Goal: Task Accomplishment & Management: Use online tool/utility

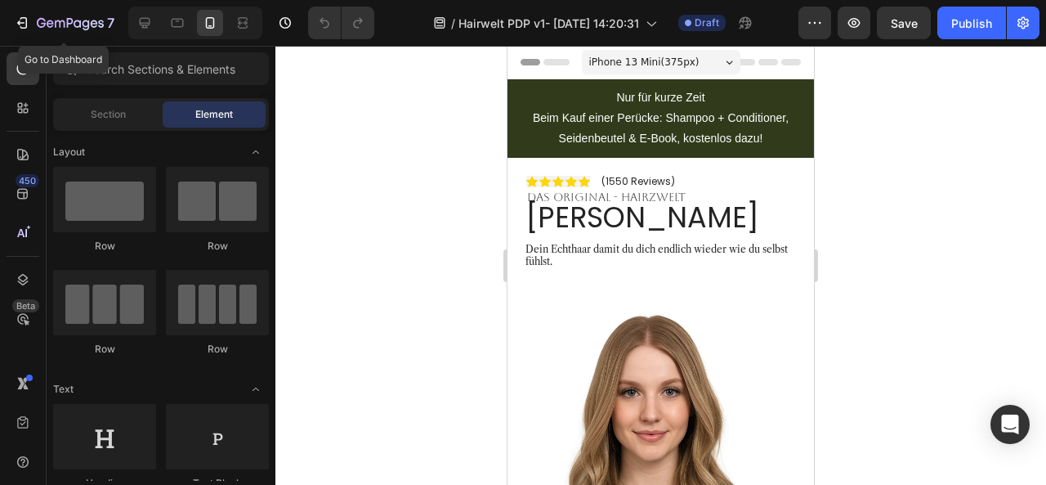
click at [23, 25] on icon "button" at bounding box center [22, 23] width 16 height 16
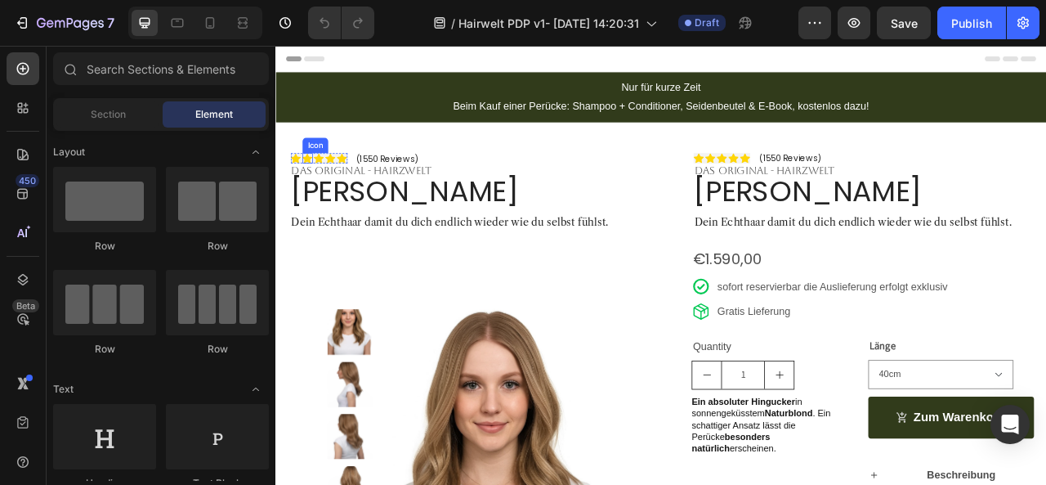
click at [317, 172] on div "Icon" at bounding box center [325, 172] width 26 height 0
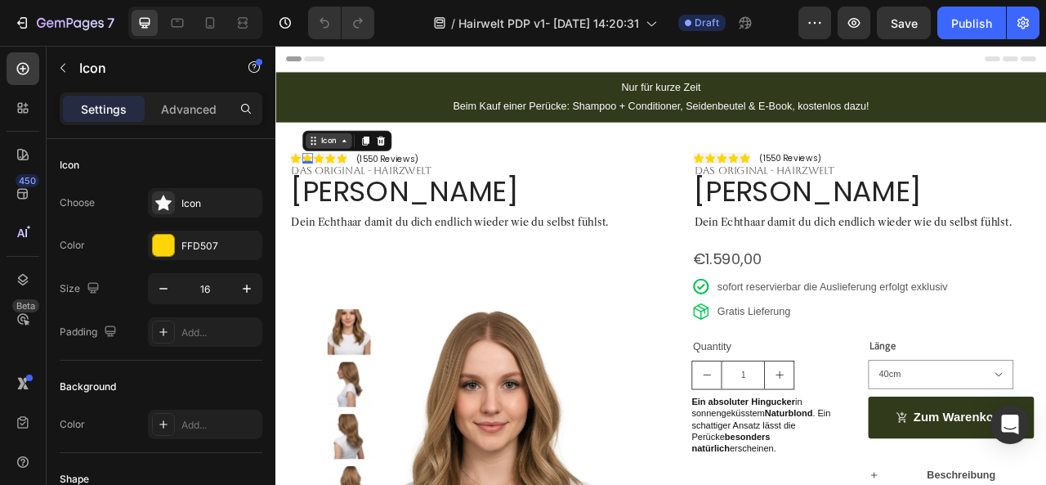
click at [324, 171] on icon at bounding box center [322, 166] width 13 height 13
click at [330, 133] on div "Icon List" at bounding box center [338, 138] width 45 height 10
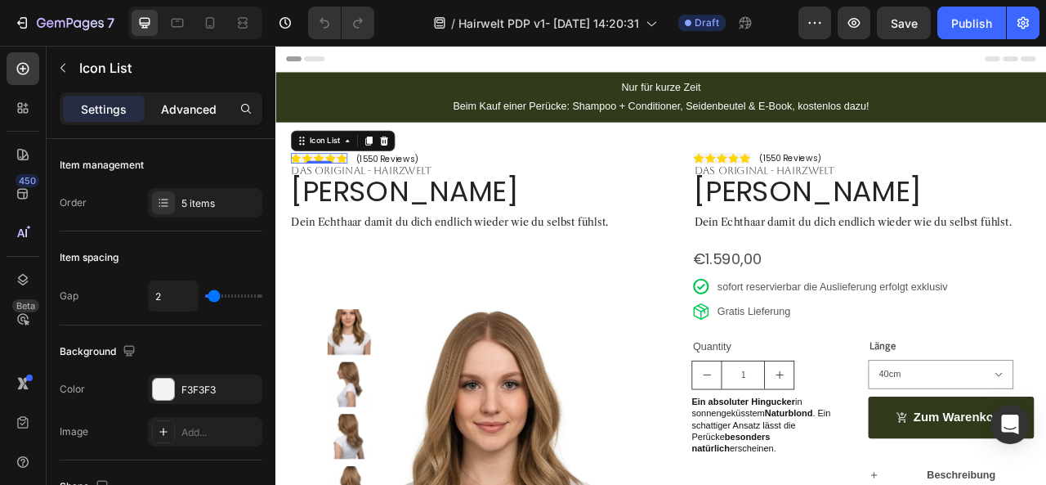
click at [191, 110] on p "Advanced" at bounding box center [189, 109] width 56 height 17
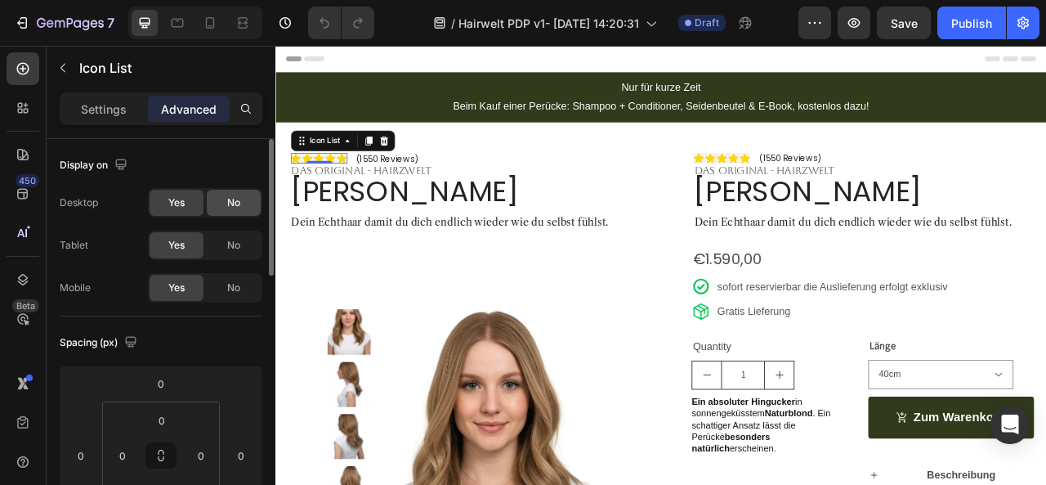
click at [232, 194] on div "No" at bounding box center [234, 203] width 54 height 26
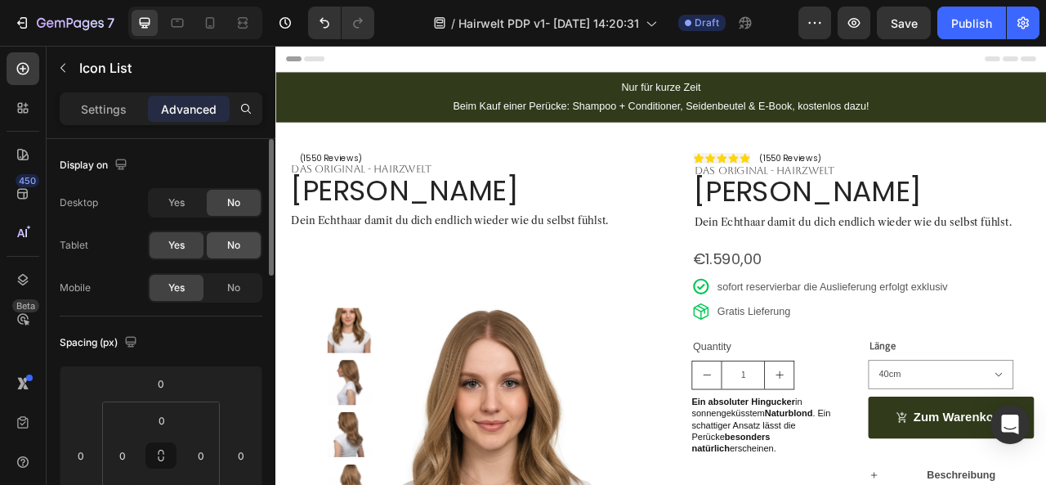
click at [224, 237] on div "No" at bounding box center [234, 245] width 54 height 26
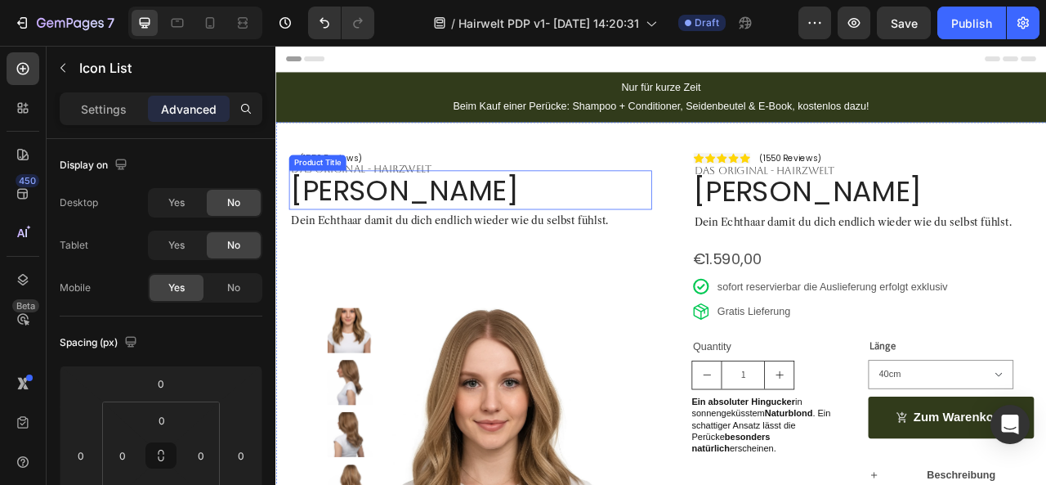
click at [351, 226] on h1 "[PERSON_NAME]" at bounding box center [523, 229] width 462 height 50
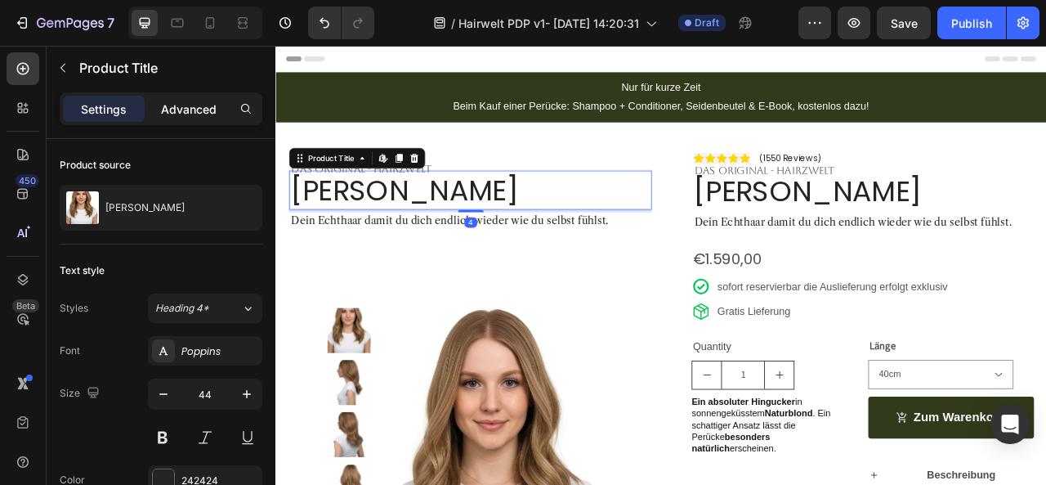
click at [189, 114] on p "Advanced" at bounding box center [189, 109] width 56 height 17
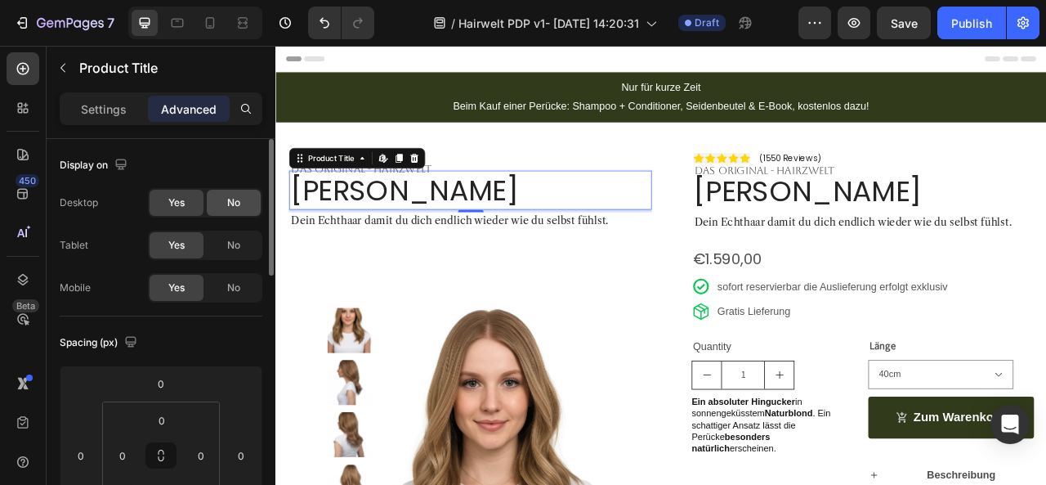
click at [230, 202] on span "No" at bounding box center [233, 202] width 13 height 15
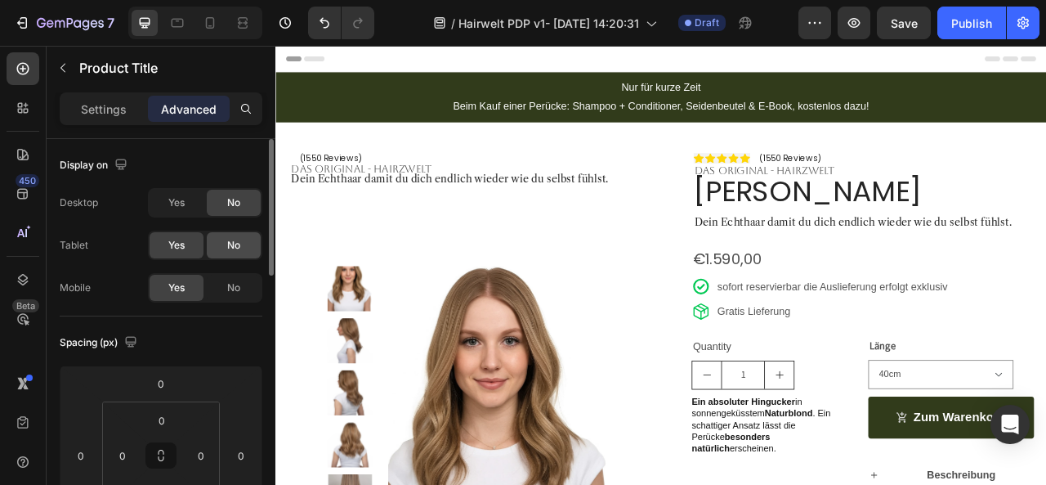
click at [235, 239] on span "No" at bounding box center [233, 245] width 13 height 15
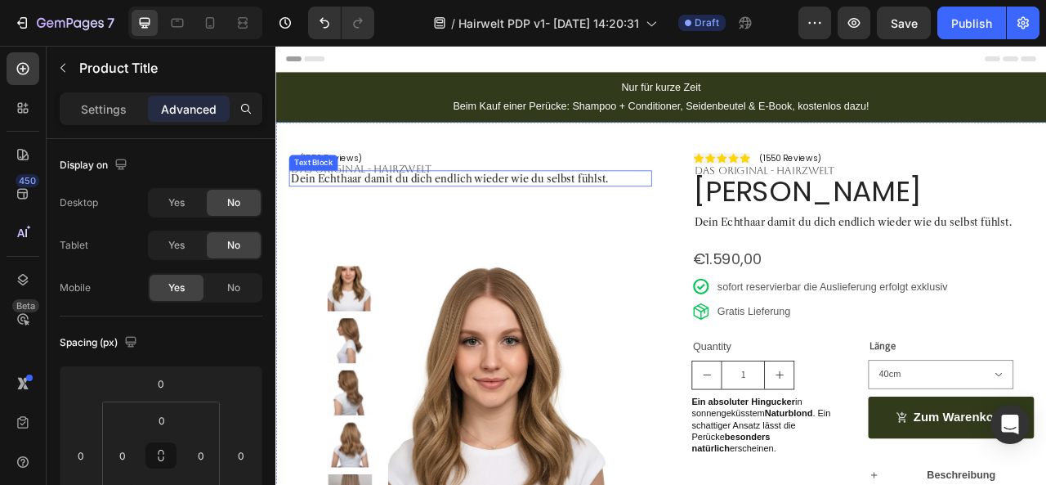
click at [346, 217] on p "Dein Echthaar damit du dich endlich wieder wie du selbst fühlst." at bounding box center [523, 214] width 457 height 17
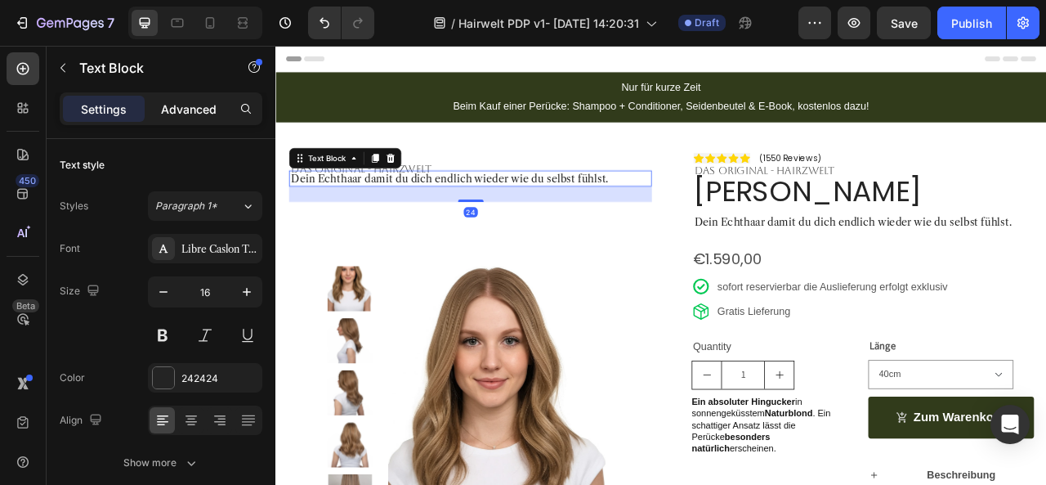
click at [202, 114] on p "Advanced" at bounding box center [189, 109] width 56 height 17
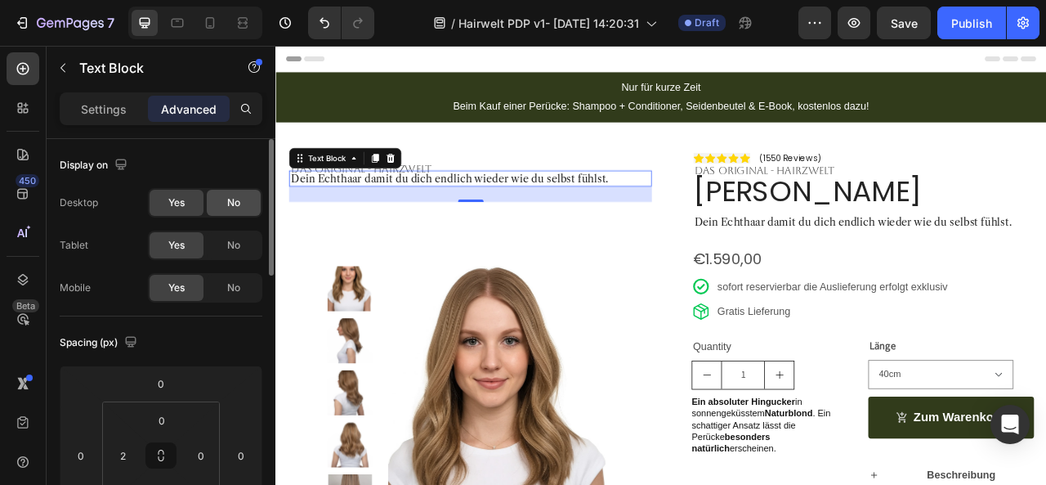
click at [217, 194] on div "No" at bounding box center [234, 203] width 54 height 26
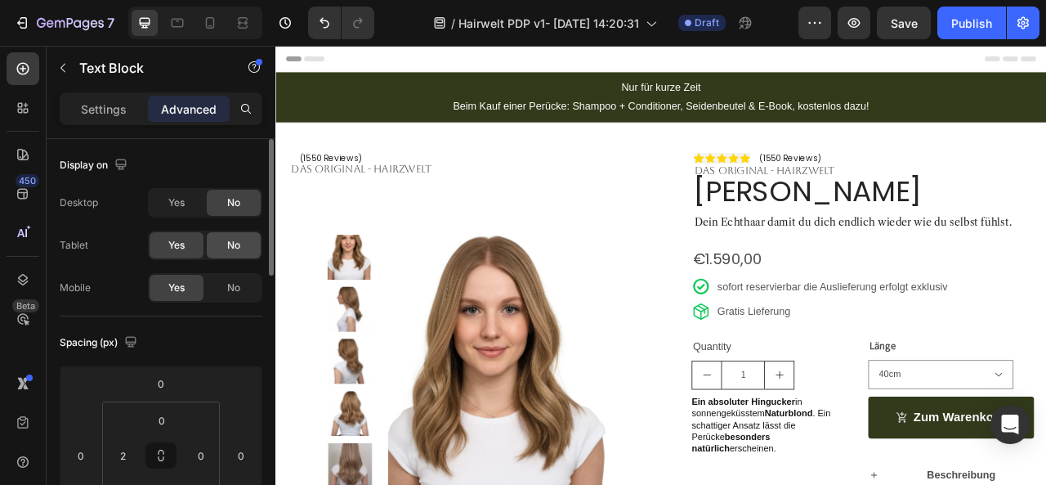
click at [227, 242] on span "No" at bounding box center [233, 245] width 13 height 15
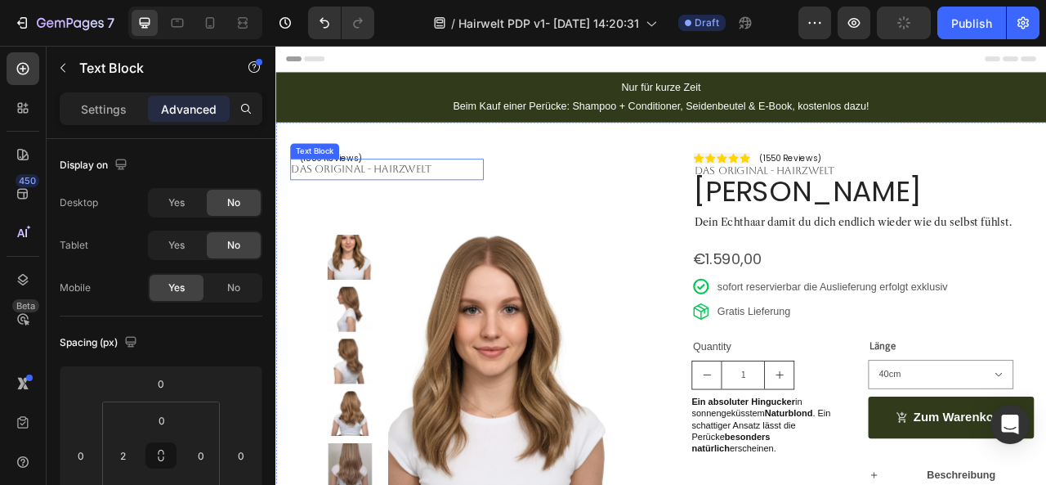
click at [394, 199] on p "DAS ORIGINAL - Hairzwelt" at bounding box center [416, 203] width 243 height 24
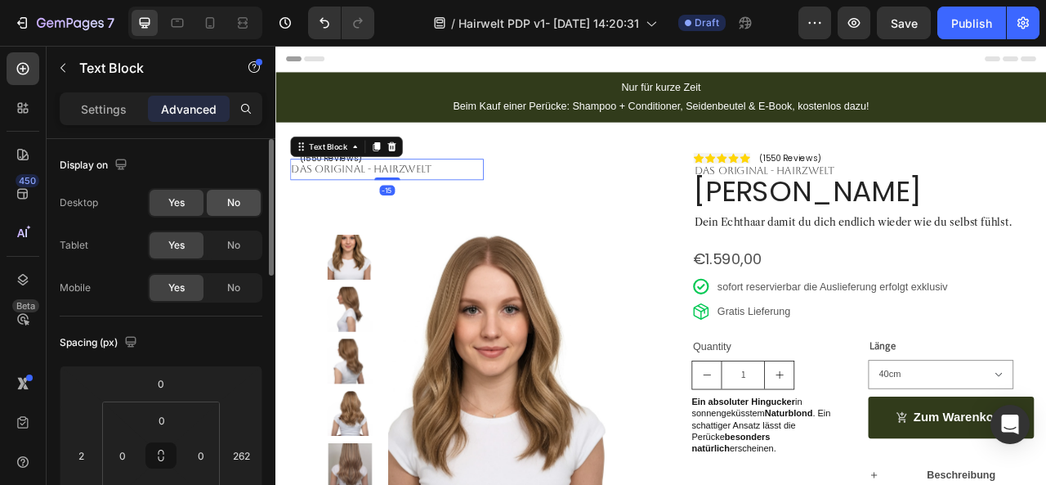
click at [241, 190] on div "No" at bounding box center [234, 203] width 54 height 26
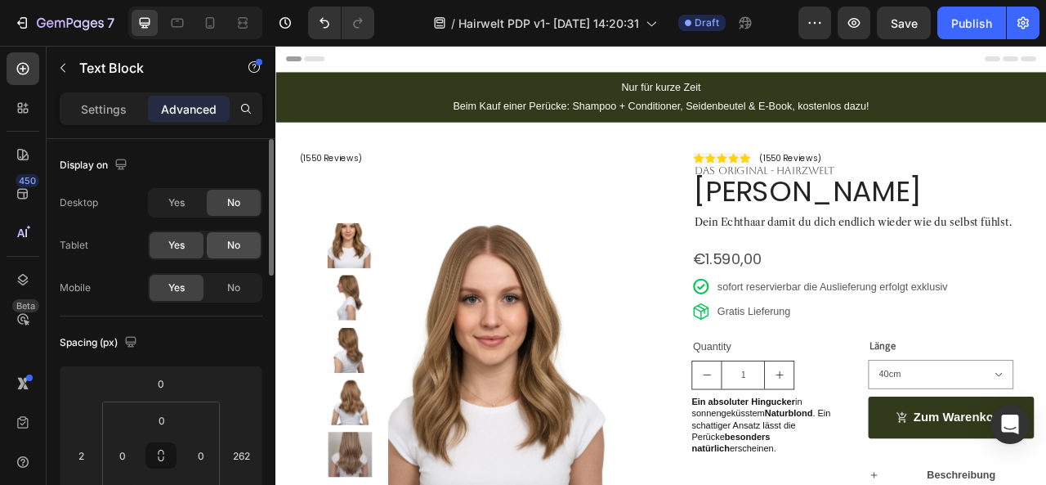
click at [231, 240] on span "No" at bounding box center [233, 245] width 13 height 15
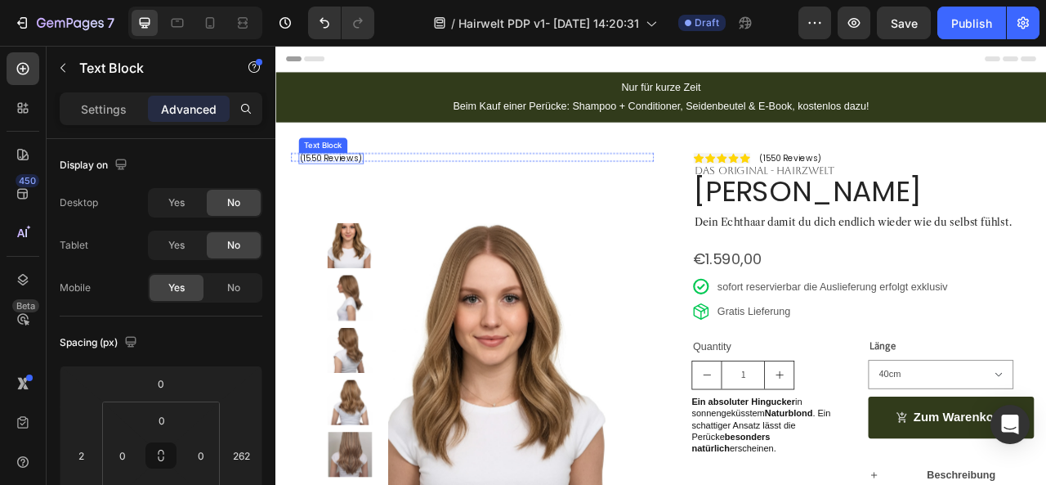
click at [343, 186] on p "(1550 Reviews)" at bounding box center [345, 188] width 79 height 13
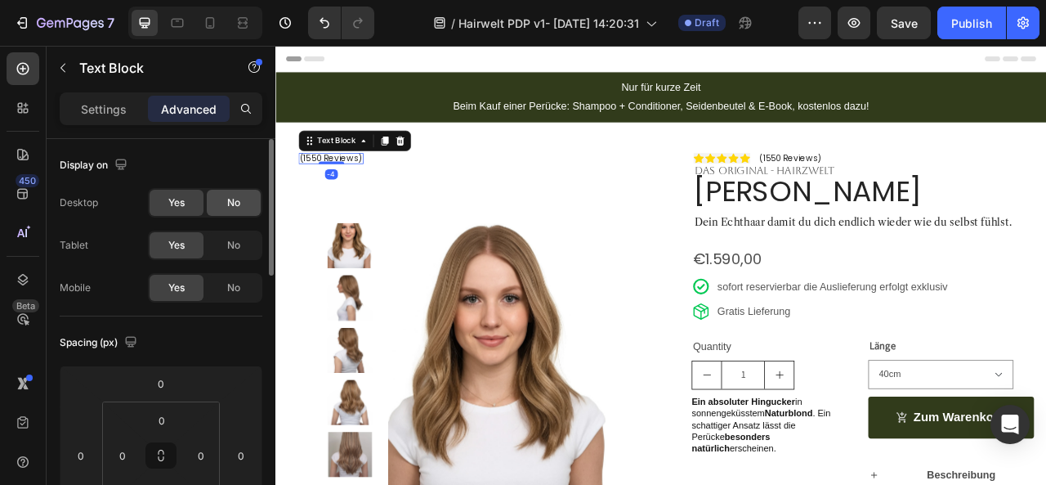
click at [234, 199] on span "No" at bounding box center [233, 202] width 13 height 15
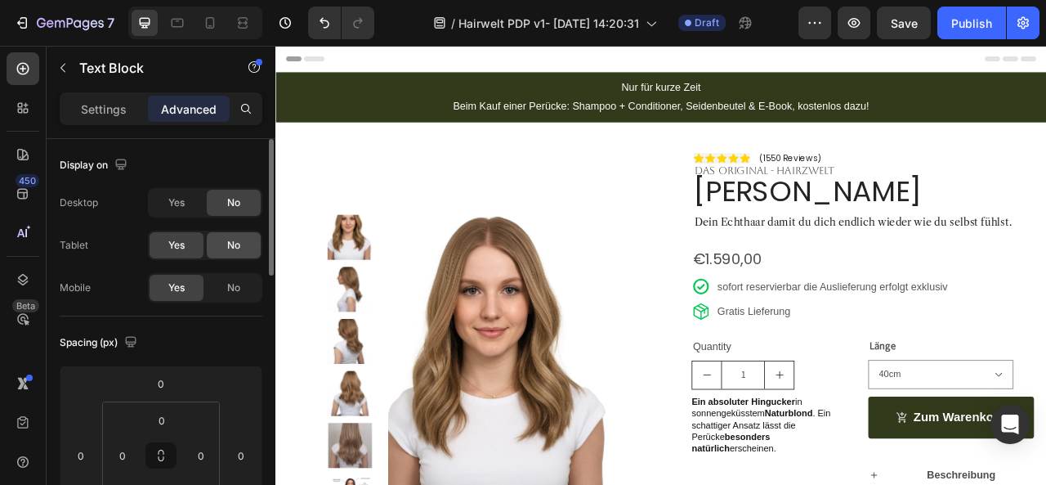
click at [232, 239] on span "No" at bounding box center [233, 245] width 13 height 15
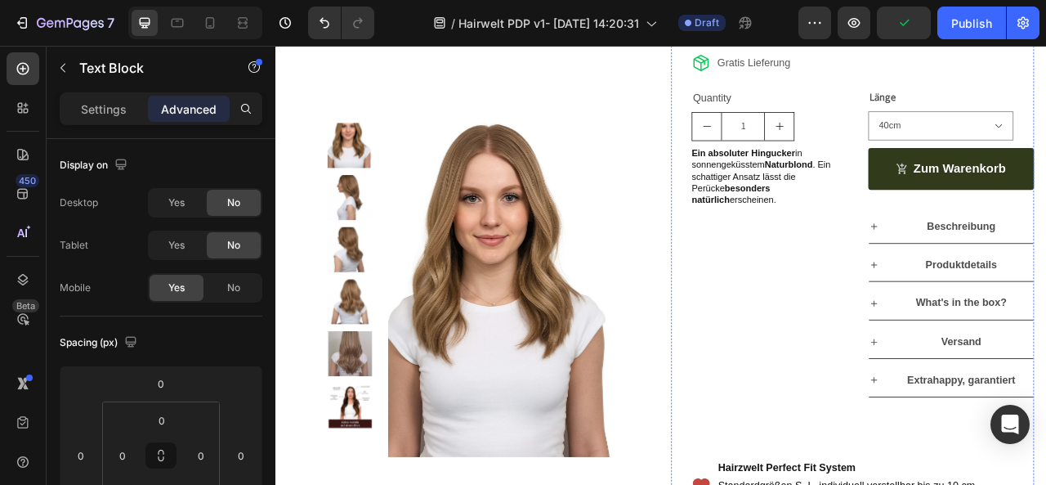
scroll to position [381, 0]
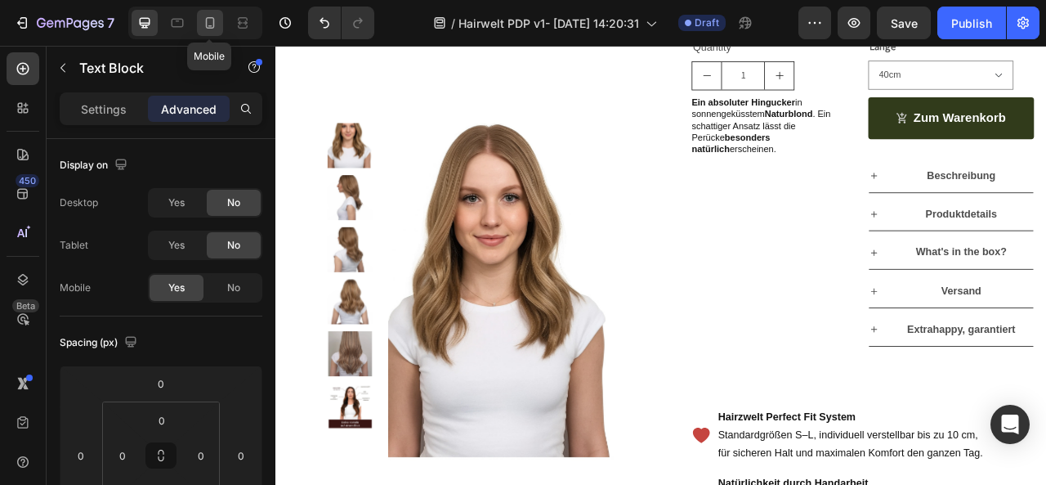
click at [204, 19] on icon at bounding box center [210, 23] width 16 height 16
type input "0"
type input "2"
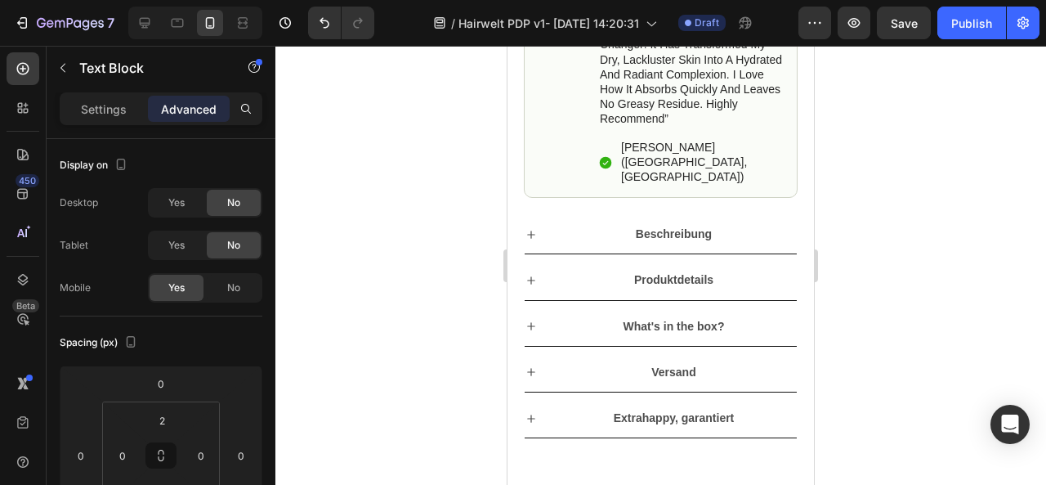
scroll to position [988, 0]
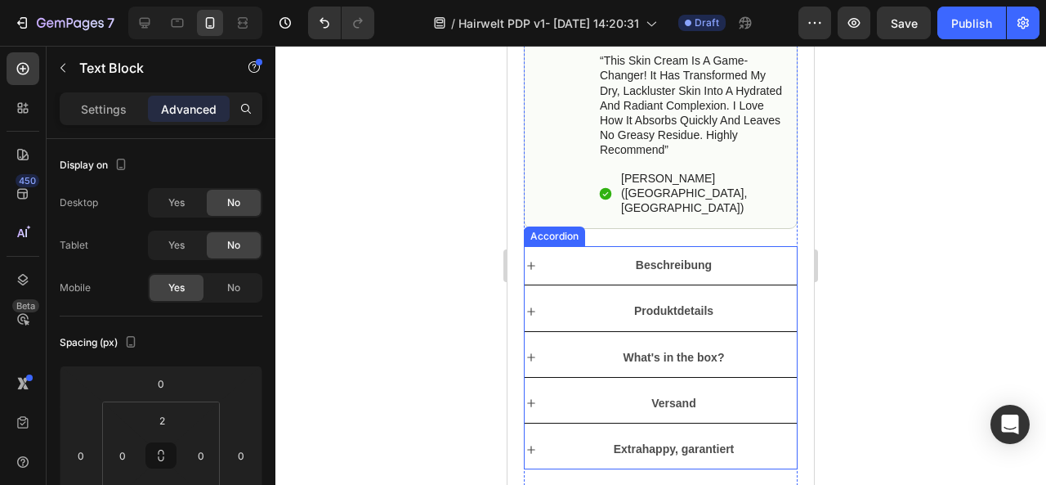
click at [554, 242] on div "Accordion" at bounding box center [554, 236] width 61 height 20
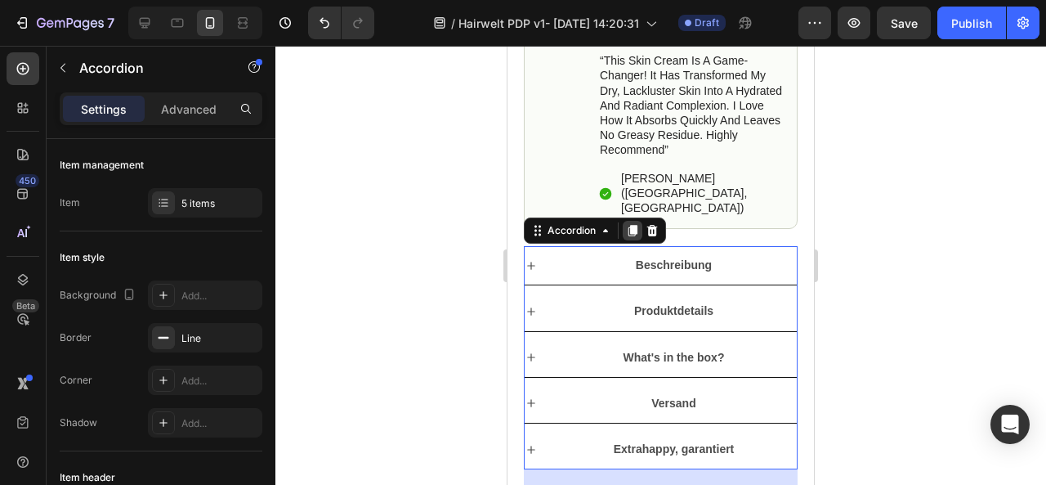
click at [633, 233] on icon at bounding box center [632, 230] width 9 height 11
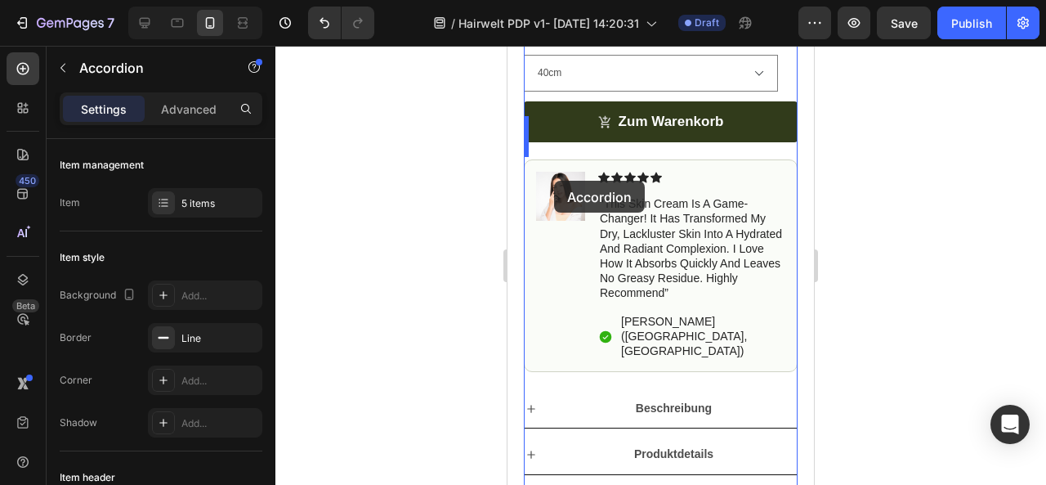
scroll to position [757, 0]
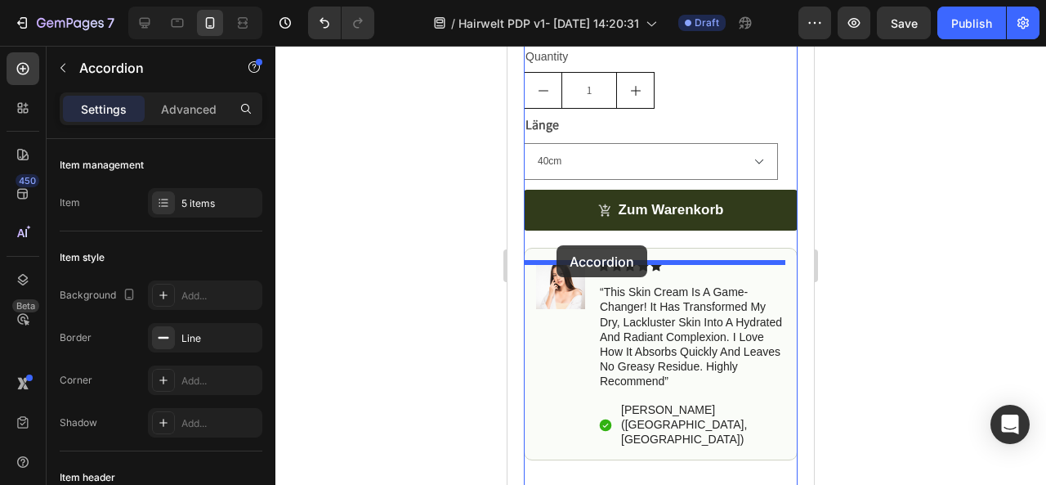
drag, startPoint x: 538, startPoint y: 86, endPoint x: 557, endPoint y: 245, distance: 160.5
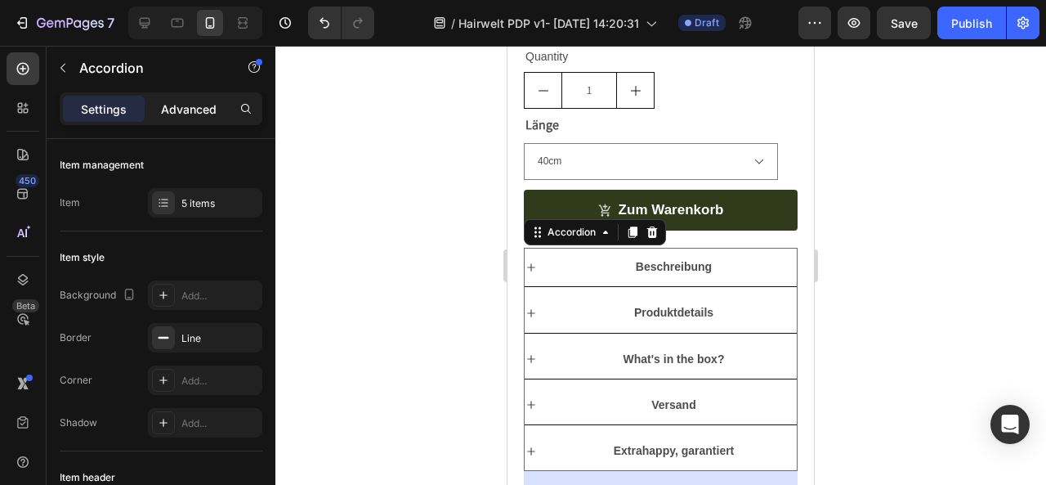
click at [173, 112] on p "Advanced" at bounding box center [189, 109] width 56 height 17
type input "100%"
type input "100"
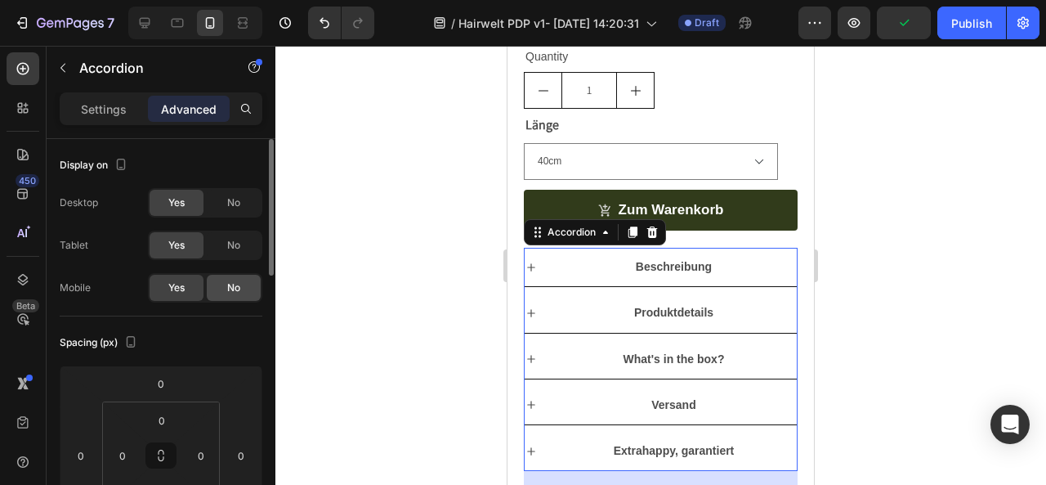
click at [240, 284] on div "No" at bounding box center [234, 288] width 54 height 26
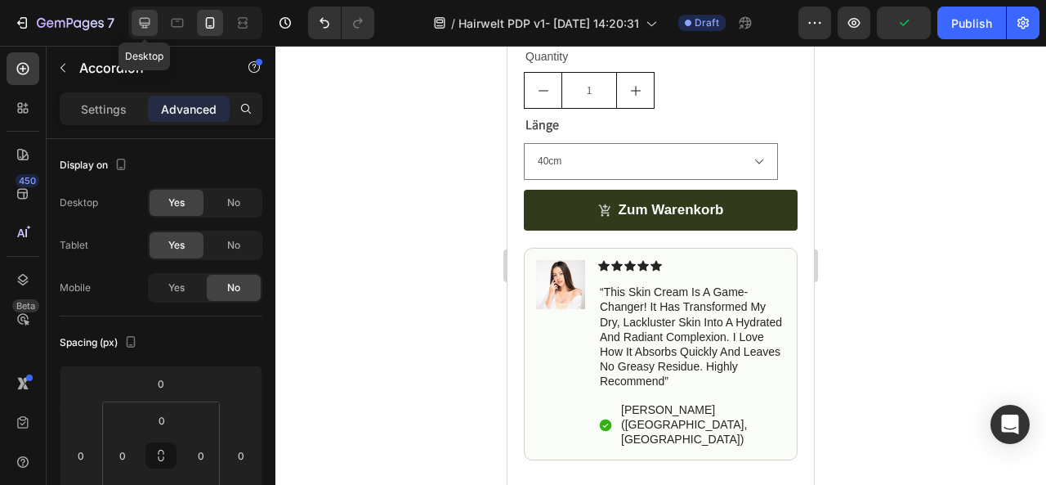
click at [147, 21] on icon at bounding box center [144, 23] width 16 height 16
type input "80"
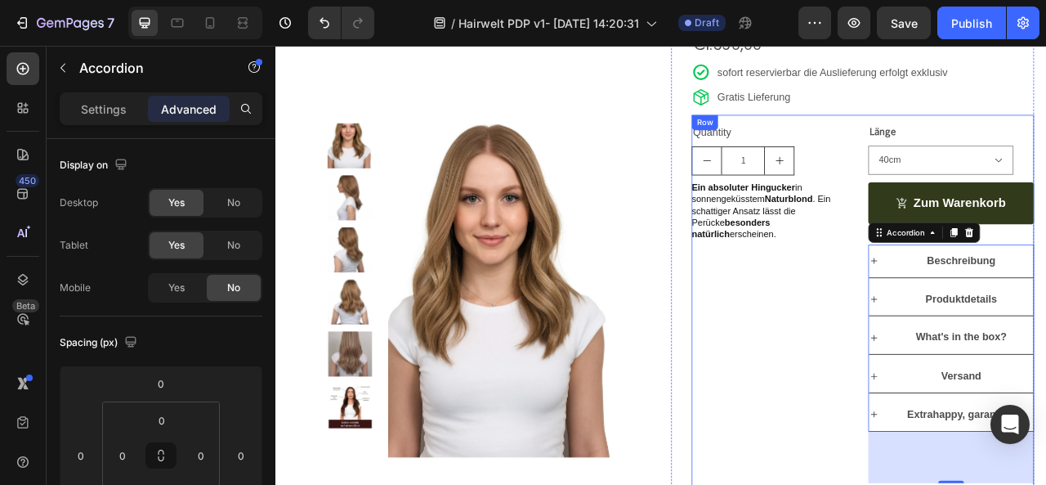
scroll to position [405, 0]
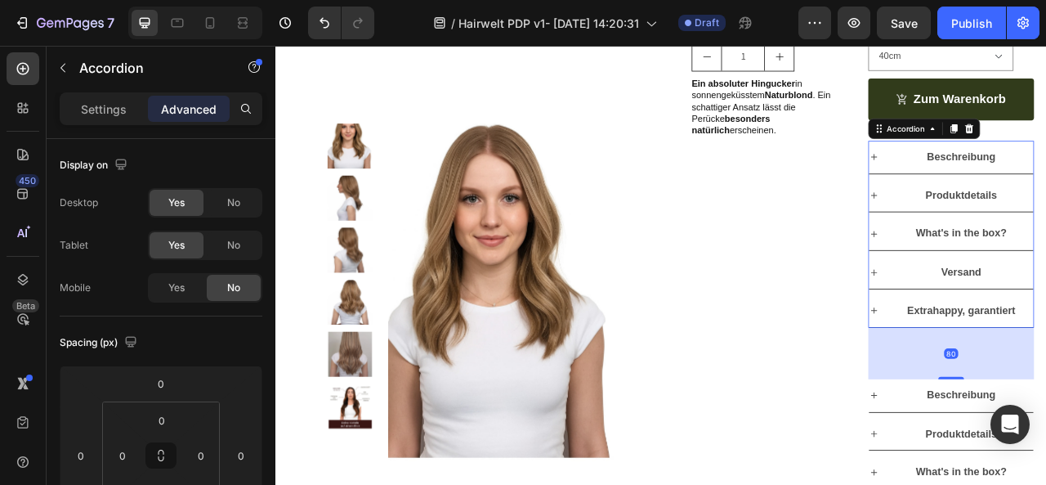
scroll to position [530, 0]
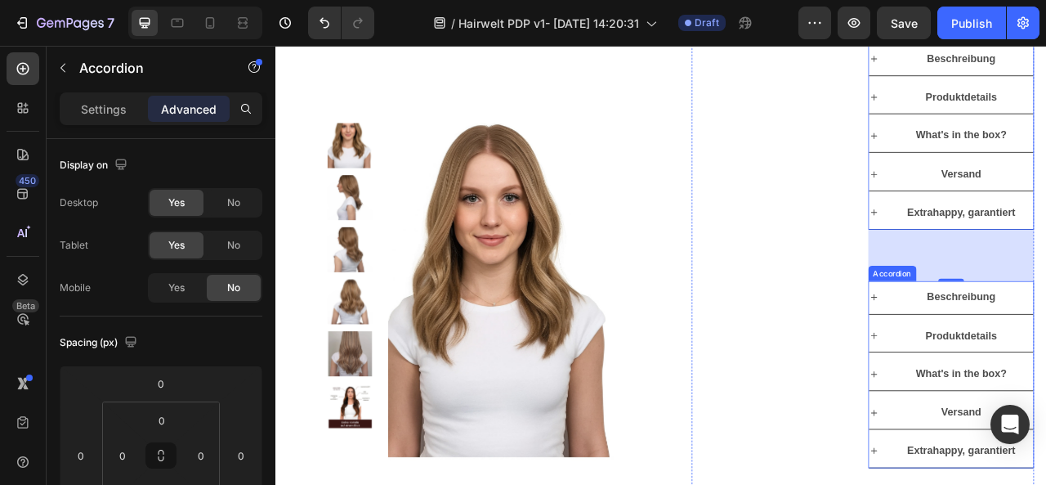
click at [1039, 333] on div "Accordion" at bounding box center [1059, 335] width 61 height 20
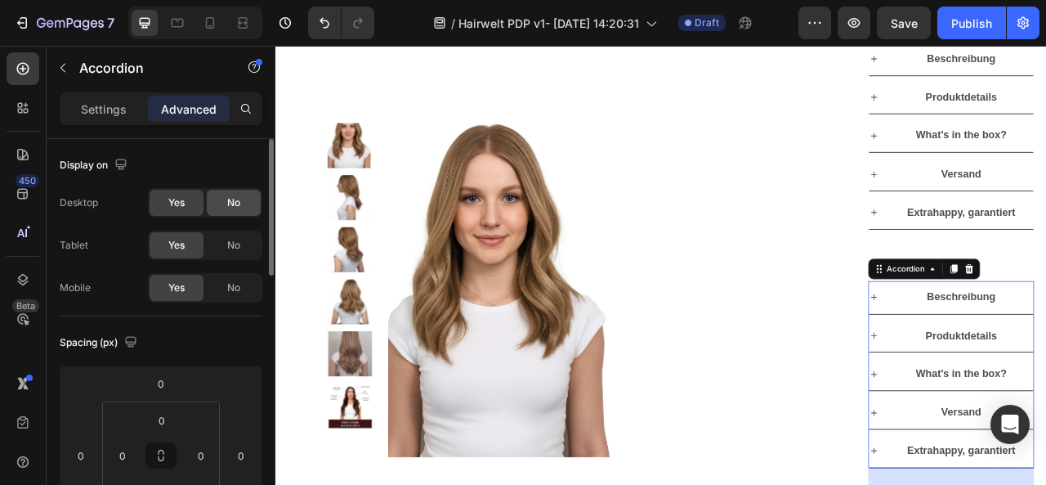
click at [228, 193] on div "No" at bounding box center [234, 203] width 54 height 26
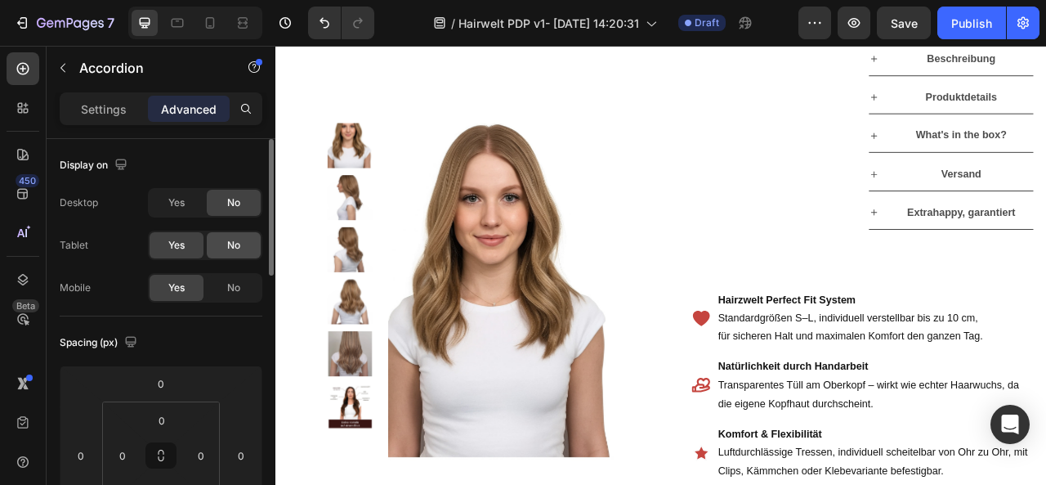
click at [230, 241] on span "No" at bounding box center [233, 245] width 13 height 15
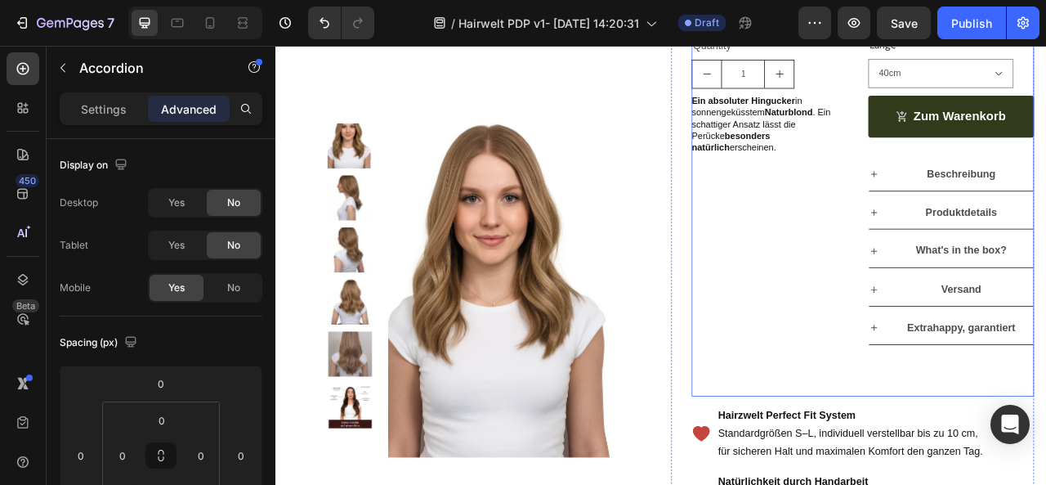
scroll to position [352, 0]
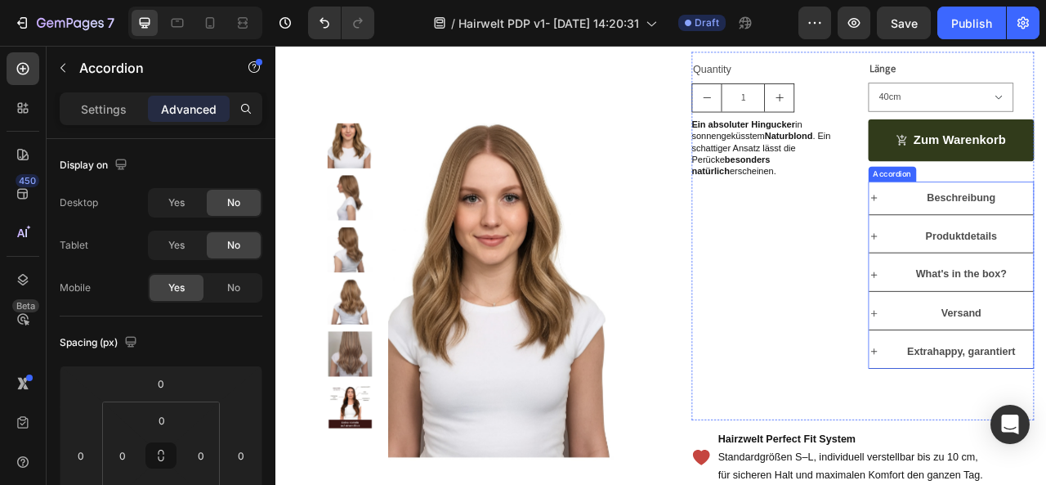
click at [1045, 208] on div "Accordion" at bounding box center [1059, 209] width 55 height 15
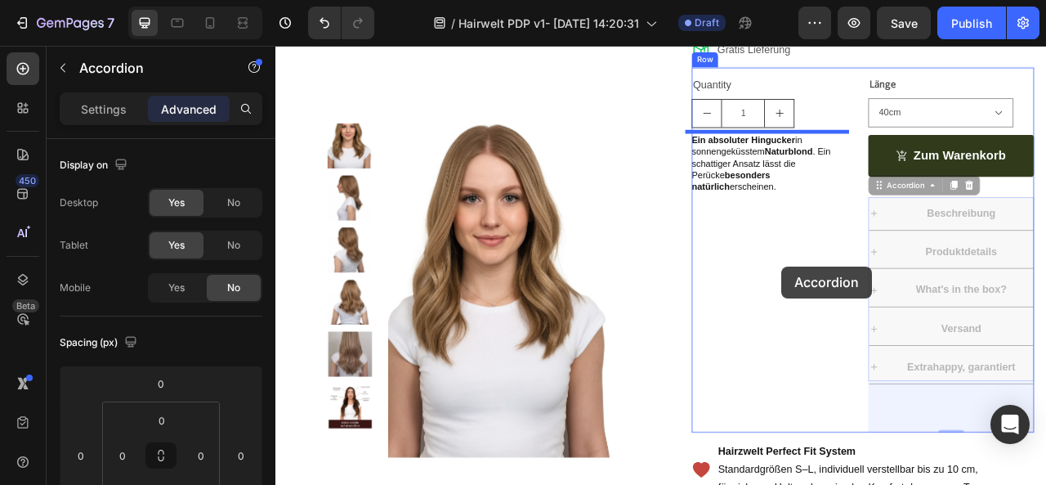
scroll to position [324, 0]
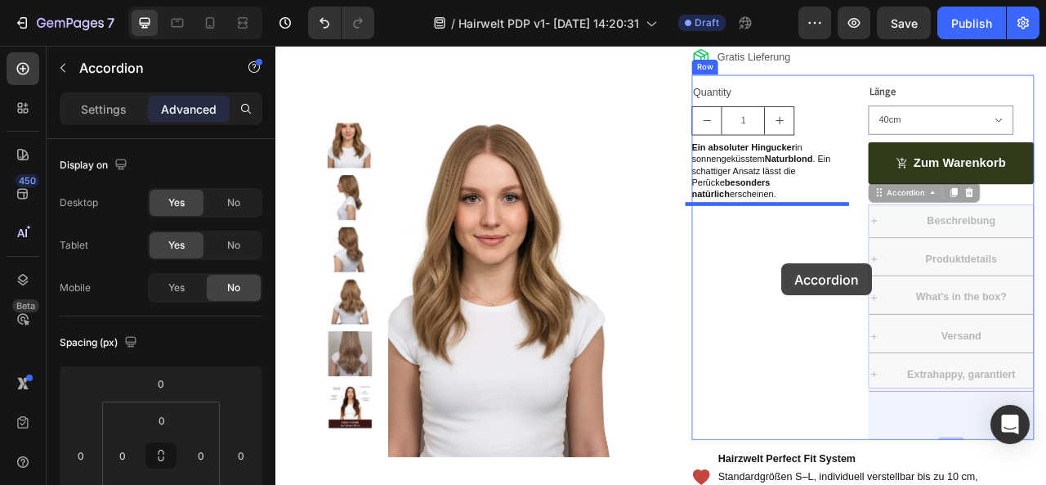
drag, startPoint x: 1043, startPoint y: 204, endPoint x: 919, endPoint y: 324, distance: 171.6
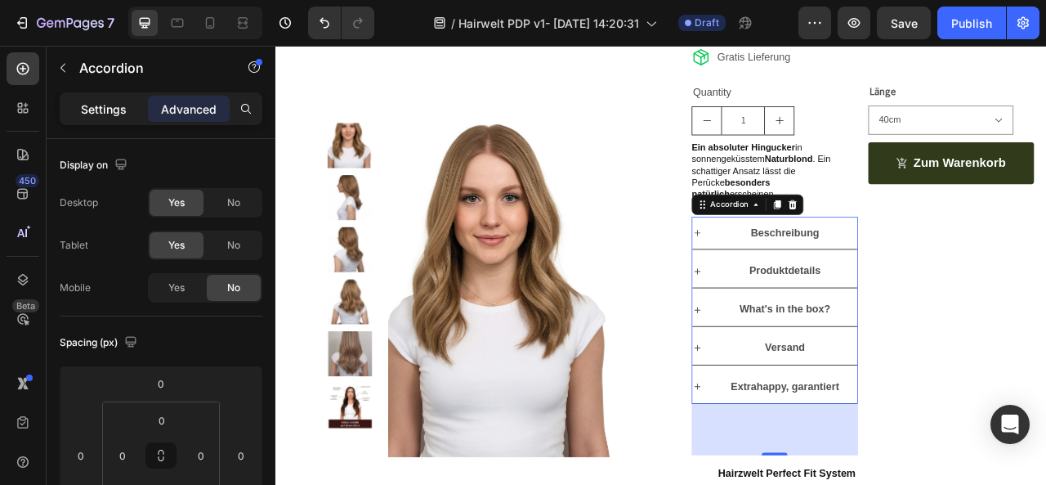
click at [101, 114] on p "Settings" at bounding box center [104, 109] width 46 height 17
type input "8"
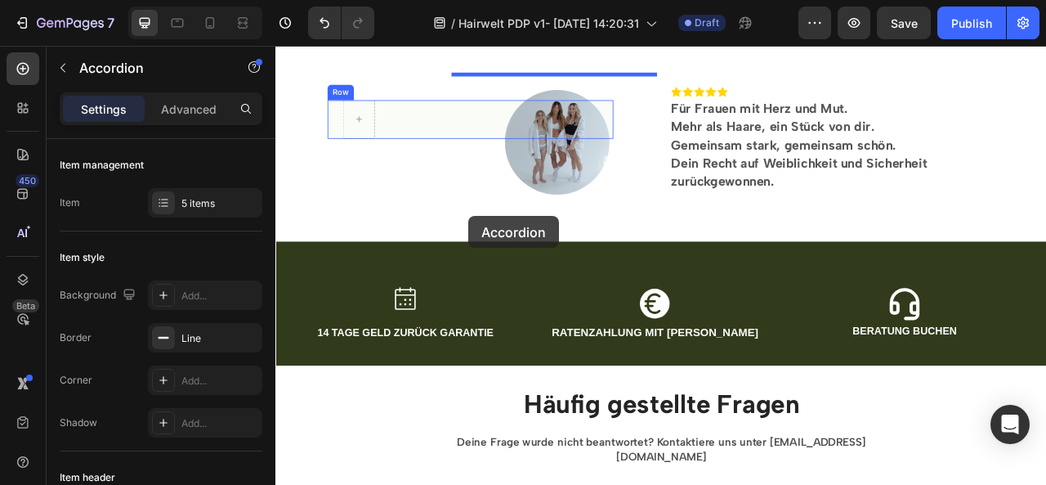
scroll to position [1107, 0]
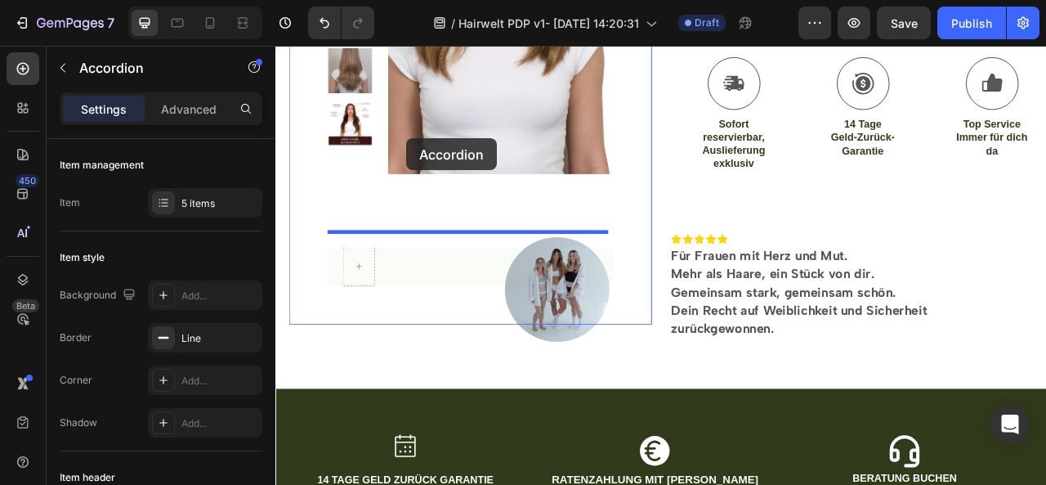
drag, startPoint x: 832, startPoint y: 238, endPoint x: 440, endPoint y: 166, distance: 398.0
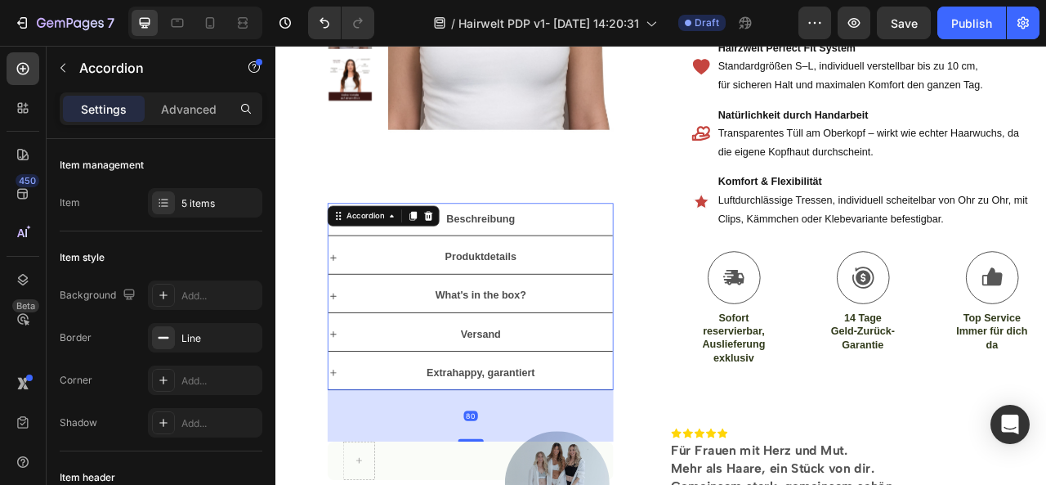
scroll to position [512, 0]
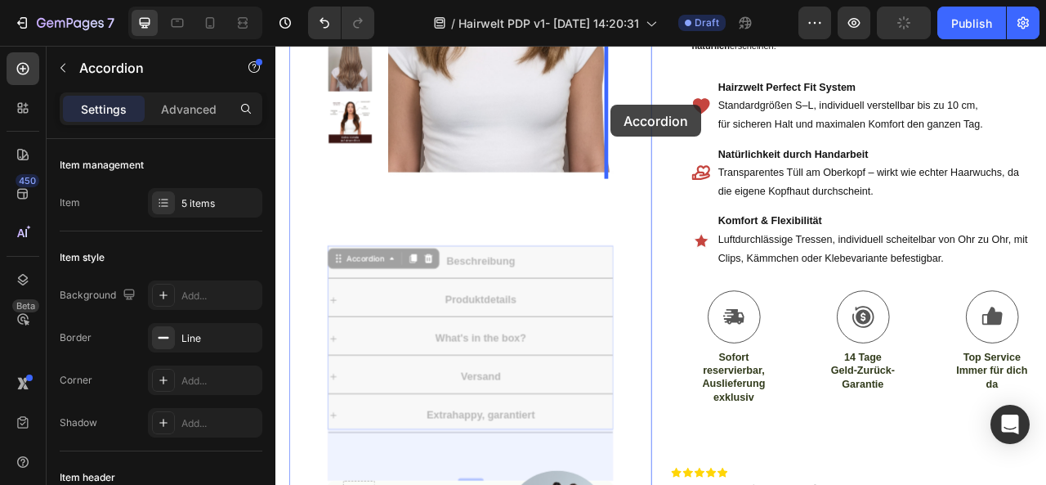
drag, startPoint x: 351, startPoint y: 297, endPoint x: 702, endPoint y: 122, distance: 392.5
click at [702, 122] on div "Product Images Beschreibung Produktdetails What's in the box? Versand Extrahapp…" at bounding box center [523, 198] width 462 height 997
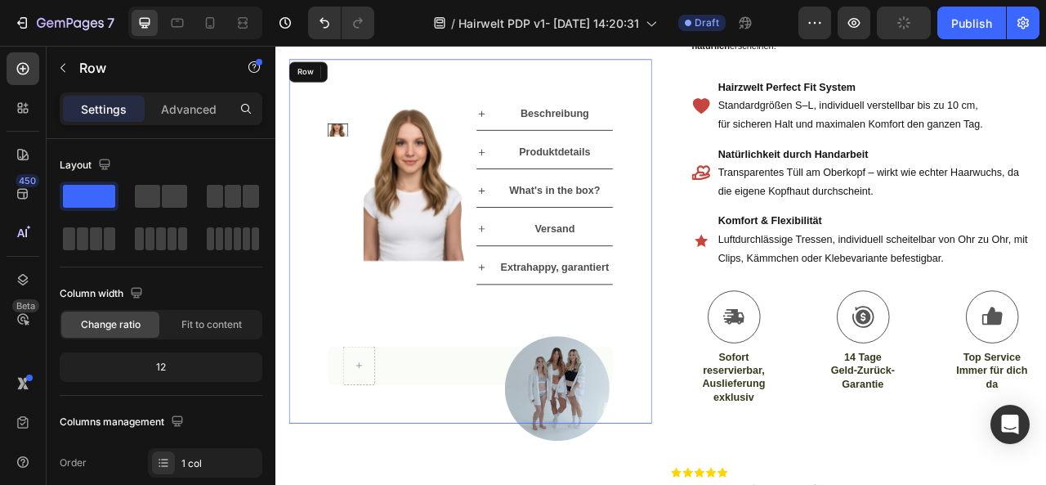
scroll to position [492, 0]
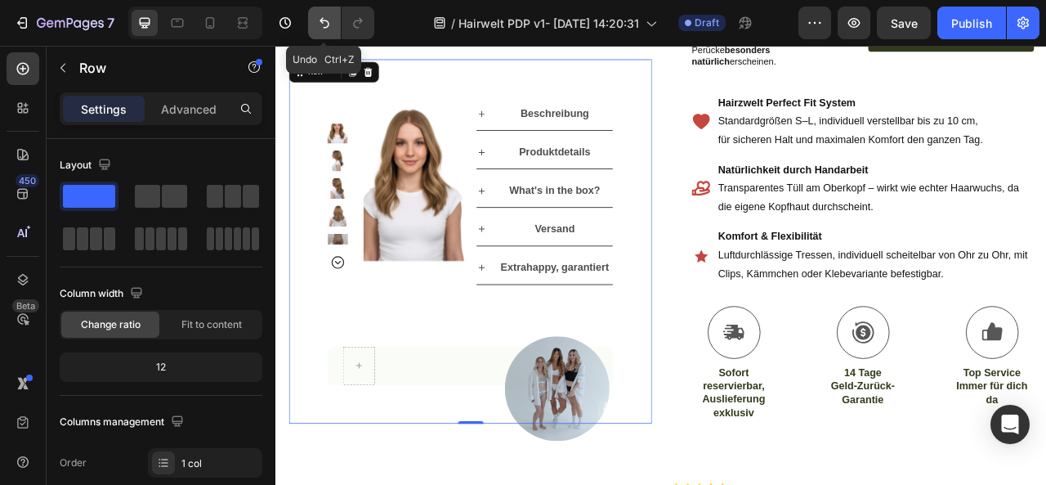
click at [316, 25] on icon "Undo/Redo" at bounding box center [324, 23] width 16 height 16
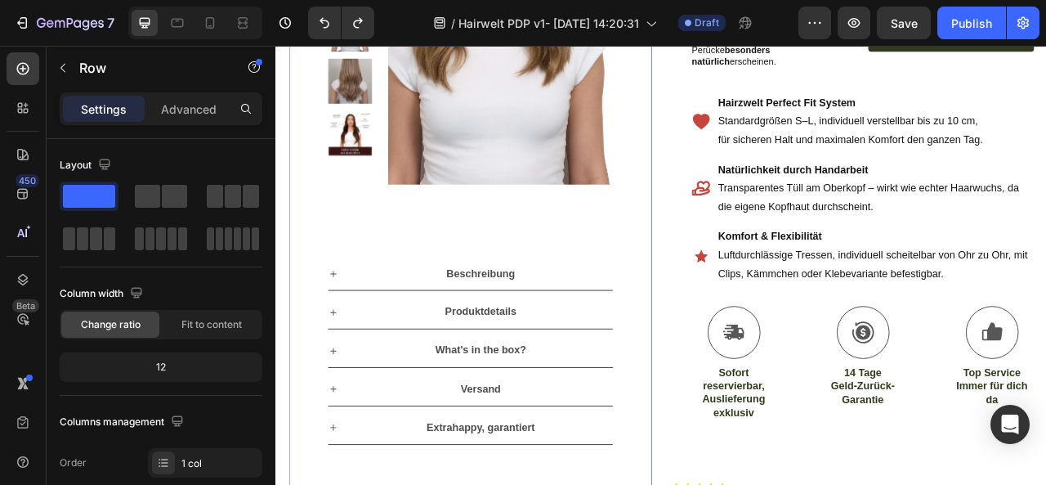
scroll to position [406, 0]
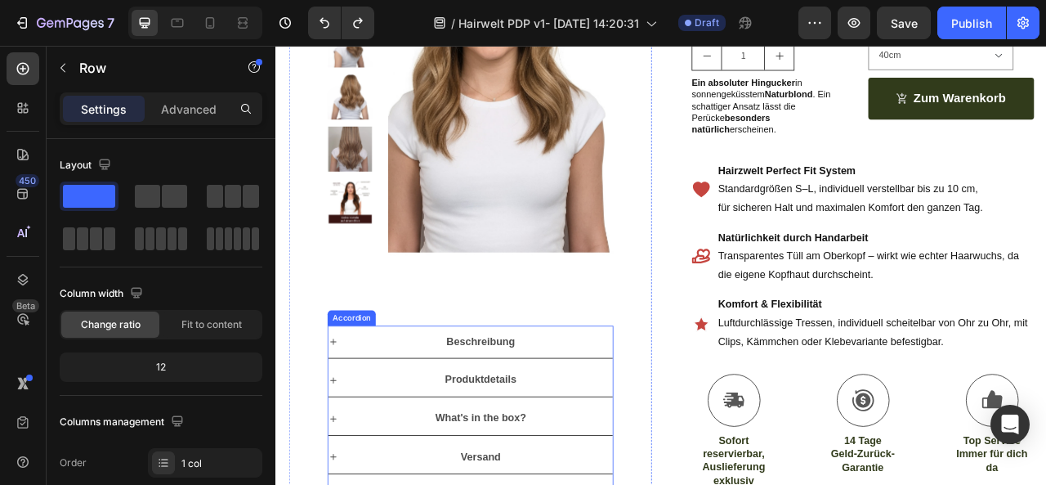
click at [370, 384] on div "Accordion" at bounding box center [371, 391] width 55 height 15
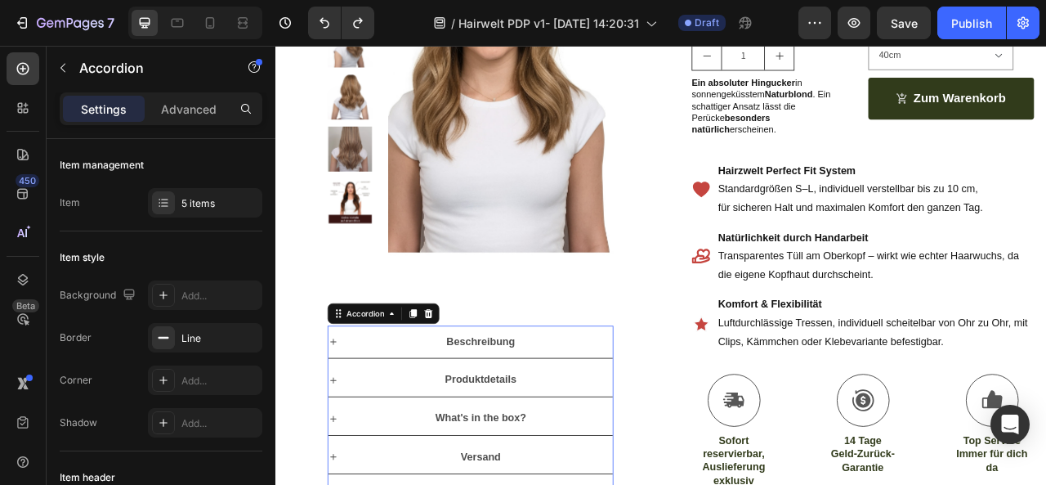
click at [200, 122] on div "Settings Advanced" at bounding box center [161, 108] width 203 height 33
click at [194, 117] on div "Advanced" at bounding box center [189, 109] width 82 height 26
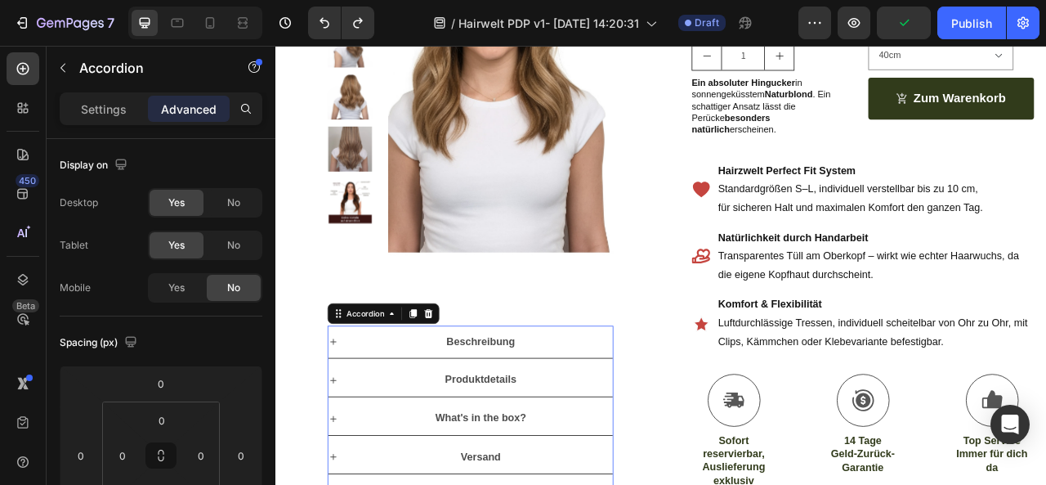
type input "100%"
type input "100"
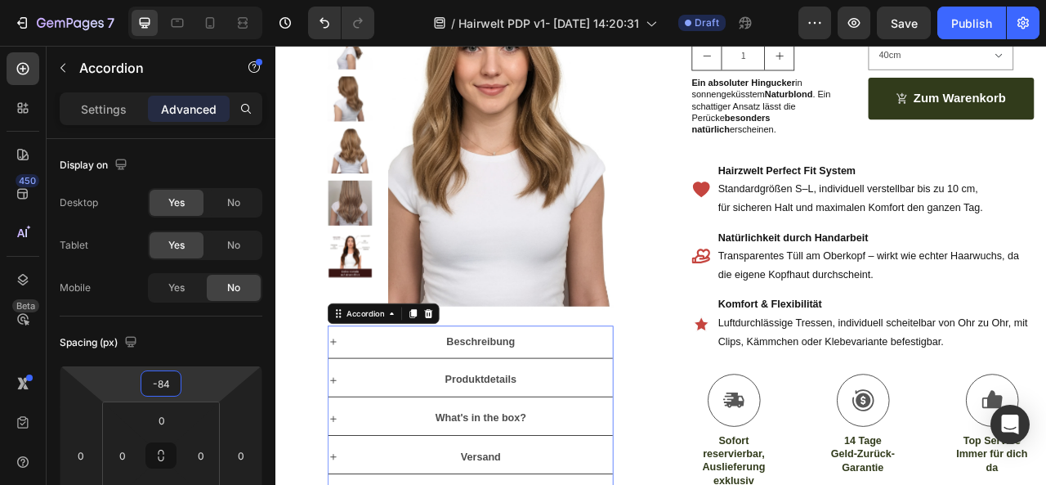
type input "-86"
drag, startPoint x: 197, startPoint y: 384, endPoint x: 193, endPoint y: 419, distance: 35.4
click at [193, 0] on html "7 / Hairwelt PDP v1- [DATE] 14:20:31 Draft Preview Save Publish 450 Beta Sectio…" at bounding box center [523, 0] width 1046 height 0
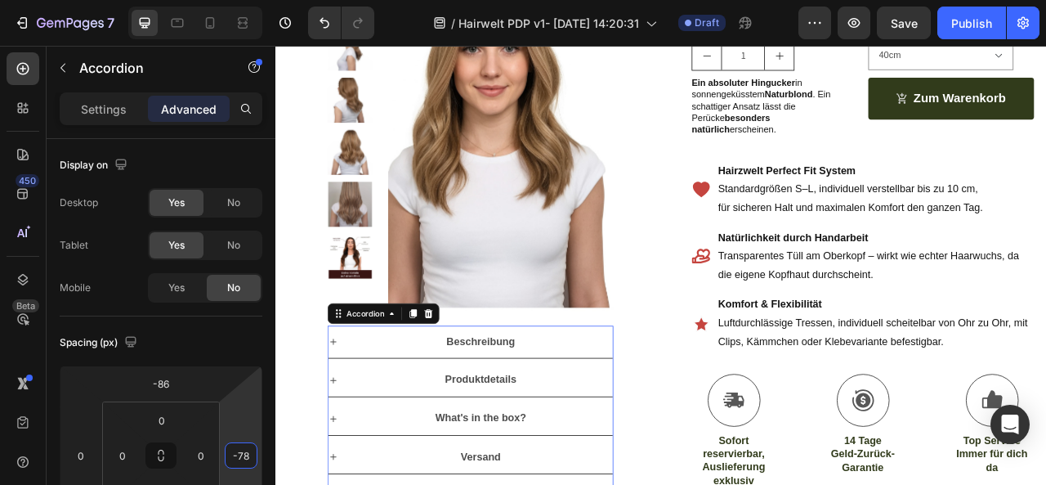
type input "-80"
drag, startPoint x: 243, startPoint y: 434, endPoint x: 240, endPoint y: 467, distance: 32.8
click at [240, 0] on html "7 / Hairwelt PDP v1- [DATE] 14:20:31 Draft Preview Save Publish 450 Beta Sectio…" at bounding box center [523, 0] width 1046 height 0
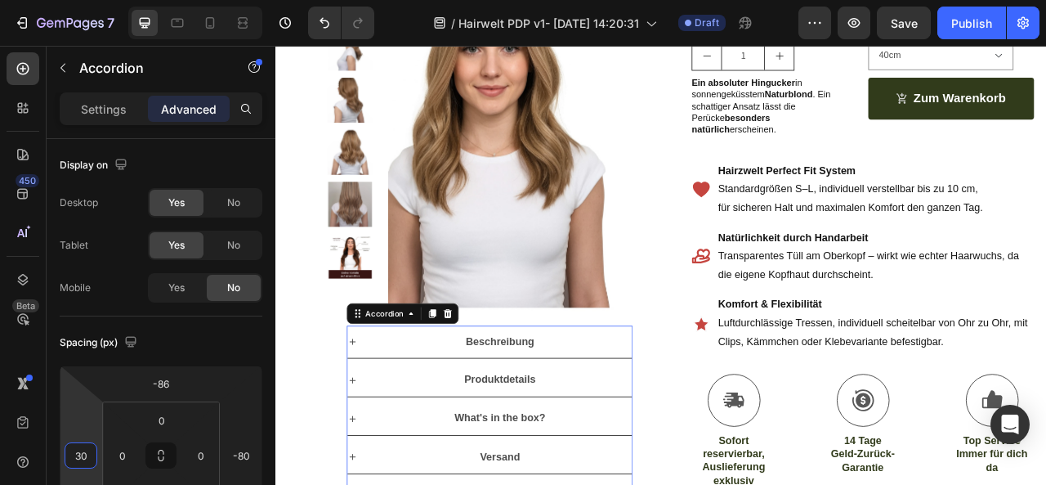
drag, startPoint x: 74, startPoint y: 423, endPoint x: 74, endPoint y: 411, distance: 12.3
click at [74, 0] on html "7 / Hairwelt PDP v1- [DATE] 14:20:31 Draft Preview Save Publish 450 Beta Sectio…" at bounding box center [523, 0] width 1046 height 0
click at [78, 454] on input "30" at bounding box center [81, 455] width 25 height 25
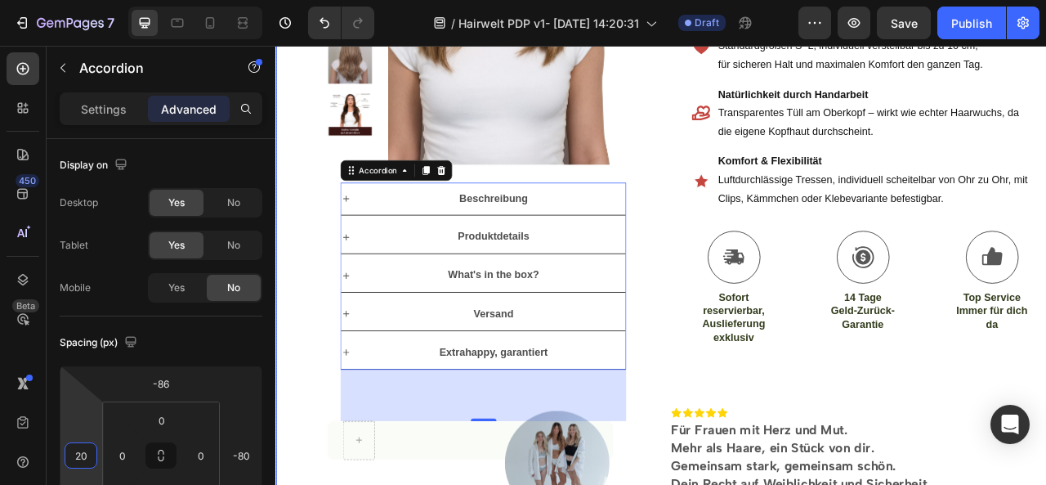
scroll to position [637, 0]
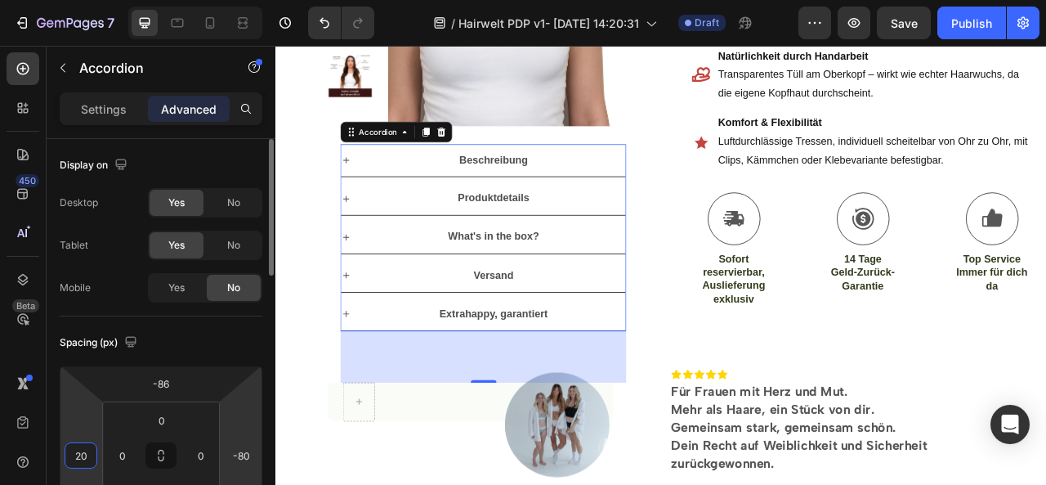
type input "20"
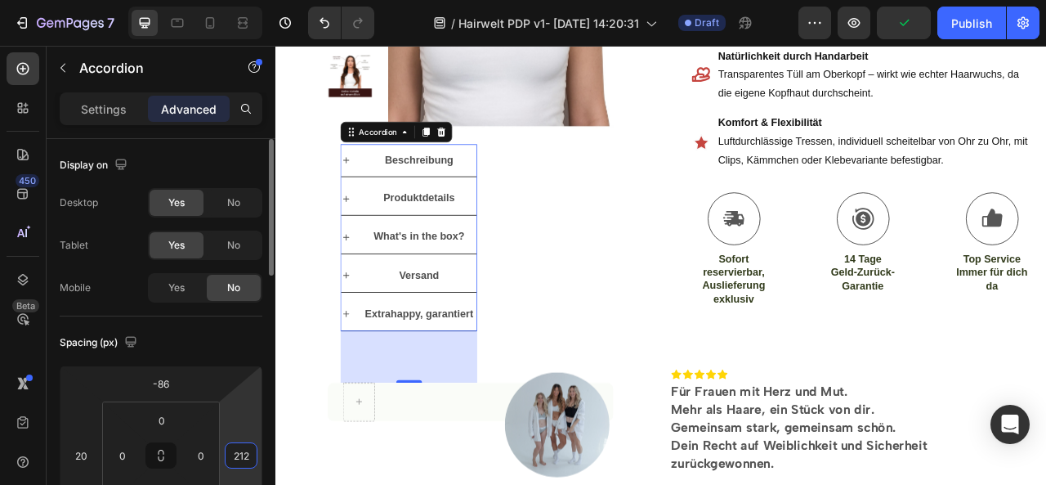
drag, startPoint x: 227, startPoint y: 434, endPoint x: 239, endPoint y: 317, distance: 117.5
click at [239, 0] on html "7 / Hairwelt PDP v1- [DATE] 14:20:31 Draft Preview Publish 450 Beta Sections(18…" at bounding box center [523, 0] width 1046 height 0
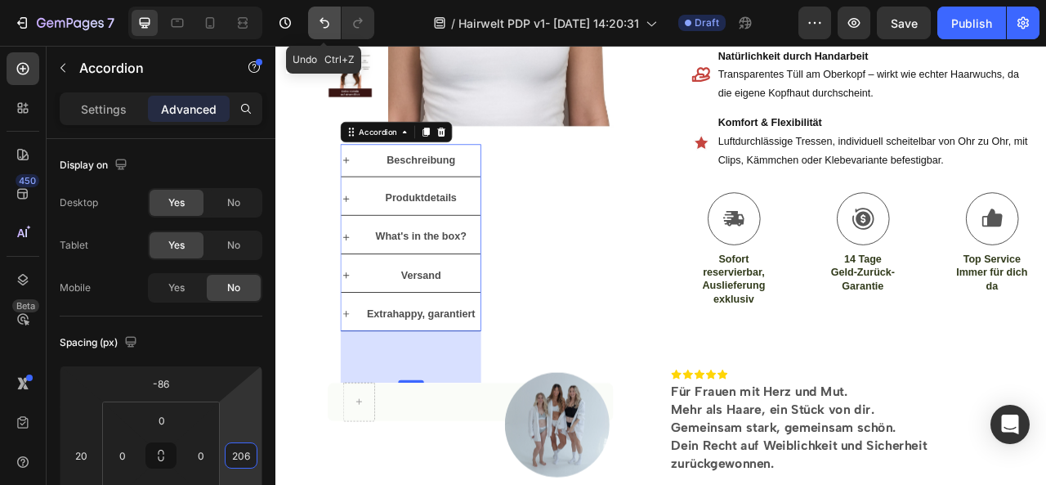
click at [334, 20] on button "Undo/Redo" at bounding box center [324, 23] width 33 height 33
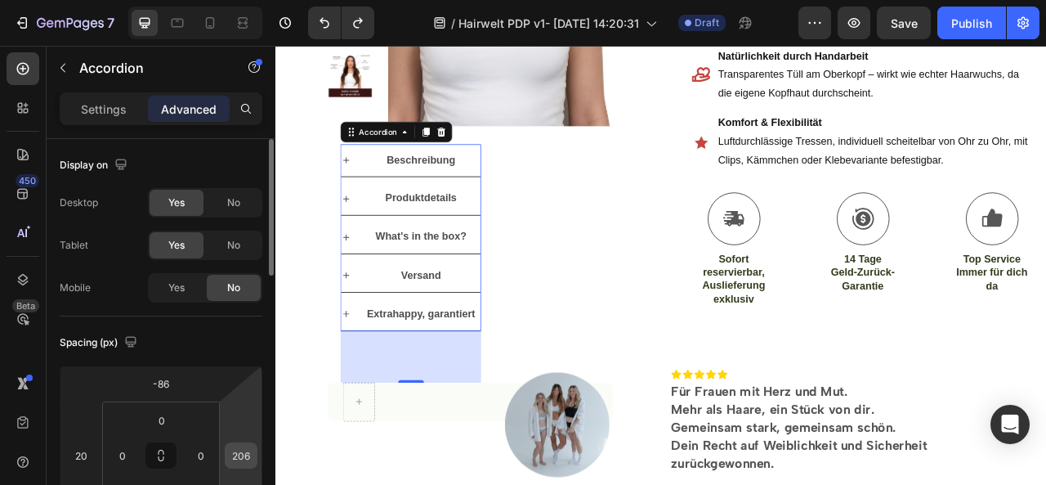
click at [244, 453] on input "206" at bounding box center [241, 455] width 25 height 25
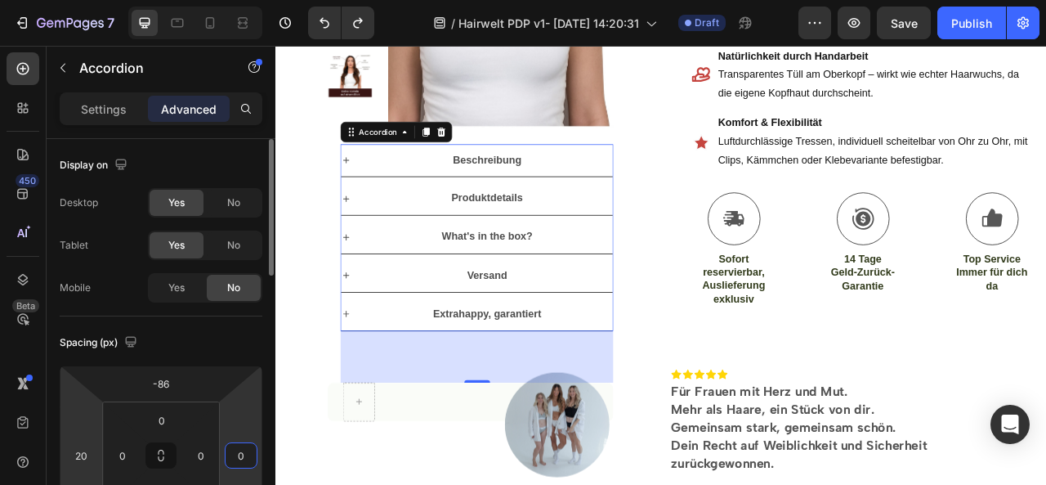
type input "0"
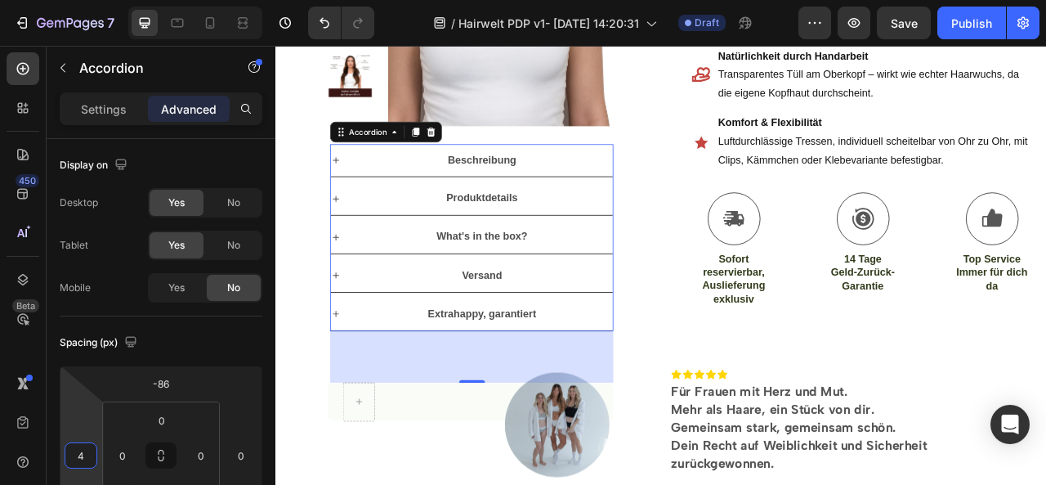
type input "2"
drag, startPoint x: 85, startPoint y: 427, endPoint x: 94, endPoint y: 435, distance: 11.6
click at [94, 0] on html "7 / Hairwelt PDP v1- [DATE] 14:20:31 Draft Preview Save Publish 450 Beta Sectio…" at bounding box center [523, 0] width 1046 height 0
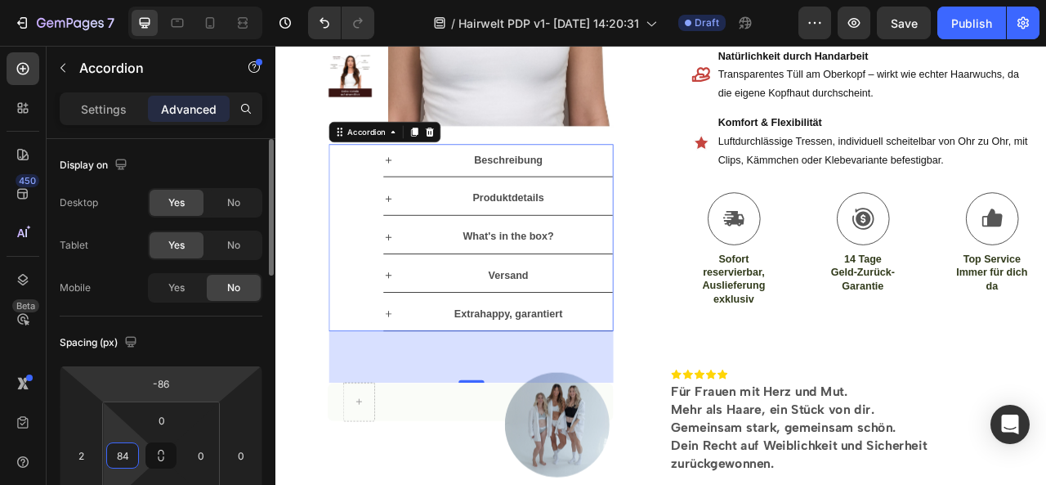
drag, startPoint x: 118, startPoint y: 427, endPoint x: 123, endPoint y: 393, distance: 33.9
click at [123, 0] on html "7 / Hairwelt PDP v1- [DATE] 14:20:31 Draft Preview Save Publish 450 Beta Sectio…" at bounding box center [523, 0] width 1046 height 0
type input "82"
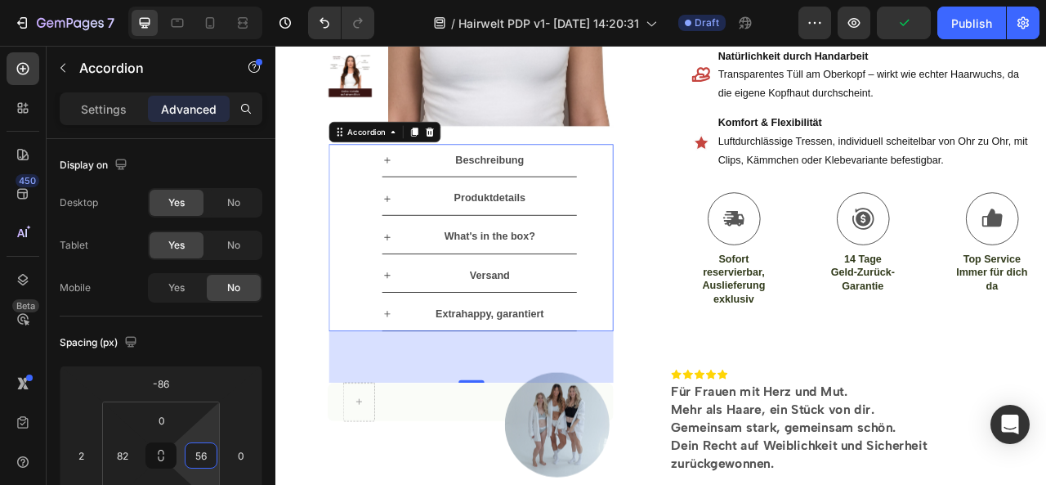
type input "50"
drag, startPoint x: 210, startPoint y: 424, endPoint x: 218, endPoint y: 404, distance: 22.0
click at [218, 0] on html "7 / Hairwelt PDP v1- [DATE] 14:20:31 Draft Preview Publish 450 Beta Sections(18…" at bounding box center [523, 0] width 1046 height 0
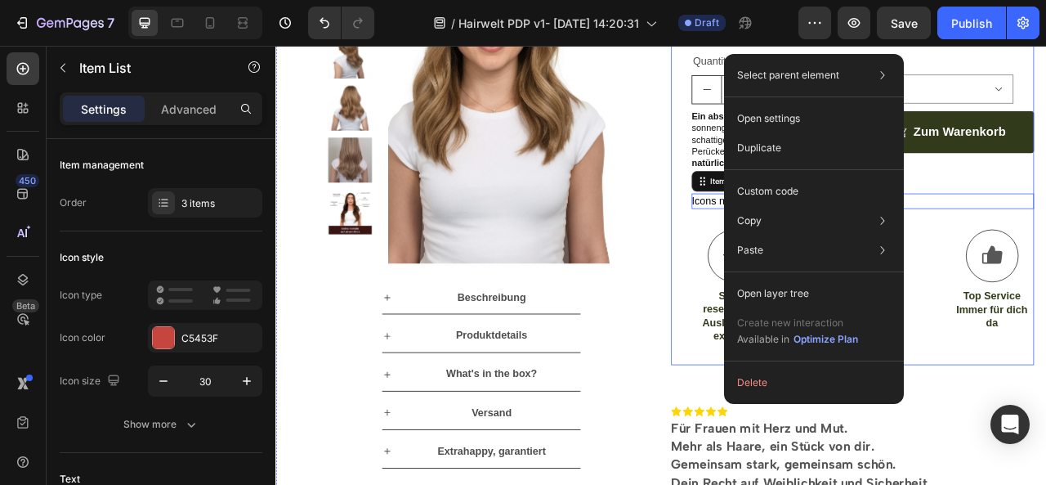
scroll to position [342, 0]
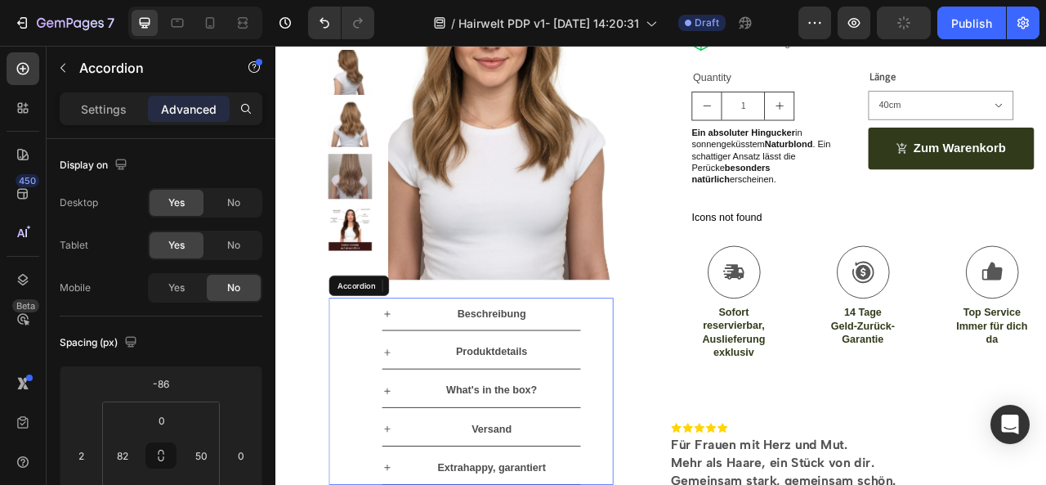
click at [369, 363] on div "Product Images Beschreibung Produktdetails What's in the box? Versand Extrahapp…" at bounding box center [523, 302] width 364 height 833
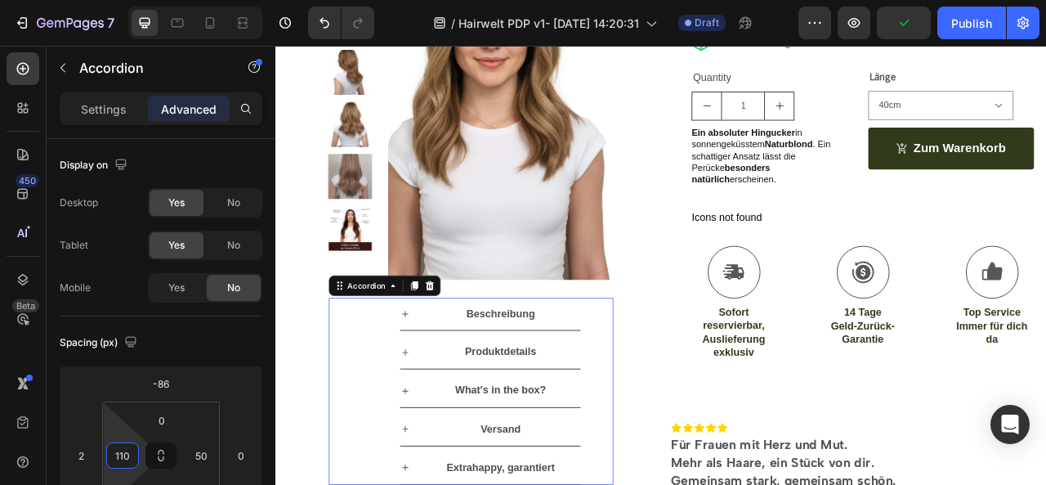
type input "108"
drag, startPoint x: 121, startPoint y: 429, endPoint x: 122, endPoint y: 418, distance: 10.7
click at [122, 0] on html "7 / Hairwelt PDP v1- [DATE] 14:20:31 Draft Preview Save Publish 450 Beta Sectio…" at bounding box center [523, 0] width 1046 height 0
click at [702, 282] on div "Product Images Beschreibung Produktdetails What's in the box? Versand Extrahapp…" at bounding box center [523, 302] width 462 height 931
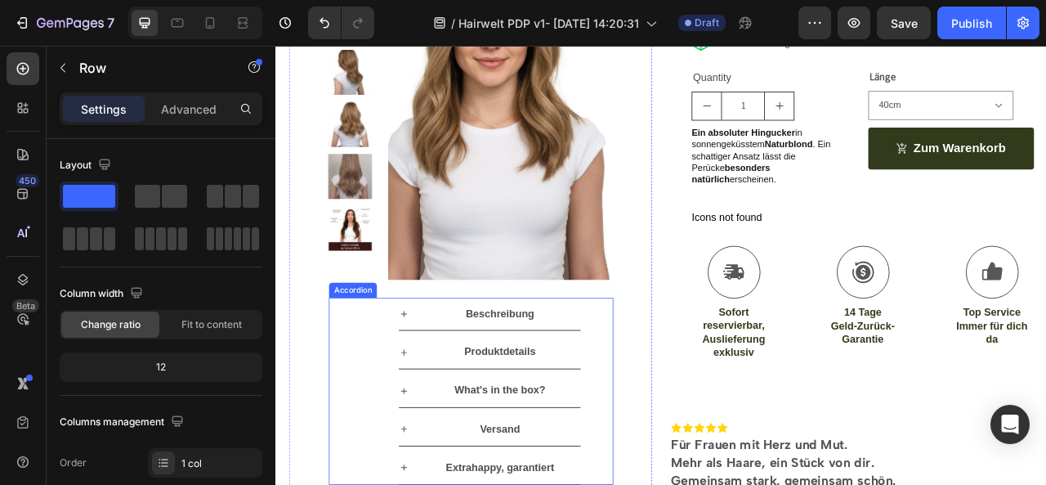
click at [449, 374] on div "Beschreibung" at bounding box center [546, 387] width 231 height 42
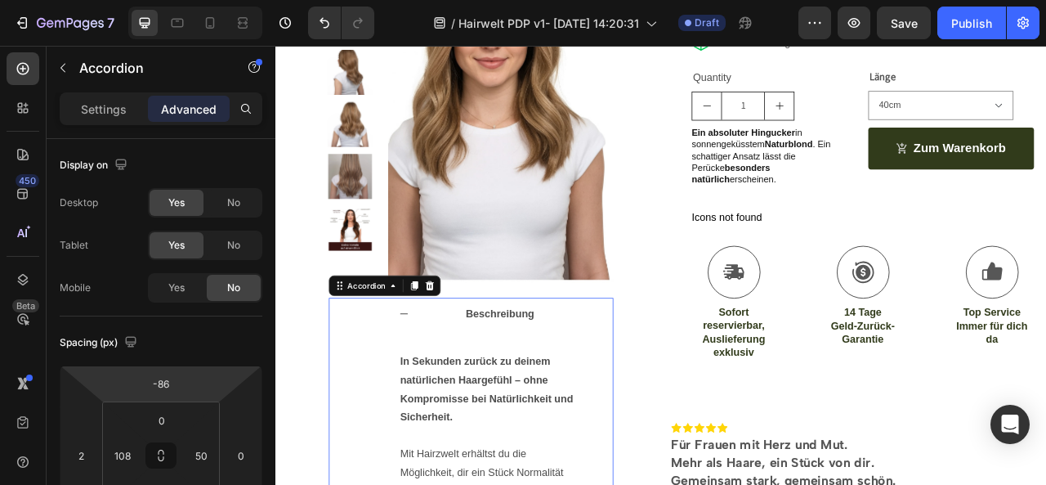
click at [440, 382] on icon at bounding box center [437, 386] width 13 height 13
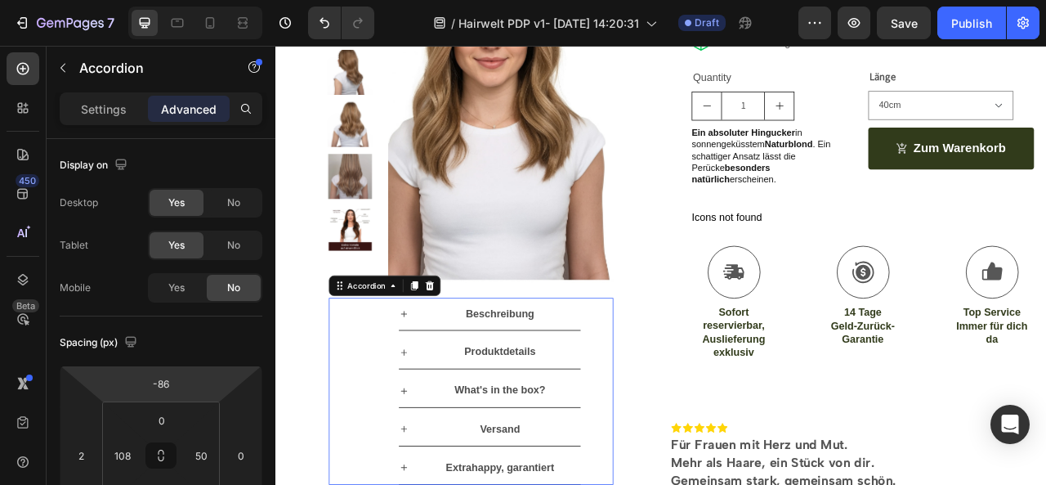
click at [440, 382] on icon at bounding box center [437, 386] width 13 height 13
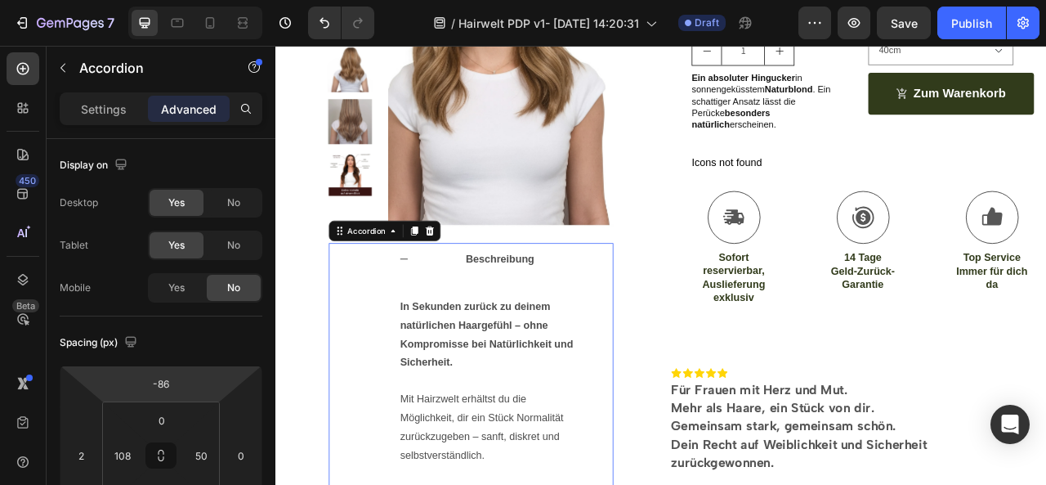
scroll to position [463, 0]
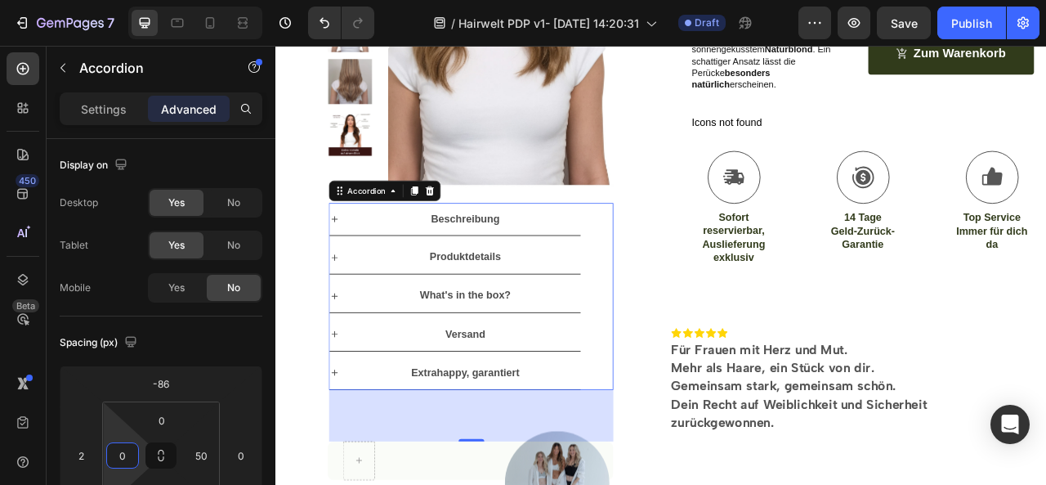
type input "2"
drag, startPoint x: 118, startPoint y: 428, endPoint x: 109, endPoint y: 472, distance: 44.2
click at [109, 0] on html "7 / Hairwelt PDP v1- [DATE] 14:20:31 Draft Preview Save Publish 450 Beta Sectio…" at bounding box center [523, 0] width 1046 height 0
type input "0"
click at [90, 0] on html "7 / Hairwelt PDP v1- [DATE] 14:20:31 Draft Preview Save Publish 450 Beta Sectio…" at bounding box center [523, 0] width 1046 height 0
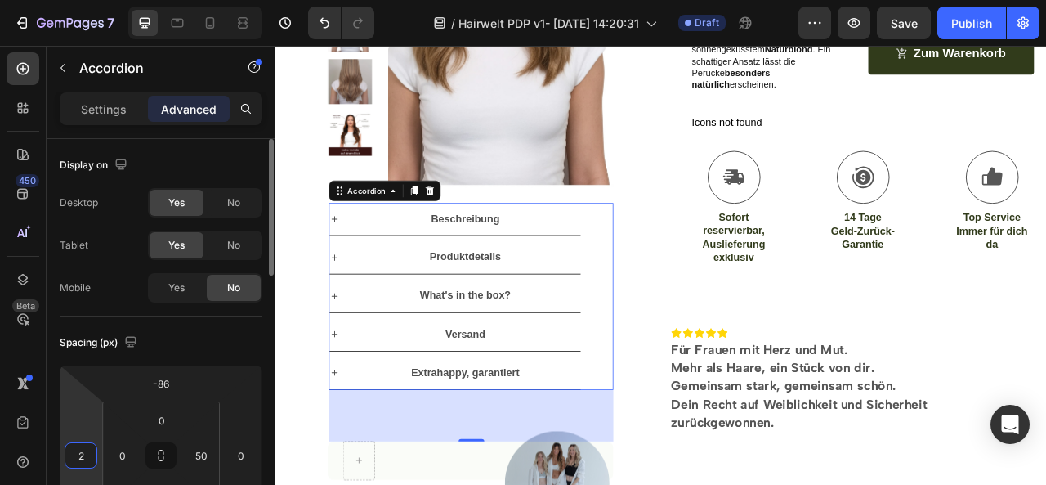
click at [83, 463] on input "2" at bounding box center [81, 455] width 25 height 25
type input "0"
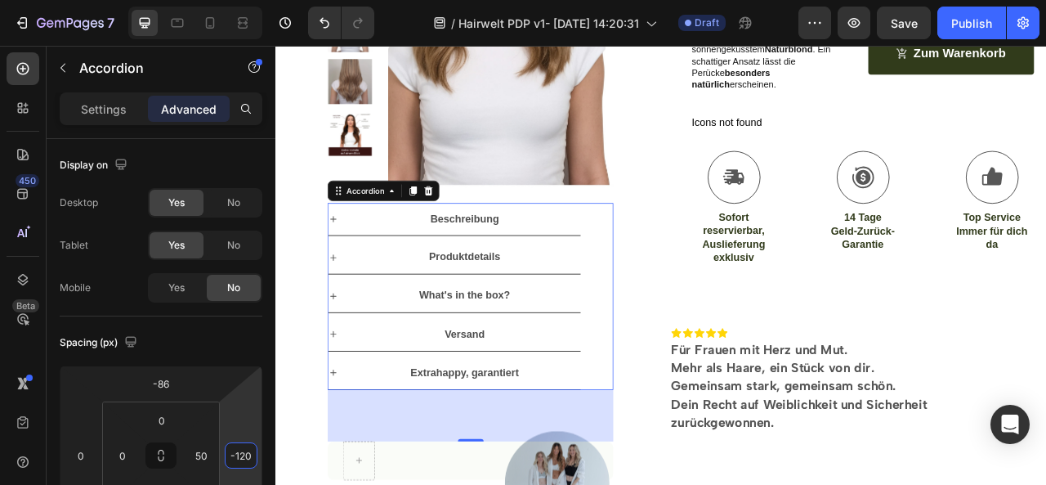
drag, startPoint x: 243, startPoint y: 422, endPoint x: 250, endPoint y: 471, distance: 49.6
click at [250, 0] on html "7 / Hairwelt PDP v1- [DATE] 14:20:31 Draft Preview Save Publish 450 Beta Sectio…" at bounding box center [523, 0] width 1046 height 0
type input "-1"
type input "0"
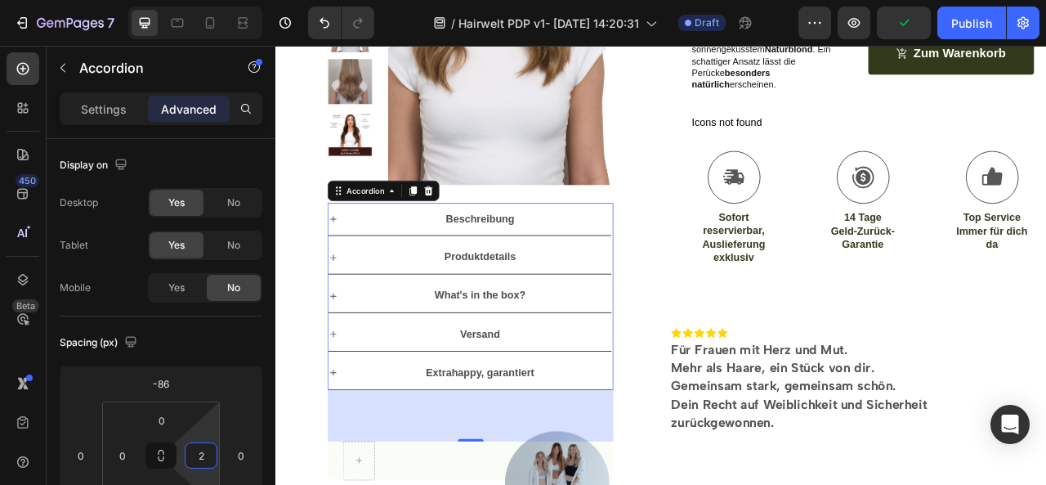
type input "0"
click at [210, 0] on html "7 / Hairwelt PDP v1- [DATE] 14:20:31 Draft Preview Publish 450 Beta Sections(18…" at bounding box center [523, 0] width 1046 height 0
click at [769, 484] on div "Icon Icon Icon Icon Icon Icon List (1550 Reviews) Text Block Row DAS ORIGINAL -…" at bounding box center [765, 163] width 981 height 967
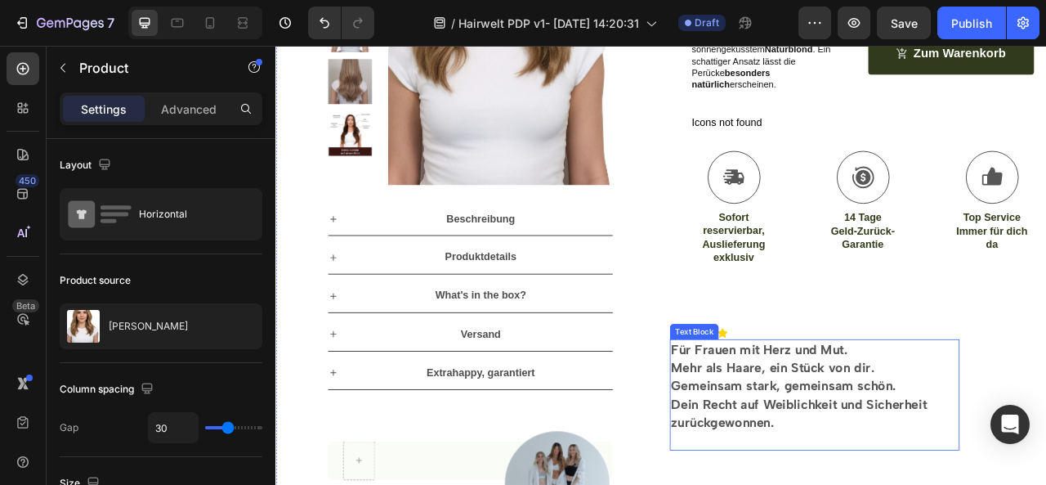
scroll to position [411, 0]
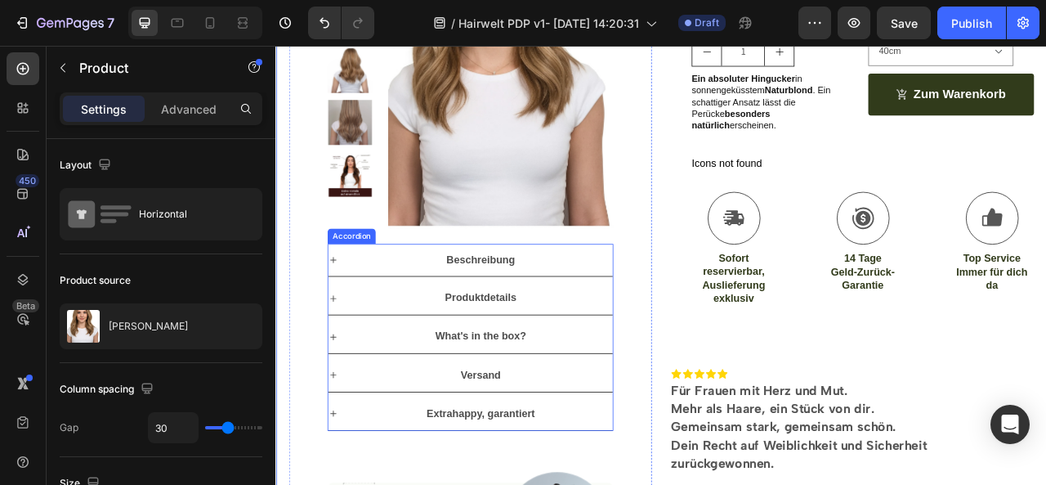
click at [351, 313] on icon at bounding box center [348, 317] width 13 height 13
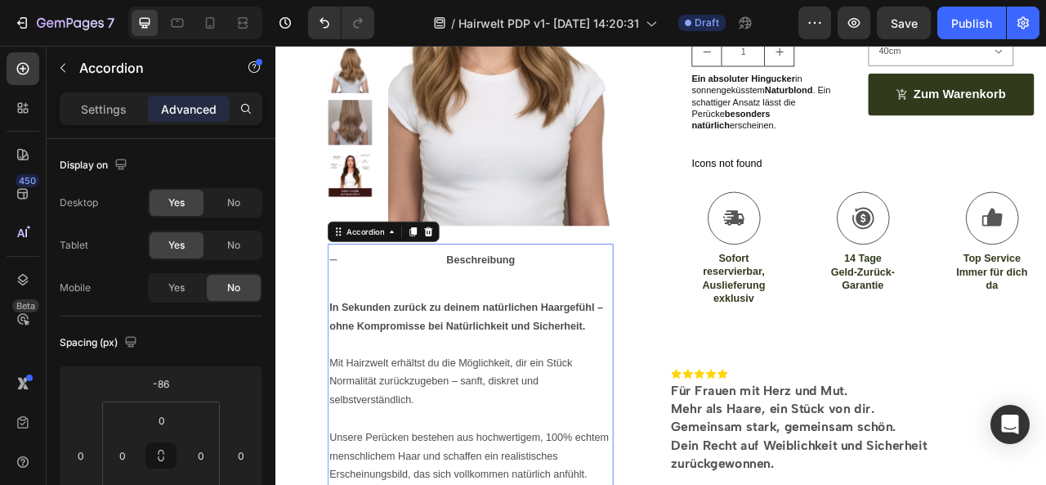
click at [351, 313] on icon at bounding box center [348, 317] width 13 height 13
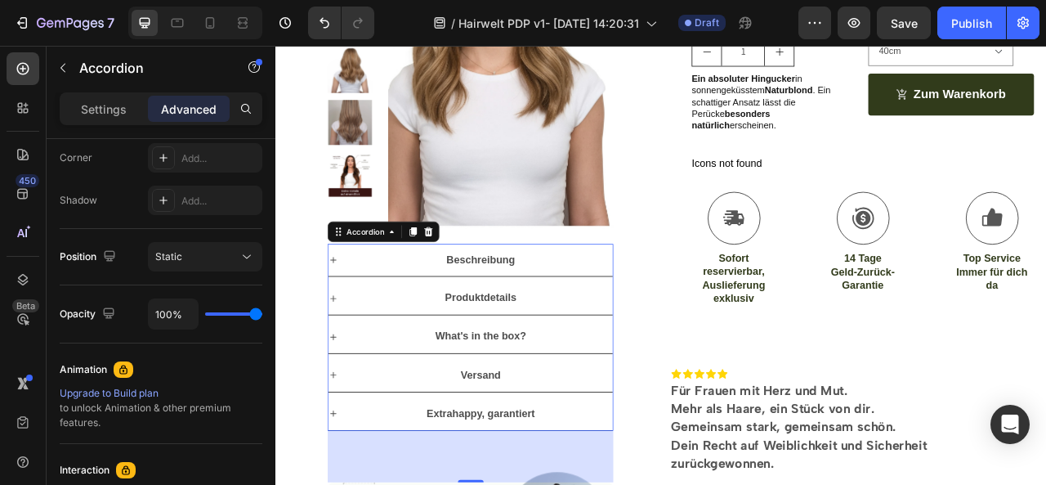
scroll to position [639, 0]
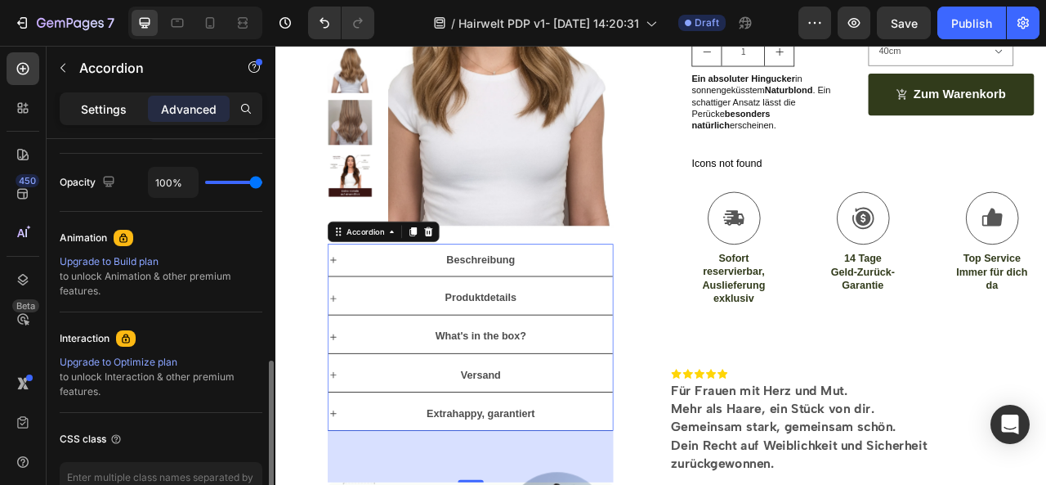
click at [107, 107] on p "Settings" at bounding box center [104, 109] width 46 height 17
type input "8"
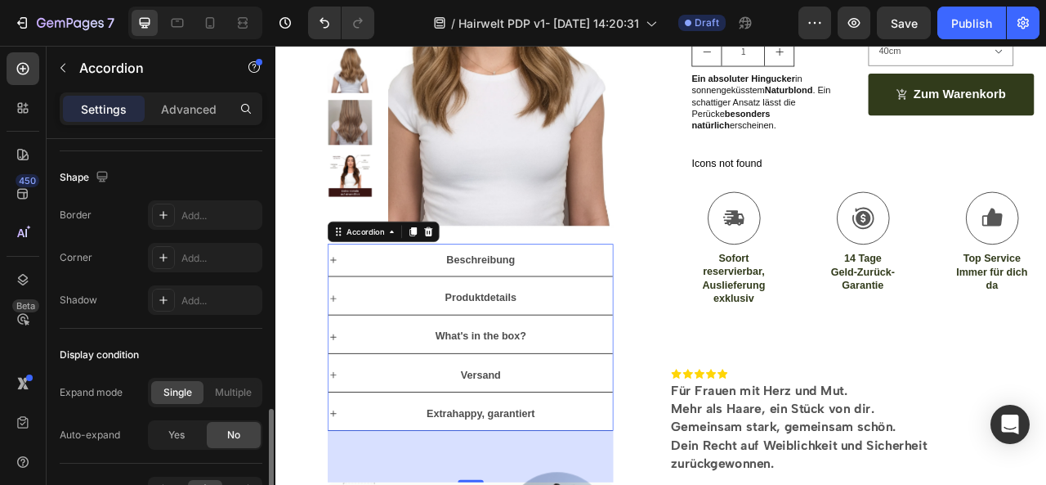
scroll to position [1159, 0]
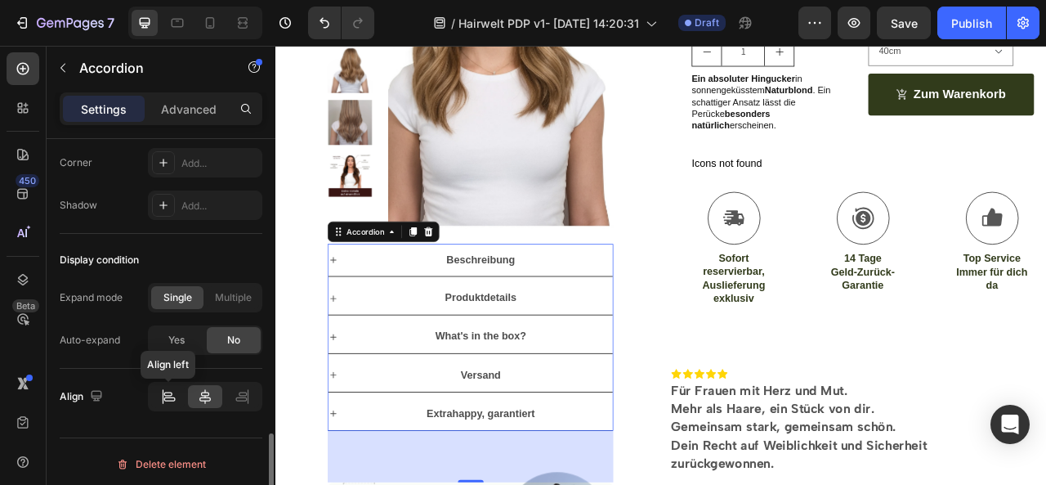
click at [169, 388] on icon at bounding box center [168, 396] width 16 height 16
click at [204, 393] on icon at bounding box center [205, 396] width 16 height 16
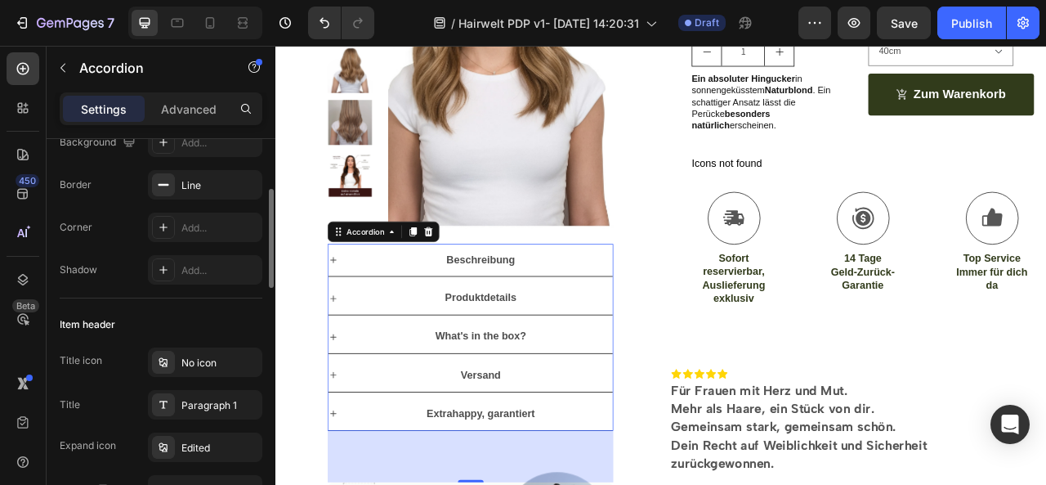
scroll to position [0, 0]
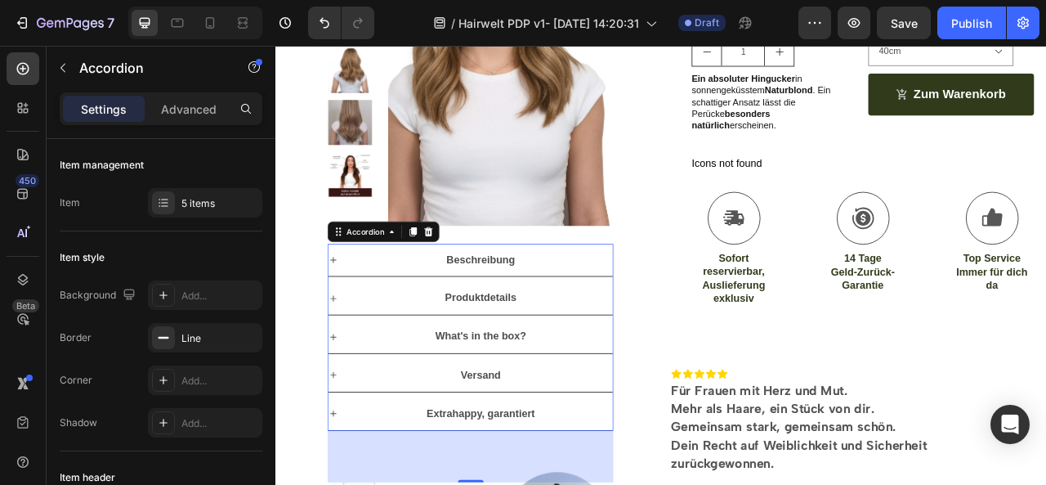
click at [501, 315] on strong "Beschreibung" at bounding box center [535, 318] width 87 height 14
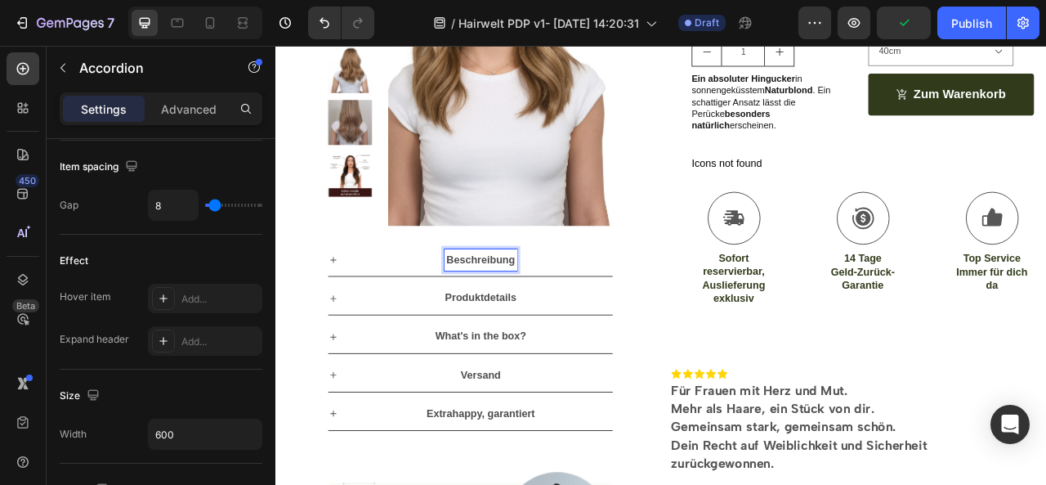
scroll to position [1159, 0]
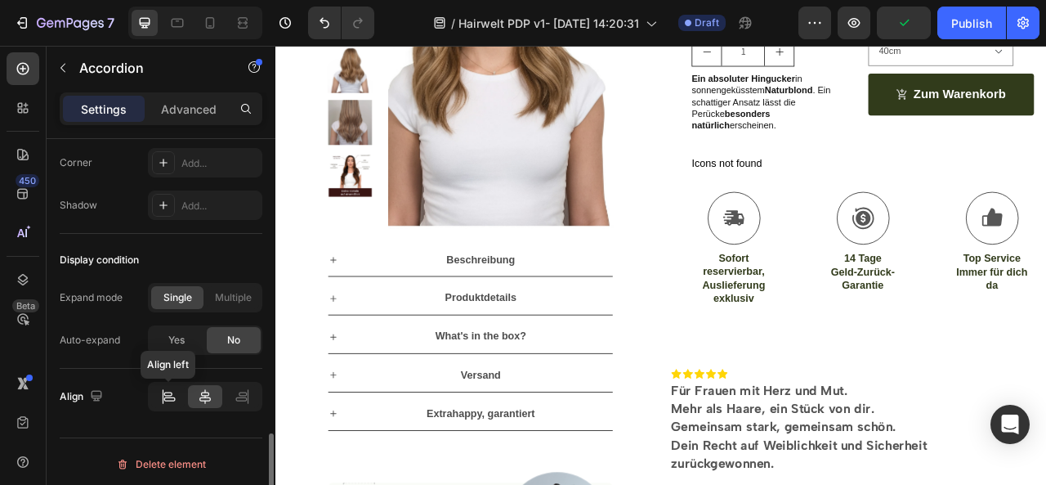
click at [170, 389] on icon at bounding box center [168, 396] width 16 height 16
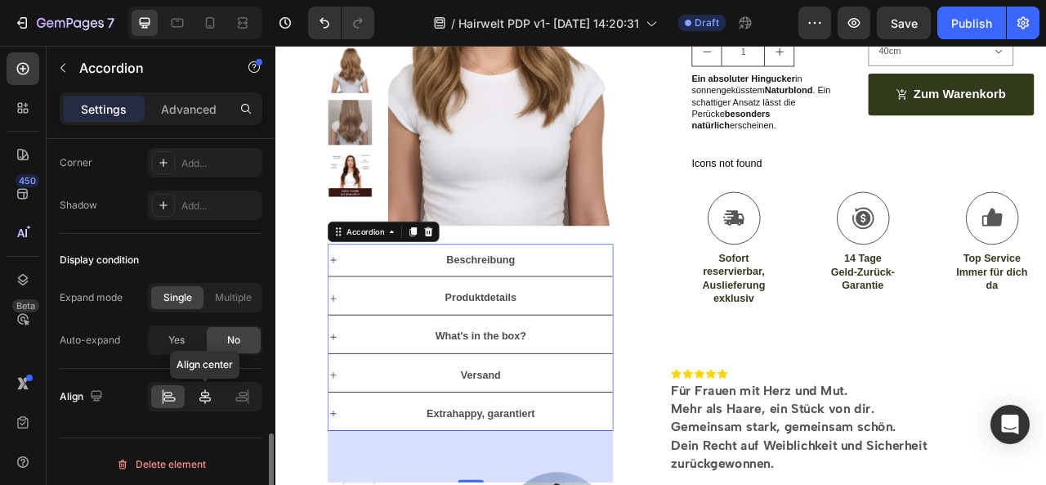
click at [199, 388] on icon at bounding box center [205, 396] width 16 height 16
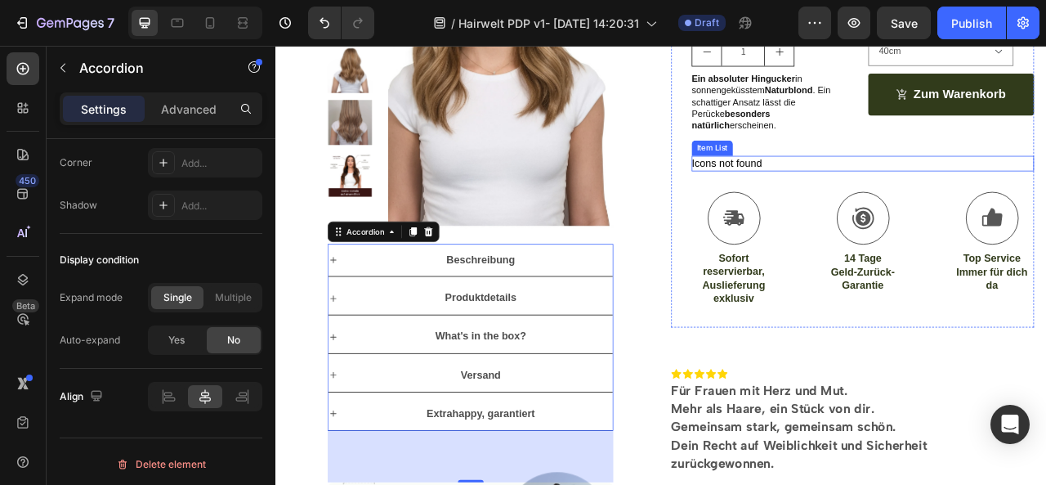
click at [852, 186] on div "Icons not found" at bounding box center [848, 196] width 89 height 20
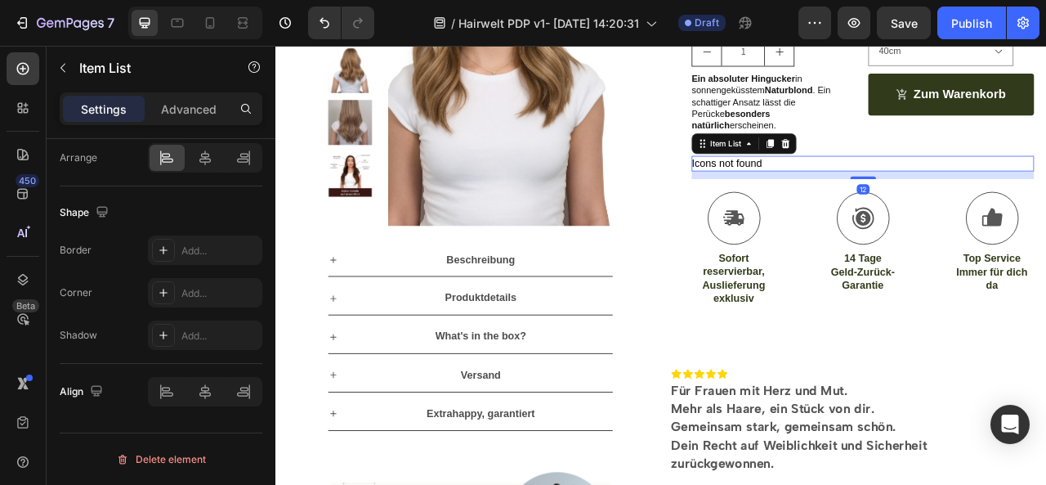
scroll to position [0, 0]
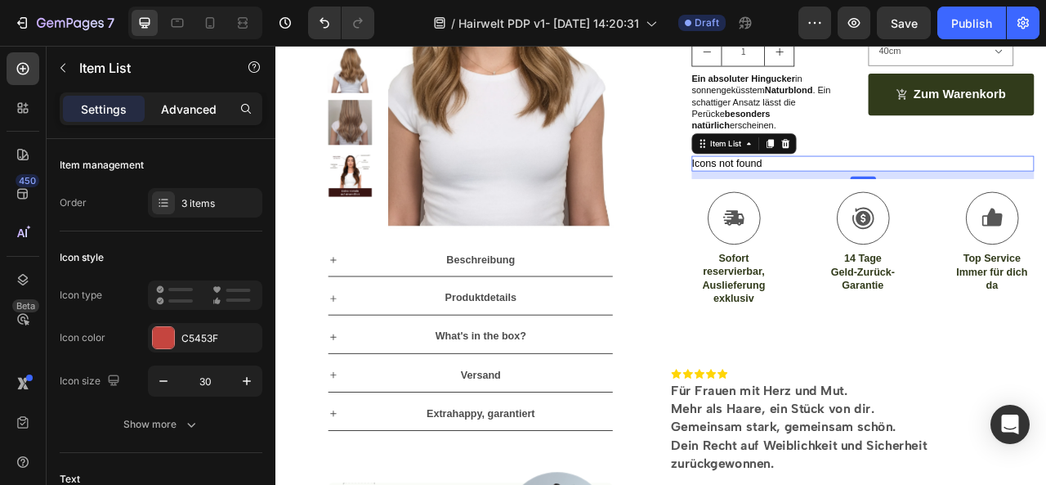
click at [219, 105] on div "Advanced" at bounding box center [189, 109] width 82 height 26
type input "100%"
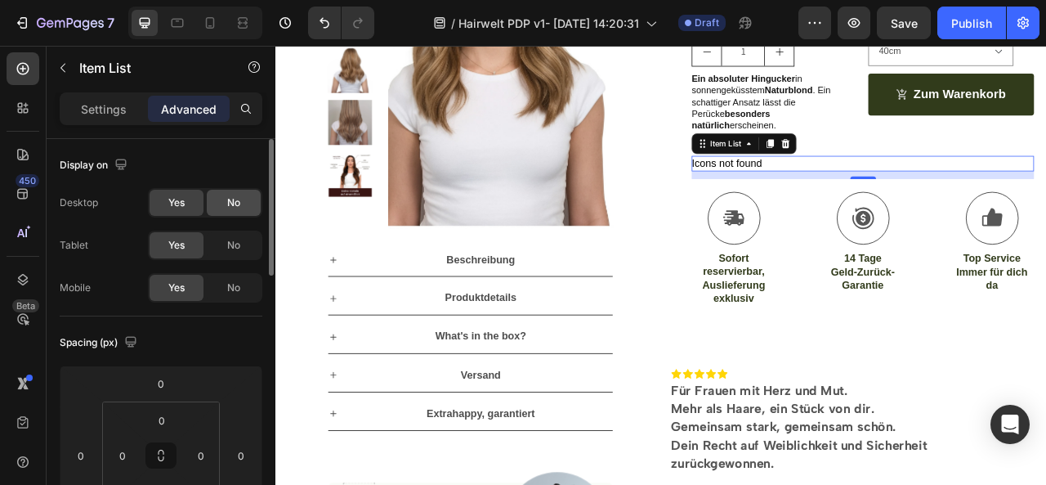
click at [222, 199] on div "No" at bounding box center [234, 203] width 54 height 26
click at [227, 248] on span "No" at bounding box center [233, 245] width 13 height 15
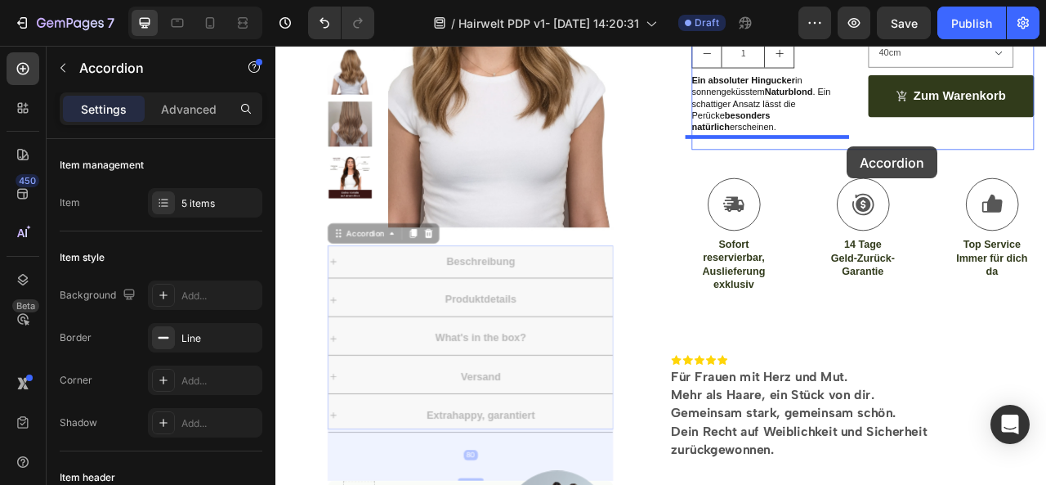
scroll to position [364, 0]
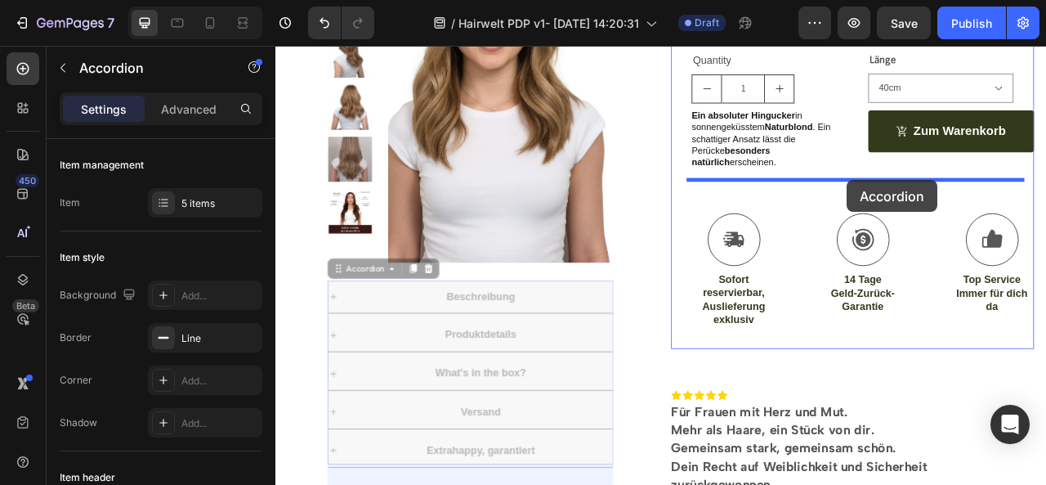
drag, startPoint x: 379, startPoint y: 212, endPoint x: 1002, endPoint y: 217, distance: 622.7
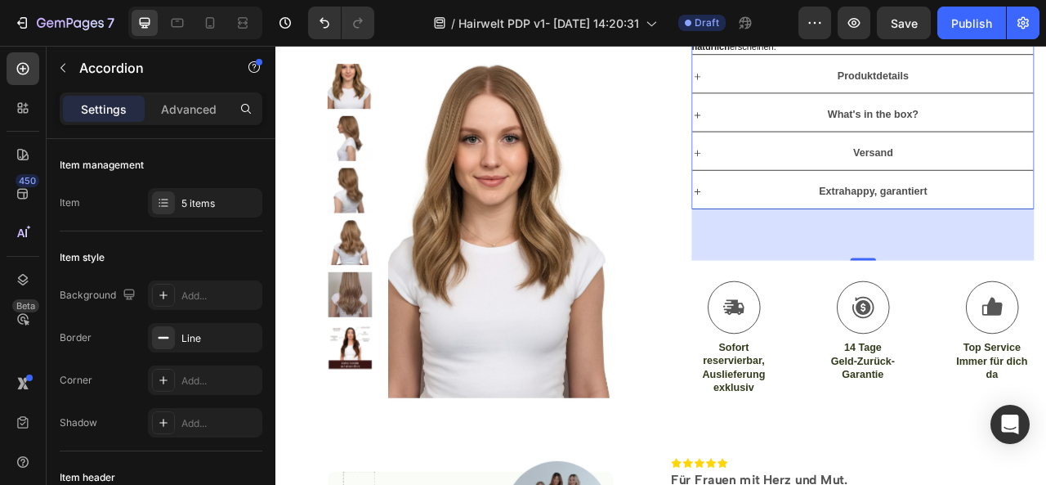
scroll to position [503, 0]
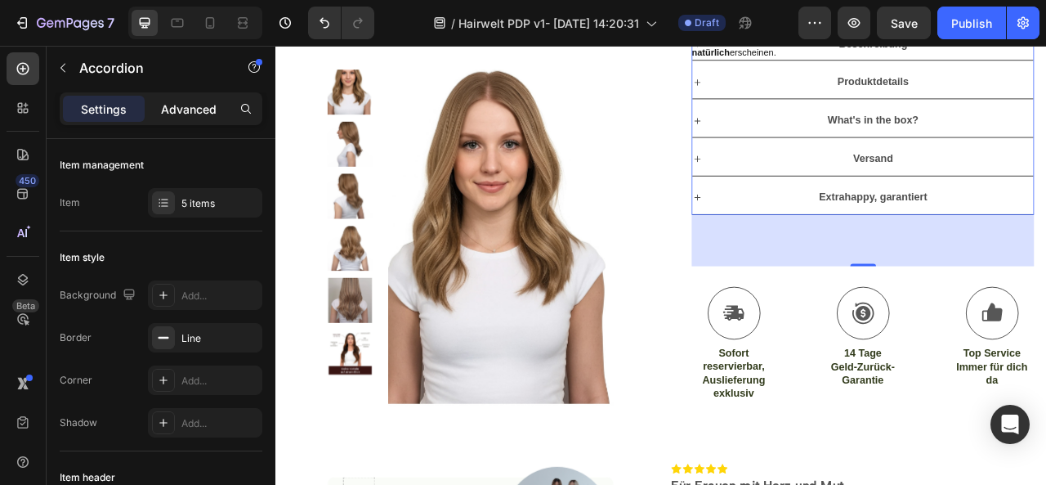
click at [218, 109] on div "Advanced" at bounding box center [189, 109] width 82 height 26
type input "100%"
type input "100"
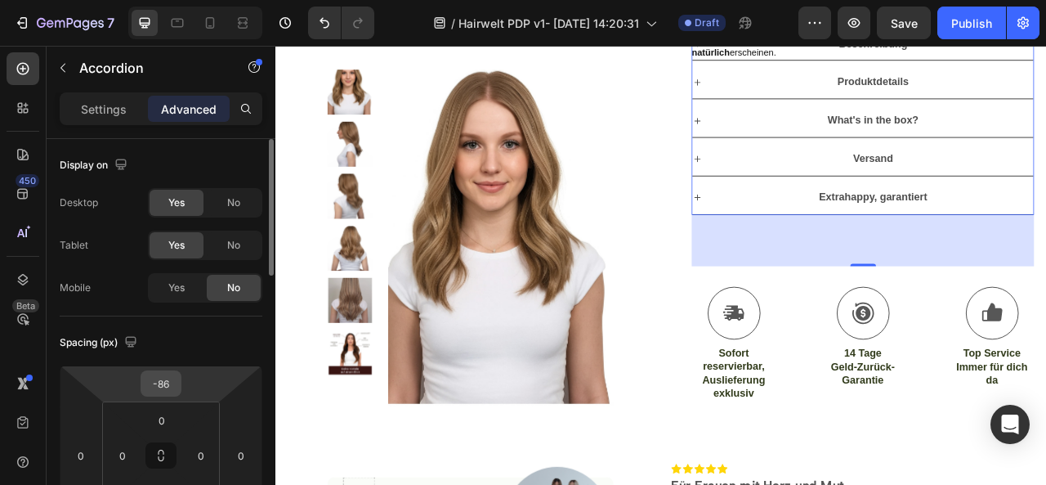
click at [161, 376] on input "-86" at bounding box center [161, 383] width 33 height 25
type input "0"
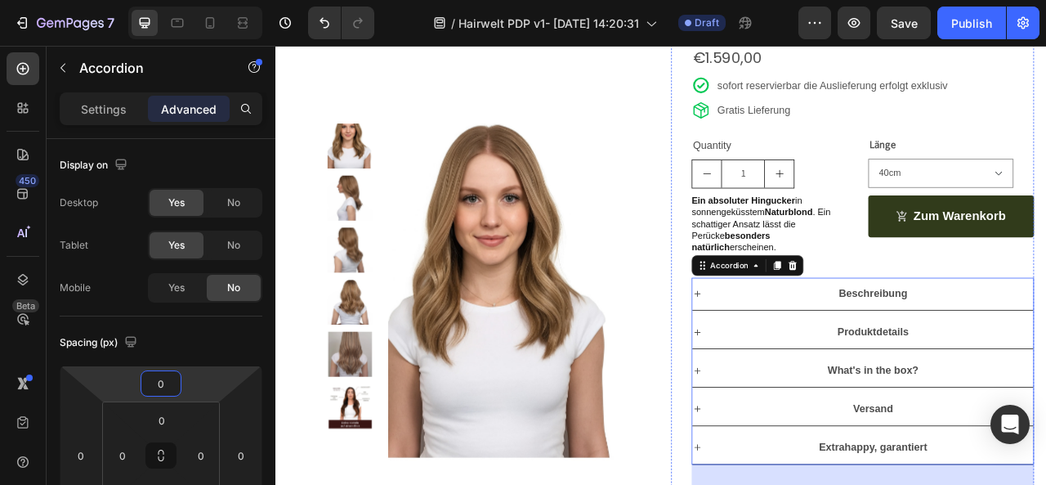
scroll to position [70, 0]
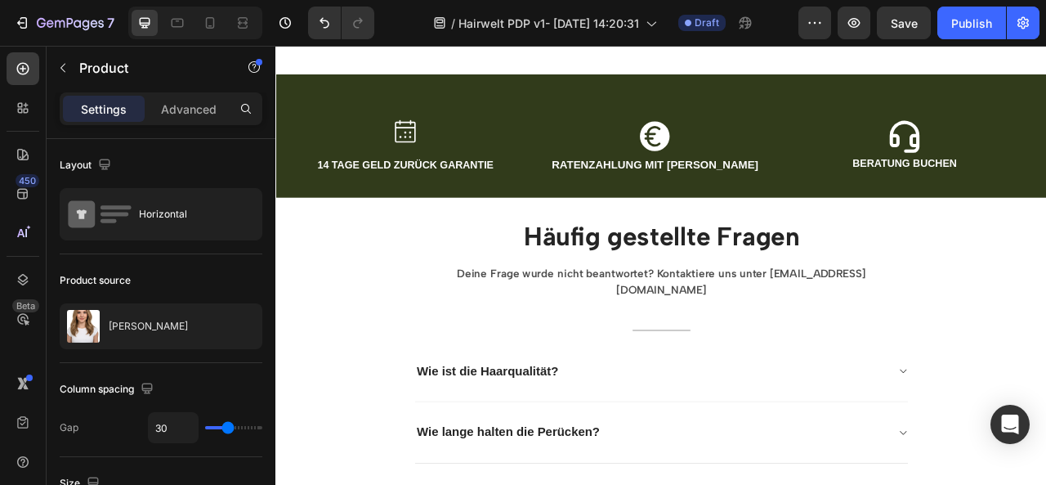
scroll to position [1267, 0]
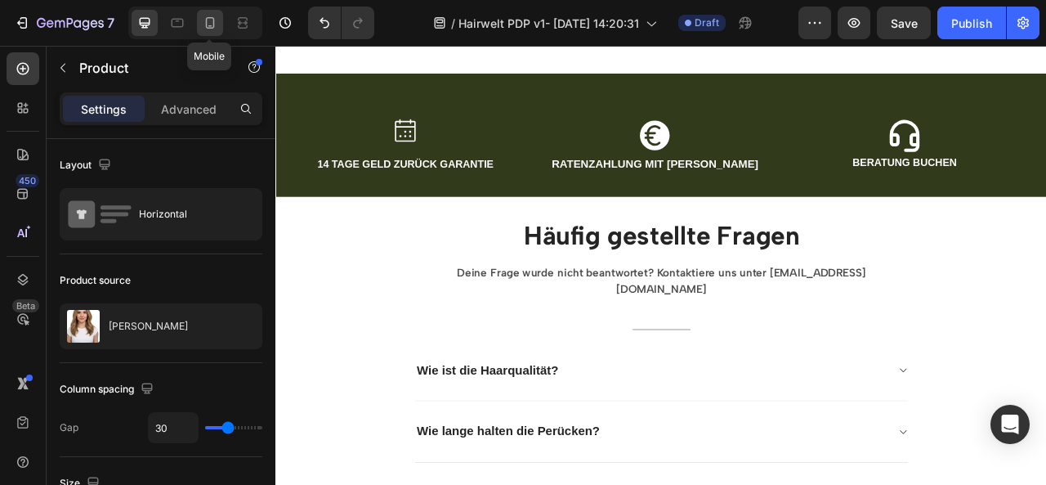
click at [208, 22] on icon at bounding box center [210, 23] width 16 height 16
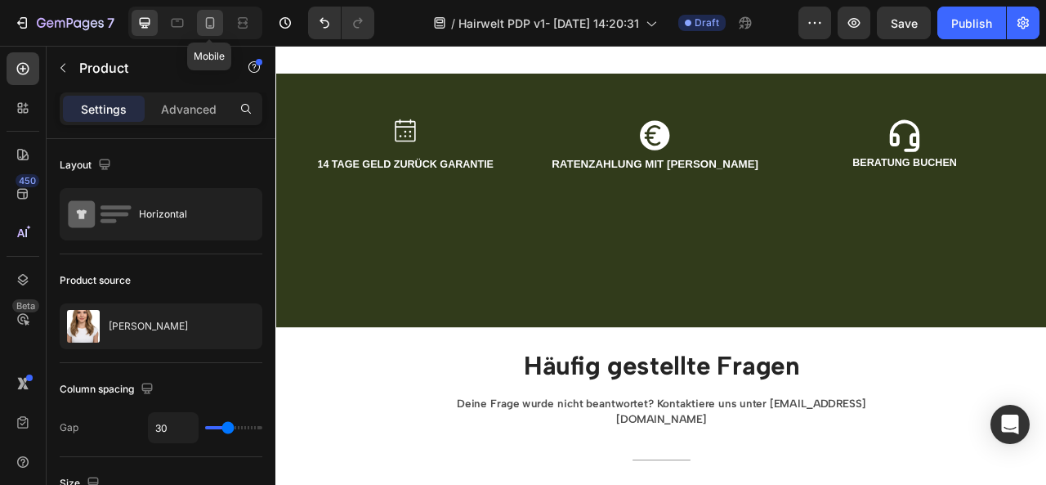
type input "100%"
type input "0"
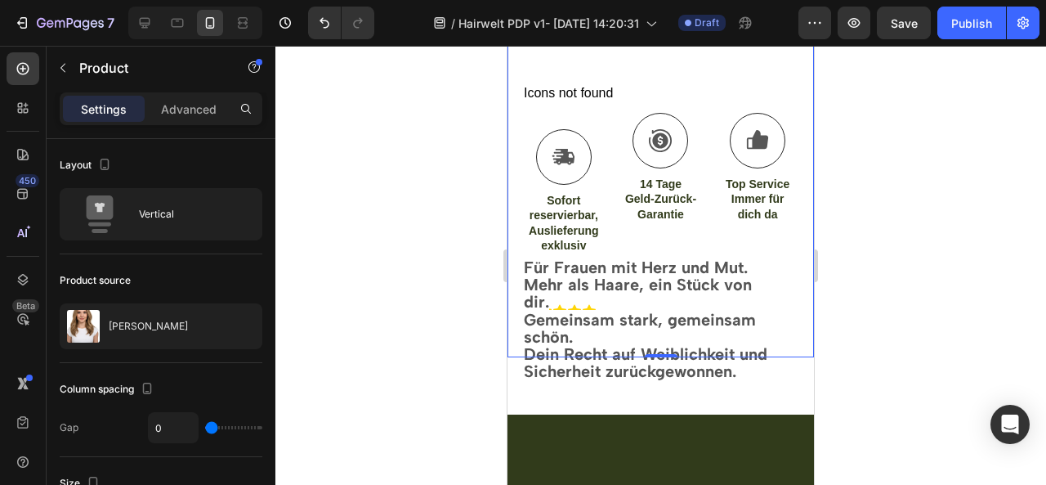
scroll to position [1334, 0]
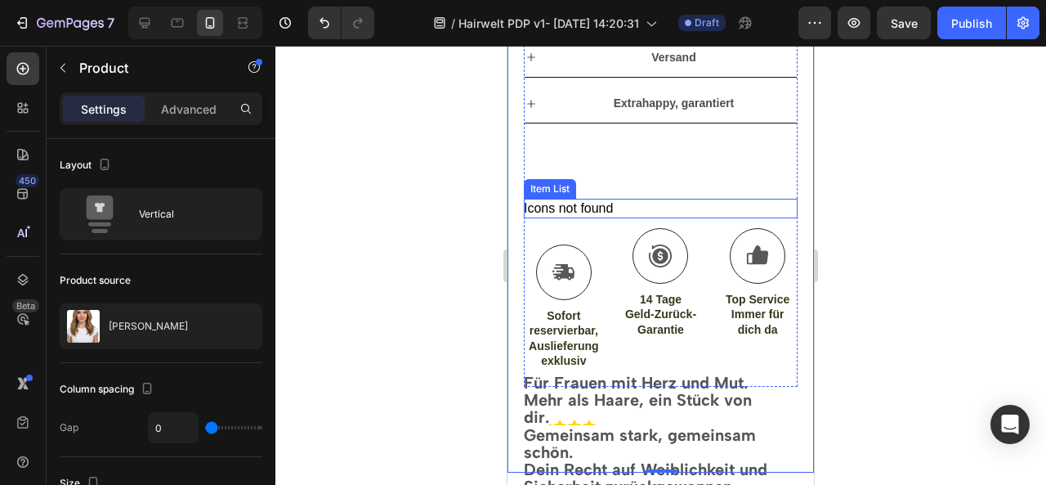
click at [575, 203] on div "Icons not found" at bounding box center [568, 209] width 89 height 20
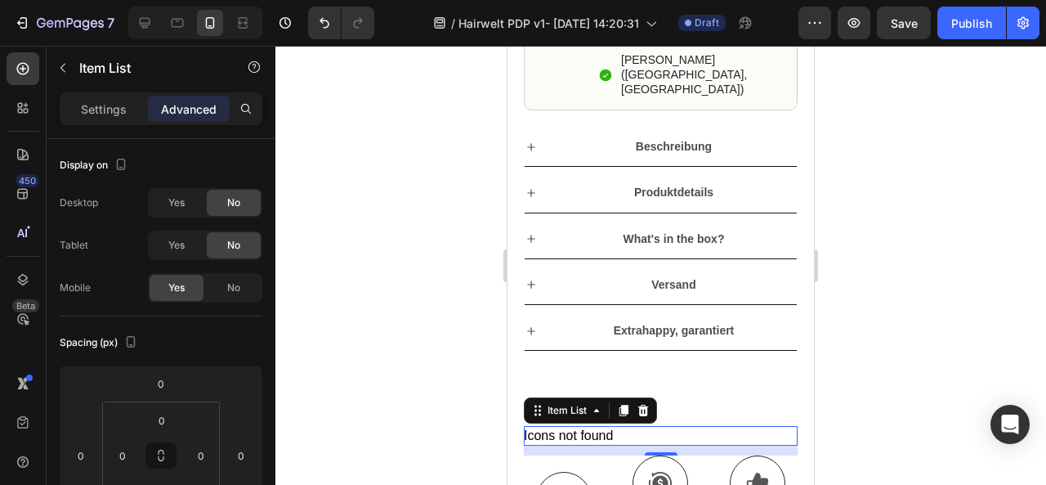
scroll to position [1188, 0]
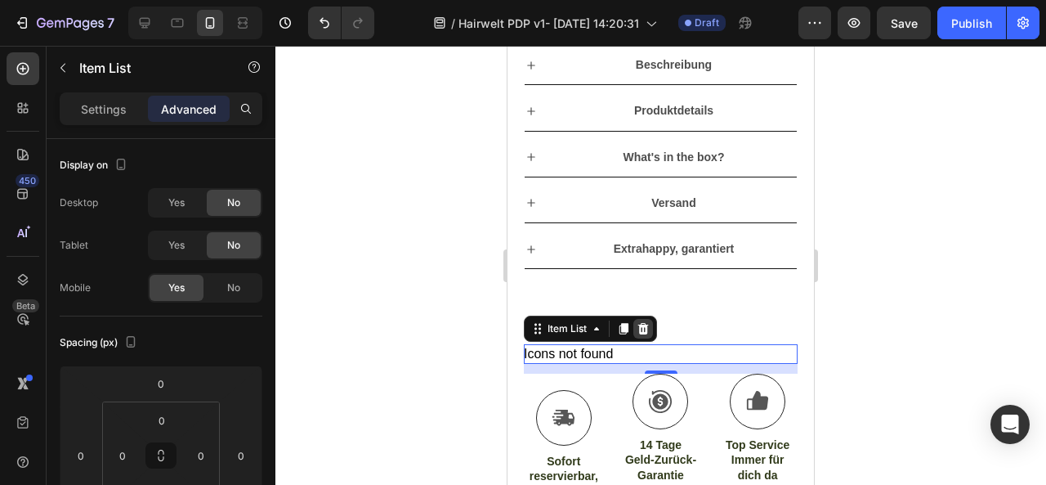
click at [649, 326] on icon at bounding box center [643, 328] width 13 height 13
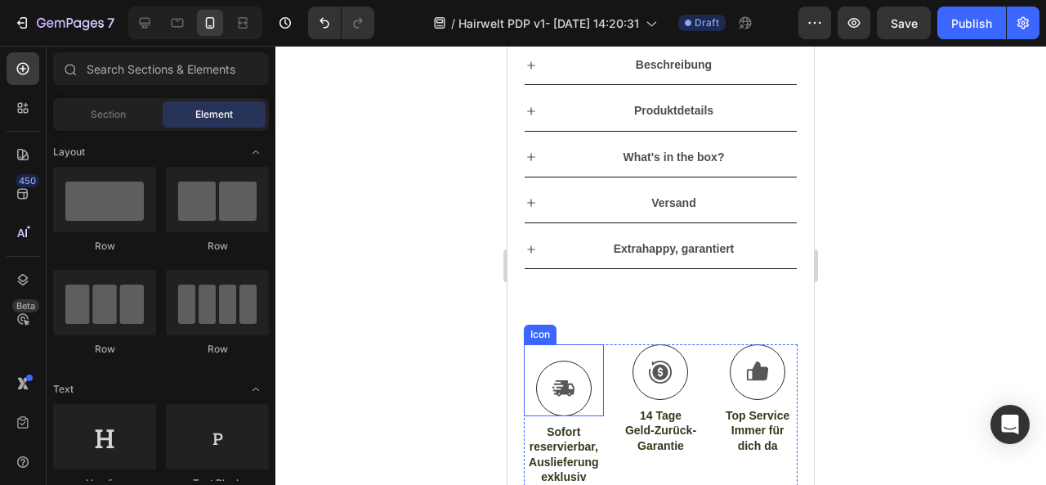
click at [572, 385] on icon at bounding box center [563, 388] width 21 height 16
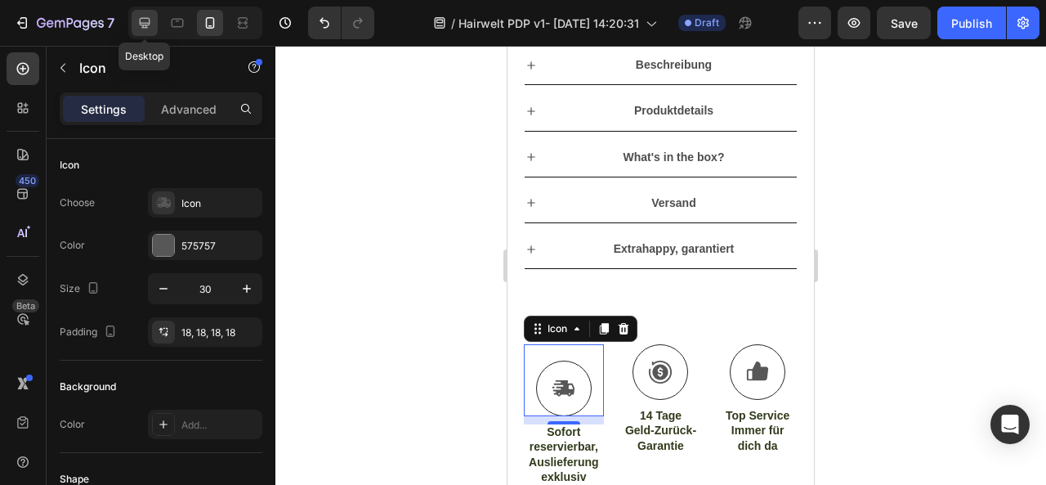
click at [144, 22] on icon at bounding box center [145, 23] width 11 height 11
type input "36"
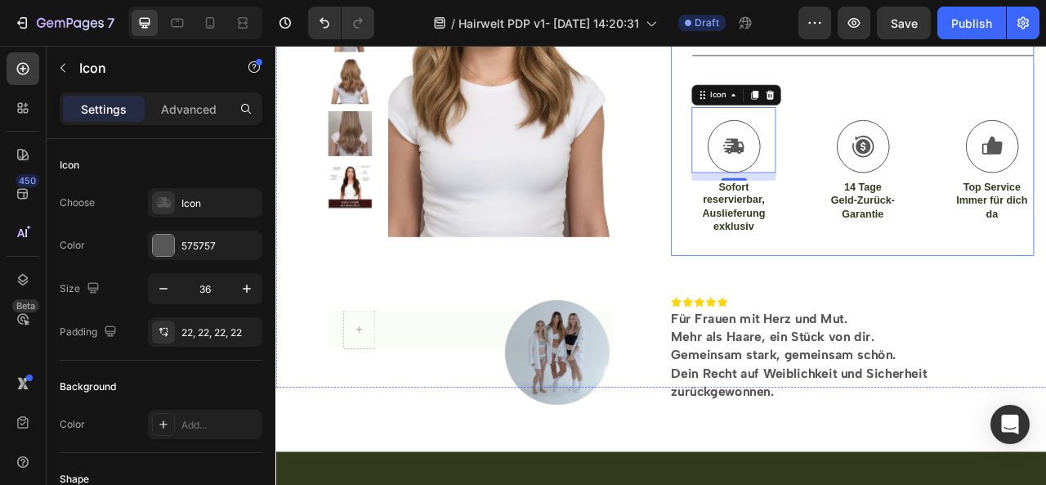
scroll to position [739, 0]
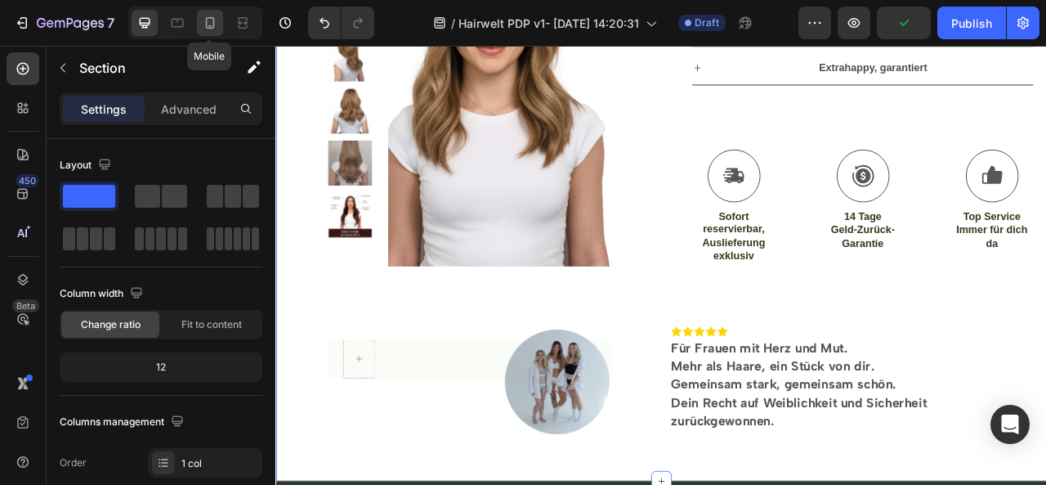
click at [211, 30] on icon at bounding box center [210, 23] width 16 height 16
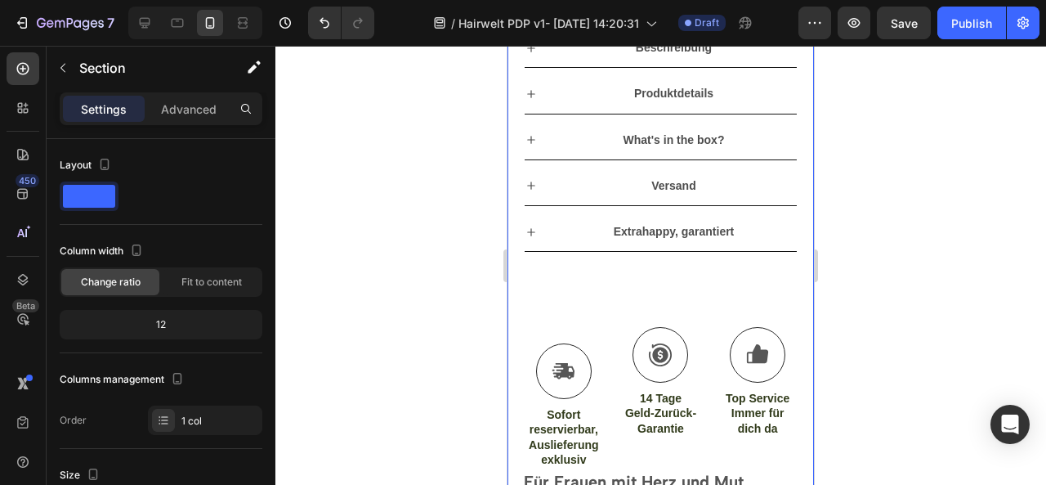
scroll to position [1335, 0]
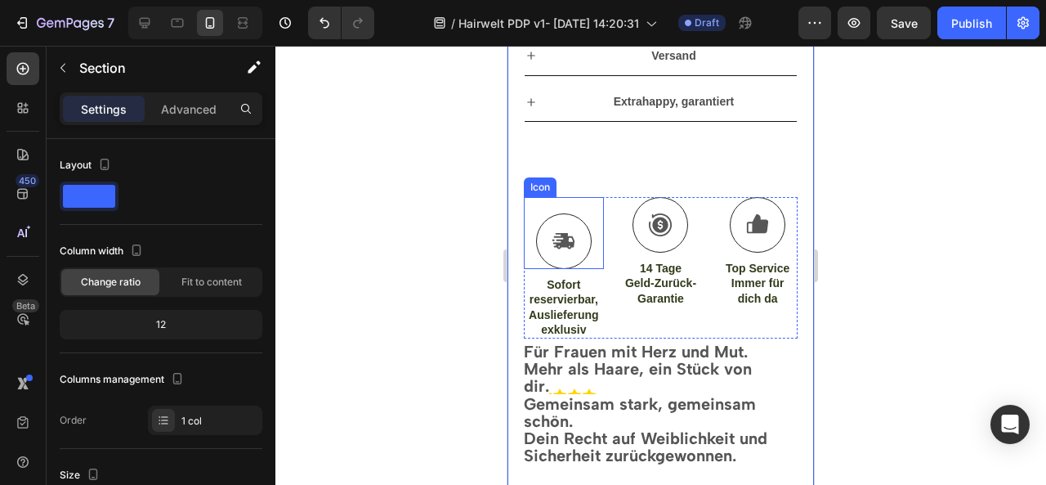
click at [560, 250] on div at bounding box center [564, 241] width 56 height 56
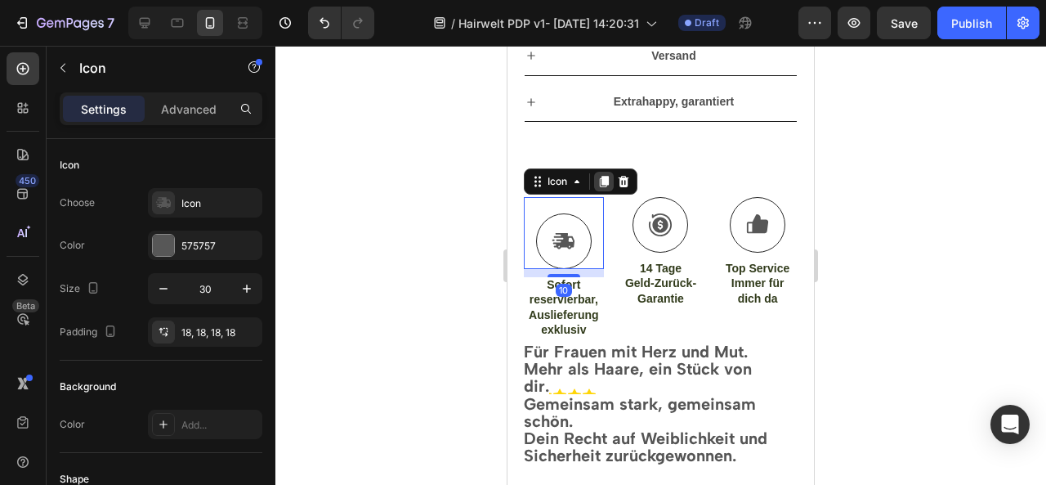
click at [606, 178] on icon at bounding box center [604, 181] width 9 height 11
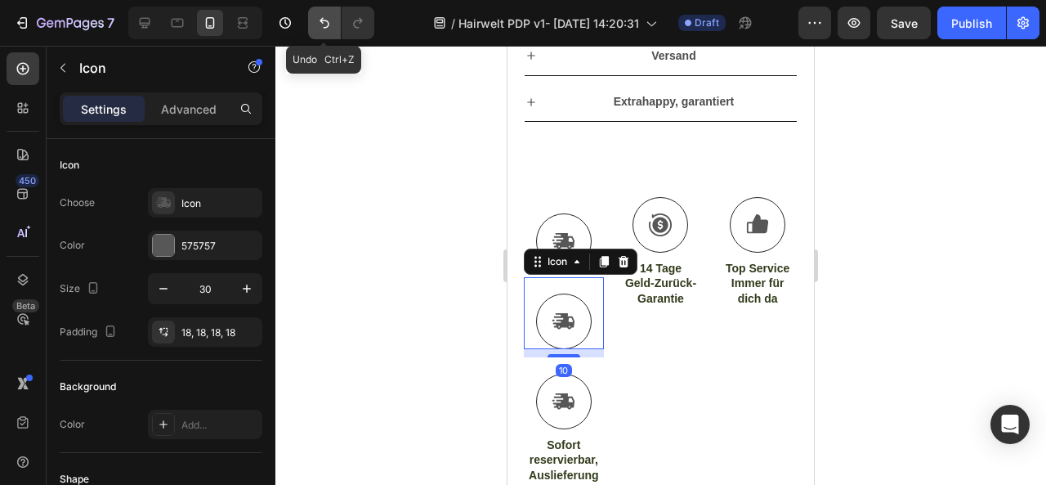
click at [319, 29] on icon "Undo/Redo" at bounding box center [324, 23] width 16 height 16
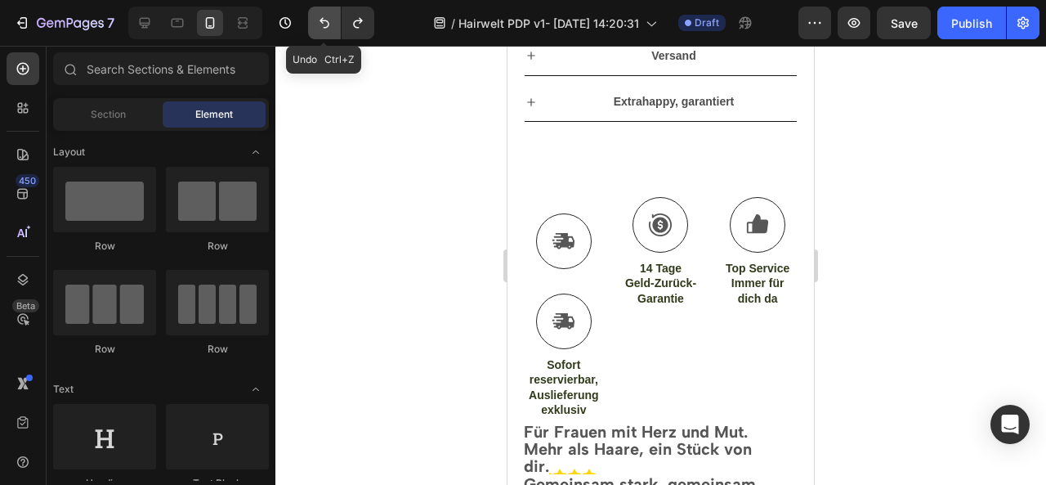
click at [319, 29] on icon "Undo/Redo" at bounding box center [324, 23] width 16 height 16
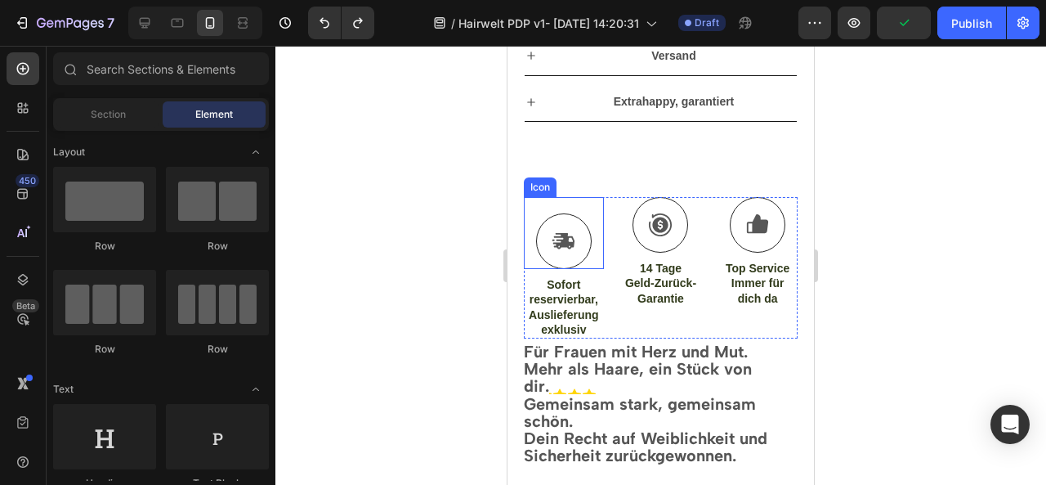
click at [534, 187] on div "Icon" at bounding box center [540, 187] width 26 height 0
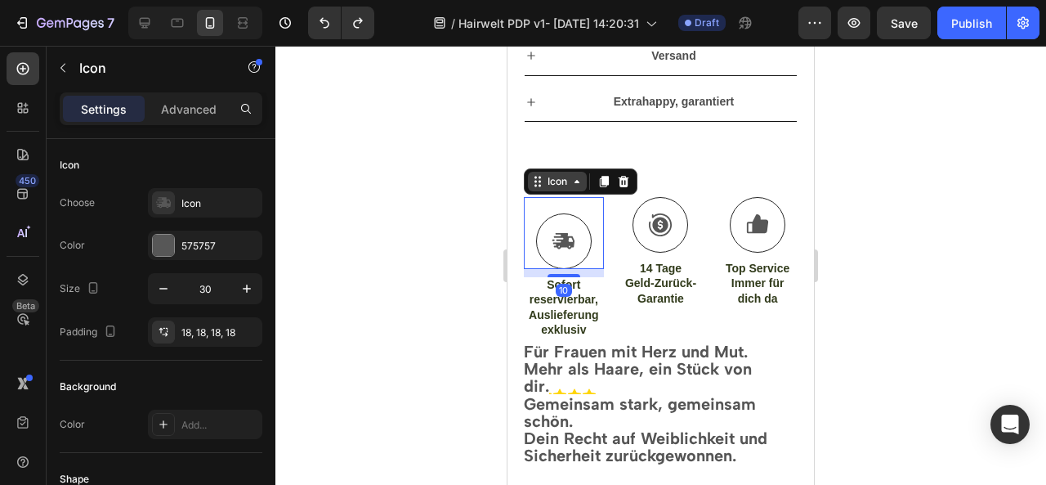
click at [569, 186] on div "Icon" at bounding box center [557, 182] width 59 height 20
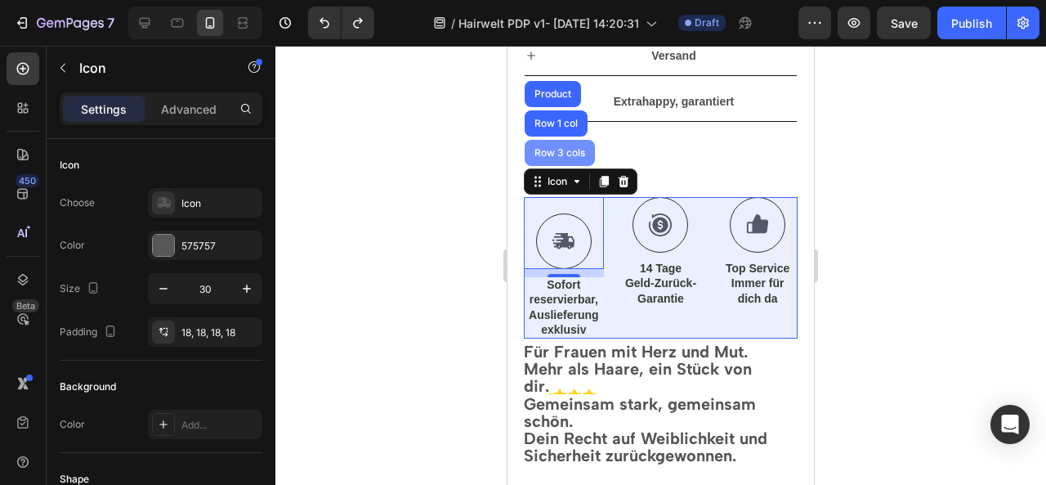
click at [562, 148] on div "Row 3 cols" at bounding box center [559, 153] width 57 height 10
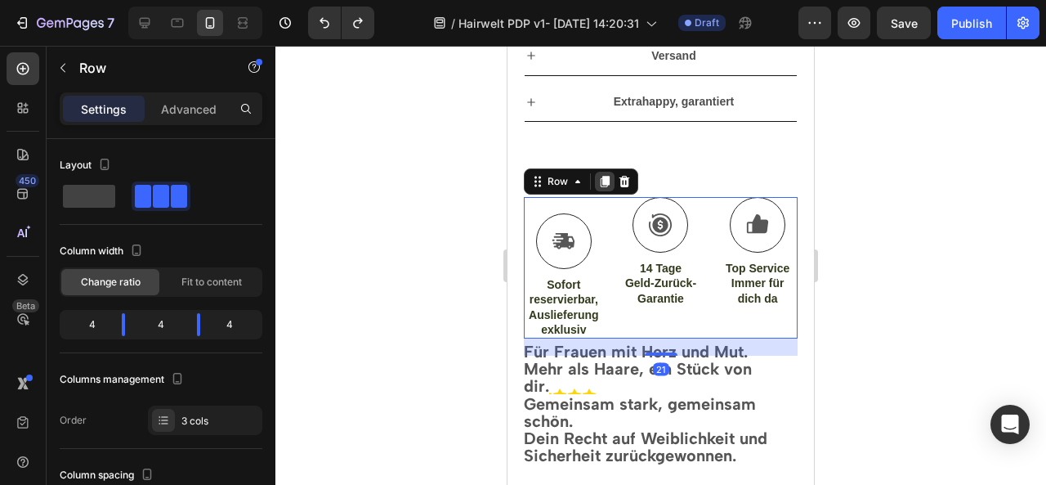
click at [605, 176] on icon at bounding box center [605, 181] width 9 height 11
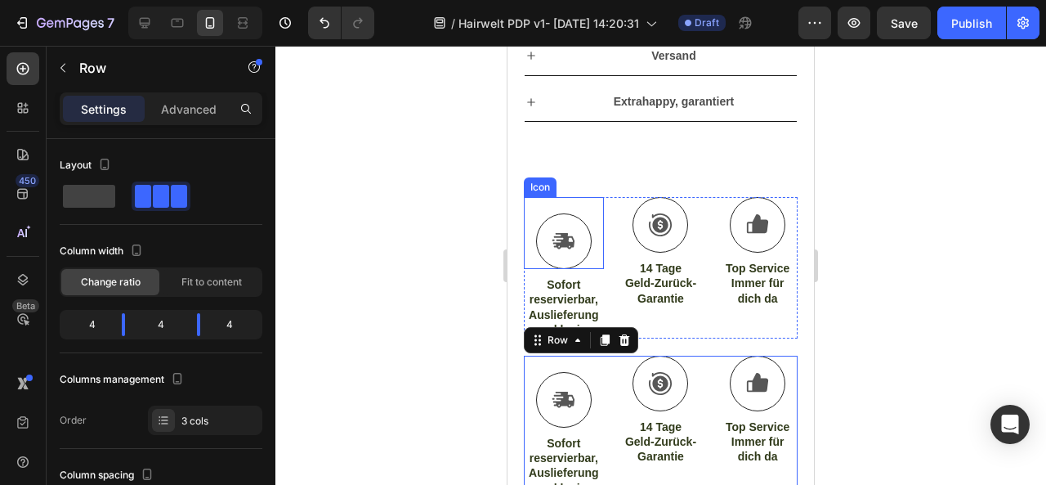
click at [542, 186] on div "Icon" at bounding box center [540, 187] width 33 height 20
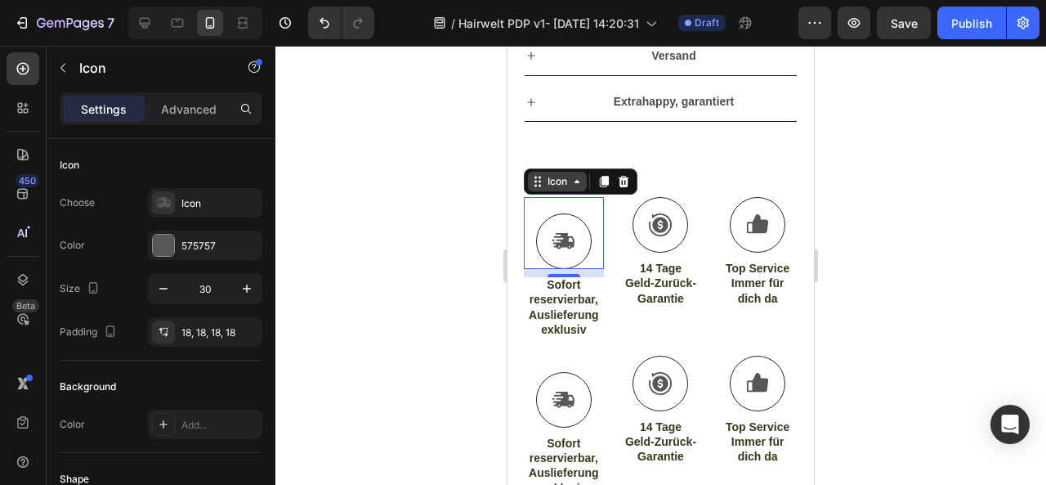
click at [565, 181] on div "Icon" at bounding box center [557, 181] width 26 height 0
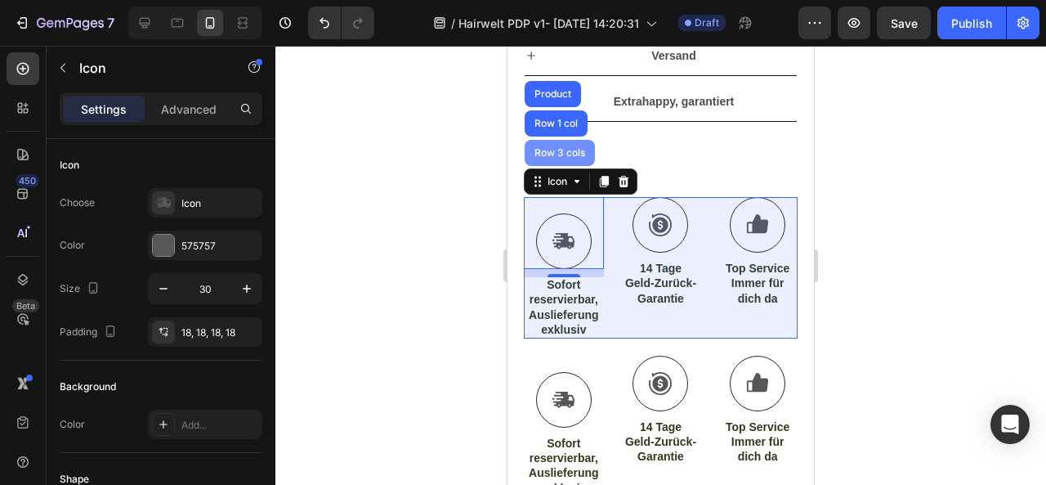
click at [556, 158] on div "Row 3 cols" at bounding box center [560, 153] width 70 height 26
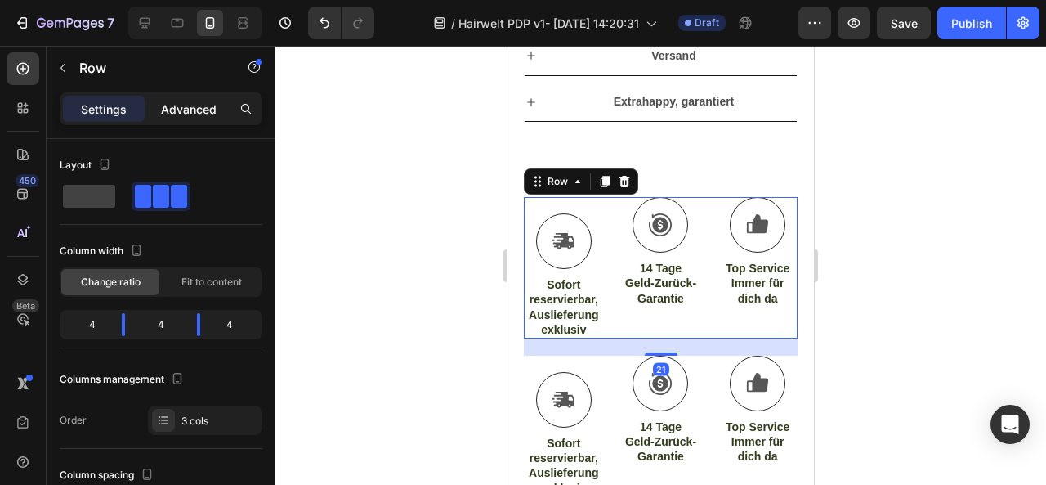
click at [199, 112] on p "Advanced" at bounding box center [189, 109] width 56 height 17
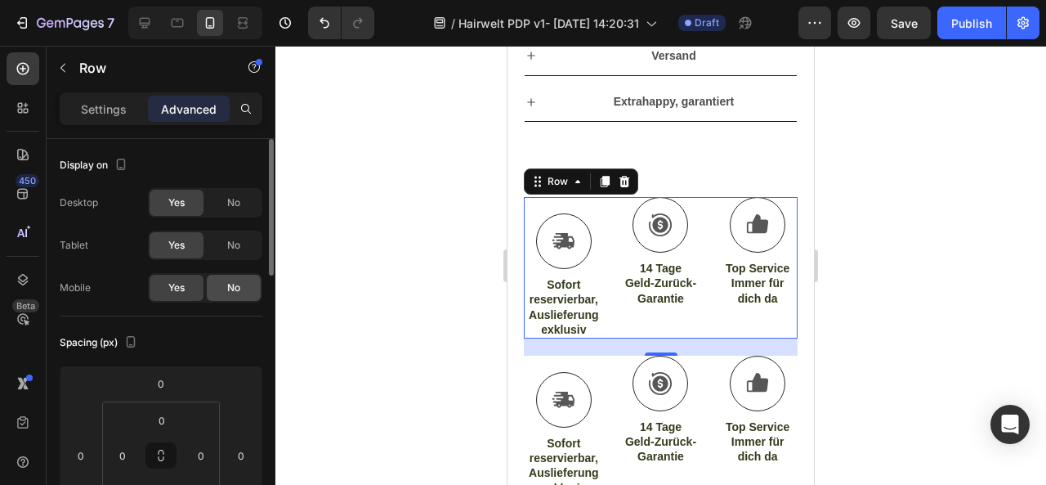
click at [232, 288] on span "No" at bounding box center [233, 287] width 13 height 15
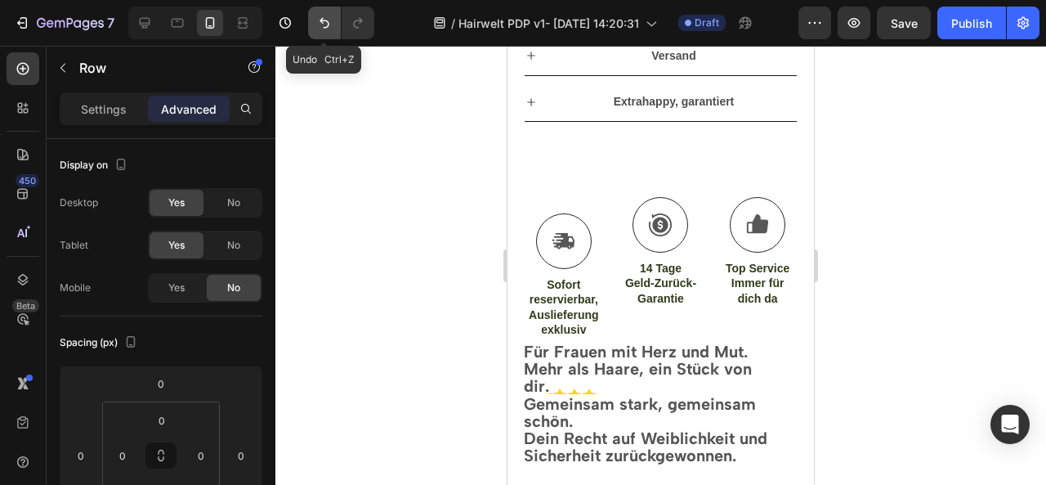
click at [330, 20] on icon "Undo/Redo" at bounding box center [324, 23] width 16 height 16
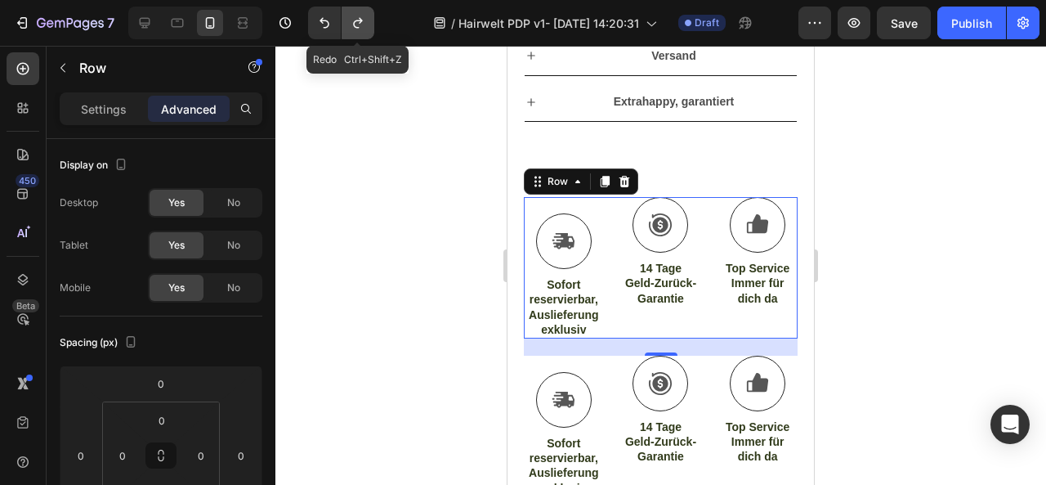
click at [366, 21] on button "Undo/Redo" at bounding box center [358, 23] width 33 height 33
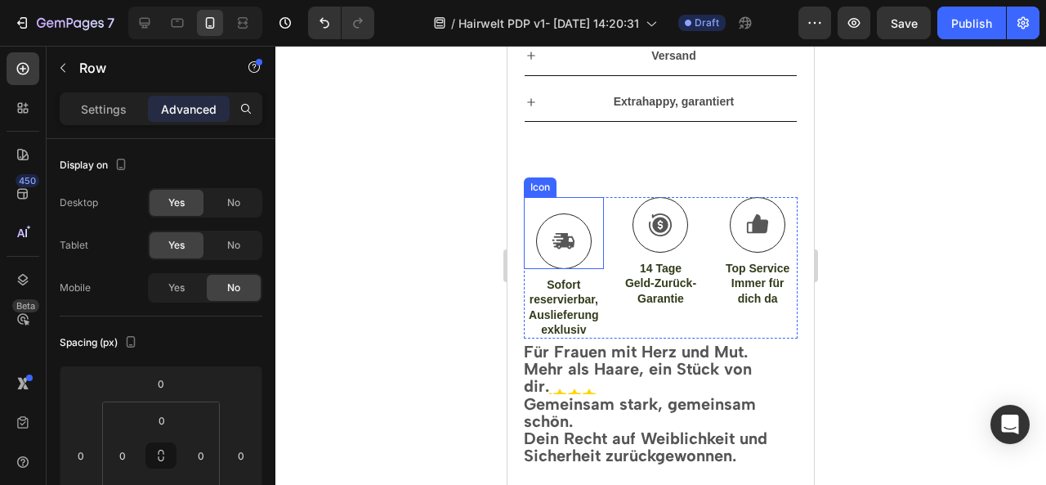
click at [558, 243] on icon at bounding box center [563, 241] width 21 height 16
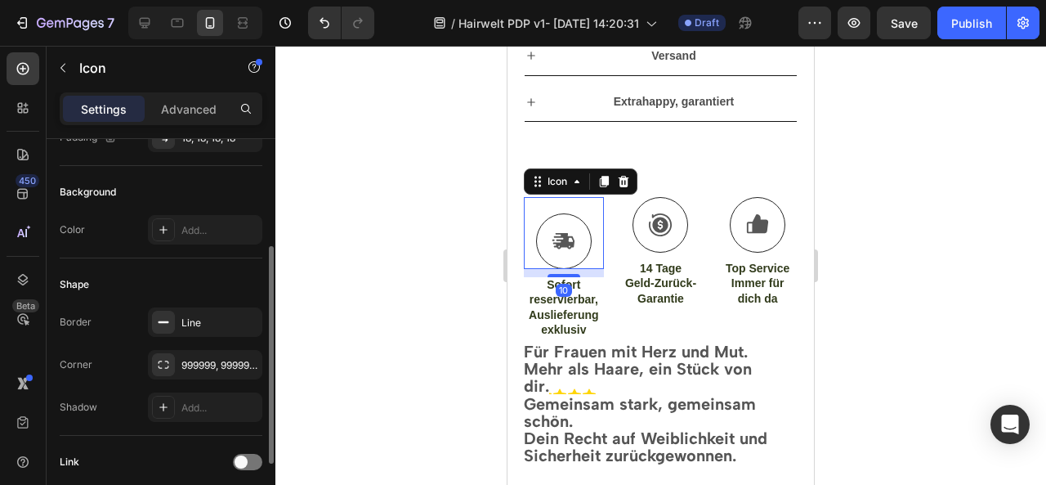
scroll to position [194, 0]
click at [182, 109] on p "Advanced" at bounding box center [189, 109] width 56 height 17
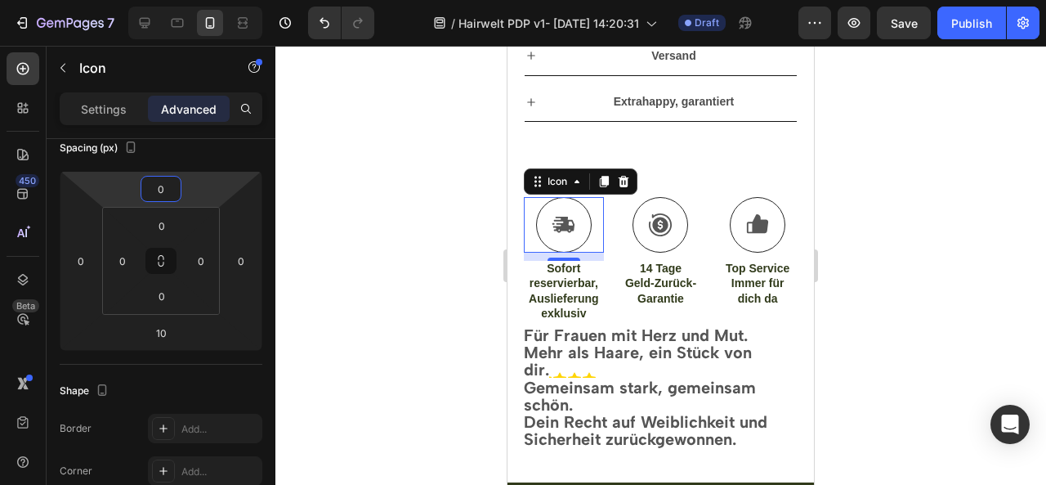
type input "4"
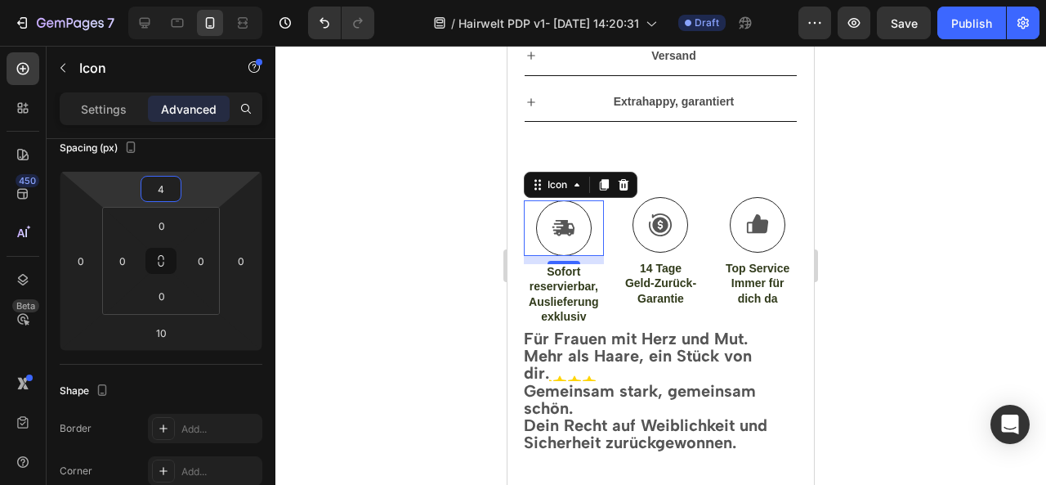
drag, startPoint x: 186, startPoint y: 192, endPoint x: 194, endPoint y: 190, distance: 8.3
click at [194, 0] on html "7 / Hairwelt PDP v1- [DATE] 14:20:31 Draft Preview Save Publish 450 Beta Sectio…" at bounding box center [523, 0] width 1046 height 0
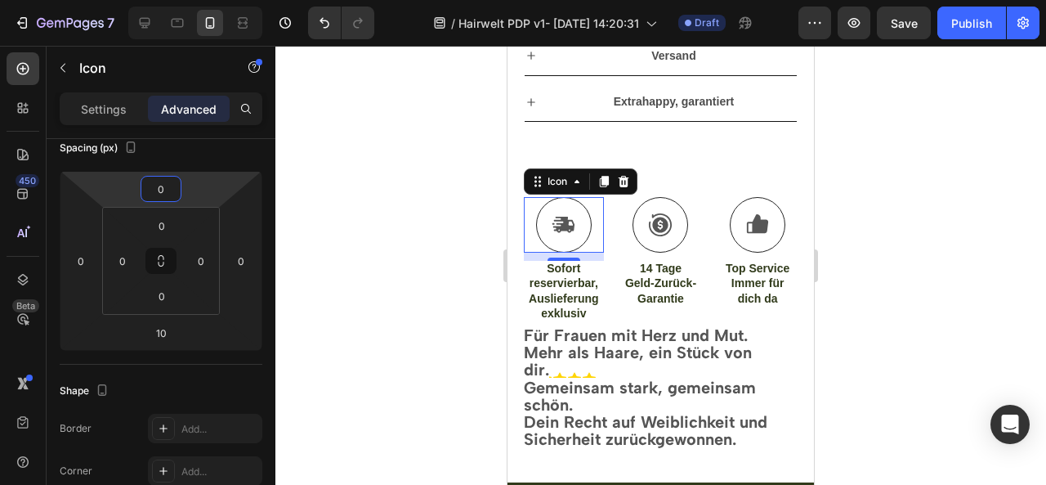
click at [927, 311] on div at bounding box center [660, 265] width 771 height 439
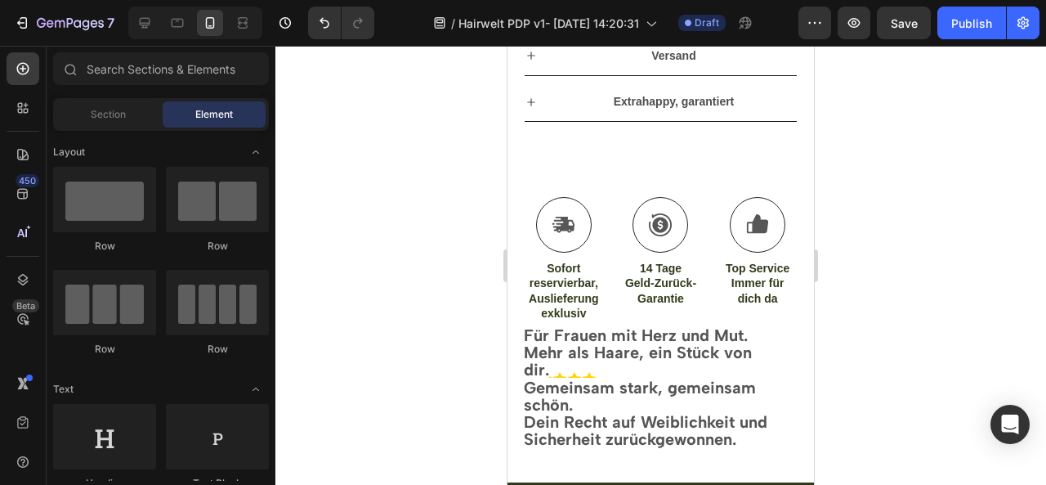
click at [927, 311] on div at bounding box center [660, 265] width 771 height 439
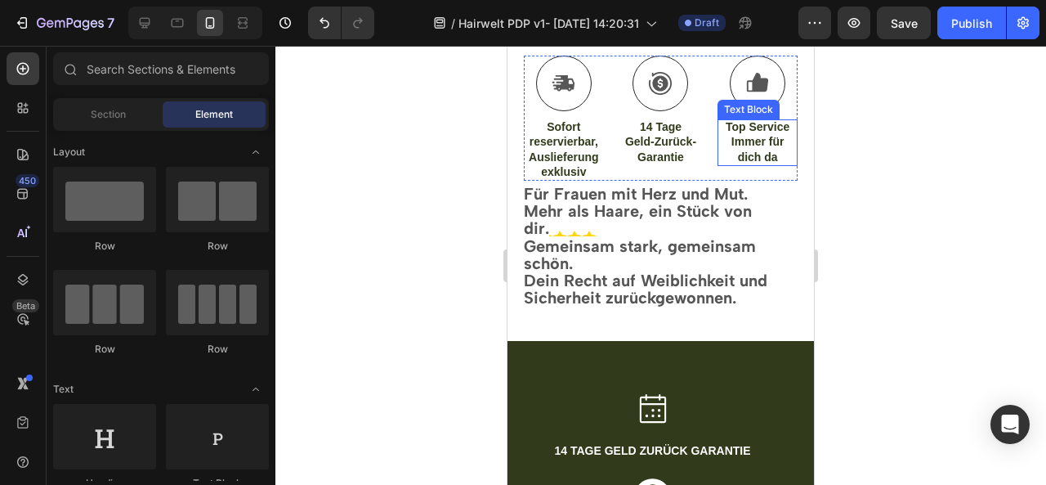
scroll to position [1475, 0]
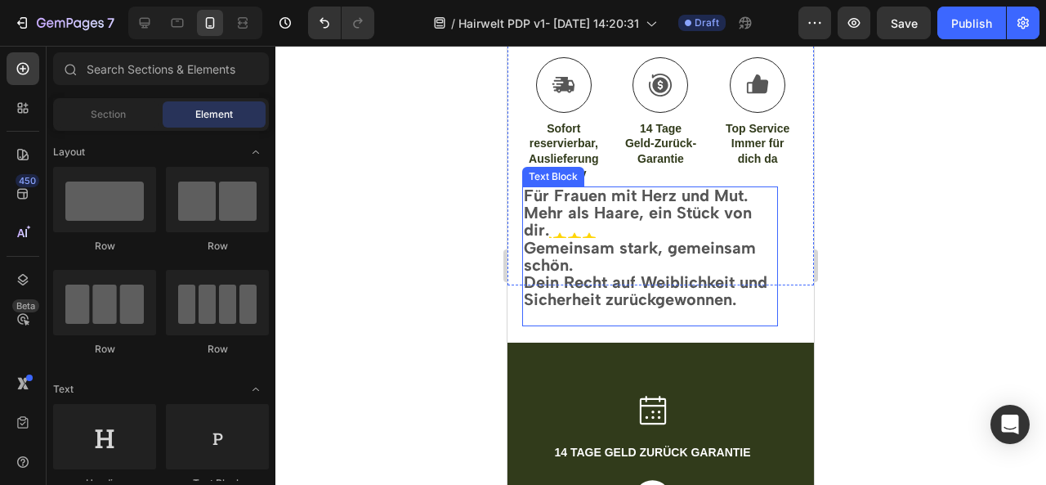
click at [585, 226] on p "Mehr als Haare, ein Stück von dir." at bounding box center [647, 222] width 246 height 34
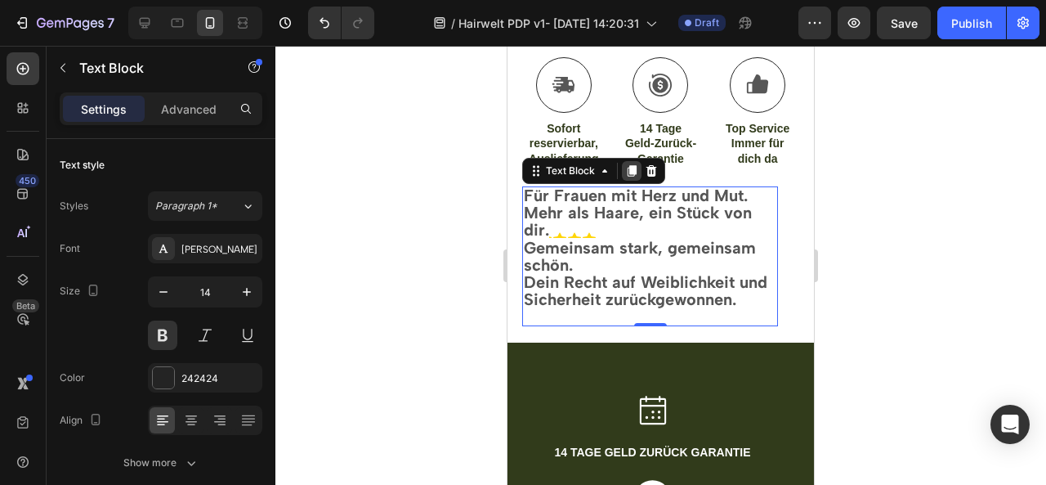
click at [631, 171] on icon at bounding box center [631, 170] width 13 height 13
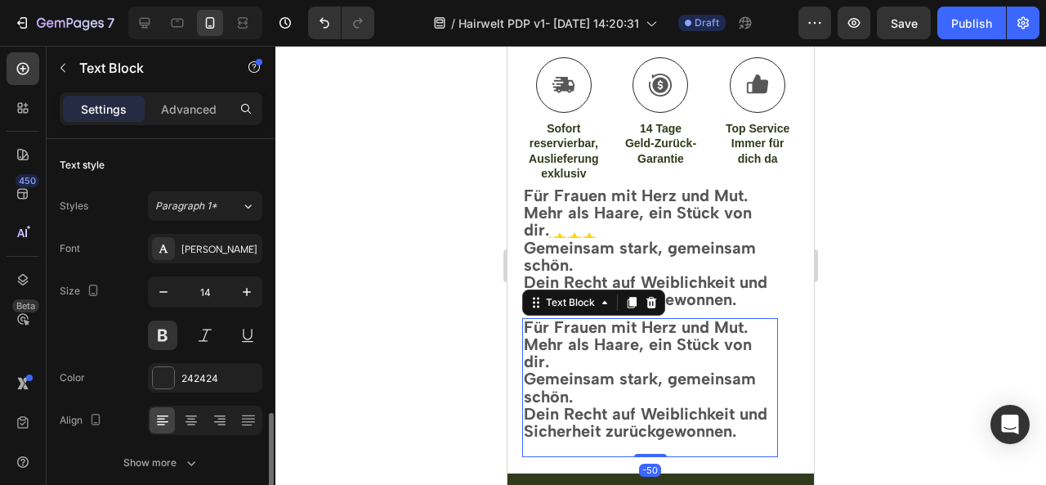
scroll to position [194, 0]
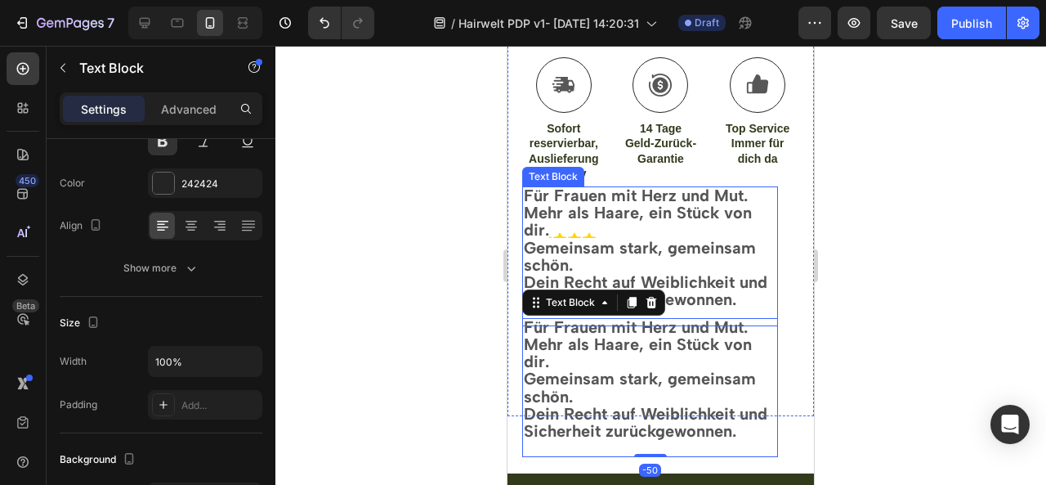
click at [556, 174] on div "Text Block" at bounding box center [553, 176] width 56 height 15
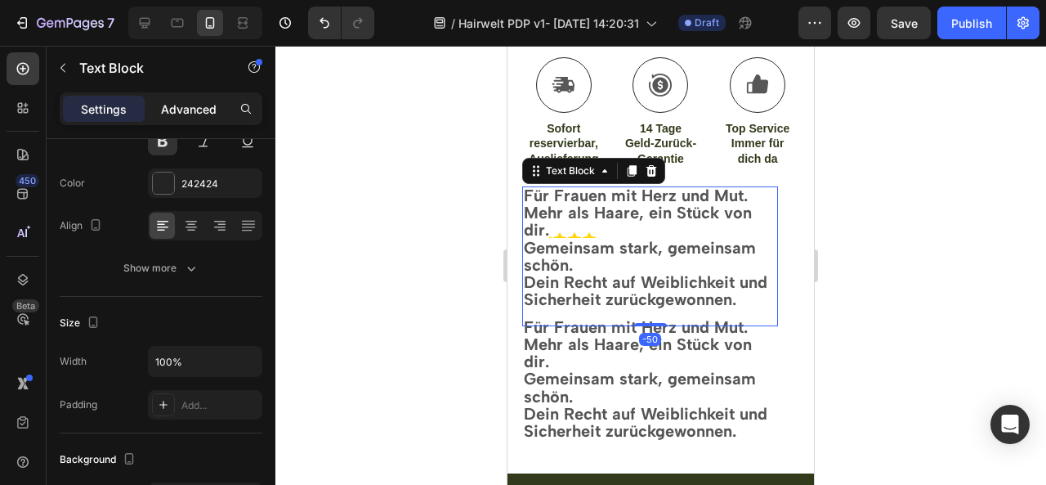
click at [198, 104] on p "Advanced" at bounding box center [189, 109] width 56 height 17
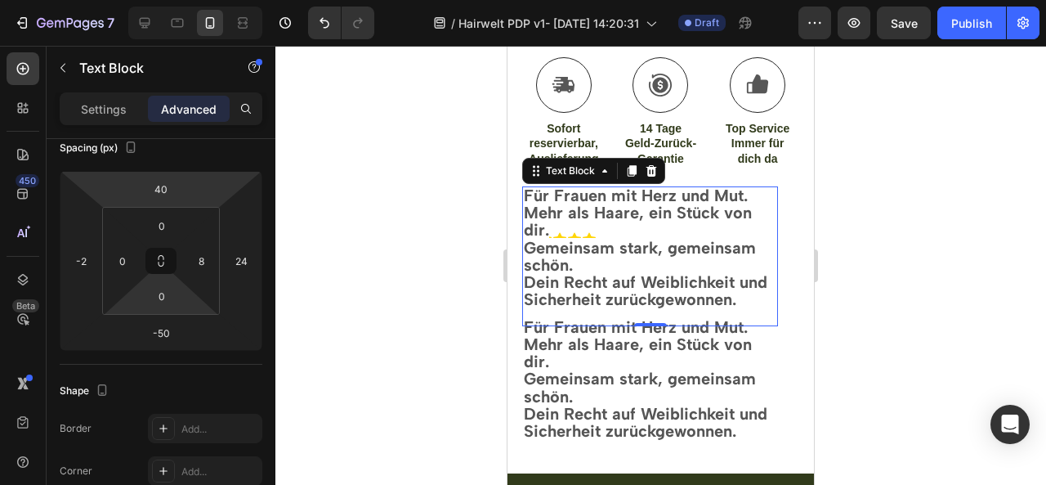
scroll to position [0, 0]
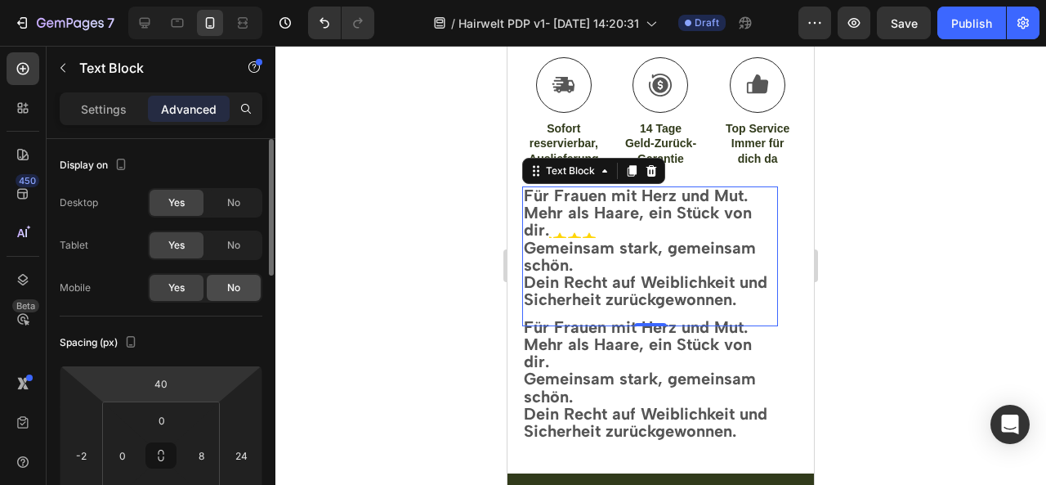
click at [244, 290] on div "No" at bounding box center [234, 288] width 54 height 26
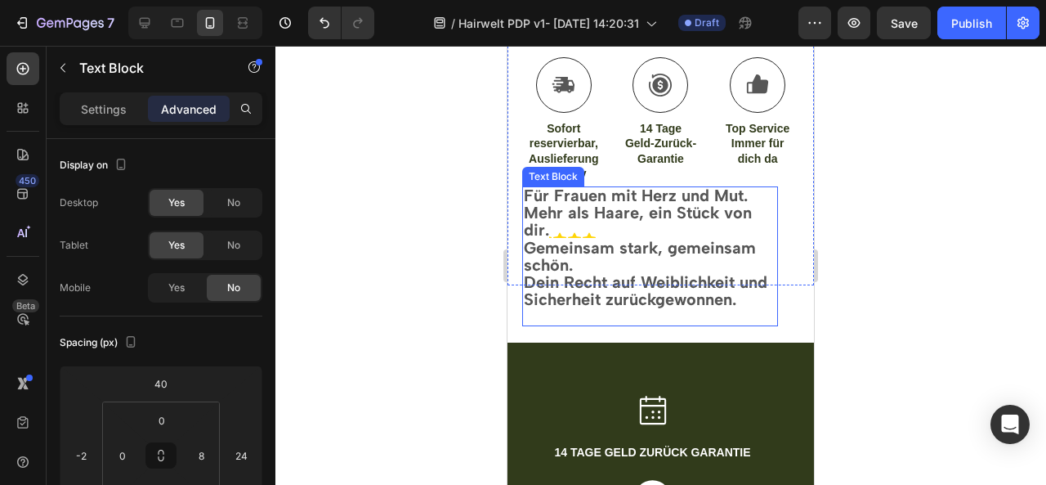
click at [556, 207] on strong "Mehr als Haare, ein Stück von dir." at bounding box center [638, 221] width 228 height 37
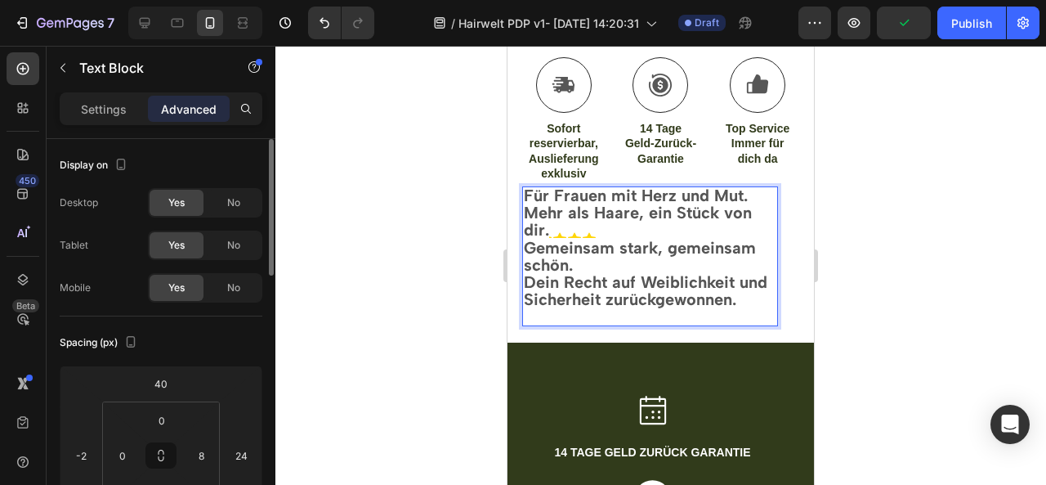
click at [168, 275] on div "Yes" at bounding box center [177, 288] width 54 height 26
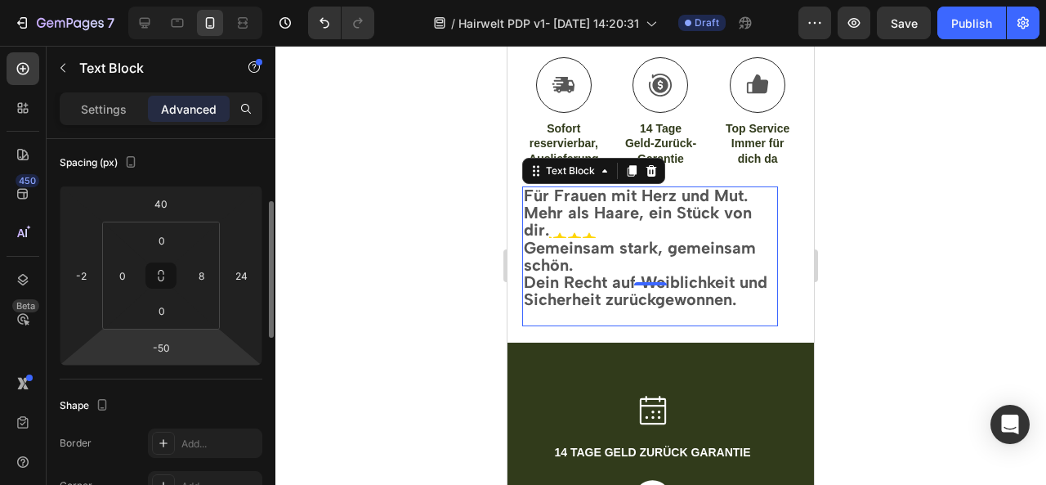
scroll to position [179, 0]
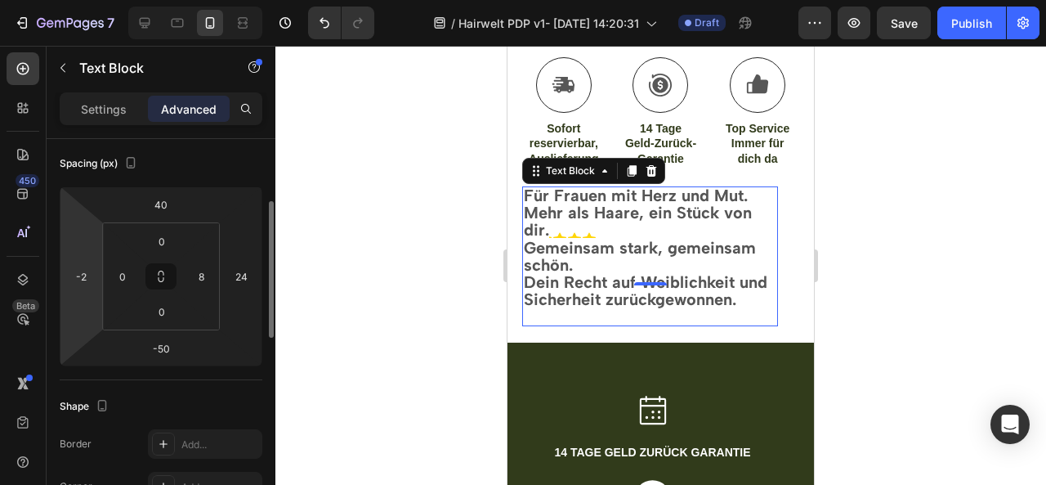
click at [88, 0] on html "7 / Hairwelt PDP v1- [DATE] 14:20:31 Draft Preview Save Publish 450 Beta Sectio…" at bounding box center [523, 0] width 1046 height 0
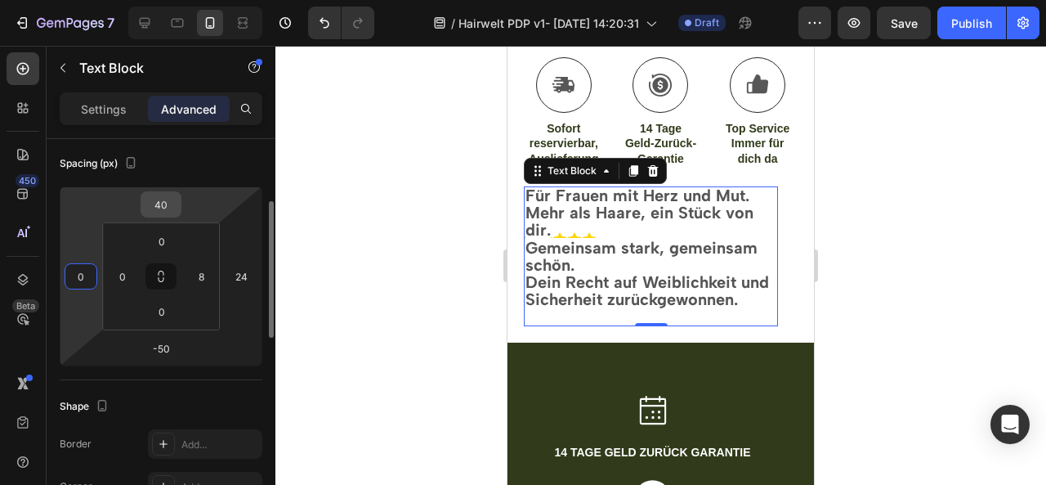
type input "0"
click at [172, 203] on input "40" at bounding box center [161, 204] width 33 height 25
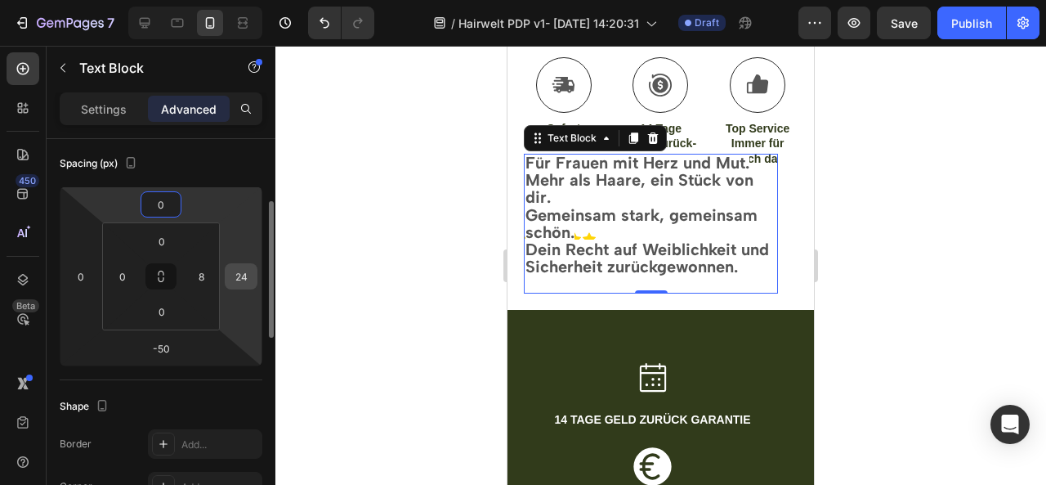
type input "0"
click at [245, 270] on input "24" at bounding box center [241, 276] width 25 height 25
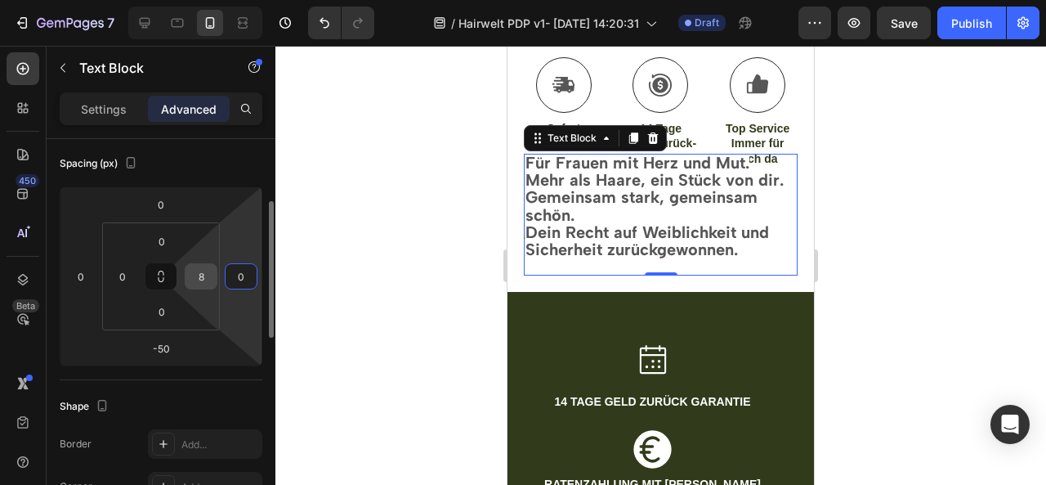
type input "0"
click at [206, 279] on input "8" at bounding box center [201, 276] width 25 height 25
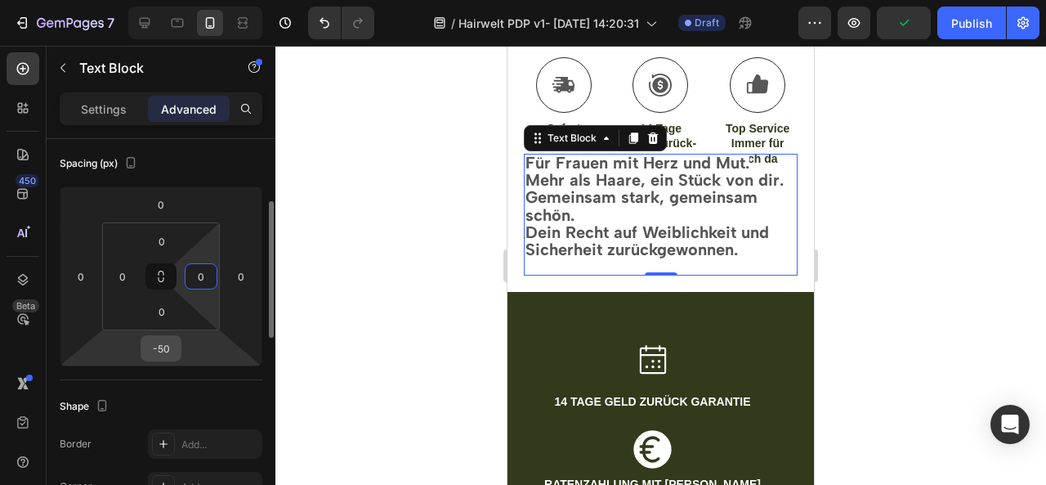
type input "0"
click at [167, 349] on input "-50" at bounding box center [161, 348] width 33 height 25
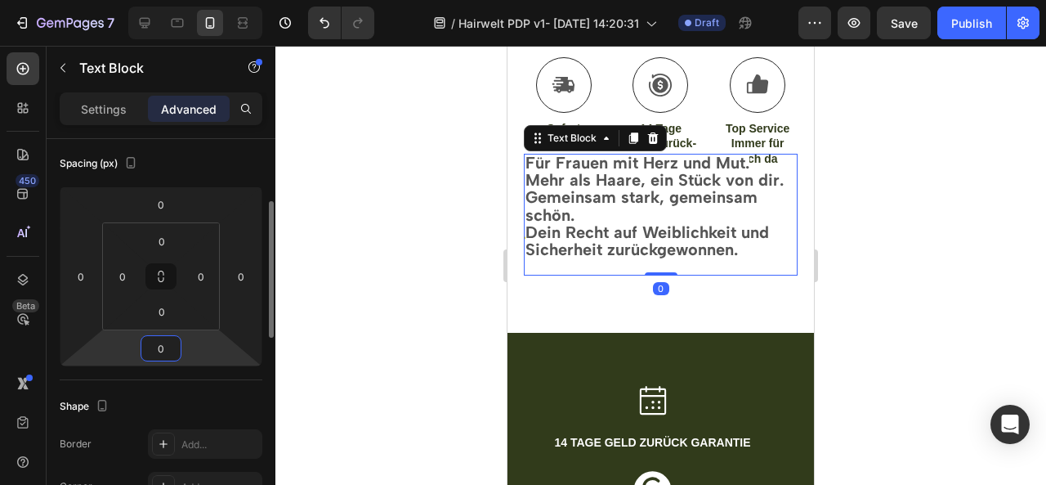
type input "0"
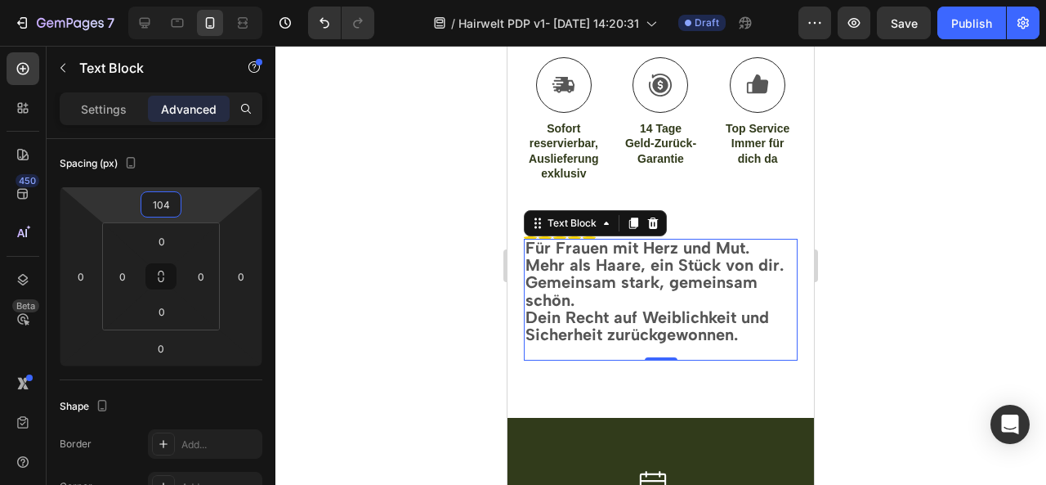
type input "128"
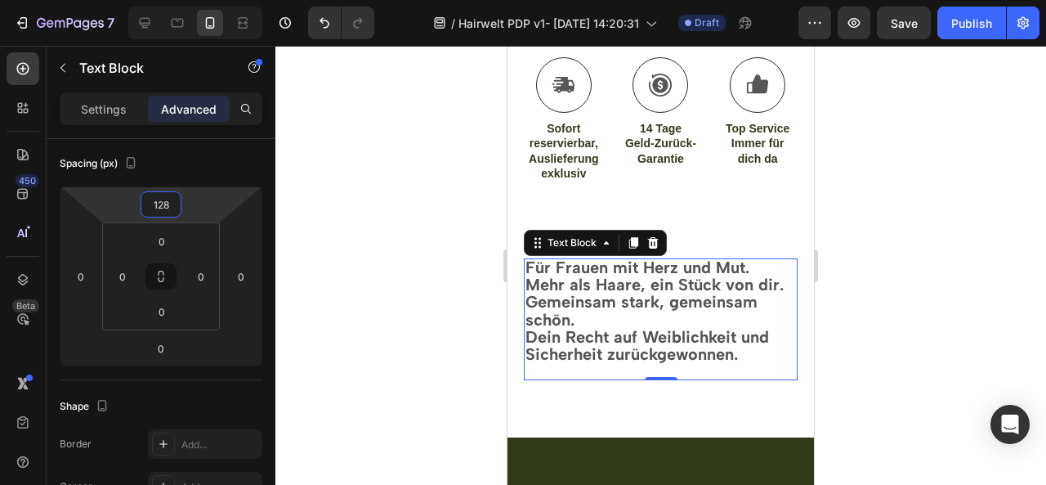
drag, startPoint x: 213, startPoint y: 195, endPoint x: 220, endPoint y: 143, distance: 52.7
click at [220, 0] on html "7 / Hairwelt PDP v1- [DATE] 14:20:31 Draft Preview Save Publish 450 Beta Sectio…" at bounding box center [523, 0] width 1046 height 0
click at [872, 279] on div at bounding box center [660, 265] width 771 height 439
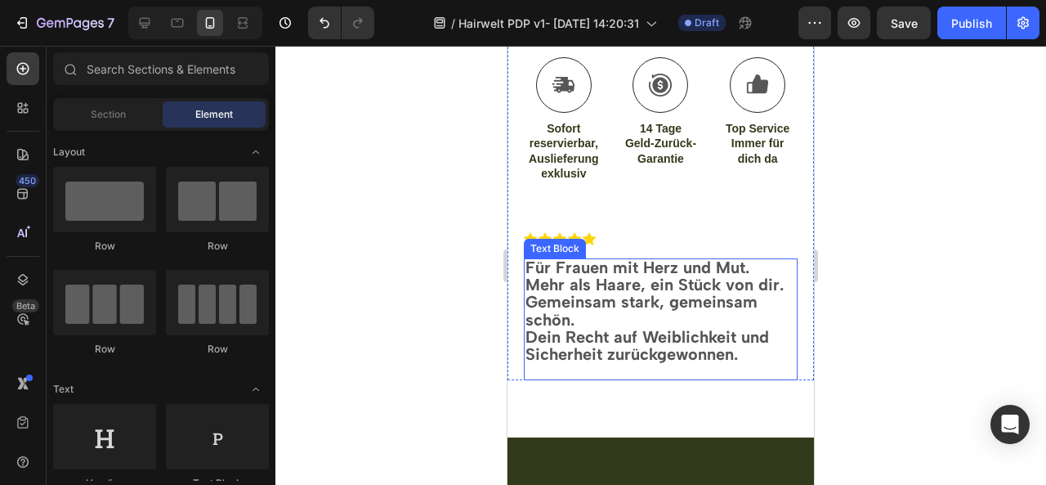
click at [528, 313] on strong "Gemeinsam stark, gemeinsam schön." at bounding box center [641, 310] width 232 height 37
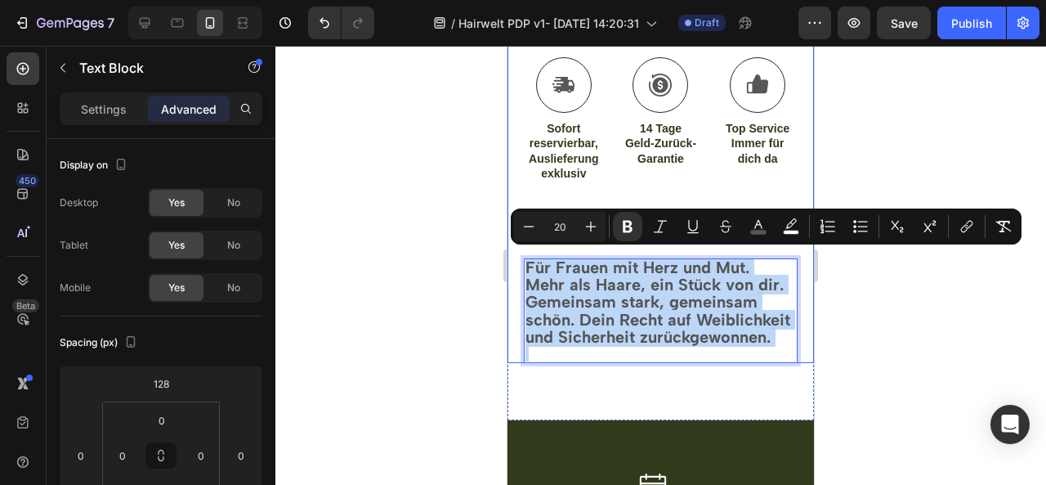
drag, startPoint x: 731, startPoint y: 359, endPoint x: 518, endPoint y: 258, distance: 235.0
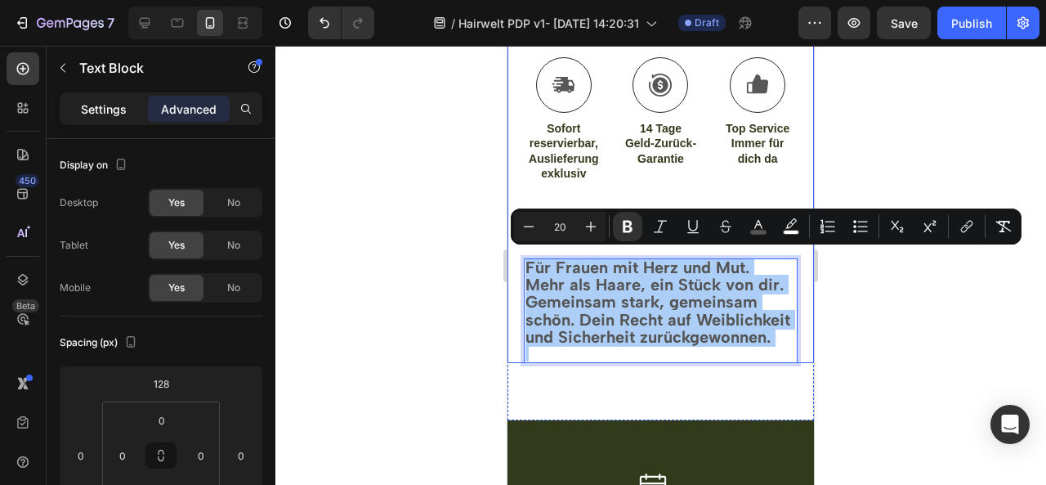
click at [109, 105] on p "Settings" at bounding box center [104, 109] width 46 height 17
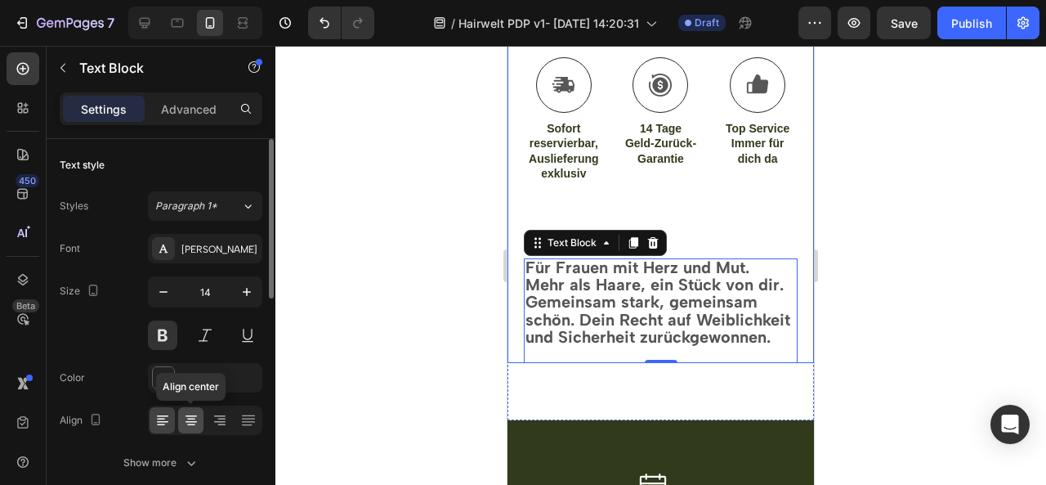
click at [191, 421] on icon at bounding box center [191, 420] width 16 height 16
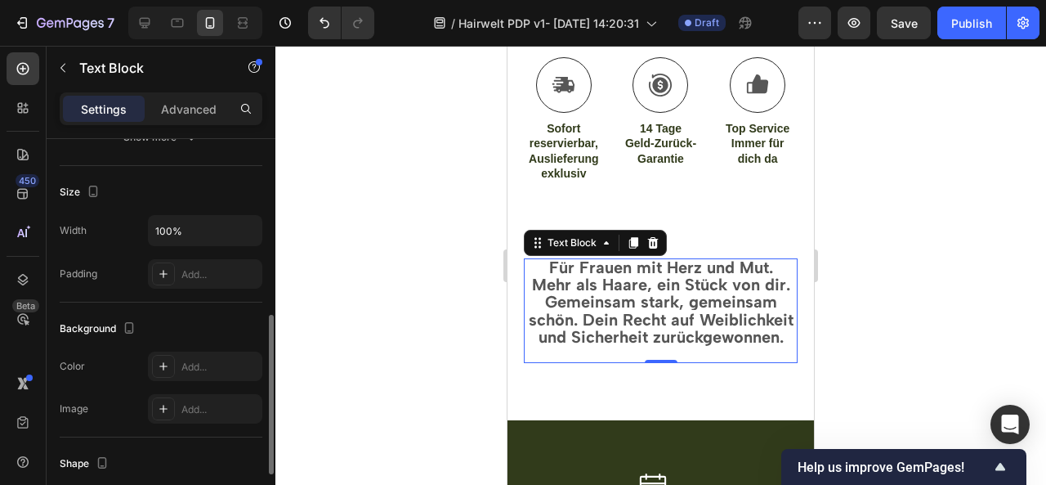
scroll to position [500, 0]
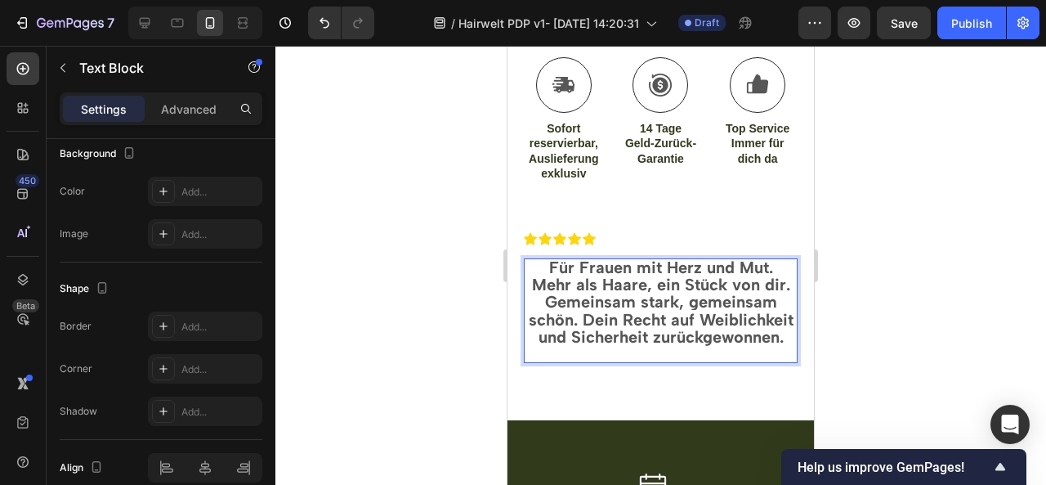
click at [628, 314] on strong "Mehr als Haare, ein Stück von dir. Gemeinsam stark, gemeinsam schön. Dein Recht…" at bounding box center [661, 311] width 265 height 72
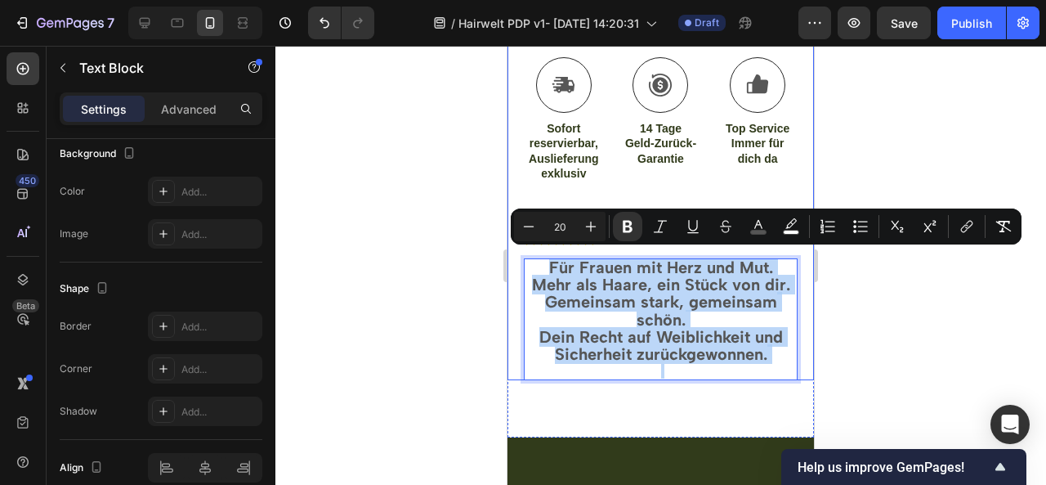
drag, startPoint x: 774, startPoint y: 356, endPoint x: 534, endPoint y: 248, distance: 263.0
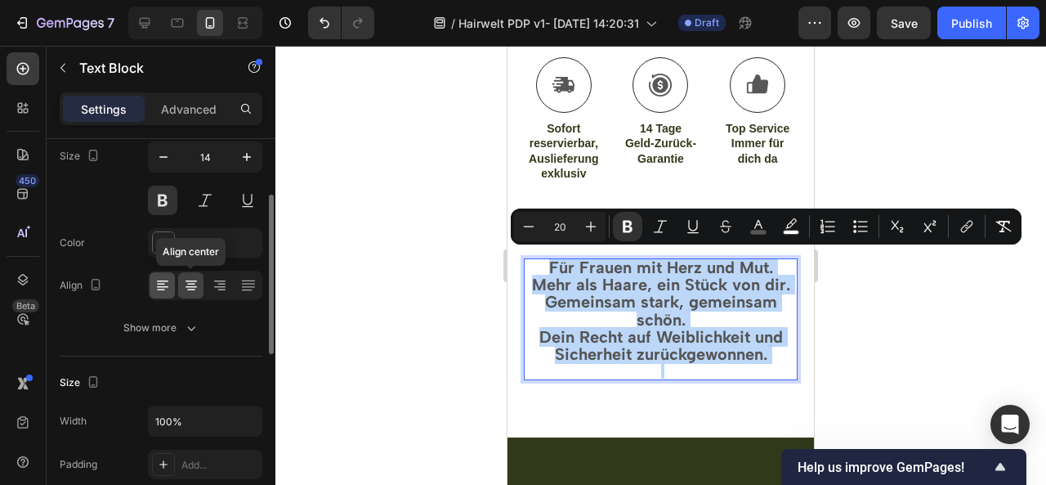
scroll to position [134, 0]
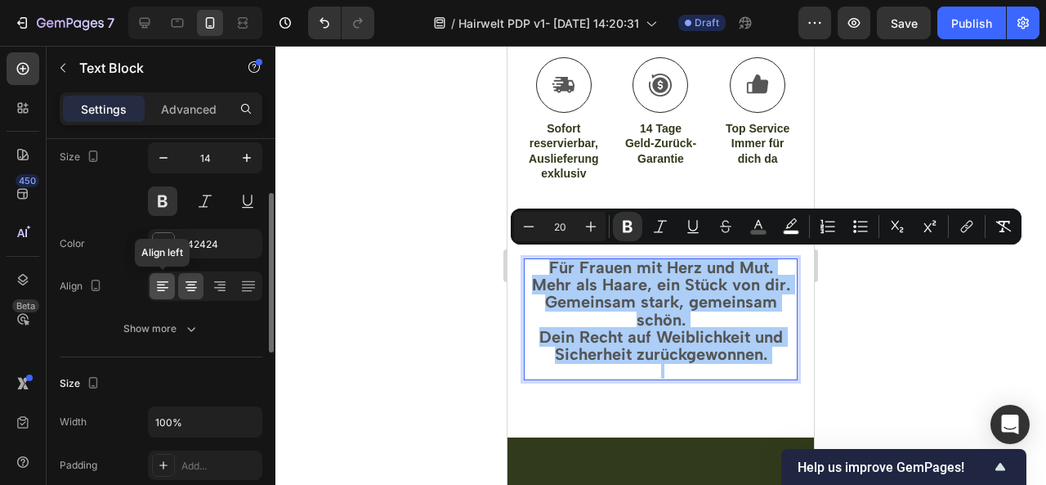
click at [164, 280] on icon at bounding box center [162, 286] width 16 height 16
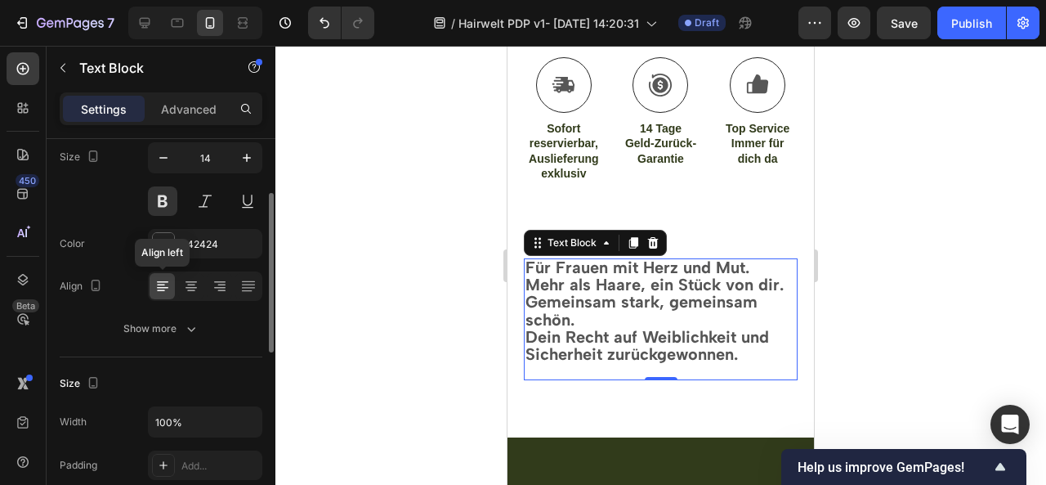
click at [164, 280] on icon at bounding box center [162, 286] width 16 height 16
click at [878, 241] on div at bounding box center [660, 265] width 771 height 439
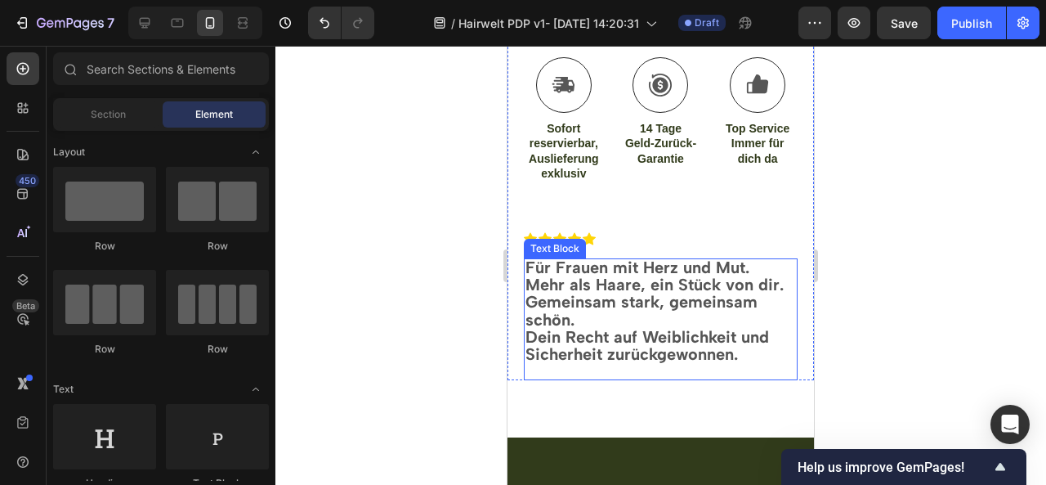
click at [530, 328] on strong "Dein Recht auf Weiblichkeit und Sicherheit zurückgewonnen." at bounding box center [647, 345] width 244 height 37
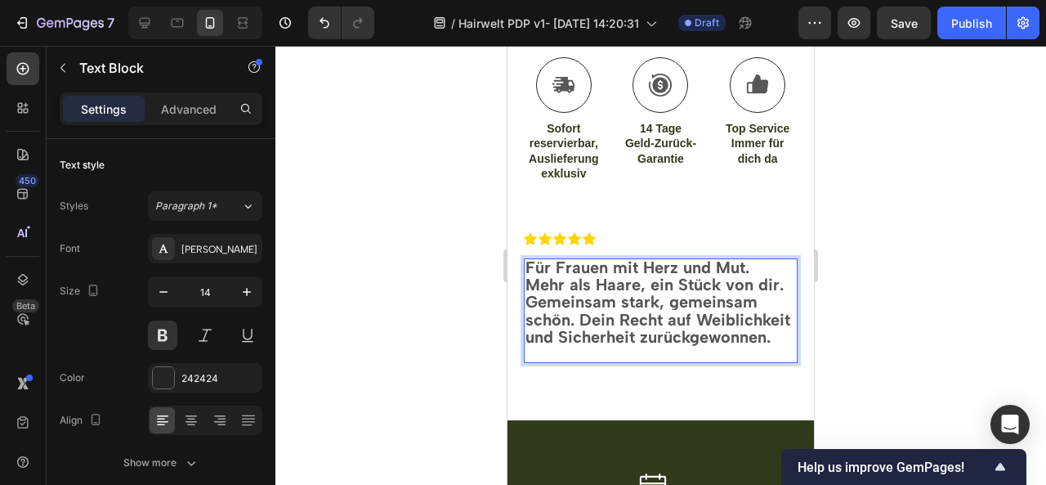
drag, startPoint x: 703, startPoint y: 351, endPoint x: 526, endPoint y: 259, distance: 198.8
click at [526, 259] on div "Für Frauen mit Herz und Mut. Mehr als Haare, ein Stück von dir. Gemeinsam stark…" at bounding box center [661, 310] width 274 height 105
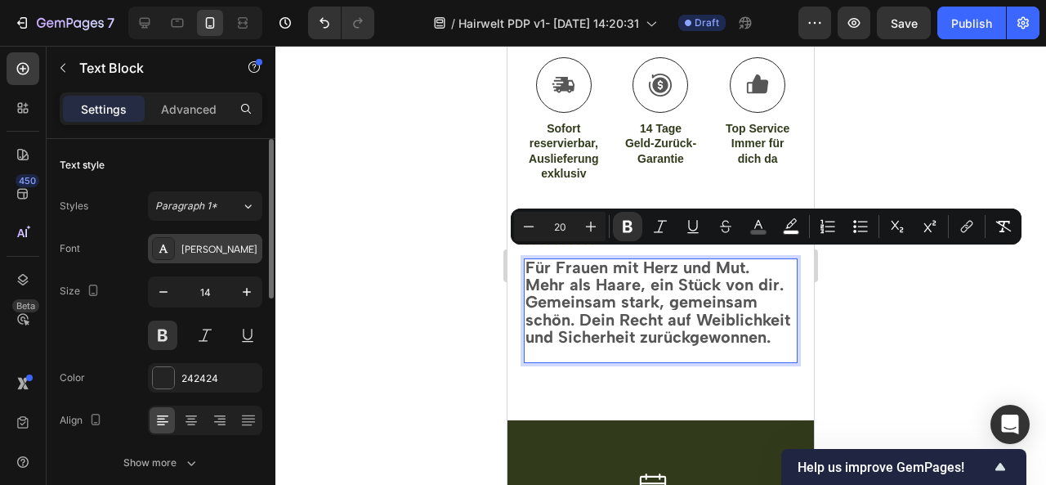
click at [216, 242] on div "[PERSON_NAME]" at bounding box center [219, 249] width 77 height 15
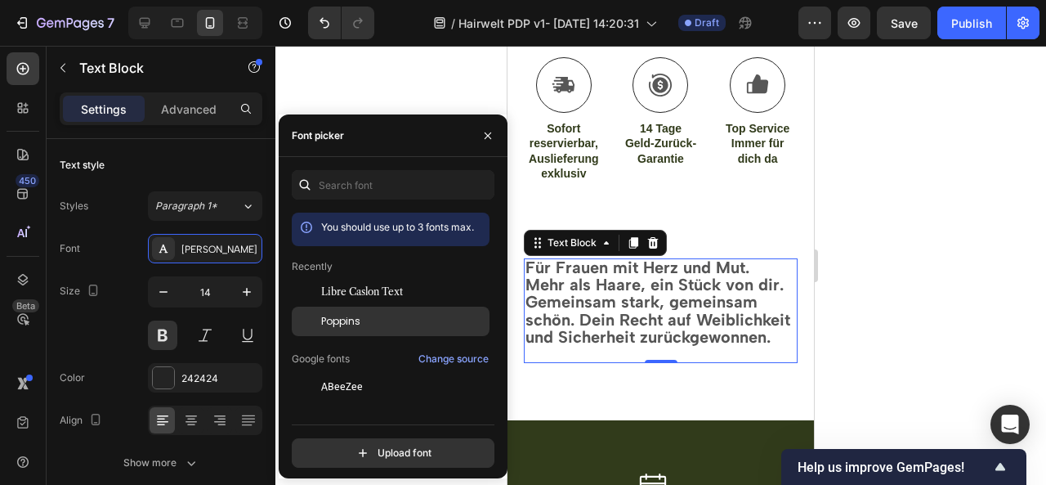
click at [373, 312] on div "Poppins" at bounding box center [391, 320] width 198 height 29
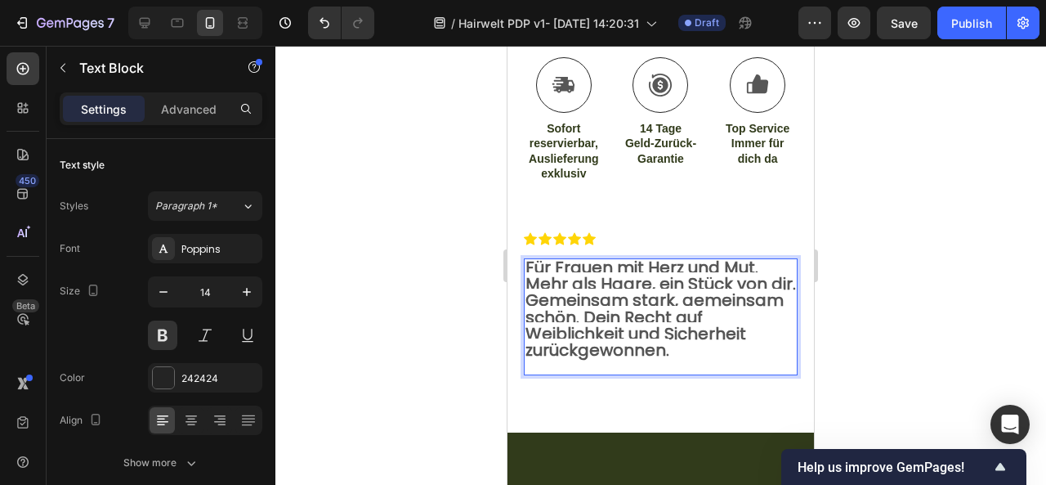
click at [603, 293] on strong "Mehr als Haare, ein Stück von dir. Gemeinsam stark, gemeinsam schön. Dein Recht…" at bounding box center [660, 316] width 270 height 89
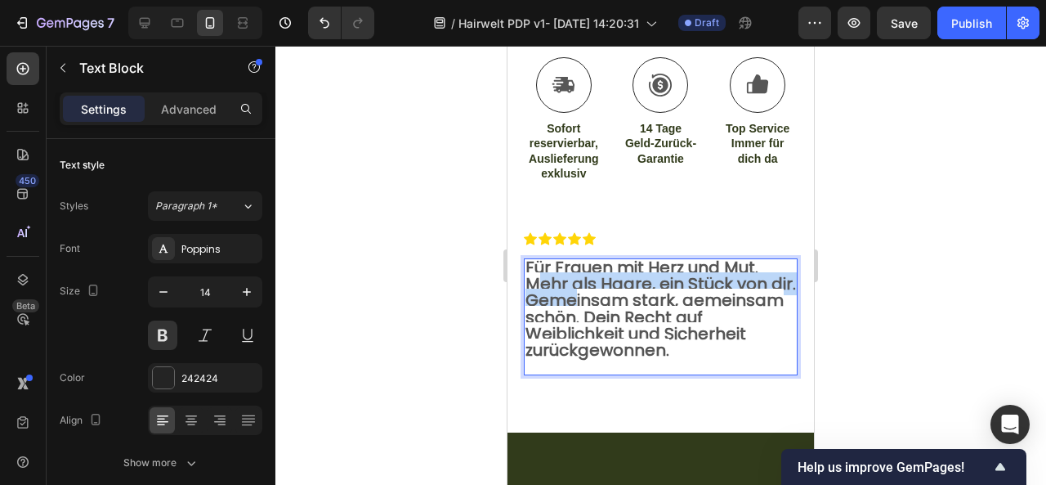
drag, startPoint x: 603, startPoint y: 293, endPoint x: 542, endPoint y: 275, distance: 63.9
click at [542, 275] on strong "Mehr als Haare, ein Stück von dir. Gemeinsam stark, gemeinsam schön. Dein Recht…" at bounding box center [660, 316] width 270 height 89
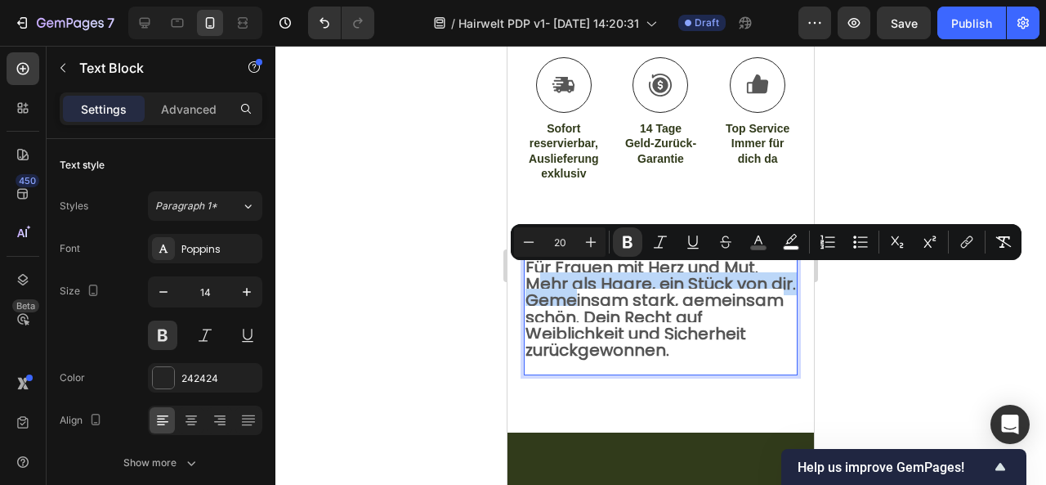
click at [690, 347] on p "Mehr als Haare, ein Stück von dir. Gemeinsam stark, gemeinsam schön. Dein Recht…" at bounding box center [660, 317] width 270 height 83
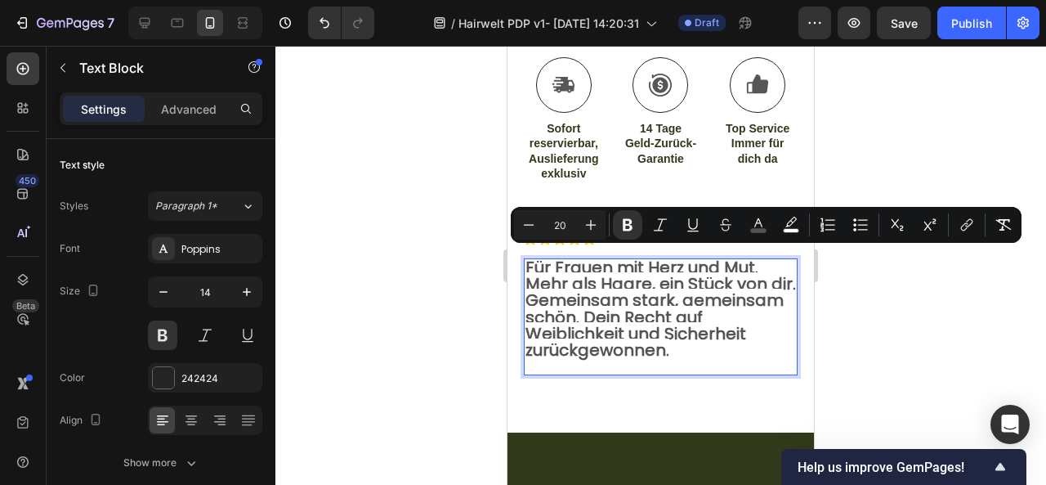
drag, startPoint x: 701, startPoint y: 351, endPoint x: 507, endPoint y: 250, distance: 218.6
click at [203, 105] on p "Advanced" at bounding box center [189, 109] width 56 height 17
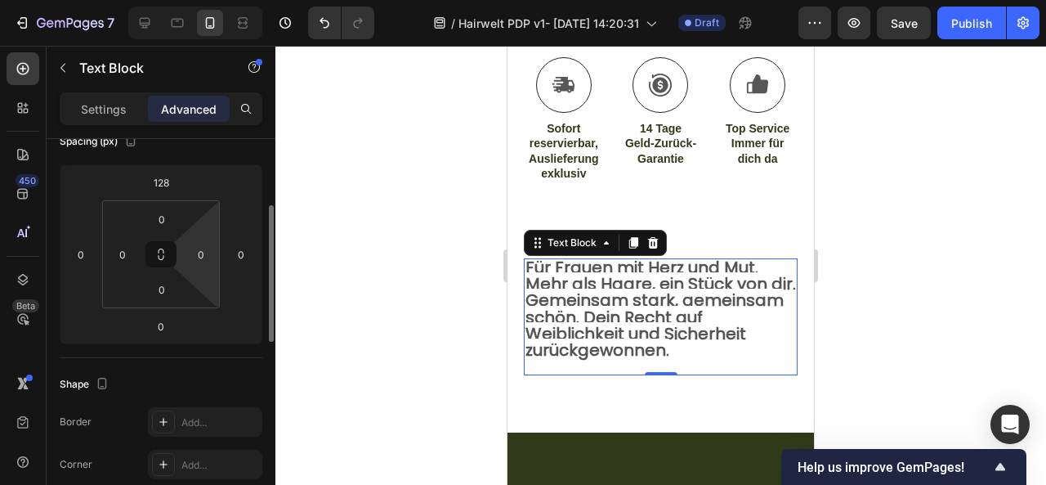
scroll to position [0, 0]
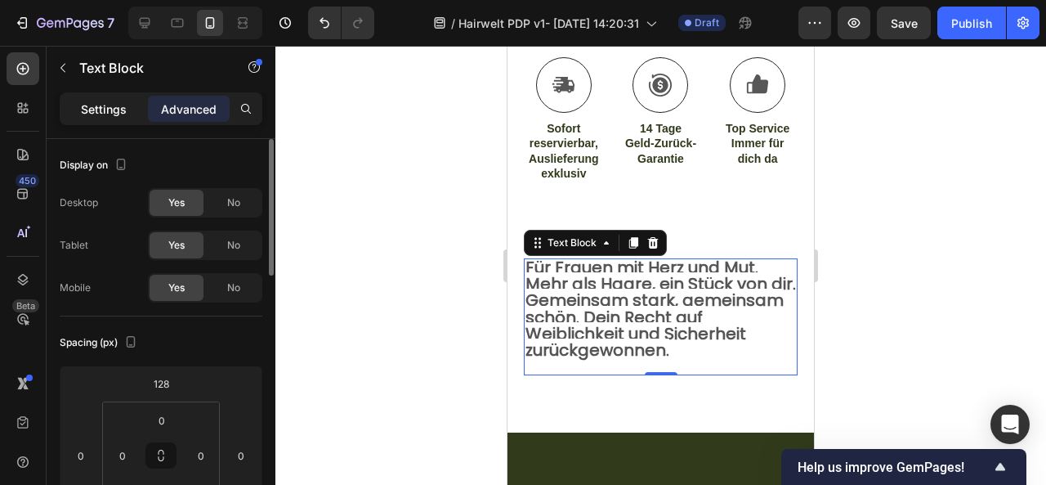
click at [104, 107] on p "Settings" at bounding box center [104, 109] width 46 height 17
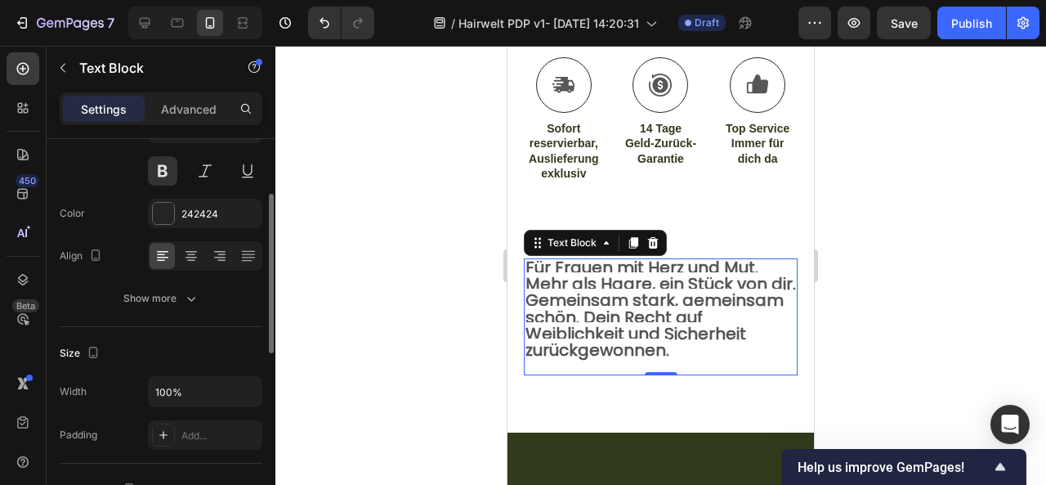
scroll to position [165, 0]
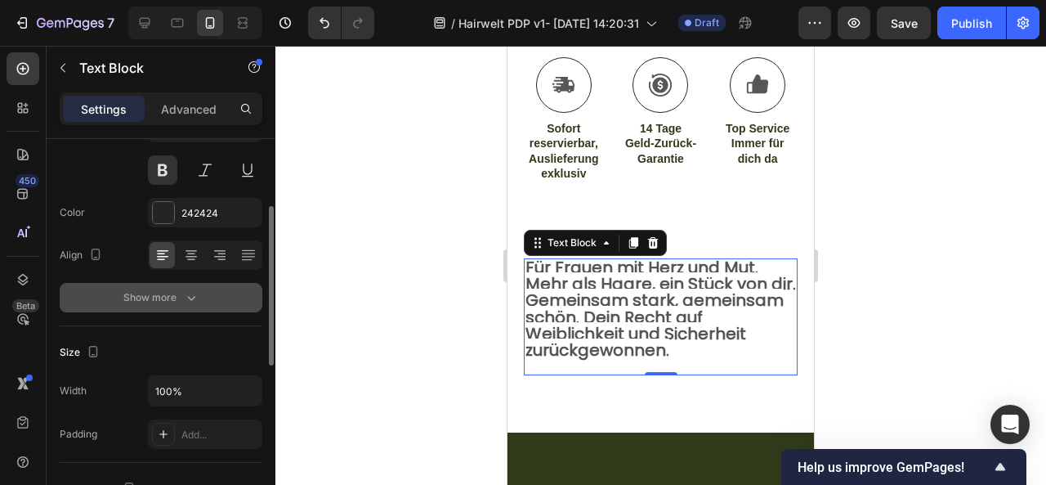
click at [131, 301] on div "Show more" at bounding box center [161, 297] width 76 height 16
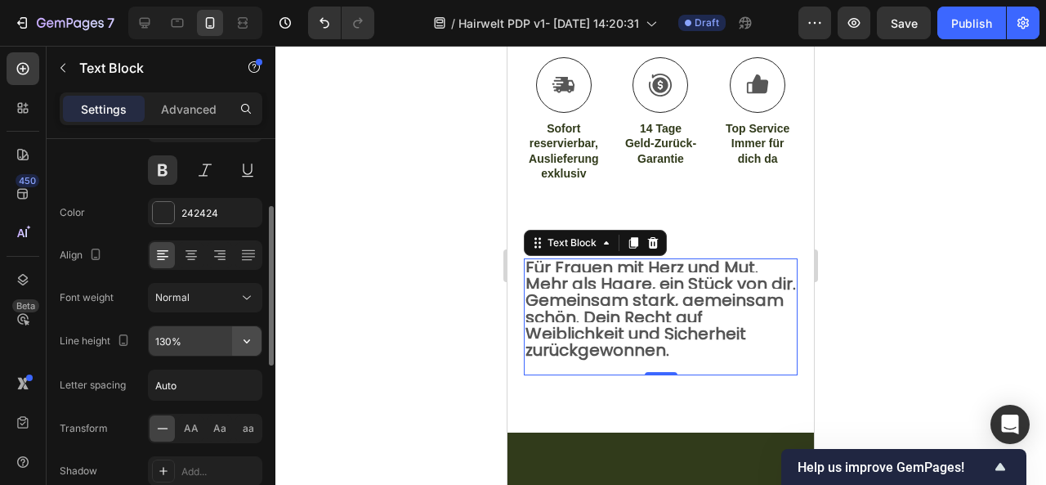
click at [248, 334] on icon "button" at bounding box center [247, 341] width 16 height 16
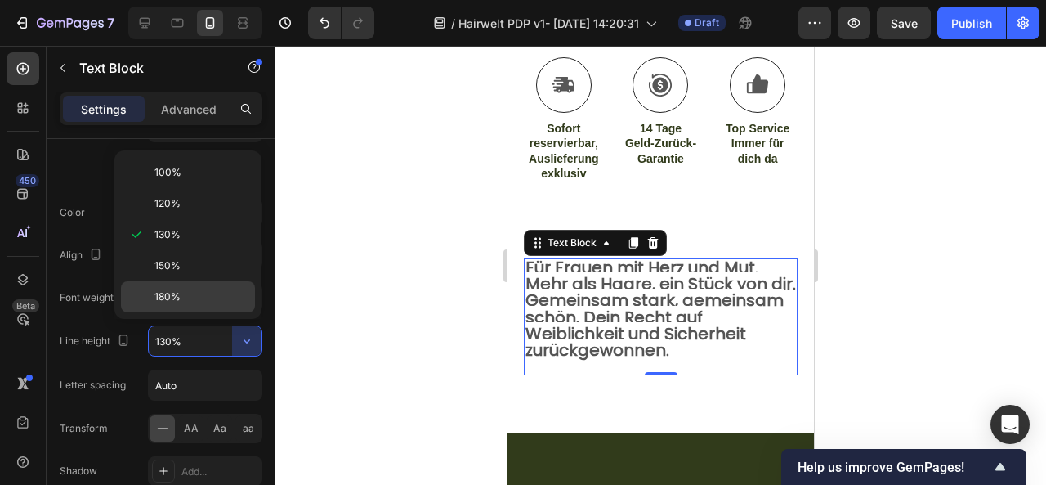
click at [212, 282] on div "180%" at bounding box center [188, 296] width 134 height 31
type input "180%"
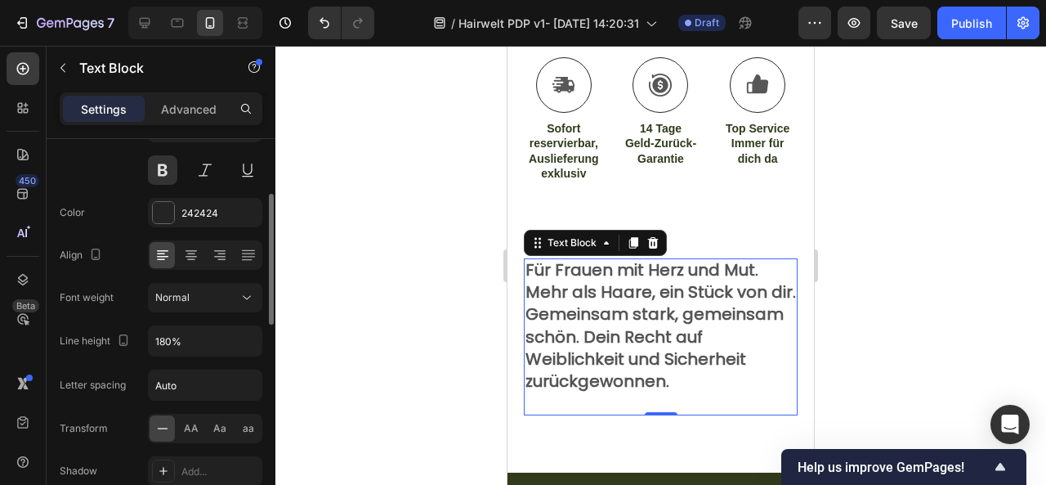
scroll to position [0, 0]
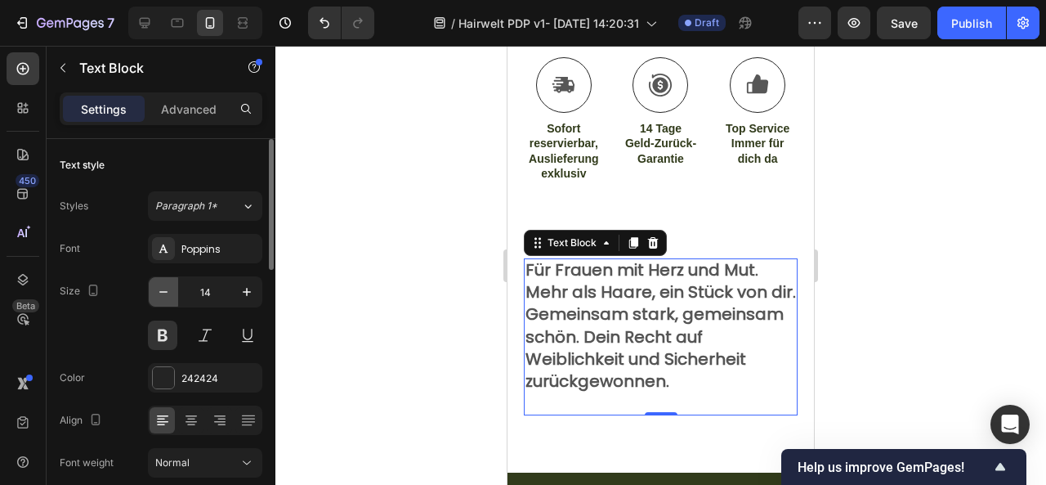
click at [156, 292] on icon "button" at bounding box center [163, 292] width 16 height 16
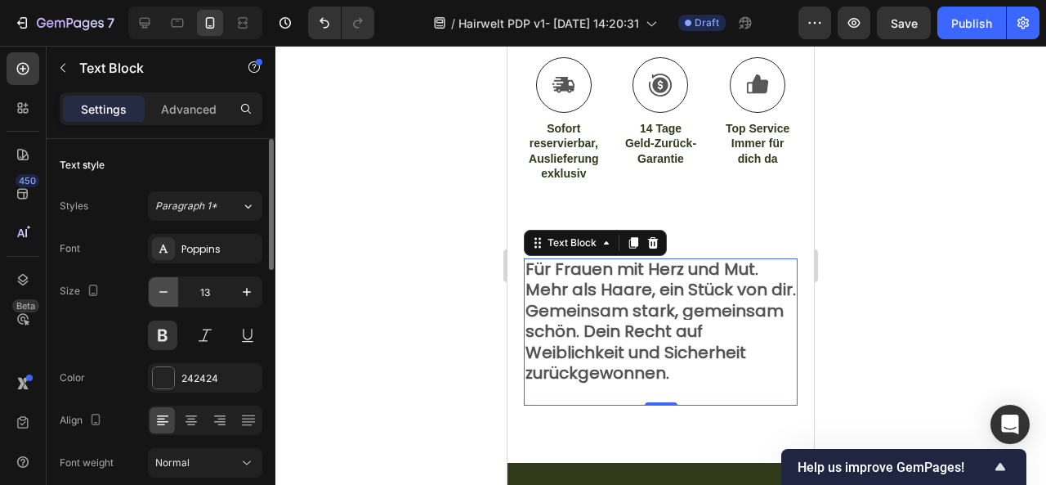
click at [156, 292] on icon "button" at bounding box center [163, 292] width 16 height 16
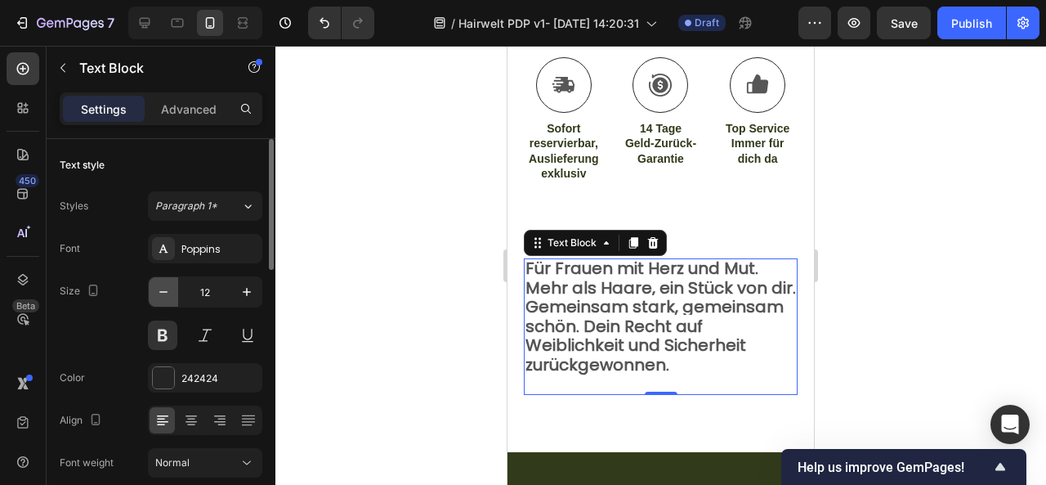
click at [156, 292] on icon "button" at bounding box center [163, 292] width 16 height 16
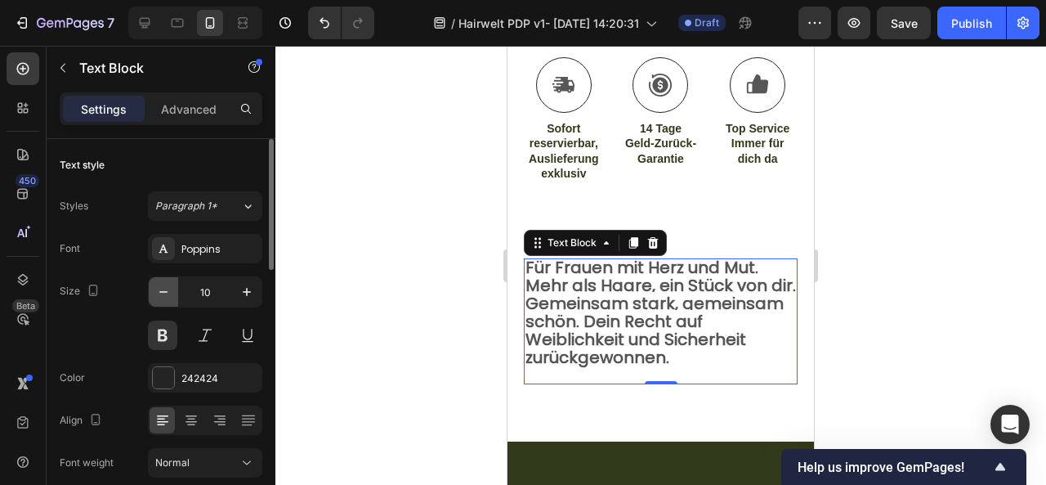
click at [156, 292] on icon "button" at bounding box center [163, 292] width 16 height 16
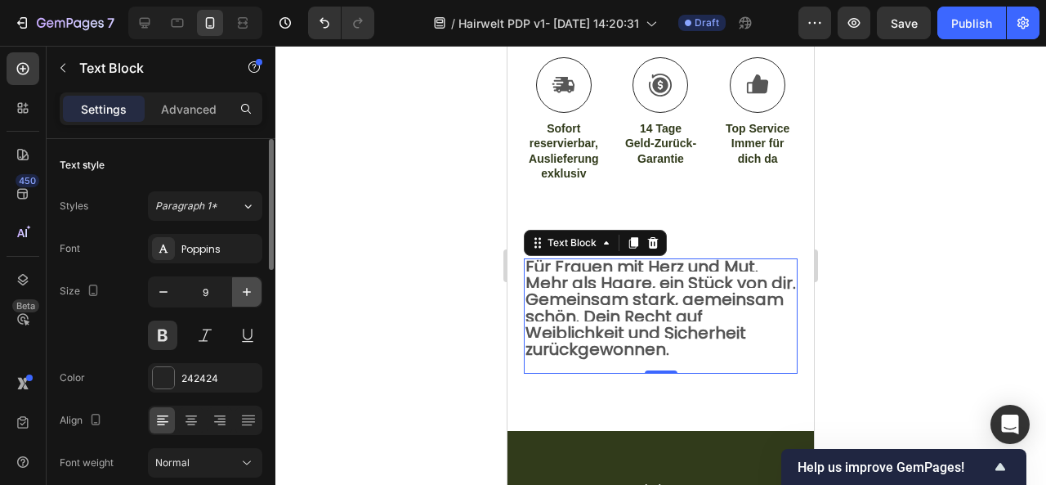
click at [246, 295] on icon "button" at bounding box center [247, 292] width 16 height 16
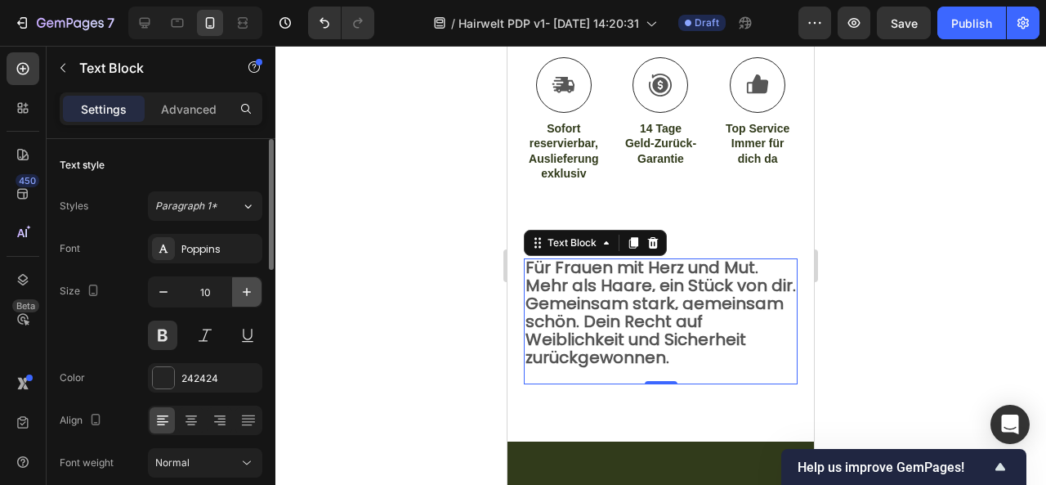
click at [246, 295] on icon "button" at bounding box center [247, 292] width 16 height 16
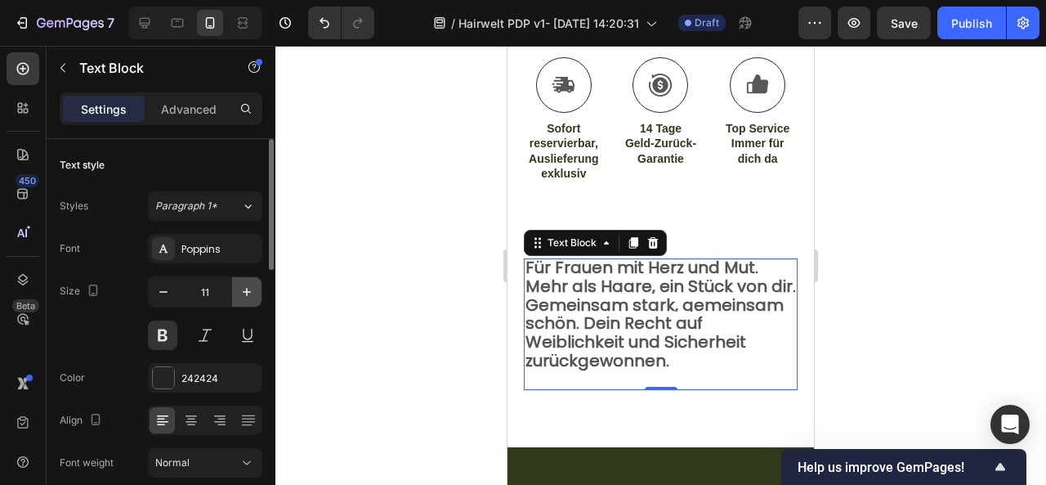
click at [246, 295] on icon "button" at bounding box center [247, 292] width 16 height 16
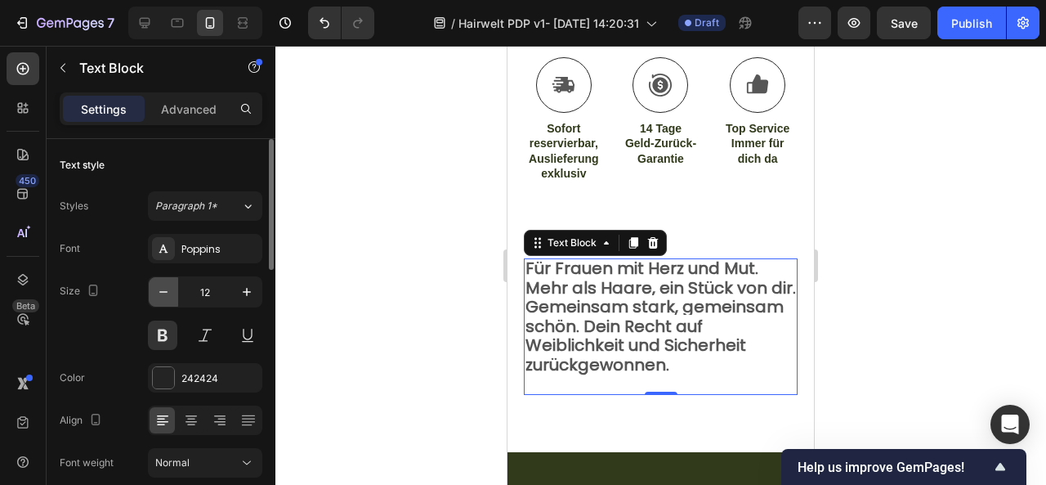
click at [162, 296] on icon "button" at bounding box center [163, 292] width 16 height 16
type input "11"
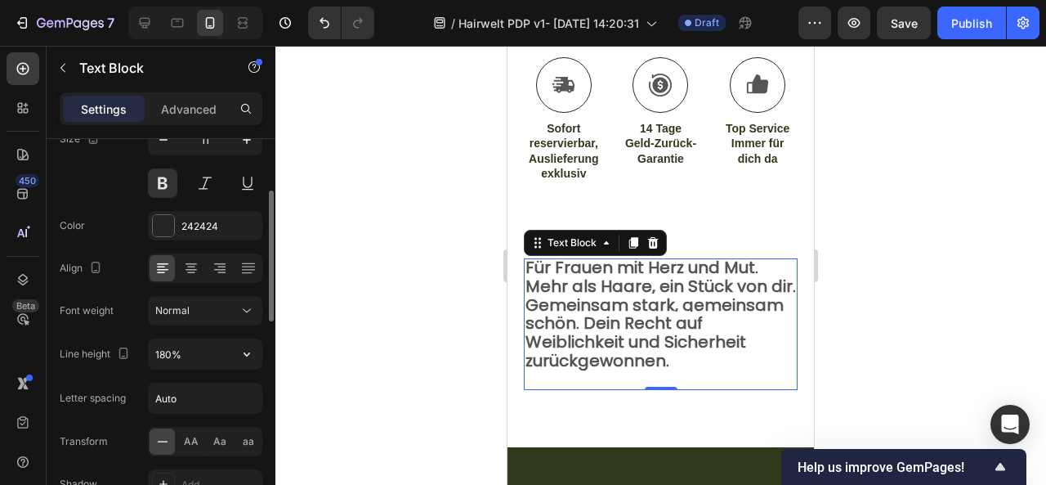
scroll to position [154, 0]
click at [222, 346] on input "180%" at bounding box center [205, 352] width 113 height 29
click at [242, 346] on icon "button" at bounding box center [247, 352] width 16 height 16
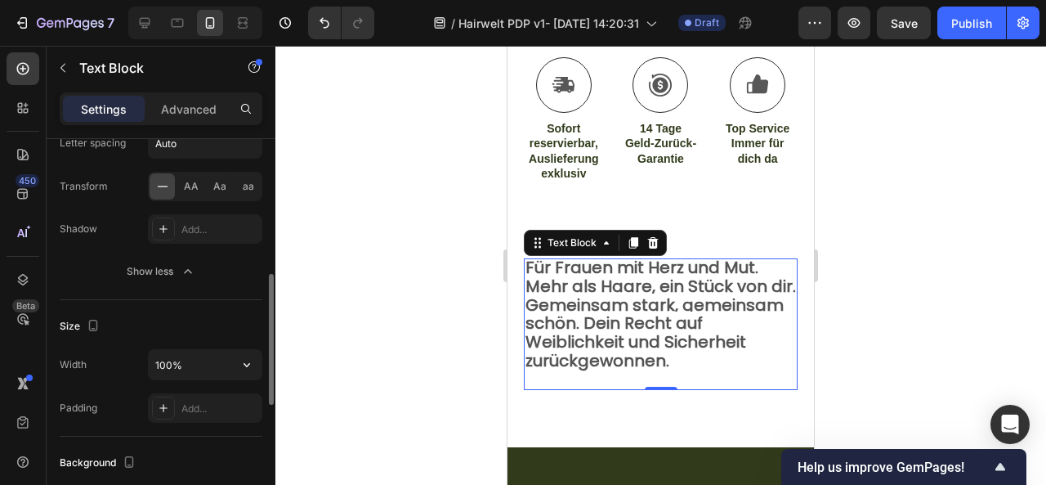
scroll to position [406, 0]
click at [257, 362] on button "button" at bounding box center [246, 365] width 29 height 29
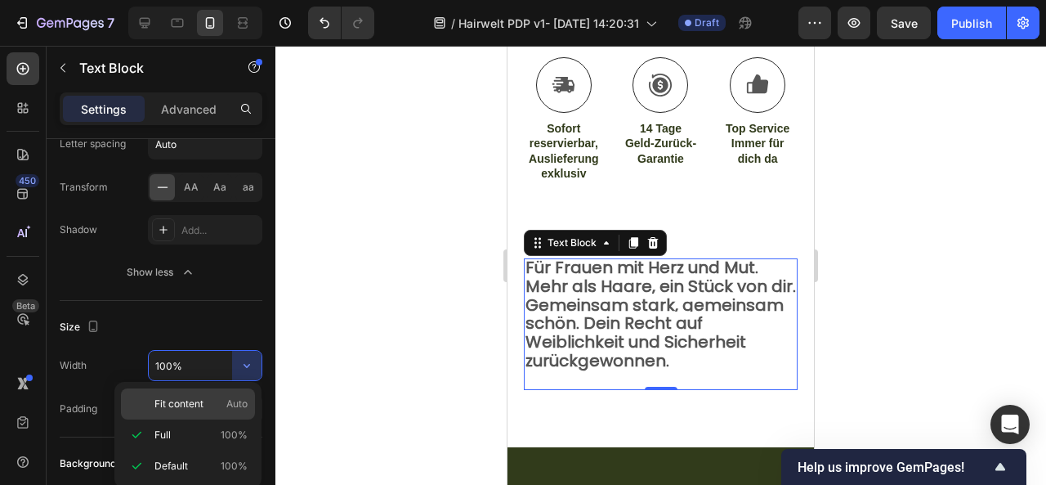
click at [213, 414] on div "Fit content Auto" at bounding box center [188, 403] width 134 height 31
type input "Auto"
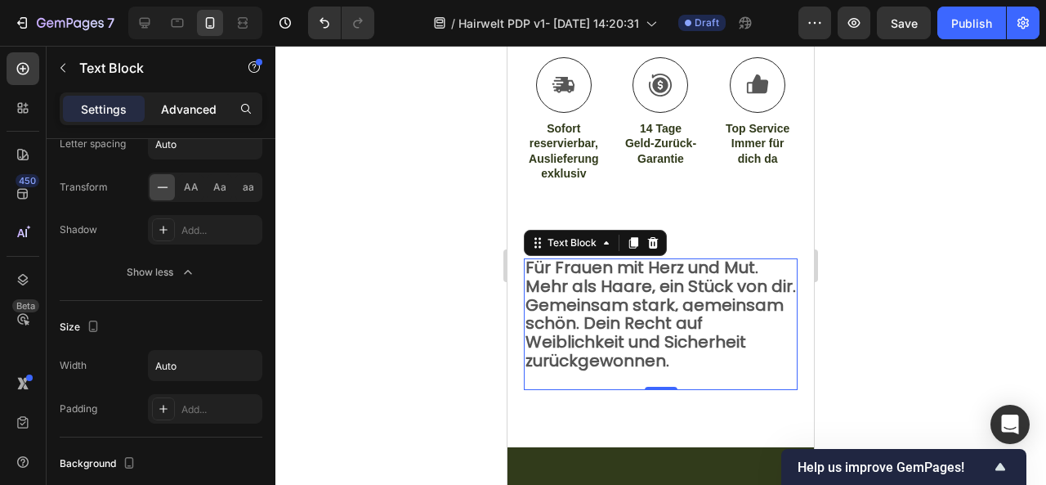
click at [179, 117] on p "Advanced" at bounding box center [189, 109] width 56 height 17
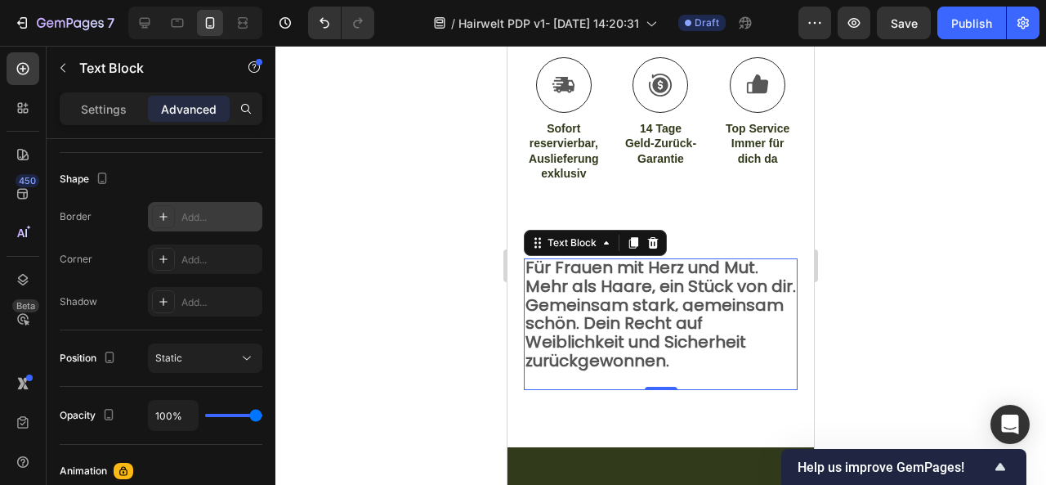
scroll to position [0, 0]
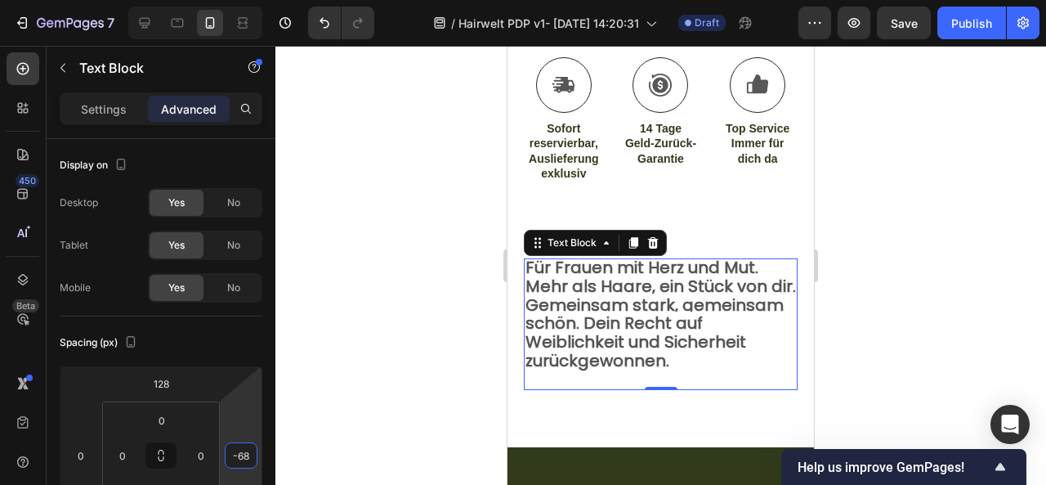
drag, startPoint x: 239, startPoint y: 406, endPoint x: 242, endPoint y: 434, distance: 27.9
click at [242, 0] on html "7 / Hairwelt PDP v1- [DATE] 14:20:31 Draft Preview Save Publish 450 Beta Sectio…" at bounding box center [523, 0] width 1046 height 0
type input "-6"
type input "0"
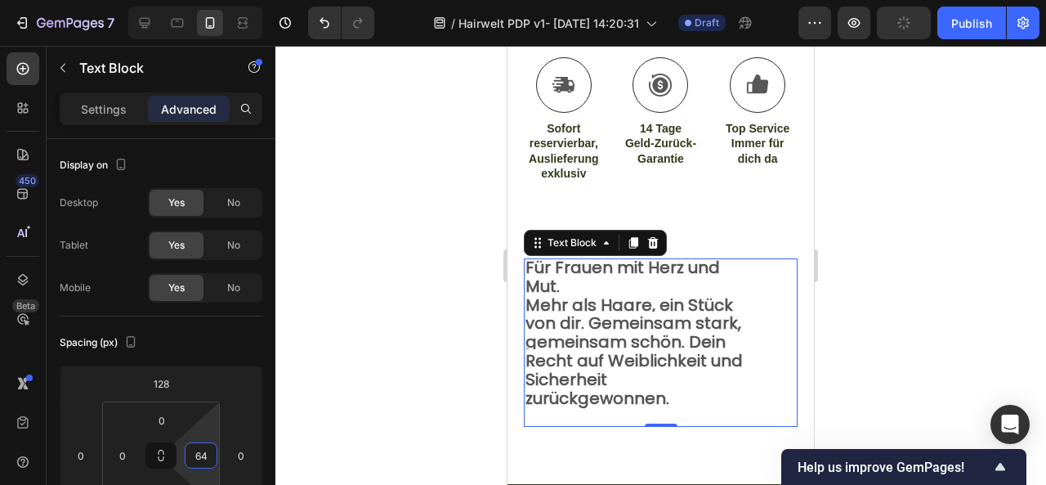
type input "0"
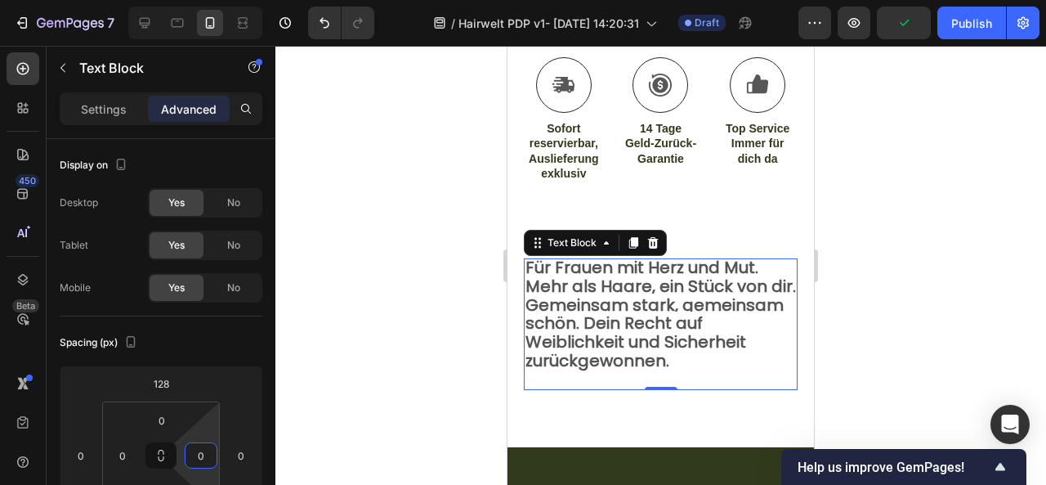
drag, startPoint x: 211, startPoint y: 435, endPoint x: 217, endPoint y: 470, distance: 35.6
click at [217, 0] on html "7 / Hairwelt PDP v1- [DATE] 14:20:31 Draft Preview Publish 450 Beta Sections(18…" at bounding box center [523, 0] width 1046 height 0
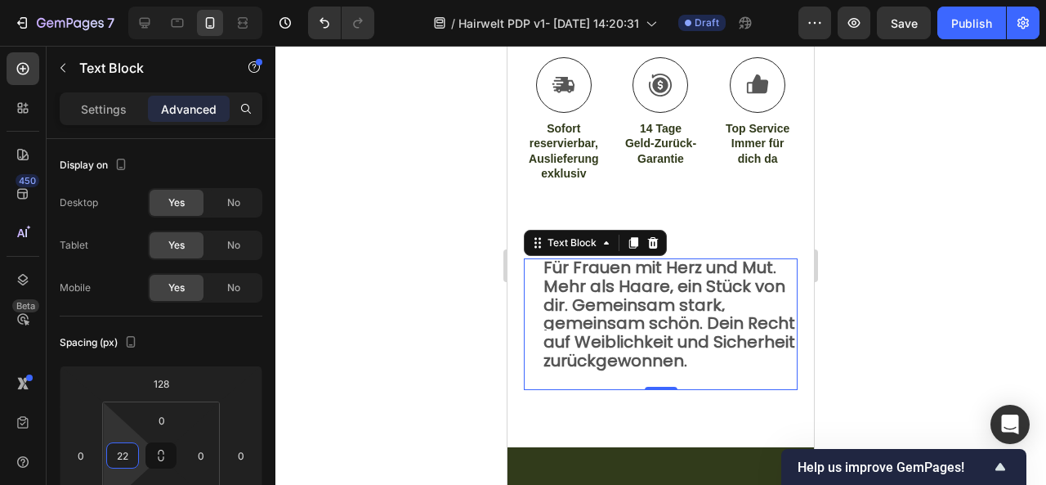
type input "0"
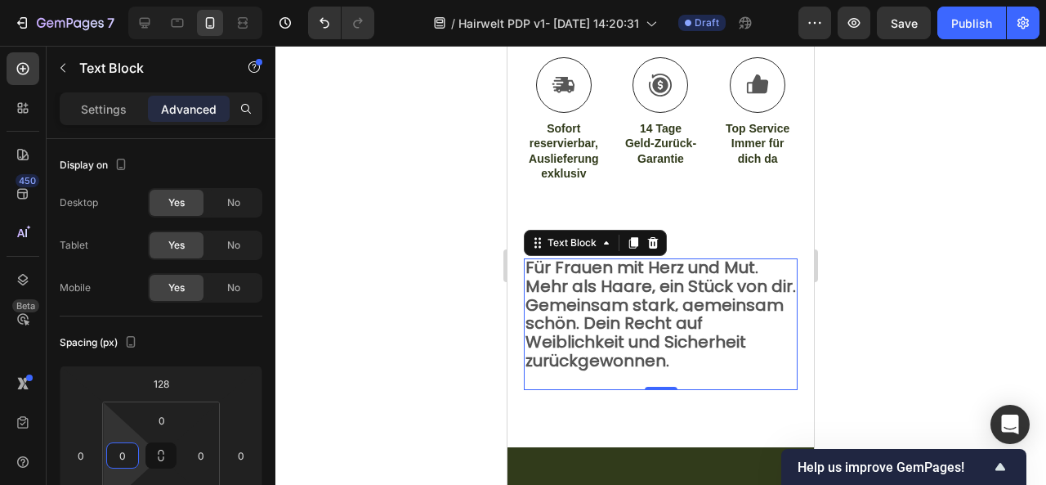
drag, startPoint x: 107, startPoint y: 431, endPoint x: 111, endPoint y: 447, distance: 16.8
click at [111, 0] on html "7 / Hairwelt PDP v1- [DATE] 14:20:31 Draft Preview Save Publish 450 Beta Sectio…" at bounding box center [523, 0] width 1046 height 0
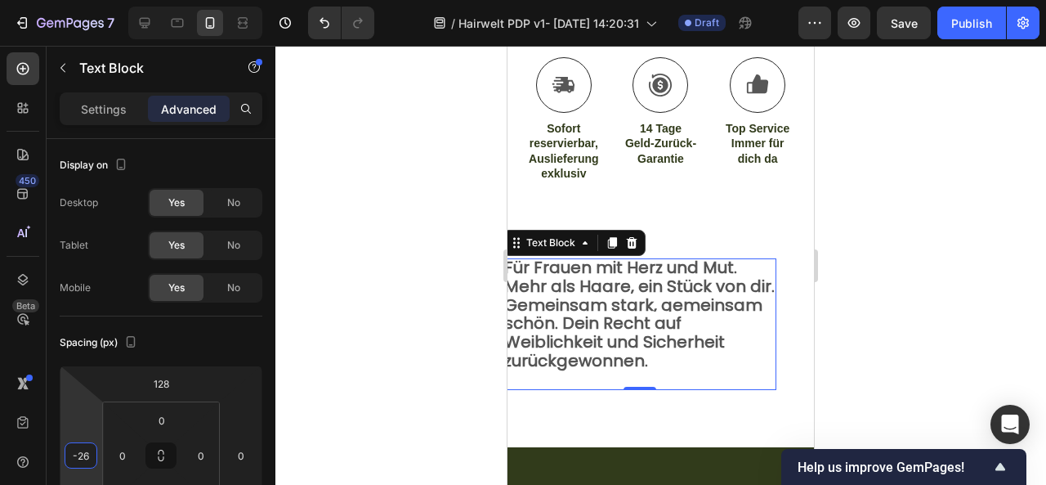
drag, startPoint x: 90, startPoint y: 435, endPoint x: 79, endPoint y: 445, distance: 15.0
click at [79, 0] on html "7 / Hairwelt PDP v1- [DATE] 14:20:31 Draft Preview Save Publish 450 Beta Sectio…" at bounding box center [523, 0] width 1046 height 0
type input "-2"
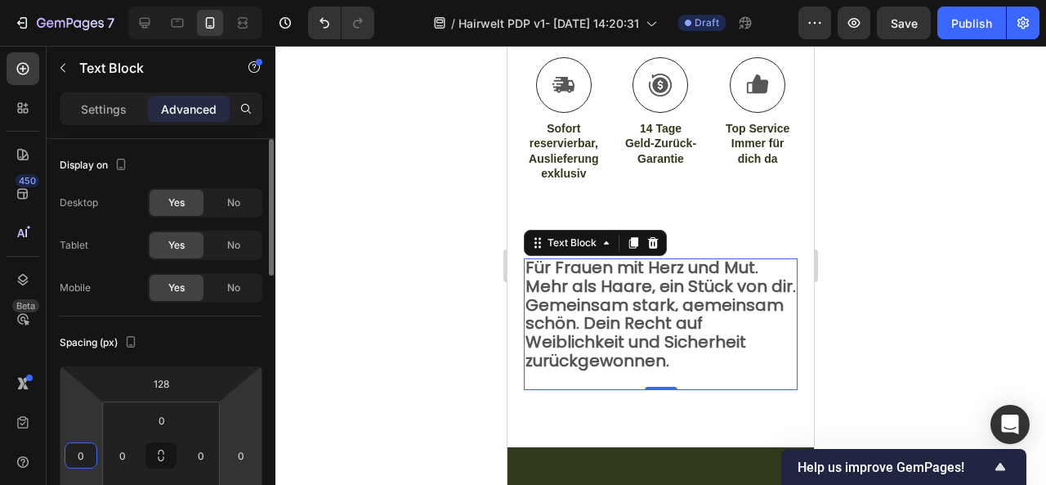
type input "0"
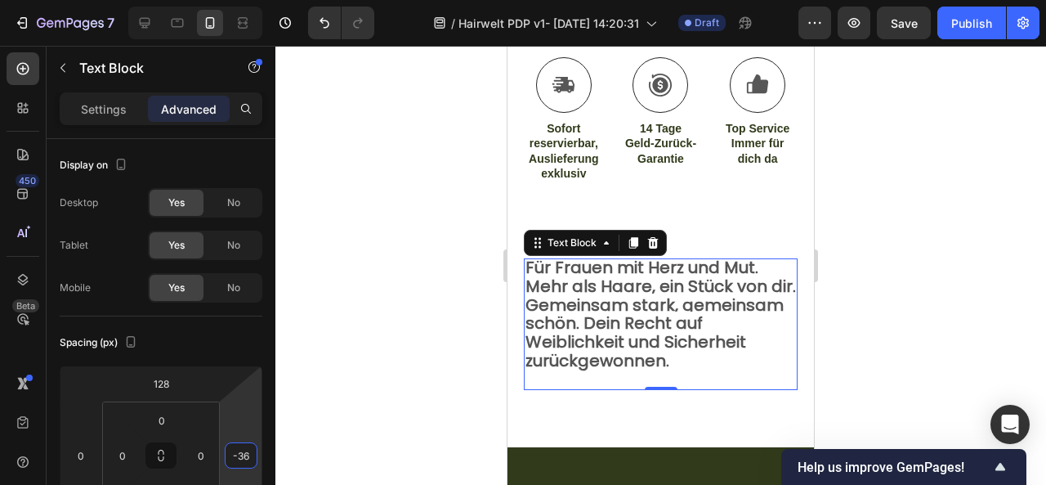
drag, startPoint x: 247, startPoint y: 420, endPoint x: 244, endPoint y: 435, distance: 14.9
click at [244, 0] on html "7 / Hairwelt PDP v1- [DATE] 14:20:31 Draft Preview Save Publish 450 Beta Sectio…" at bounding box center [523, 0] width 1046 height 0
type input "-3"
type input "0"
click at [923, 318] on div at bounding box center [660, 265] width 771 height 439
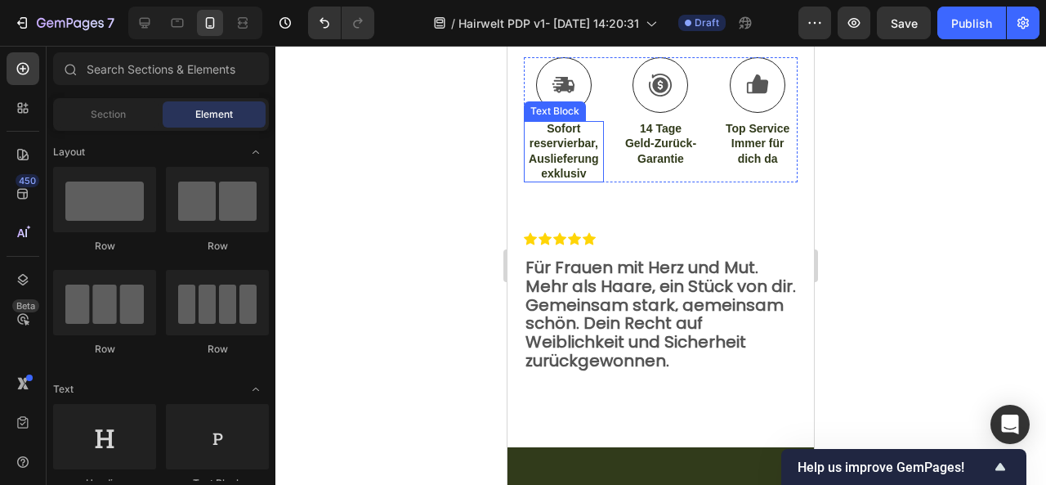
click at [566, 145] on p "Sofort reservierbar, Auslieferung exklusiv" at bounding box center [563, 151] width 77 height 60
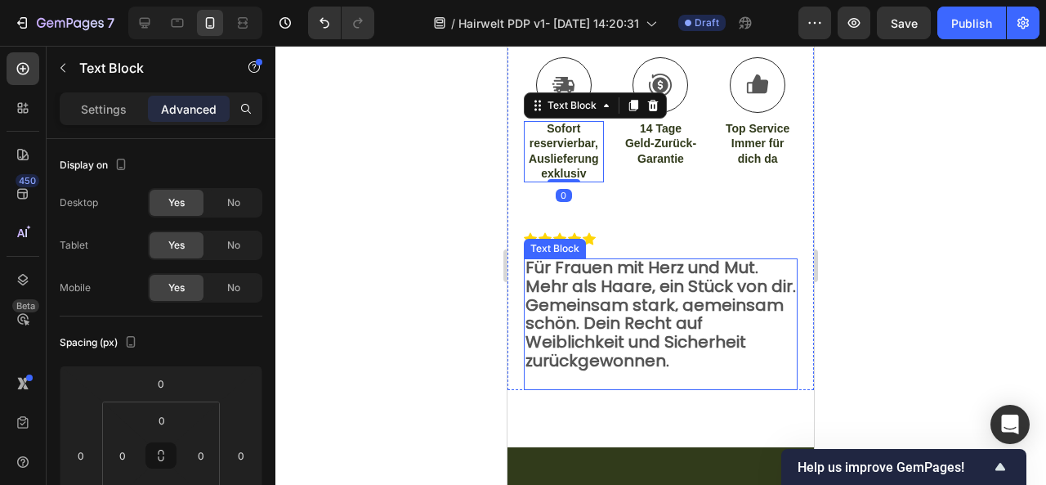
click at [626, 338] on strong "Mehr als Haare, ein Stück von dir. Gemeinsam stark, gemeinsam schön. Dein Recht…" at bounding box center [660, 323] width 270 height 97
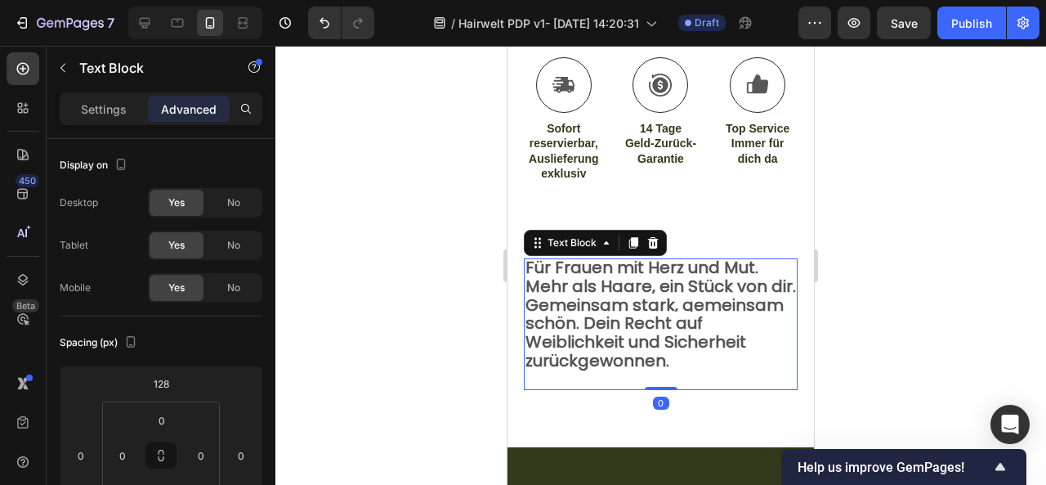
click at [729, 372] on p "Rich Text Editor. Editing area: main" at bounding box center [660, 380] width 270 height 16
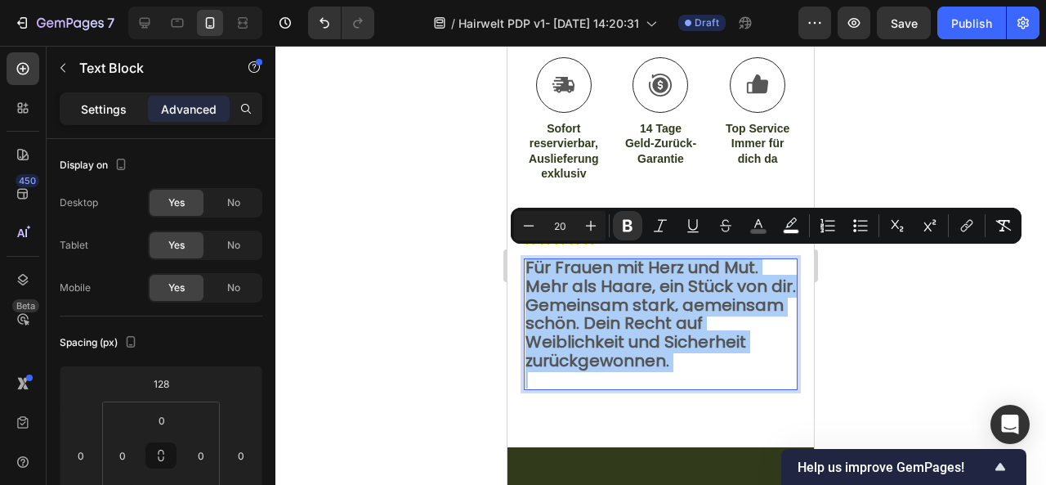
click at [114, 120] on div "Settings" at bounding box center [104, 109] width 82 height 26
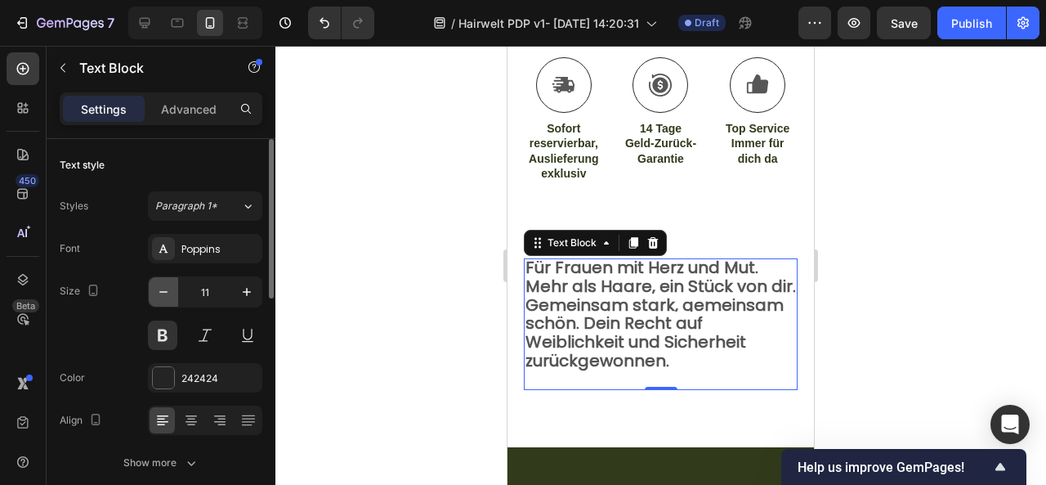
click at [160, 292] on icon "button" at bounding box center [163, 292] width 16 height 16
type input "10"
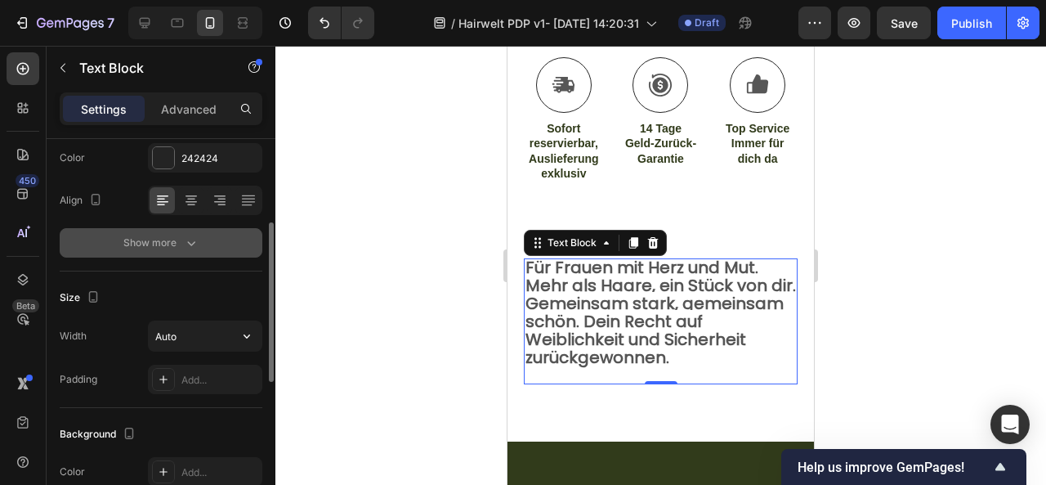
scroll to position [216, 0]
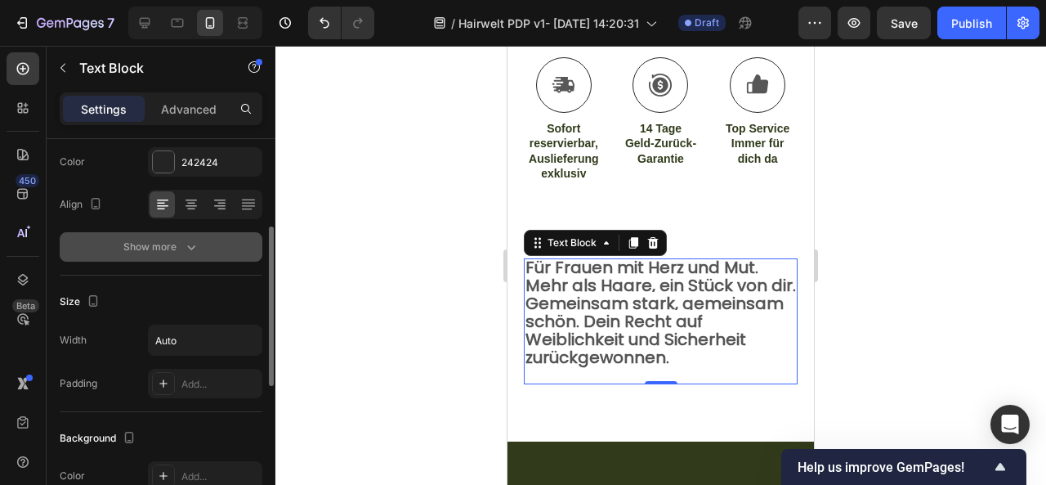
click at [177, 239] on div "Show more" at bounding box center [161, 247] width 76 height 16
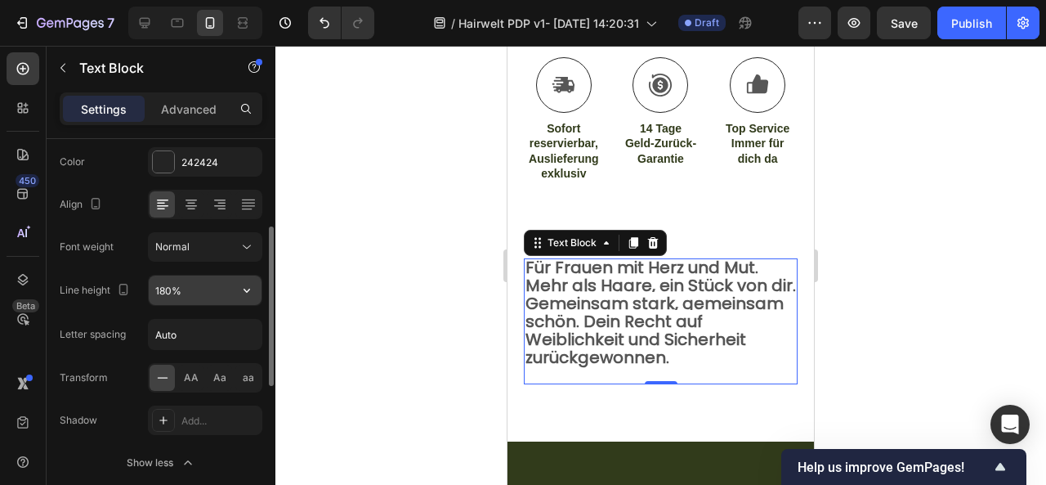
click at [190, 285] on input "180%" at bounding box center [205, 289] width 113 height 29
click at [254, 285] on icon "button" at bounding box center [247, 290] width 16 height 16
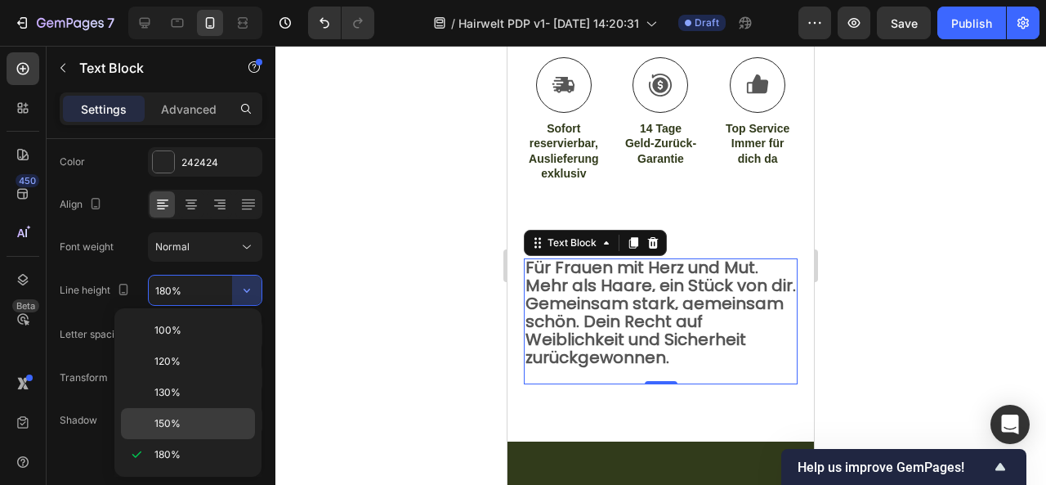
click at [196, 427] on p "150%" at bounding box center [200, 423] width 93 height 15
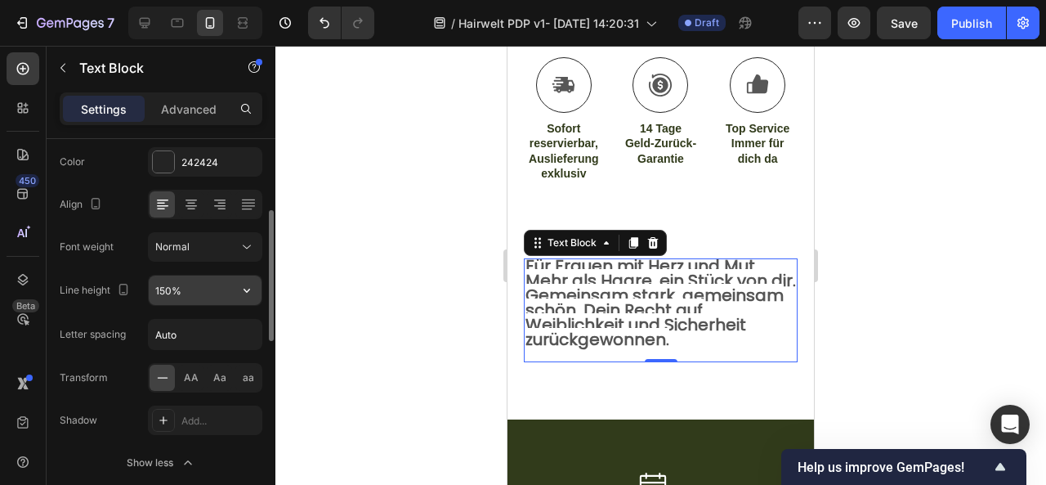
click at [209, 285] on input "150%" at bounding box center [205, 289] width 113 height 29
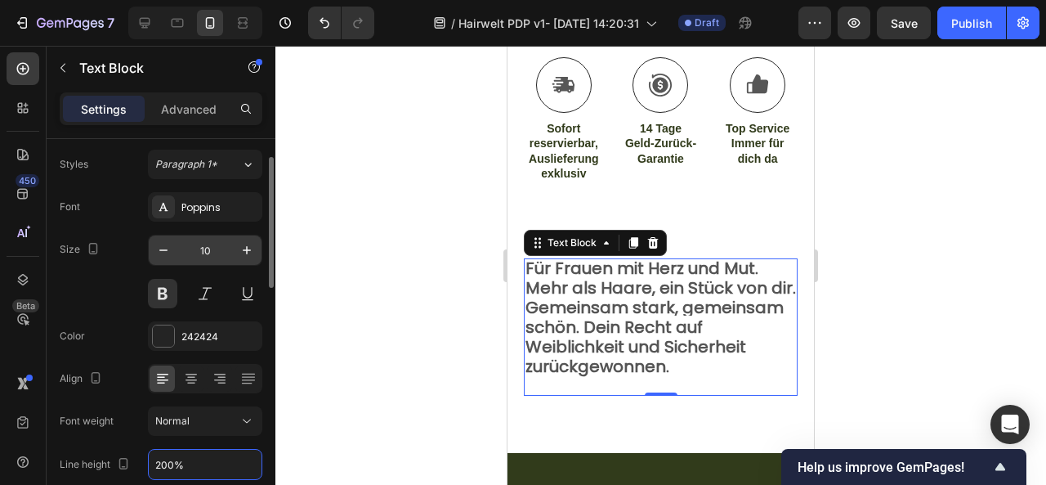
scroll to position [38, 0]
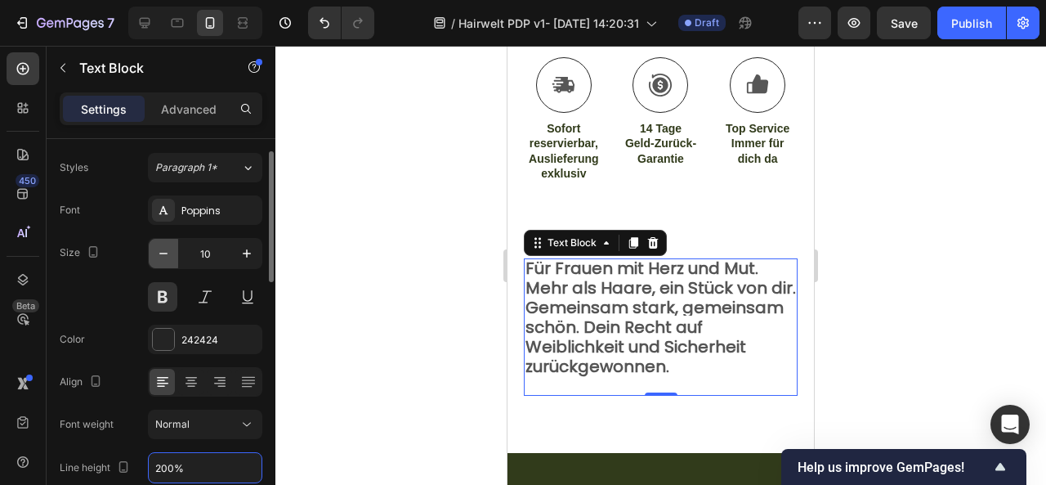
type input "200%"
click at [163, 251] on icon "button" at bounding box center [163, 253] width 16 height 16
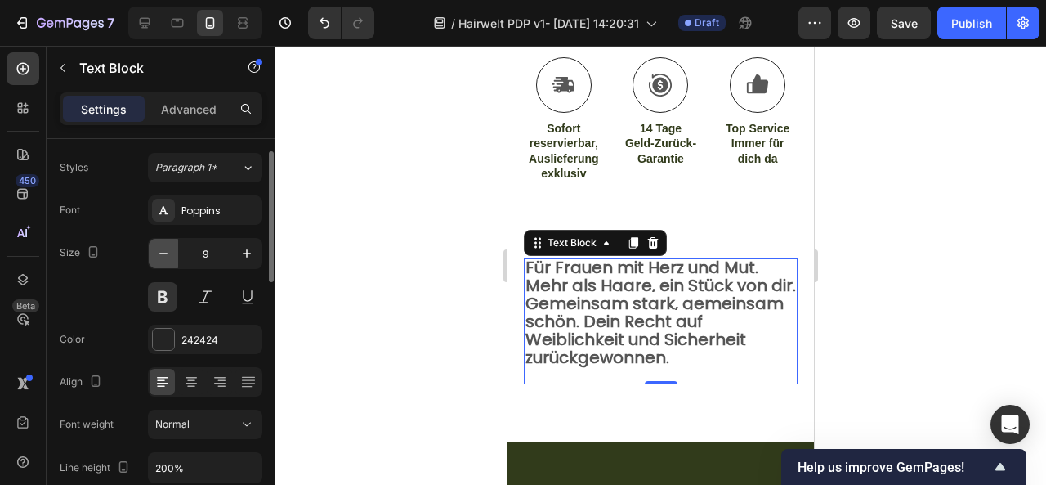
click at [163, 251] on icon "button" at bounding box center [163, 253] width 16 height 16
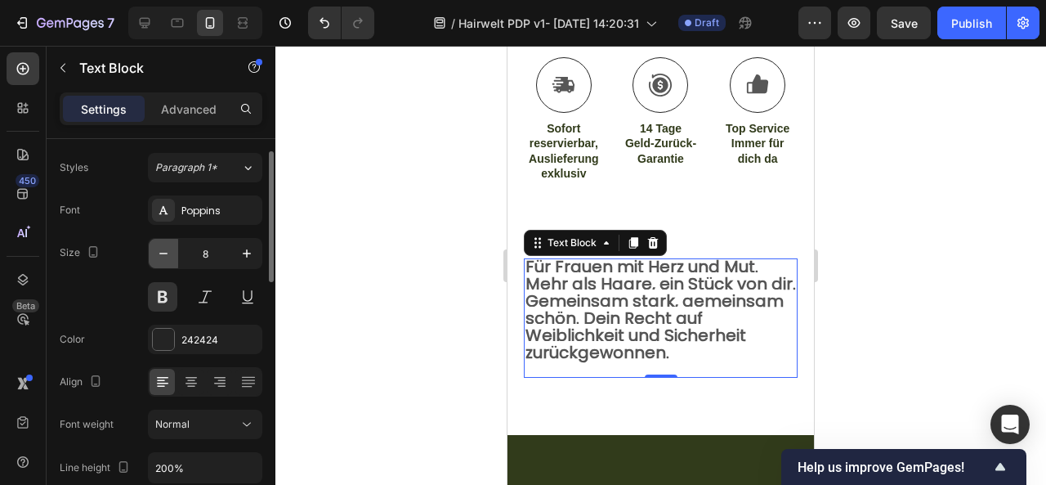
click at [163, 251] on icon "button" at bounding box center [163, 253] width 16 height 16
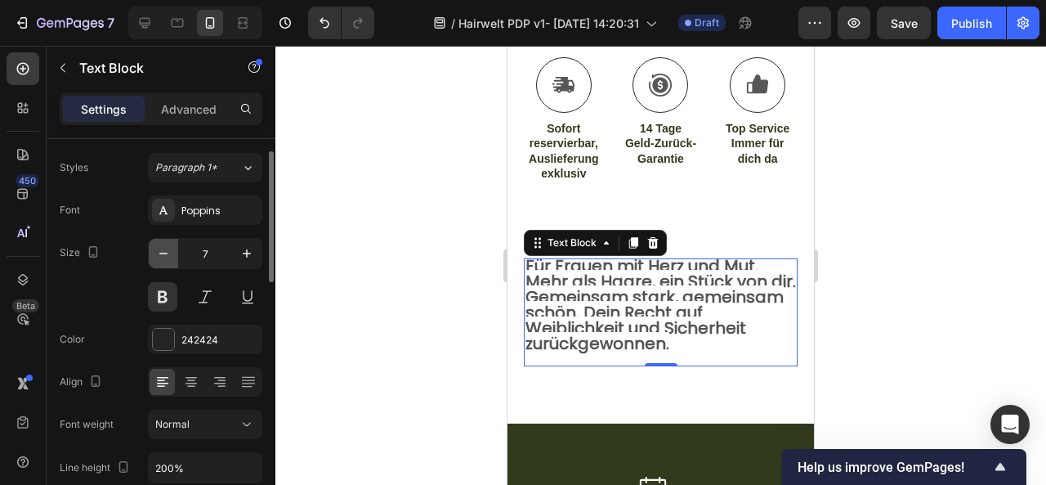
click at [163, 251] on icon "button" at bounding box center [163, 253] width 16 height 16
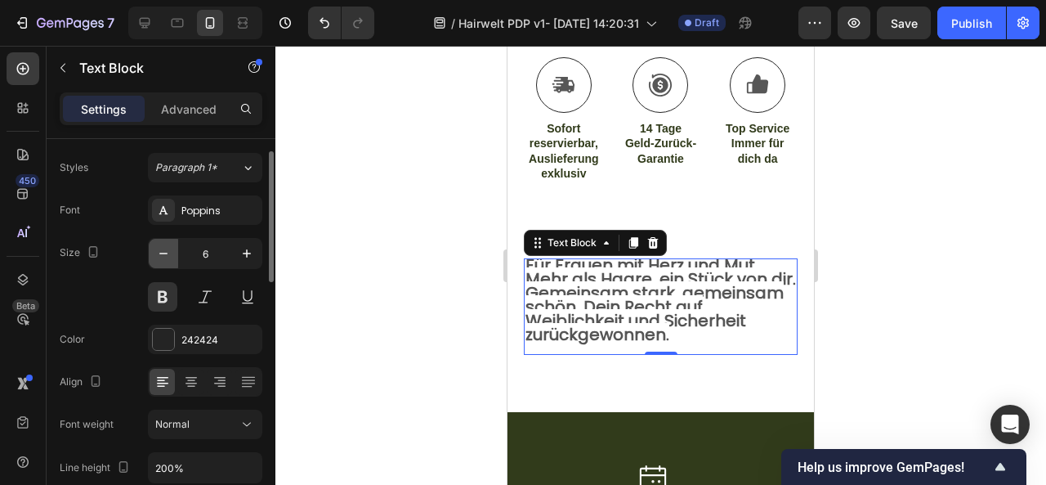
click at [163, 251] on icon "button" at bounding box center [163, 253] width 16 height 16
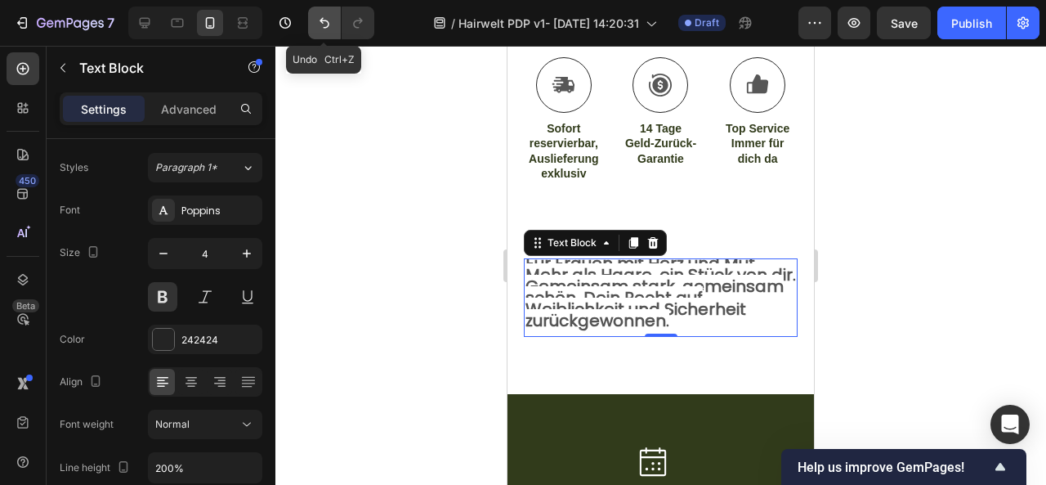
click at [330, 28] on icon "Undo/Redo" at bounding box center [324, 23] width 16 height 16
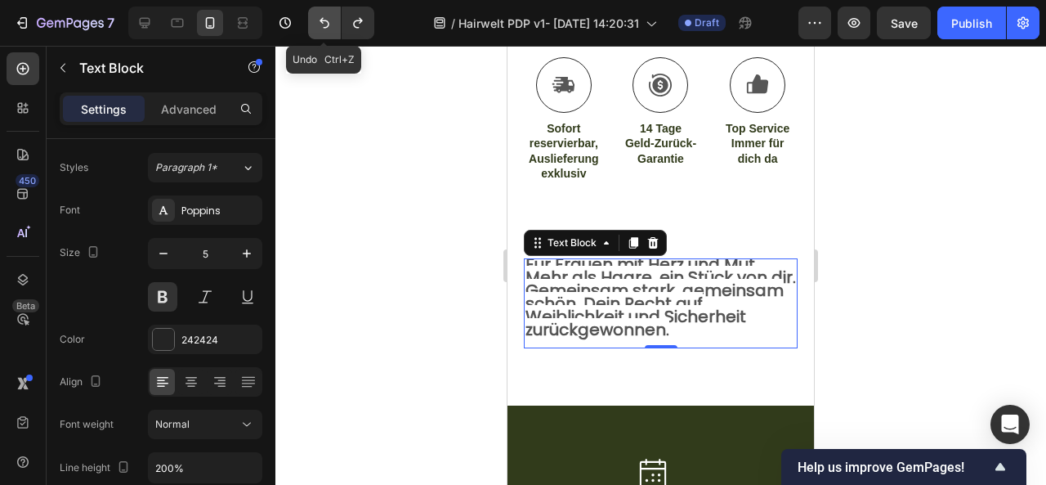
click at [330, 28] on icon "Undo/Redo" at bounding box center [324, 23] width 16 height 16
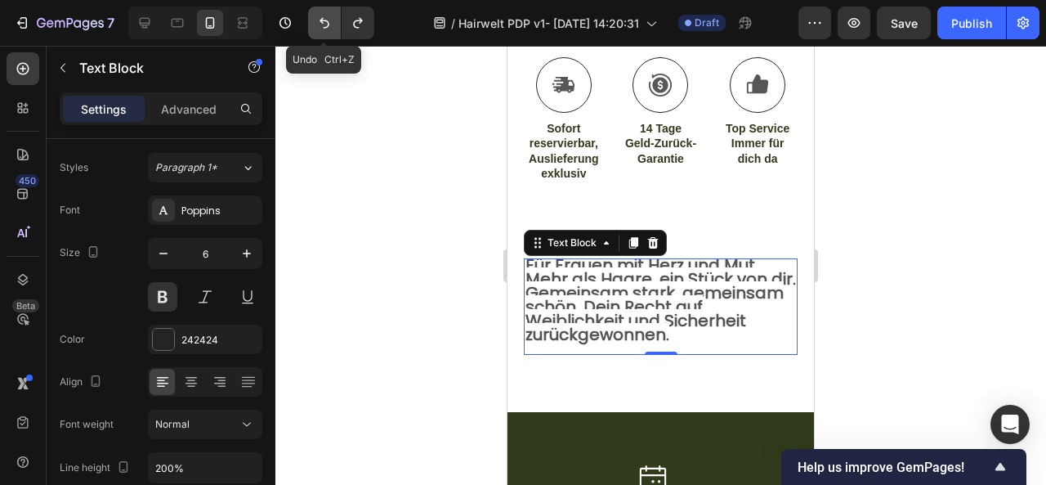
click at [330, 28] on icon "Undo/Redo" at bounding box center [324, 23] width 16 height 16
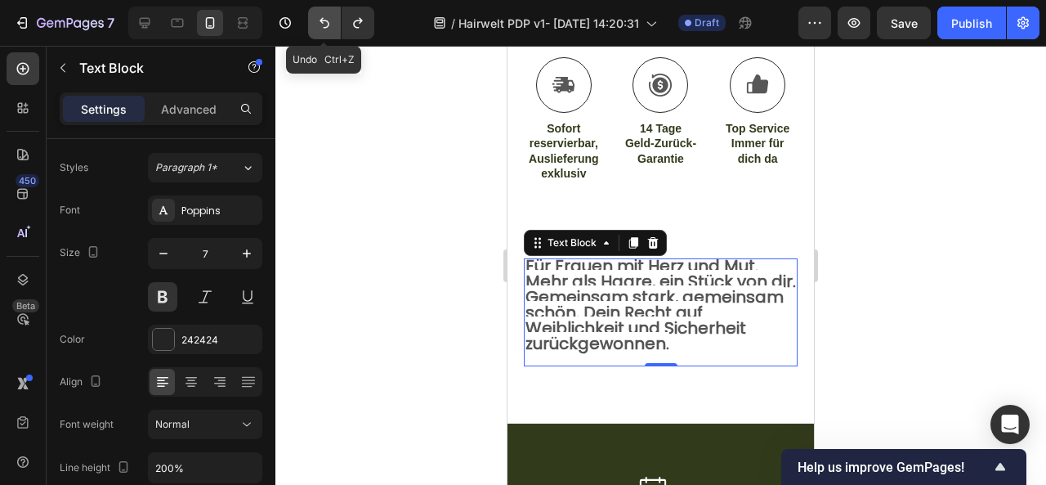
click at [330, 28] on icon "Undo/Redo" at bounding box center [324, 23] width 16 height 16
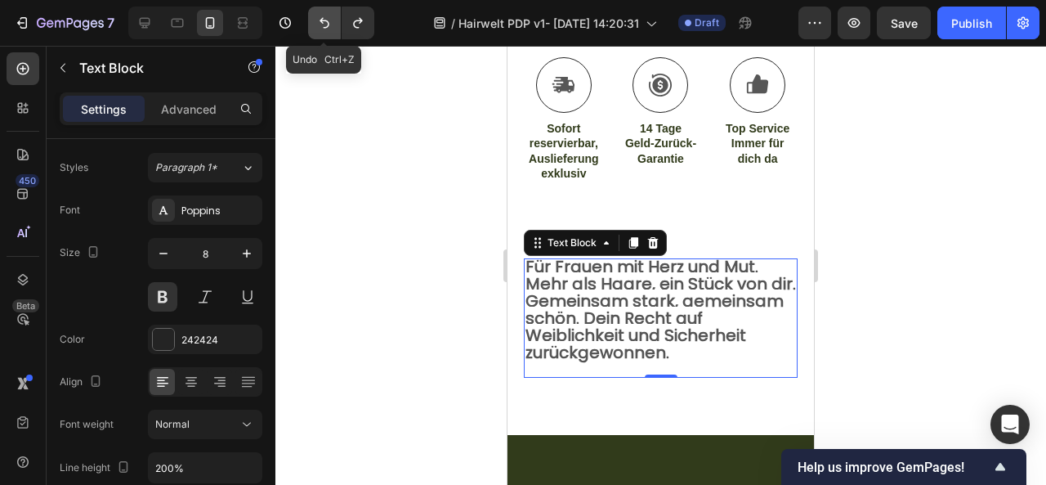
click at [330, 28] on icon "Undo/Redo" at bounding box center [324, 23] width 16 height 16
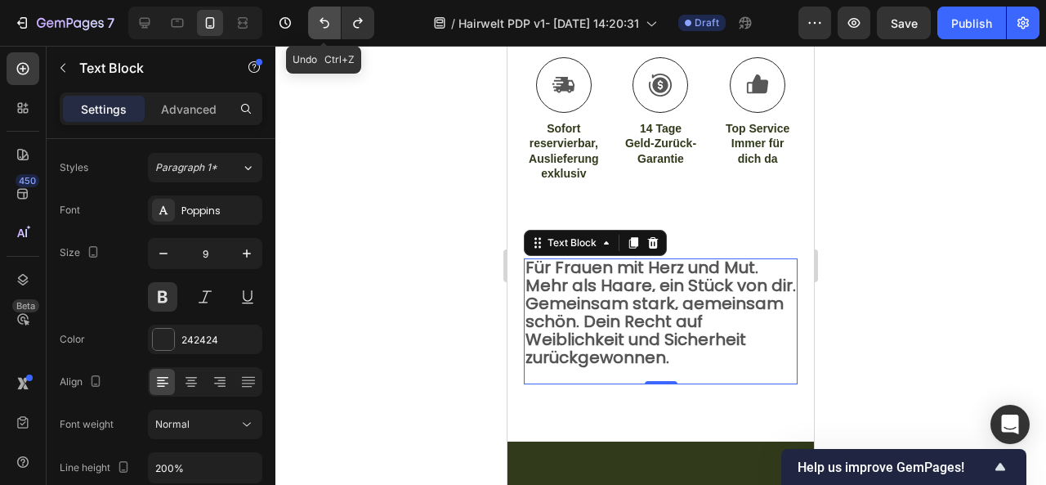
click at [330, 28] on icon "Undo/Redo" at bounding box center [324, 23] width 16 height 16
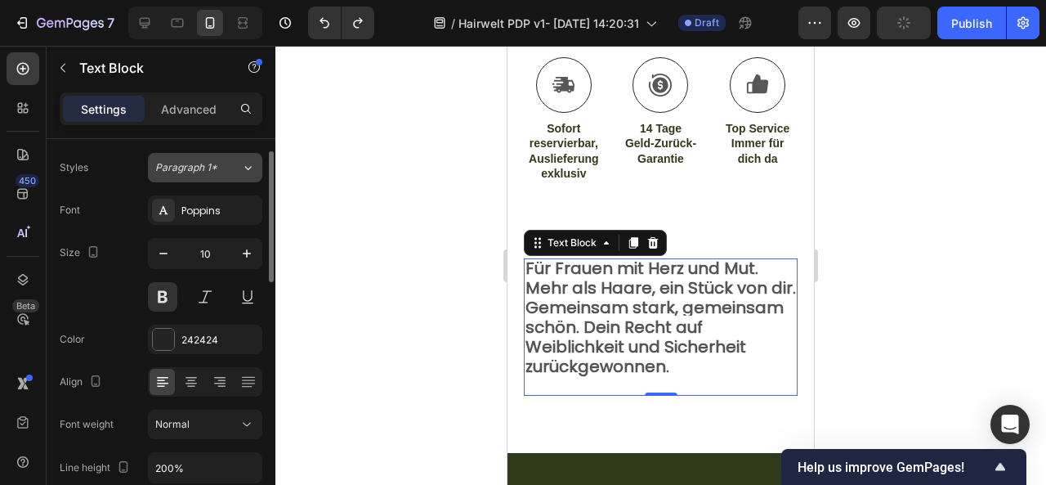
click at [225, 178] on button "Paragraph 1*" at bounding box center [205, 167] width 114 height 29
click at [116, 164] on div "Styles Paragraph 1*" at bounding box center [161, 167] width 203 height 29
click at [221, 172] on div "Paragraph 1*" at bounding box center [188, 167] width 66 height 15
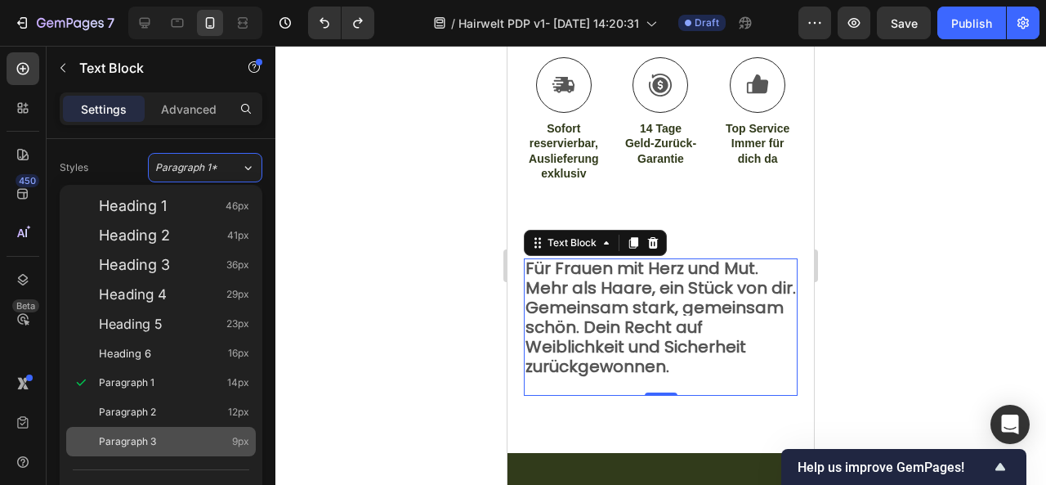
click at [168, 442] on div "Paragraph 3 9px" at bounding box center [174, 441] width 150 height 16
type input "9"
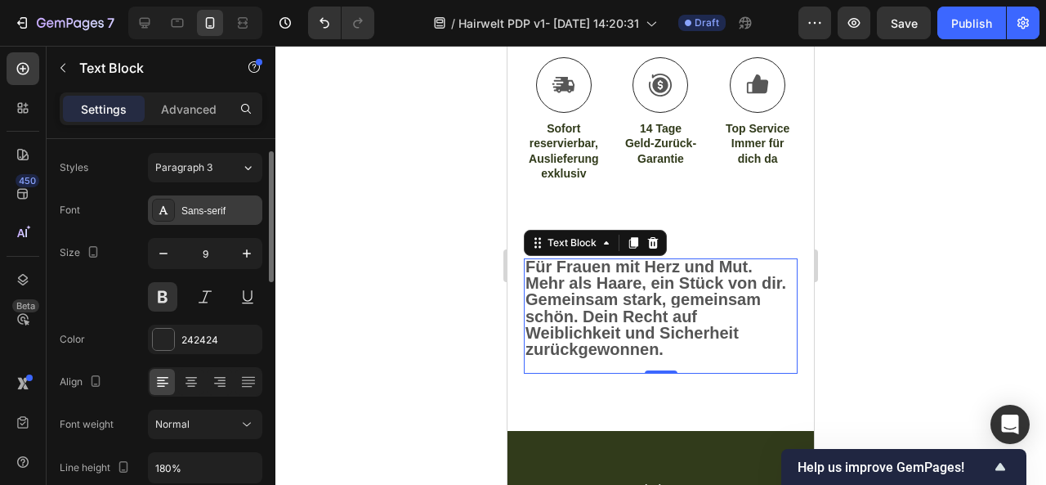
click at [204, 208] on div "Sans-serif" at bounding box center [219, 210] width 77 height 15
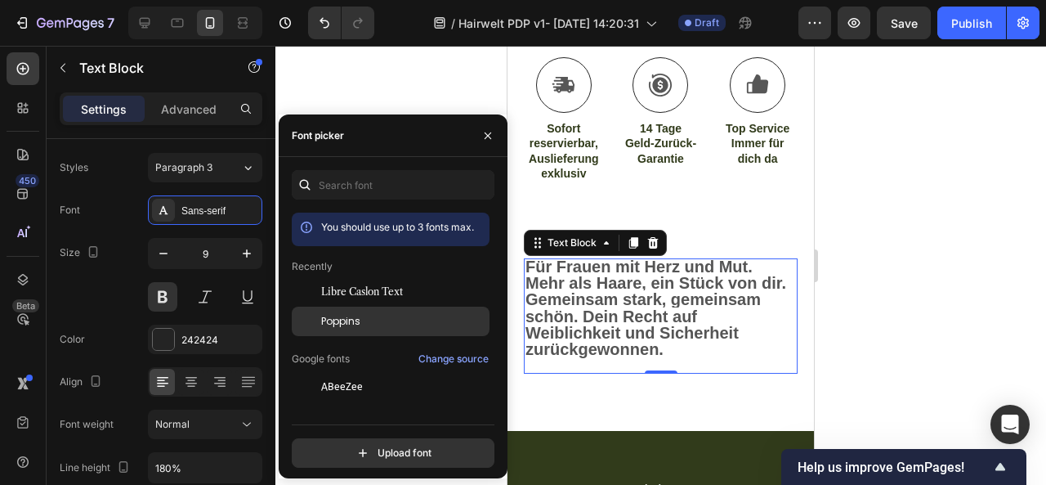
click at [333, 325] on span "Poppins" at bounding box center [340, 321] width 39 height 15
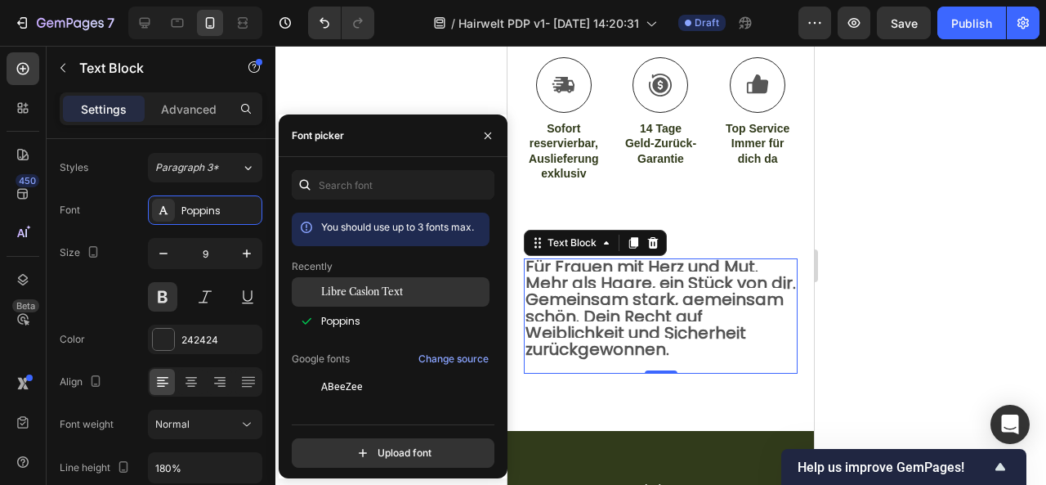
click at [373, 288] on span "Libre Caslon Text" at bounding box center [362, 291] width 82 height 15
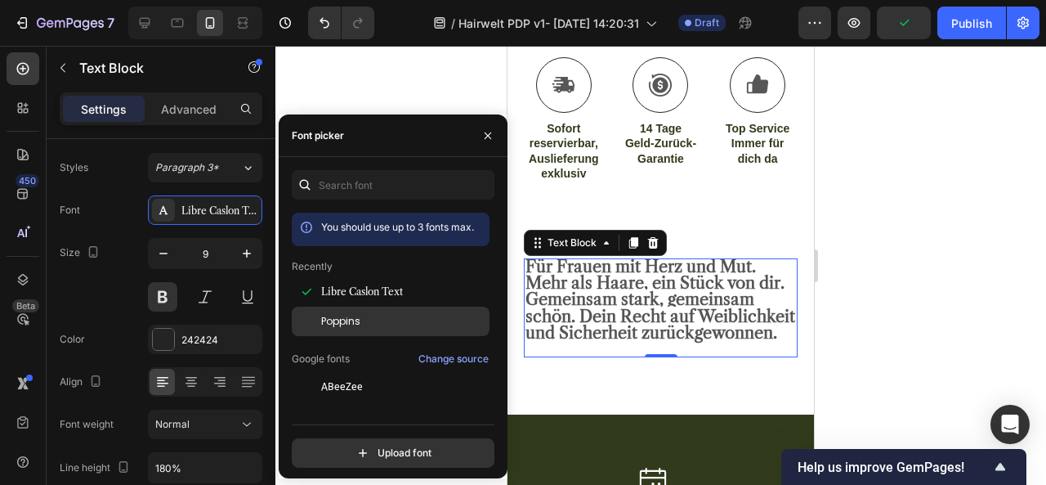
click at [370, 324] on div "Poppins" at bounding box center [403, 321] width 165 height 15
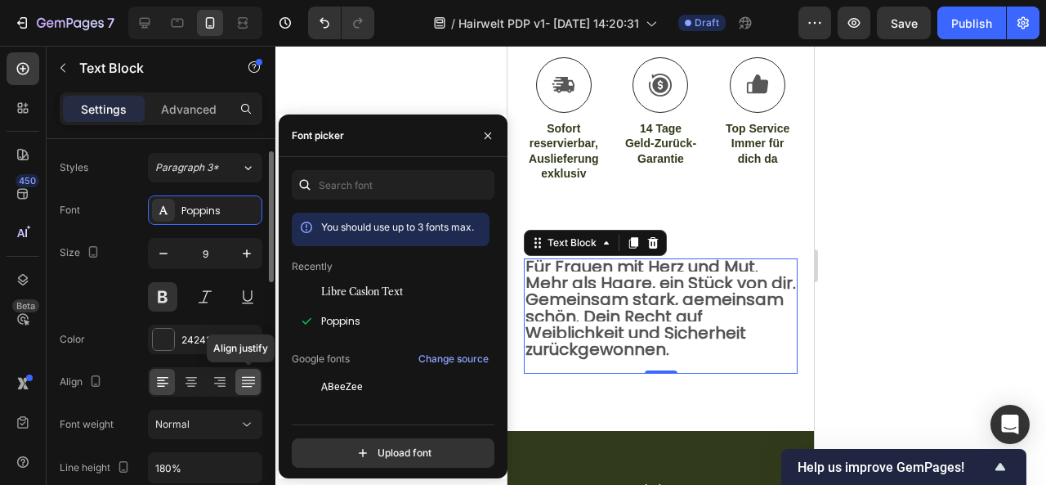
click at [243, 379] on icon at bounding box center [248, 381] width 16 height 16
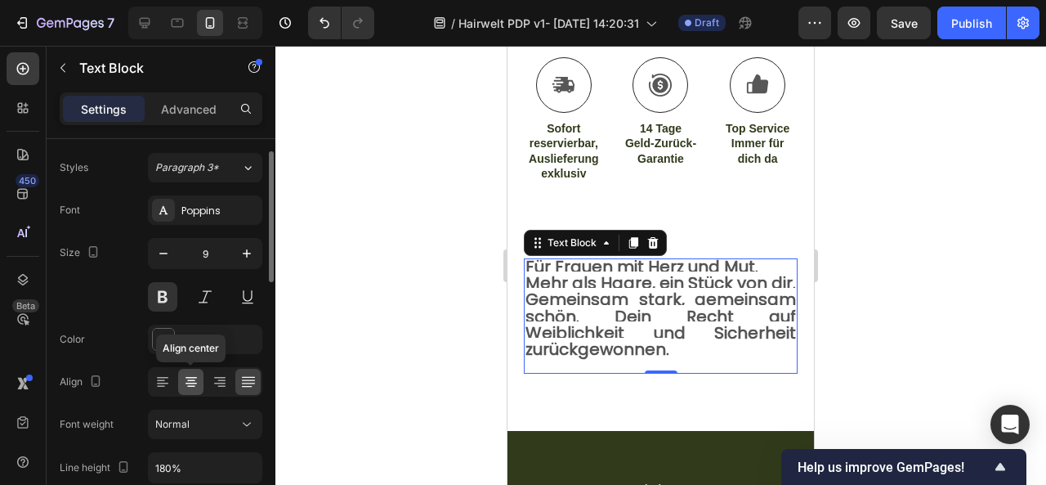
click at [191, 380] on icon at bounding box center [191, 381] width 8 height 2
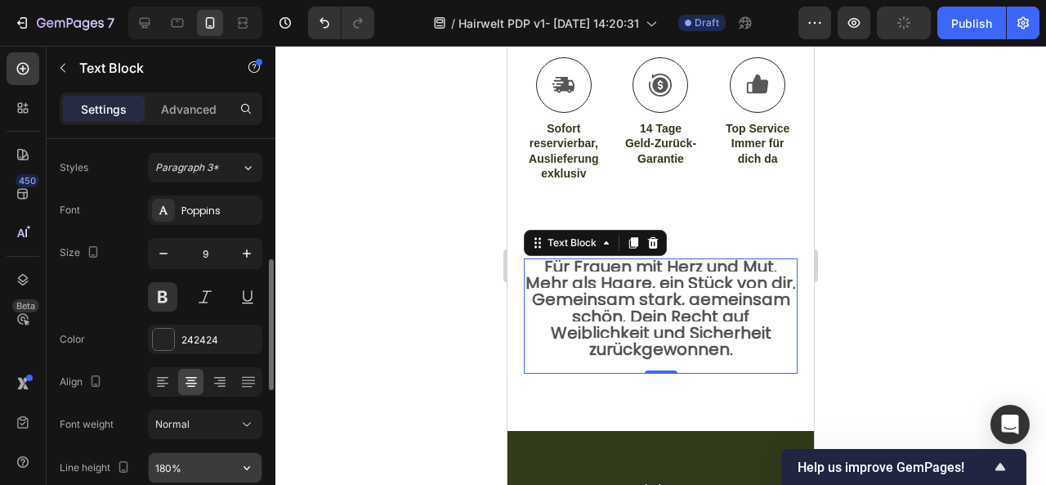
scroll to position [119, 0]
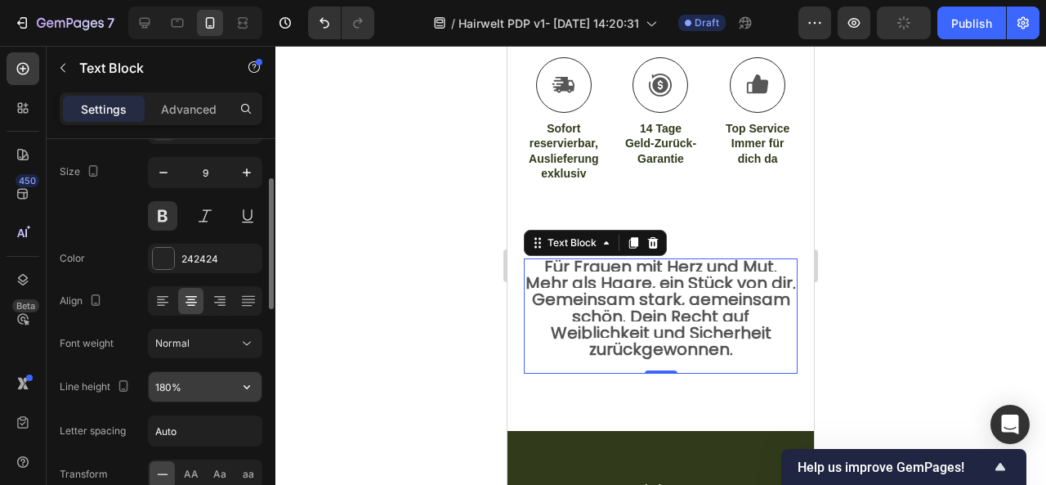
click at [194, 382] on input "180%" at bounding box center [205, 386] width 113 height 29
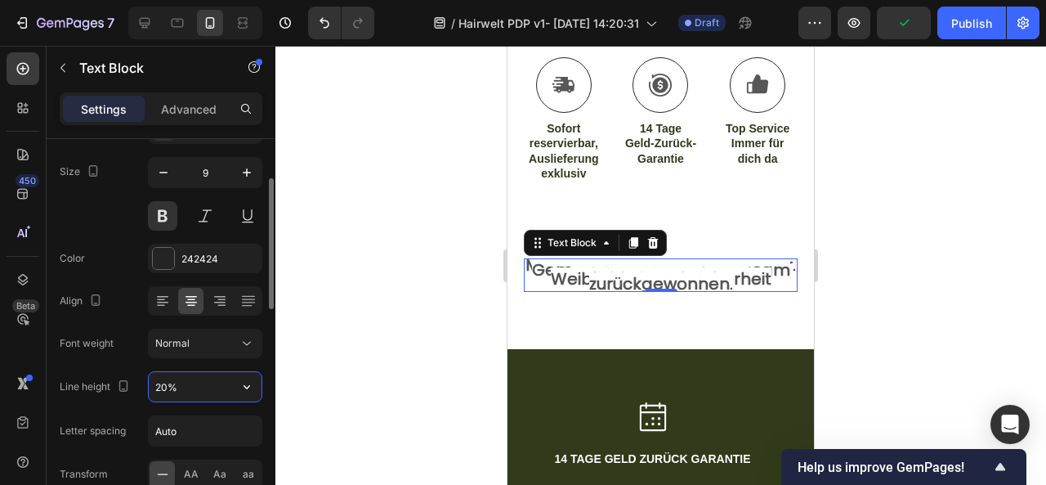
type input "200%"
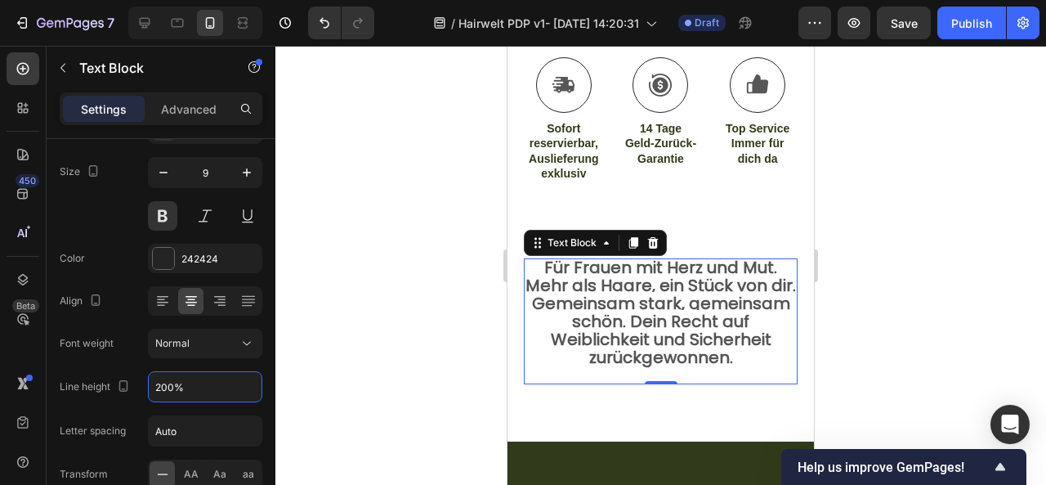
click at [946, 372] on div at bounding box center [660, 265] width 771 height 439
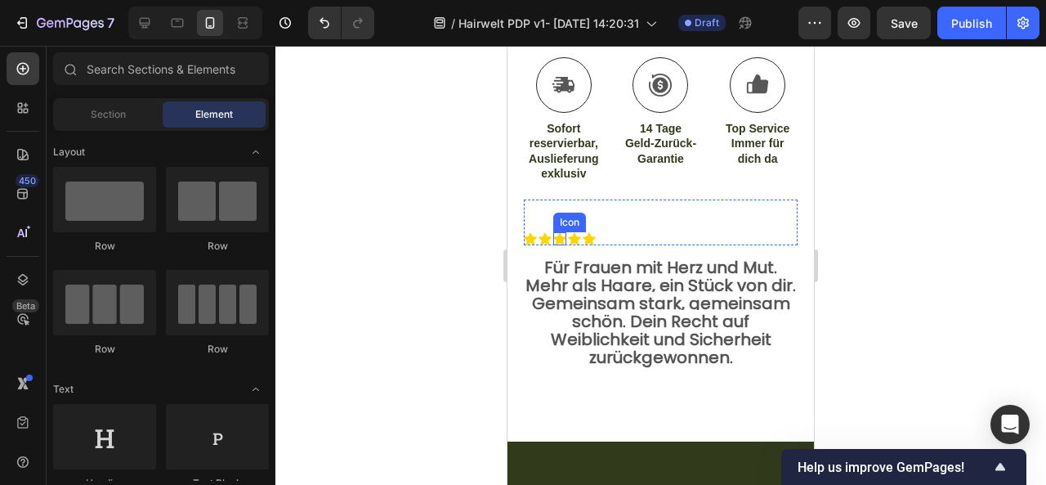
click at [553, 232] on div "Icon" at bounding box center [559, 238] width 13 height 13
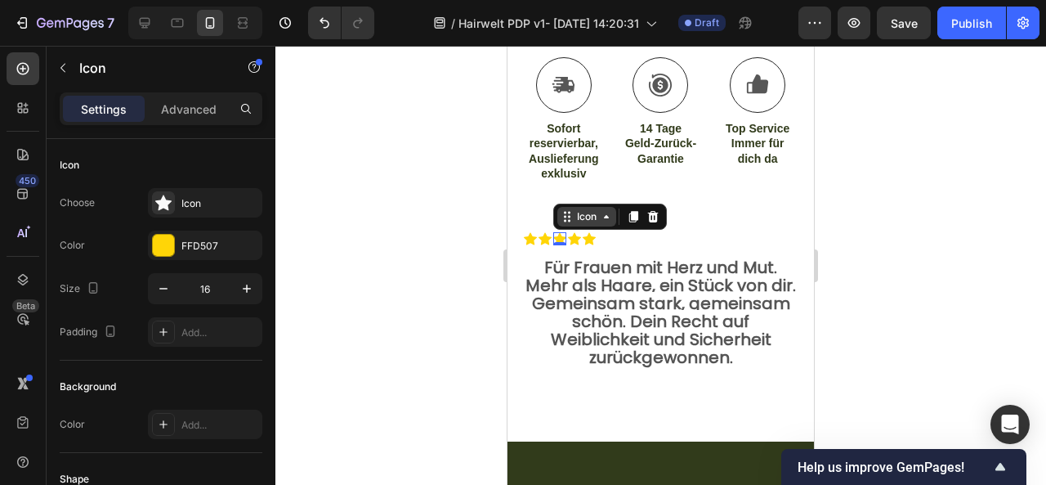
click at [574, 212] on div "Icon" at bounding box center [586, 217] width 59 height 20
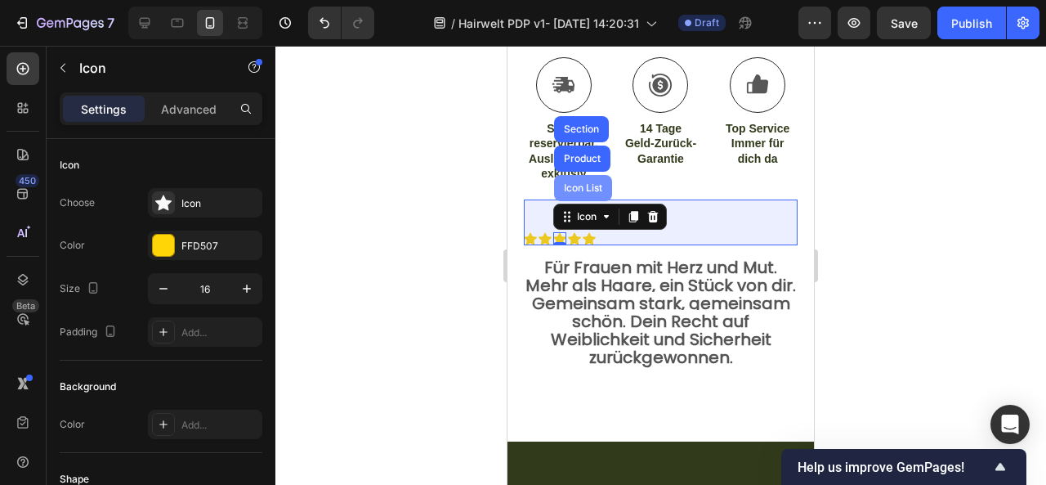
click at [580, 186] on div "Icon List" at bounding box center [583, 188] width 45 height 10
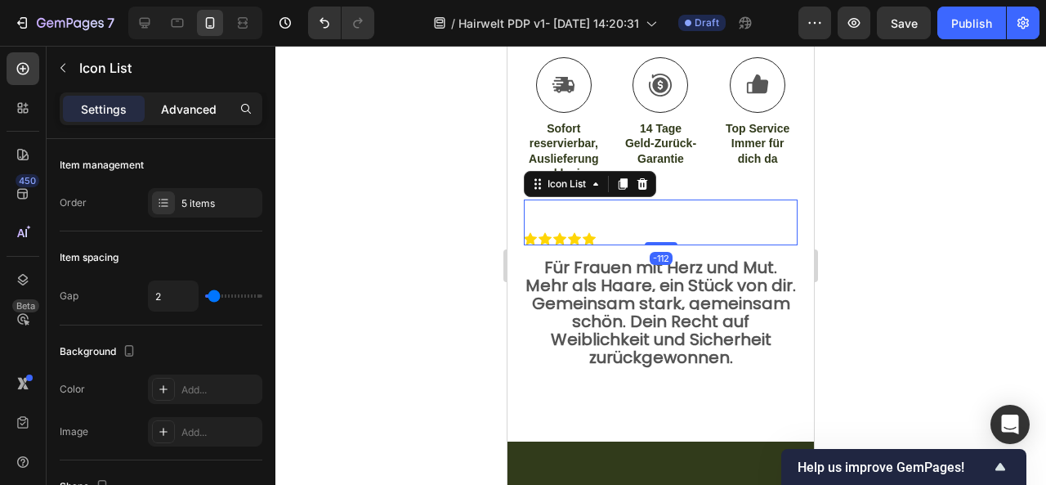
click at [191, 110] on p "Advanced" at bounding box center [189, 109] width 56 height 17
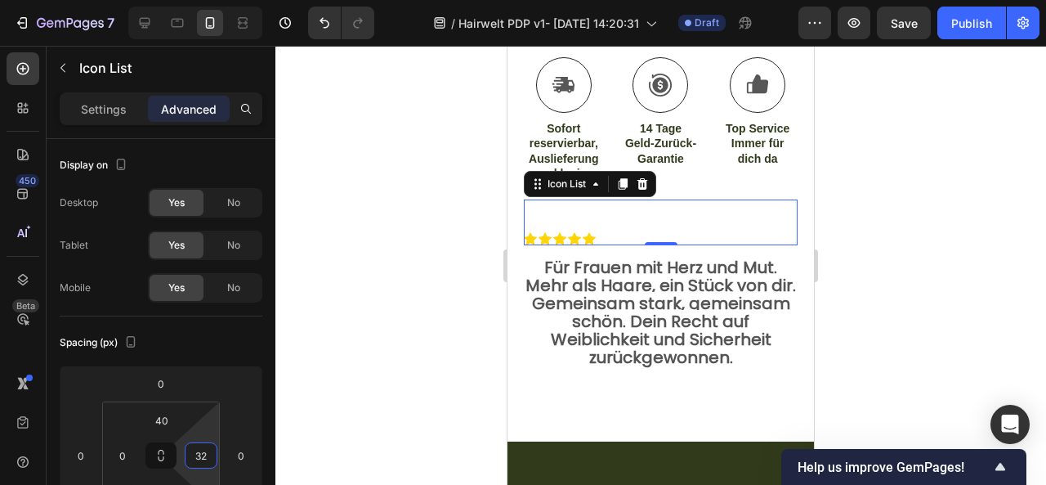
type input "0"
drag, startPoint x: 211, startPoint y: 431, endPoint x: 216, endPoint y: 441, distance: 11.0
click at [216, 0] on html "7 / Hairwelt PDP v1- [DATE] 14:20:31 Draft Preview Save Publish 450 Beta Sectio…" at bounding box center [523, 0] width 1046 height 0
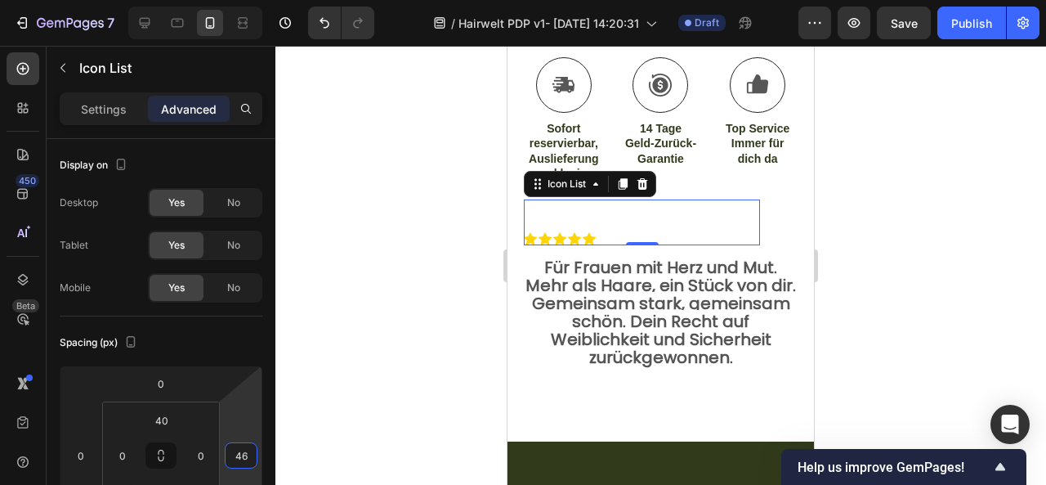
drag, startPoint x: 240, startPoint y: 433, endPoint x: 254, endPoint y: 414, distance: 23.4
click at [254, 0] on html "7 / Hairwelt PDP v1- [DATE] 14:20:31 Draft Preview Save Publish 450 Beta Sectio…" at bounding box center [523, 0] width 1046 height 0
type input "4"
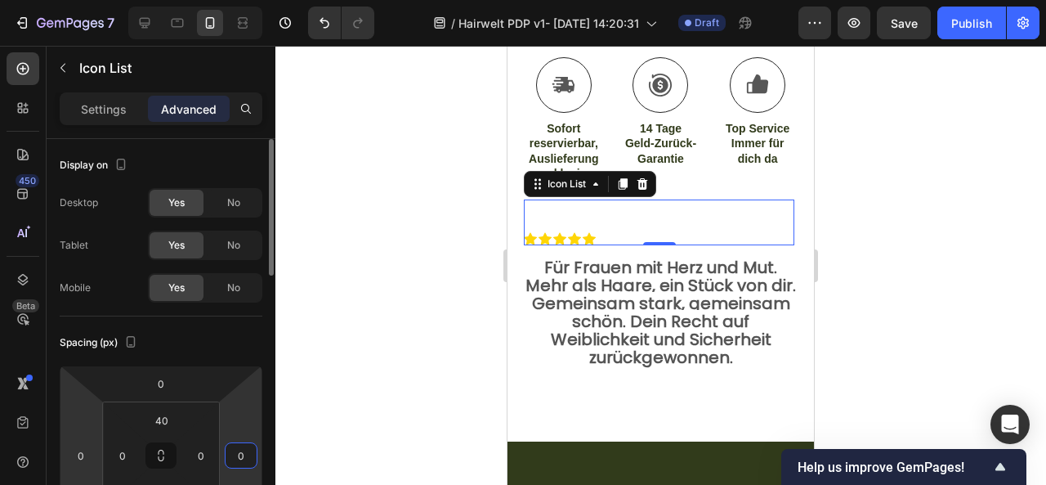
type input "0"
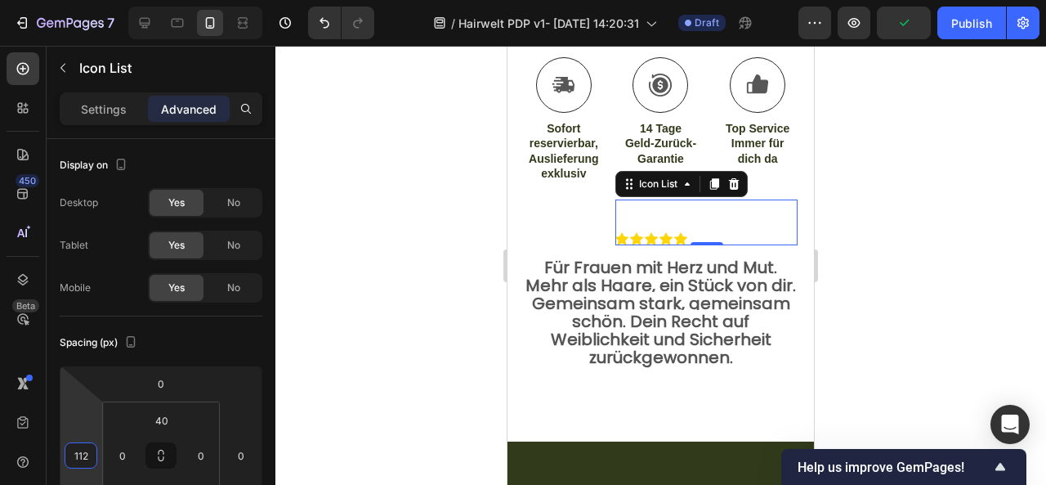
drag, startPoint x: 87, startPoint y: 426, endPoint x: 101, endPoint y: 380, distance: 48.1
click at [101, 0] on html "7 / Hairwelt PDP v1- [DATE] 14:20:31 Draft Preview Publish 450 Beta Sections(18…" at bounding box center [523, 0] width 1046 height 0
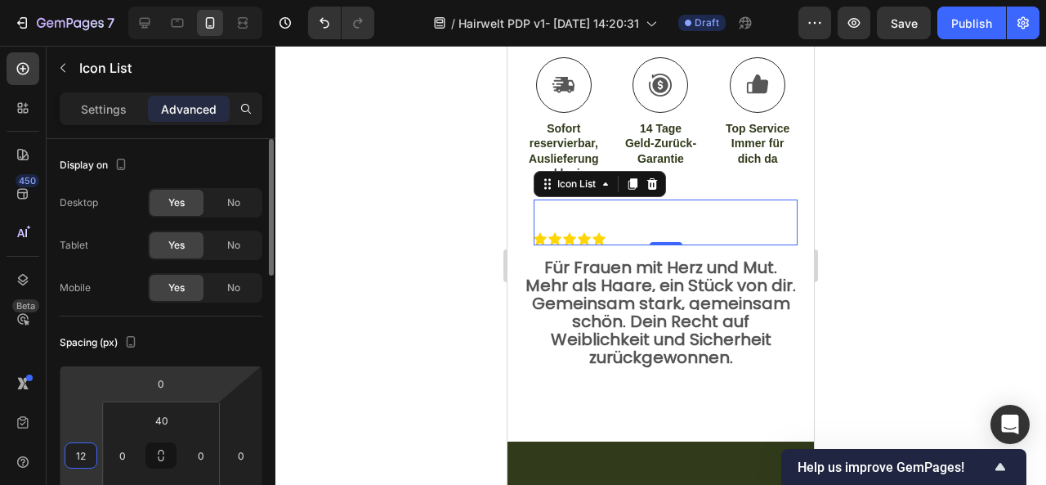
type input "120"
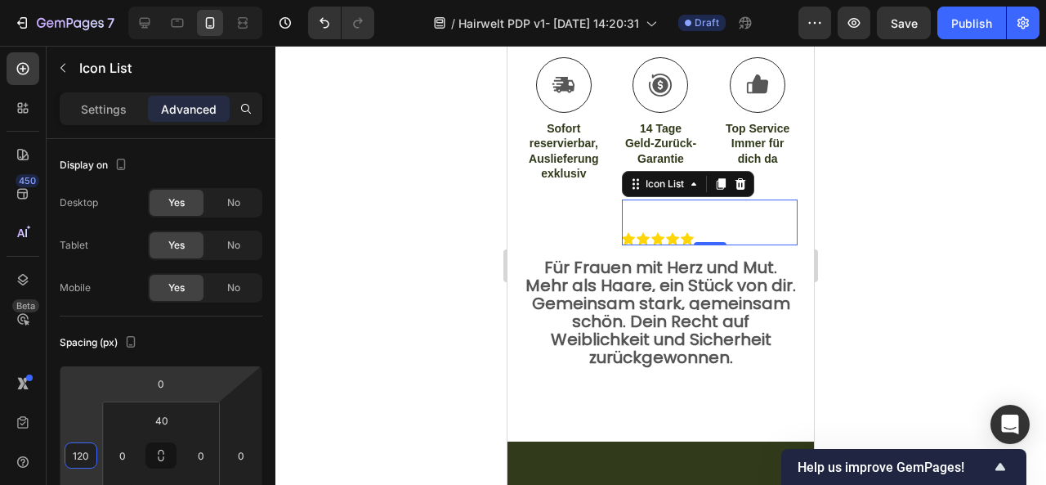
click at [889, 364] on div at bounding box center [660, 265] width 771 height 439
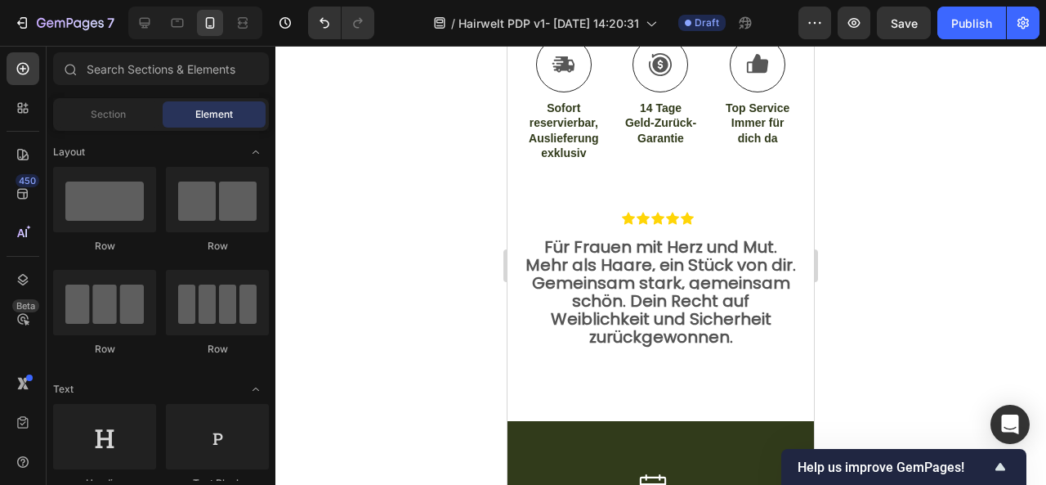
scroll to position [1518, 0]
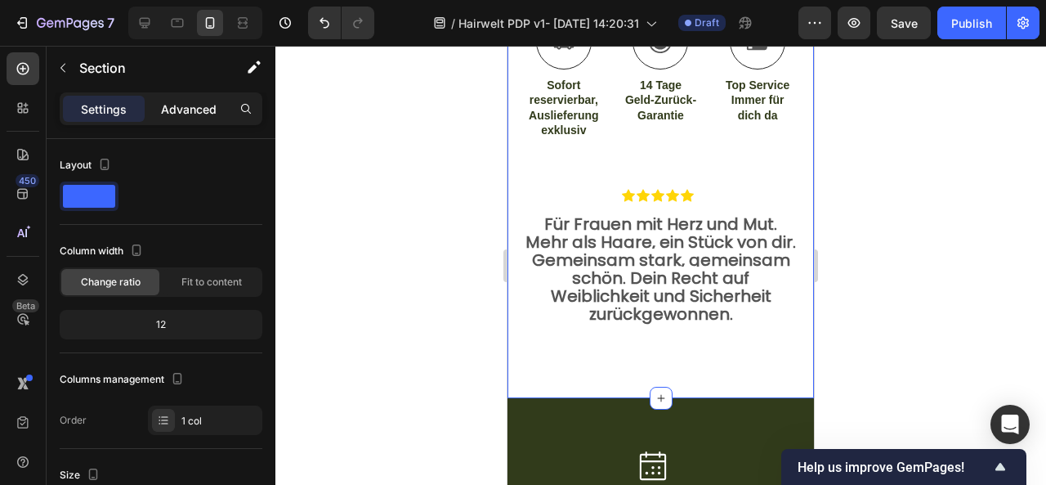
click at [192, 111] on p "Advanced" at bounding box center [189, 109] width 56 height 17
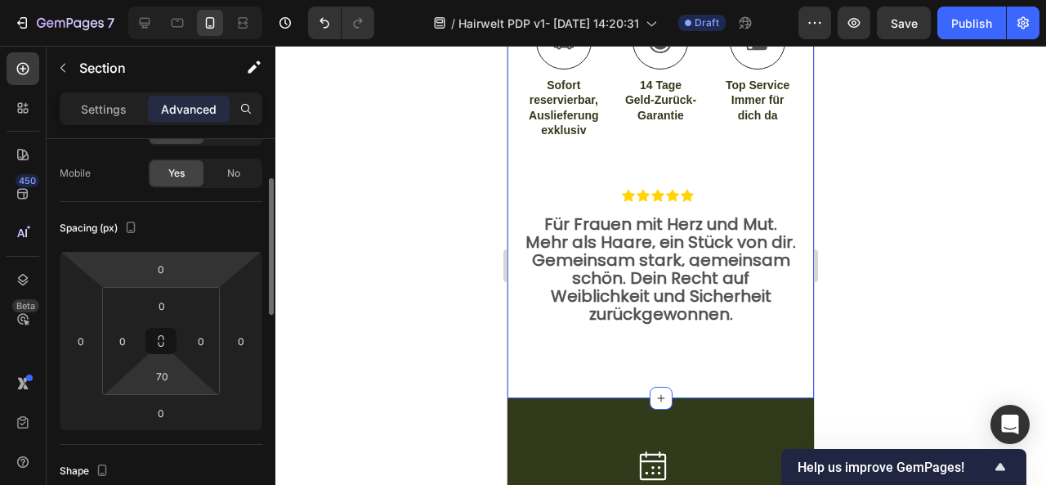
scroll to position [115, 0]
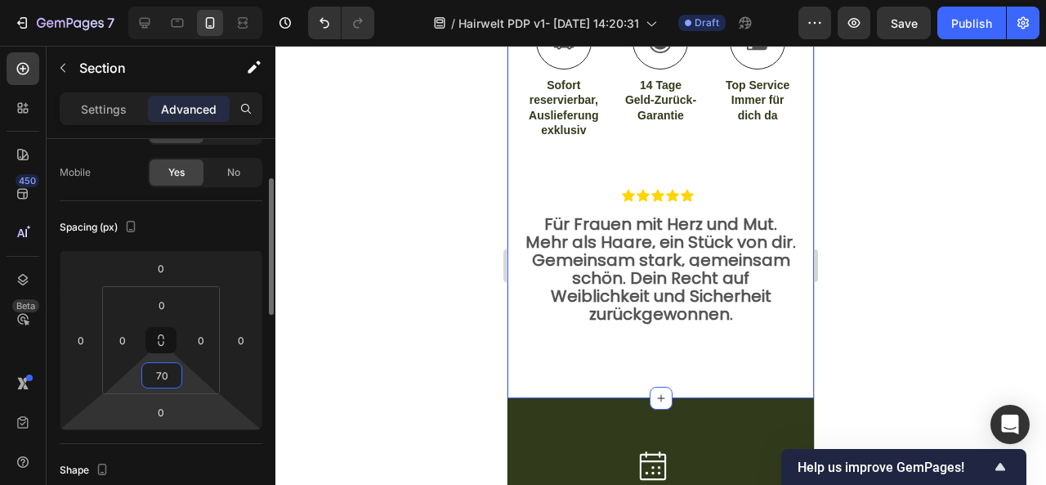
drag, startPoint x: 186, startPoint y: 418, endPoint x: 181, endPoint y: 409, distance: 10.2
click at [181, 0] on html "7 / Hairwelt PDP v1- [DATE] 14:20:31 Draft Preview Save Publish 450 Beta Sectio…" at bounding box center [523, 0] width 1046 height 0
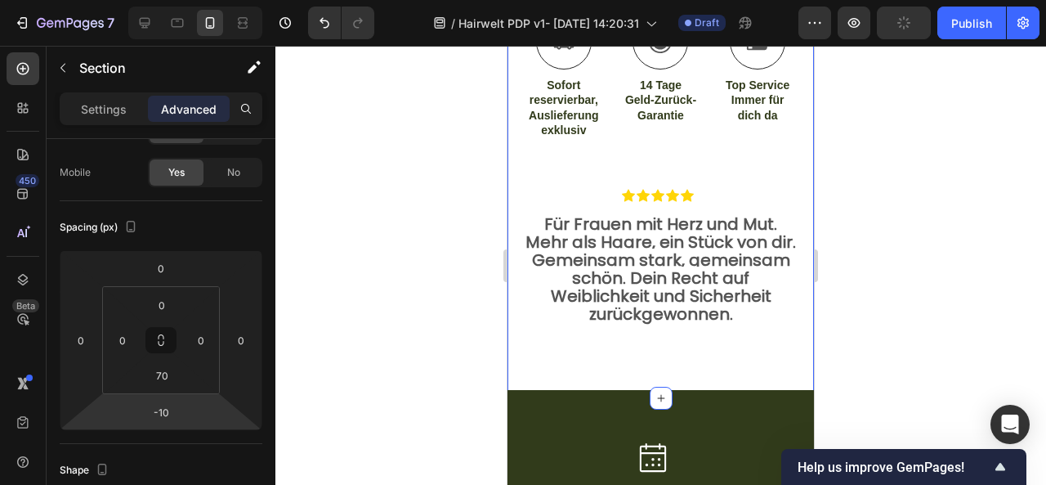
drag, startPoint x: 194, startPoint y: 409, endPoint x: 172, endPoint y: 413, distance: 23.2
click at [172, 0] on html "7 / Hairwelt PDP v1- [DATE] 14:20:31 Draft Preview Publish 450 Beta Sections(18…" at bounding box center [523, 0] width 1046 height 0
click at [172, 413] on input "-10" at bounding box center [161, 412] width 33 height 25
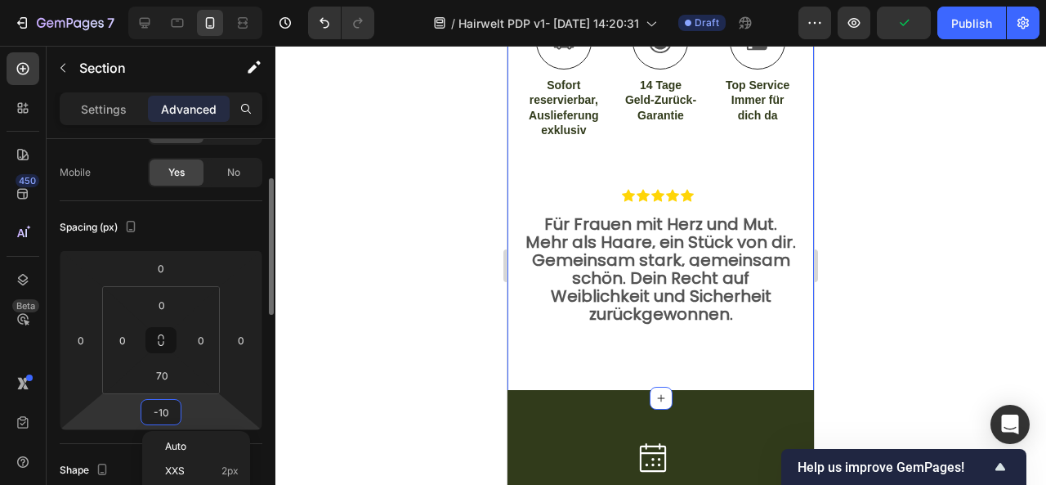
type input "-1"
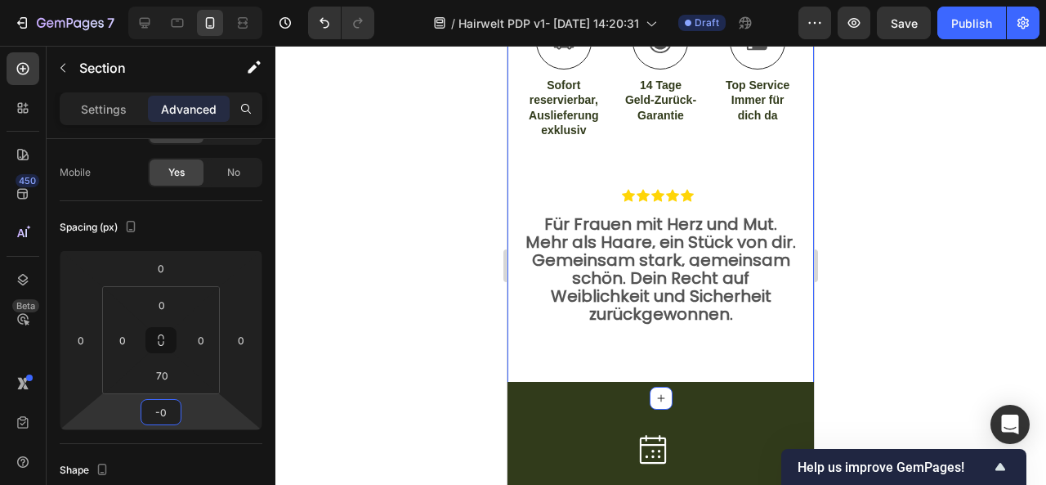
type input "-10"
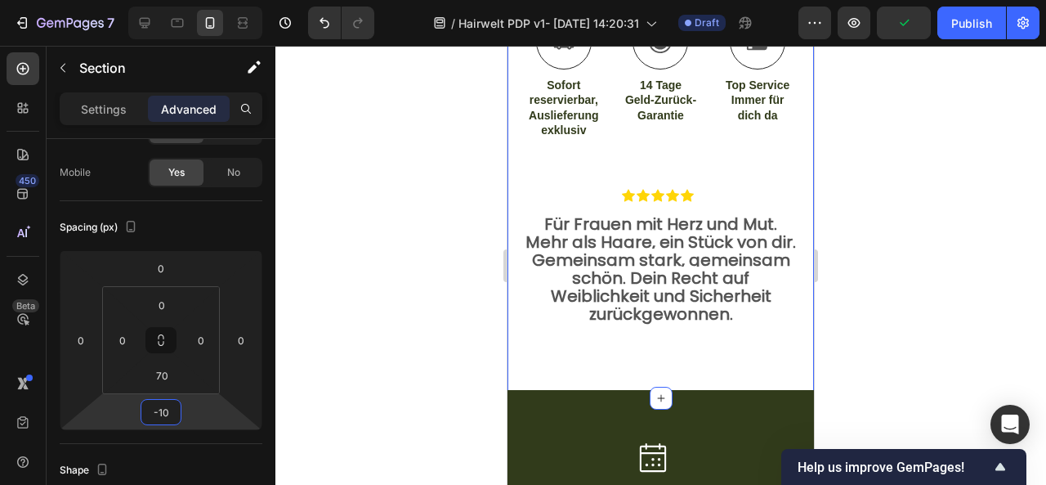
click at [925, 342] on div at bounding box center [660, 265] width 771 height 439
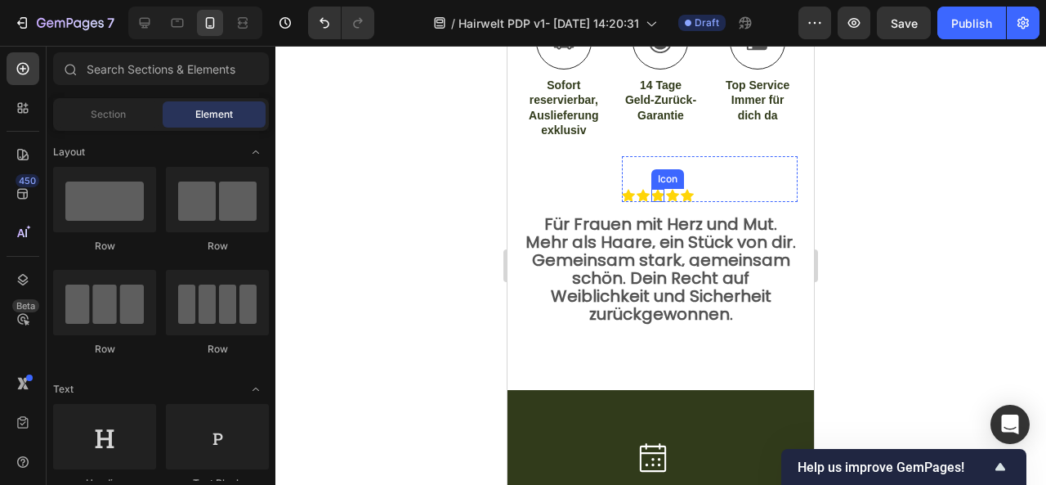
click at [655, 189] on icon at bounding box center [657, 195] width 13 height 13
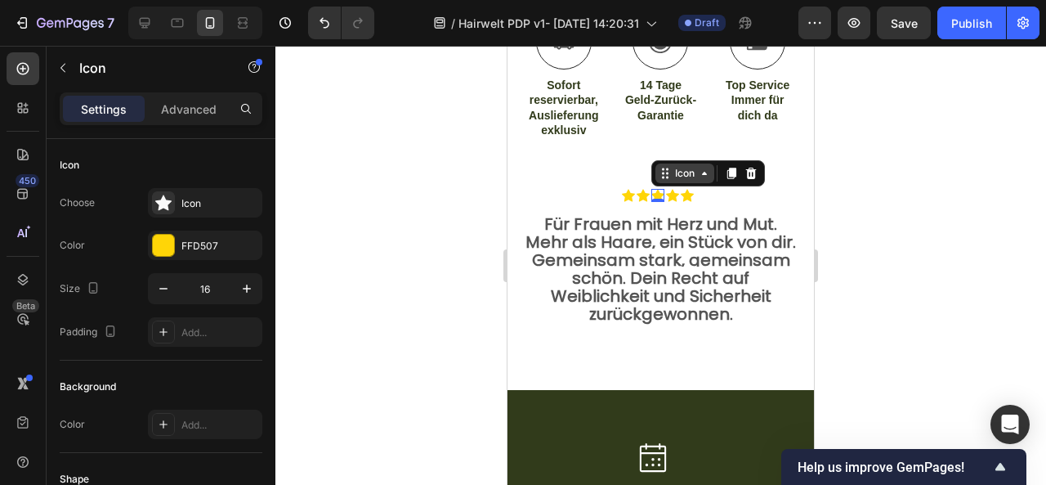
click at [674, 173] on div "Icon" at bounding box center [685, 173] width 26 height 0
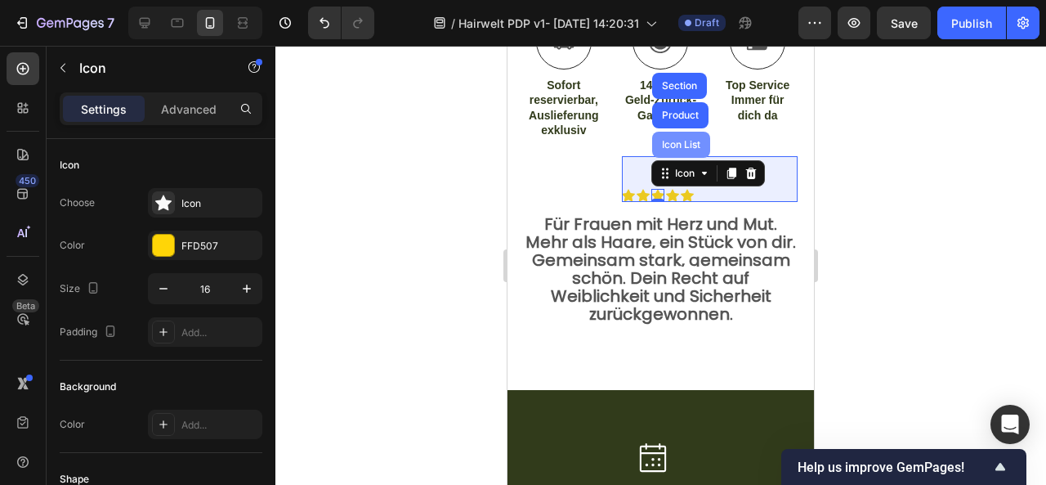
click at [677, 140] on div "Icon List" at bounding box center [681, 145] width 45 height 10
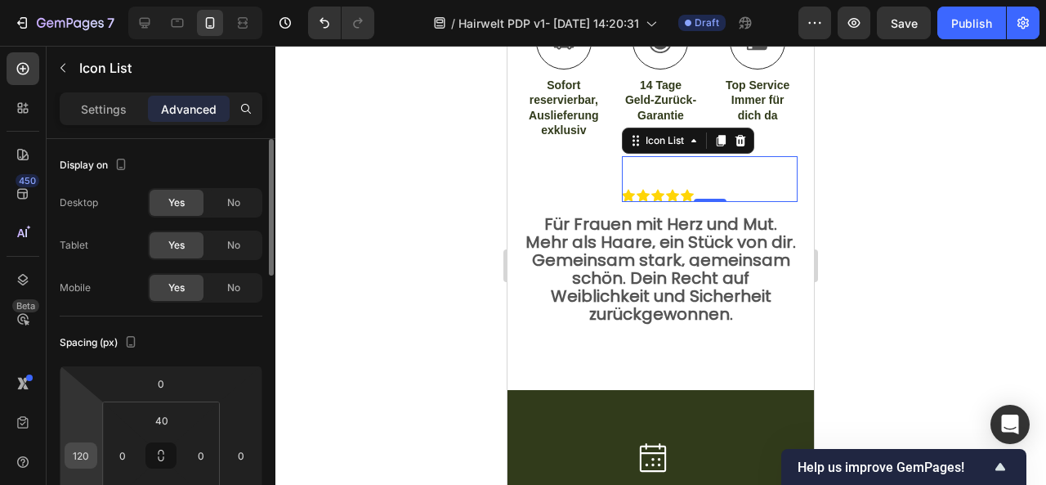
click at [82, 457] on input "120" at bounding box center [81, 455] width 25 height 25
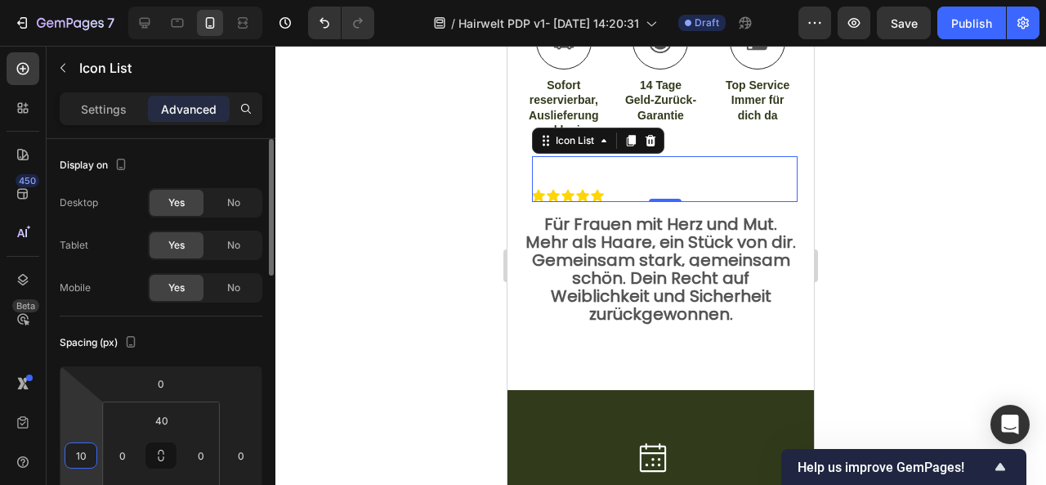
type input "110"
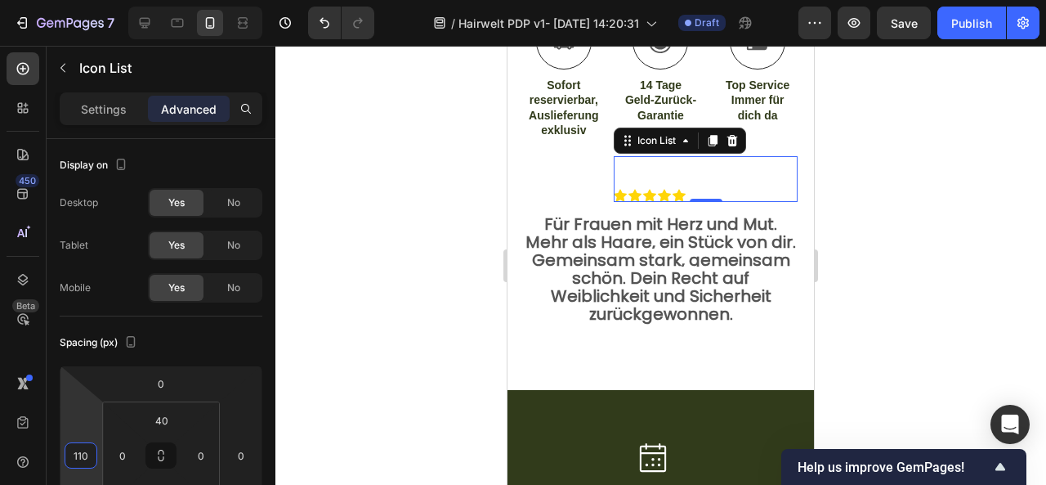
click at [999, 312] on div at bounding box center [660, 265] width 771 height 439
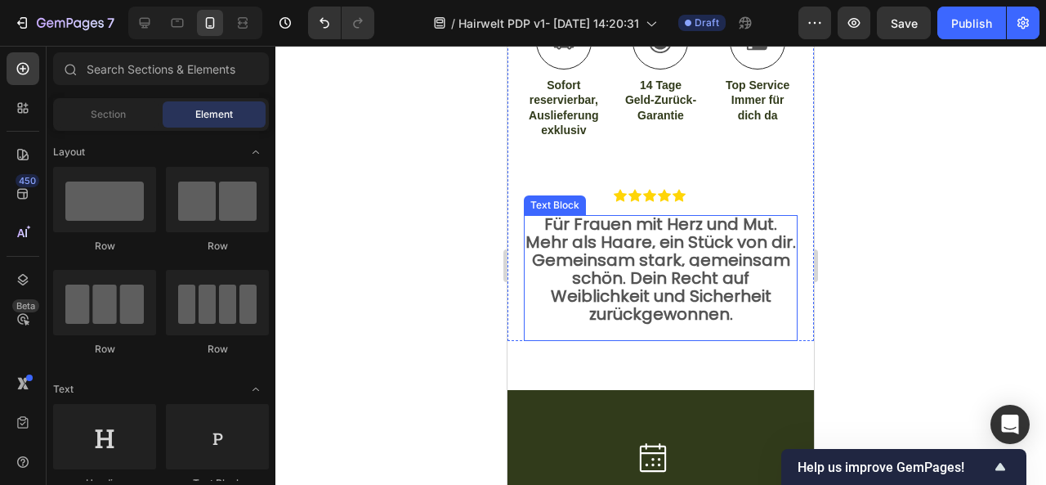
click at [538, 274] on strong "Mehr als Haare, ein Stück von dir. Gemeinsam stark, gemeinsam schön. Dein Recht…" at bounding box center [660, 277] width 270 height 95
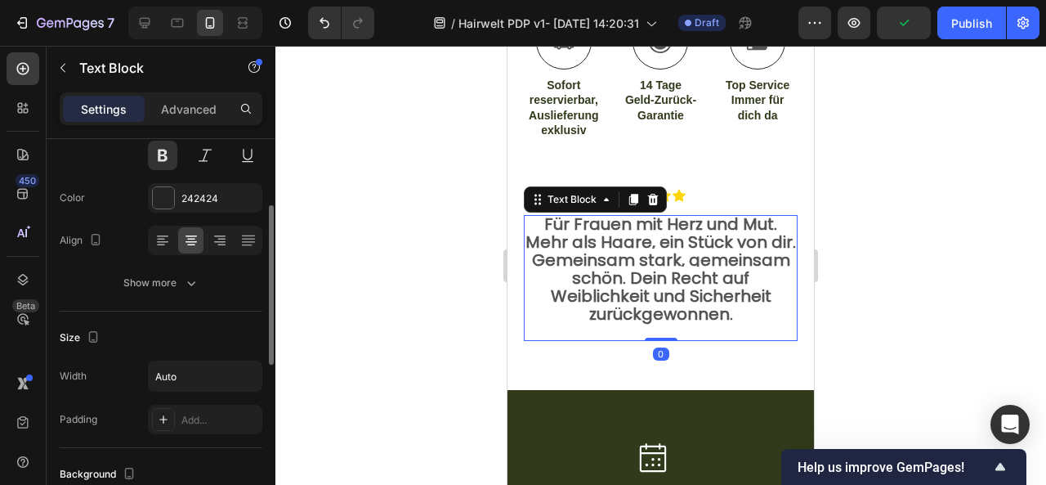
scroll to position [181, 0]
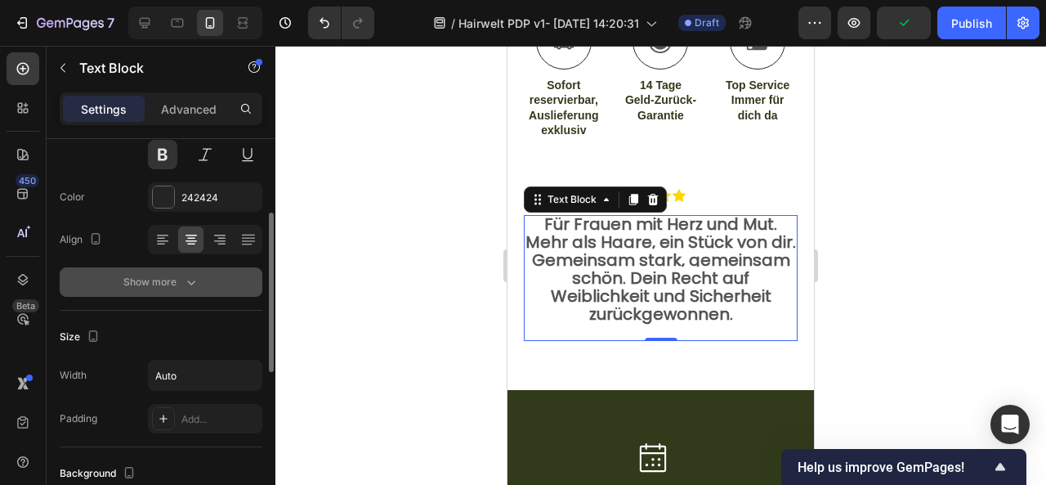
click at [147, 279] on div "Show more" at bounding box center [161, 282] width 76 height 16
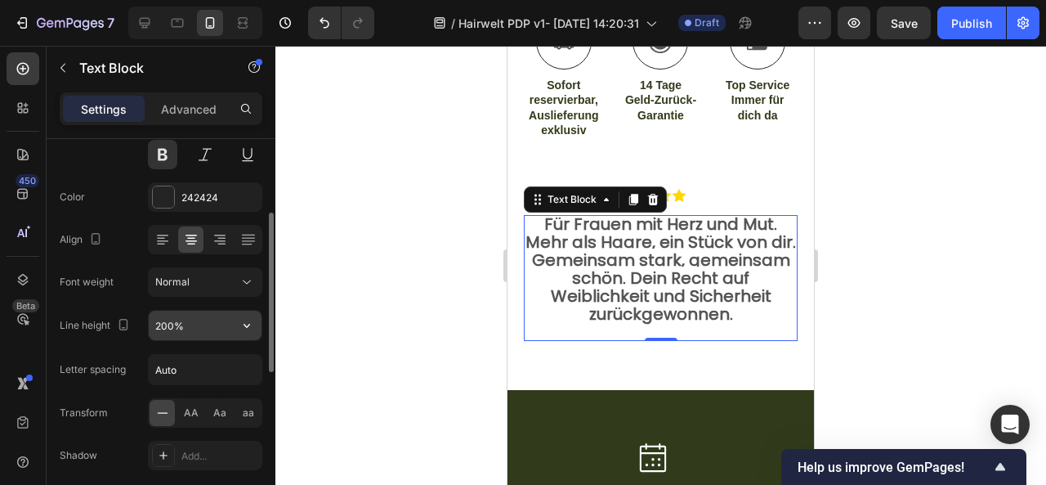
click at [167, 324] on input "200%" at bounding box center [205, 325] width 113 height 29
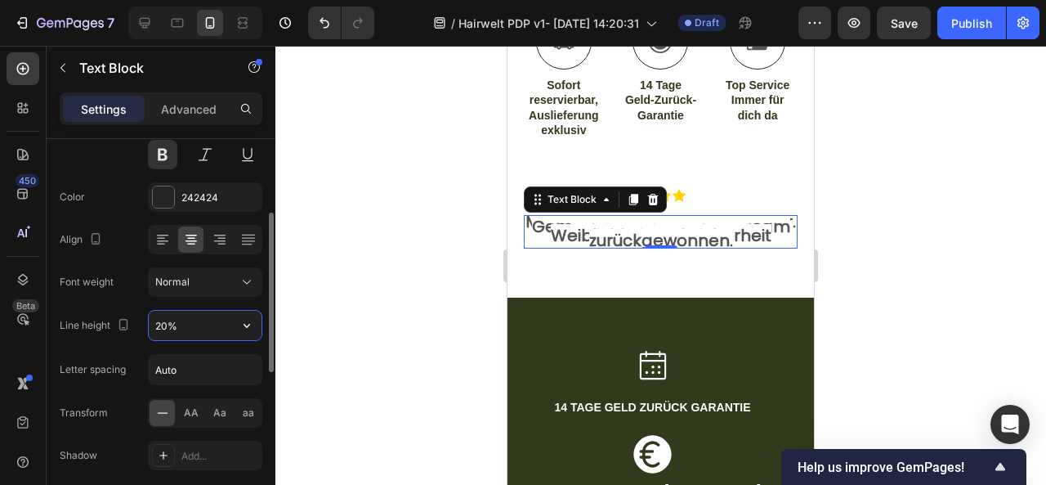
type input "260%"
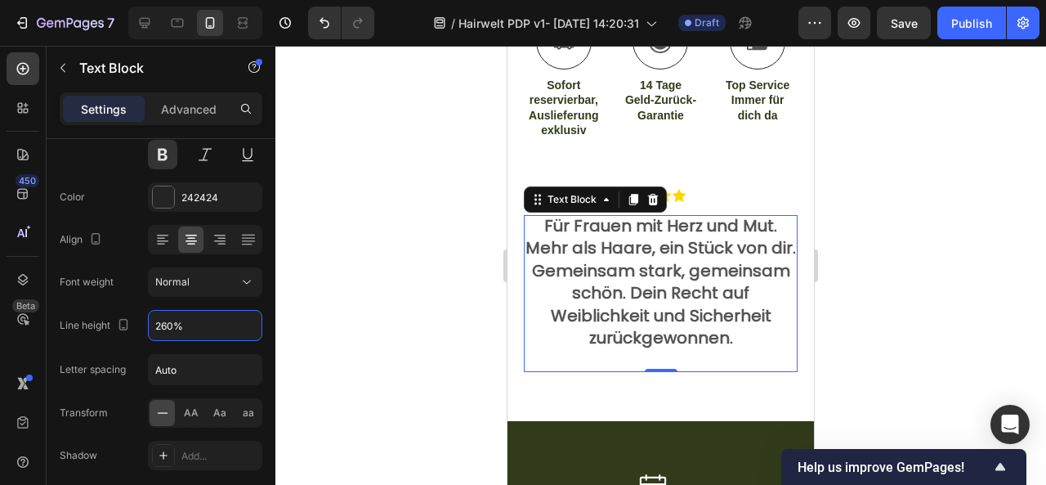
click at [919, 334] on div at bounding box center [660, 265] width 771 height 439
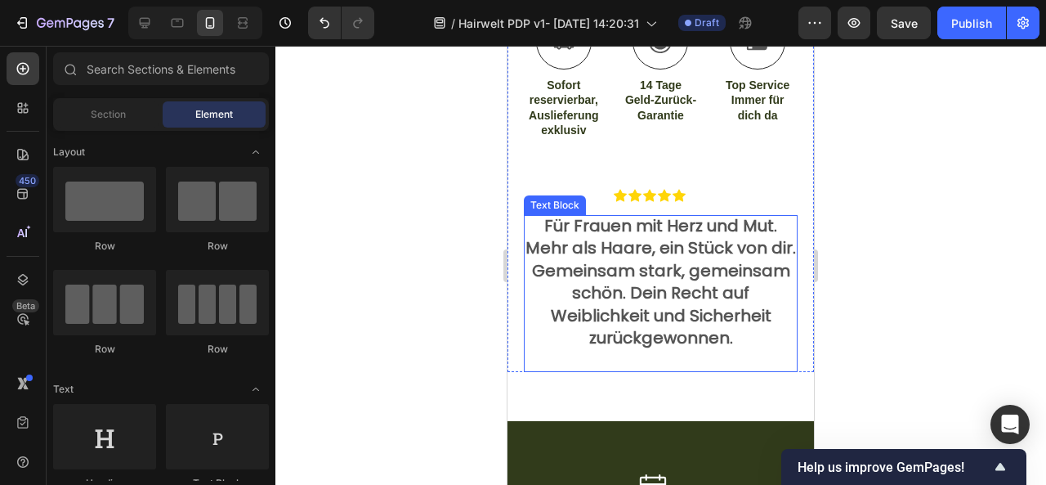
click at [714, 306] on strong "Mehr als Haare, ein Stück von dir. Gemeinsam stark, gemeinsam schön. Dein Recht…" at bounding box center [660, 292] width 270 height 113
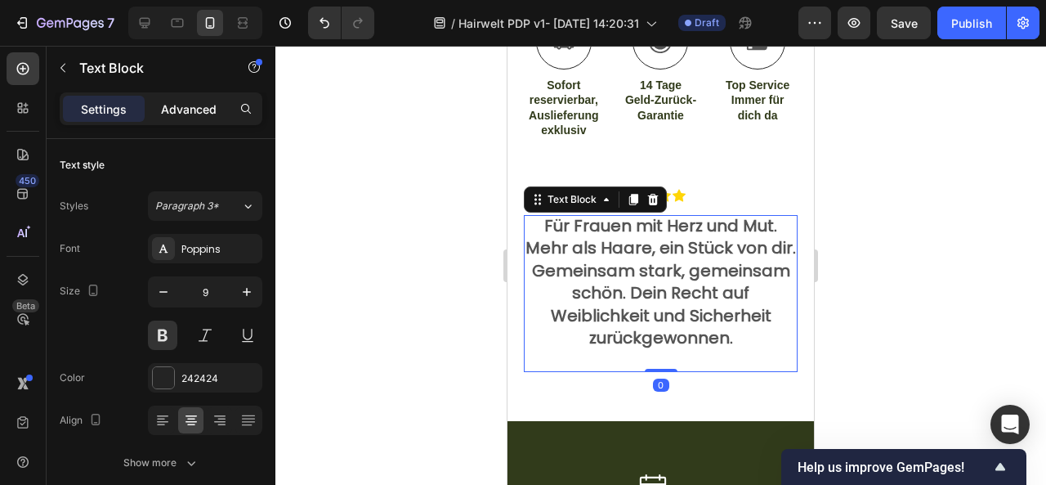
click at [211, 108] on p "Advanced" at bounding box center [189, 109] width 56 height 17
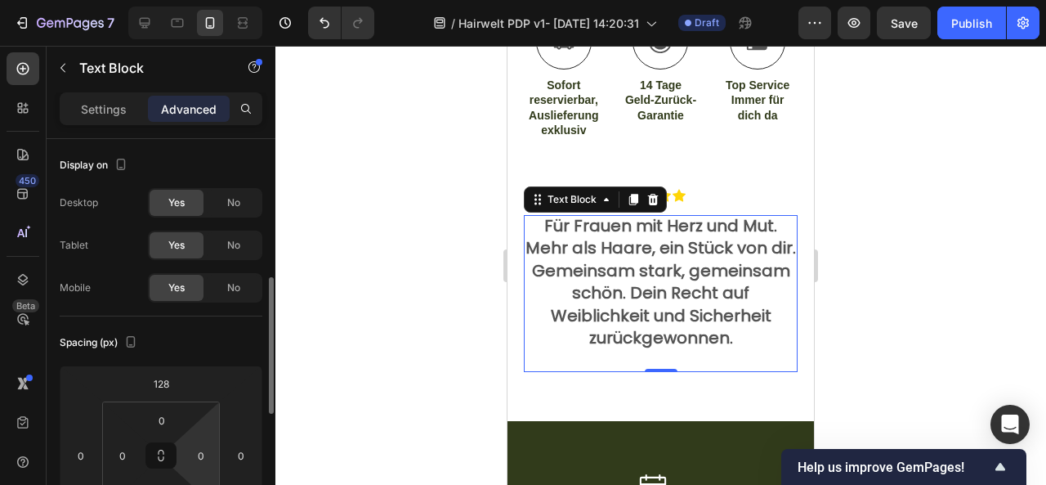
scroll to position [104, 0]
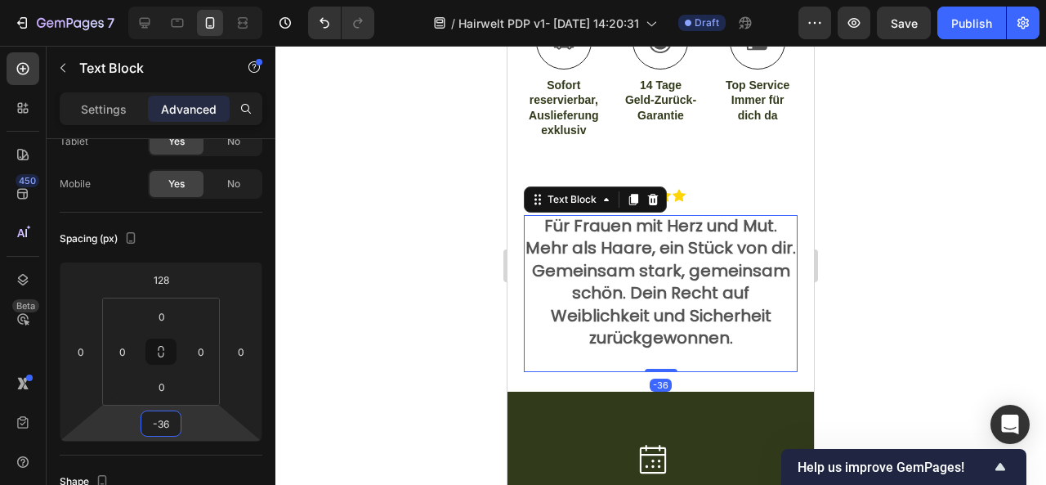
drag, startPoint x: 194, startPoint y: 416, endPoint x: 205, endPoint y: 431, distance: 18.1
click at [205, 0] on html "7 / Hairwelt PDP v1- [DATE] 14:20:31 Draft Preview Save Publish 450 Beta Sectio…" at bounding box center [523, 0] width 1046 height 0
click at [162, 426] on input "-36" at bounding box center [161, 423] width 33 height 25
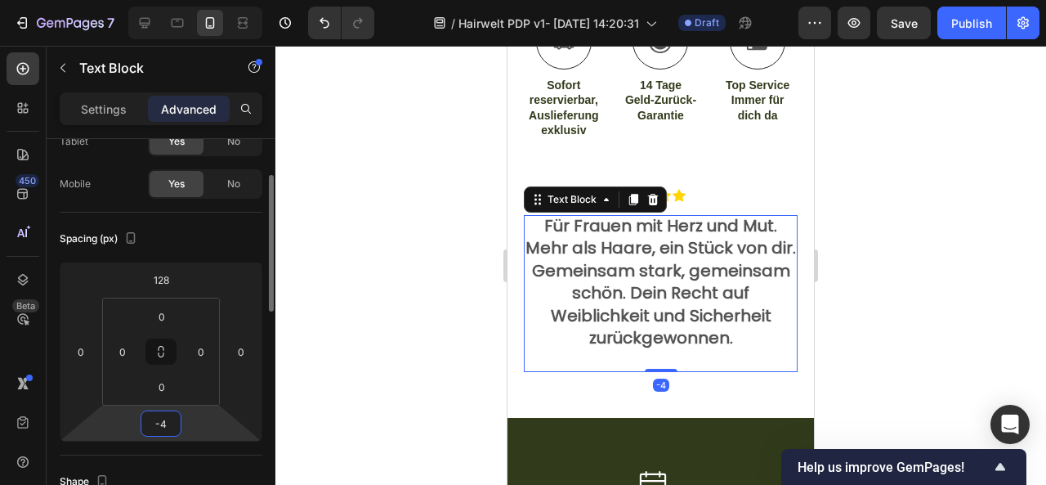
type input "-40"
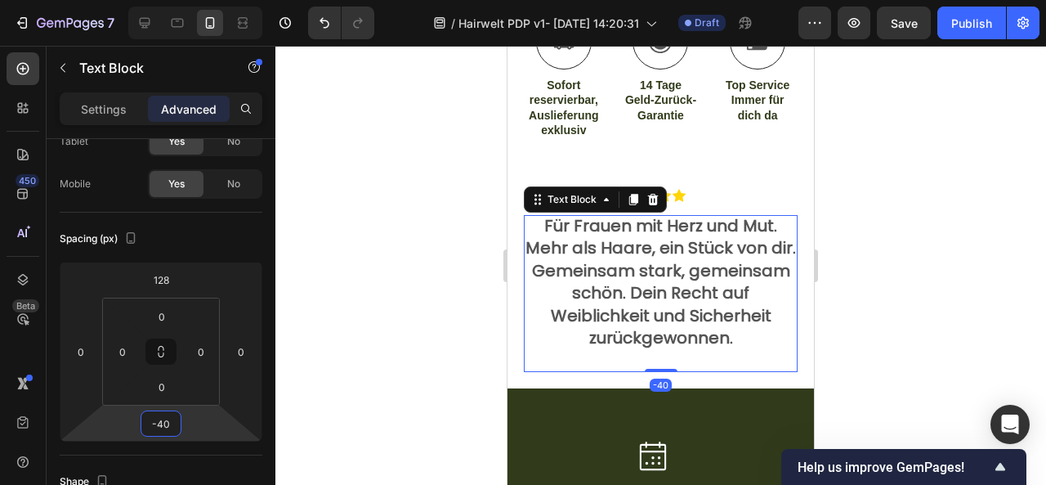
click at [896, 327] on div at bounding box center [660, 265] width 771 height 439
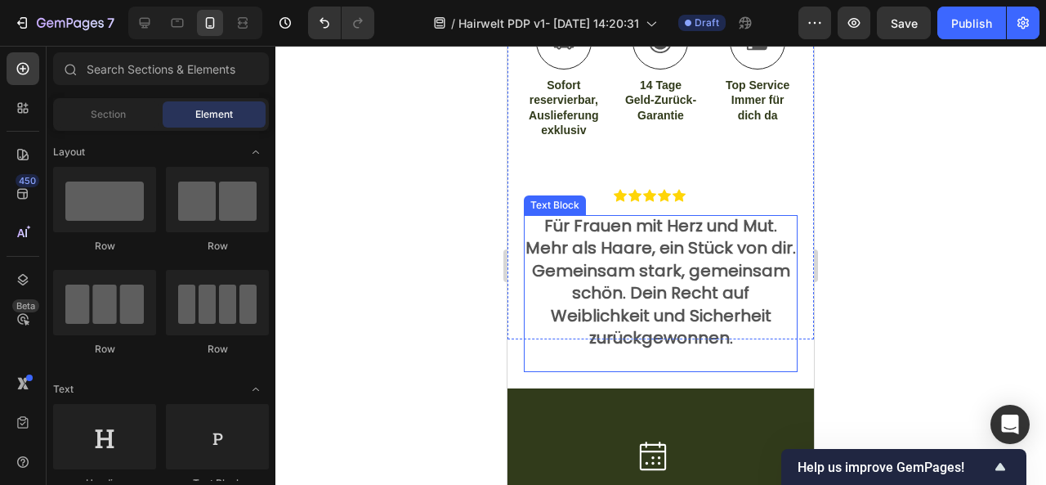
click at [672, 351] on p "Rich Text Editor. Editing area: main" at bounding box center [660, 360] width 270 height 19
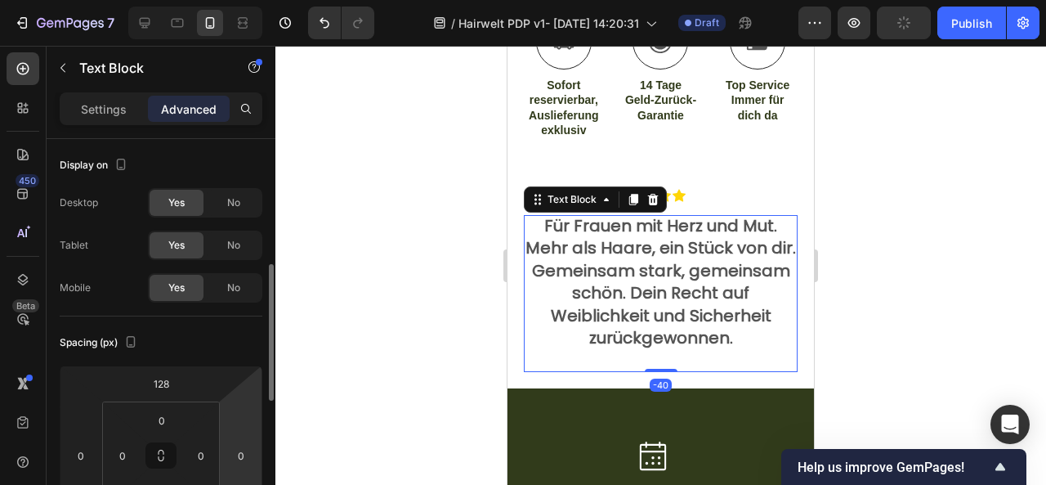
scroll to position [95, 0]
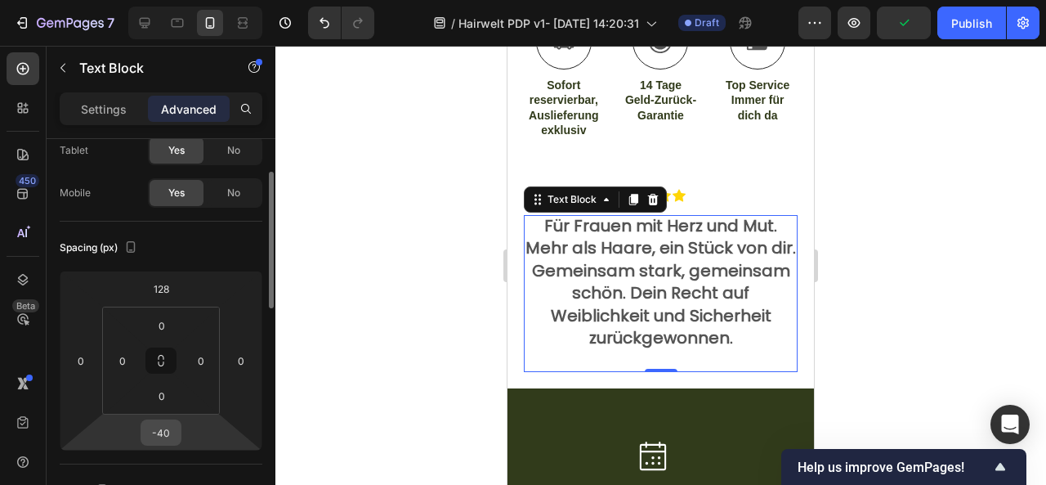
click at [160, 437] on input "-40" at bounding box center [161, 432] width 33 height 25
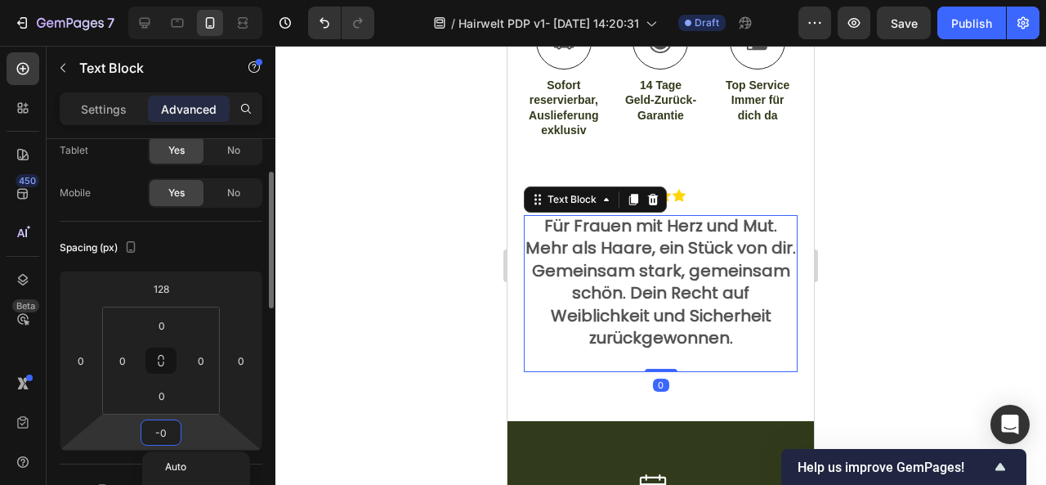
type input "-30"
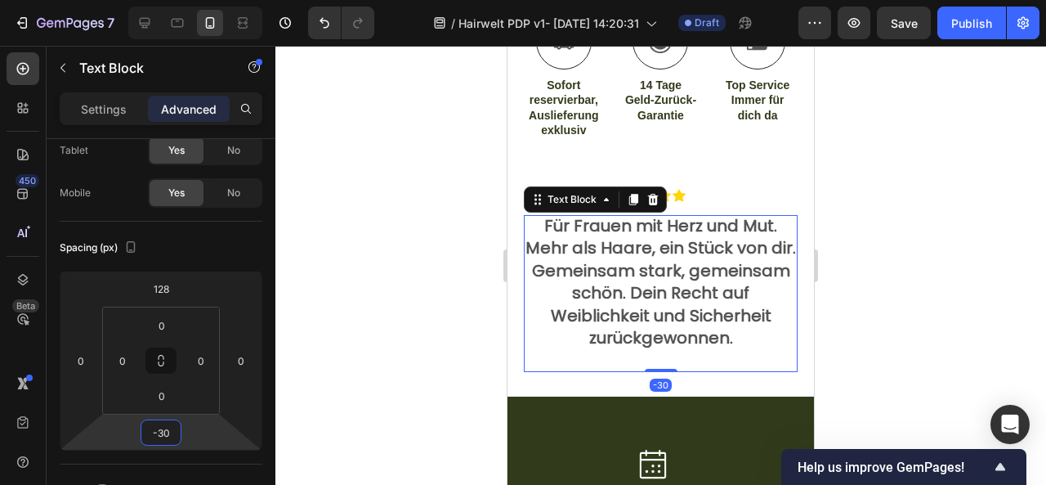
click at [852, 373] on div at bounding box center [660, 265] width 771 height 439
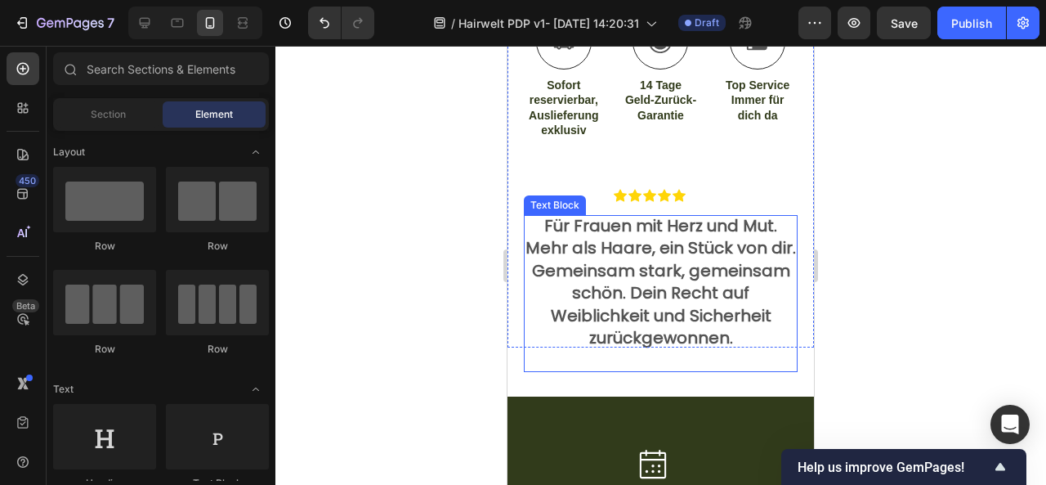
click at [704, 362] on p "Rich Text Editor. Editing area: main" at bounding box center [660, 360] width 270 height 19
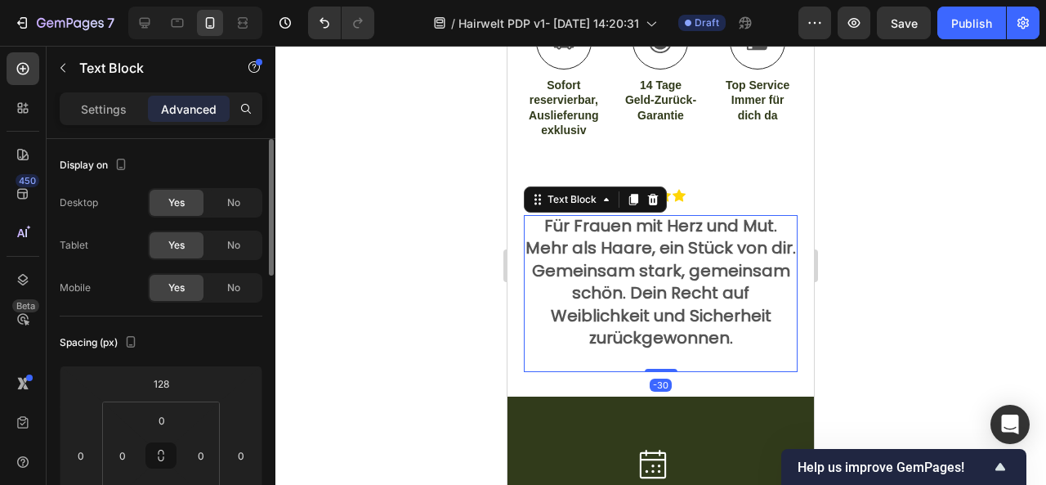
scroll to position [123, 0]
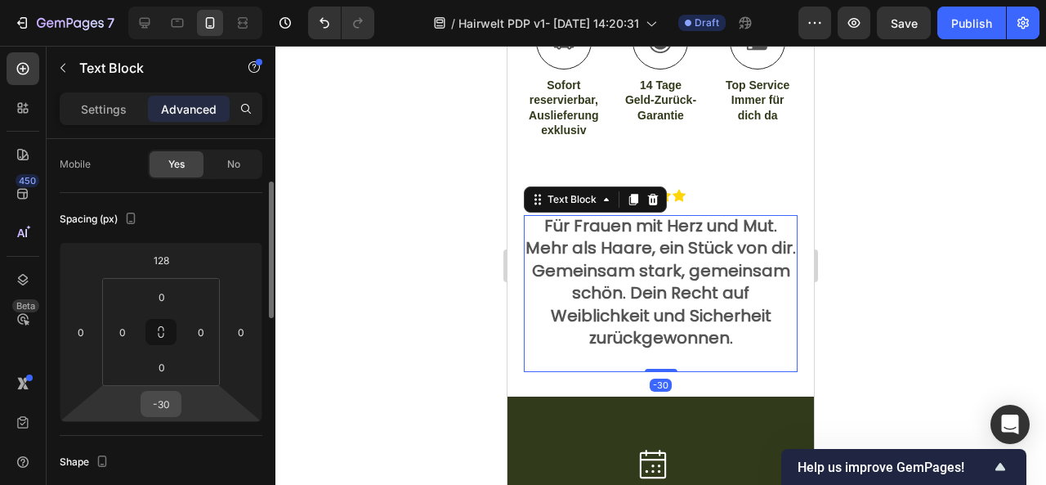
click at [167, 407] on input "-30" at bounding box center [161, 403] width 33 height 25
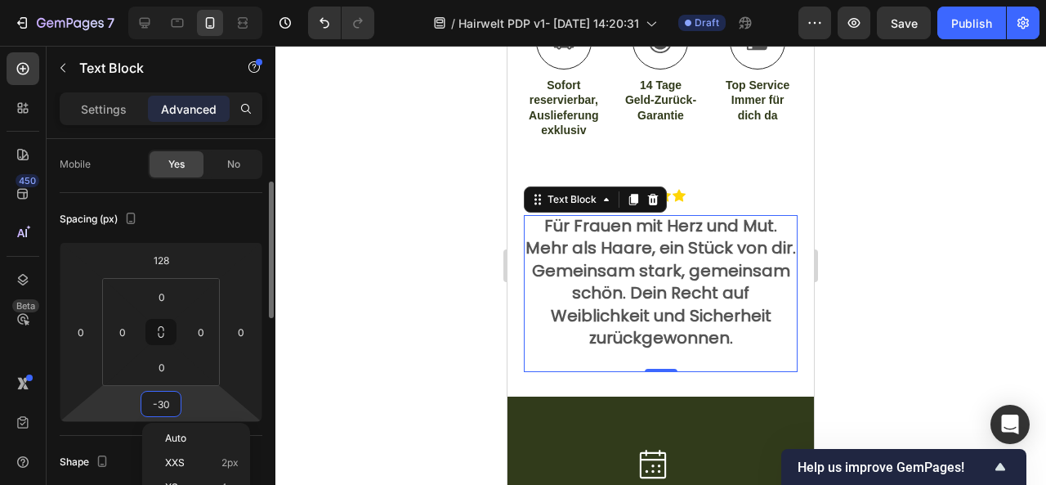
click at [159, 402] on input "-30" at bounding box center [161, 403] width 33 height 25
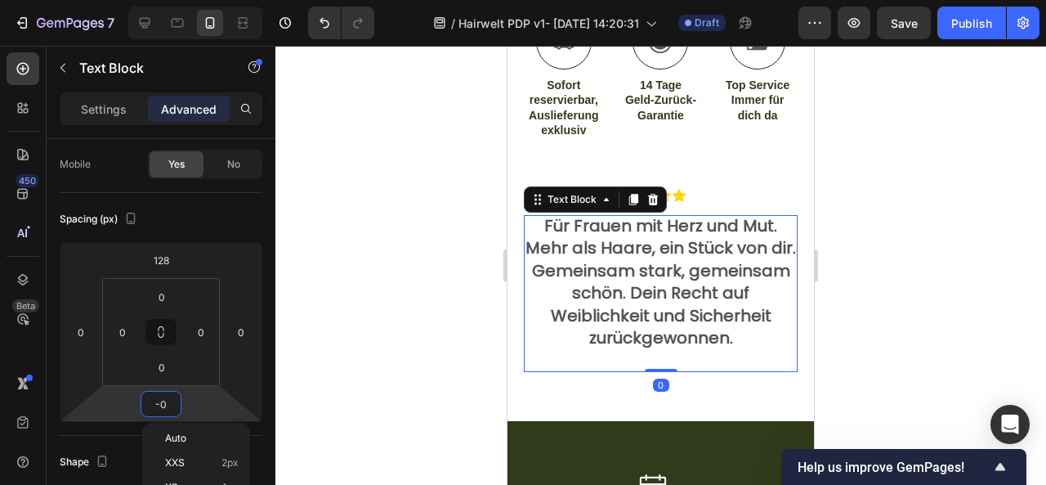
type input "-20"
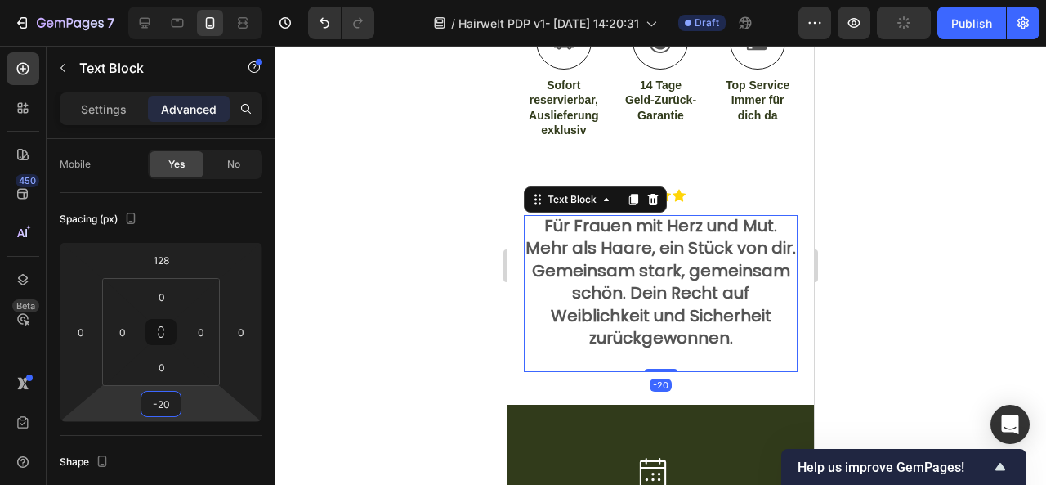
click at [870, 430] on div at bounding box center [660, 265] width 771 height 439
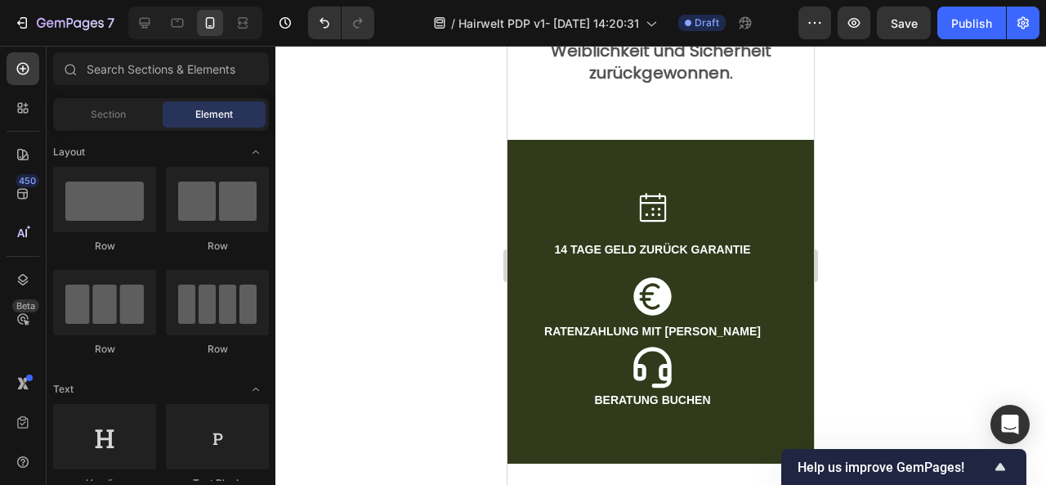
scroll to position [1795, 0]
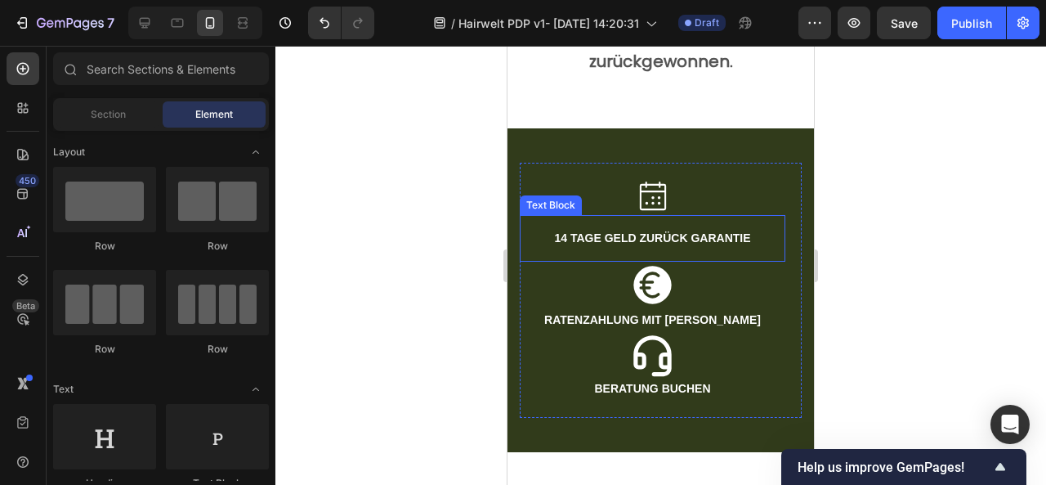
click at [632, 230] on p "14 TAGE GELD ZURÜCK GARANTIE" at bounding box center [652, 238] width 239 height 20
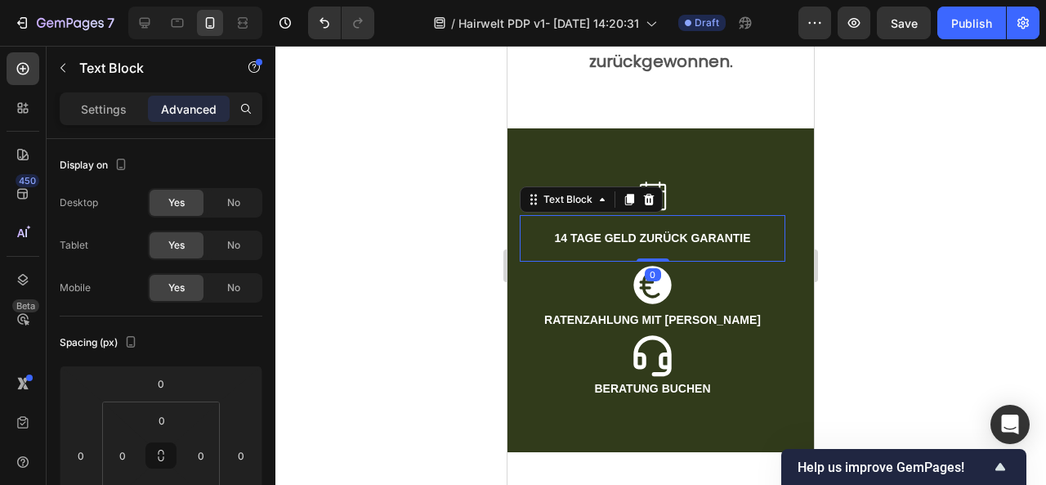
click at [632, 230] on p "14 TAGE GELD ZURÜCK GARANTIE" at bounding box center [652, 238] width 239 height 20
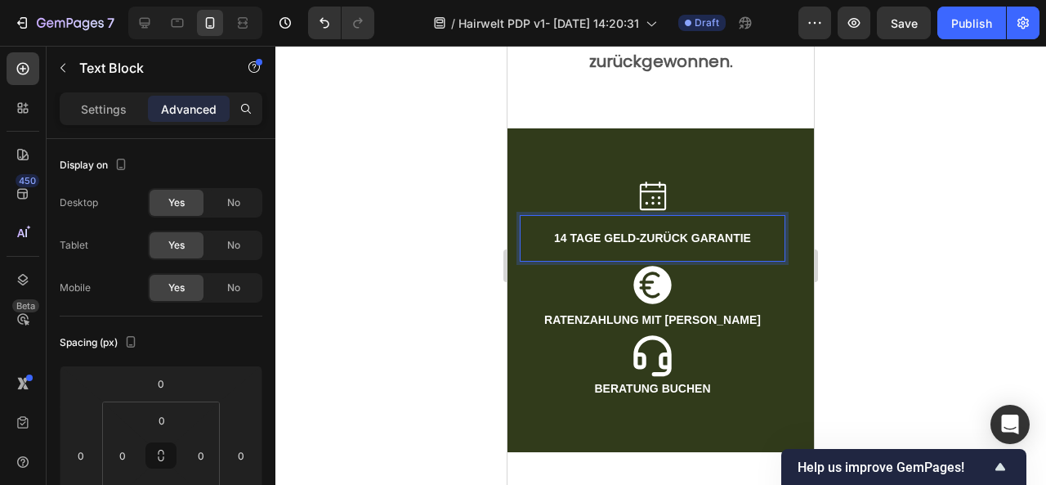
click at [689, 235] on p "14 TAGE GELD-ZURÜCK GARANTIE" at bounding box center [652, 238] width 239 height 20
click at [688, 233] on p "14 TAGE GELD-ZURÜCKGARANTIE" at bounding box center [652, 238] width 239 height 20
click at [673, 233] on p "14 TAGE GELD-ZURÜCK-GARANTIE" at bounding box center [652, 238] width 239 height 20
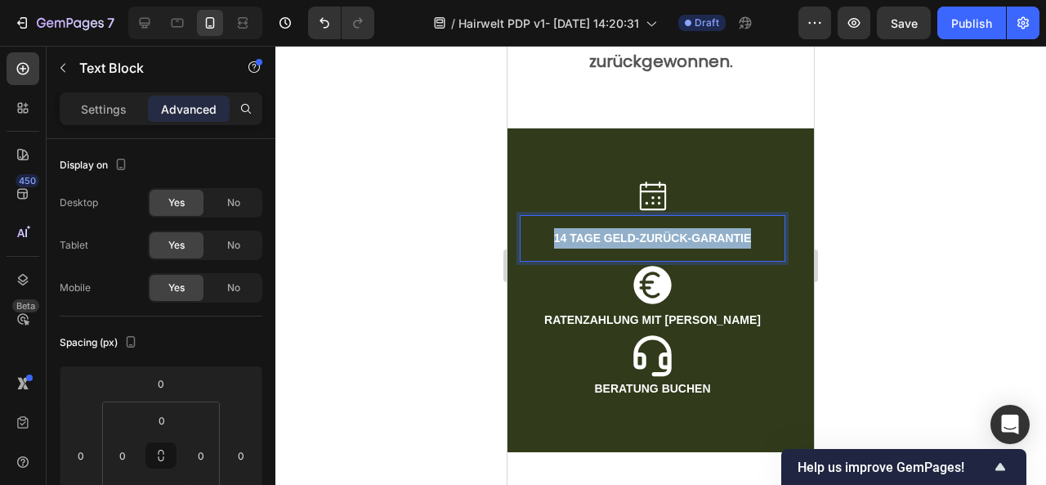
drag, startPoint x: 763, startPoint y: 233, endPoint x: 524, endPoint y: 235, distance: 239.4
click at [524, 235] on div "14 TAGE GELD-ZURÜCK-GARANTIE" at bounding box center [653, 238] width 266 height 47
click at [570, 235] on p "14 TAGE GELD-ZURÜCK-GARANTIE" at bounding box center [652, 238] width 239 height 20
click at [111, 110] on p "Settings" at bounding box center [104, 109] width 46 height 17
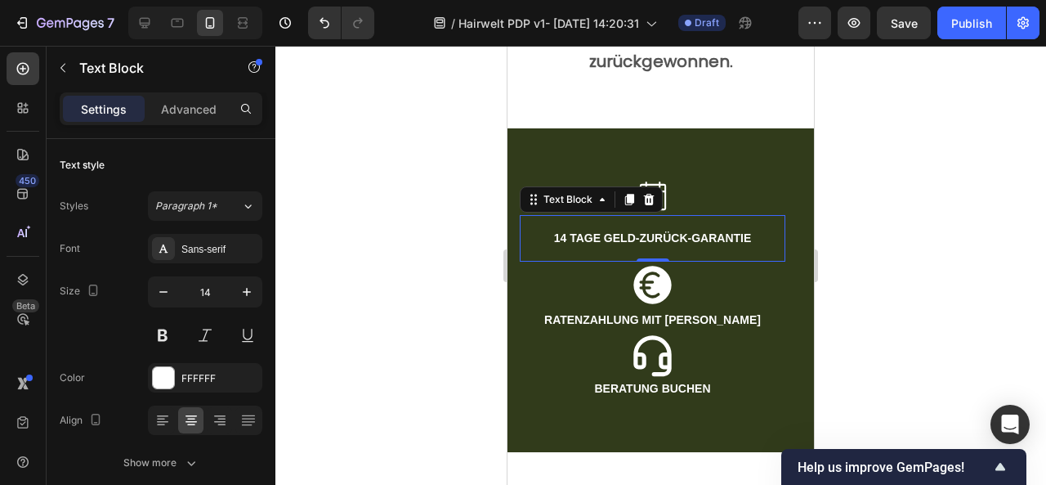
click at [619, 231] on p "14 TAGE GELD-ZURÜCK-GARANTIE" at bounding box center [652, 238] width 239 height 20
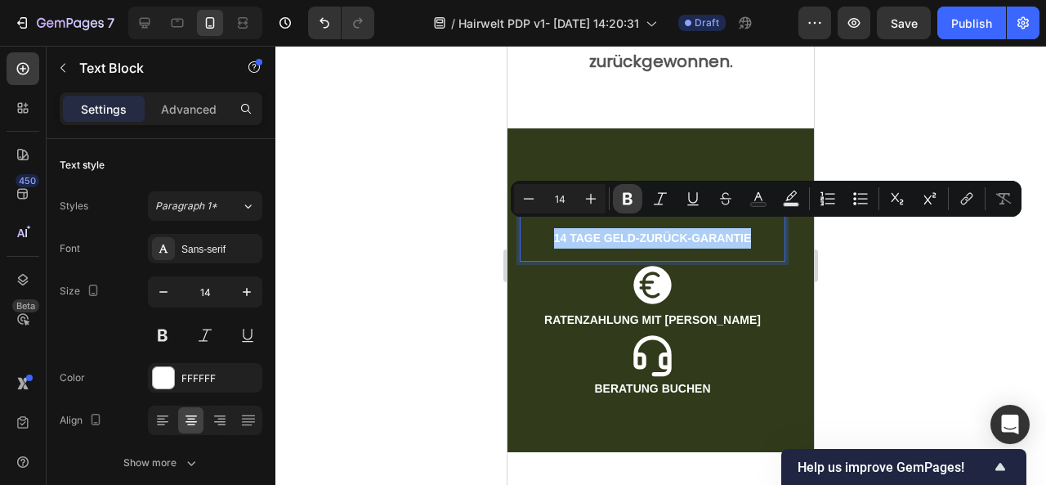
click at [628, 199] on icon "Editor contextual toolbar" at bounding box center [628, 199] width 10 height 12
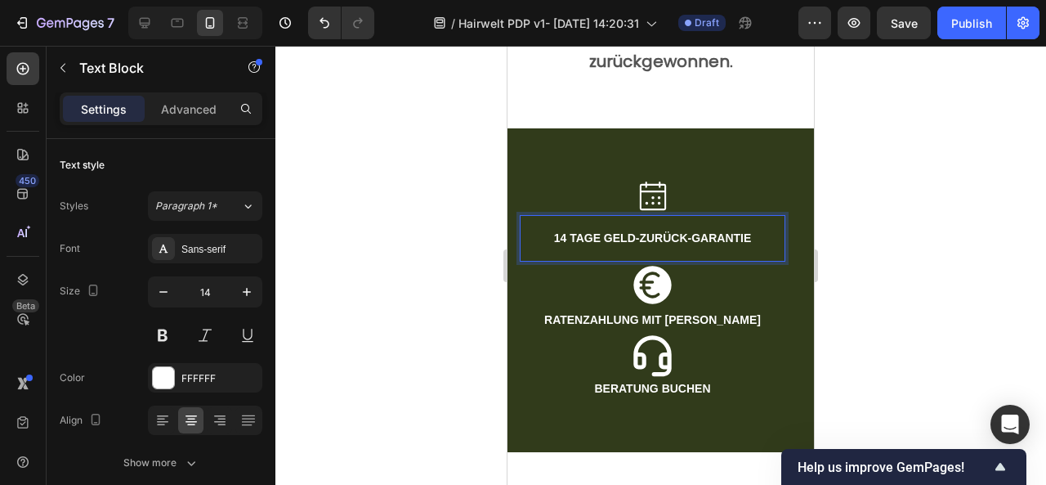
click at [917, 320] on div at bounding box center [660, 265] width 771 height 439
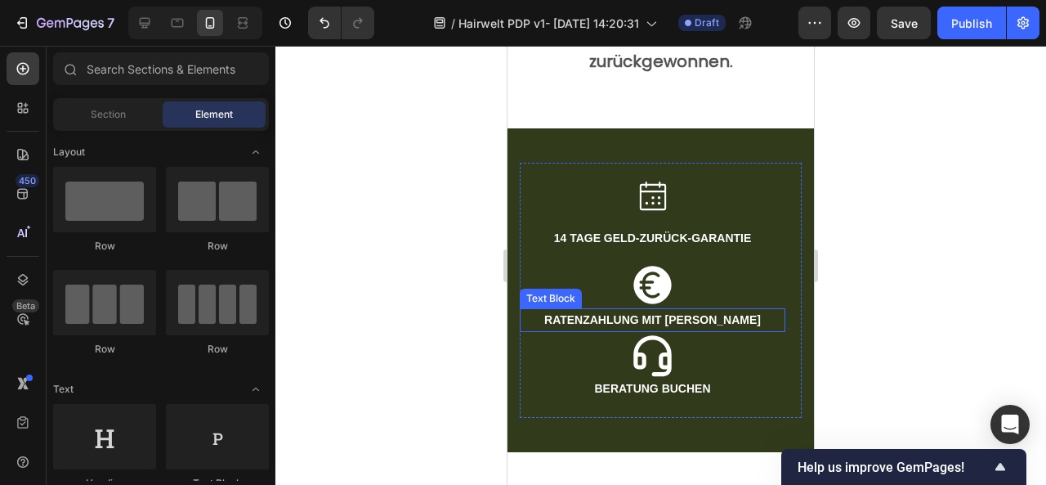
click at [650, 310] on p "RATENZAHLUNG MIT [PERSON_NAME]" at bounding box center [652, 320] width 262 height 20
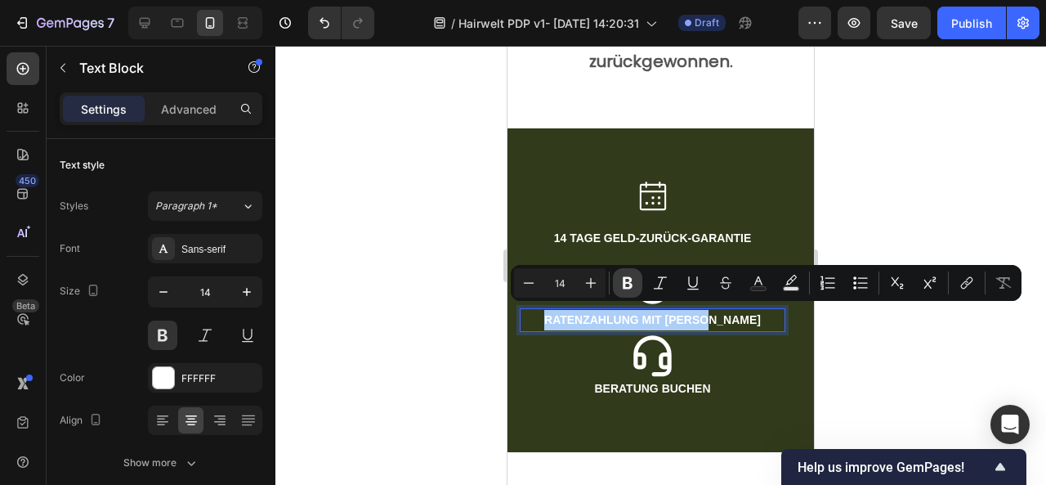
click at [629, 288] on icon "Editor contextual toolbar" at bounding box center [628, 283] width 10 height 12
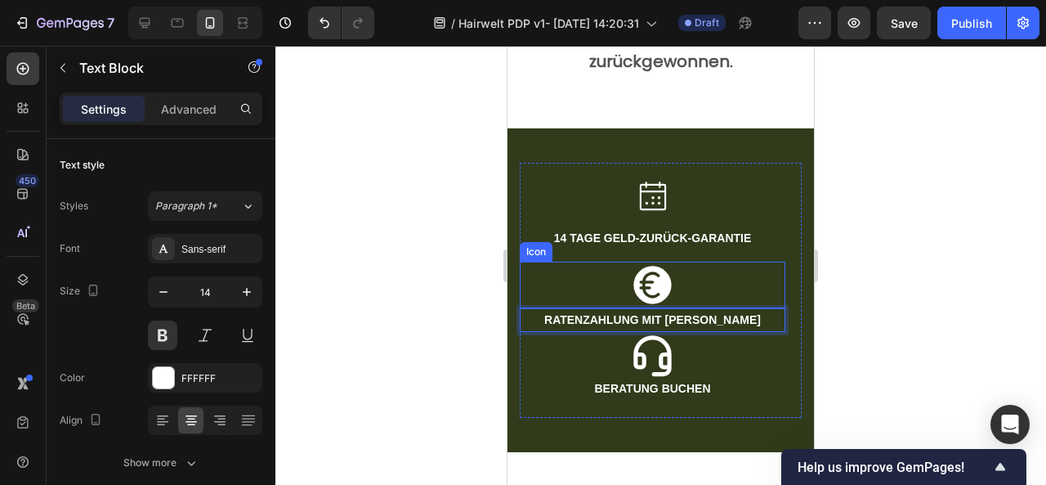
drag, startPoint x: 863, startPoint y: 359, endPoint x: 869, endPoint y: 344, distance: 15.8
click at [869, 344] on div at bounding box center [660, 265] width 771 height 439
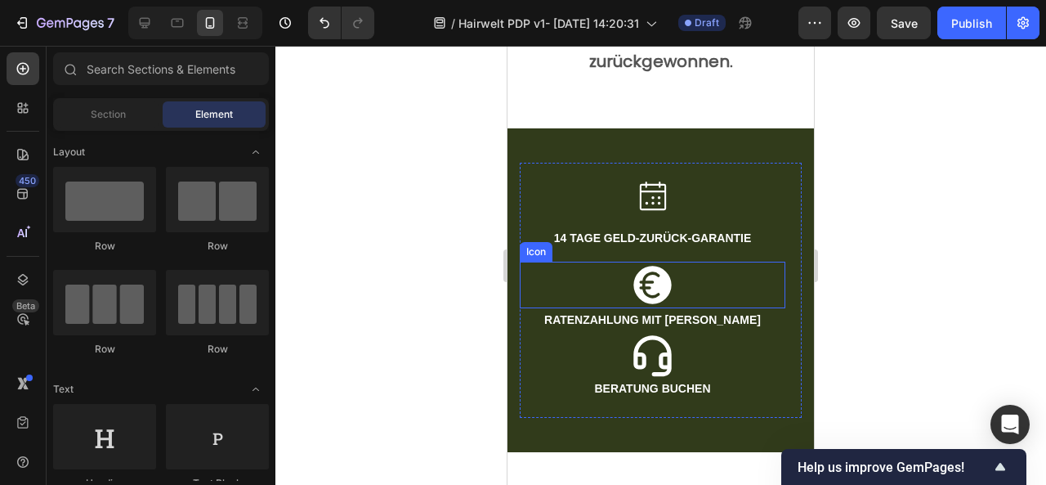
click at [838, 383] on div at bounding box center [660, 265] width 771 height 439
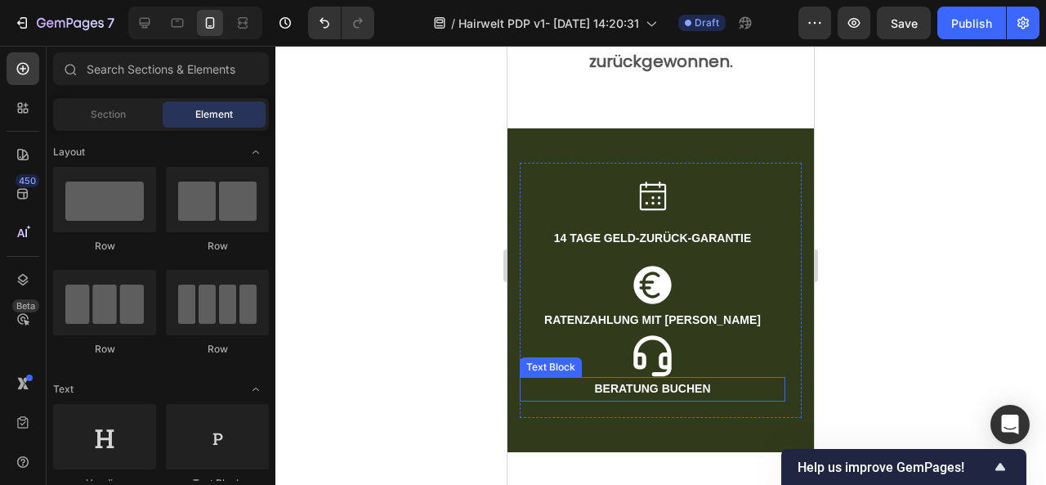
click at [678, 382] on p "BERATUNG BUCHEN" at bounding box center [652, 388] width 262 height 20
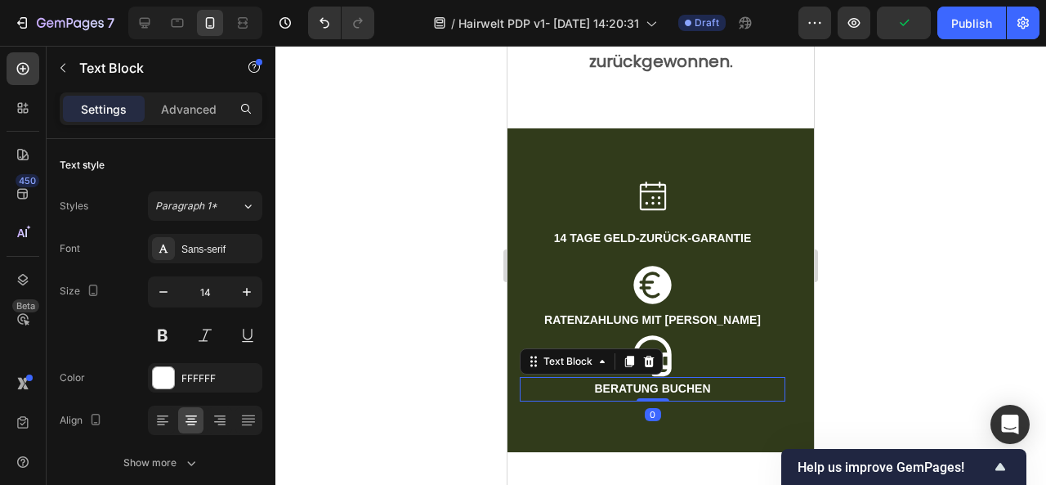
click at [649, 383] on p "BERATUNG BUCHEN" at bounding box center [652, 388] width 262 height 20
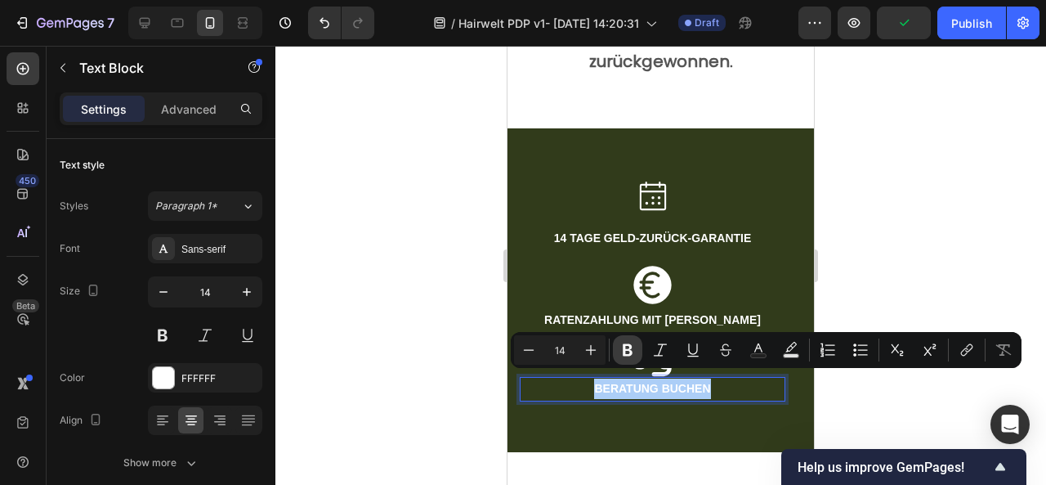
drag, startPoint x: 619, startPoint y: 345, endPoint x: 275, endPoint y: 252, distance: 356.4
click at [619, 345] on icon "Editor contextual toolbar" at bounding box center [627, 350] width 16 height 16
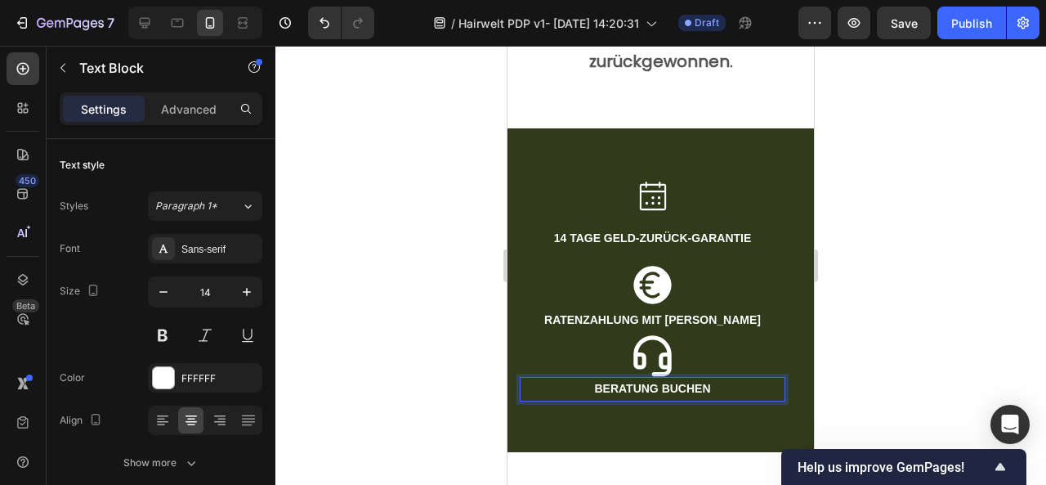
click at [872, 285] on div at bounding box center [660, 265] width 771 height 439
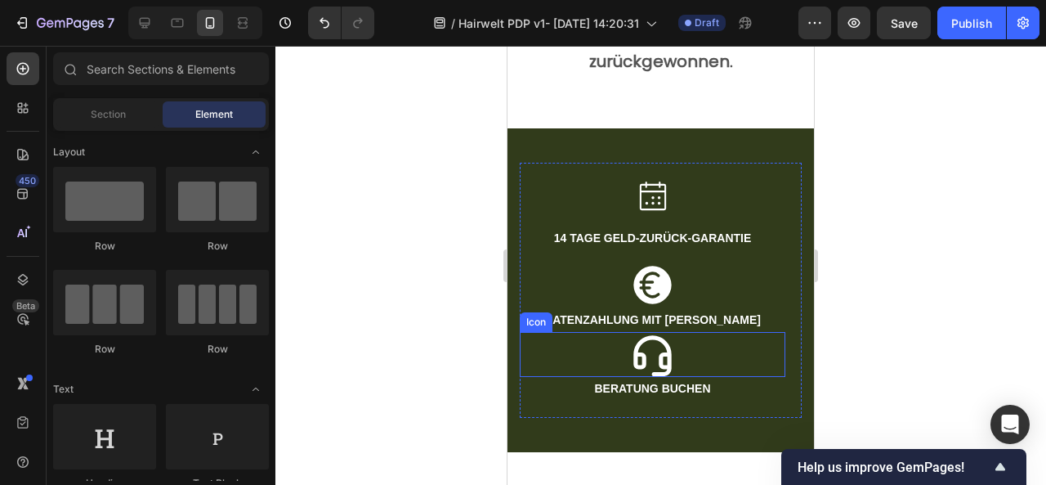
click at [541, 322] on div "Icon" at bounding box center [536, 322] width 26 height 0
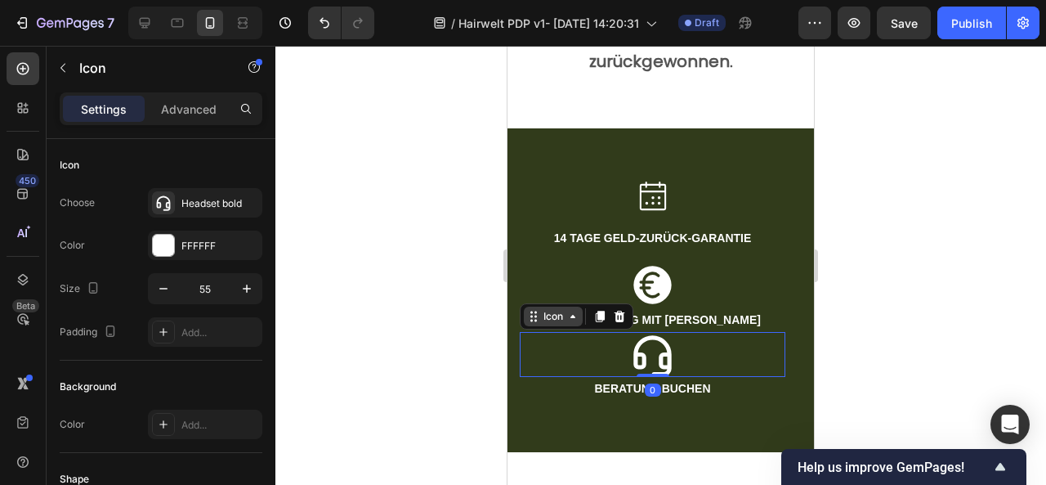
click at [541, 320] on div "Icon" at bounding box center [553, 316] width 59 height 20
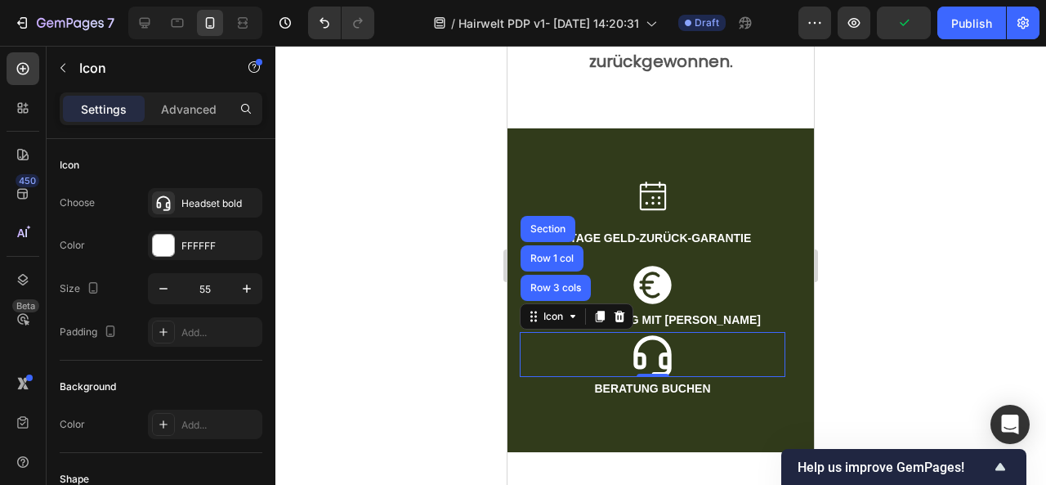
click at [865, 249] on div at bounding box center [660, 265] width 771 height 439
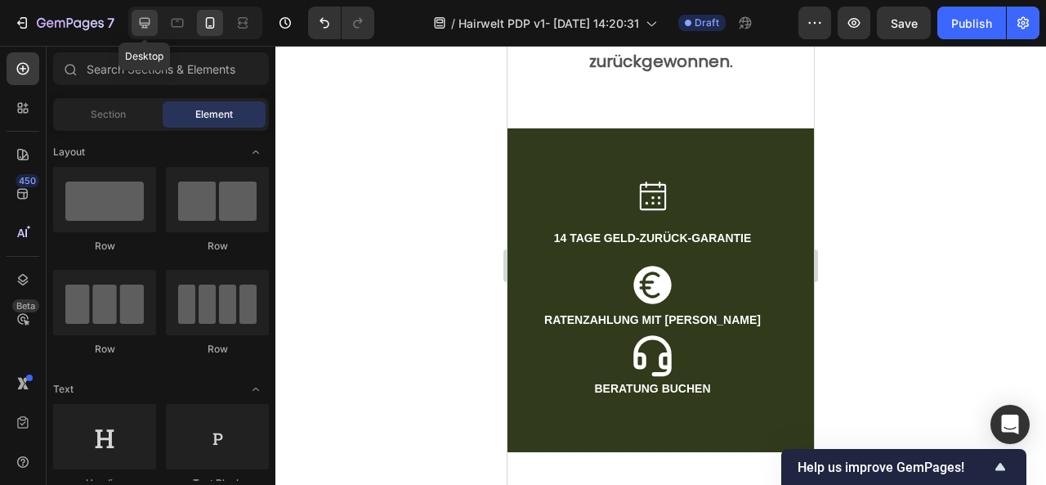
click at [141, 30] on icon at bounding box center [144, 23] width 16 height 16
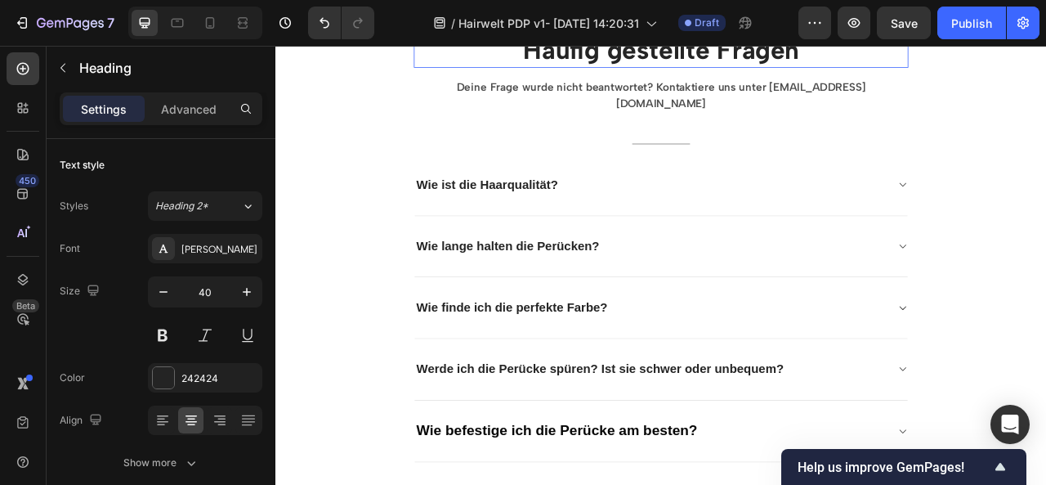
scroll to position [1533, 0]
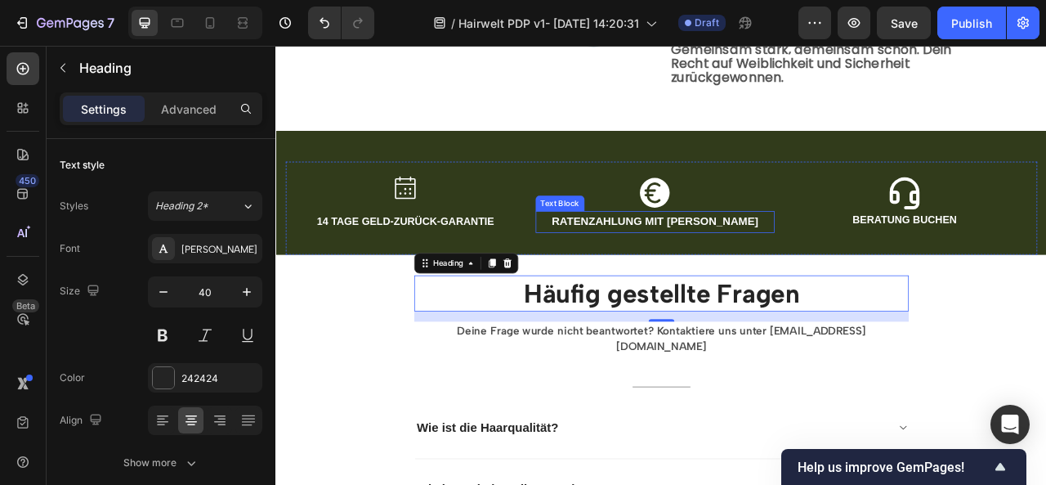
click at [753, 262] on strong "RATENZAHLUNG MIT [PERSON_NAME]" at bounding box center [757, 270] width 263 height 16
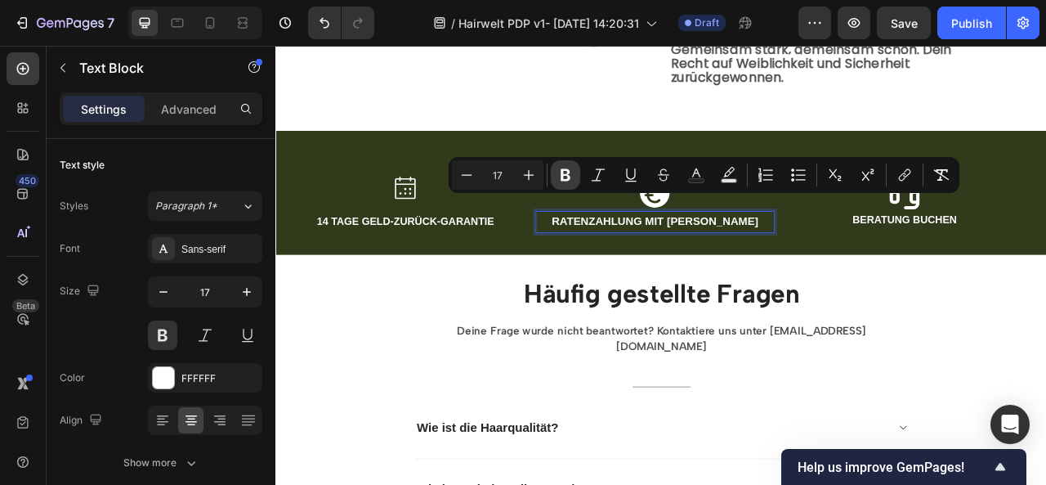
click at [569, 172] on icon "Editor contextual toolbar" at bounding box center [566, 175] width 10 height 12
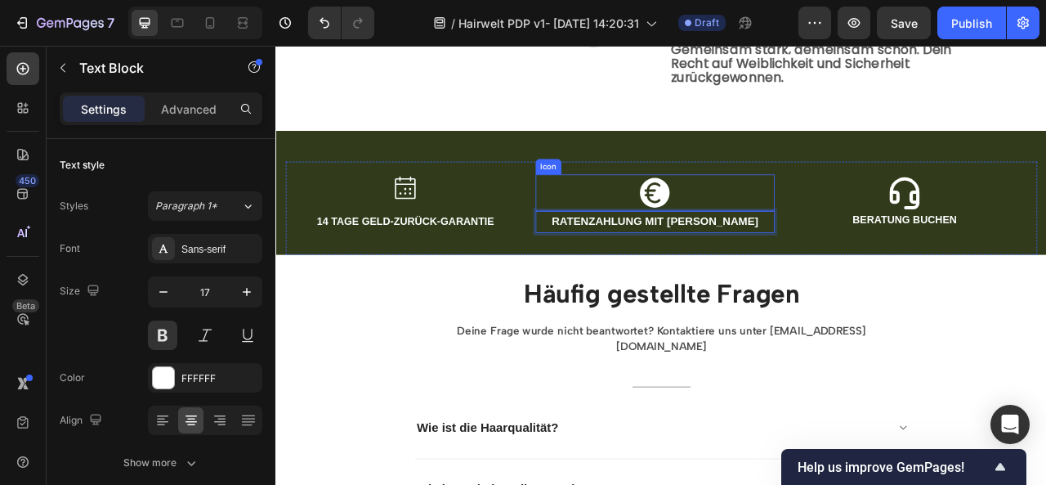
click at [649, 209] on div "Icon" at bounding box center [758, 232] width 305 height 47
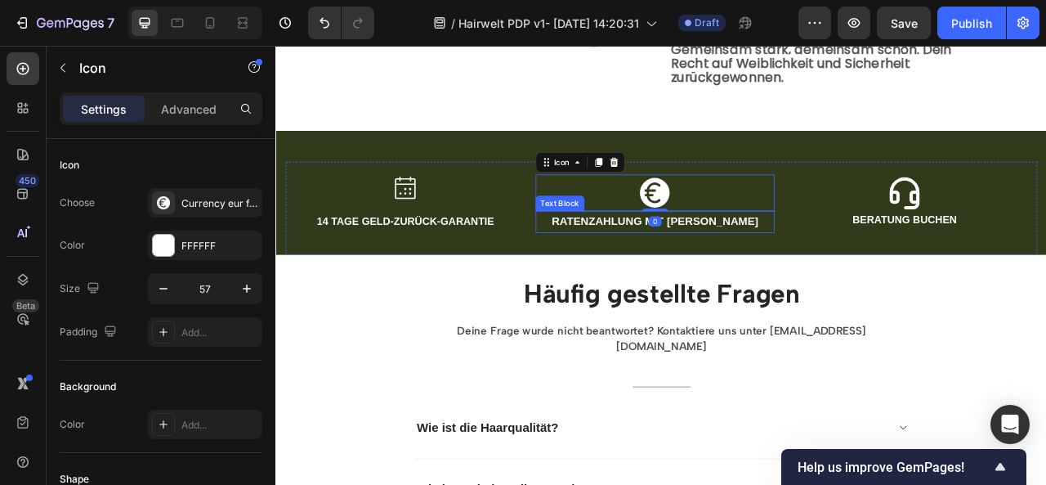
click at [693, 257] on p "RATENZAHLUNG MIT [PERSON_NAME]" at bounding box center [758, 269] width 302 height 25
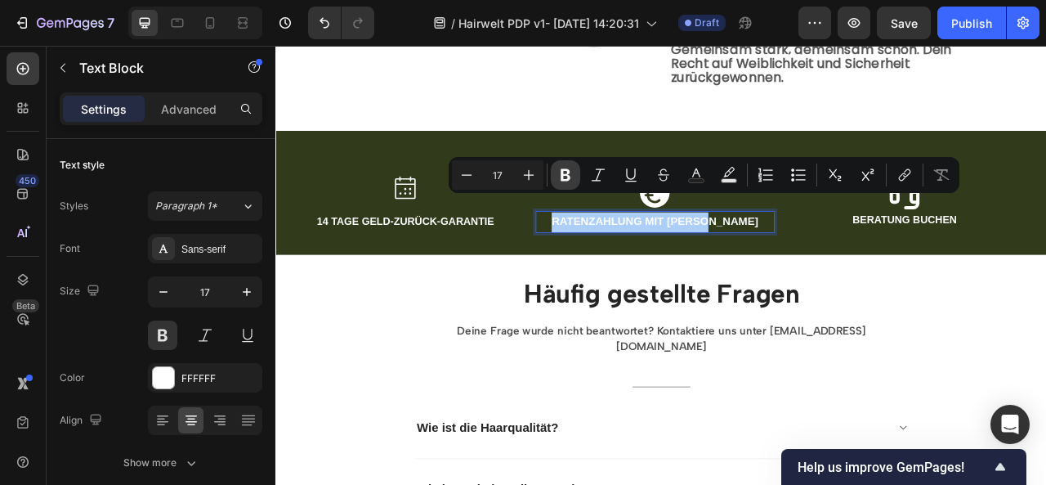
click at [561, 175] on icon "Editor contextual toolbar" at bounding box center [565, 175] width 16 height 16
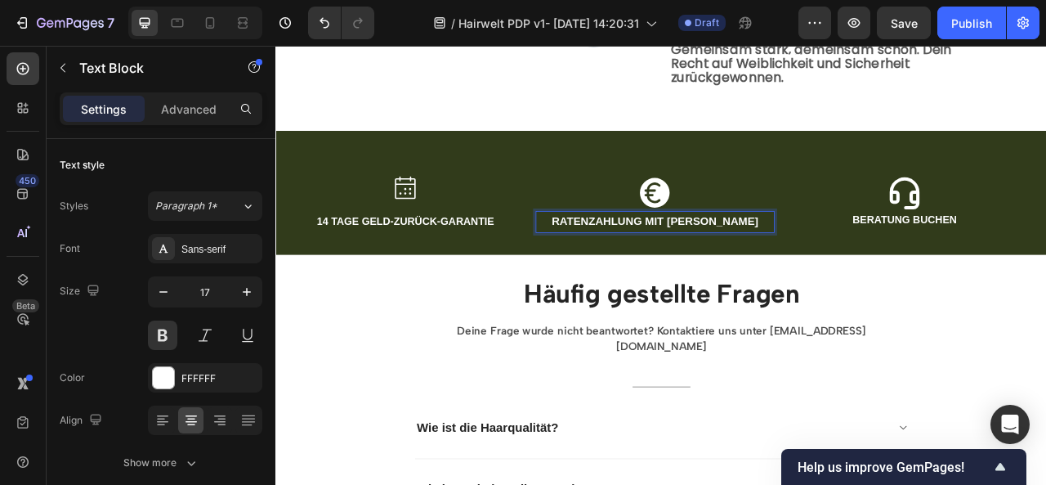
click at [675, 262] on strong "RATENZAHLUNG MIT [PERSON_NAME]" at bounding box center [757, 270] width 263 height 16
click at [862, 257] on p "RATENZAHLUNG MIT [PERSON_NAME]" at bounding box center [758, 269] width 302 height 25
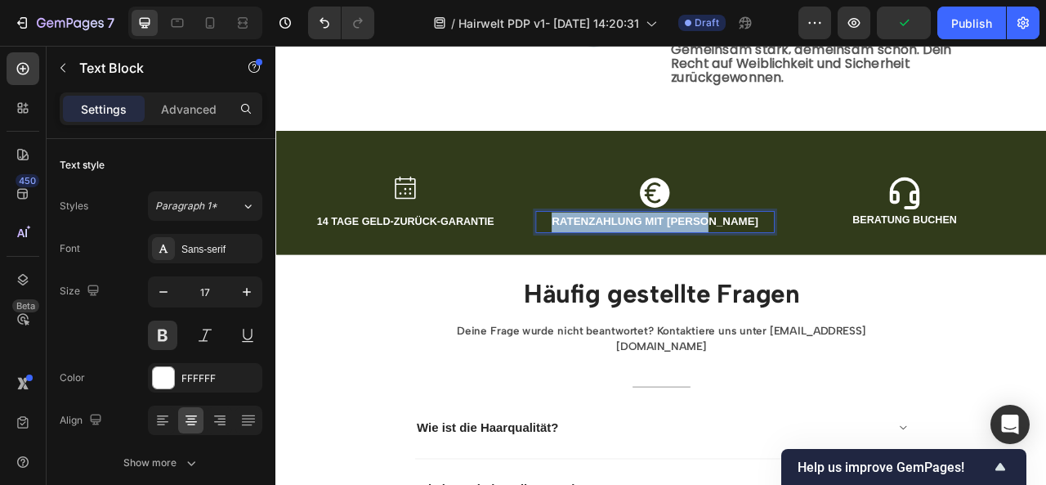
drag, startPoint x: 862, startPoint y: 246, endPoint x: 646, endPoint y: 239, distance: 216.7
click at [646, 257] on p "RATENZAHLUNG MIT [PERSON_NAME]" at bounding box center [758, 269] width 302 height 25
click at [185, 11] on div at bounding box center [177, 23] width 26 height 26
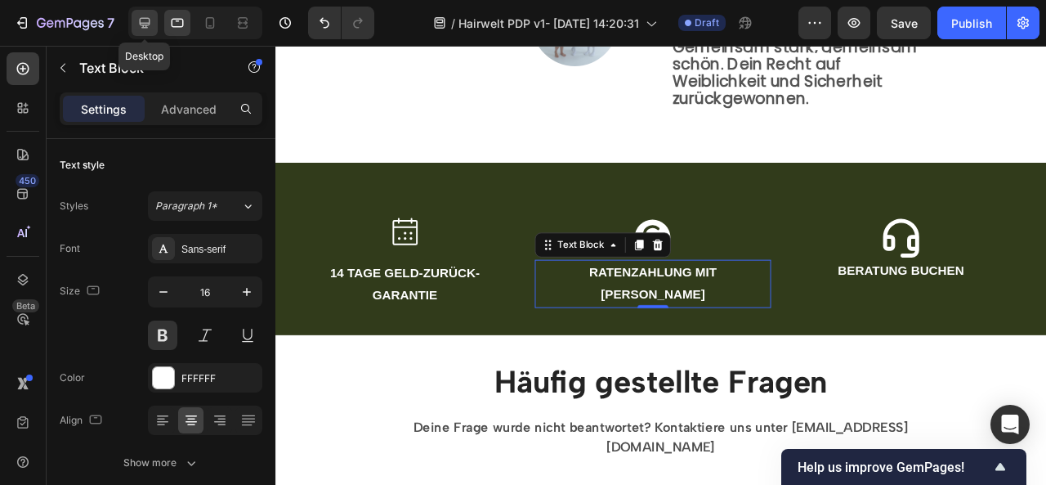
scroll to position [1689, 0]
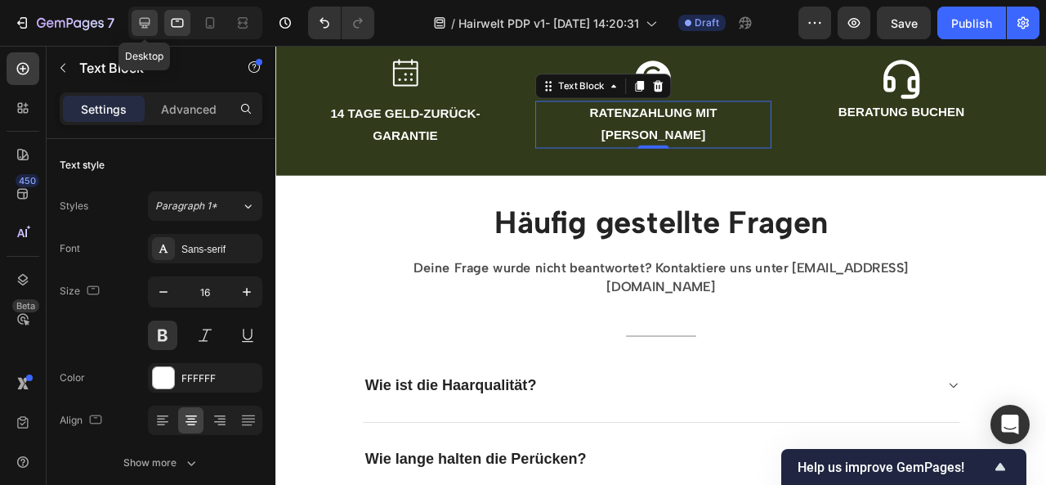
click at [147, 24] on icon at bounding box center [145, 23] width 11 height 11
type input "17"
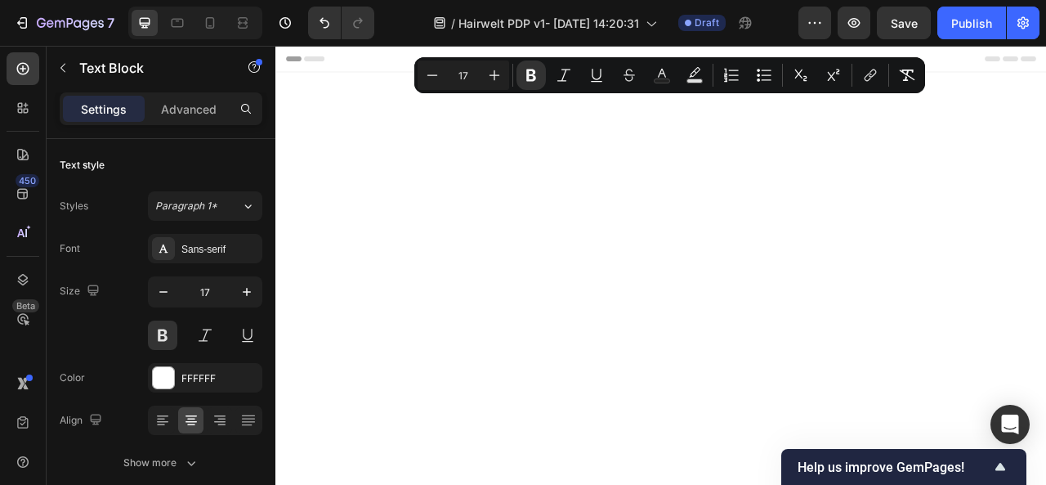
scroll to position [1689, 0]
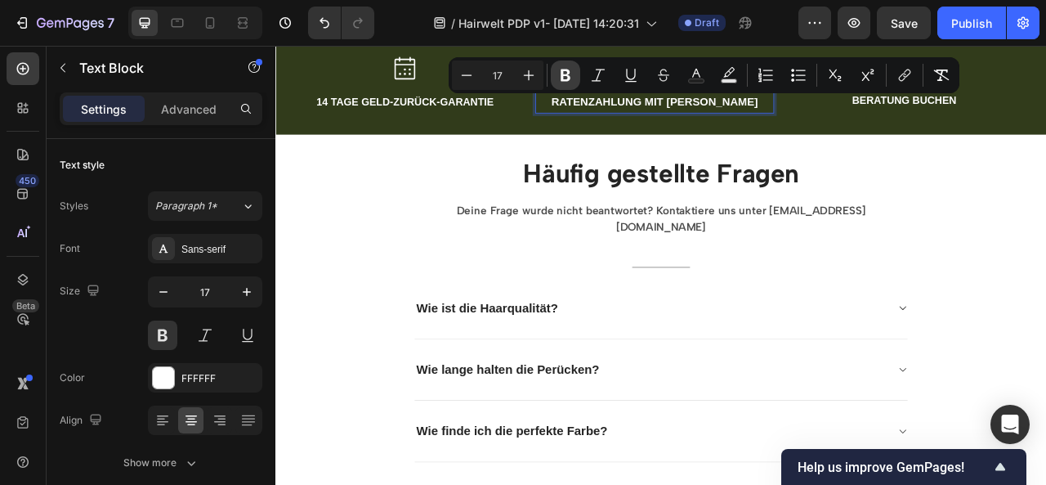
click at [566, 78] on icon "Editor contextual toolbar" at bounding box center [565, 75] width 16 height 16
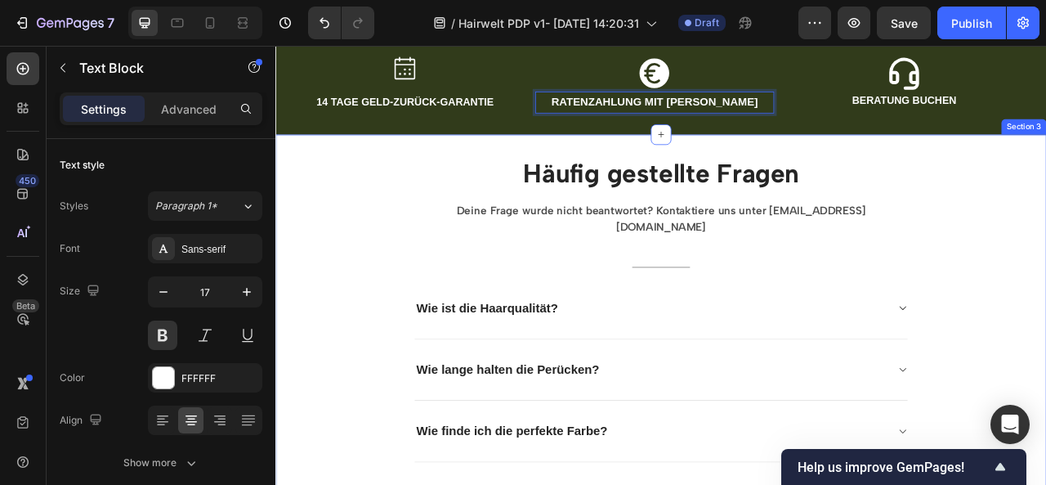
scroll to position [1625, 0]
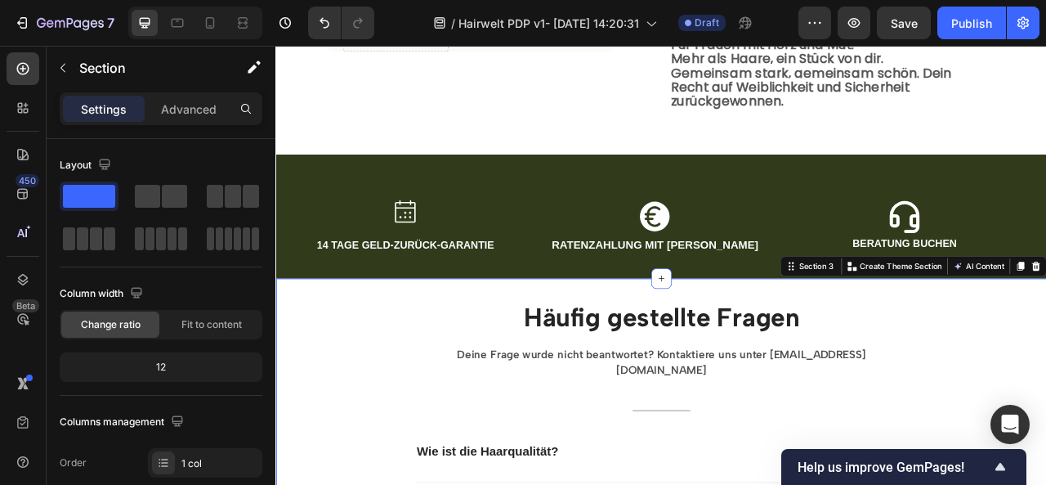
scroll to position [1450, 0]
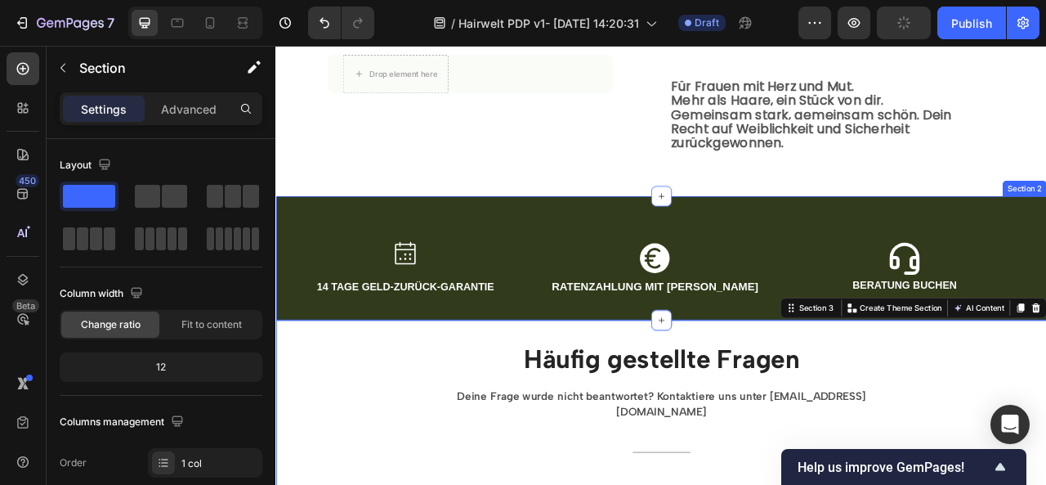
click at [470, 237] on div "Icon 14 TAGE GELD-ZURÜCK-GARANTIE Text Block Icon RATENZAHLUNG MIT KLARNA Text …" at bounding box center [765, 316] width 981 height 158
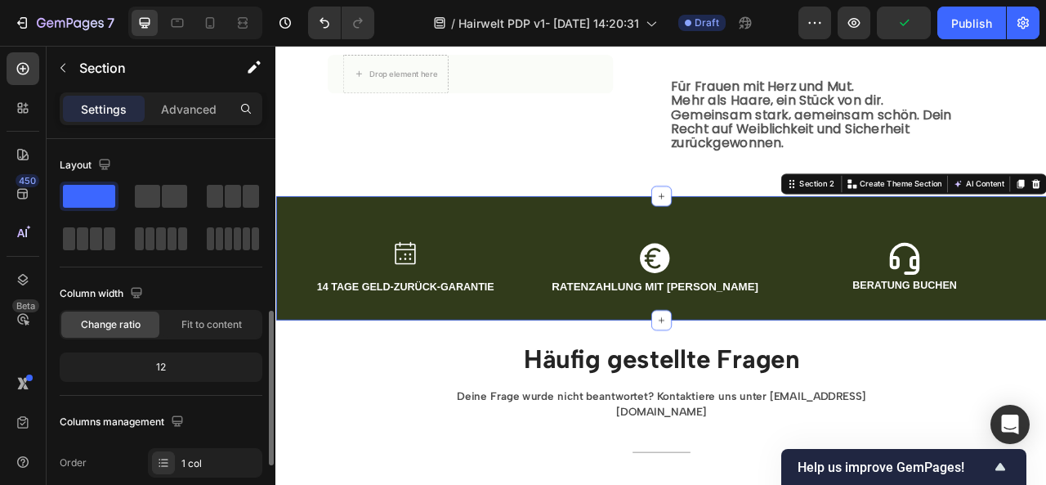
scroll to position [123, 0]
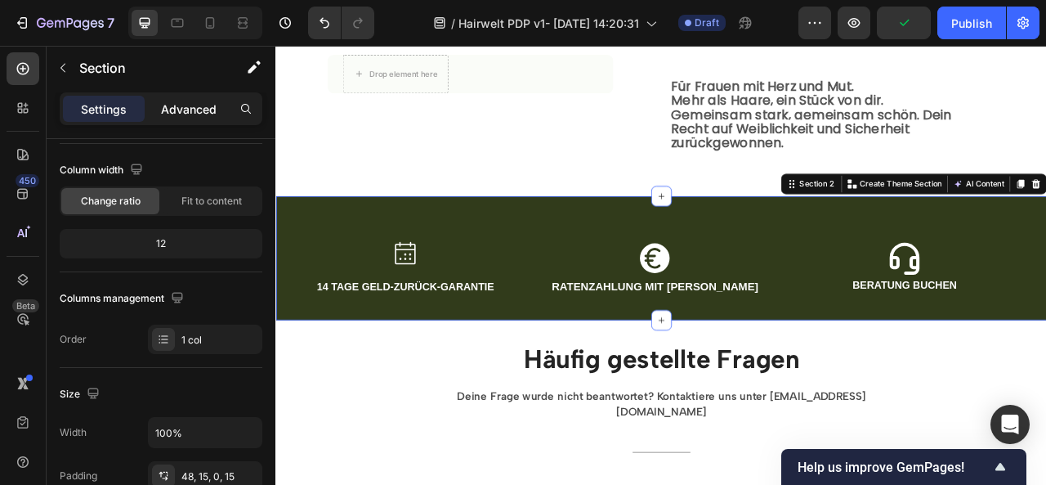
click at [162, 112] on p "Advanced" at bounding box center [189, 109] width 56 height 17
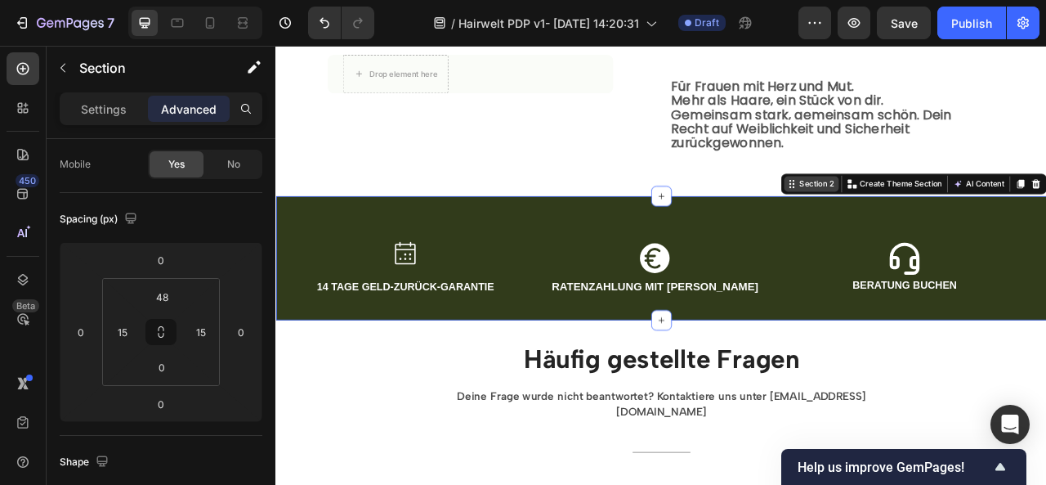
click at [938, 214] on div "Section 2" at bounding box center [963, 221] width 50 height 15
click at [961, 212] on div "Section 2" at bounding box center [956, 222] width 69 height 20
click at [928, 220] on icon at bounding box center [929, 221] width 2 height 2
click at [221, 25] on div at bounding box center [210, 23] width 26 height 26
type input "42"
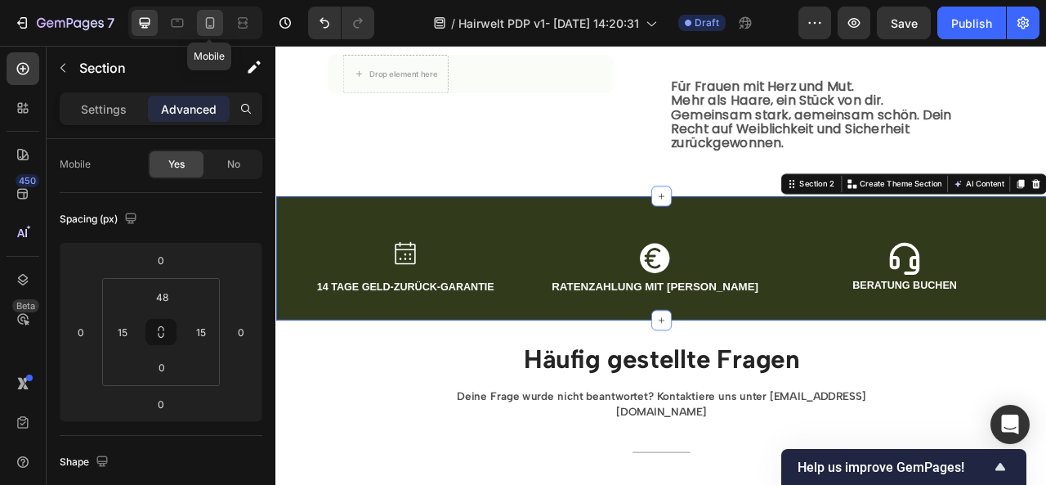
type input "42"
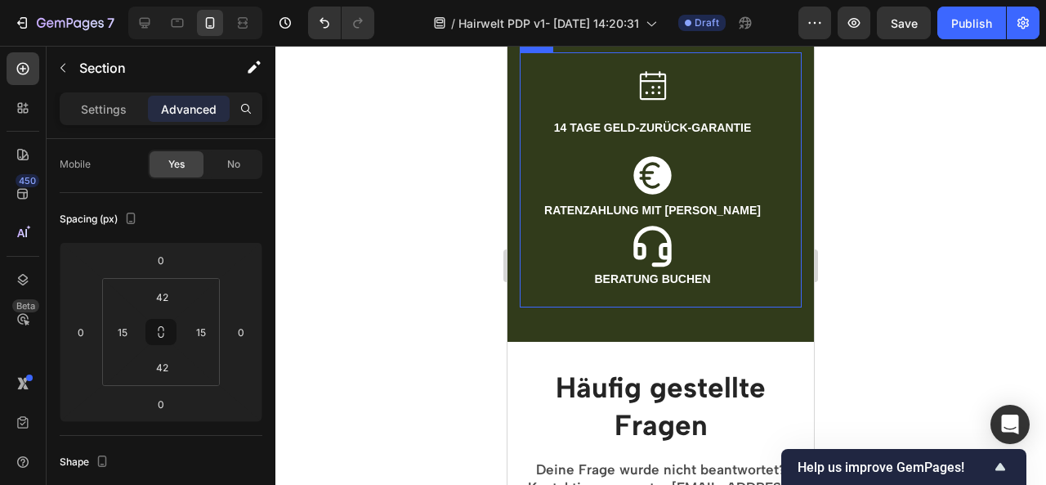
scroll to position [1793, 0]
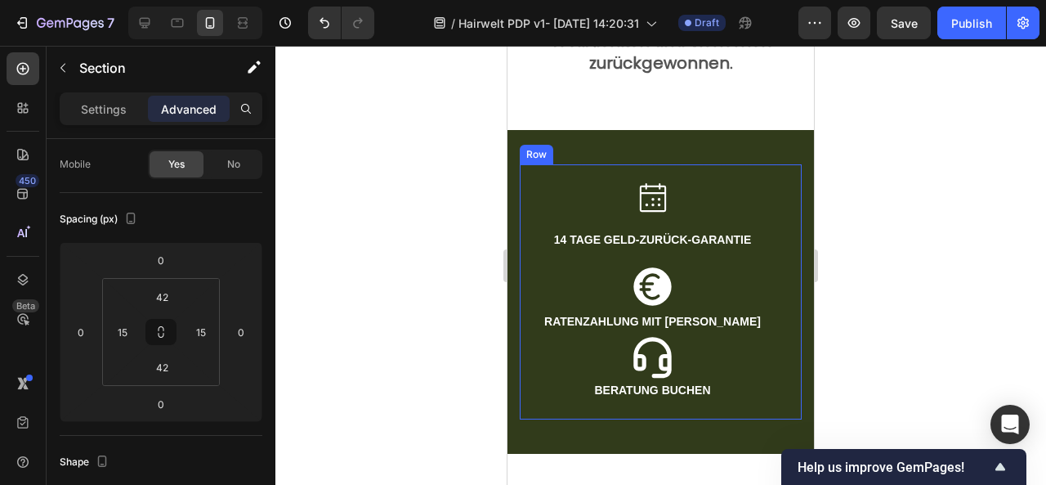
click at [539, 151] on div "Row" at bounding box center [536, 154] width 27 height 15
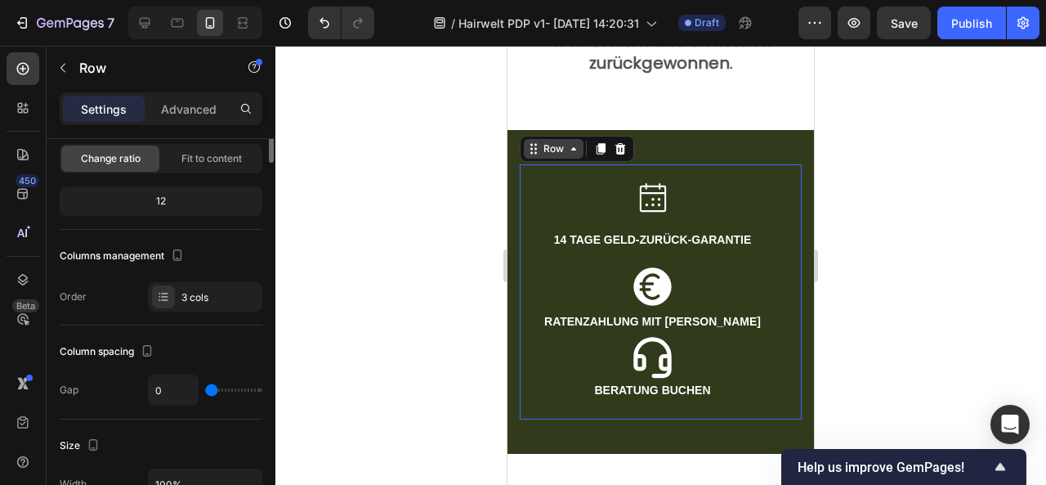
scroll to position [0, 0]
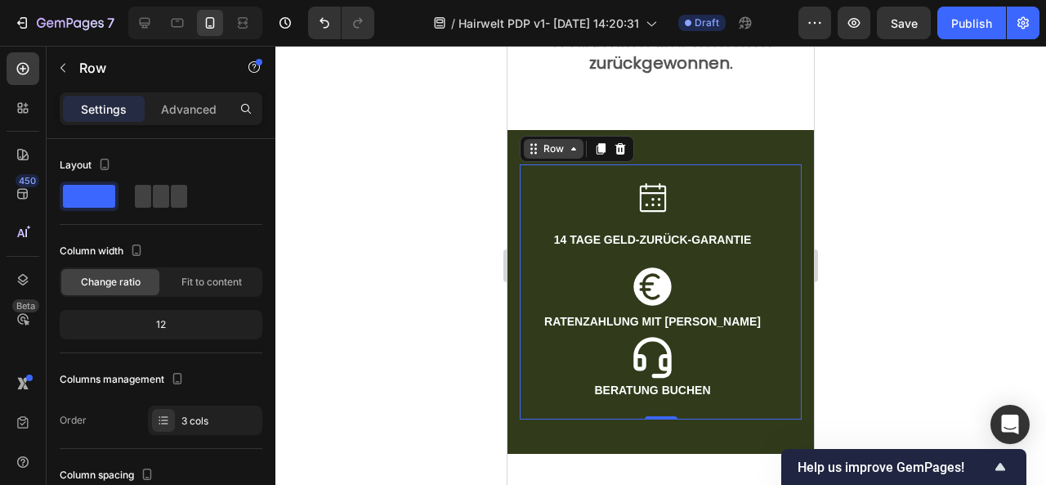
click at [534, 142] on icon at bounding box center [533, 148] width 13 height 13
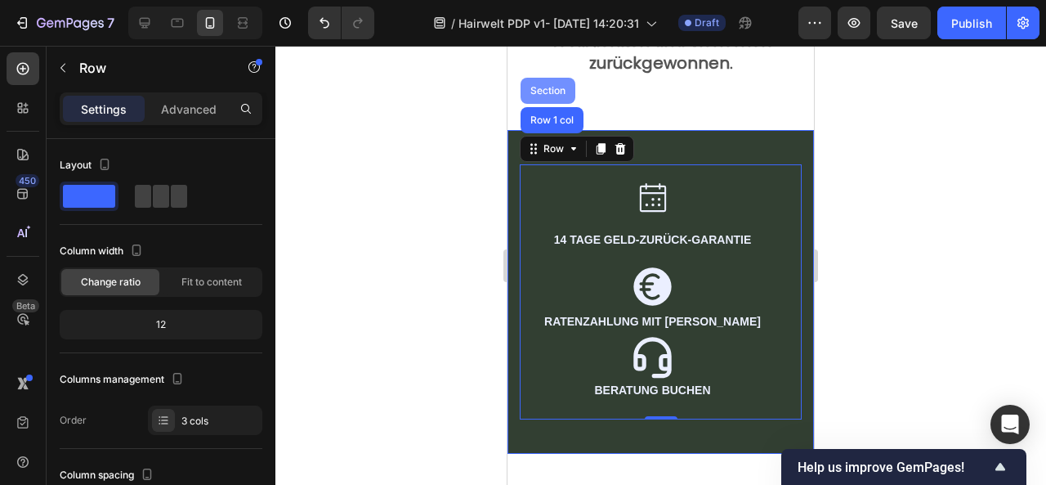
click at [546, 86] on div "Section" at bounding box center [548, 91] width 42 height 10
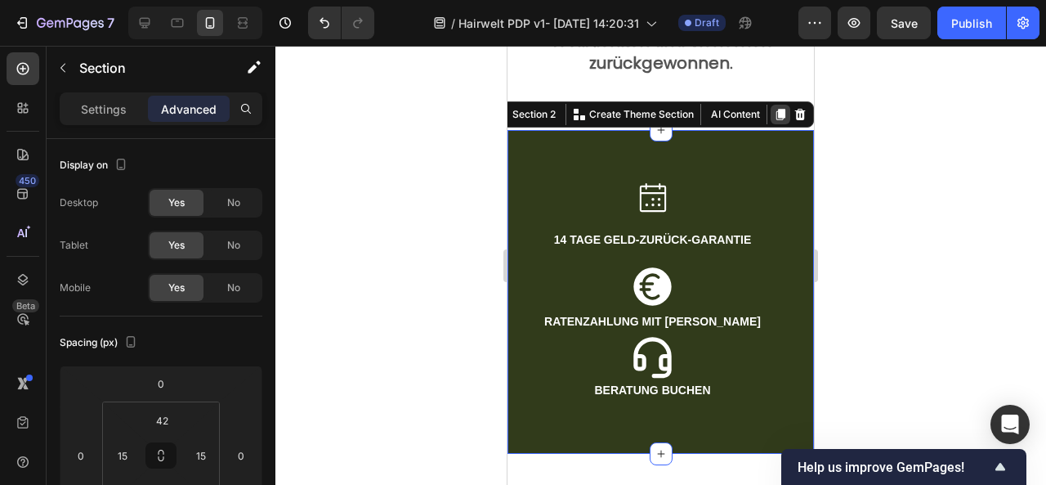
click at [771, 105] on div at bounding box center [781, 115] width 20 height 20
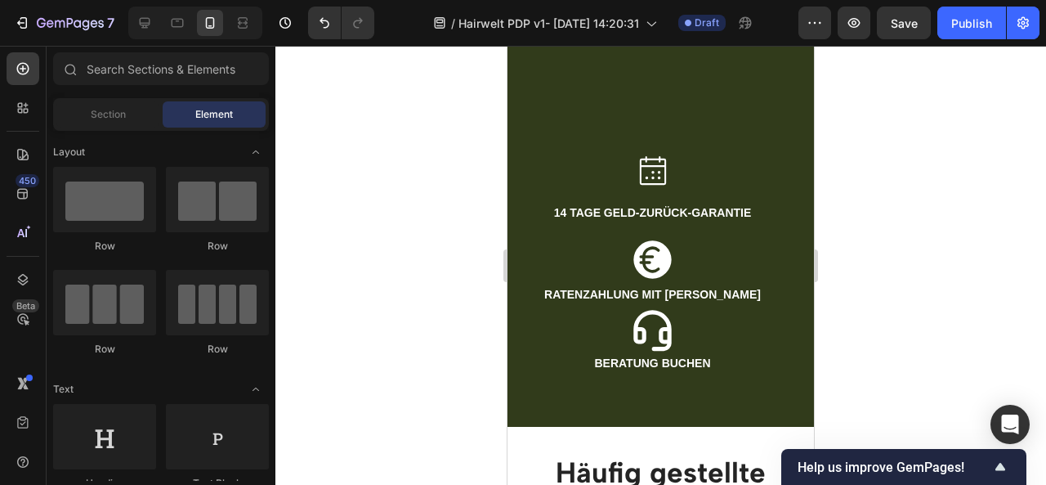
scroll to position [1849, 0]
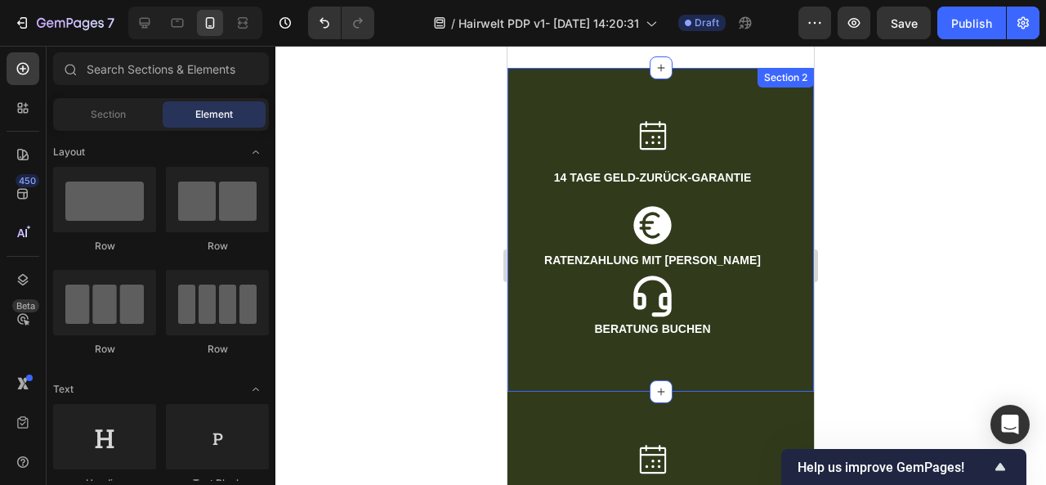
click at [524, 73] on div "Icon 14 TAGE GELD-ZURÜCK-GARANTIE Text Block Icon RATENZAHLUNG MIT KLARNA Text …" at bounding box center [660, 230] width 306 height 324
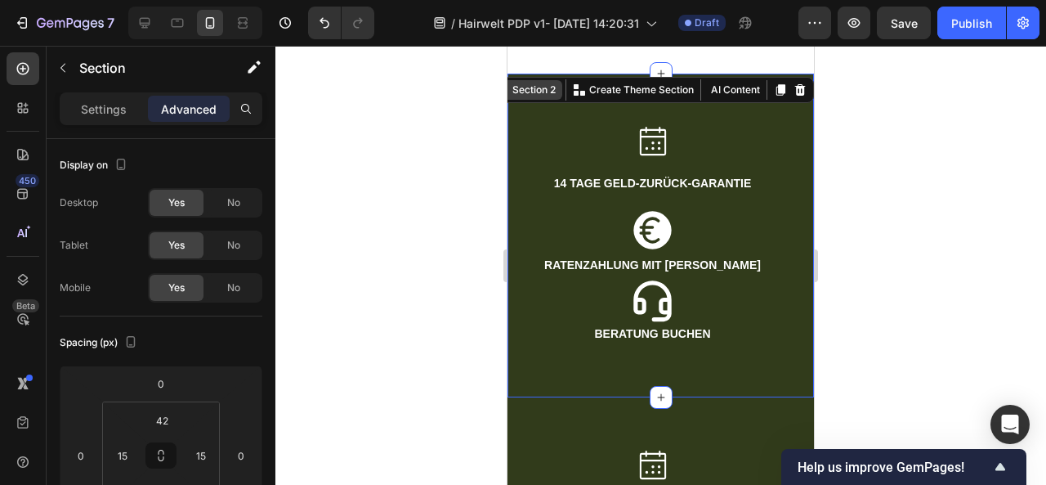
click at [530, 83] on div "Section 2" at bounding box center [534, 90] width 50 height 15
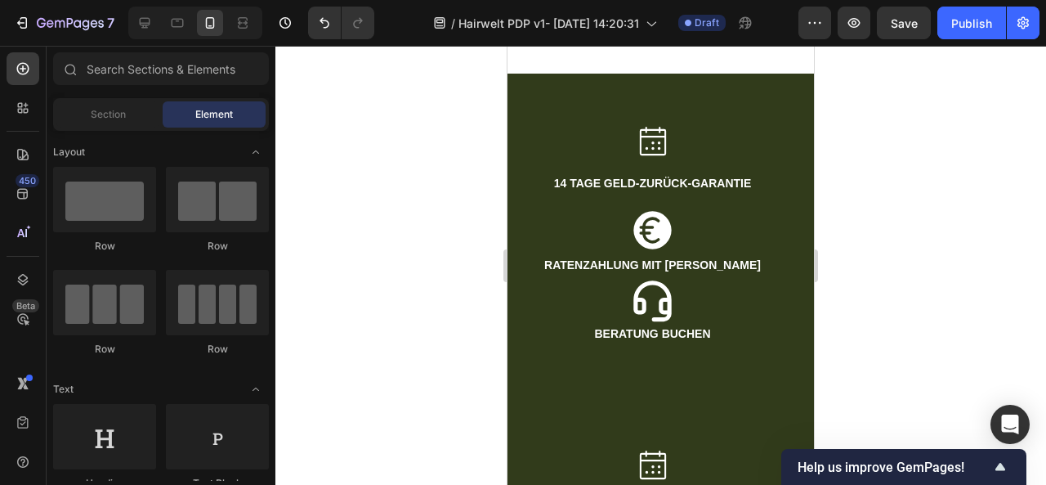
scroll to position [1770, 0]
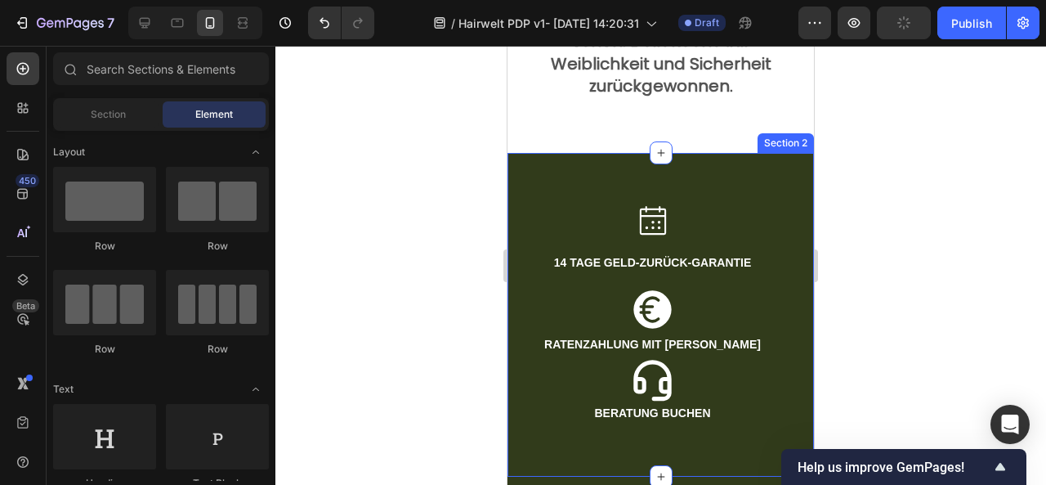
click at [529, 153] on div "Icon 14 TAGE GELD-ZURÜCK-GARANTIE Text Block Icon RATENZAHLUNG MIT KLARNA Text …" at bounding box center [660, 315] width 306 height 324
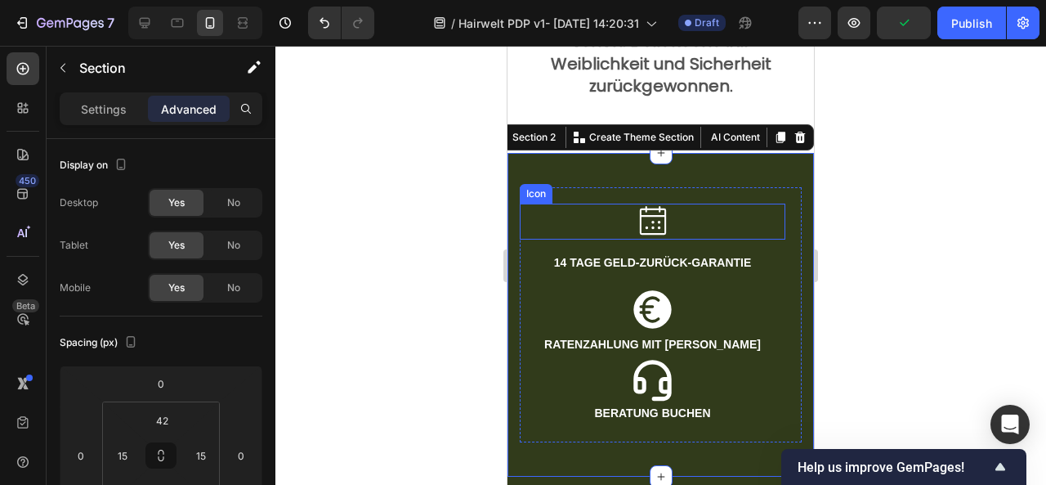
click at [546, 194] on div "Icon" at bounding box center [536, 194] width 26 height 0
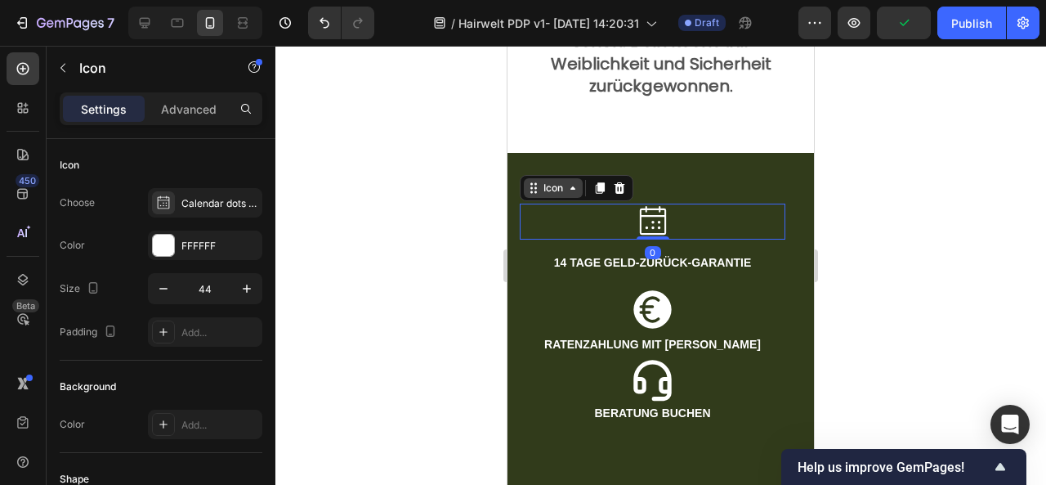
click at [548, 189] on div "Icon" at bounding box center [553, 188] width 59 height 20
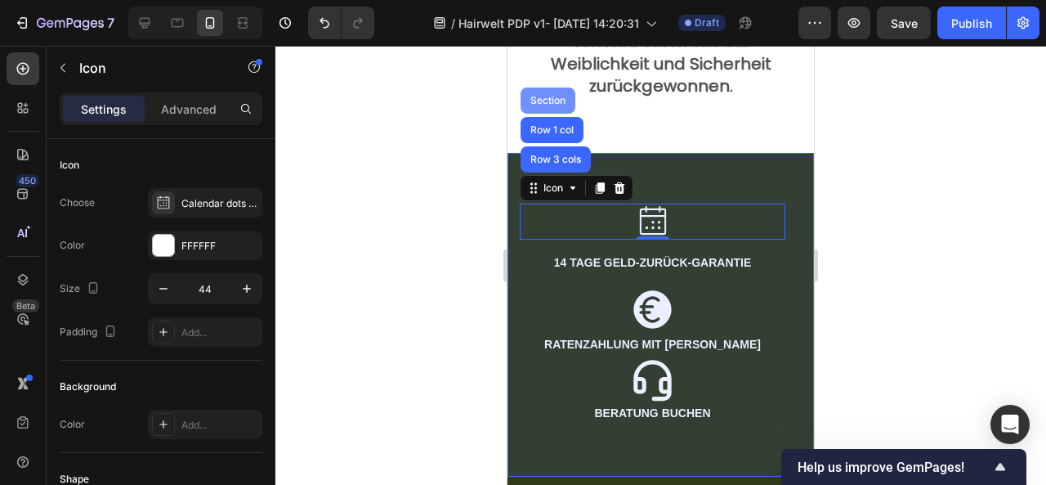
click at [549, 102] on div "Section" at bounding box center [548, 100] width 55 height 26
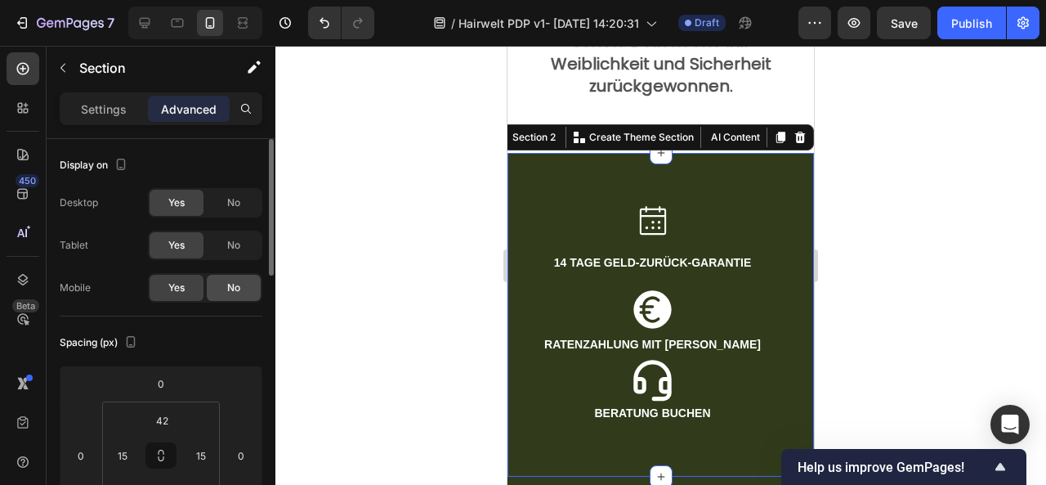
click at [222, 282] on div "No" at bounding box center [234, 288] width 54 height 26
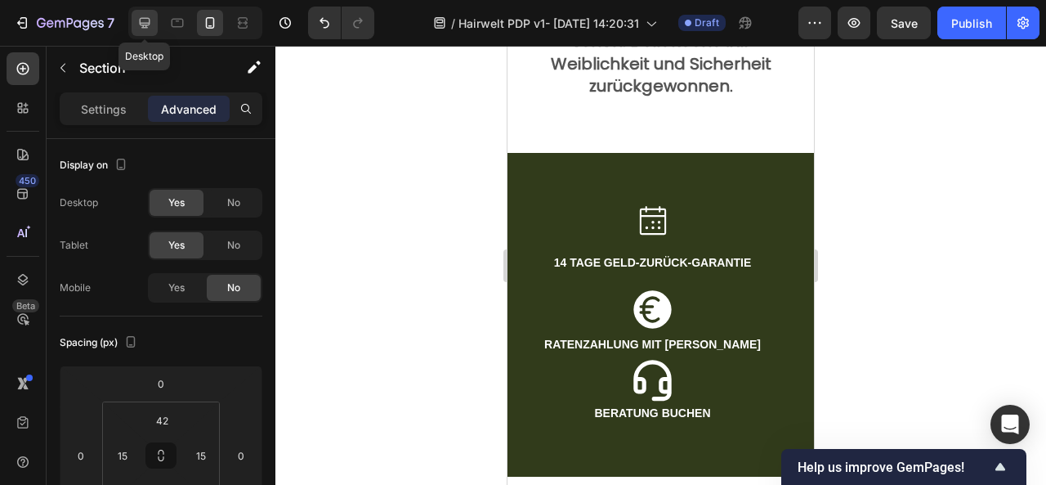
click at [148, 21] on icon at bounding box center [144, 23] width 16 height 16
type input "48"
type input "0"
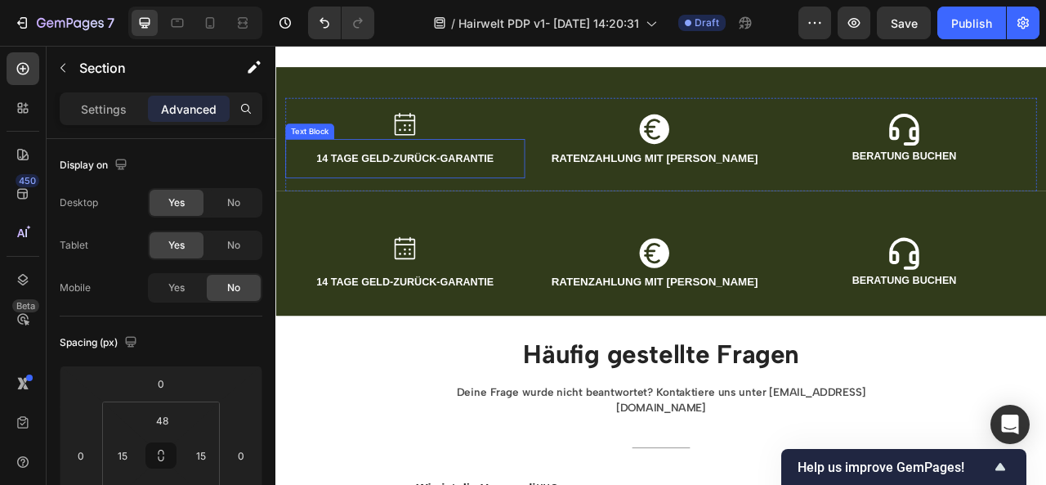
scroll to position [1558, 0]
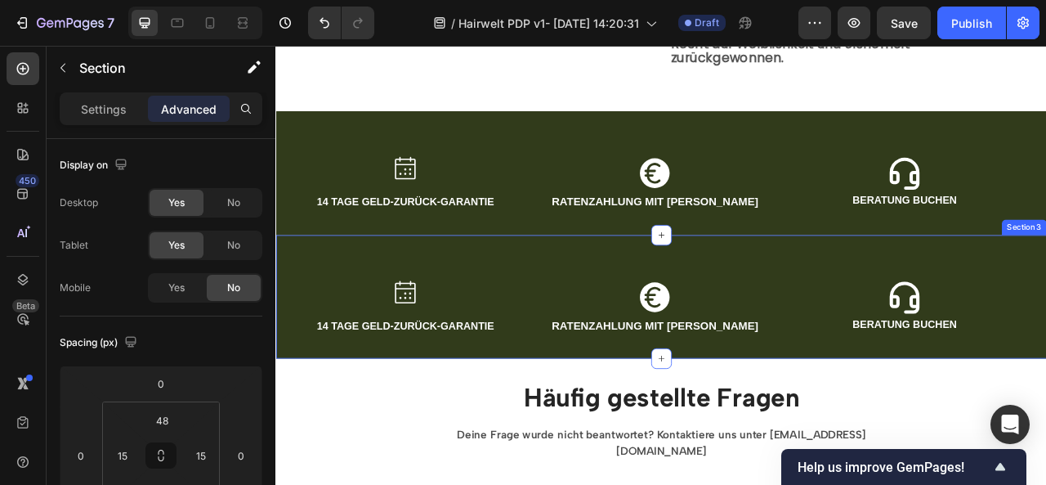
click at [368, 287] on div "Icon 14 TAGE GELD-ZURÜCK-GARANTIE Text Block Icon RATENZAHLUNG MIT KLARNA Text …" at bounding box center [765, 366] width 981 height 158
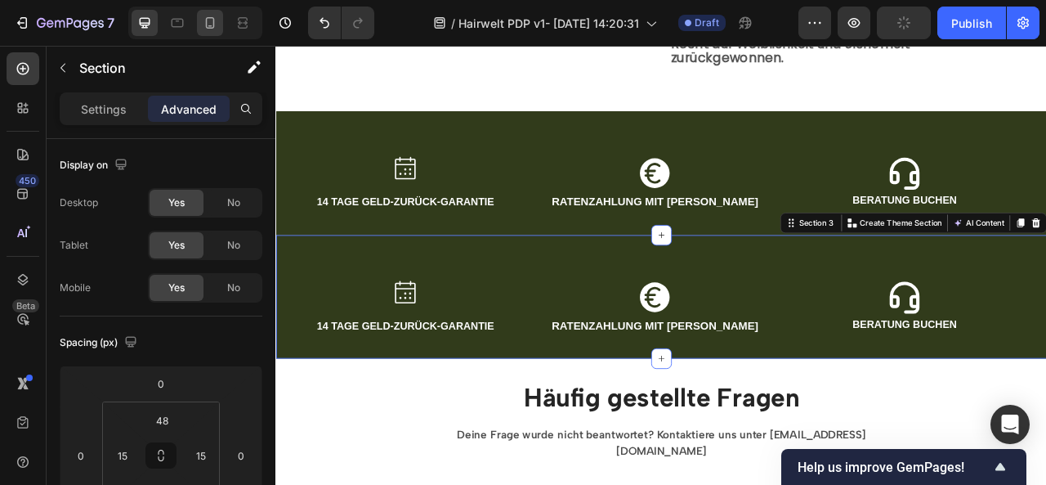
click at [208, 35] on div at bounding box center [210, 23] width 26 height 26
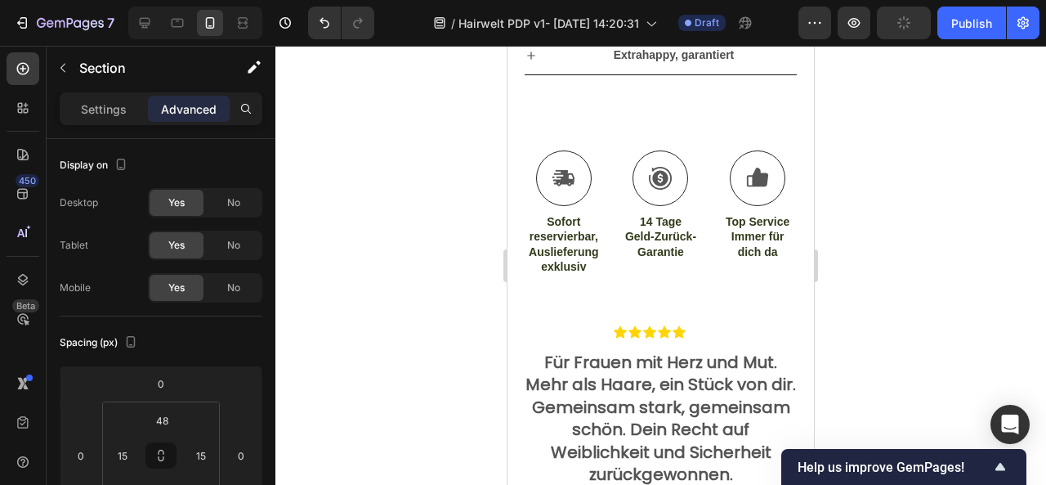
type input "42"
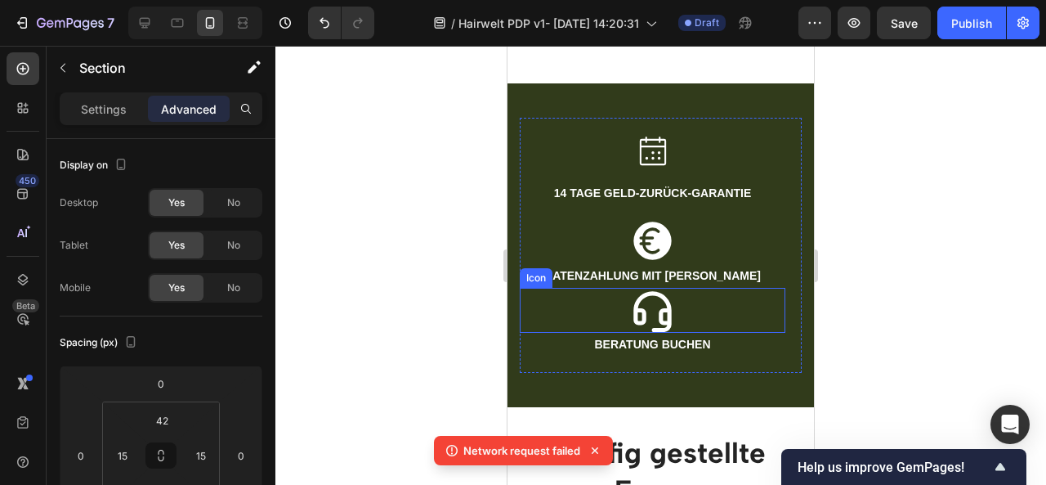
scroll to position [1821, 0]
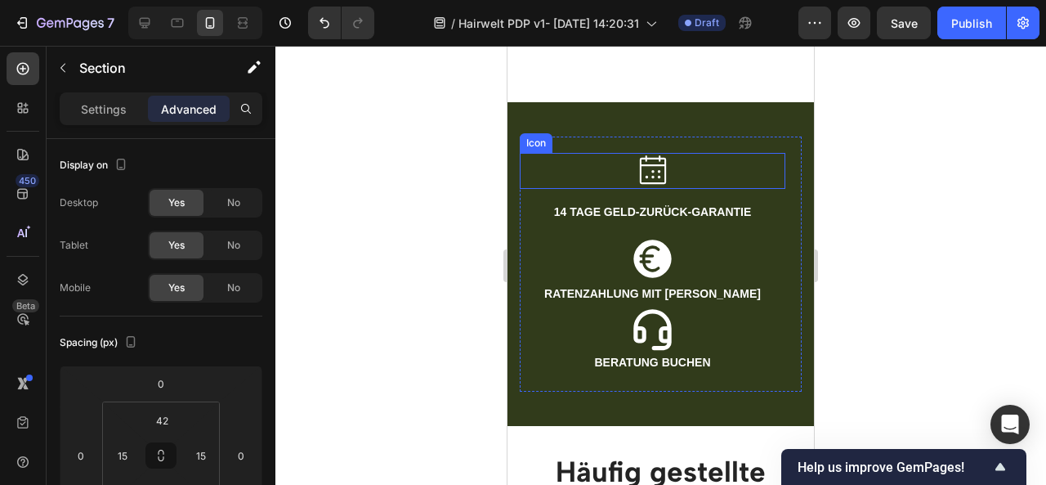
click at [530, 143] on div "Icon" at bounding box center [536, 143] width 26 height 0
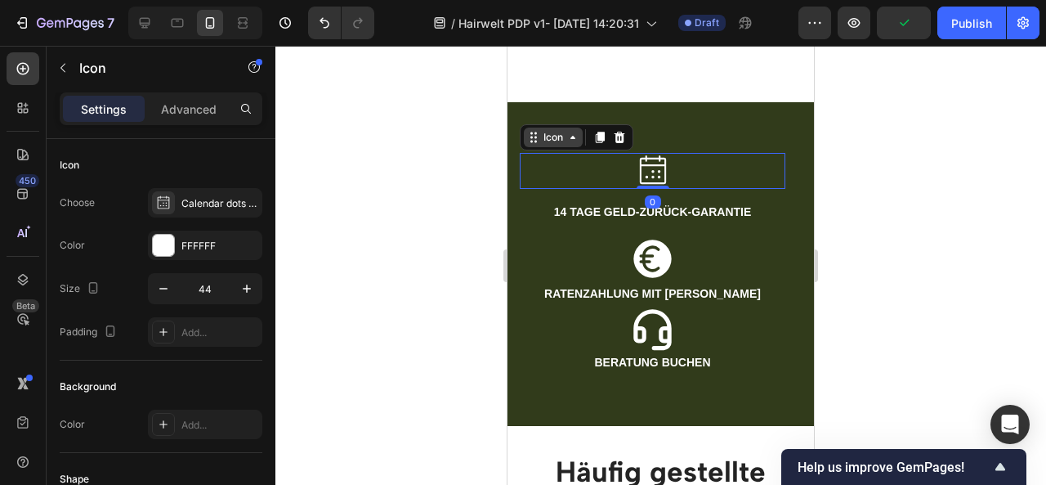
click at [537, 136] on icon at bounding box center [533, 137] width 13 height 13
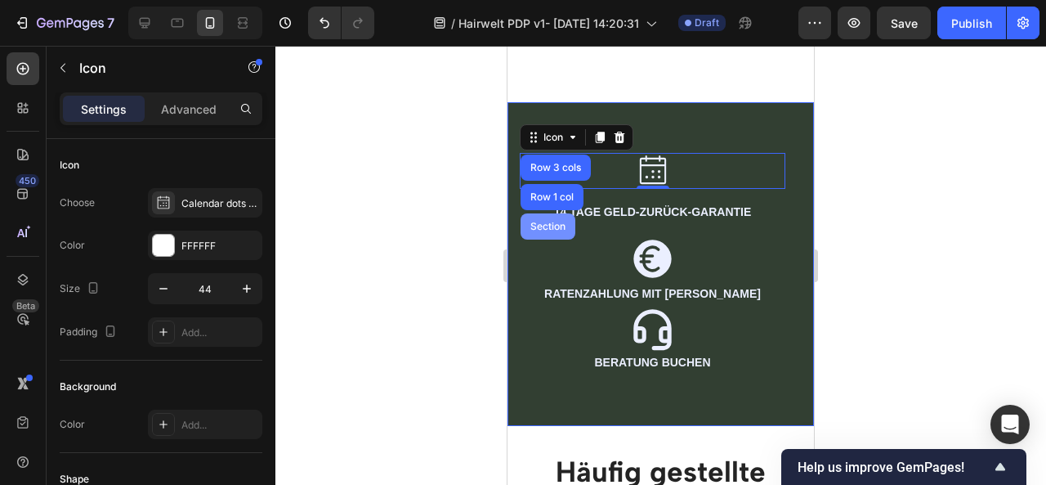
click at [549, 221] on div "Section" at bounding box center [548, 226] width 42 height 10
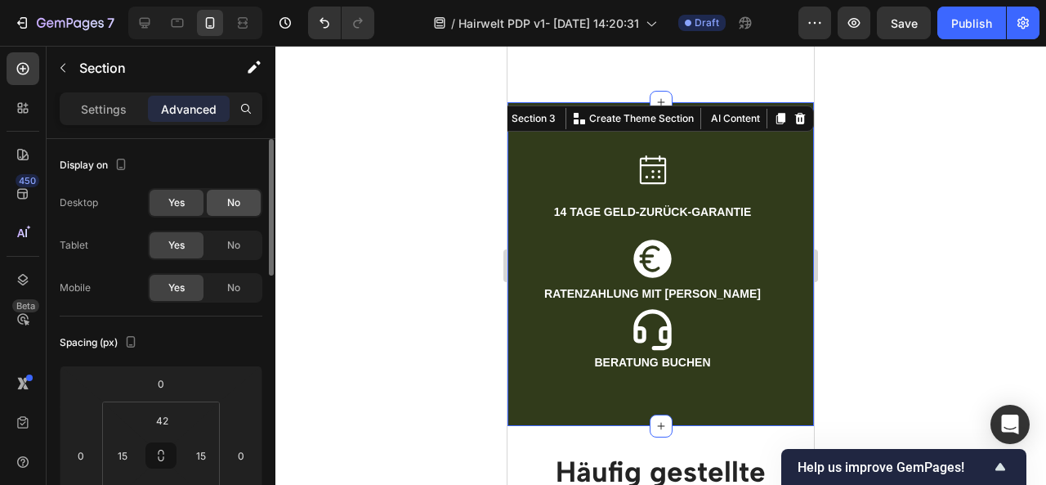
click at [234, 190] on div "No" at bounding box center [234, 203] width 54 height 26
click at [235, 241] on span "No" at bounding box center [233, 245] width 13 height 15
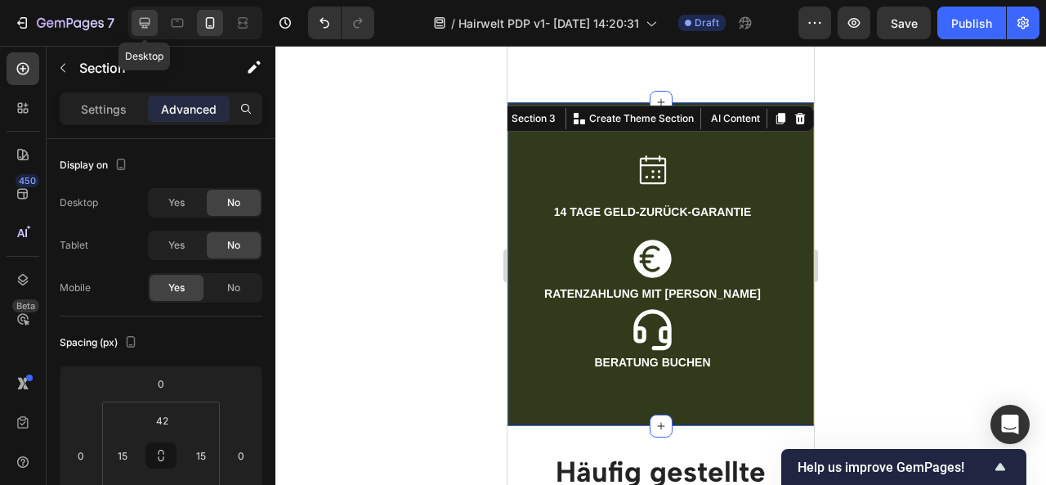
click at [147, 27] on icon at bounding box center [144, 23] width 16 height 16
type input "48"
type input "0"
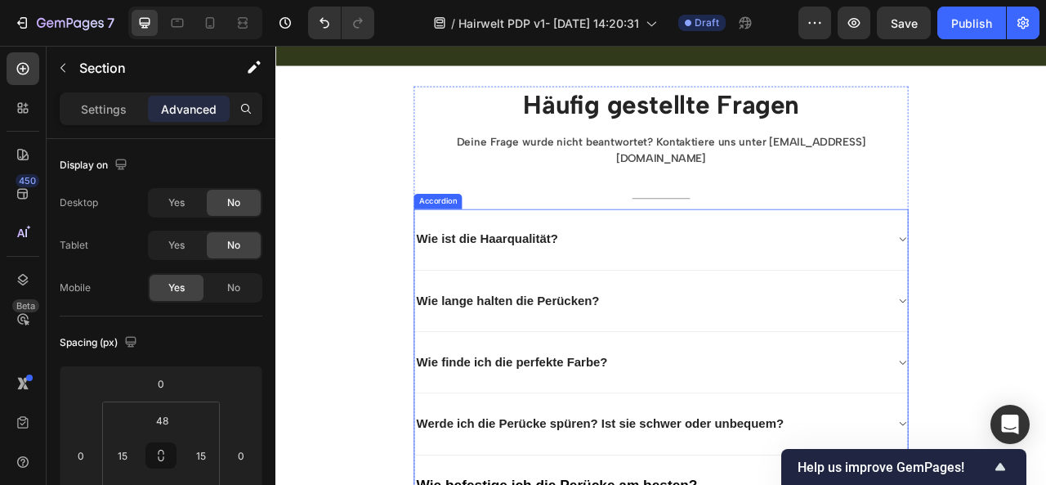
scroll to position [1522, 0]
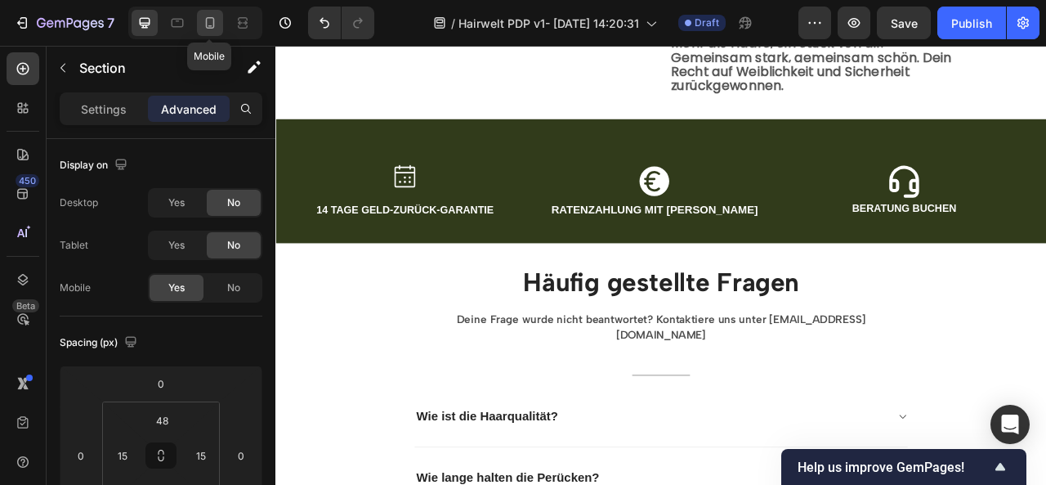
click at [206, 24] on icon at bounding box center [210, 22] width 9 height 11
type input "42"
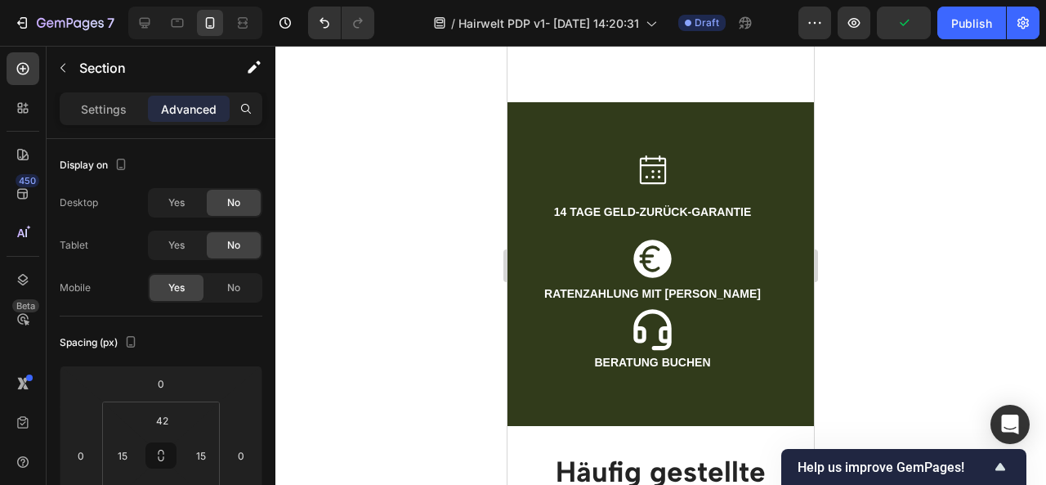
scroll to position [1831, 0]
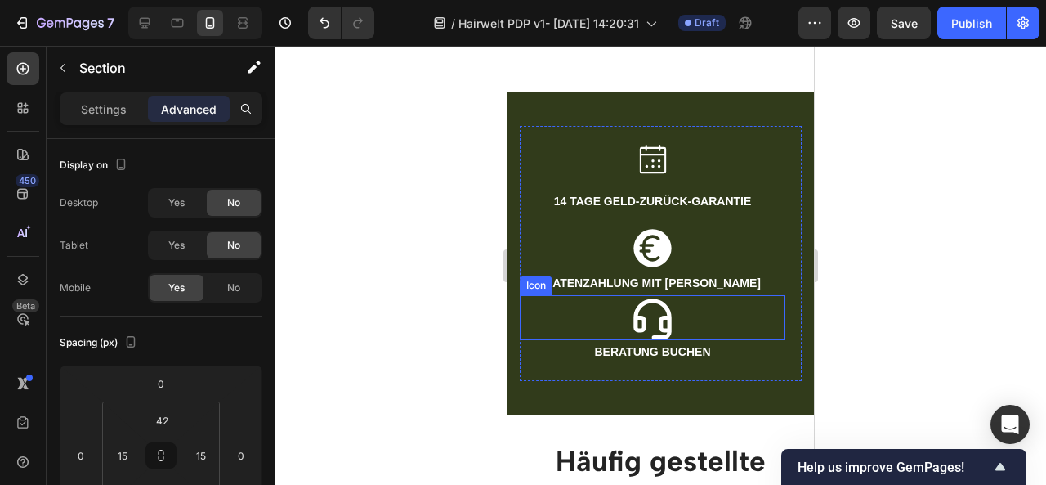
click at [698, 298] on div "Icon" at bounding box center [653, 317] width 266 height 45
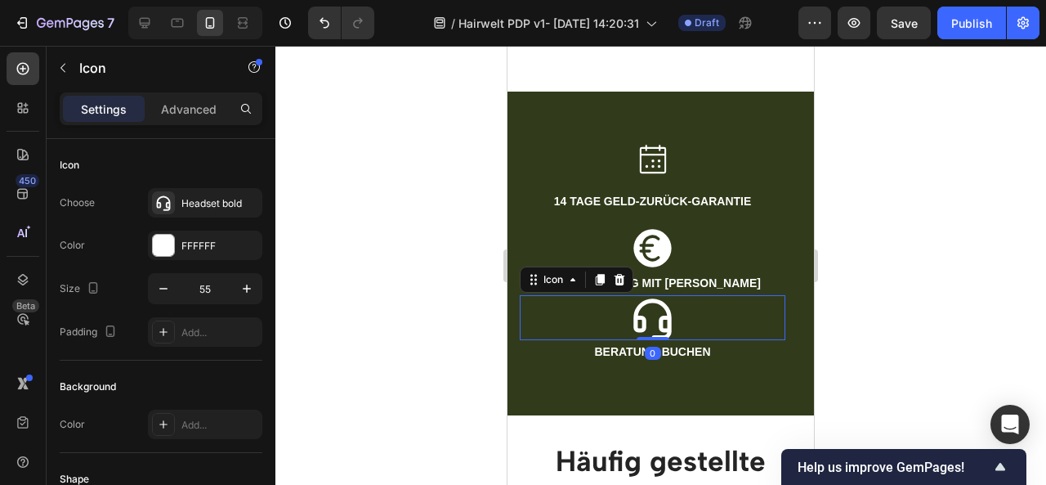
click at [613, 298] on div "Icon 0" at bounding box center [653, 317] width 266 height 45
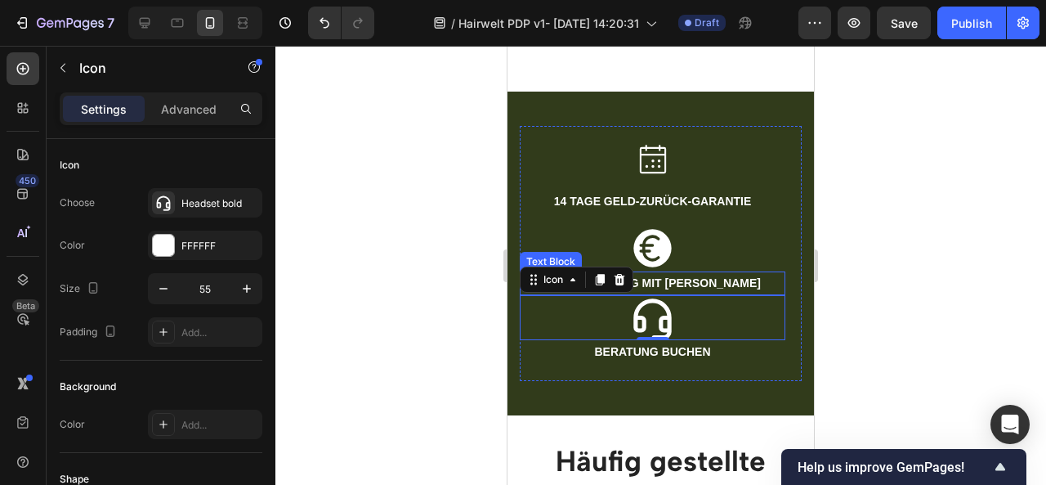
click at [742, 275] on p "RATENZAHLUNG MIT [PERSON_NAME]" at bounding box center [652, 283] width 262 height 20
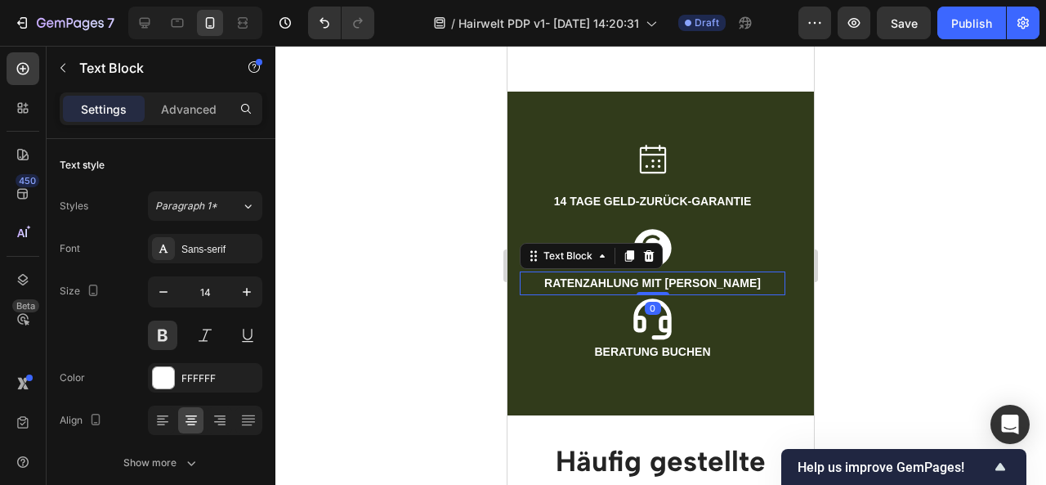
click at [742, 275] on p "RATENZAHLUNG MIT [PERSON_NAME]" at bounding box center [652, 283] width 262 height 20
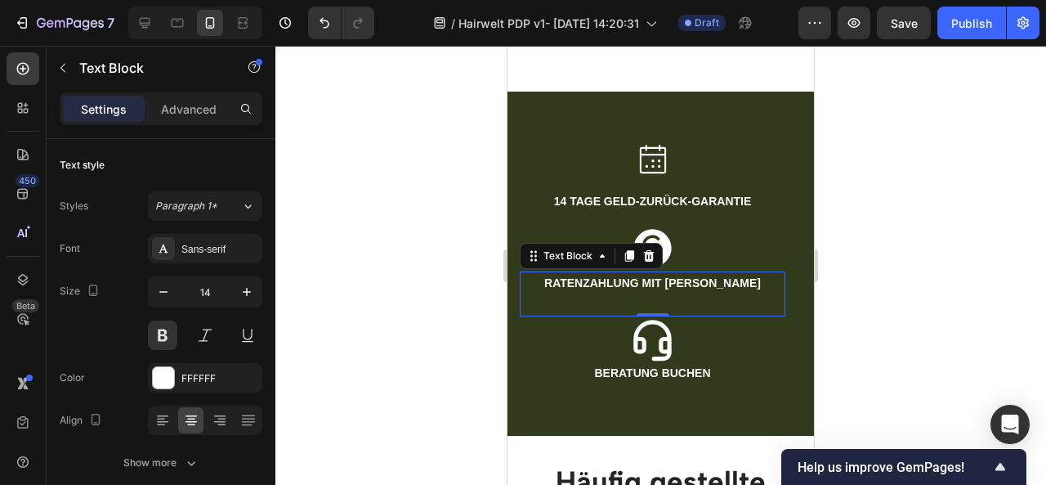
click at [962, 297] on div at bounding box center [660, 265] width 771 height 439
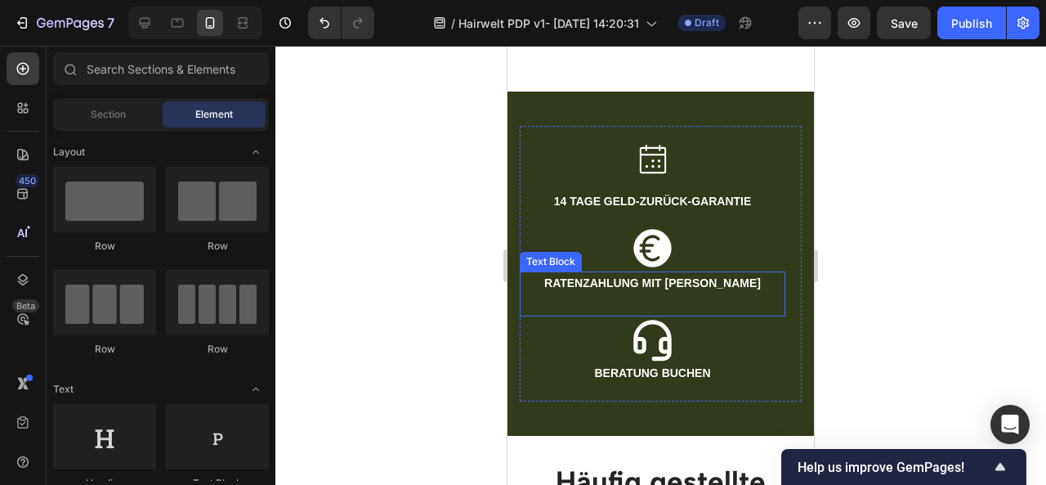
click at [740, 277] on p "RATENZAHLUNG MIT [PERSON_NAME]" at bounding box center [652, 283] width 262 height 20
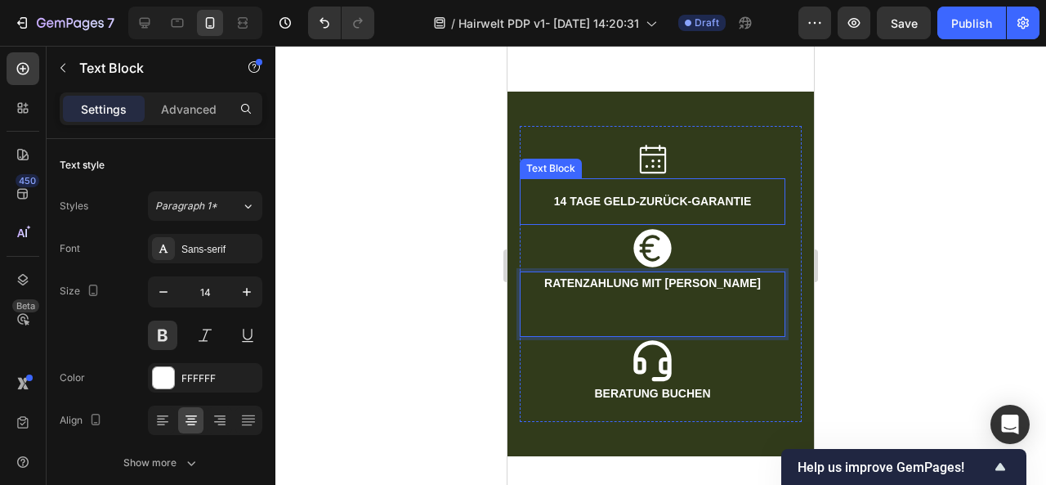
click at [754, 200] on p "14 TAGE GELD-ZURÜCK-GARANTIE" at bounding box center [652, 201] width 239 height 20
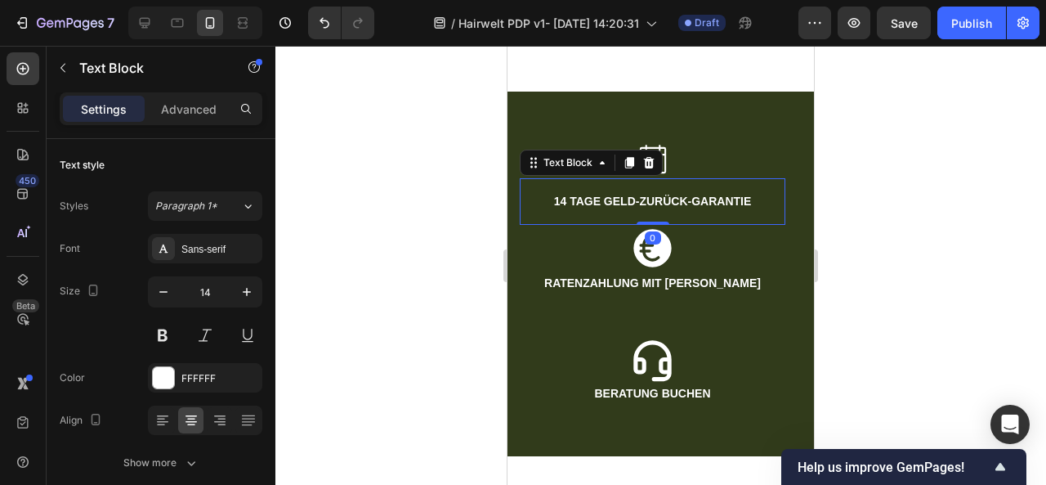
click at [749, 191] on p "14 TAGE GELD-ZURÜCK-GARANTIE" at bounding box center [652, 201] width 239 height 20
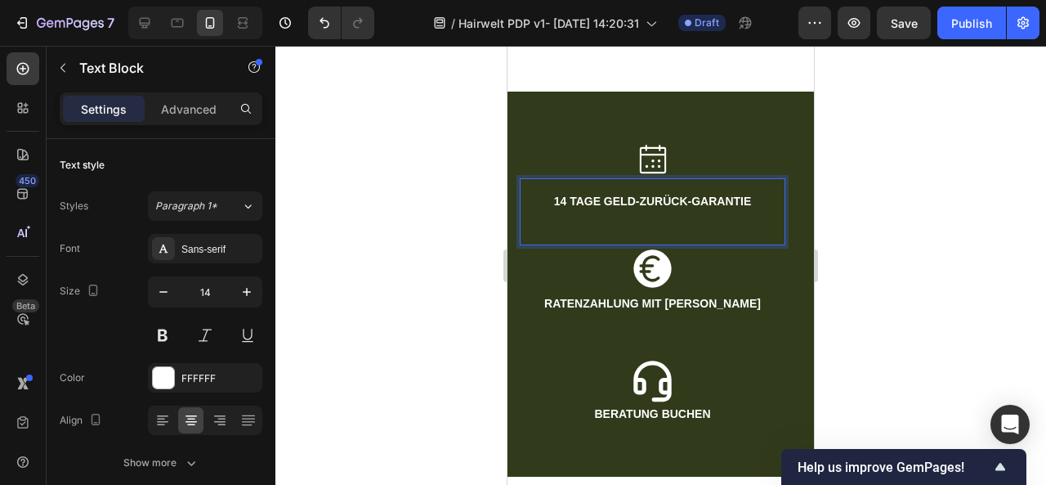
click at [878, 217] on div at bounding box center [660, 265] width 771 height 439
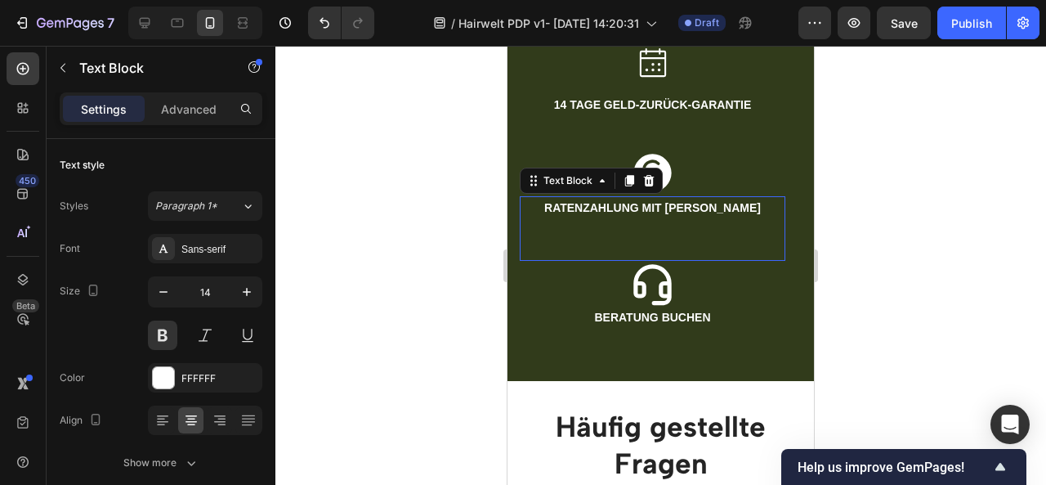
scroll to position [1855, 0]
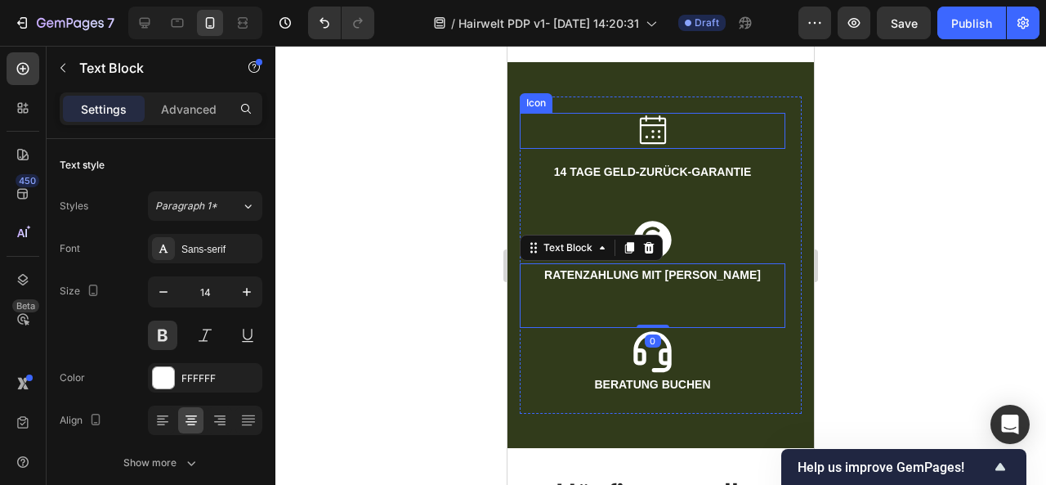
click at [541, 107] on div "Icon" at bounding box center [536, 103] width 33 height 20
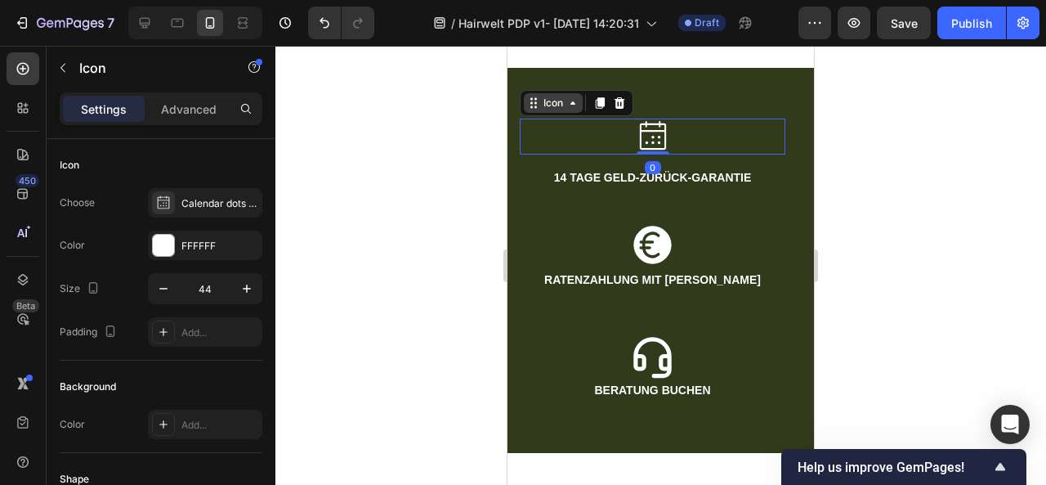
click at [554, 103] on div "Icon" at bounding box center [553, 103] width 26 height 0
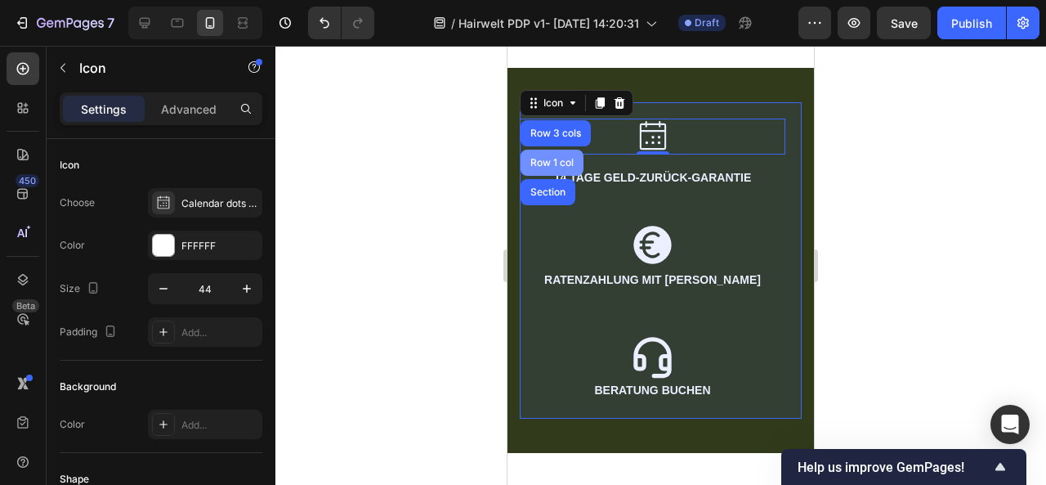
click at [560, 150] on div "Row 1 col" at bounding box center [552, 163] width 63 height 26
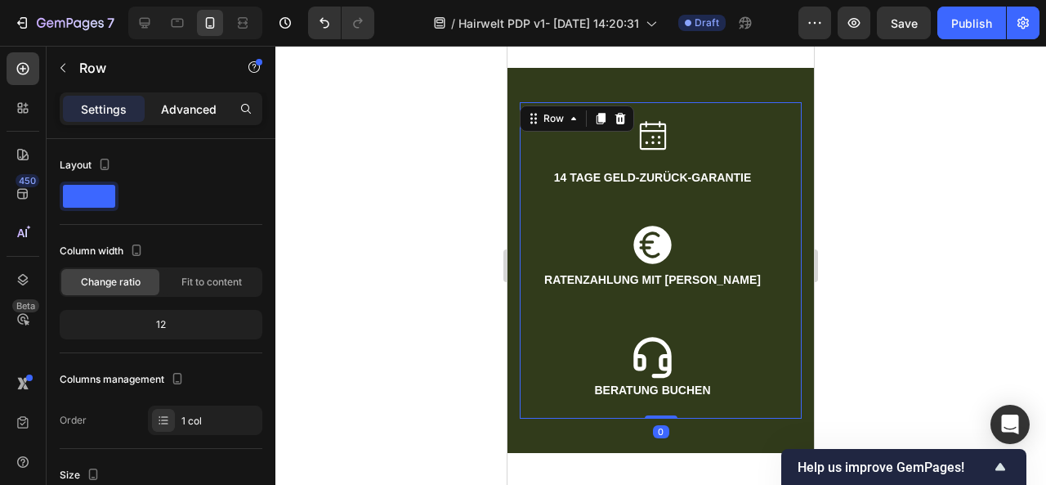
click at [185, 101] on p "Advanced" at bounding box center [189, 109] width 56 height 17
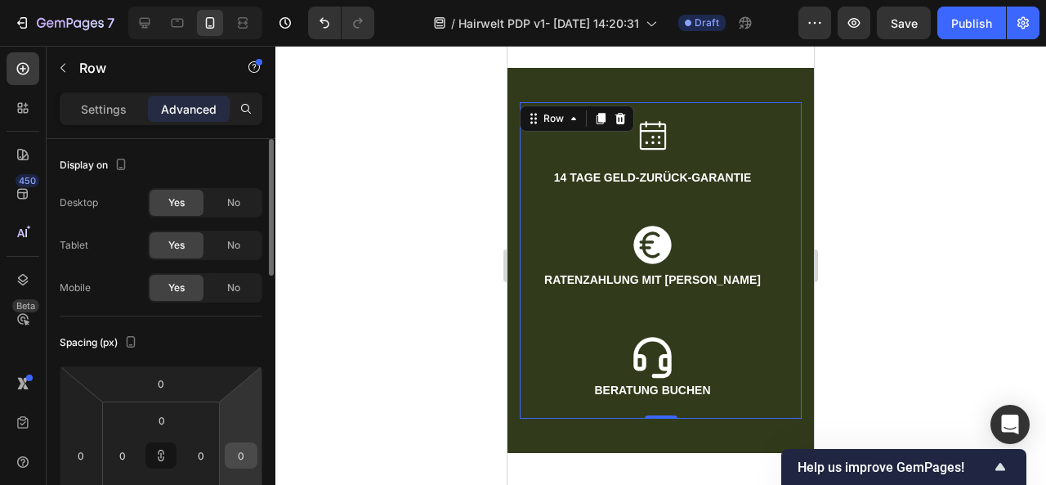
click at [245, 454] on input "0" at bounding box center [241, 455] width 25 height 25
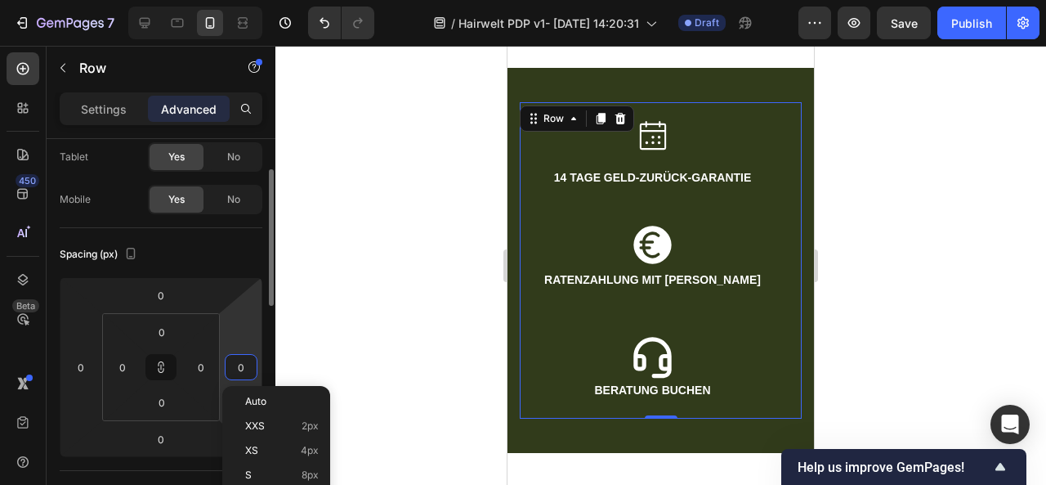
click at [257, 402] on span "Auto" at bounding box center [255, 401] width 21 height 11
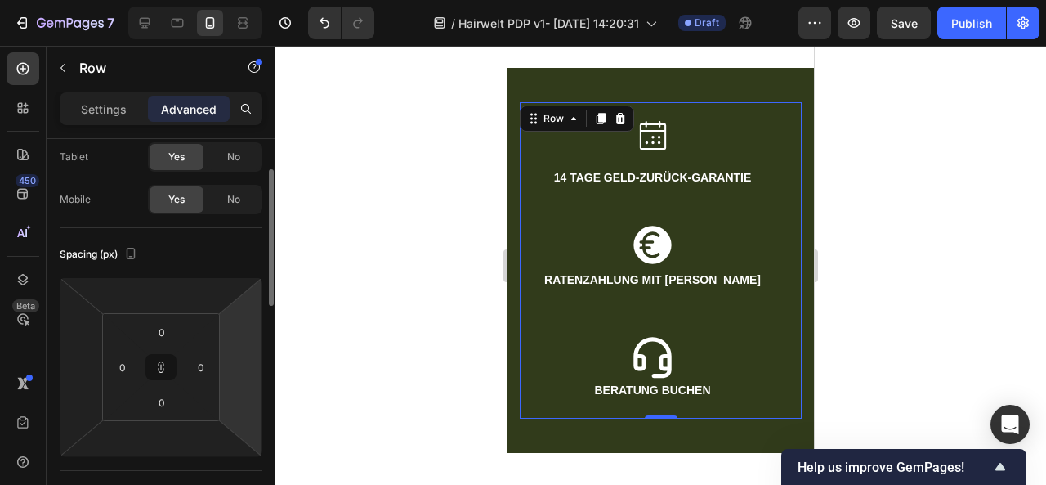
click at [239, 0] on html "7 / Hairwelt PDP v1- [DATE] 14:20:31 Draft Preview Save Publish 450 Beta Sectio…" at bounding box center [523, 0] width 1046 height 0
click at [199, 360] on input "0" at bounding box center [201, 367] width 25 height 25
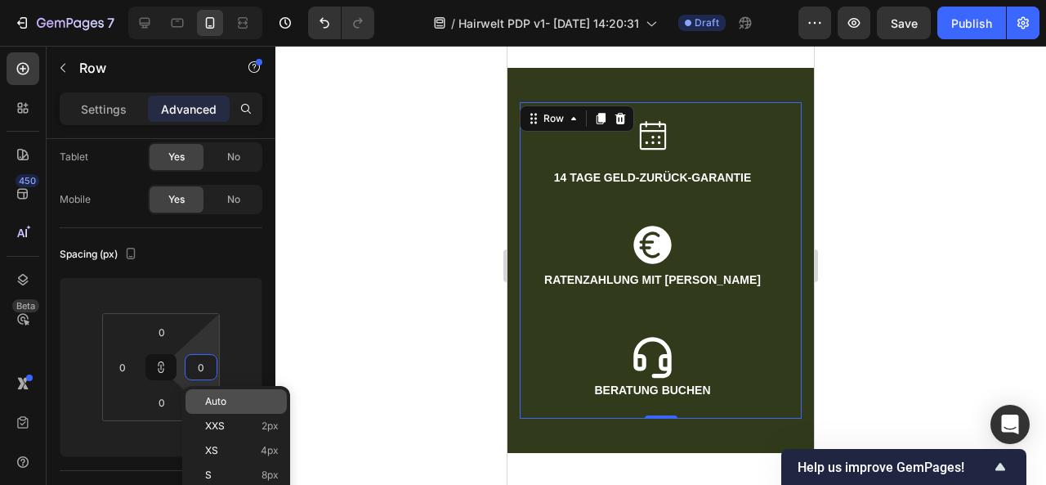
click at [236, 409] on div "Auto" at bounding box center [236, 401] width 101 height 25
type input "Auto"
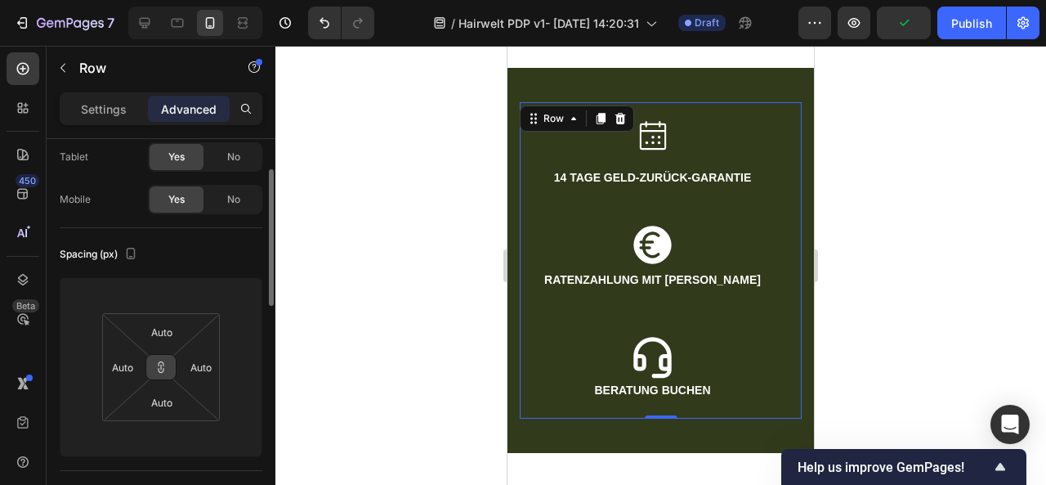
click at [165, 367] on icon at bounding box center [160, 366] width 13 height 13
click at [244, 0] on html "7 / Hairwelt PDP v1- [DATE] 14:20:31 Draft Preview Save Publish 450 Beta Sectio…" at bounding box center [523, 0] width 1046 height 0
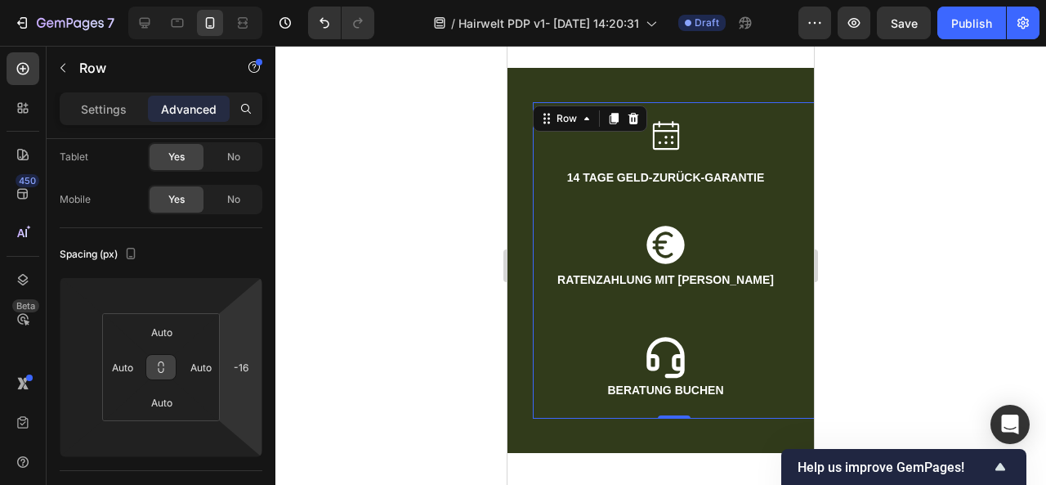
type input "-12"
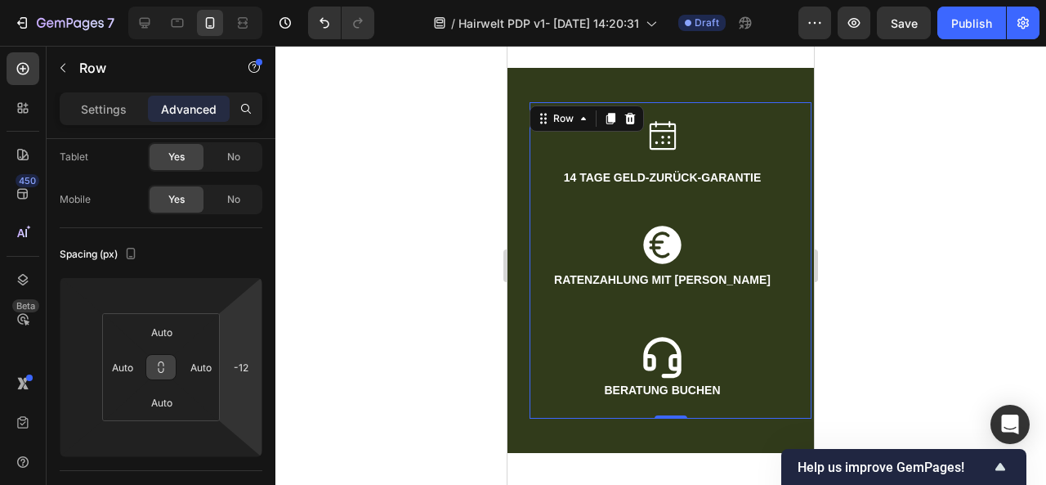
click at [248, 0] on html "7 / Hairwelt PDP v1- [DATE] 14:20:31 Draft Preview Save Publish 450 Beta Sectio…" at bounding box center [523, 0] width 1046 height 0
click at [244, 374] on input "-12" at bounding box center [241, 367] width 25 height 25
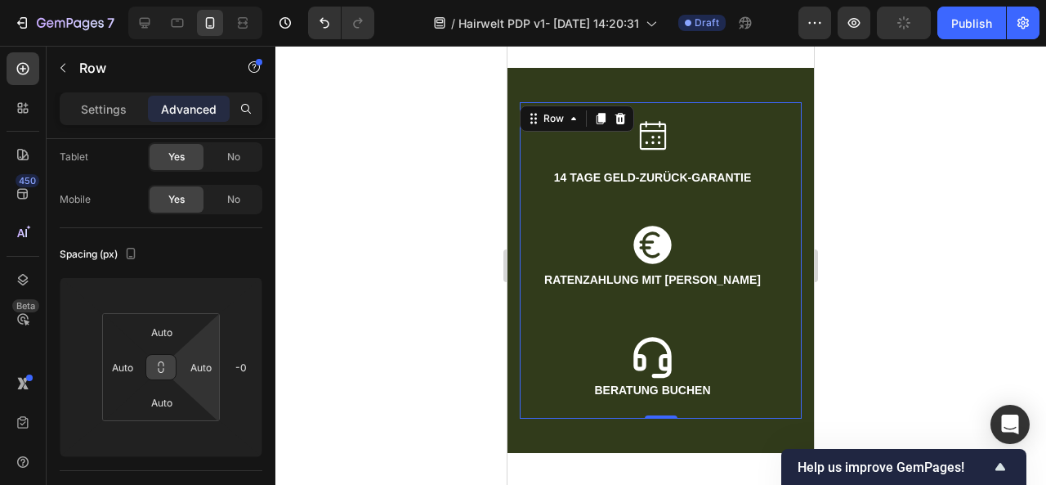
type input "0"
click at [212, 0] on html "7 / Hairwelt PDP v1- [DATE] 14:20:31 Draft Preview Save Publish 450 Beta Sectio…" at bounding box center [523, 0] width 1046 height 0
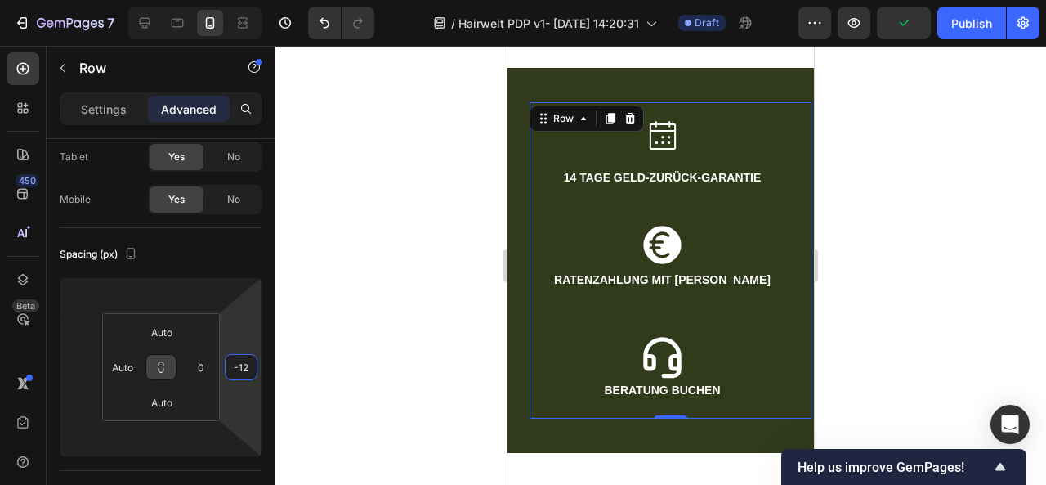
click at [254, 0] on html "7 / Hairwelt PDP v1- [DATE] 14:20:31 Draft Preview Publish 450 Beta Sections(18…" at bounding box center [523, 0] width 1046 height 0
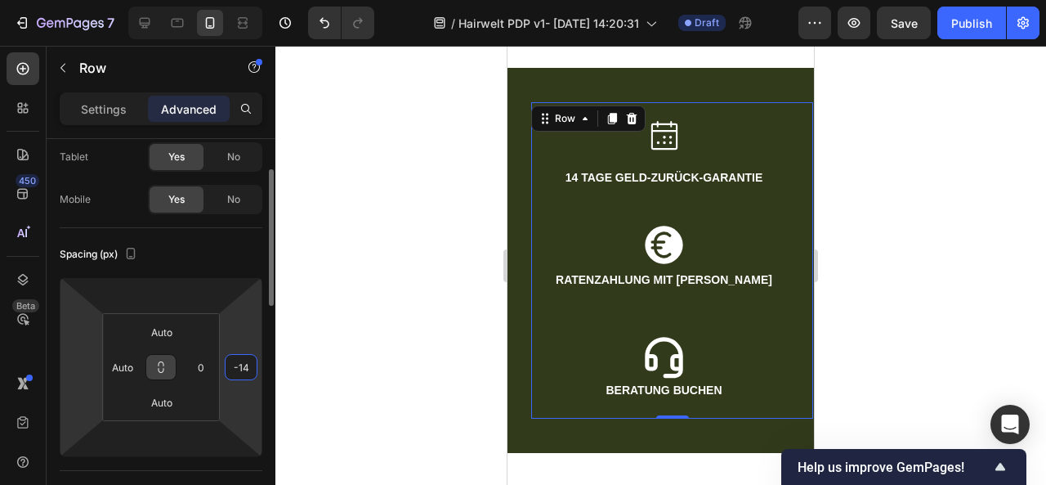
type input "-14"
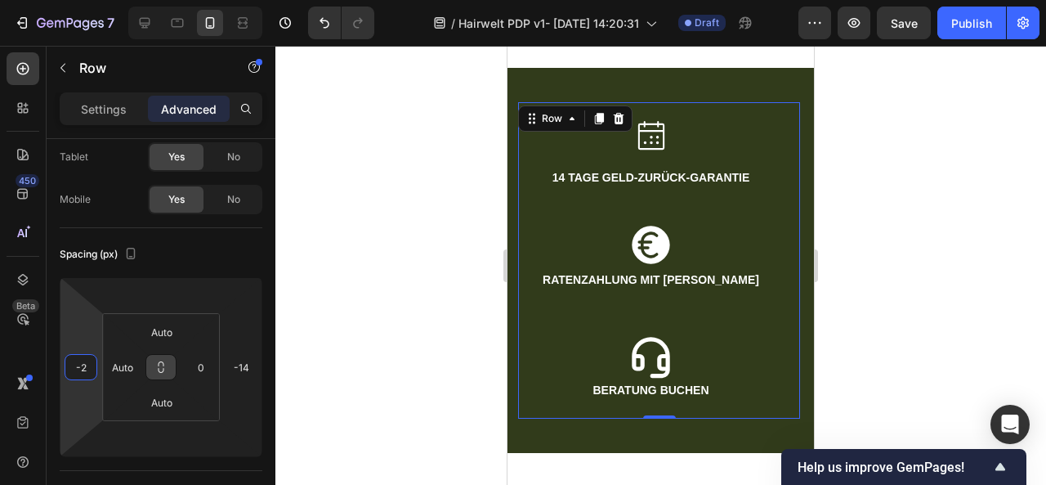
type input "-6"
drag, startPoint x: 89, startPoint y: 351, endPoint x: 90, endPoint y: 342, distance: 8.2
click at [90, 0] on html "7 / Hairwelt PDP v1- [DATE] 14:20:31 Draft Preview Save Publish 450 Beta Sectio…" at bounding box center [523, 0] width 1046 height 0
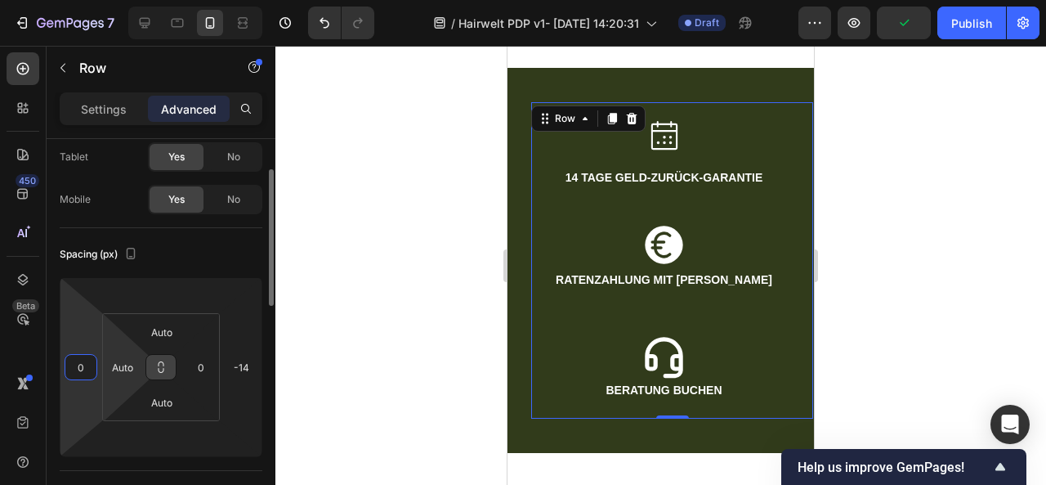
type input "0"
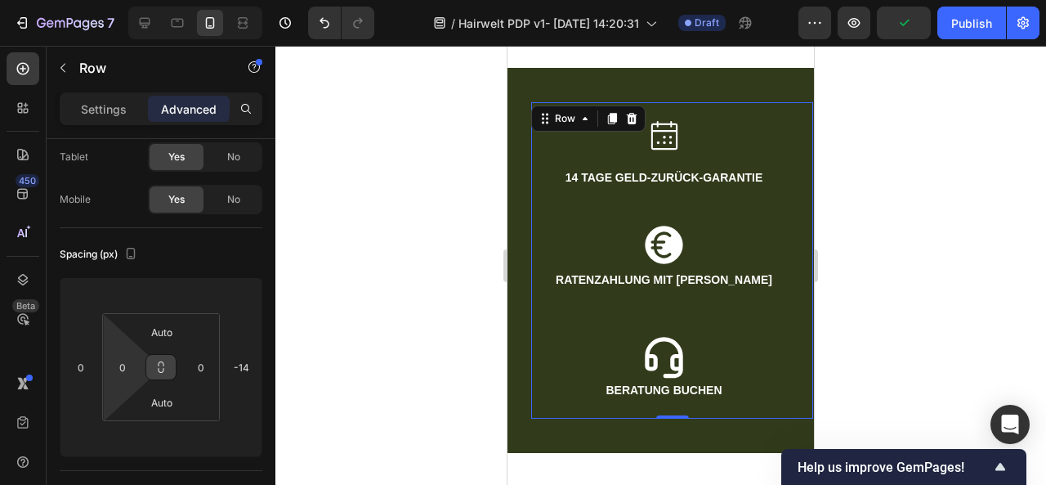
click at [124, 0] on html "7 / Hairwelt PDP v1- [DATE] 14:20:31 Draft Preview Publish 450 Beta Sections(18…" at bounding box center [523, 0] width 1046 height 0
drag, startPoint x: 121, startPoint y: 346, endPoint x: 120, endPoint y: 371, distance: 25.3
click at [120, 0] on html "7 / Hairwelt PDP v1- [DATE] 14:20:31 Draft Preview Save Publish 450 Beta Sectio…" at bounding box center [523, 0] width 1046 height 0
type input "0"
click at [114, 0] on html "7 / Hairwelt PDP v1- [DATE] 14:20:31 Draft Preview Save Publish 450 Beta Sectio…" at bounding box center [523, 0] width 1046 height 0
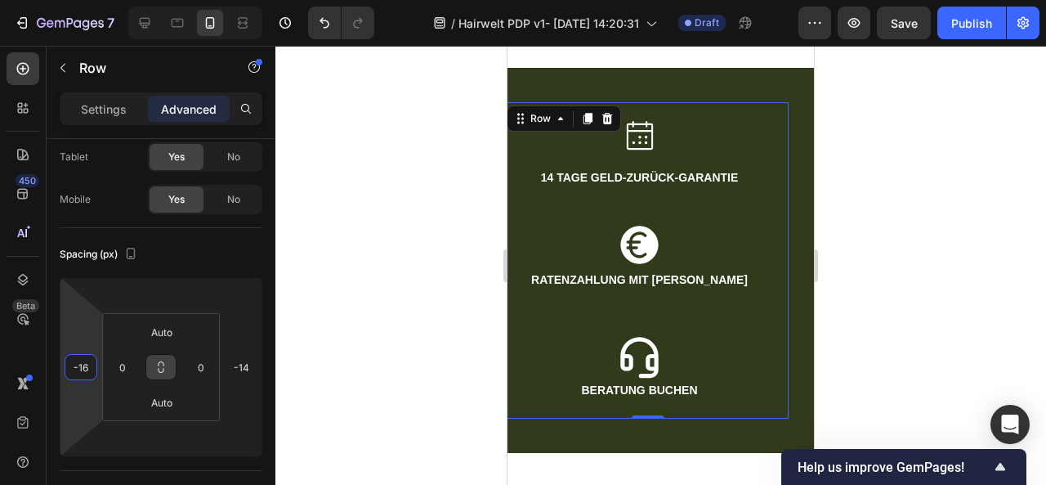
drag, startPoint x: 77, startPoint y: 333, endPoint x: 84, endPoint y: 339, distance: 9.8
click at [84, 0] on html "7 / Hairwelt PDP v1- [DATE] 14:20:31 Draft Preview Save Publish 450 Beta Sectio…" at bounding box center [523, 0] width 1046 height 0
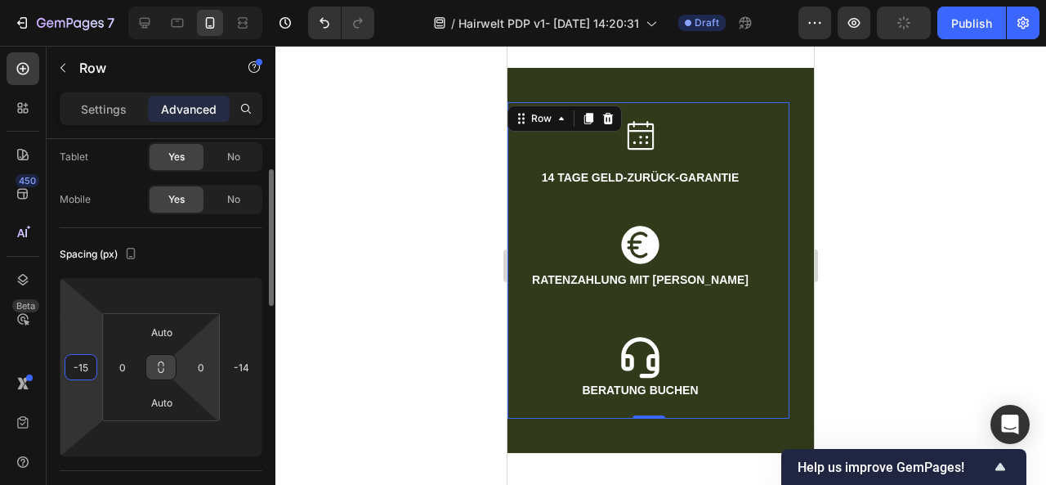
type input "-15"
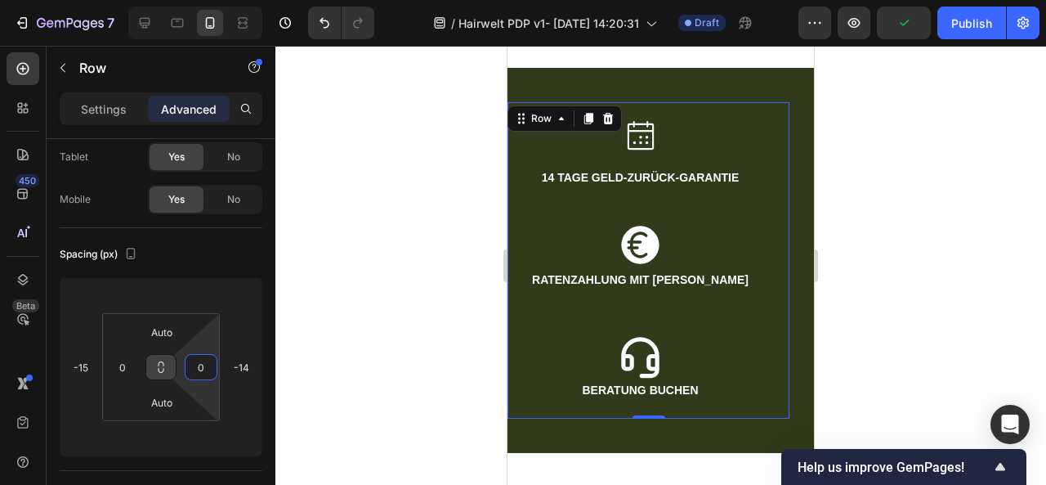
drag, startPoint x: 206, startPoint y: 347, endPoint x: 208, endPoint y: 398, distance: 50.7
click at [208, 0] on html "7 / Hairwelt PDP v1- [DATE] 14:20:31 Draft Preview Publish 450 Beta Sections(18…" at bounding box center [523, 0] width 1046 height 0
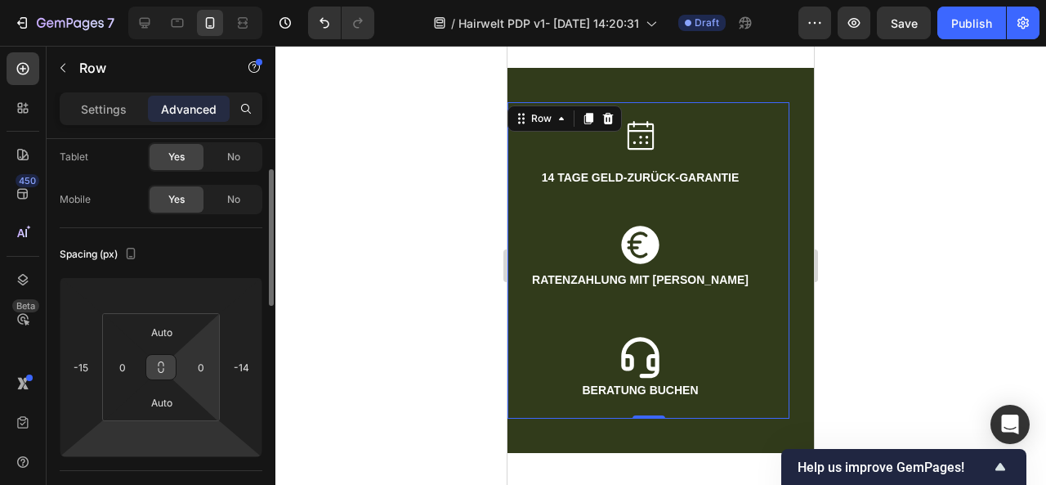
drag, startPoint x: 208, startPoint y: 398, endPoint x: 206, endPoint y: 440, distance: 41.7
click at [206, 0] on html "7 / Hairwelt PDP v1- [DATE] 14:20:31 Draft Preview Save Publish 450 Beta Sectio…" at bounding box center [523, 0] width 1046 height 0
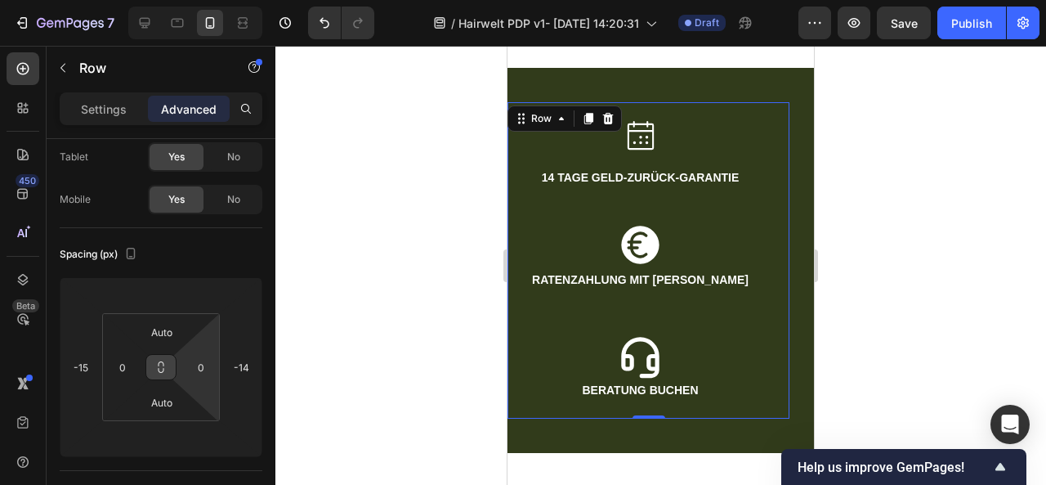
drag, startPoint x: 202, startPoint y: 388, endPoint x: 210, endPoint y: 333, distance: 55.4
click at [210, 0] on html "7 / Hairwelt PDP v1- [DATE] 14:20:31 Draft Preview Save Publish 450 Beta Sectio…" at bounding box center [523, 0] width 1046 height 0
drag, startPoint x: 211, startPoint y: 327, endPoint x: 215, endPoint y: 317, distance: 10.6
click at [215, 0] on html "7 / Hairwelt PDP v1- [DATE] 14:20:31 Draft Preview Save Publish 450 Beta Sectio…" at bounding box center [523, 0] width 1046 height 0
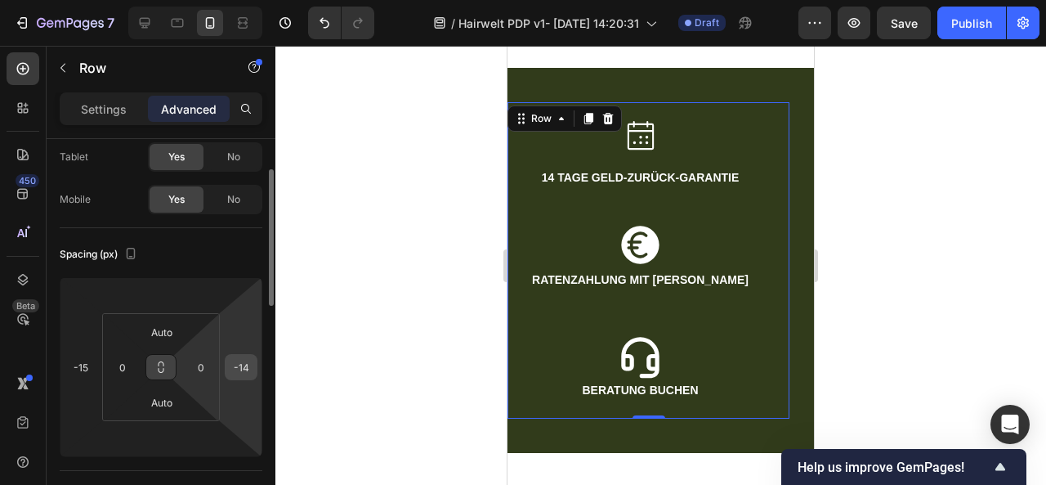
click at [239, 373] on input "-14" at bounding box center [241, 367] width 25 height 25
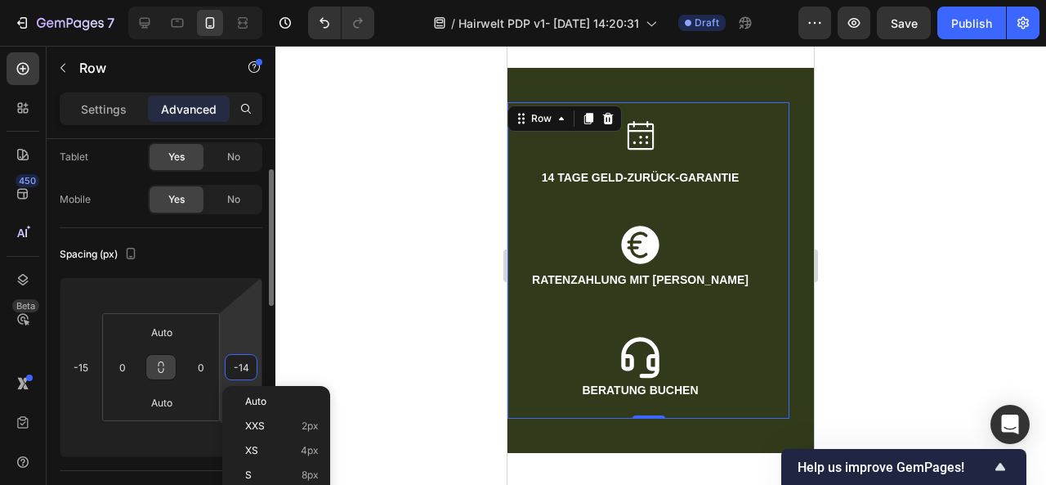
click at [239, 373] on input "-14" at bounding box center [241, 367] width 25 height 25
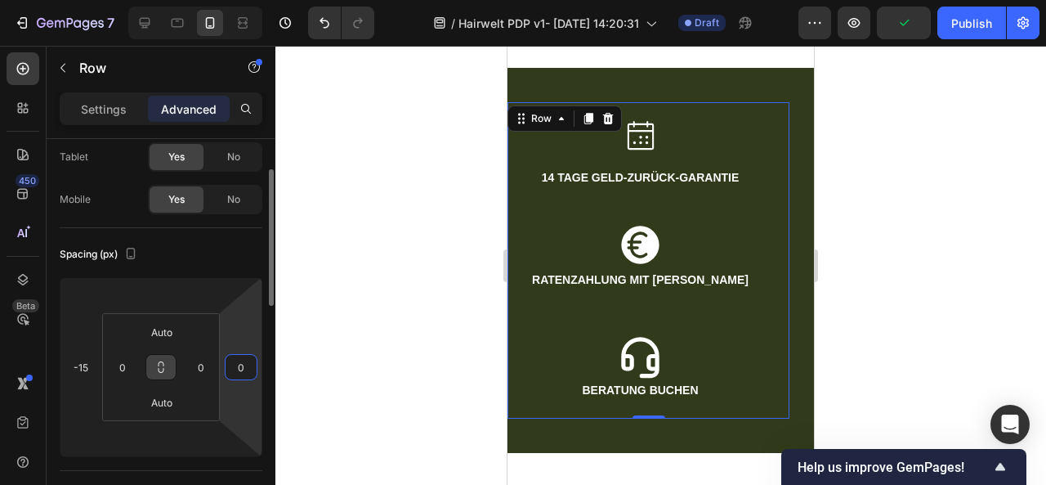
type input "0"
click at [77, 362] on input "-15" at bounding box center [81, 367] width 25 height 25
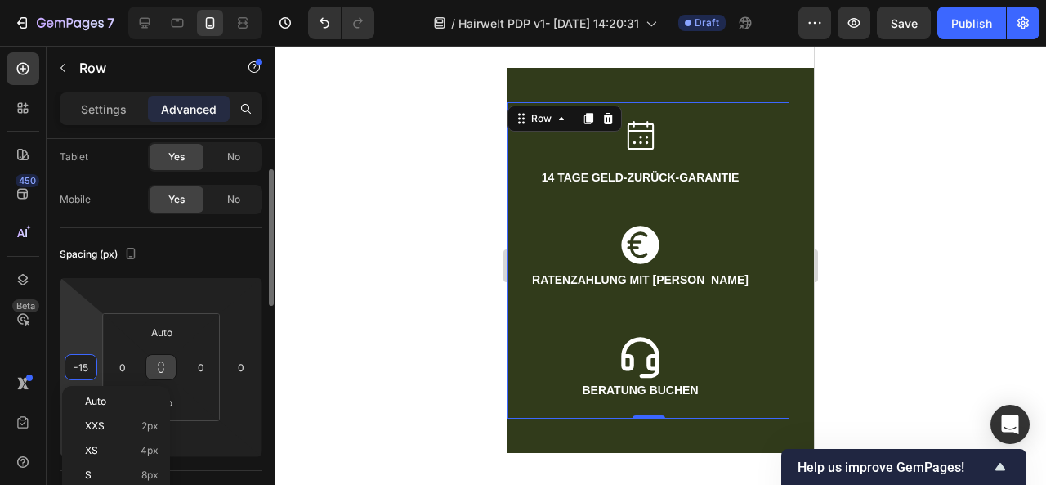
type input "0"
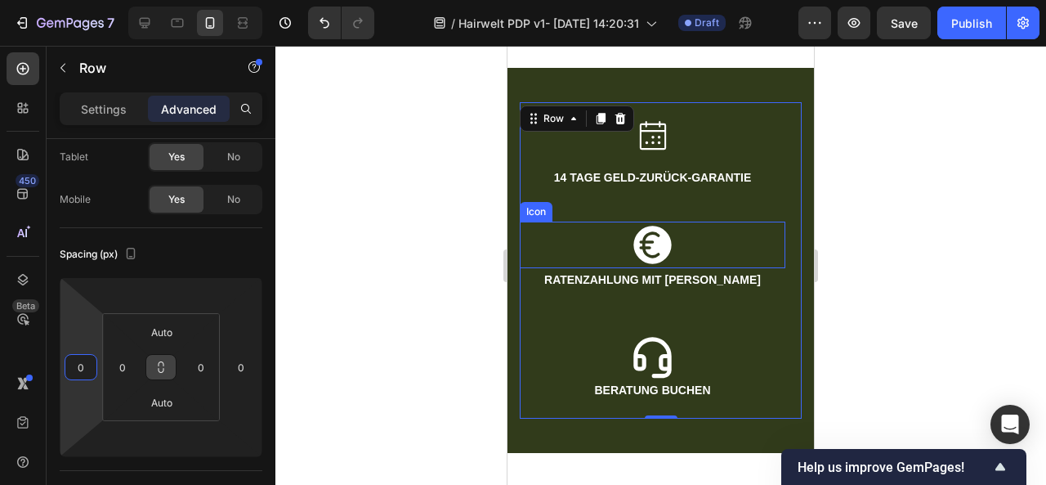
click at [930, 286] on div at bounding box center [660, 265] width 771 height 439
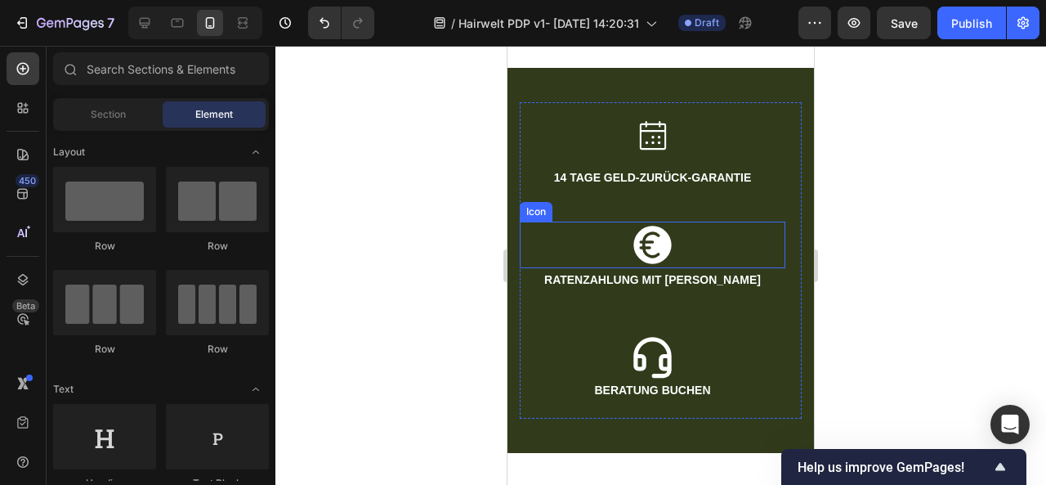
click at [868, 298] on div at bounding box center [660, 265] width 771 height 439
click at [847, 336] on div at bounding box center [660, 265] width 771 height 439
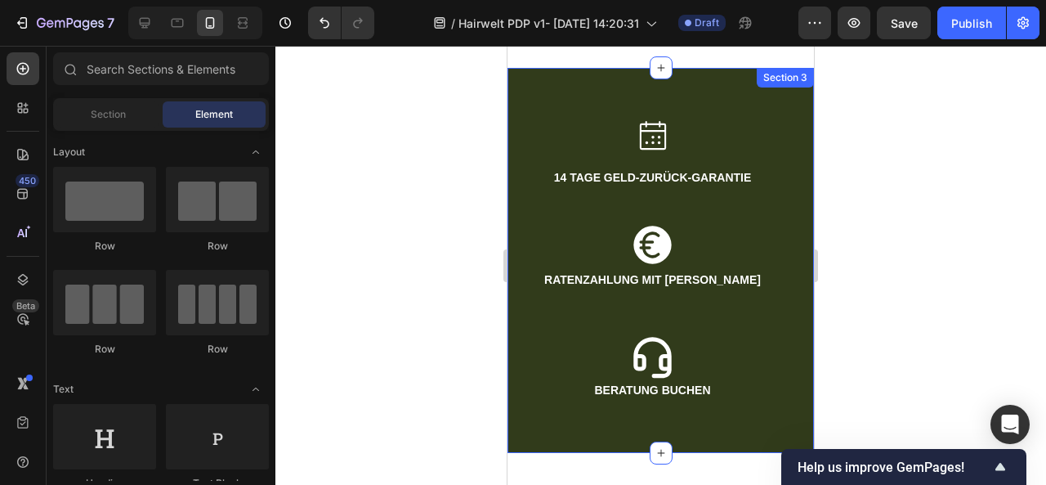
click at [709, 430] on div "Icon 14 TAGE GELD-ZURÜCK-GARANTIE Text Block Icon RATENZAHLUNG MIT KLARNA Text …" at bounding box center [660, 260] width 306 height 385
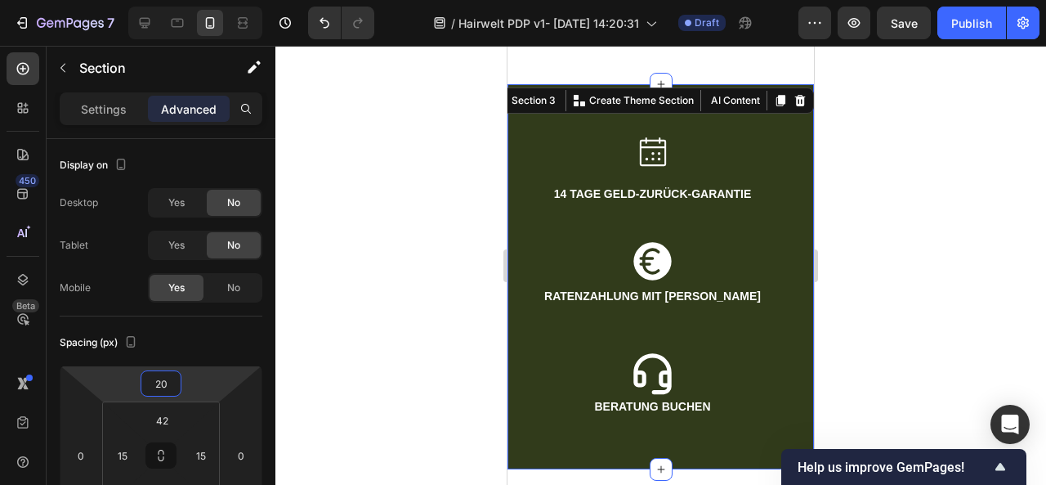
drag, startPoint x: 194, startPoint y: 384, endPoint x: 196, endPoint y: 376, distance: 8.3
click at [196, 0] on html "7 / Hairwelt PDP v1- [DATE] 14:20:31 Draft Preview Save Publish 450 Beta Sectio…" at bounding box center [523, 0] width 1046 height 0
click at [319, 21] on icon "Undo/Redo" at bounding box center [324, 23] width 16 height 16
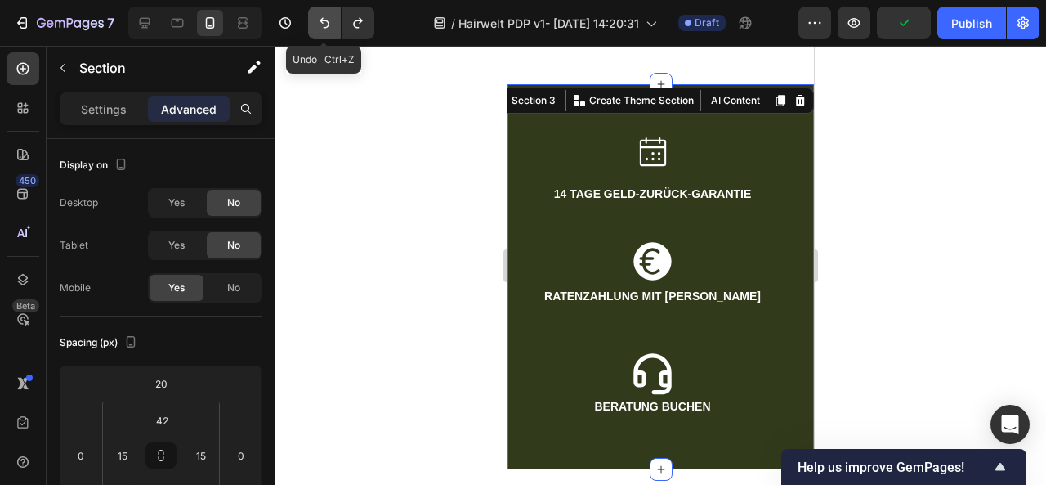
click at [319, 21] on icon "Undo/Redo" at bounding box center [324, 23] width 16 height 16
type input "0"
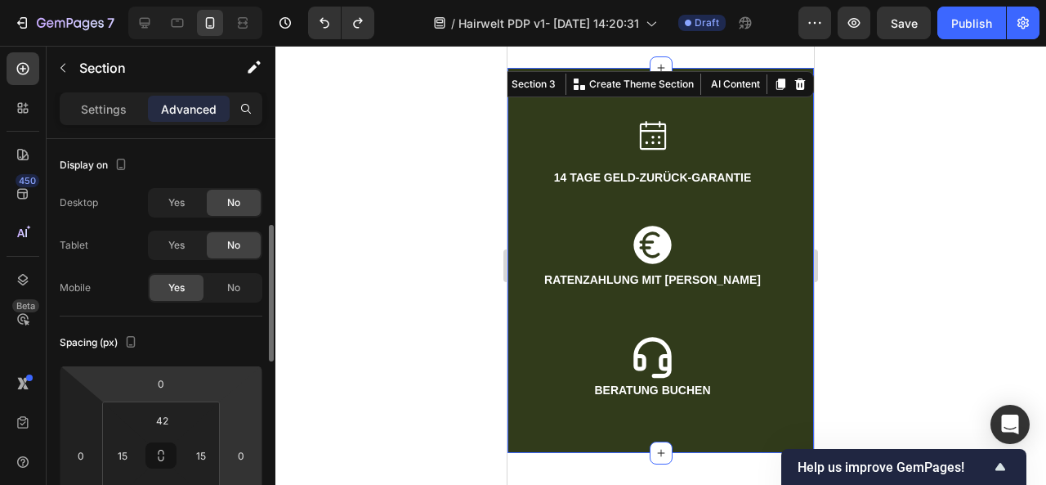
scroll to position [66, 0]
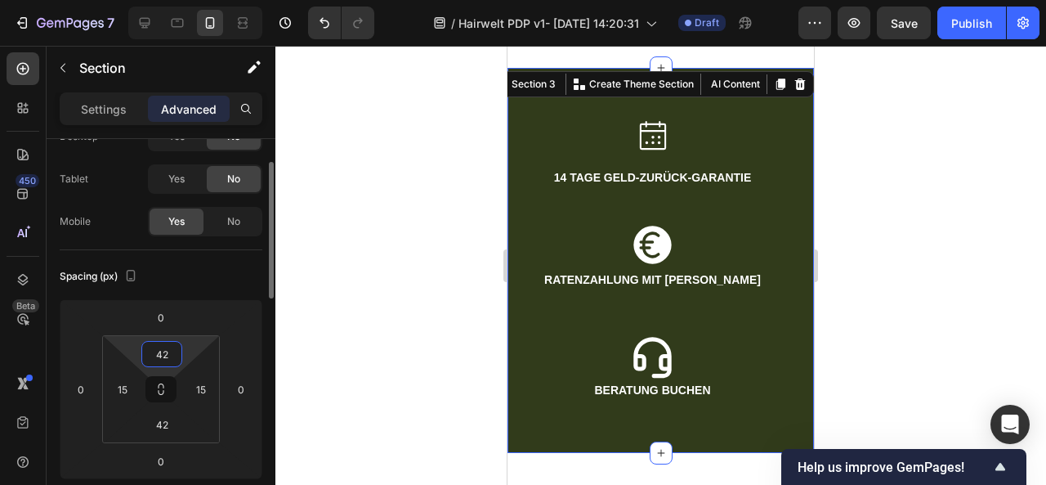
click at [191, 0] on html "7 / Hairwelt PDP v1- [DATE] 14:20:31 Draft Preview Save Publish 450 Beta Sectio…" at bounding box center [523, 0] width 1046 height 0
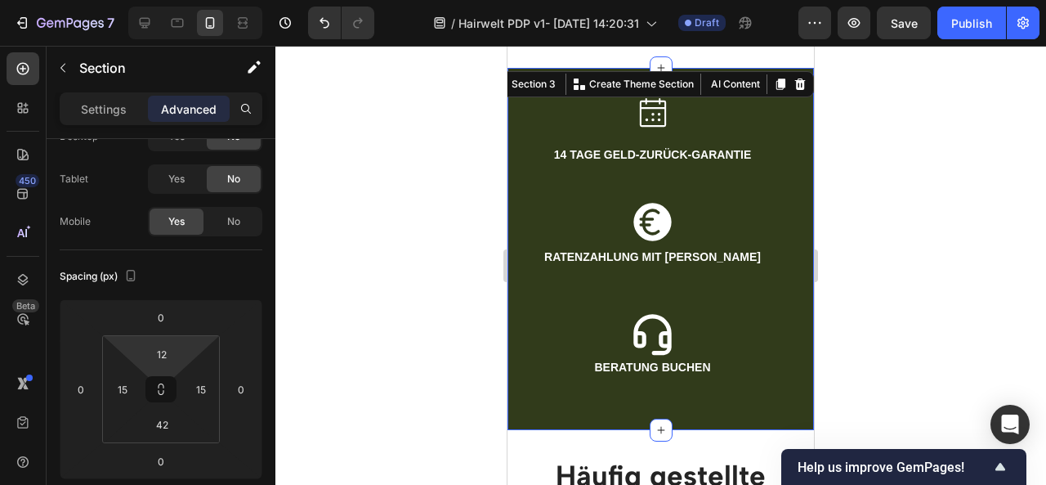
type input "10"
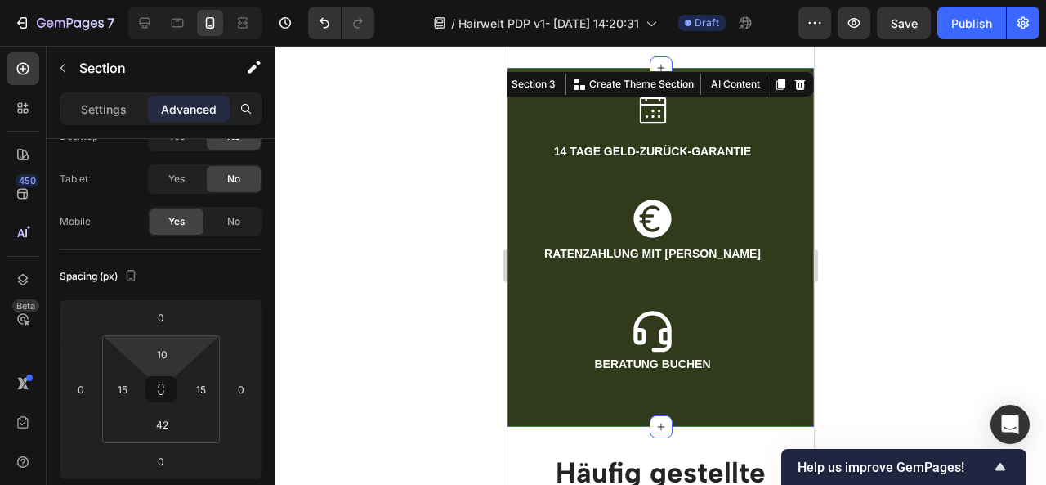
drag, startPoint x: 191, startPoint y: 351, endPoint x: 191, endPoint y: 364, distance: 13.1
click at [191, 0] on html "7 / Hairwelt PDP v1- [DATE] 14:20:31 Draft Preview Save Publish 450 Beta Sectio…" at bounding box center [523, 0] width 1046 height 0
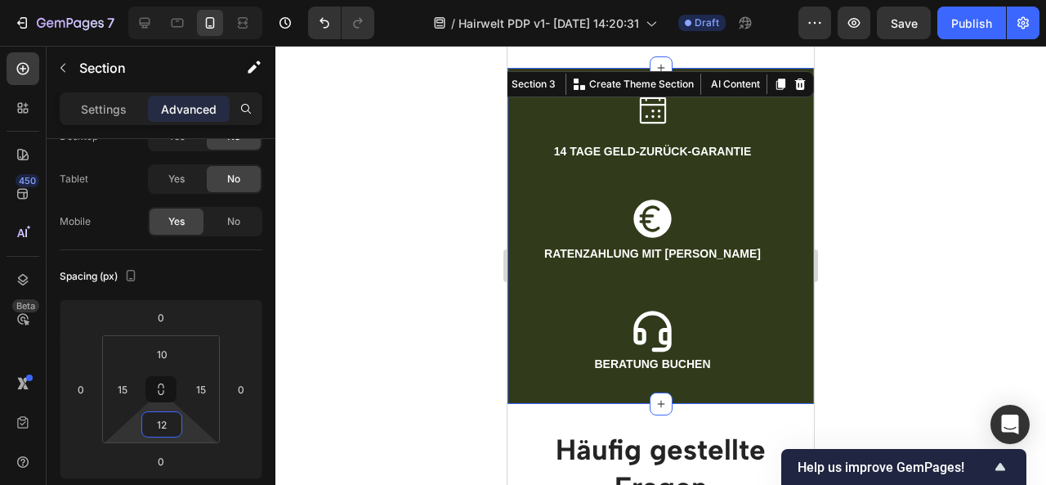
type input "10"
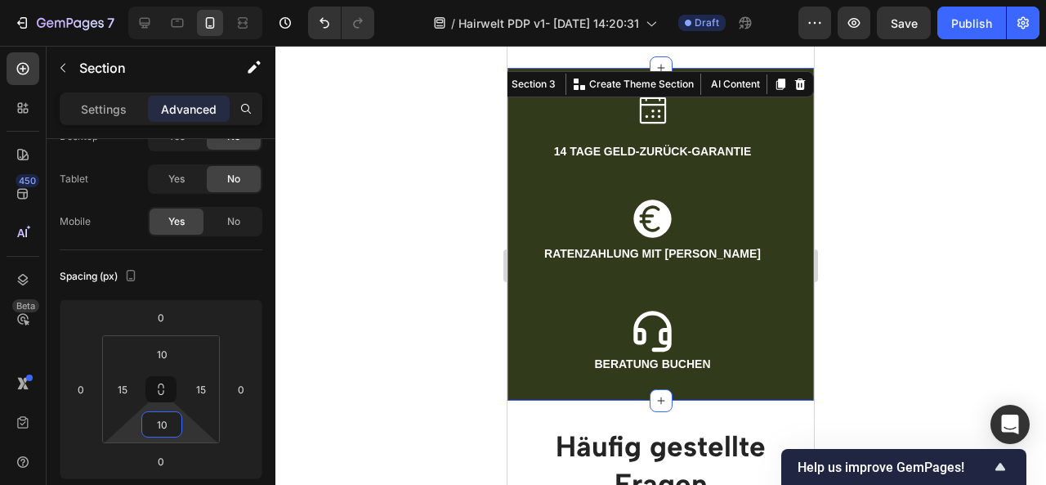
drag, startPoint x: 182, startPoint y: 429, endPoint x: 188, endPoint y: 442, distance: 14.3
click at [188, 0] on html "7 / Hairwelt PDP v1- [DATE] 14:20:31 Draft Preview Save Publish 450 Beta Sectio…" at bounding box center [523, 0] width 1046 height 0
click at [916, 308] on div at bounding box center [660, 265] width 771 height 439
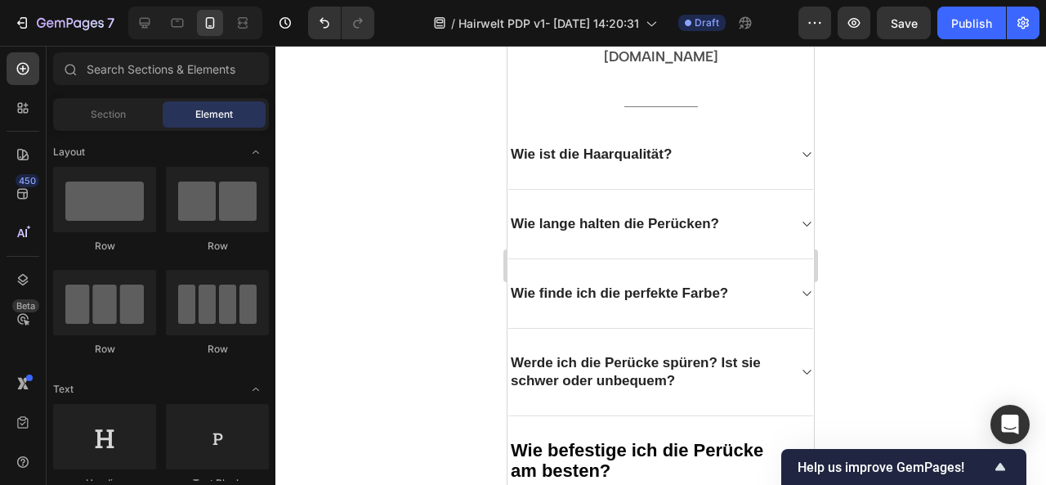
scroll to position [2310, 0]
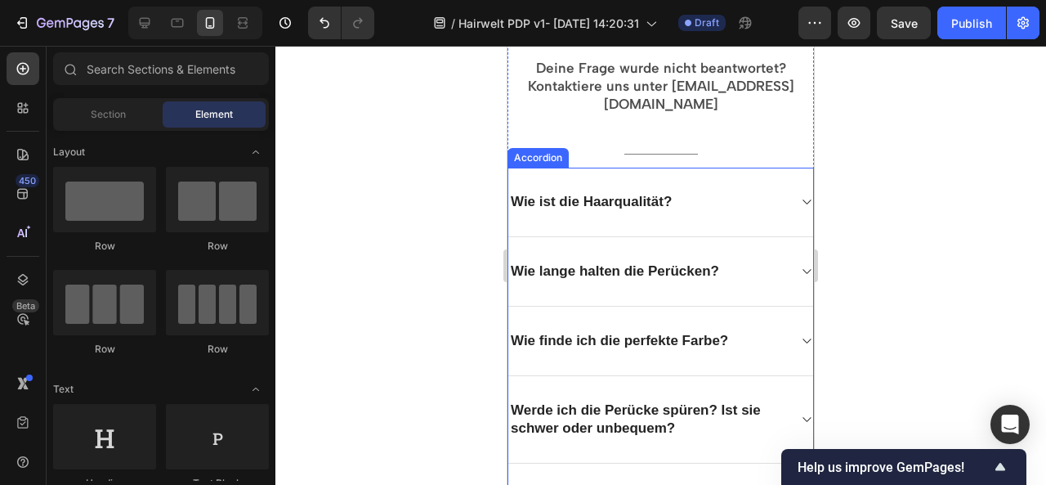
click at [623, 193] on p "Wie ist die Haarqualität?" at bounding box center [591, 202] width 161 height 18
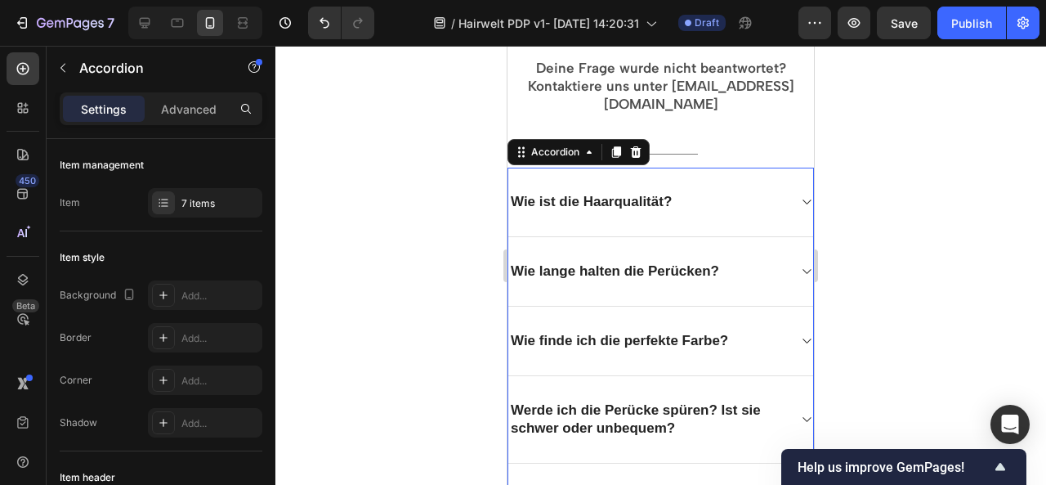
click at [583, 193] on p "Wie ist die Haarqualität?" at bounding box center [591, 202] width 161 height 18
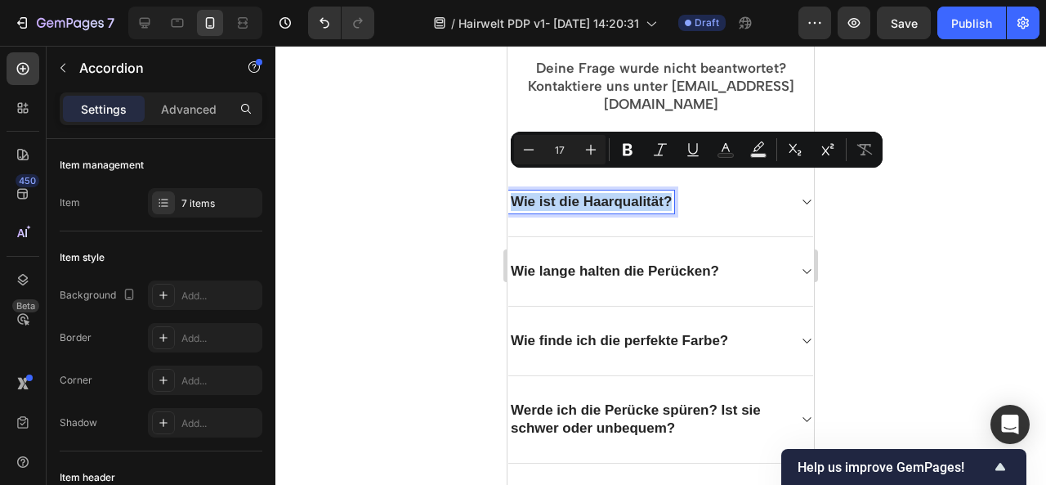
click at [583, 193] on p "Wie ist die Haarqualität?" at bounding box center [591, 202] width 161 height 18
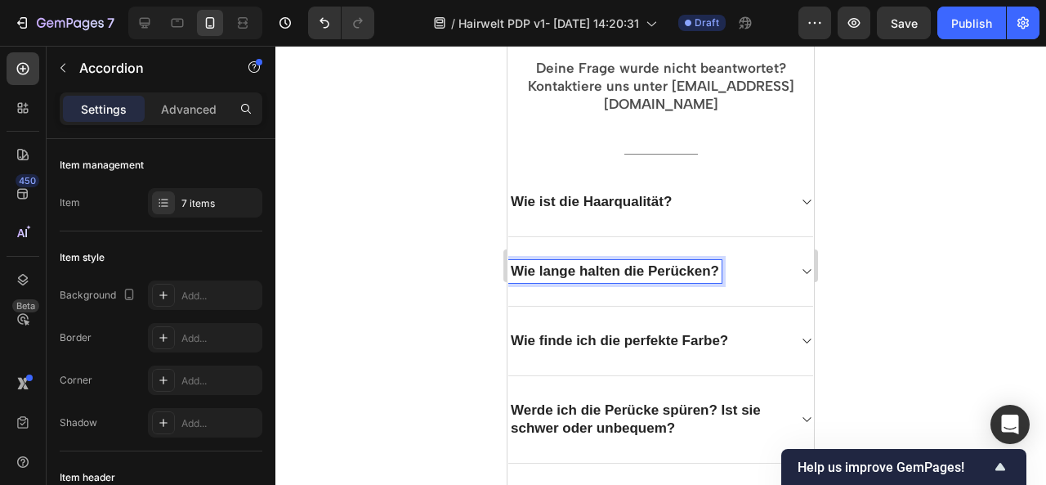
click at [581, 262] on p "Wie lange halten die Perücken?" at bounding box center [615, 271] width 208 height 18
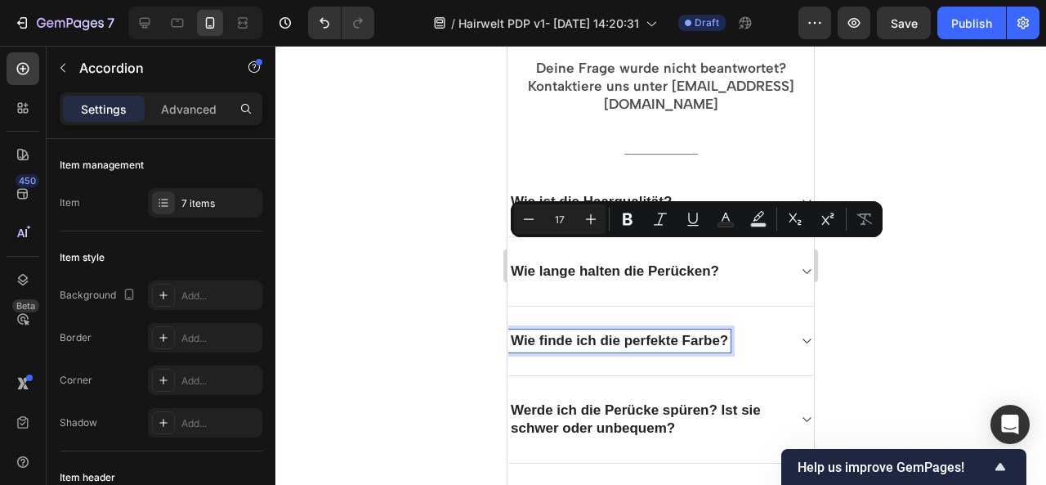
click at [570, 332] on p "Wie finde ich die perfekte Farbe?" at bounding box center [619, 341] width 217 height 18
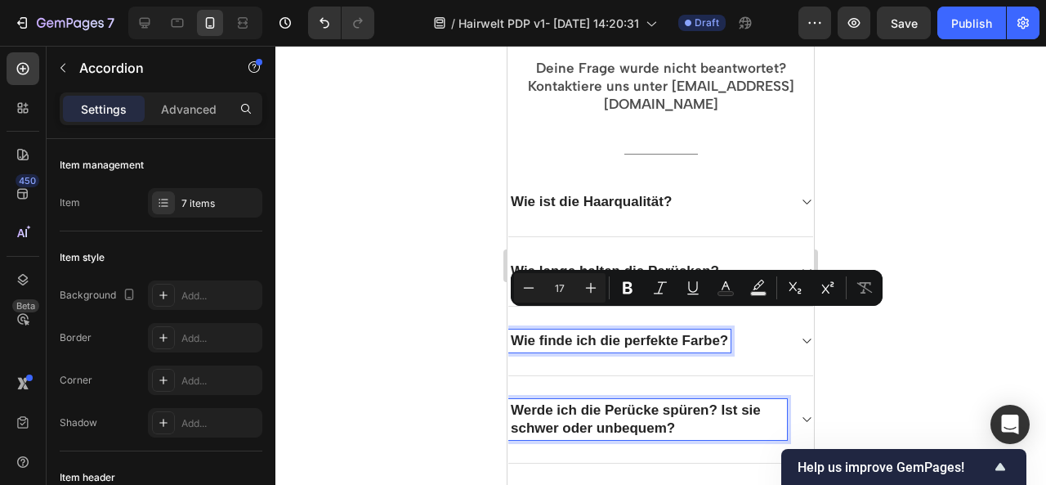
click at [569, 401] on p "Werde ich die Perücke spüren? Ist sie schwer oder unbequem?" at bounding box center [648, 419] width 274 height 36
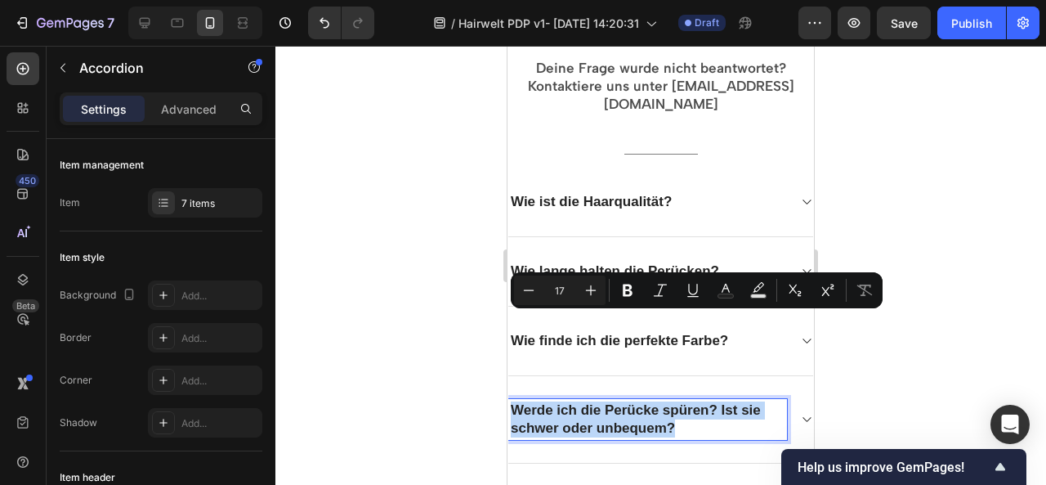
scroll to position [2387, 0]
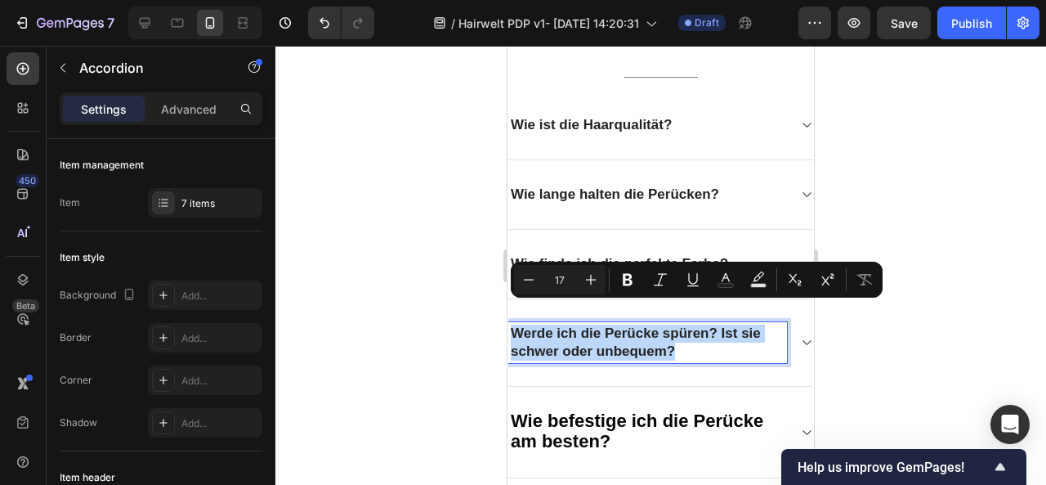
type input "22"
click at [564, 410] on span "Wie befestige ich die Perücke am besten?" at bounding box center [637, 430] width 253 height 40
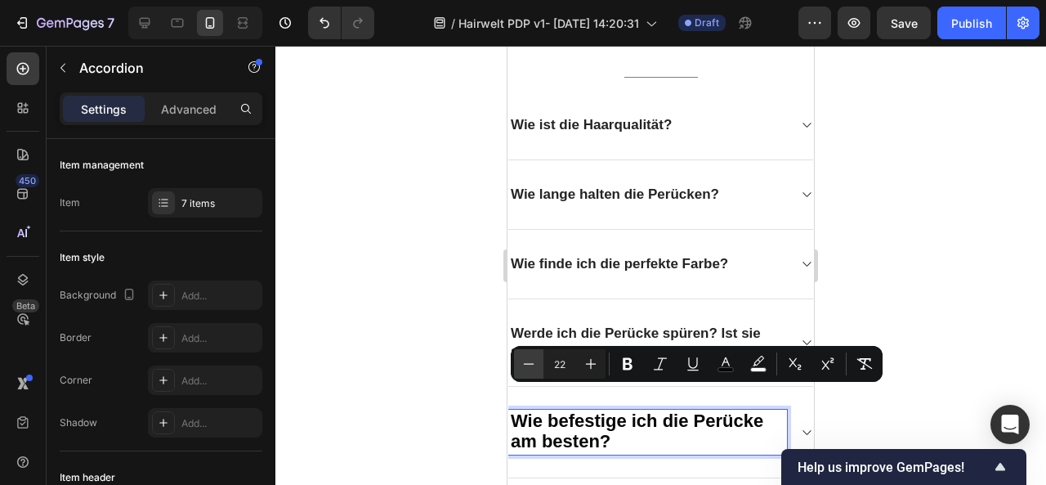
click at [521, 360] on icon "Editor contextual toolbar" at bounding box center [529, 363] width 16 height 16
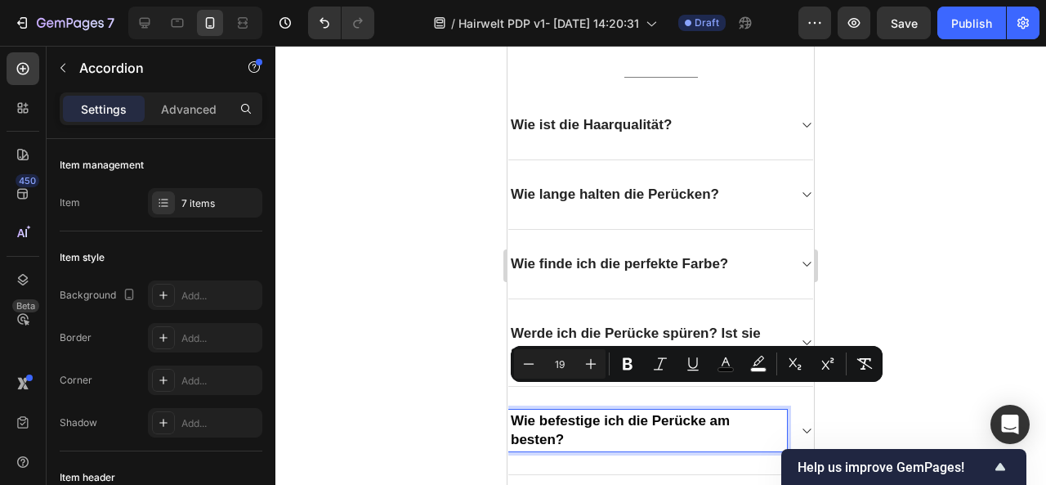
type input "17"
click at [943, 272] on div at bounding box center [660, 265] width 771 height 439
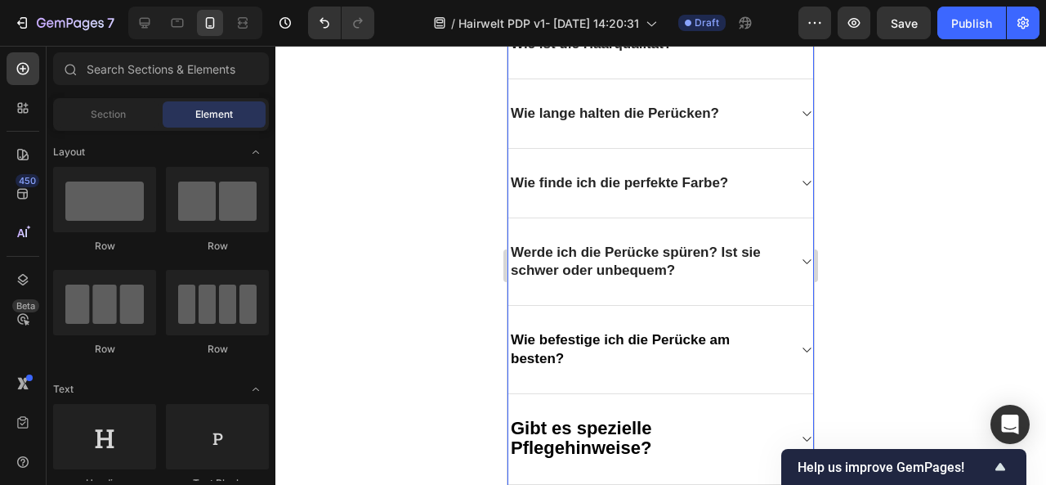
scroll to position [2518, 0]
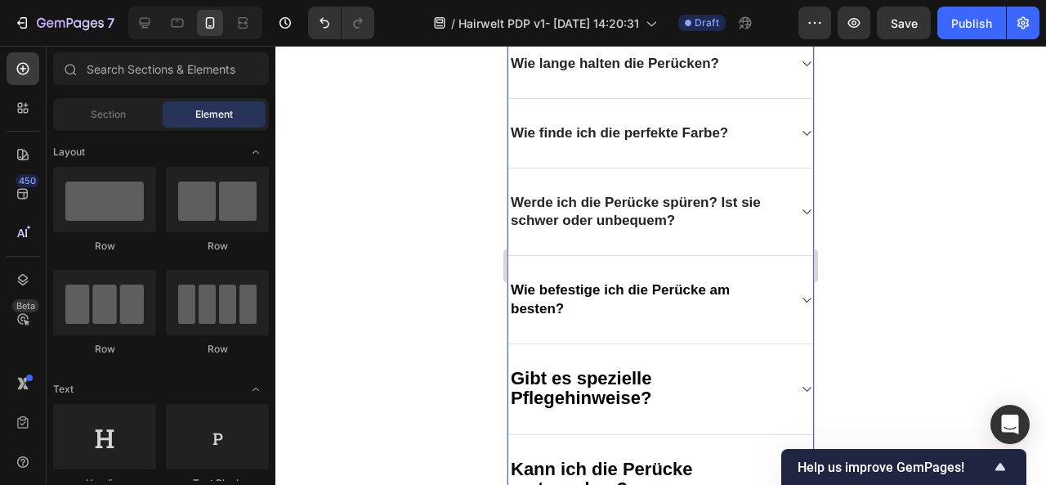
click at [601, 369] on span "Gibt es spezielle Pflegehinweise?" at bounding box center [581, 388] width 141 height 40
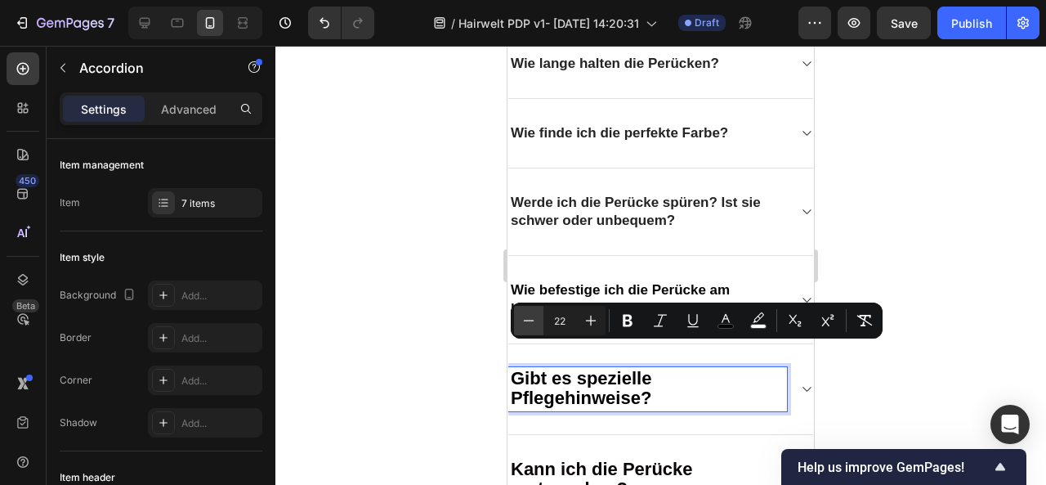
click at [530, 315] on icon "Editor contextual toolbar" at bounding box center [529, 320] width 16 height 16
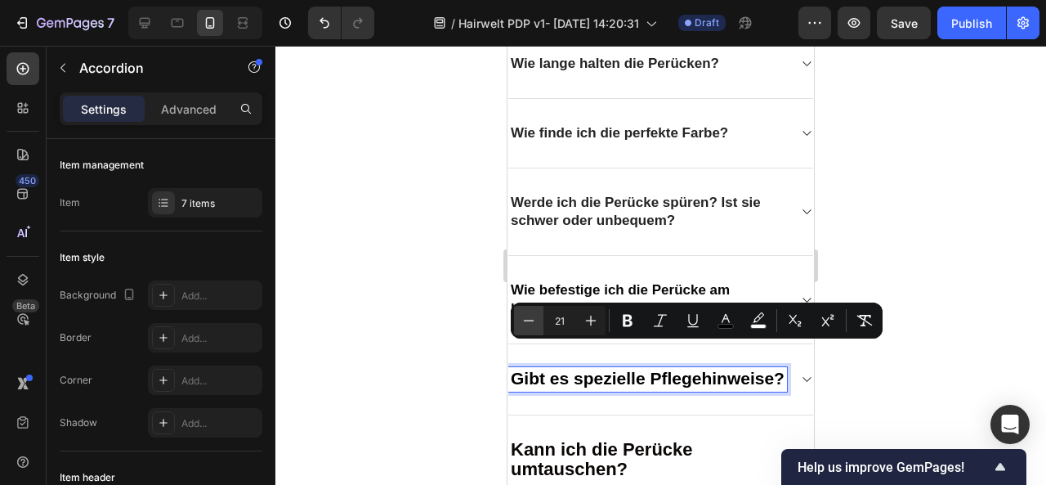
click at [530, 315] on icon "Editor contextual toolbar" at bounding box center [529, 320] width 16 height 16
type input "17"
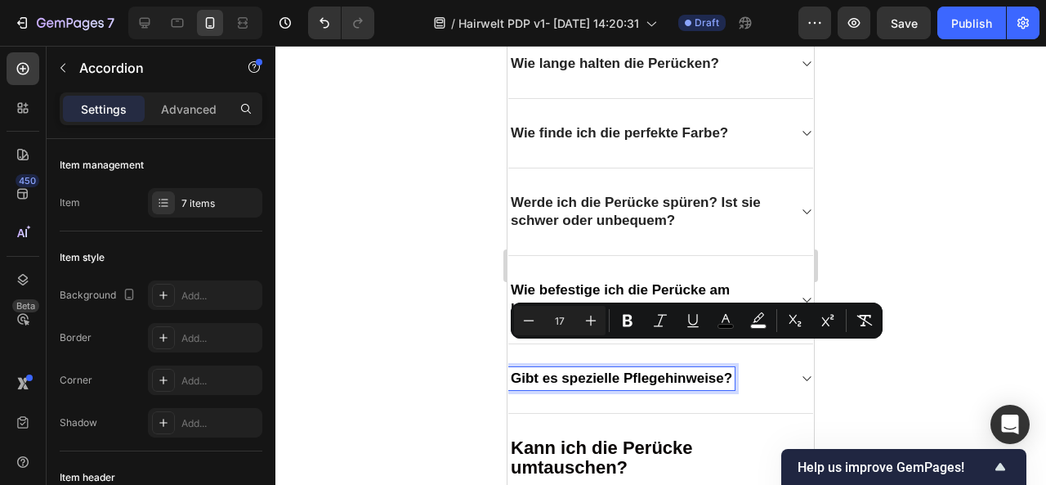
click at [851, 414] on div at bounding box center [660, 265] width 771 height 439
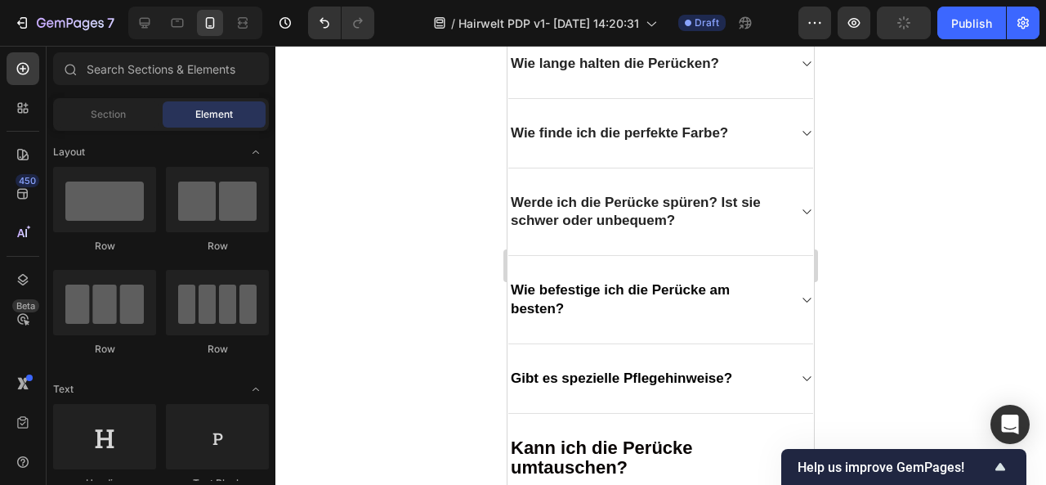
click at [960, 243] on div at bounding box center [660, 265] width 771 height 439
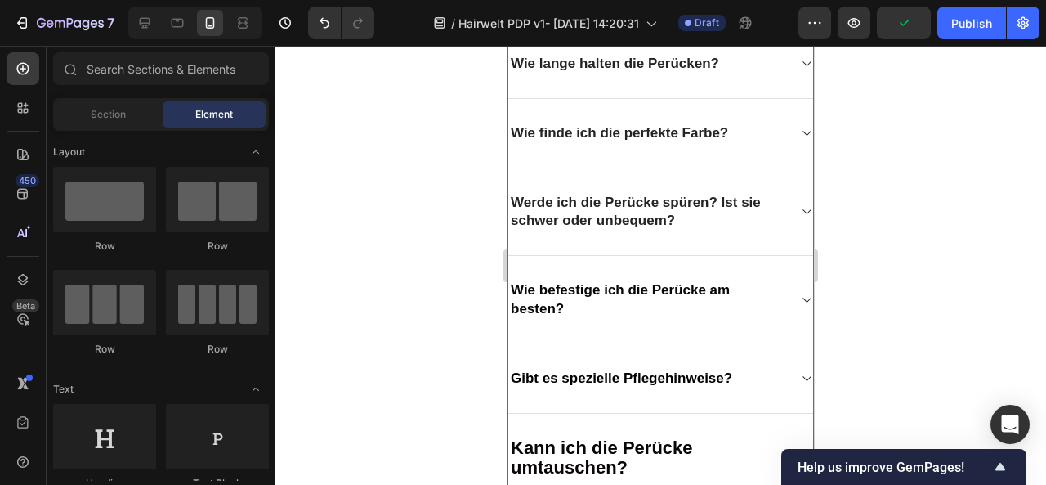
scroll to position [2587, 0]
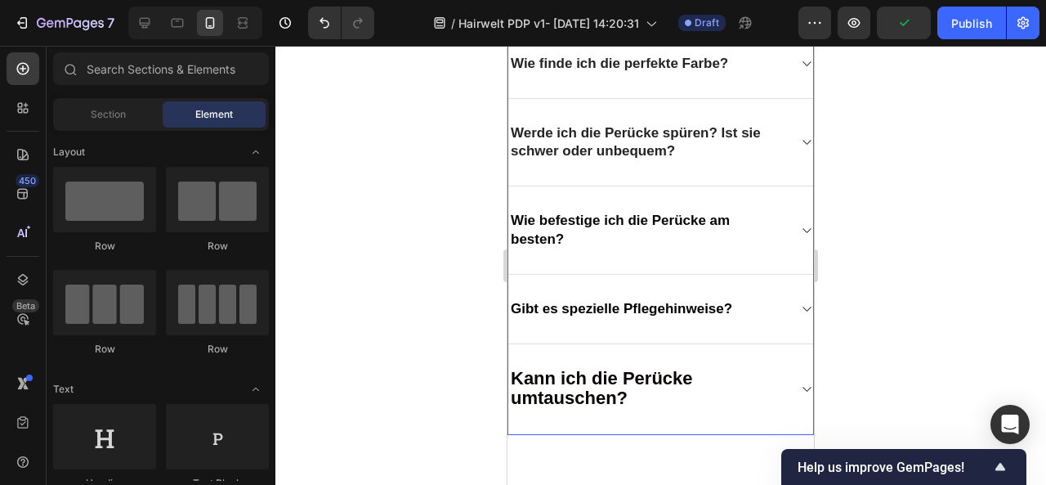
click at [579, 368] on span "Kann ich die Perücke umtauschen?" at bounding box center [602, 388] width 182 height 40
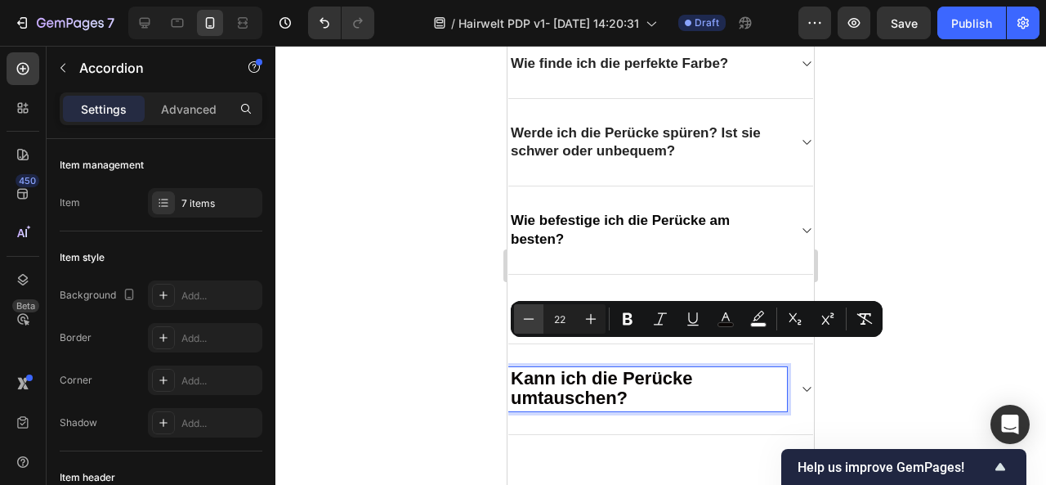
click at [525, 313] on icon "Editor contextual toolbar" at bounding box center [529, 319] width 16 height 16
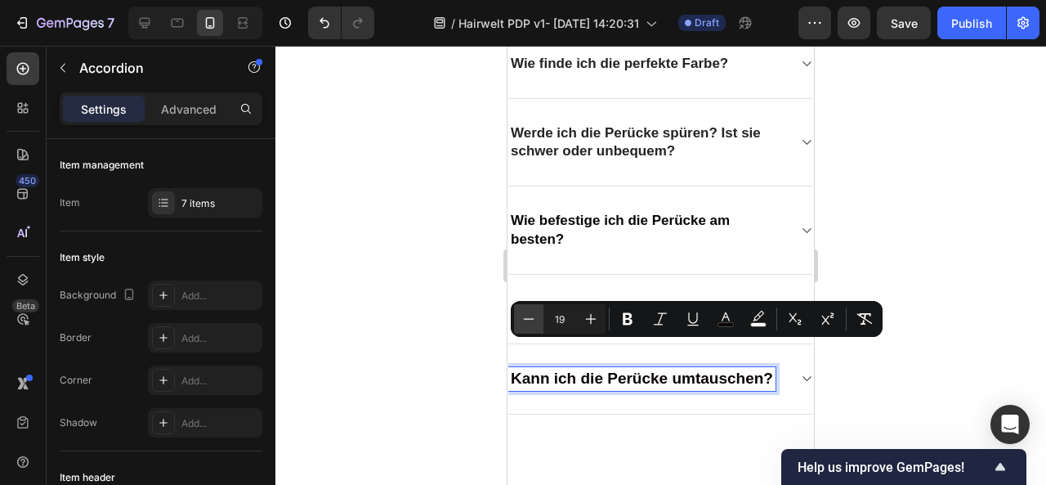
click at [525, 313] on icon "Editor contextual toolbar" at bounding box center [529, 319] width 16 height 16
type input "17"
click at [954, 395] on div at bounding box center [660, 265] width 771 height 439
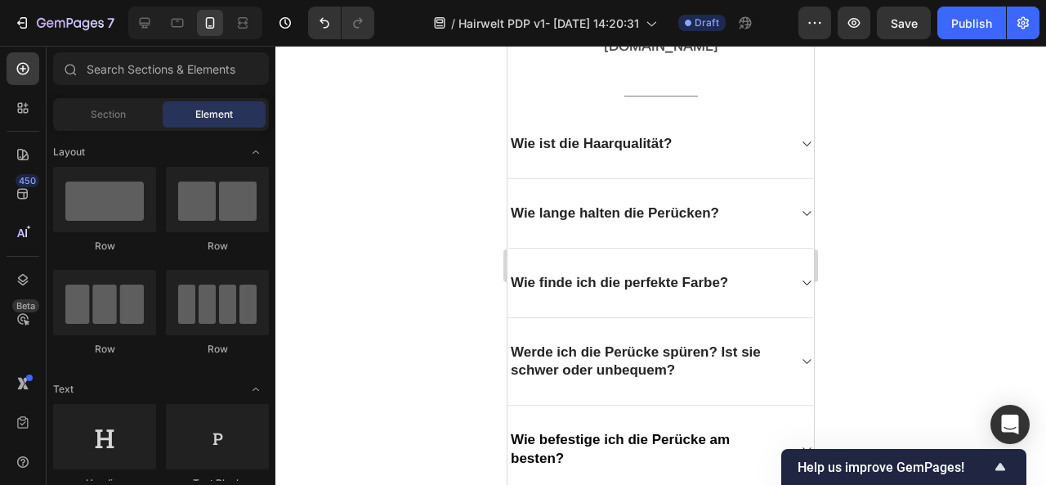
scroll to position [2285, 0]
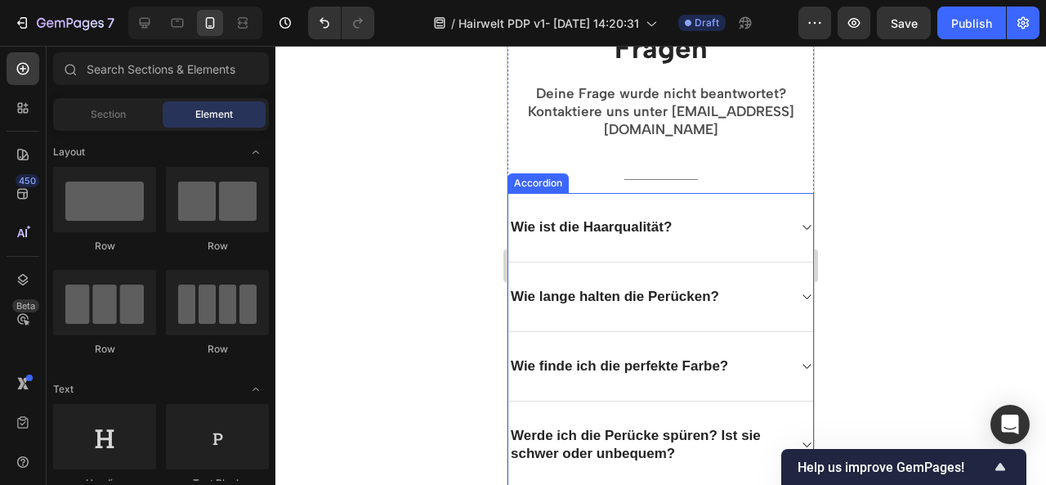
click at [800, 221] on icon at bounding box center [806, 227] width 12 height 13
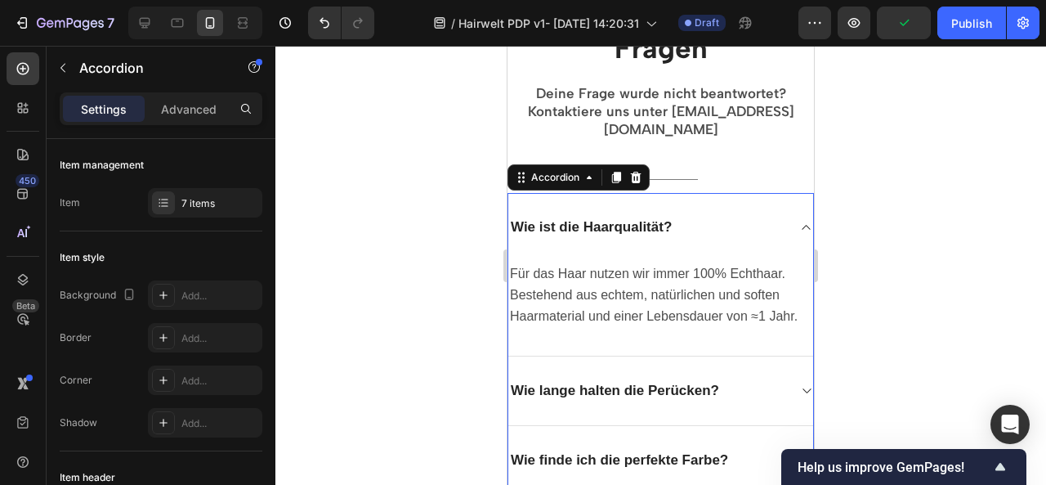
click at [802, 225] on icon at bounding box center [806, 227] width 8 height 5
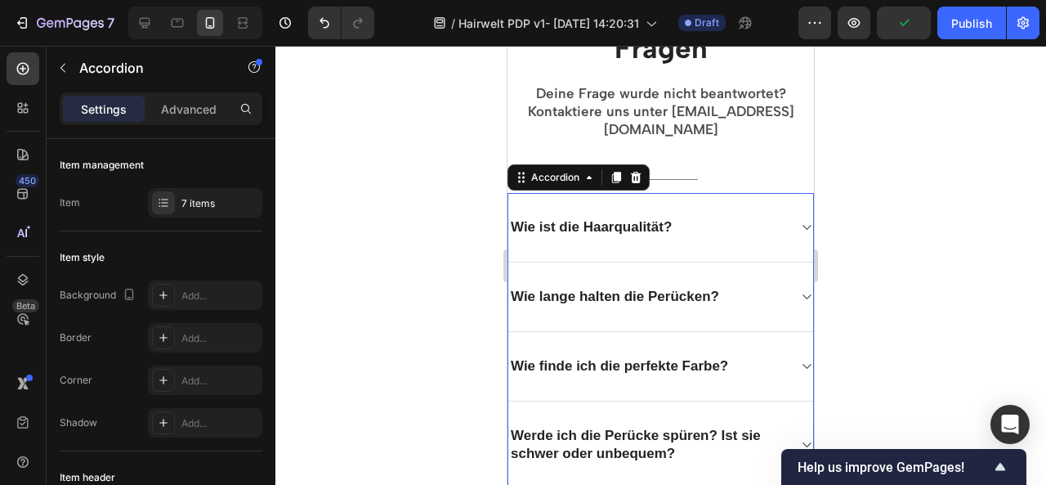
click at [800, 221] on icon at bounding box center [806, 227] width 12 height 13
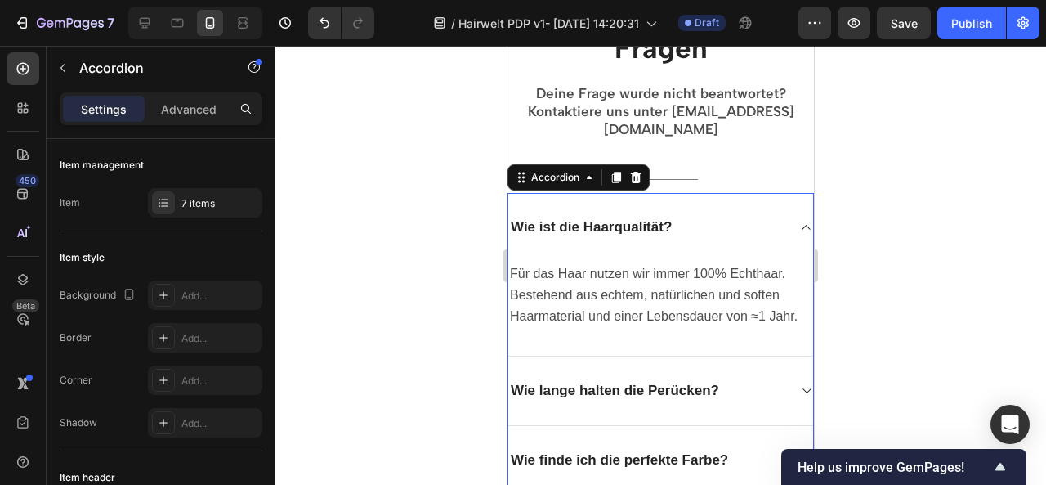
click at [802, 225] on icon at bounding box center [806, 227] width 8 height 5
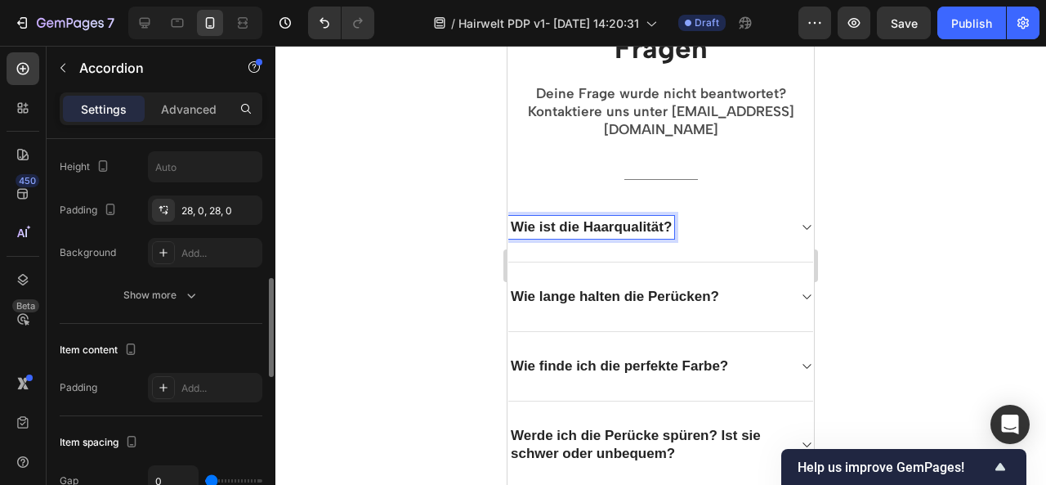
scroll to position [476, 0]
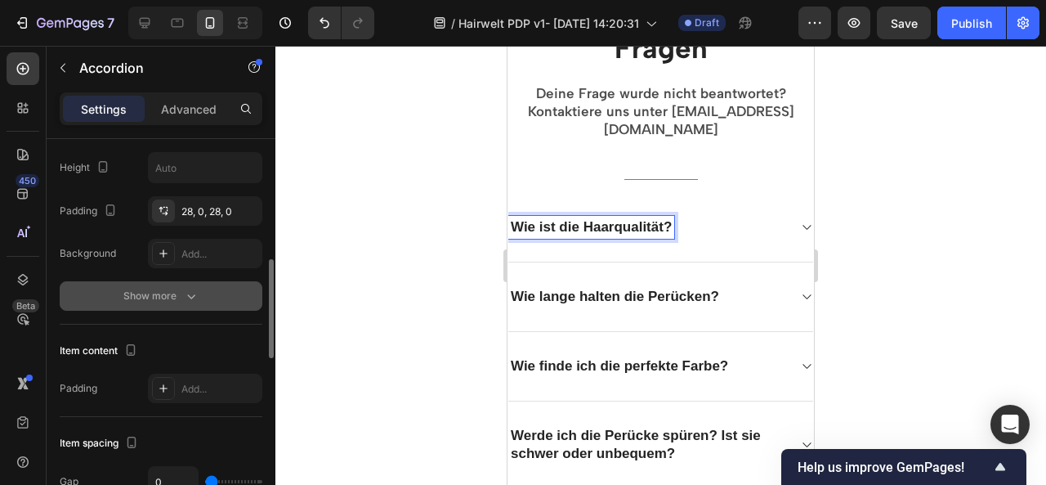
click at [169, 300] on div "Show more" at bounding box center [161, 296] width 76 height 16
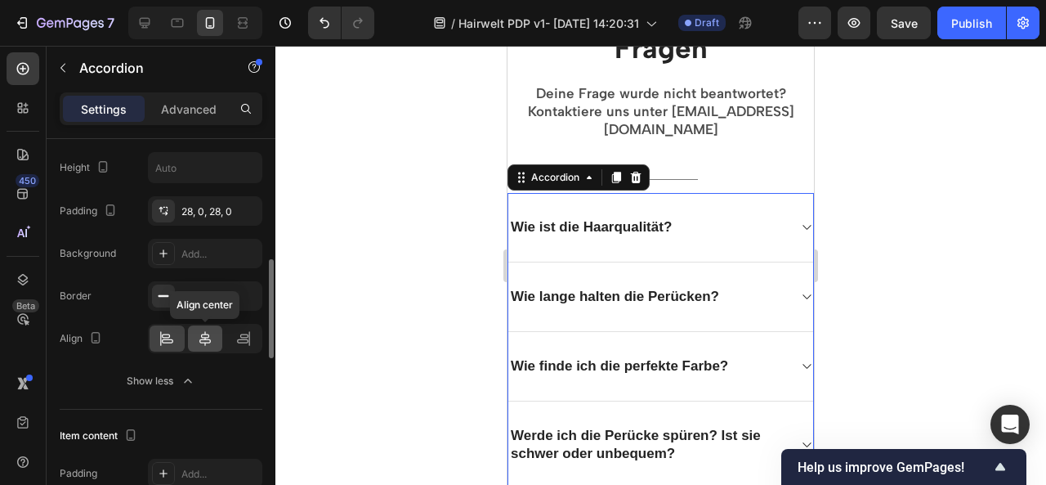
click at [206, 339] on icon at bounding box center [205, 338] width 16 height 16
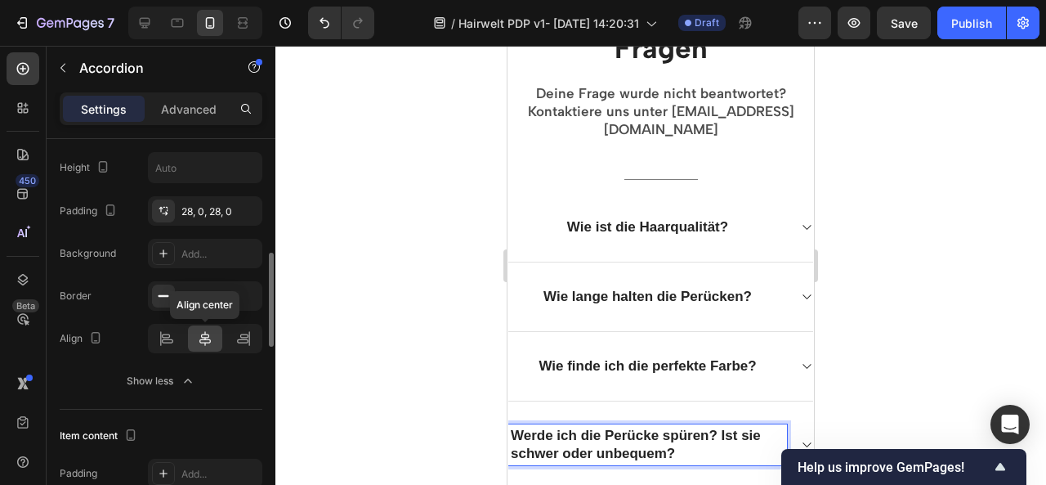
click at [202, 338] on icon at bounding box center [205, 338] width 16 height 16
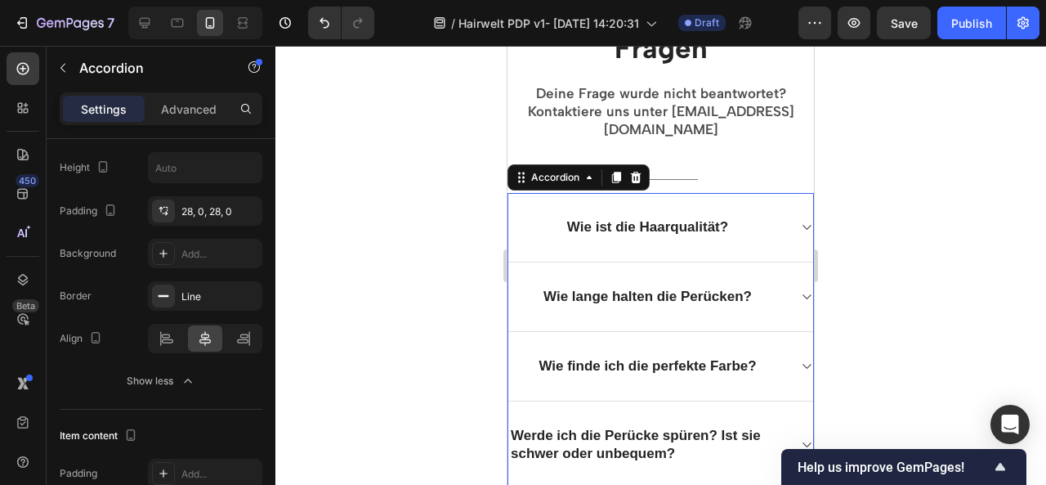
drag, startPoint x: 966, startPoint y: 314, endPoint x: 829, endPoint y: 386, distance: 155.0
click at [829, 386] on div at bounding box center [660, 265] width 771 height 439
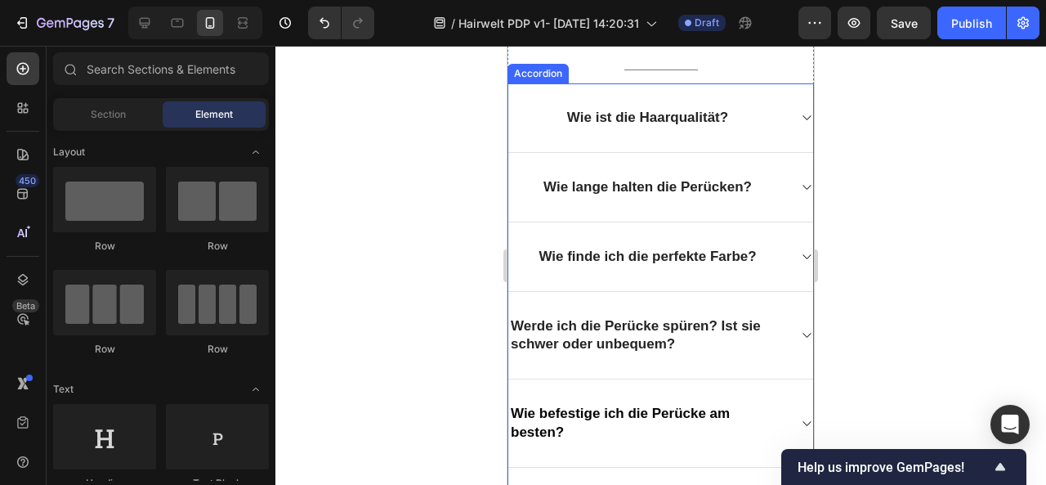
scroll to position [2434, 0]
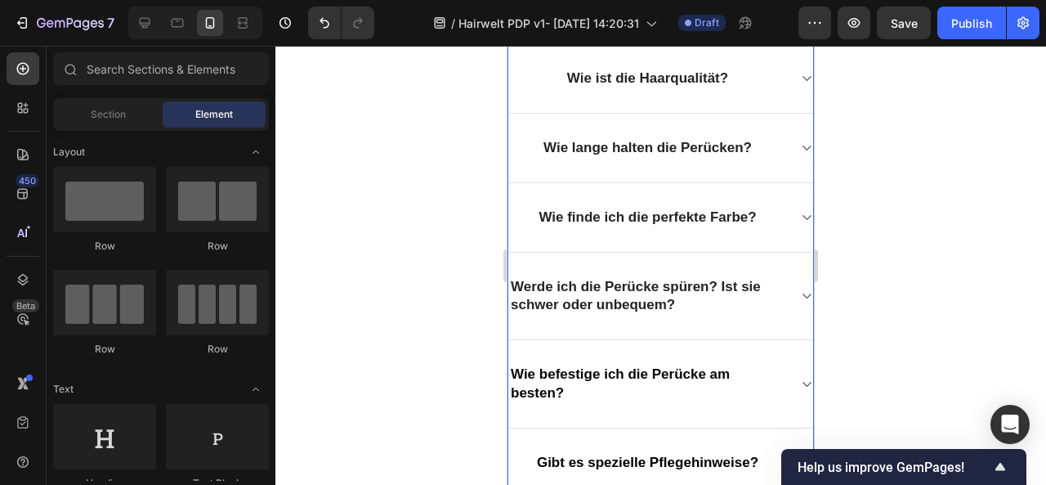
click at [586, 366] on span "Wie befestige ich die Perücke am besten?" at bounding box center [620, 383] width 219 height 34
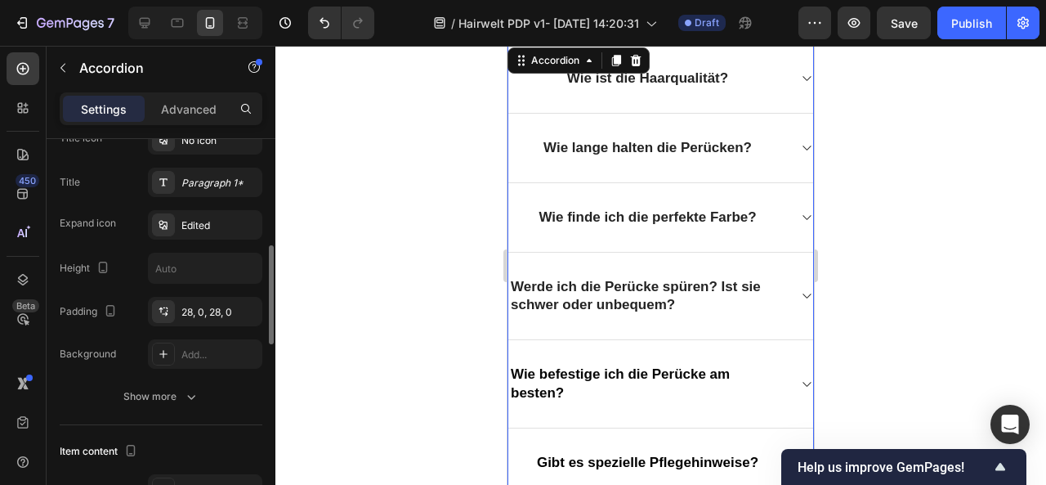
scroll to position [436, 0]
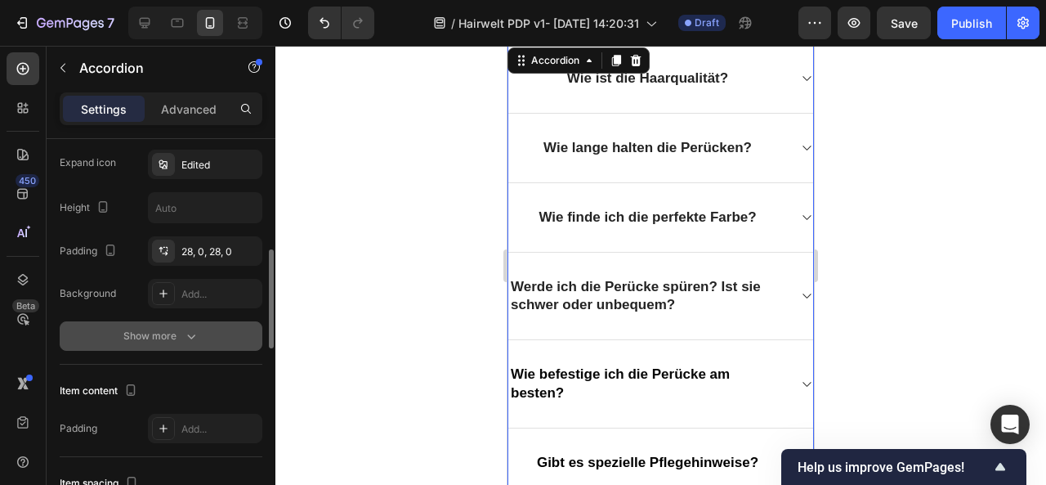
click at [156, 329] on div "Show more" at bounding box center [161, 336] width 76 height 16
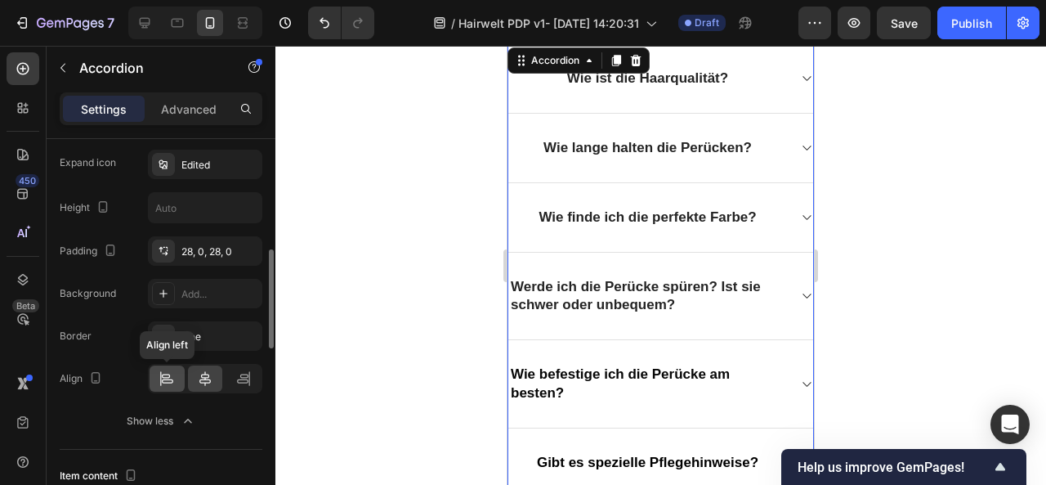
click at [163, 373] on icon at bounding box center [166, 375] width 8 height 4
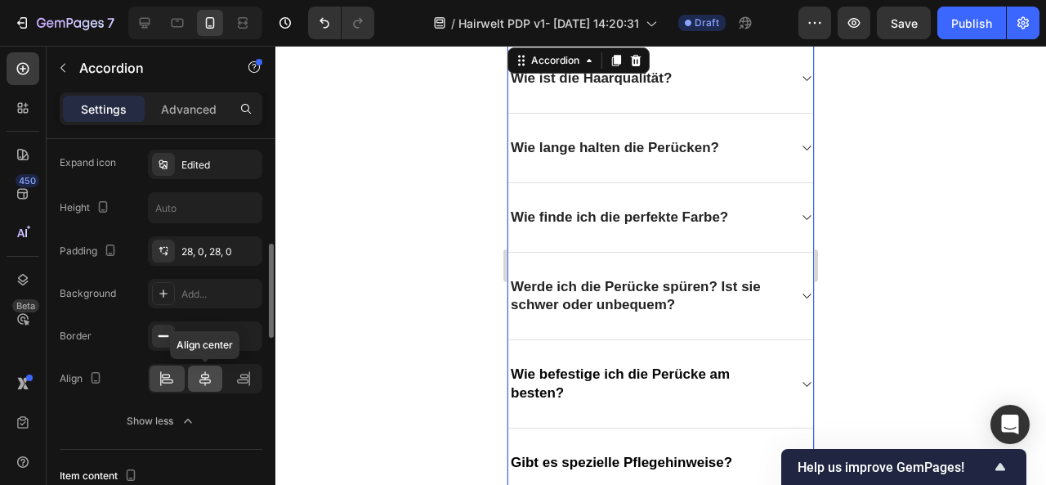
click at [206, 375] on icon at bounding box center [204, 378] width 11 height 15
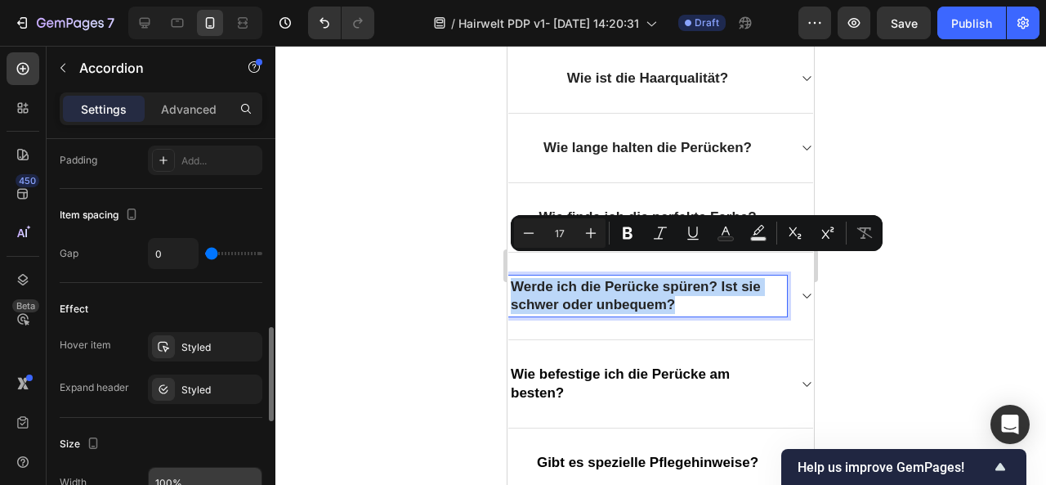
scroll to position [788, 0]
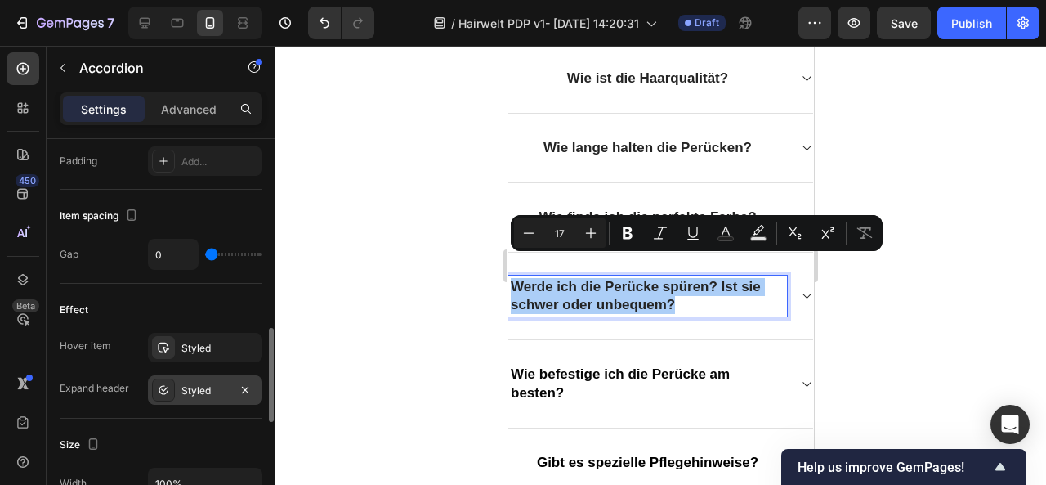
click at [197, 391] on div "Styled" at bounding box center [204, 390] width 47 height 15
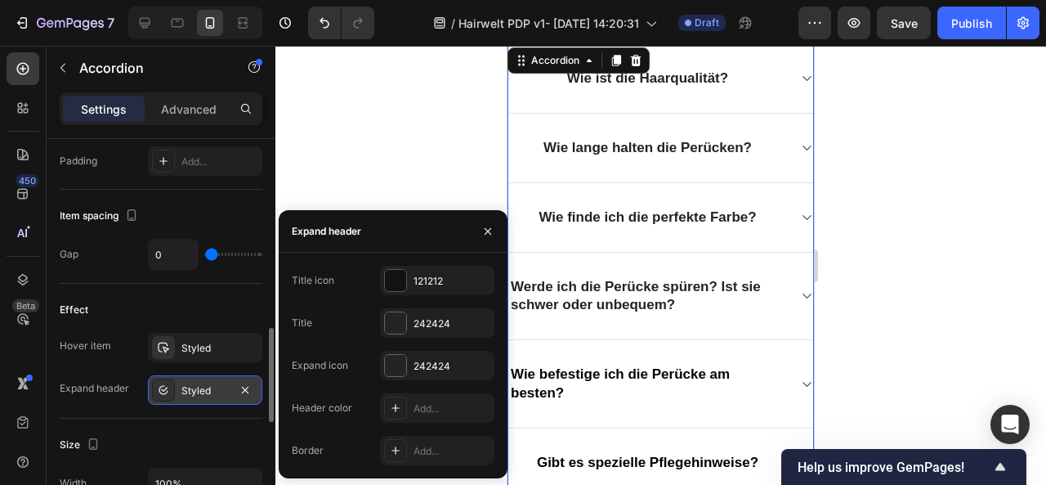
click at [164, 391] on icon at bounding box center [163, 389] width 13 height 13
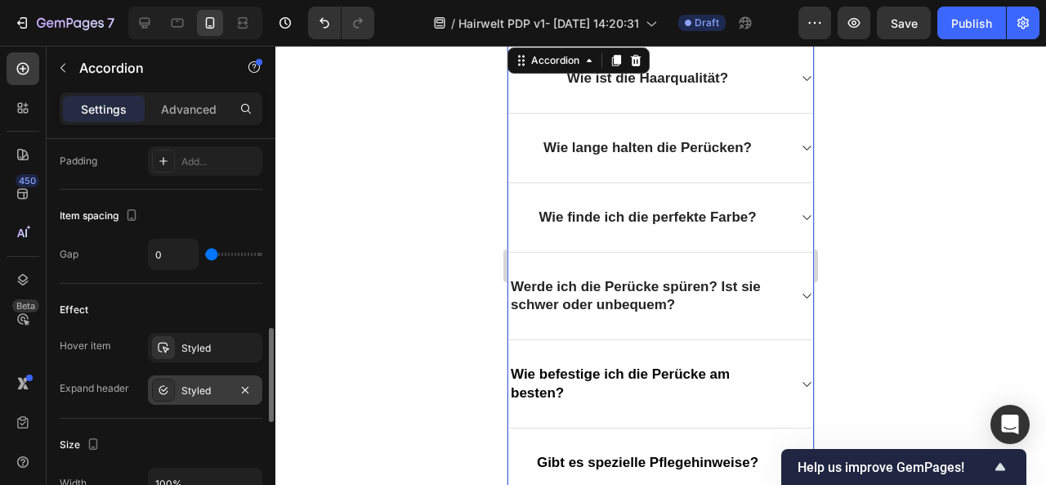
click at [164, 391] on icon at bounding box center [163, 389] width 13 height 13
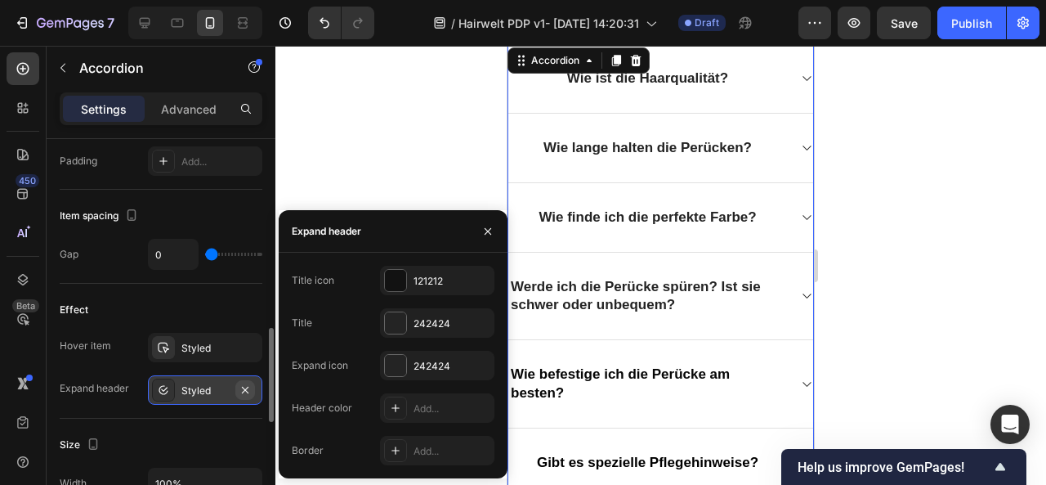
click at [246, 387] on icon "button" at bounding box center [245, 389] width 13 height 13
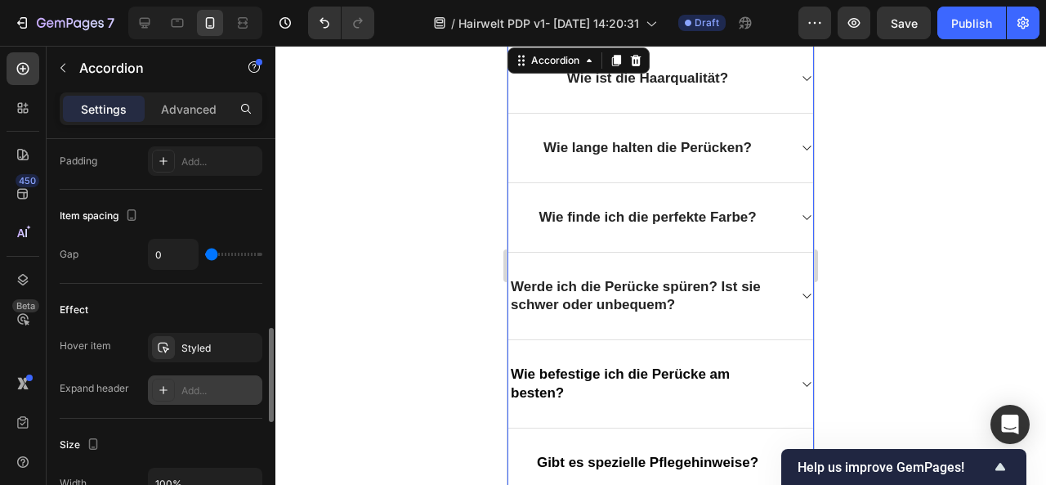
click at [226, 388] on div "Add..." at bounding box center [219, 390] width 77 height 15
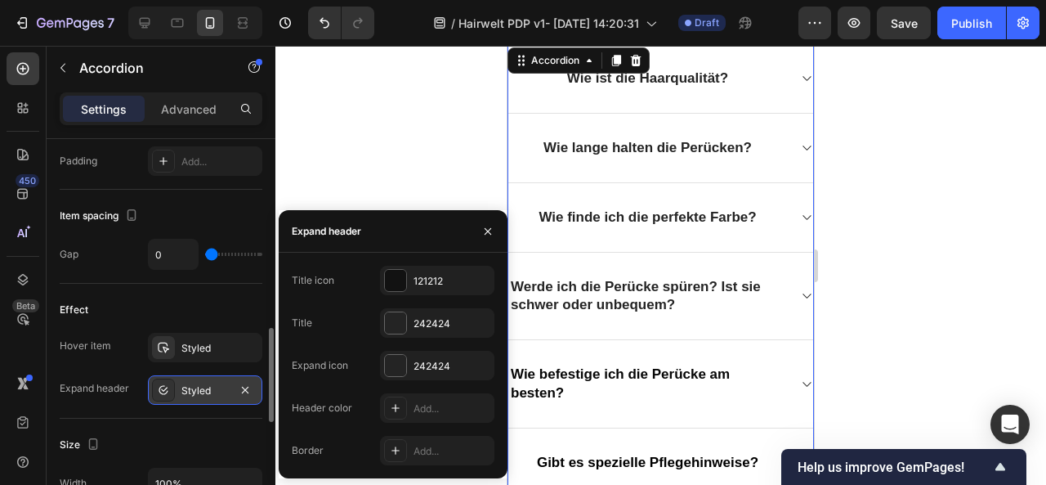
click at [141, 297] on div "Effect" at bounding box center [161, 310] width 203 height 26
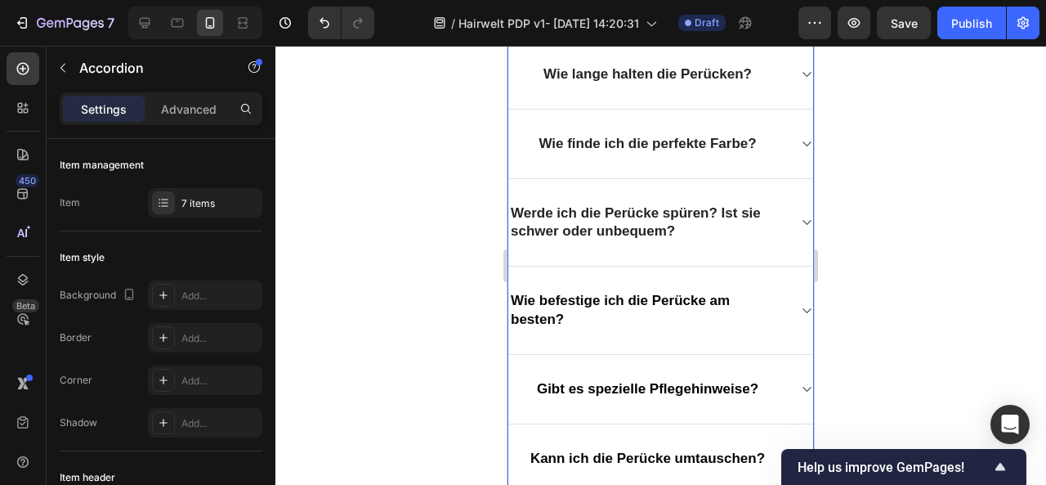
scroll to position [2520, 0]
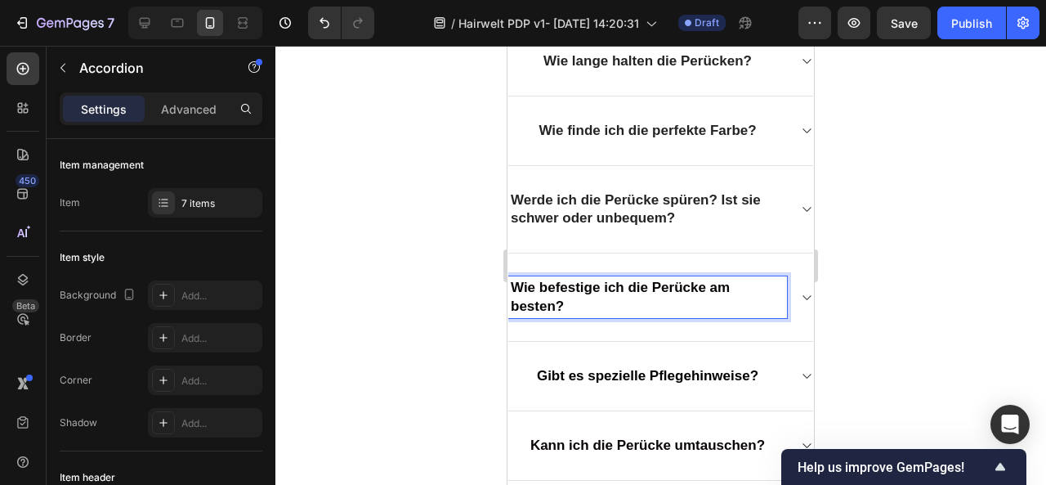
click at [572, 279] on span "Wie befestige ich die Perücke am besten?" at bounding box center [620, 296] width 219 height 34
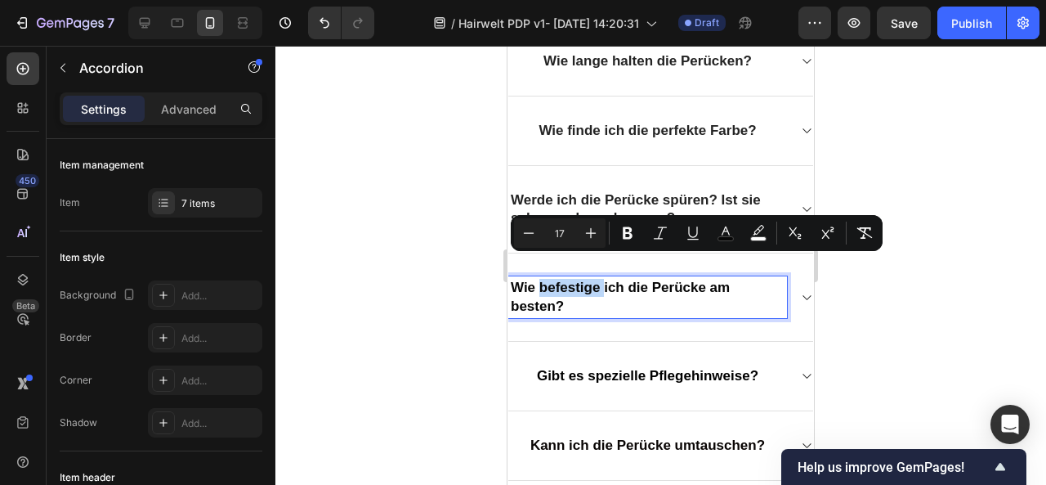
click at [572, 279] on span "Wie befestige ich die Perücke am besten?" at bounding box center [620, 296] width 219 height 34
click at [182, 105] on p "Advanced" at bounding box center [189, 109] width 56 height 17
type input "100%"
type input "100"
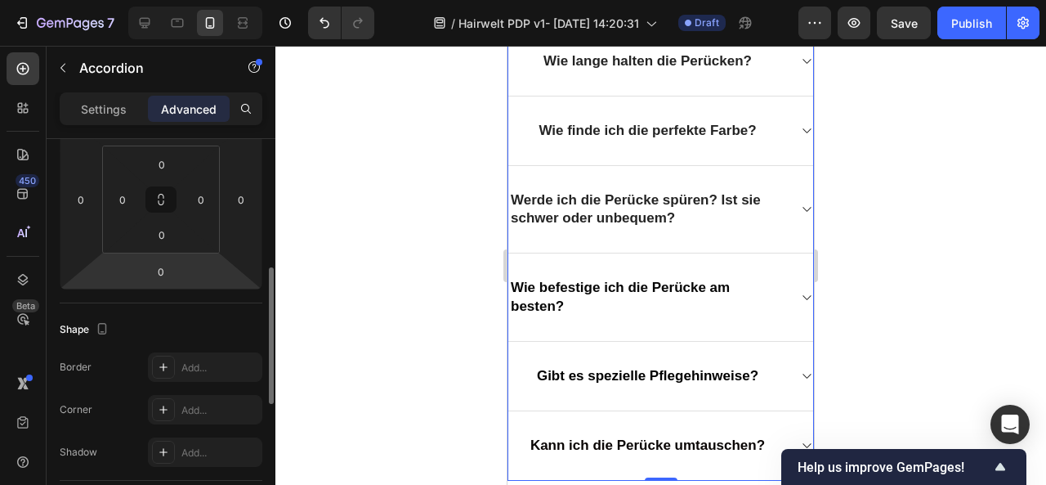
scroll to position [286, 0]
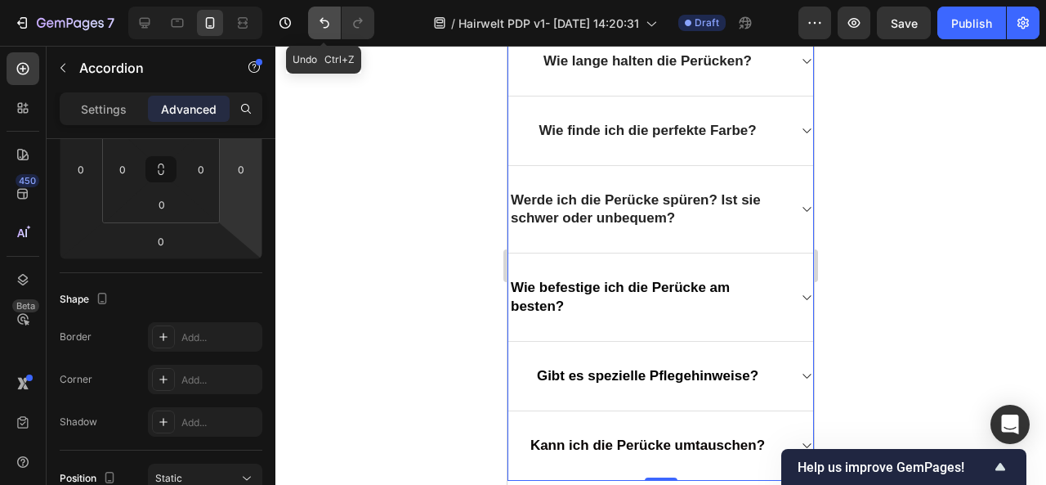
click at [316, 29] on icon "Undo/Redo" at bounding box center [324, 23] width 16 height 16
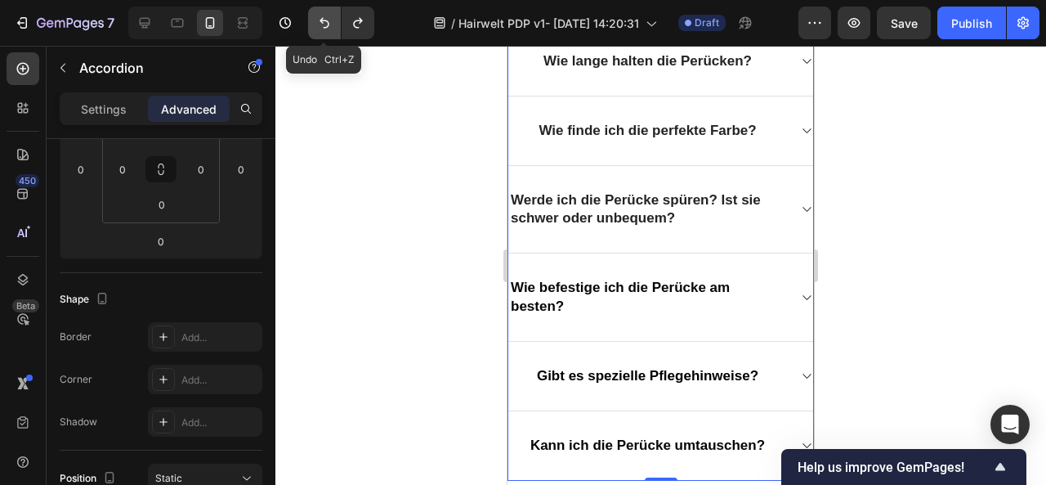
click at [316, 29] on icon "Undo/Redo" at bounding box center [324, 23] width 16 height 16
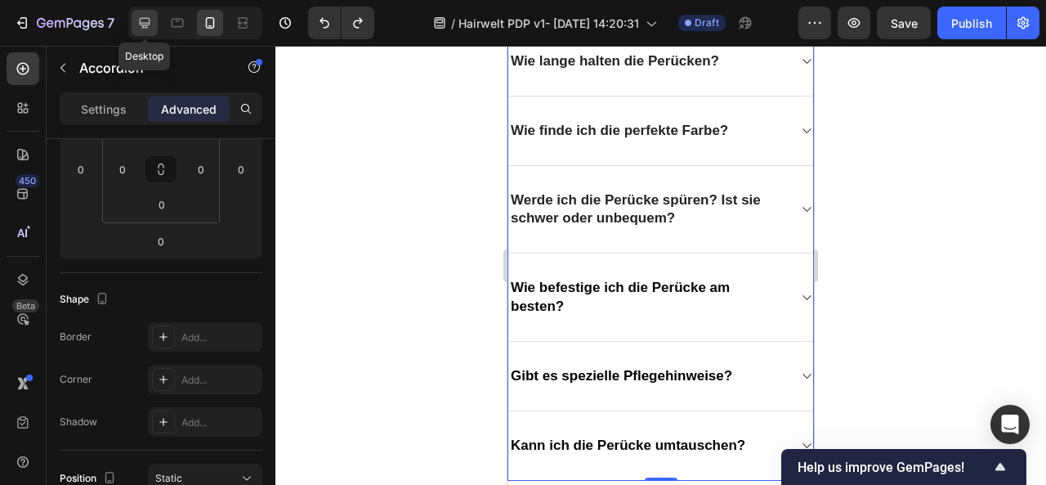
click at [144, 13] on div at bounding box center [145, 23] width 26 height 26
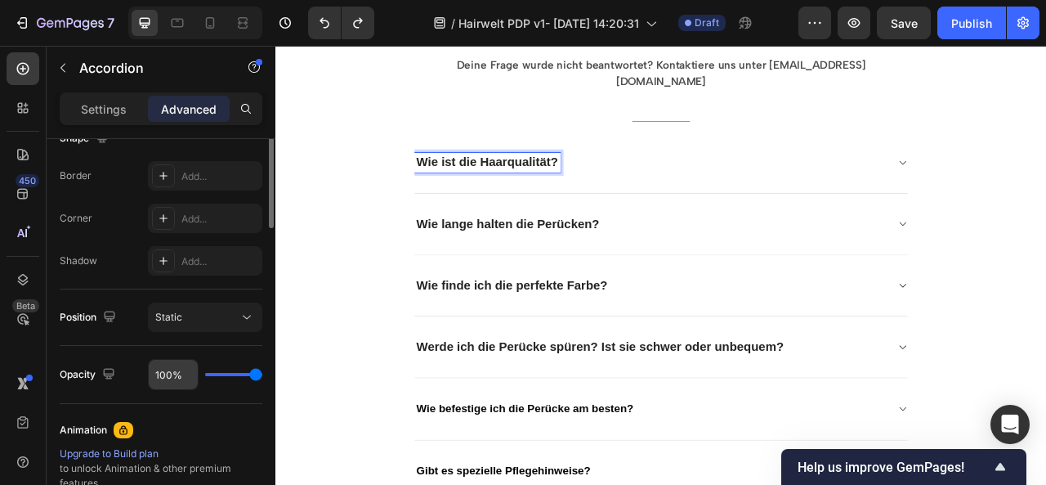
scroll to position [290, 0]
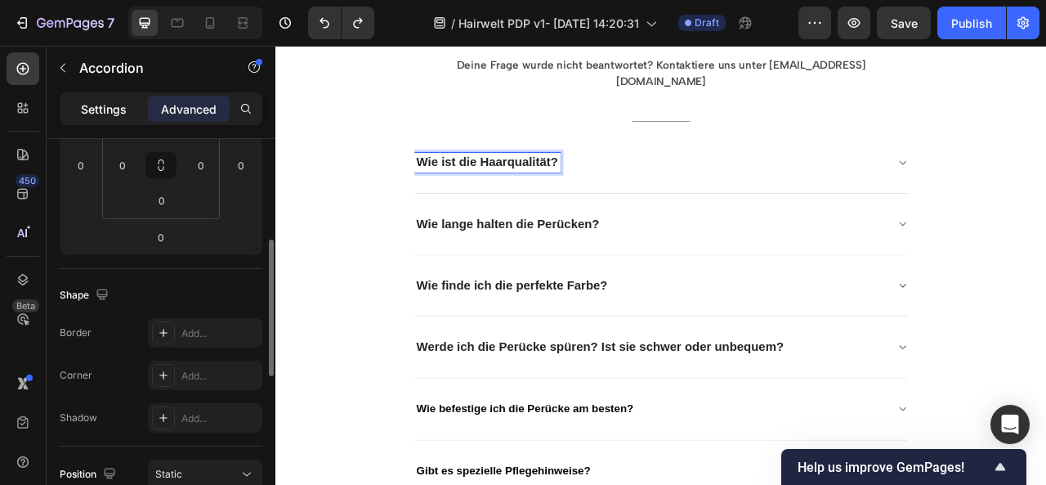
click at [87, 109] on p "Settings" at bounding box center [104, 109] width 46 height 17
type input "0"
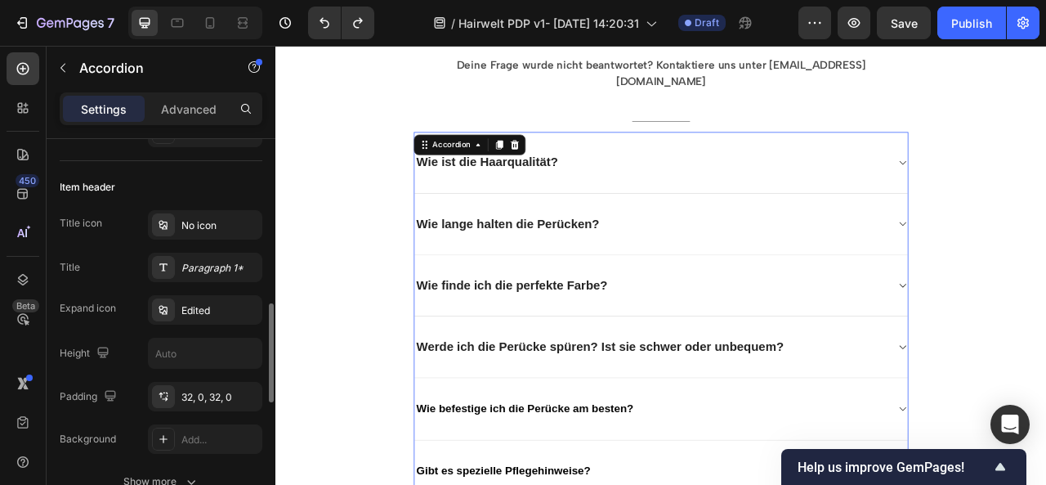
scroll to position [410, 0]
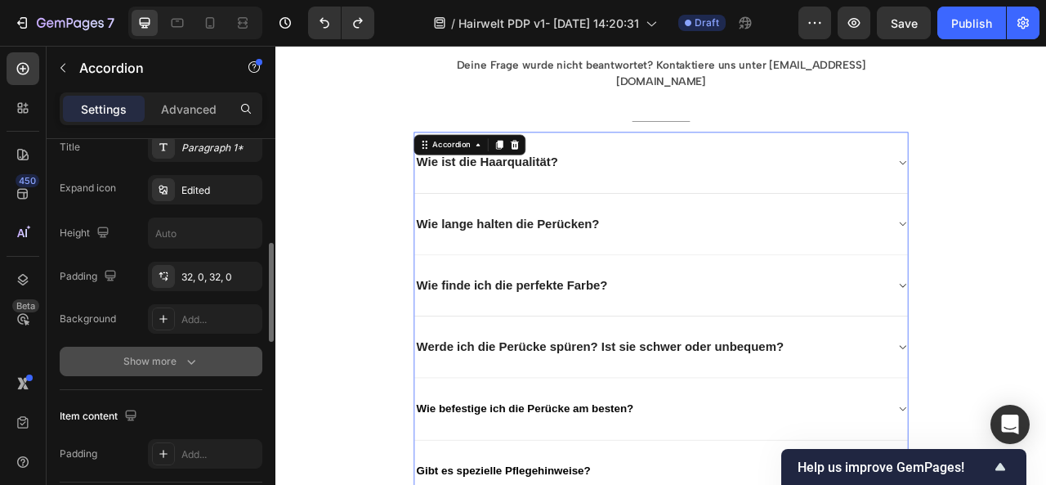
click at [168, 362] on div "Show more" at bounding box center [161, 361] width 76 height 16
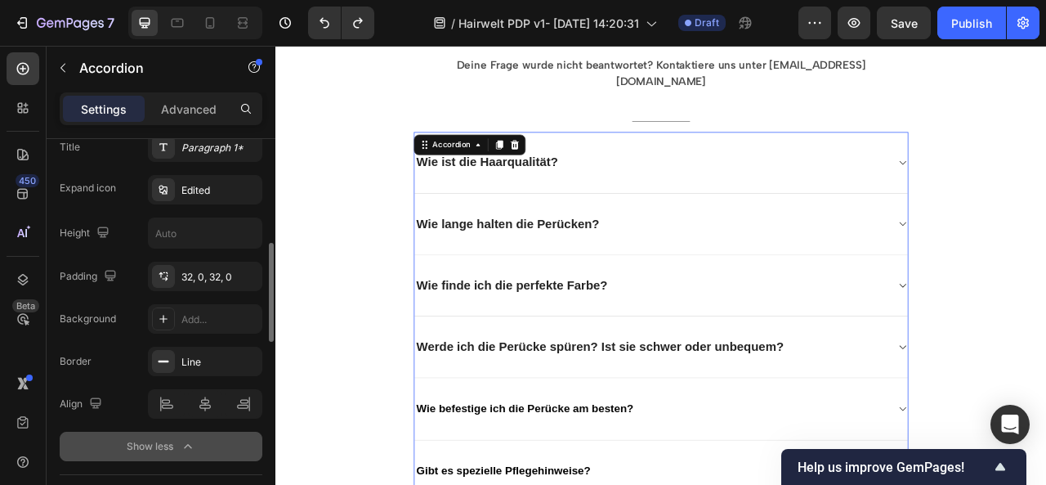
scroll to position [457, 0]
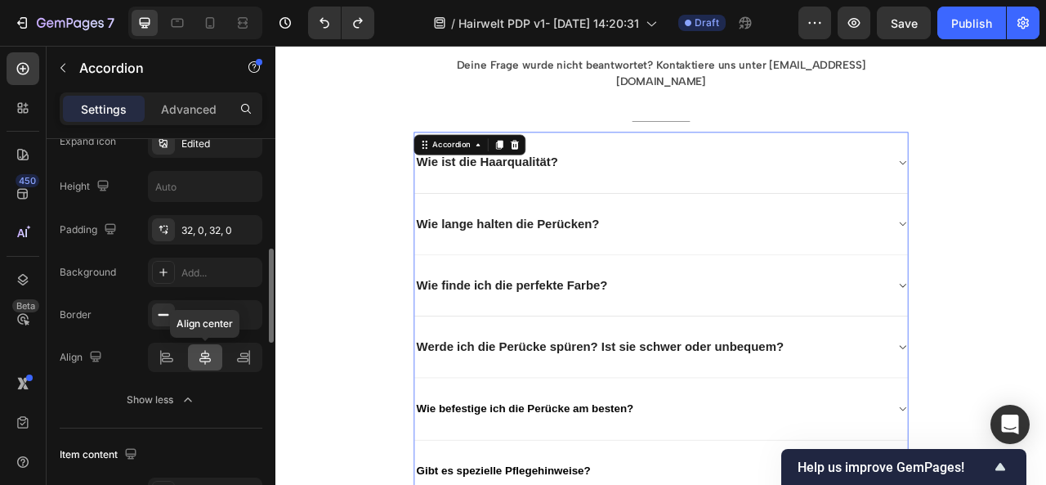
click at [209, 355] on icon at bounding box center [204, 357] width 11 height 15
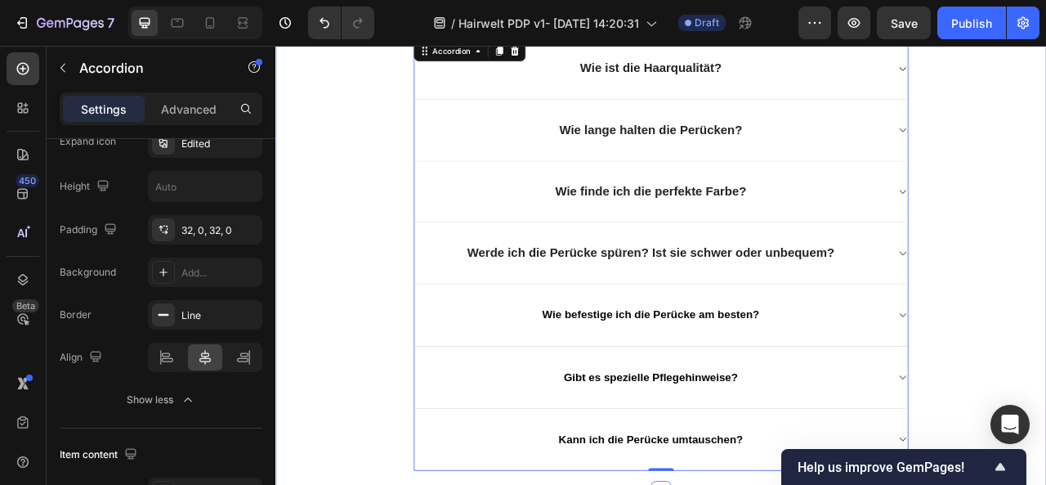
scroll to position [2233, 0]
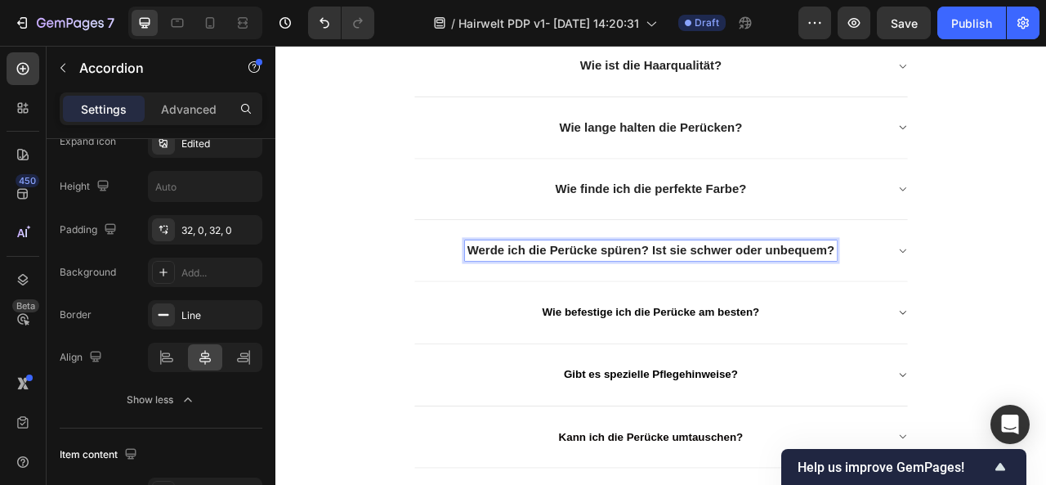
click at [794, 296] on p "Werde ich die Perücke spüren? Ist sie schwer oder unbequem?" at bounding box center [752, 306] width 467 height 20
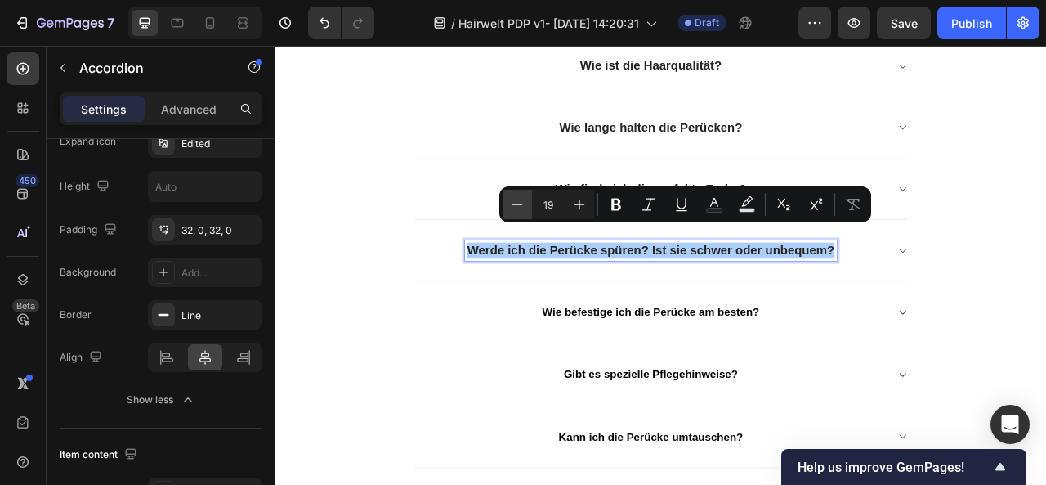
click at [523, 197] on icon "Editor contextual toolbar" at bounding box center [517, 204] width 16 height 16
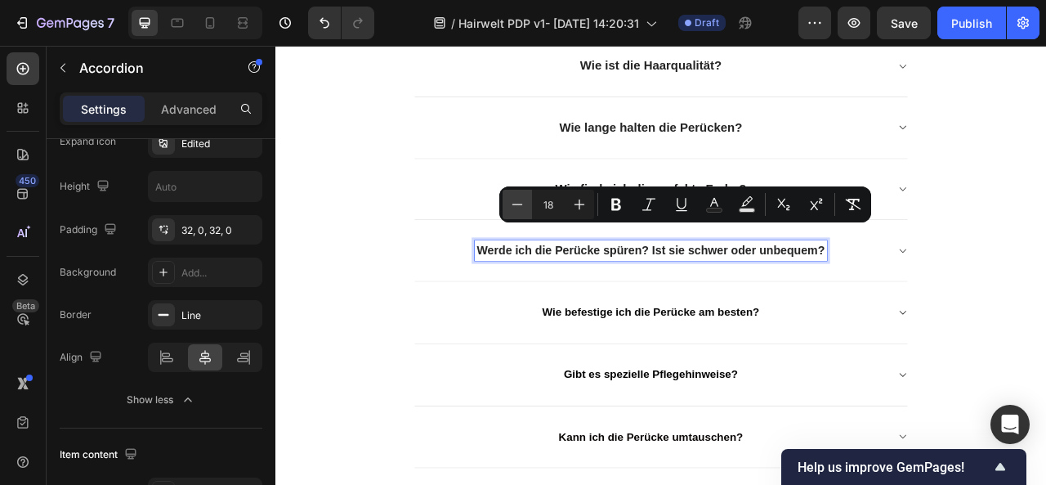
click at [523, 197] on icon "Editor contextual toolbar" at bounding box center [517, 204] width 16 height 16
type input "17"
click at [671, 378] on span "Wie befestige ich die Perücke am besten?" at bounding box center [753, 386] width 276 height 16
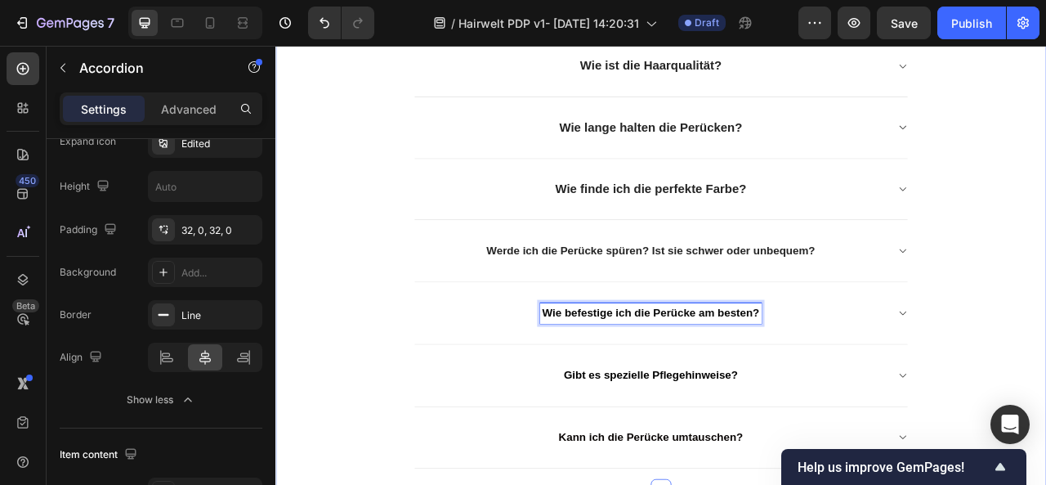
click at [1045, 392] on div "Häufig gestellte Fragen Heading Deine Frage wurde nicht beantwortet? Kontaktier…" at bounding box center [765, 230] width 981 height 706
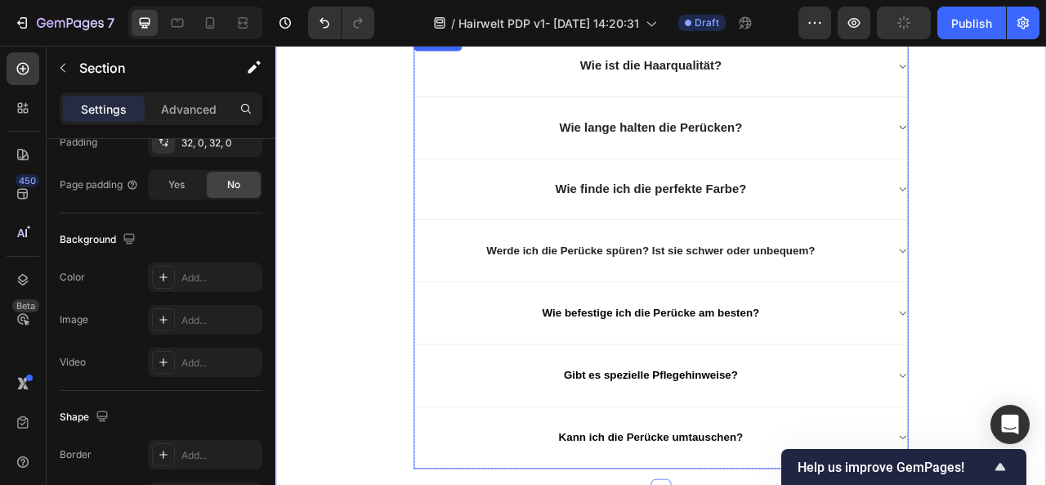
scroll to position [0, 0]
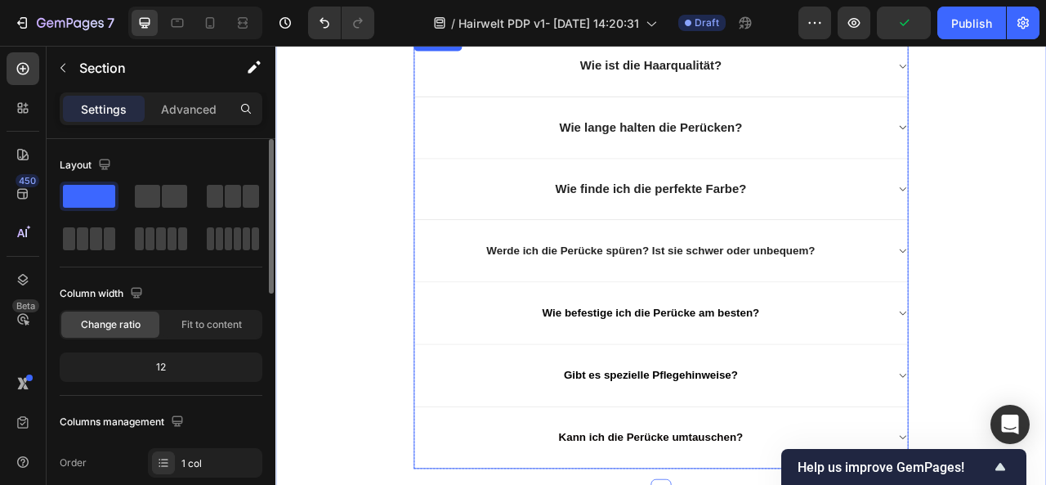
click at [798, 378] on span "Wie befestige ich die Perücke am besten?" at bounding box center [753, 386] width 276 height 16
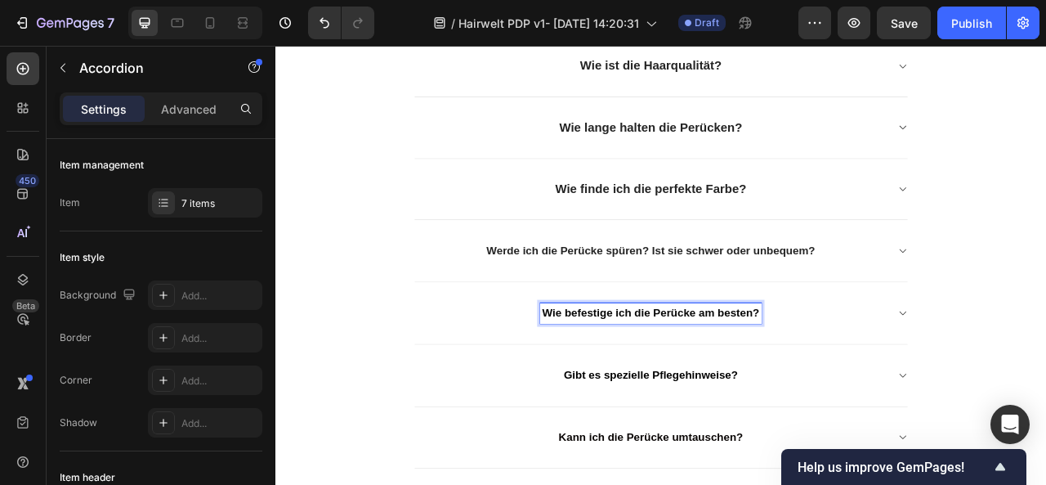
click at [798, 378] on span "Wie befestige ich die Perücke am besten?" at bounding box center [753, 386] width 276 height 16
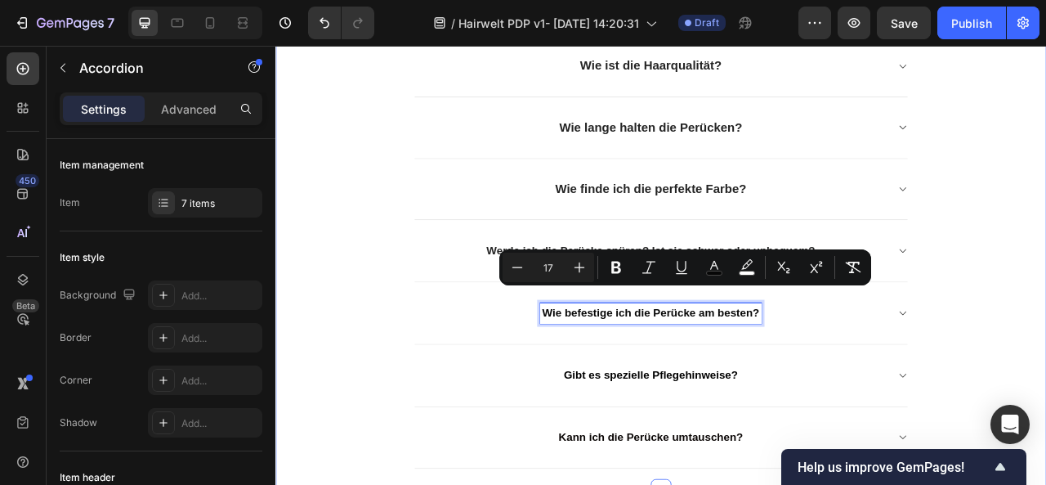
click at [1045, 388] on div "Häufig gestellte Fragen Heading Deine Frage wurde nicht beantwortet? Kontaktier…" at bounding box center [765, 230] width 981 height 706
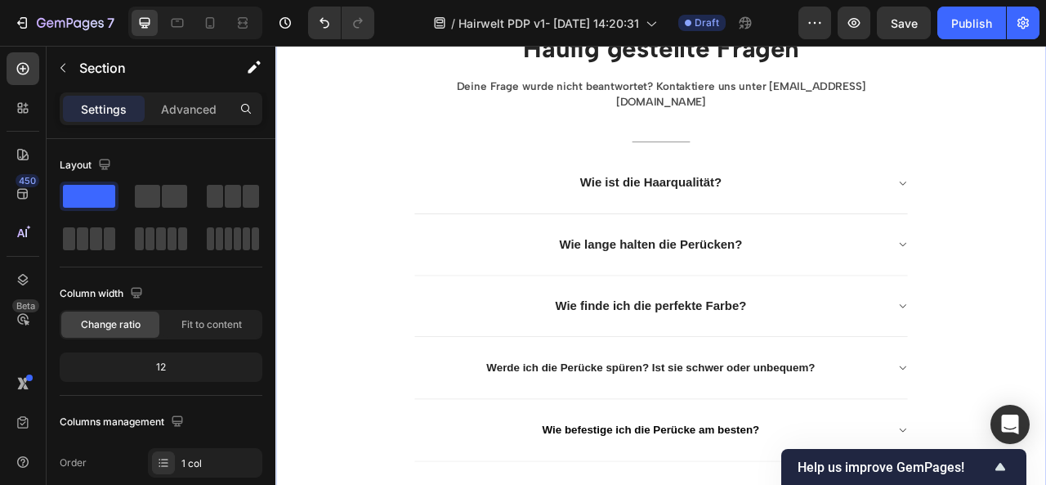
scroll to position [2047, 0]
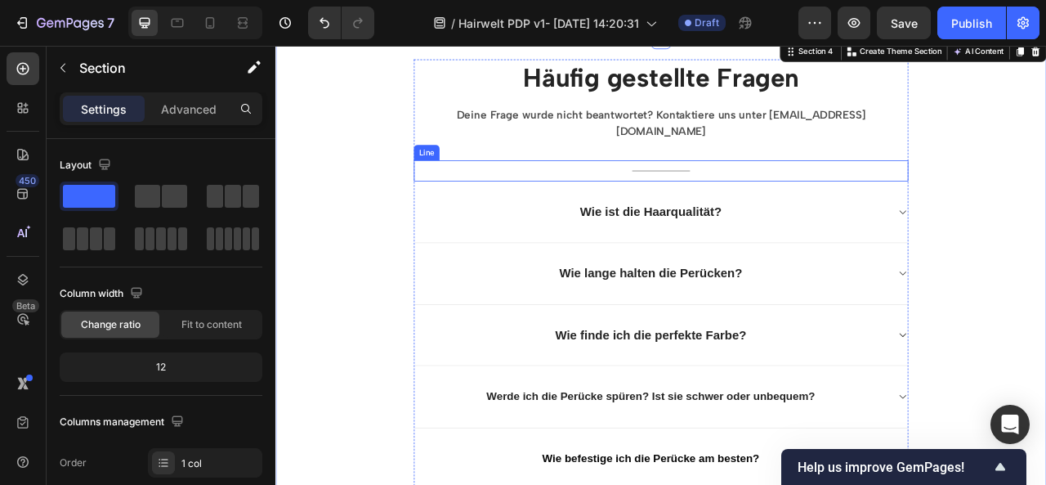
click at [762, 191] on div "Title Line" at bounding box center [765, 204] width 629 height 27
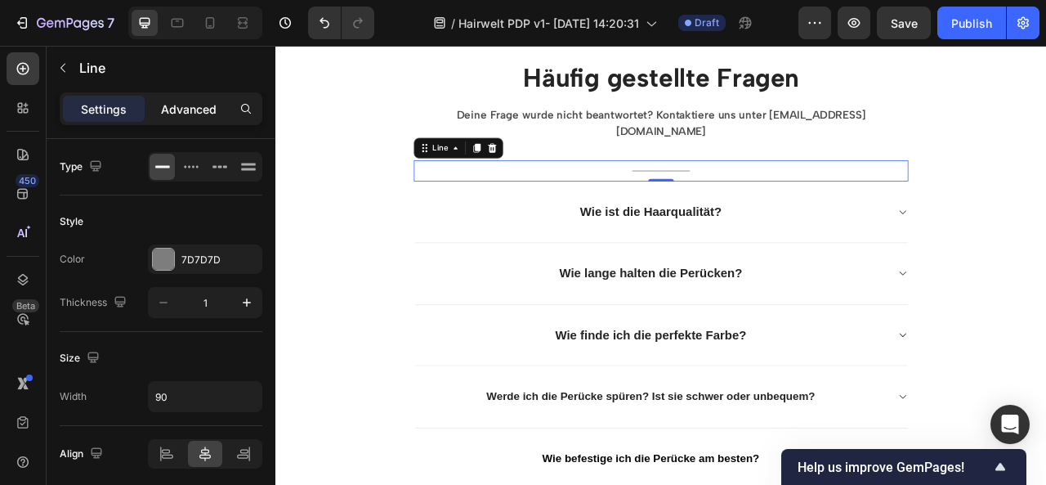
click at [190, 109] on p "Advanced" at bounding box center [189, 109] width 56 height 17
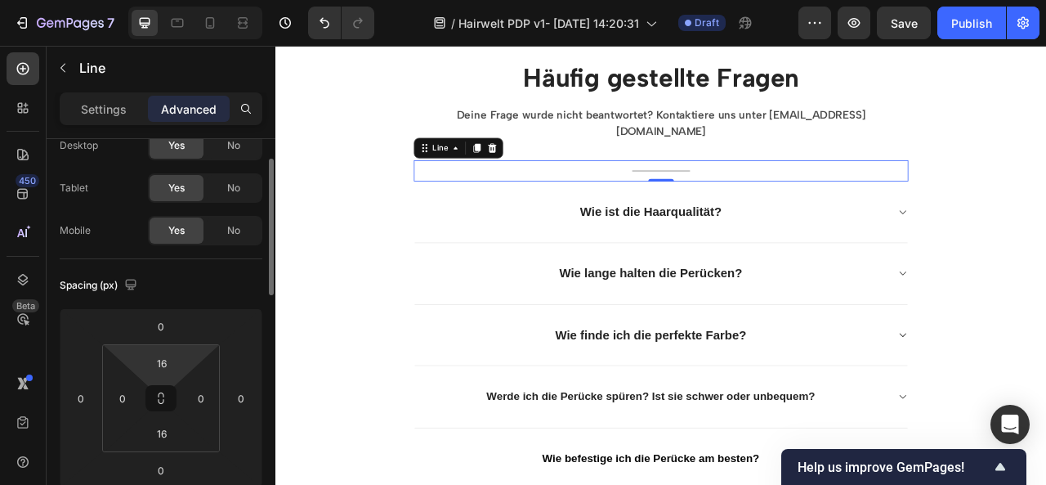
scroll to position [57, 0]
drag, startPoint x: 127, startPoint y: 380, endPoint x: 125, endPoint y: 421, distance: 40.9
click at [125, 0] on html "7 / Hairwelt PDP v1- [DATE] 14:20:31 Draft Preview Save Publish 450 Beta Sectio…" at bounding box center [523, 0] width 1046 height 0
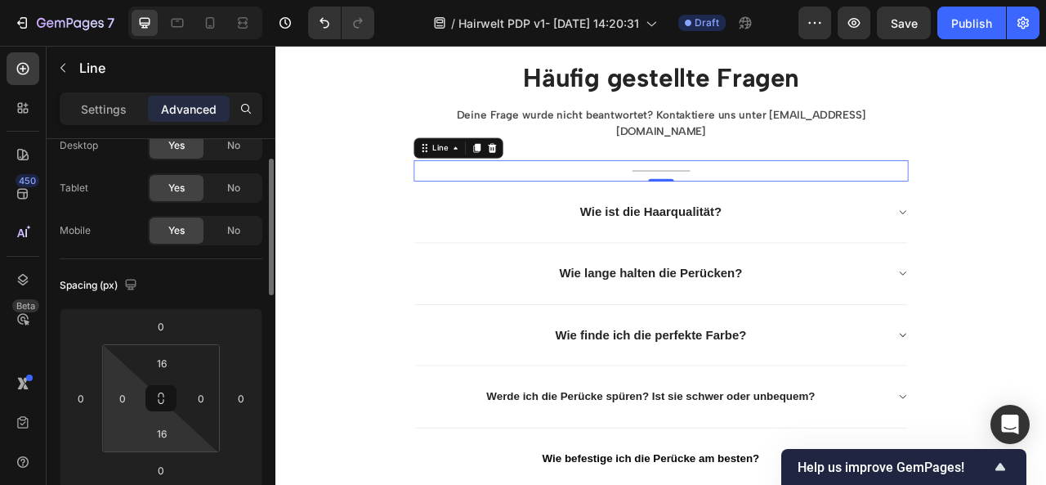
drag, startPoint x: 123, startPoint y: 422, endPoint x: 124, endPoint y: 442, distance: 20.4
click at [124, 0] on html "7 / Hairwelt PDP v1- [DATE] 14:20:31 Draft Preview Save Publish 450 Beta Sectio…" at bounding box center [523, 0] width 1046 height 0
drag, startPoint x: 115, startPoint y: 373, endPoint x: 121, endPoint y: 356, distance: 18.1
click at [121, 0] on html "7 / Hairwelt PDP v1- [DATE] 14:20:31 Draft Preview Save Publish 450 Beta Sectio…" at bounding box center [523, 0] width 1046 height 0
click at [168, 287] on div "Spacing (px)" at bounding box center [161, 285] width 203 height 26
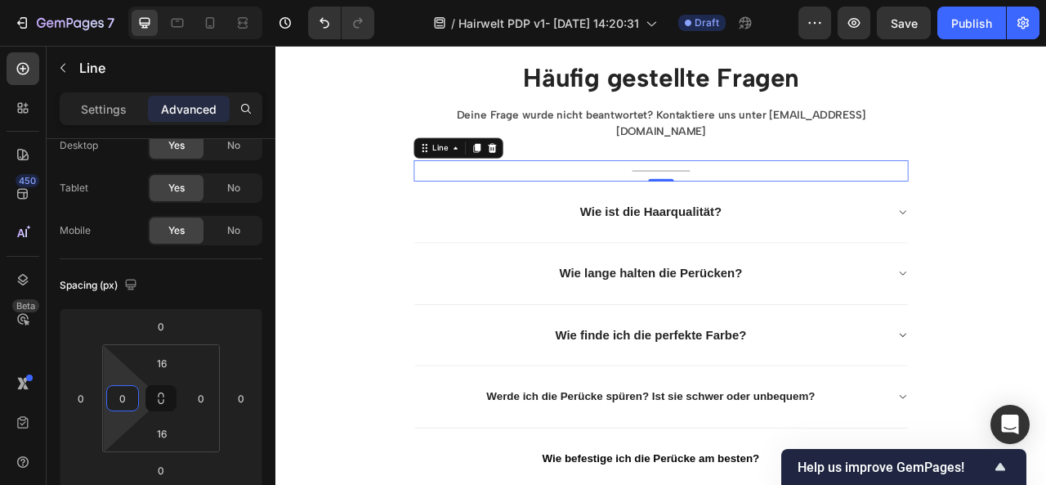
drag, startPoint x: 119, startPoint y: 370, endPoint x: 111, endPoint y: 427, distance: 57.8
click at [111, 0] on html "7 / Hairwelt PDP v1- [DATE] 14:20:31 Draft Preview Save Publish 450 Beta Sectio…" at bounding box center [523, 0] width 1046 height 0
type input "-"
type input "3"
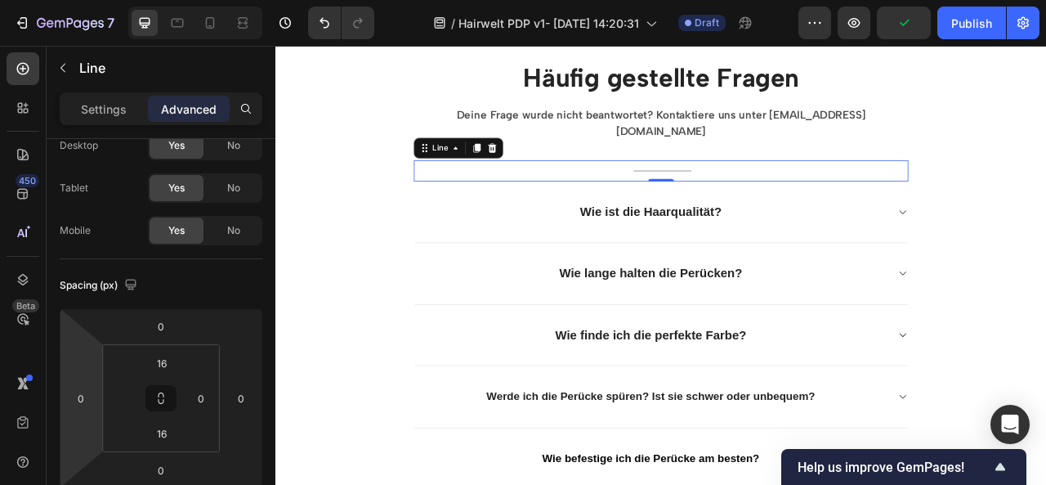
type input "-38"
type input "0"
type input "-10"
drag, startPoint x: 85, startPoint y: 373, endPoint x: 92, endPoint y: 362, distance: 13.2
click at [92, 0] on html "7 / Hairwelt PDP v1- [DATE] 14:20:31 Draft Preview Save Publish 450 Beta Sectio…" at bounding box center [523, 0] width 1046 height 0
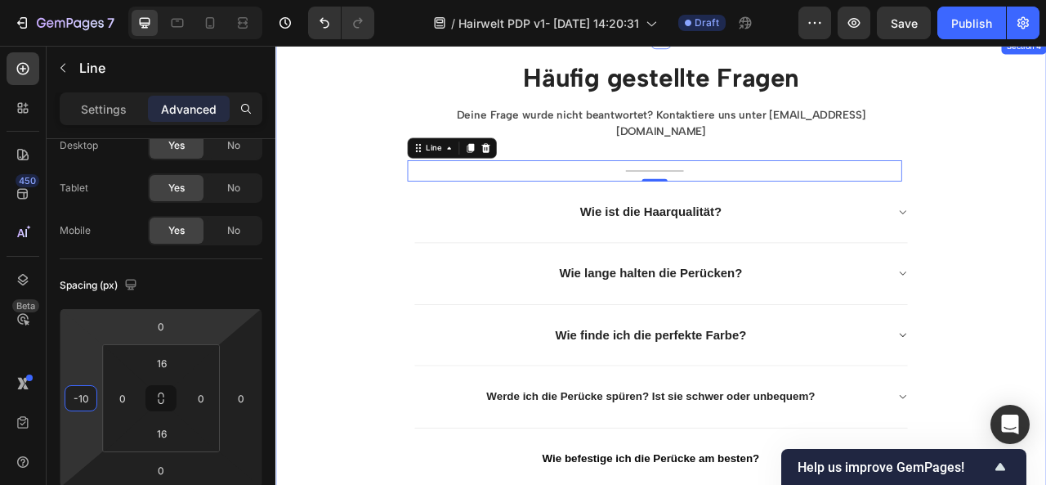
click at [1045, 283] on div "Häufig gestellte Fragen Heading Deine Frage wurde nicht beantwortet? Kontaktier…" at bounding box center [765, 416] width 981 height 706
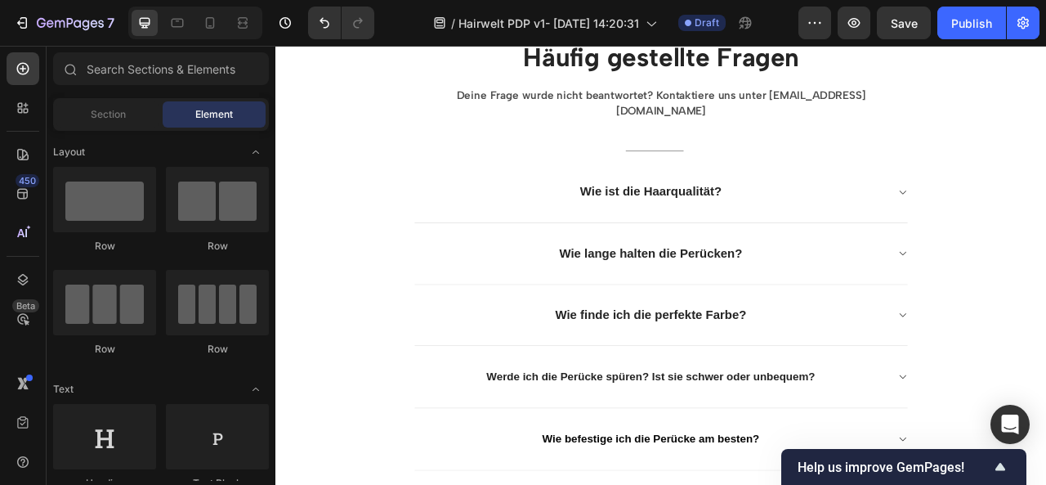
scroll to position [2224, 0]
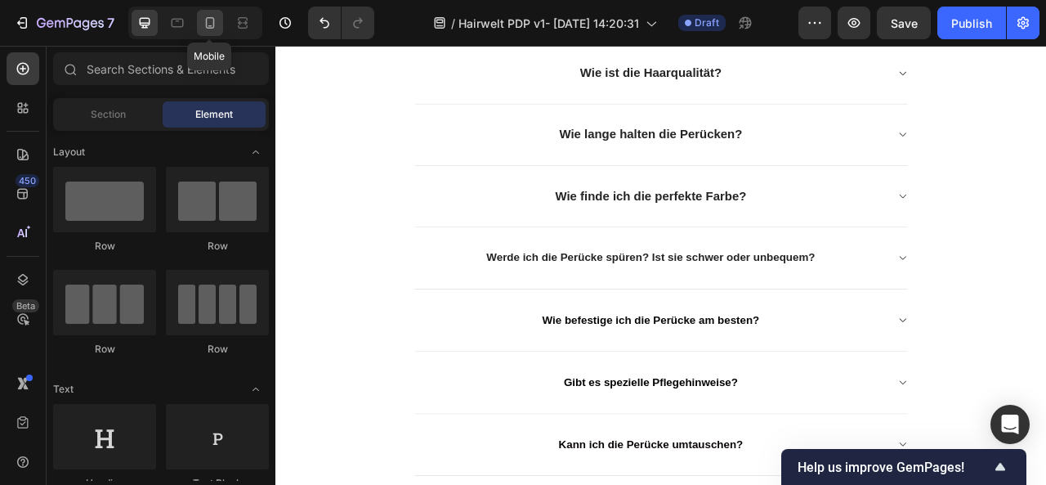
click at [206, 21] on icon at bounding box center [210, 22] width 9 height 11
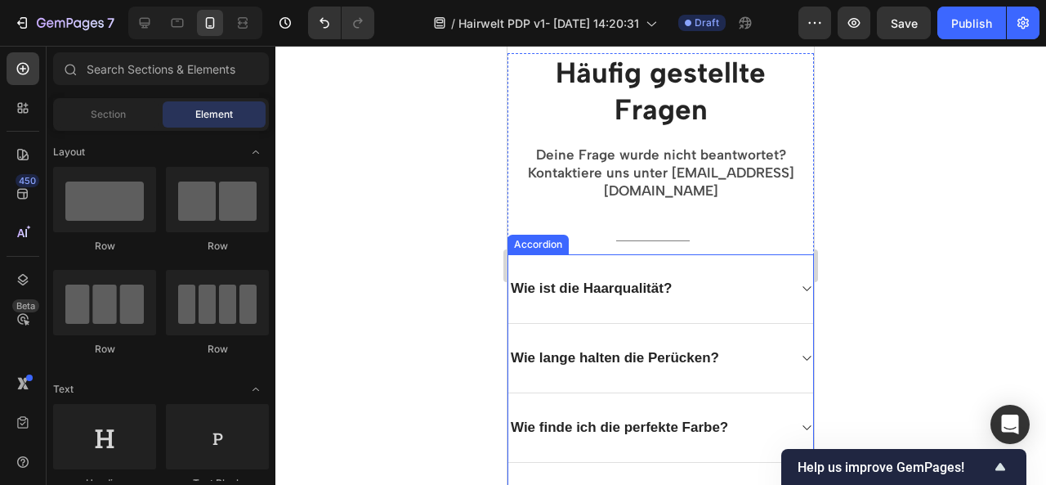
click at [667, 279] on p "Wie ist die Haarqualität?" at bounding box center [591, 288] width 161 height 18
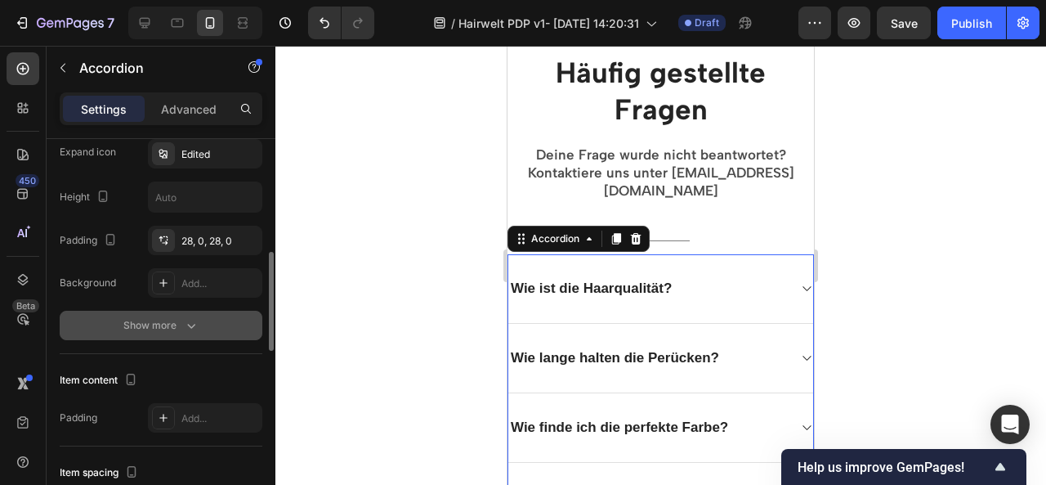
scroll to position [445, 0]
click at [170, 327] on div "Show more" at bounding box center [161, 326] width 76 height 16
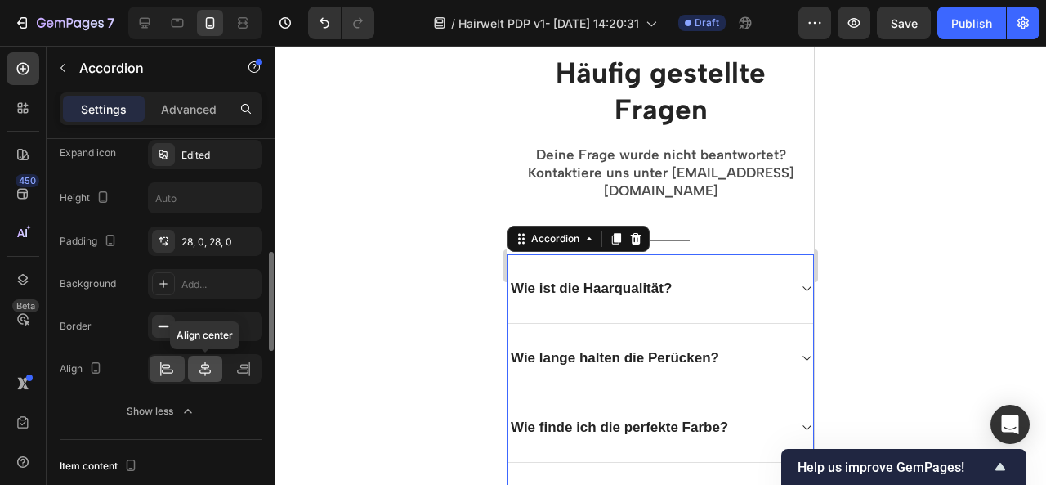
click at [207, 367] on icon at bounding box center [204, 368] width 11 height 15
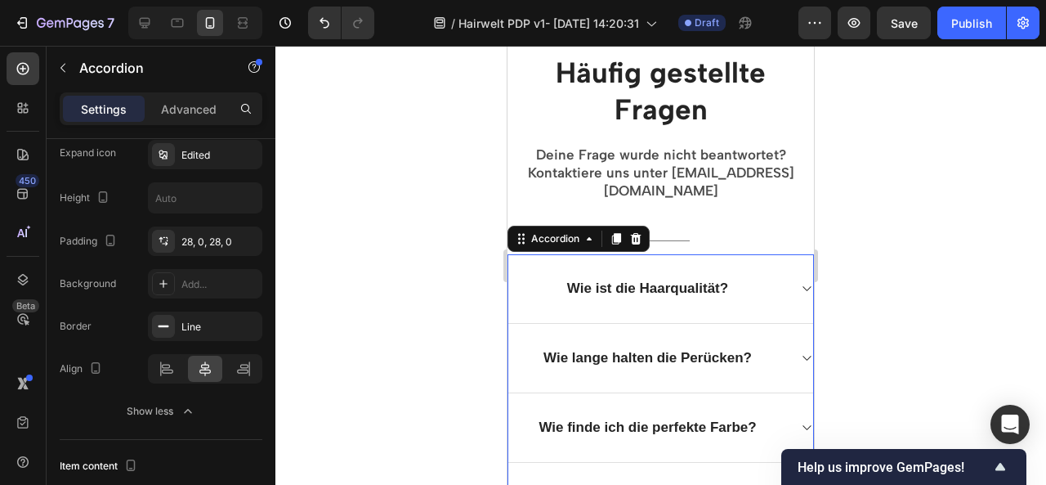
scroll to position [2376, 0]
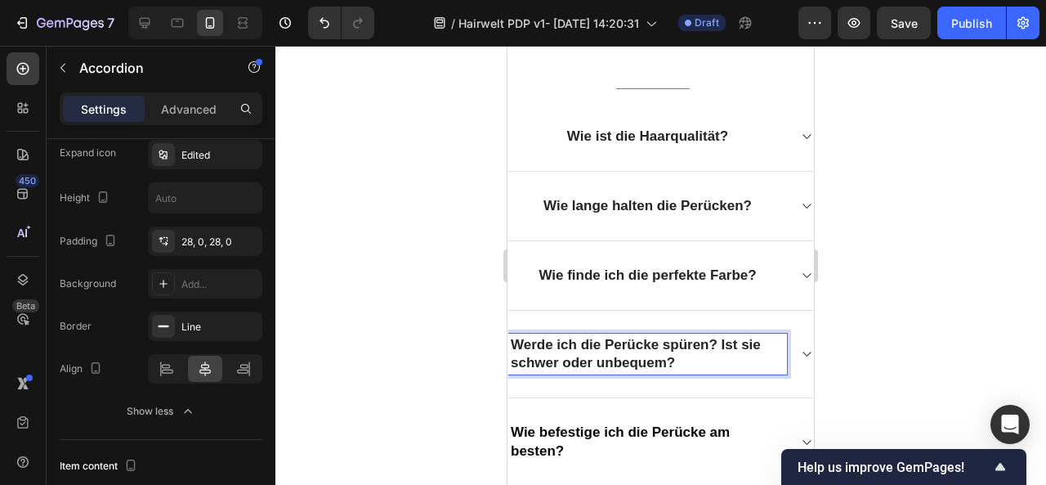
click at [891, 343] on div at bounding box center [660, 265] width 771 height 439
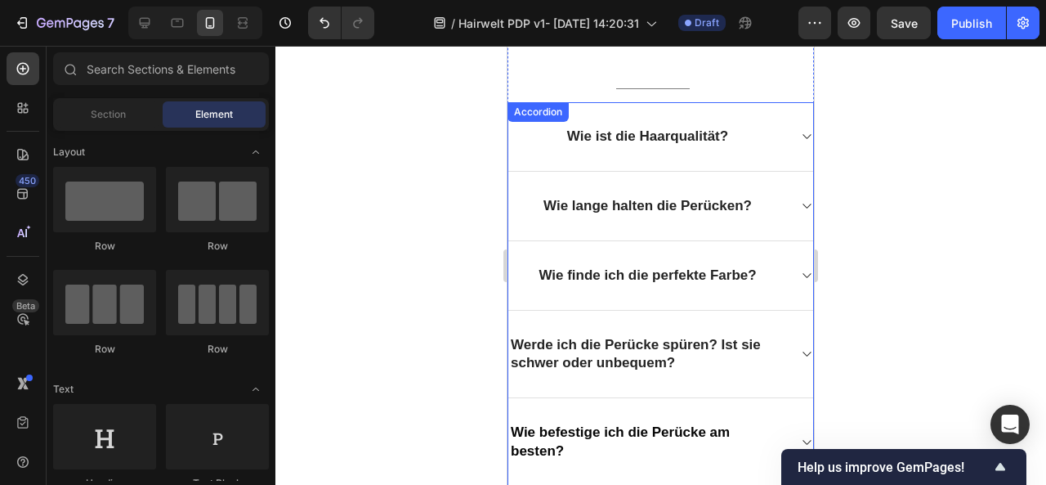
click at [718, 337] on span "Werde ich die Perücke spüren? Ist sie schwer oder unbequem?" at bounding box center [636, 354] width 250 height 34
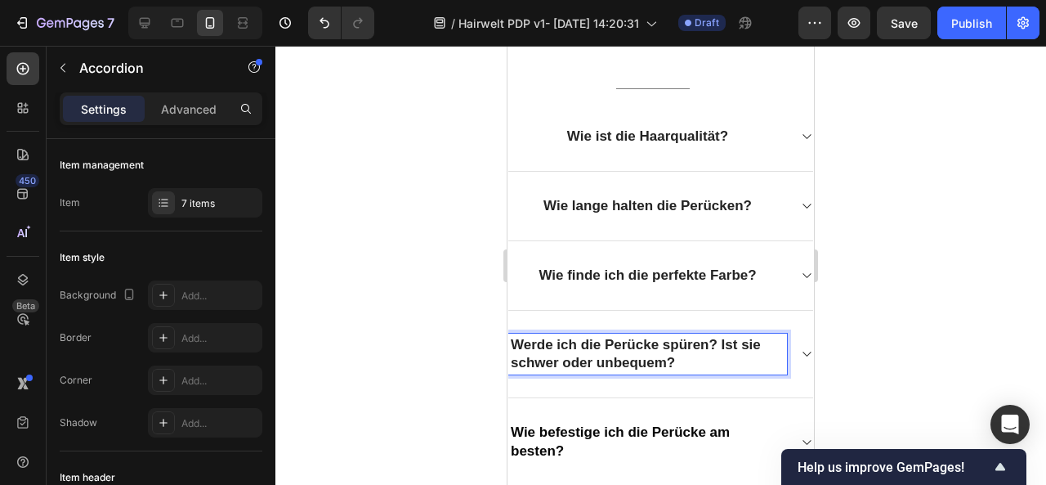
click at [721, 337] on span "Werde ich die Perücke spüren? Ist sie schwer oder unbequem?" at bounding box center [636, 354] width 250 height 34
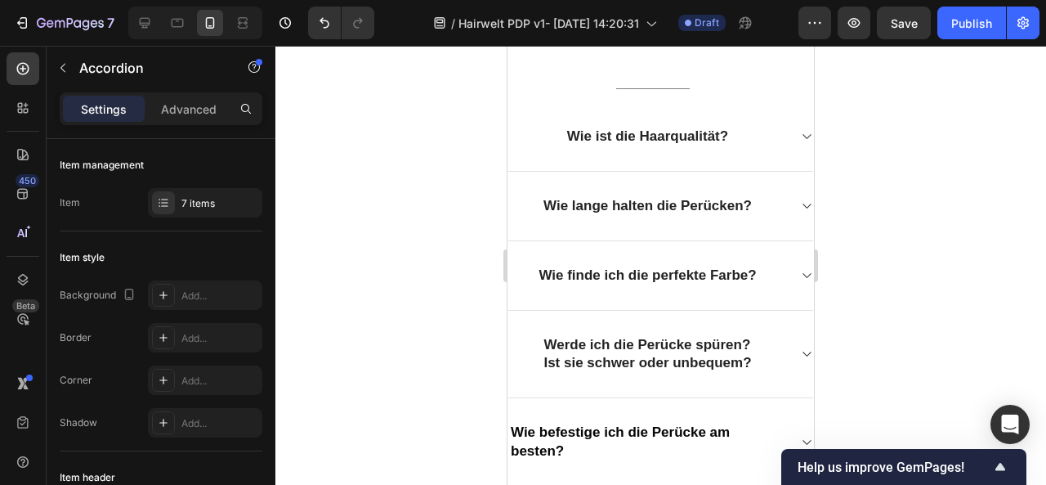
click at [923, 306] on div at bounding box center [660, 265] width 771 height 439
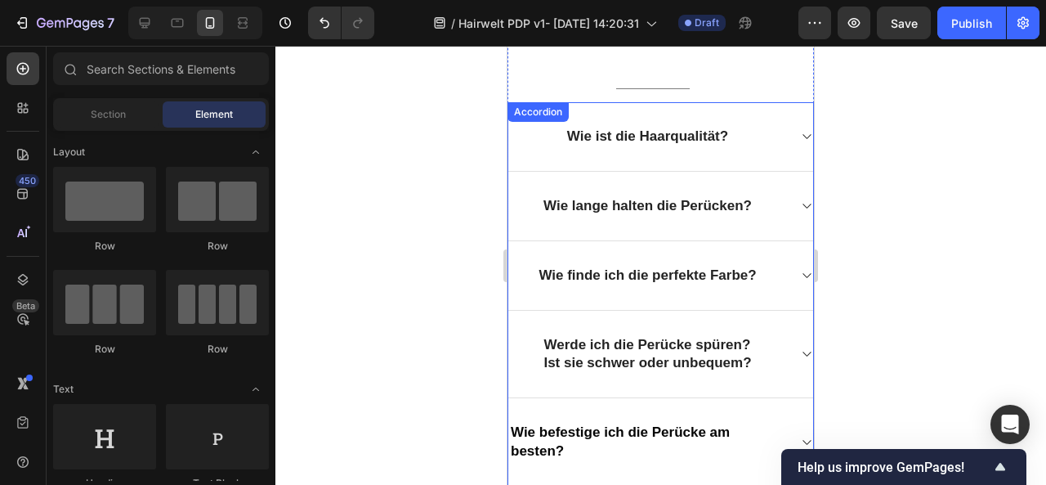
click at [708, 424] on span "Wie befestige ich die Perücke am besten?" at bounding box center [620, 441] width 219 height 34
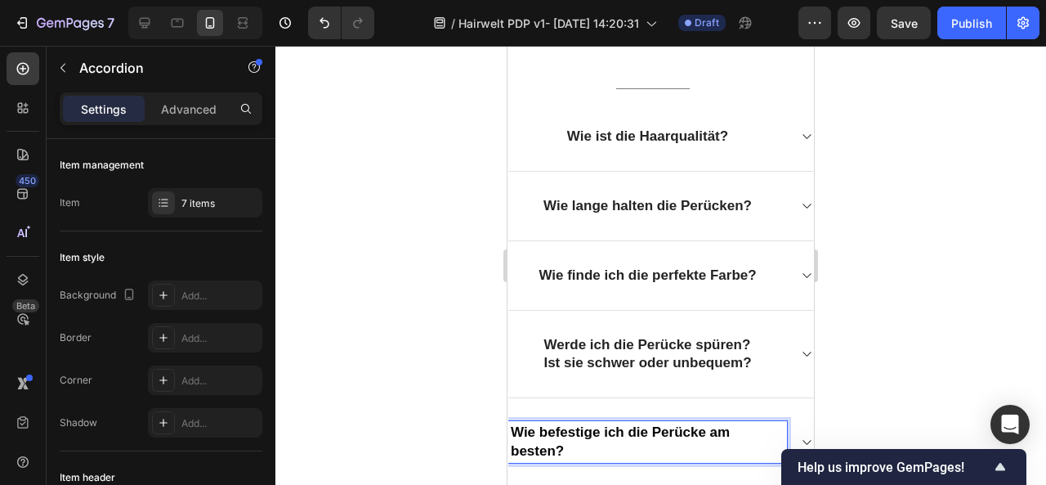
click at [711, 424] on span "Wie befestige ich die Perücke am besten?" at bounding box center [620, 441] width 219 height 34
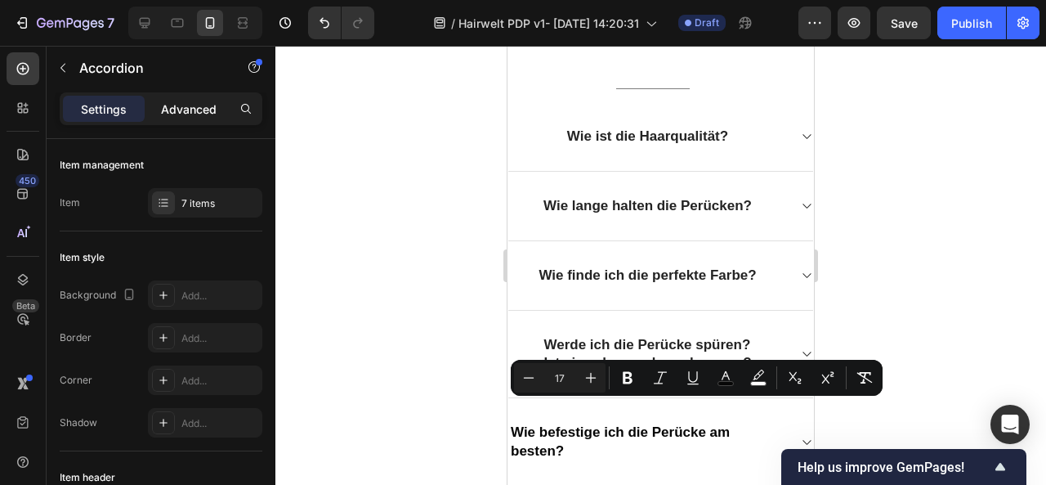
click at [208, 109] on p "Advanced" at bounding box center [189, 109] width 56 height 17
type input "100%"
type input "100"
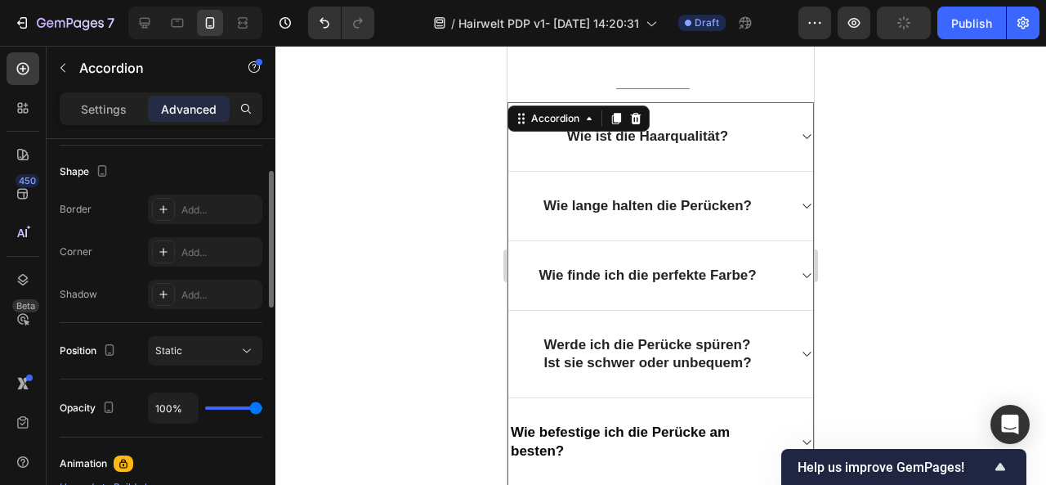
scroll to position [331, 0]
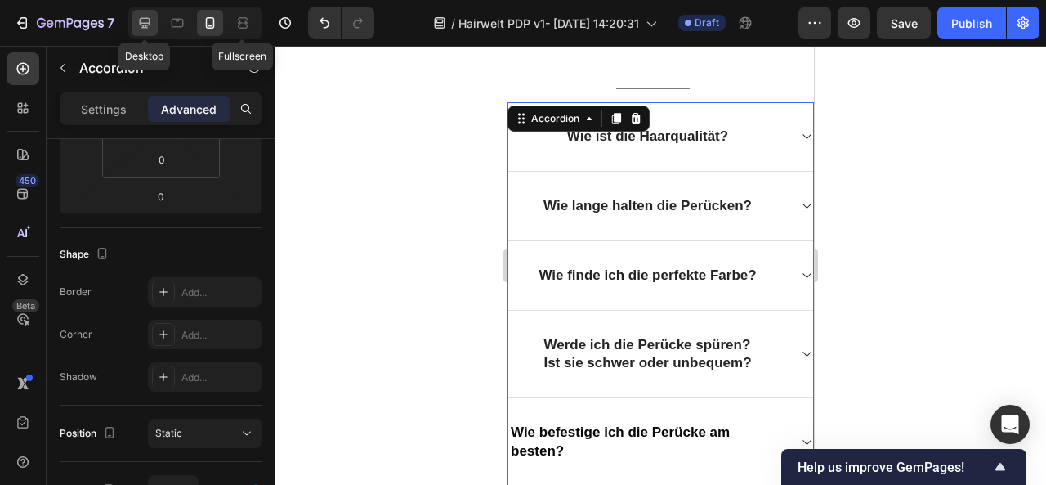
click at [140, 20] on icon at bounding box center [145, 23] width 11 height 11
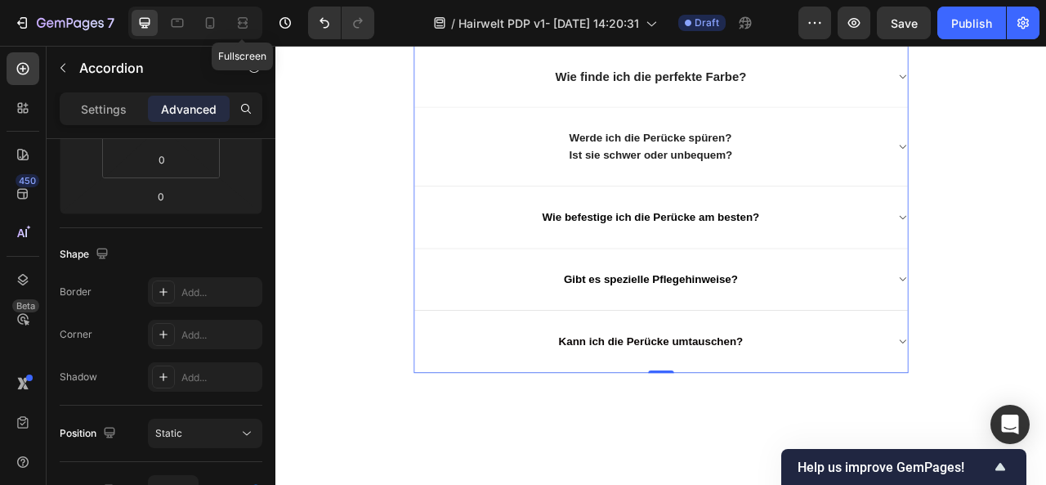
scroll to position [2142, 0]
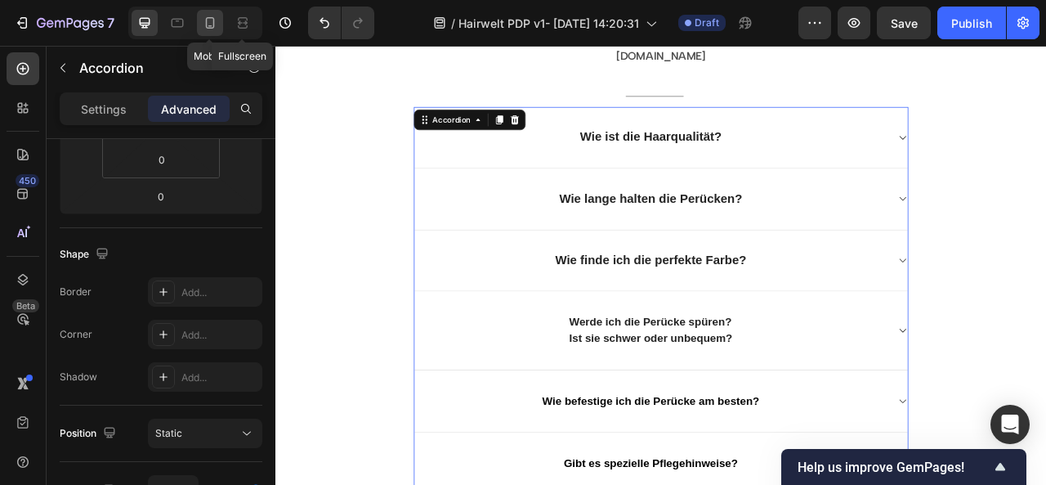
click at [214, 27] on icon at bounding box center [210, 23] width 16 height 16
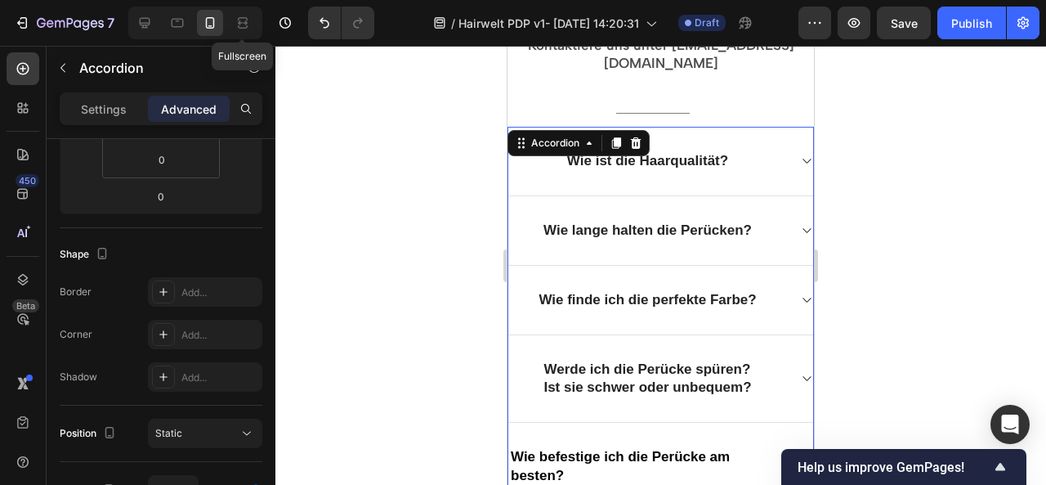
scroll to position [2356, 0]
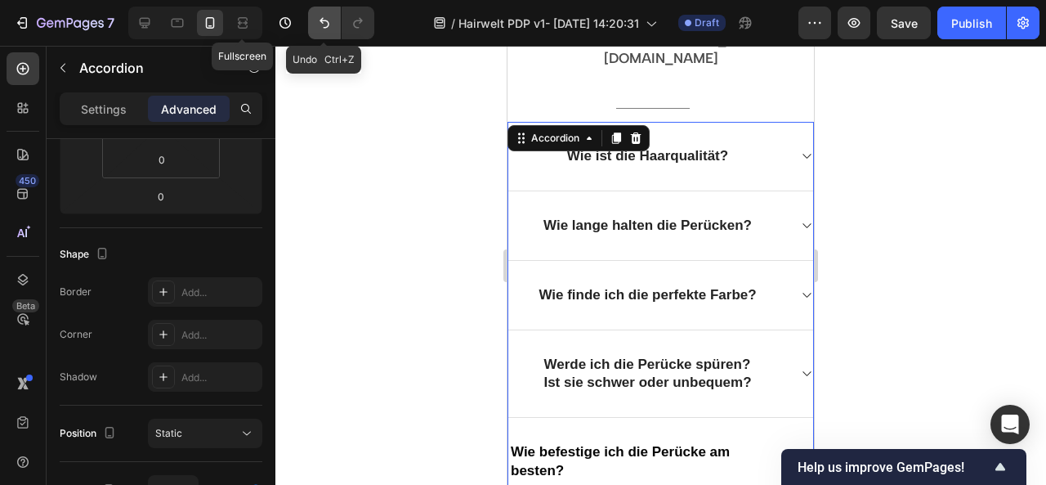
click at [327, 12] on button "Undo/Redo" at bounding box center [324, 23] width 33 height 33
click at [327, 24] on icon "Undo/Redo" at bounding box center [324, 23] width 16 height 16
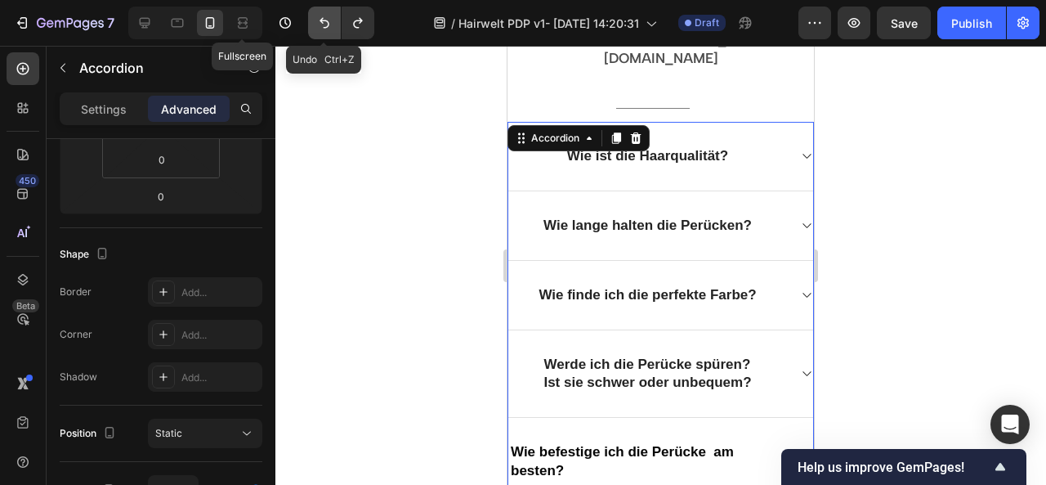
click at [327, 24] on icon "Undo/Redo" at bounding box center [324, 23] width 16 height 16
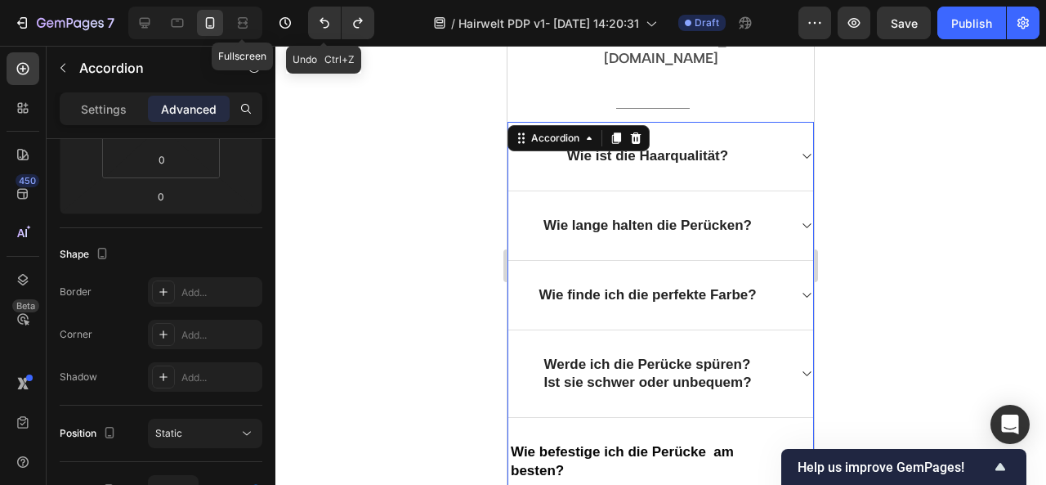
click at [430, 81] on div at bounding box center [660, 265] width 771 height 439
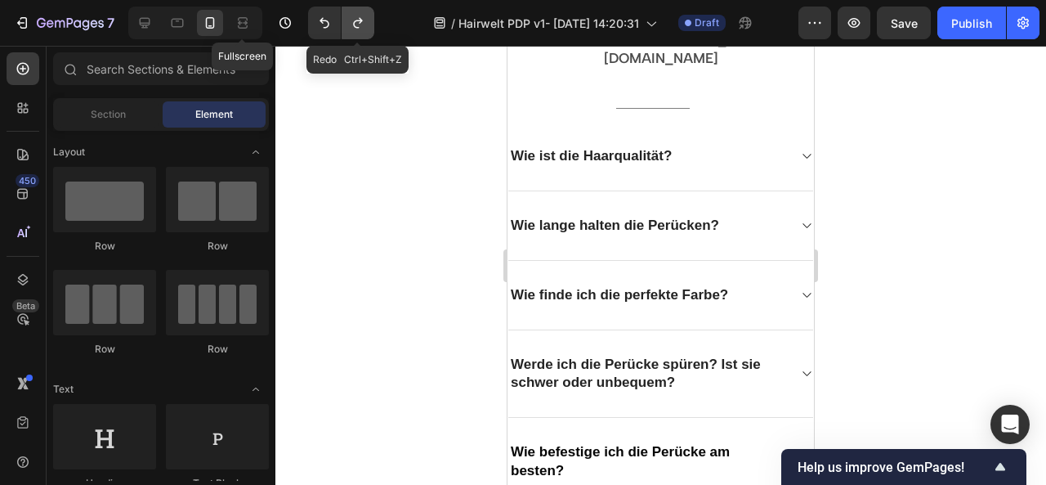
click at [362, 24] on icon "Undo/Redo" at bounding box center [358, 23] width 16 height 16
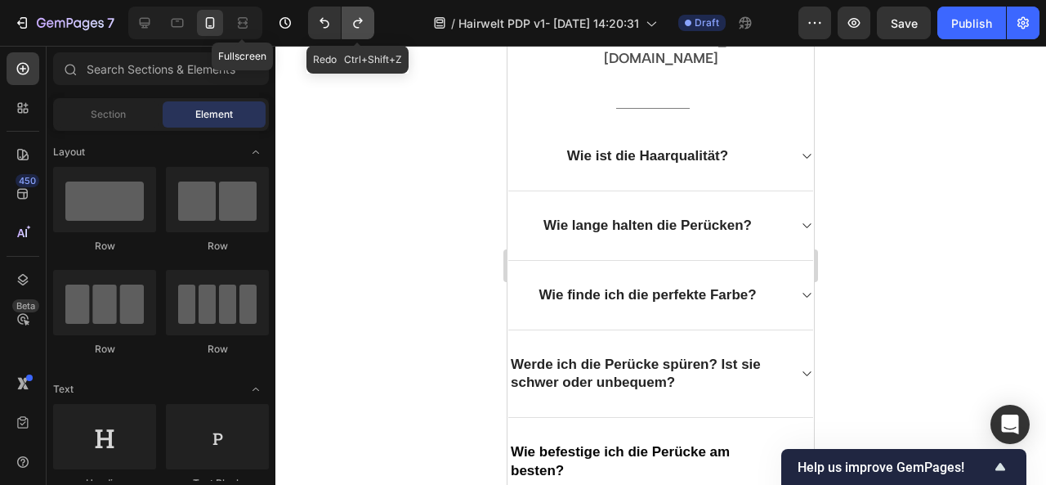
click at [362, 24] on icon "Undo/Redo" at bounding box center [358, 23] width 16 height 16
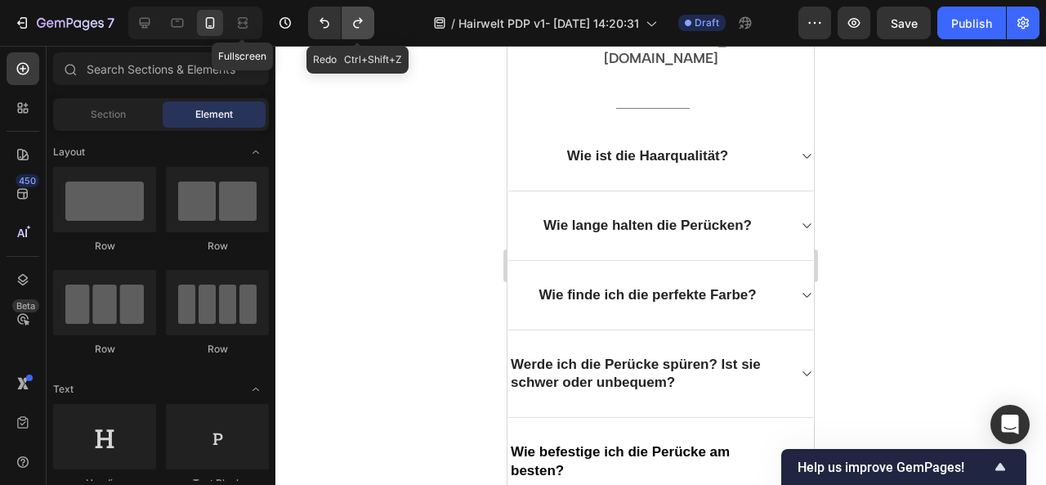
click at [412, 94] on div at bounding box center [660, 265] width 771 height 439
click at [365, 19] on icon "Undo/Redo" at bounding box center [358, 23] width 16 height 16
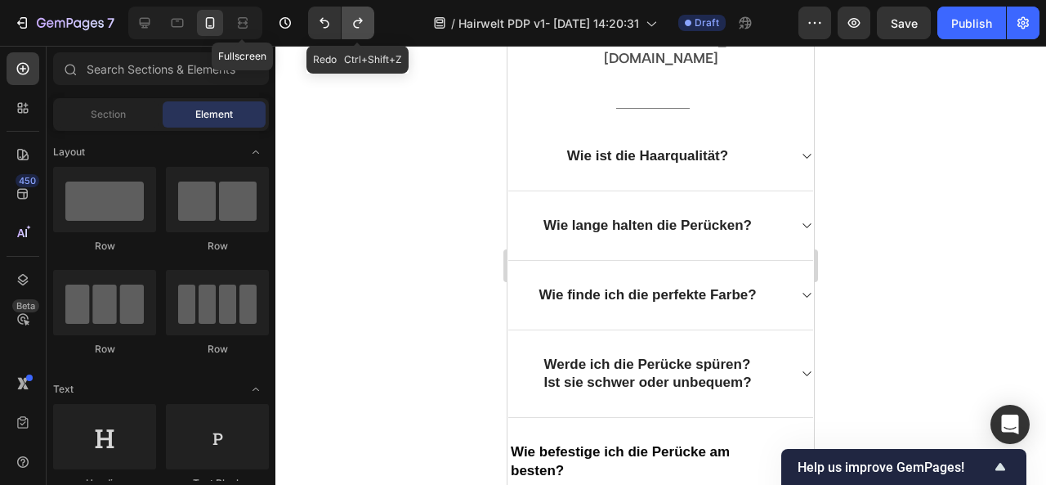
click at [365, 19] on icon "Undo/Redo" at bounding box center [358, 23] width 16 height 16
click at [427, 114] on div at bounding box center [660, 265] width 771 height 439
click at [325, 25] on icon "Undo/Redo" at bounding box center [324, 23] width 16 height 16
click at [393, 113] on div at bounding box center [660, 265] width 771 height 439
click at [324, 16] on icon "Undo/Redo" at bounding box center [324, 23] width 16 height 16
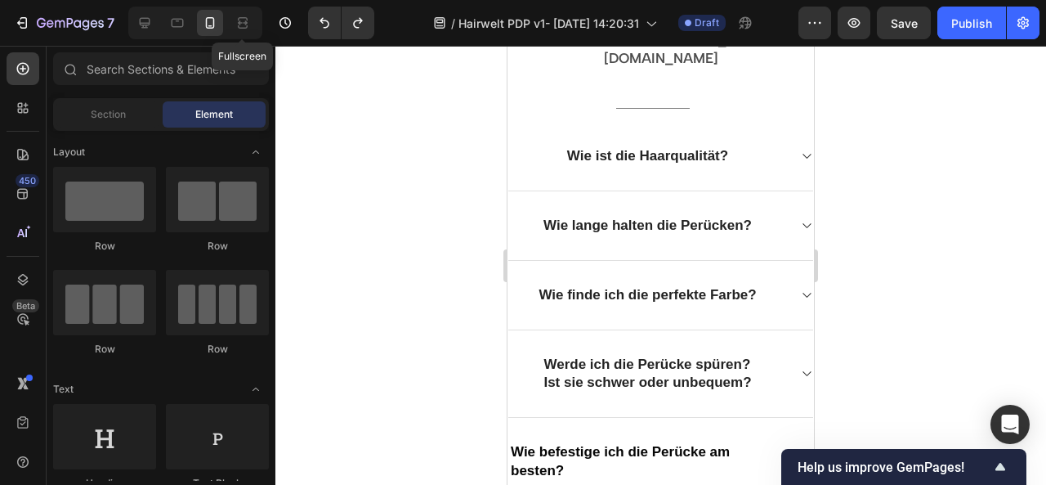
click at [382, 102] on div at bounding box center [660, 265] width 771 height 439
click at [324, 12] on button "Undo/Redo" at bounding box center [324, 23] width 33 height 33
click at [333, 25] on button "Undo/Redo" at bounding box center [324, 23] width 33 height 33
click at [327, 23] on icon "Undo/Redo" at bounding box center [325, 23] width 10 height 11
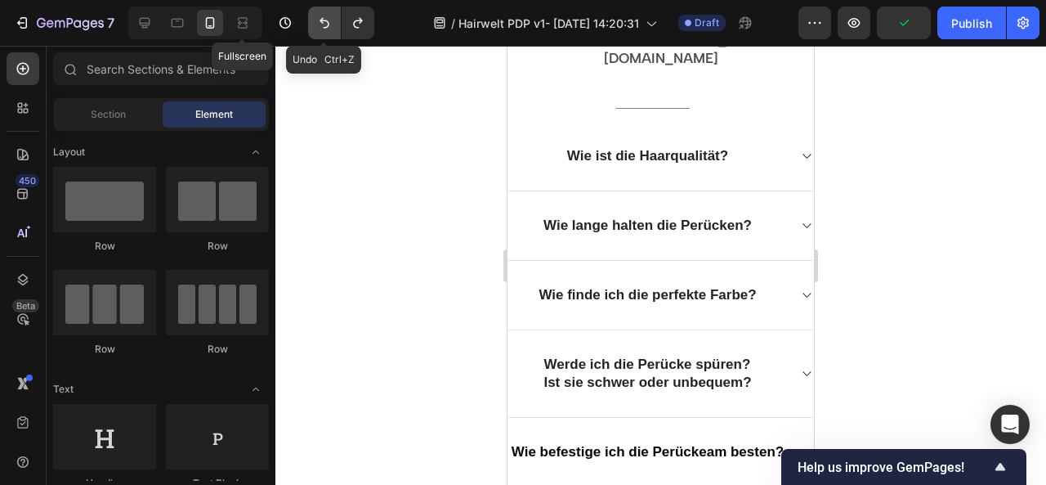
click at [316, 19] on icon "Undo/Redo" at bounding box center [324, 23] width 16 height 16
click at [315, 19] on button "Undo/Redo" at bounding box center [324, 23] width 33 height 33
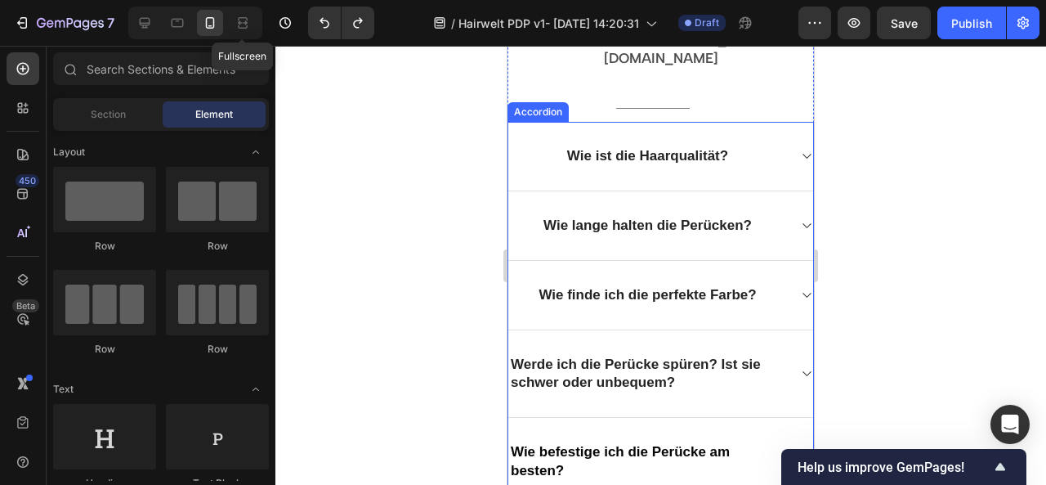
click at [563, 356] on span "Werde ich die Perücke spüren? Ist sie schwer oder unbequem?" at bounding box center [636, 373] width 250 height 34
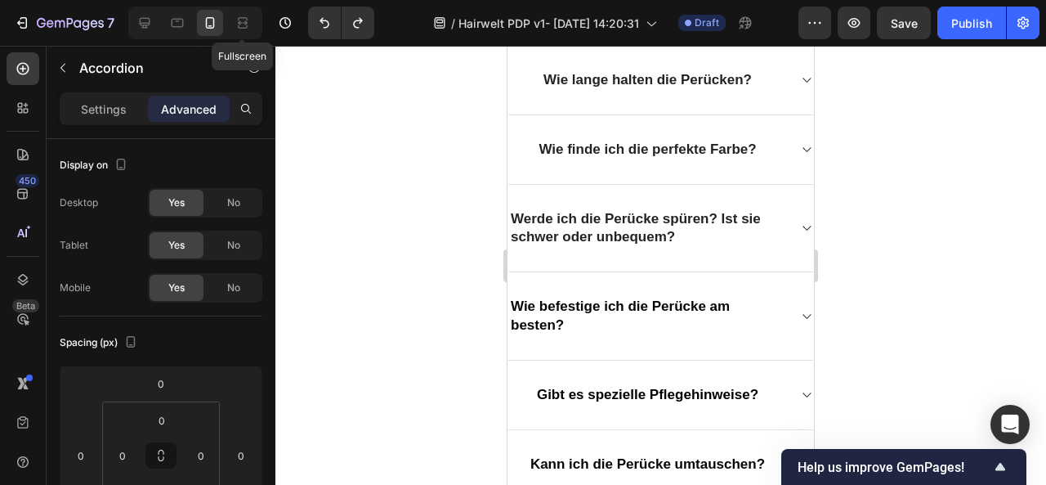
scroll to position [2429, 0]
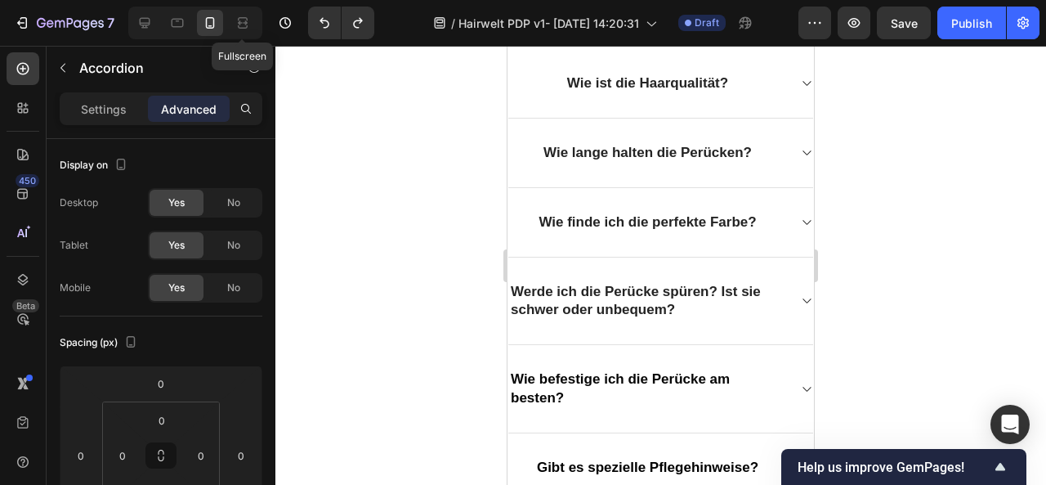
click at [603, 284] on span "Werde ich die Perücke spüren? Ist sie schwer oder unbequem?" at bounding box center [636, 301] width 250 height 34
click at [113, 112] on p "Settings" at bounding box center [104, 109] width 46 height 17
type input "0"
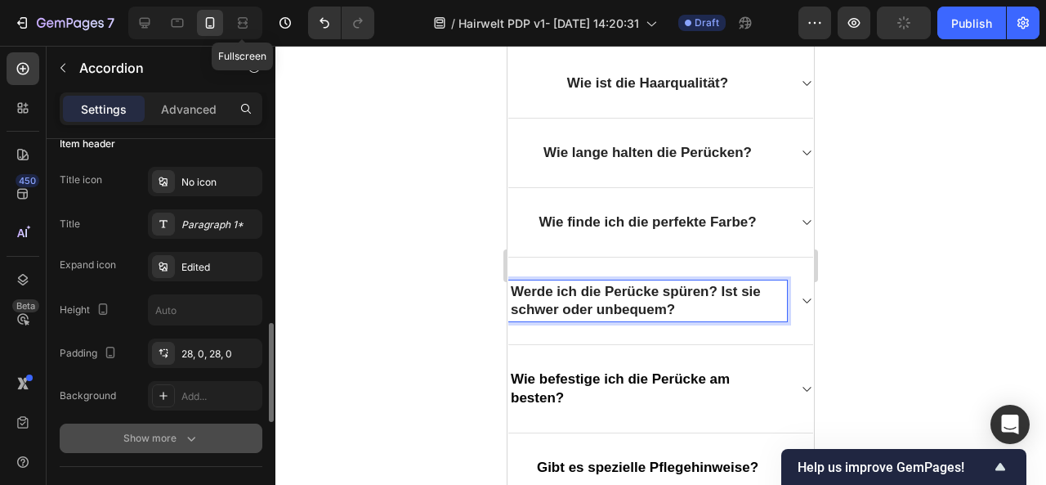
scroll to position [413, 0]
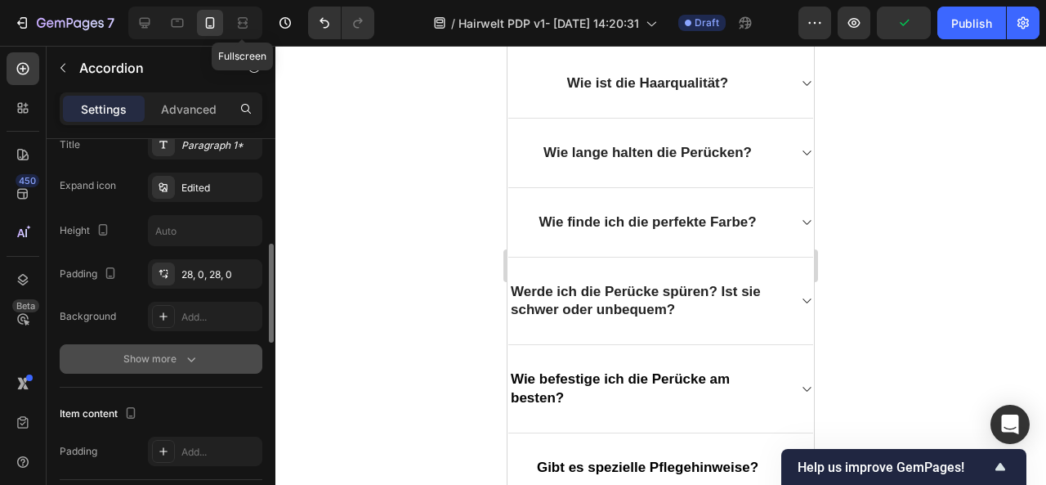
click at [179, 354] on div "Show more" at bounding box center [161, 359] width 76 height 16
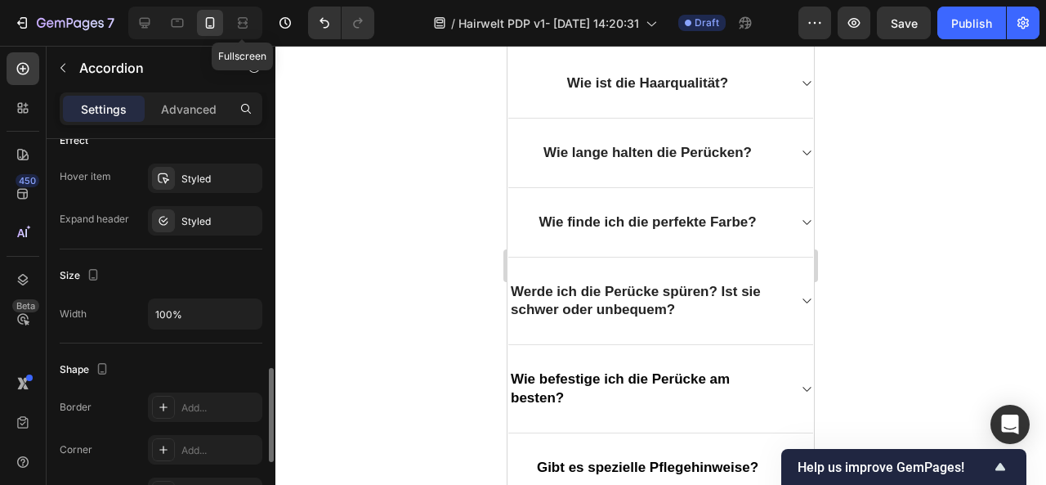
scroll to position [956, 0]
click at [203, 316] on input "100%" at bounding box center [205, 314] width 113 height 29
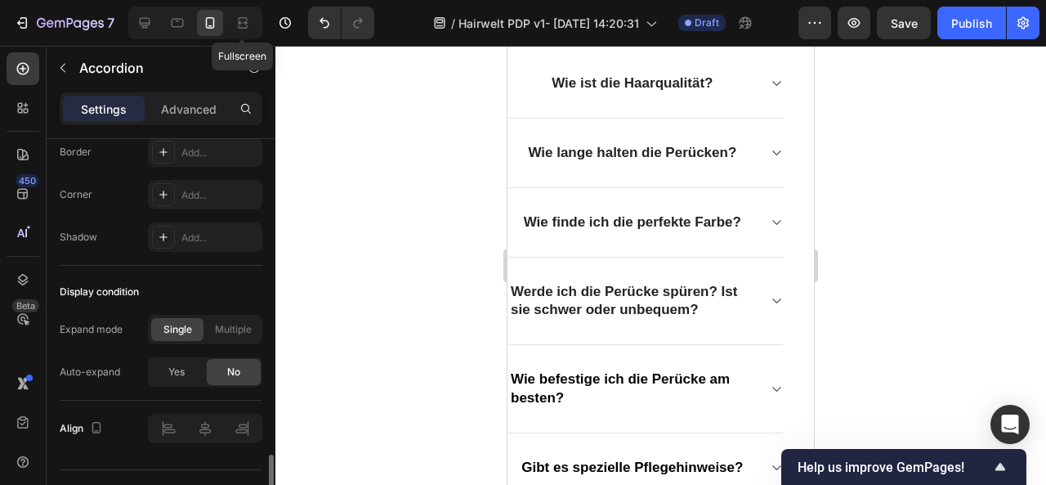
scroll to position [1232, 0]
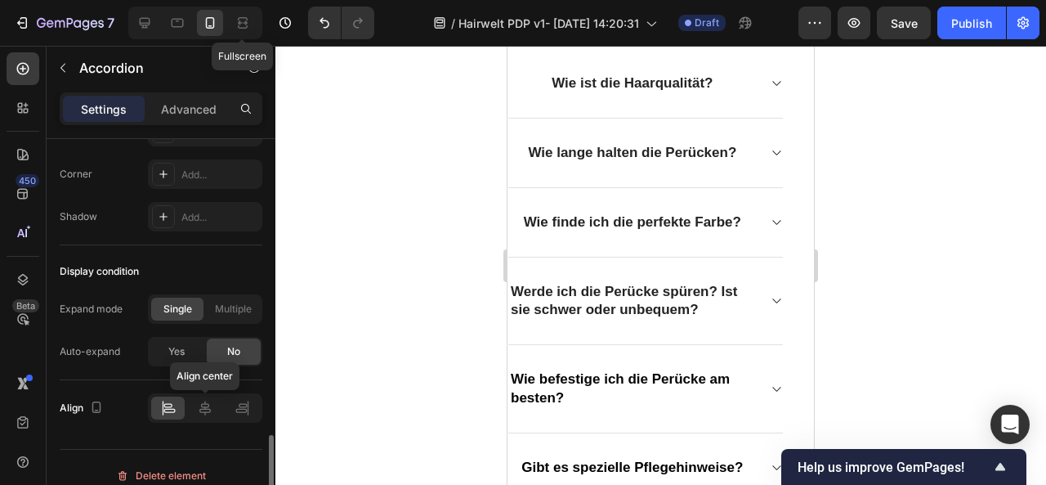
click at [210, 405] on icon at bounding box center [204, 407] width 11 height 15
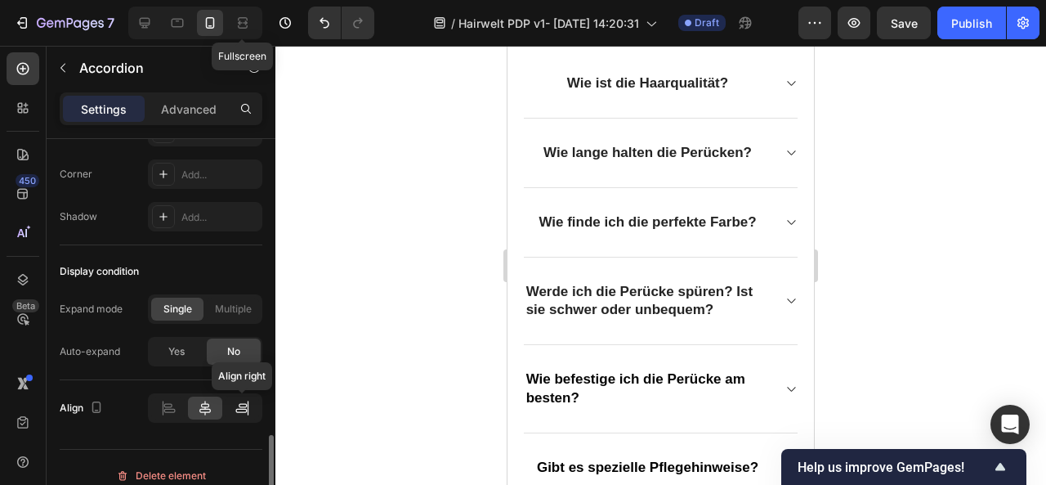
click at [241, 403] on icon at bounding box center [243, 405] width 8 height 4
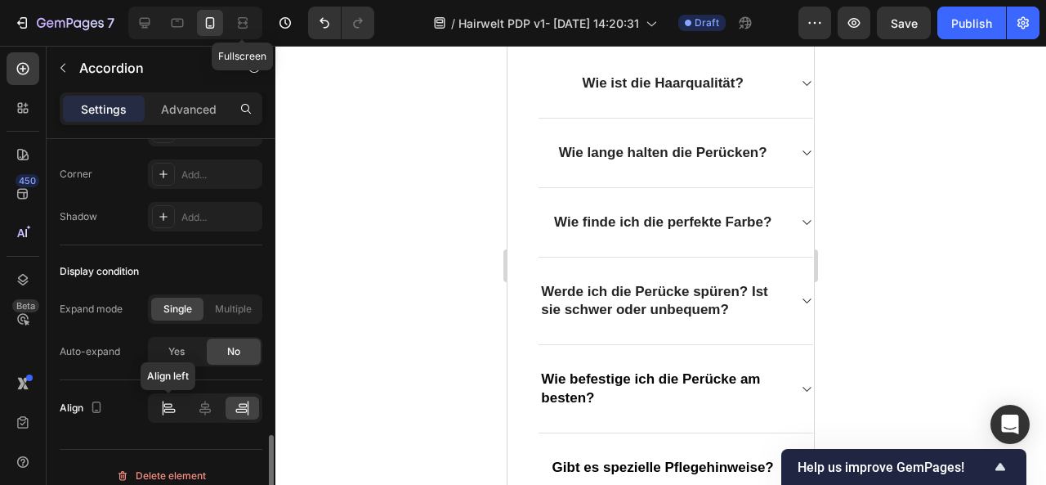
click at [169, 409] on icon at bounding box center [168, 411] width 11 height 4
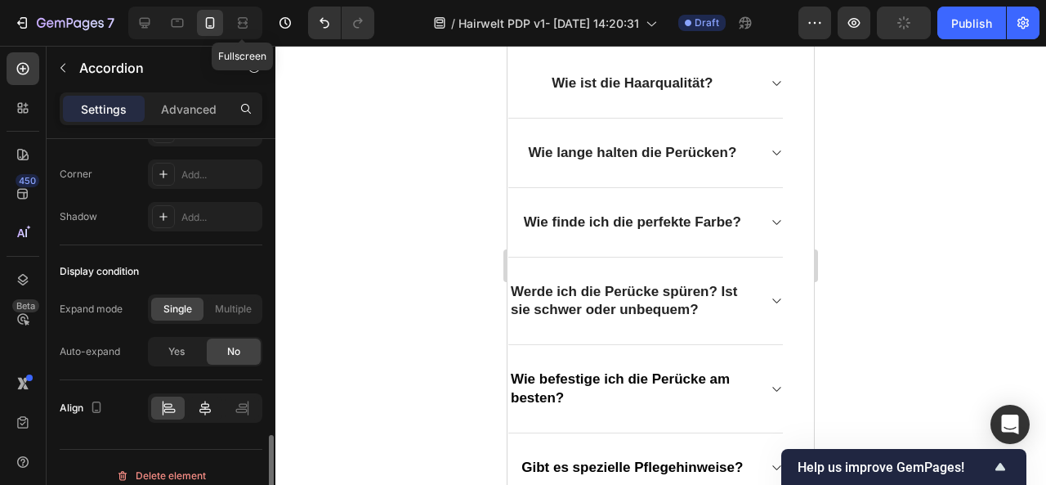
click at [203, 401] on icon at bounding box center [204, 407] width 11 height 15
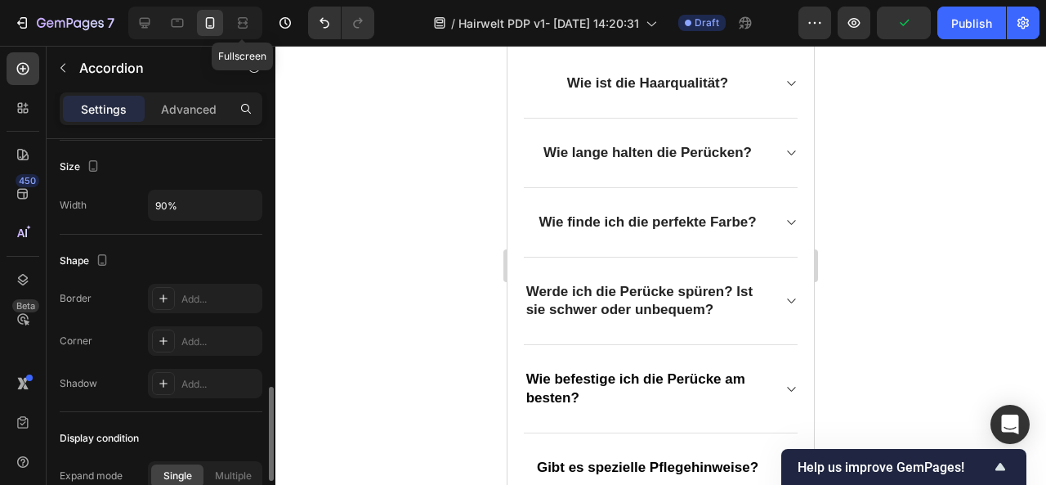
scroll to position [1059, 0]
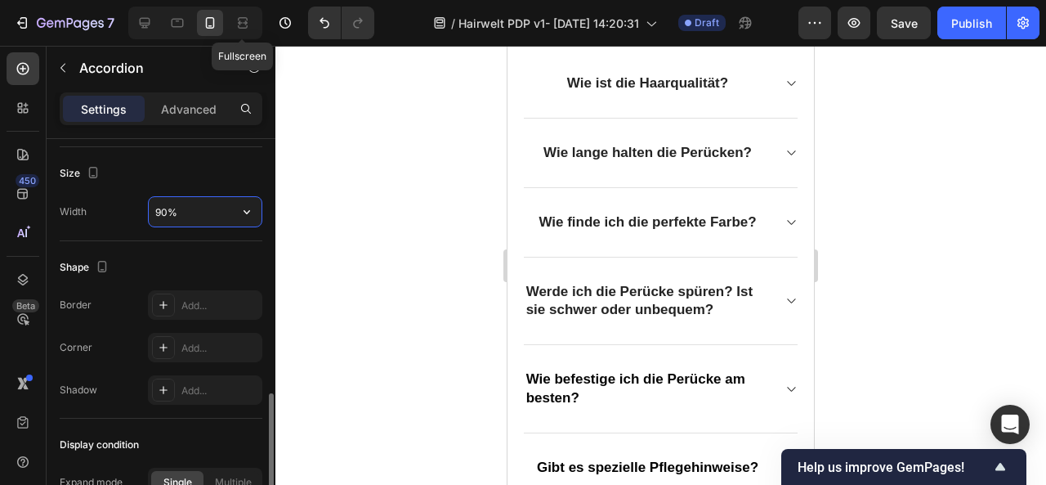
drag, startPoint x: 199, startPoint y: 257, endPoint x: 163, endPoint y: 200, distance: 67.3
click at [163, 200] on input "90%" at bounding box center [205, 211] width 113 height 29
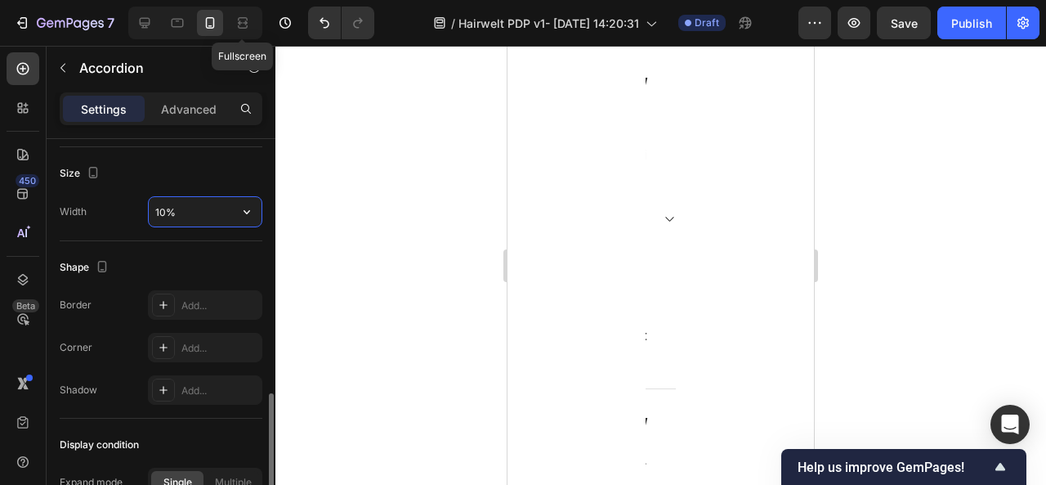
type input "100%"
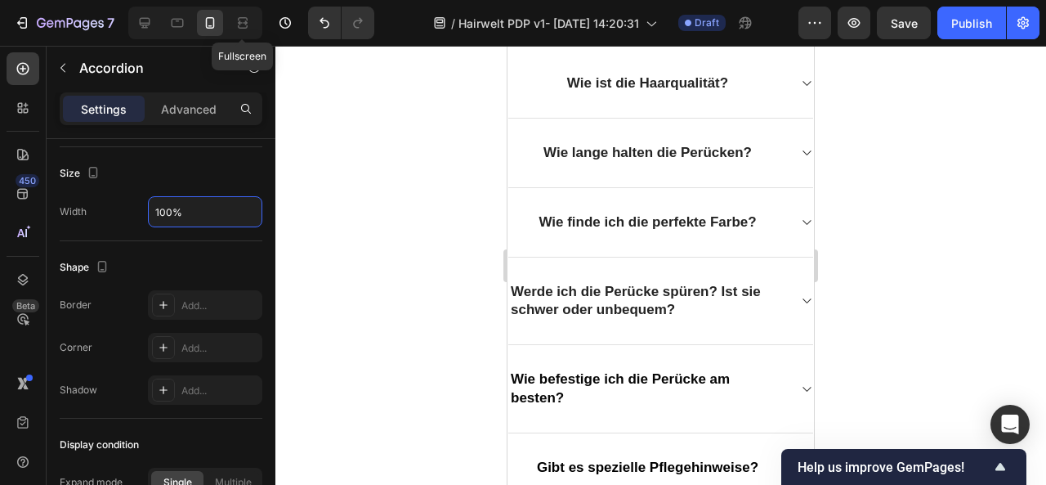
click at [899, 261] on div at bounding box center [660, 265] width 771 height 439
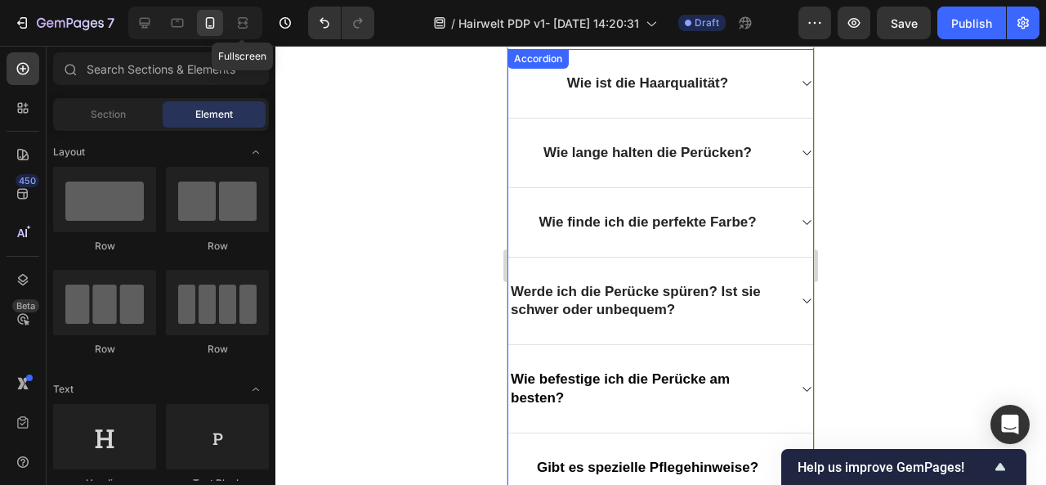
click at [624, 284] on span "Werde ich die Perücke spüren? Ist sie schwer oder unbequem?" at bounding box center [636, 301] width 250 height 34
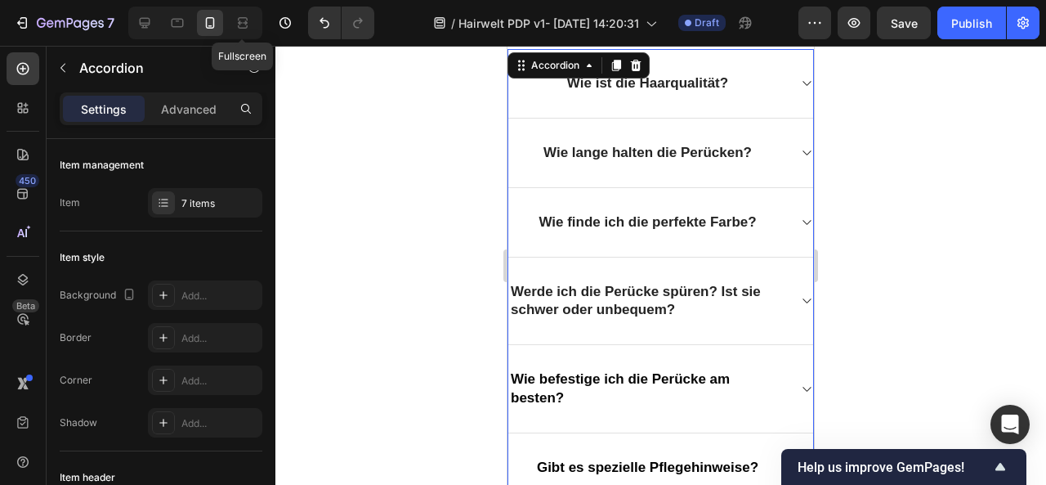
click at [800, 382] on icon at bounding box center [806, 388] width 12 height 13
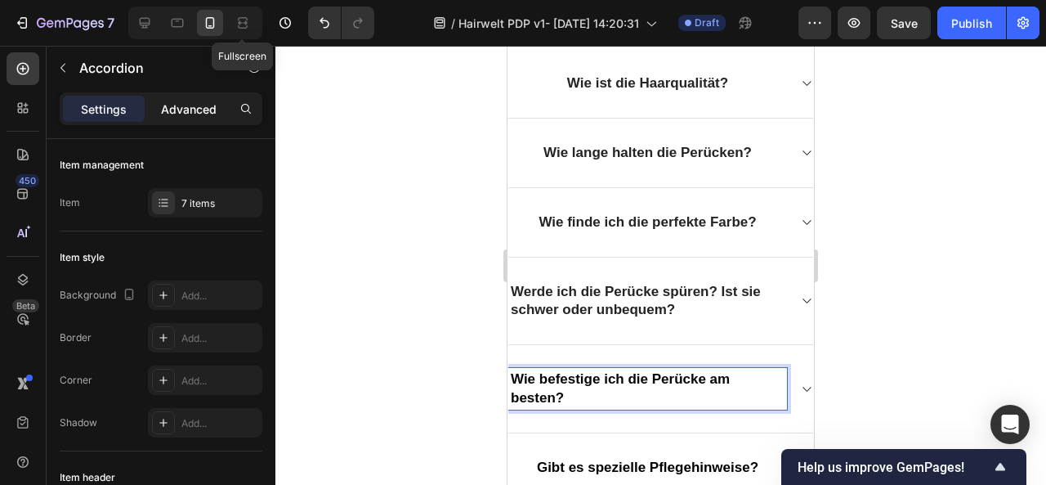
click at [175, 101] on p "Advanced" at bounding box center [189, 109] width 56 height 17
type input "100%"
type input "100"
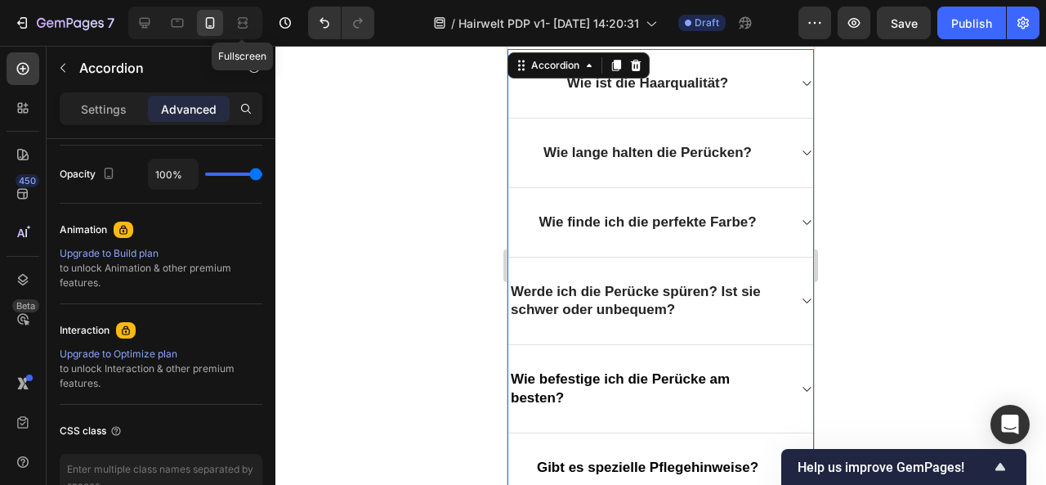
scroll to position [739, 0]
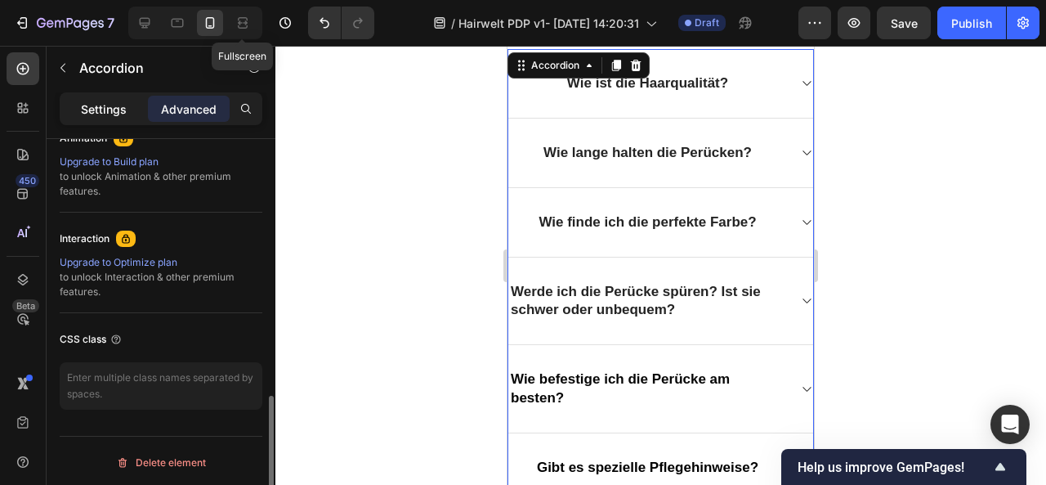
click at [88, 107] on p "Settings" at bounding box center [104, 109] width 46 height 17
type input "0"
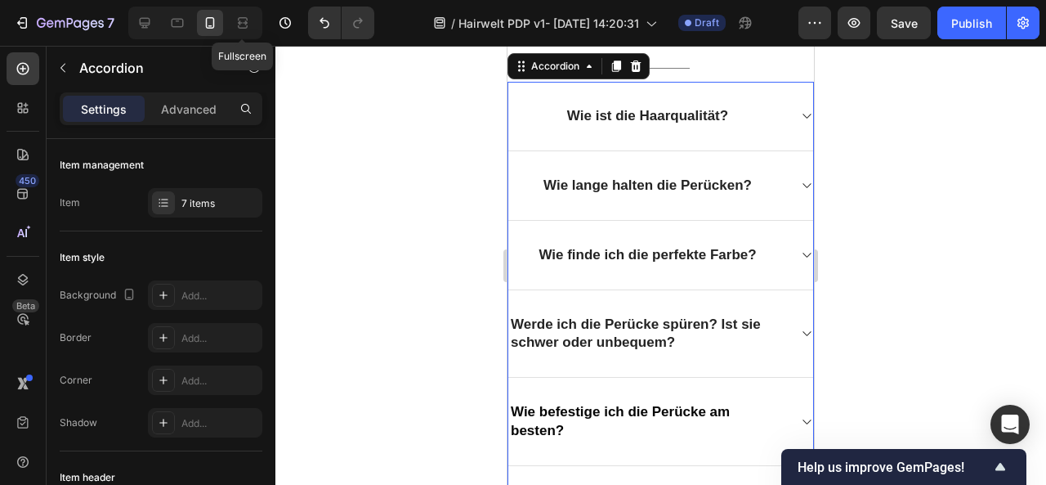
scroll to position [2494, 0]
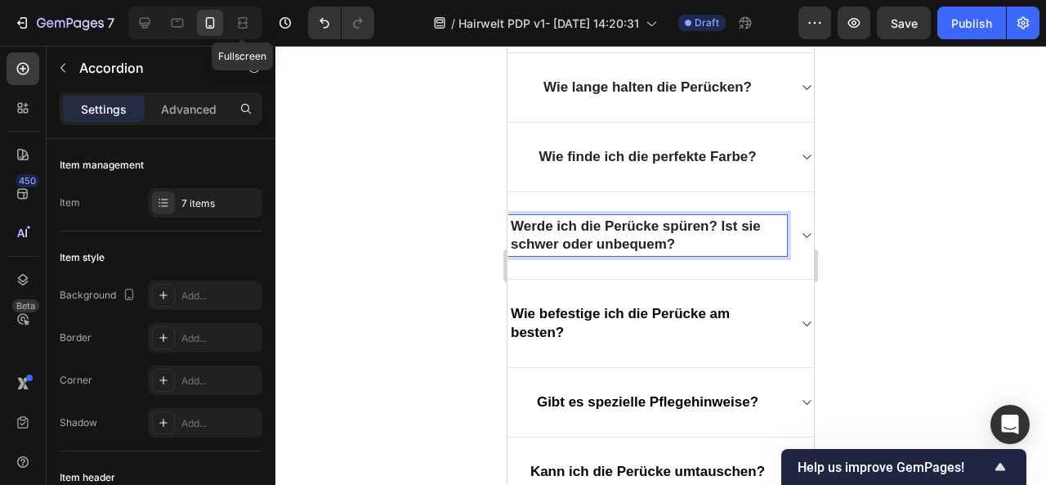
click at [861, 244] on div at bounding box center [660, 265] width 771 height 439
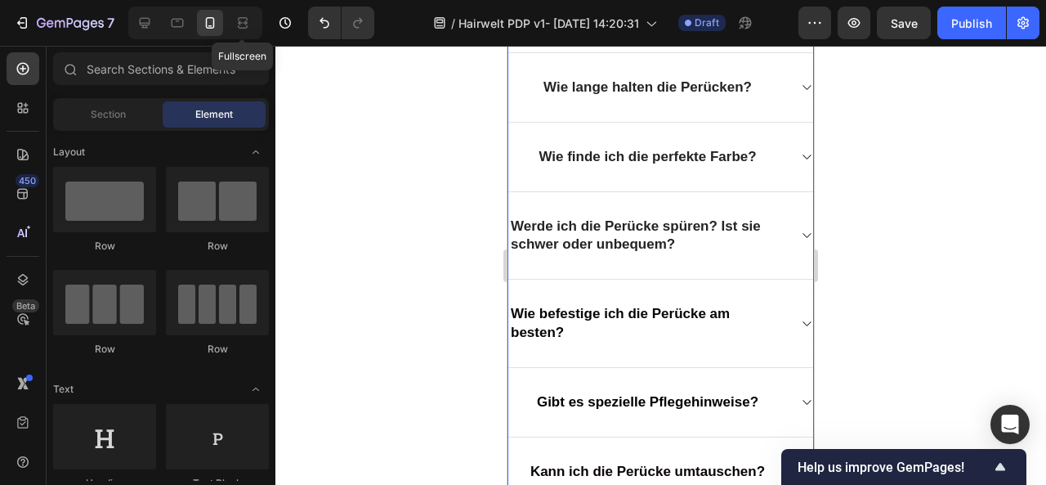
click at [694, 217] on p "Werde ich die Perücke spüren? Ist sie schwer oder unbequem?" at bounding box center [648, 235] width 274 height 36
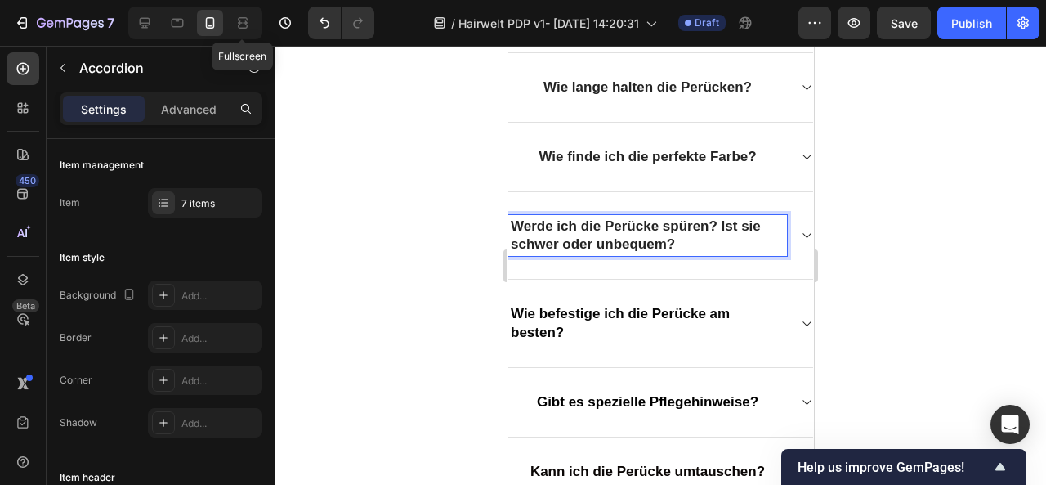
click at [515, 218] on span "Werde ich die Perücke spüren? Ist sie schwer oder unbequem?" at bounding box center [636, 235] width 250 height 34
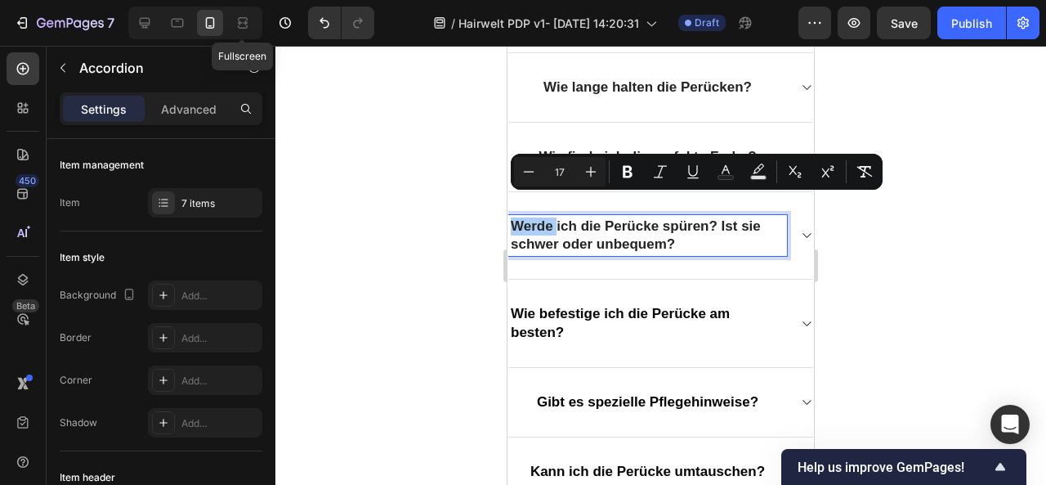
click at [878, 265] on div at bounding box center [660, 265] width 771 height 439
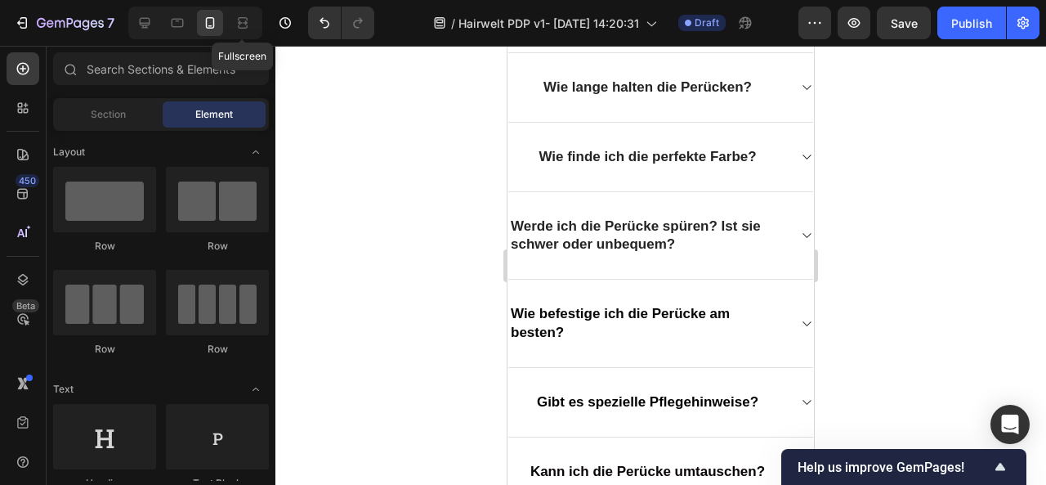
click at [831, 270] on div at bounding box center [660, 265] width 771 height 439
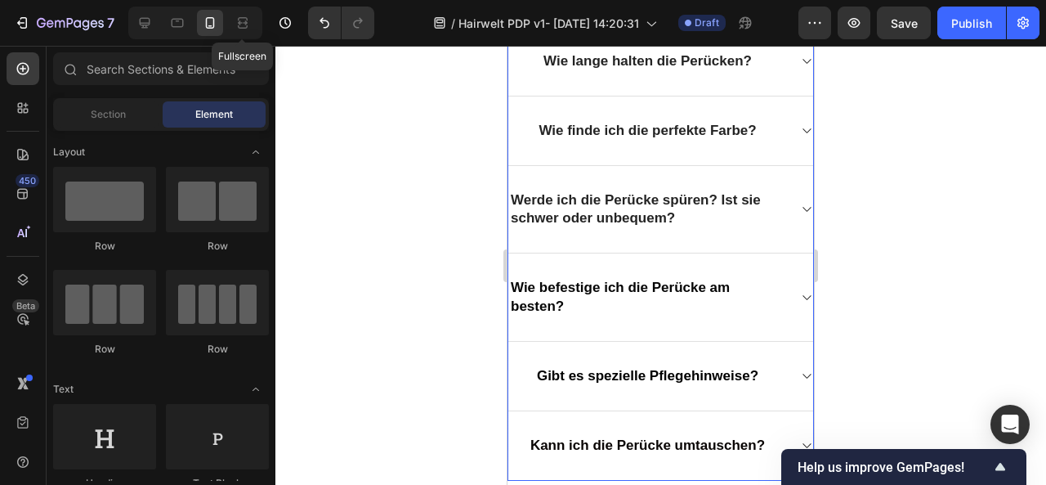
scroll to position [2519, 0]
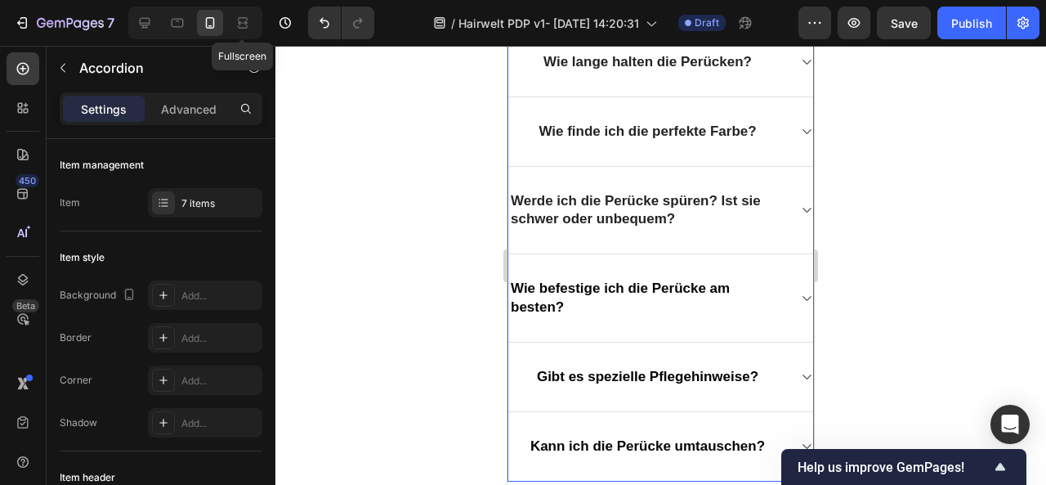
click at [740, 288] on p "Wie befestige ich die Perücke am besten?" at bounding box center [648, 297] width 274 height 36
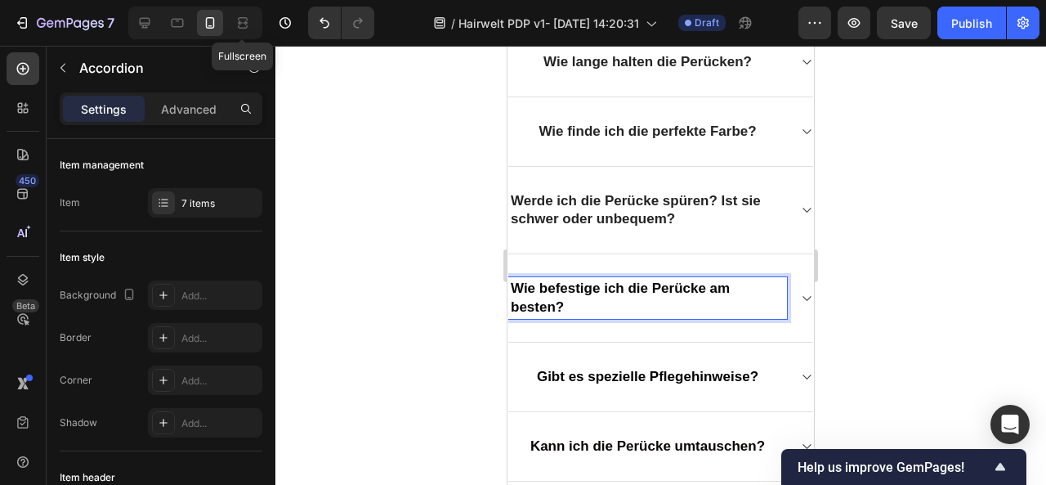
click at [628, 280] on p "Wie befestige ich die Perücke am besten?" at bounding box center [648, 297] width 274 height 36
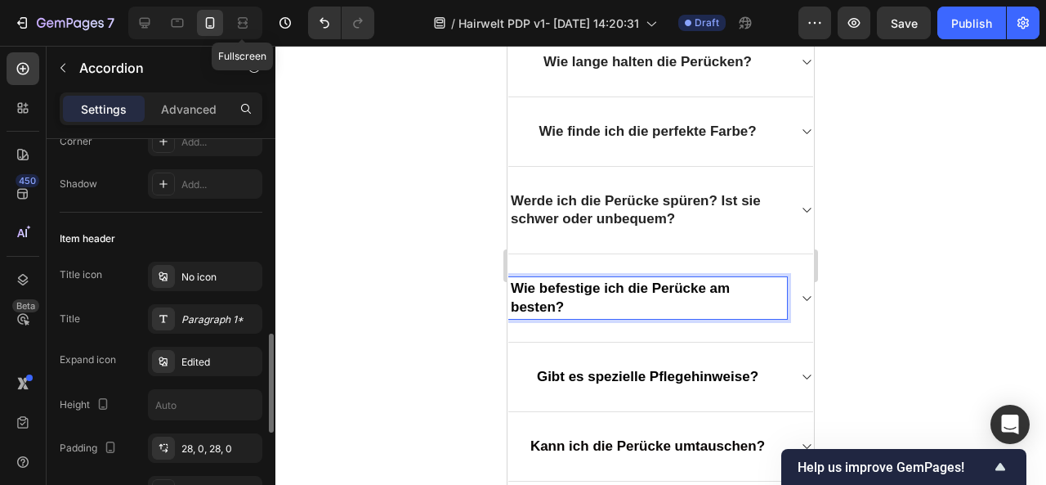
scroll to position [346, 0]
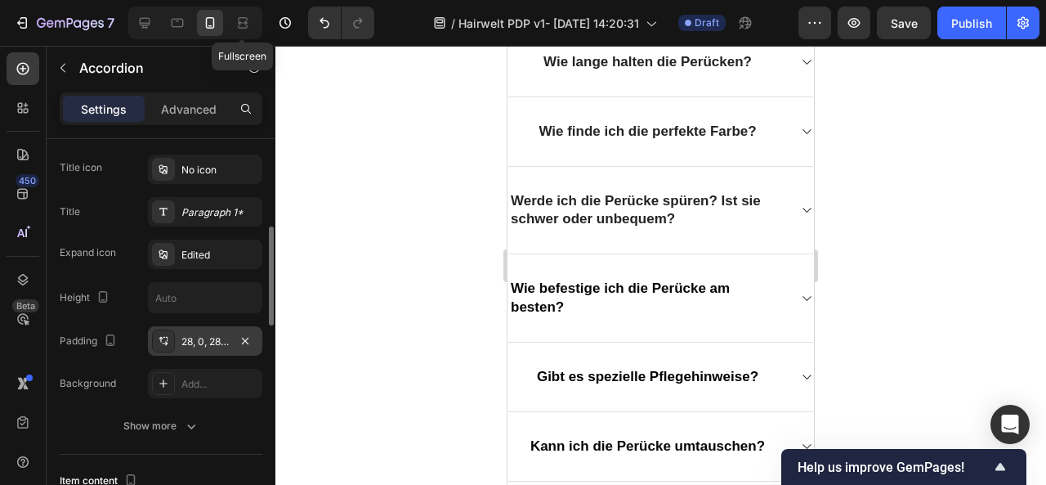
click at [212, 338] on div "28, 0, 28, 0" at bounding box center [204, 341] width 47 height 15
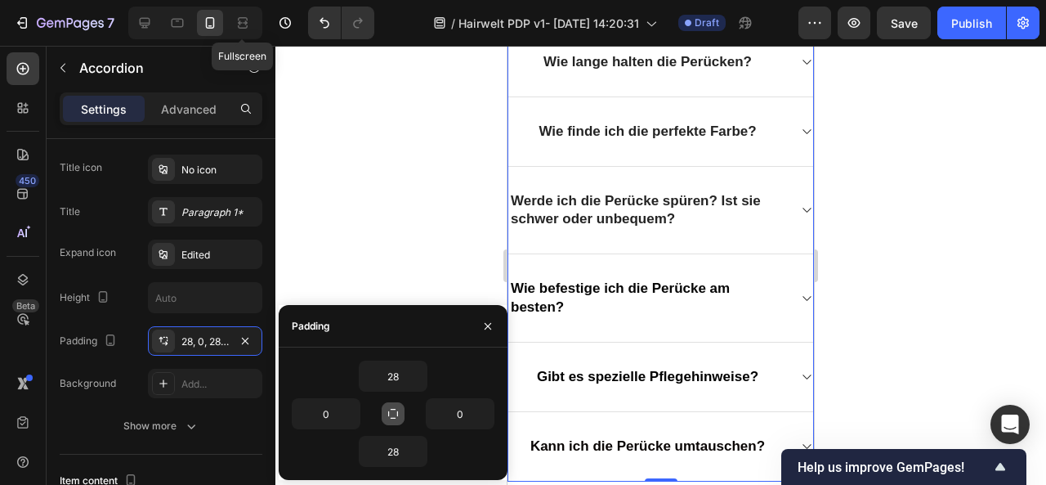
click at [400, 412] on button "button" at bounding box center [393, 413] width 23 height 23
type input "28"
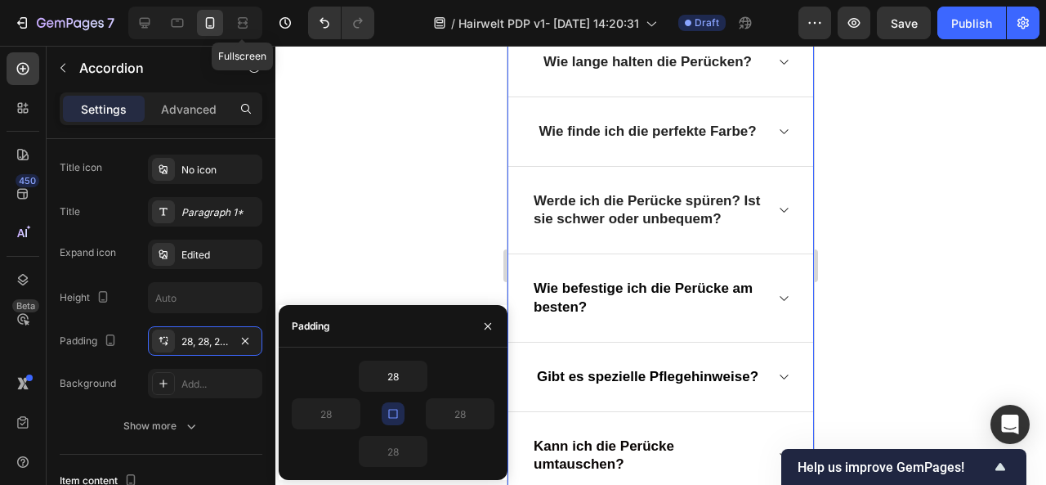
click at [400, 412] on button "button" at bounding box center [393, 413] width 23 height 23
click at [338, 416] on input "28" at bounding box center [326, 413] width 67 height 29
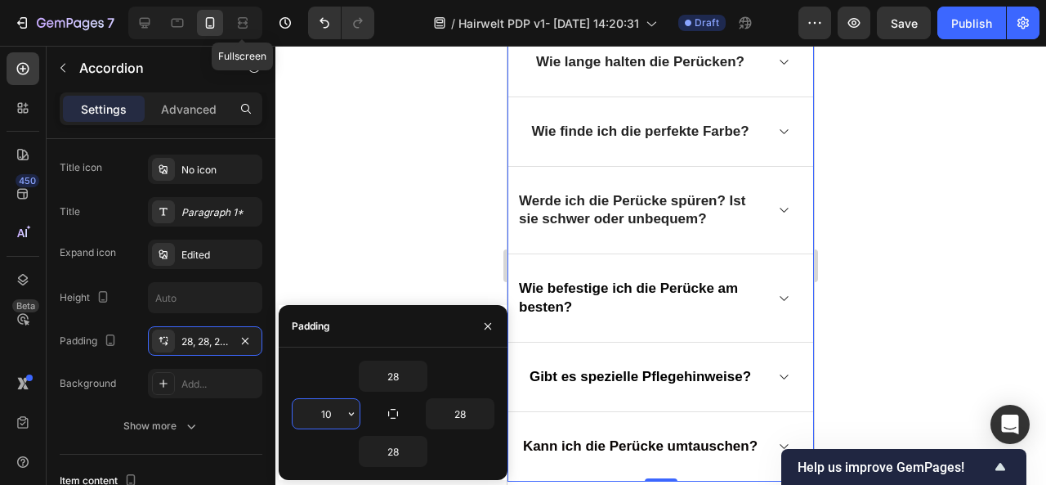
type input "1"
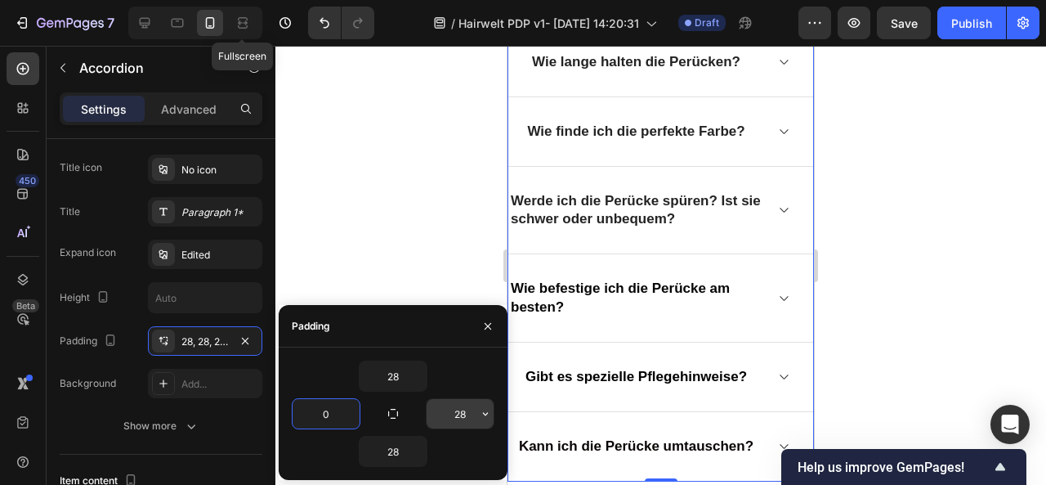
type input "0"
click at [473, 409] on input "28" at bounding box center [460, 413] width 67 height 29
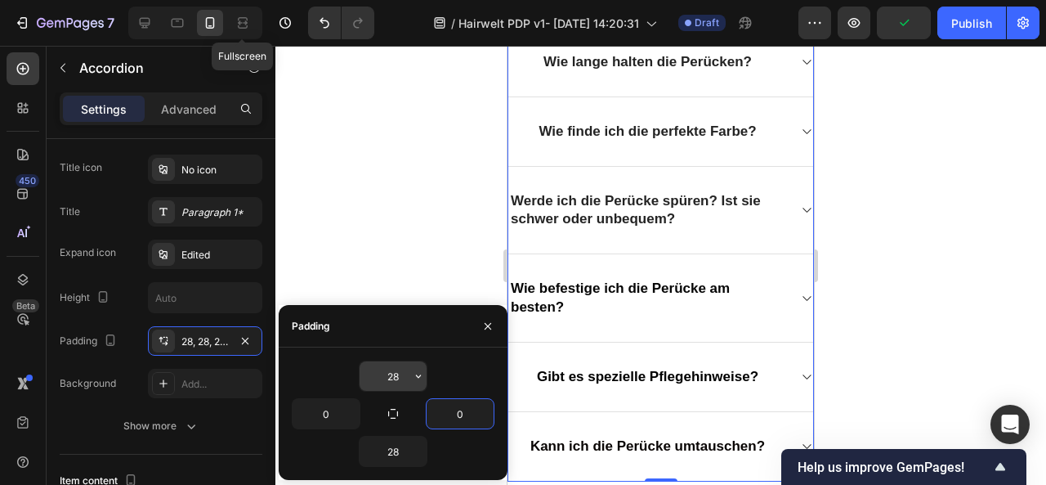
type input "0"
click at [396, 373] on input "28" at bounding box center [393, 375] width 67 height 29
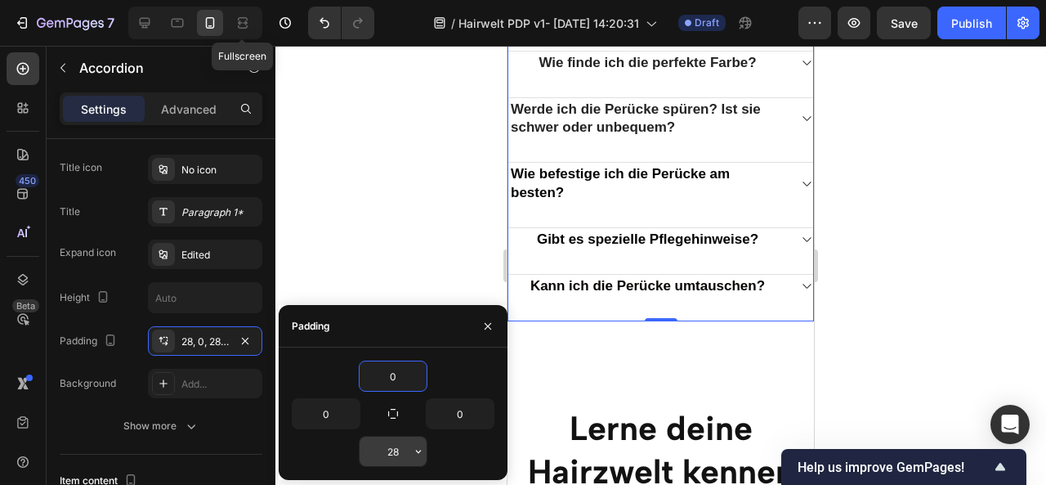
type input "0"
click at [396, 453] on input "28" at bounding box center [393, 450] width 67 height 29
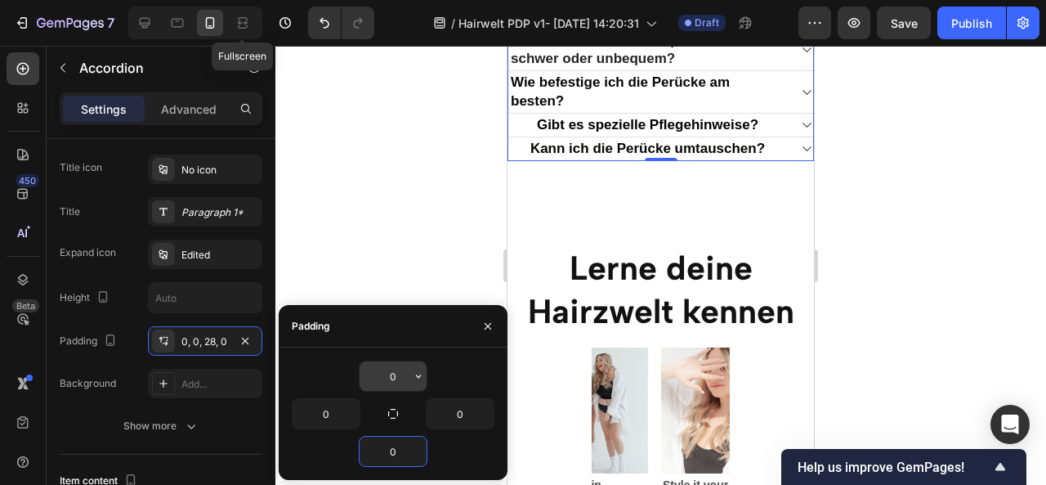
type input "0"
click at [395, 375] on input "0" at bounding box center [393, 375] width 67 height 29
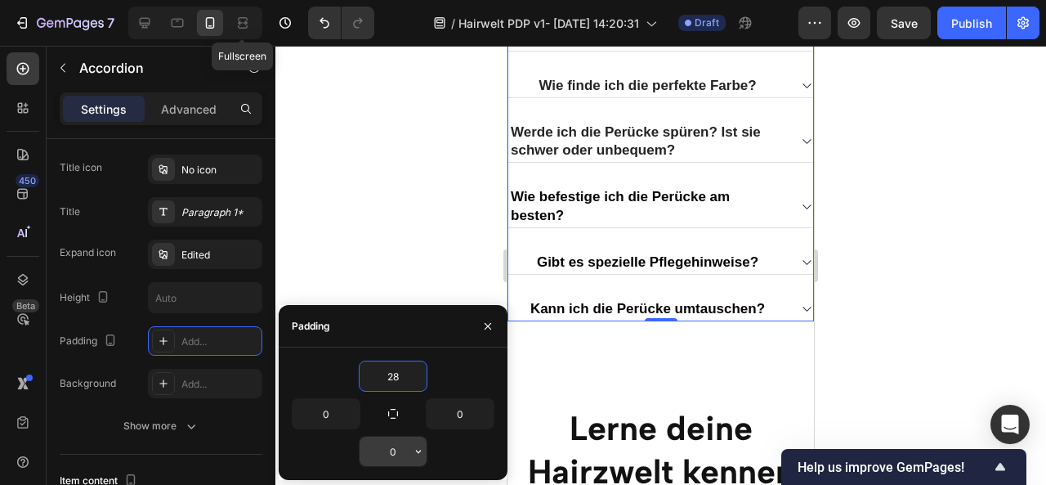
type input "28"
click at [406, 450] on input "0" at bounding box center [393, 450] width 67 height 29
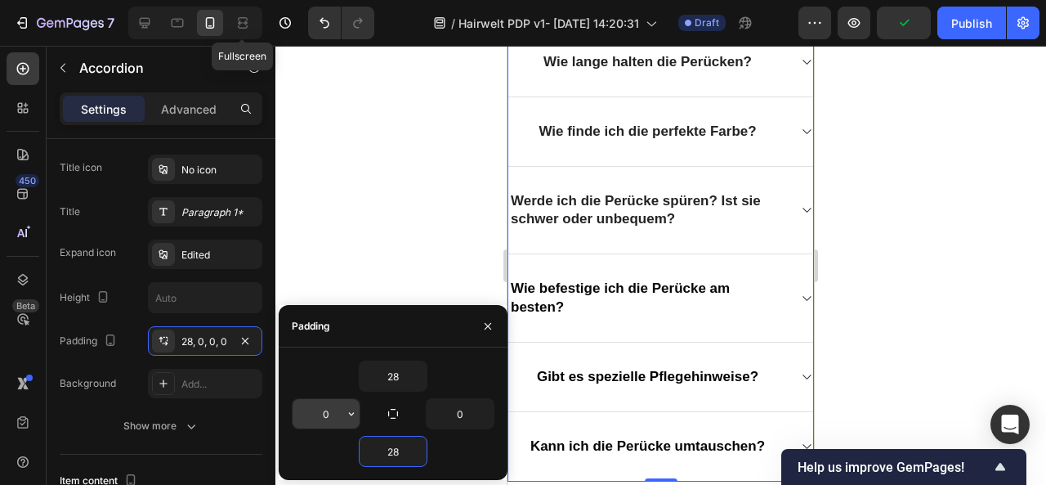
type input "28"
click at [337, 421] on input "0" at bounding box center [326, 413] width 67 height 29
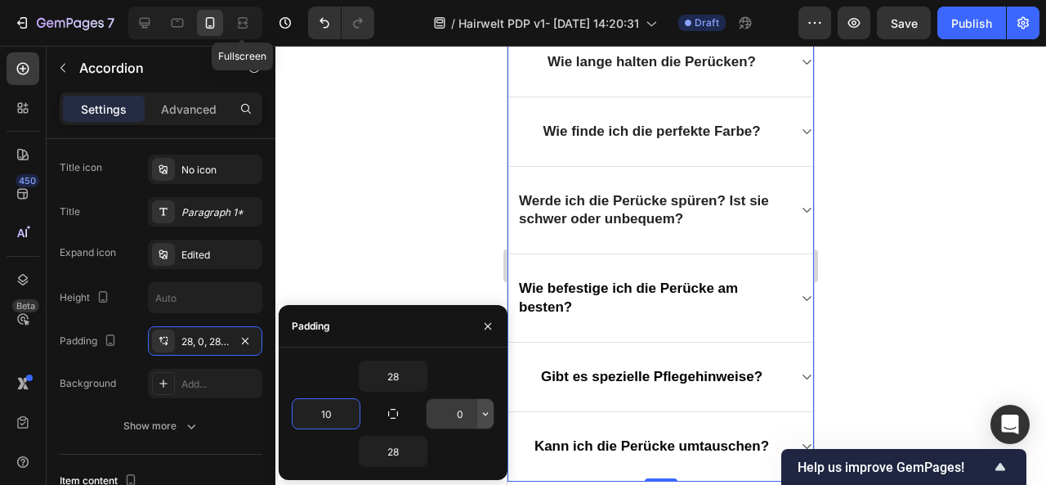
type input "10"
click at [477, 406] on button "button" at bounding box center [485, 413] width 16 height 29
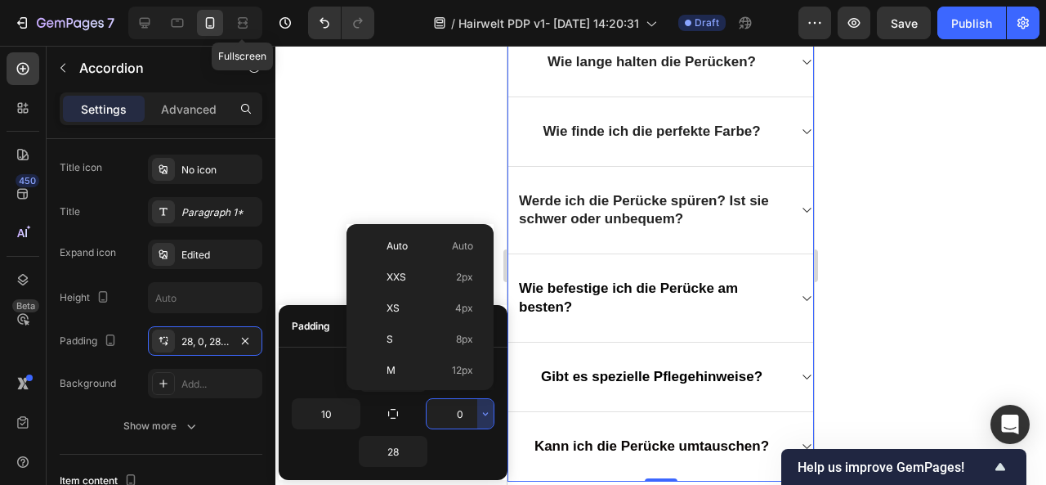
click at [469, 410] on input "0" at bounding box center [460, 413] width 67 height 29
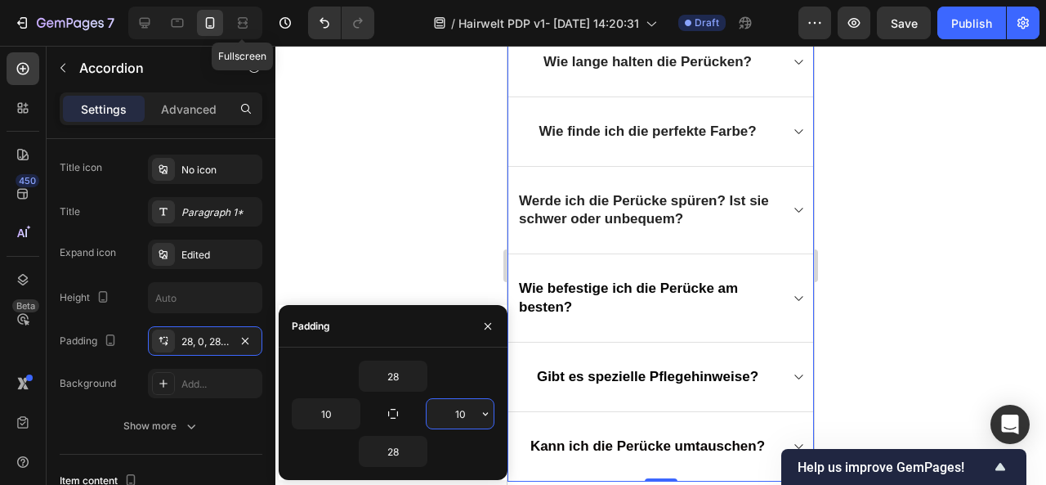
type input "1"
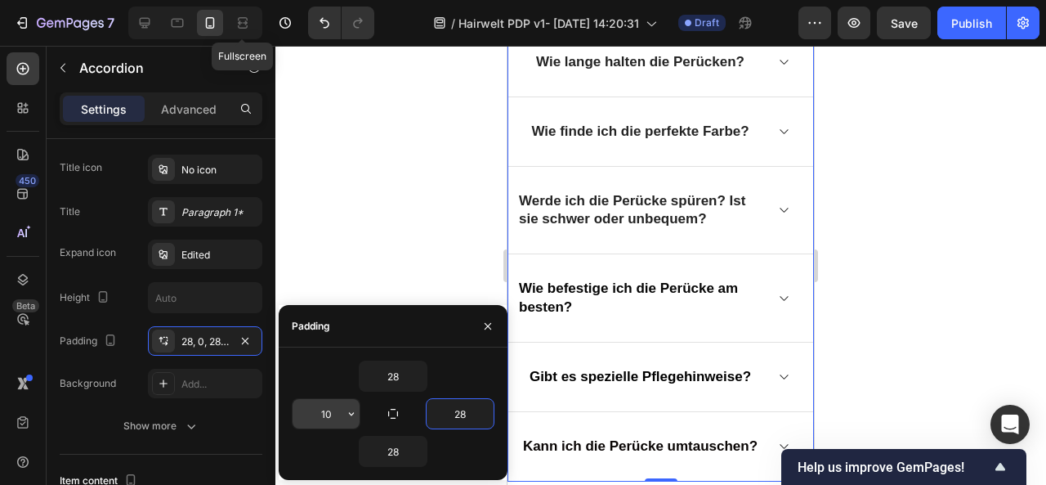
type input "28"
click at [335, 415] on input "10" at bounding box center [326, 413] width 67 height 29
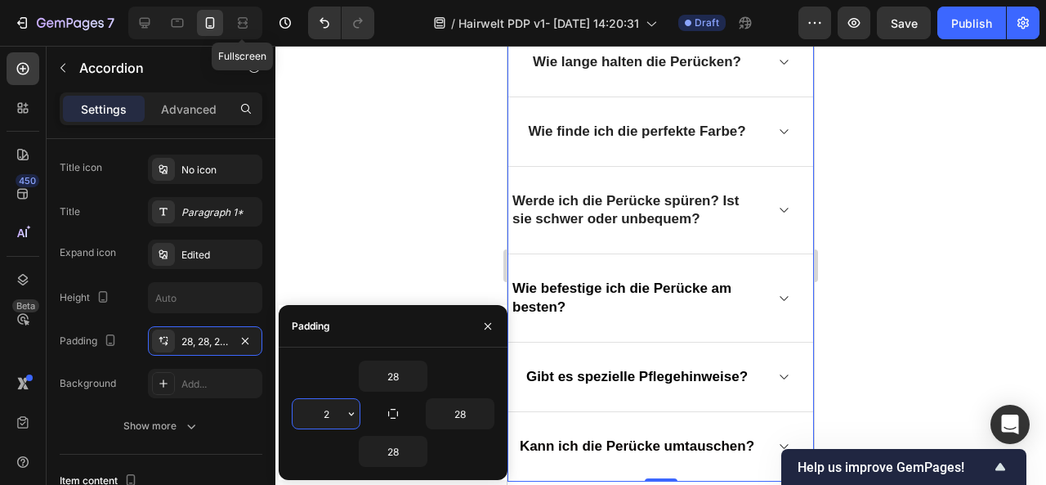
type input "28"
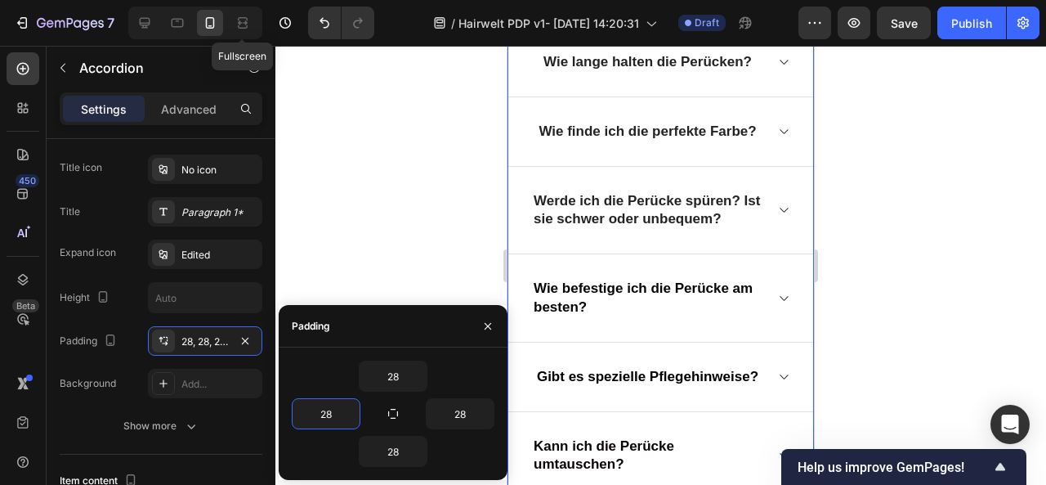
click at [895, 306] on div at bounding box center [660, 265] width 771 height 439
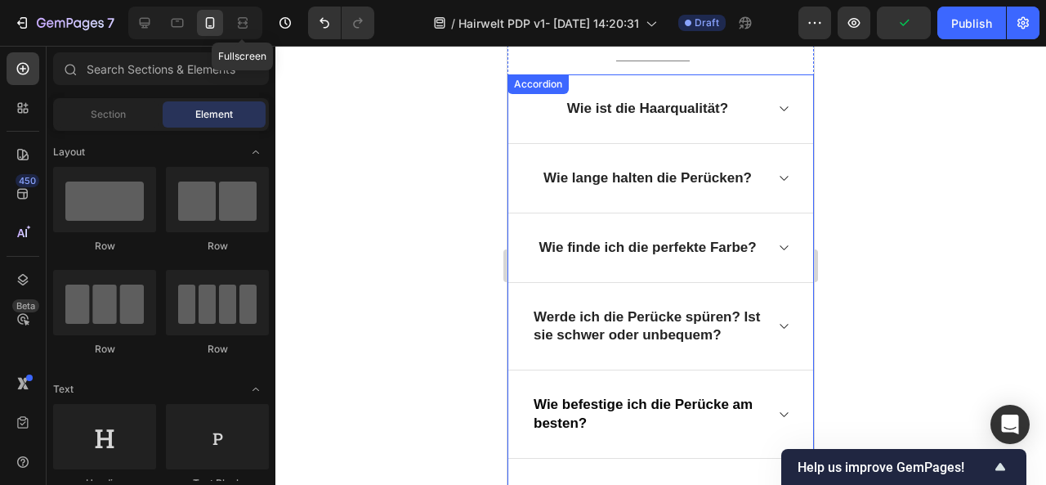
scroll to position [2358, 0]
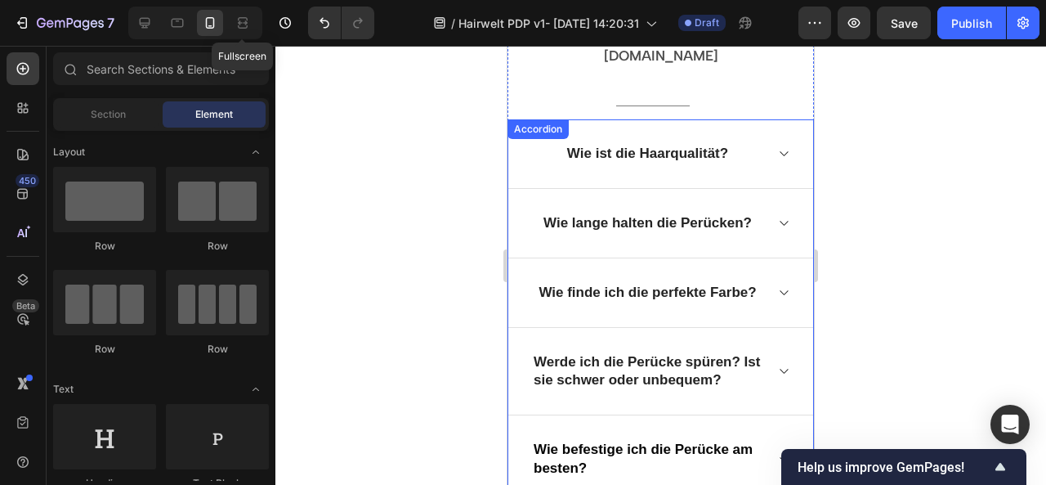
click at [594, 214] on p "Wie lange halten die Perücken?" at bounding box center [647, 223] width 208 height 18
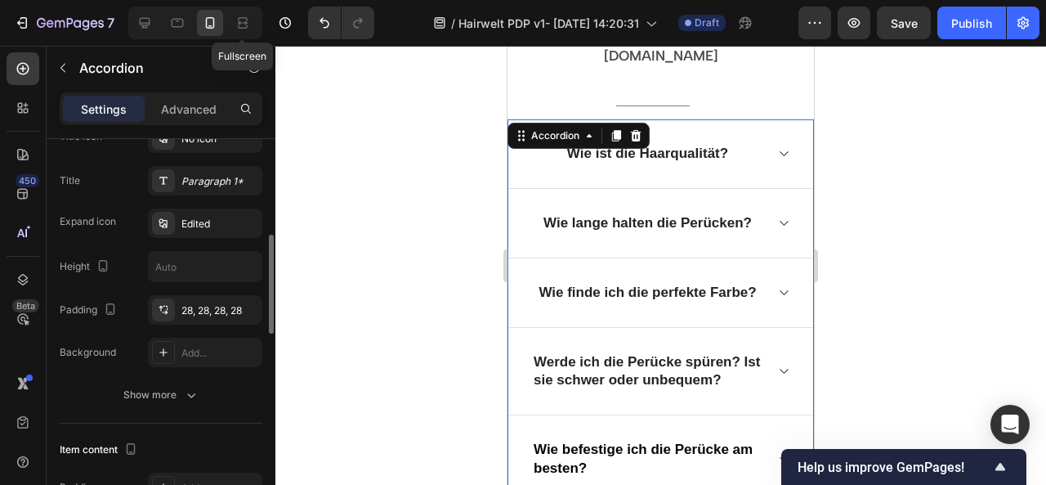
scroll to position [378, 0]
click at [203, 305] on div "28, 28, 28, 28" at bounding box center [204, 309] width 47 height 15
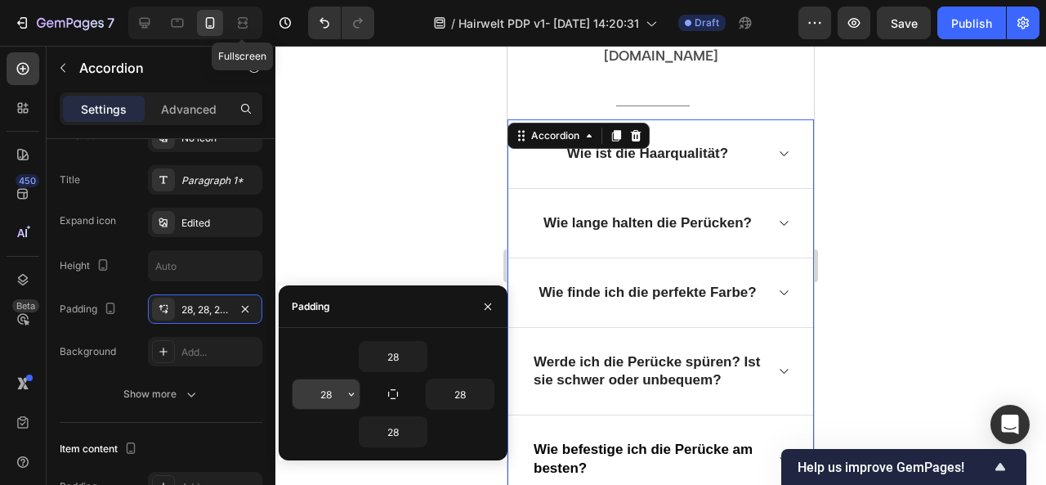
click at [334, 393] on input "28" at bounding box center [326, 393] width 67 height 29
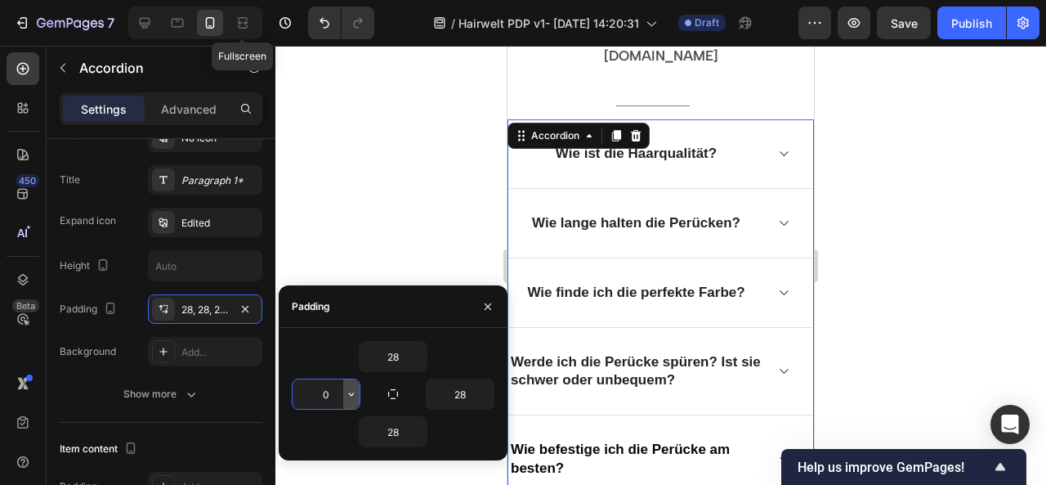
click at [351, 400] on icon "button" at bounding box center [351, 393] width 13 height 13
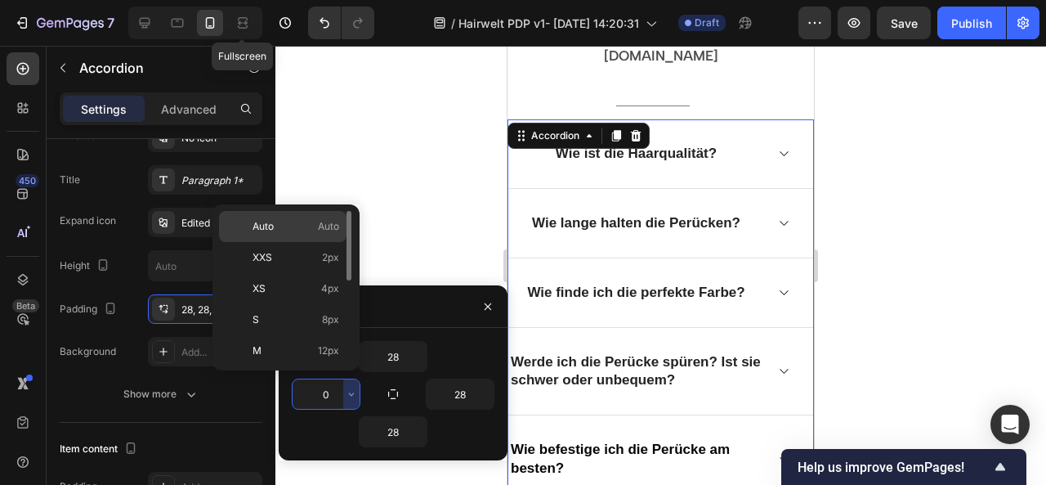
click at [283, 220] on p "Auto Auto" at bounding box center [296, 226] width 87 height 15
type input "Auto"
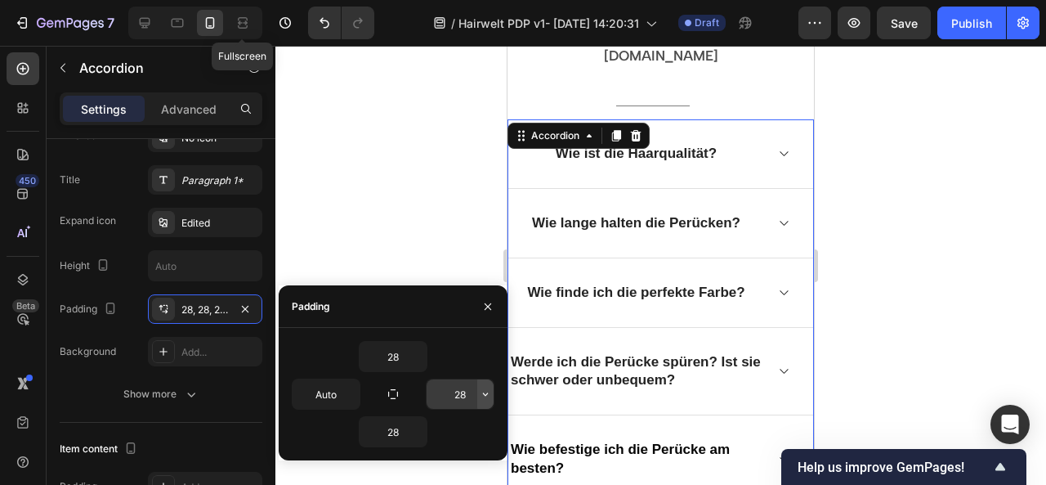
click at [489, 397] on icon "button" at bounding box center [485, 393] width 13 height 13
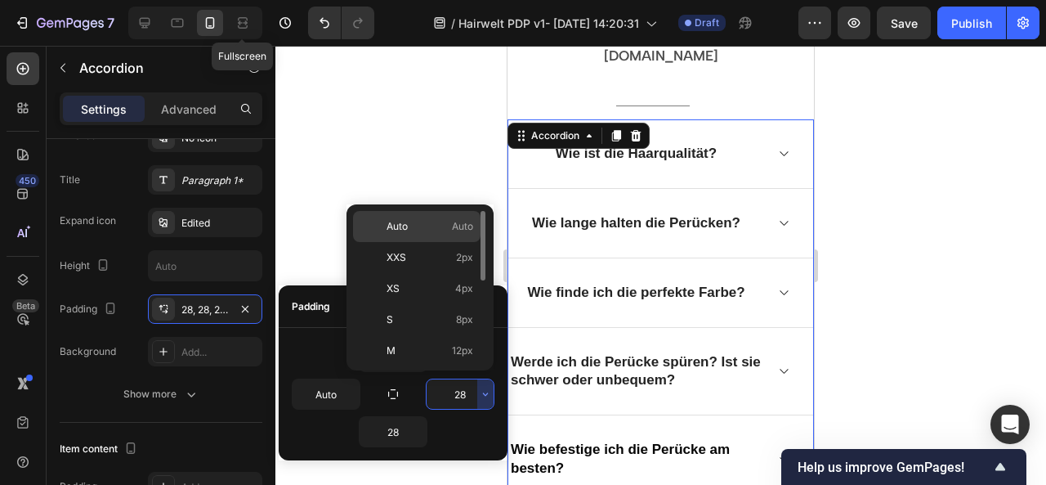
click at [406, 230] on span "Auto" at bounding box center [397, 226] width 21 height 15
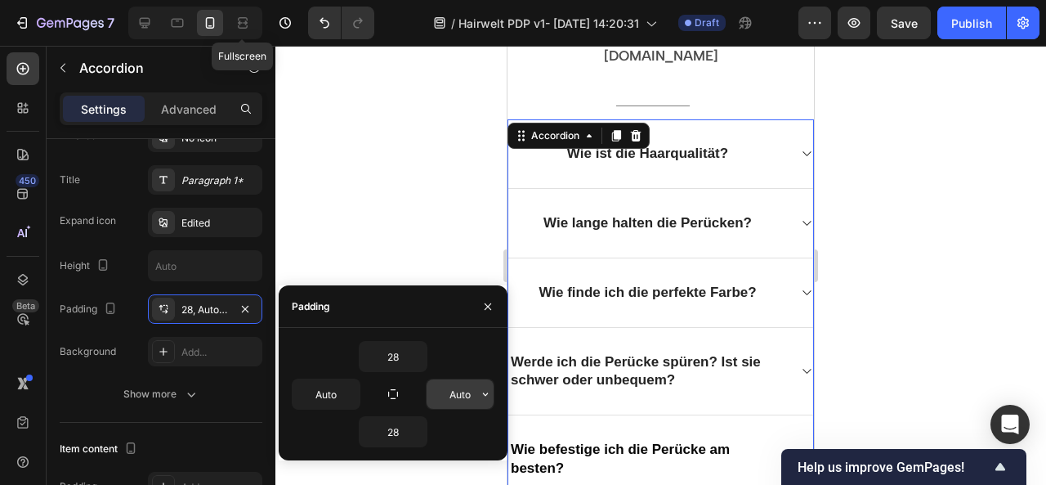
click at [473, 393] on input "Auto" at bounding box center [460, 393] width 67 height 29
type input "0"
click at [333, 389] on input "Auto" at bounding box center [326, 393] width 67 height 29
type input "0"
click at [858, 324] on div at bounding box center [660, 265] width 771 height 439
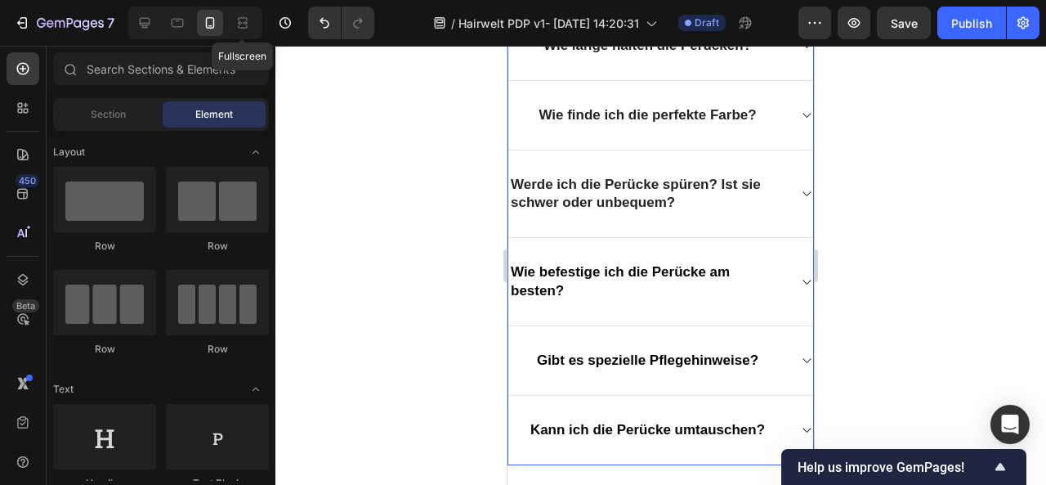
scroll to position [2465, 0]
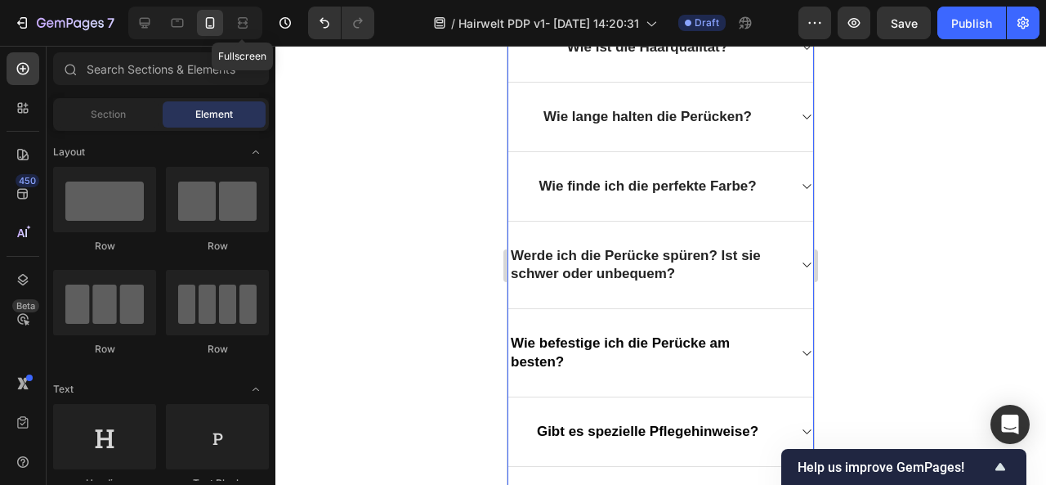
click at [618, 334] on p "Wie befestige ich die Perücke am besten?" at bounding box center [648, 352] width 274 height 36
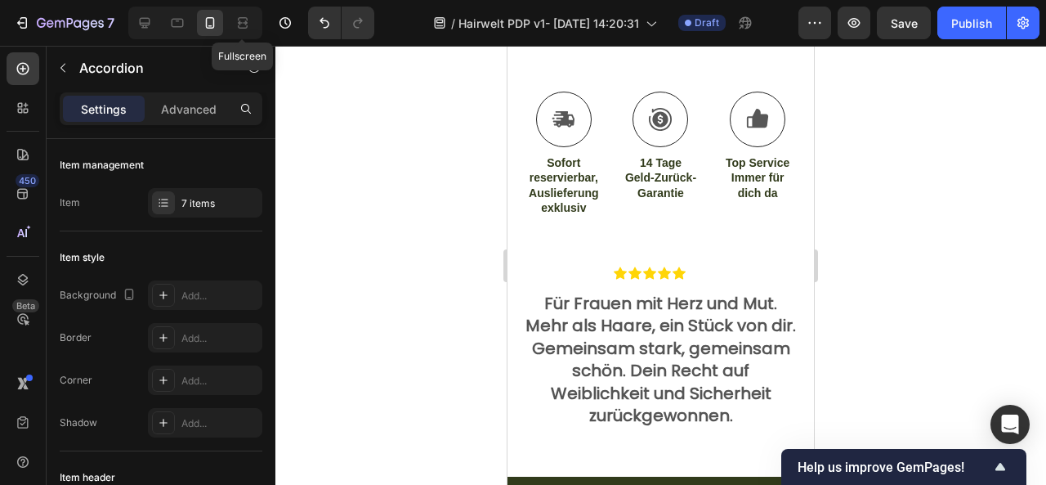
scroll to position [1440, 0]
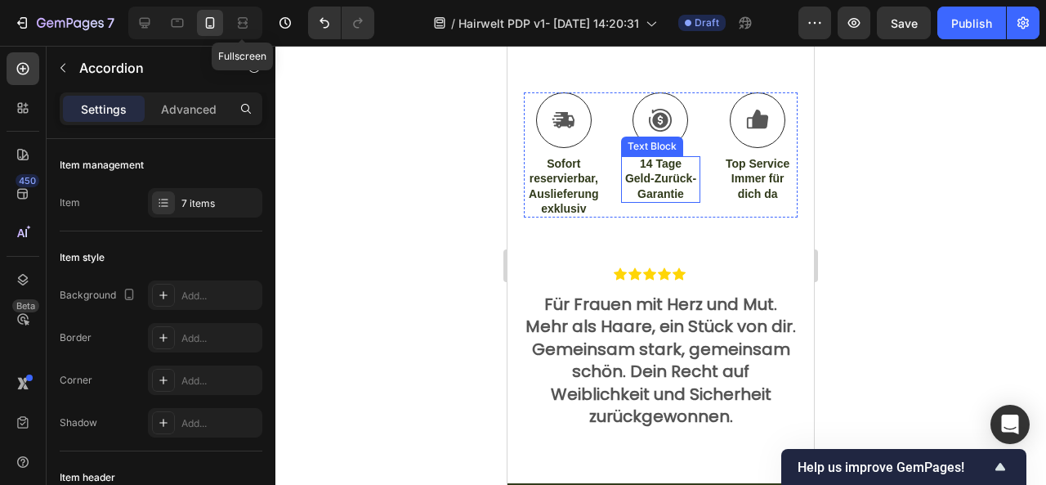
click at [650, 172] on strong "Geld-Zurück-Garantie" at bounding box center [660, 186] width 71 height 28
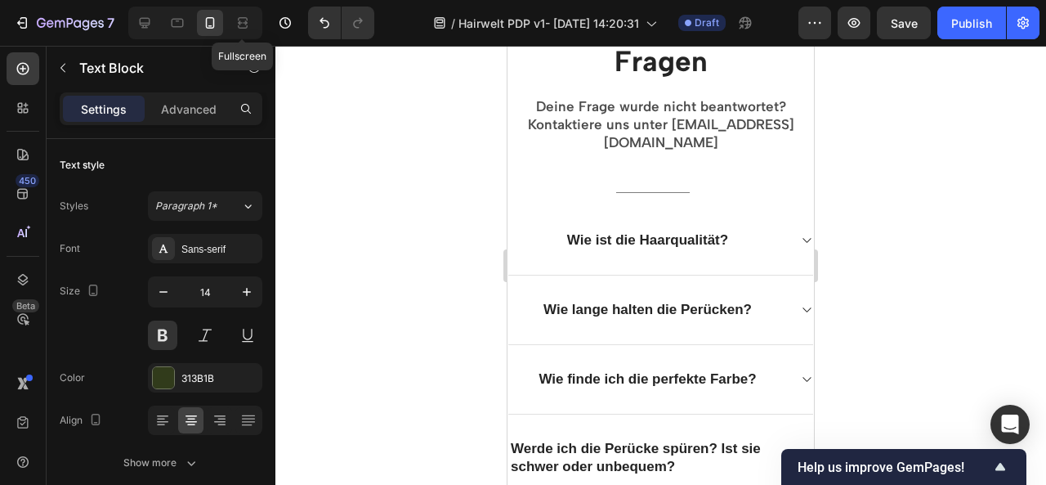
scroll to position [2246, 0]
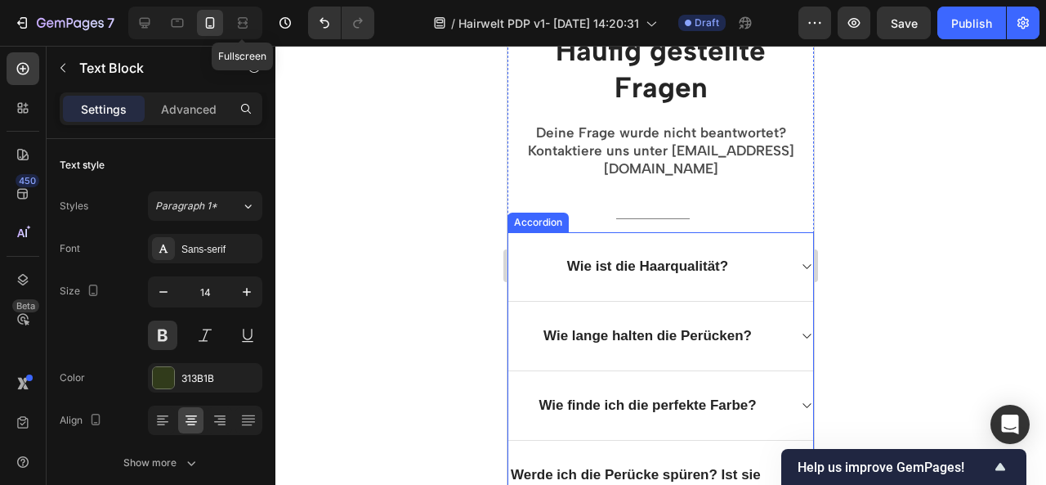
click at [624, 257] on p "Wie ist die Haarqualität?" at bounding box center [647, 266] width 161 height 18
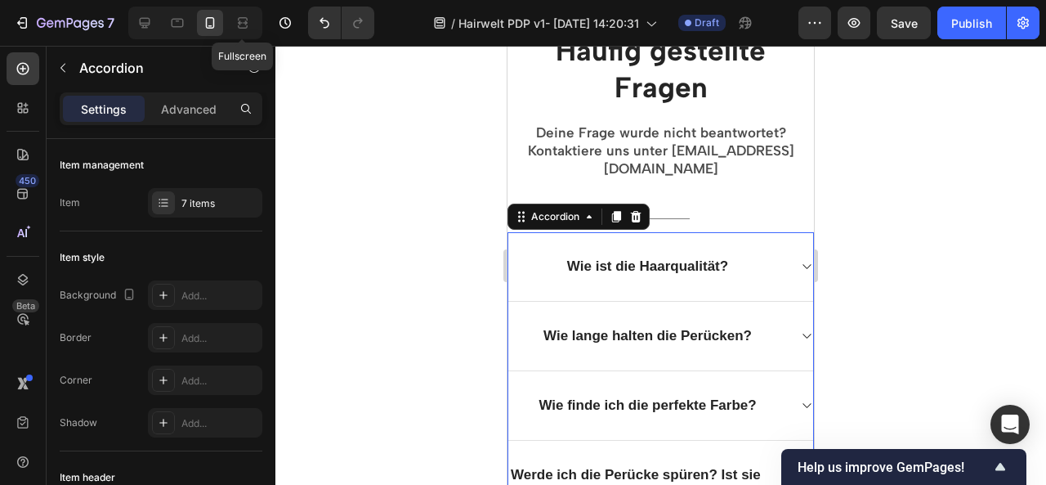
click at [619, 257] on p "Wie ist die Haarqualität?" at bounding box center [647, 266] width 161 height 18
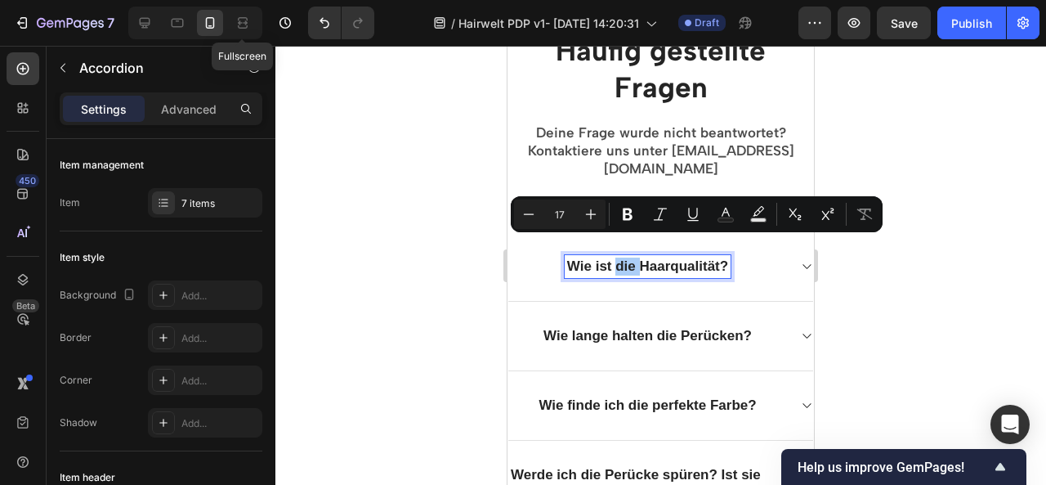
click at [976, 264] on div at bounding box center [660, 265] width 771 height 439
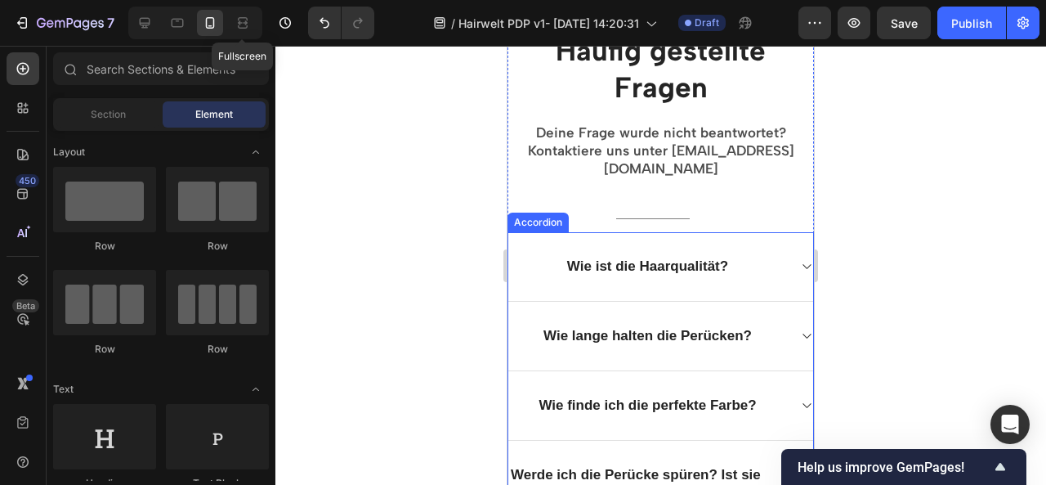
click at [682, 257] on p "Wie ist die Haarqualität?" at bounding box center [647, 266] width 161 height 18
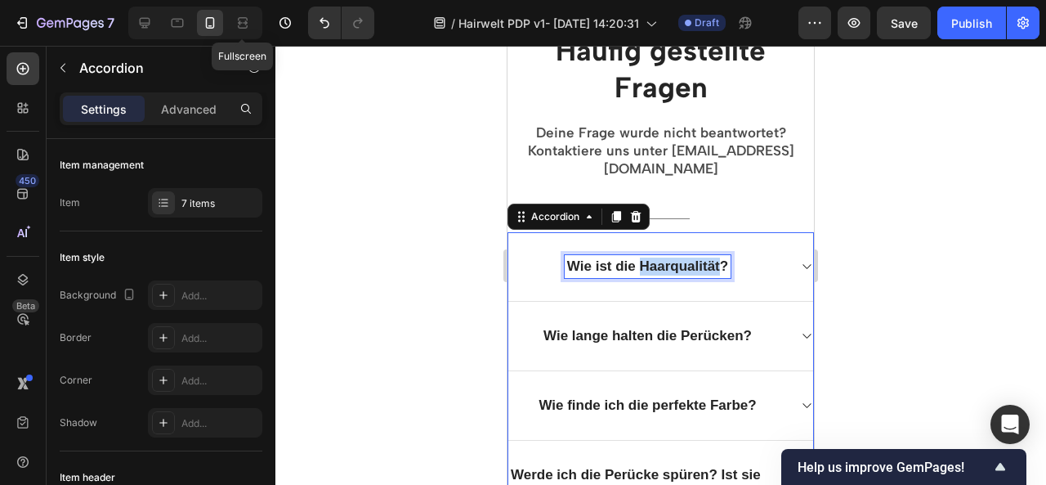
click at [682, 257] on p "Wie ist die Haarqualität?" at bounding box center [647, 266] width 161 height 18
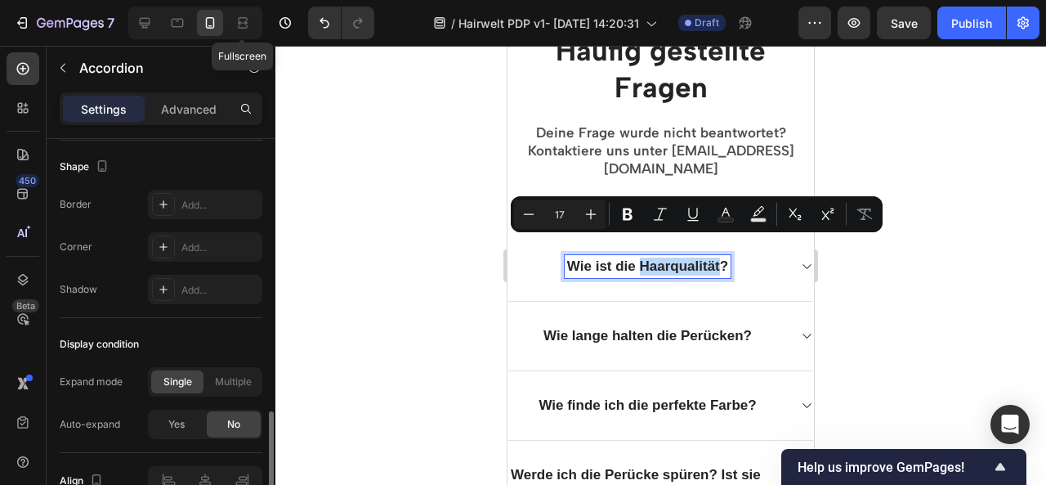
scroll to position [1159, 0]
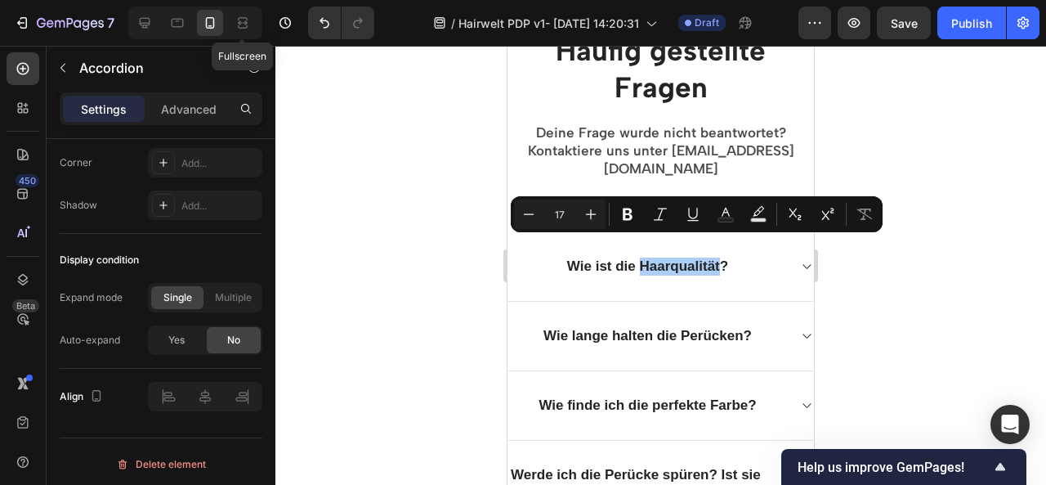
click at [883, 349] on div at bounding box center [660, 265] width 771 height 439
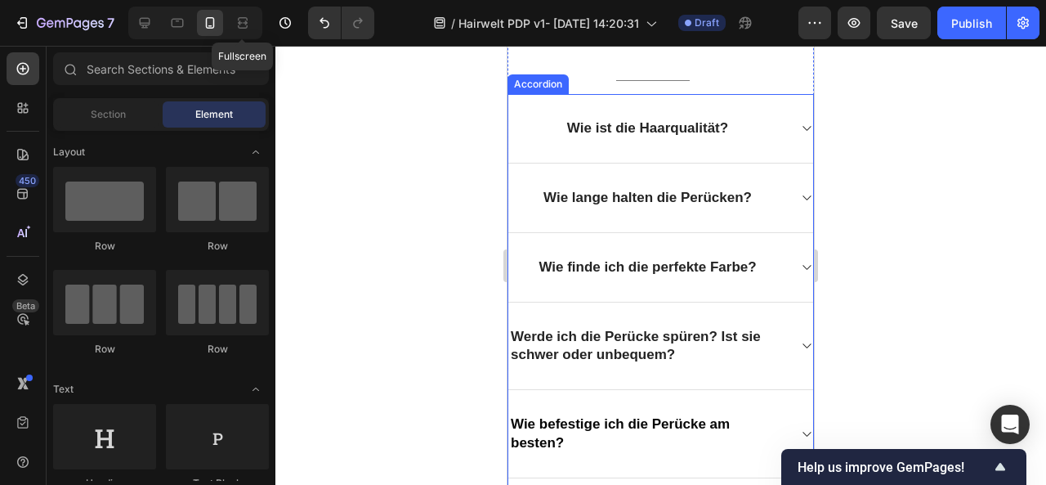
scroll to position [2385, 0]
click at [512, 328] on span "Werde ich die Perücke spüren? Ist sie schwer oder unbequem?" at bounding box center [636, 345] width 250 height 34
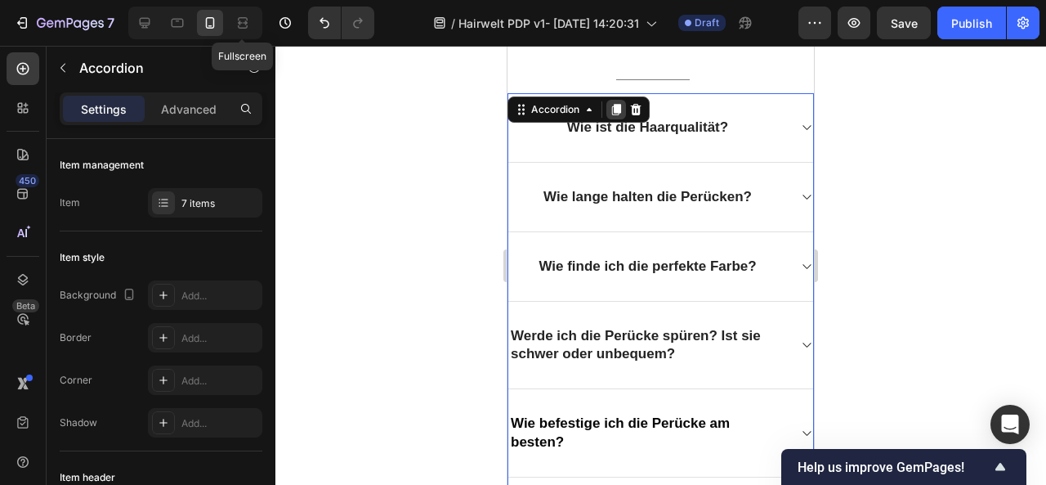
click at [617, 104] on icon at bounding box center [616, 109] width 9 height 11
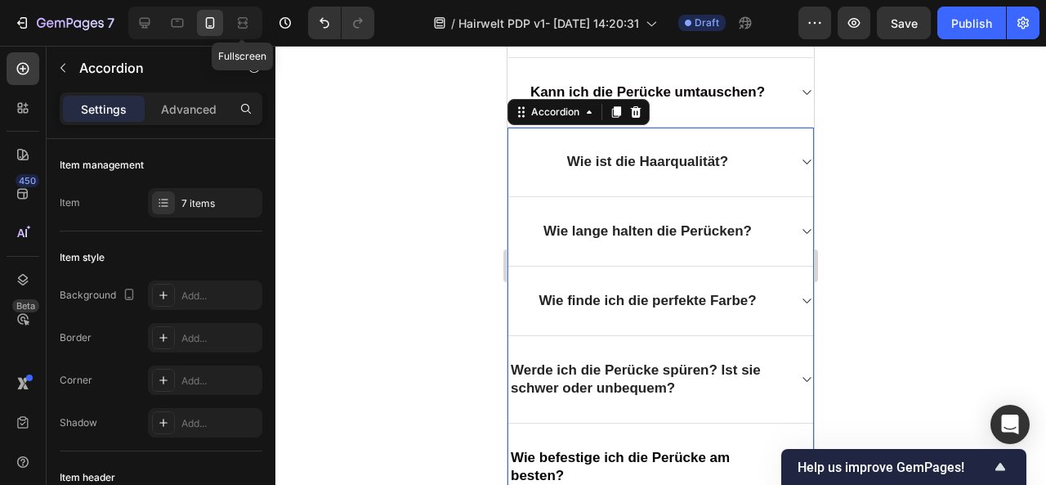
scroll to position [1159, 0]
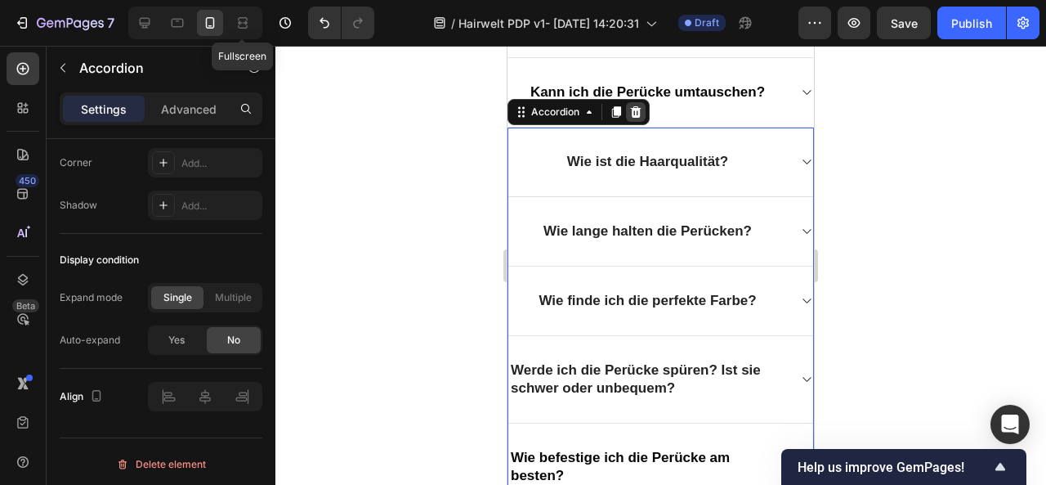
click at [633, 106] on icon at bounding box center [636, 111] width 11 height 11
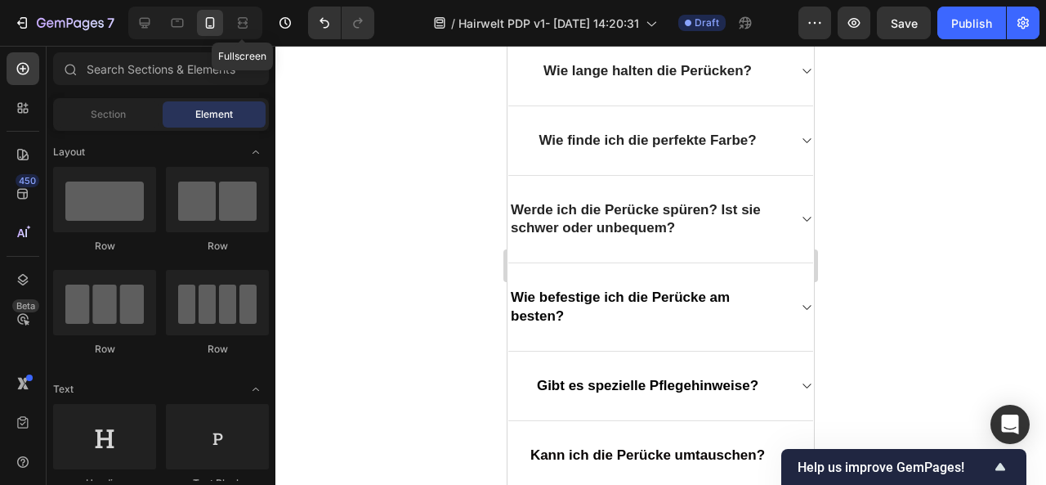
scroll to position [2456, 0]
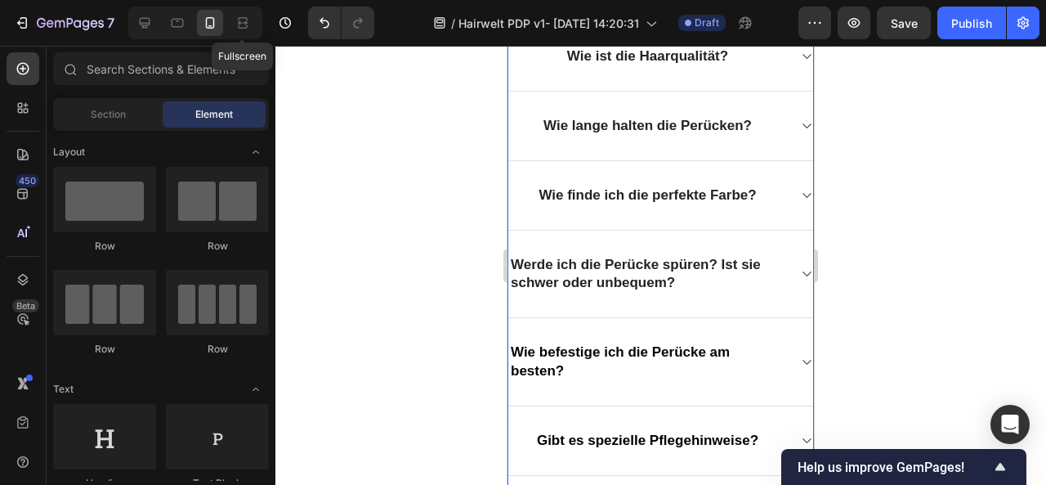
click at [611, 257] on span "Werde ich die Perücke spüren? Ist sie schwer oder unbequem?" at bounding box center [636, 274] width 250 height 34
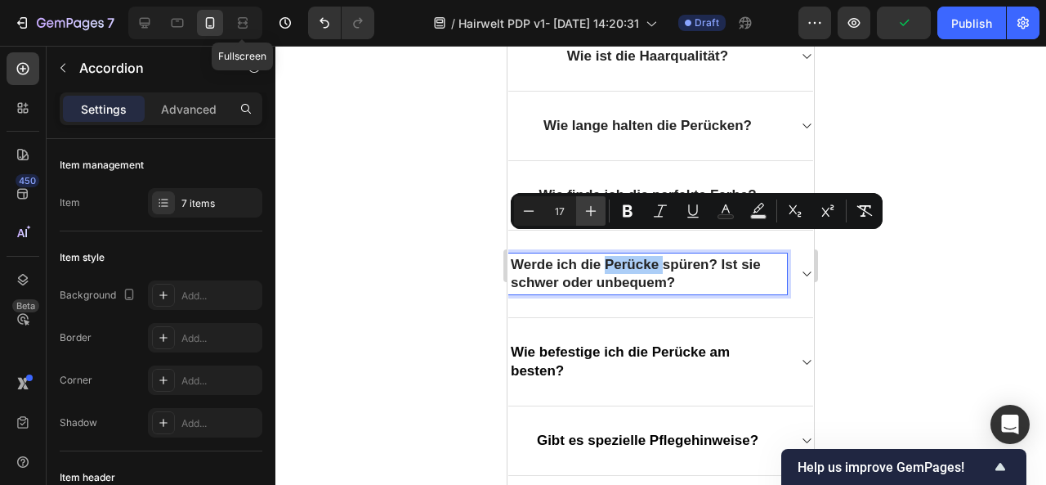
click at [585, 210] on icon "Editor contextual toolbar" at bounding box center [591, 211] width 16 height 16
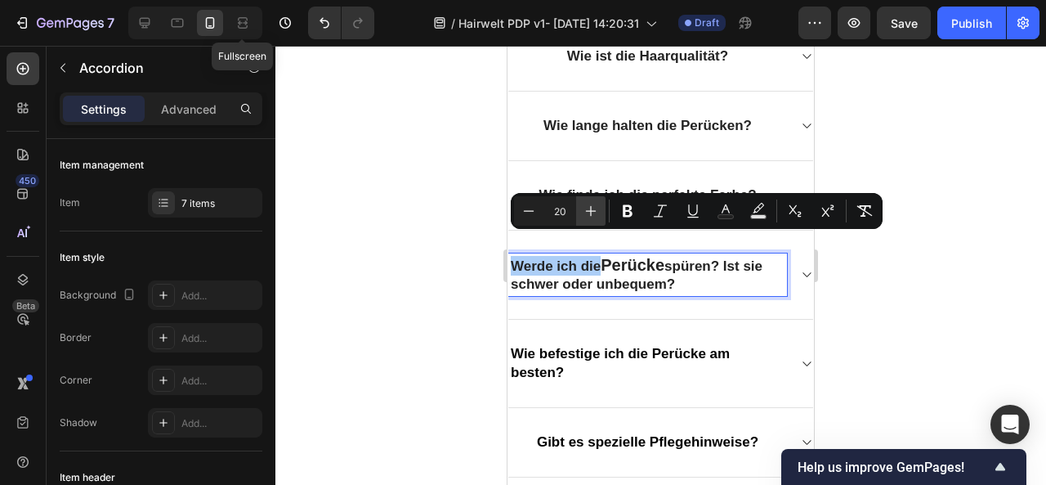
click at [585, 210] on icon "Editor contextual toolbar" at bounding box center [591, 211] width 16 height 16
type input "21"
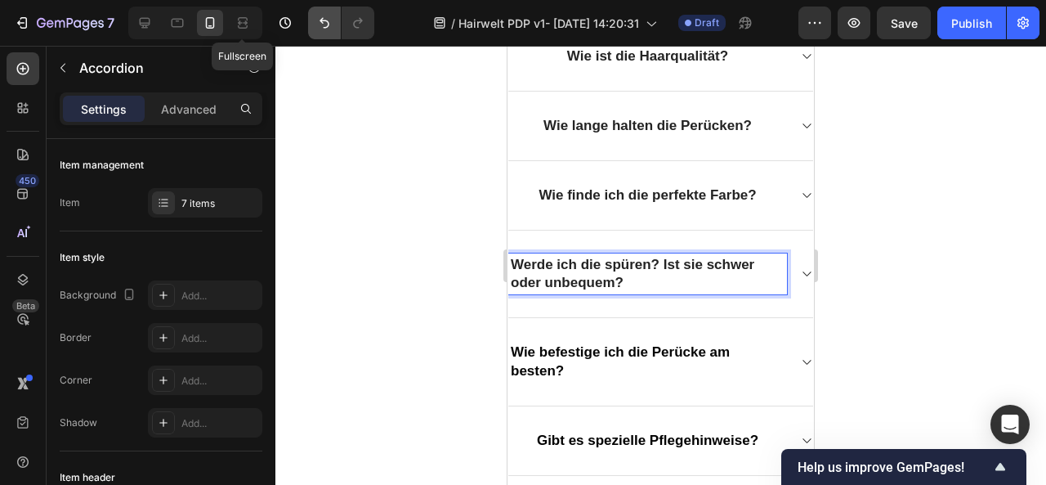
click at [320, 12] on button "Undo/Redo" at bounding box center [324, 23] width 33 height 33
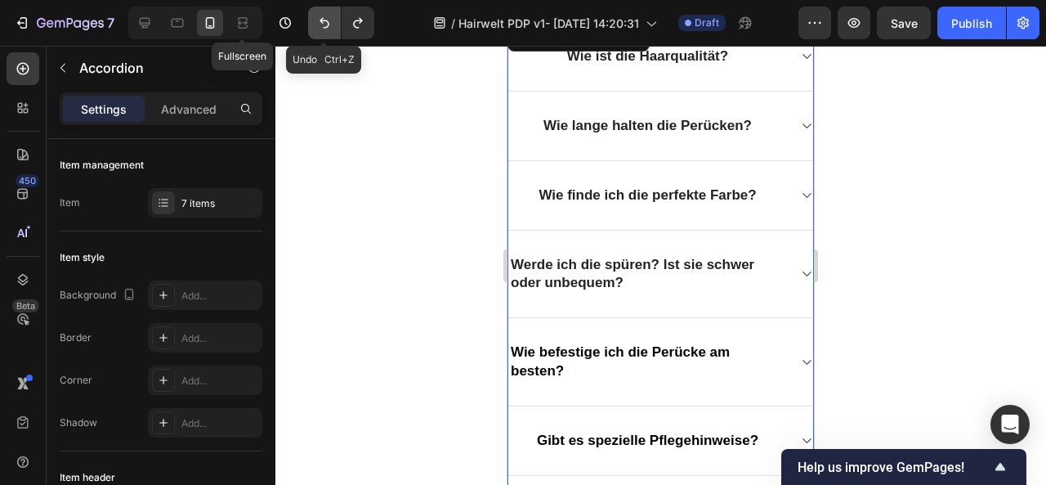
click at [325, 23] on icon "Undo/Redo" at bounding box center [324, 23] width 16 height 16
click at [317, 17] on icon "Undo/Redo" at bounding box center [324, 23] width 16 height 16
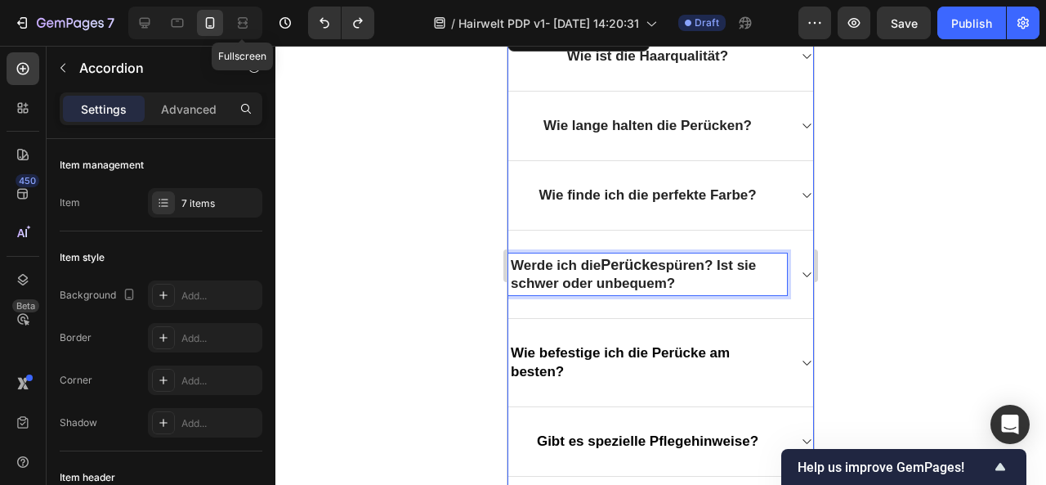
click at [675, 263] on p "Werde ich die Perücke spüren? Ist sie schwer oder unbequem?" at bounding box center [648, 274] width 274 height 37
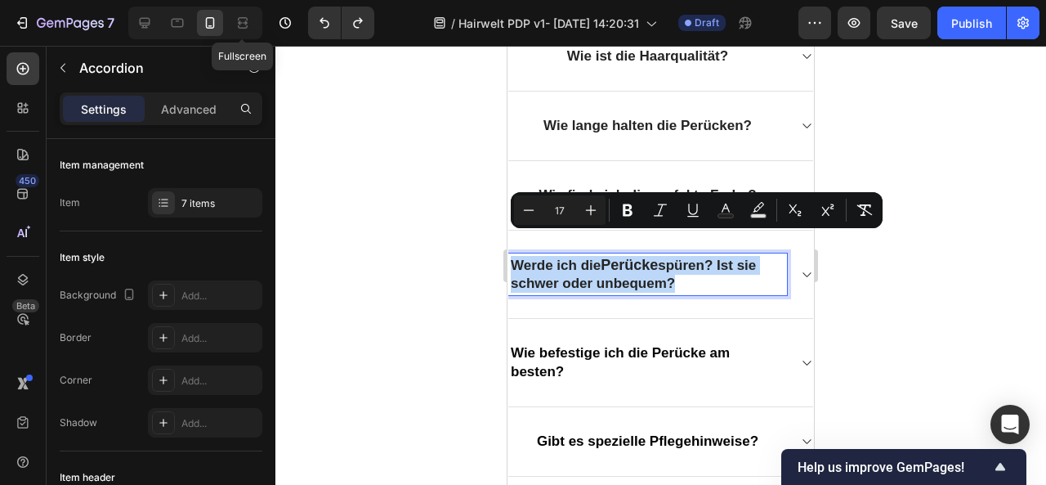
click at [675, 263] on p "Werde ich die Perücke spüren? Ist sie schwer oder unbequem?" at bounding box center [648, 274] width 274 height 37
drag, startPoint x: 675, startPoint y: 263, endPoint x: 826, endPoint y: 156, distance: 185.2
click at [467, 223] on div at bounding box center [660, 265] width 771 height 439
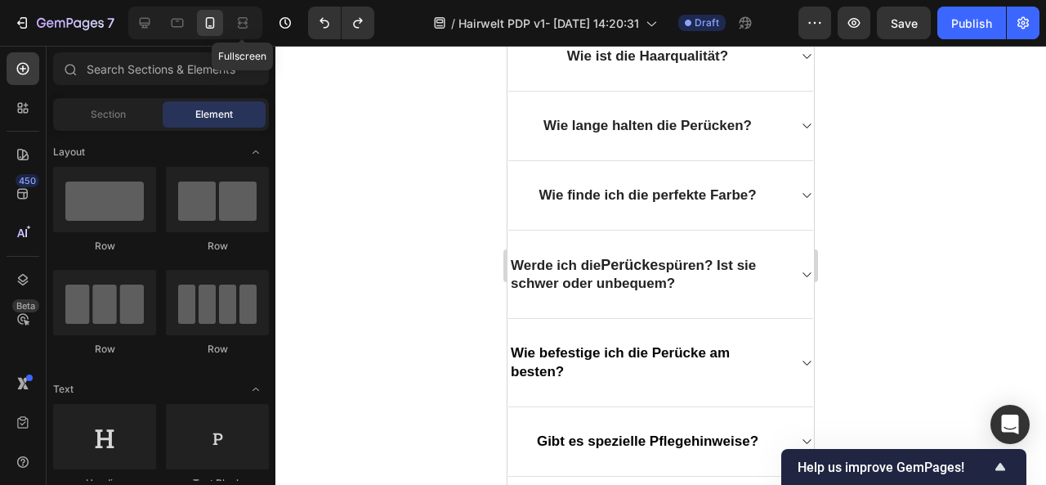
click at [467, 223] on div at bounding box center [660, 265] width 771 height 439
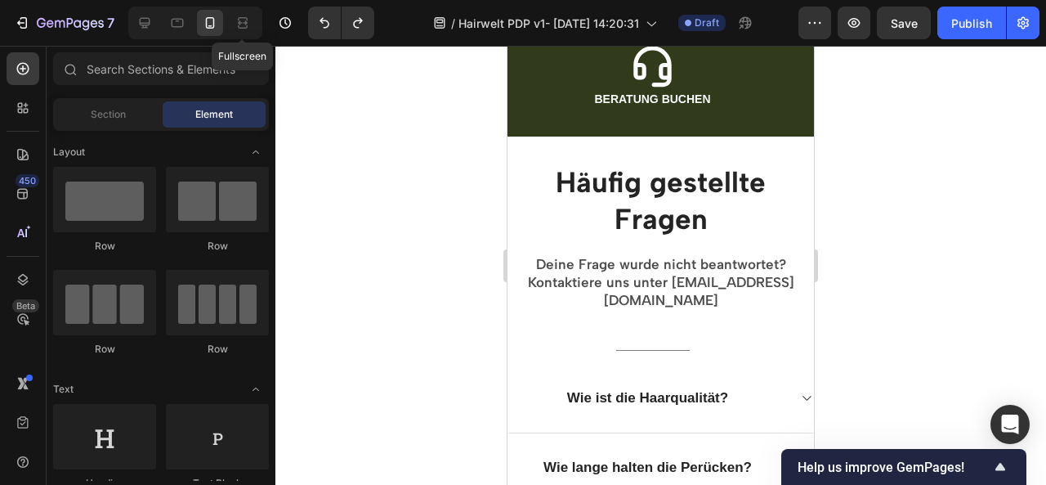
drag, startPoint x: 811, startPoint y: 190, endPoint x: 1321, endPoint y: 229, distance: 511.4
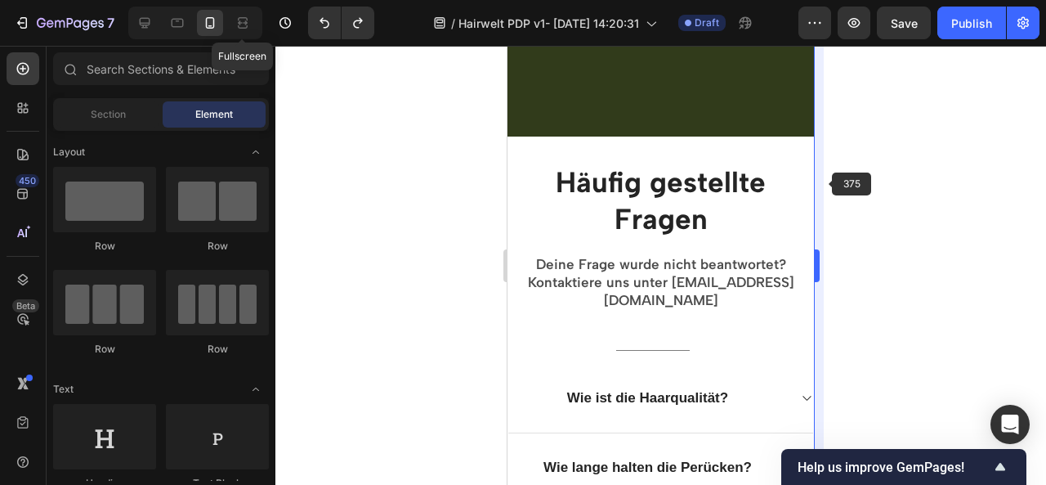
scroll to position [2311, 0]
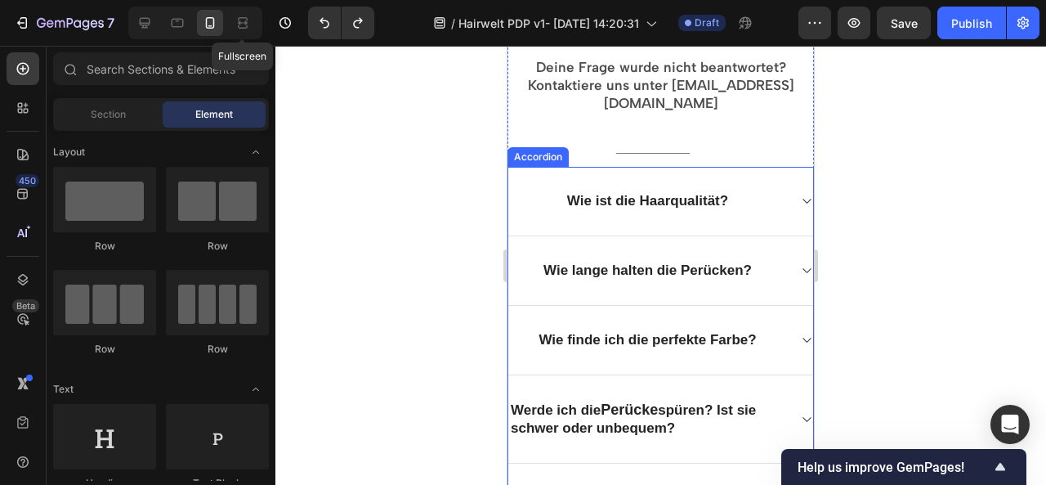
click at [548, 150] on div "Accordion" at bounding box center [538, 157] width 55 height 15
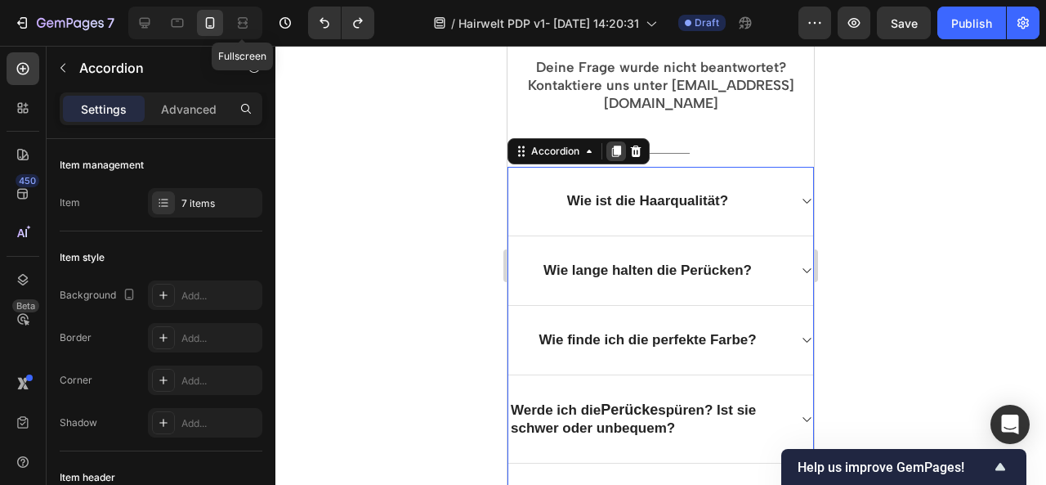
click at [614, 145] on icon at bounding box center [616, 150] width 9 height 11
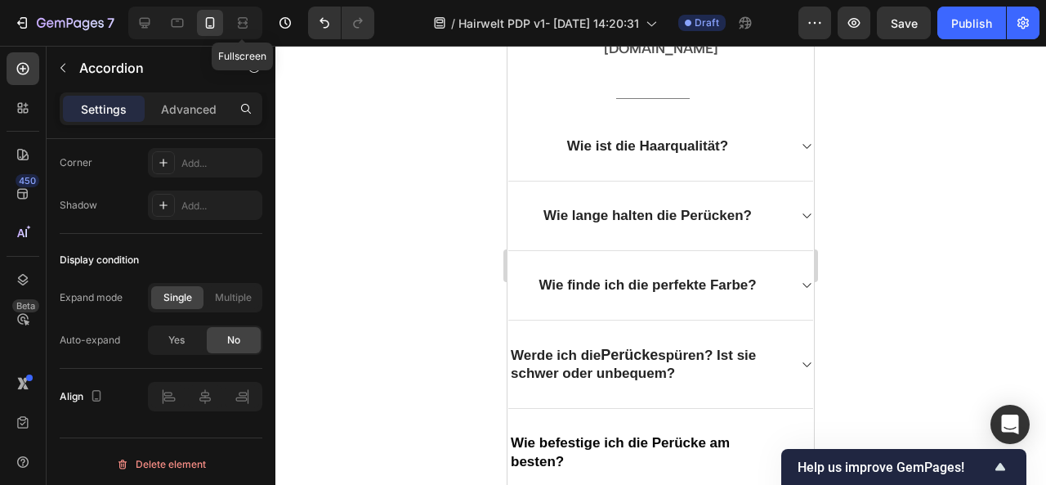
scroll to position [2306, 0]
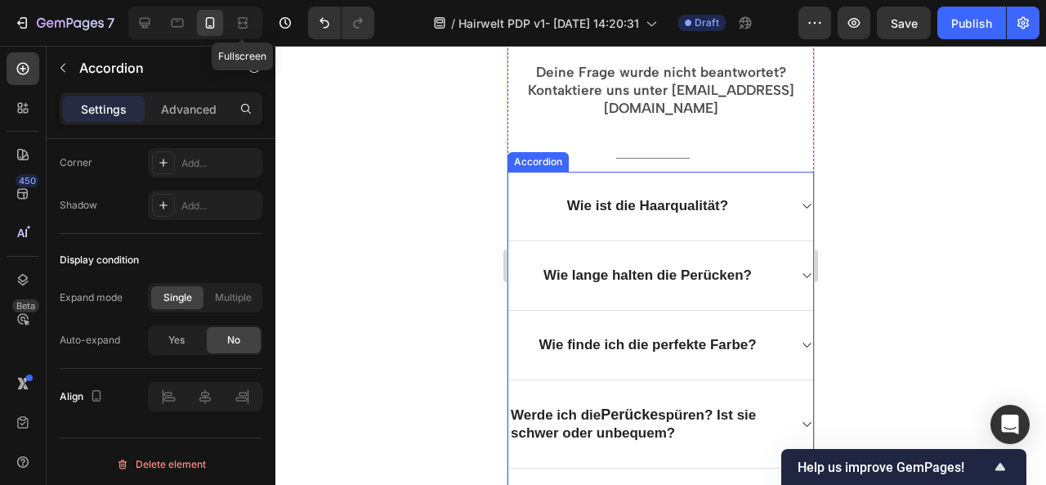
click at [534, 154] on div "Accordion" at bounding box center [538, 161] width 55 height 15
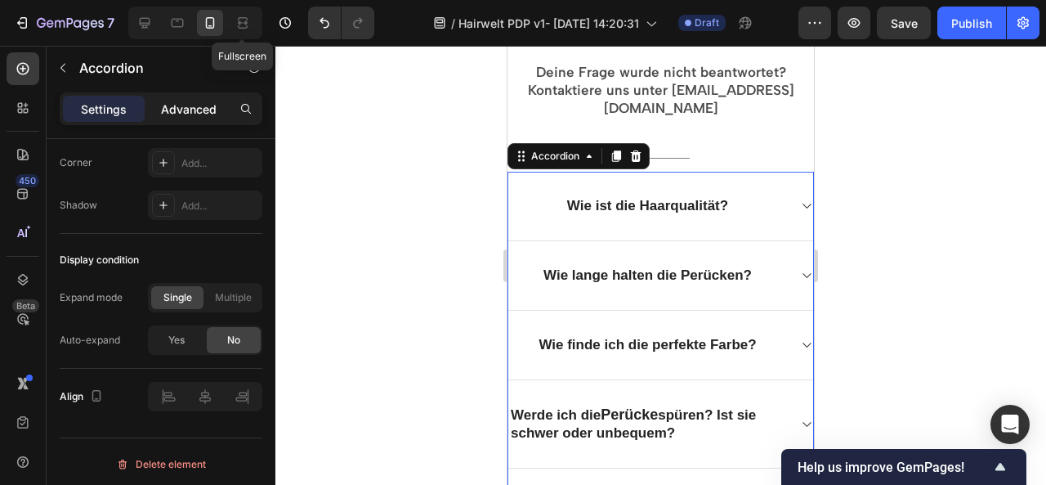
click at [186, 112] on p "Advanced" at bounding box center [189, 109] width 56 height 17
type input "100%"
type input "100"
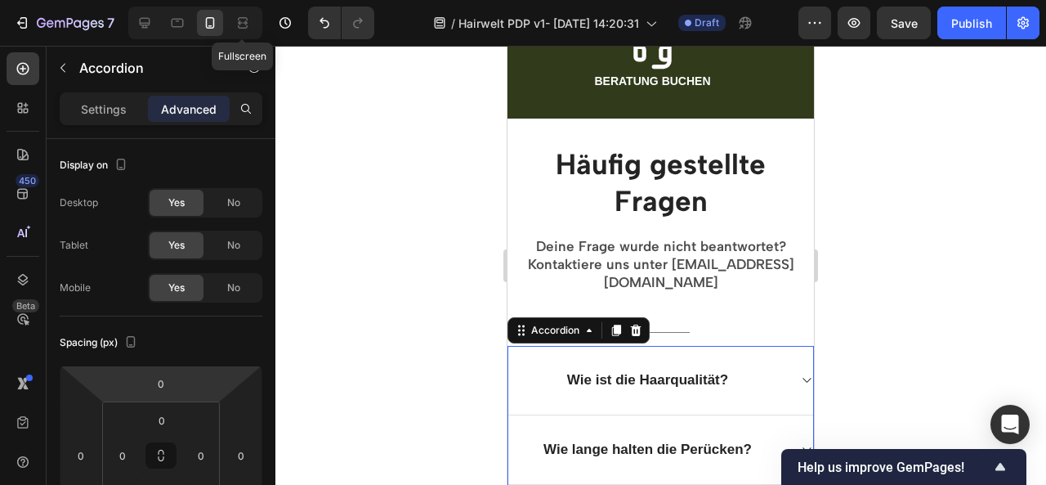
scroll to position [2131, 0]
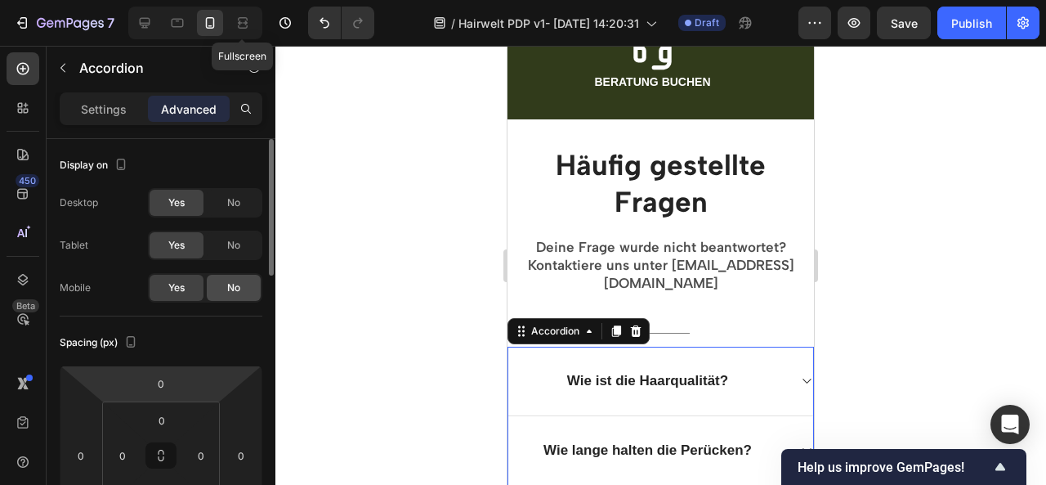
click at [227, 275] on div "No" at bounding box center [234, 288] width 54 height 26
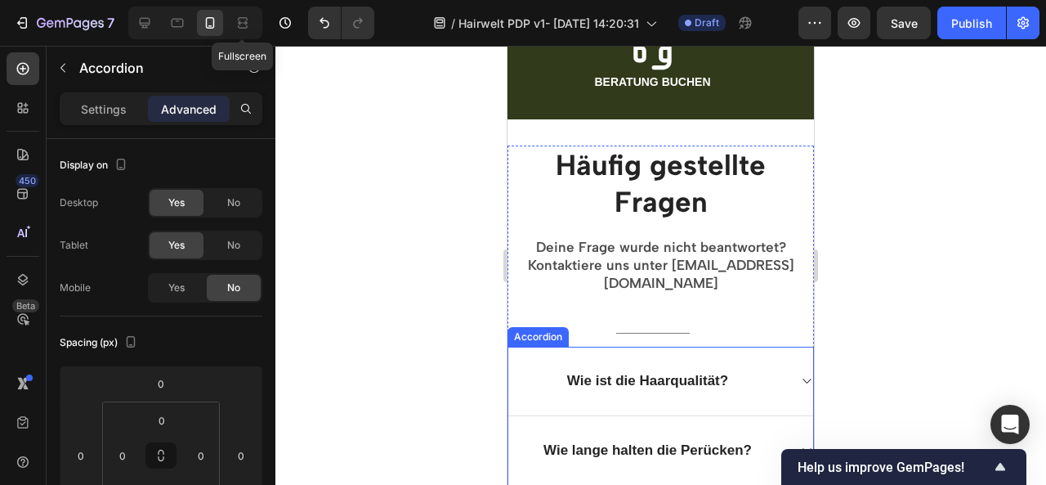
scroll to position [2205, 0]
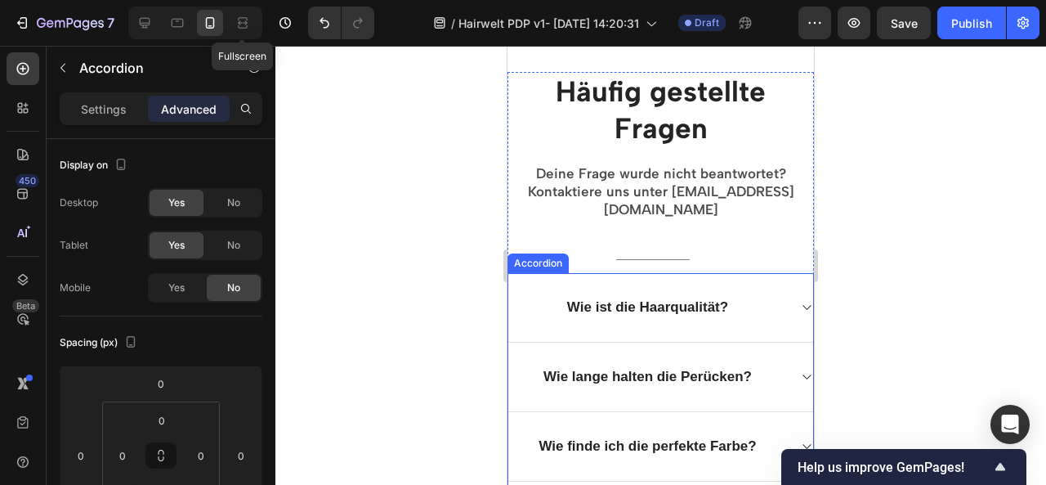
click at [532, 256] on div "Accordion" at bounding box center [538, 263] width 55 height 15
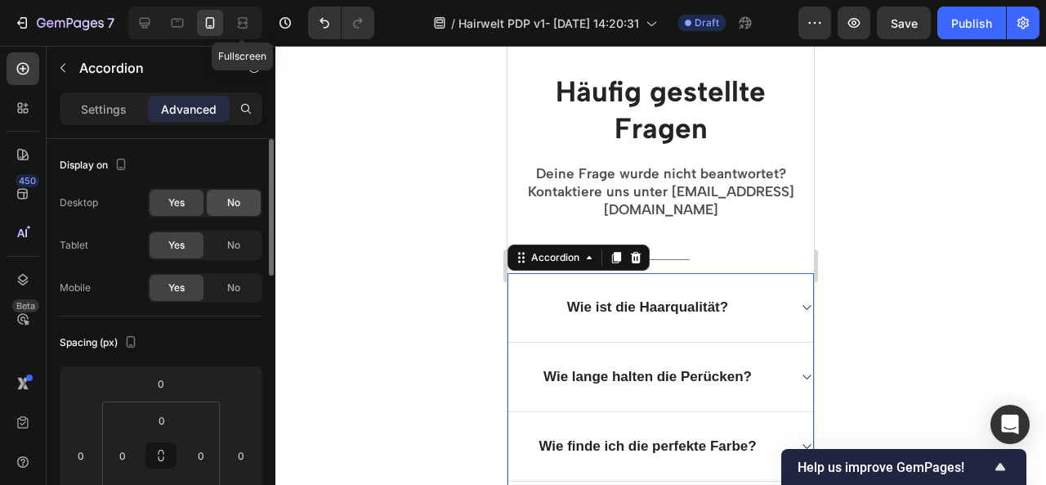
click at [229, 205] on span "No" at bounding box center [233, 202] width 13 height 15
click at [236, 252] on div "No" at bounding box center [234, 245] width 54 height 26
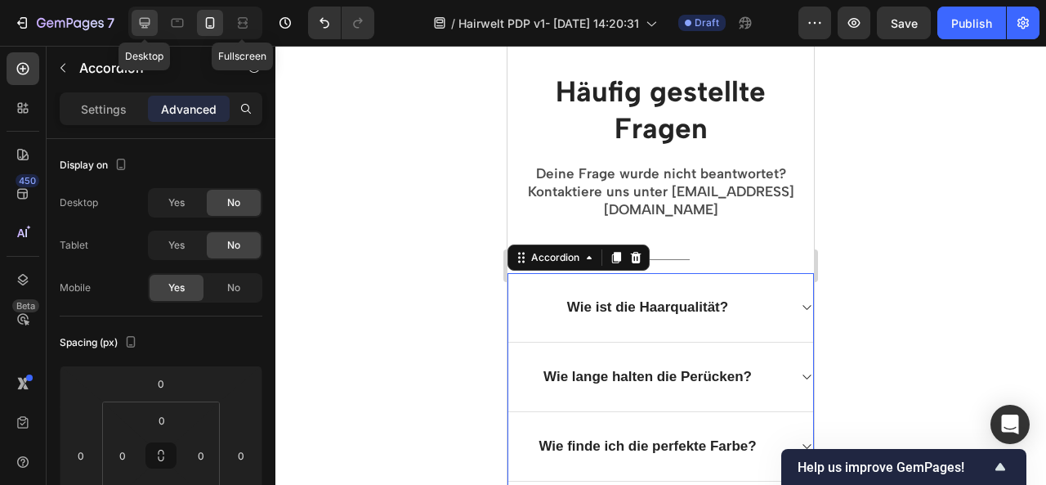
click at [147, 25] on icon at bounding box center [144, 23] width 16 height 16
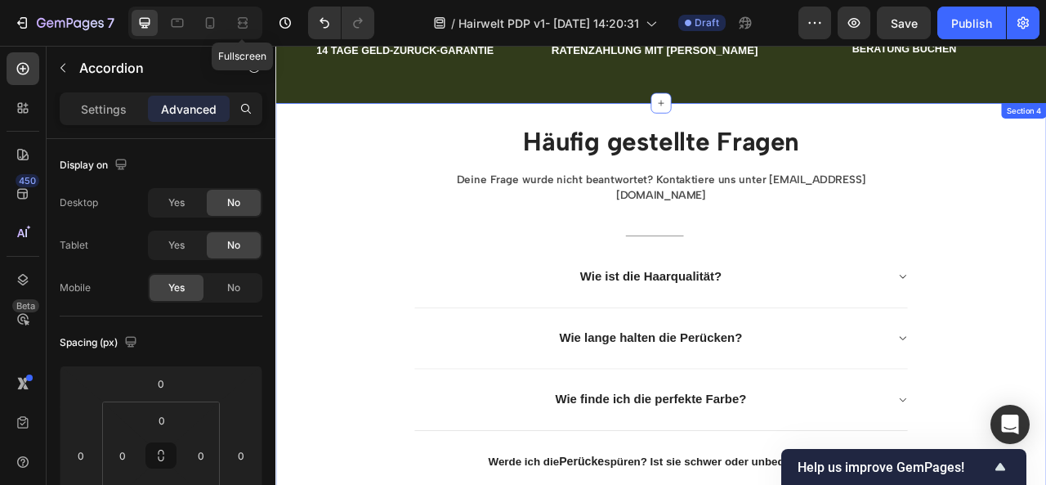
scroll to position [2029, 0]
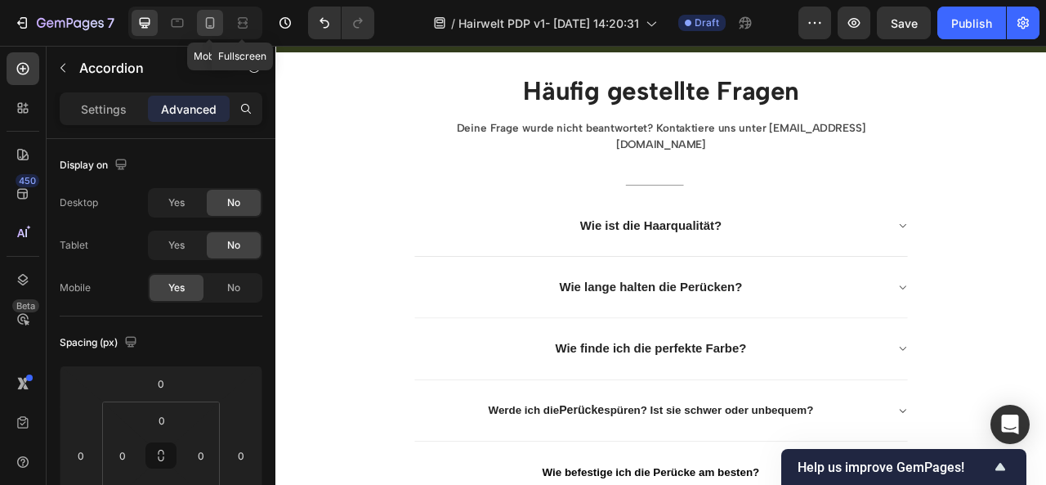
click at [214, 17] on icon at bounding box center [210, 23] width 16 height 16
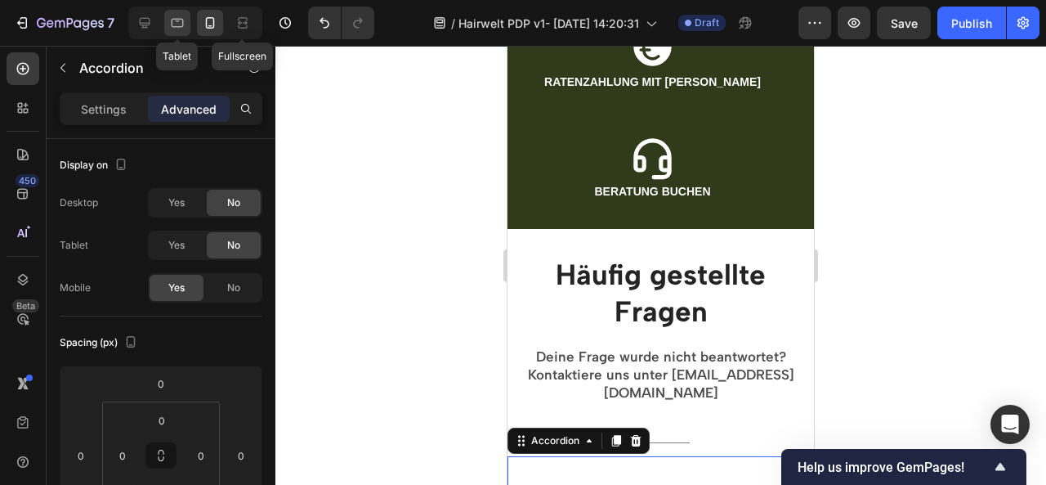
click at [173, 19] on icon at bounding box center [178, 23] width 12 height 9
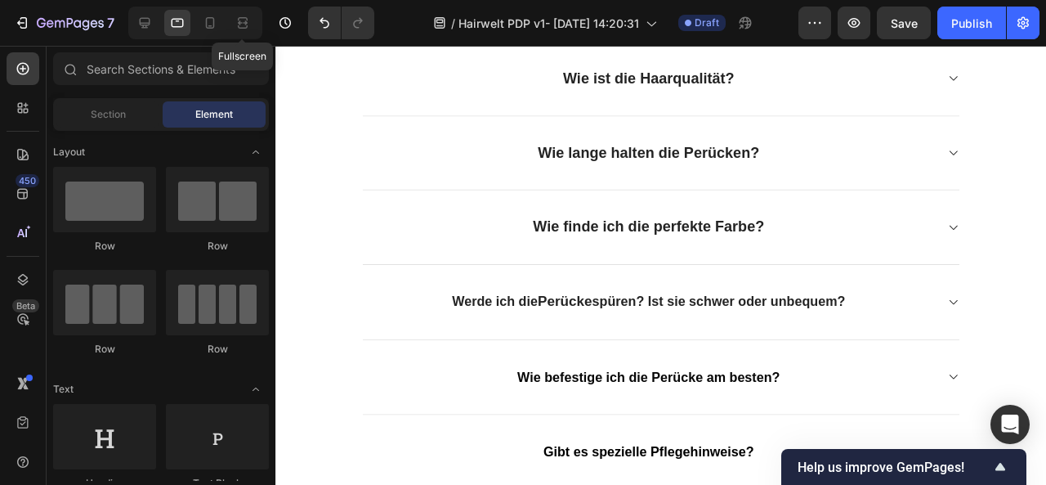
scroll to position [2170, 0]
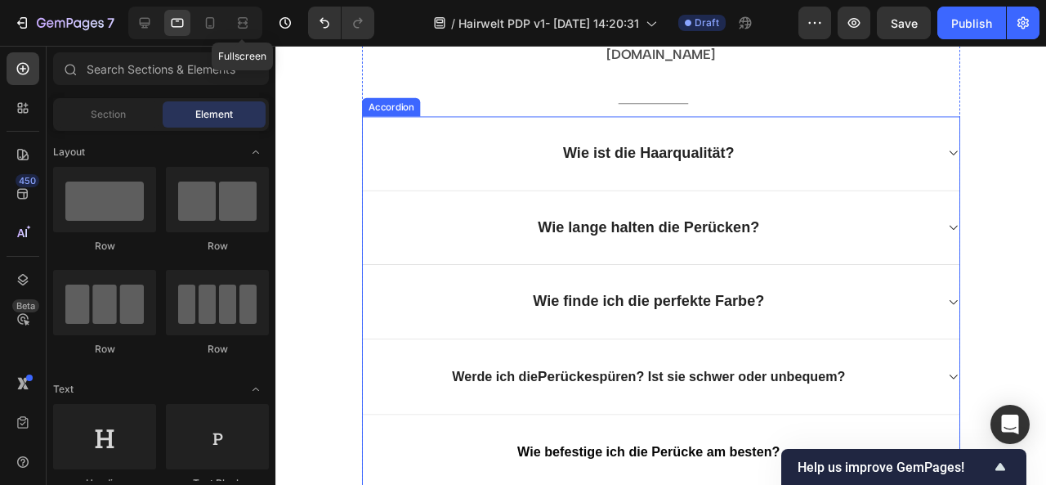
click at [700, 149] on p "Wie ist die Haarqualität?" at bounding box center [668, 159] width 181 height 20
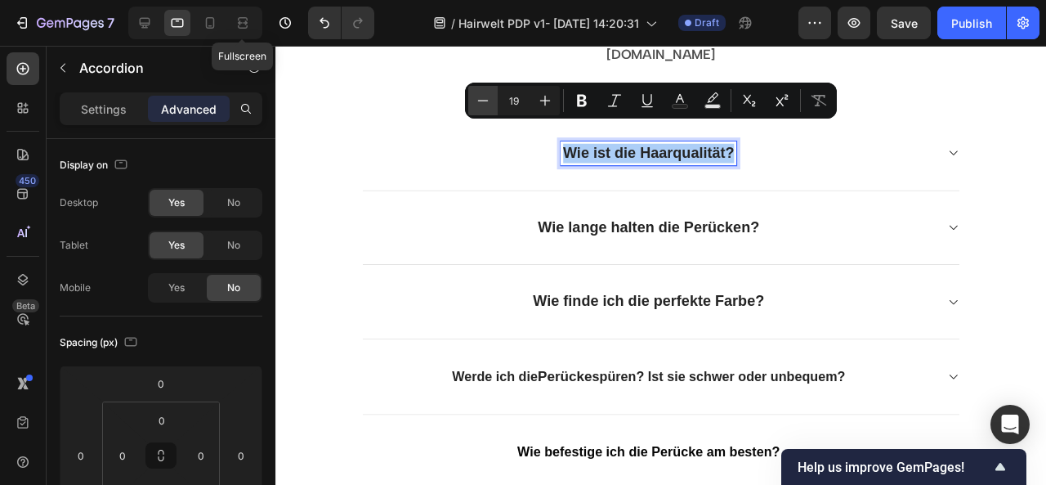
click at [491, 106] on button "Minus" at bounding box center [482, 100] width 29 height 29
type input "18"
click at [503, 120] on div "Wie ist die Haarqualität?" at bounding box center [681, 159] width 628 height 78
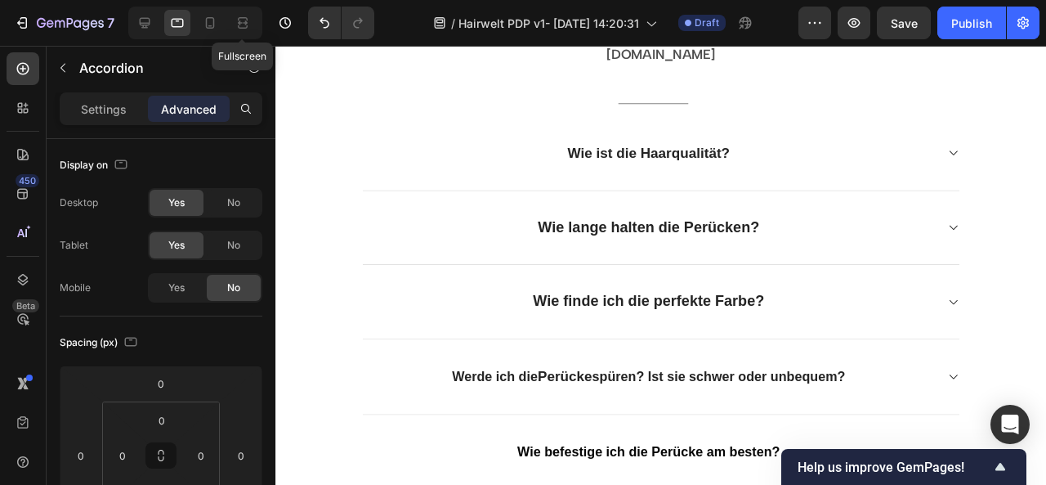
click at [624, 150] on span "Wie ist die Haarqualität?" at bounding box center [668, 158] width 171 height 16
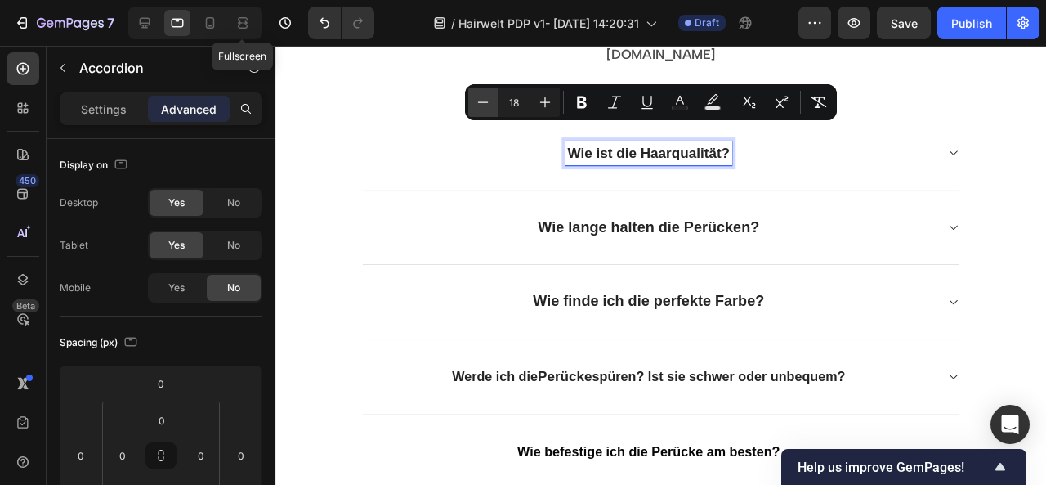
click at [479, 104] on icon "Editor contextual toolbar" at bounding box center [483, 102] width 16 height 16
type input "17"
click at [618, 228] on p "Wie lange halten die Perücken?" at bounding box center [668, 238] width 233 height 20
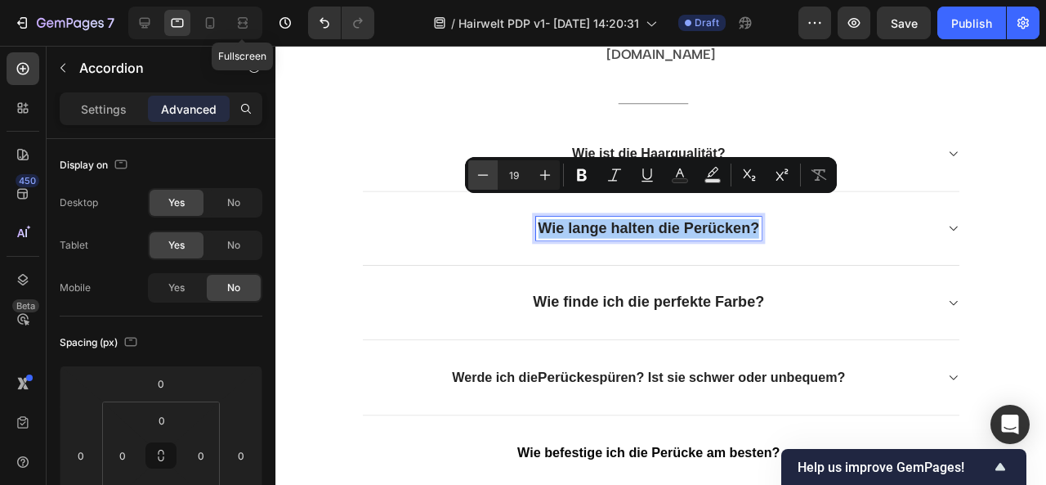
click at [473, 175] on button "Minus" at bounding box center [482, 174] width 29 height 29
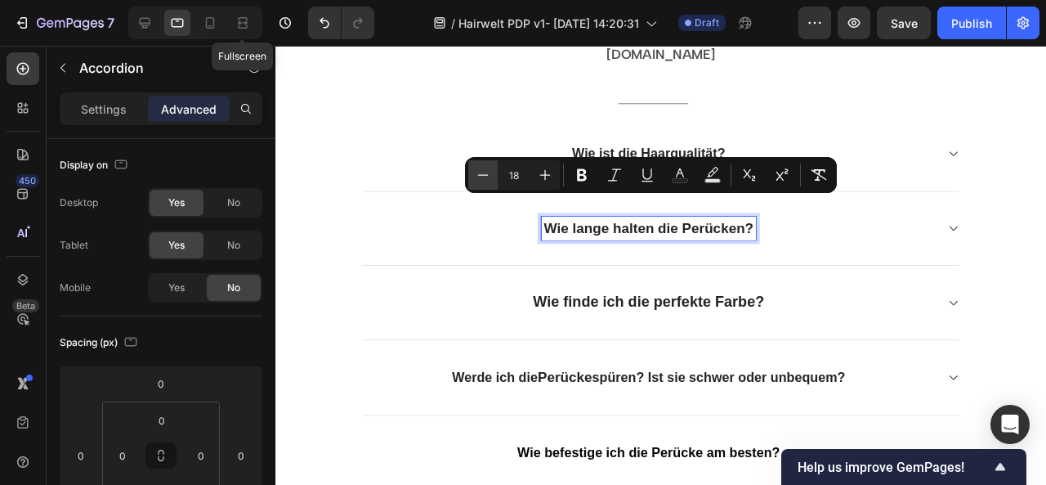
click at [473, 175] on button "Minus" at bounding box center [482, 174] width 29 height 29
type input "17"
click at [604, 306] on p "Wie finde ich die perfekte Farbe?" at bounding box center [668, 316] width 244 height 20
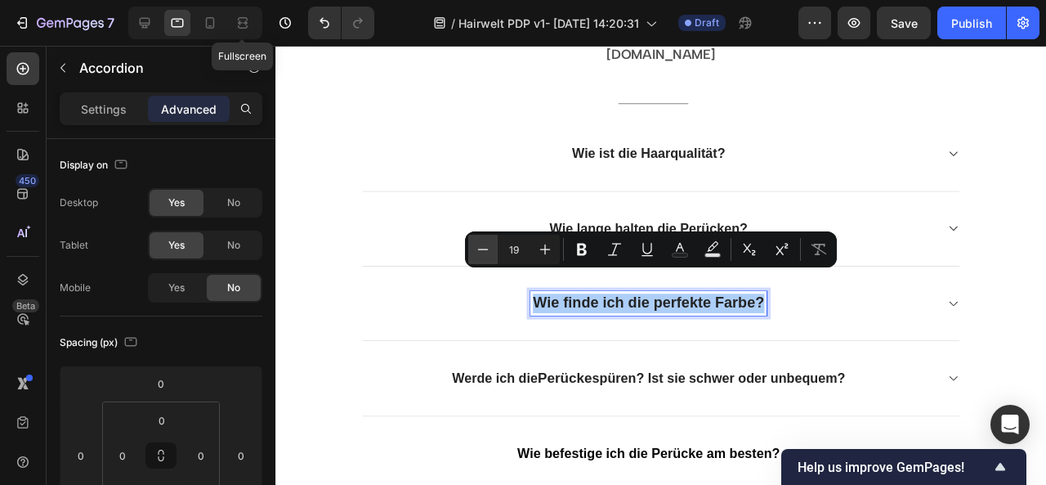
click at [476, 247] on icon "Editor contextual toolbar" at bounding box center [483, 249] width 16 height 16
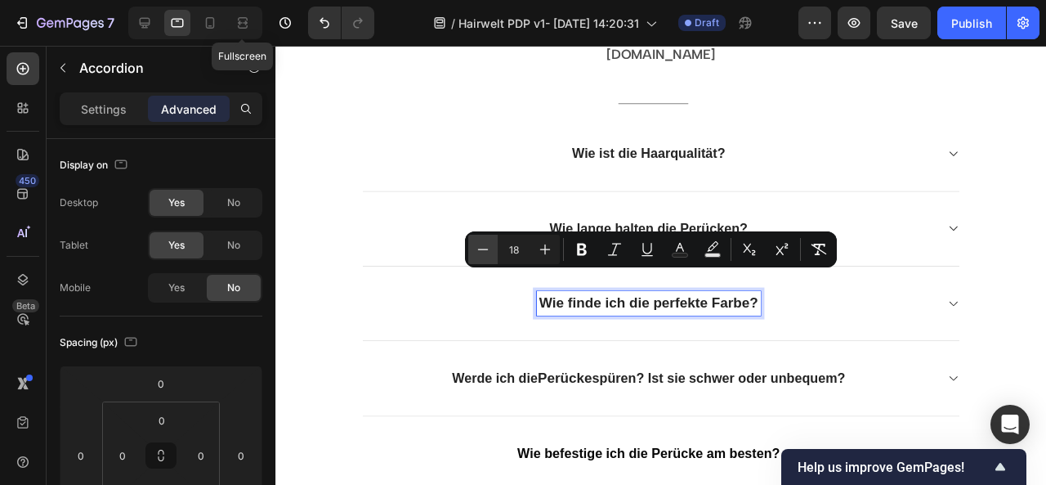
click at [476, 247] on icon "Editor contextual toolbar" at bounding box center [483, 249] width 16 height 16
type input "17"
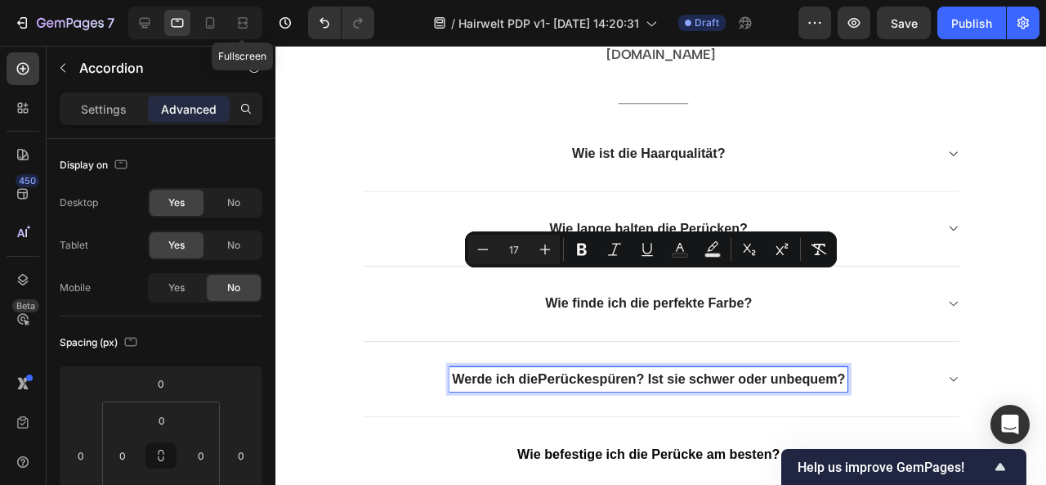
click at [642, 388] on span "spüren? Ist sie schwer oder unbequem?" at bounding box center [741, 396] width 266 height 16
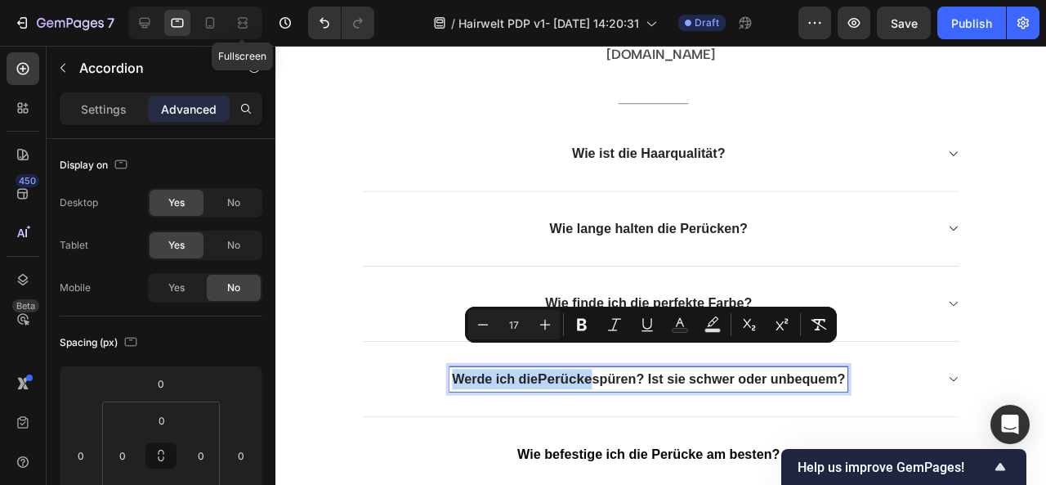
click at [587, 387] on span "Perücke" at bounding box center [579, 395] width 57 height 16
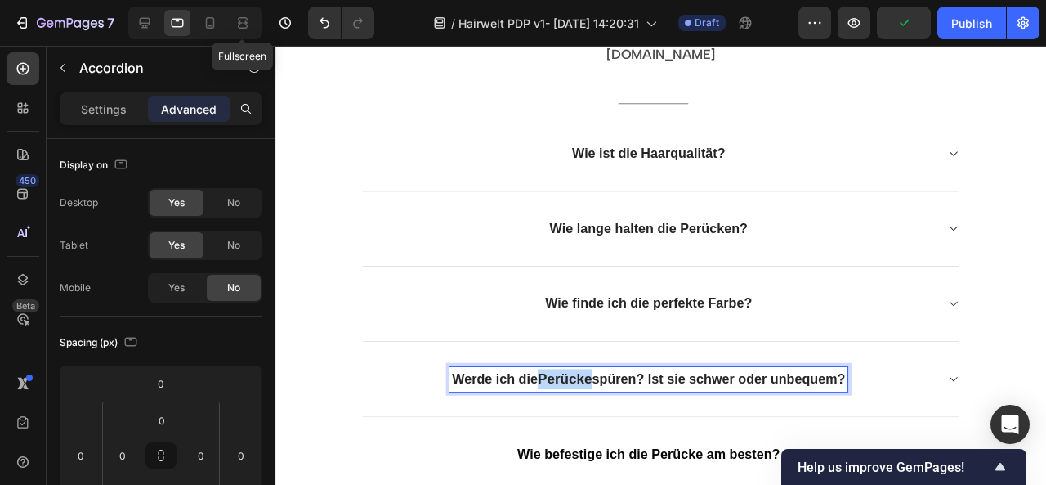
drag, startPoint x: 602, startPoint y: 373, endPoint x: 547, endPoint y: 373, distance: 55.6
click at [551, 387] on span "Perücke" at bounding box center [579, 395] width 57 height 16
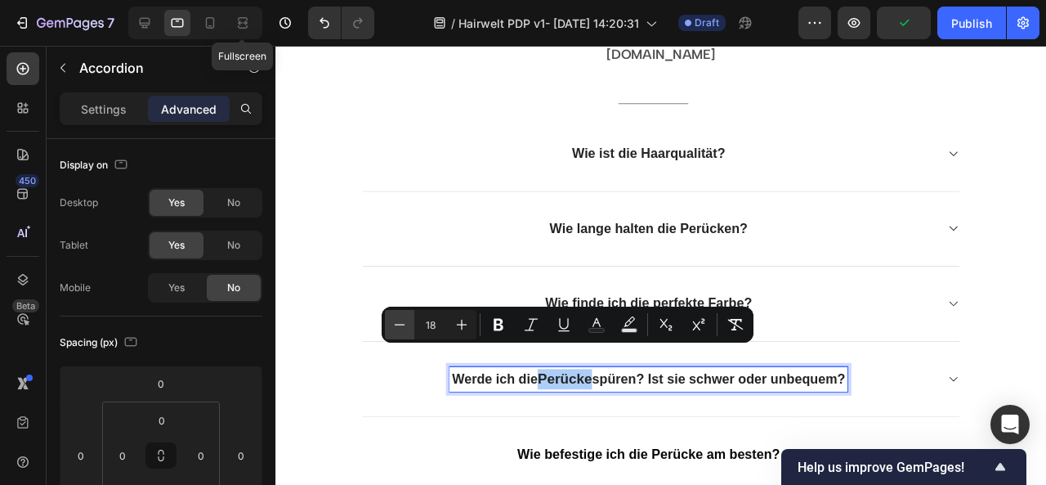
click at [400, 320] on icon "Editor contextual toolbar" at bounding box center [399, 324] width 16 height 16
type input "17"
click at [699, 467] on span "Wie befestige ich die Perücke am besten?" at bounding box center [668, 475] width 276 height 16
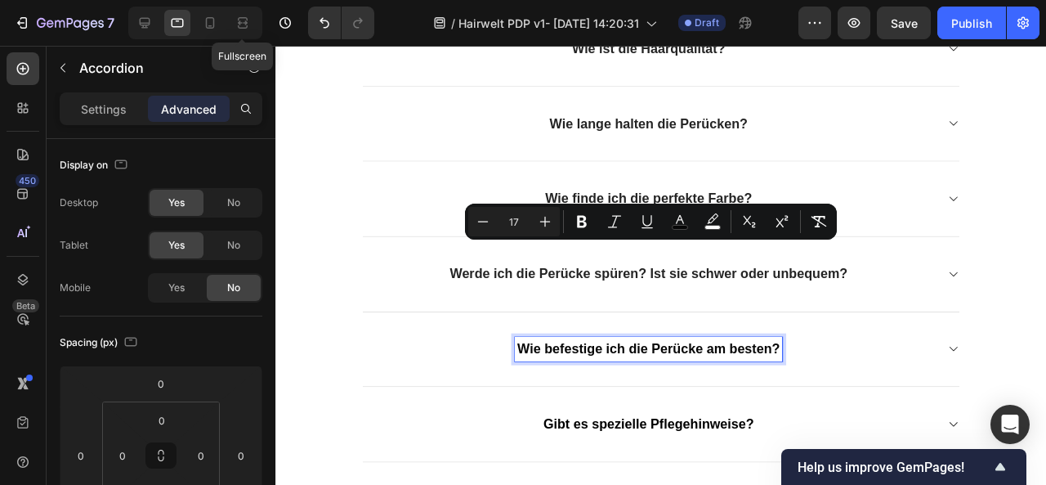
scroll to position [2356, 0]
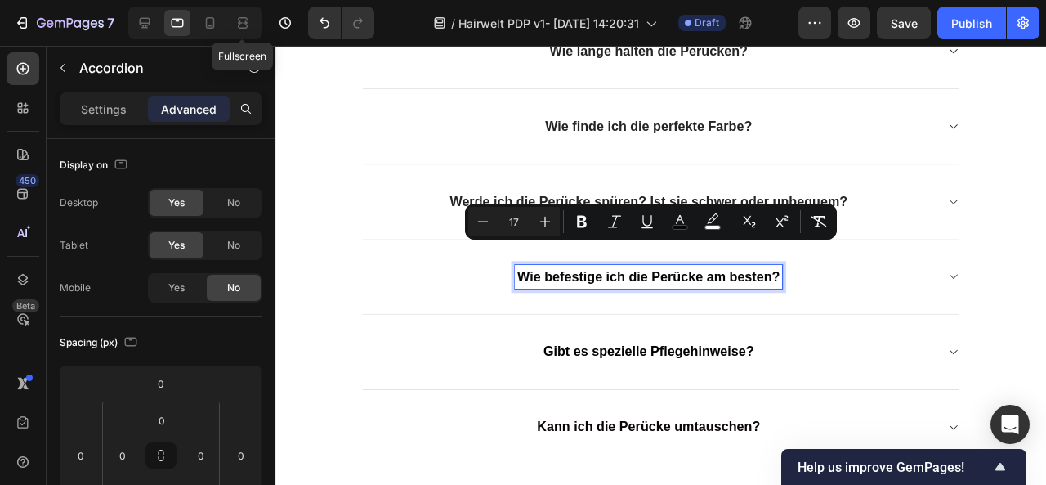
click at [727, 360] on span "Gibt es spezielle Pflegehinweise?" at bounding box center [667, 368] width 221 height 16
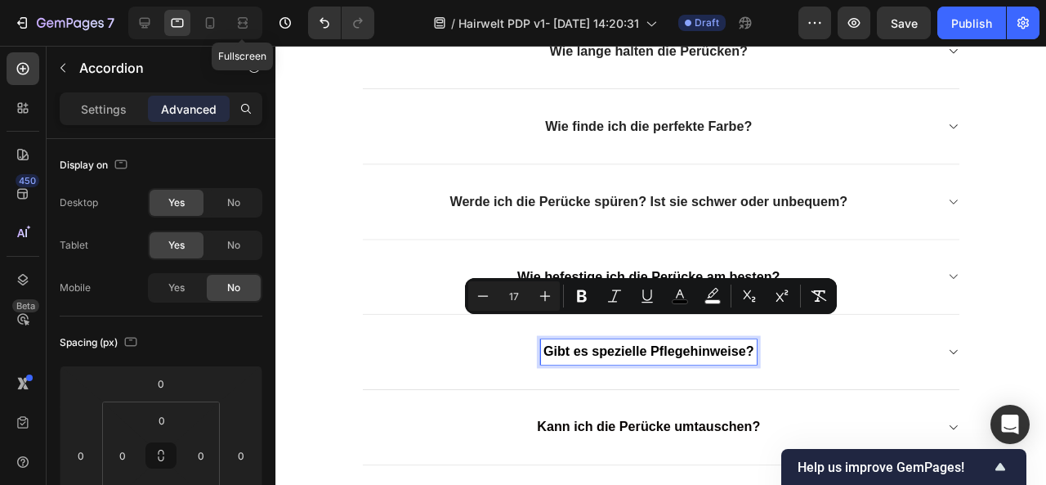
click at [646, 436] on p "Kann ich die Perücke umtauschen?" at bounding box center [667, 446] width 235 height 21
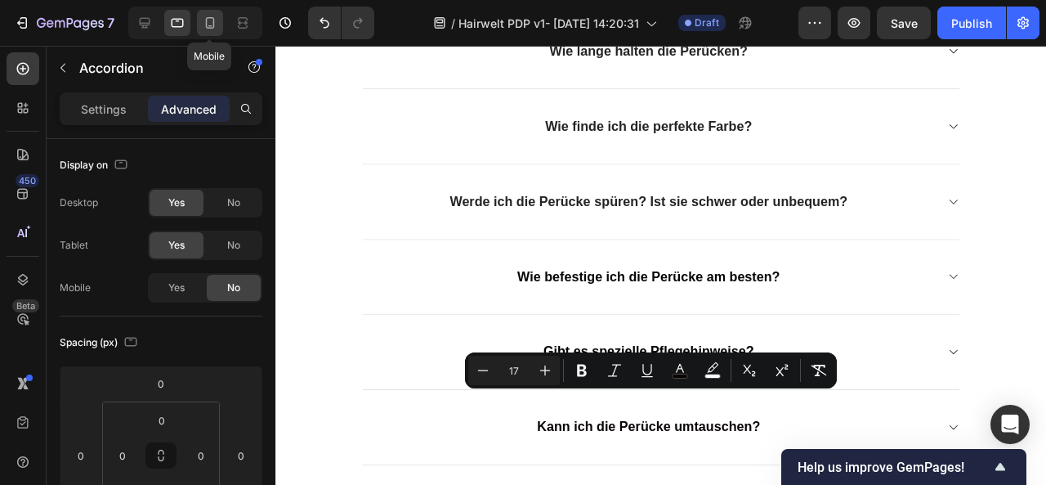
click at [204, 24] on icon at bounding box center [210, 23] width 16 height 16
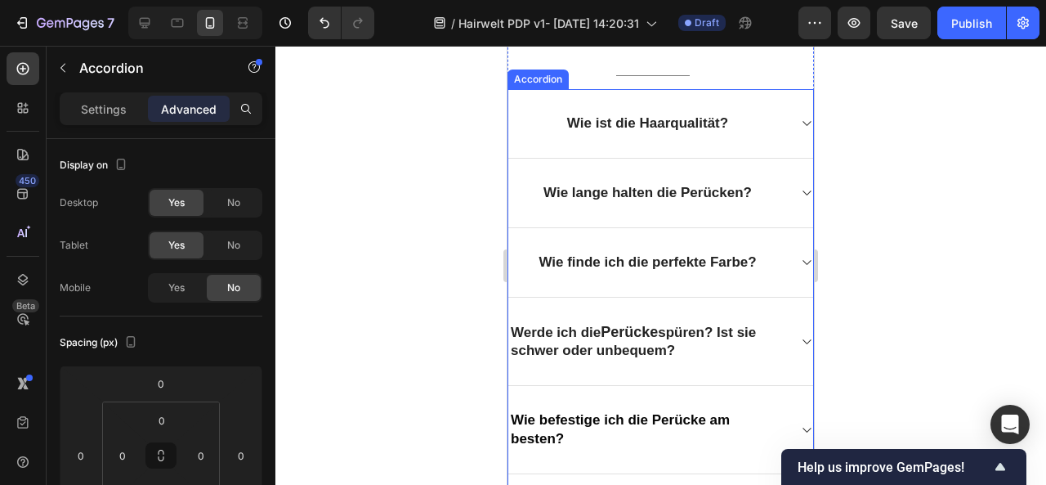
scroll to position [2391, 0]
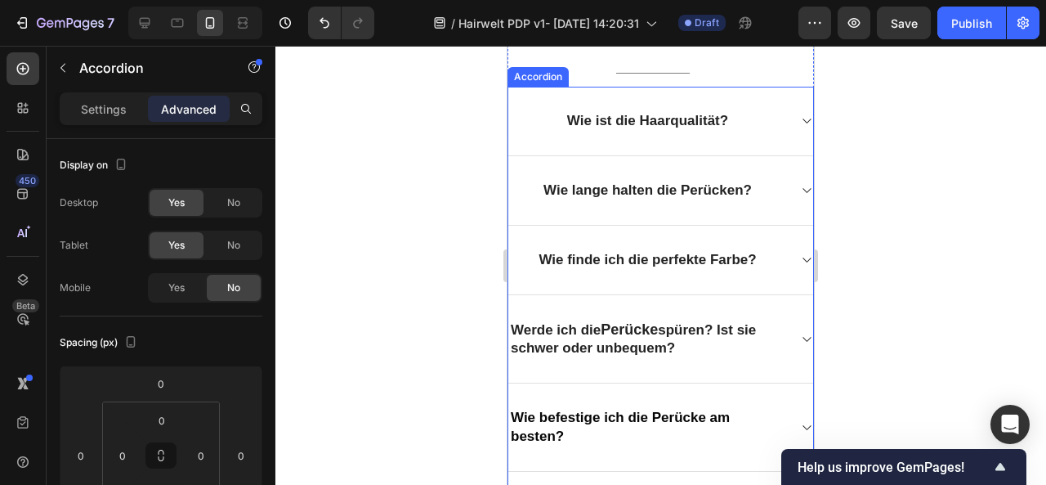
click at [650, 321] on span "Perücke" at bounding box center [629, 329] width 57 height 16
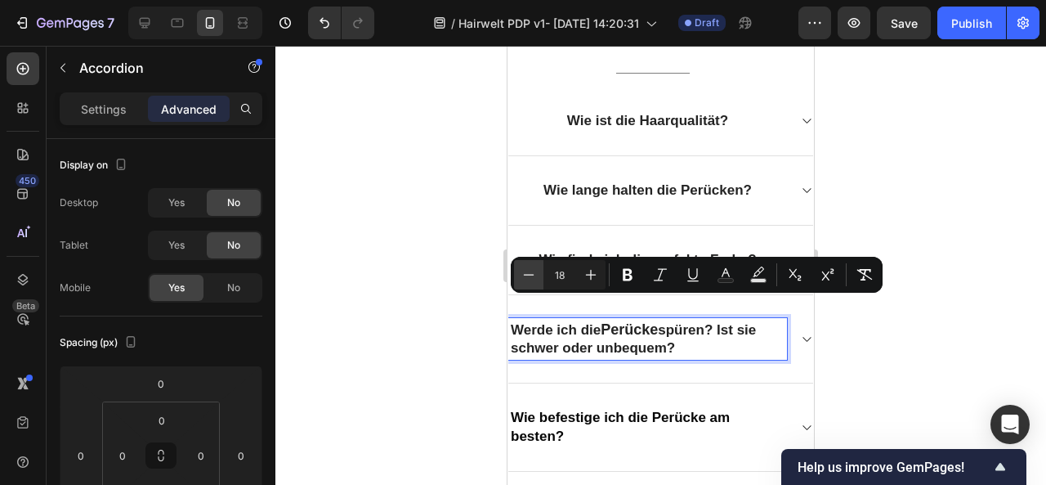
click at [528, 278] on icon "Editor contextual toolbar" at bounding box center [529, 274] width 16 height 16
type input "17"
click at [668, 409] on span "Wie befestige ich die Perücke am besten?" at bounding box center [620, 426] width 219 height 34
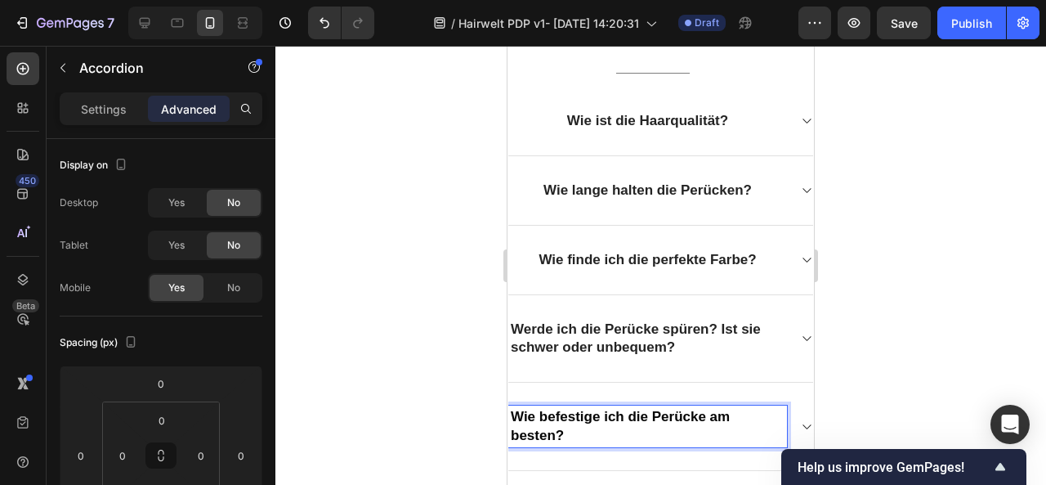
click at [680, 409] on span "Wie befestige ich die Perücke am besten?" at bounding box center [620, 426] width 219 height 34
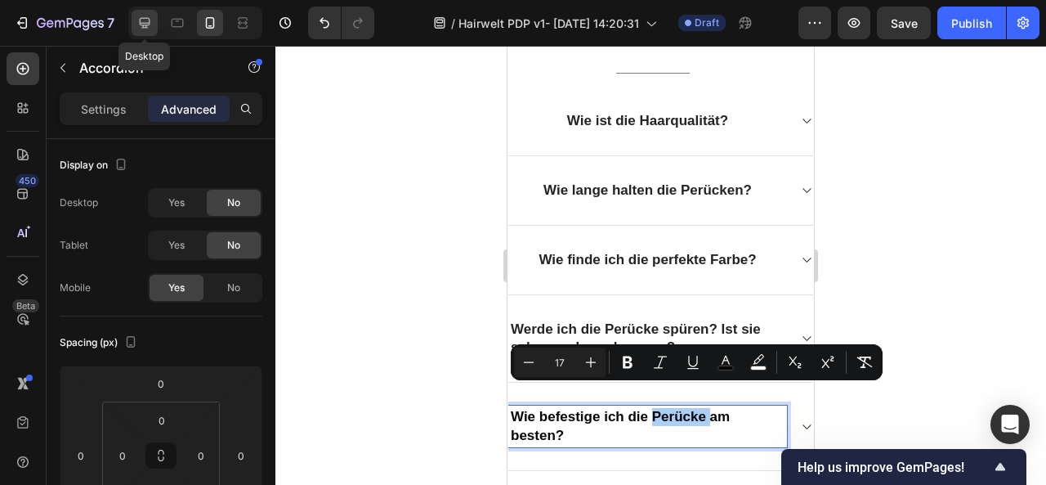
click at [141, 24] on icon at bounding box center [144, 23] width 16 height 16
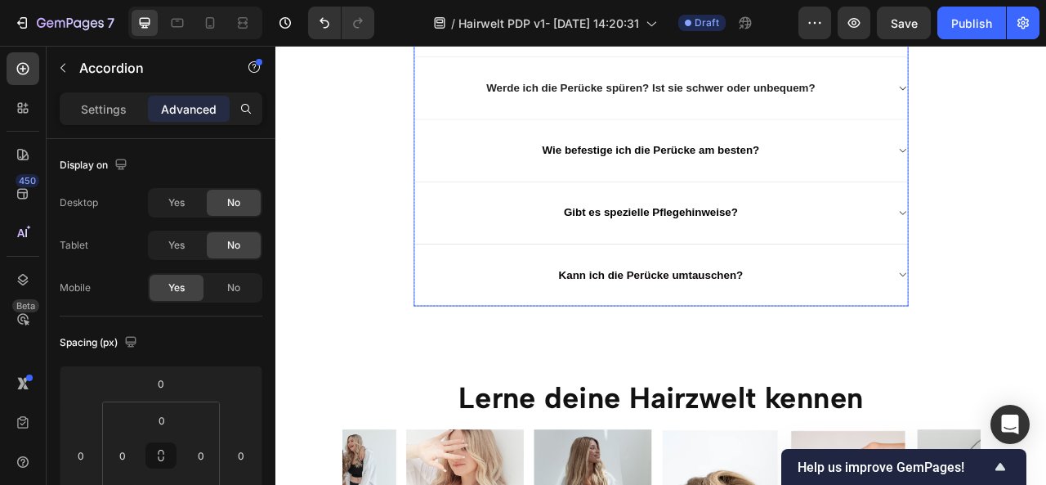
scroll to position [2502, 0]
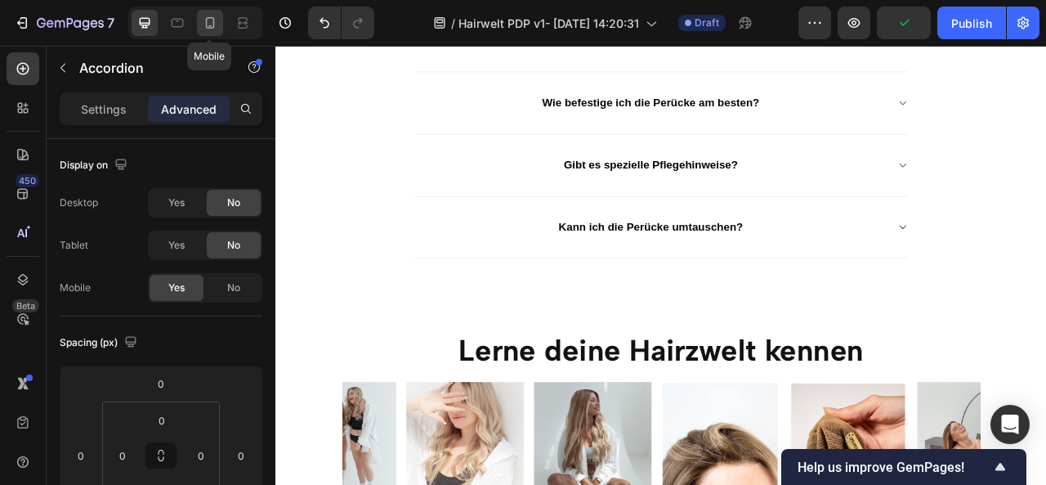
click at [204, 25] on icon at bounding box center [210, 23] width 16 height 16
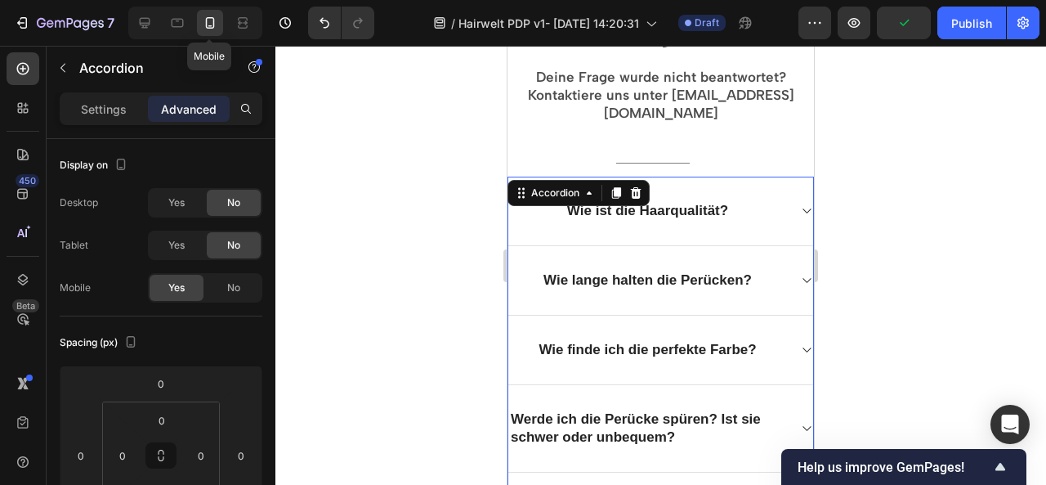
scroll to position [2300, 0]
click at [910, 223] on div at bounding box center [660, 265] width 771 height 439
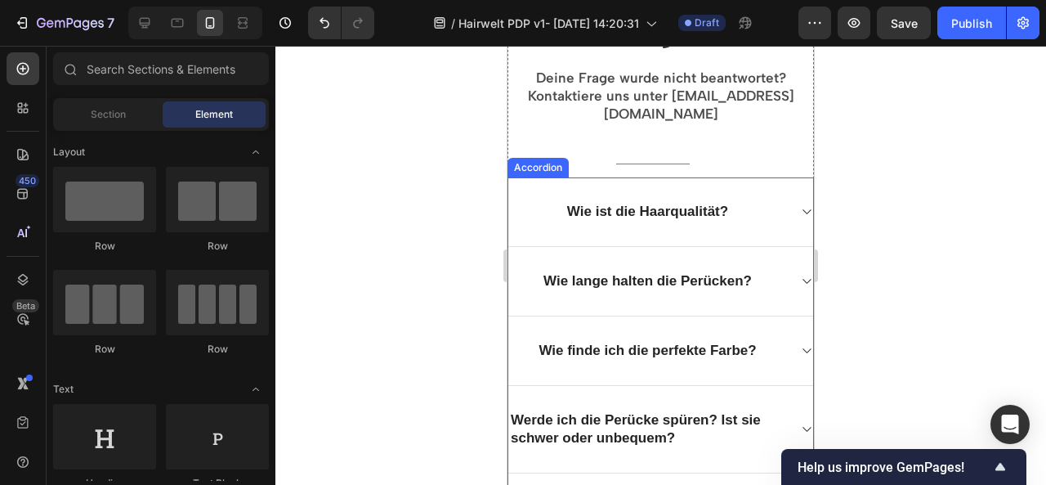
click at [667, 203] on p "Wie ist die Haarqualität?" at bounding box center [647, 212] width 161 height 18
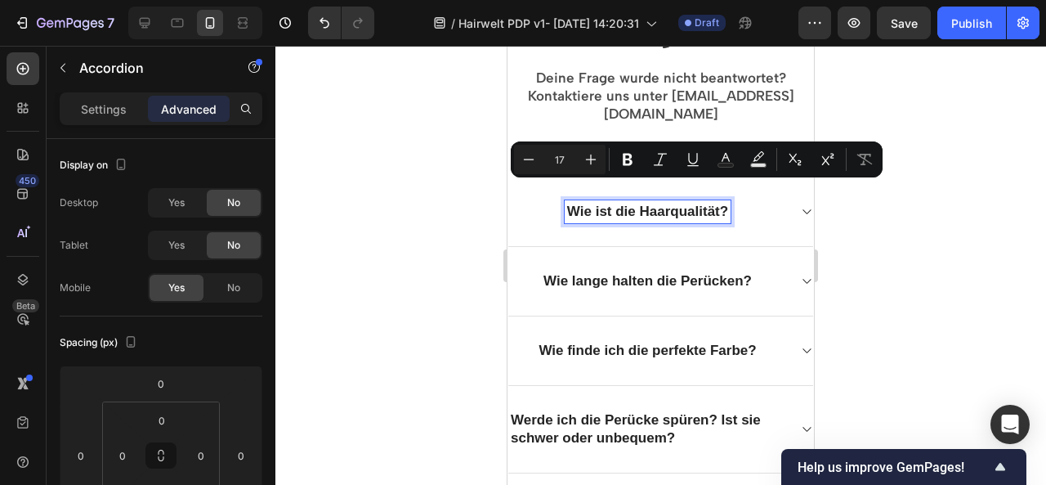
click at [891, 305] on div at bounding box center [660, 265] width 771 height 439
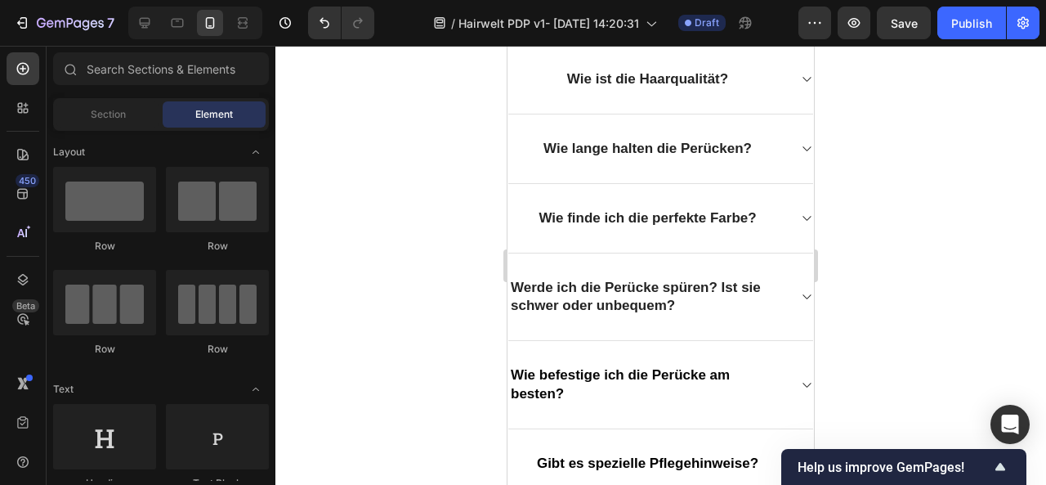
scroll to position [2479, 0]
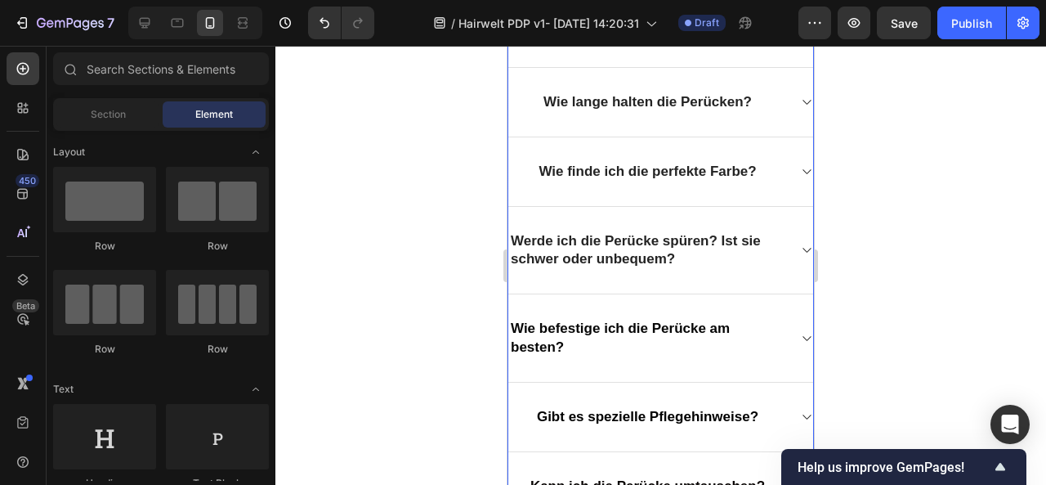
click at [509, 230] on div "Werde ich die Perücke spüren? Ist sie schwer oder unbequem?" at bounding box center [647, 250] width 279 height 41
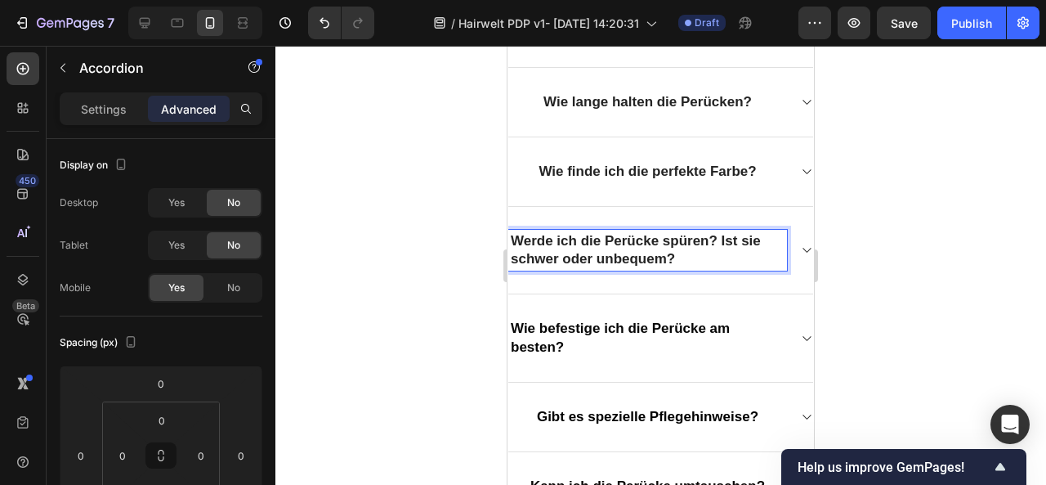
click at [721, 233] on span "Werde ich die Perücke spüren? Ist sie schwer oder unbequem?" at bounding box center [636, 250] width 250 height 34
click at [938, 297] on div at bounding box center [660, 265] width 771 height 439
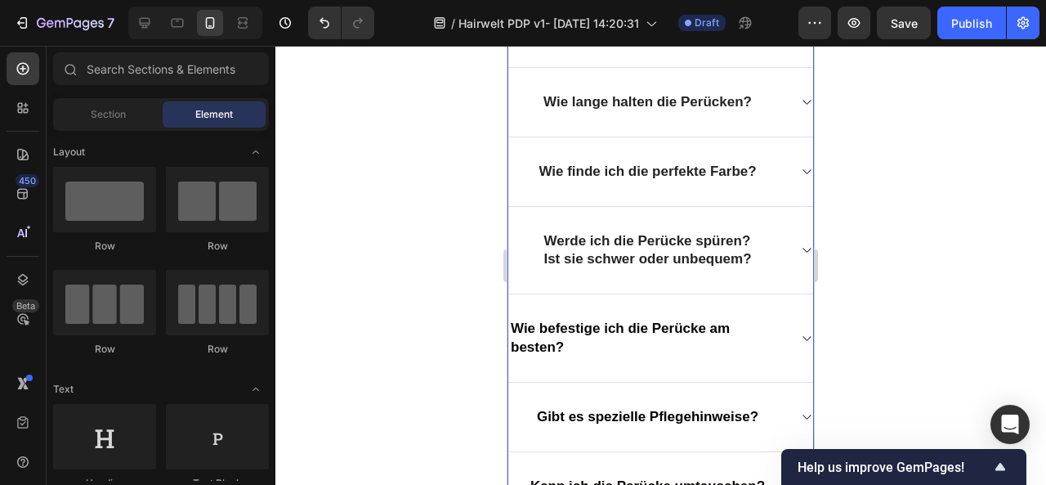
click at [511, 320] on span "Wie befestige ich die Perücke am besten?" at bounding box center [620, 337] width 219 height 34
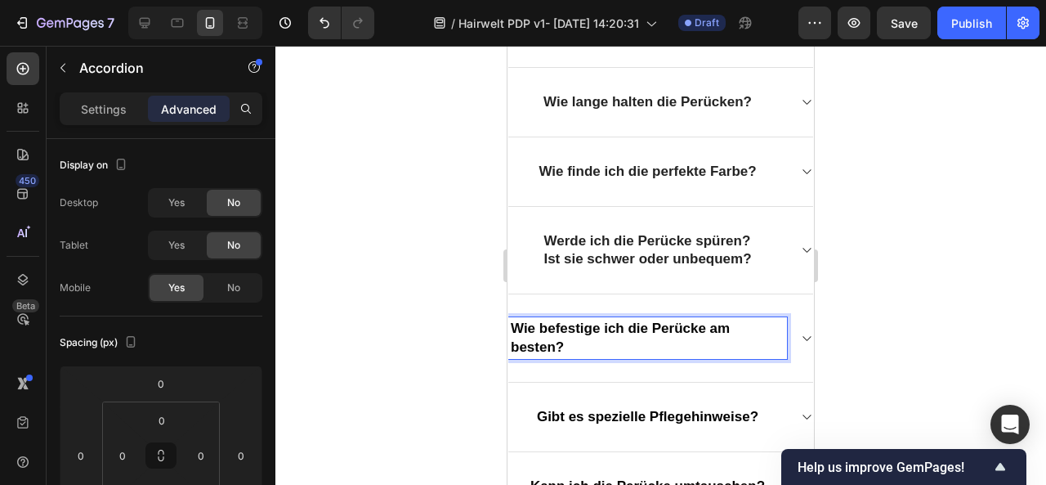
click at [511, 328] on span "Wie befestige ich die Perücke am besten?" at bounding box center [620, 337] width 219 height 34
click at [886, 314] on div at bounding box center [660, 265] width 771 height 439
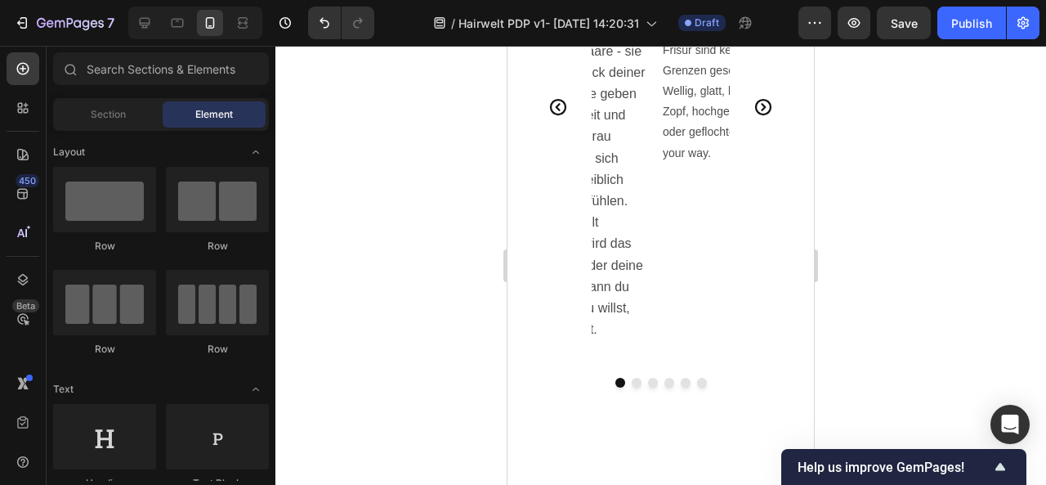
scroll to position [3197, 0]
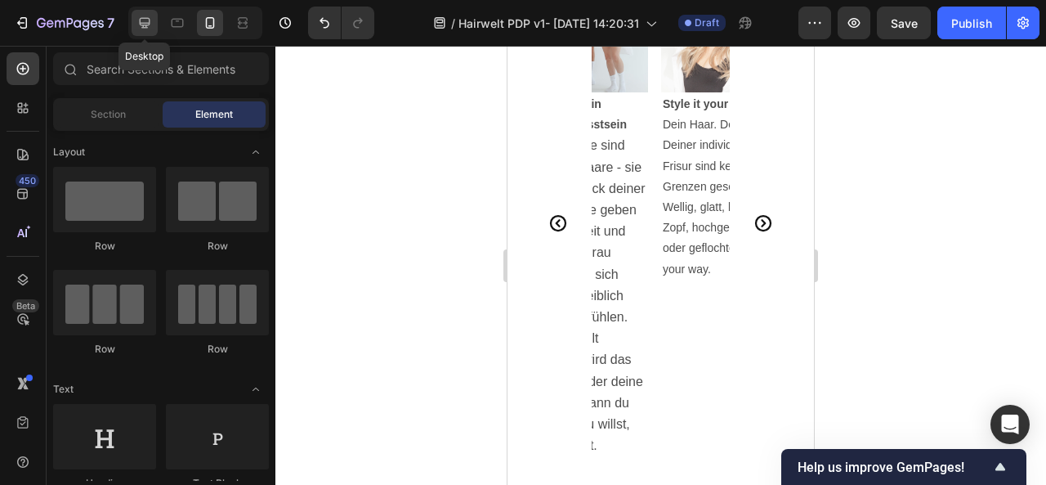
click at [144, 16] on icon at bounding box center [144, 23] width 16 height 16
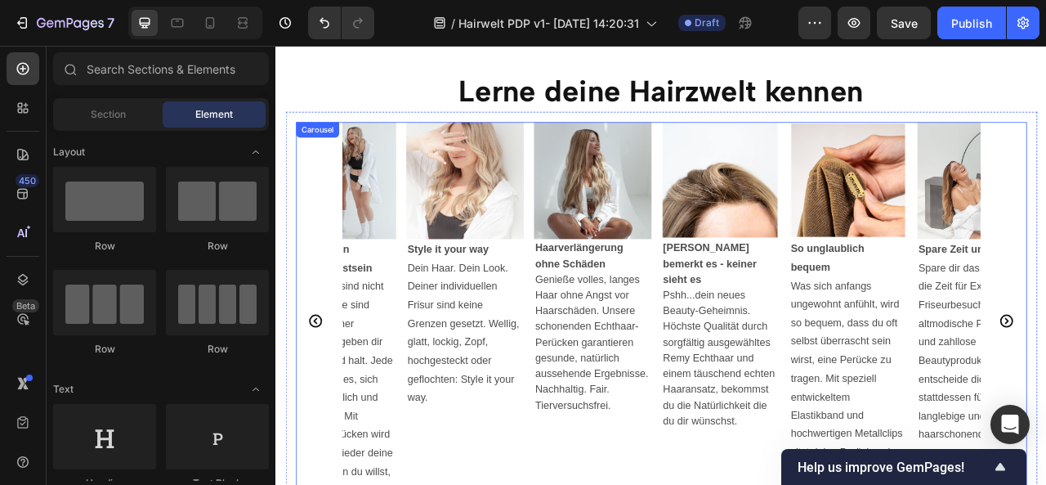
scroll to position [2841, 0]
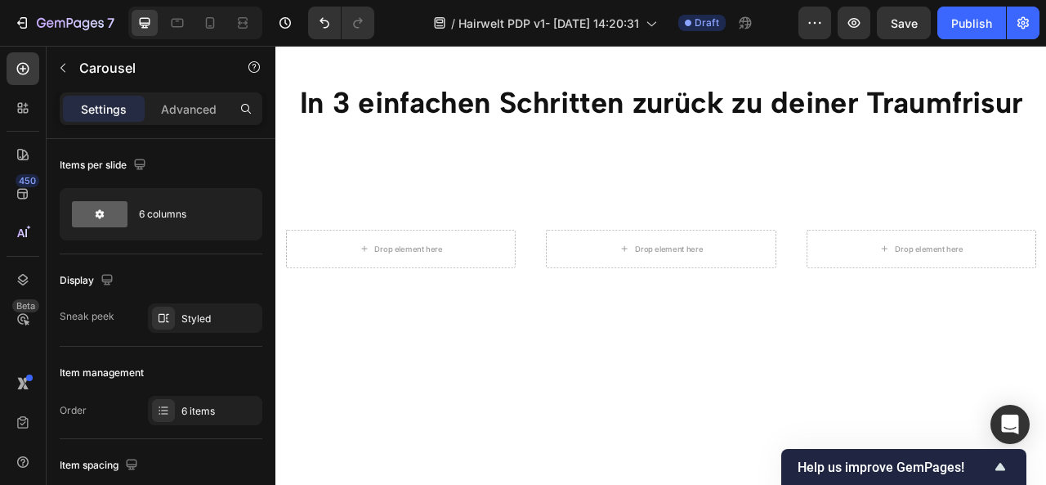
scroll to position [3671, 0]
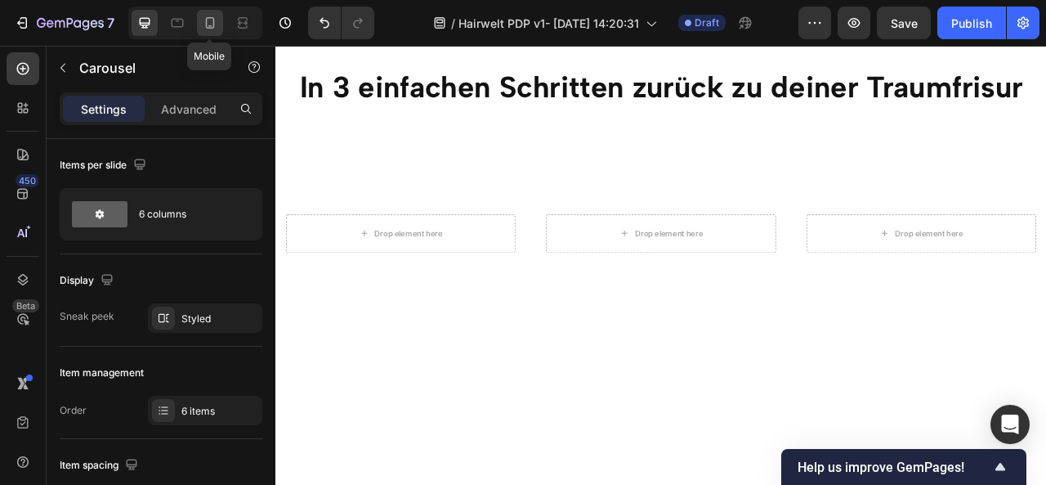
click at [209, 24] on icon at bounding box center [210, 23] width 16 height 16
type input "100%"
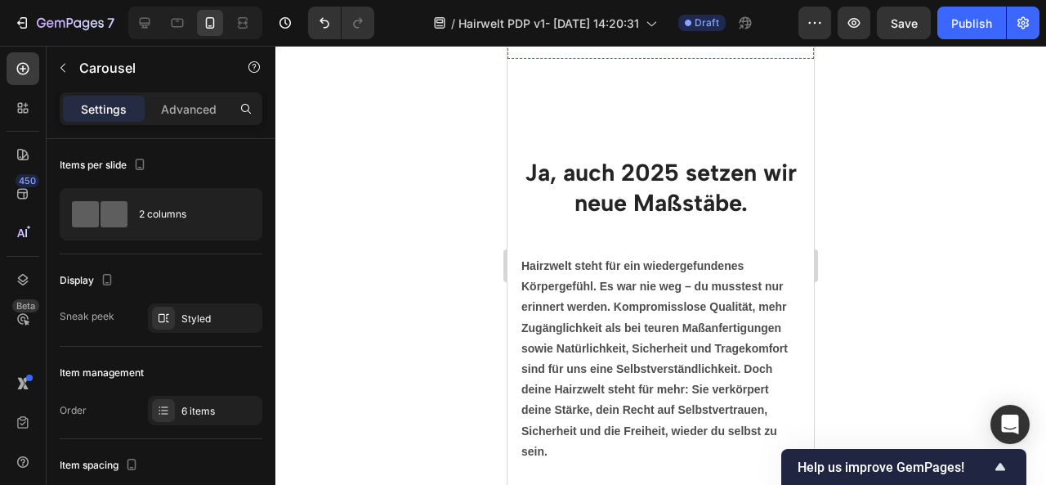
scroll to position [4375, 0]
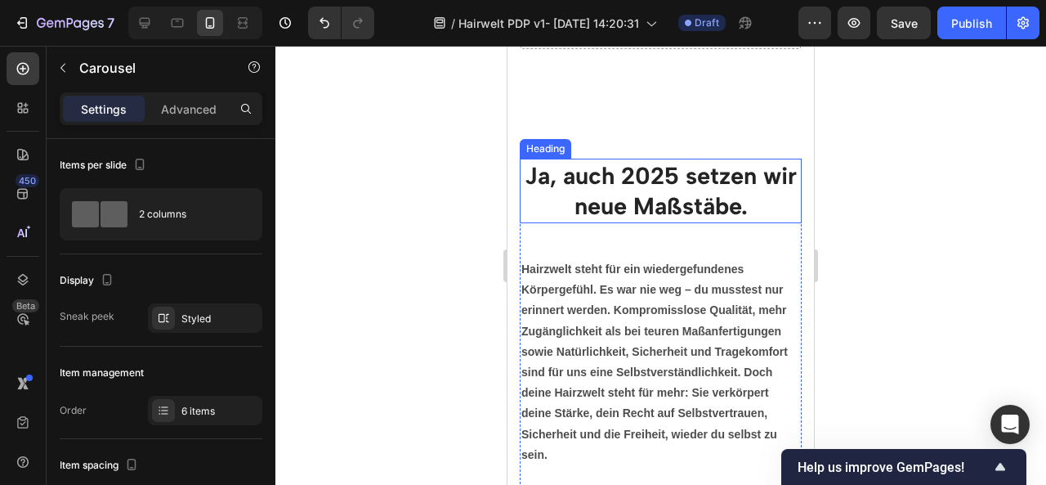
click at [629, 208] on h2 "Ja, auch 2025 setzen wir neue Maßstäbe." at bounding box center [661, 191] width 282 height 65
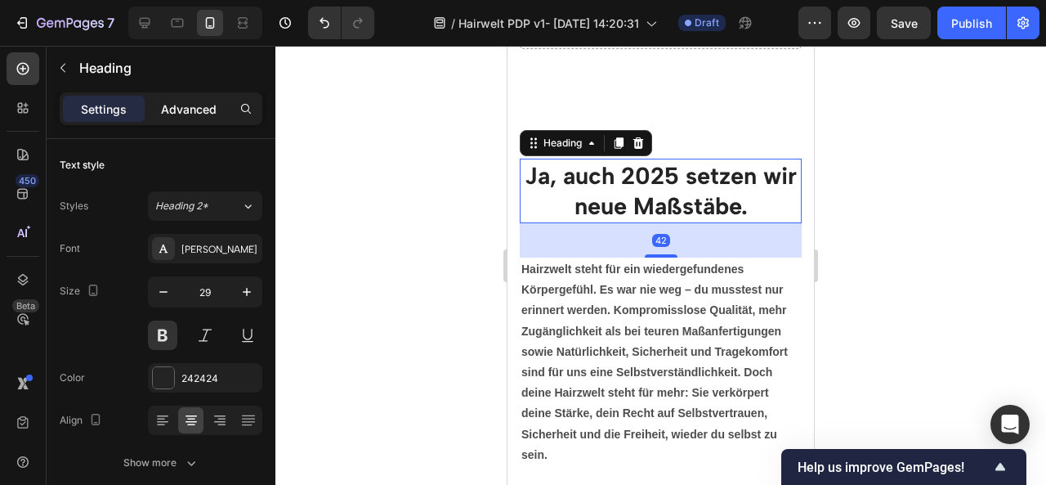
click at [201, 104] on p "Advanced" at bounding box center [189, 109] width 56 height 17
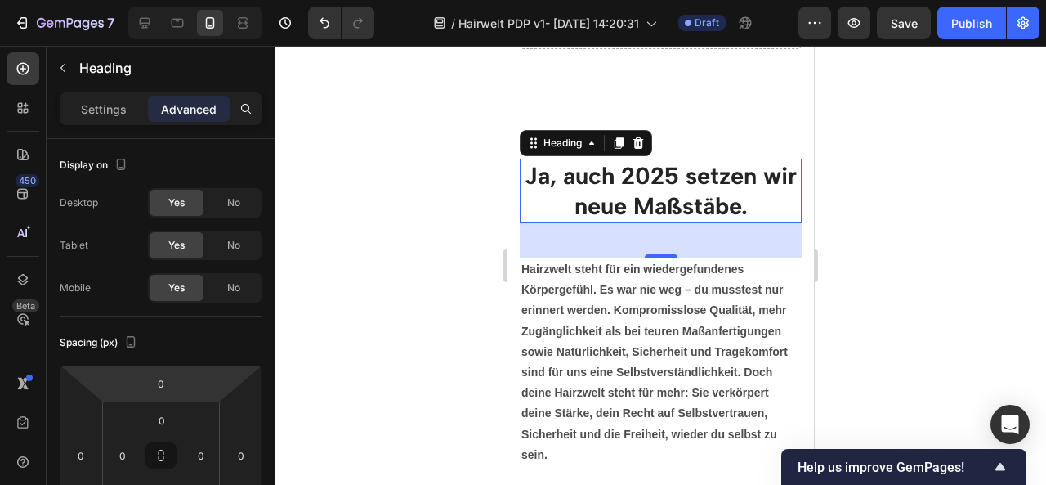
type input "-14"
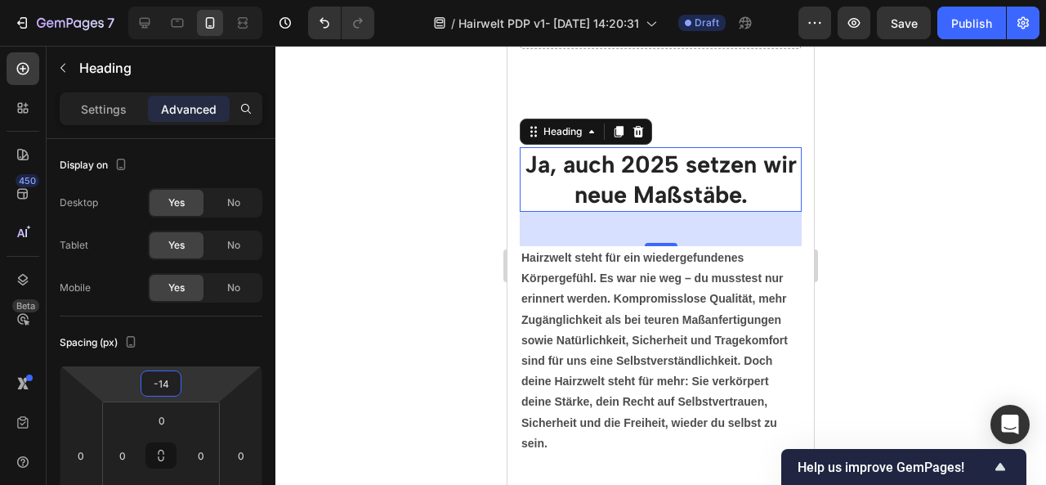
click at [183, 0] on html "7 / Hairwelt PDP v1- [DATE] 14:20:31 Draft Preview Save Publish 450 Beta Sectio…" at bounding box center [523, 0] width 1046 height 0
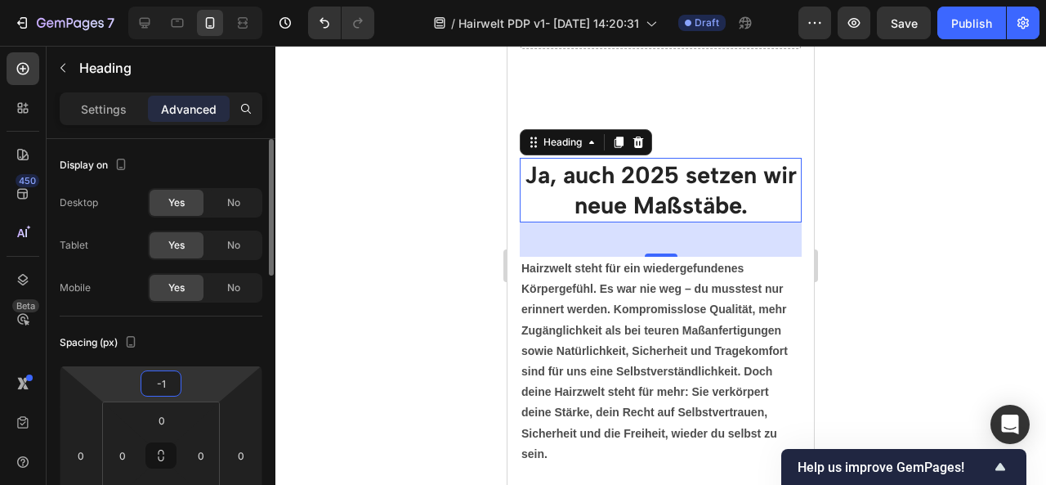
type input "-10"
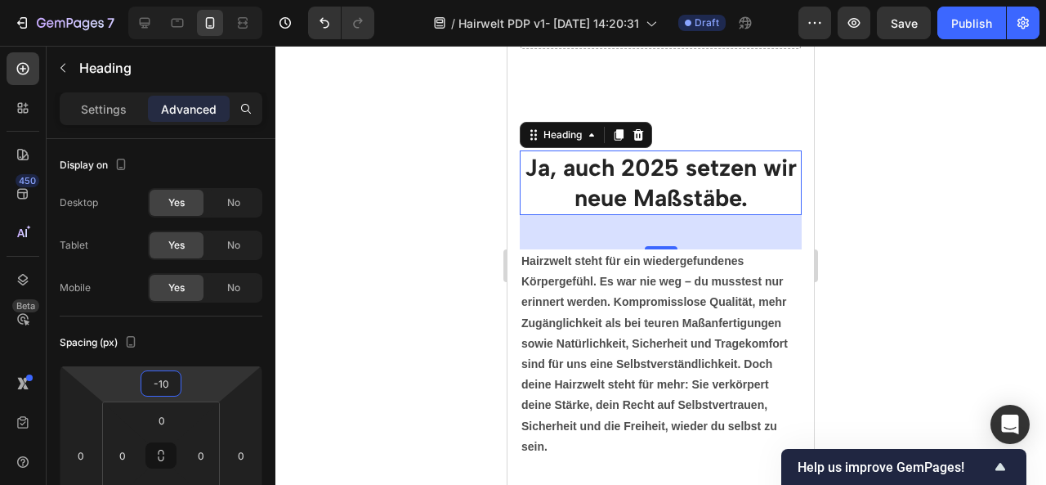
click at [852, 288] on div at bounding box center [660, 265] width 771 height 439
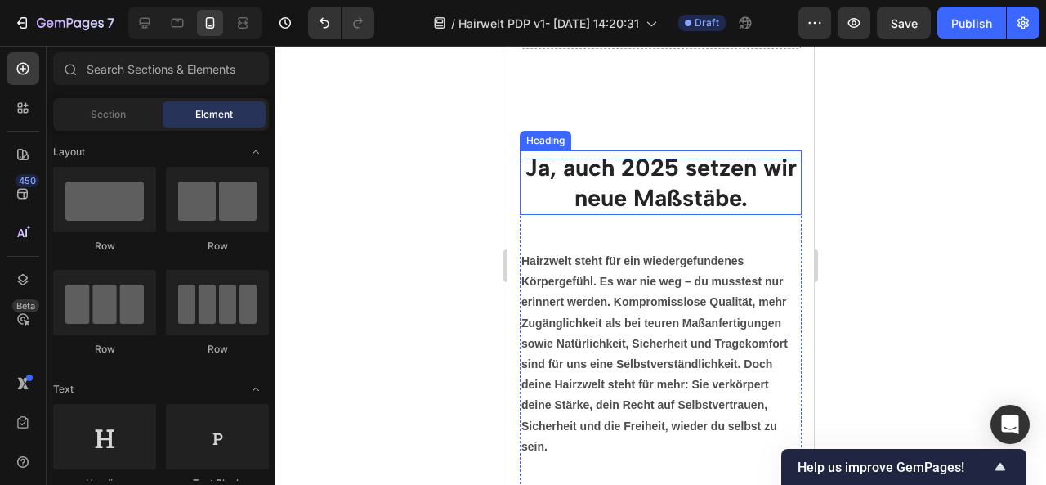
click at [677, 203] on h2 "Ja, auch 2025 setzen wir neue Maßstäbe." at bounding box center [661, 182] width 282 height 65
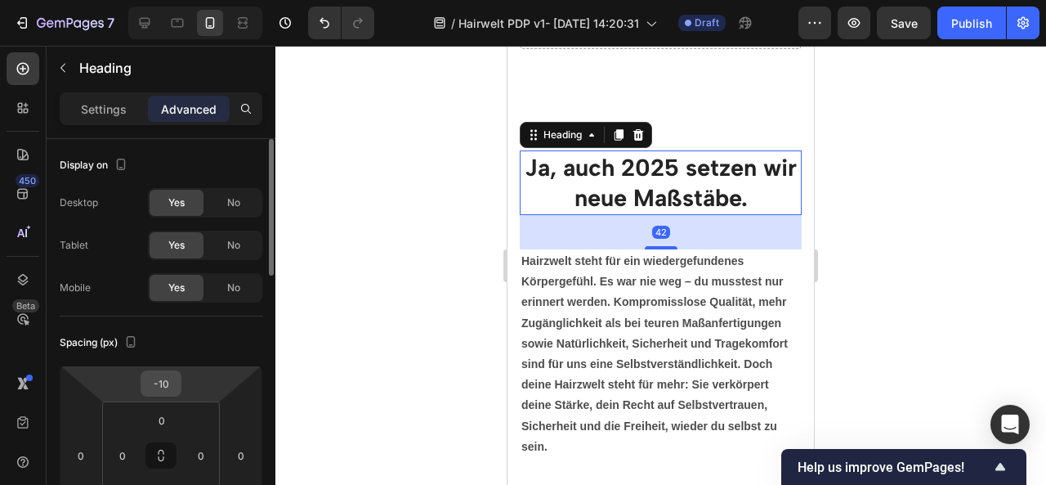
click at [165, 386] on input "-10" at bounding box center [161, 383] width 33 height 25
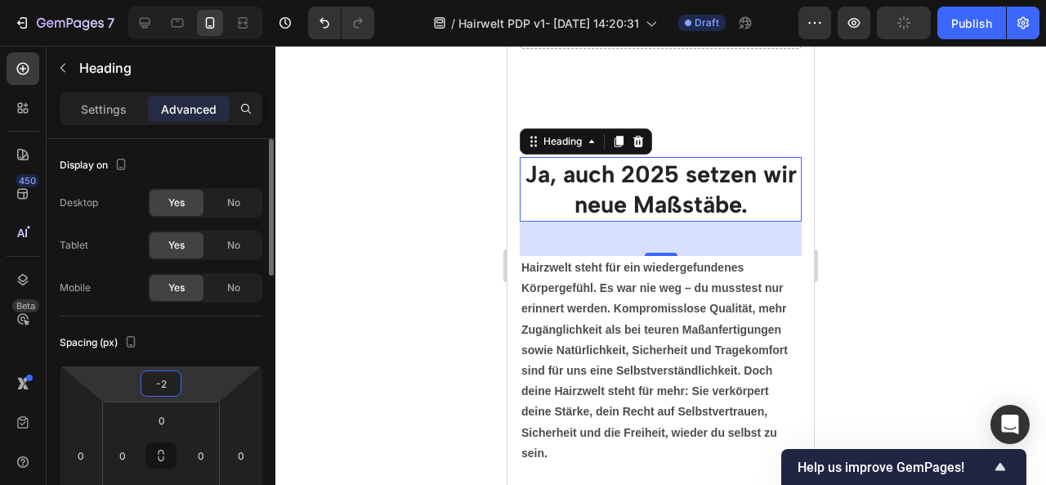
type input "-20"
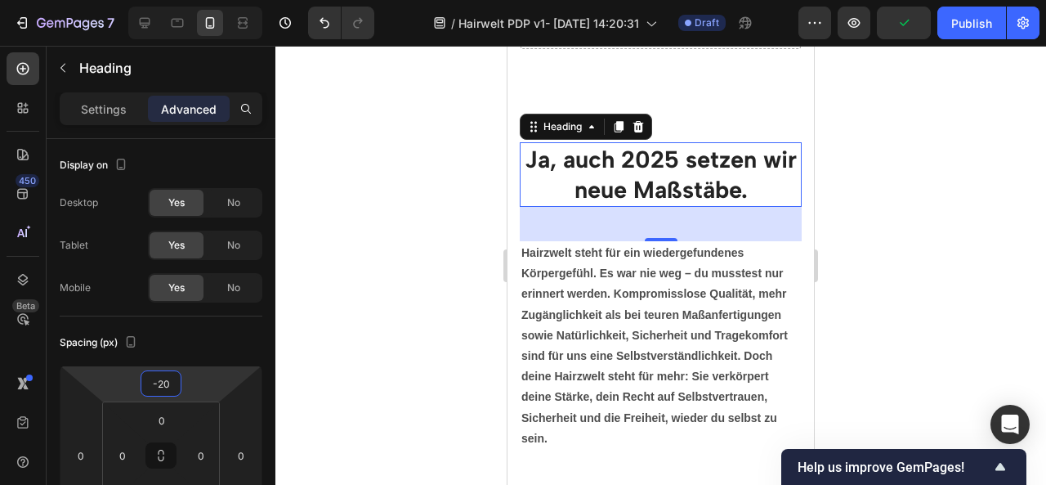
click at [896, 282] on div at bounding box center [660, 265] width 771 height 439
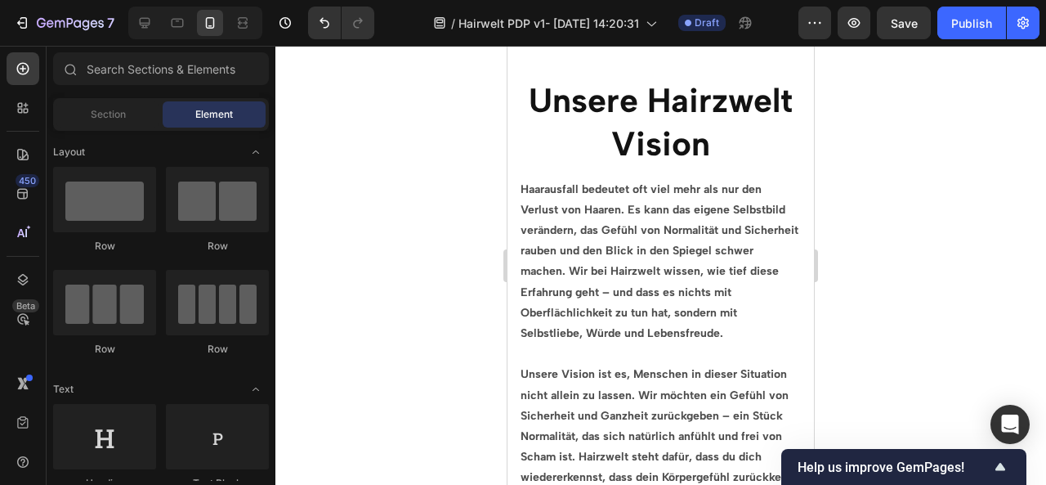
scroll to position [6145, 0]
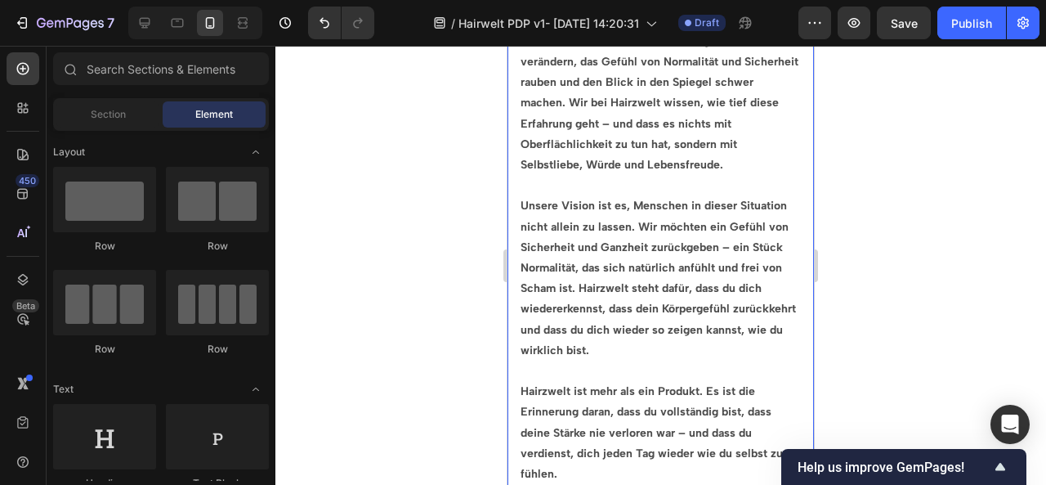
click at [642, 106] on p "Haarausfall bedeutet oft viel mehr als nur den Verlust von Haaren. Es kann das …" at bounding box center [661, 93] width 280 height 165
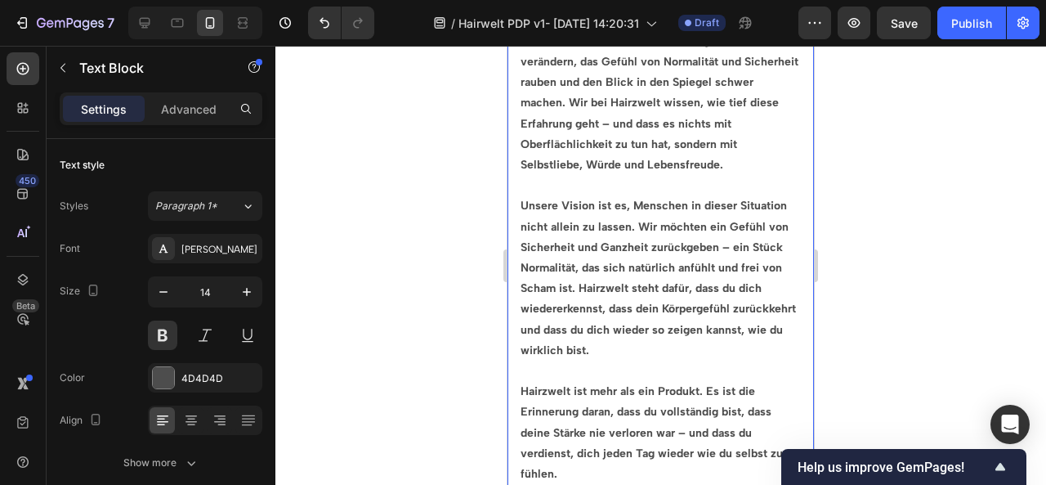
click at [642, 106] on p "Haarausfall bedeutet oft viel mehr als nur den Verlust von Haaren. Es kann das …" at bounding box center [661, 93] width 280 height 165
click at [686, 419] on p "Hairzwelt ist mehr als ein Produkt. Es ist die Erinnerung daran, dass du vollst…" at bounding box center [661, 432] width 280 height 103
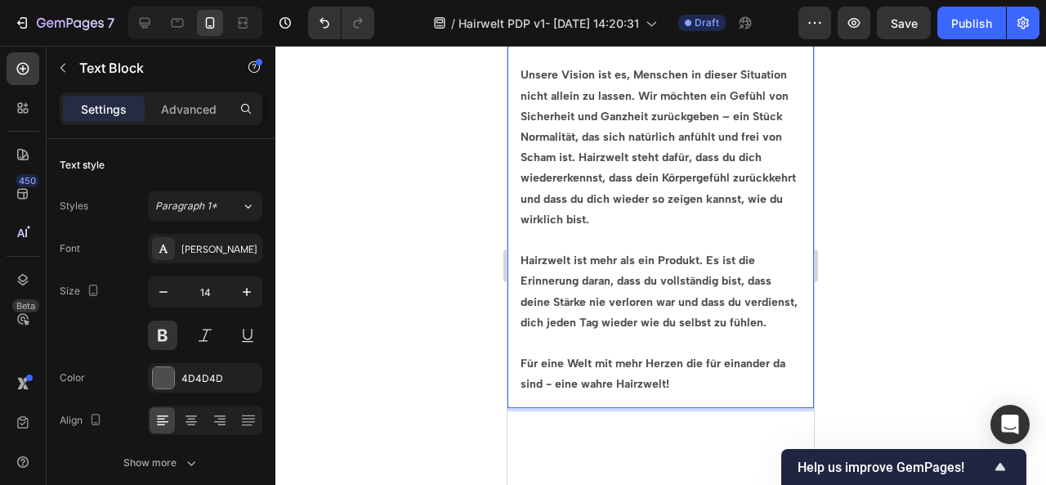
click at [551, 387] on p "Für eine Welt mit mehr Herzen die für einander da sind - eine wahre Hairzwelt!" at bounding box center [661, 373] width 280 height 41
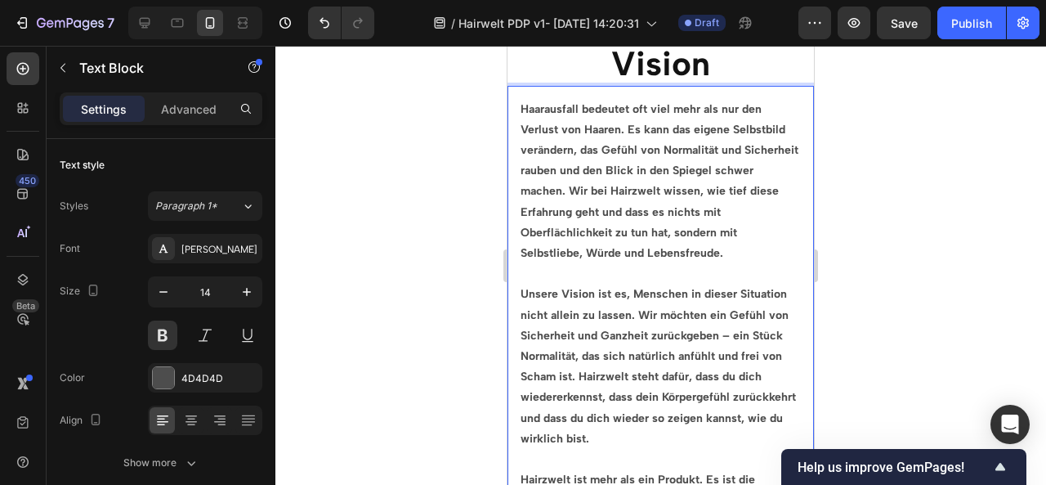
scroll to position [6055, 0]
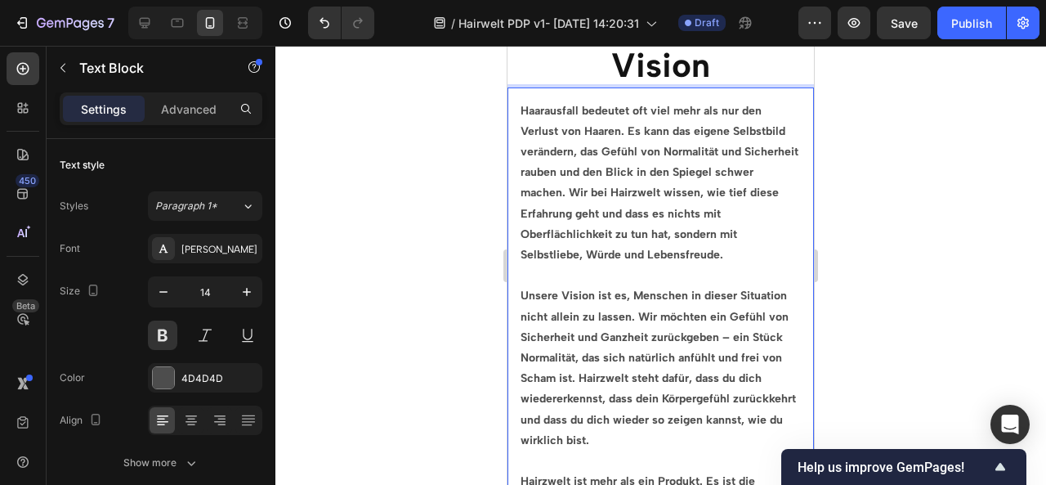
click at [729, 320] on p "Unsere Vision ist es, Menschen in dieser Situation nicht allein zu lassen. Wir …" at bounding box center [661, 367] width 280 height 165
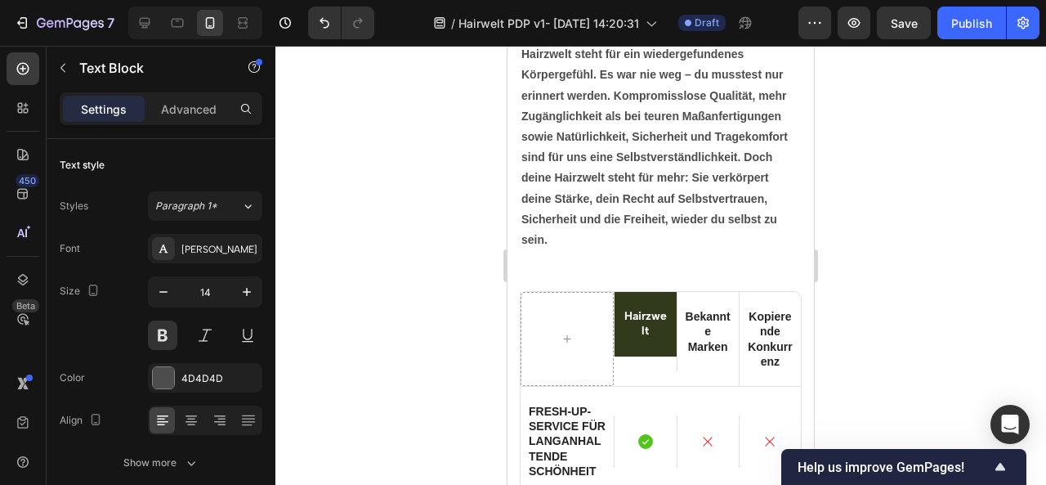
scroll to position [4521, 0]
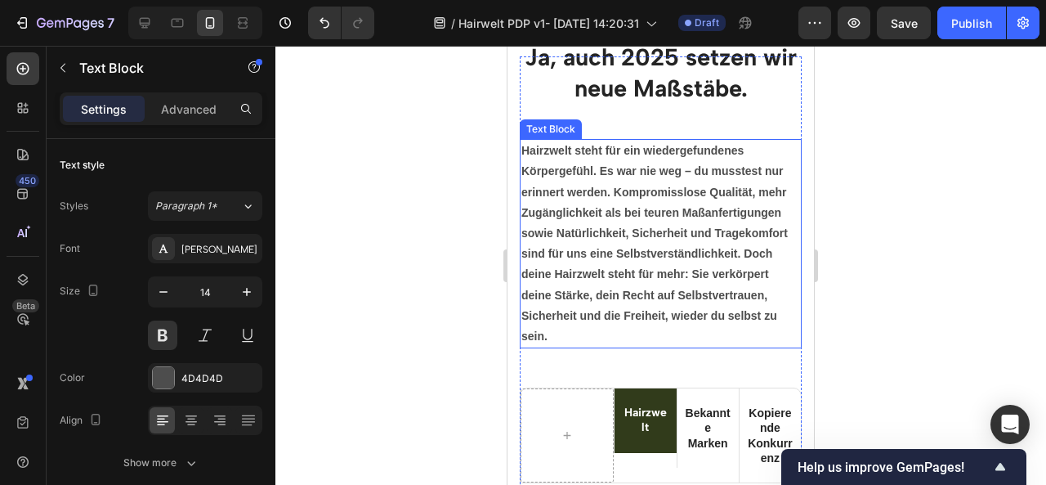
click at [693, 168] on strong "Hairzwelt steht für ein wiedergefundenes Körpergefühl. Es war nie weg – du muss…" at bounding box center [654, 243] width 266 height 199
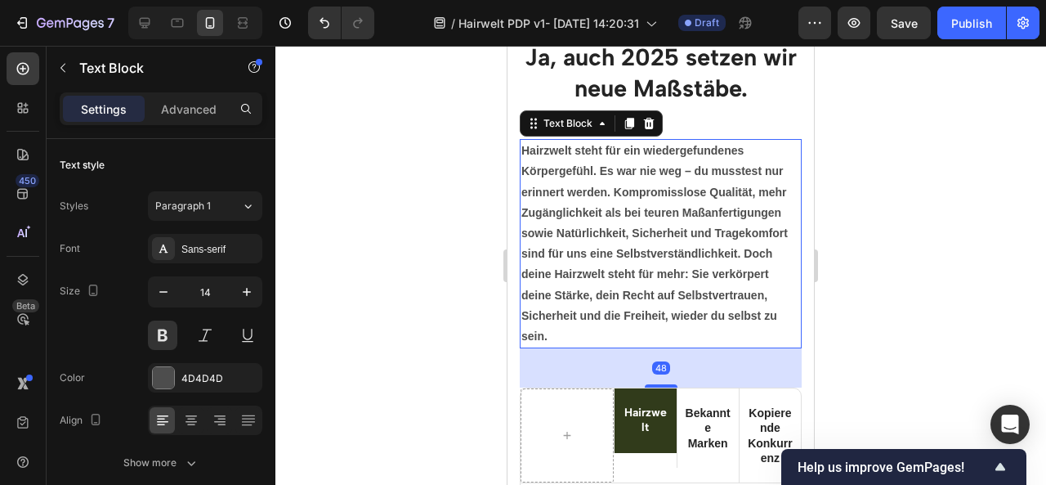
click at [690, 171] on strong "Hairzwelt steht für ein wiedergefundenes Körpergefühl. Es war nie weg – du muss…" at bounding box center [654, 243] width 266 height 199
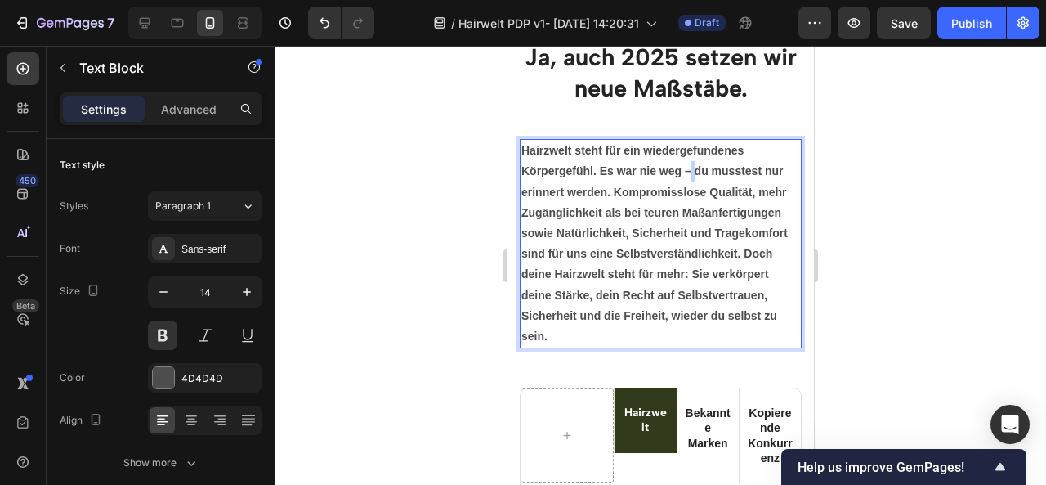
click at [690, 171] on strong "Hairzwelt steht für ein wiedergefundenes Körpergefühl. Es war nie weg – du muss…" at bounding box center [654, 243] width 266 height 199
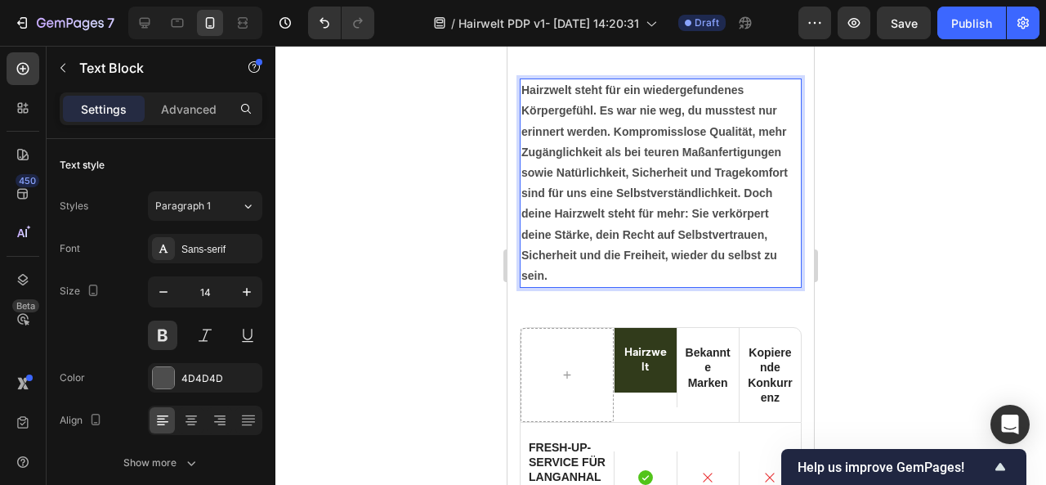
scroll to position [4707, 0]
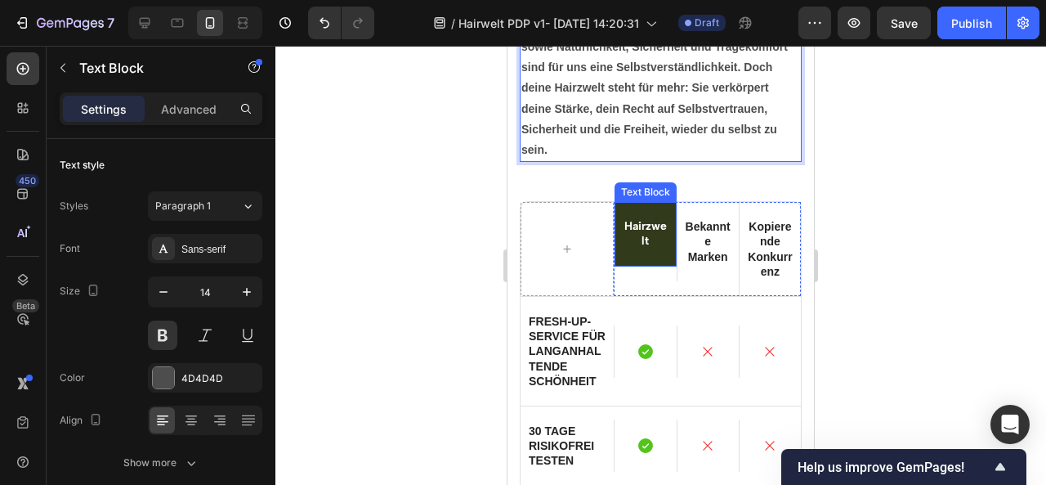
click at [635, 226] on p "Hairzwelt" at bounding box center [645, 233] width 45 height 29
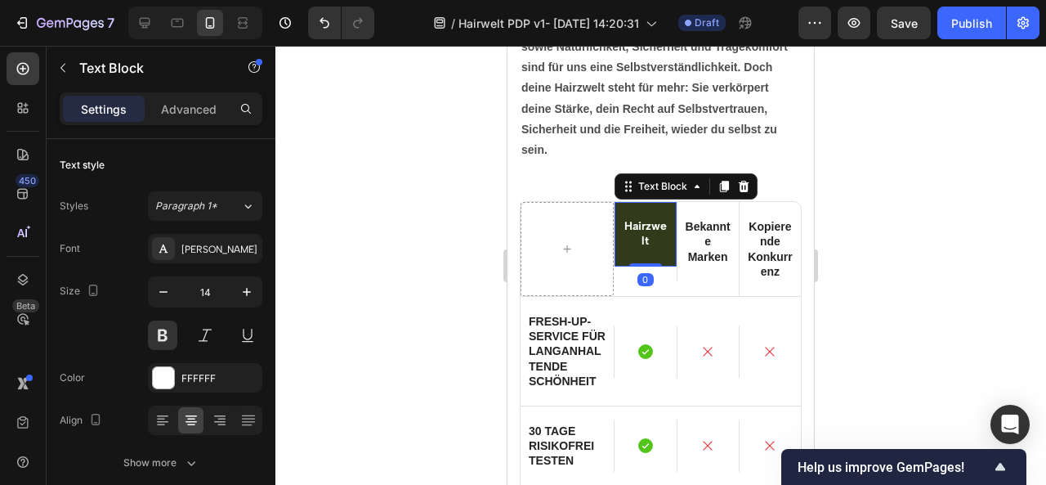
click at [635, 226] on p "Hairzwelt" at bounding box center [645, 233] width 45 height 29
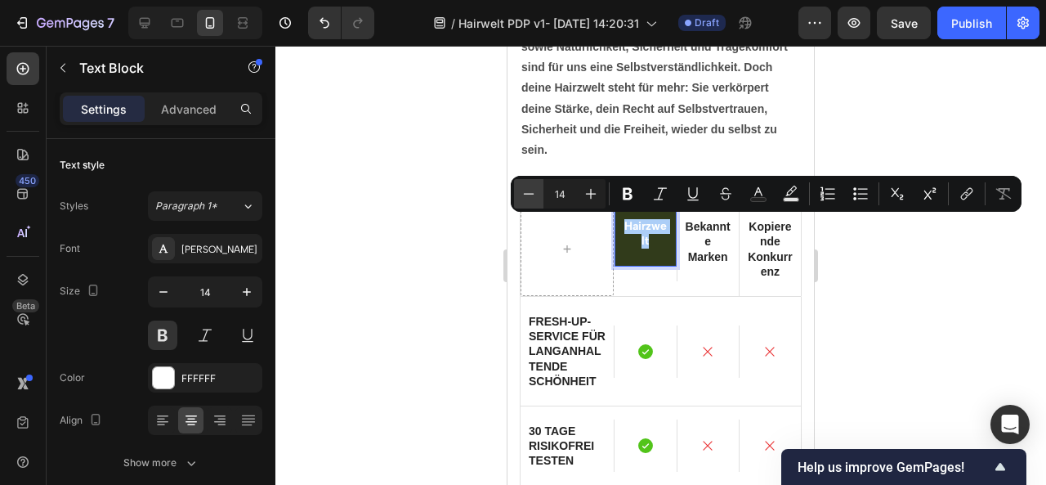
click at [530, 191] on icon "Editor contextual toolbar" at bounding box center [529, 194] width 16 height 16
type input "12"
click at [914, 289] on div at bounding box center [660, 265] width 771 height 439
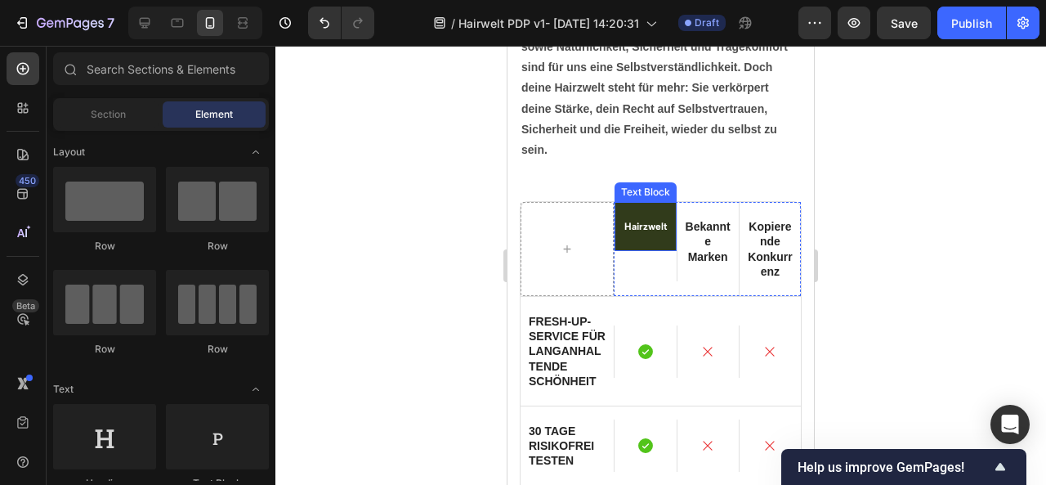
click at [637, 226] on span "Hairzwelt" at bounding box center [645, 226] width 42 height 11
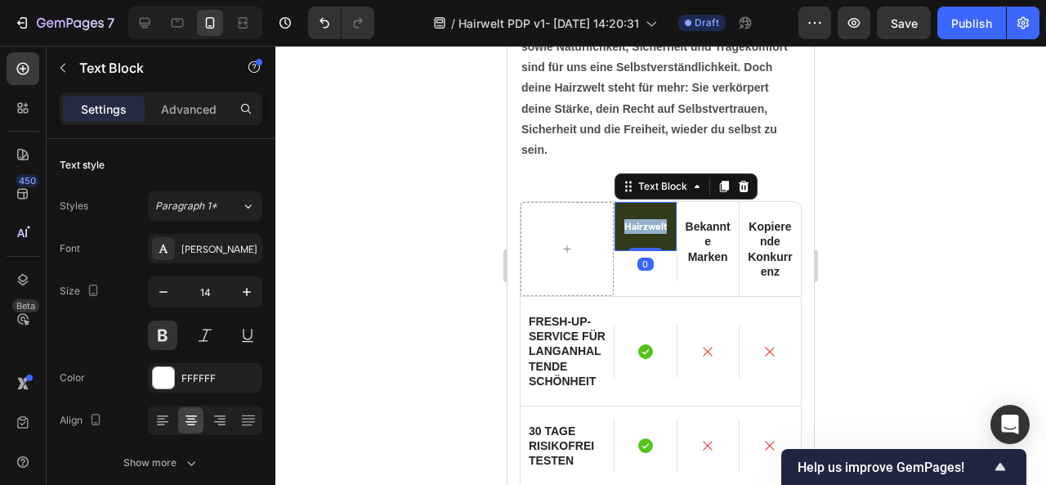
click at [637, 226] on span "Hairzwelt" at bounding box center [645, 226] width 42 height 11
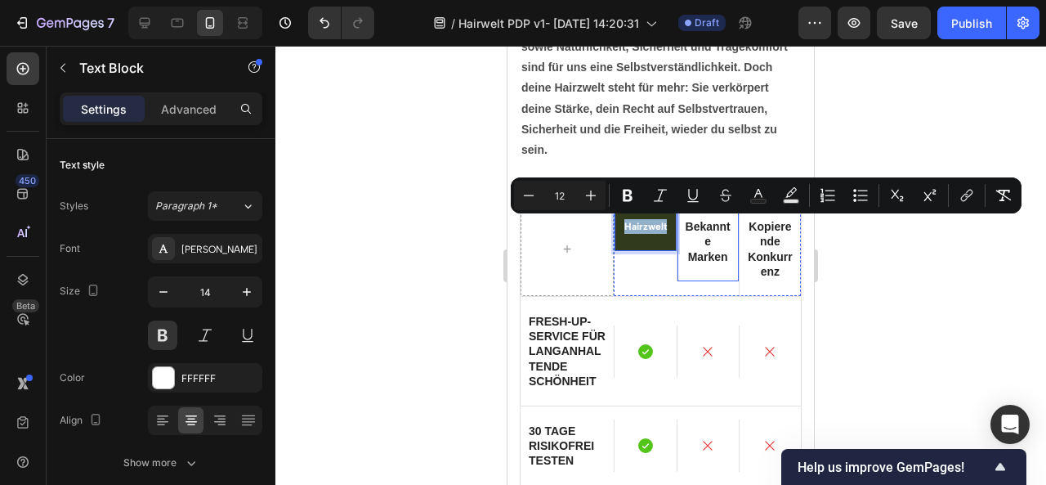
click at [688, 230] on p "Bekannte Marken" at bounding box center [708, 241] width 45 height 45
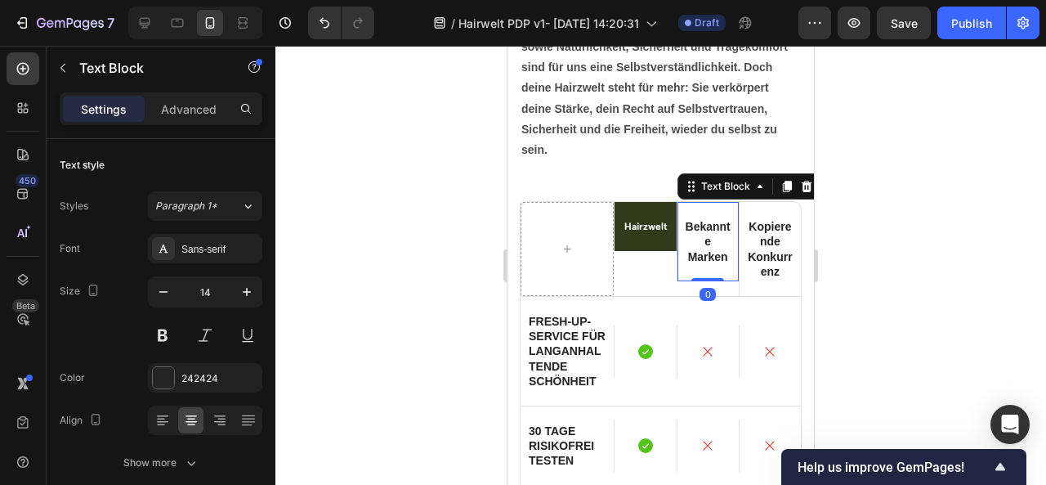
click at [688, 230] on p "Bekannte Marken" at bounding box center [708, 241] width 45 height 45
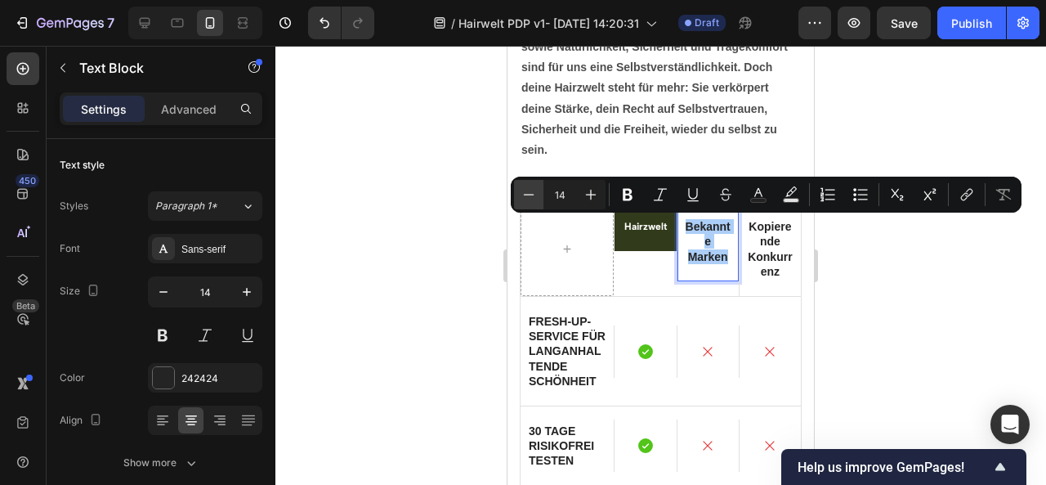
click at [534, 188] on icon "Editor contextual toolbar" at bounding box center [529, 194] width 16 height 16
type input "12"
click at [757, 244] on p "Kopierende Konkurrenz" at bounding box center [770, 249] width 45 height 60
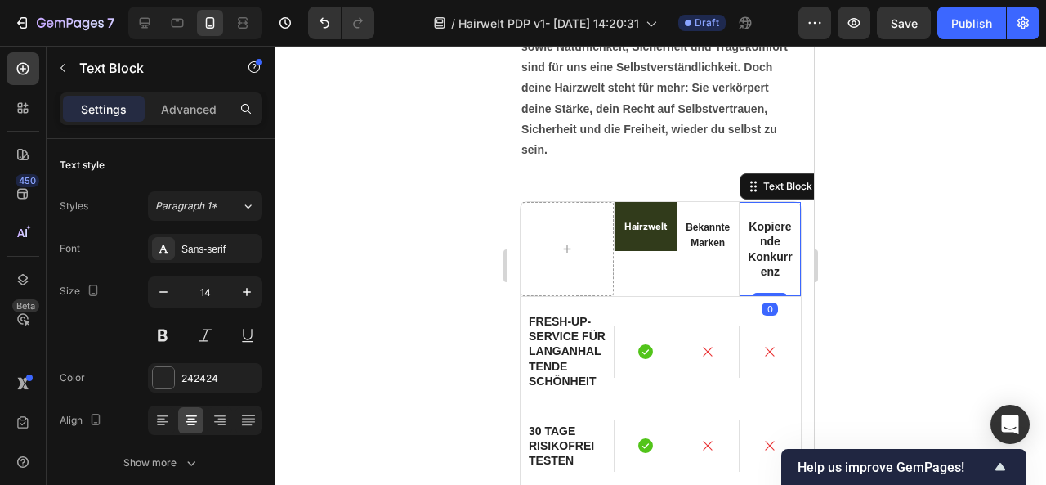
click at [757, 244] on p "Kopierende Konkurrenz" at bounding box center [770, 249] width 45 height 60
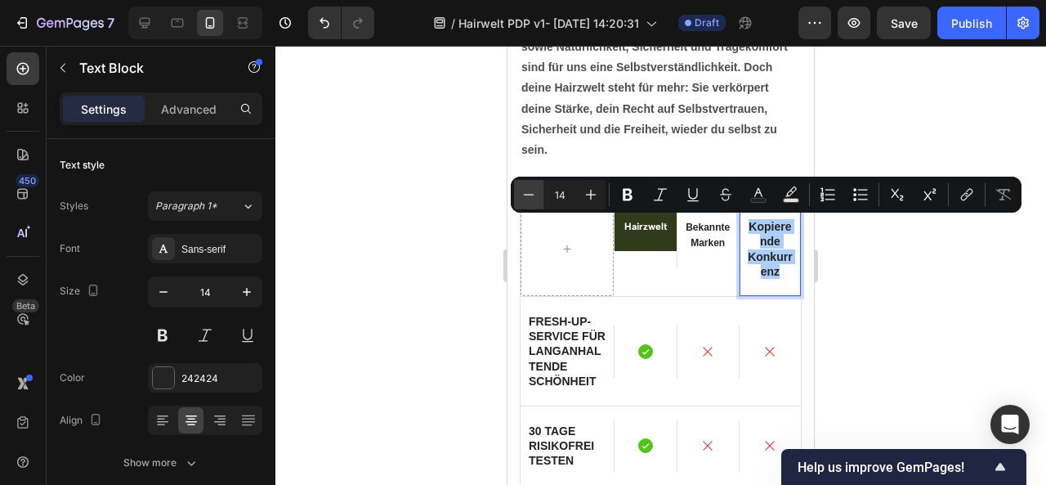
click at [534, 186] on icon "Editor contextual toolbar" at bounding box center [529, 194] width 16 height 16
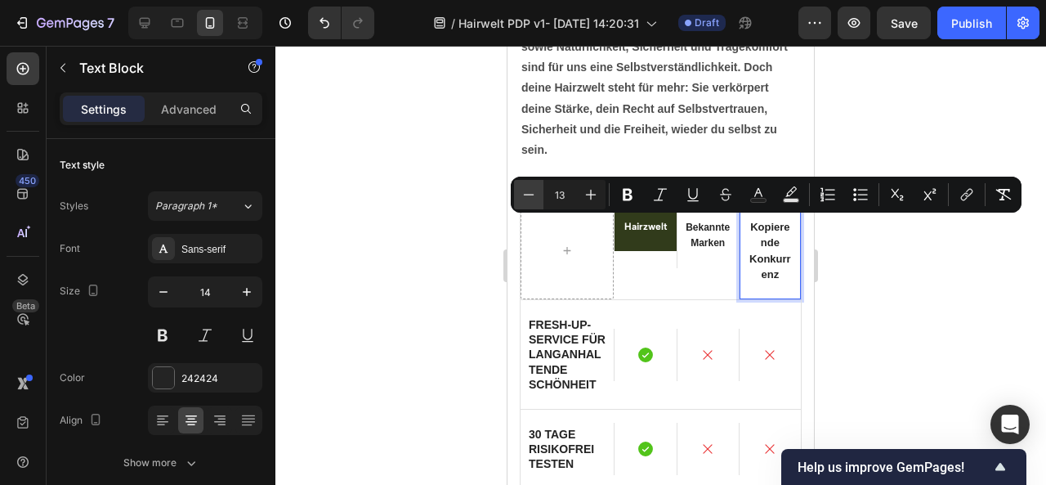
click at [534, 186] on icon "Editor contextual toolbar" at bounding box center [529, 194] width 16 height 16
type input "12"
click at [839, 275] on div at bounding box center [660, 265] width 771 height 439
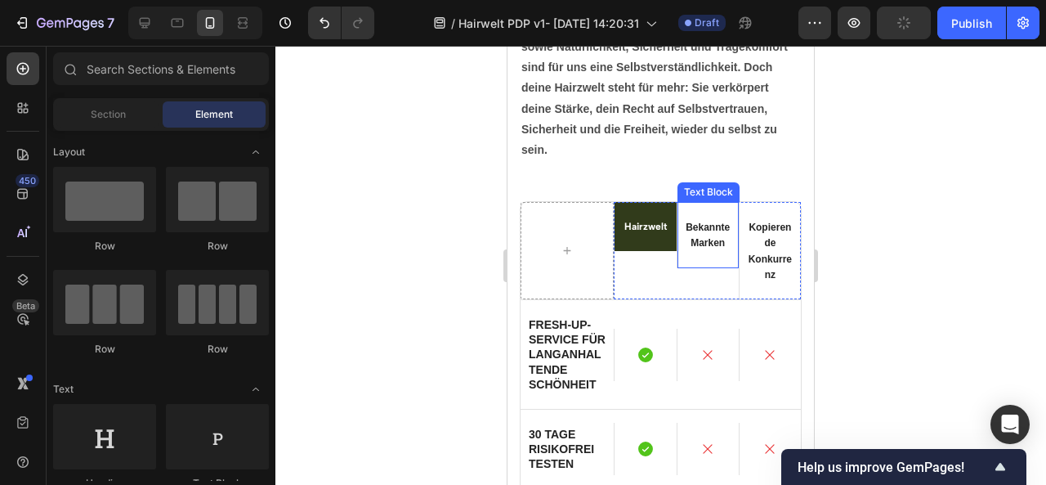
click at [683, 196] on div "Text Block" at bounding box center [708, 192] width 62 height 20
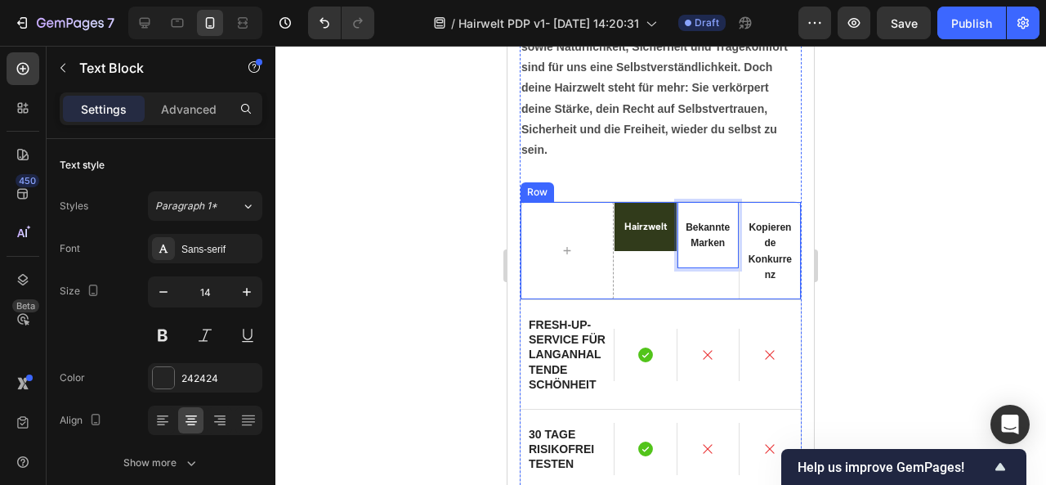
click at [536, 194] on div "Row" at bounding box center [537, 192] width 27 height 15
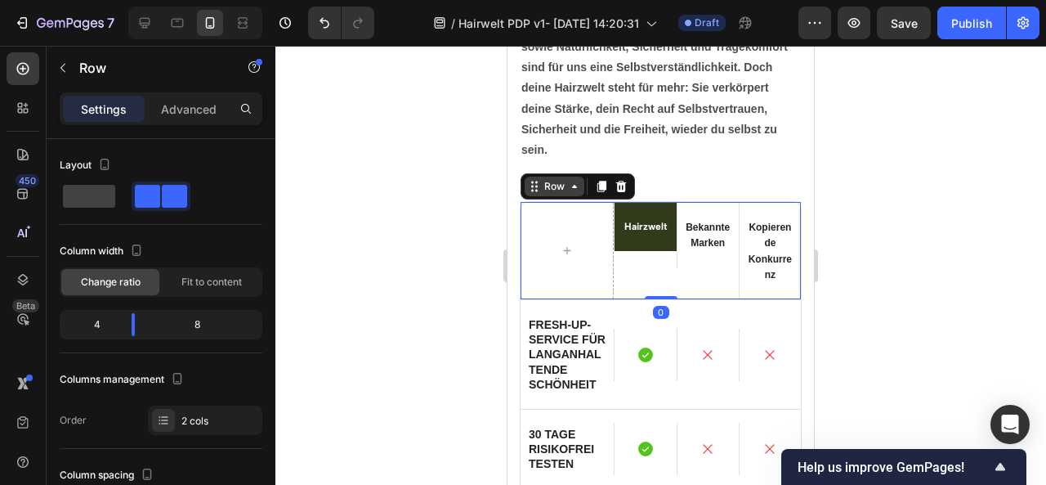
click at [541, 194] on div "Row" at bounding box center [555, 187] width 60 height 20
click at [546, 185] on div "Row" at bounding box center [554, 186] width 27 height 15
click at [200, 106] on p "Advanced" at bounding box center [189, 109] width 56 height 17
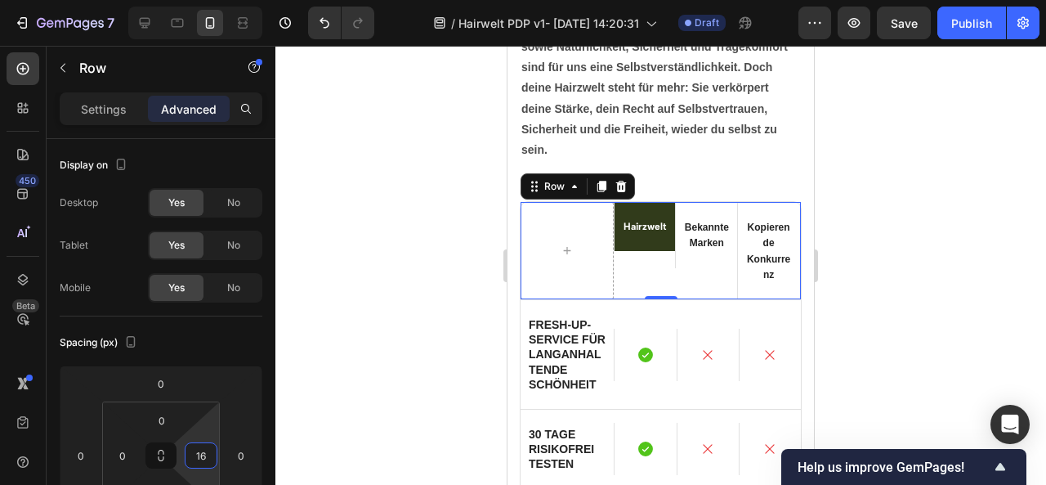
type input "0"
drag, startPoint x: 203, startPoint y: 426, endPoint x: 217, endPoint y: 478, distance: 54.1
click at [217, 0] on html "7 / Hairwelt PDP v1- [DATE] 14:20:31 Draft Preview Save Publish 450 Beta Sectio…" at bounding box center [523, 0] width 1046 height 0
drag, startPoint x: 117, startPoint y: 430, endPoint x: 118, endPoint y: 472, distance: 41.7
click at [118, 0] on html "7 / Hairwelt PDP v1- [DATE] 14:20:31 Draft Preview Save Publish 450 Beta Sectio…" at bounding box center [523, 0] width 1046 height 0
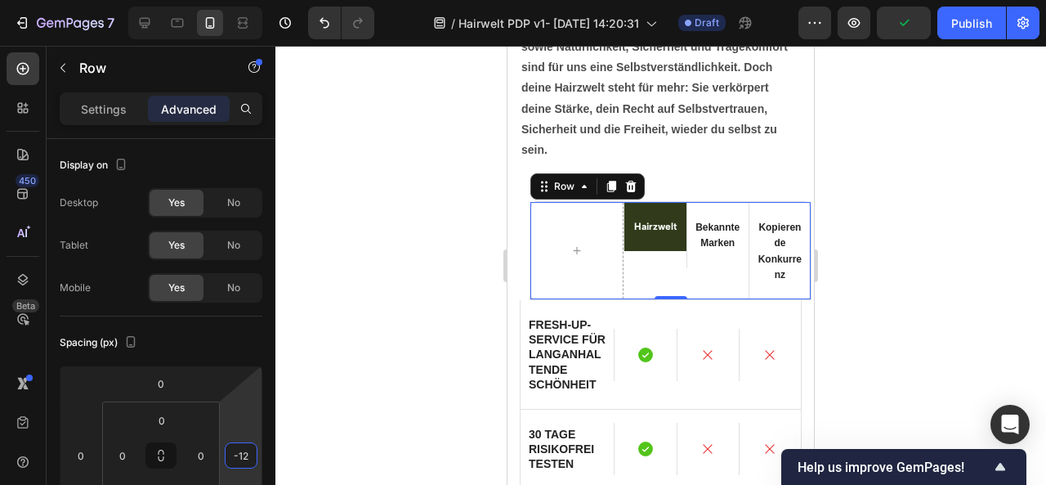
click at [249, 0] on html "7 / Hairwelt PDP v1- [DATE] 14:20:31 Draft Preview Publish 450 Beta Sections(18…" at bounding box center [523, 0] width 1046 height 0
type input "-1"
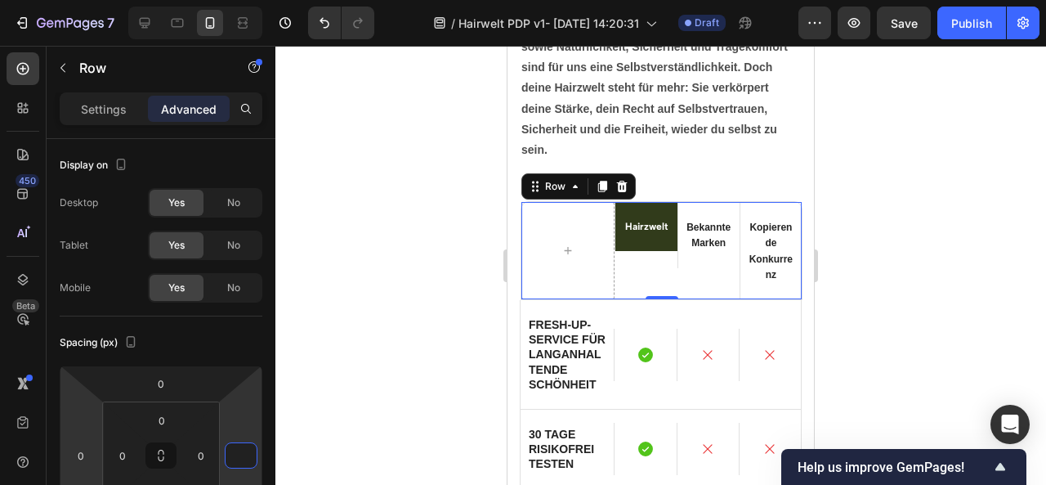
type input "4"
type input "0"
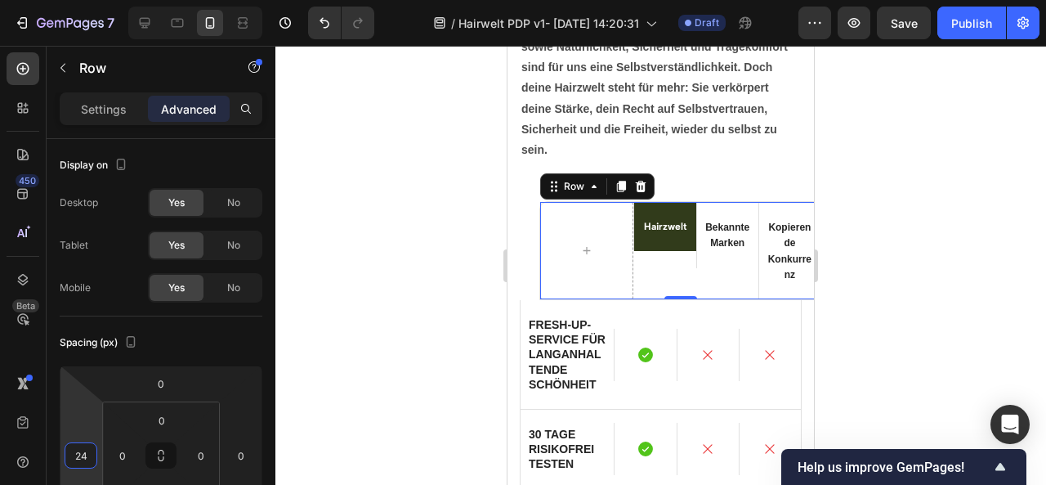
type input "26"
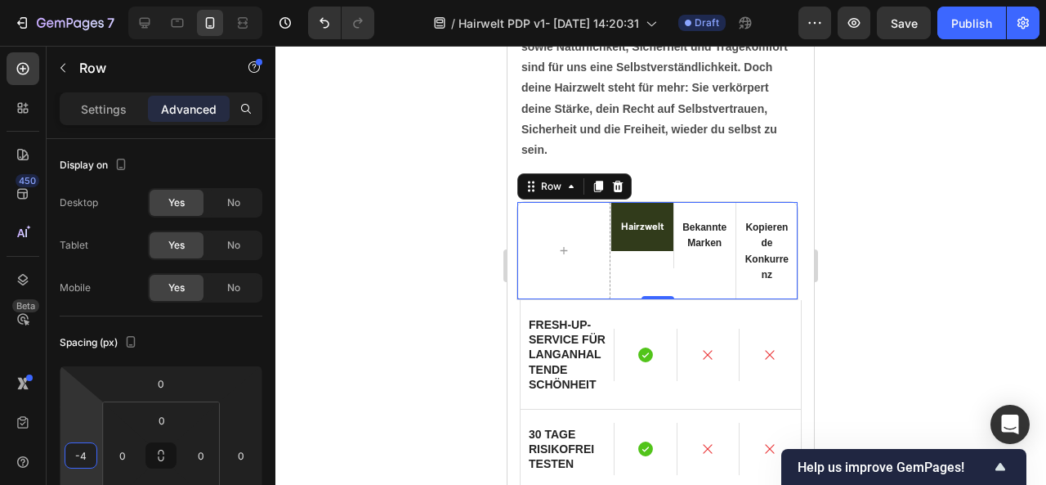
click at [88, 0] on html "7 / Hairwelt PDP v1- [DATE] 14:20:31 Draft Preview Save Publish 450 Beta Sectio…" at bounding box center [523, 0] width 1046 height 0
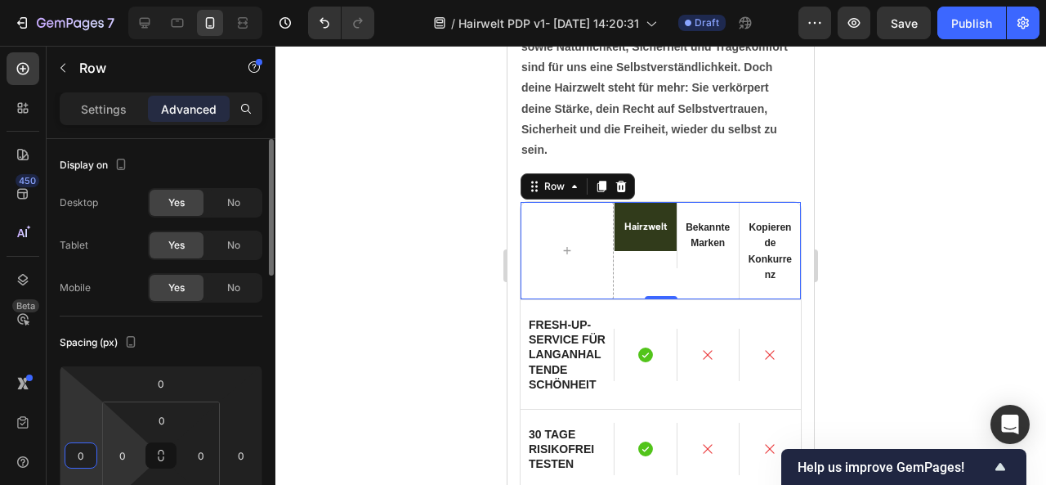
type input "0"
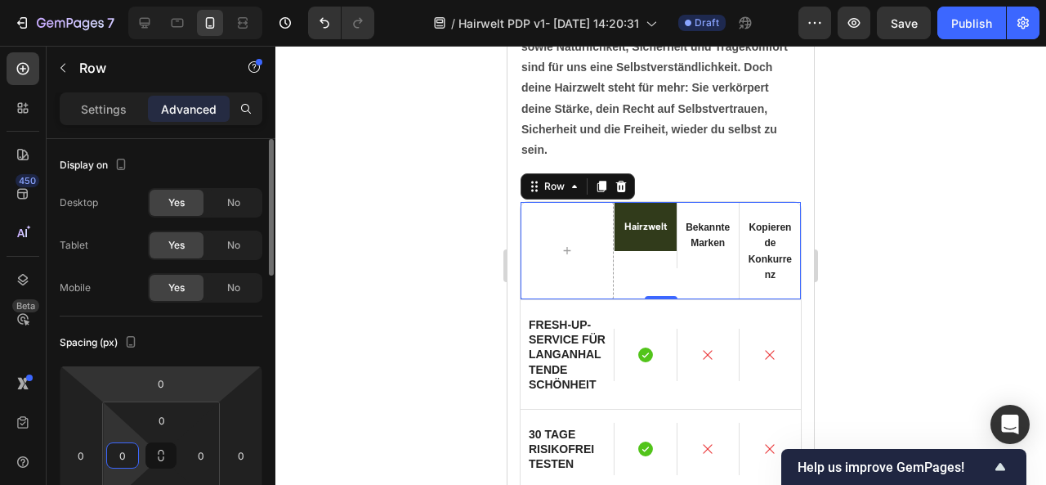
drag, startPoint x: 118, startPoint y: 426, endPoint x: 116, endPoint y: 398, distance: 27.8
click at [116, 0] on html "7 / Hairwelt PDP v1- [DATE] 14:20:31 Draft Preview Save Publish 450 Beta Sectio…" at bounding box center [523, 0] width 1046 height 0
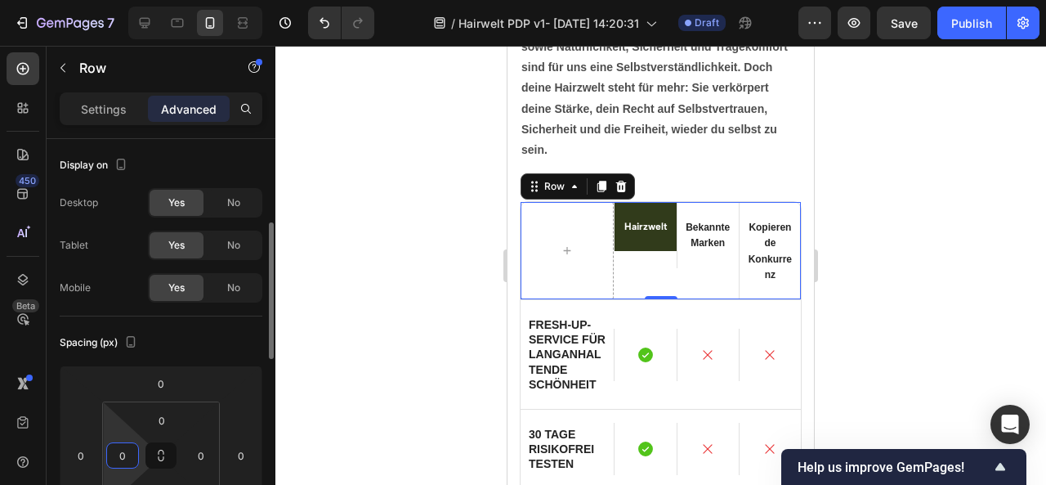
scroll to position [62, 0]
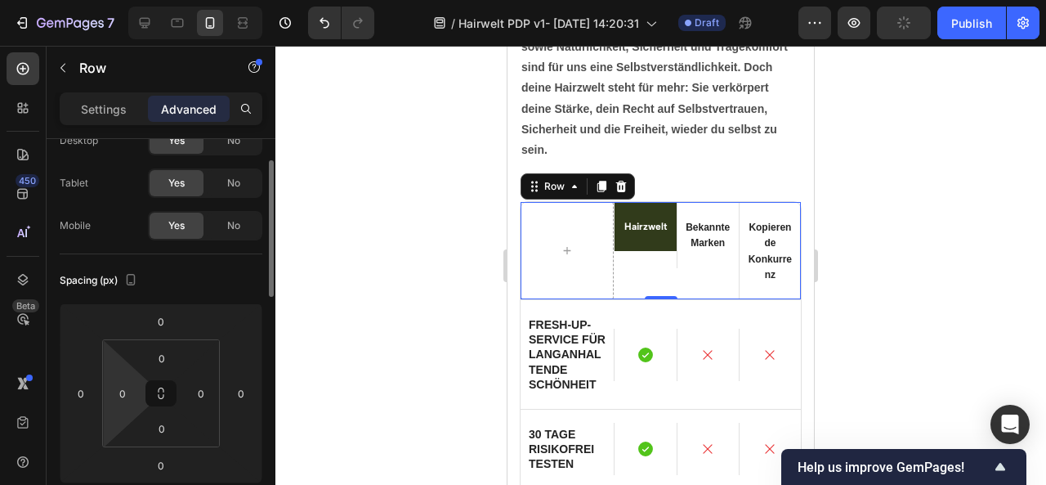
drag, startPoint x: 117, startPoint y: 362, endPoint x: 116, endPoint y: 374, distance: 12.3
click at [115, 0] on html "7 / Hairwelt PDP v1- [DATE] 14:20:31 Draft Preview Publish 450 Beta Sections(18…" at bounding box center [523, 0] width 1046 height 0
drag, startPoint x: 116, startPoint y: 372, endPoint x: 119, endPoint y: 334, distance: 37.7
click at [119, 0] on html "7 / Hairwelt PDP v1- [DATE] 14:20:31 Draft Preview Save Publish 450 Beta Sectio…" at bounding box center [523, 0] width 1046 height 0
drag, startPoint x: 120, startPoint y: 406, endPoint x: 113, endPoint y: 447, distance: 41.5
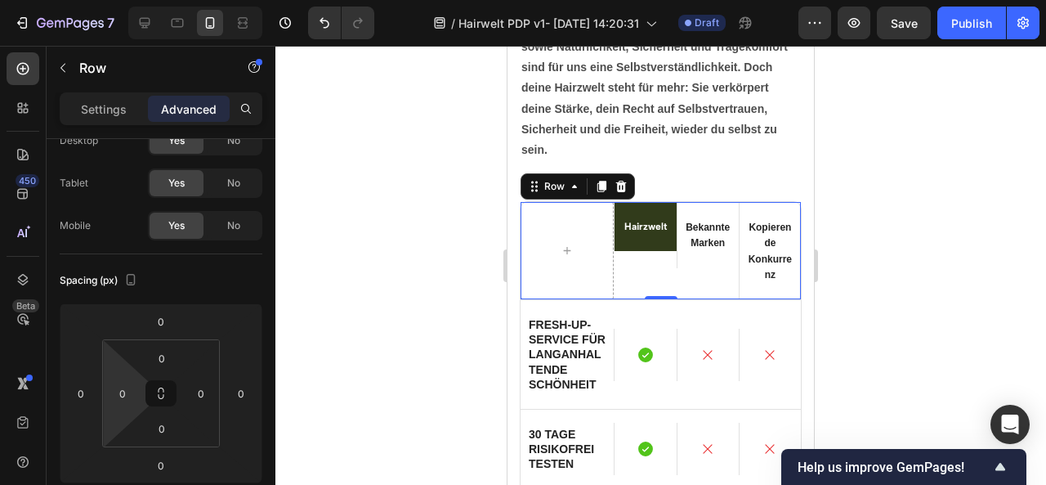
click at [113, 0] on html "7 / Hairwelt PDP v1- [DATE] 14:20:31 Draft Preview Save Publish 450 Beta Sectio…" at bounding box center [523, 0] width 1046 height 0
click at [127, 389] on input "0" at bounding box center [122, 393] width 25 height 25
type input "-"
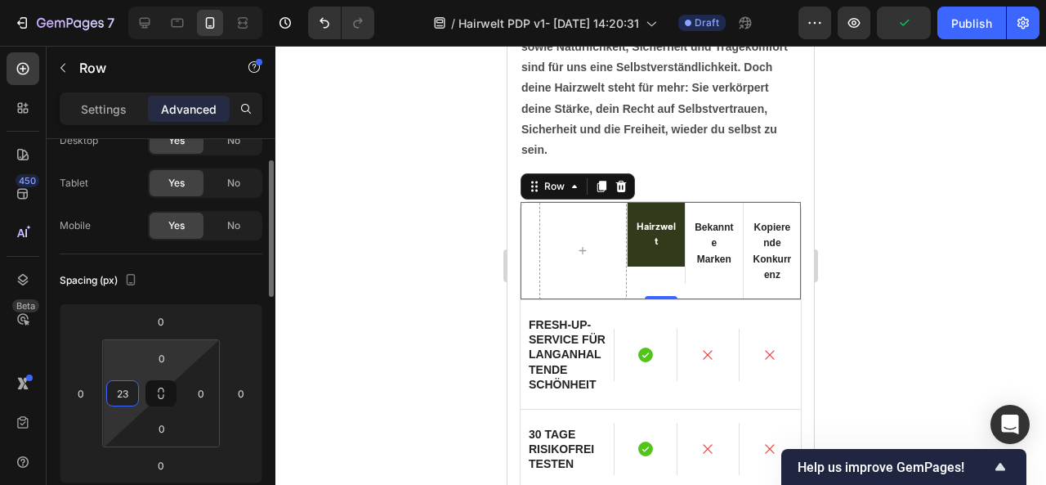
type input "2"
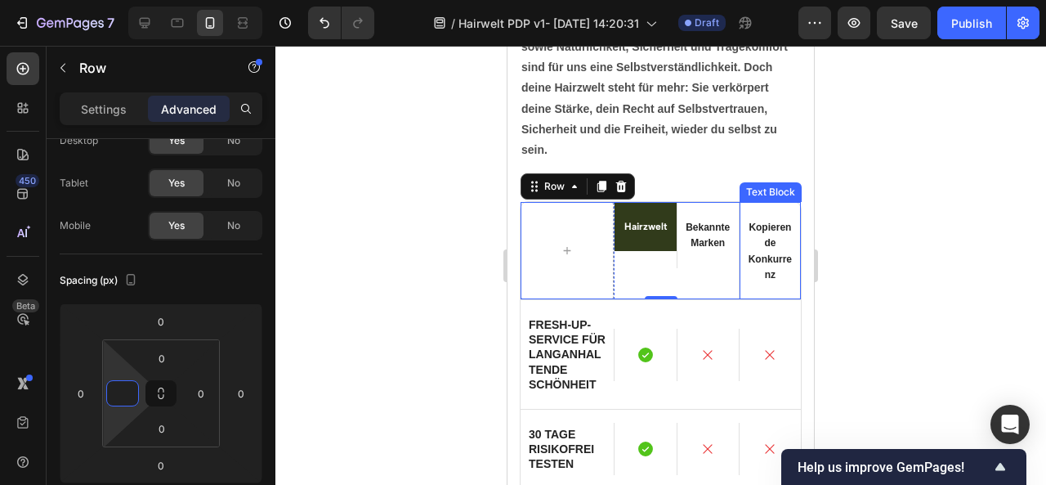
click at [769, 205] on div "Kopierende Konkurrenz" at bounding box center [770, 250] width 61 height 97
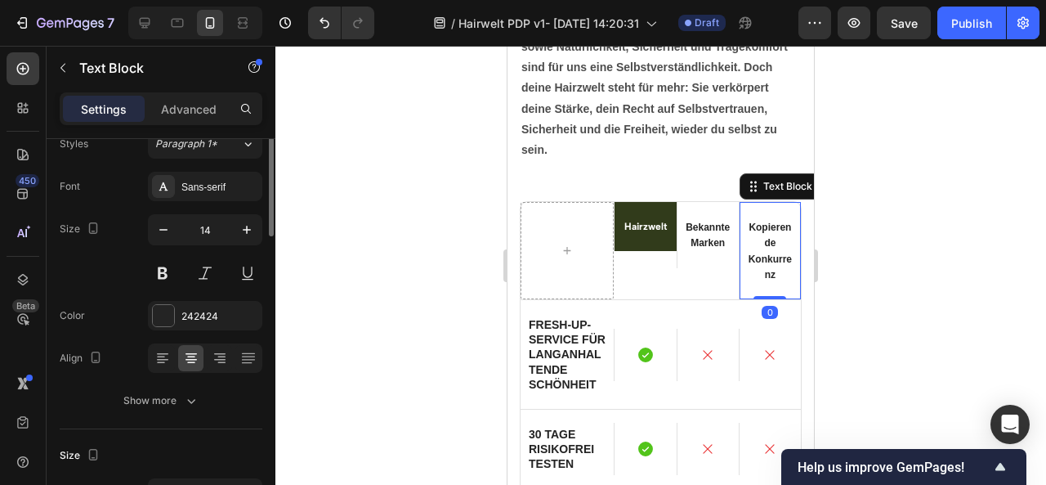
scroll to position [0, 0]
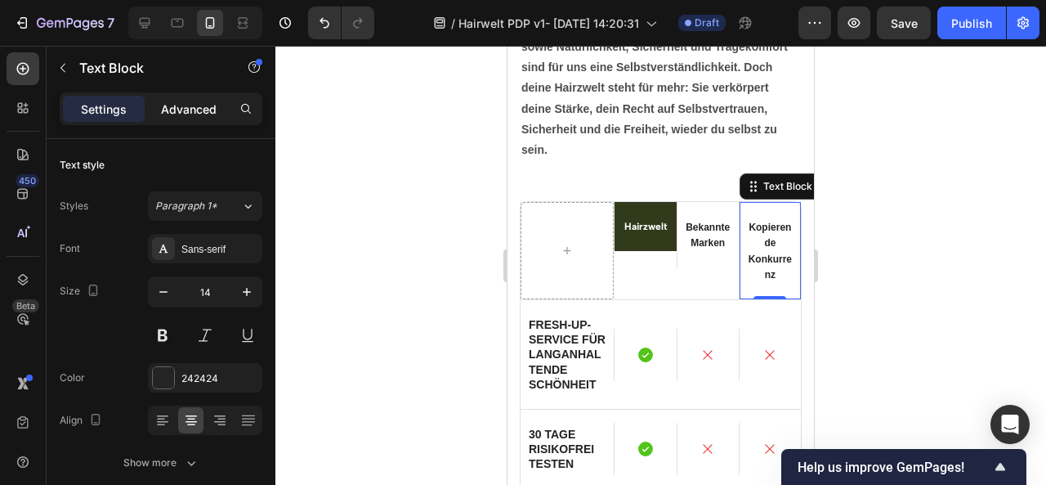
click at [181, 106] on p "Advanced" at bounding box center [189, 109] width 56 height 17
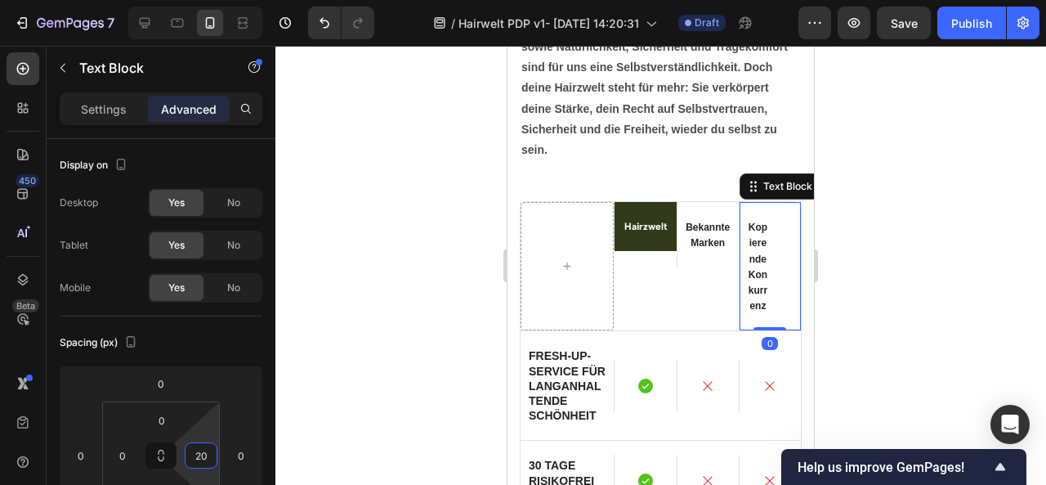
type input "0"
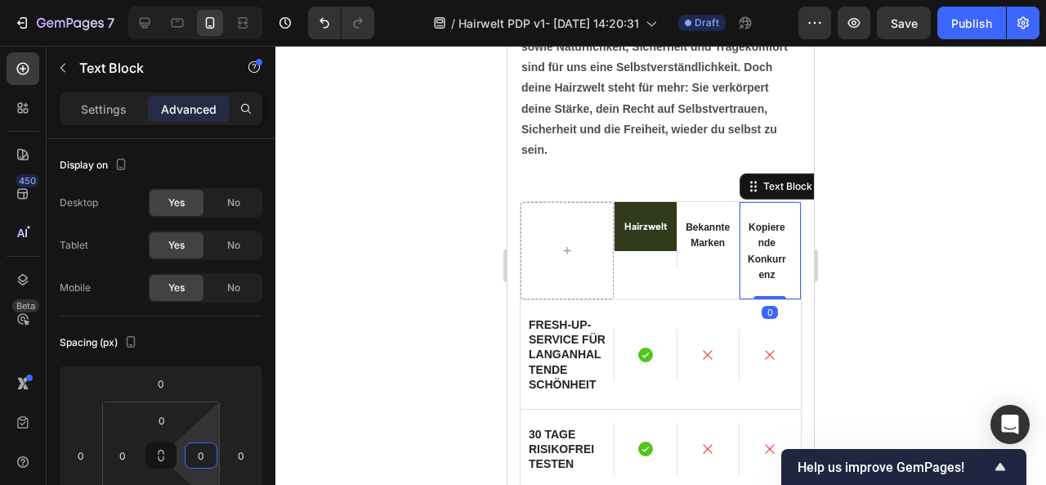
drag, startPoint x: 209, startPoint y: 426, endPoint x: 212, endPoint y: 465, distance: 39.3
click at [212, 0] on html "7 / Hairwelt PDP v1- [DATE] 14:20:31 Draft Preview Save Publish 450 Beta Sectio…" at bounding box center [523, 0] width 1046 height 0
drag, startPoint x: 122, startPoint y: 436, endPoint x: 121, endPoint y: 459, distance: 23.7
click at [121, 0] on html "7 / Hairwelt PDP v1- [DATE] 14:20:31 Draft Preview Publish 450 Beta Sections(18…" at bounding box center [523, 0] width 1046 height 0
drag, startPoint x: 117, startPoint y: 431, endPoint x: 117, endPoint y: 418, distance: 13.1
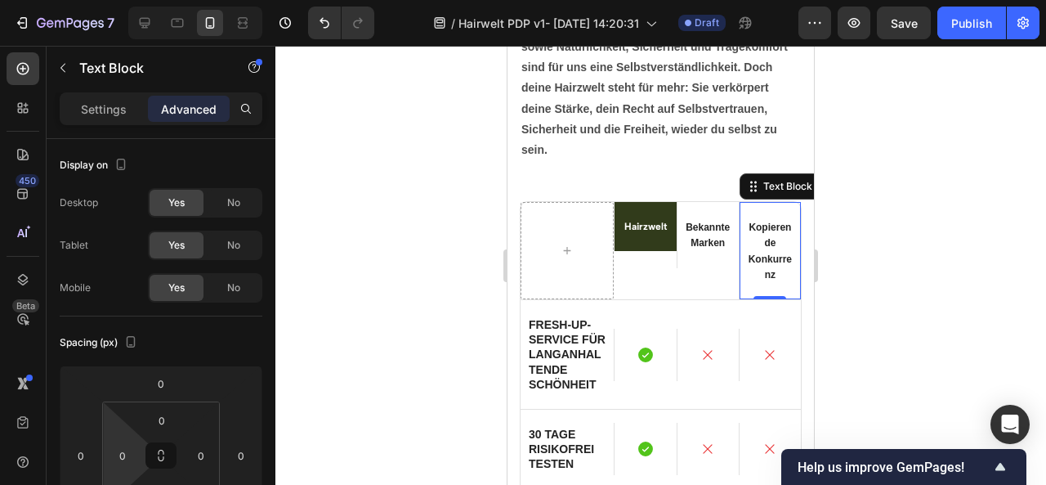
click at [117, 0] on html "7 / Hairwelt PDP v1- [DATE] 14:20:31 Draft Preview Save Publish 450 Beta Sectio…" at bounding box center [523, 0] width 1046 height 0
click at [160, 343] on div "Spacing (px)" at bounding box center [161, 342] width 203 height 26
drag, startPoint x: 113, startPoint y: 432, endPoint x: 111, endPoint y: 486, distance: 54.0
click at [111, 0] on html "7 / Hairwelt PDP v1- [DATE] 14:20:31 Draft Preview Save Publish 450 Beta Sectio…" at bounding box center [523, 0] width 1046 height 0
drag, startPoint x: 114, startPoint y: 429, endPoint x: 108, endPoint y: 486, distance: 57.5
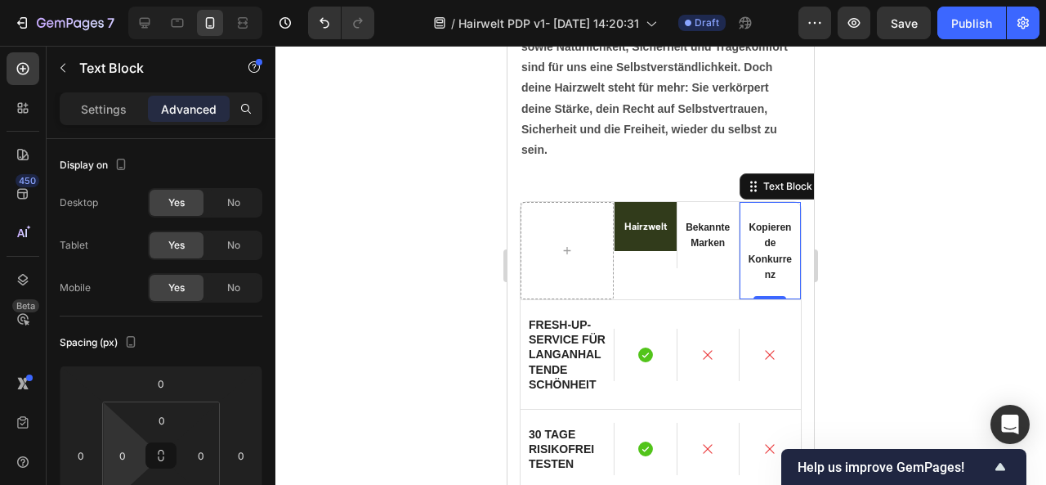
click at [108, 0] on html "7 / Hairwelt PDP v1- [DATE] 14:20:31 Draft Preview Save Publish 450 Beta Sectio…" at bounding box center [523, 0] width 1046 height 0
click at [124, 454] on input "0" at bounding box center [122, 455] width 25 height 25
type input "0"
type input "-"
type input "-12"
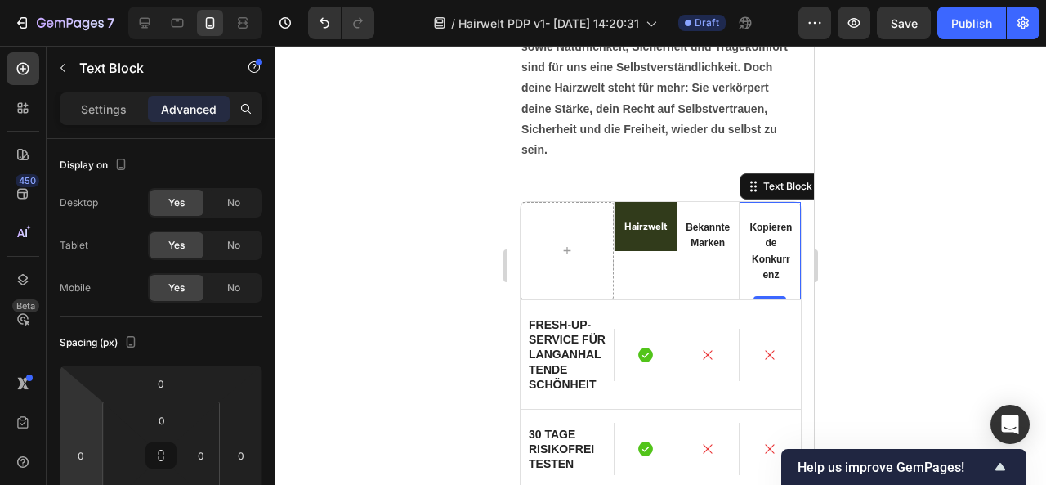
type input "0"
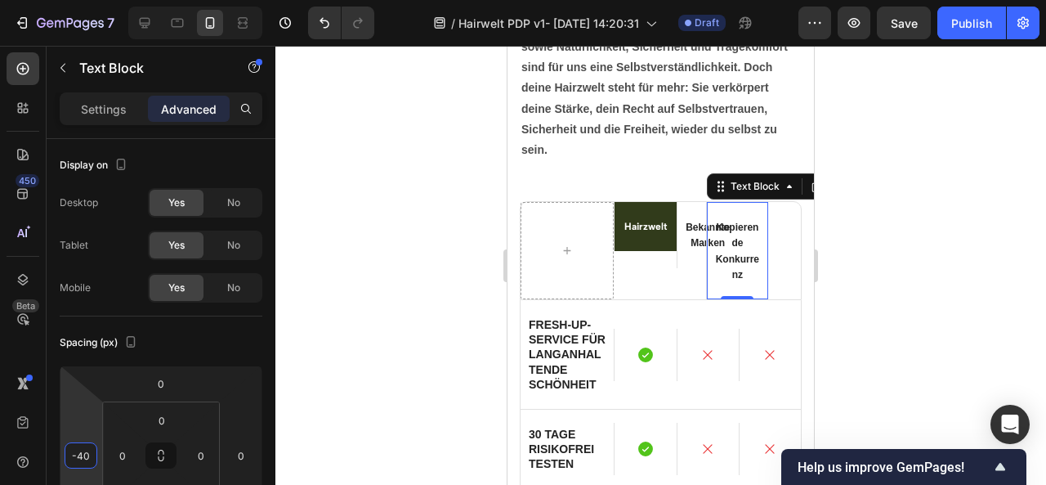
drag, startPoint x: 77, startPoint y: 419, endPoint x: 79, endPoint y: 436, distance: 16.5
click at [79, 0] on html "7 / Hairwelt PDP v1- [DATE] 14:20:31 Draft Preview Save Publish 450 Beta Sectio…" at bounding box center [523, 0] width 1046 height 0
click at [319, 27] on icon "Undo/Redo" at bounding box center [324, 23] width 16 height 16
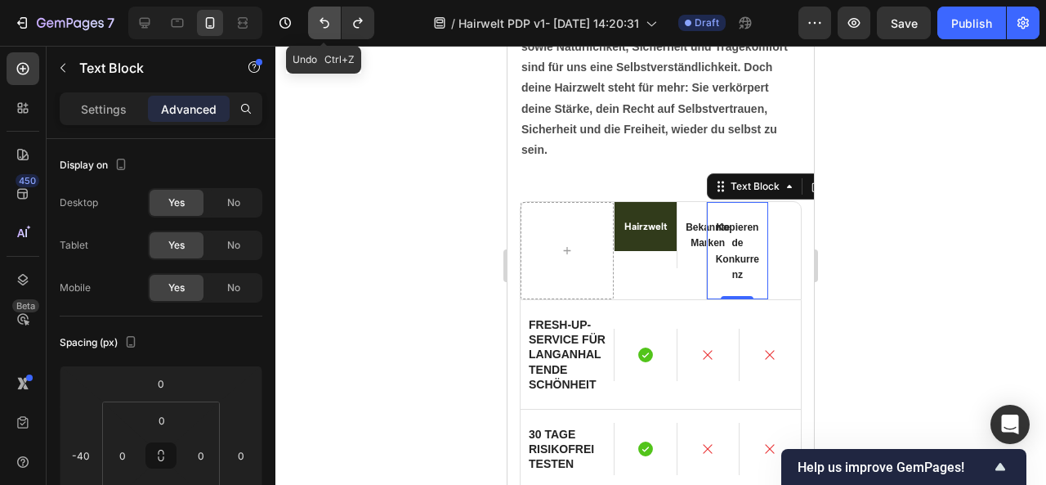
click at [319, 27] on icon "Undo/Redo" at bounding box center [324, 23] width 16 height 16
type input "0"
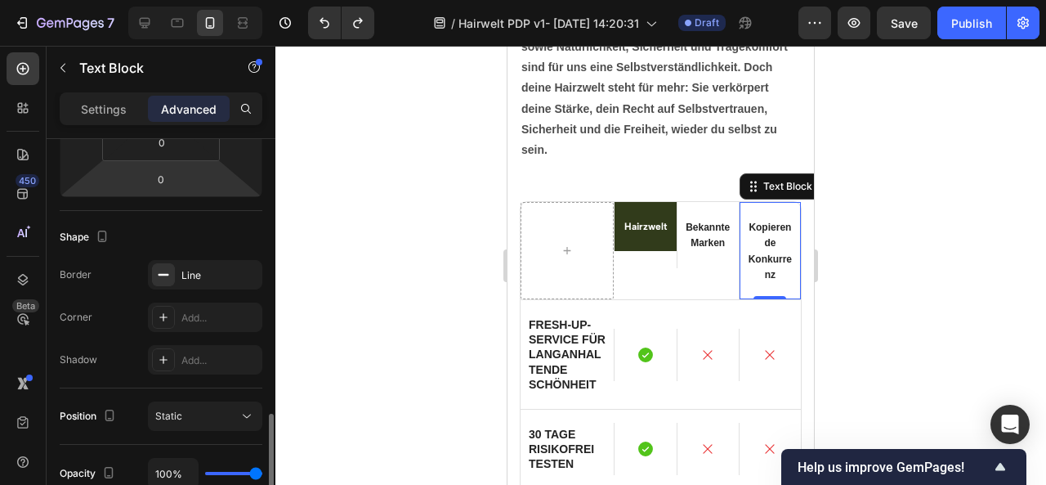
scroll to position [463, 0]
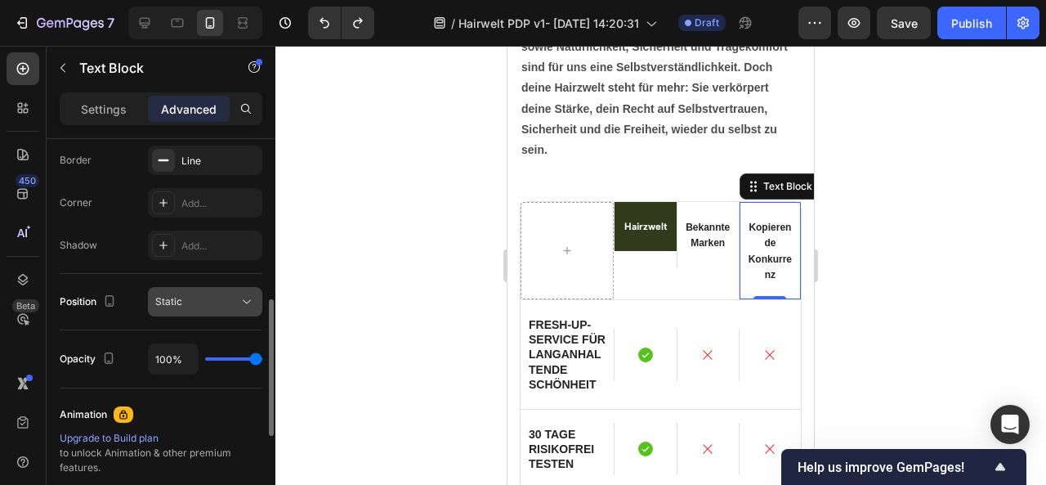
click at [197, 310] on button "Static" at bounding box center [205, 301] width 114 height 29
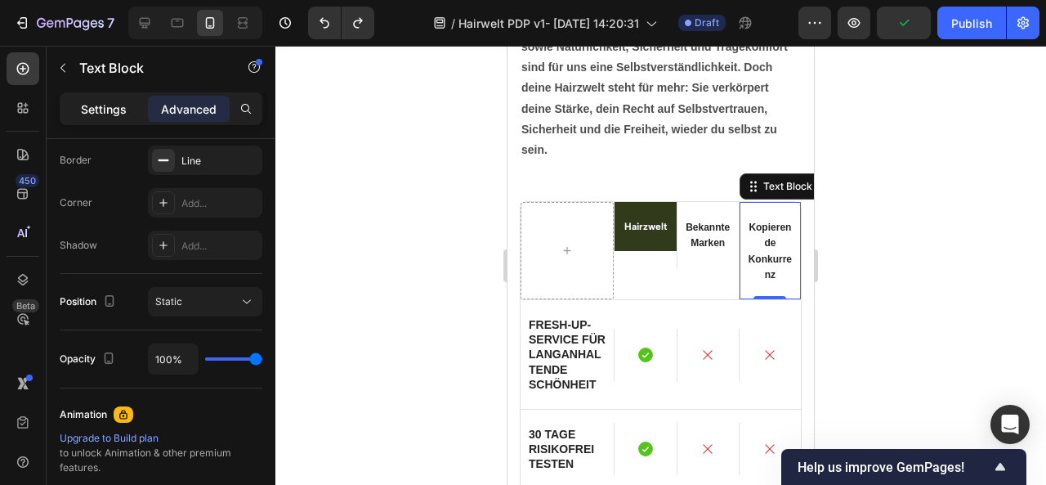
click at [115, 114] on p "Settings" at bounding box center [104, 109] width 46 height 17
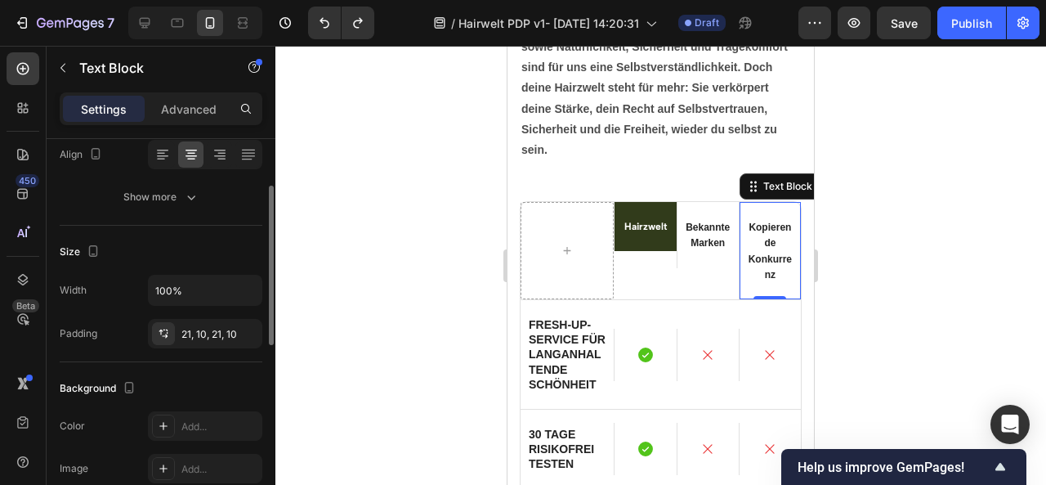
scroll to position [221, 0]
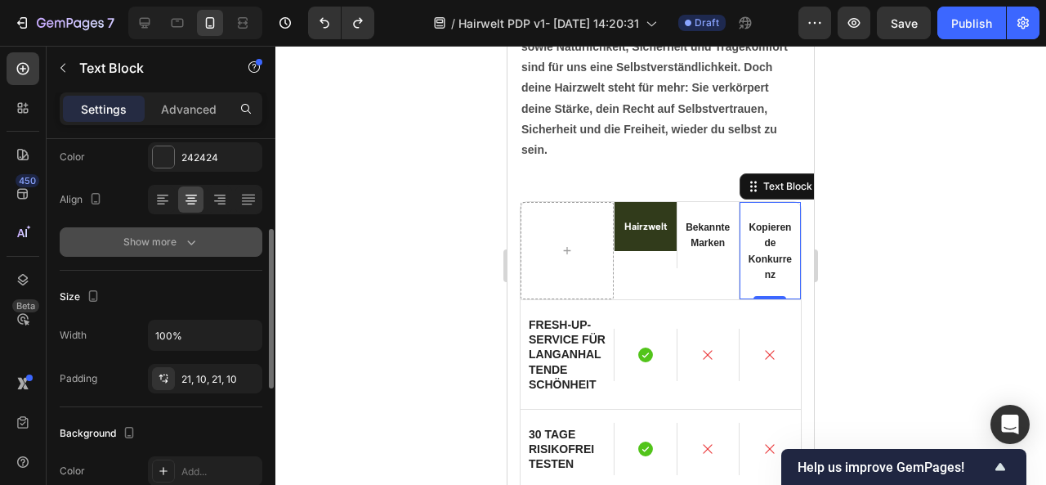
click at [150, 235] on div "Show more" at bounding box center [161, 242] width 76 height 16
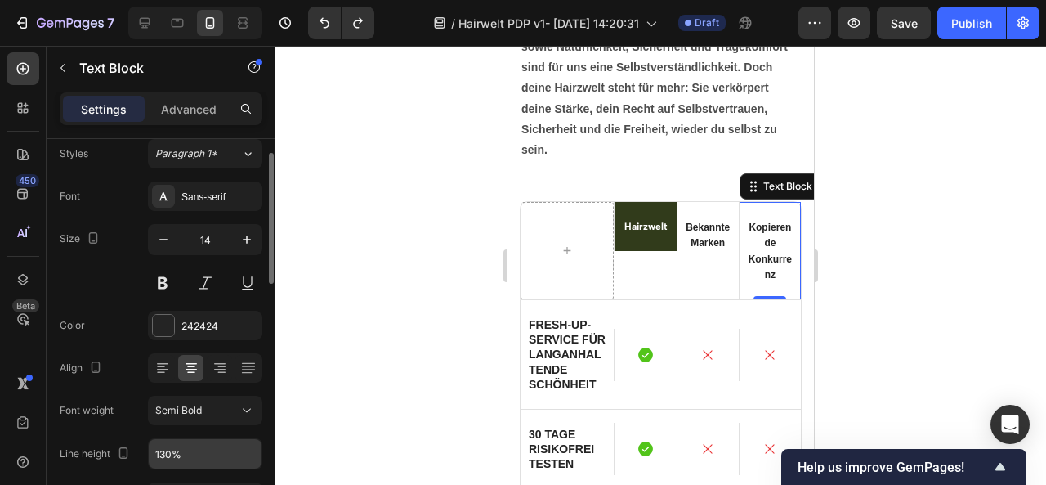
scroll to position [4, 0]
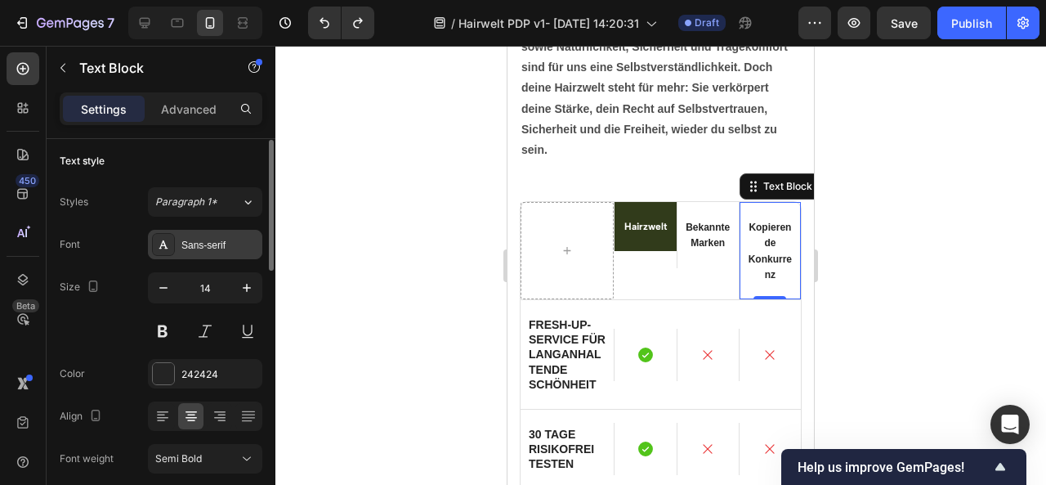
click at [202, 248] on div "Sans-serif" at bounding box center [219, 245] width 77 height 15
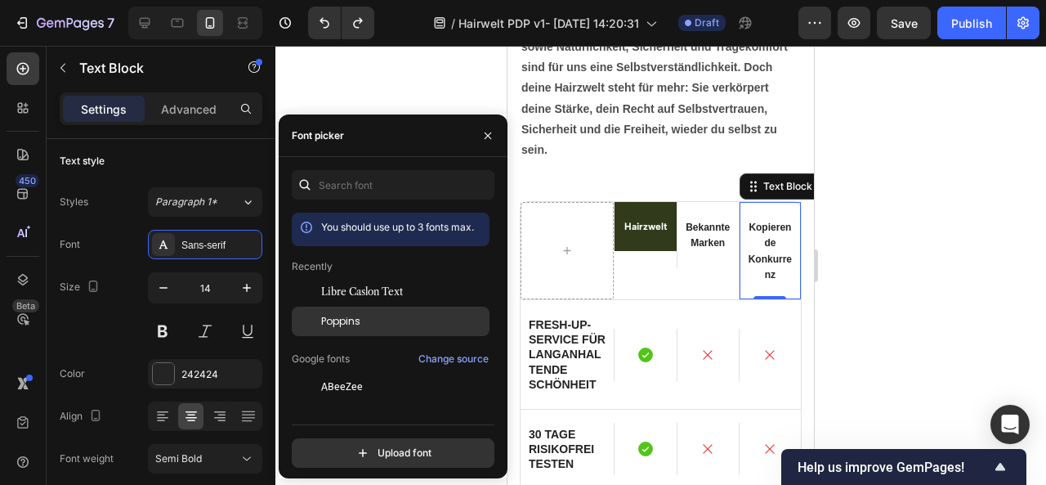
click at [337, 327] on span "Poppins" at bounding box center [340, 321] width 39 height 15
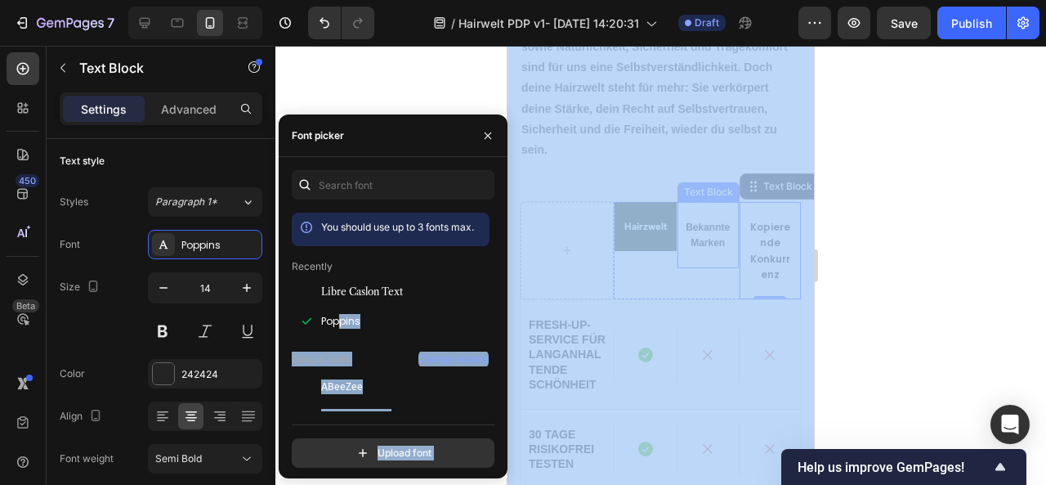
drag, startPoint x: 844, startPoint y: 373, endPoint x: 776, endPoint y: 264, distance: 128.1
click at [845, 267] on div at bounding box center [660, 265] width 771 height 439
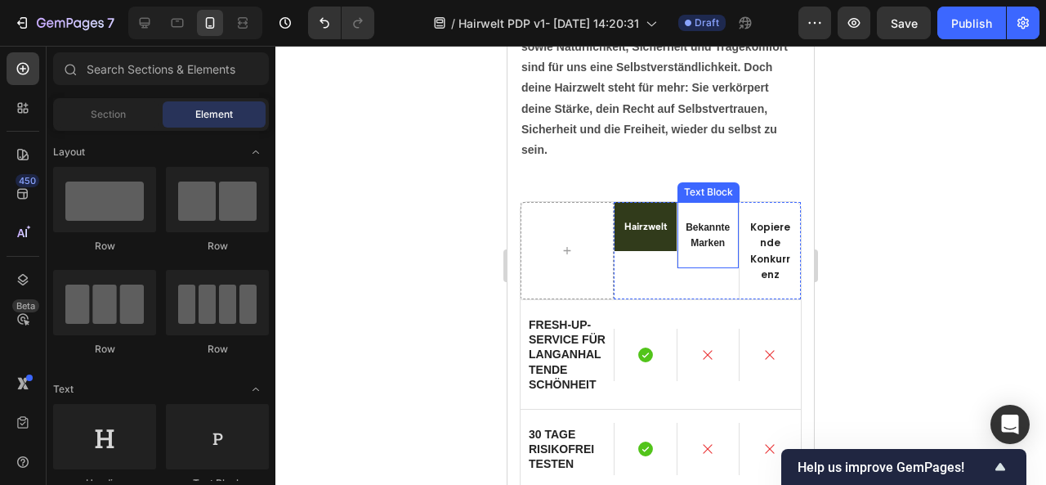
click at [698, 237] on span "Bekannte Marken" at bounding box center [708, 234] width 44 height 27
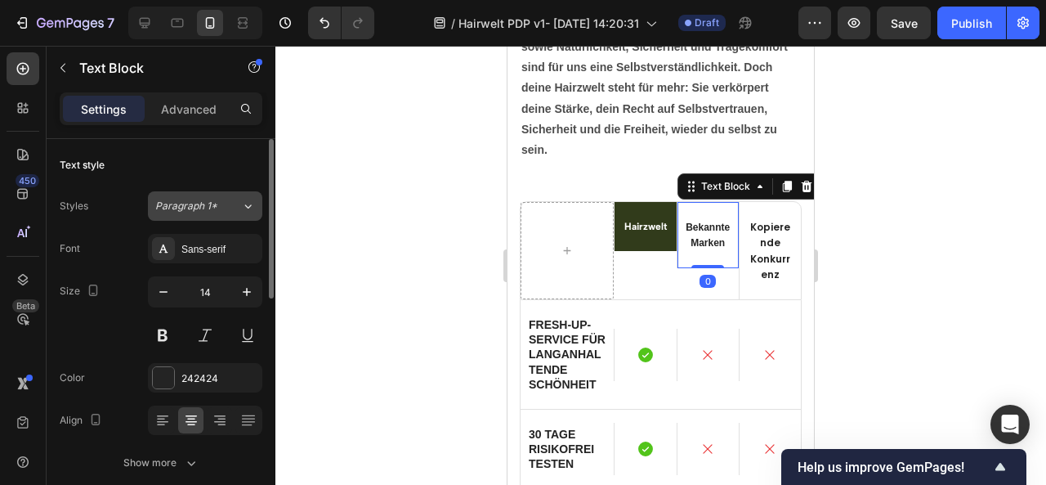
click at [209, 214] on button "Paragraph 1*" at bounding box center [205, 205] width 114 height 29
click at [174, 154] on div "Text style" at bounding box center [161, 165] width 203 height 26
click at [219, 258] on div "Sans-serif" at bounding box center [205, 248] width 114 height 29
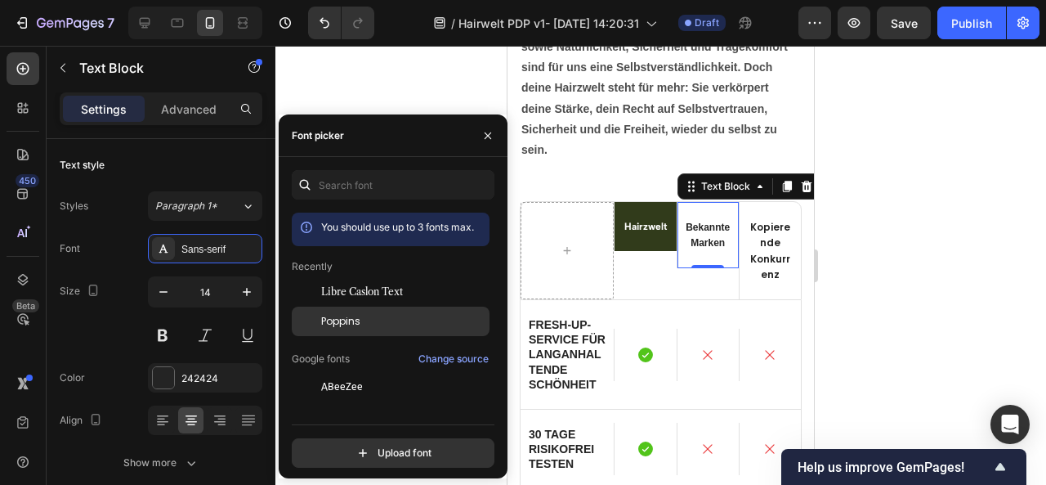
click at [345, 322] on span "Poppins" at bounding box center [340, 321] width 39 height 15
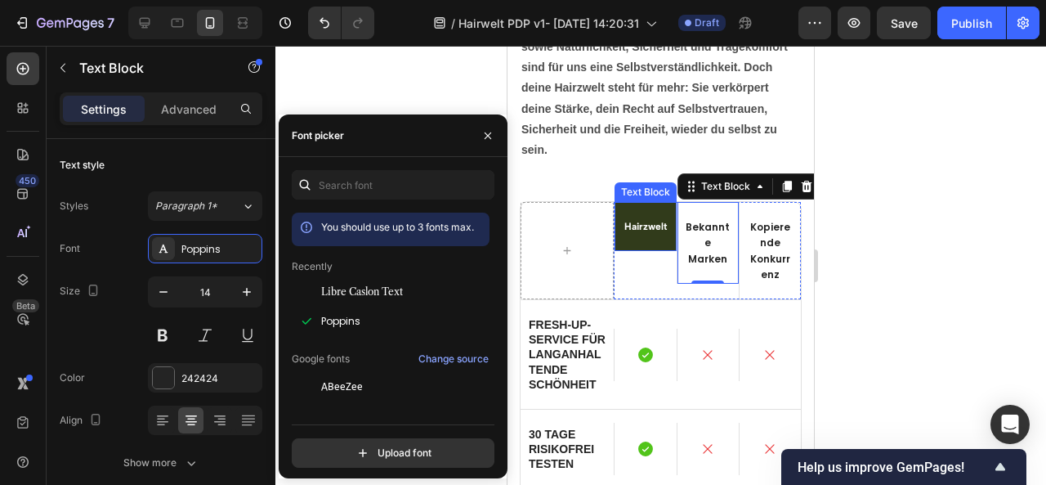
click at [647, 223] on span "Hairzwelt" at bounding box center [645, 226] width 42 height 11
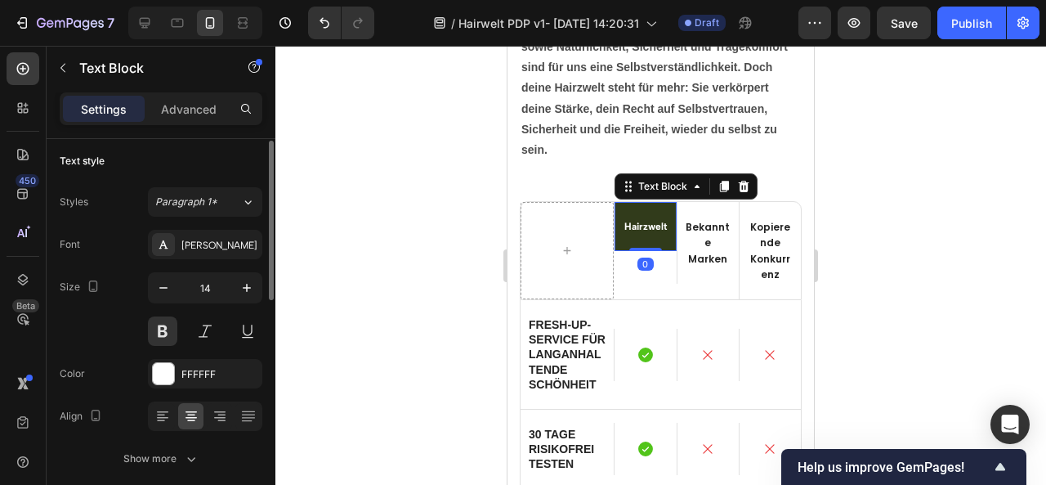
click at [639, 223] on span "Hairzwelt" at bounding box center [645, 226] width 42 height 11
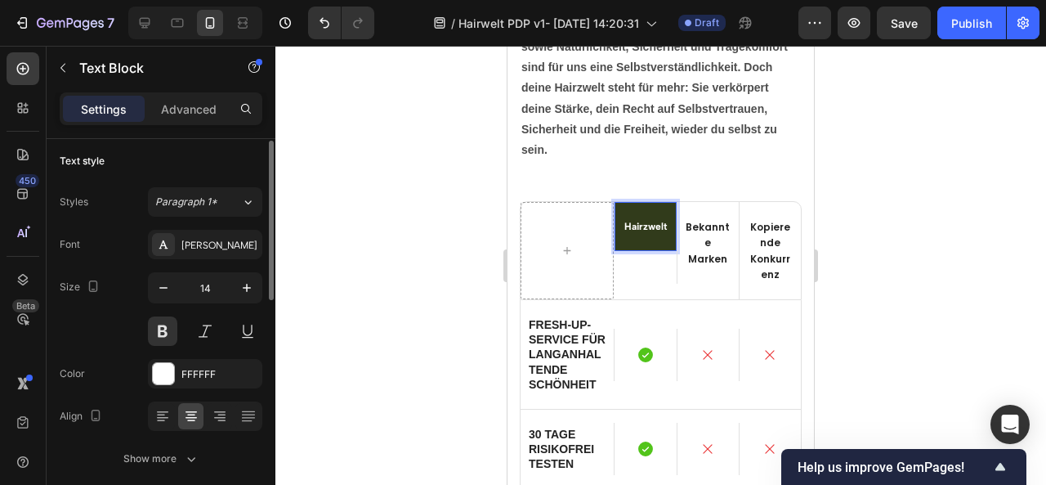
click at [639, 223] on span "Hairzwelt" at bounding box center [645, 226] width 42 height 11
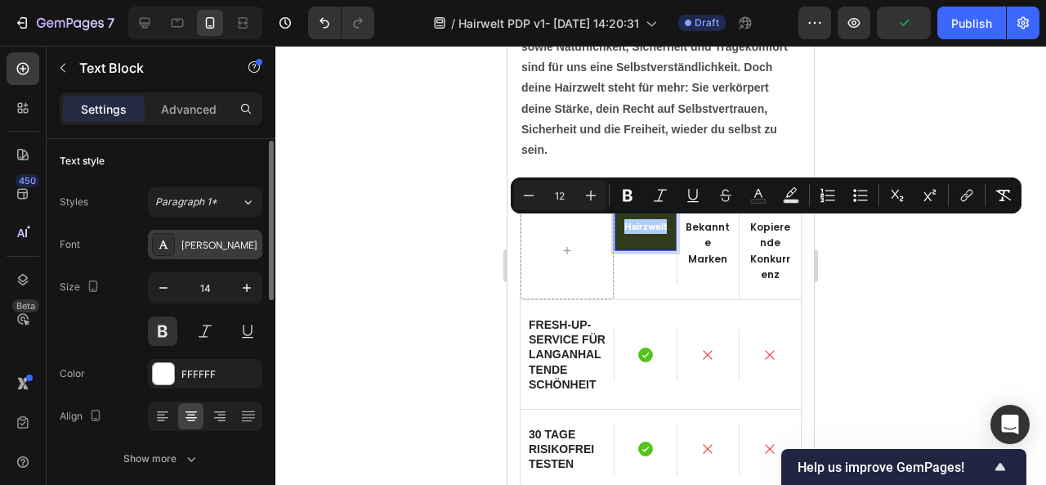
click at [216, 249] on div "Albert Sans" at bounding box center [219, 245] width 77 height 15
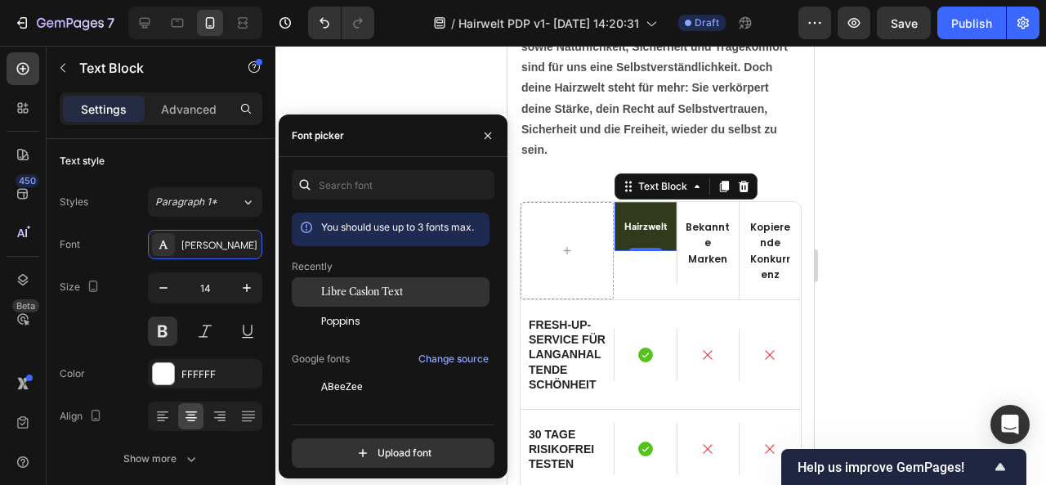
click at [351, 326] on span "Poppins" at bounding box center [340, 321] width 39 height 15
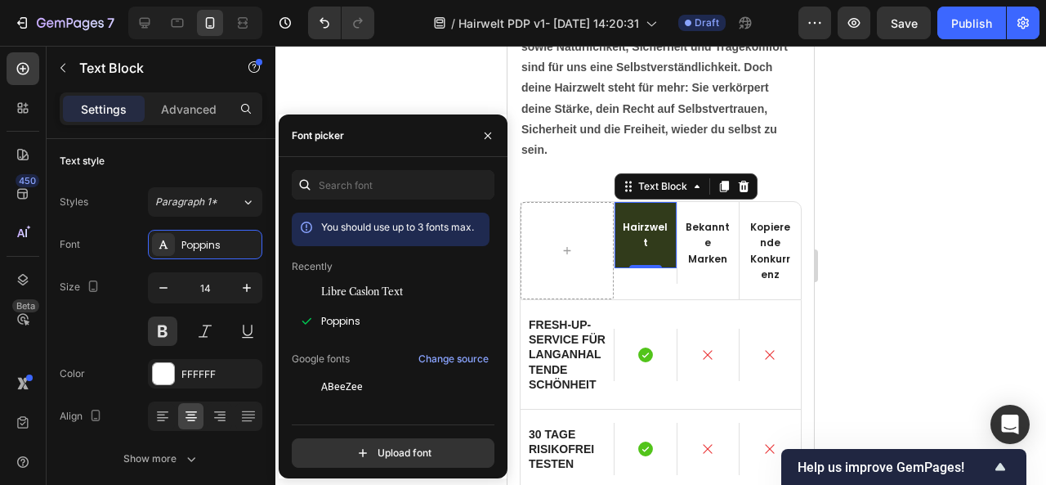
click at [872, 300] on div at bounding box center [660, 265] width 771 height 439
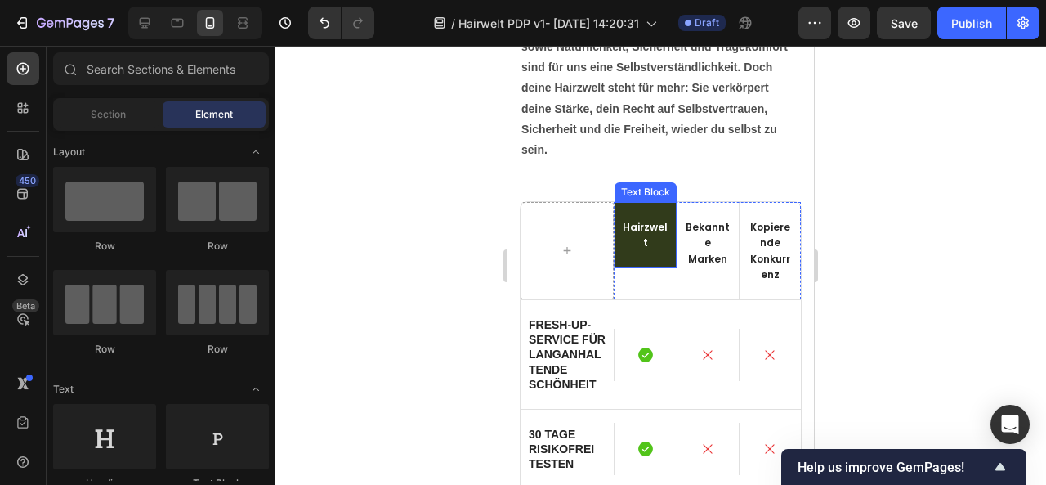
click at [639, 226] on span "Hairzwelt" at bounding box center [645, 234] width 45 height 29
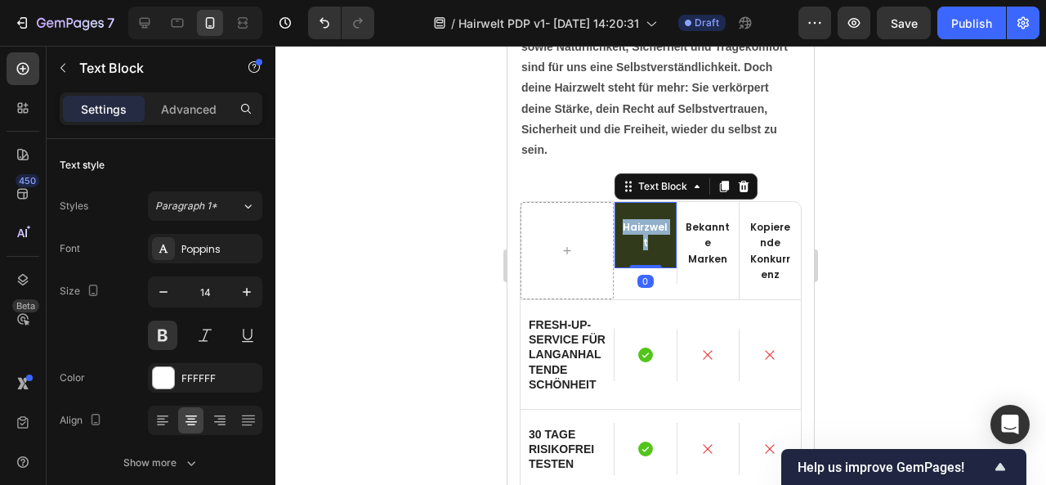
click at [639, 226] on span "Hairzwelt" at bounding box center [645, 234] width 45 height 29
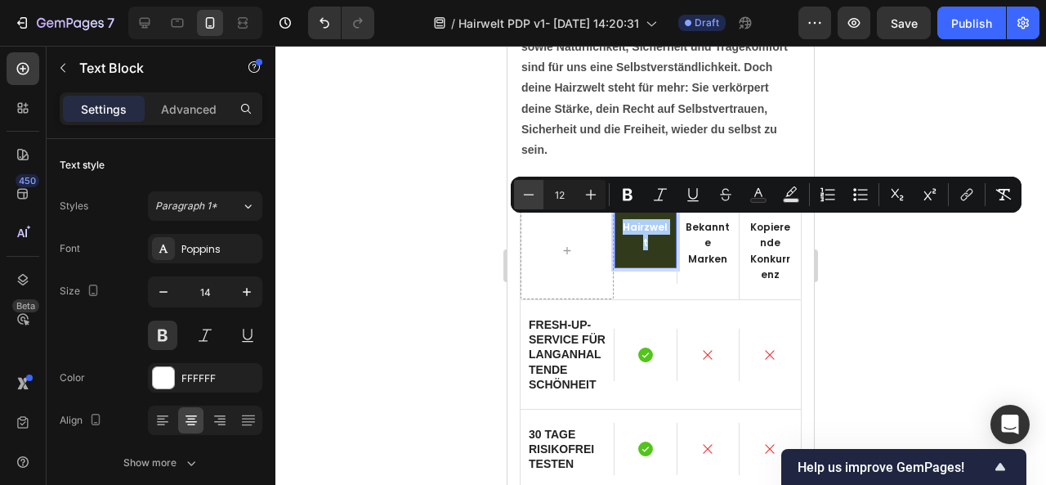
click at [522, 191] on icon "Editor contextual toolbar" at bounding box center [529, 194] width 16 height 16
type input "11"
click at [923, 275] on div at bounding box center [660, 265] width 771 height 439
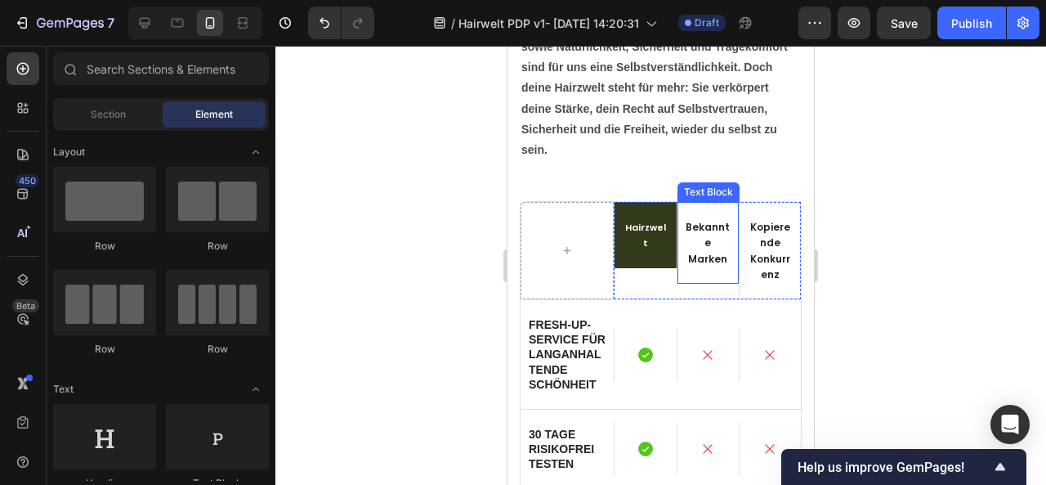
click at [691, 227] on span "Bekannte Marken" at bounding box center [708, 242] width 44 height 45
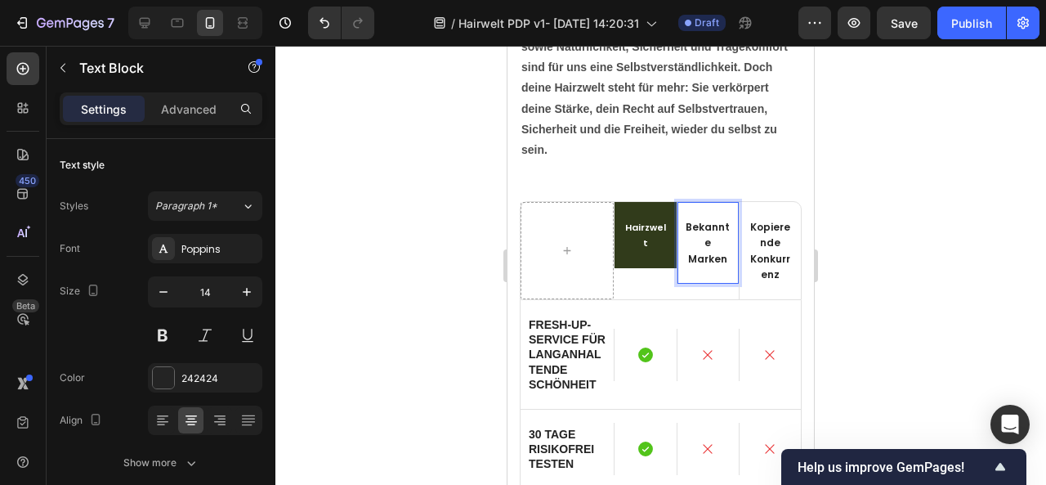
click at [691, 227] on span "Bekannte Marken" at bounding box center [708, 242] width 44 height 45
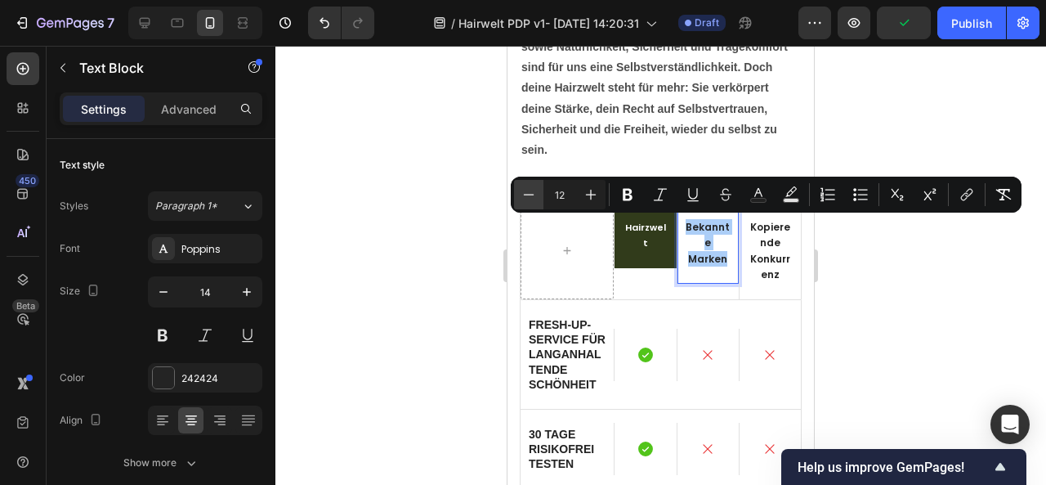
click at [537, 191] on button "Minus" at bounding box center [528, 194] width 29 height 29
type input "11"
click at [841, 257] on div at bounding box center [660, 265] width 771 height 439
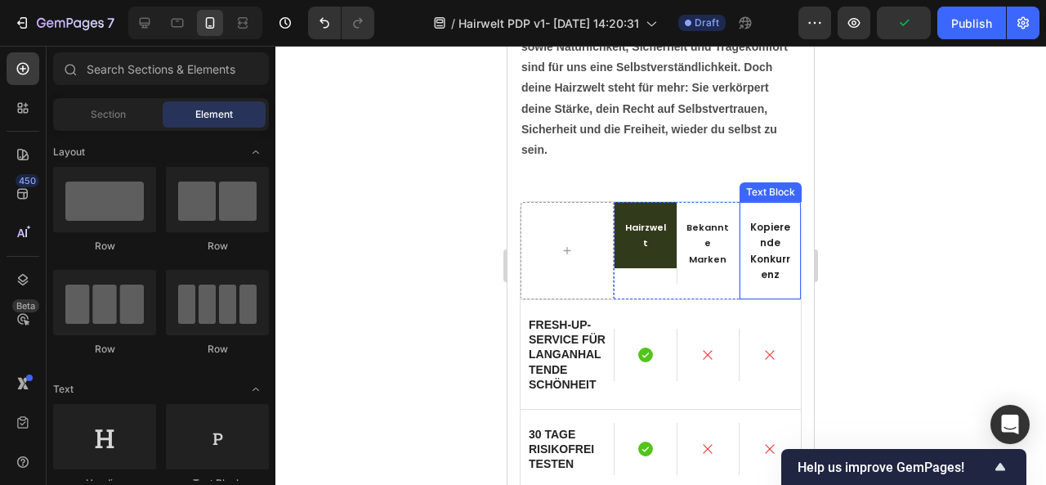
click at [758, 235] on span "Kopierende Konkurrenz" at bounding box center [770, 250] width 40 height 61
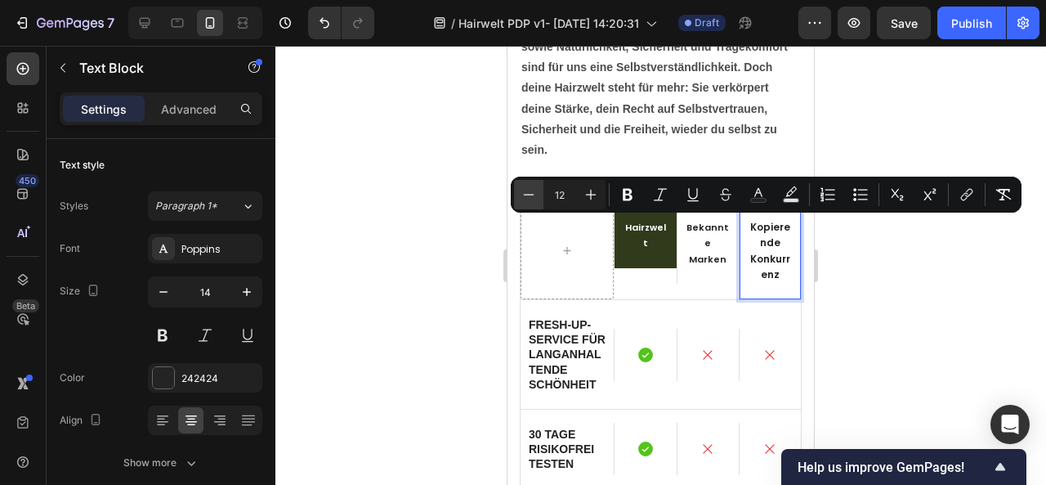
click at [534, 190] on icon "Editor contextual toolbar" at bounding box center [529, 194] width 16 height 16
type input "11"
click at [880, 279] on div at bounding box center [660, 265] width 771 height 439
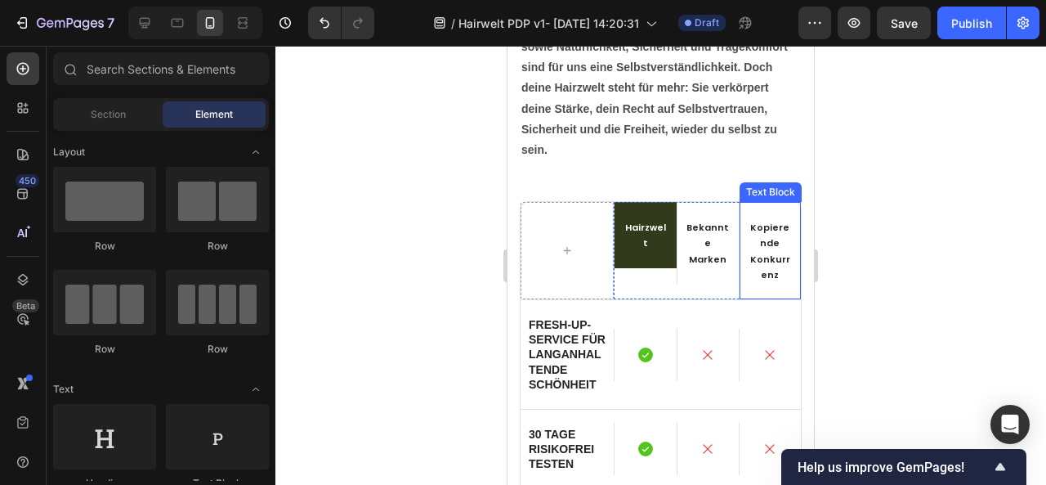
click at [783, 216] on div "Kopierende Konkurrenz" at bounding box center [770, 250] width 61 height 97
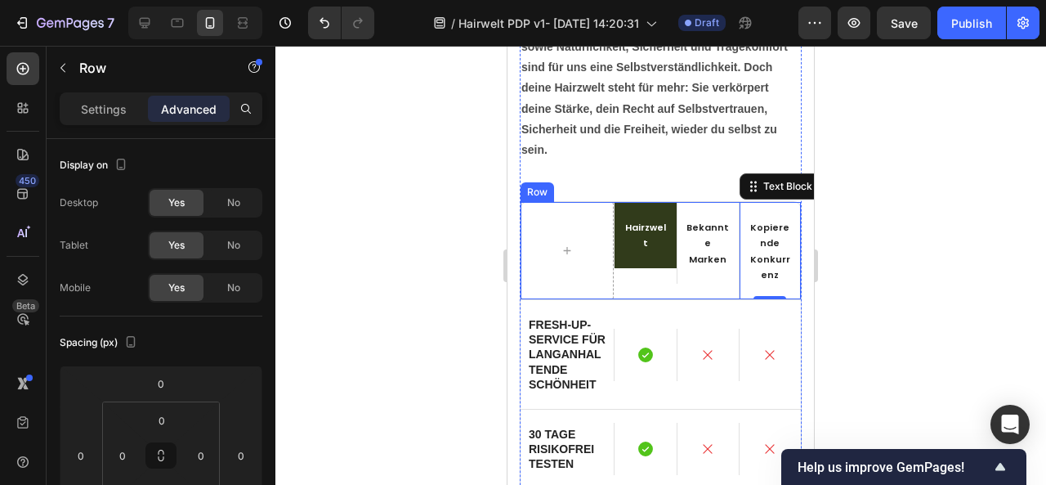
click at [789, 297] on div "Hairzwelt Text Block Bekannte Marken Text Block Kopierende Konkurrenz Text Bloc…" at bounding box center [661, 250] width 282 height 99
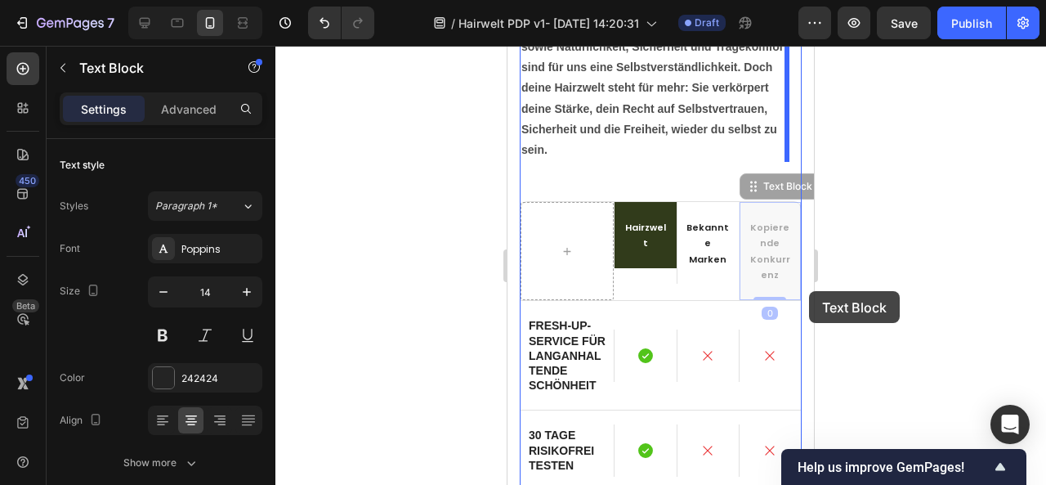
drag, startPoint x: 787, startPoint y: 291, endPoint x: 809, endPoint y: 291, distance: 22.1
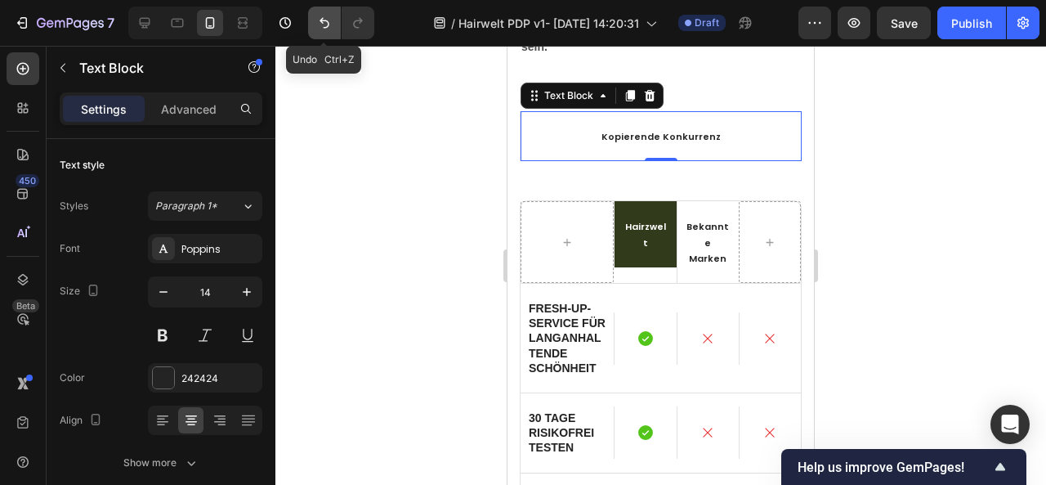
click at [327, 24] on icon "Undo/Redo" at bounding box center [324, 23] width 16 height 16
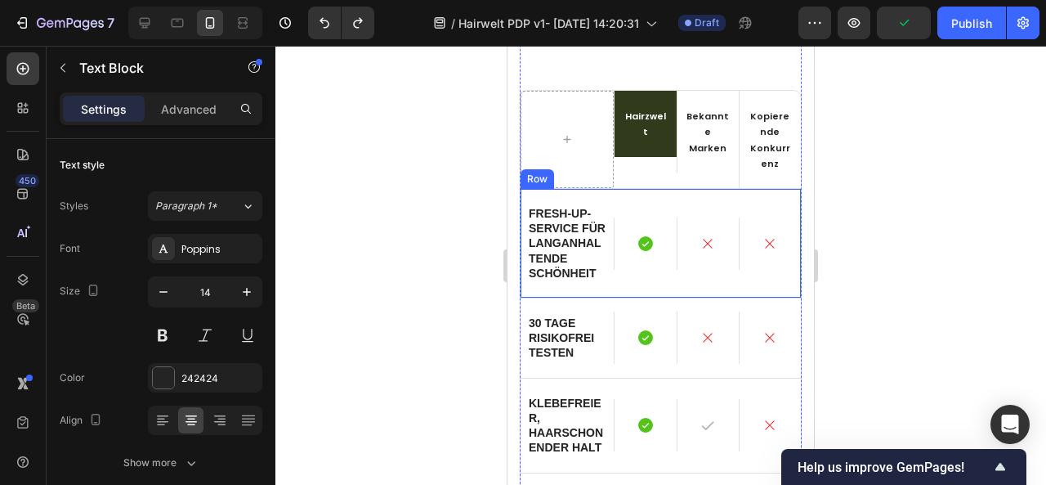
scroll to position [4725, 0]
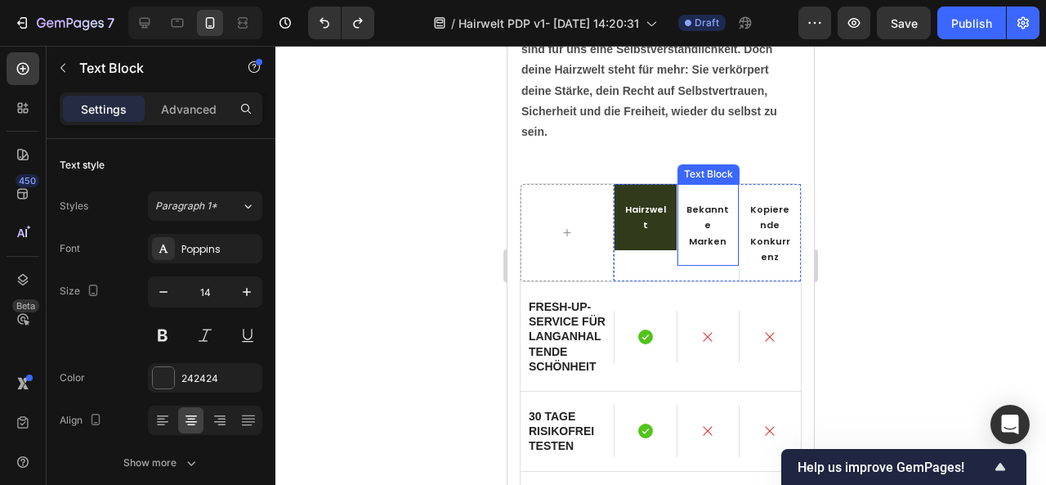
click at [691, 208] on span "Bekannte Marken" at bounding box center [707, 225] width 42 height 44
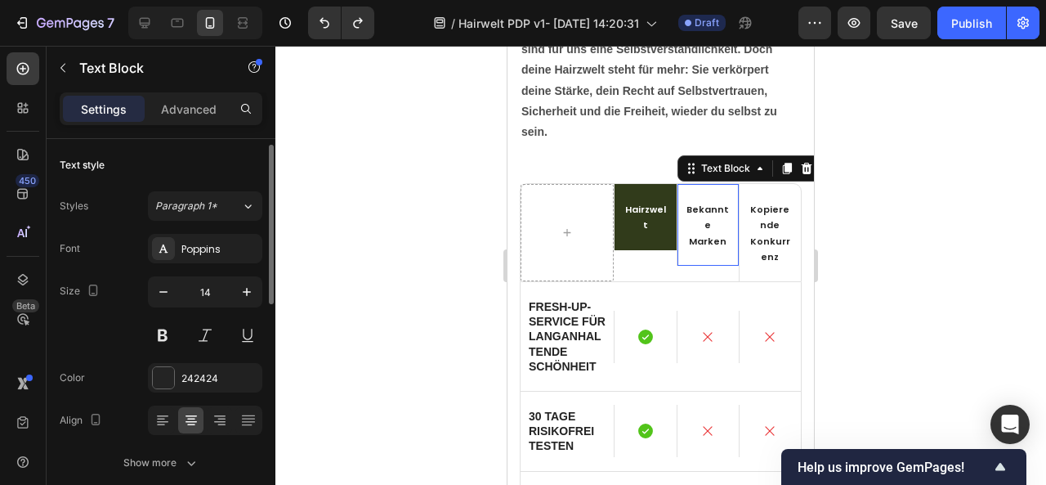
scroll to position [4, 0]
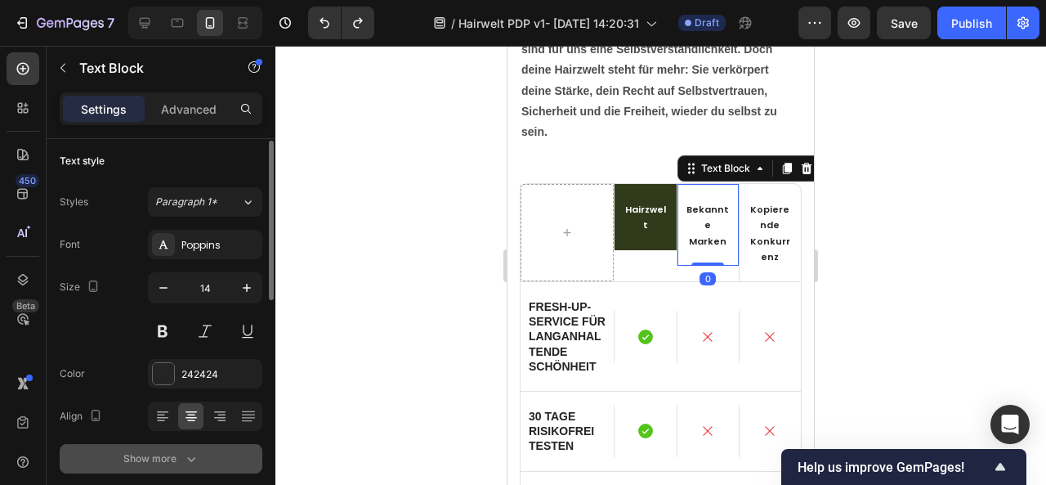
click at [168, 451] on div "Show more" at bounding box center [161, 458] width 76 height 16
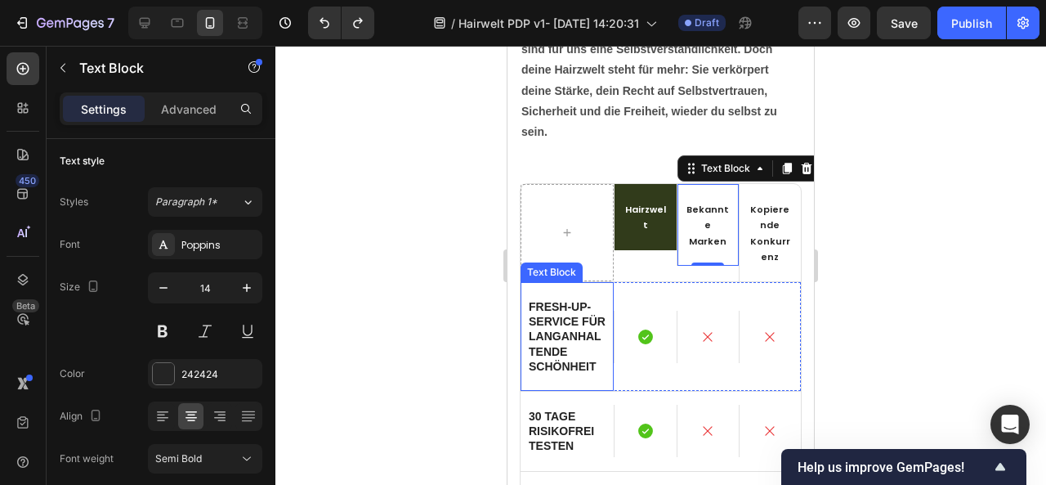
click at [559, 342] on p "Fresh-up-service für langanhaltende Schönheit" at bounding box center [567, 336] width 77 height 74
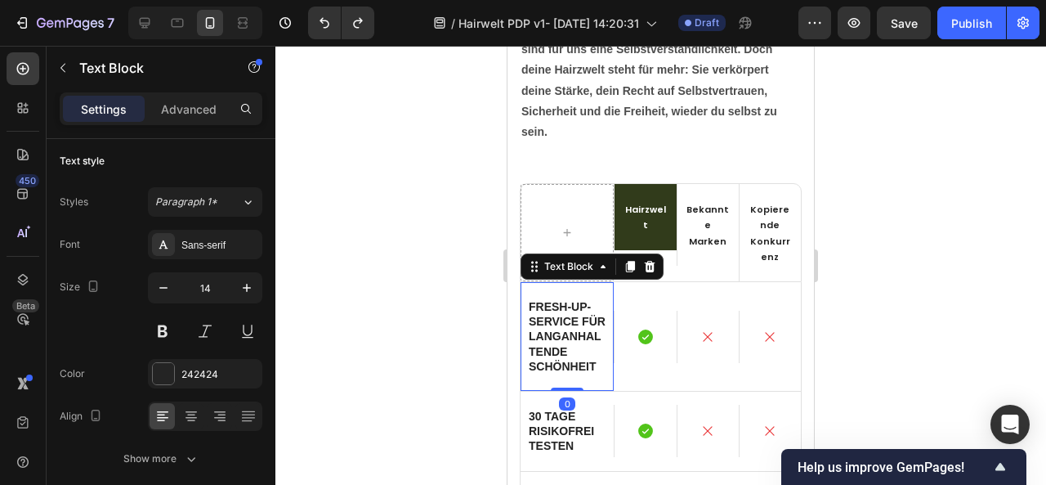
click at [559, 342] on p "Fresh-up-service für langanhaltende Schönheit" at bounding box center [567, 336] width 77 height 74
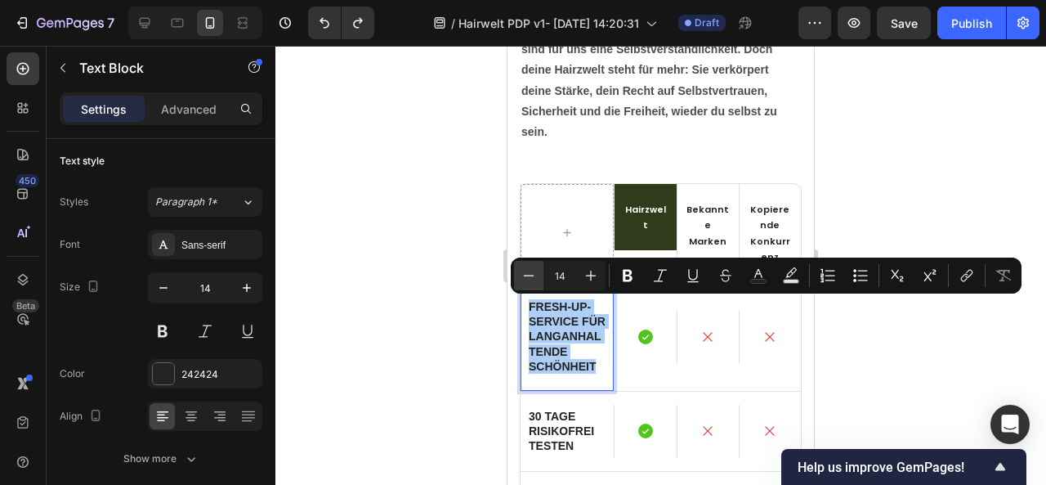
click at [522, 269] on icon "Editor contextual toolbar" at bounding box center [529, 275] width 16 height 16
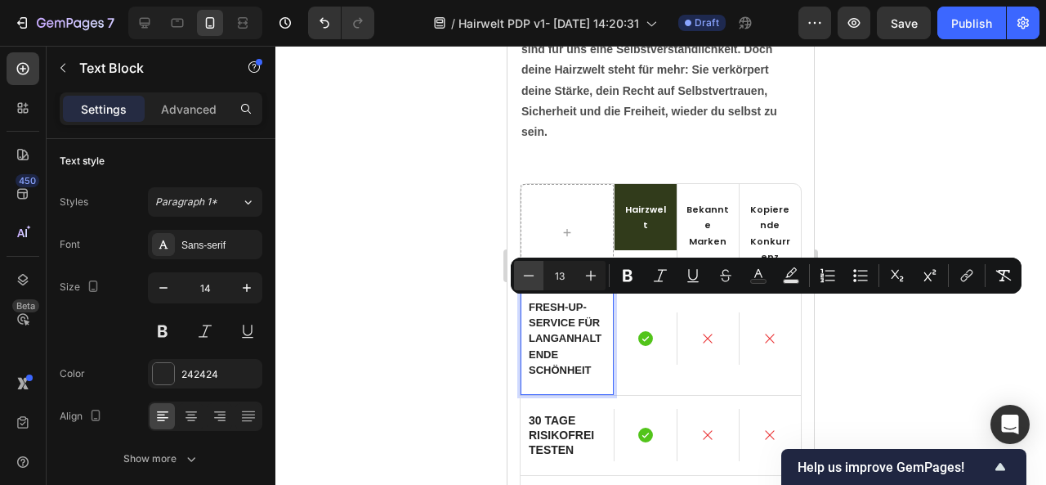
click at [522, 269] on icon "Editor contextual toolbar" at bounding box center [529, 275] width 16 height 16
type input "12"
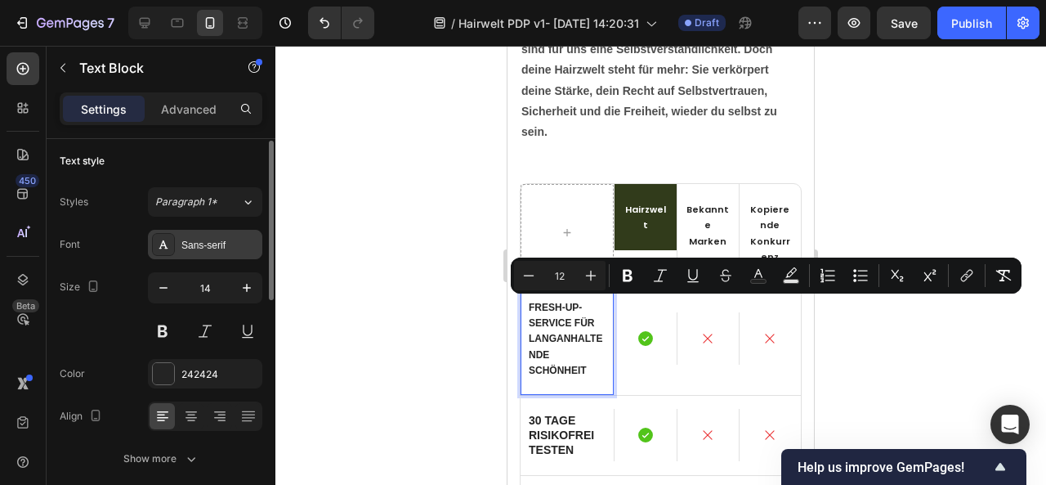
click at [206, 248] on div "Sans-serif" at bounding box center [219, 245] width 77 height 15
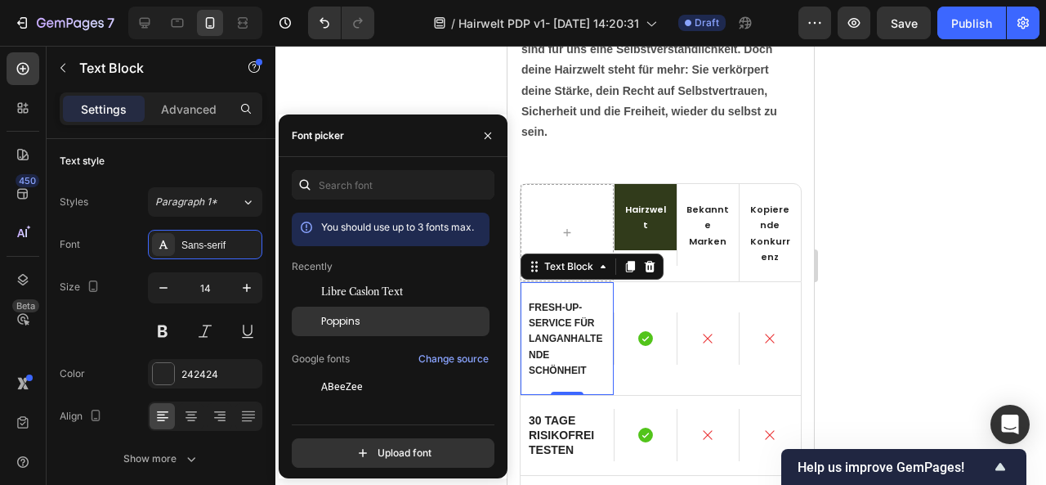
click at [348, 324] on span "Poppins" at bounding box center [340, 321] width 39 height 15
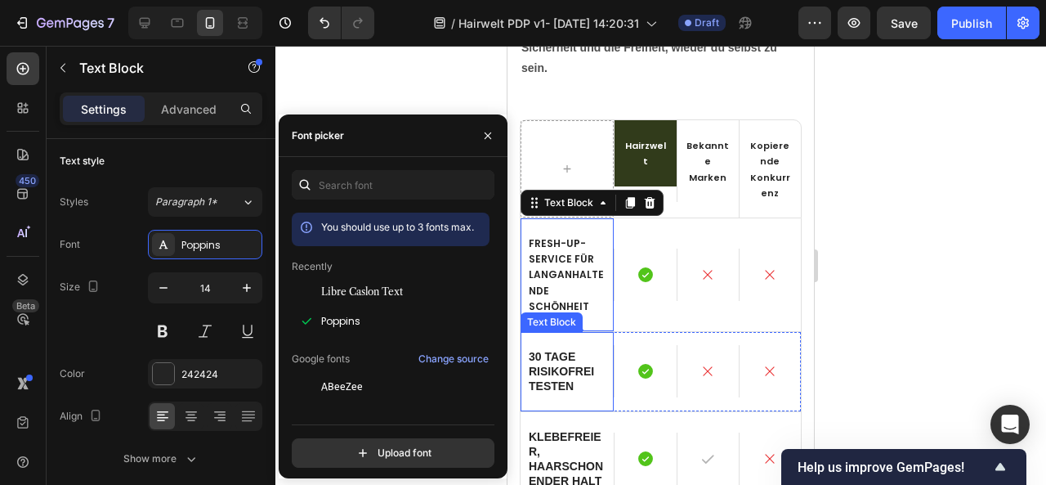
click at [557, 364] on p "30 tage risikofrei testen" at bounding box center [567, 371] width 77 height 45
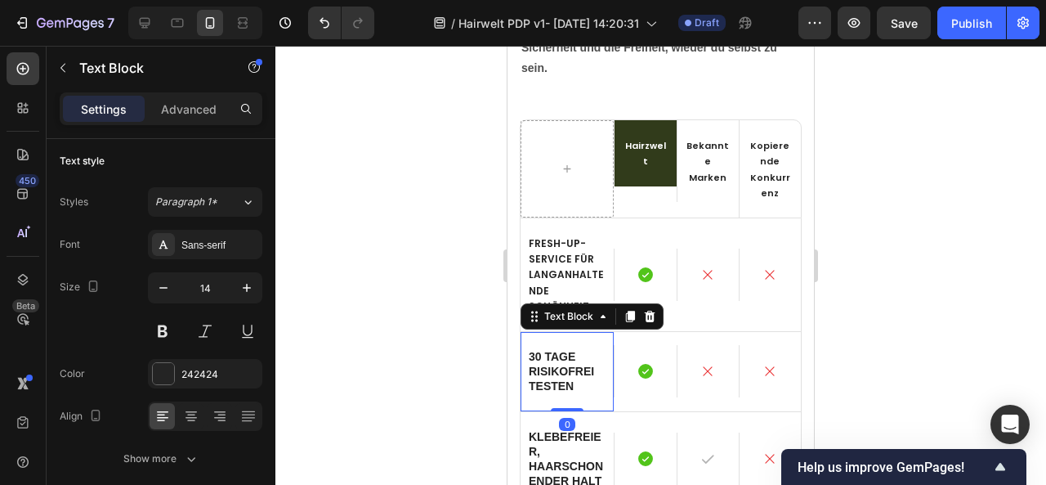
click at [557, 364] on p "30 tage risikofrei testen" at bounding box center [567, 371] width 77 height 45
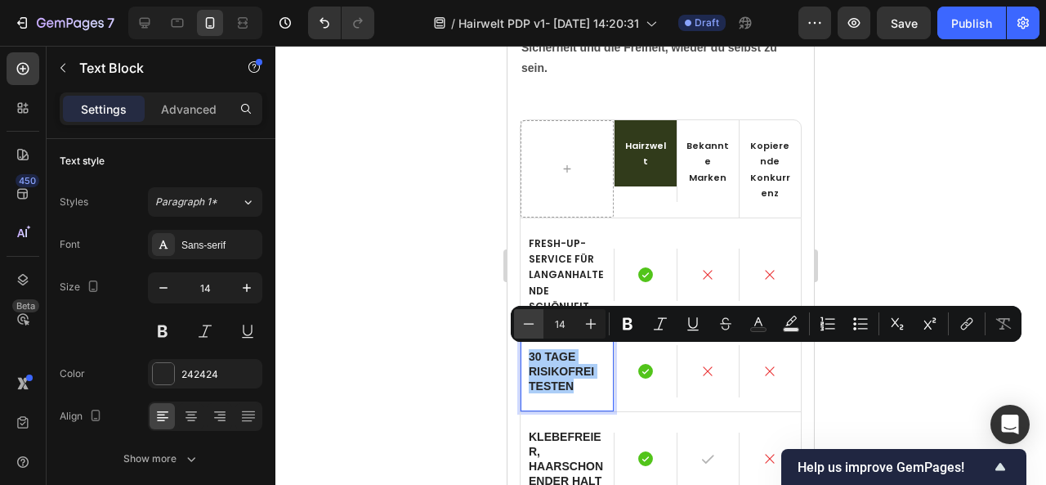
click at [531, 311] on button "Minus" at bounding box center [528, 323] width 29 height 29
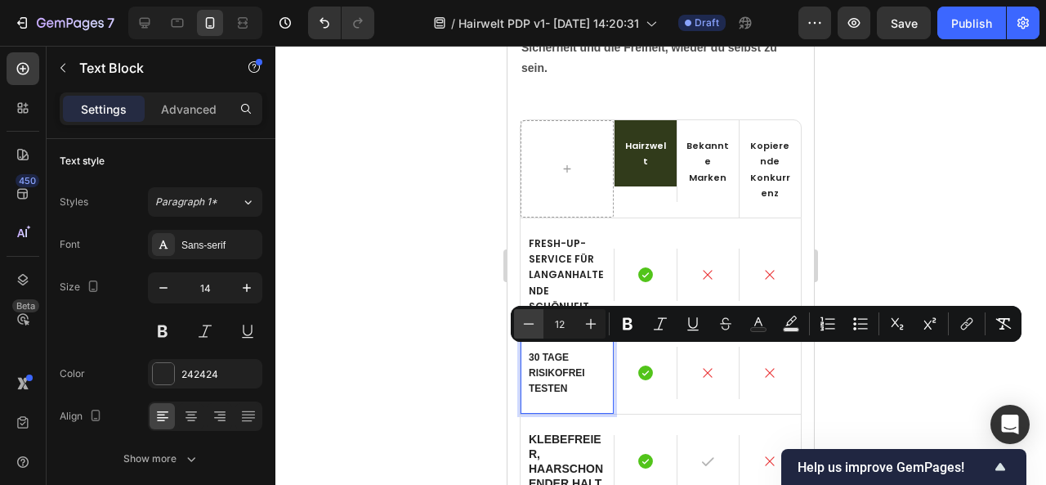
click at [531, 311] on button "Minus" at bounding box center [528, 323] width 29 height 29
click at [594, 321] on icon "Editor contextual toolbar" at bounding box center [591, 323] width 16 height 16
type input "12"
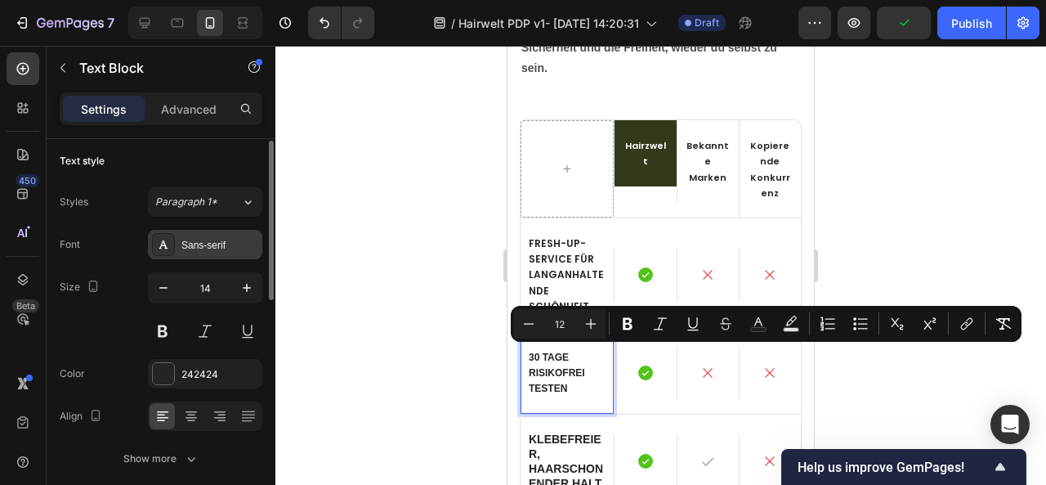
click at [192, 248] on div "Sans-serif" at bounding box center [219, 245] width 77 height 15
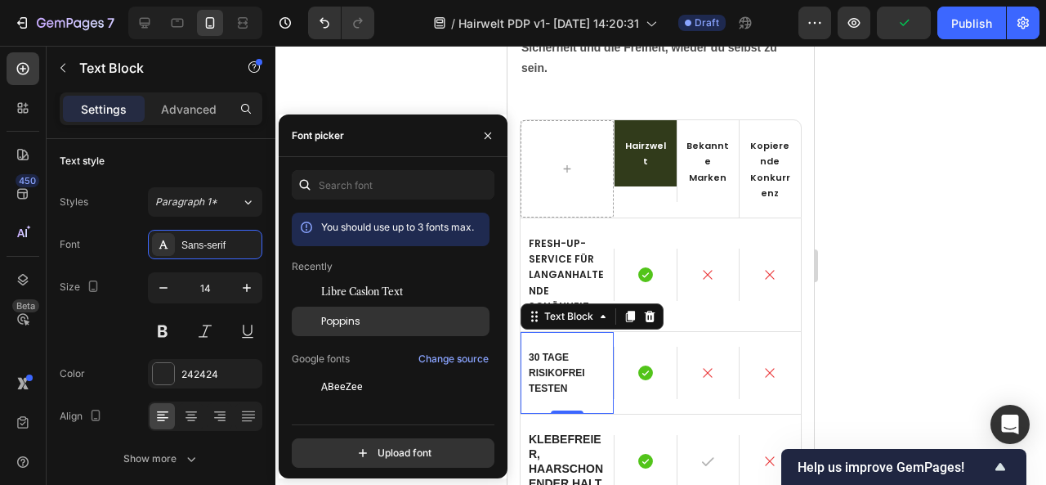
click at [345, 323] on span "Poppins" at bounding box center [340, 321] width 39 height 15
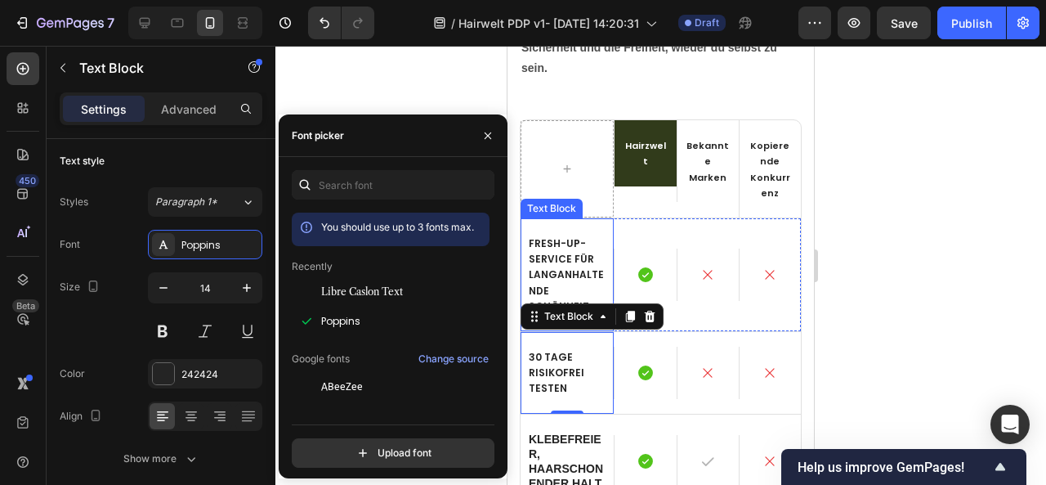
click at [557, 262] on span "Fresh-up-service für langanhaltende Schönheit" at bounding box center [566, 274] width 75 height 77
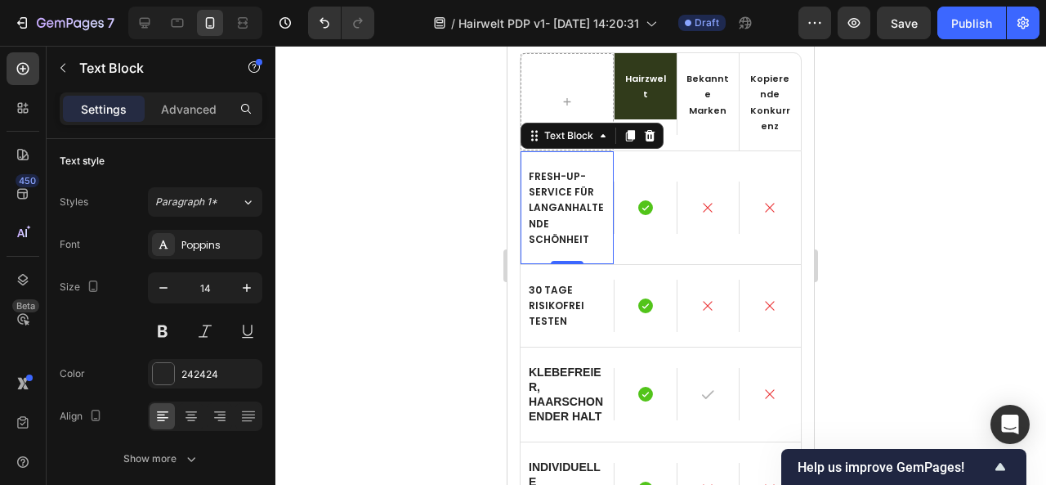
scroll to position [4861, 0]
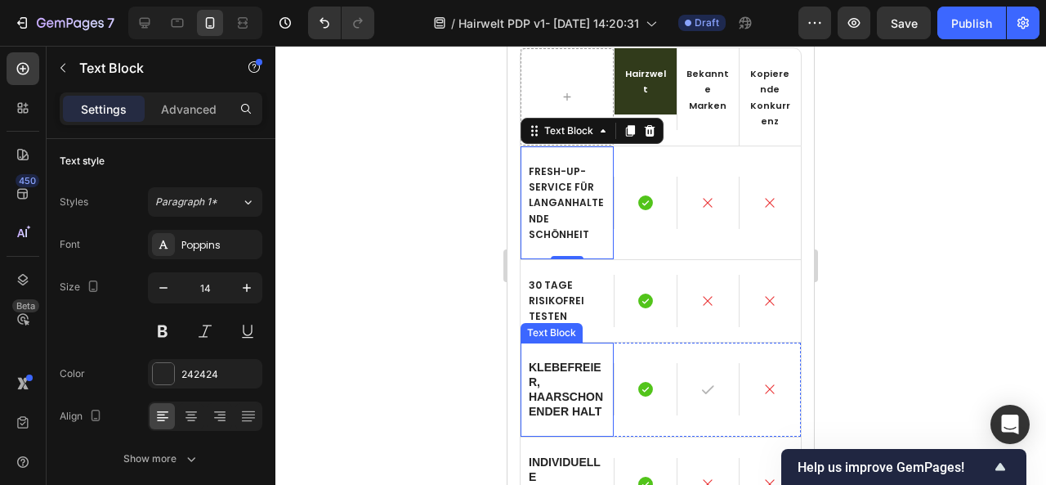
click at [557, 375] on p "Klebefreier, haarschonender halt" at bounding box center [567, 390] width 77 height 60
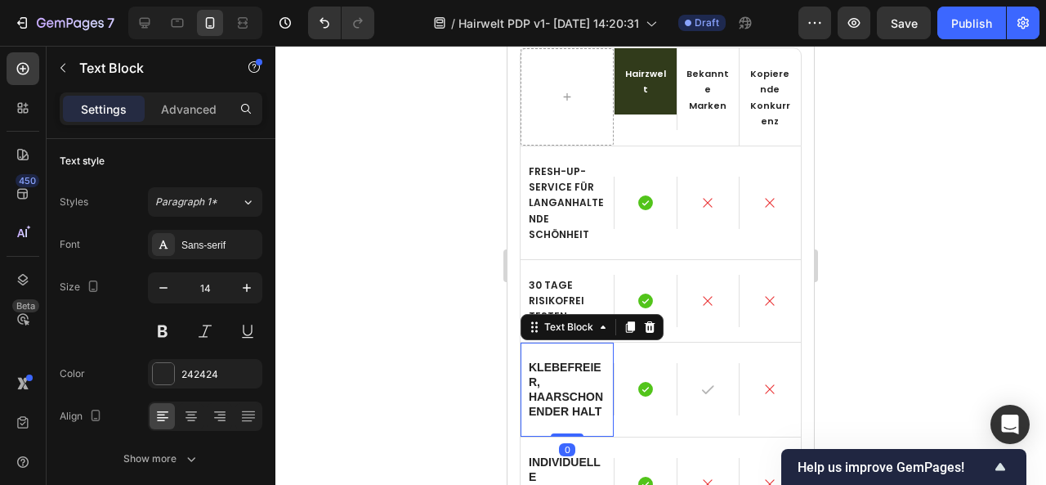
click at [548, 387] on p "Klebefreier, haarschonender halt" at bounding box center [567, 390] width 77 height 60
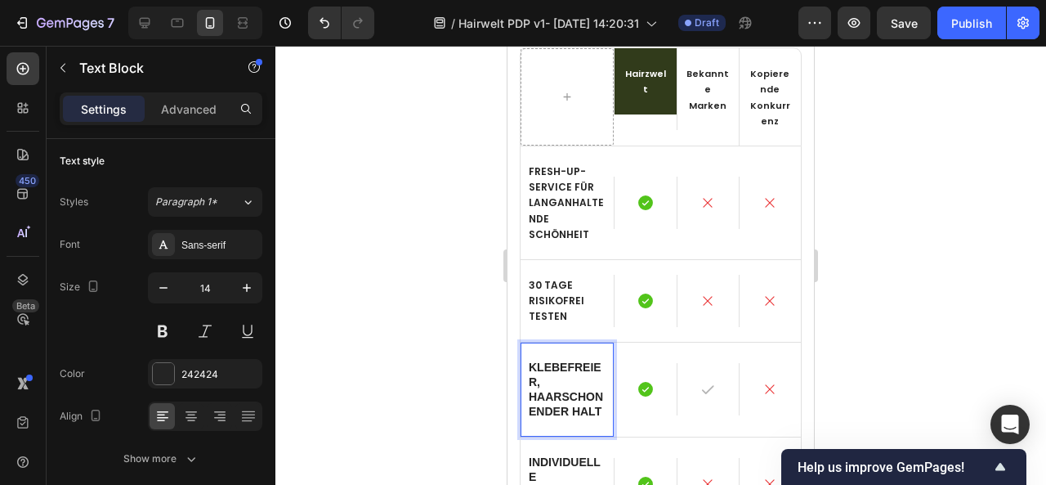
click at [548, 387] on p "Klebefreier, haarschonender halt" at bounding box center [567, 390] width 77 height 60
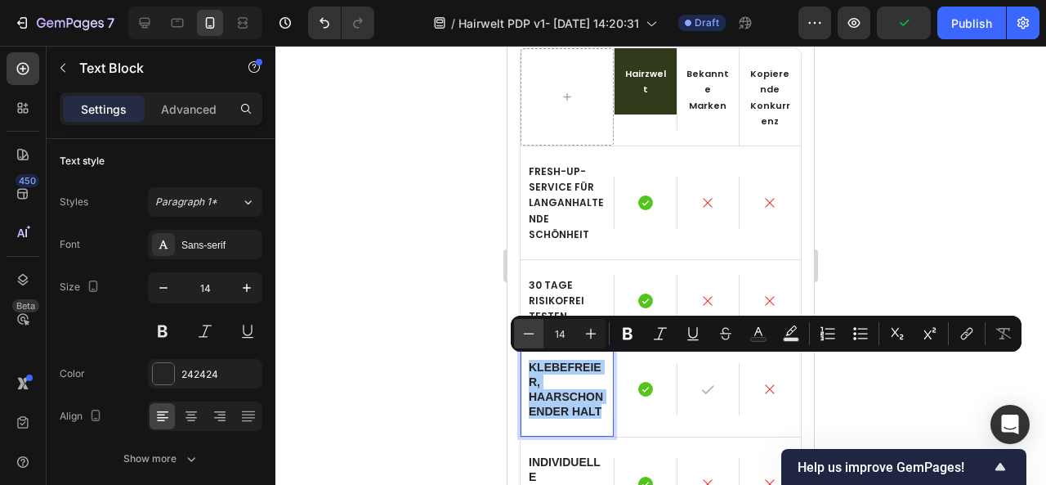
click at [523, 329] on icon "Editor contextual toolbar" at bounding box center [529, 333] width 16 height 16
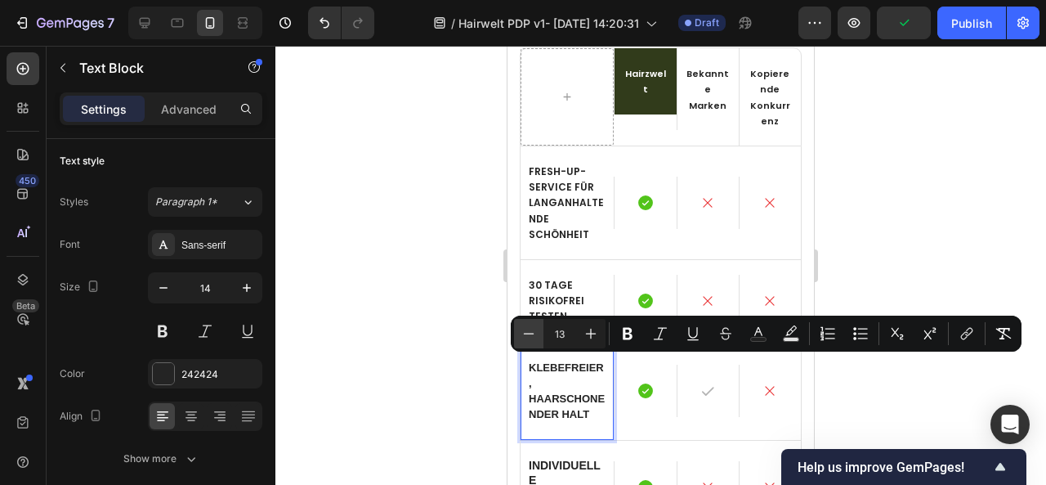
click at [523, 329] on icon "Editor contextual toolbar" at bounding box center [529, 333] width 16 height 16
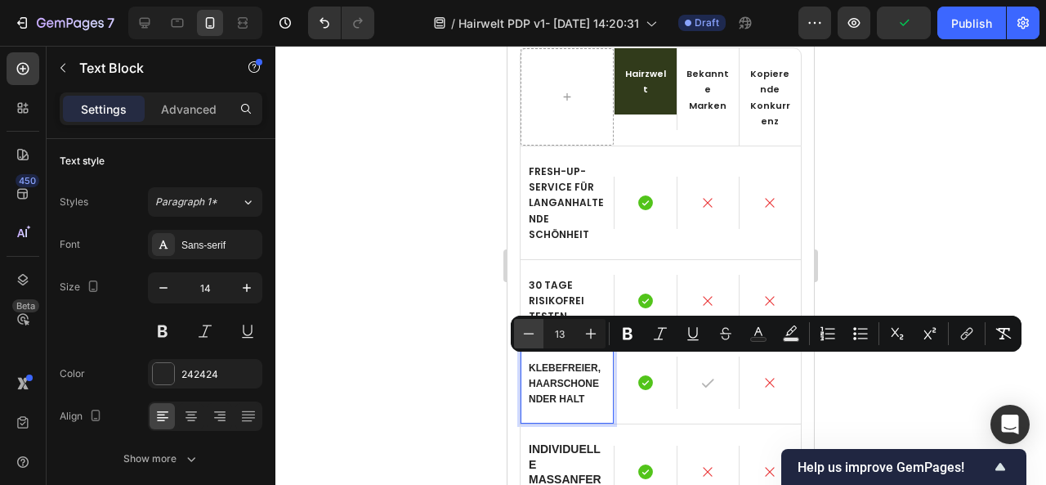
type input "12"
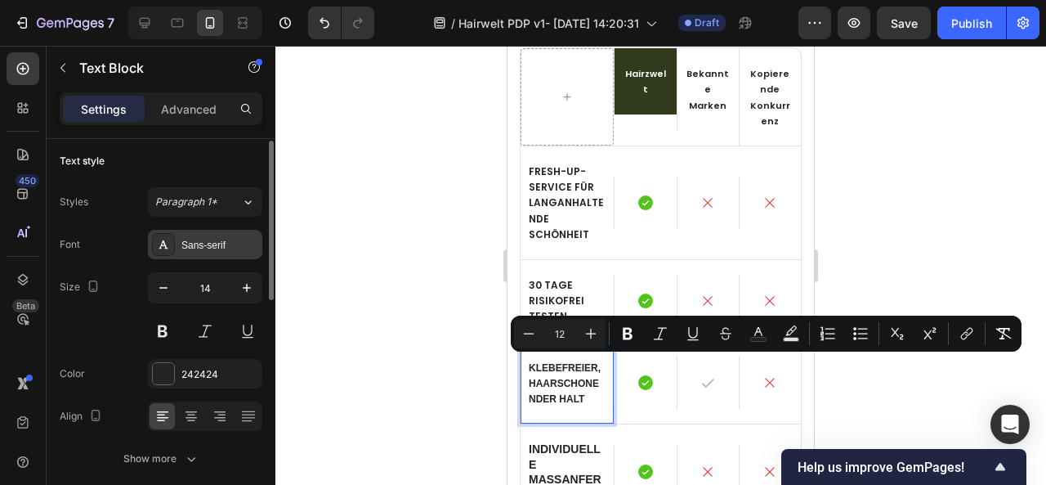
click at [212, 251] on div "Sans-serif" at bounding box center [205, 244] width 114 height 29
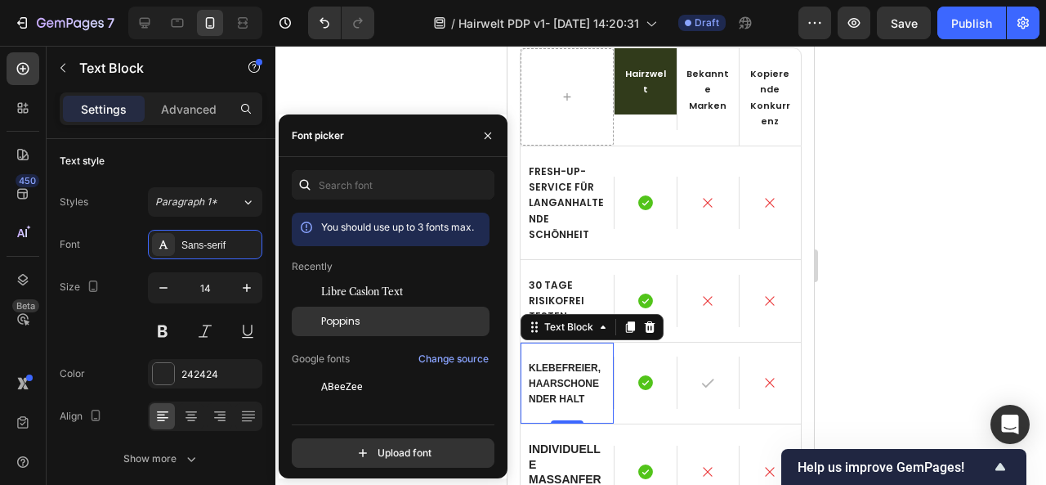
click at [382, 328] on div "Poppins" at bounding box center [391, 320] width 198 height 29
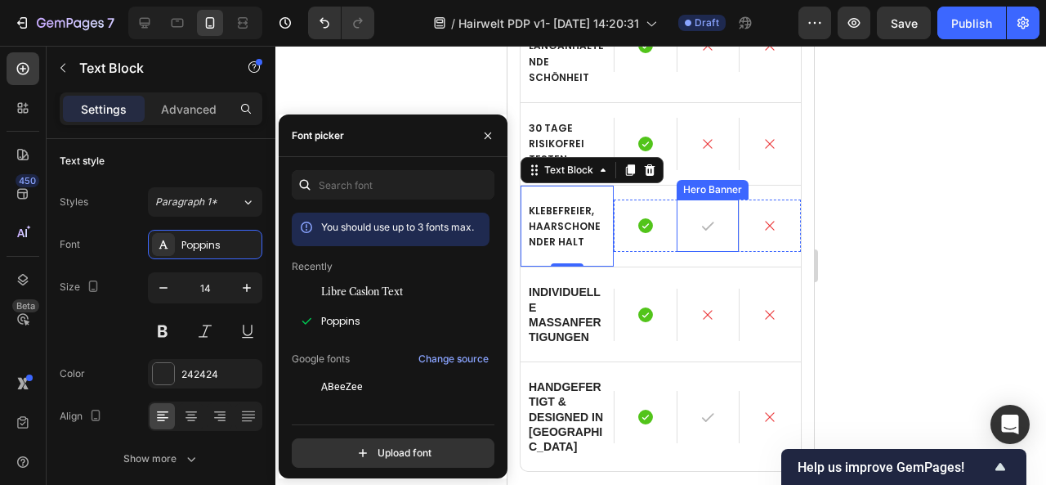
scroll to position [5041, 0]
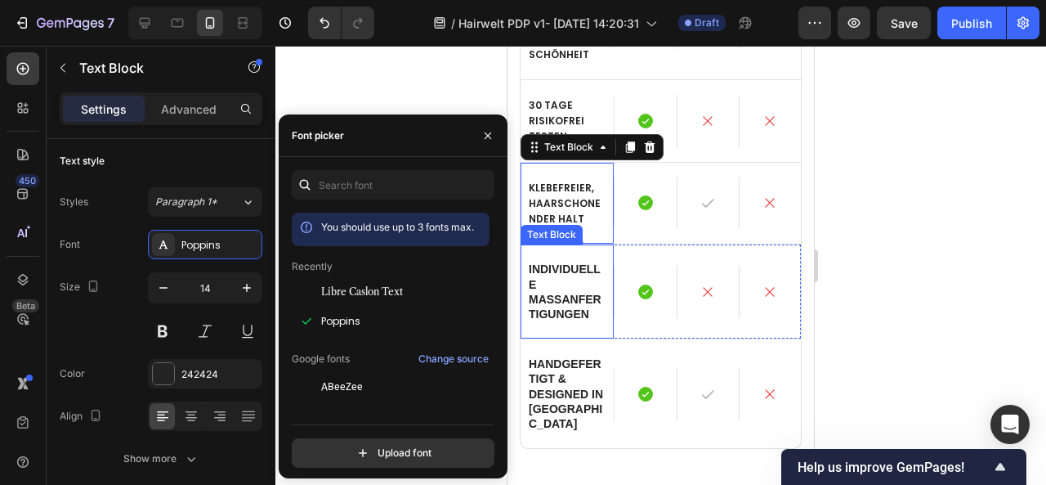
click at [546, 310] on p "Individuelle maßanfertigungen" at bounding box center [567, 292] width 77 height 60
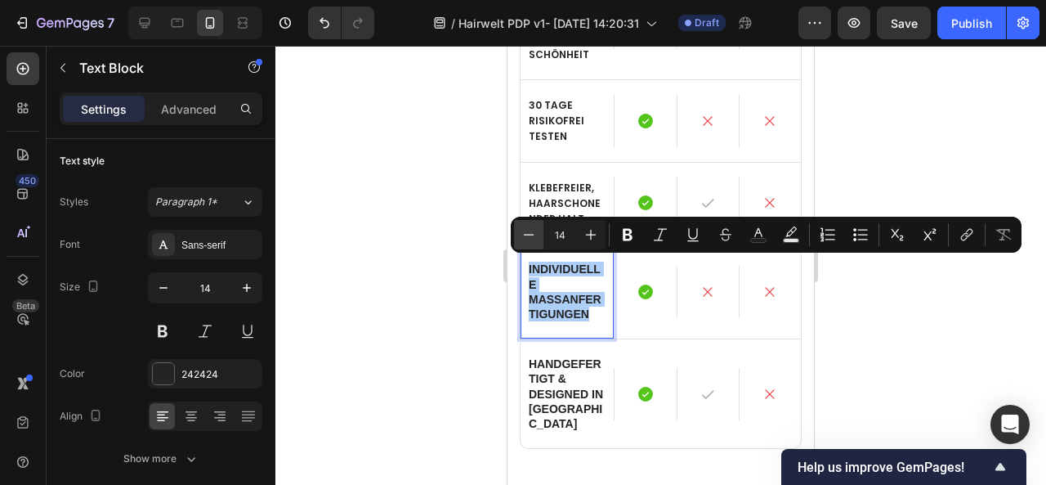
click at [524, 227] on icon "Editor contextual toolbar" at bounding box center [529, 234] width 16 height 16
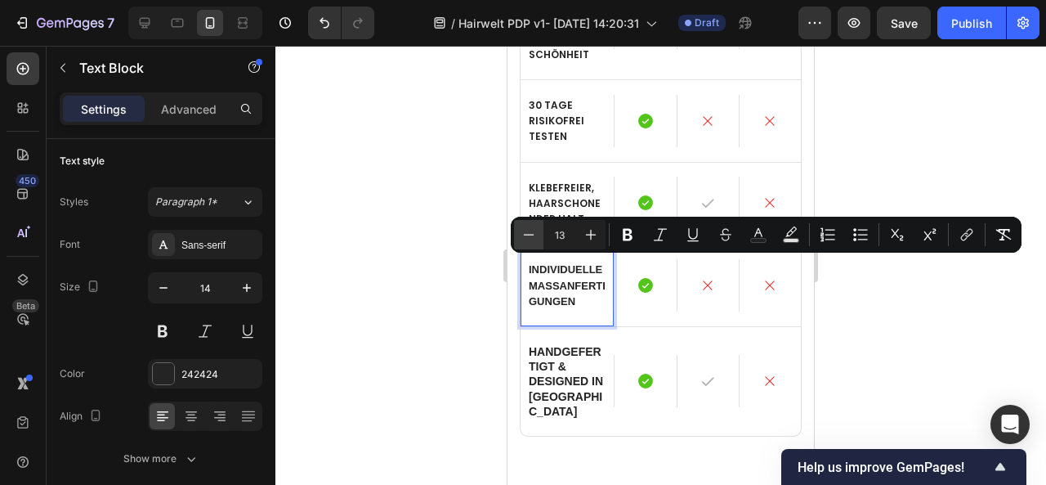
click at [524, 227] on icon "Editor contextual toolbar" at bounding box center [529, 234] width 16 height 16
type input "12"
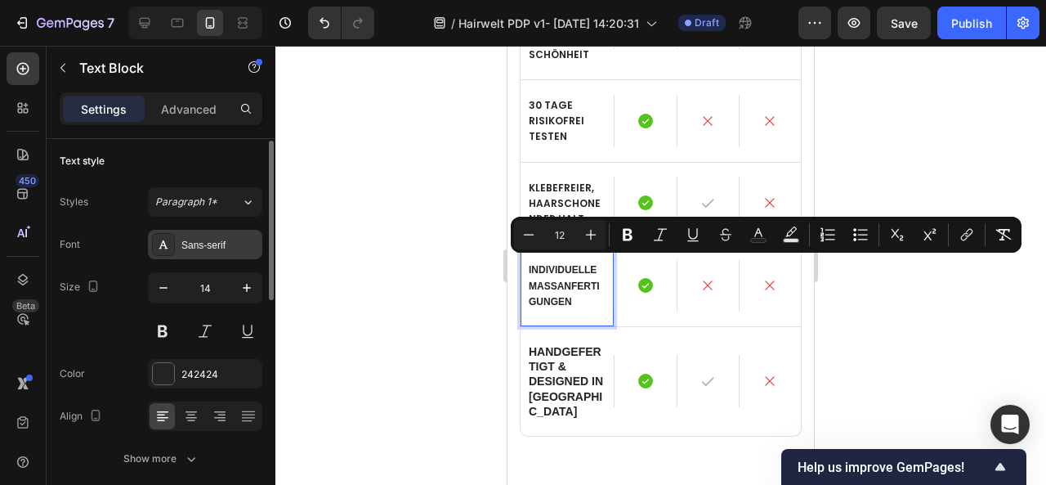
click at [194, 235] on div "Sans-serif" at bounding box center [205, 244] width 114 height 29
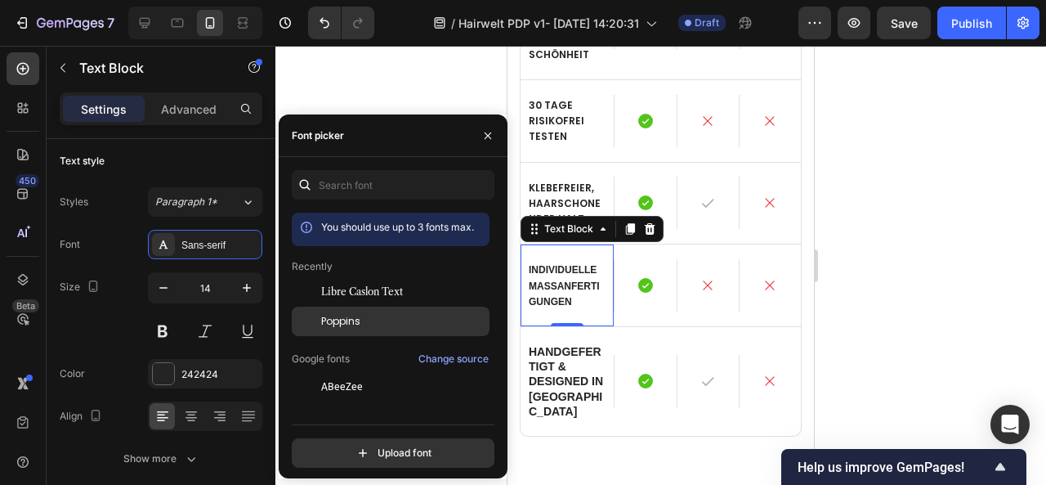
click at [350, 323] on span "Poppins" at bounding box center [340, 321] width 39 height 15
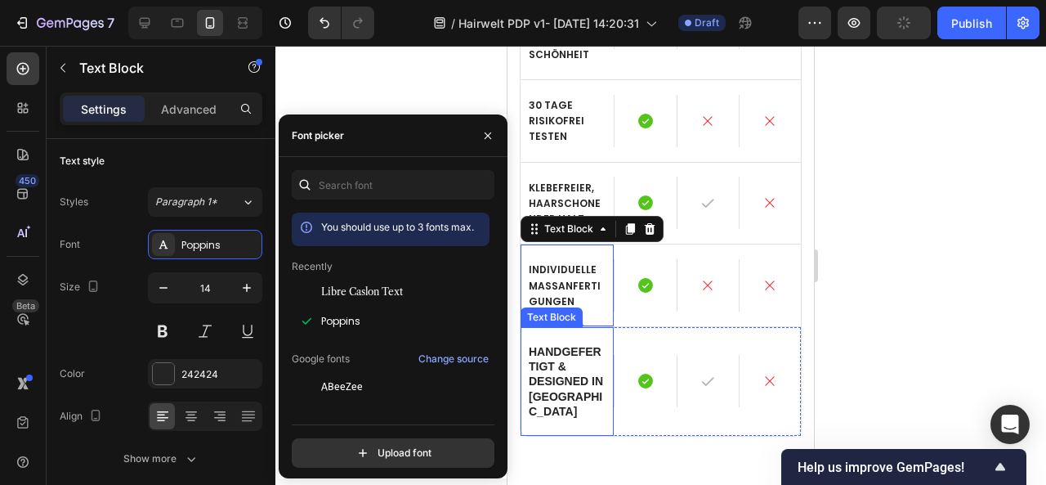
click at [558, 373] on p "handgefertigt & designed in [GEOGRAPHIC_DATA]" at bounding box center [567, 381] width 77 height 74
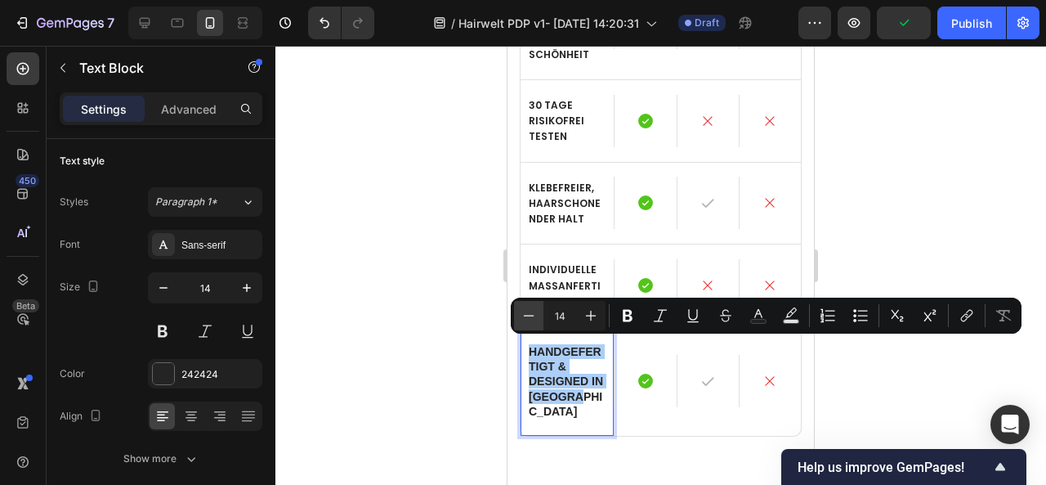
click at [525, 315] on icon "Editor contextual toolbar" at bounding box center [529, 315] width 16 height 16
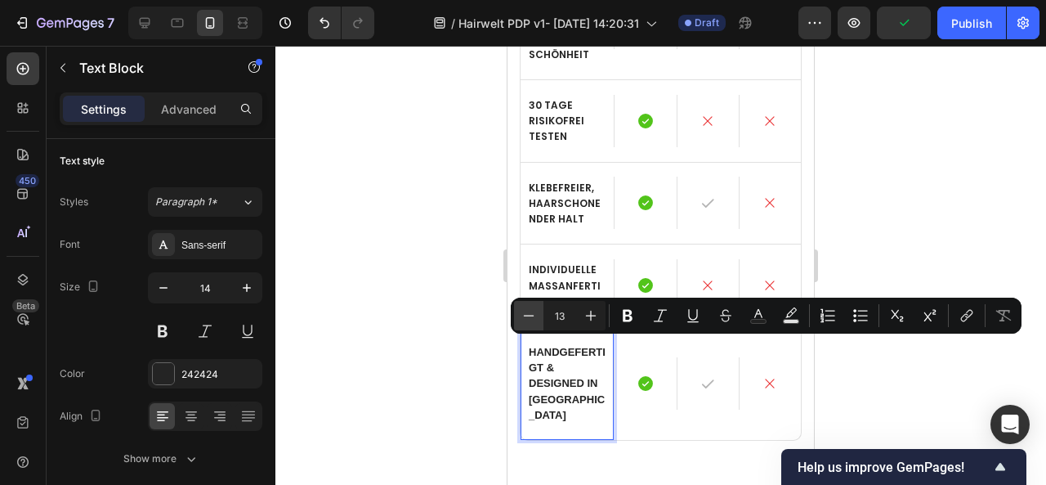
click at [525, 315] on icon "Editor contextual toolbar" at bounding box center [529, 315] width 16 height 16
type input "12"
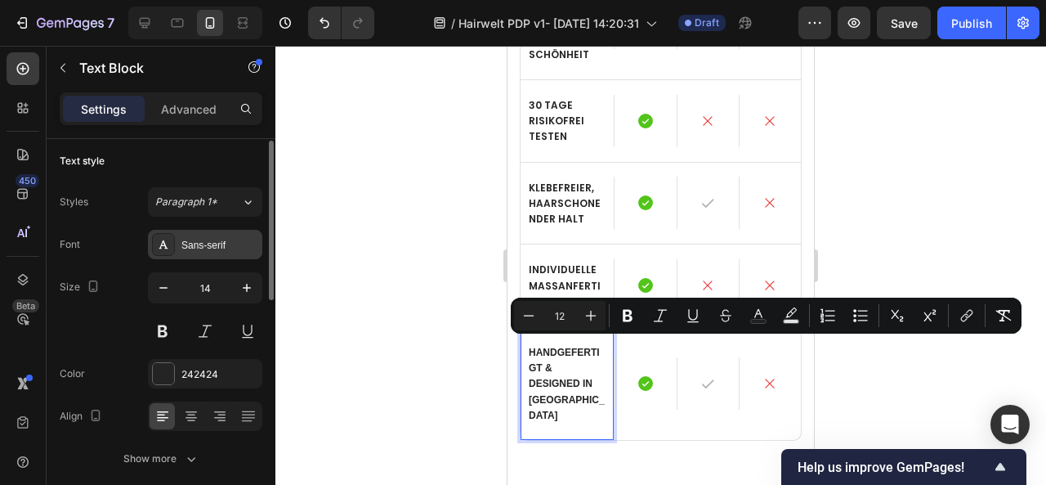
click at [226, 243] on div "Sans-serif" at bounding box center [219, 245] width 77 height 15
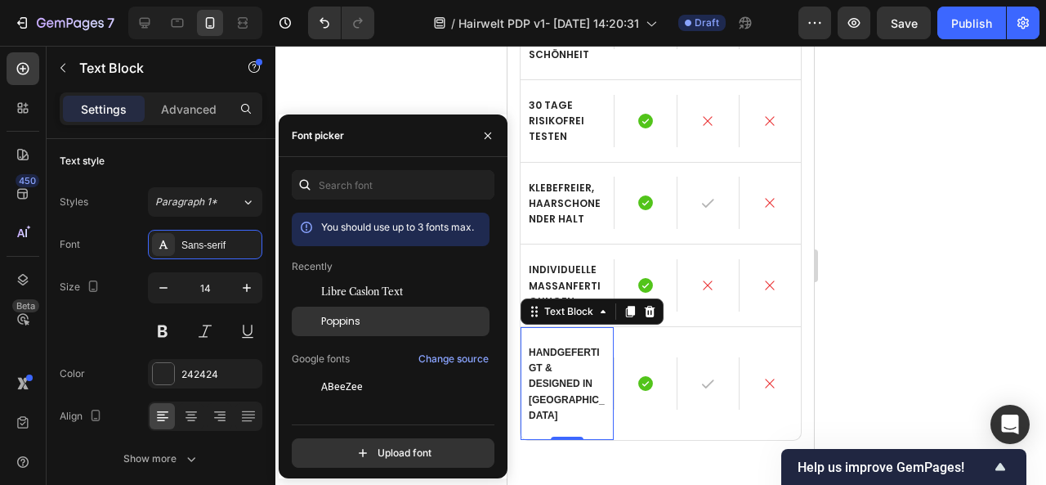
click at [360, 329] on div "Poppins" at bounding box center [391, 320] width 198 height 29
click at [937, 318] on div at bounding box center [660, 265] width 771 height 439
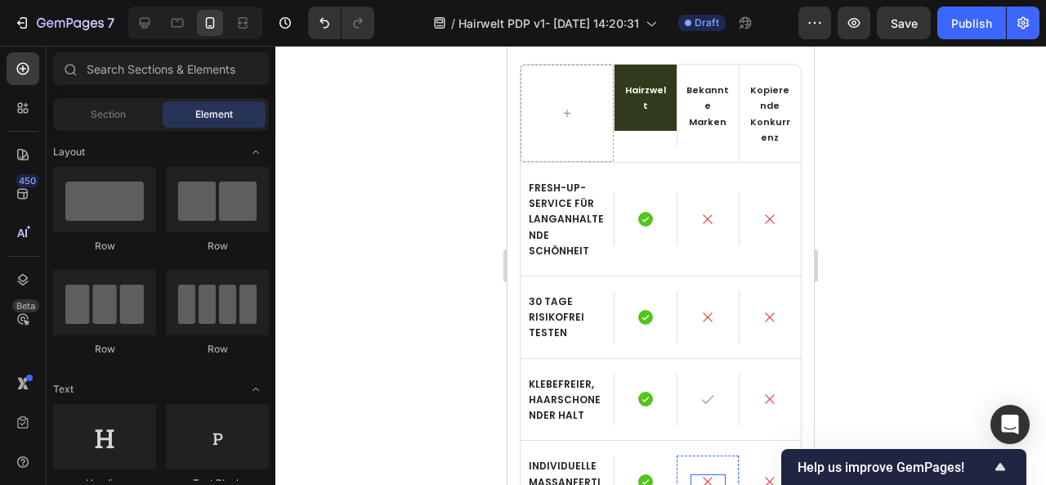
scroll to position [4825, 0]
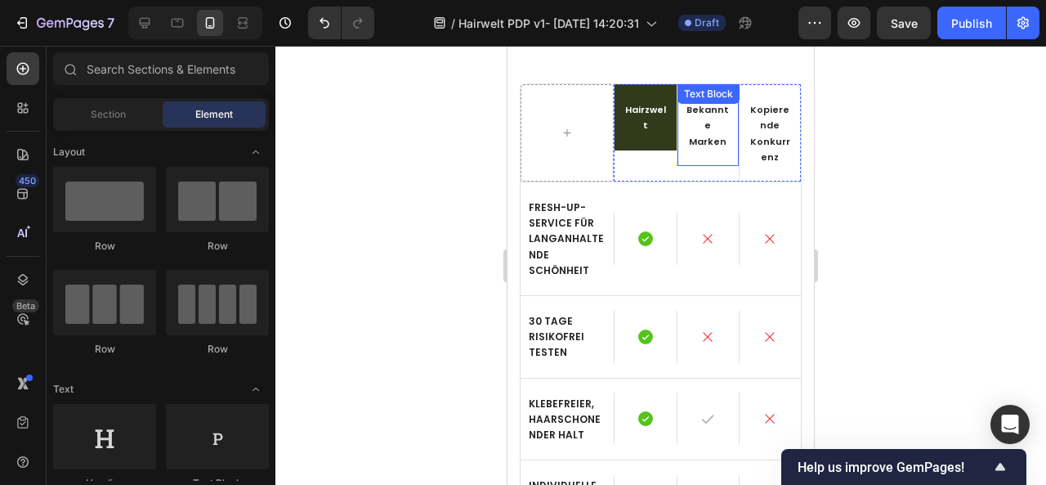
click at [692, 118] on p "Bekannte Marken" at bounding box center [708, 124] width 45 height 47
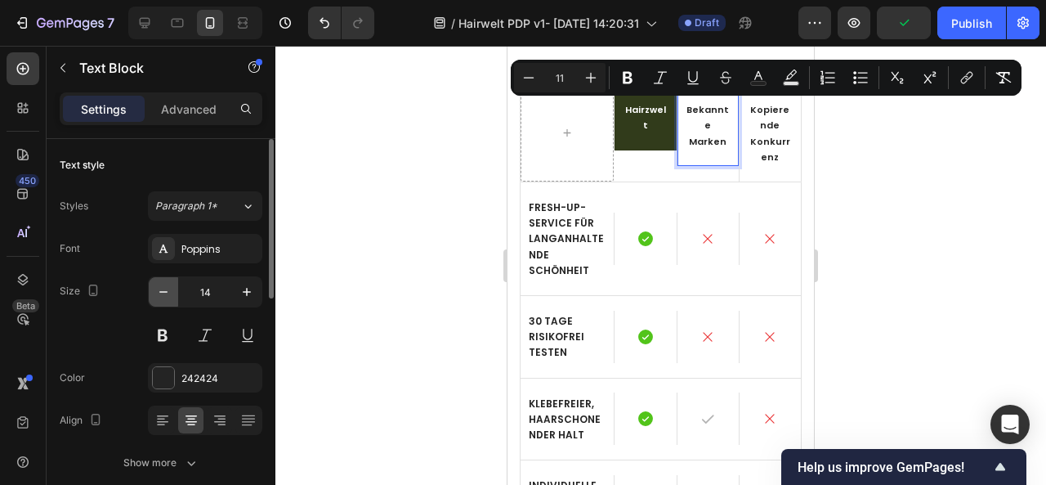
click at [163, 285] on icon "button" at bounding box center [163, 292] width 16 height 16
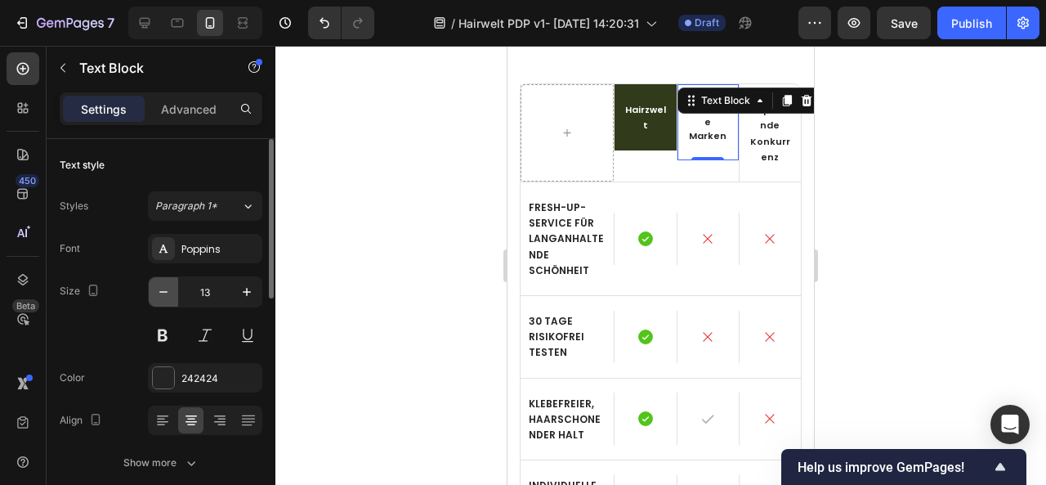
click at [163, 285] on icon "button" at bounding box center [163, 292] width 16 height 16
type input "12"
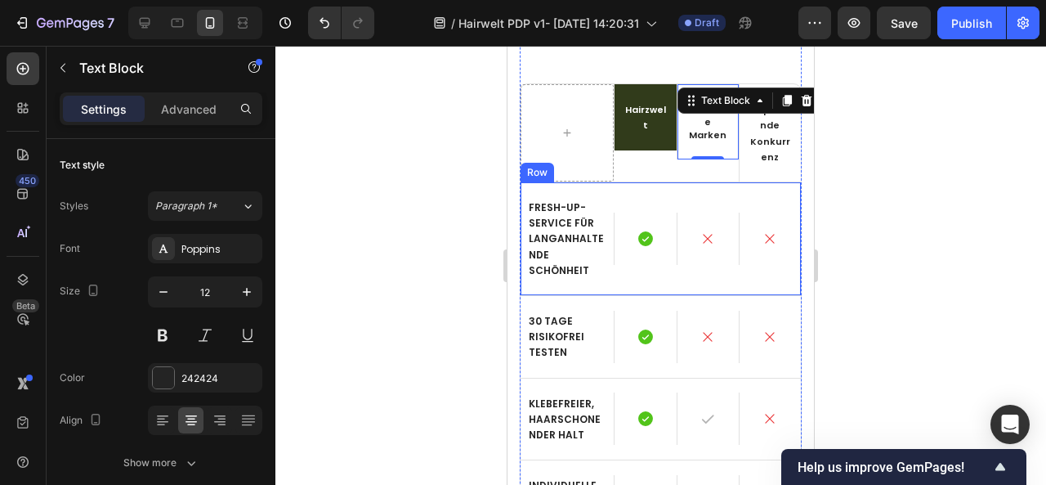
click at [929, 219] on div at bounding box center [660, 265] width 771 height 439
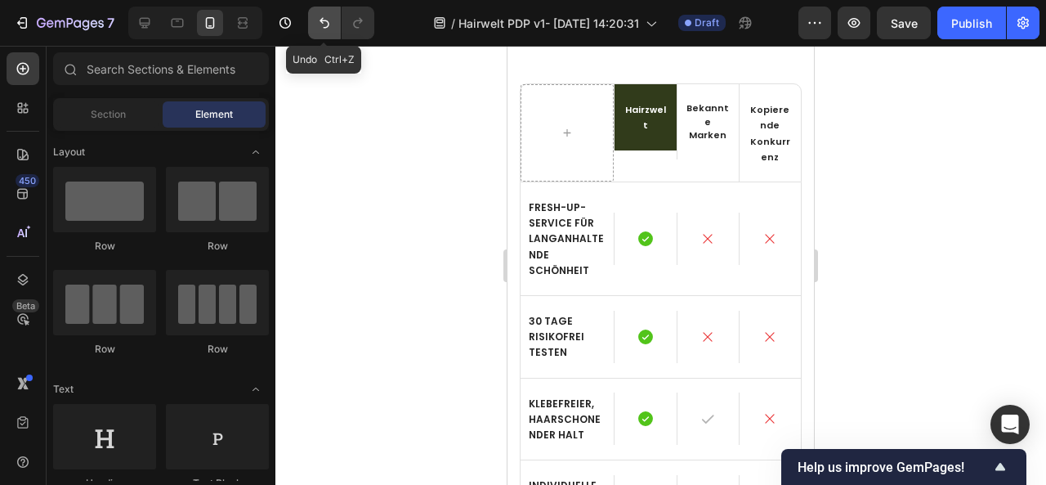
click at [326, 20] on icon "Undo/Redo" at bounding box center [324, 23] width 16 height 16
click at [368, 136] on div at bounding box center [660, 265] width 771 height 439
click at [320, 25] on icon "Undo/Redo" at bounding box center [324, 23] width 16 height 16
click at [360, 24] on icon "Undo/Redo" at bounding box center [358, 23] width 16 height 16
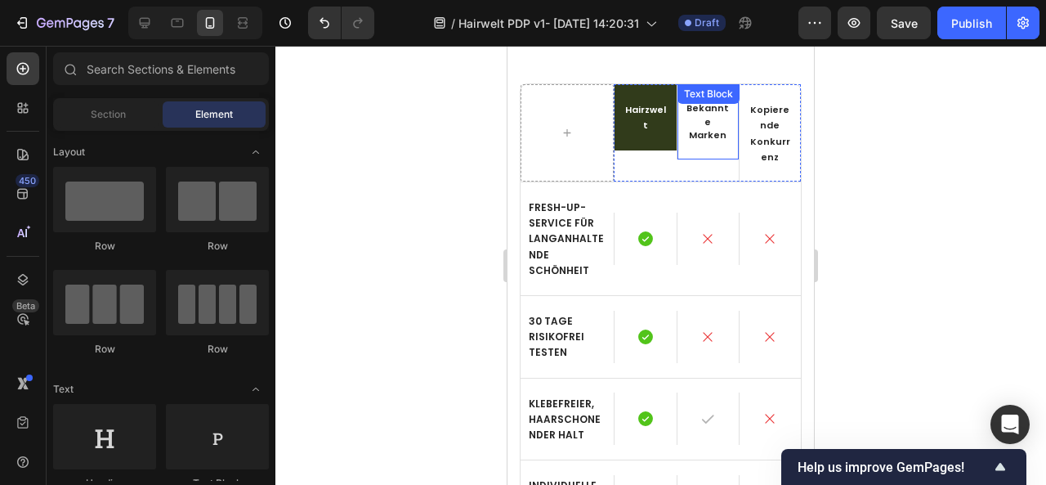
click at [697, 115] on span "Bekannte Marken" at bounding box center [707, 121] width 42 height 40
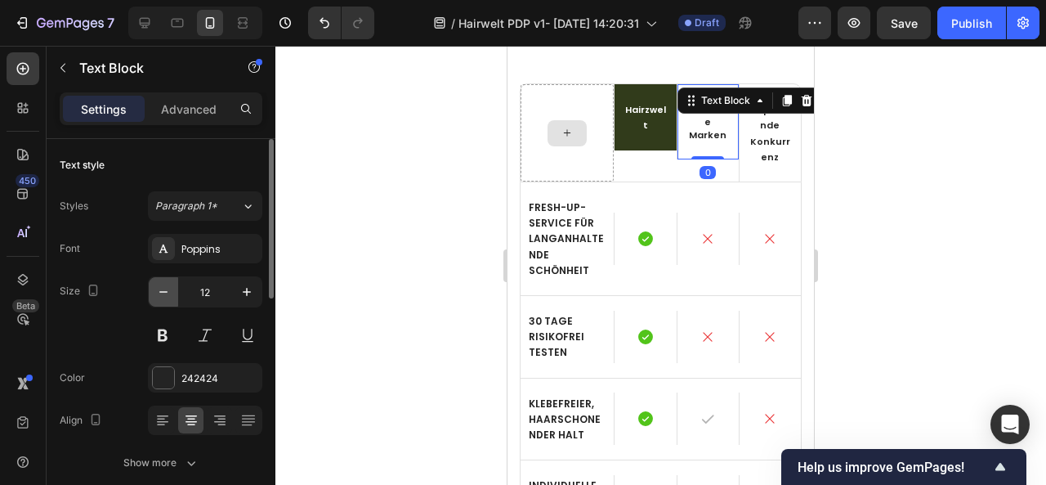
click at [162, 297] on icon "button" at bounding box center [163, 292] width 16 height 16
type input "11"
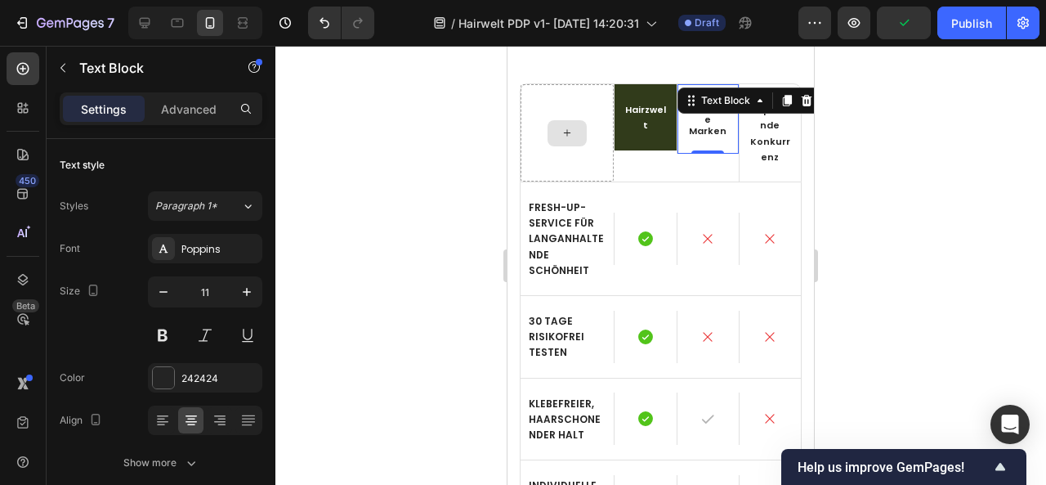
click at [923, 207] on div at bounding box center [660, 265] width 771 height 439
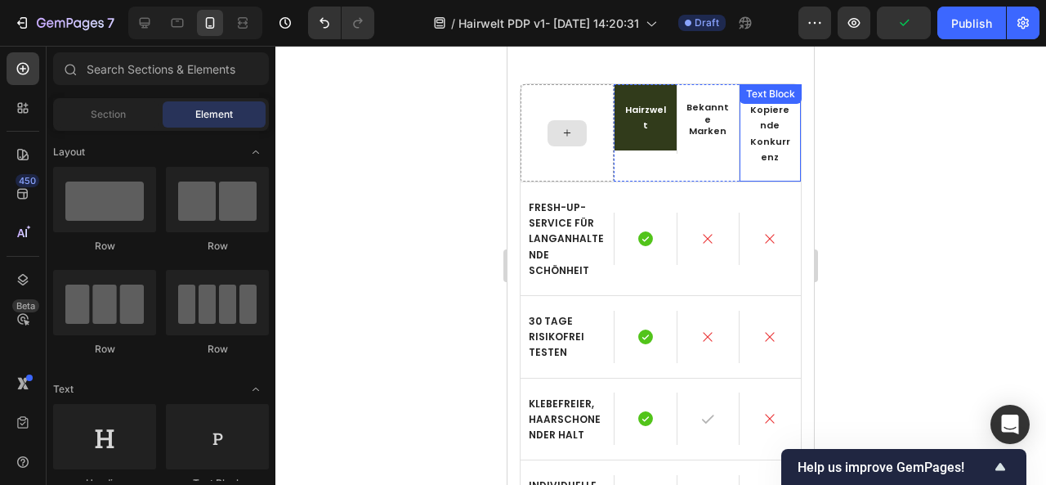
click at [753, 129] on p "Kopierende Konkurrenz" at bounding box center [770, 132] width 45 height 63
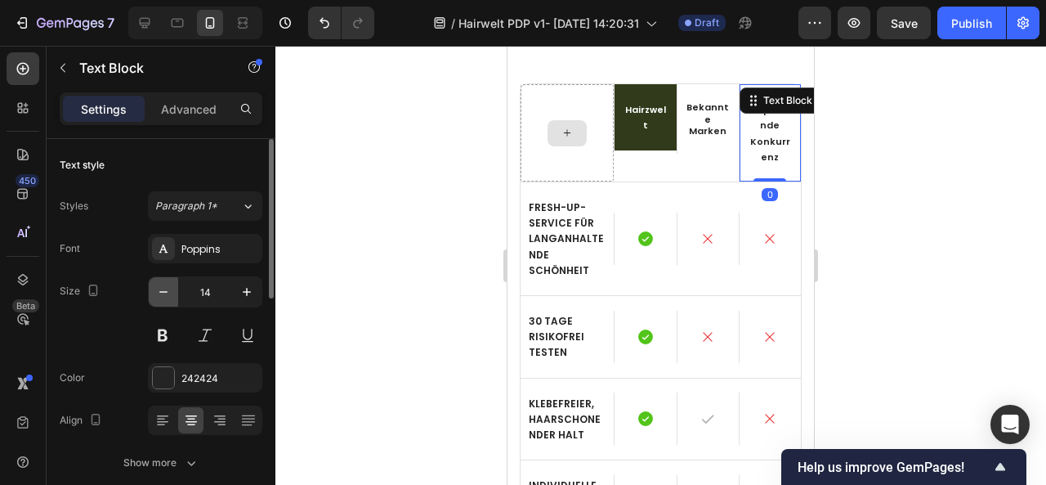
click at [160, 285] on icon "button" at bounding box center [163, 292] width 16 height 16
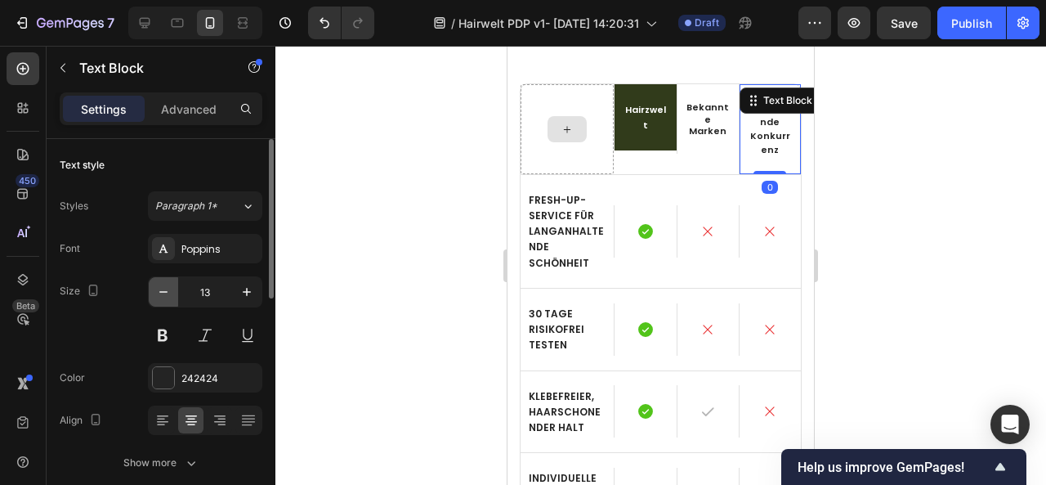
click at [160, 285] on icon "button" at bounding box center [163, 292] width 16 height 16
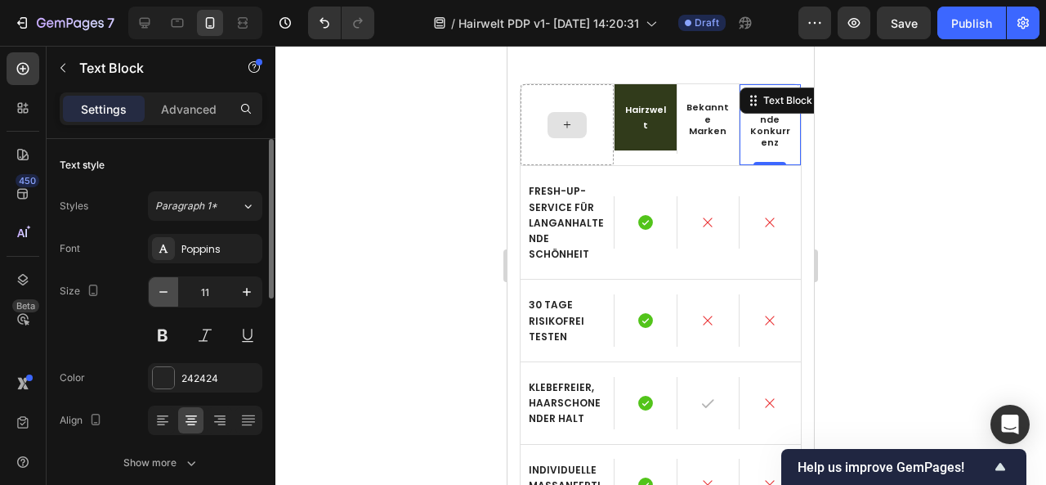
click at [160, 285] on icon "button" at bounding box center [163, 292] width 16 height 16
type input "10"
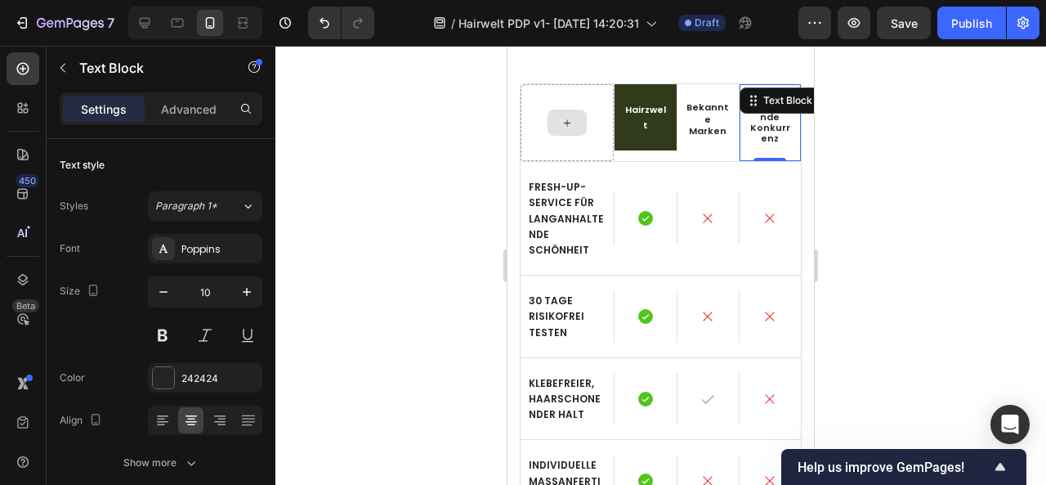
click at [950, 231] on div at bounding box center [660, 265] width 771 height 439
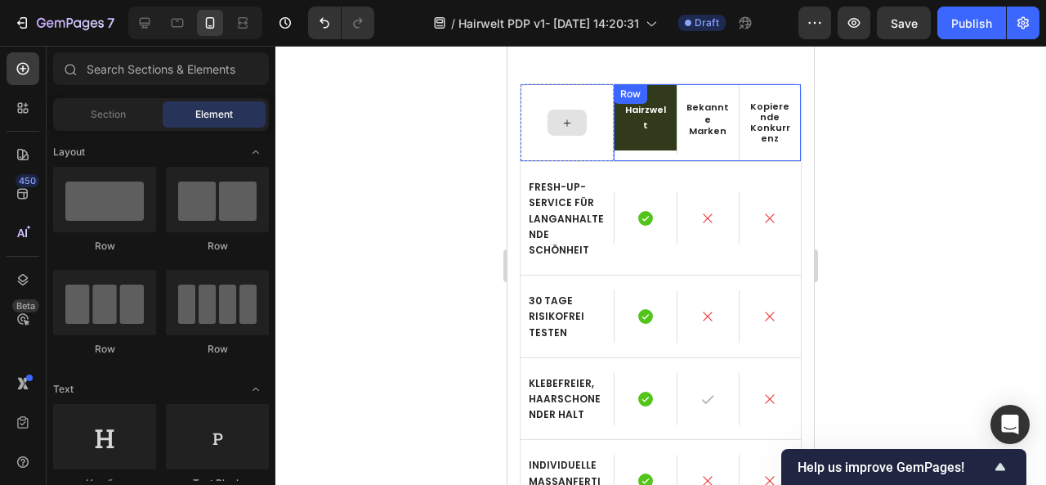
click at [698, 155] on div "Bekannte Marken Text Block" at bounding box center [708, 122] width 62 height 77
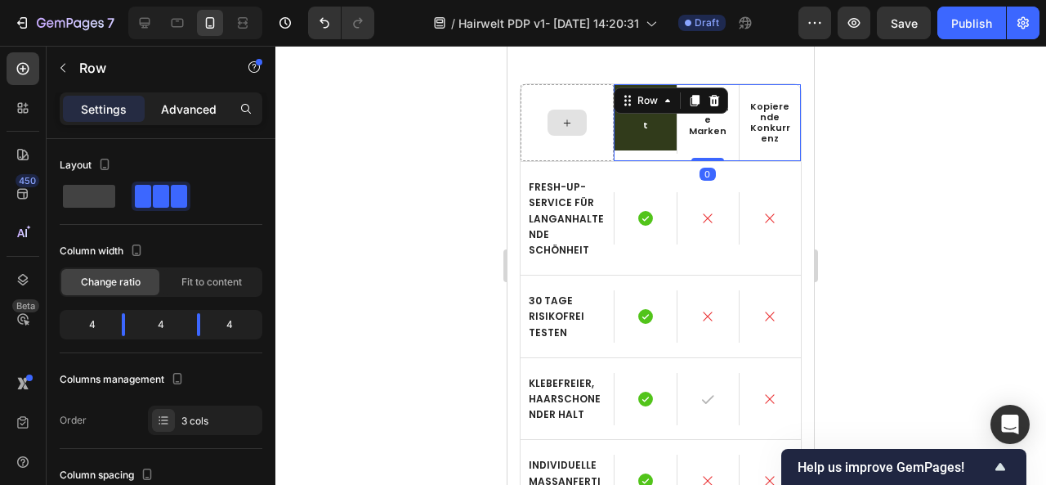
click at [194, 114] on p "Advanced" at bounding box center [189, 109] width 56 height 17
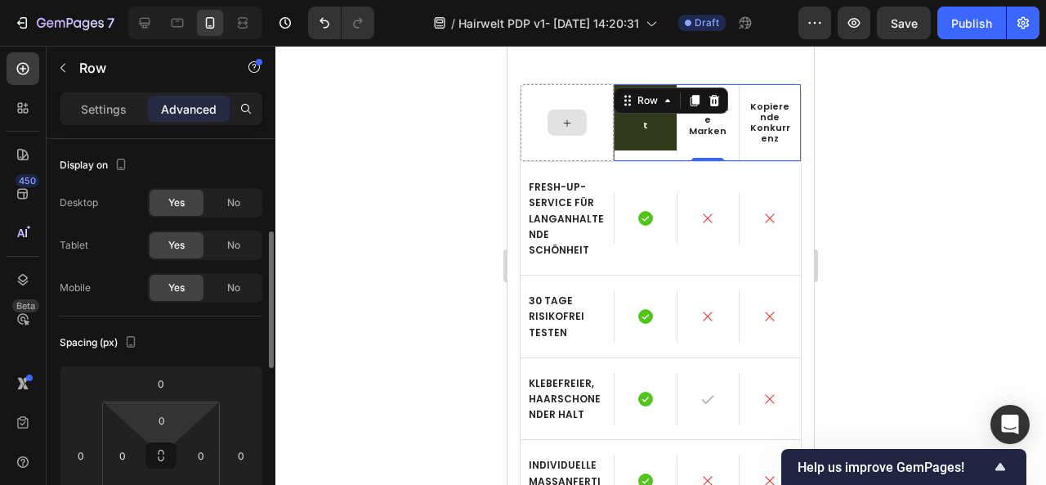
scroll to position [69, 0]
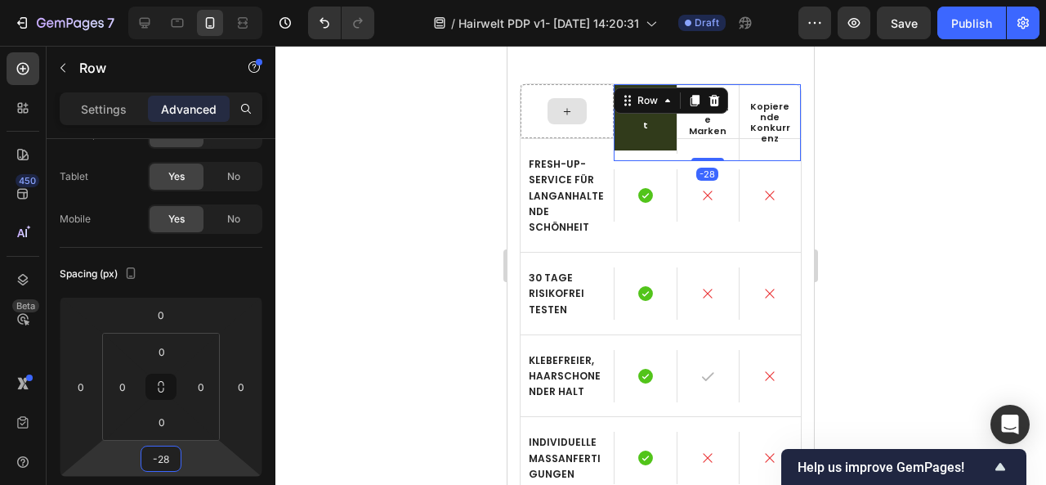
drag, startPoint x: 207, startPoint y: 457, endPoint x: 209, endPoint y: 468, distance: 11.7
click at [209, 0] on html "7 / Hairwelt PDP v1- [DATE] 14:20:31 Draft Preview Save Publish 450 Beta Sectio…" at bounding box center [523, 0] width 1046 height 0
click at [312, 25] on button "Undo/Redo" at bounding box center [324, 23] width 33 height 33
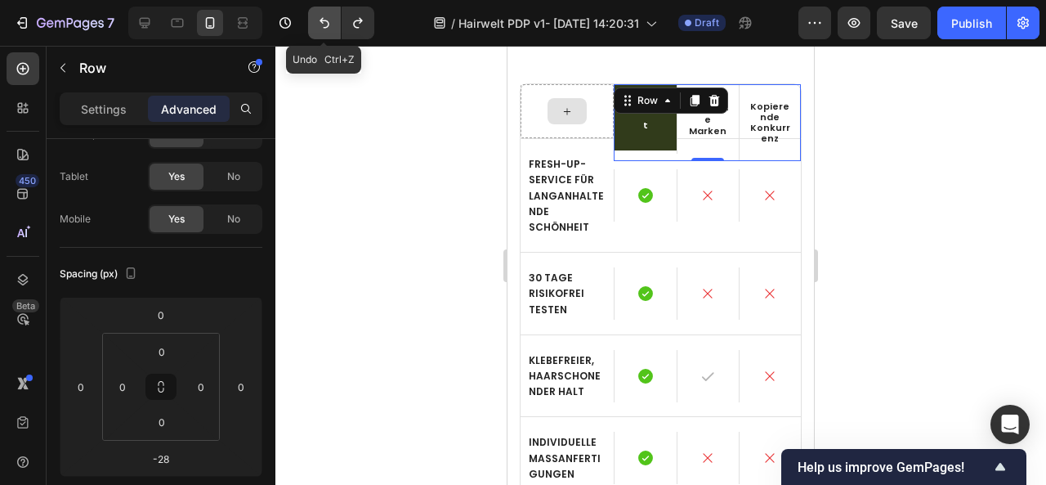
click at [310, 19] on button "Undo/Redo" at bounding box center [324, 23] width 33 height 33
type input "0"
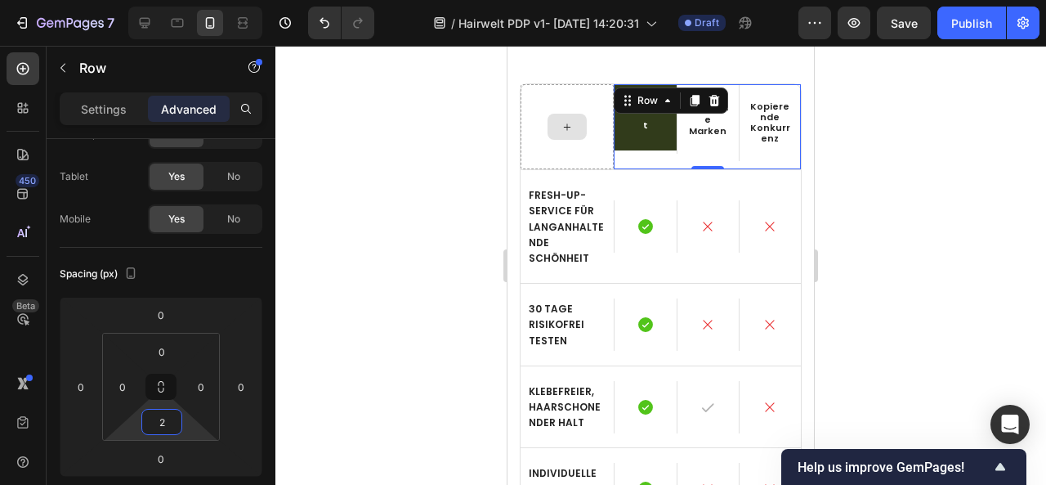
type input "0"
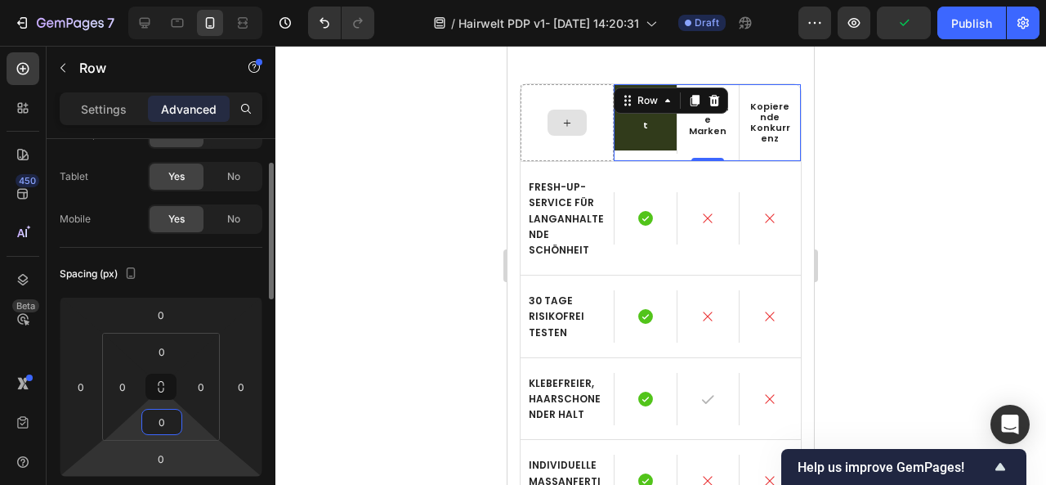
drag, startPoint x: 185, startPoint y: 425, endPoint x: 184, endPoint y: 467, distance: 41.7
click at [184, 0] on html "7 / Hairwelt PDP v1- [DATE] 14:20:31 Draft Preview Publish 450 Beta Sections(18…" at bounding box center [523, 0] width 1046 height 0
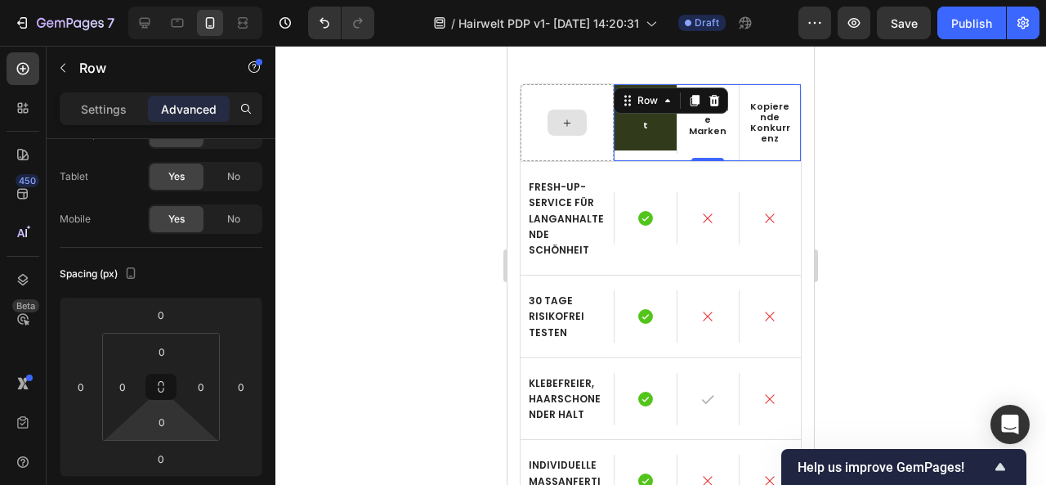
drag, startPoint x: 186, startPoint y: 426, endPoint x: 186, endPoint y: 443, distance: 17.2
click at [186, 0] on html "7 / Hairwelt PDP v1- [DATE] 14:20:31 Draft Preview Save Publish 450 Beta Sectio…" at bounding box center [523, 0] width 1046 height 0
click at [170, 424] on input "0" at bounding box center [161, 421] width 33 height 25
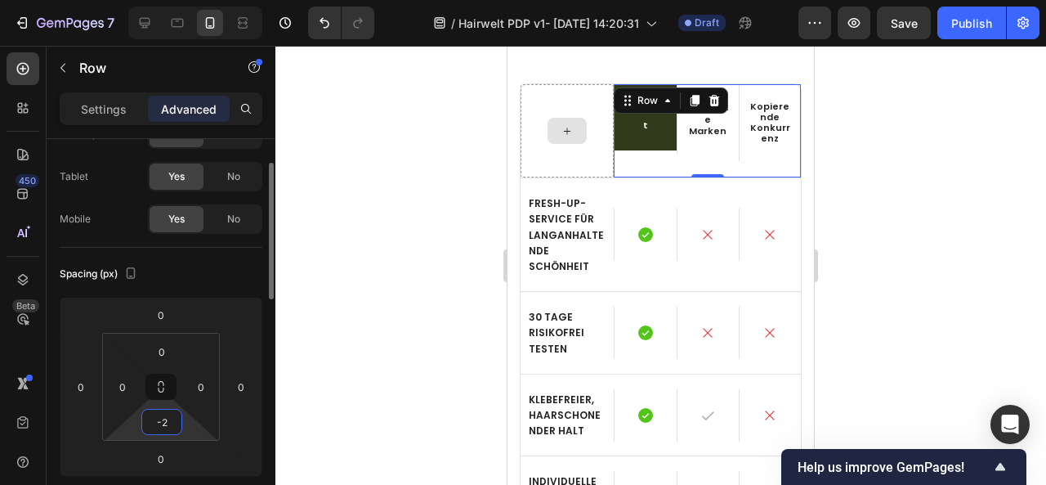
type input "-"
type input "2"
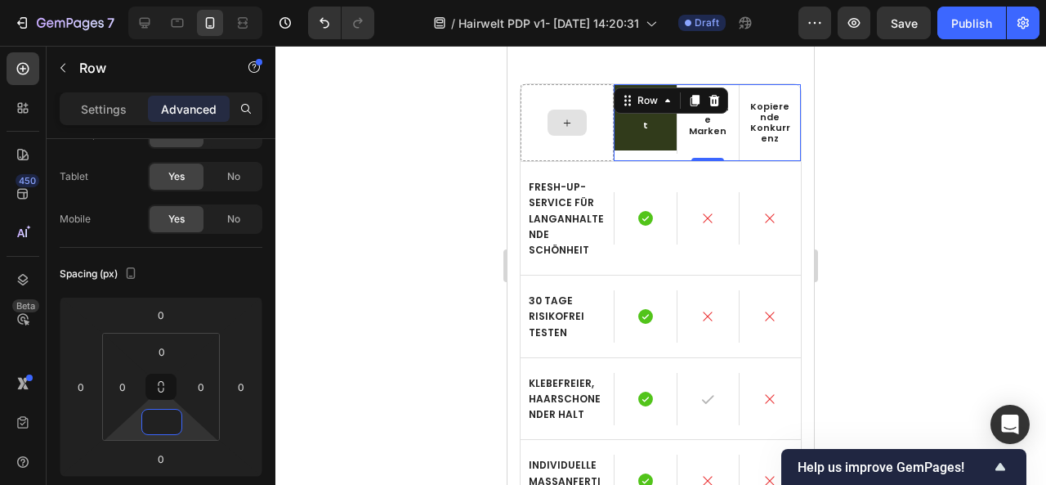
click at [423, 371] on div at bounding box center [660, 265] width 771 height 439
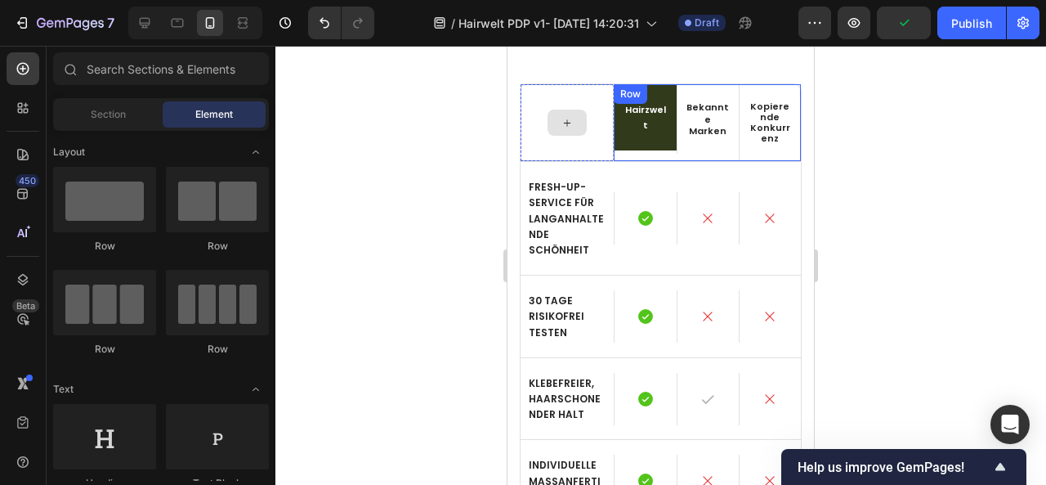
click at [633, 140] on div "Hairzwelt Text Block" at bounding box center [645, 122] width 62 height 77
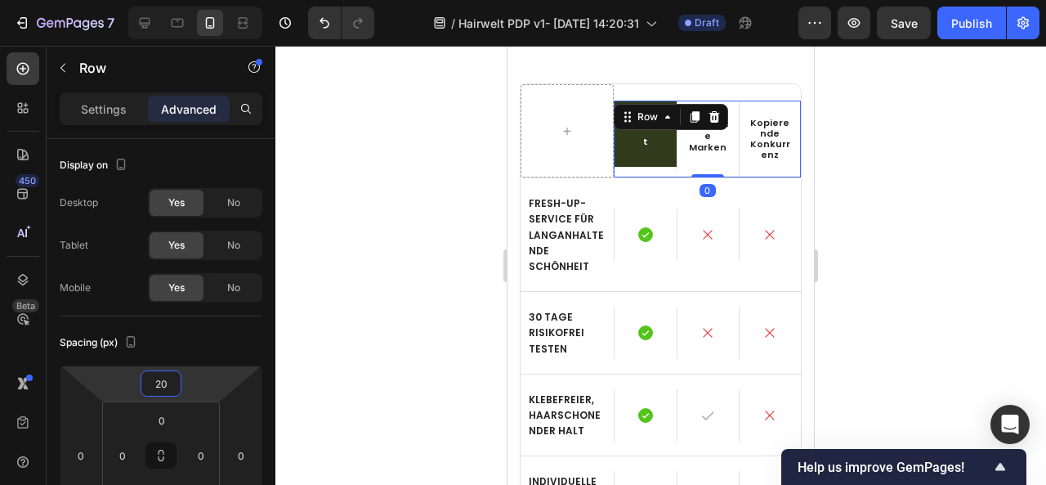
drag, startPoint x: 194, startPoint y: 390, endPoint x: 198, endPoint y: 382, distance: 8.8
click at [198, 0] on html "7 / Hairwelt PDP v1- [DATE] 14:20:31 Draft Preview Save Publish 450 Beta Sectio…" at bounding box center [523, 0] width 1046 height 0
click at [329, 29] on icon "Undo/Redo" at bounding box center [324, 23] width 16 height 16
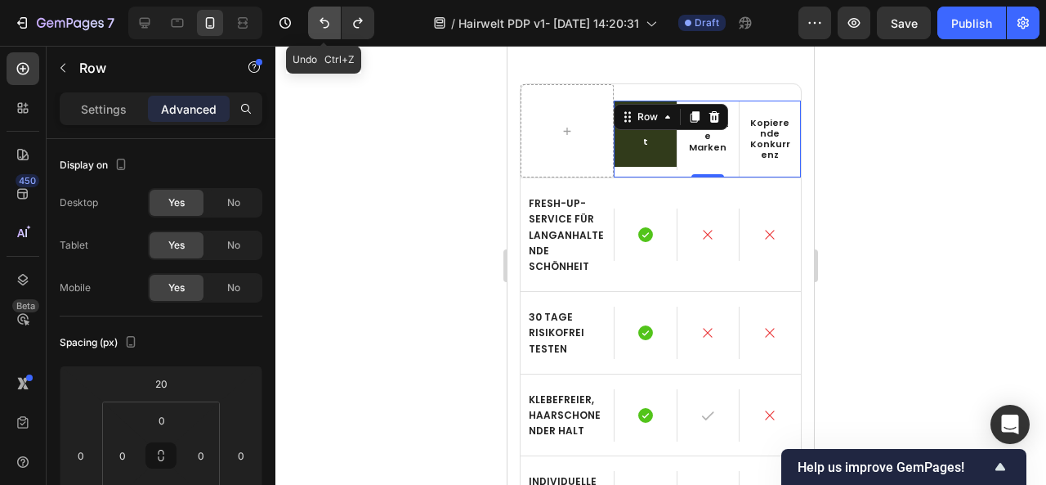
click at [329, 29] on icon "Undo/Redo" at bounding box center [324, 23] width 16 height 16
type input "0"
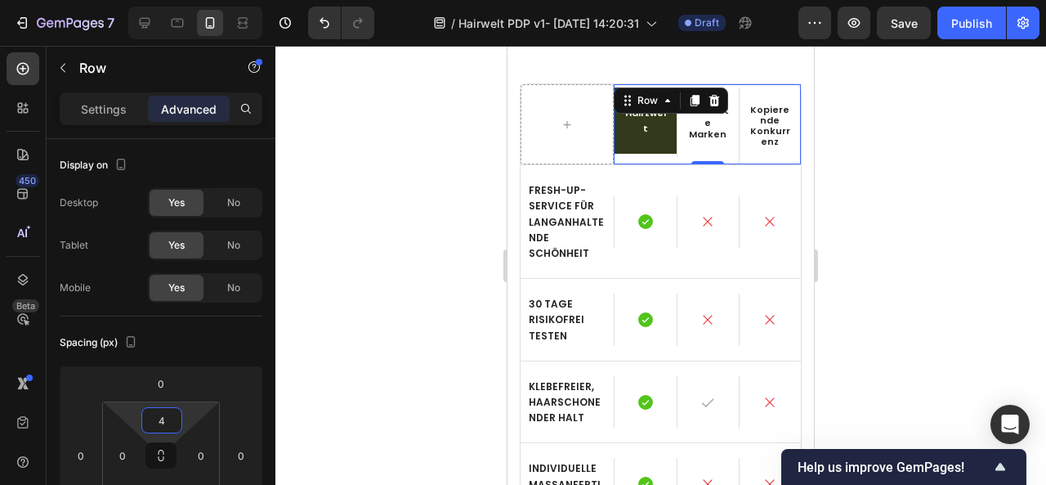
type input "0"
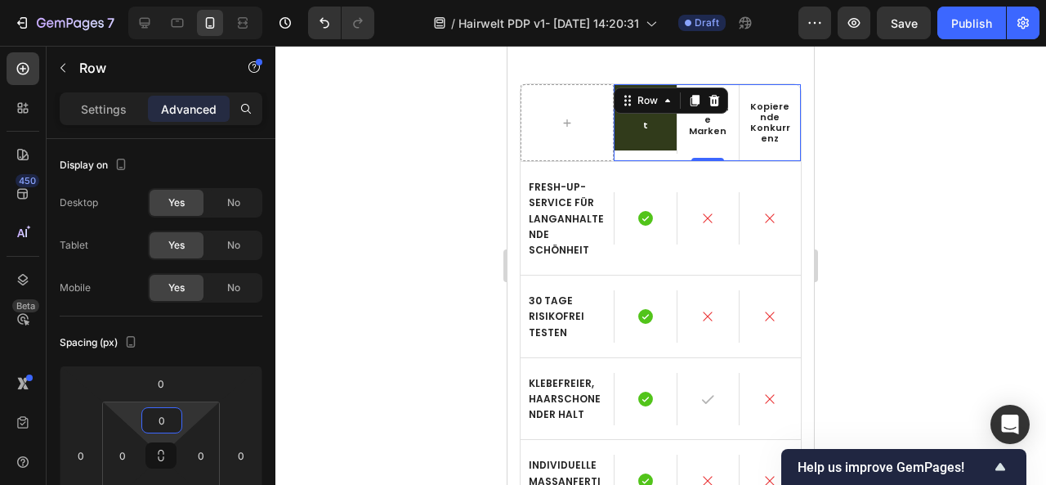
drag, startPoint x: 197, startPoint y: 412, endPoint x: 190, endPoint y: 440, distance: 29.3
click at [190, 0] on html "7 / Hairwelt PDP v1- [DATE] 14:20:31 Draft Preview Save Publish 450 Beta Sectio…" at bounding box center [523, 0] width 1046 height 0
click at [407, 300] on div at bounding box center [660, 265] width 771 height 439
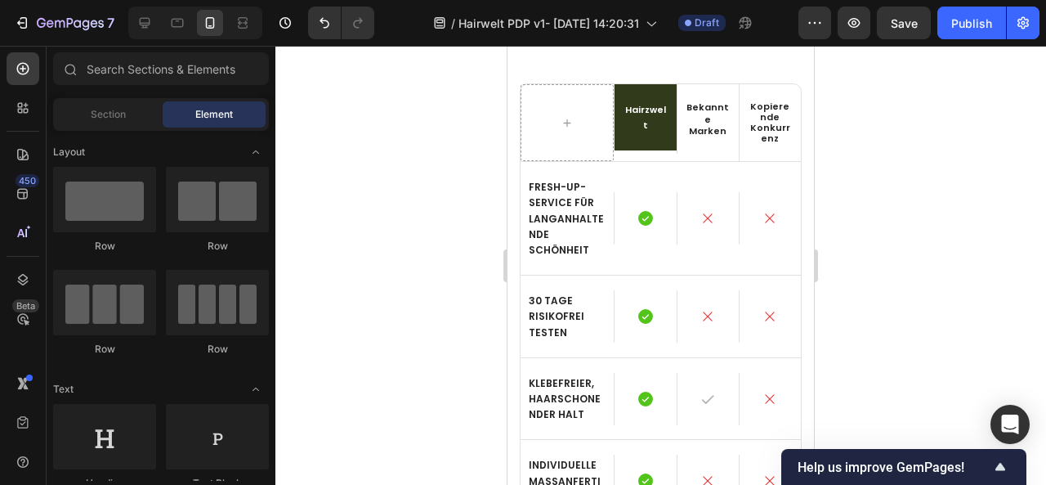
click at [407, 300] on div at bounding box center [660, 265] width 771 height 439
click at [624, 126] on div "Hairzwelt" at bounding box center [645, 116] width 61 height 65
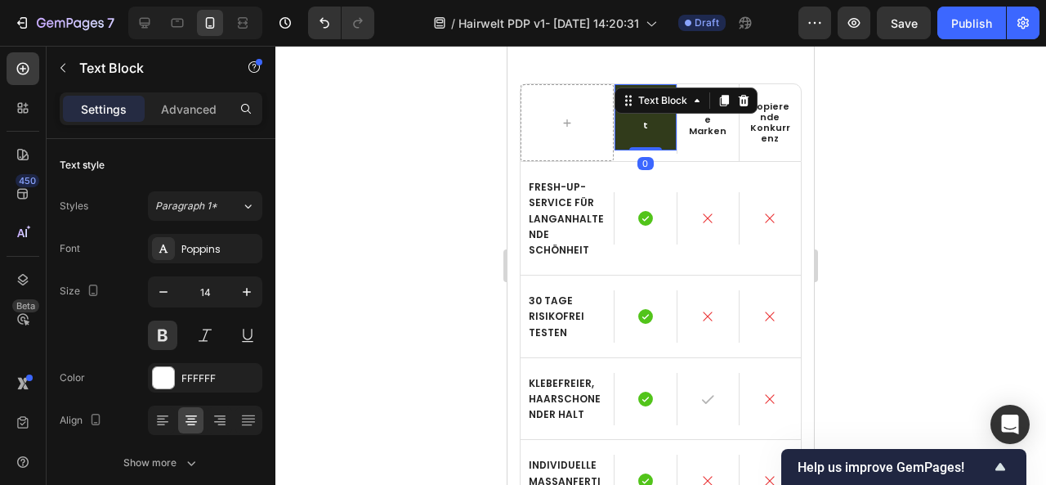
click at [624, 126] on div "Hairzwelt" at bounding box center [645, 116] width 61 height 65
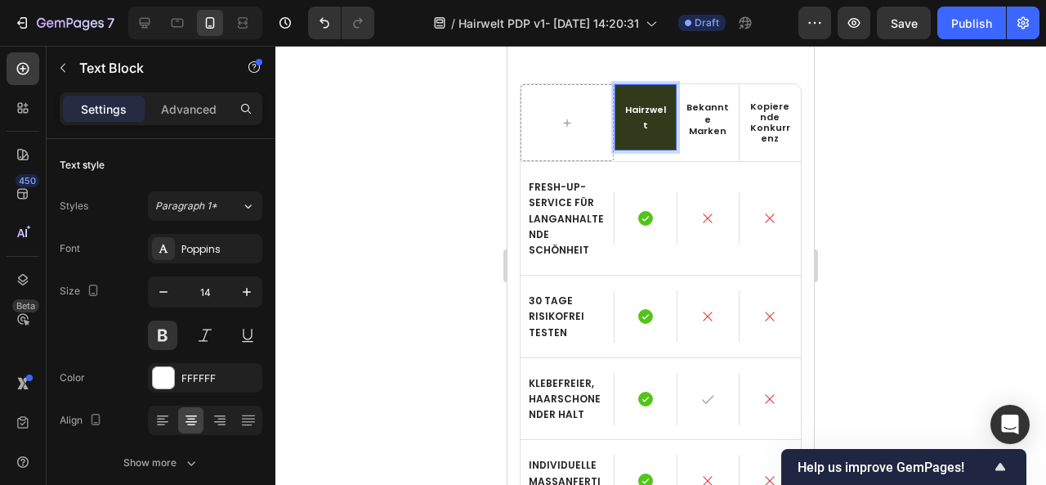
click at [641, 91] on div "Hairzwelt" at bounding box center [645, 116] width 61 height 65
click at [845, 140] on div at bounding box center [660, 265] width 771 height 439
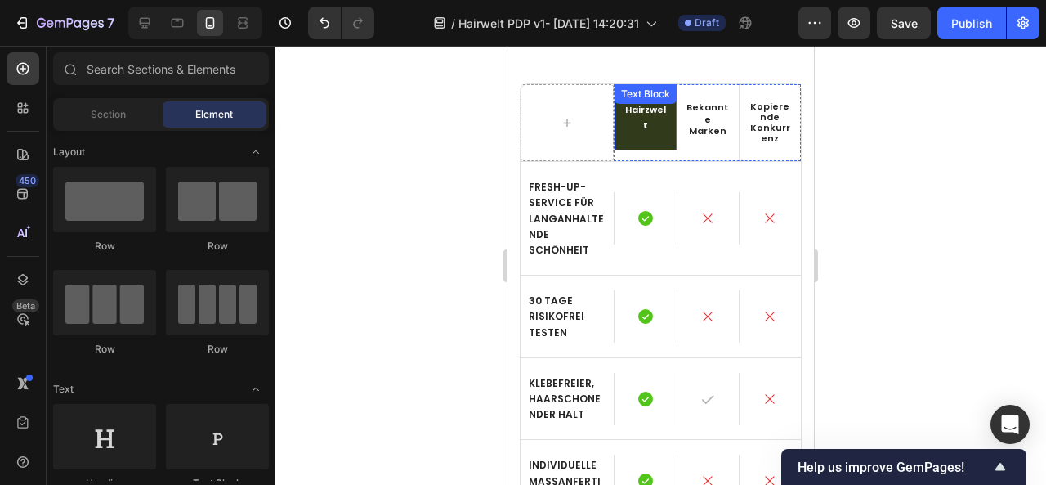
click at [641, 125] on div "Hairzwelt" at bounding box center [645, 116] width 61 height 65
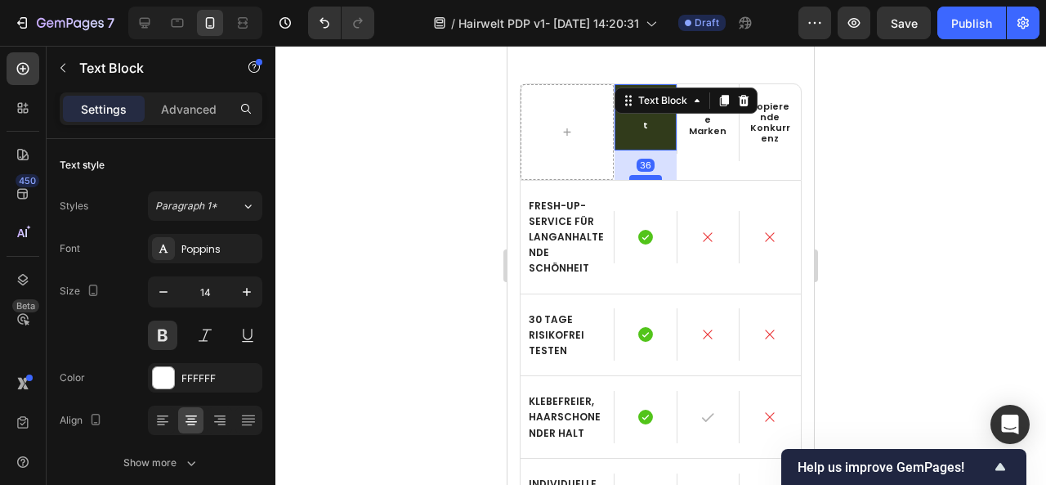
drag, startPoint x: 641, startPoint y: 130, endPoint x: 639, endPoint y: 159, distance: 29.5
click at [639, 175] on div at bounding box center [645, 177] width 33 height 5
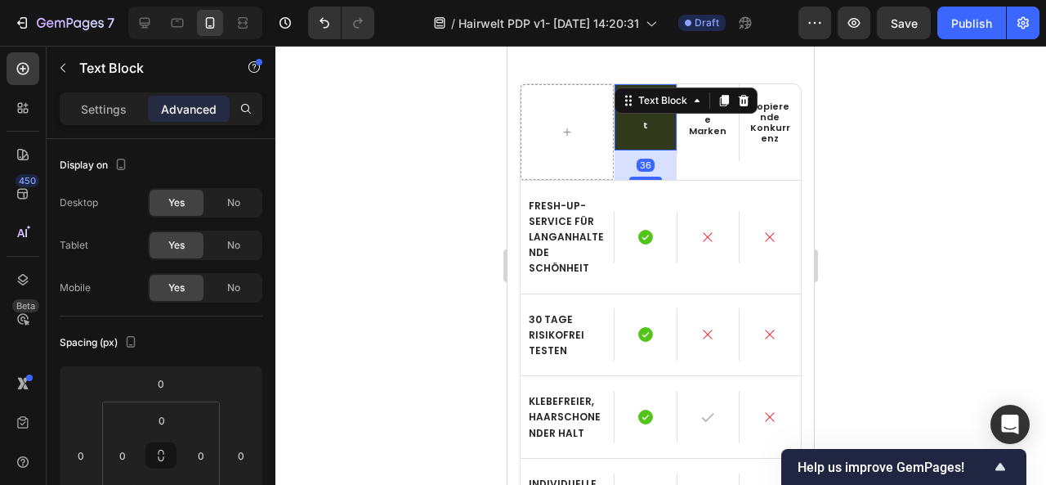
click at [861, 155] on div at bounding box center [660, 265] width 771 height 439
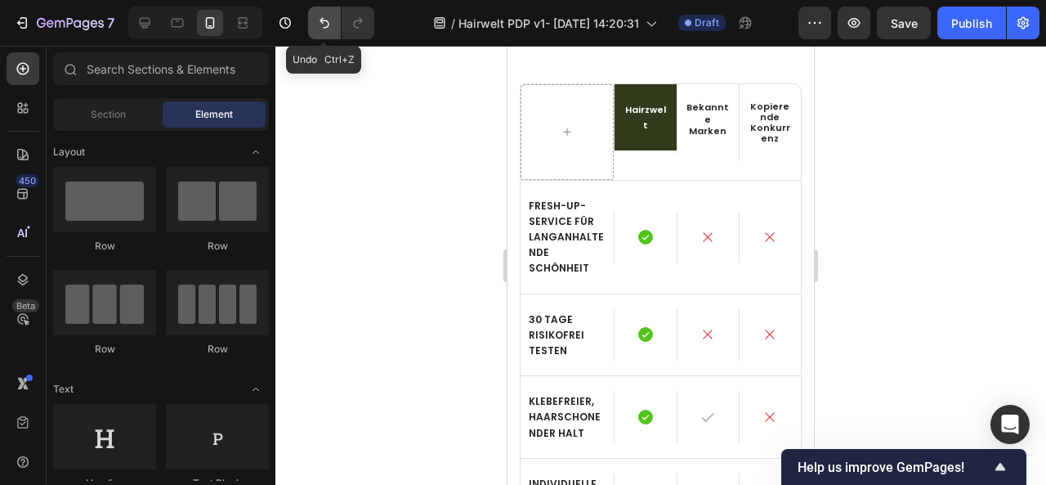
click at [330, 22] on icon "Undo/Redo" at bounding box center [324, 23] width 16 height 16
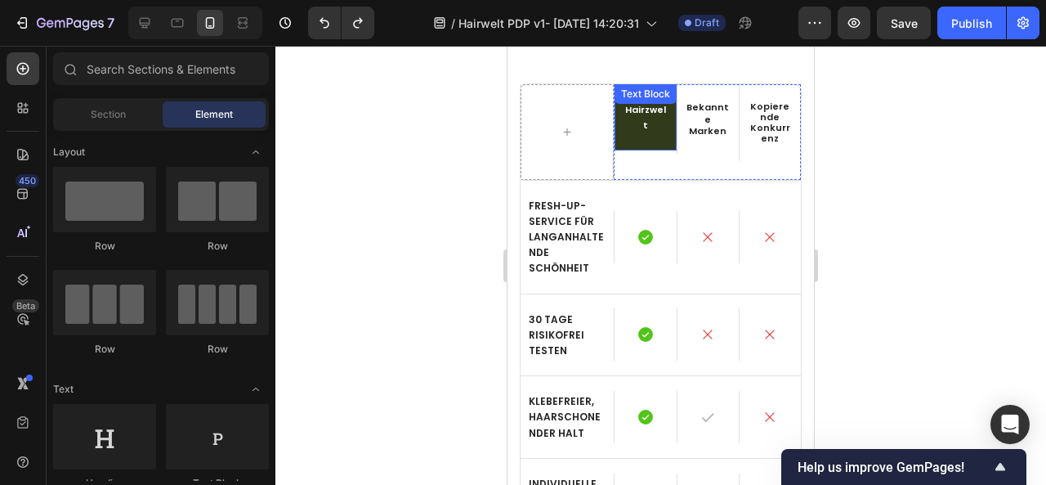
click at [634, 128] on div "Hairzwelt" at bounding box center [645, 116] width 61 height 65
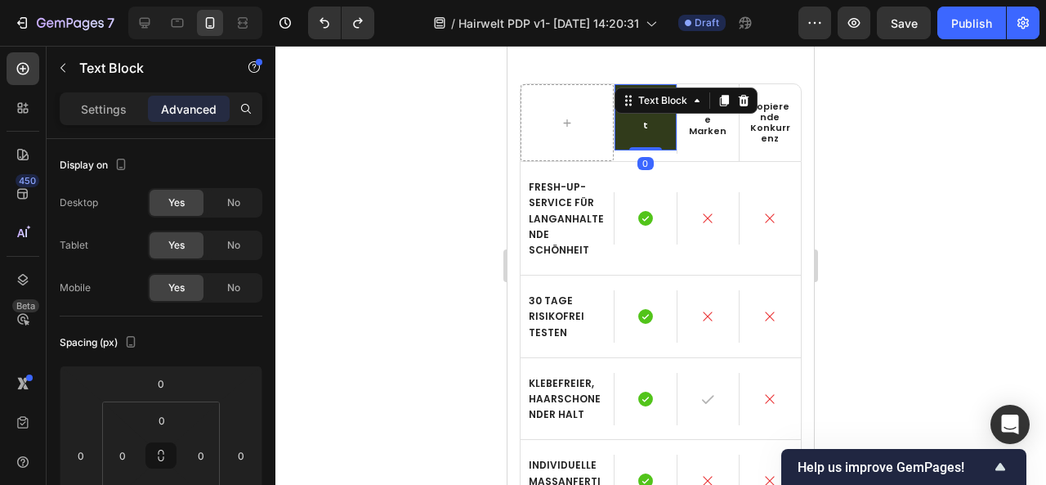
drag, startPoint x: 641, startPoint y: 159, endPoint x: 653, endPoint y: 111, distance: 49.7
click at [648, 109] on div "Hairzwelt Text Block 0" at bounding box center [645, 116] width 62 height 65
type input "0"
click at [709, 123] on span "Bekannte Marken" at bounding box center [707, 119] width 42 height 37
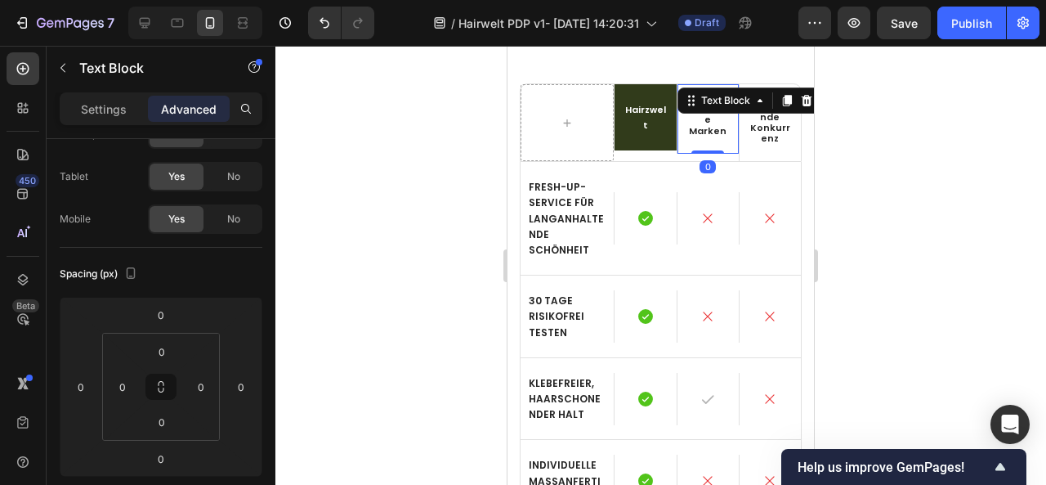
drag, startPoint x: 696, startPoint y: 138, endPoint x: 698, endPoint y: 120, distance: 18.1
click at [698, 120] on div "Bekannte Marken Text Block 0" at bounding box center [708, 118] width 62 height 69
click at [858, 181] on div at bounding box center [660, 265] width 771 height 439
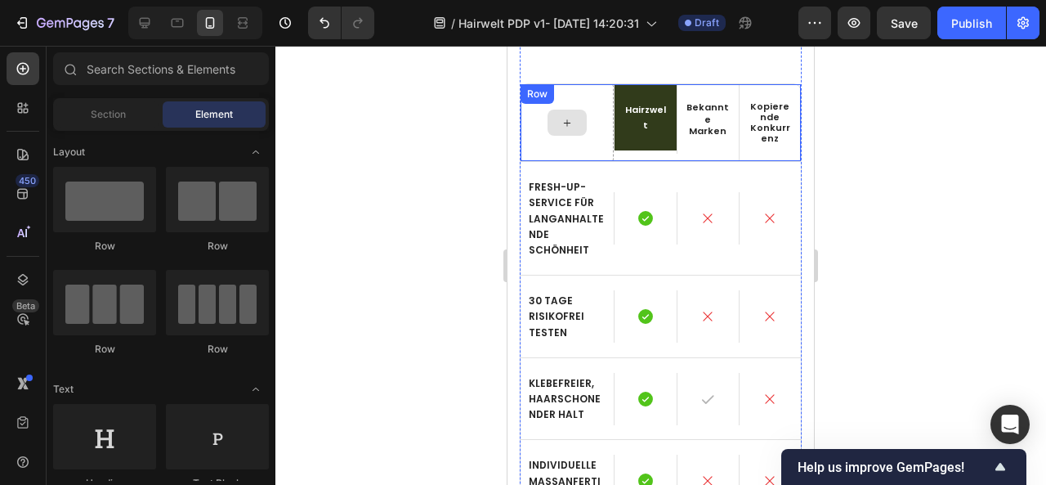
click at [566, 148] on div at bounding box center [567, 122] width 93 height 77
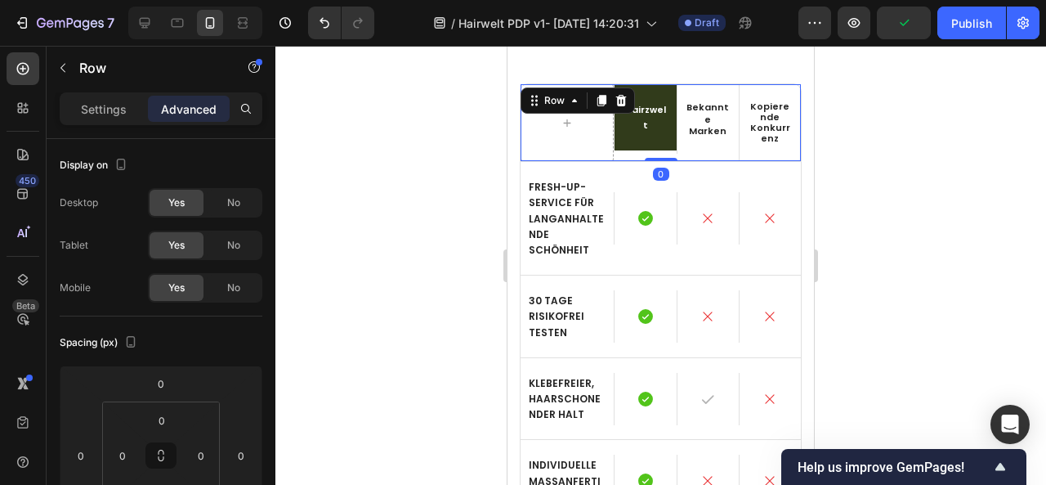
drag, startPoint x: 655, startPoint y: 156, endPoint x: 657, endPoint y: 138, distance: 18.1
click at [659, 120] on div "Hairzwelt Text Block Bekannte Marken Text Block Kopierende Konkurrenz Text Bloc…" at bounding box center [661, 122] width 282 height 78
drag, startPoint x: 655, startPoint y: 159, endPoint x: 661, endPoint y: 141, distance: 18.9
click at [661, 141] on div "Hairzwelt Text Block Bekannte Marken Text Block Kopierende Konkurrenz Text Bloc…" at bounding box center [661, 122] width 282 height 78
click at [842, 105] on div at bounding box center [660, 265] width 771 height 439
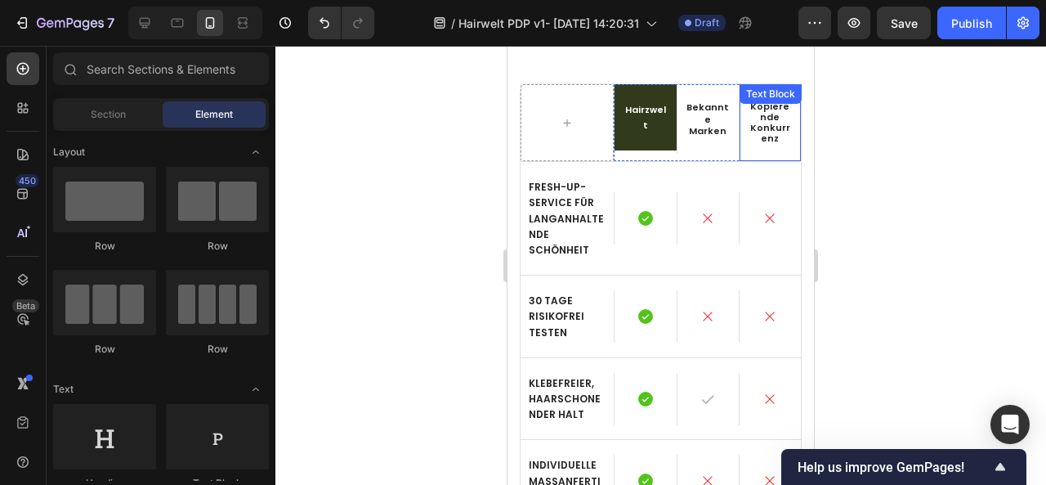
click at [785, 114] on div "Kopierende Konkurrenz" at bounding box center [770, 122] width 61 height 77
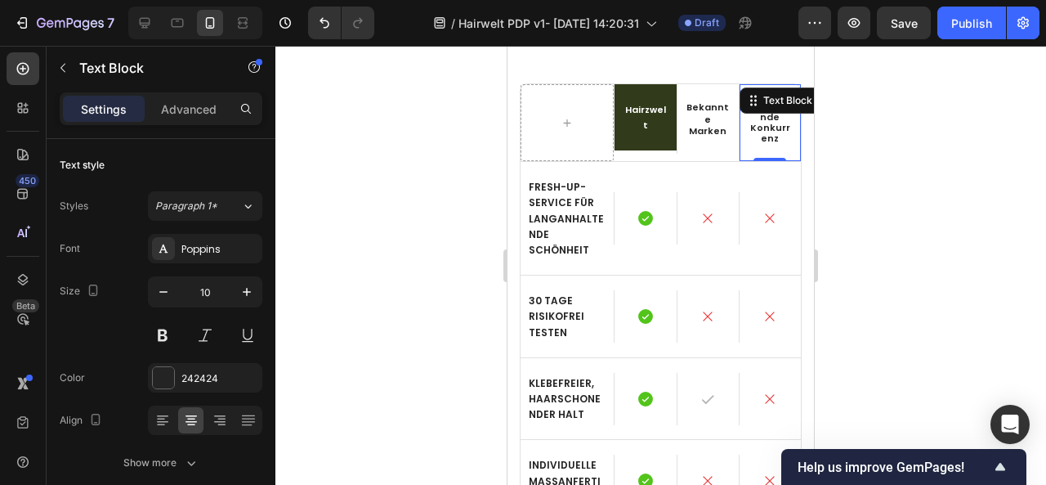
click at [871, 203] on div at bounding box center [660, 265] width 771 height 439
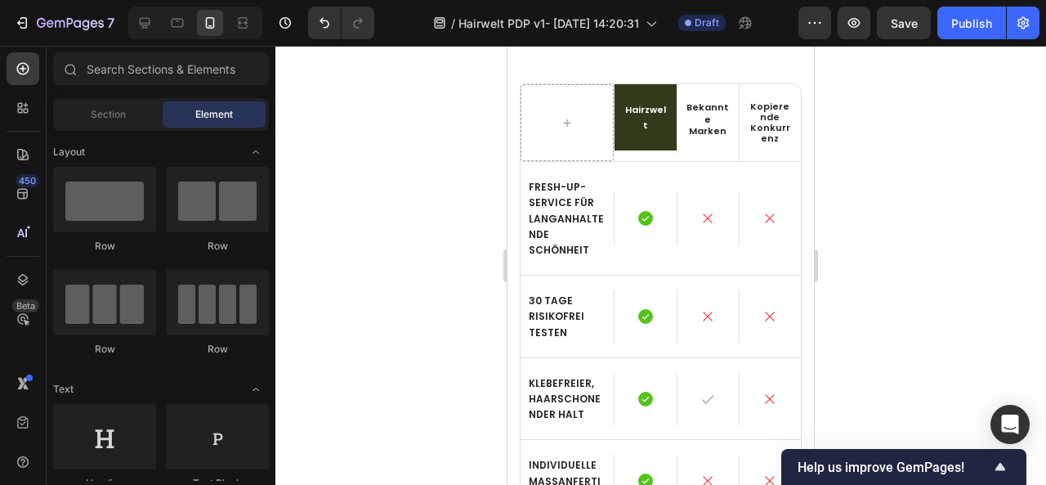
click at [871, 203] on div at bounding box center [660, 265] width 771 height 439
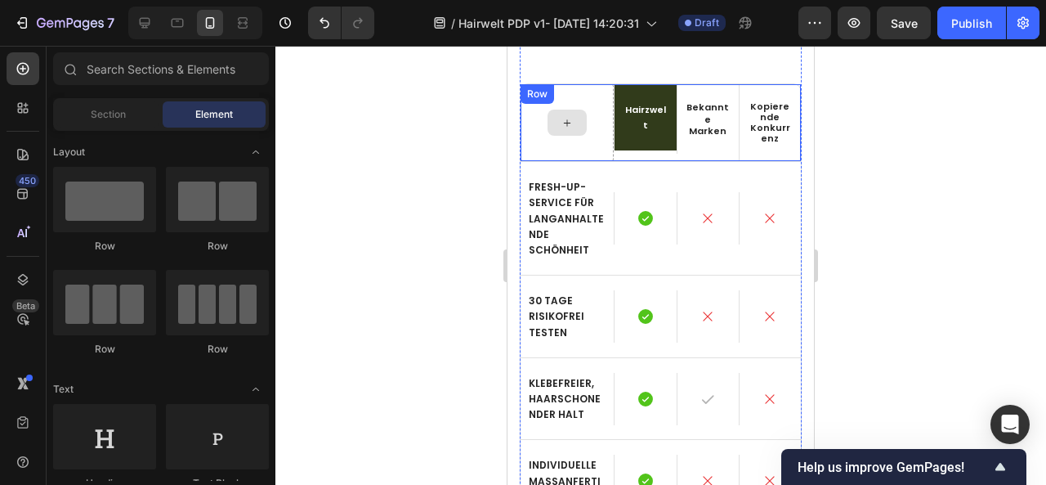
click at [595, 149] on div at bounding box center [567, 122] width 93 height 77
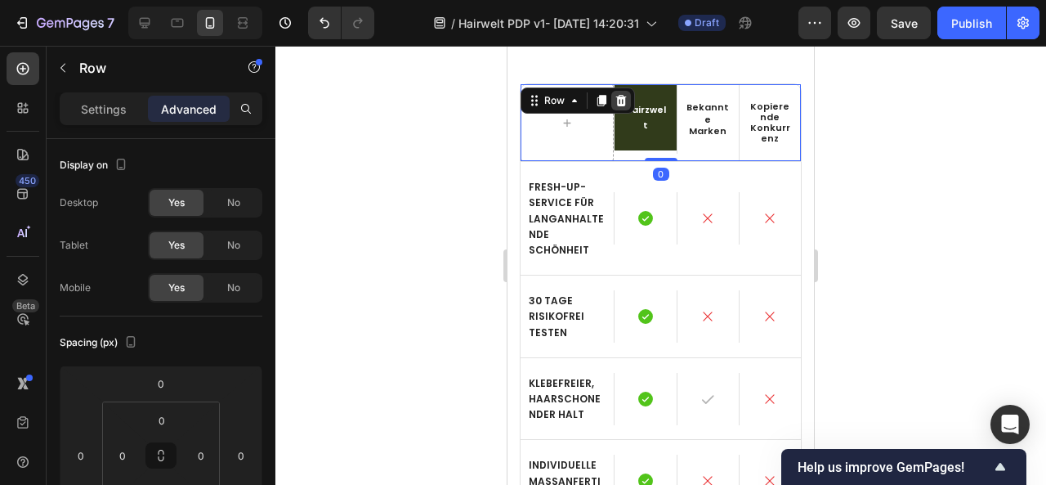
click at [621, 97] on icon at bounding box center [621, 100] width 11 height 11
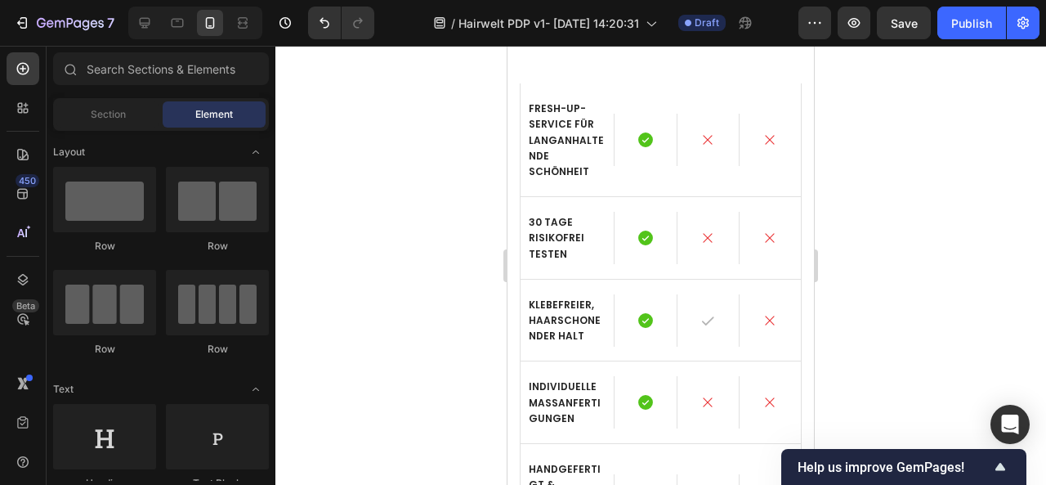
scroll to position [4747, 0]
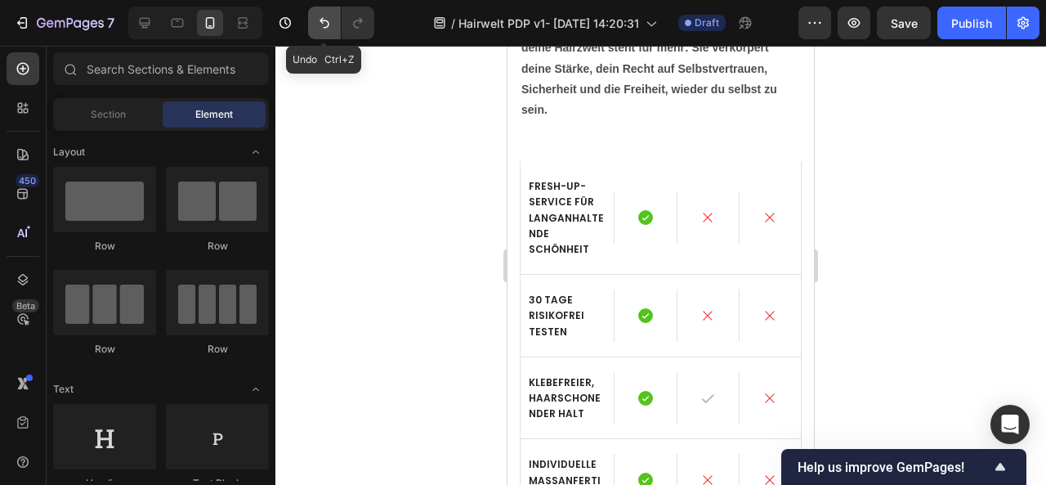
click at [319, 17] on icon "Undo/Redo" at bounding box center [324, 23] width 16 height 16
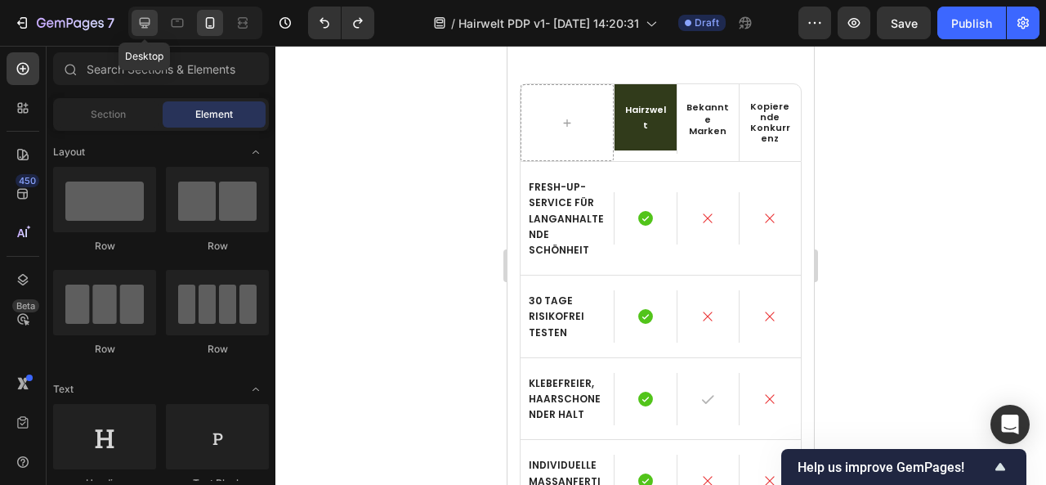
click at [149, 20] on icon at bounding box center [145, 23] width 11 height 11
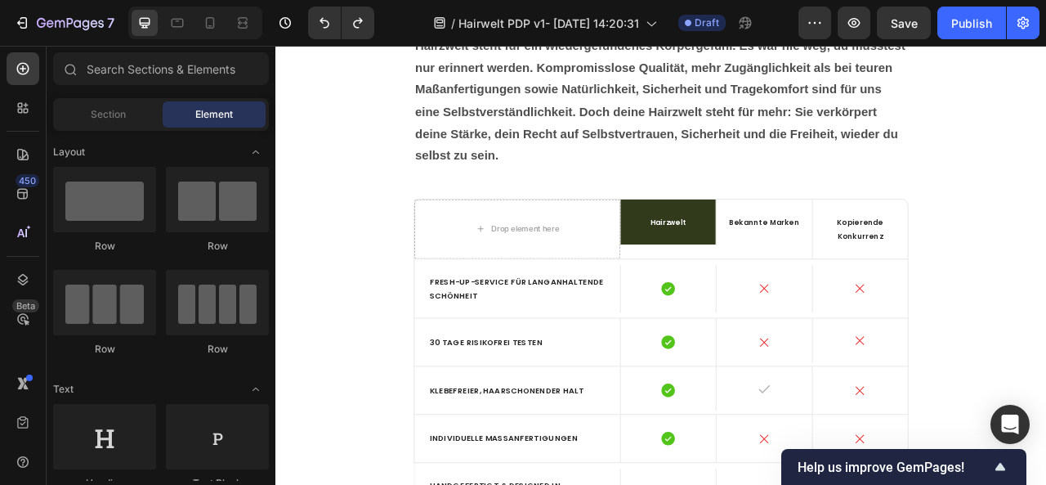
scroll to position [4523, 0]
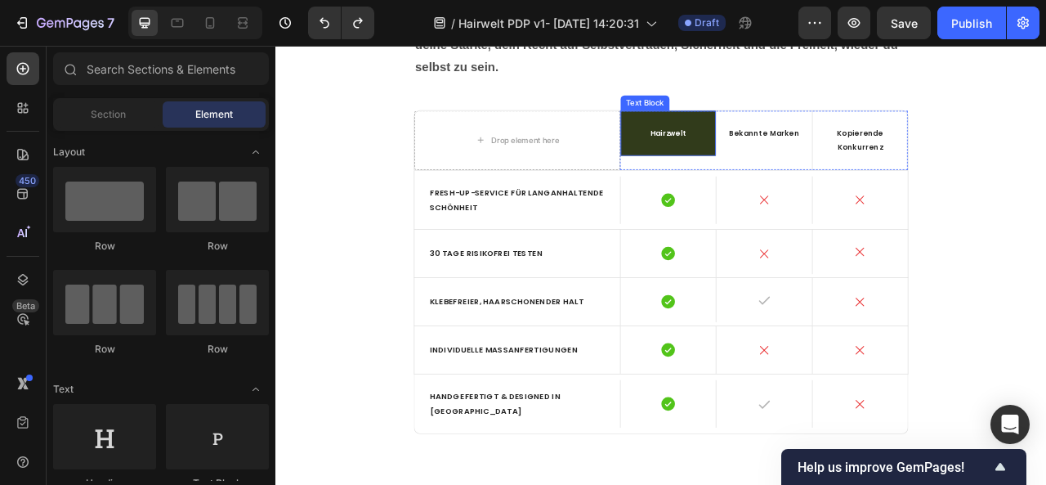
click at [803, 186] on div "Hairzwelt" at bounding box center [774, 156] width 121 height 57
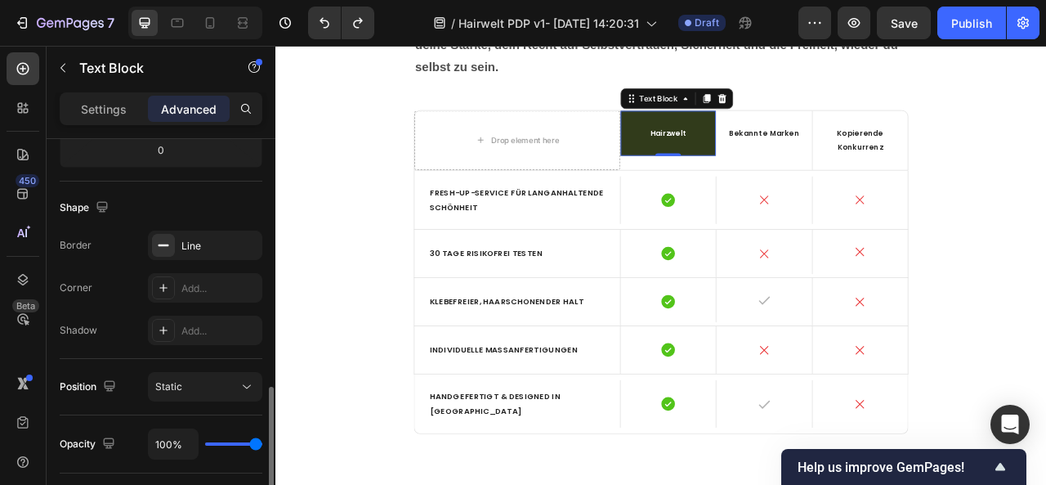
scroll to position [464, 0]
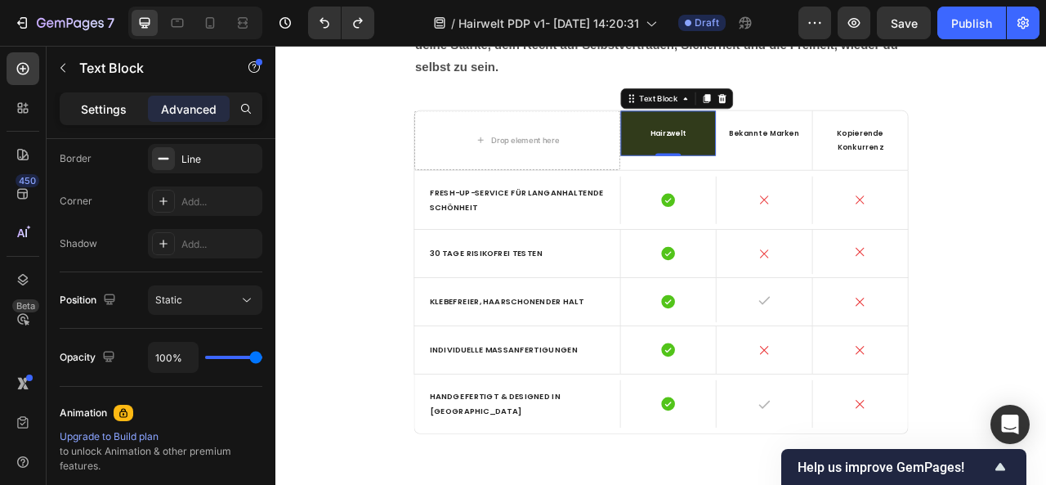
click at [118, 107] on p "Settings" at bounding box center [104, 109] width 46 height 17
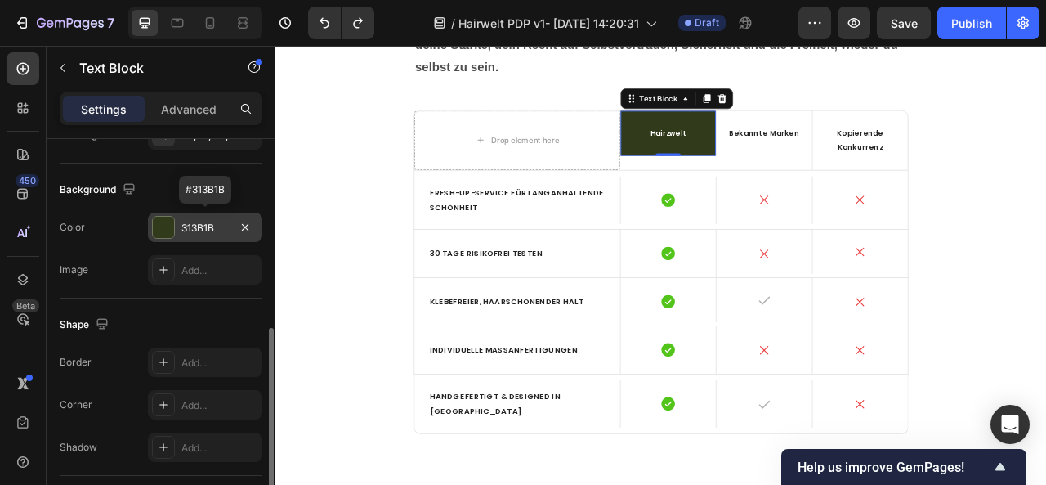
click at [203, 229] on div "313B1B" at bounding box center [204, 228] width 47 height 15
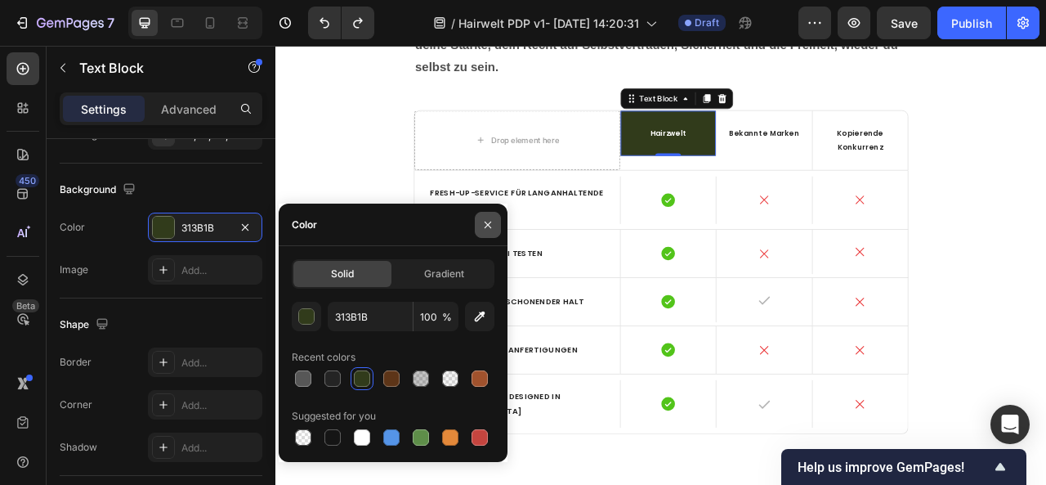
click at [489, 228] on icon "button" at bounding box center [487, 224] width 13 height 13
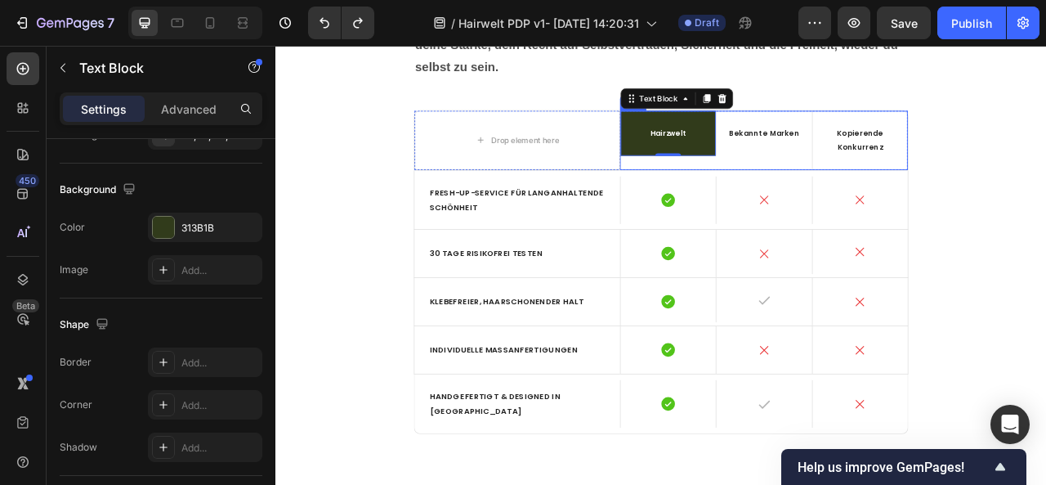
click at [749, 203] on div "Hairzwelt Text Block 0" at bounding box center [774, 165] width 122 height 75
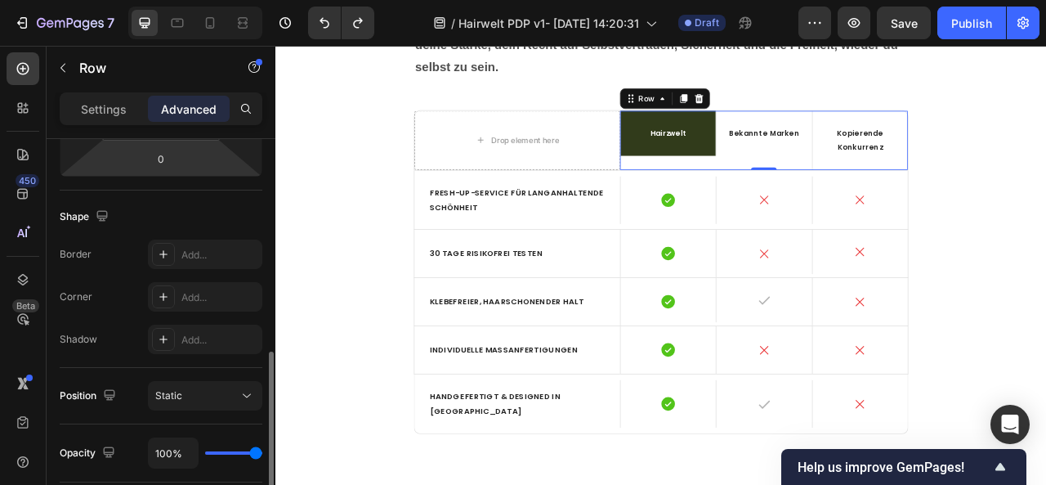
scroll to position [432, 0]
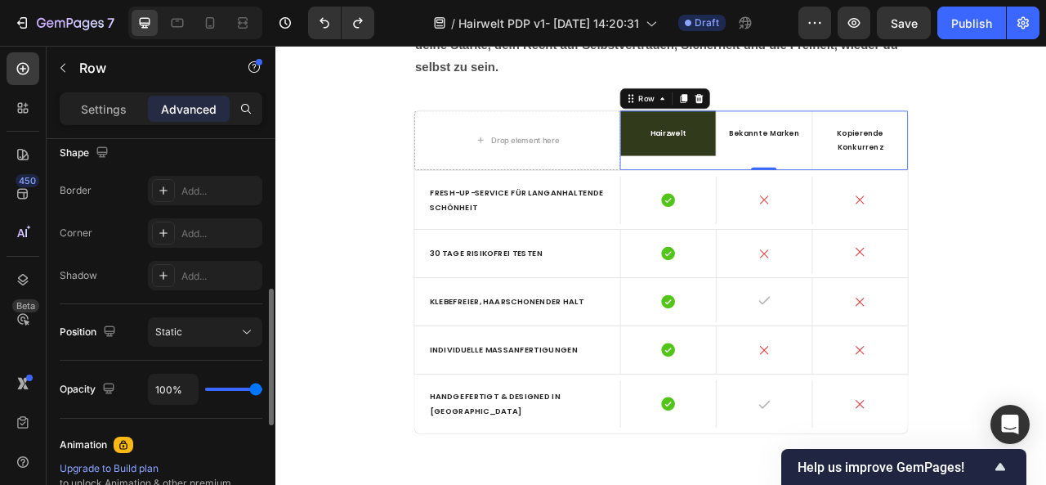
click at [100, 113] on p "Settings" at bounding box center [104, 109] width 46 height 17
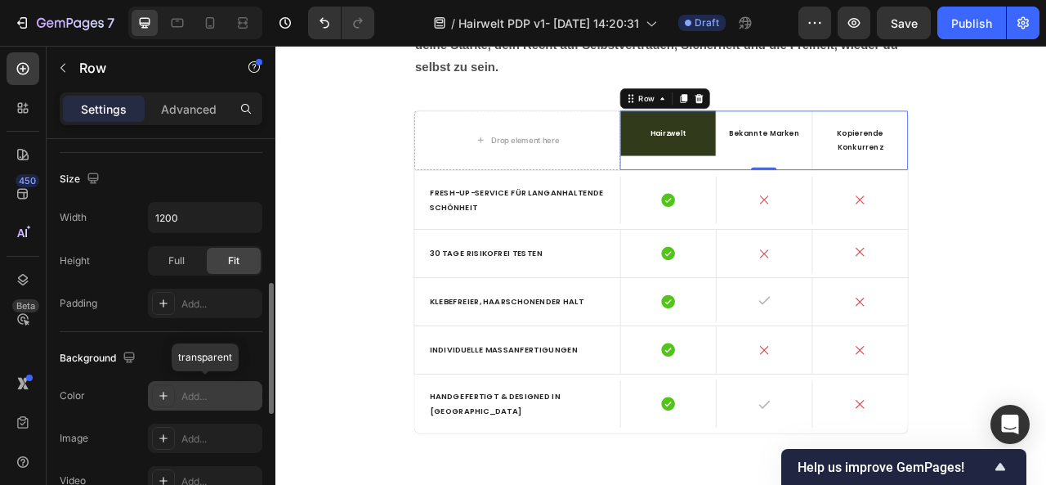
click at [192, 389] on div "Add..." at bounding box center [219, 396] width 77 height 15
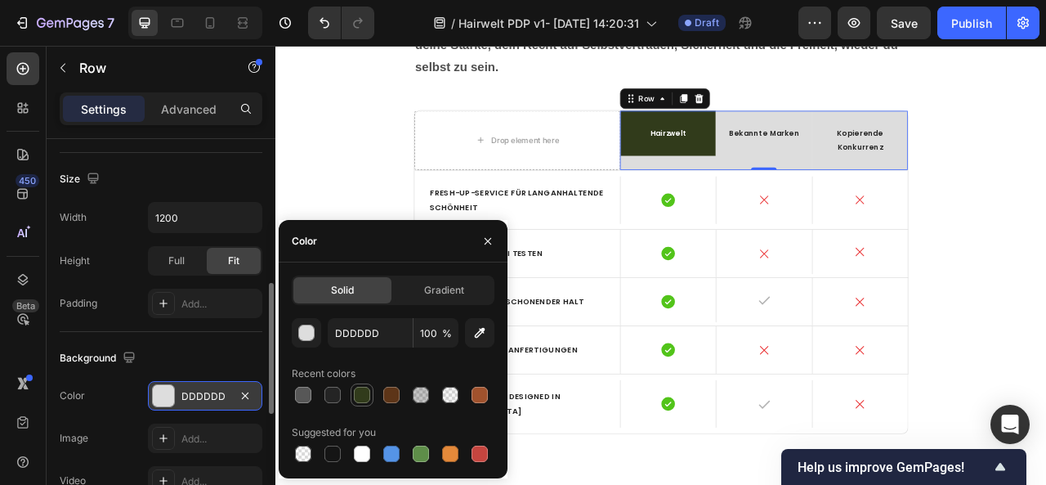
click at [357, 398] on div at bounding box center [362, 395] width 16 height 16
type input "313B1B"
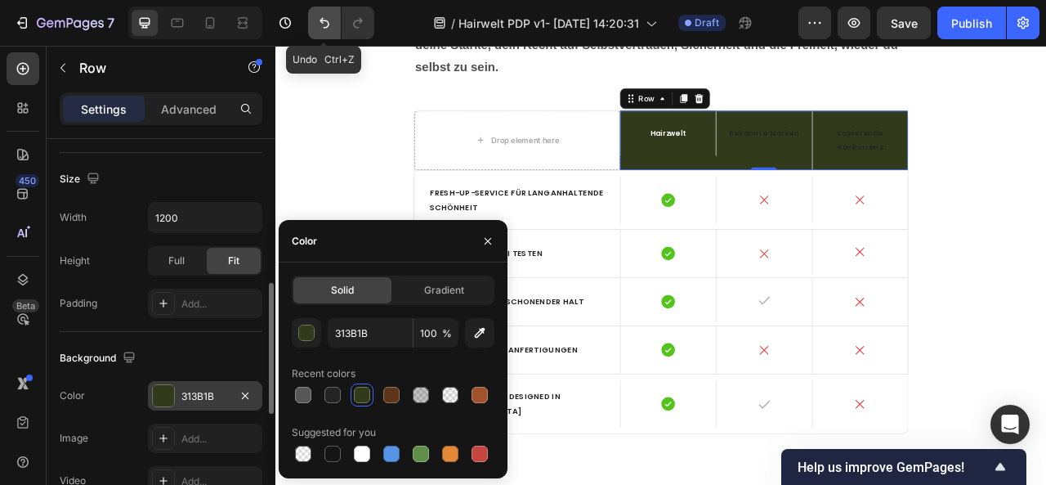
click at [316, 25] on icon "Undo/Redo" at bounding box center [324, 23] width 16 height 16
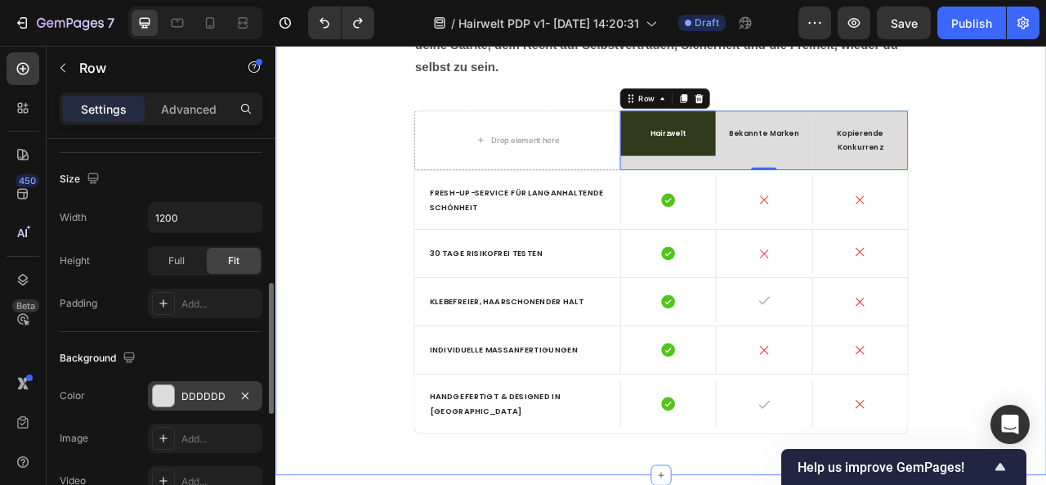
click at [1045, 299] on div "Ja, auch 2025 setzen wir neue Maßstäbe. Heading Hairzwelt steht für ein wiederg…" at bounding box center [766, 192] width 956 height 720
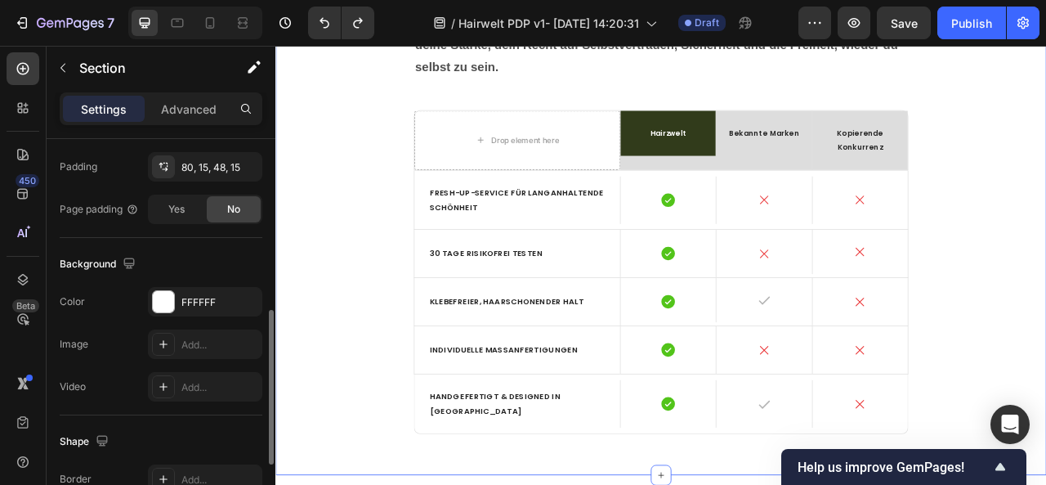
scroll to position [0, 0]
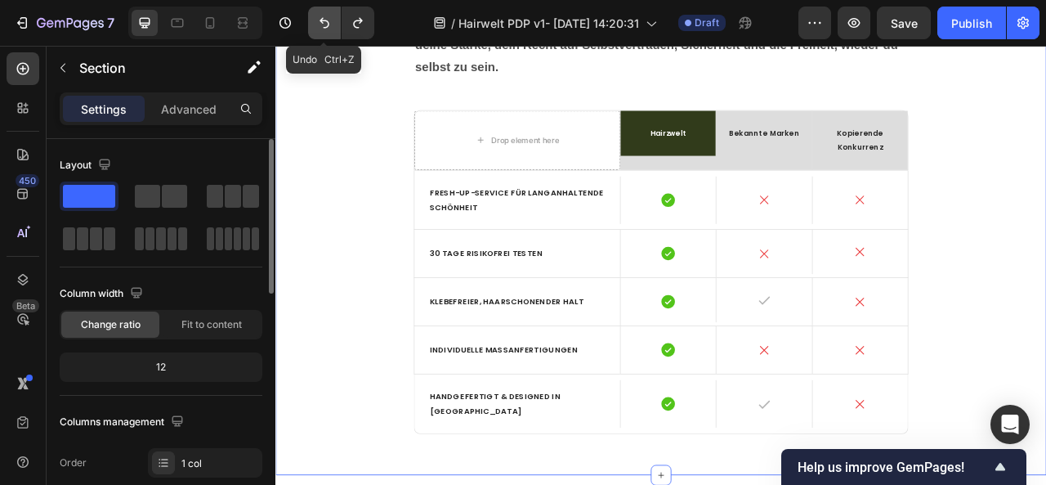
click at [319, 31] on button "Undo/Redo" at bounding box center [324, 23] width 33 height 33
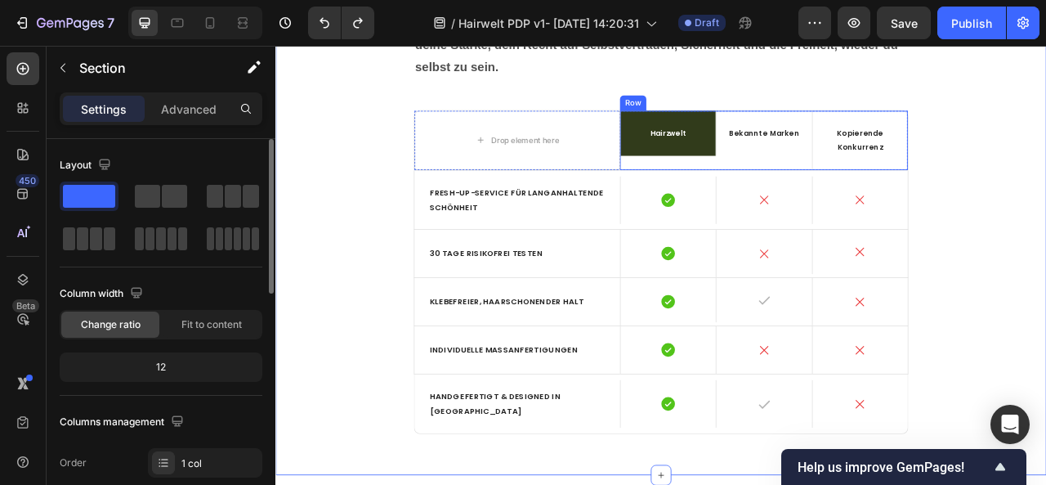
click at [825, 203] on div "Hairzwelt Text Block" at bounding box center [774, 165] width 122 height 75
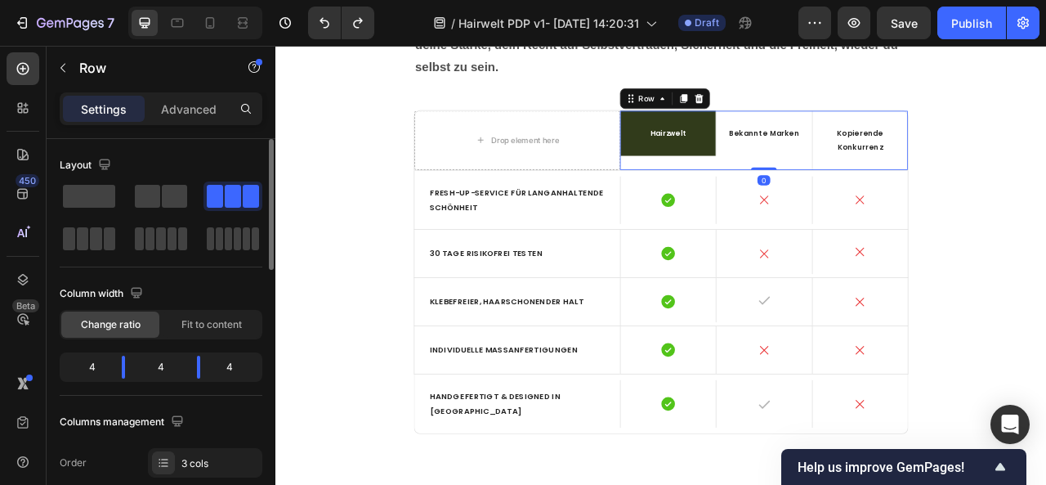
drag, startPoint x: 892, startPoint y: 244, endPoint x: 894, endPoint y: 196, distance: 48.3
click at [894, 196] on div "Hairzwelt Text Block Bekannte Marken Text Block Kopierende Konkurrenz Text Bloc…" at bounding box center [896, 165] width 366 height 75
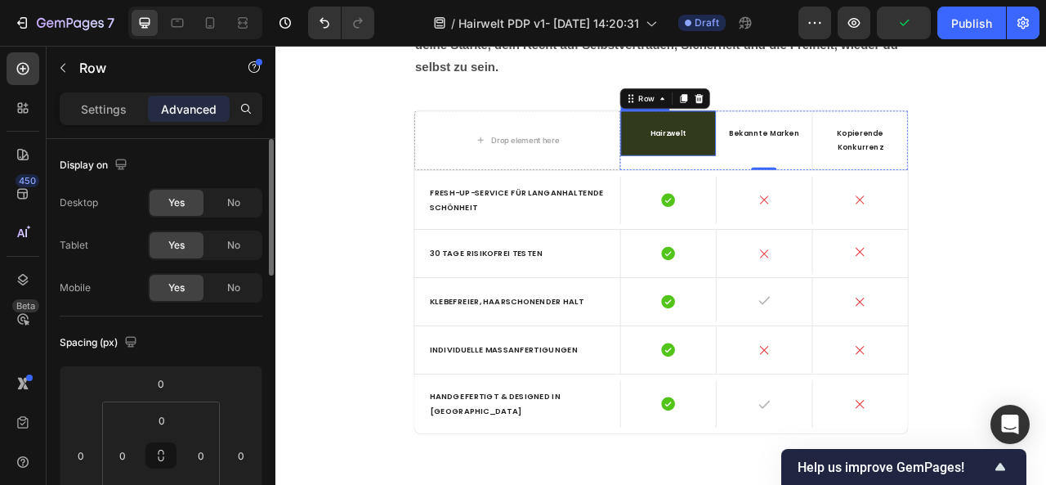
click at [801, 181] on div "Hairzwelt" at bounding box center [774, 156] width 121 height 57
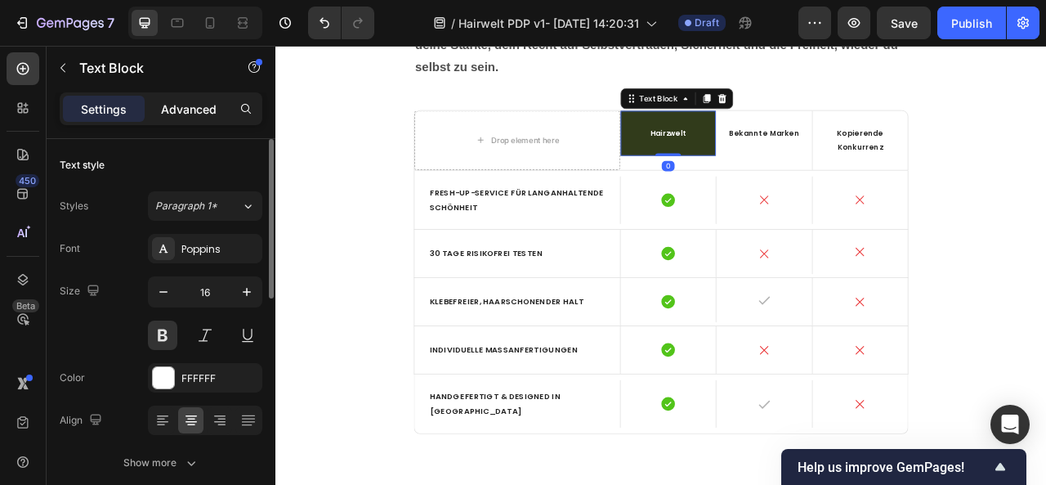
click at [199, 110] on p "Advanced" at bounding box center [189, 109] width 56 height 17
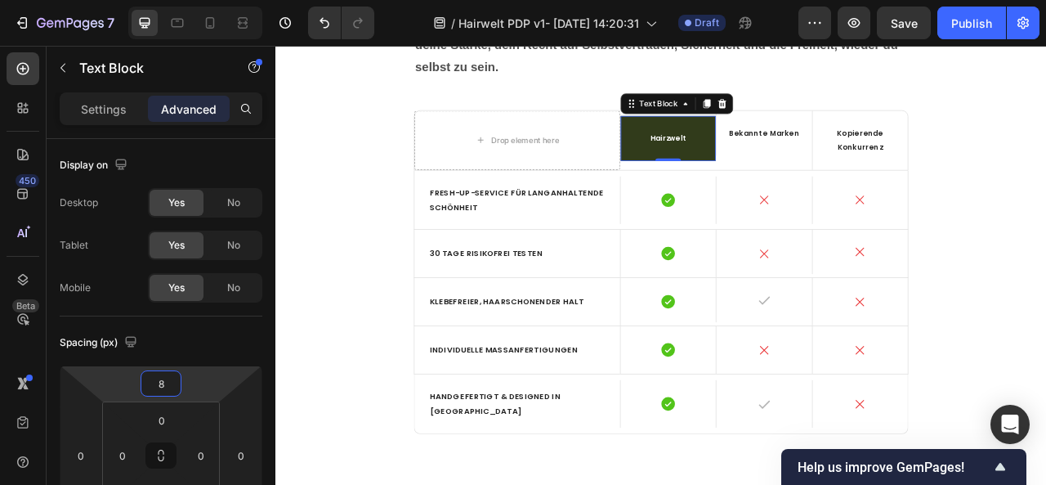
type input "10"
click at [196, 0] on html "7 / Hairwelt PDP v1- [DATE] 14:20:31 Draft Preview Save Publish 450 Beta Sectio…" at bounding box center [523, 0] width 1046 height 0
click at [1045, 365] on div "Ja, auch 2025 setzen wir neue Maßstäbe. Heading Hairzwelt steht für ein wiederg…" at bounding box center [766, 192] width 956 height 720
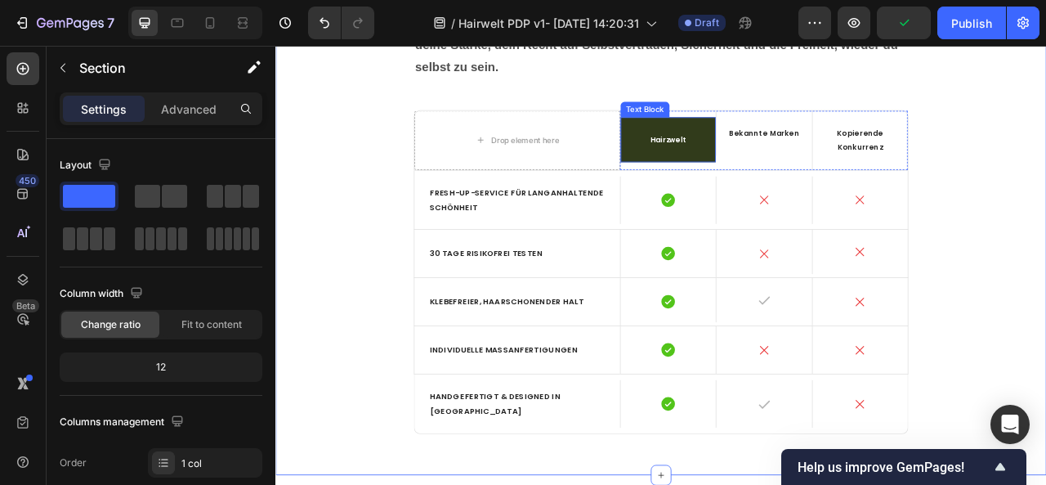
click at [823, 194] on div "Hairzwelt" at bounding box center [774, 164] width 121 height 57
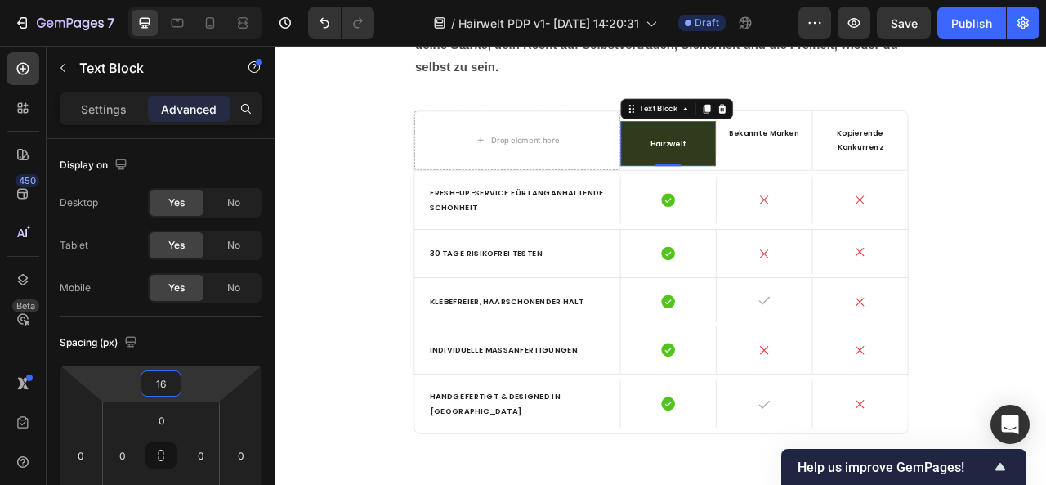
type input "14"
click at [182, 0] on html "7 / Hairwelt PDP v1- [DATE] 14:20:31 Draft Preview Save Publish 450 Beta Sectio…" at bounding box center [523, 0] width 1046 height 0
click at [1045, 276] on div "Ja, auch 2025 setzen wir neue Maßstäbe. Heading Hairzwelt steht für ein wiederg…" at bounding box center [766, 192] width 956 height 720
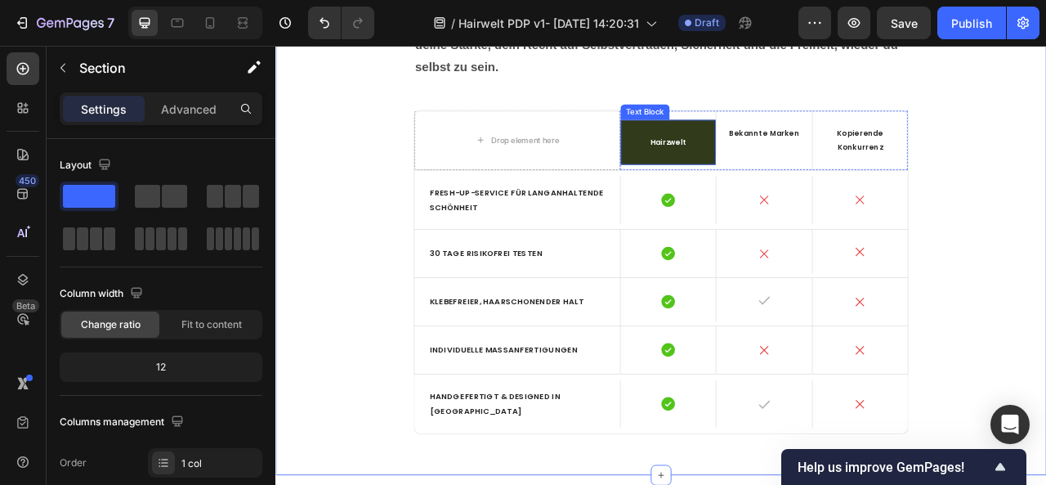
click at [810, 177] on p "Hairzwelt" at bounding box center [774, 168] width 101 height 18
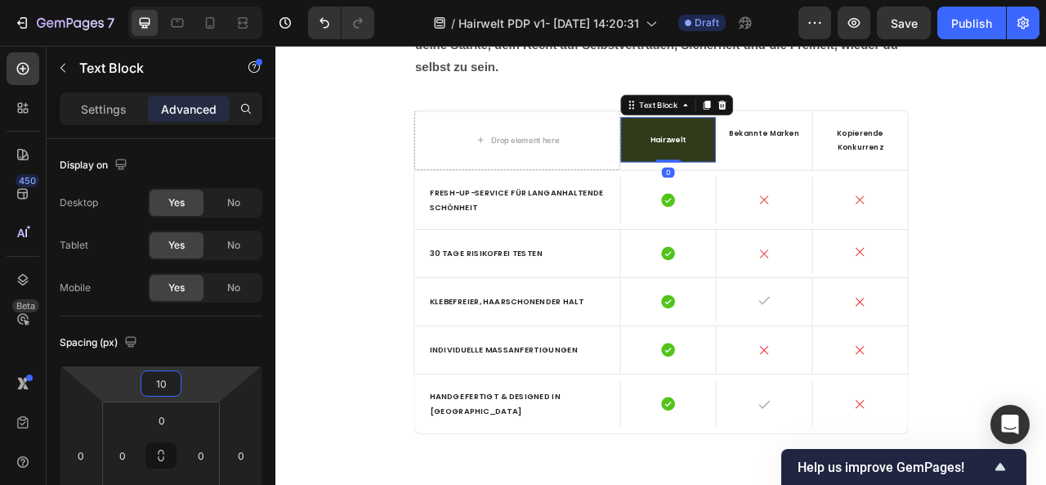
click at [188, 0] on html "7 / Hairwelt PDP v1- [DATE] 14:20:31 Draft Preview Save Publish 450 Beta Sectio…" at bounding box center [523, 0] width 1046 height 0
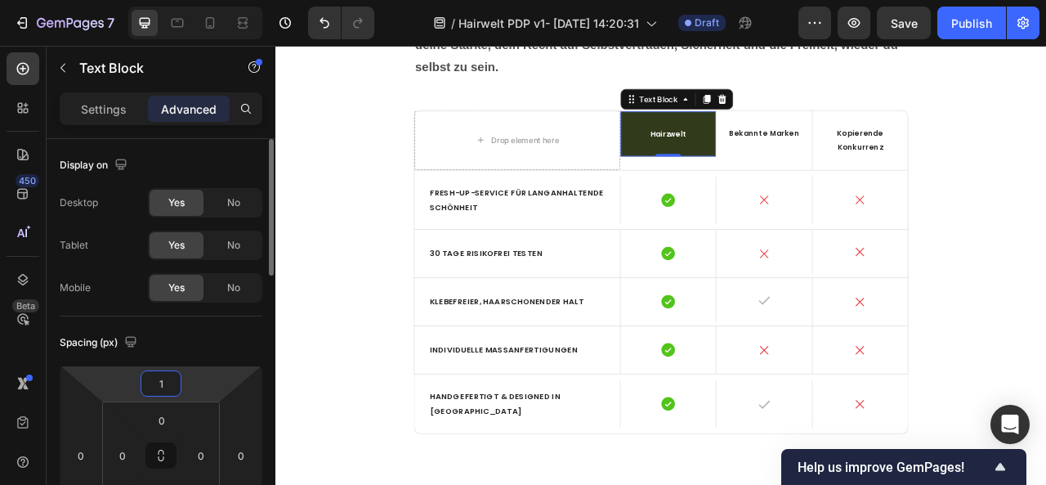
type input "12"
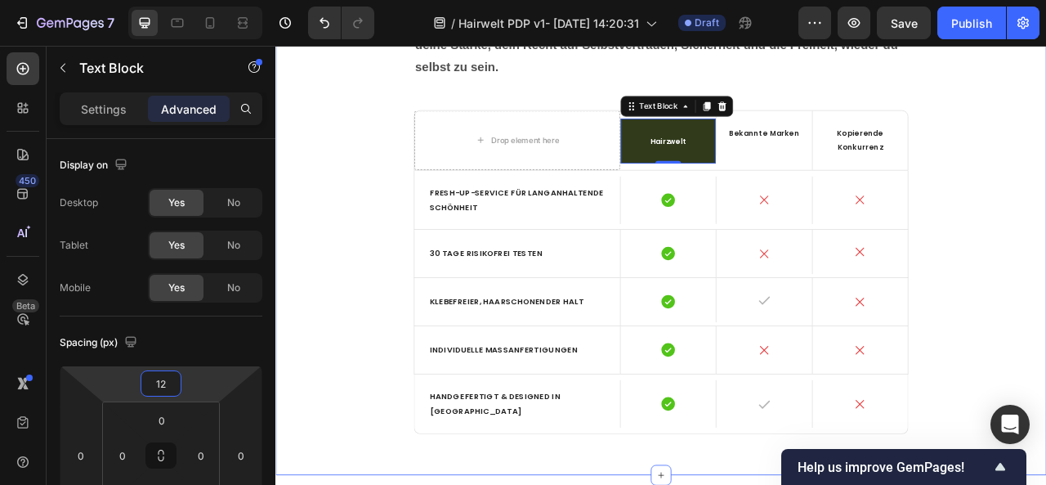
click at [1045, 391] on div "Ja, auch 2025 setzen wir neue Maßstäbe. Heading Hairzwelt steht für ein wiederg…" at bounding box center [766, 192] width 956 height 720
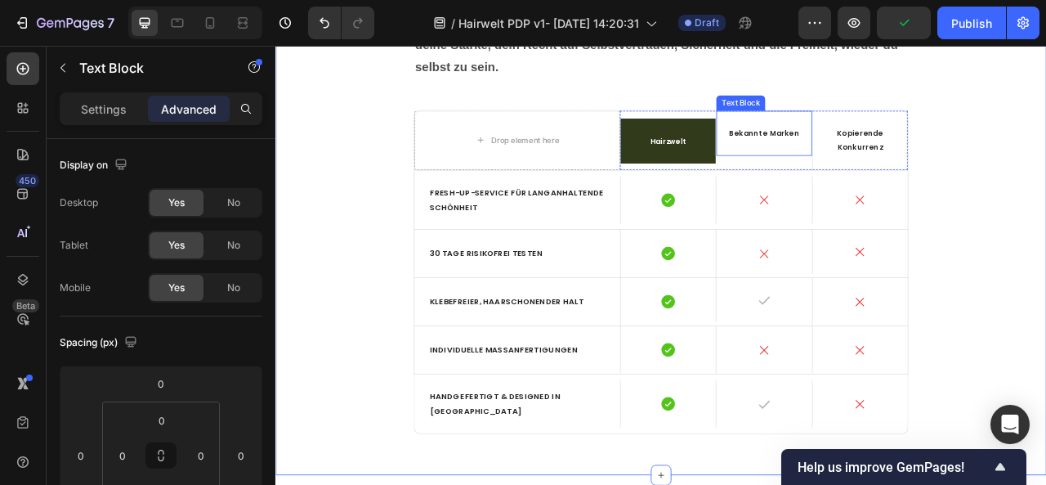
click at [907, 163] on span "Bekannte Marken" at bounding box center [896, 156] width 89 height 13
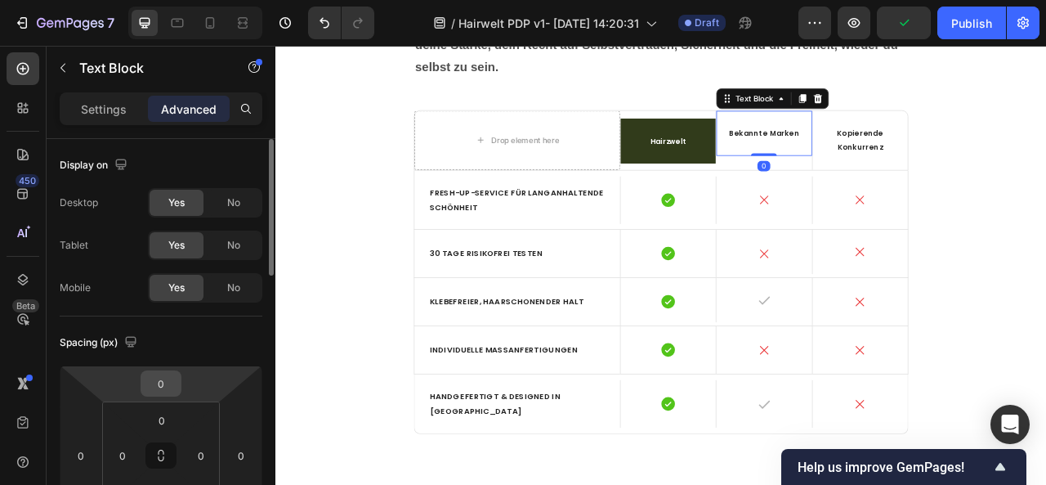
click at [192, 0] on html "7 / Hairwelt PDP v1- [DATE] 14:20:31 Draft Preview Publish 450 Beta Sections(18…" at bounding box center [523, 0] width 1046 height 0
click at [170, 384] on input "0" at bounding box center [161, 383] width 33 height 25
type input "12"
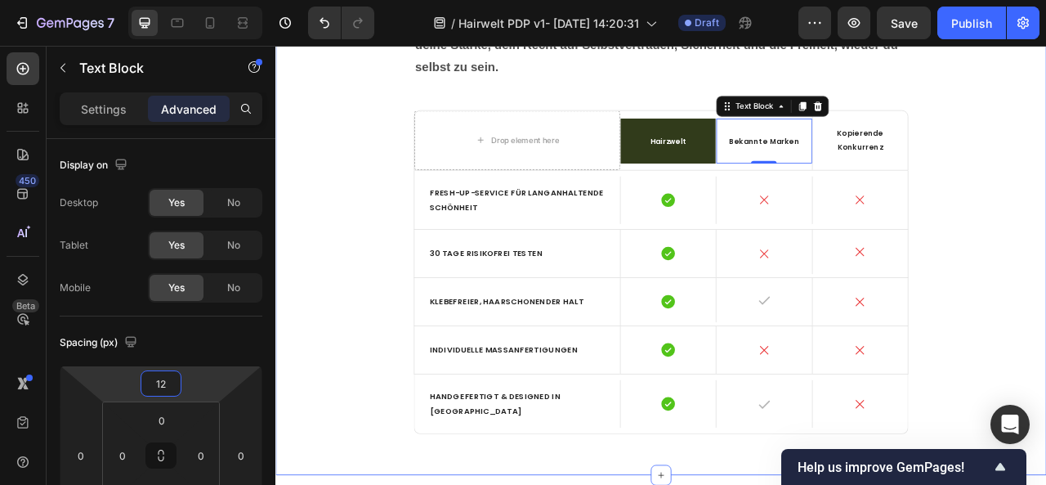
click at [1045, 311] on div "Ja, auch 2025 setzen wir neue Maßstäbe. Heading Hairzwelt steht für ein wiederg…" at bounding box center [766, 192] width 956 height 720
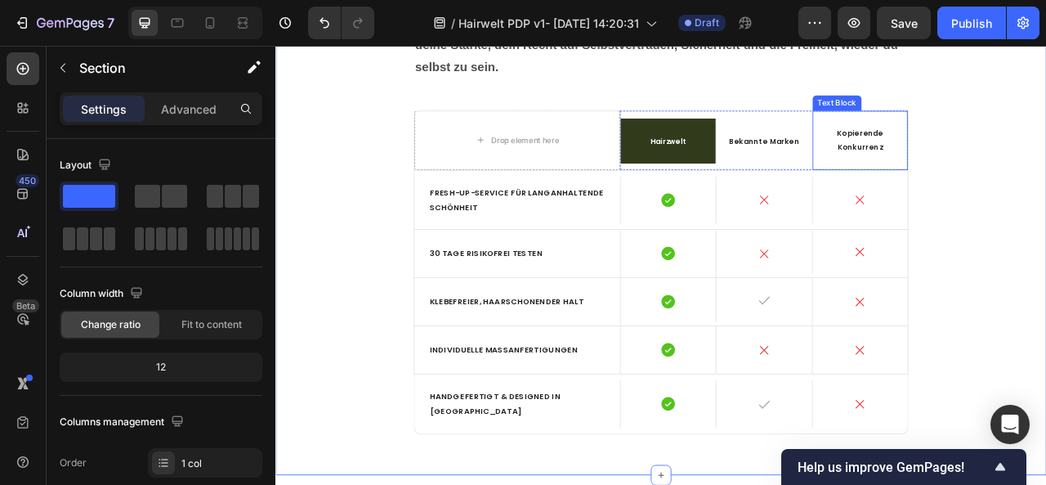
click at [1018, 181] on span "Kopierende Konkurrenz" at bounding box center [1019, 165] width 59 height 31
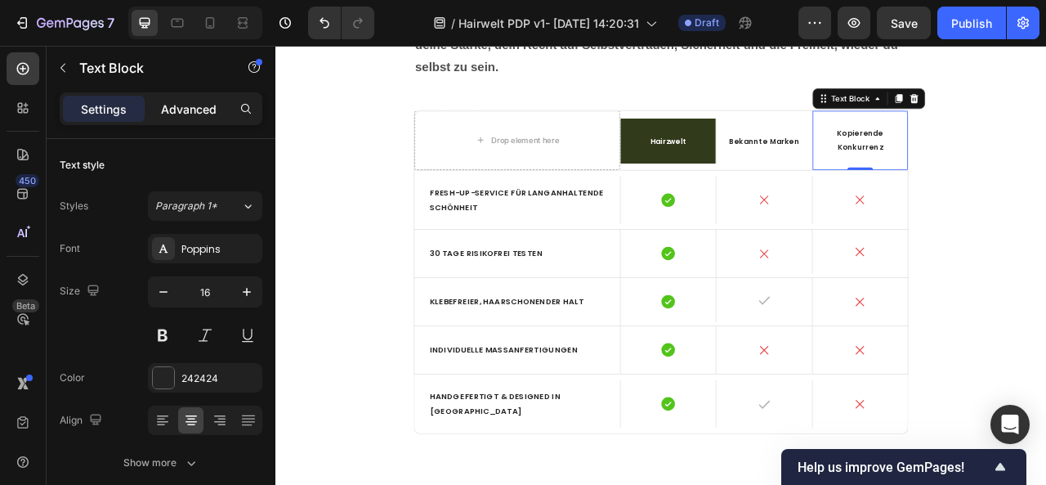
click at [190, 110] on p "Advanced" at bounding box center [189, 109] width 56 height 17
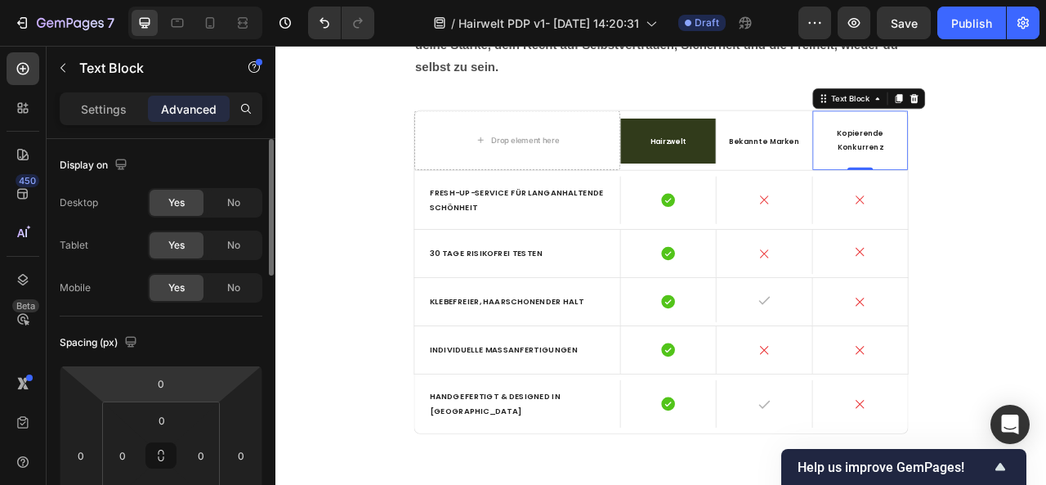
click at [189, 0] on html "7 / Hairwelt PDP v1- [DATE] 14:20:31 Draft Preview Save Publish 450 Beta Sectio…" at bounding box center [523, 0] width 1046 height 0
type input "12"
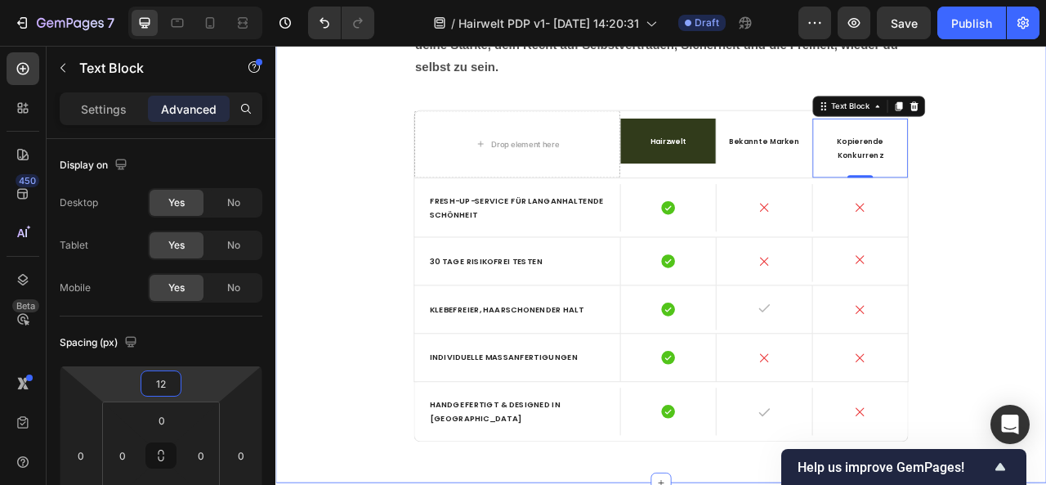
click at [1045, 281] on div "Ja, auch 2025 setzen wir neue Maßstäbe. Heading Hairzwelt steht für ein wiederg…" at bounding box center [766, 197] width 956 height 730
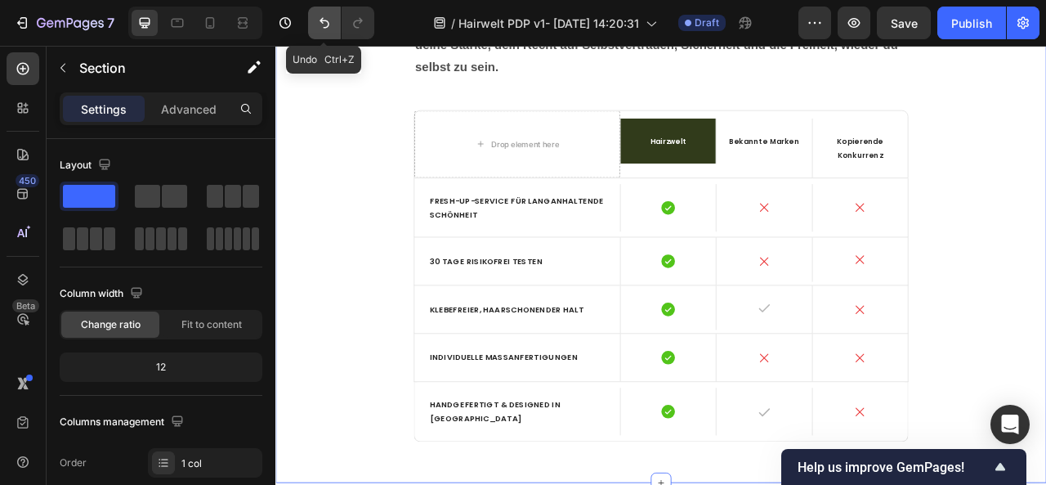
click at [322, 33] on button "Undo/Redo" at bounding box center [324, 23] width 33 height 33
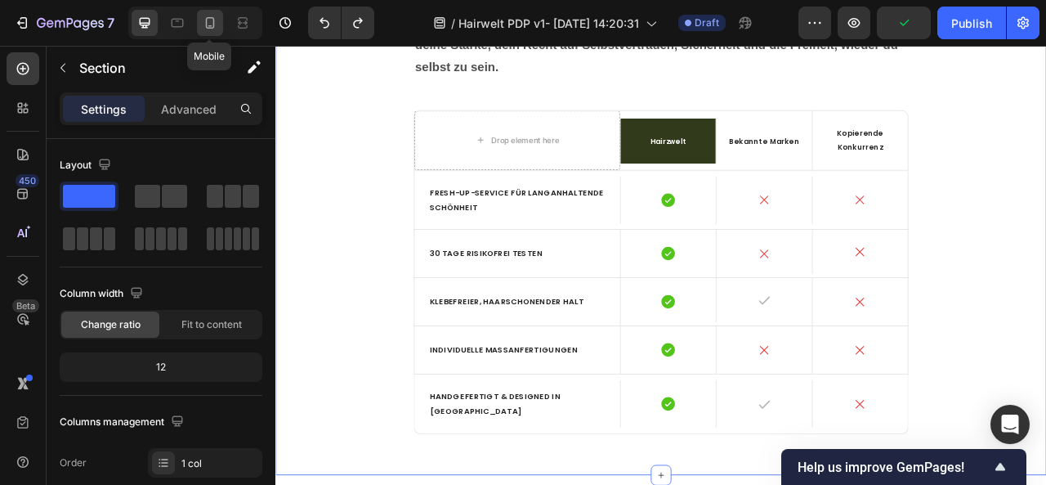
click at [215, 33] on div at bounding box center [210, 23] width 26 height 26
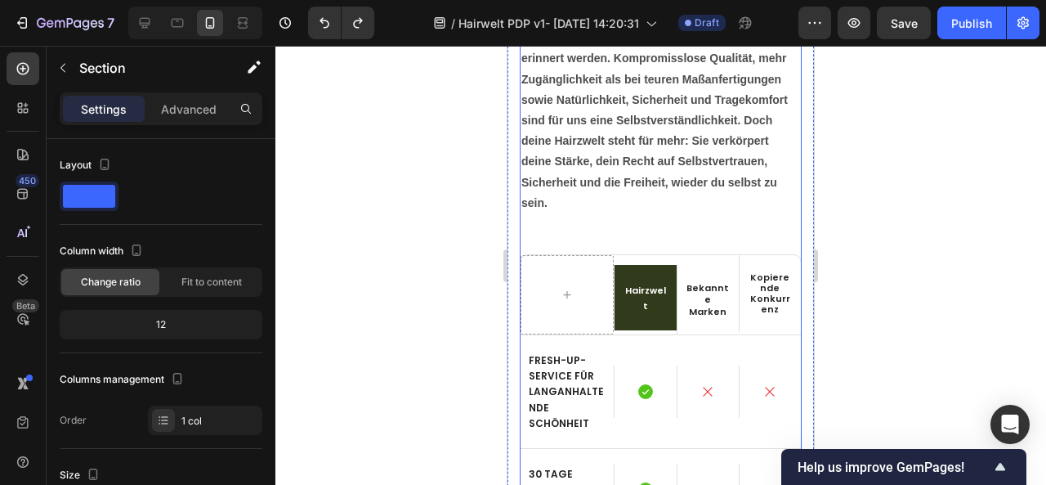
scroll to position [4592, 0]
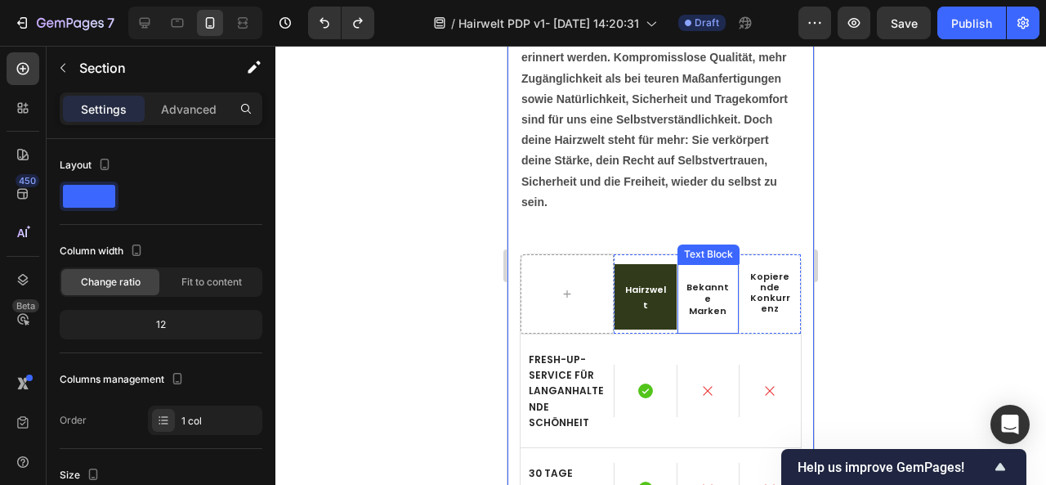
click at [690, 284] on span "Bekannte Marken" at bounding box center [707, 298] width 42 height 37
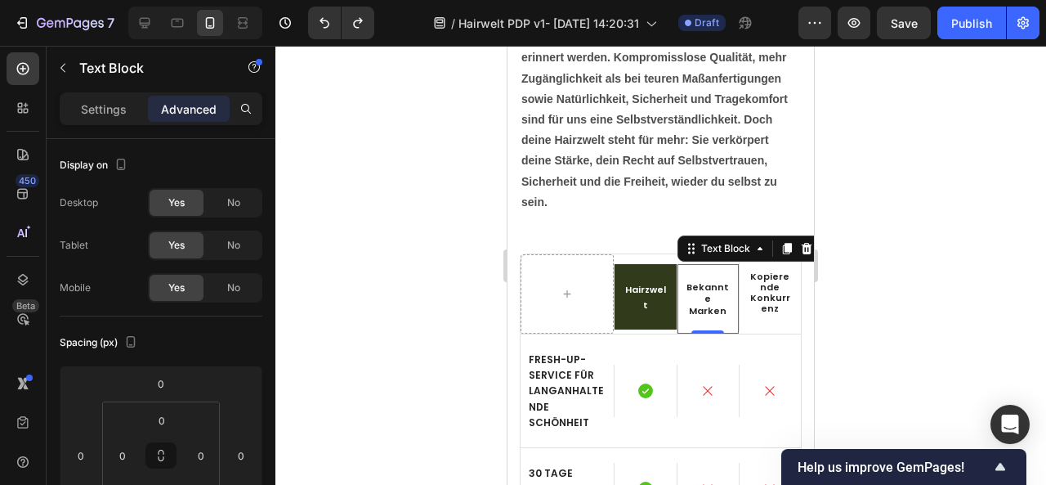
click at [690, 284] on span "Bekannte Marken" at bounding box center [707, 298] width 42 height 37
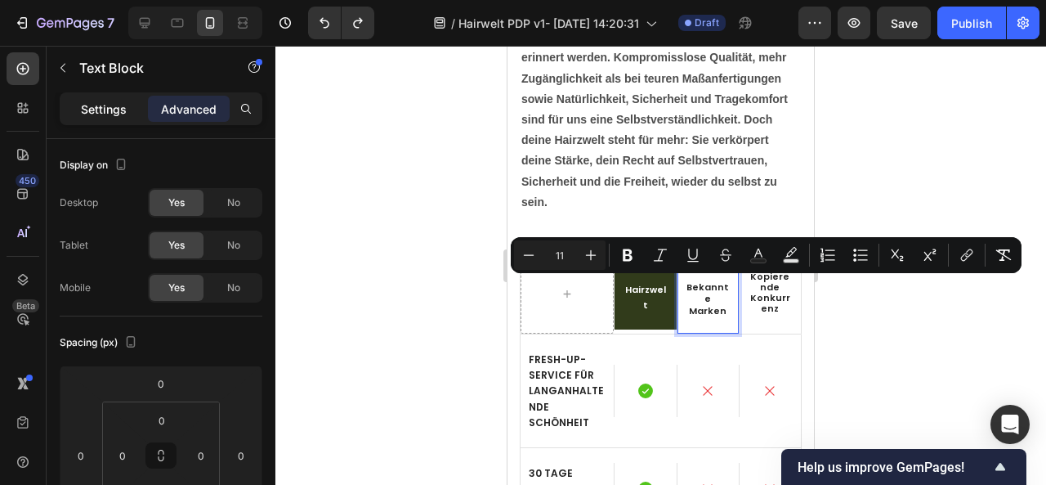
click at [123, 115] on p "Settings" at bounding box center [104, 109] width 46 height 17
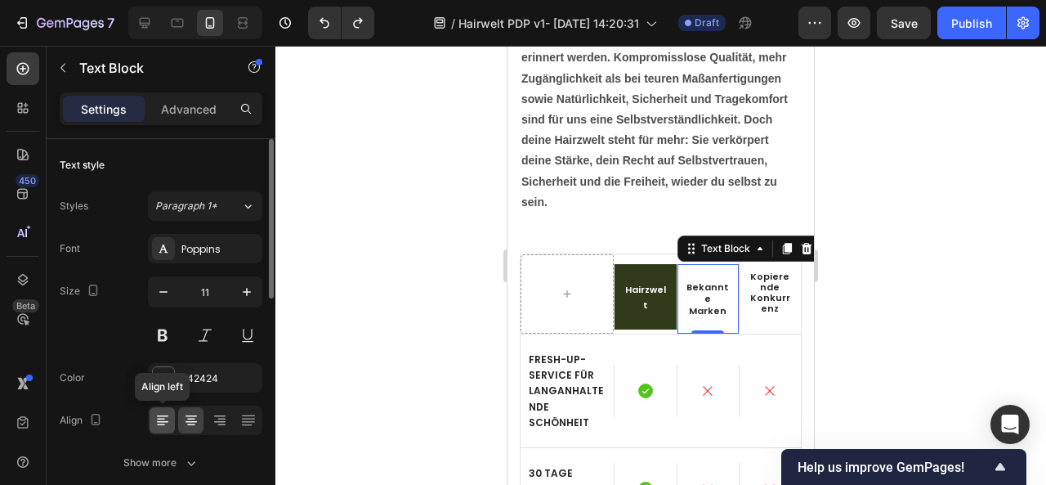
click at [165, 415] on icon at bounding box center [162, 416] width 11 height 2
click at [194, 422] on icon at bounding box center [191, 420] width 16 height 16
click at [157, 422] on icon at bounding box center [162, 420] width 16 height 16
click at [193, 421] on icon at bounding box center [191, 420] width 16 height 16
click at [165, 292] on icon "button" at bounding box center [163, 292] width 16 height 16
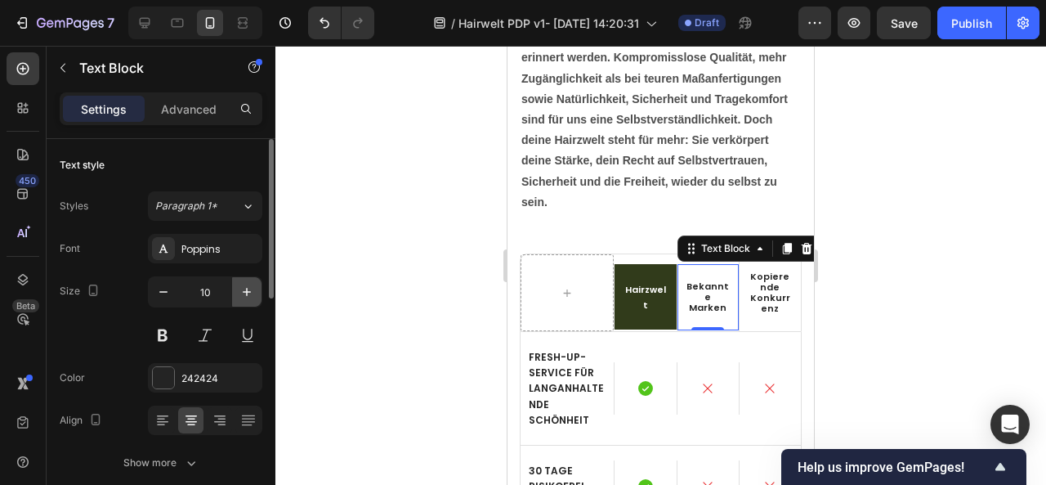
click at [247, 288] on icon "button" at bounding box center [247, 292] width 8 height 8
type input "11"
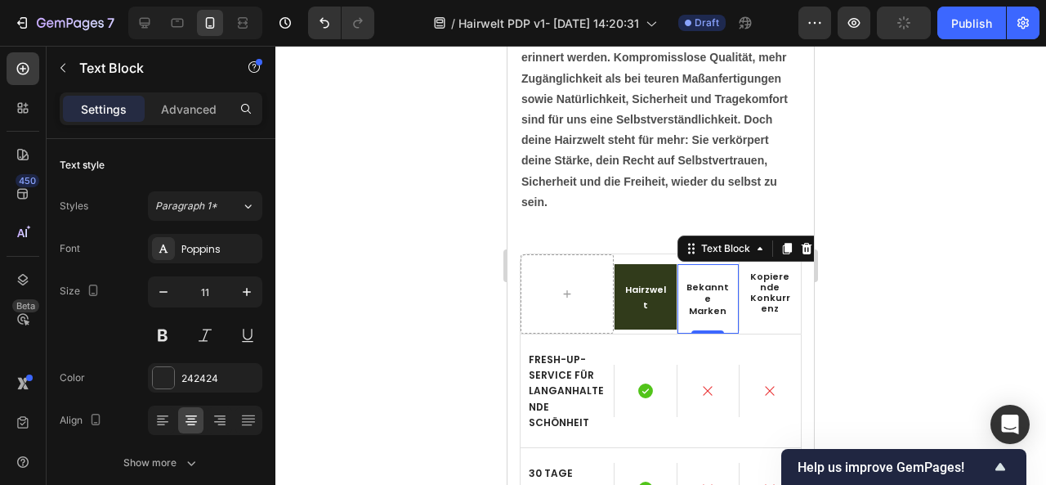
click at [689, 293] on span "Bekannte Marken" at bounding box center [707, 298] width 42 height 37
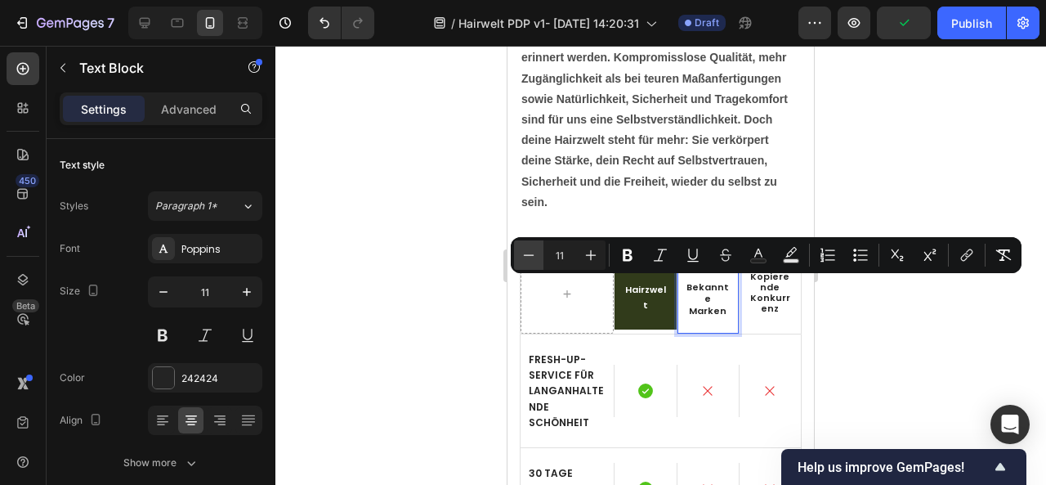
click at [533, 257] on icon "Editor contextual toolbar" at bounding box center [529, 255] width 16 height 16
type input "10"
click at [933, 346] on div at bounding box center [660, 265] width 771 height 439
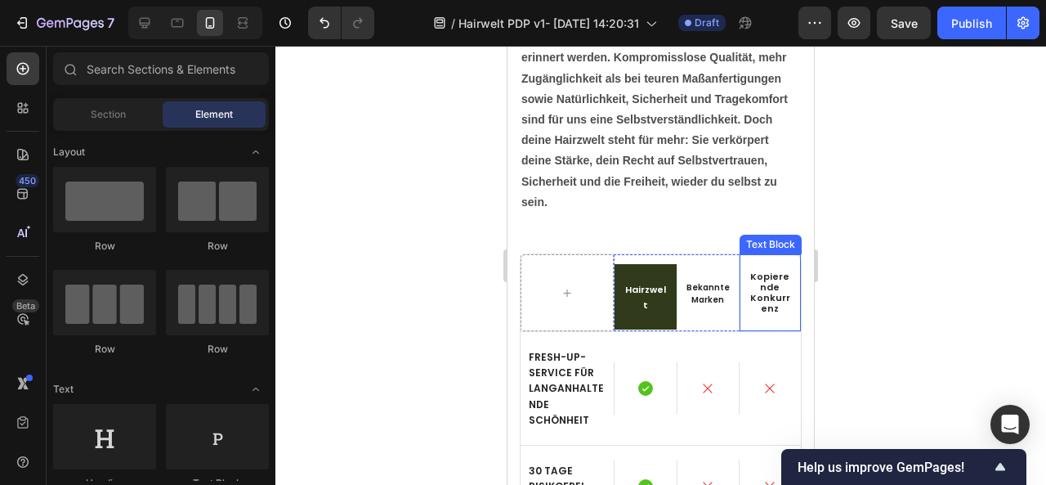
click at [749, 290] on p "Kopierende Konkurrenz" at bounding box center [770, 292] width 45 height 42
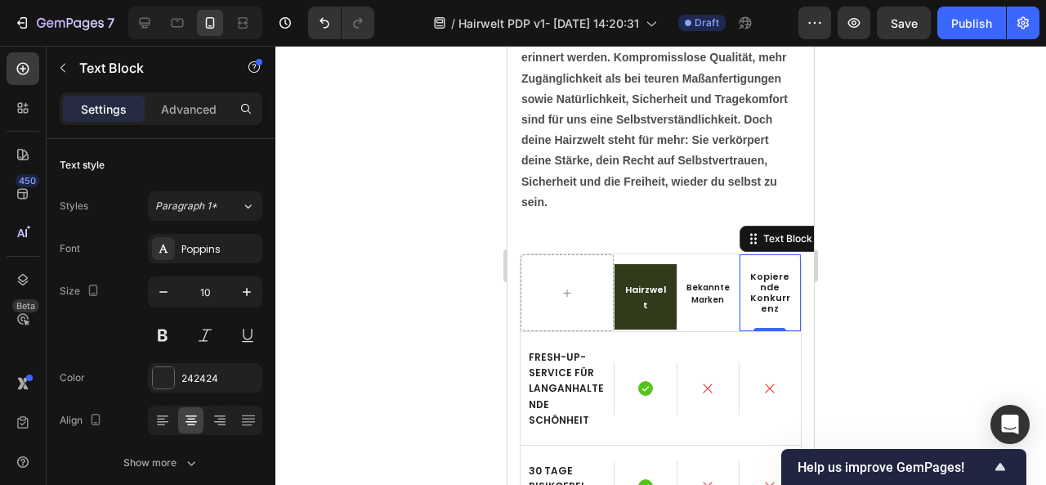
click at [749, 290] on p "Kopierende Konkurrenz" at bounding box center [770, 292] width 45 height 42
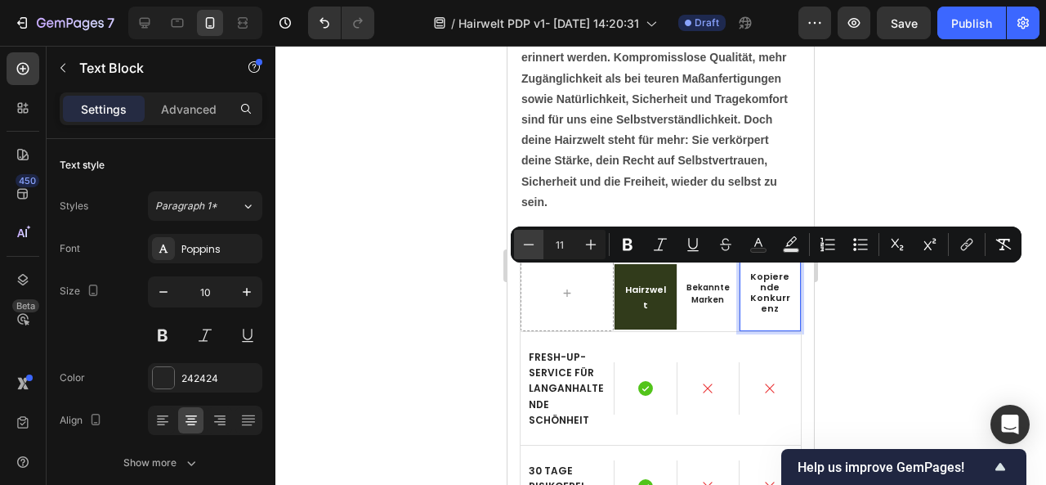
click at [536, 243] on icon "Editor contextual toolbar" at bounding box center [529, 244] width 16 height 16
type input "8"
click at [911, 362] on div at bounding box center [660, 265] width 771 height 439
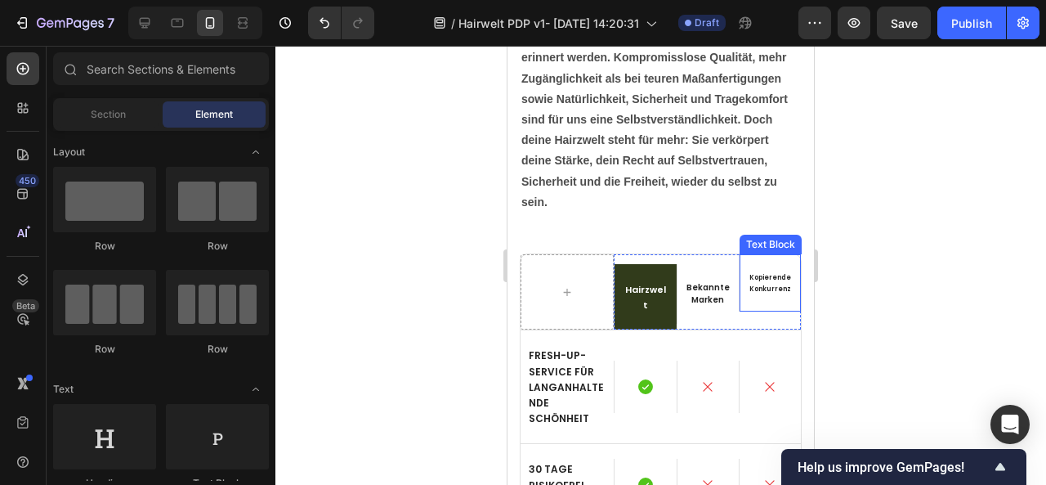
click at [754, 283] on span "Kopierende Konkurrenz" at bounding box center [770, 283] width 42 height 20
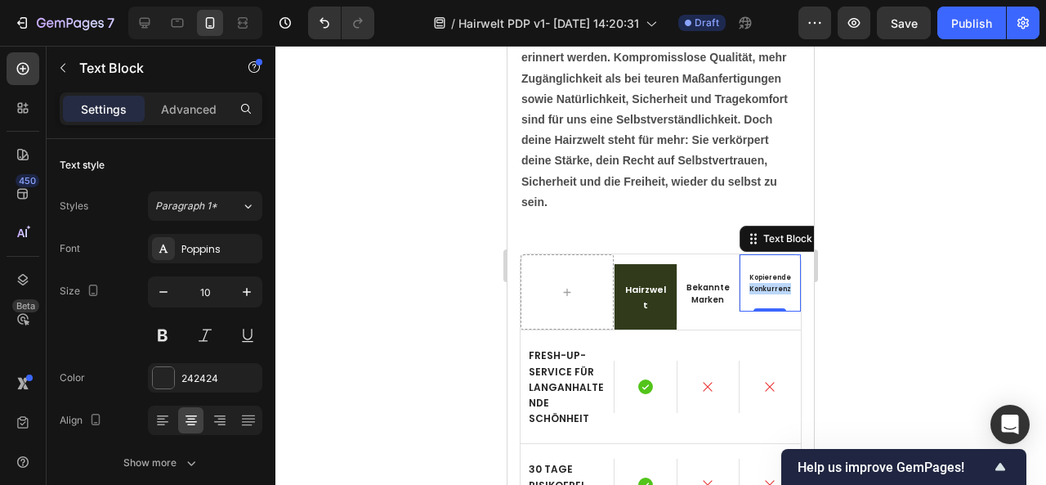
click at [754, 283] on span "Kopierende Konkurrenz" at bounding box center [770, 283] width 42 height 20
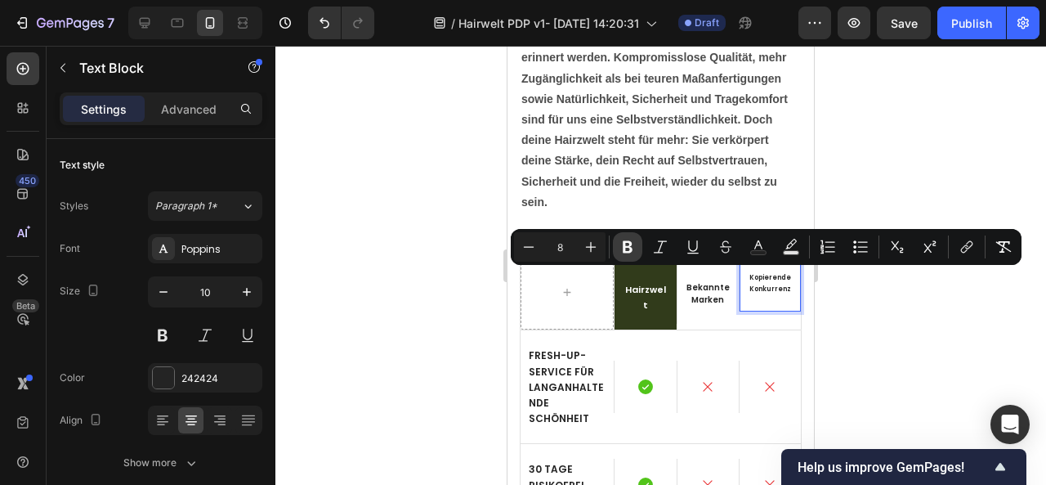
click at [626, 244] on icon "Editor contextual toolbar" at bounding box center [627, 247] width 16 height 16
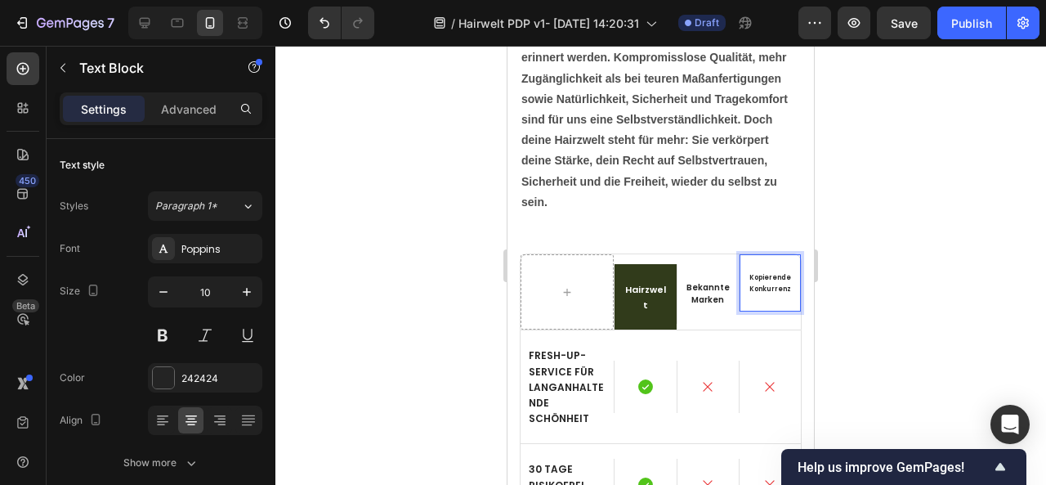
click at [749, 288] on strong "Kopierende Konkurrenz" at bounding box center [770, 283] width 42 height 20
click at [749, 277] on strong "Kopierende Konkurrenz" at bounding box center [770, 283] width 42 height 20
click at [751, 280] on strong "Kopierende Konkurrenz" at bounding box center [770, 283] width 42 height 20
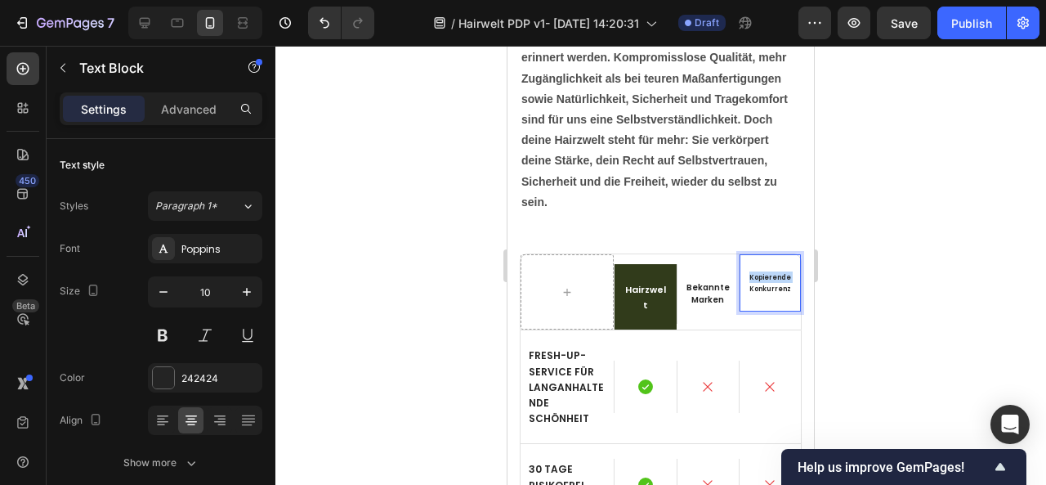
click at [767, 288] on strong "Kopierende Konkurrenz" at bounding box center [770, 283] width 42 height 20
drag, startPoint x: 778, startPoint y: 289, endPoint x: 735, endPoint y: 273, distance: 45.5
click at [740, 273] on div "Kopierende Konkurrenz" at bounding box center [770, 282] width 61 height 57
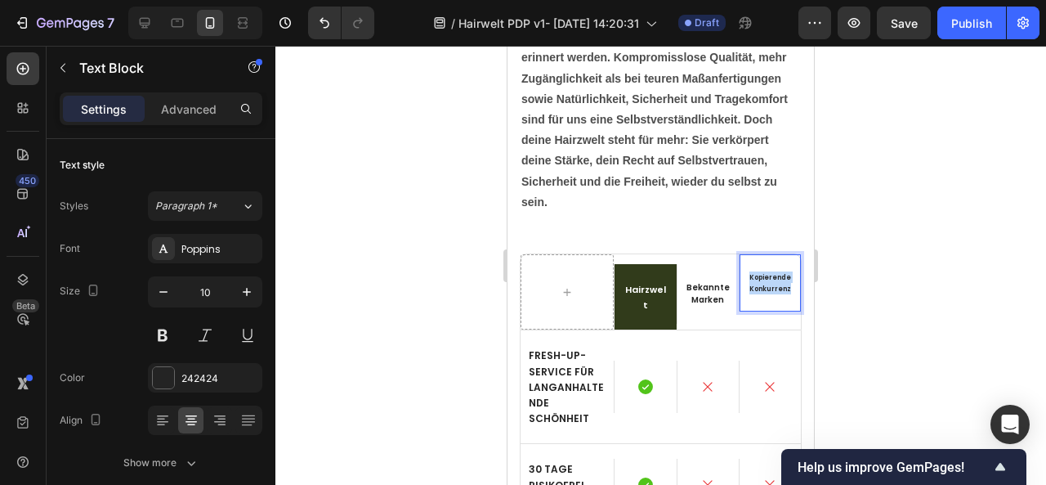
click at [758, 277] on strong "Kopierende Konkurrenz" at bounding box center [770, 283] width 42 height 20
drag, startPoint x: 778, startPoint y: 288, endPoint x: 721, endPoint y: 270, distance: 60.2
click at [721, 270] on div "Hairzwelt Text Block Bekannte Marken Text Block Kopierende Konkurrenz Text Bloc…" at bounding box center [707, 291] width 187 height 75
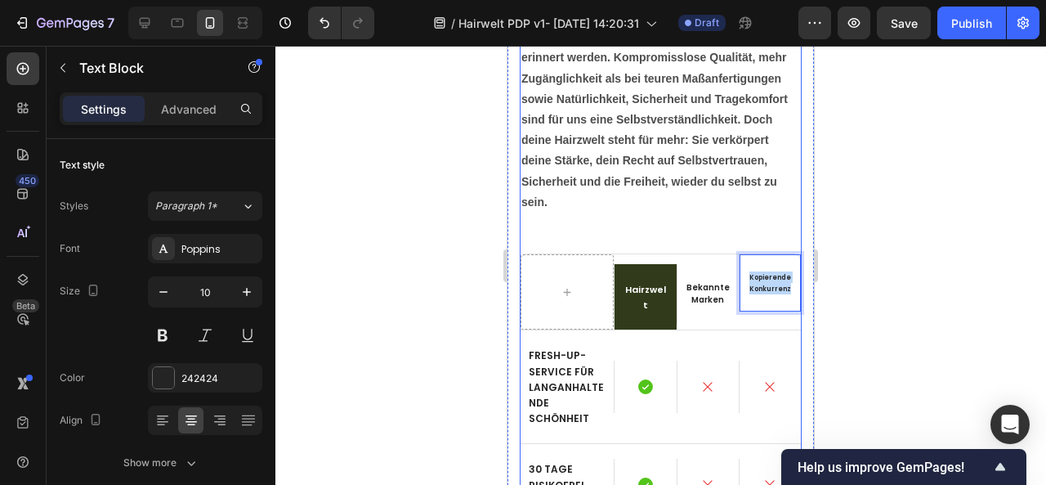
click at [729, 219] on div "Ja, auch 2025 setzen wir neue Maßstäbe. Heading Hairzwelt steht für ein wiederg…" at bounding box center [661, 369] width 282 height 894
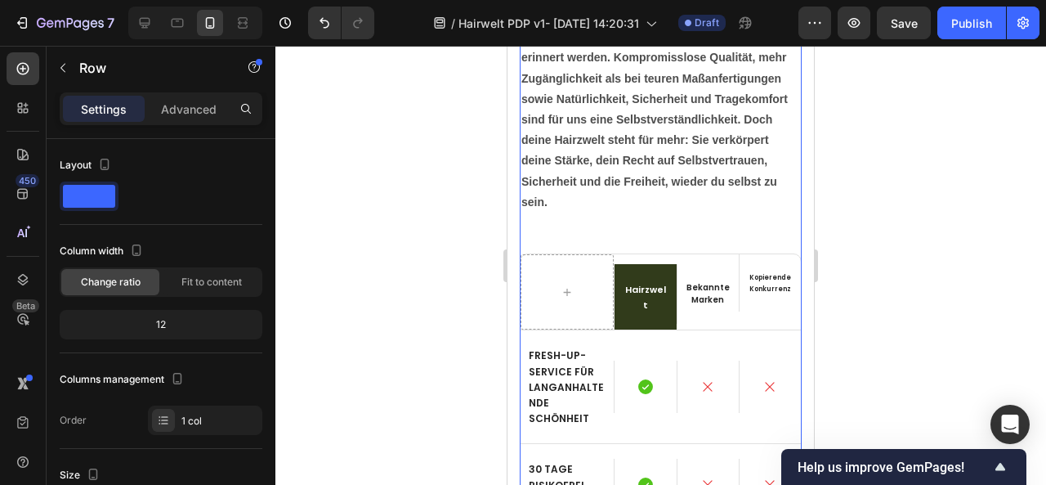
click at [870, 233] on div at bounding box center [660, 265] width 771 height 439
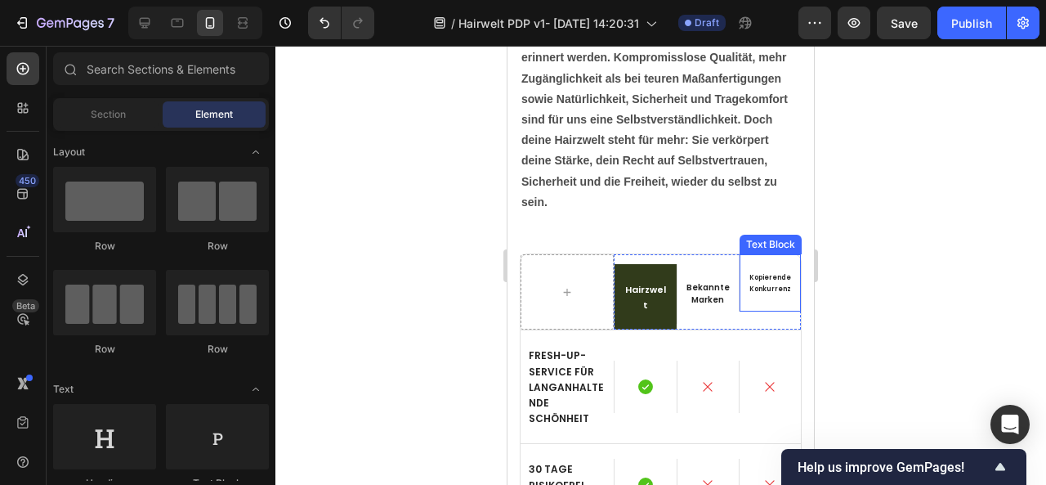
click at [768, 291] on strong "Kopierende Konkurrenz" at bounding box center [770, 283] width 42 height 20
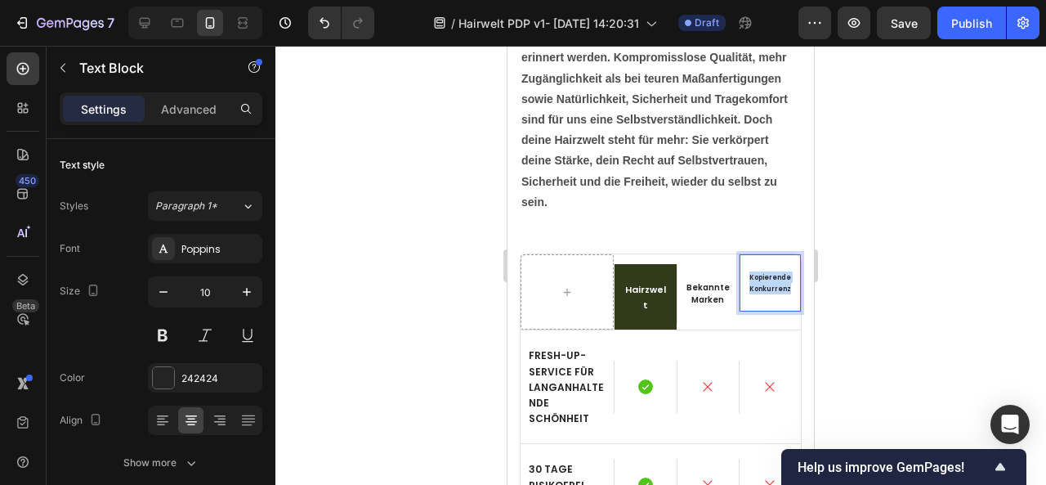
drag, startPoint x: 783, startPoint y: 293, endPoint x: 733, endPoint y: 264, distance: 57.5
click at [740, 264] on div "Kopierende Konkurrenz" at bounding box center [770, 282] width 61 height 57
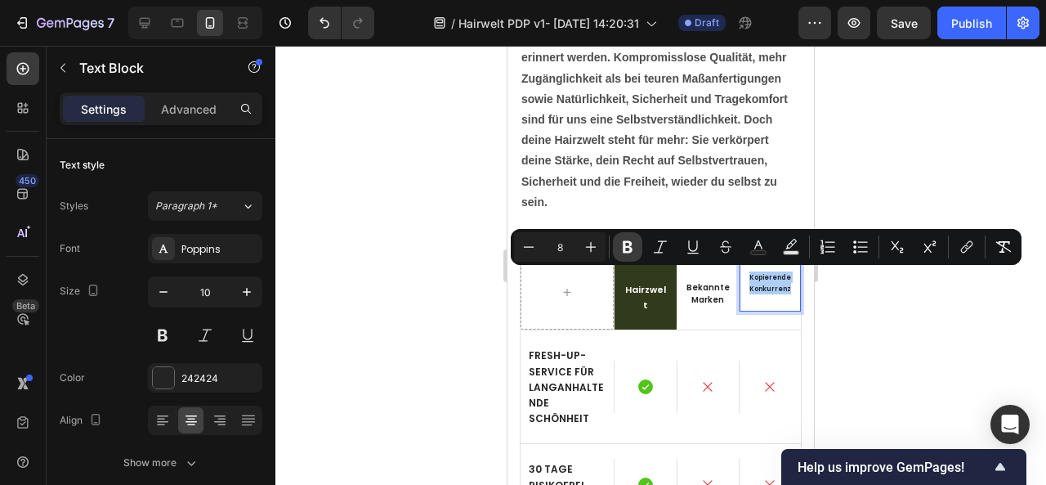
click at [632, 245] on icon "Editor contextual toolbar" at bounding box center [627, 247] width 16 height 16
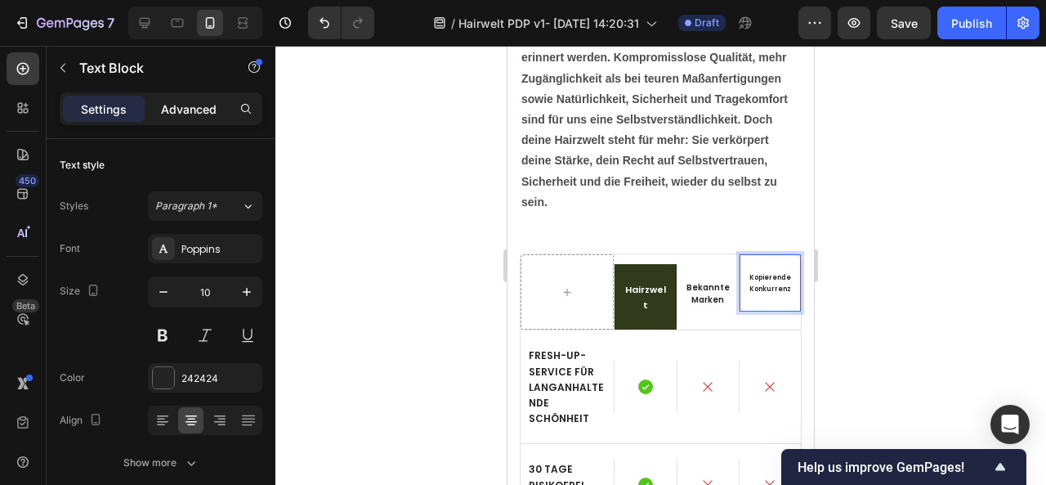
click at [186, 109] on p "Advanced" at bounding box center [189, 109] width 56 height 17
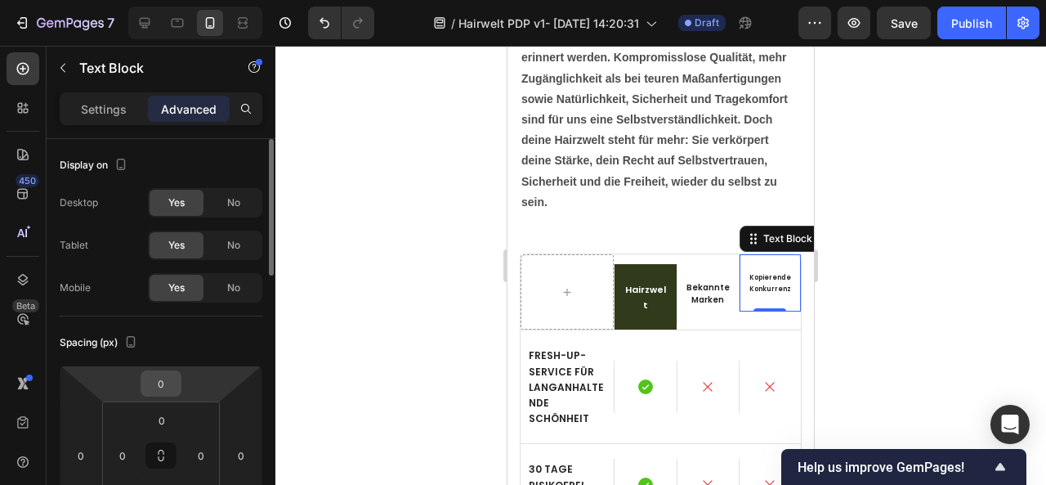
click at [178, 380] on div "0" at bounding box center [161, 383] width 41 height 26
click at [167, 381] on input "0" at bounding box center [161, 383] width 33 height 25
type input "12"
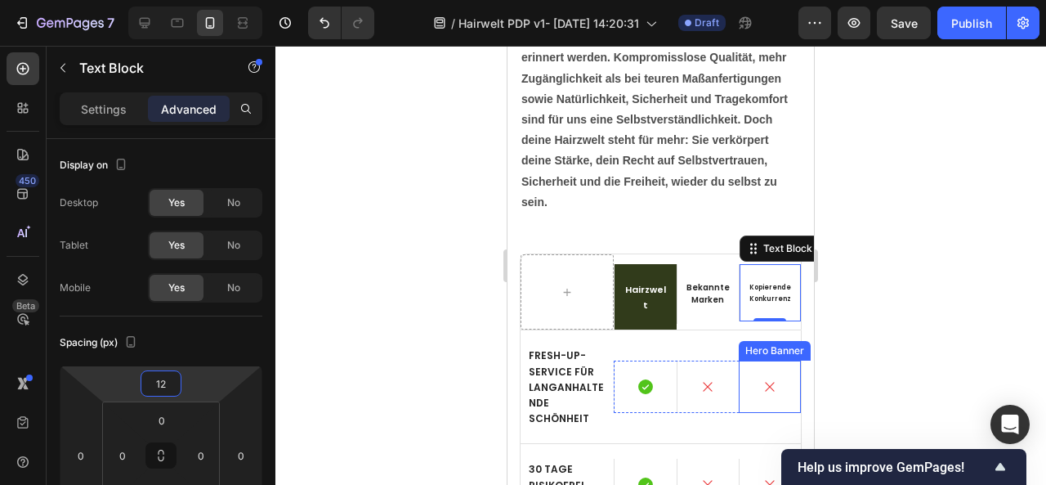
click at [881, 359] on div at bounding box center [660, 265] width 771 height 439
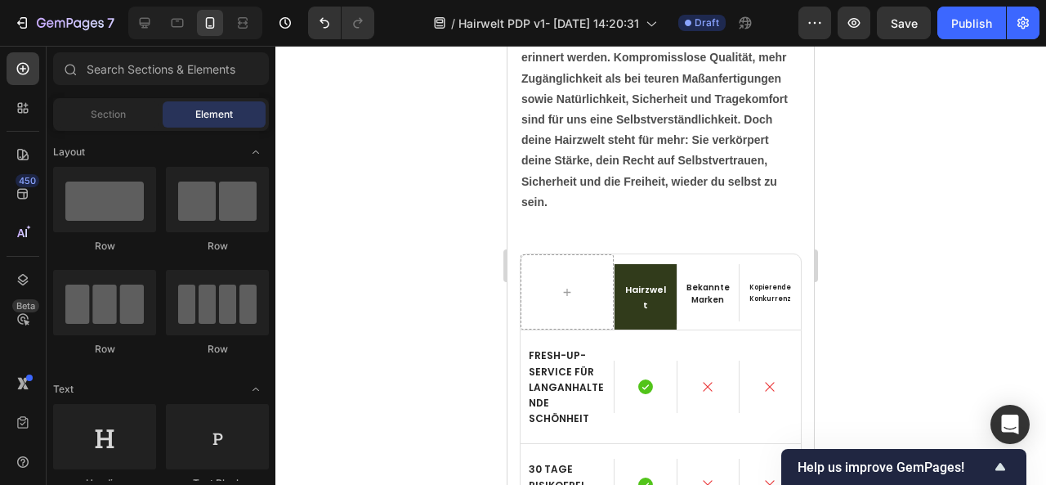
click at [851, 355] on div at bounding box center [660, 265] width 771 height 439
click at [141, 26] on icon at bounding box center [144, 23] width 16 height 16
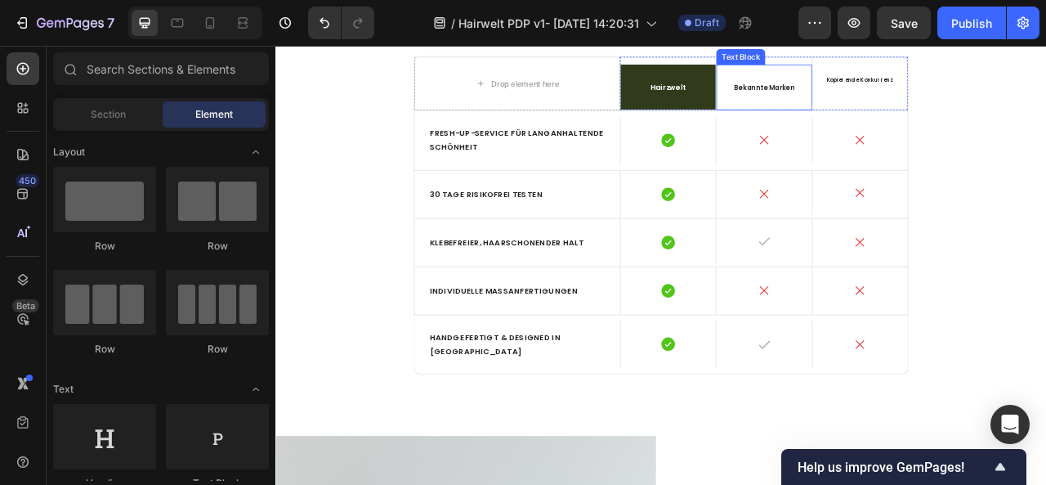
click at [917, 105] on span "Bekannte Marken" at bounding box center [897, 98] width 78 height 12
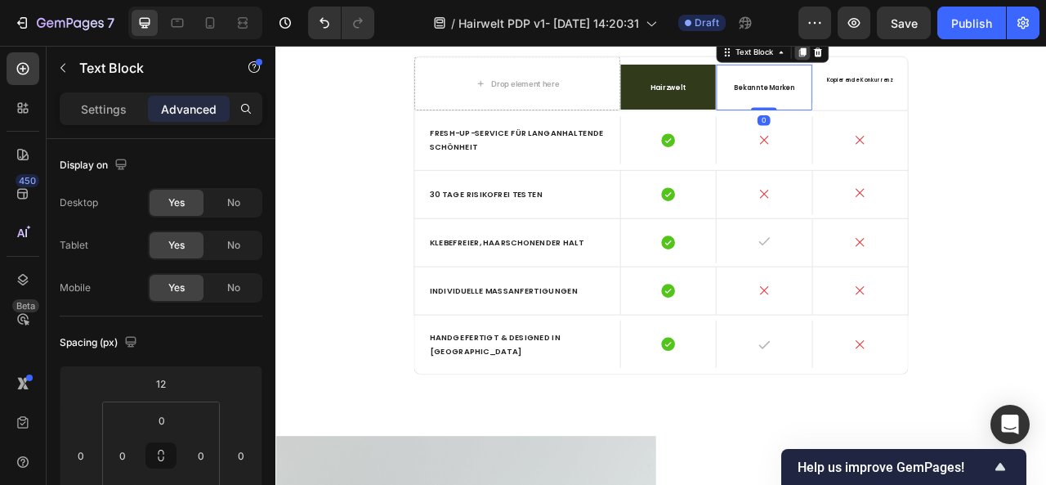
click at [941, 60] on icon at bounding box center [945, 53] width 9 height 11
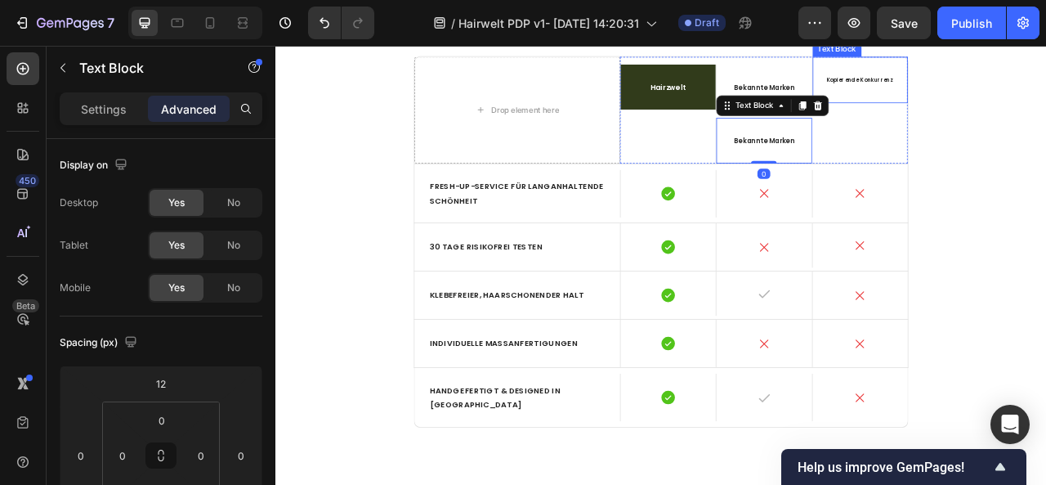
click at [1005, 118] on div "Kopierende Konkurrenz" at bounding box center [1019, 89] width 121 height 59
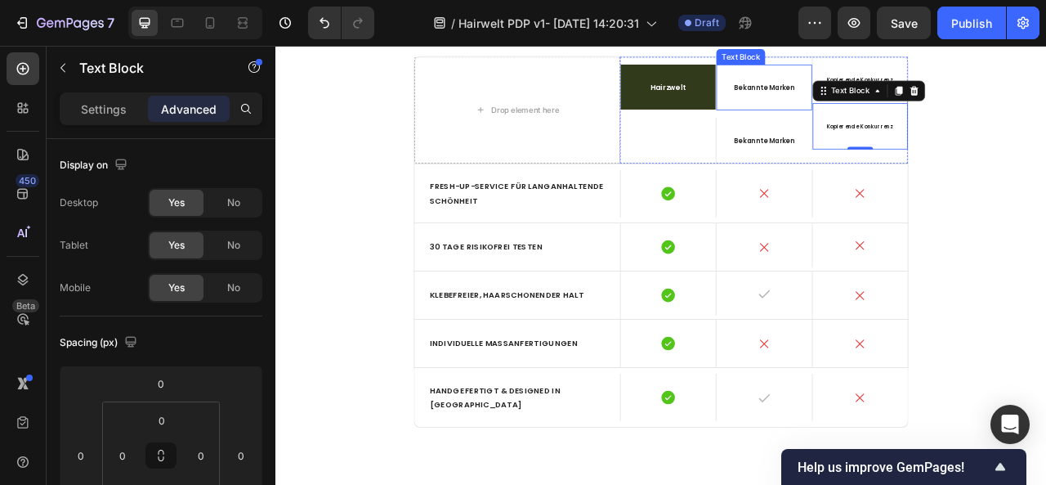
click at [930, 116] on div "Bekannte Marken" at bounding box center [896, 98] width 121 height 58
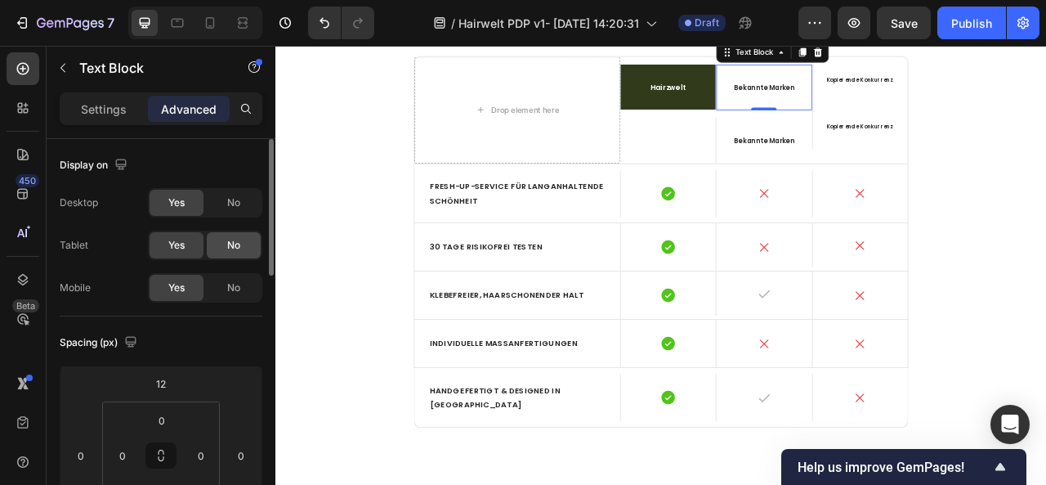
click at [238, 233] on div "No" at bounding box center [234, 245] width 54 height 26
click at [236, 207] on span "No" at bounding box center [233, 202] width 13 height 15
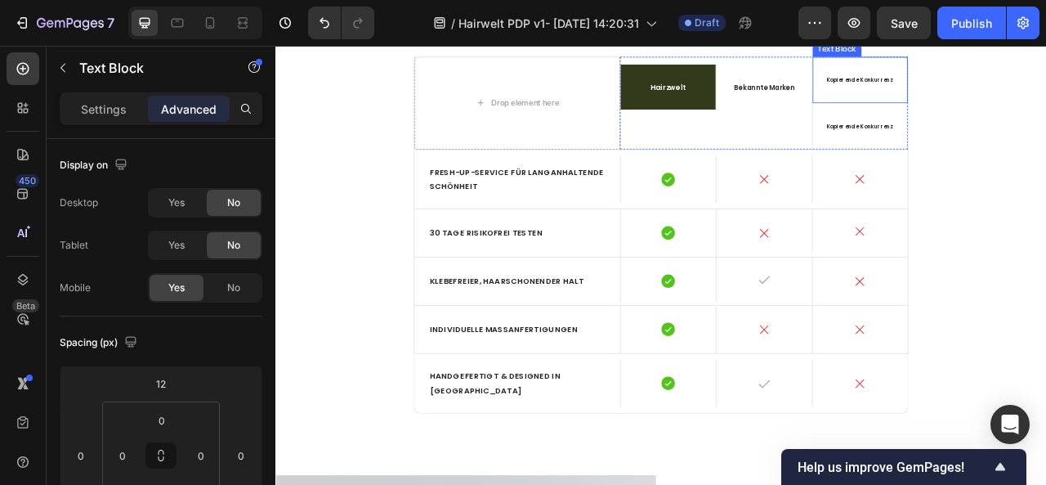
click at [1045, 158] on p "Kopierende Konkurrenz" at bounding box center [1018, 148] width 101 height 20
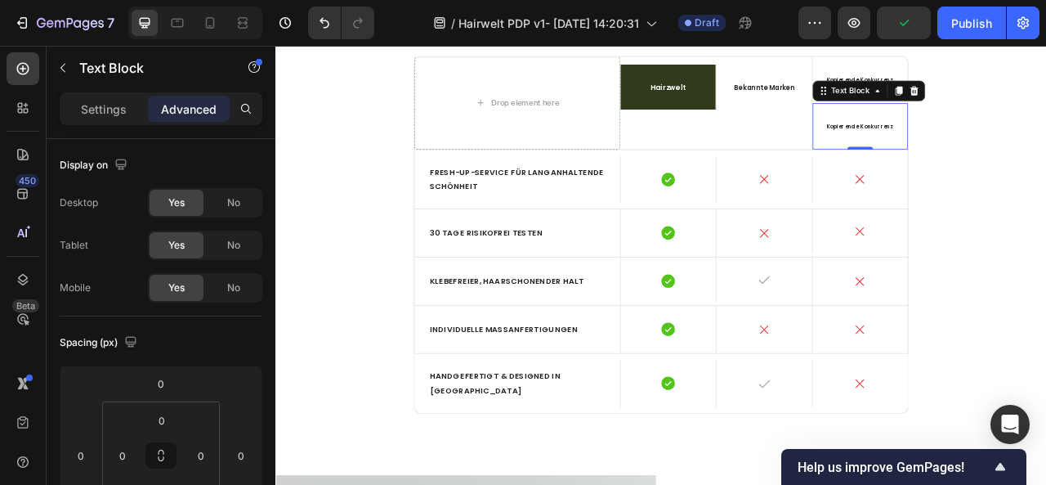
click at [1045, 153] on span "Kopierende Konkurrenz" at bounding box center [1019, 148] width 85 height 9
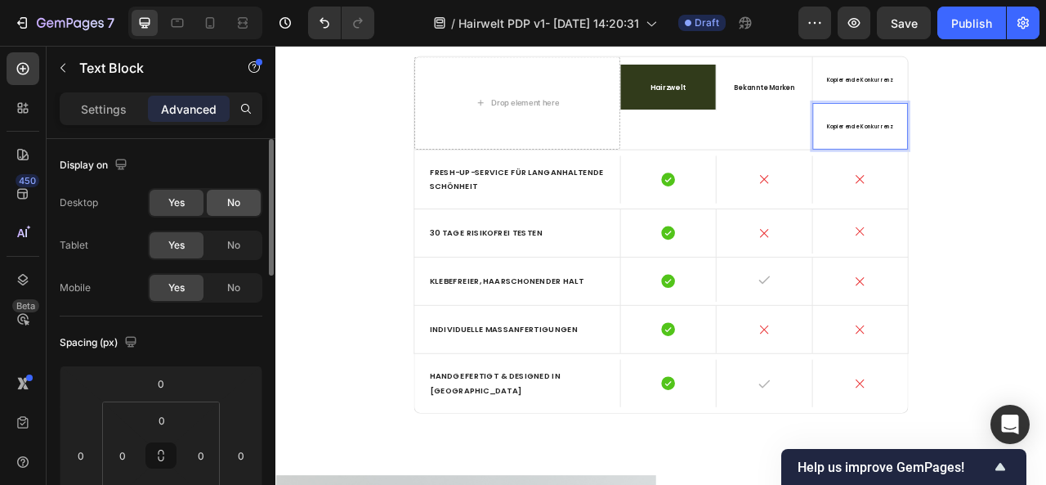
click at [227, 199] on span "No" at bounding box center [233, 202] width 13 height 15
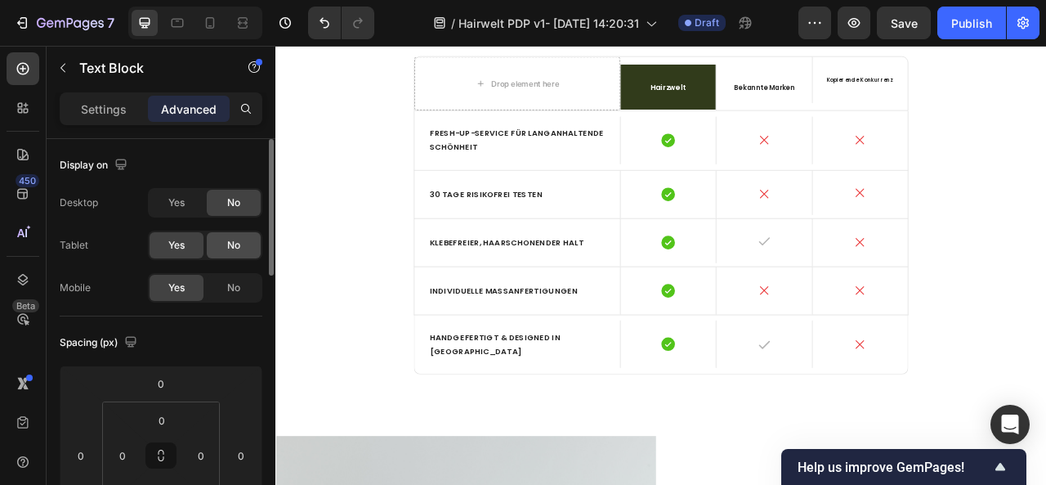
click at [230, 248] on span "No" at bounding box center [233, 245] width 13 height 15
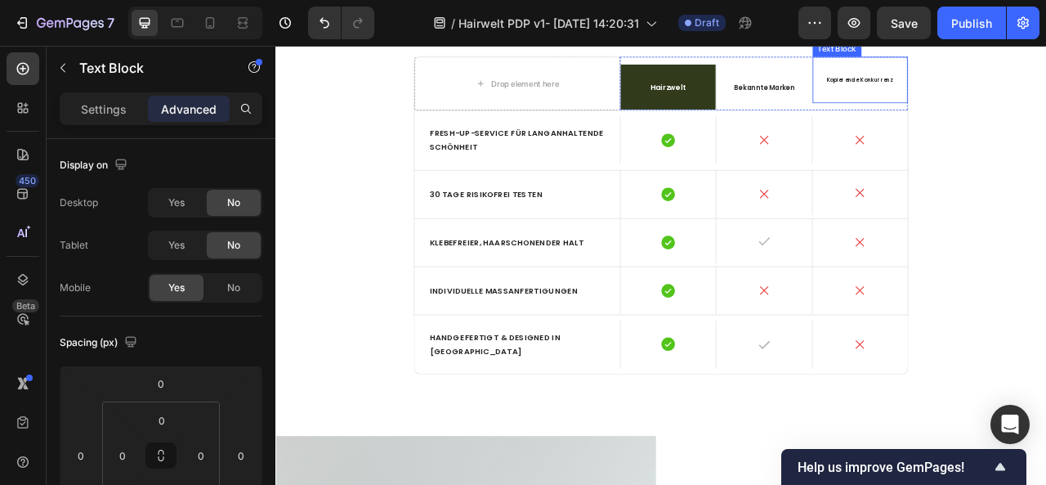
click at [1001, 118] on div "Kopierende Konkurrenz" at bounding box center [1019, 89] width 121 height 59
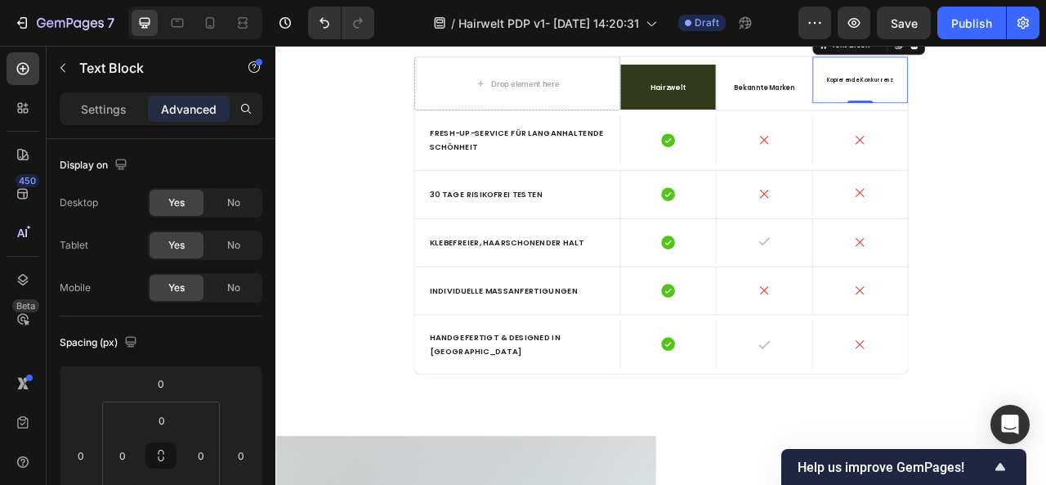
click at [1029, 94] on span "Kopierende Konkurrenz" at bounding box center [1019, 89] width 85 height 9
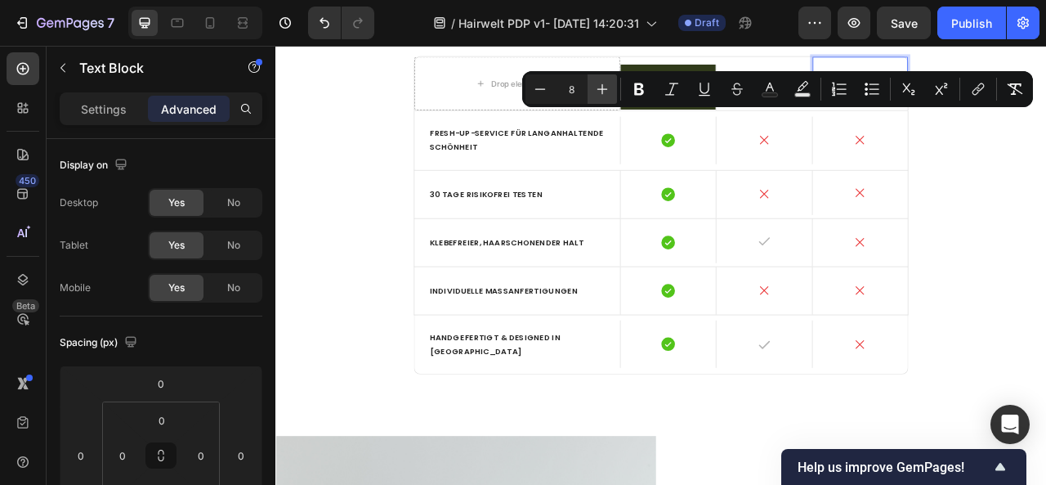
click at [607, 91] on icon "Editor contextual toolbar" at bounding box center [602, 89] width 16 height 16
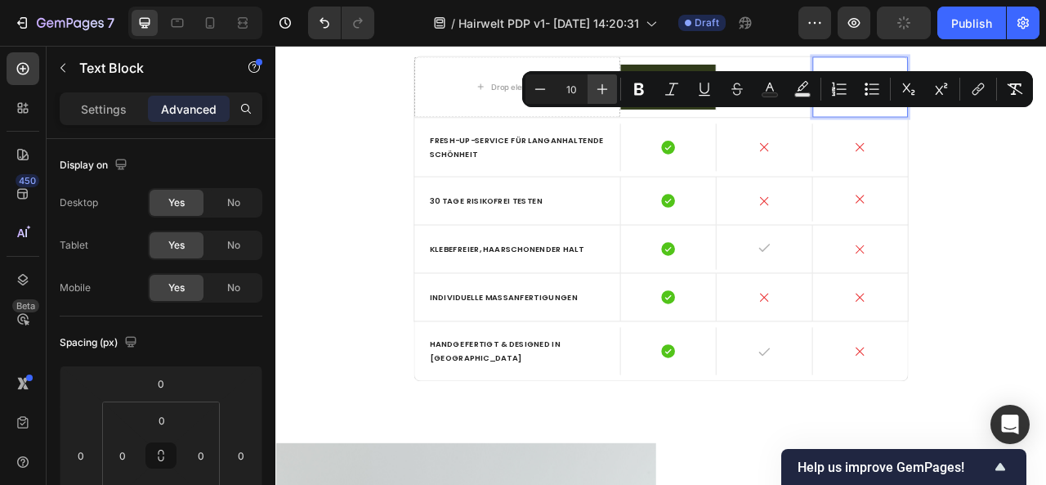
click at [607, 91] on icon "Editor contextual toolbar" at bounding box center [602, 89] width 16 height 16
click at [610, 95] on icon "Editor contextual toolbar" at bounding box center [602, 89] width 16 height 16
type input "12"
click at [775, 105] on span "Hairzwelt" at bounding box center [775, 98] width 46 height 13
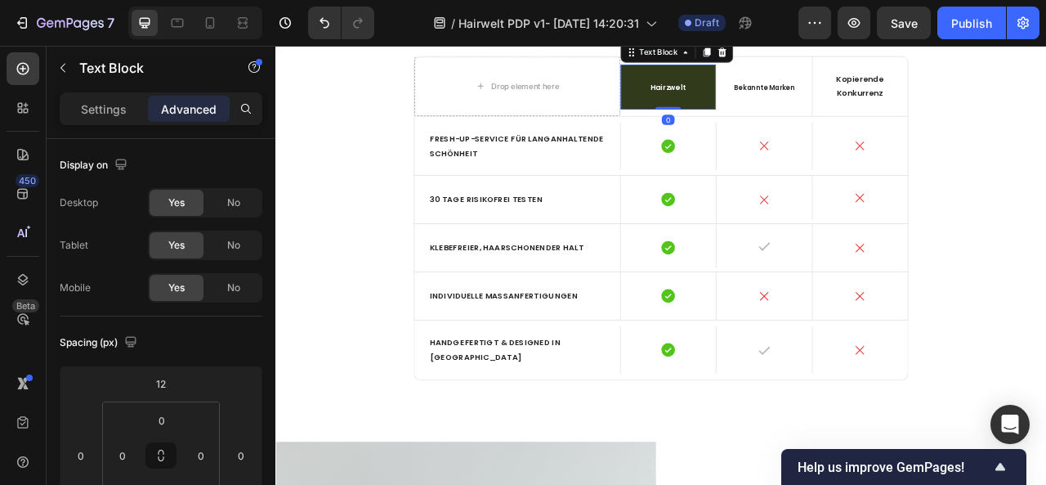
click at [775, 105] on span "Hairzwelt" at bounding box center [775, 98] width 46 height 13
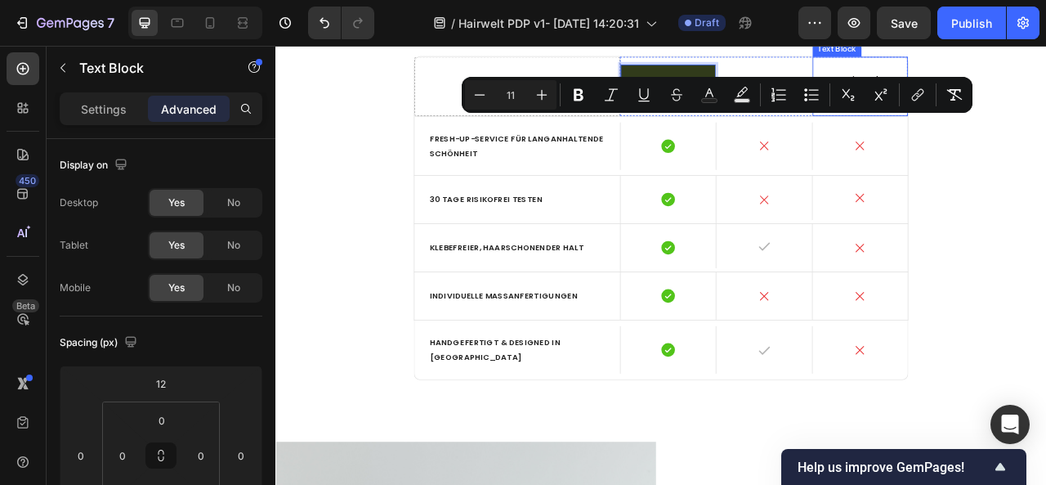
click at [990, 113] on span "Kopierende Konkurrenz" at bounding box center [1019, 97] width 60 height 32
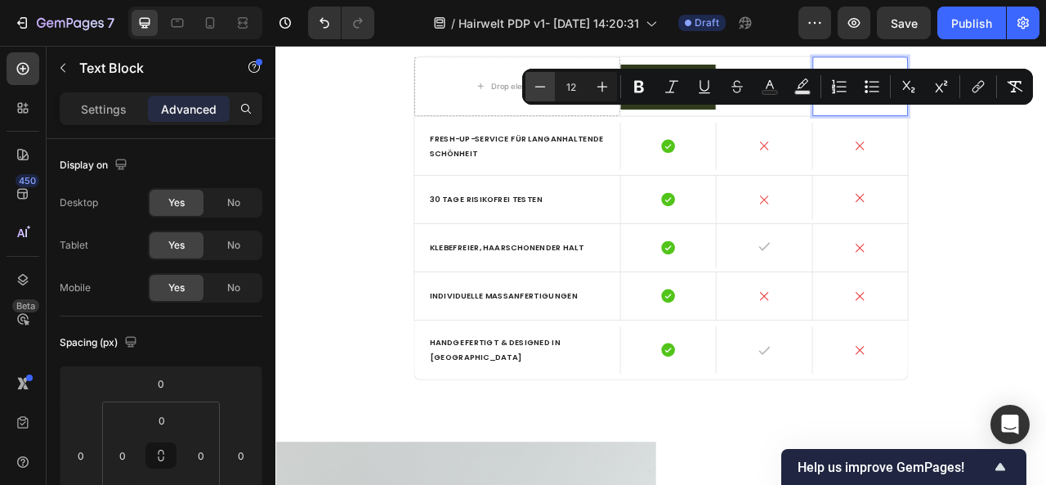
click at [543, 86] on icon "Editor contextual toolbar" at bounding box center [540, 86] width 11 height 1
type input "11"
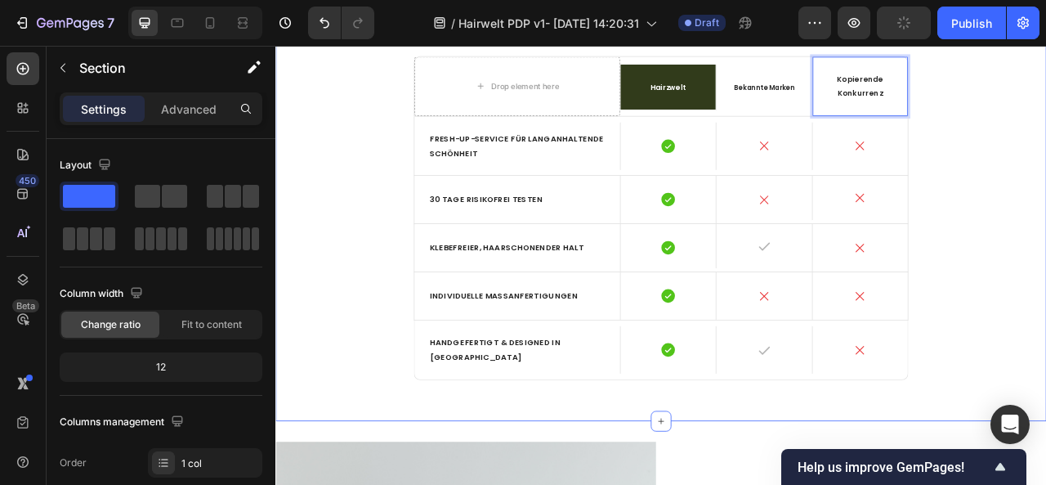
click at [1045, 210] on div "Ja, auch 2025 setzen wir neue Maßstäbe. Heading Hairzwelt steht für ein wiederg…" at bounding box center [766, 124] width 956 height 720
click at [888, 105] on span "Bekannte Marken" at bounding box center [897, 98] width 78 height 12
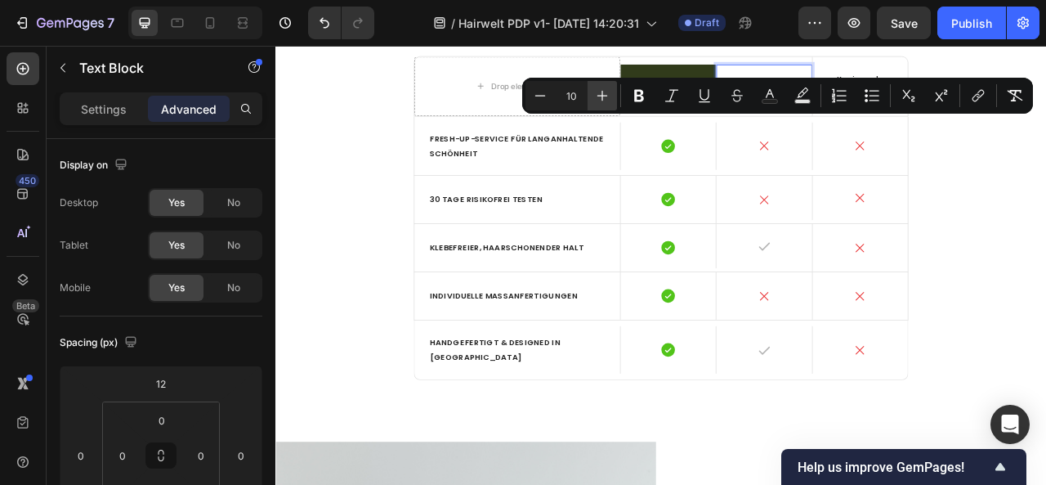
click at [608, 92] on icon "Editor contextual toolbar" at bounding box center [602, 95] width 16 height 16
type input "11"
click at [1045, 223] on div "Ja, auch 2025 setzen wir neue Maßstäbe. Heading Hairzwelt steht für ein wiederg…" at bounding box center [766, 124] width 956 height 720
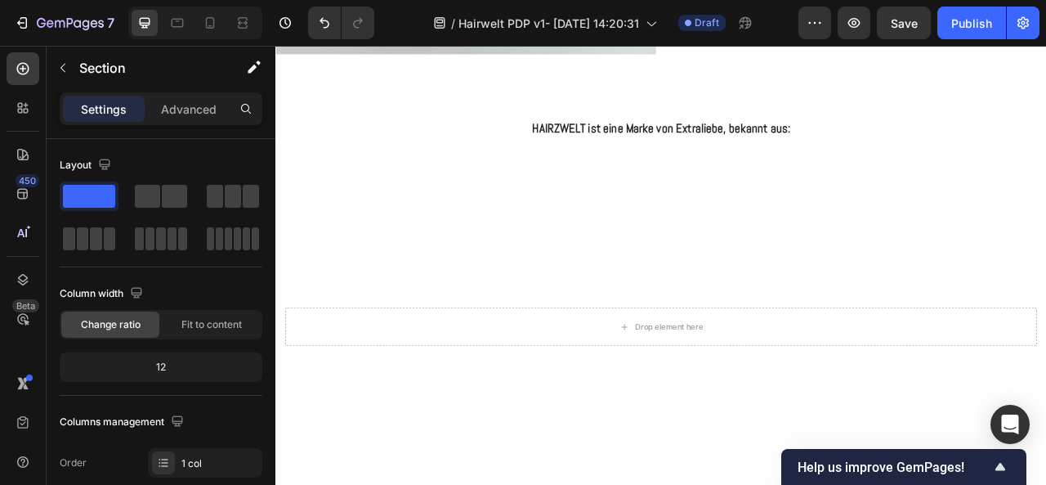
scroll to position [5756, 0]
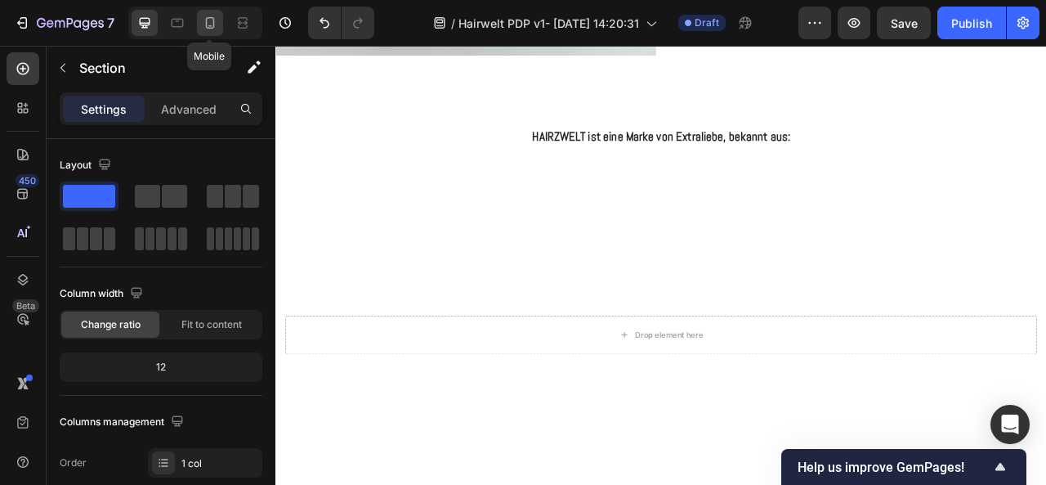
click at [208, 20] on icon at bounding box center [210, 23] width 16 height 16
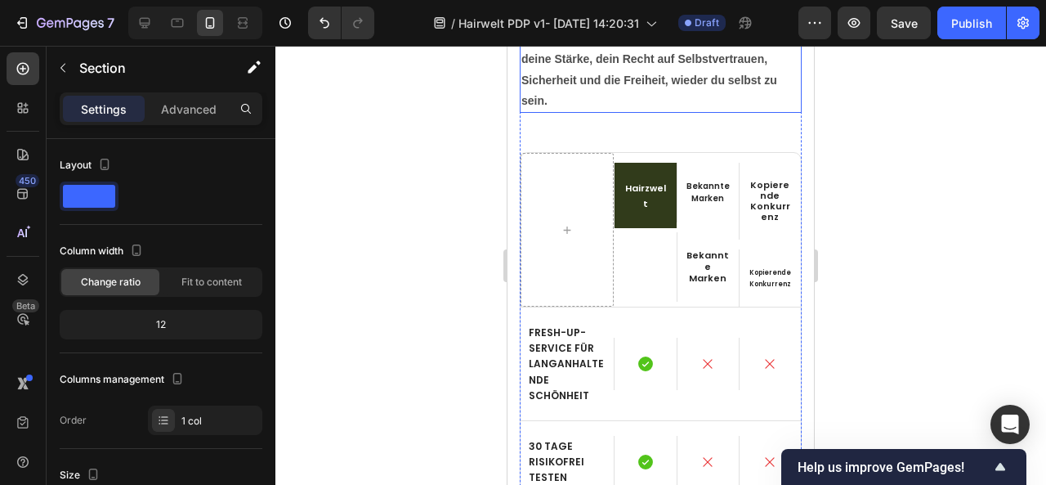
scroll to position [4680, 0]
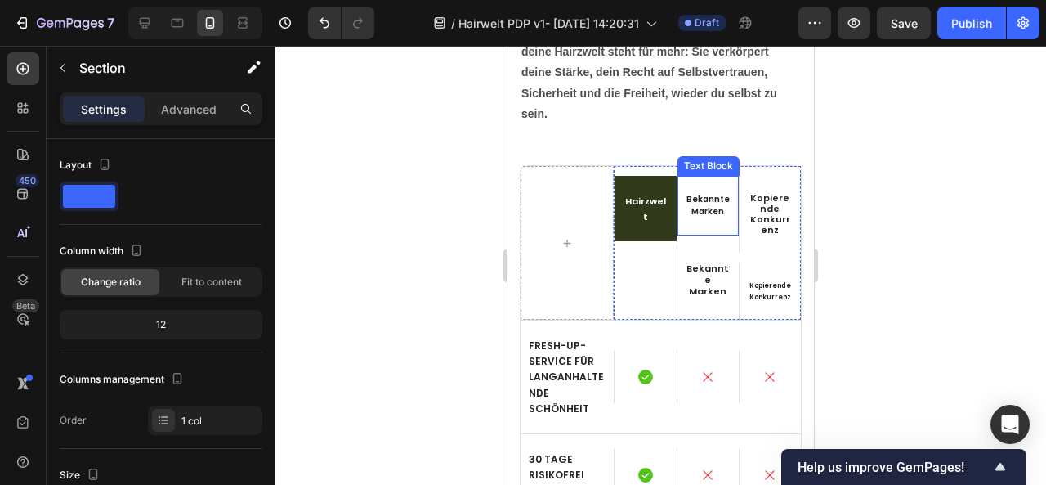
click at [701, 199] on span "Bekannte Marken" at bounding box center [707, 205] width 43 height 25
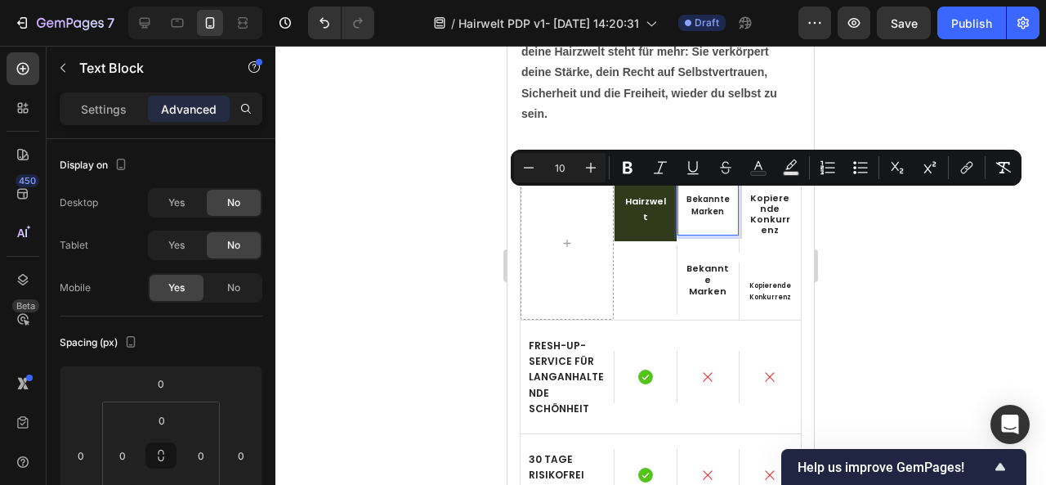
click at [716, 220] on div "Bekannte Marken" at bounding box center [707, 206] width 61 height 60
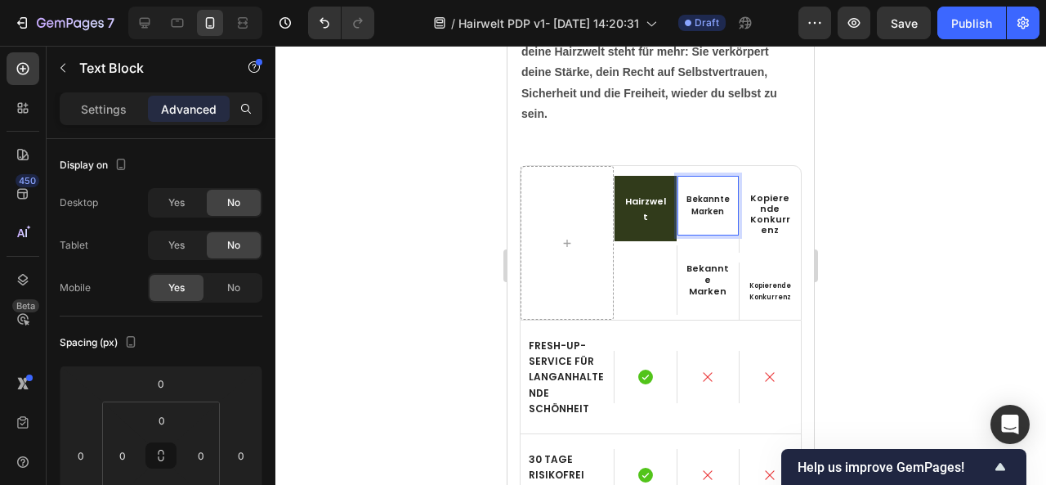
click at [861, 257] on div at bounding box center [660, 265] width 771 height 439
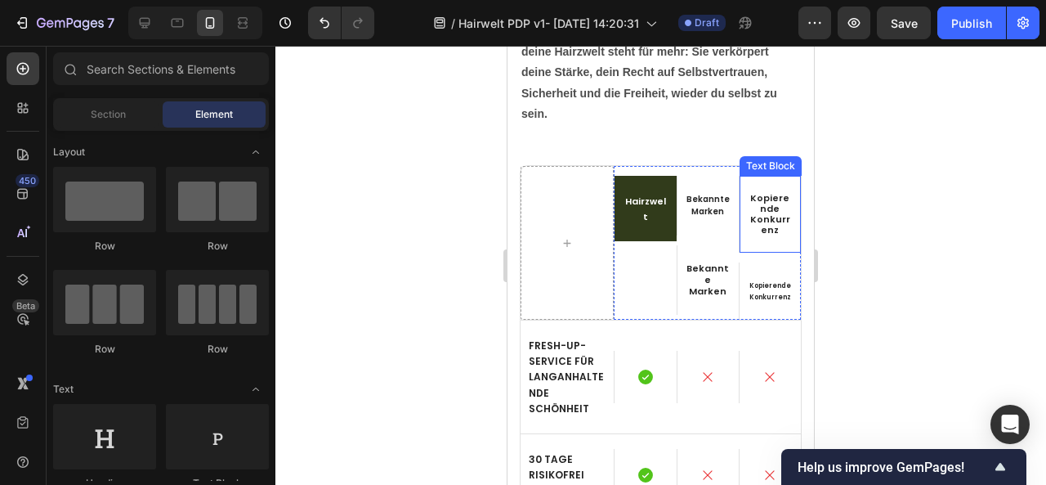
click at [758, 188] on div "Kopierende Konkurrenz" at bounding box center [770, 214] width 61 height 77
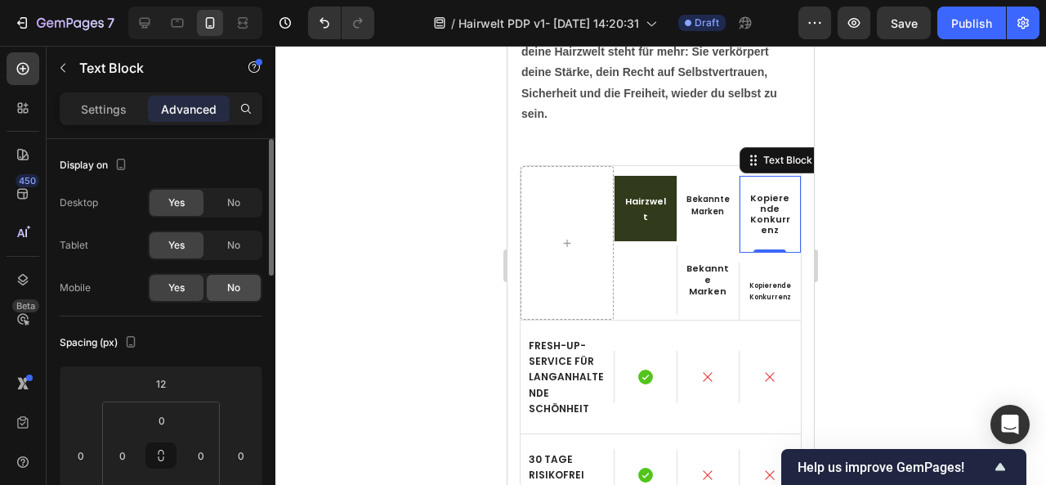
click at [239, 280] on span "No" at bounding box center [233, 287] width 13 height 15
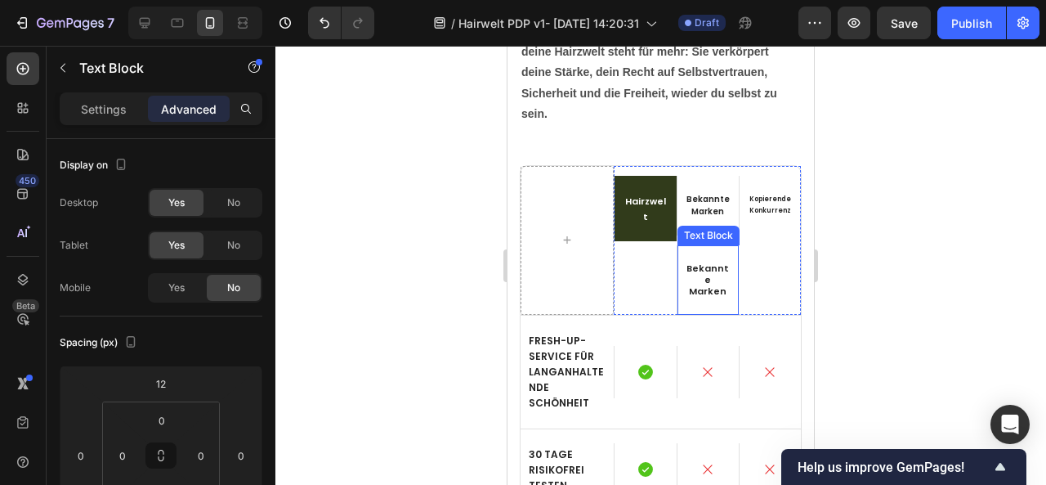
click at [710, 251] on div "Bekannte Marken" at bounding box center [707, 279] width 61 height 69
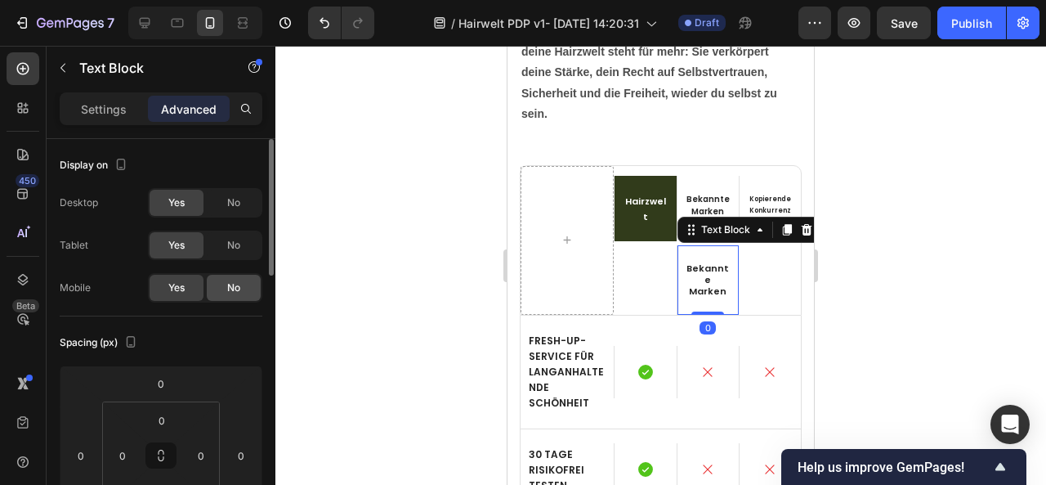
click at [224, 292] on div "No" at bounding box center [234, 288] width 54 height 26
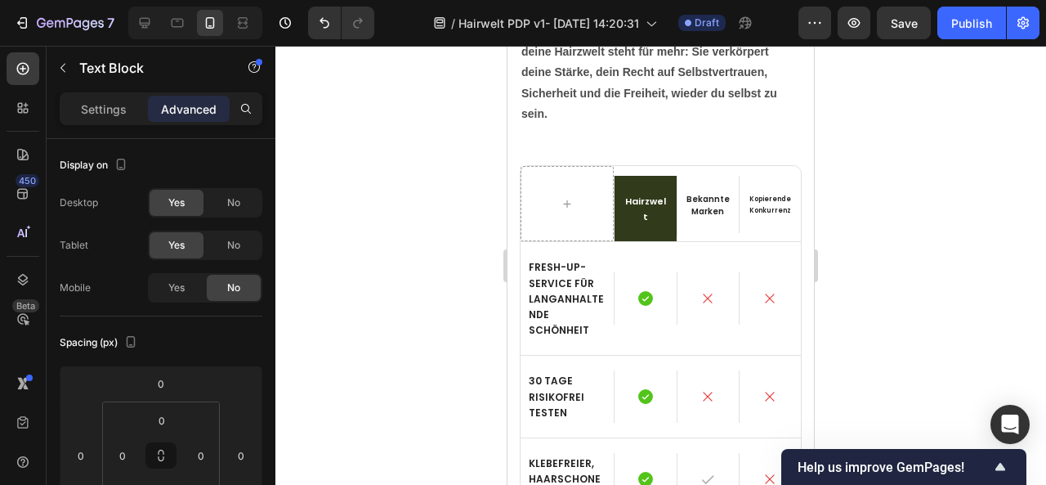
click at [984, 266] on div at bounding box center [660, 265] width 771 height 439
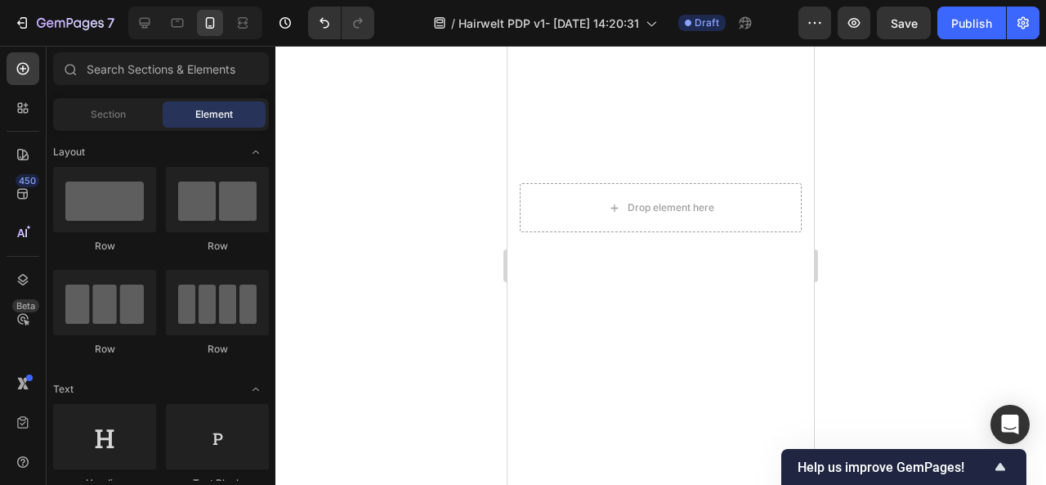
scroll to position [6605, 0]
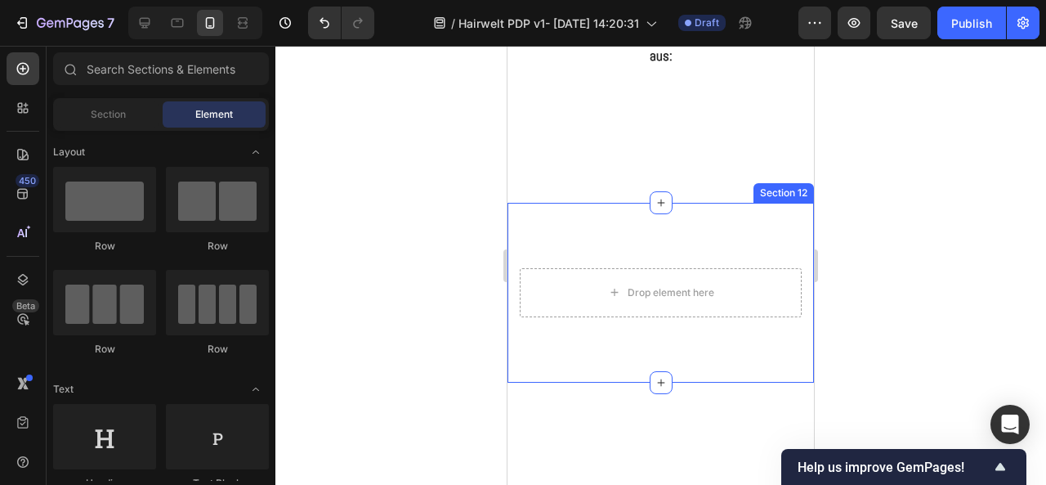
click at [713, 282] on div "Drop element here Section 12" at bounding box center [660, 320] width 306 height 180
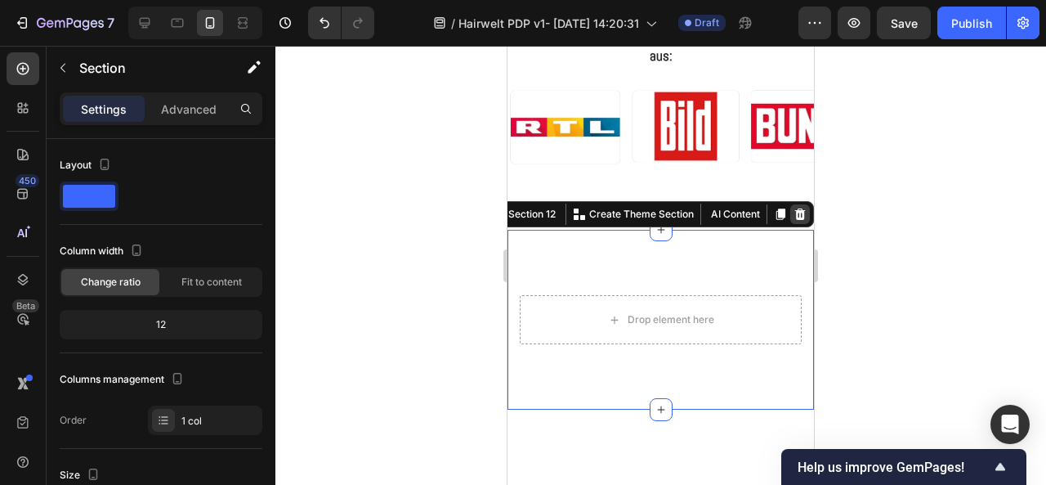
click at [795, 211] on icon at bounding box center [800, 213] width 11 height 11
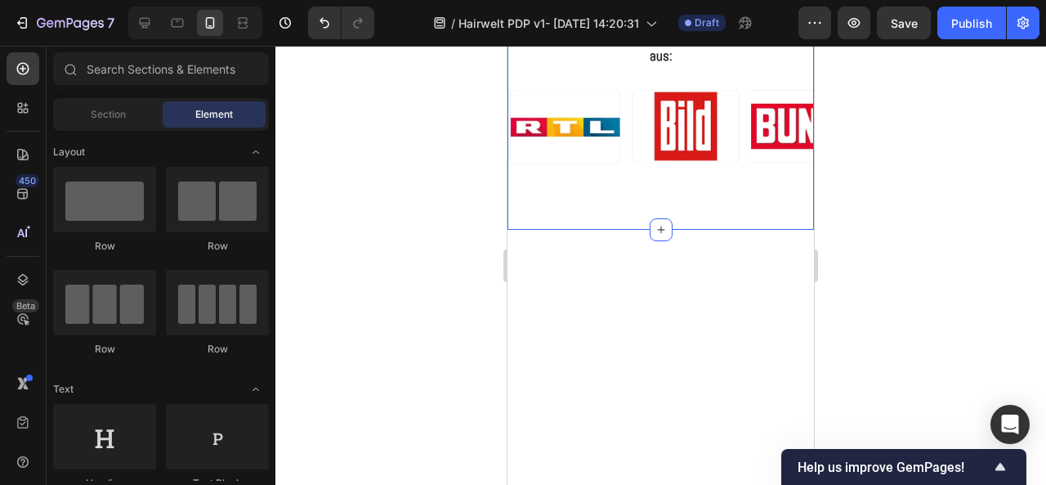
click at [700, 215] on div "HAIRZWELT ist eine Marke von Extraliebe, bekannt aus: Heading Image Image Image…" at bounding box center [660, 100] width 306 height 261
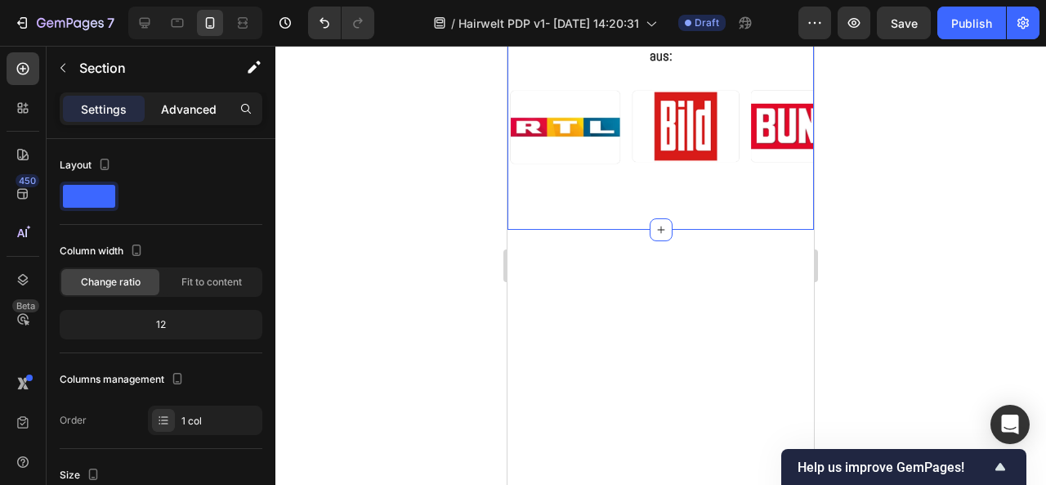
click at [185, 109] on p "Advanced" at bounding box center [189, 109] width 56 height 17
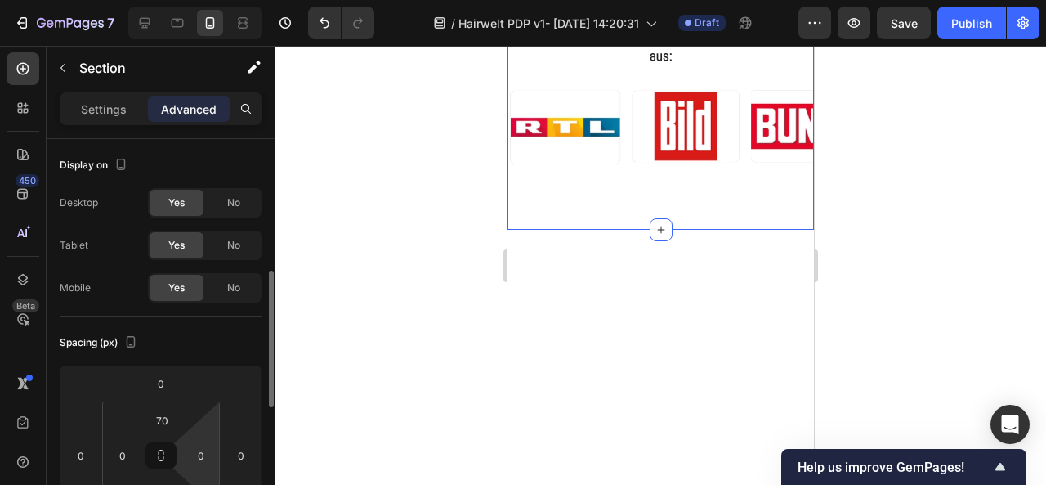
scroll to position [98, 0]
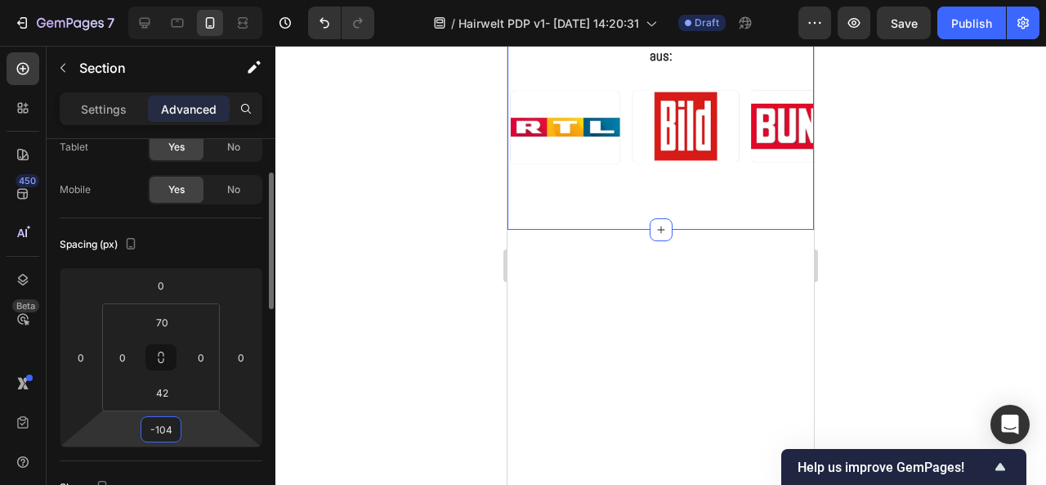
drag, startPoint x: 186, startPoint y: 436, endPoint x: 191, endPoint y: 480, distance: 44.5
click at [191, 0] on html "7 / Hairwelt PDP v1- [DATE] 14:20:31 Draft Preview Save Publish 450 Beta Sectio…" at bounding box center [523, 0] width 1046 height 0
type input "-100"
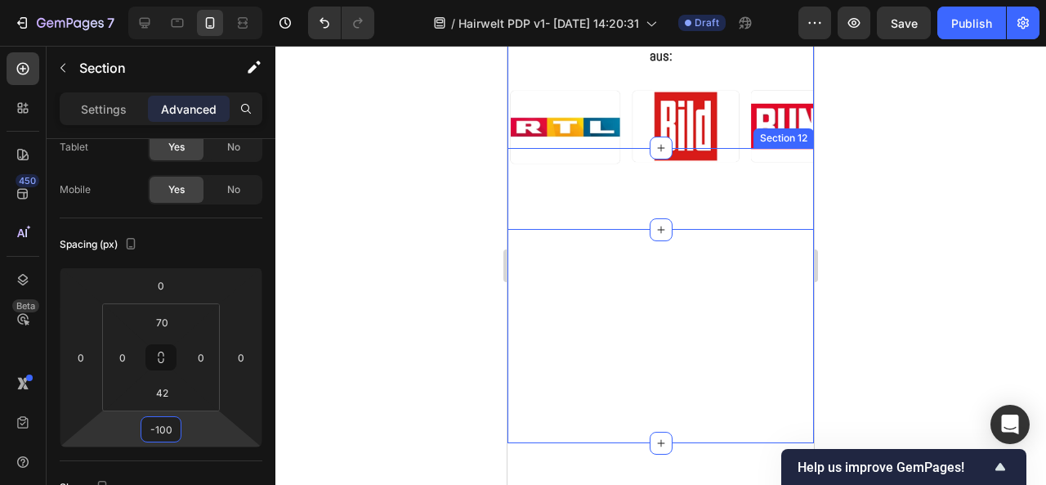
click at [871, 302] on div at bounding box center [660, 265] width 771 height 439
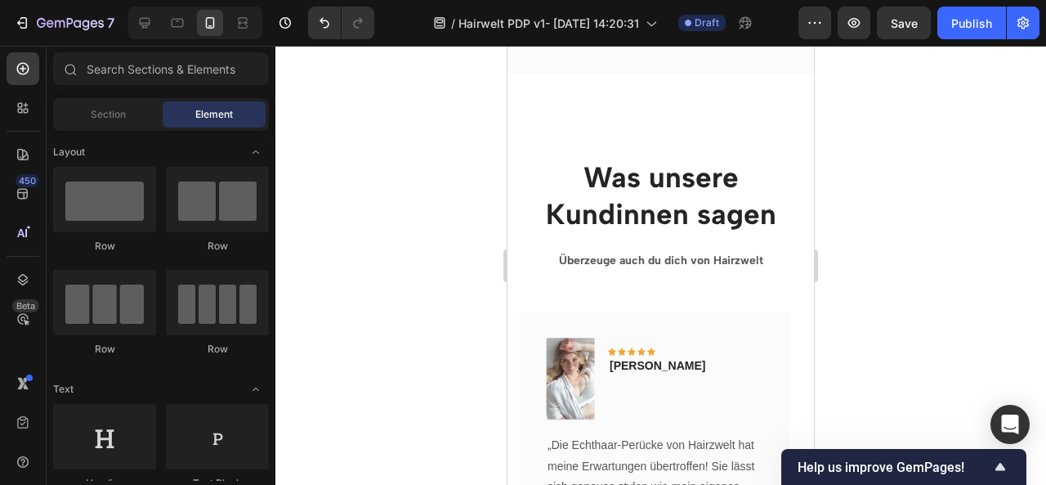
scroll to position [7754, 0]
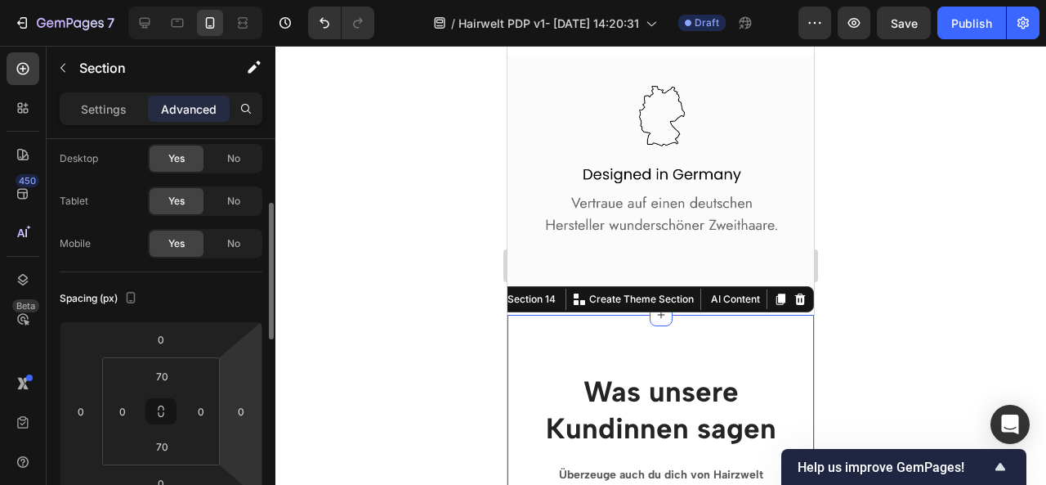
scroll to position [80, 0]
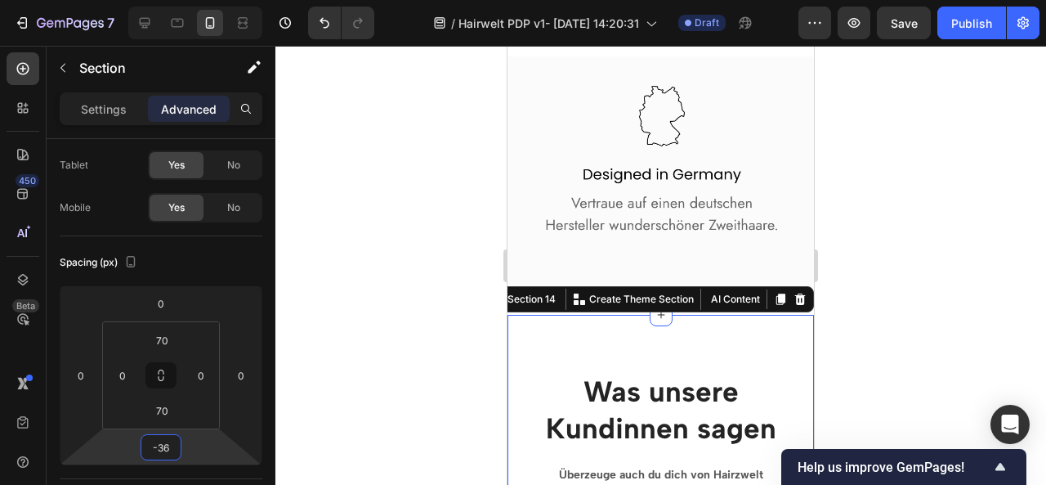
drag, startPoint x: 206, startPoint y: 454, endPoint x: 327, endPoint y: 373, distance: 145.1
click at [206, 0] on html "7 / Hairwelt PDP v1- [DATE] 14:20:31 Draft Preview Save Publish 450 Beta Sectio…" at bounding box center [523, 0] width 1046 height 0
type input "-58"
click at [906, 225] on div at bounding box center [660, 265] width 771 height 439
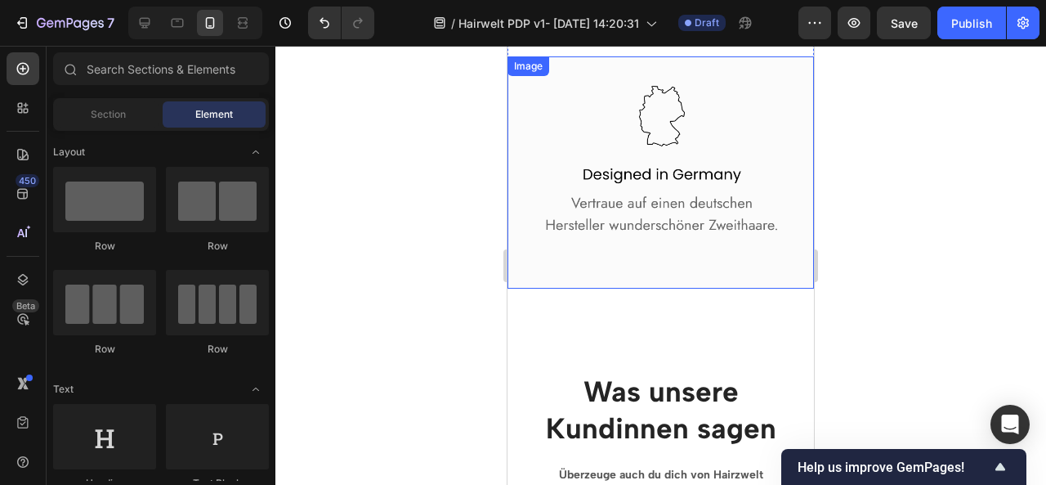
click at [633, 216] on img at bounding box center [660, 172] width 306 height 232
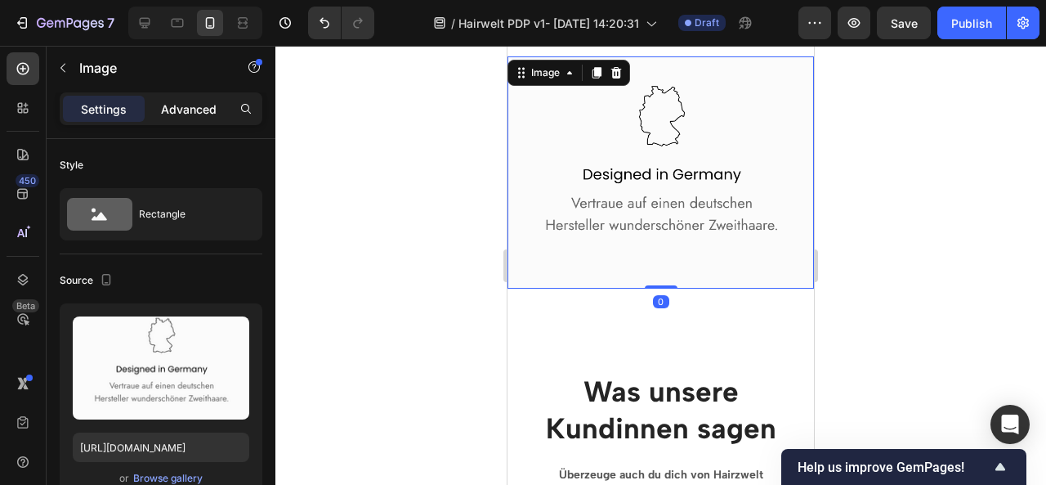
click at [185, 114] on p "Advanced" at bounding box center [189, 109] width 56 height 17
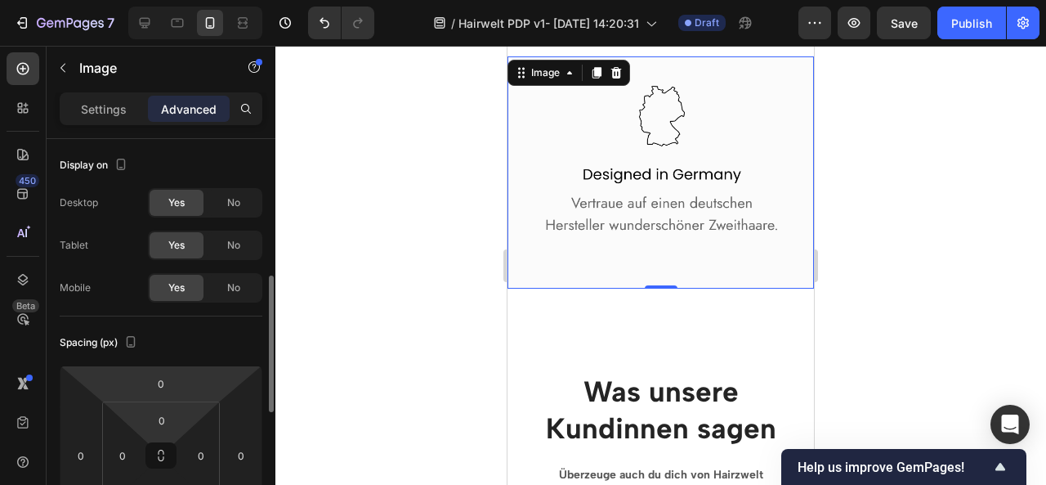
scroll to position [102, 0]
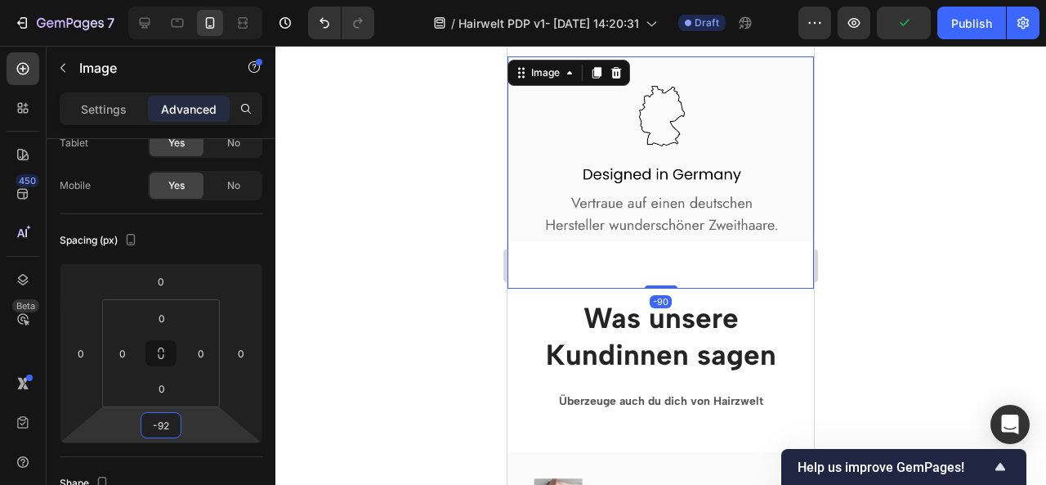
type input "-96"
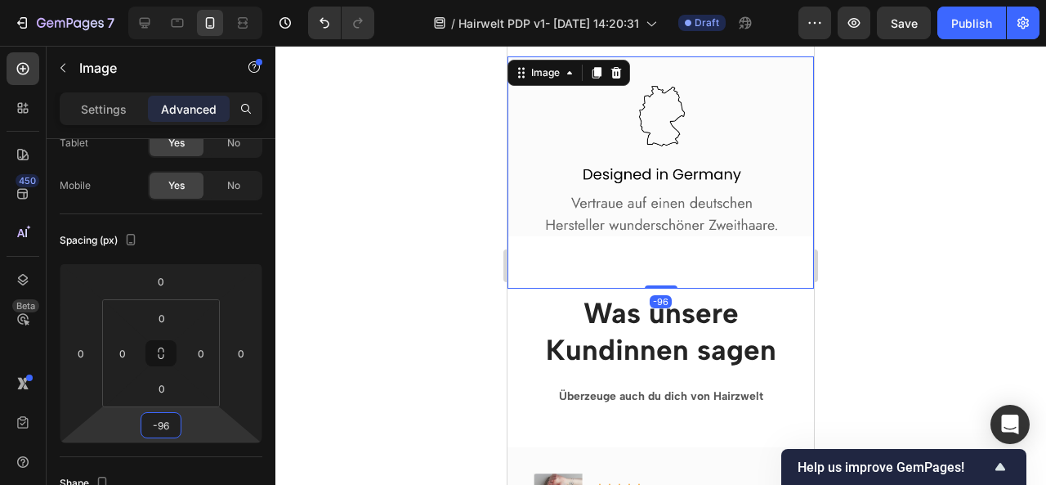
drag, startPoint x: 186, startPoint y: 422, endPoint x: 34, endPoint y: 275, distance: 211.5
click at [187, 0] on html "7 / Hairwelt PDP v1- [DATE] 14:20:31 Draft Preview Save Publish 450 Beta Sectio…" at bounding box center [523, 0] width 1046 height 0
click at [840, 282] on div at bounding box center [660, 265] width 771 height 439
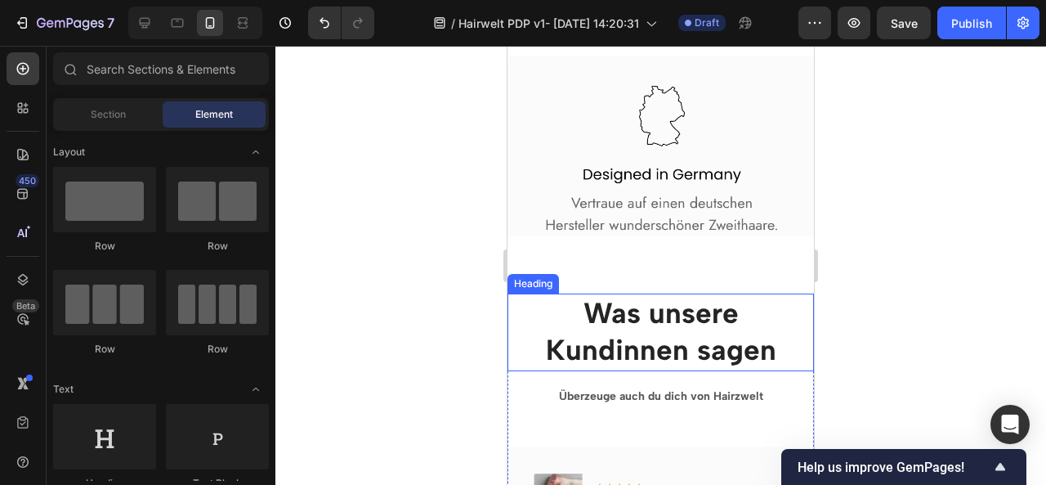
click at [776, 293] on h2 "Was unsere Kundinnen sagen" at bounding box center [660, 332] width 306 height 78
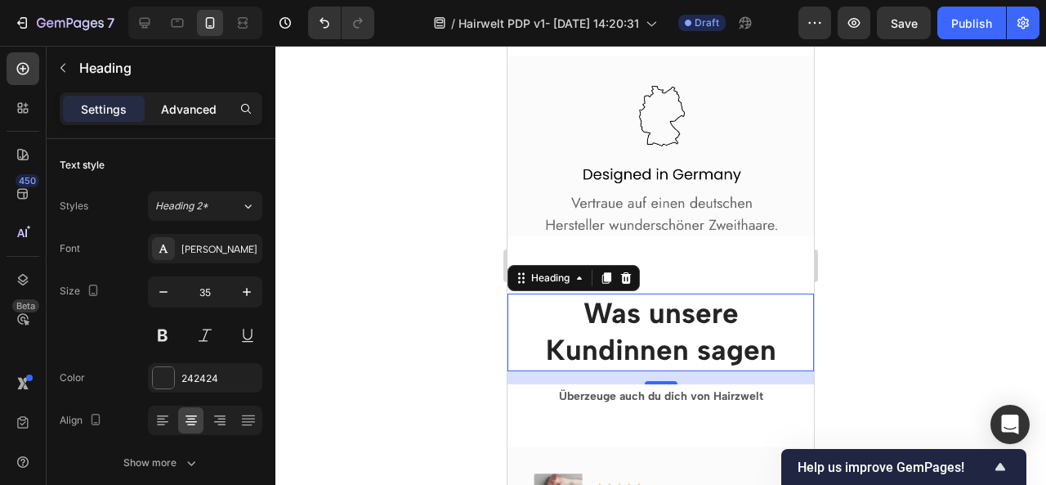
click at [188, 97] on div "Advanced" at bounding box center [189, 109] width 82 height 26
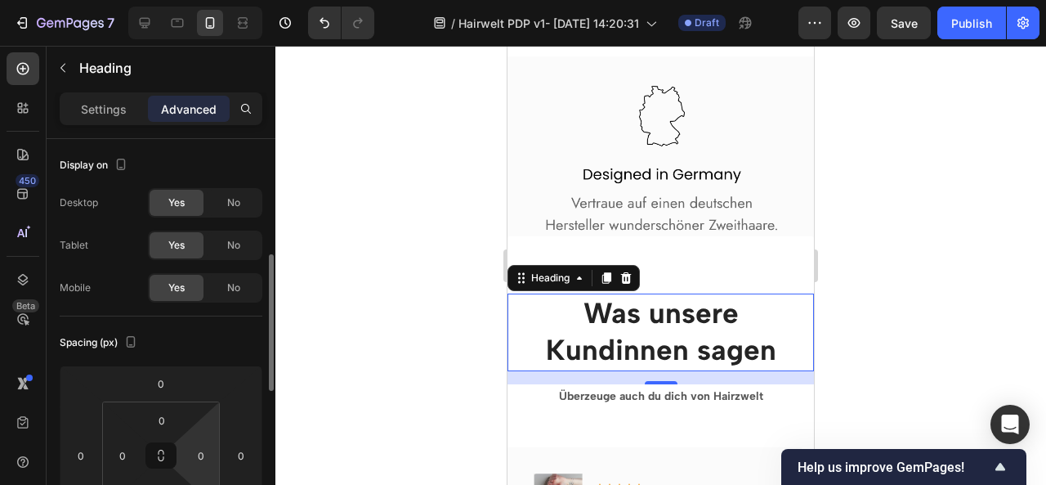
scroll to position [87, 0]
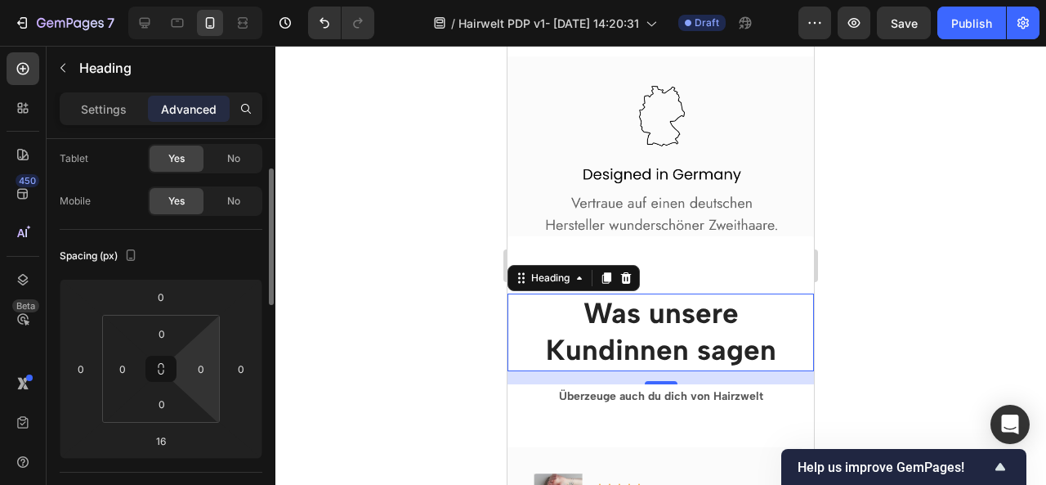
click at [204, 0] on html "7 / Hairwelt PDP v1- [DATE] 14:20:31 Draft Preview Save Publish 450 Beta Sectio…" at bounding box center [523, 0] width 1046 height 0
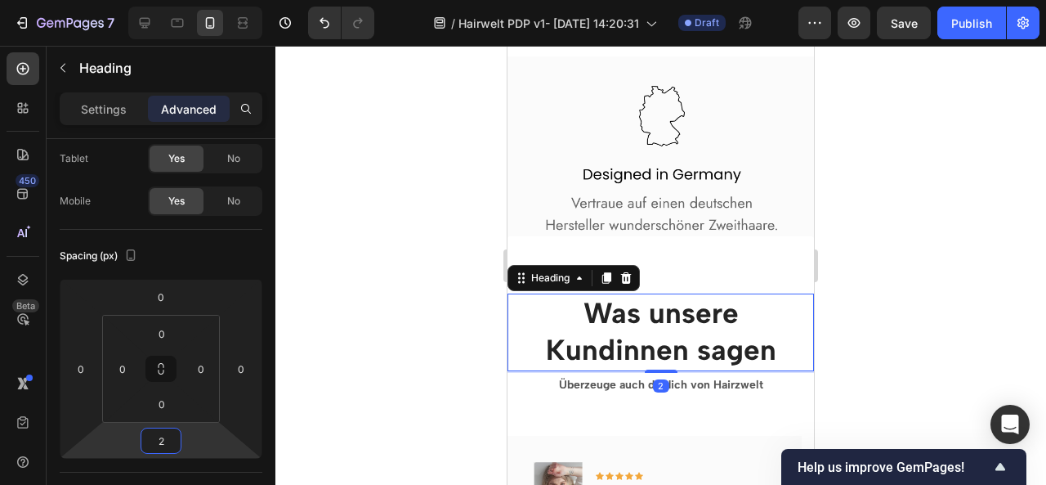
drag, startPoint x: 189, startPoint y: 436, endPoint x: 386, endPoint y: 17, distance: 463.2
click at [190, 0] on html "7 / Hairwelt PDP v1- [DATE] 14:20:31 Draft Preview Save Publish 450 Beta Sectio…" at bounding box center [523, 0] width 1046 height 0
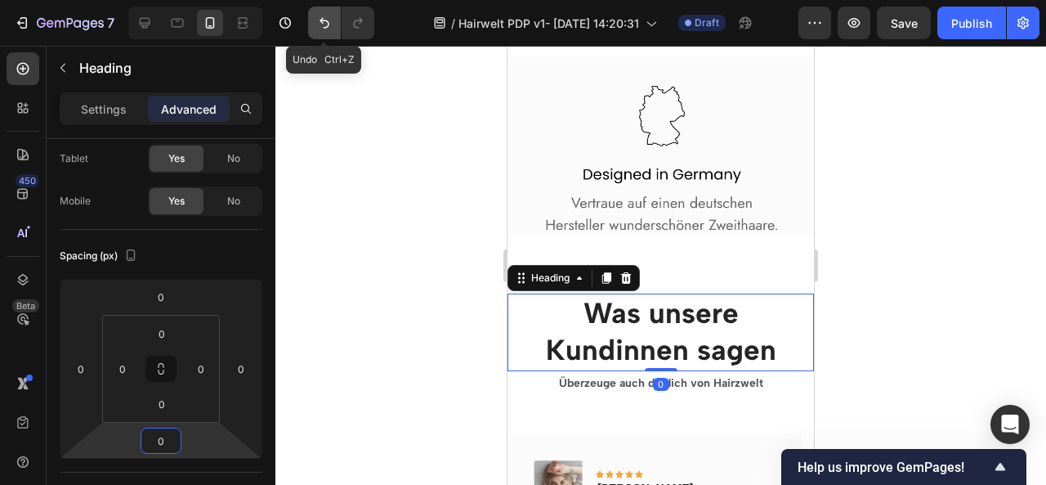
click at [319, 27] on icon "Undo/Redo" at bounding box center [324, 23] width 16 height 16
type input "16"
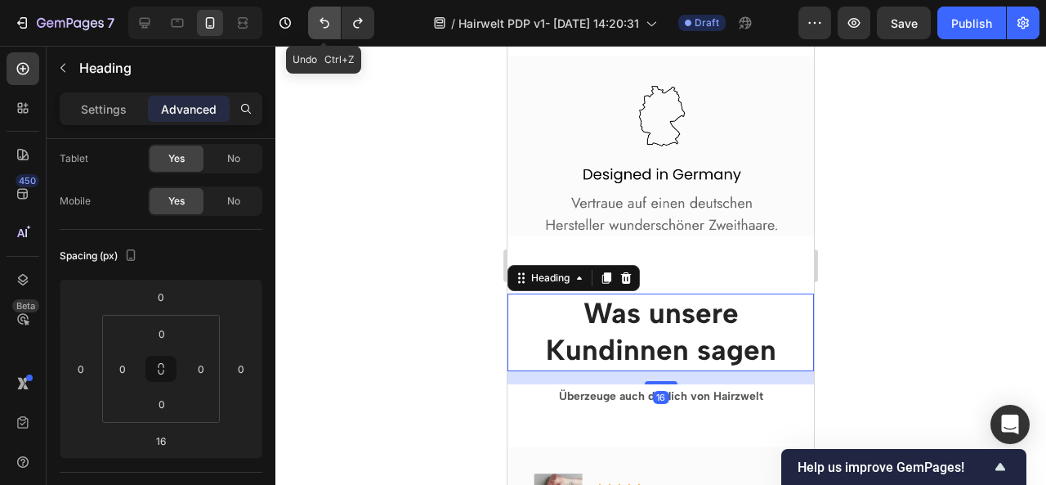
click at [319, 27] on icon "Undo/Redo" at bounding box center [324, 23] width 16 height 16
click at [374, 146] on div at bounding box center [660, 265] width 771 height 439
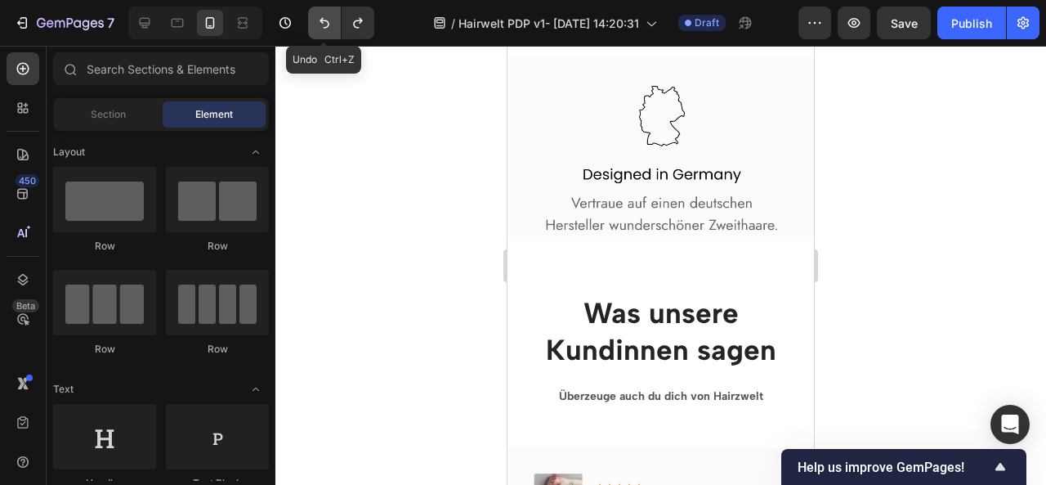
click at [333, 25] on button "Undo/Redo" at bounding box center [324, 23] width 33 height 33
click at [408, 176] on div at bounding box center [660, 265] width 771 height 439
click at [320, 22] on icon "Undo/Redo" at bounding box center [324, 23] width 16 height 16
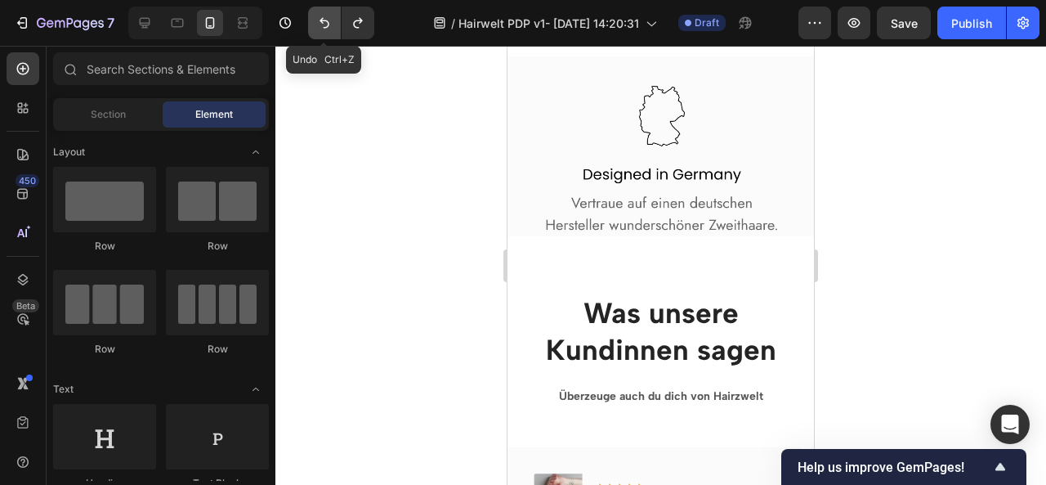
click at [311, 22] on button "Undo/Redo" at bounding box center [324, 23] width 33 height 33
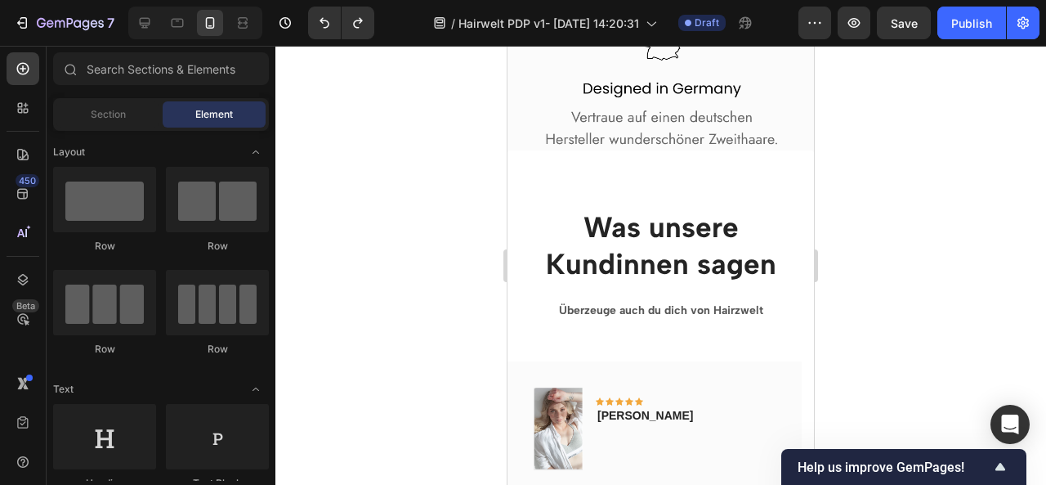
scroll to position [7773, 0]
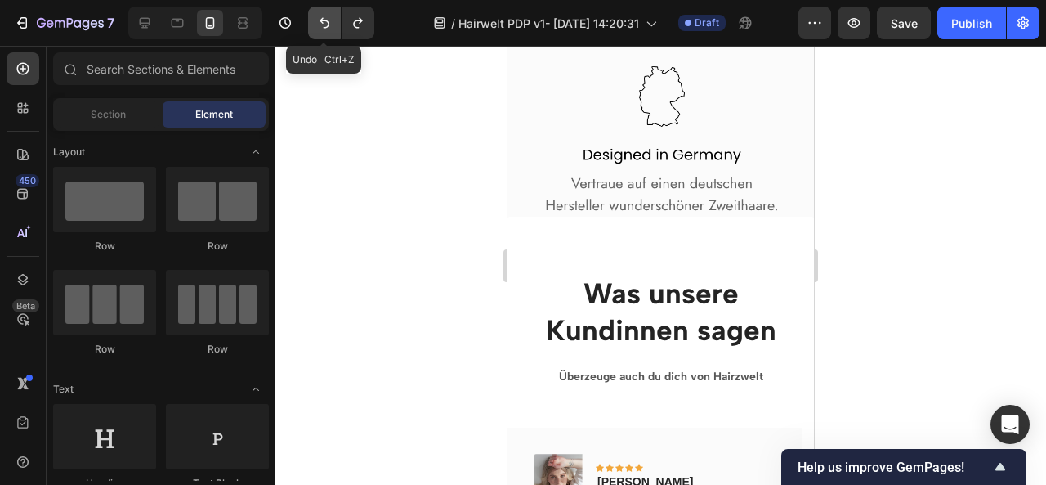
click at [325, 27] on icon "Undo/Redo" at bounding box center [325, 23] width 10 height 11
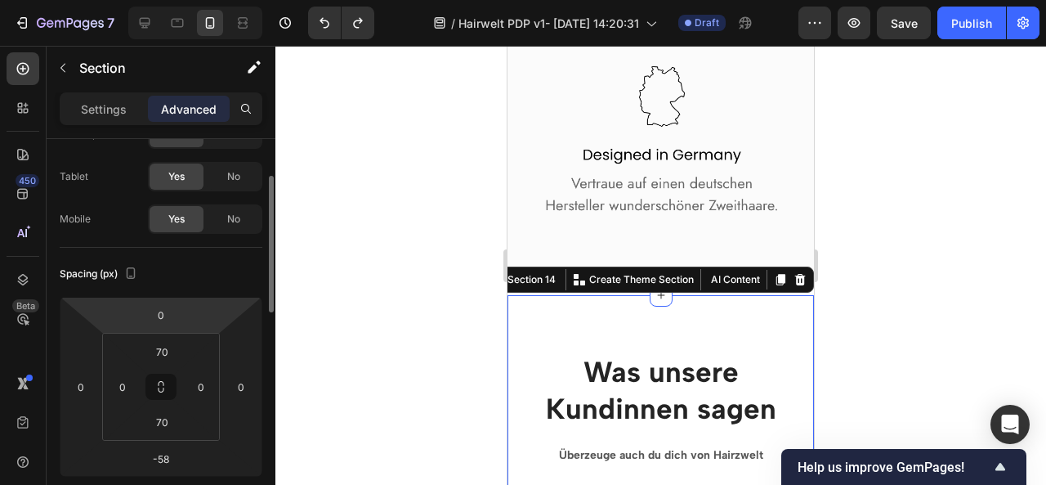
scroll to position [78, 0]
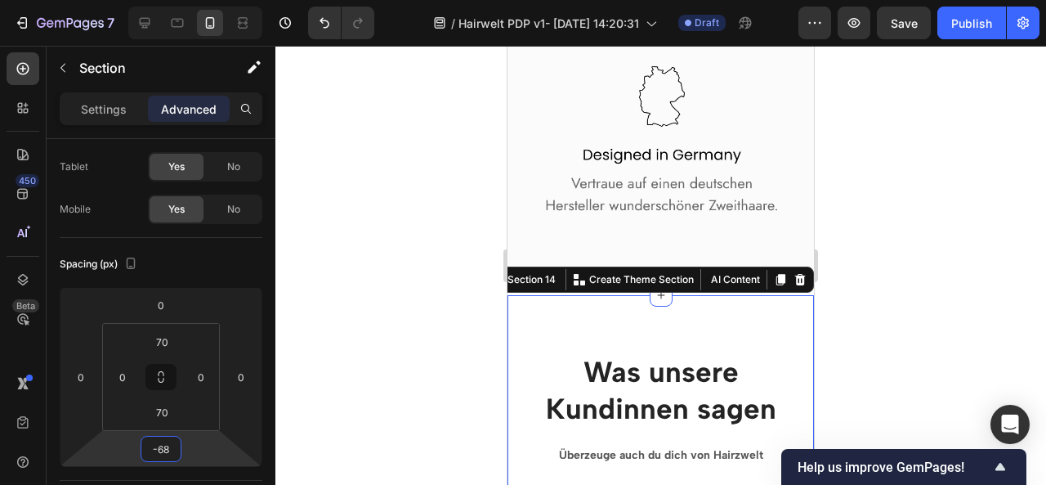
type input "-58"
click at [208, 0] on html "7 / Hairwelt PDP v1- [DATE] 14:20:31 Draft Preview Save Publish 450 Beta Sectio…" at bounding box center [523, 0] width 1046 height 0
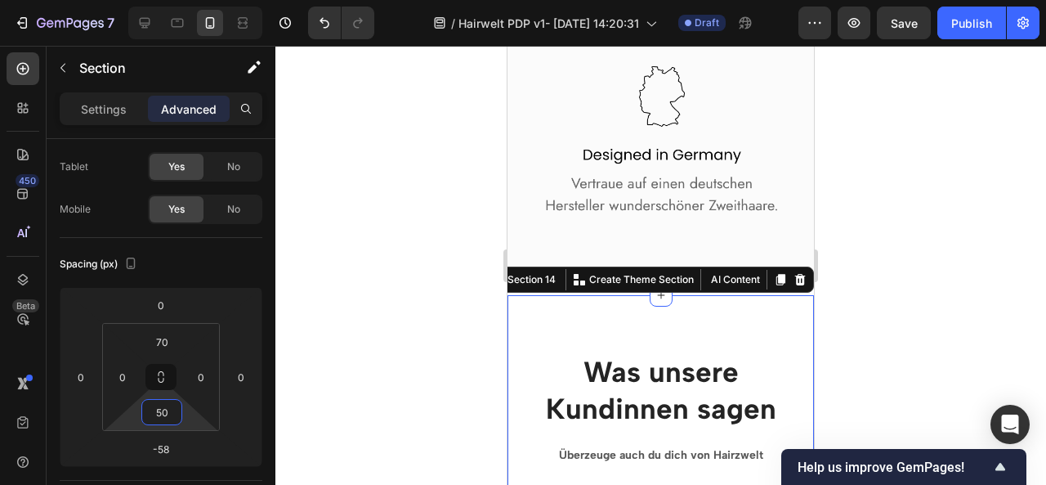
type input "42"
drag, startPoint x: 186, startPoint y: 419, endPoint x: 364, endPoint y: 369, distance: 185.2
click at [186, 0] on html "7 / Hairwelt PDP v1- [DATE] 14:20:31 Draft Preview Save Publish 450 Beta Sectio…" at bounding box center [523, 0] width 1046 height 0
click at [584, 189] on img at bounding box center [660, 153] width 306 height 232
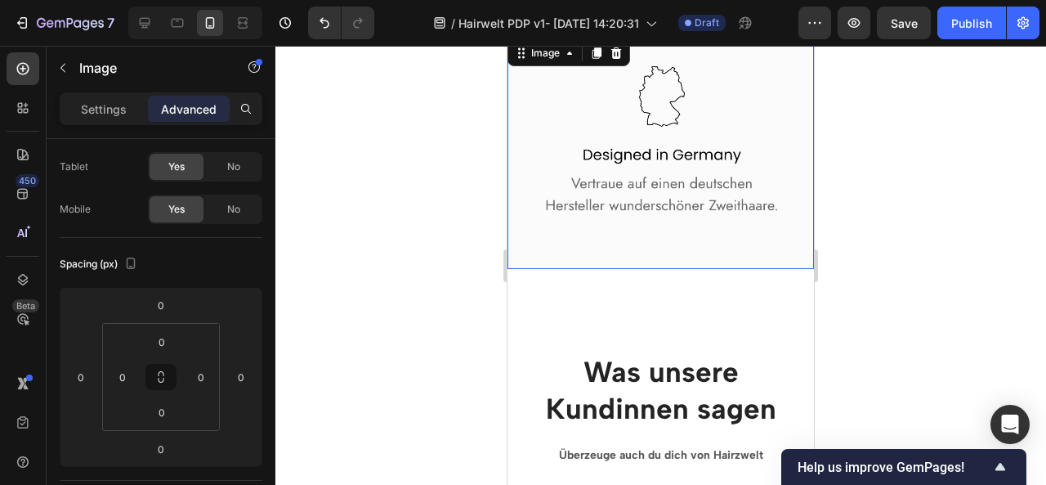
scroll to position [0, 0]
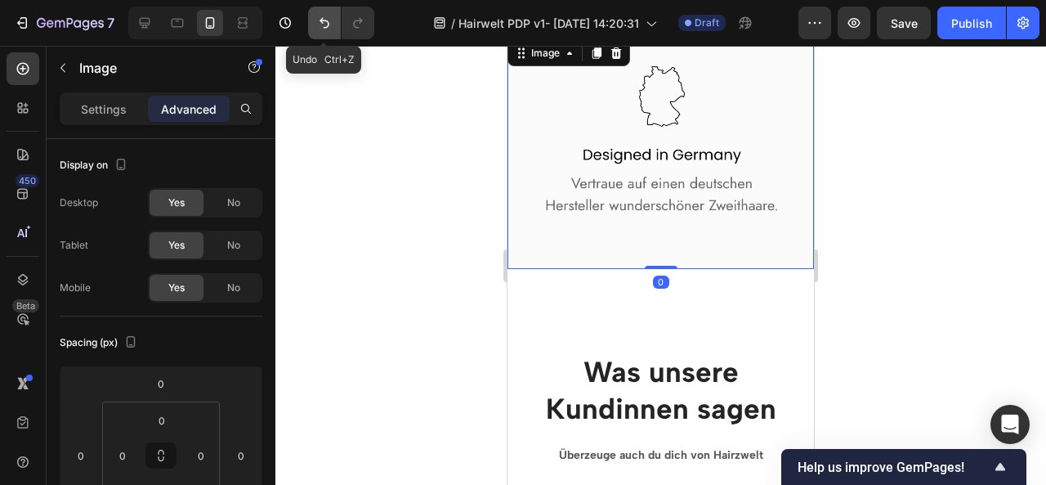
click at [316, 18] on icon "Undo/Redo" at bounding box center [324, 23] width 16 height 16
click at [322, 22] on icon "Undo/Redo" at bounding box center [325, 23] width 10 height 11
click at [645, 191] on img at bounding box center [660, 153] width 306 height 232
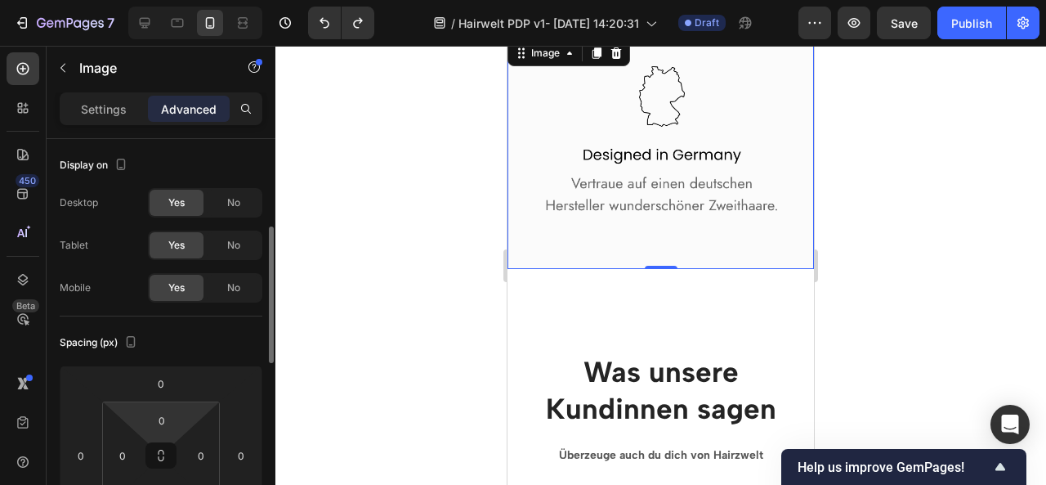
scroll to position [66, 0]
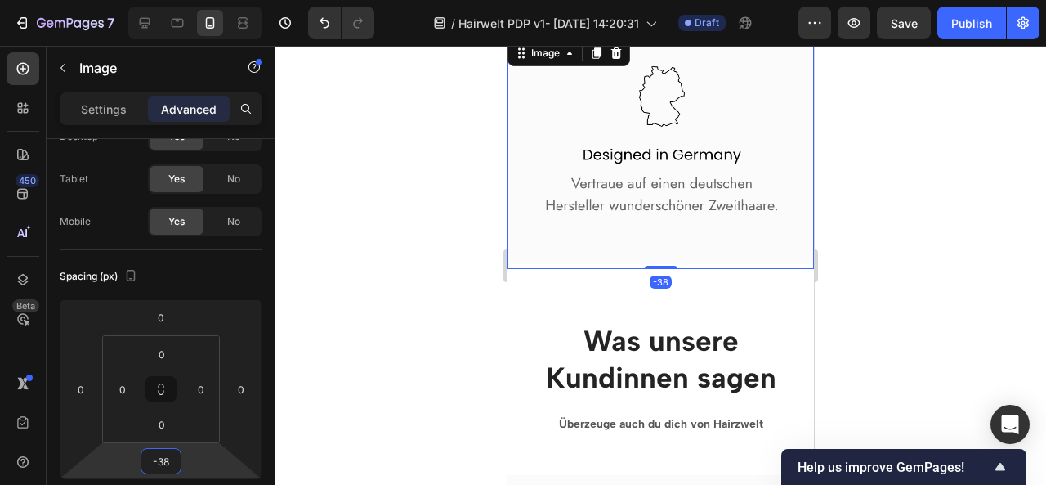
type input "-40"
drag, startPoint x: 189, startPoint y: 452, endPoint x: 189, endPoint y: 468, distance: 16.3
click at [189, 0] on html "7 / Hairwelt PDP v1- [DATE] 14:20:31 Draft Preview Save Publish 450 Beta Sectio…" at bounding box center [523, 0] width 1046 height 0
click at [890, 328] on div at bounding box center [660, 265] width 771 height 439
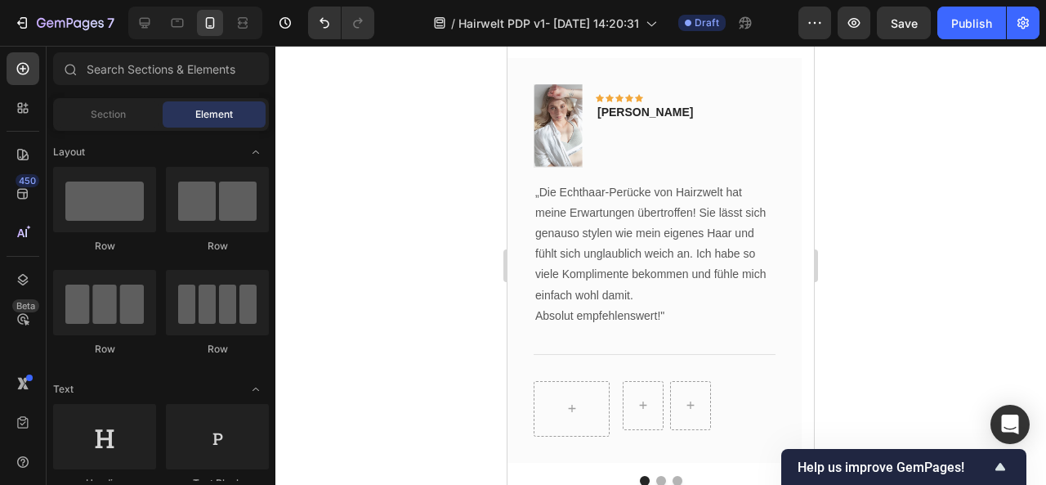
scroll to position [8322, 0]
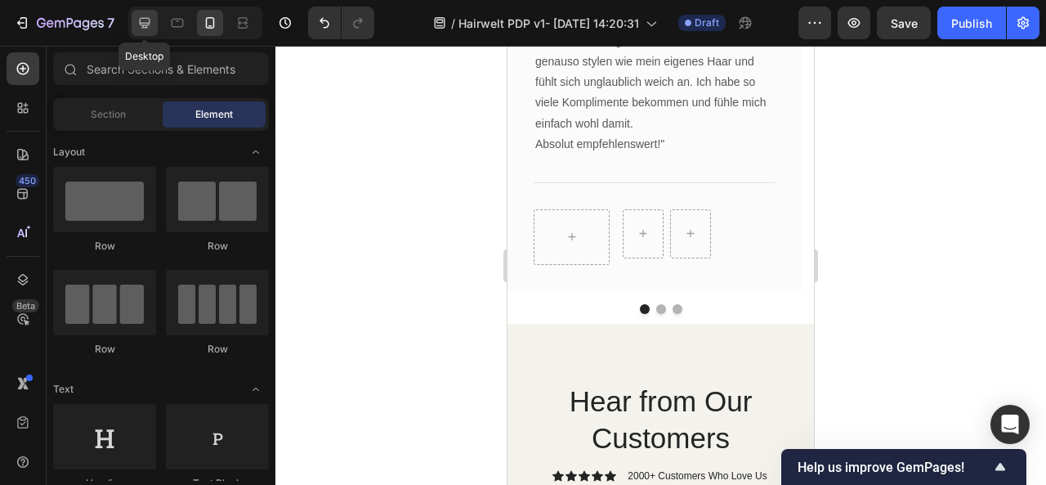
click at [136, 17] on icon at bounding box center [144, 23] width 16 height 16
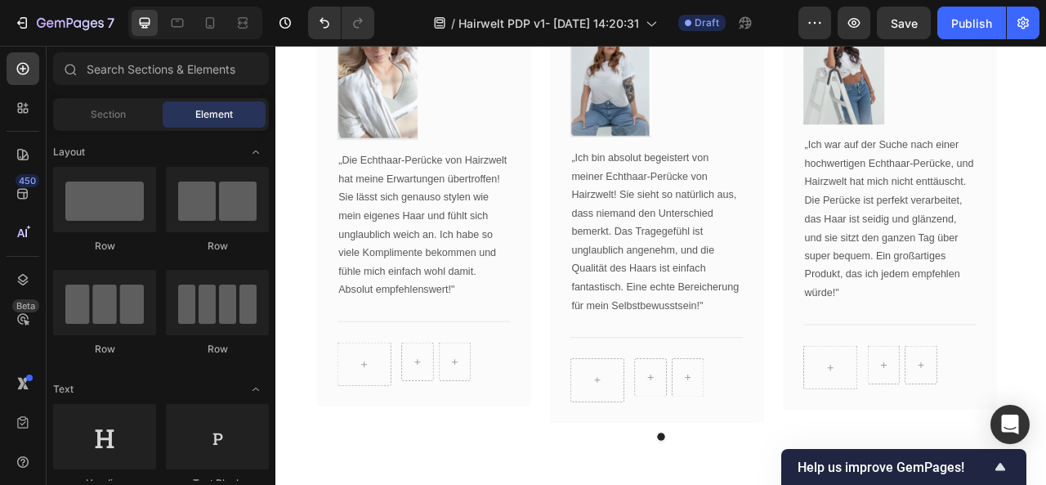
scroll to position [8333, 0]
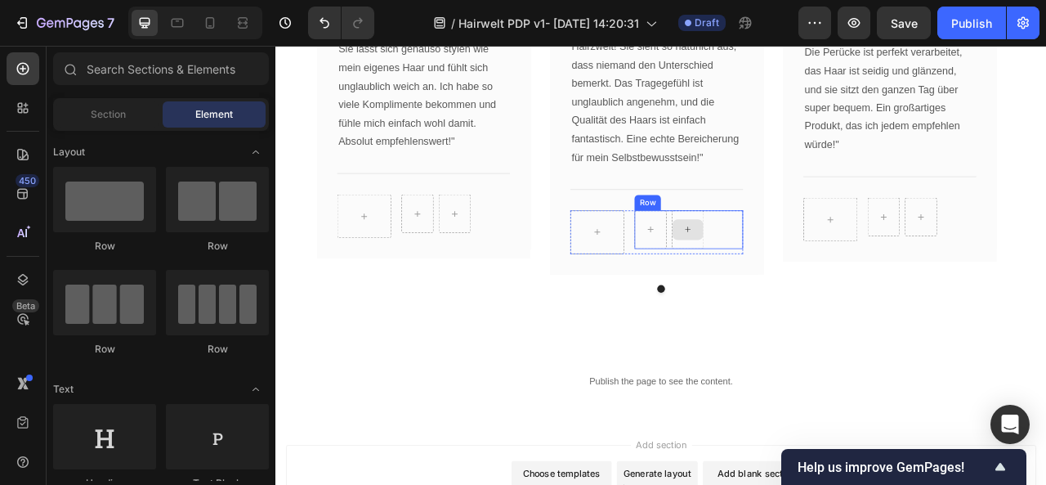
click at [786, 304] on div at bounding box center [799, 279] width 41 height 49
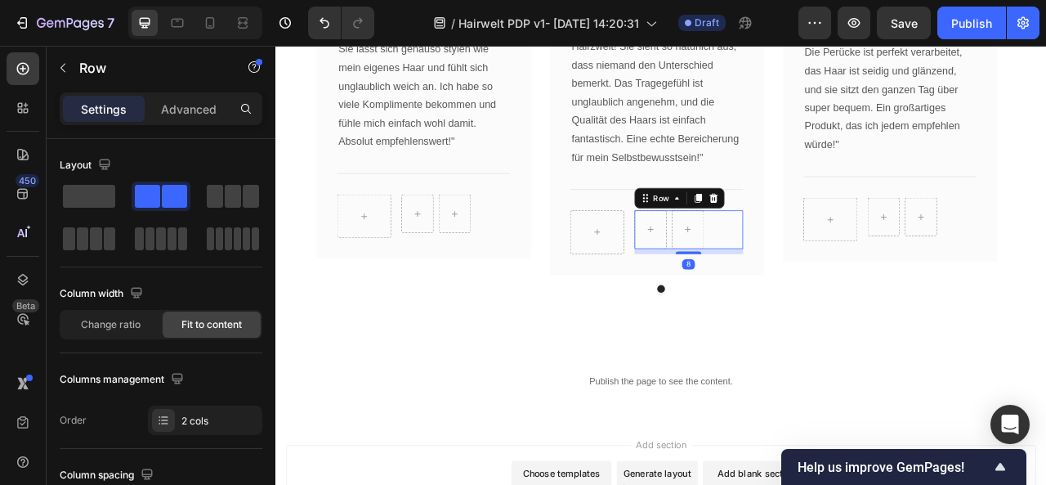
click at [834, 245] on icon at bounding box center [832, 239] width 11 height 11
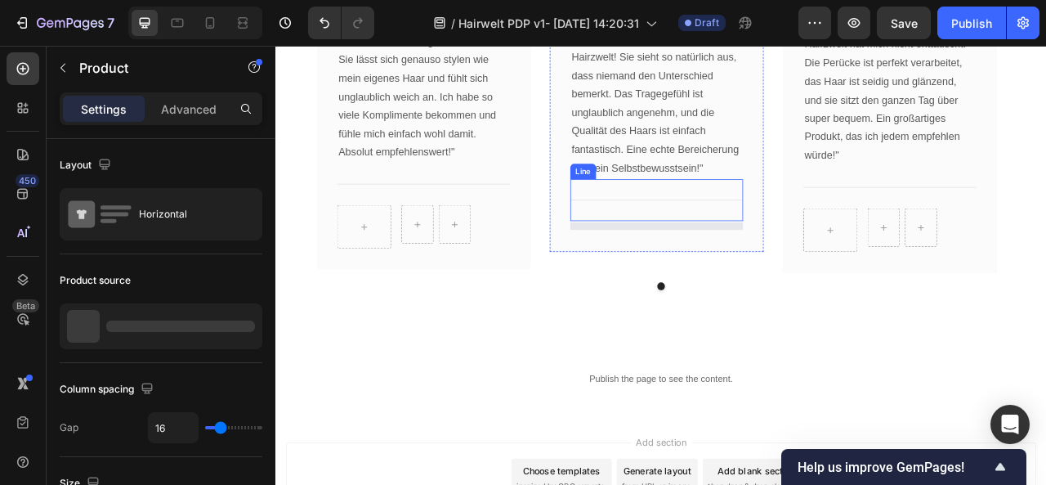
scroll to position [8330, 0]
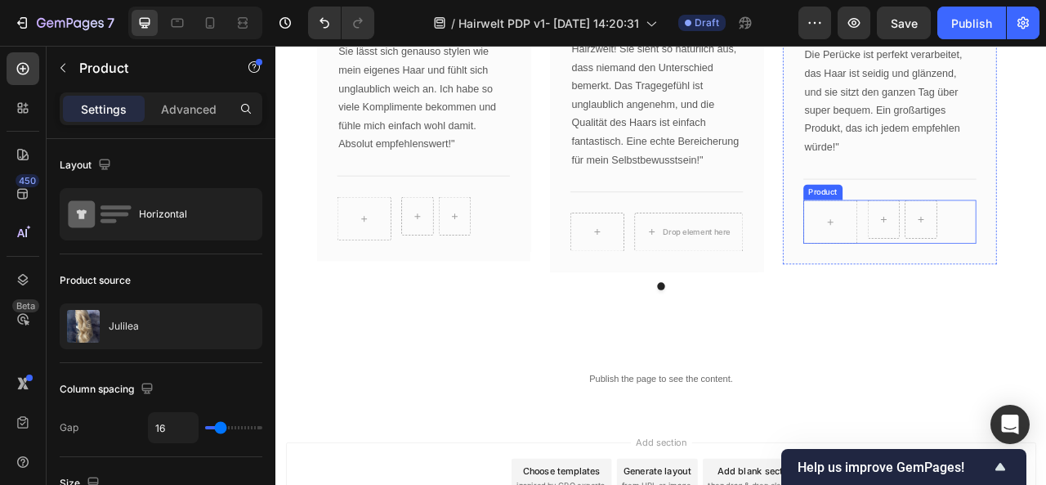
click at [976, 239] on div "Product" at bounding box center [971, 232] width 43 height 15
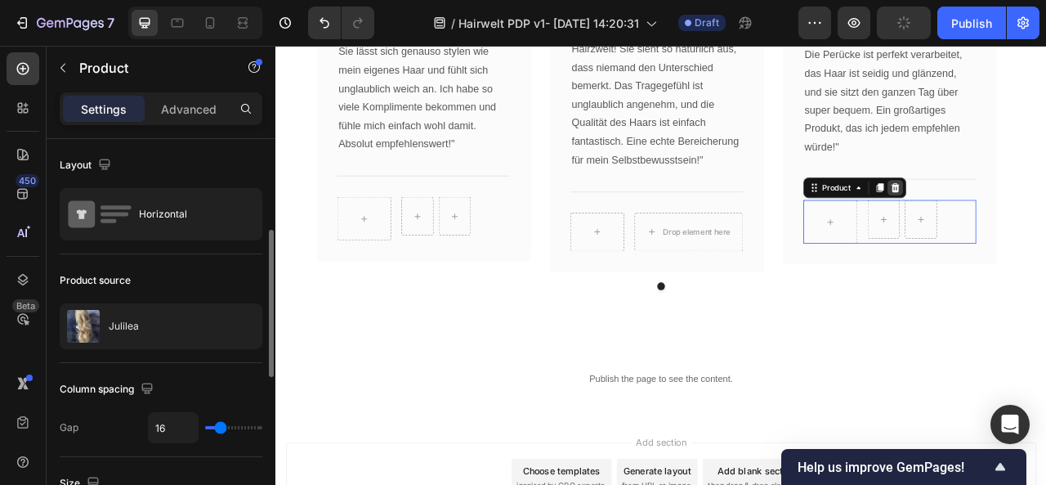
scroll to position [66, 0]
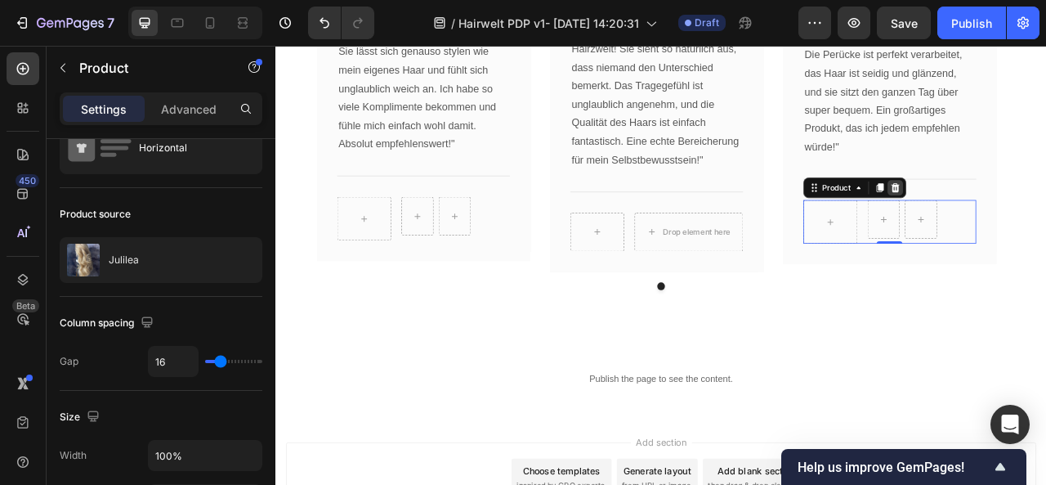
click at [1045, 236] on div at bounding box center [1063, 227] width 20 height 20
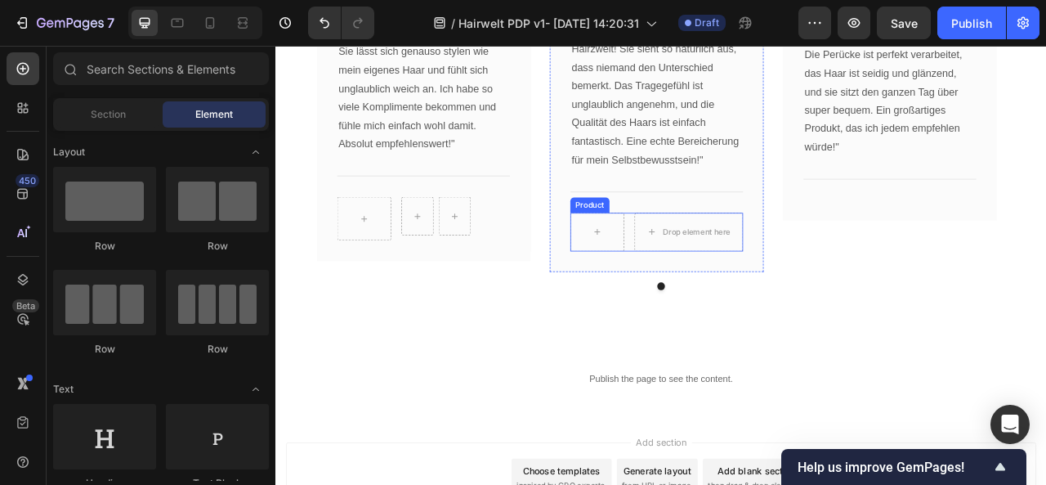
click at [669, 258] on div "Product" at bounding box center [675, 249] width 50 height 20
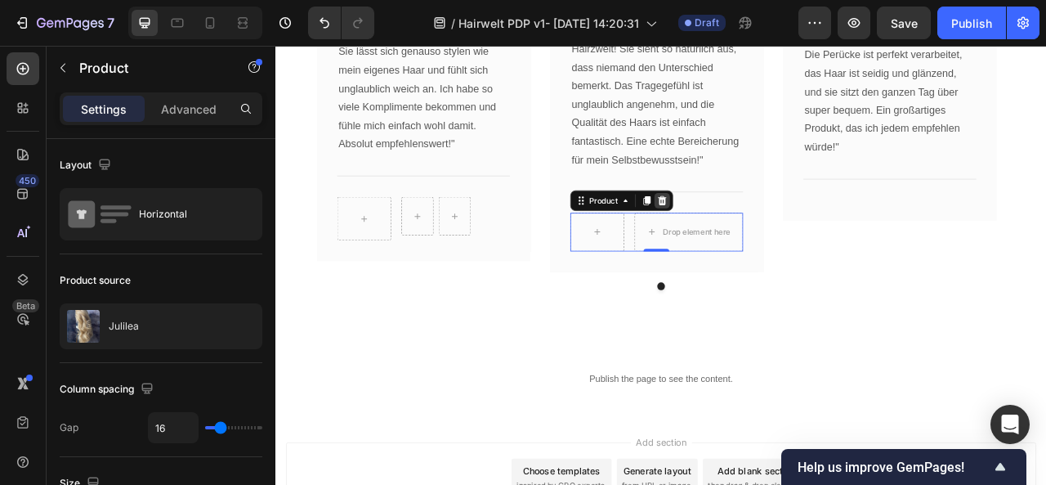
click at [765, 248] on icon at bounding box center [766, 242] width 11 height 11
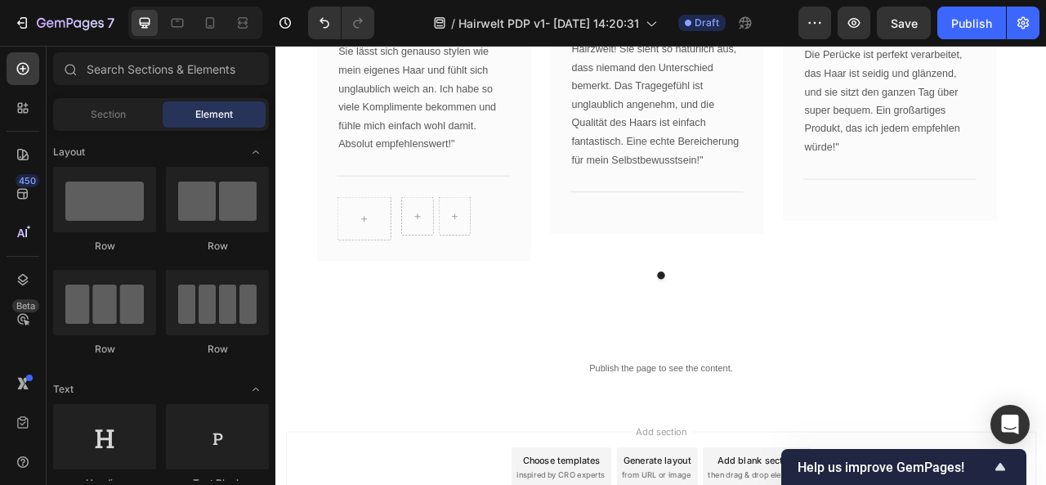
scroll to position [8309, 0]
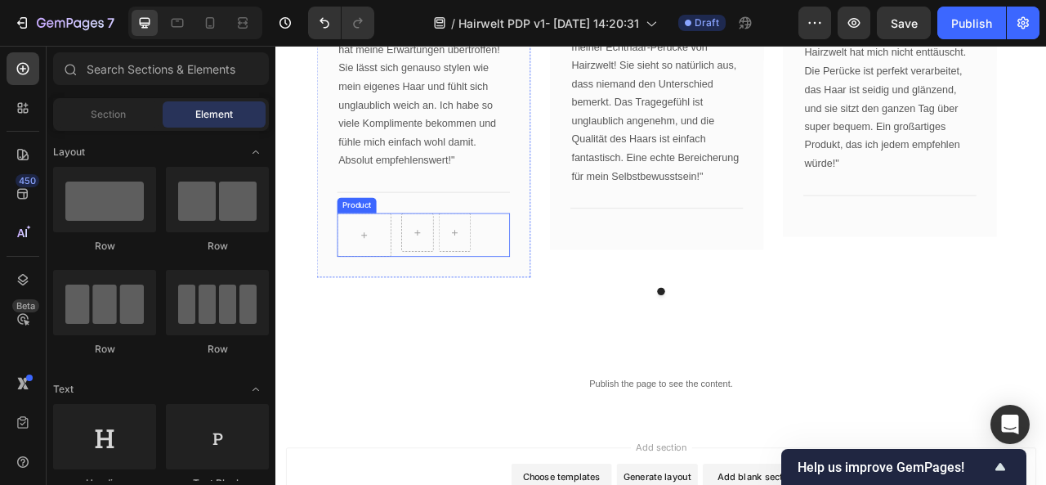
click at [373, 256] on div "Product" at bounding box center [377, 248] width 43 height 15
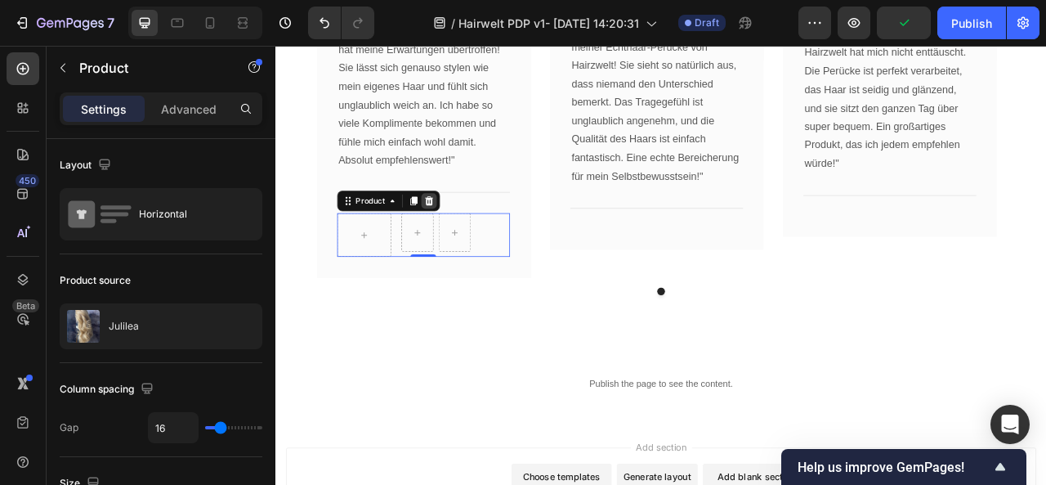
click at [474, 249] on icon at bounding box center [469, 242] width 13 height 13
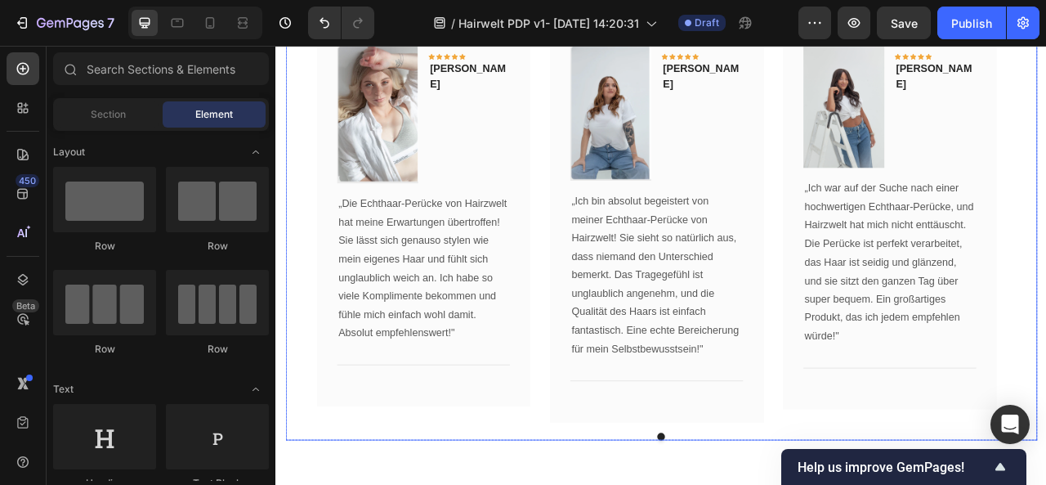
scroll to position [8002, 0]
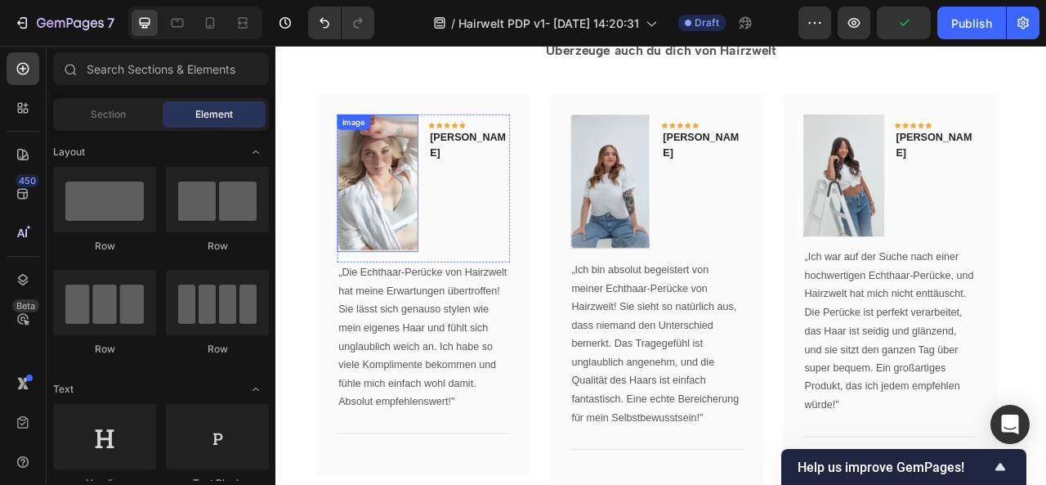
click at [396, 199] on img at bounding box center [404, 220] width 103 height 175
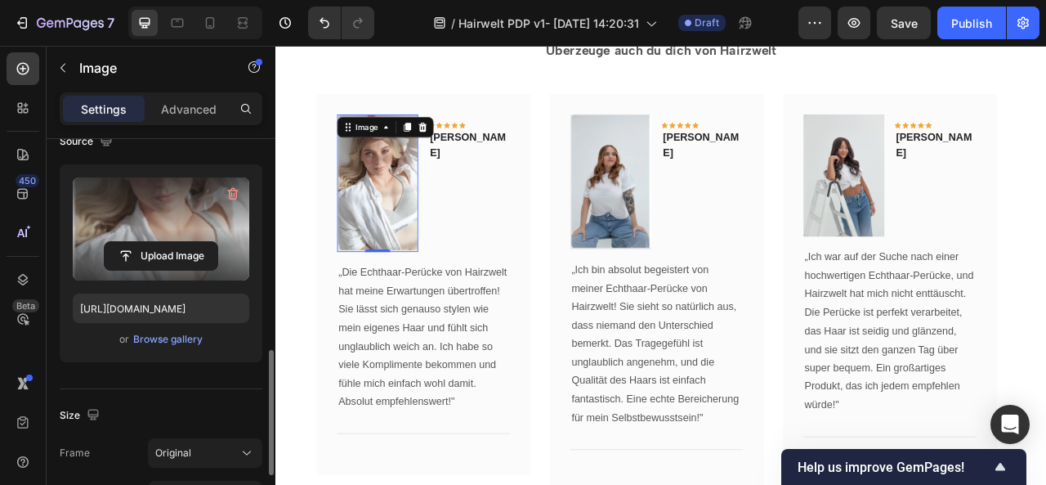
scroll to position [270, 0]
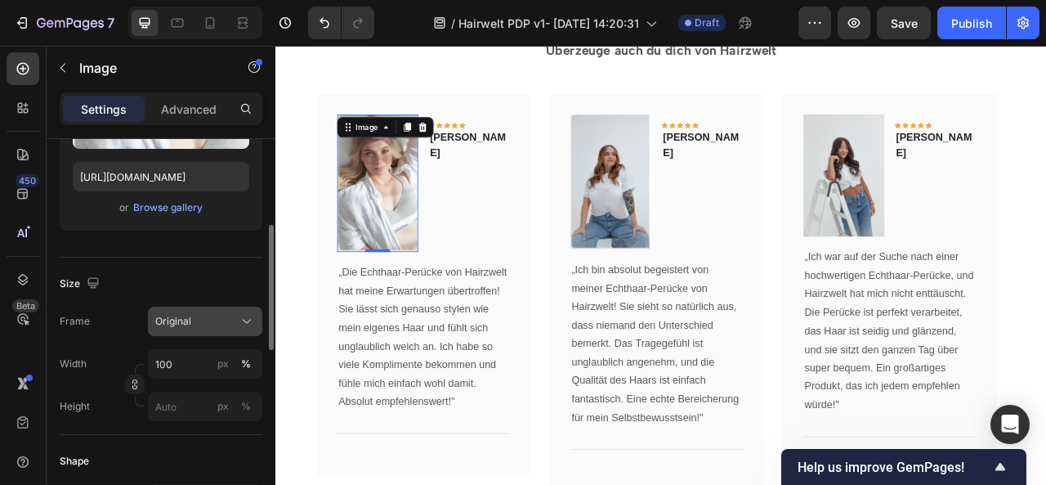
click at [208, 328] on div "Original" at bounding box center [205, 321] width 100 height 16
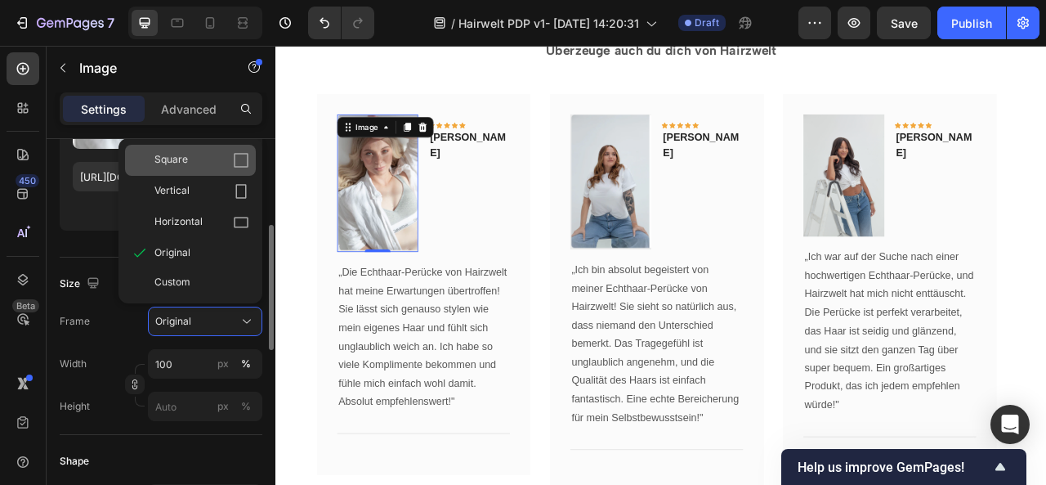
click at [200, 163] on div "Square" at bounding box center [201, 160] width 95 height 16
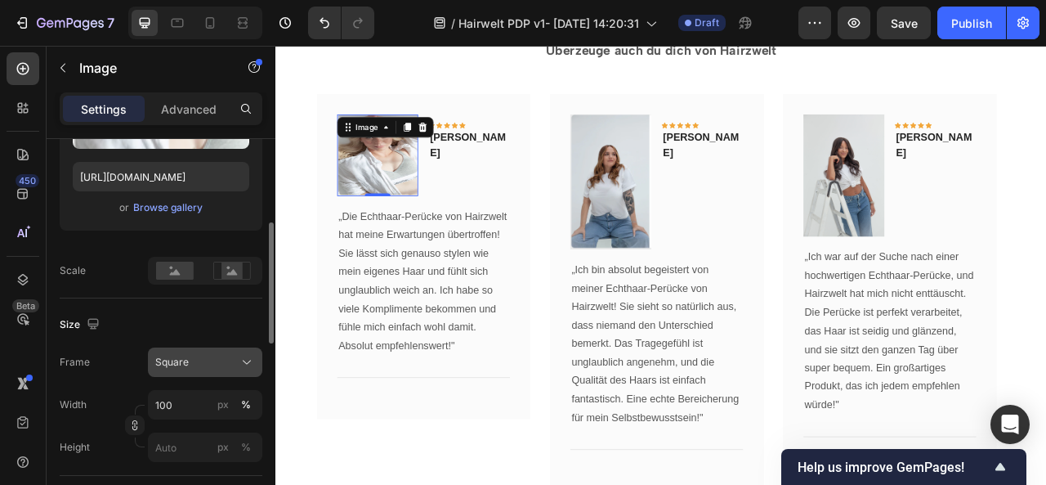
click at [223, 360] on div "Square" at bounding box center [195, 362] width 80 height 15
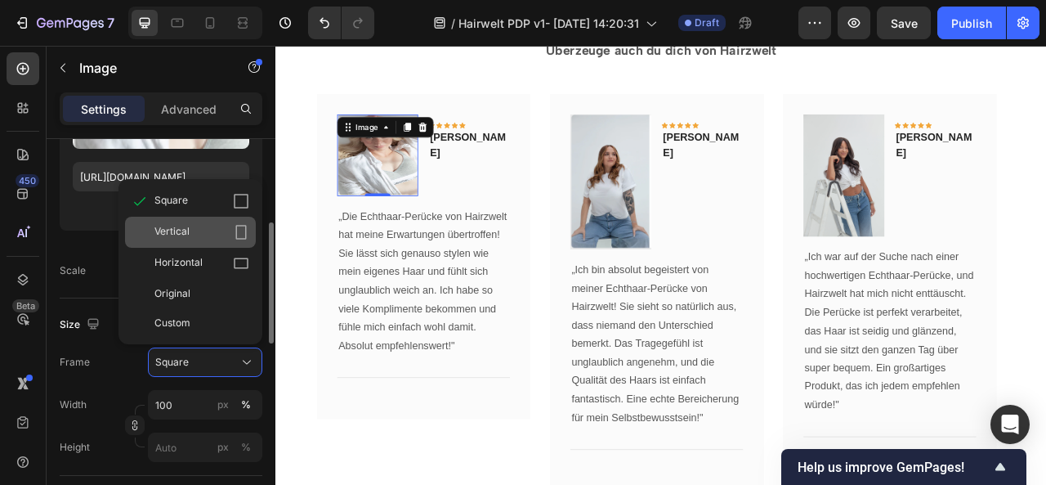
click at [208, 235] on div "Vertical" at bounding box center [201, 232] width 95 height 16
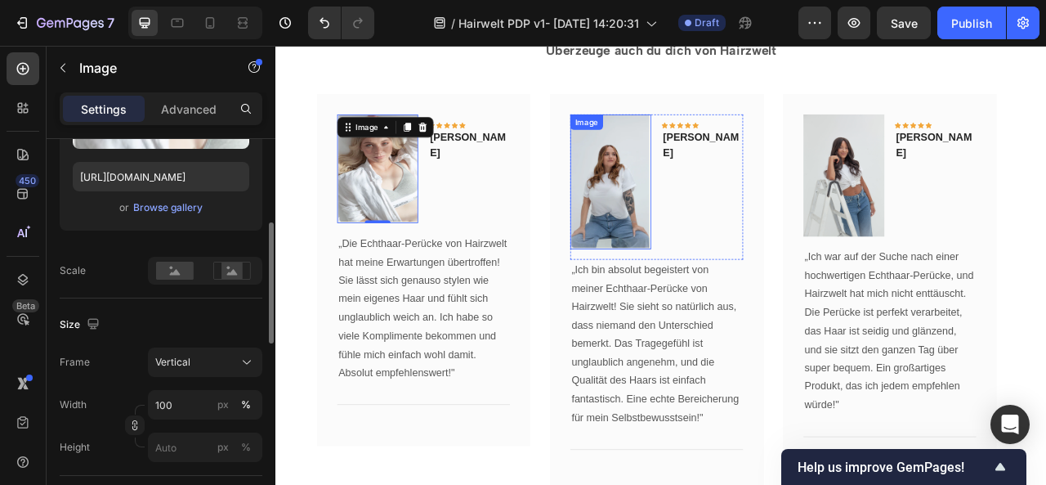
click at [751, 275] on img at bounding box center [701, 218] width 103 height 171
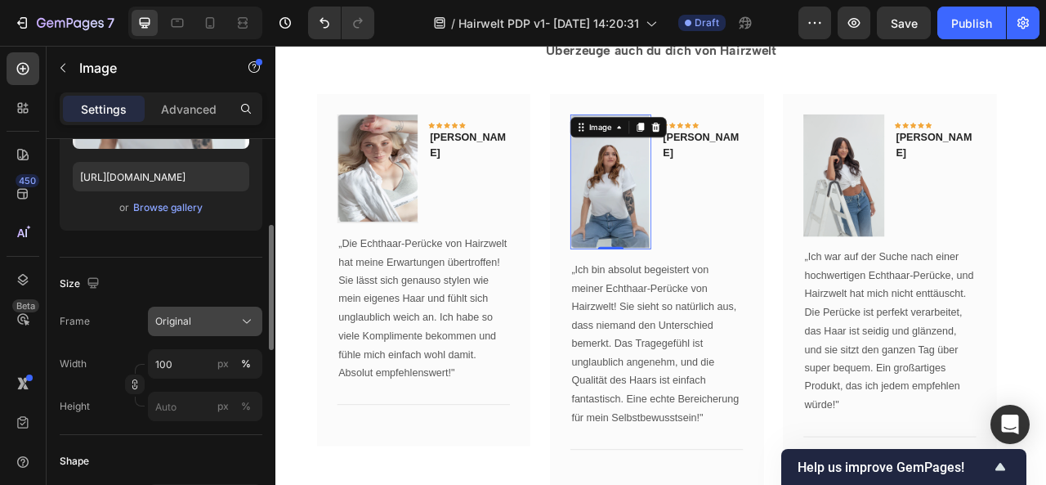
click at [202, 323] on div "Original" at bounding box center [195, 321] width 80 height 15
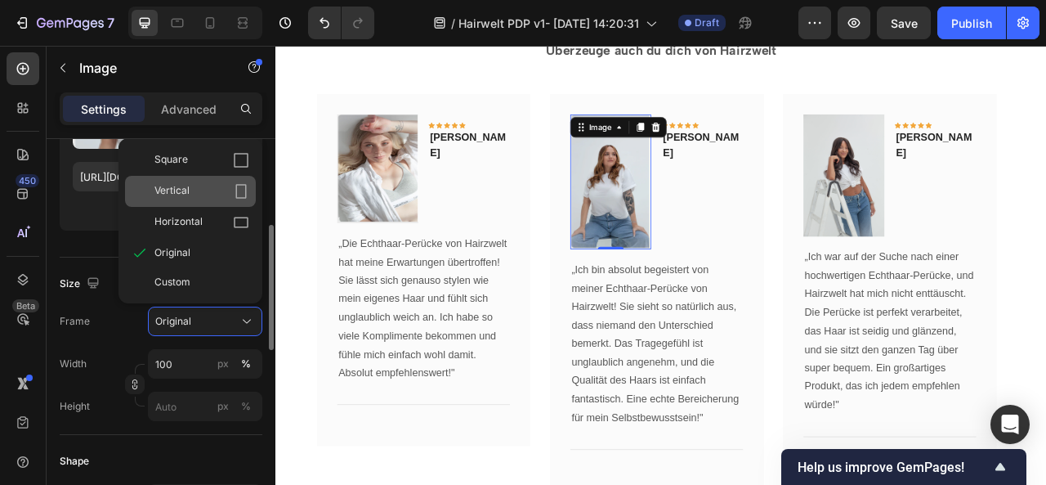
click at [189, 194] on span "Vertical" at bounding box center [171, 191] width 35 height 16
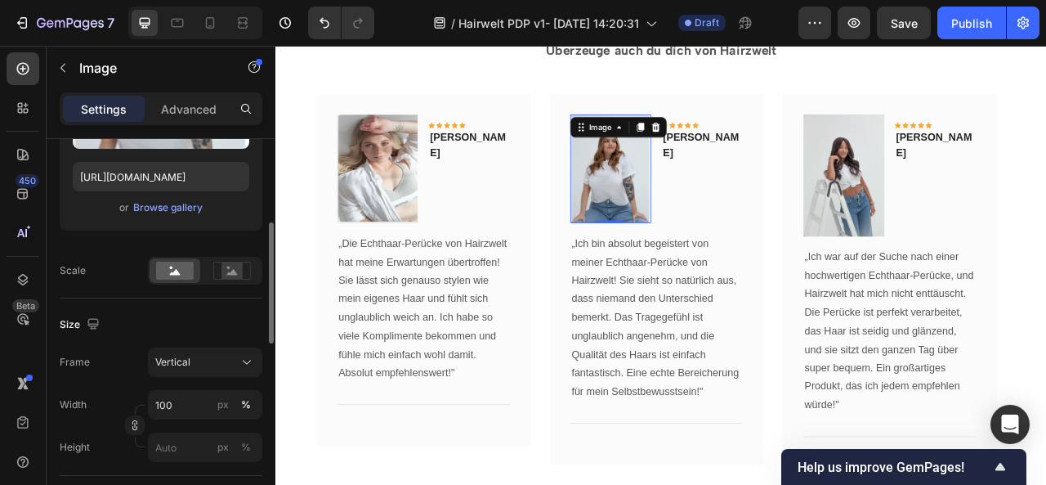
click at [251, 246] on div "Upload Image https://cdn.shopify.com/s/files/1/0601/5890/2441/files/gempages_58…" at bounding box center [161, 159] width 203 height 252
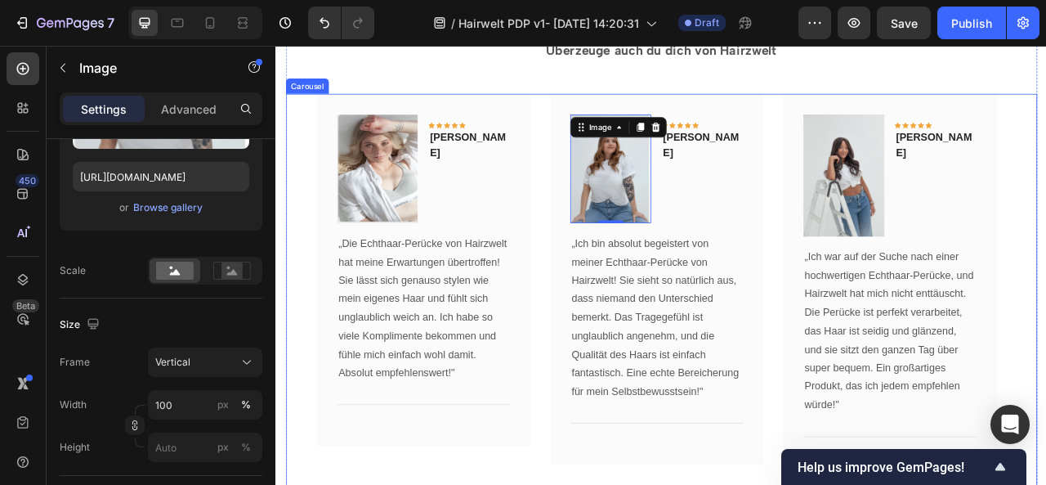
click at [311, 171] on div "Image Icon Icon Icon Icon Icon Row Claudia M. Text block Row „Die Echthaar-Perü…" at bounding box center [766, 351] width 956 height 489
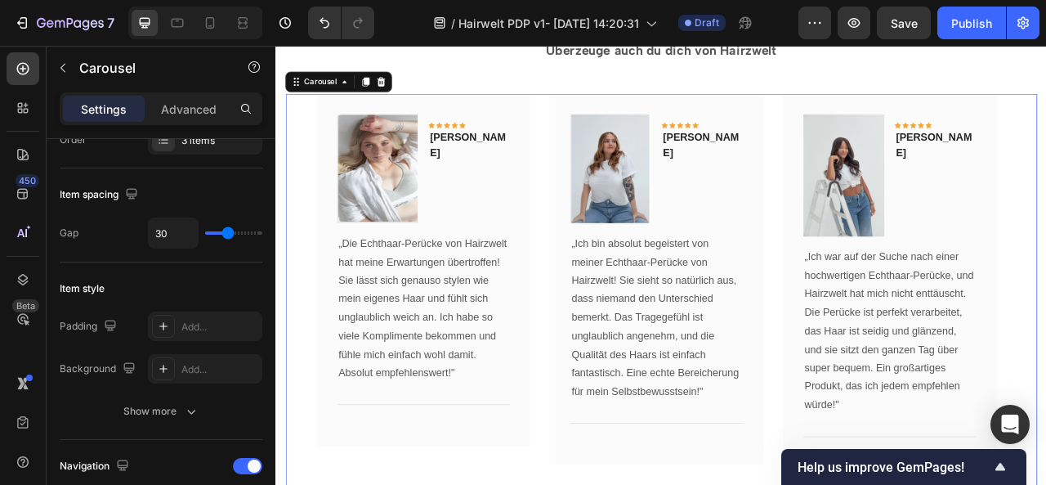
scroll to position [0, 0]
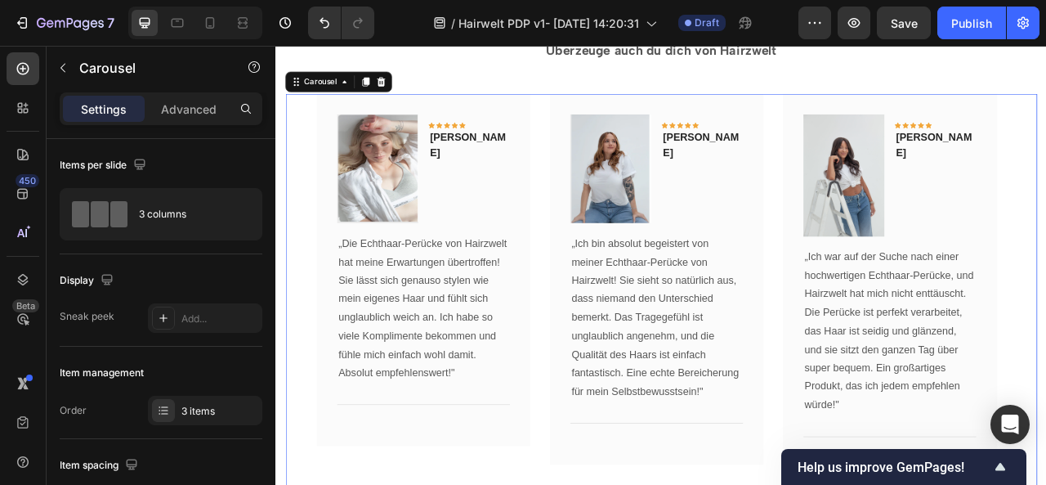
click at [311, 171] on div "Image Icon Icon Icon Icon Icon Row Claudia M. Text block Row „Die Echthaar-Perü…" at bounding box center [766, 351] width 956 height 489
click at [1017, 248] on img at bounding box center [997, 210] width 103 height 155
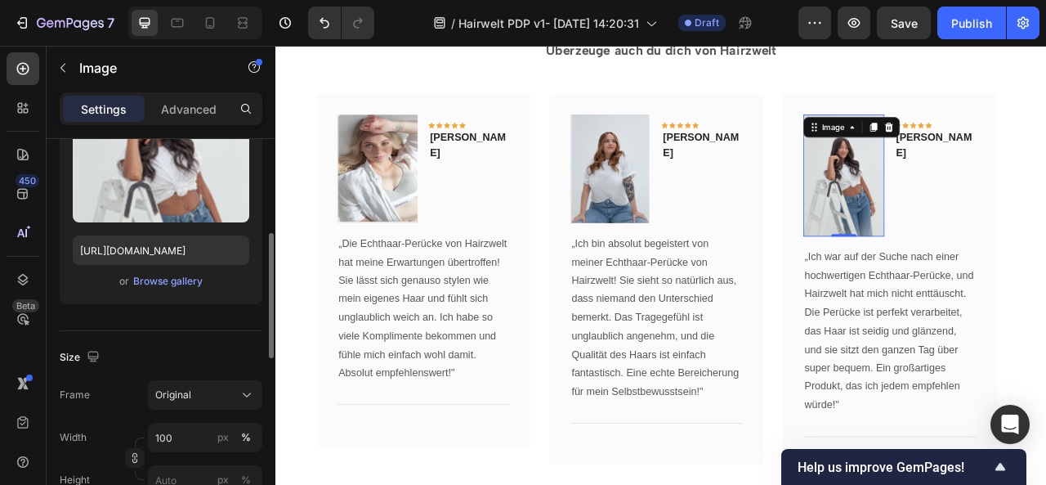
scroll to position [221, 0]
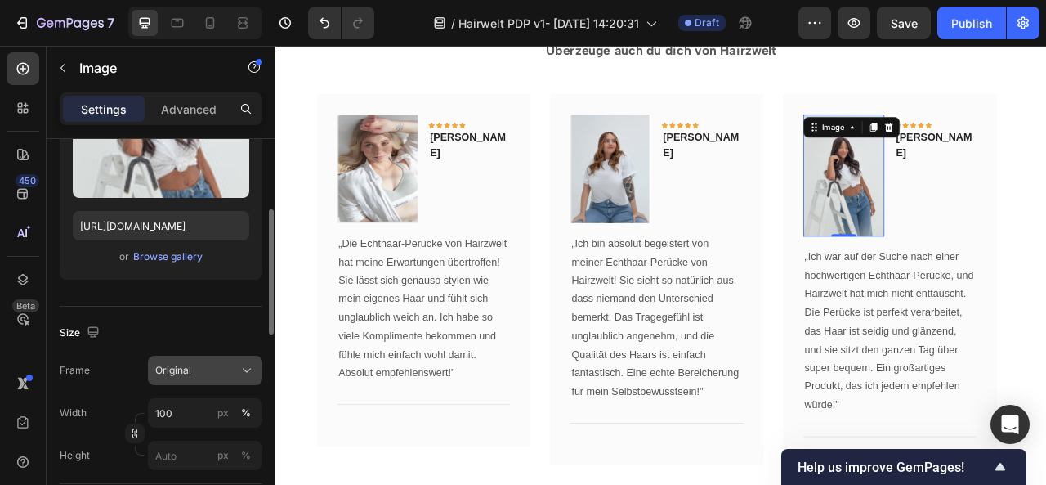
click at [196, 363] on div "Original" at bounding box center [195, 370] width 80 height 15
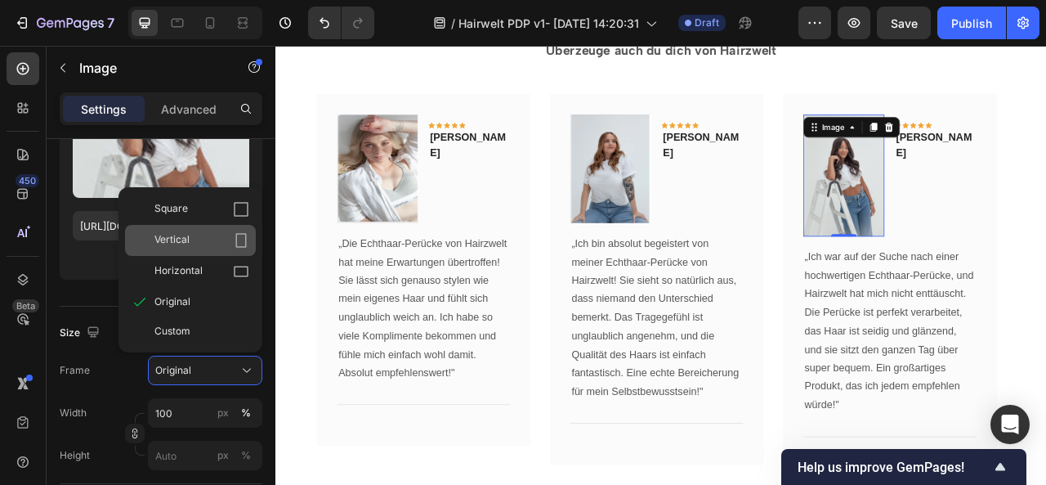
click at [195, 245] on div "Vertical" at bounding box center [201, 240] width 95 height 16
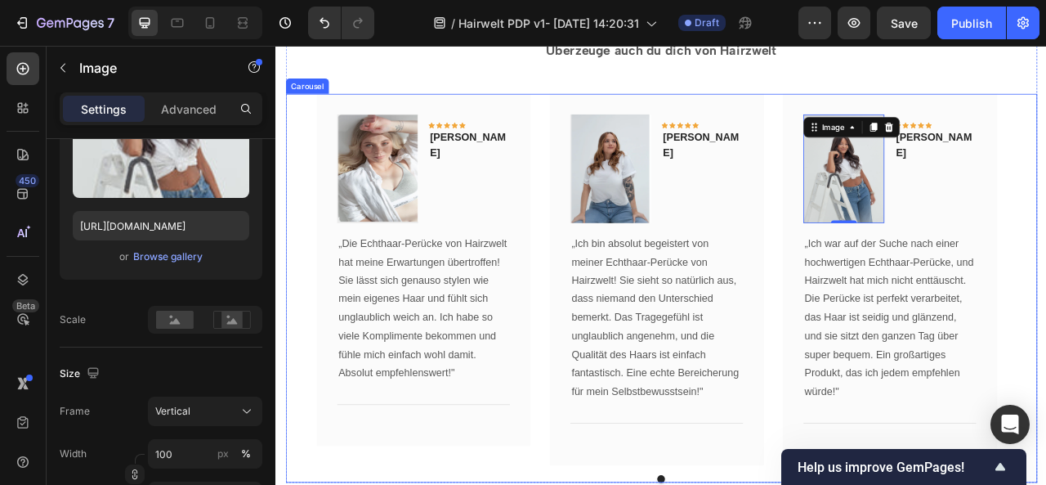
click at [289, 273] on div "Image Icon Icon Icon Icon Icon Row Claudia M. Text block Row „Die Echthaar-Perü…" at bounding box center [766, 343] width 956 height 472
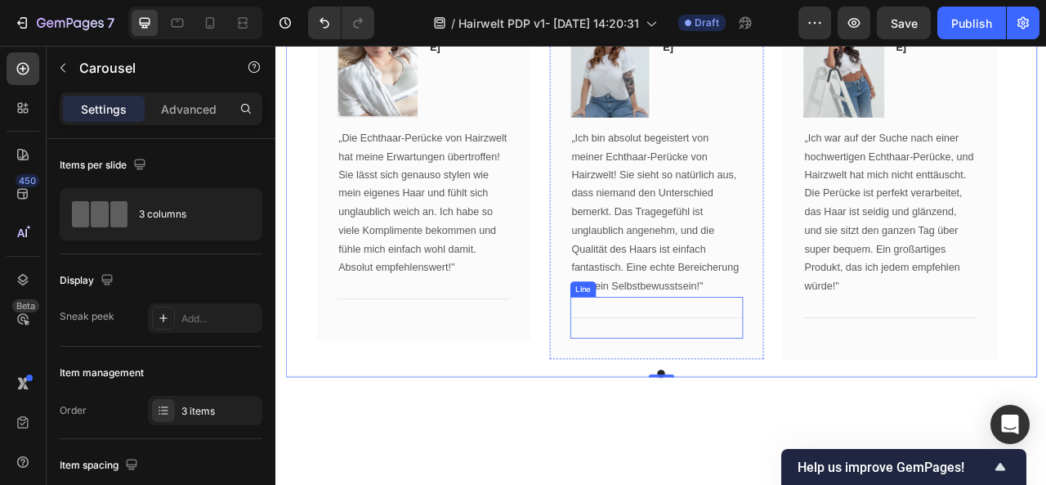
scroll to position [8017, 0]
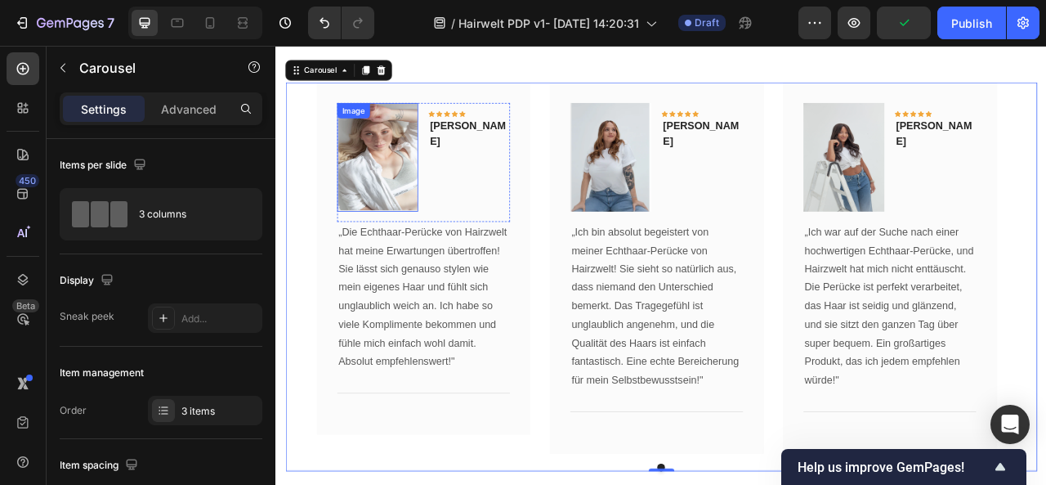
click at [449, 223] on img at bounding box center [404, 187] width 103 height 138
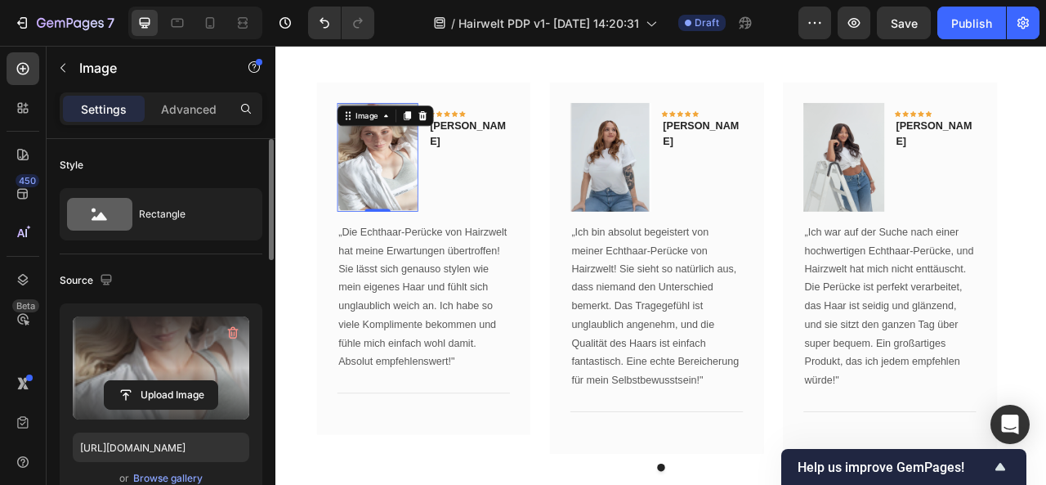
click at [170, 356] on label at bounding box center [161, 367] width 177 height 103
click at [170, 381] on input "file" at bounding box center [161, 395] width 113 height 28
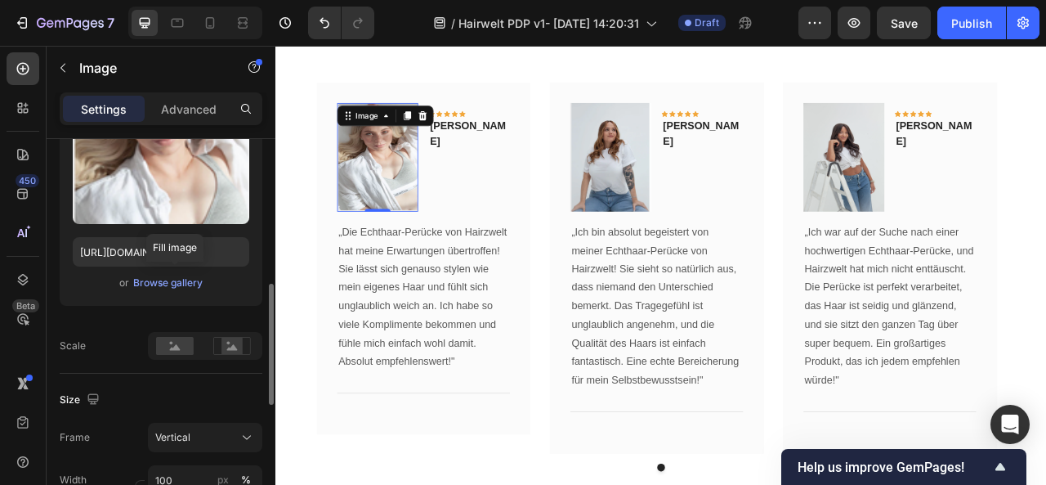
scroll to position [260, 0]
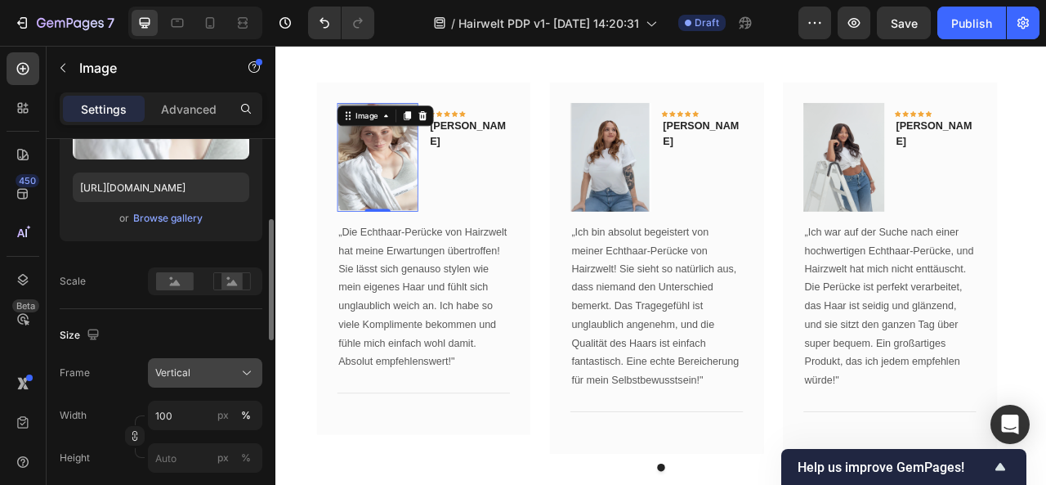
click at [236, 364] on div "Vertical" at bounding box center [205, 372] width 100 height 16
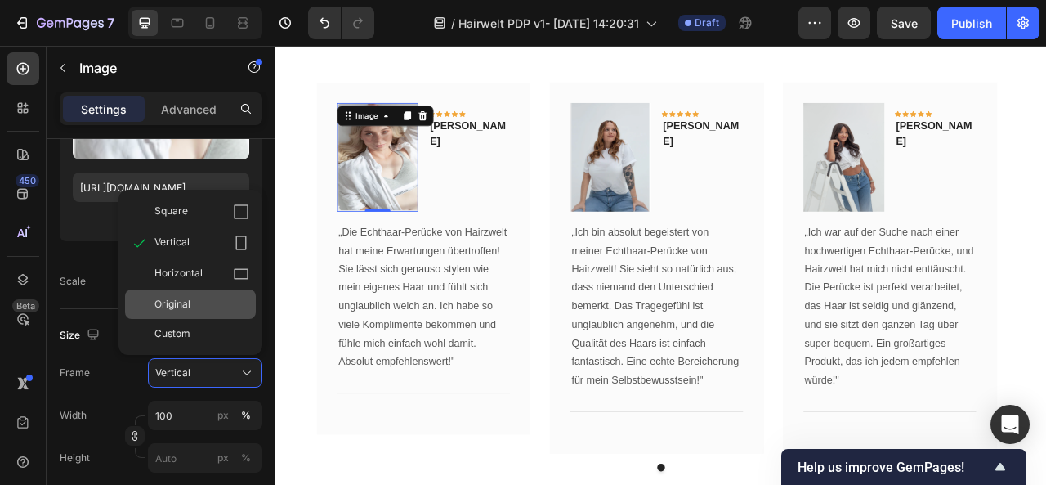
click at [208, 306] on div "Original" at bounding box center [201, 304] width 95 height 15
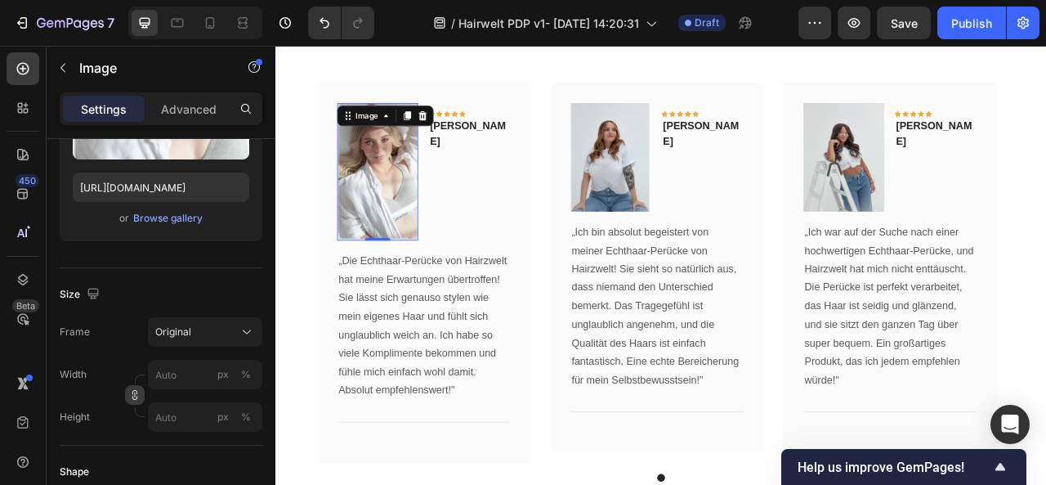
click at [136, 394] on icon "button" at bounding box center [134, 394] width 11 height 11
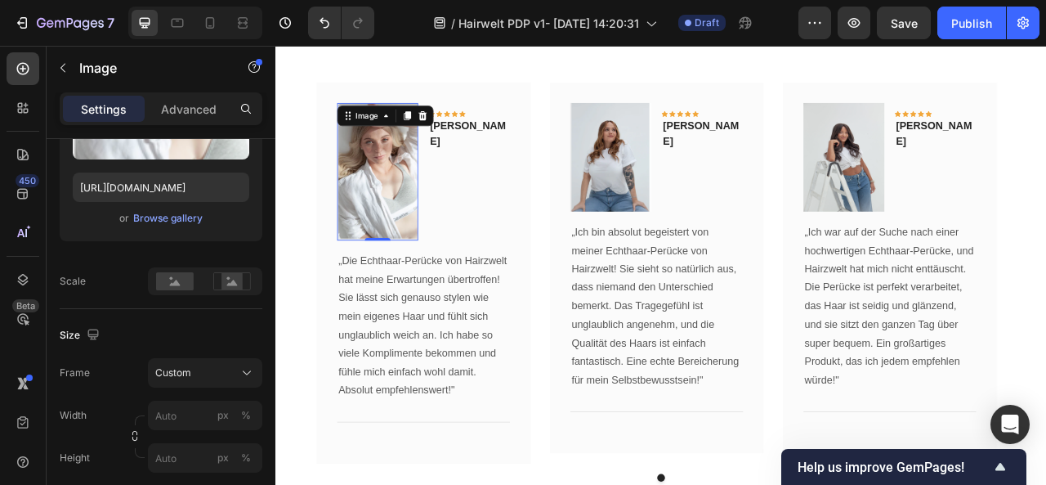
scroll to position [281, 0]
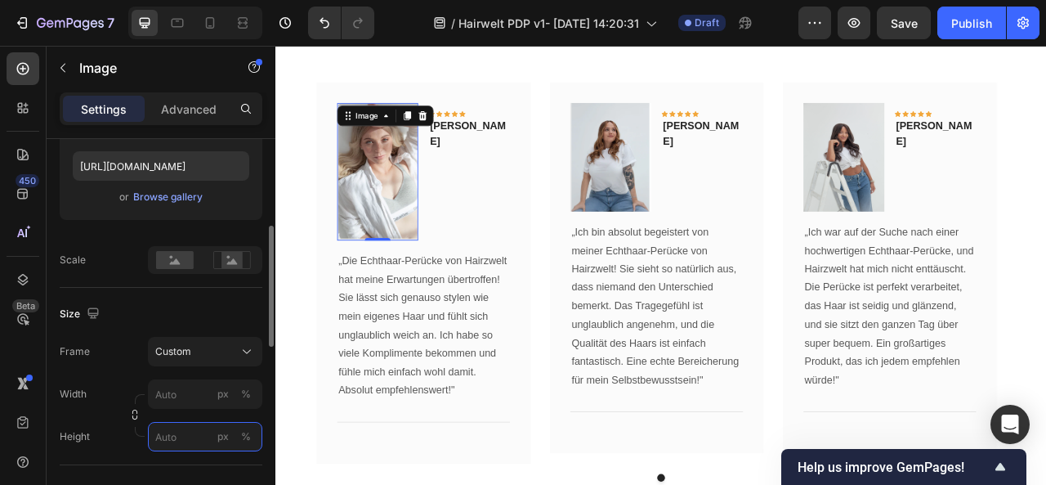
click at [195, 431] on input "px %" at bounding box center [205, 436] width 114 height 29
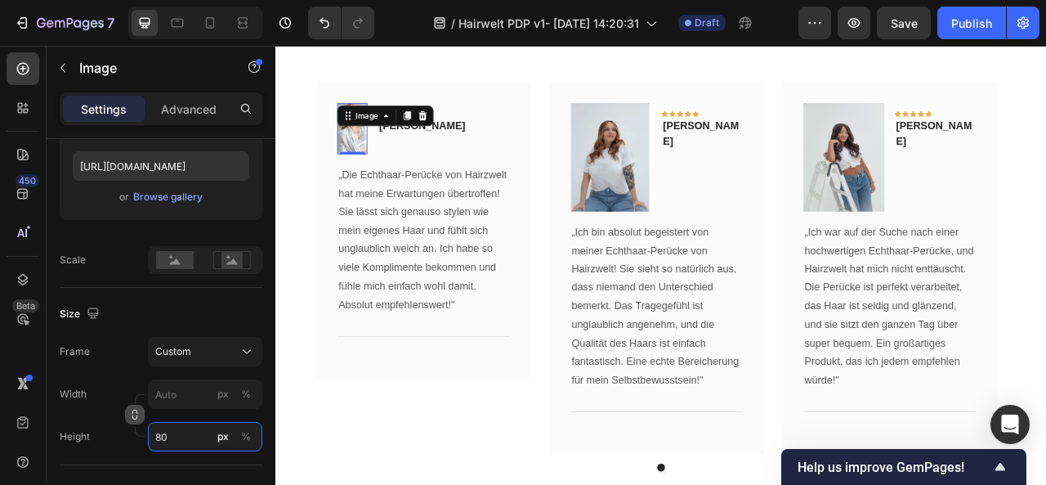
type input "80"
click at [134, 414] on icon "button" at bounding box center [134, 414] width 11 height 11
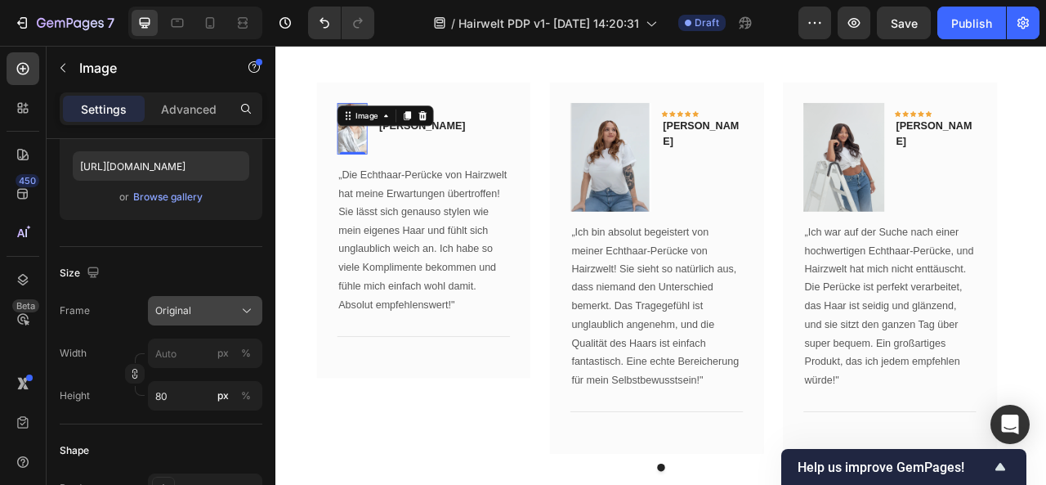
click at [223, 305] on div "Original" at bounding box center [195, 310] width 80 height 15
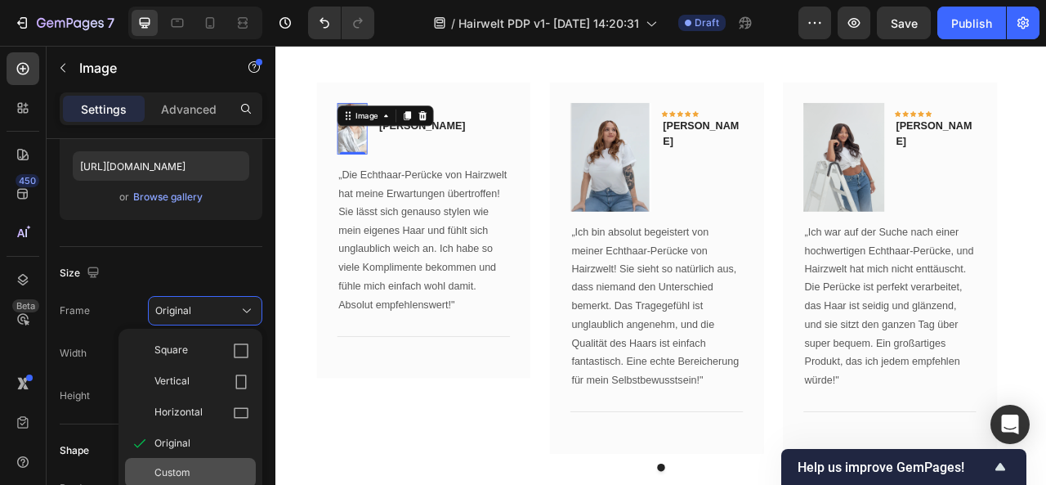
click at [180, 465] on span "Custom" at bounding box center [172, 472] width 36 height 15
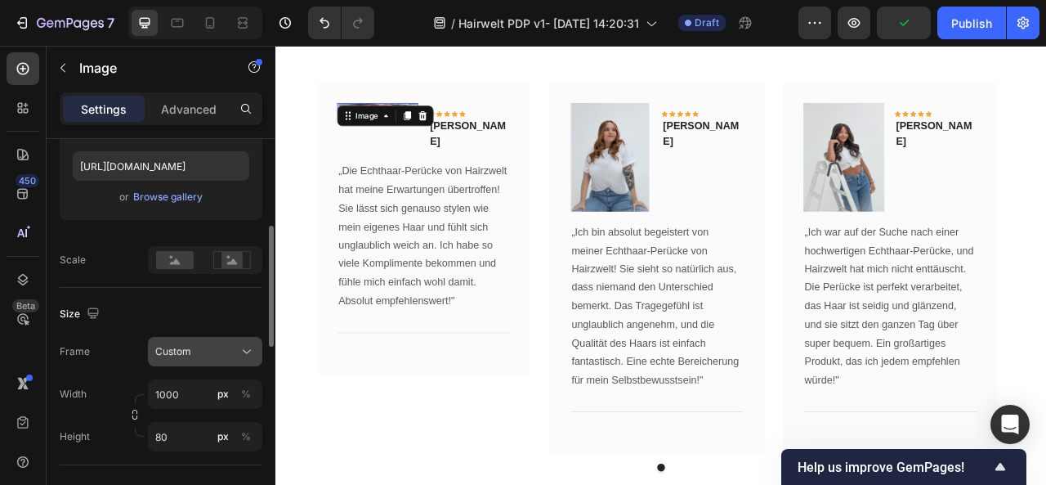
type input "1000"
click at [206, 351] on div "Custom" at bounding box center [195, 351] width 80 height 15
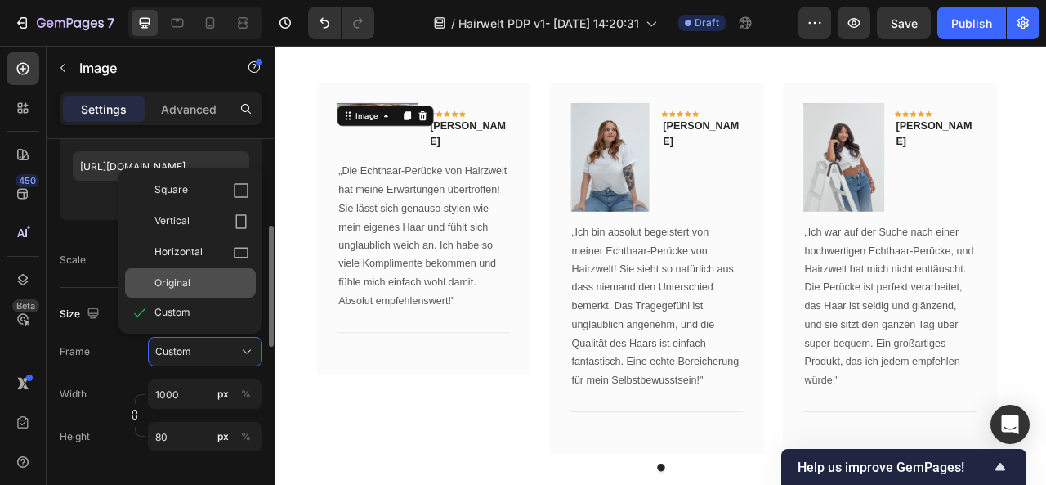
click at [187, 279] on span "Original" at bounding box center [172, 282] width 36 height 15
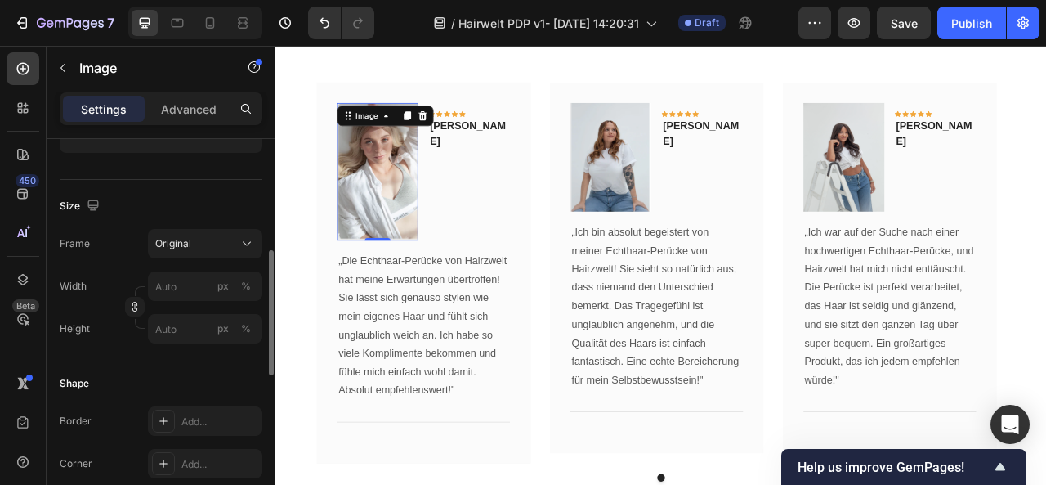
scroll to position [350, 0]
click at [208, 246] on div "Original" at bounding box center [195, 242] width 80 height 15
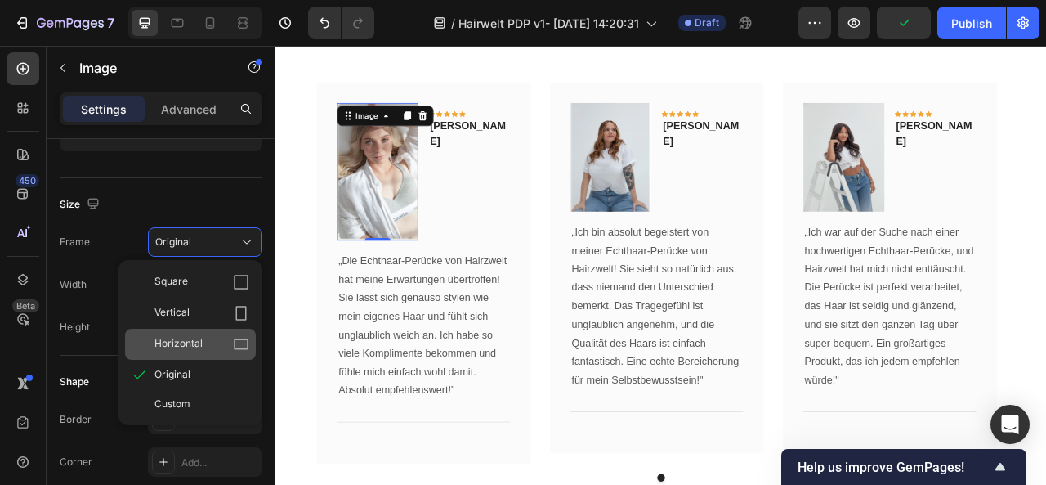
click at [206, 346] on div "Horizontal" at bounding box center [201, 344] width 95 height 16
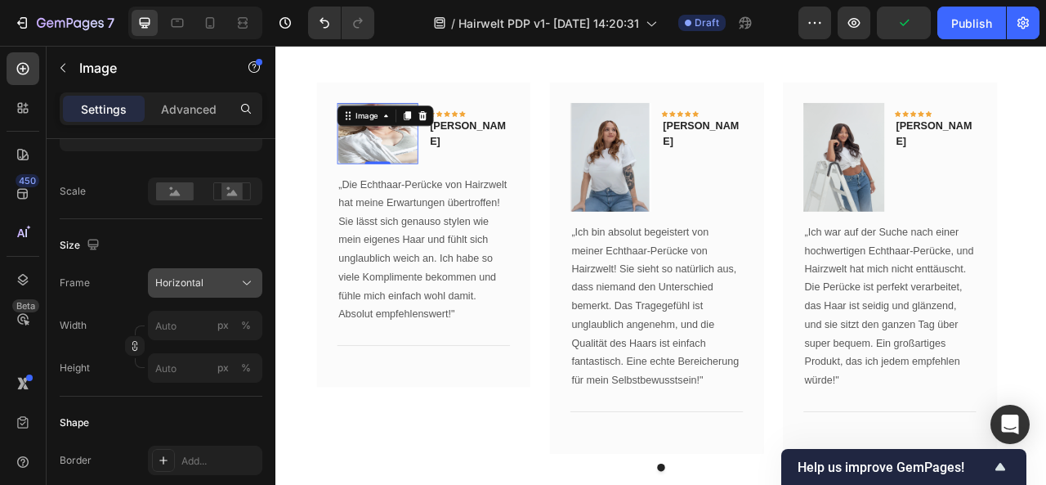
click at [217, 275] on div "Horizontal" at bounding box center [205, 283] width 100 height 16
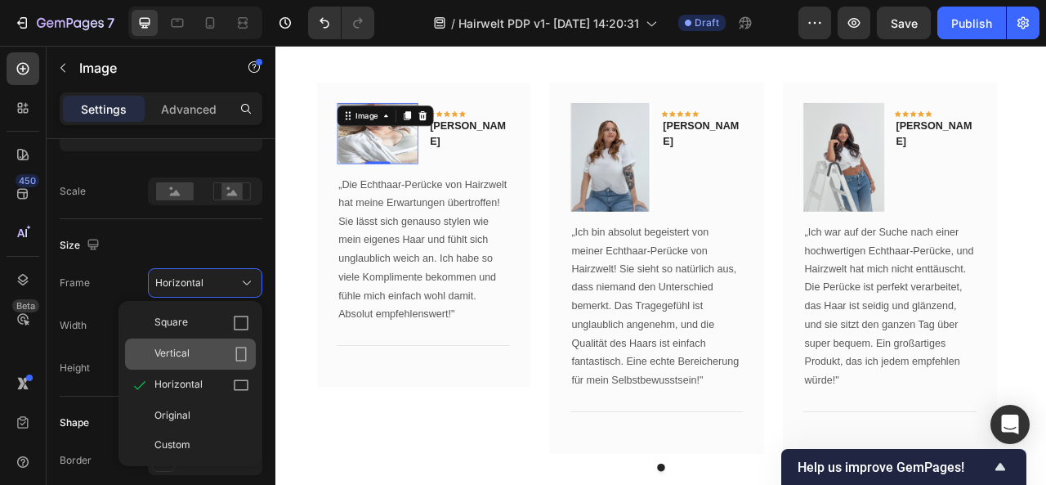
click at [186, 348] on span "Vertical" at bounding box center [171, 354] width 35 height 16
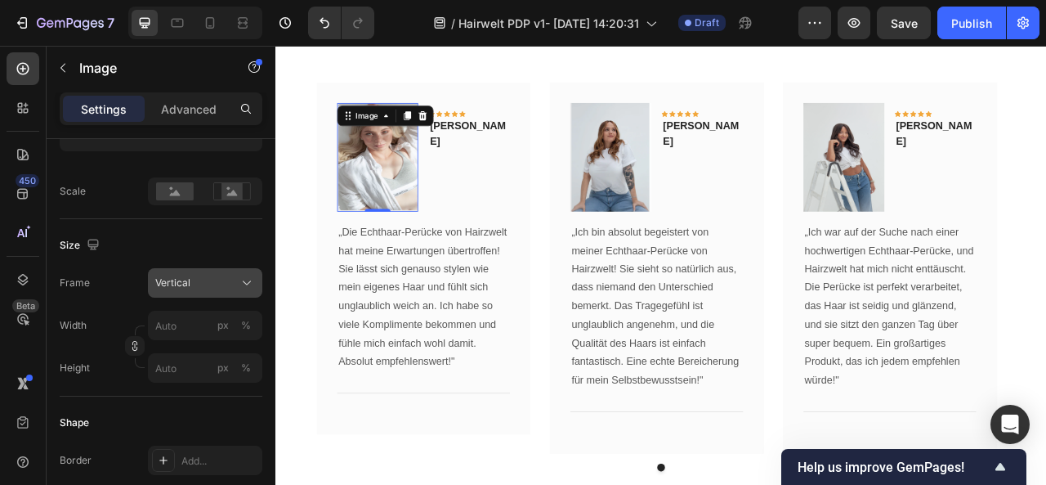
click at [212, 280] on div "Vertical" at bounding box center [195, 282] width 80 height 15
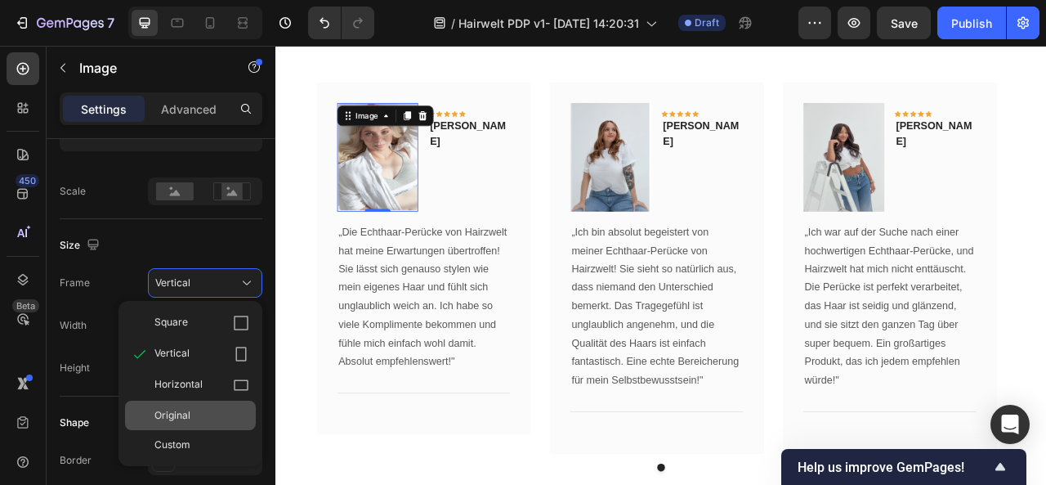
click at [198, 418] on div "Original" at bounding box center [201, 415] width 95 height 15
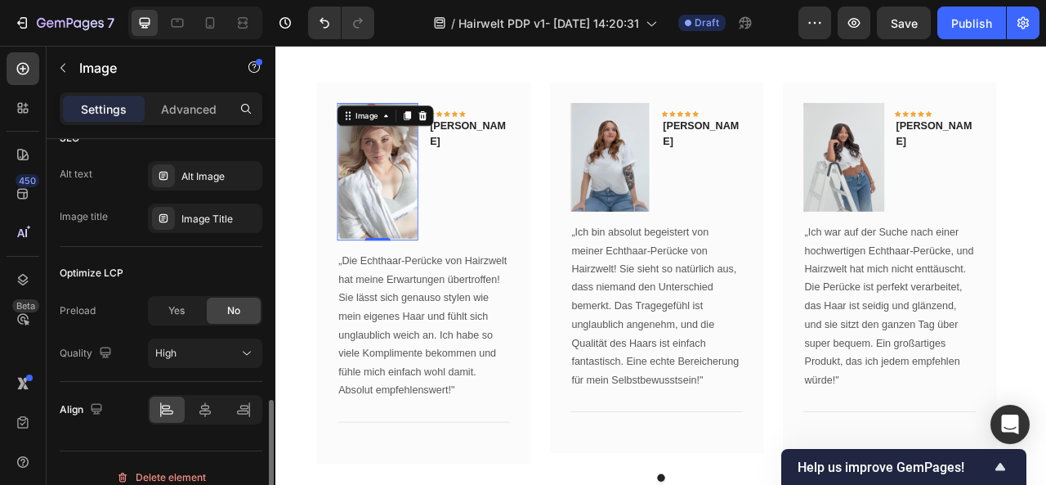
scroll to position [825, 0]
click at [189, 105] on p "Advanced" at bounding box center [189, 109] width 56 height 17
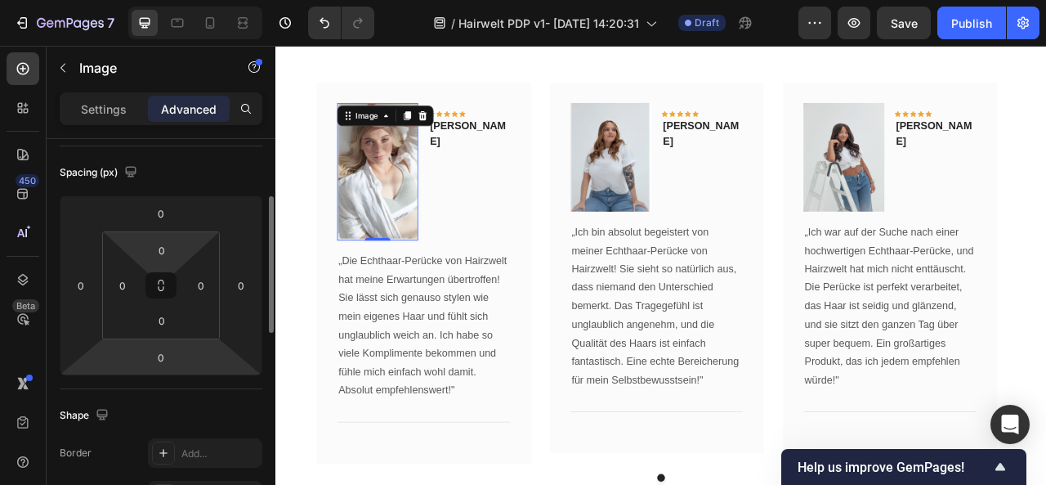
scroll to position [169, 0]
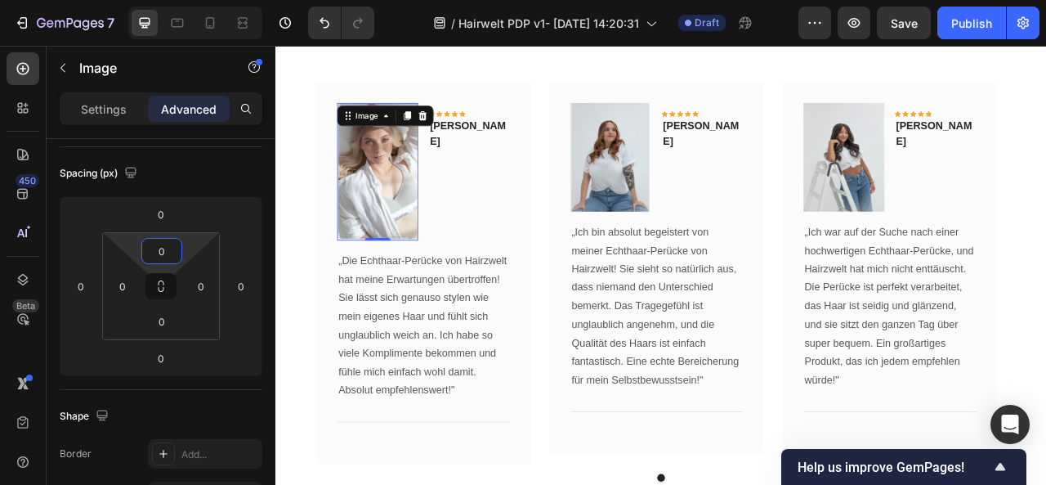
drag, startPoint x: 460, startPoint y: 404, endPoint x: 342, endPoint y: 61, distance: 362.1
click at [342, 61] on div "Was unsere Kundinnen sagen Heading Überzeuge auch du dich von Hairzwelt Text bl…" at bounding box center [766, 281] width 956 height 638
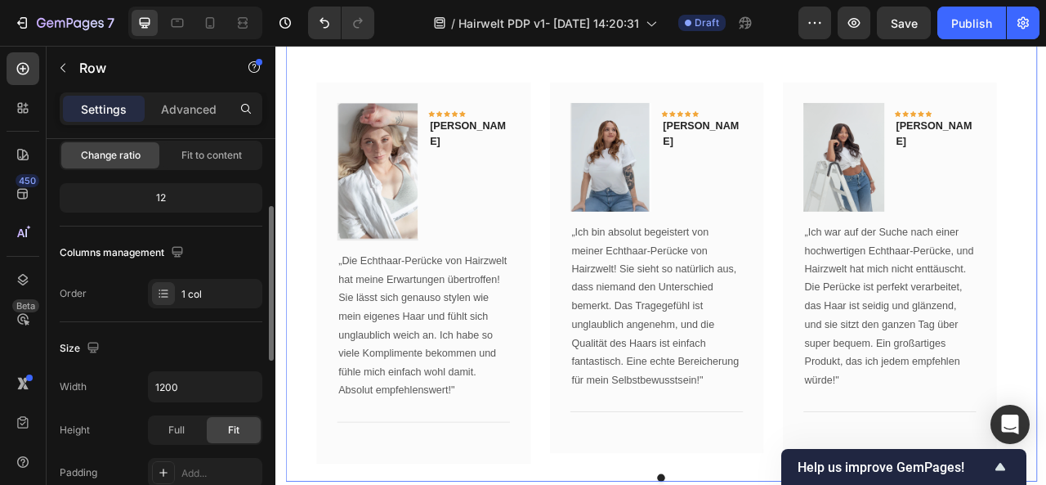
scroll to position [0, 0]
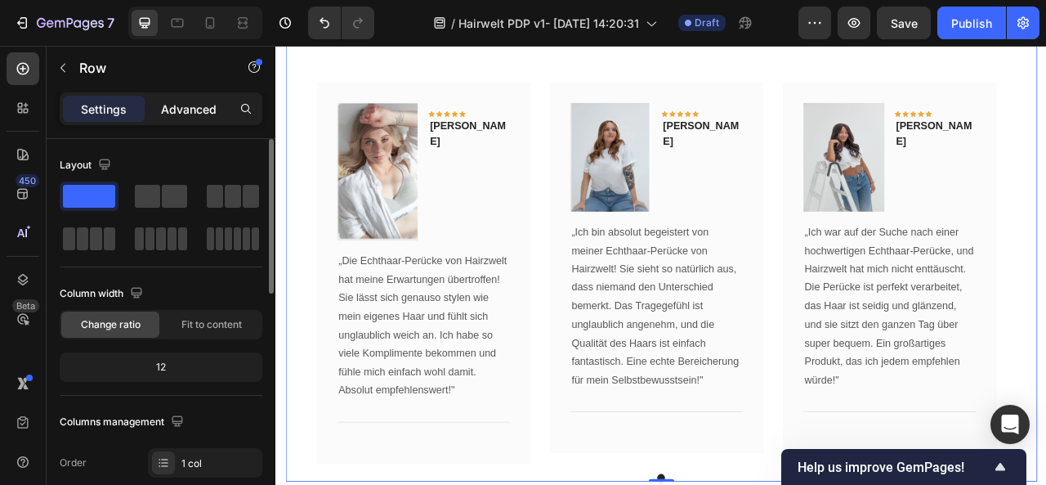
click at [212, 117] on p "Advanced" at bounding box center [189, 109] width 56 height 17
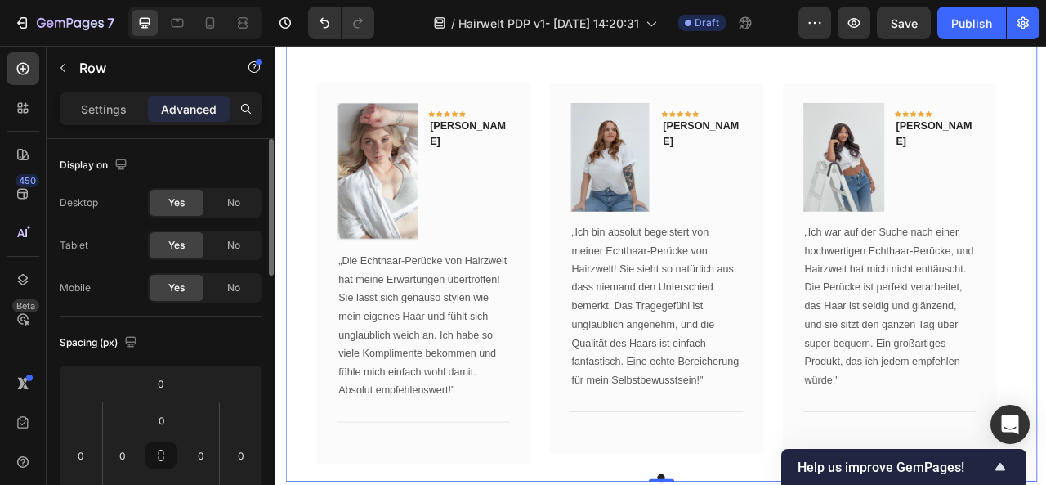
scroll to position [94, 0]
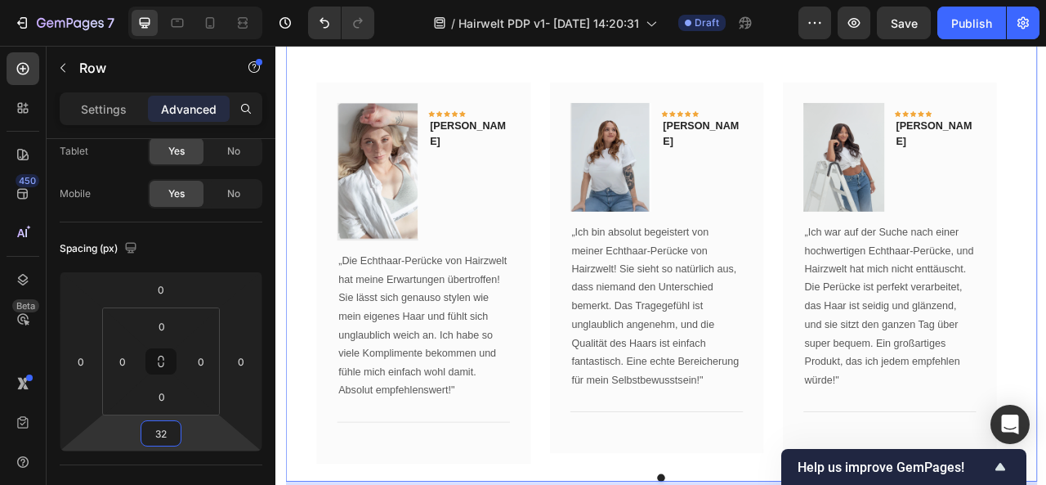
drag, startPoint x: 197, startPoint y: 432, endPoint x: 206, endPoint y: 419, distance: 15.9
click at [206, 0] on html "7 / Hairwelt PDP v1- [DATE] 14:20:31 Draft Preview Save Publish 450 Beta Sectio…" at bounding box center [523, 0] width 1046 height 0
type input "3"
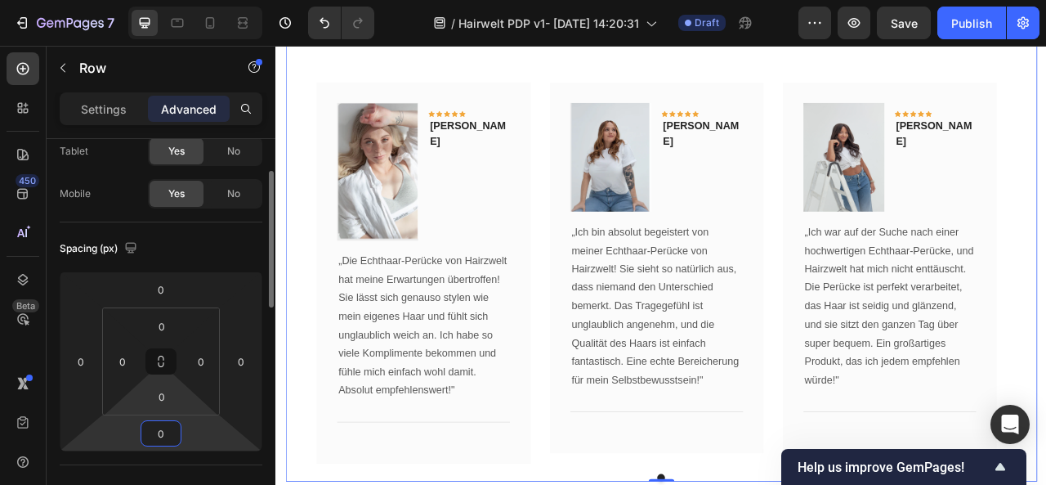
type input "0"
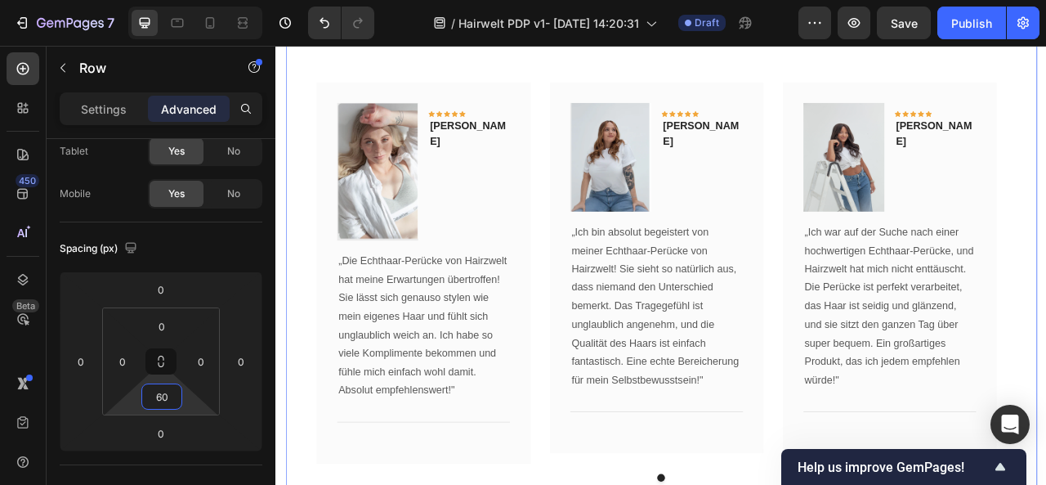
drag, startPoint x: 190, startPoint y: 401, endPoint x: 192, endPoint y: 377, distance: 24.6
click at [192, 0] on html "7 / Hairwelt PDP v1- [DATE] 14:20:31 Draft Preview Save Publish 450 Beta Sectio…" at bounding box center [523, 0] width 1046 height 0
type input "6"
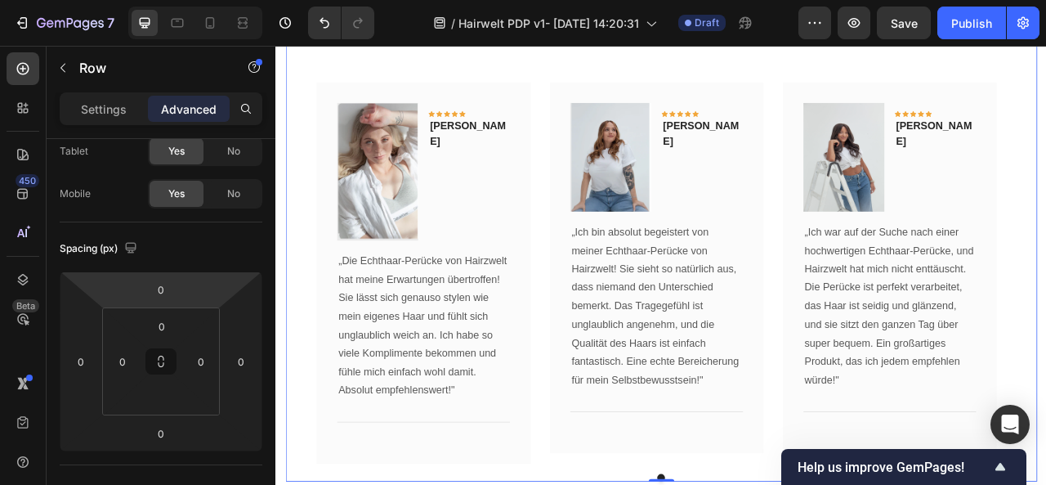
type input "-58"
type input "0"
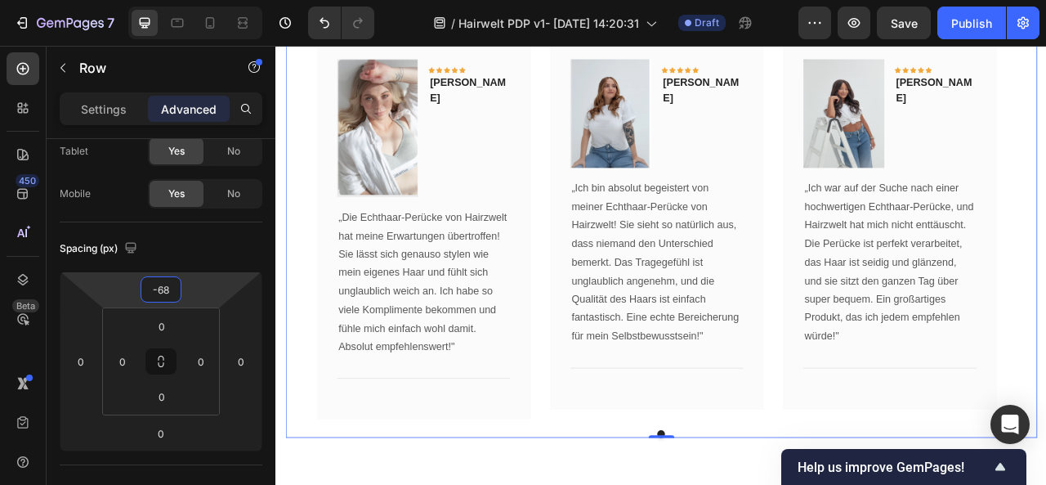
drag, startPoint x: 200, startPoint y: 288, endPoint x: 206, endPoint y: 316, distance: 28.4
click at [206, 0] on html "7 / Hairwelt PDP v1- [DATE] 14:20:31 Draft Preview Save Publish 450 Beta Sectio…" at bounding box center [523, 0] width 1046 height 0
click at [337, 17] on button "Undo/Redo" at bounding box center [324, 23] width 33 height 33
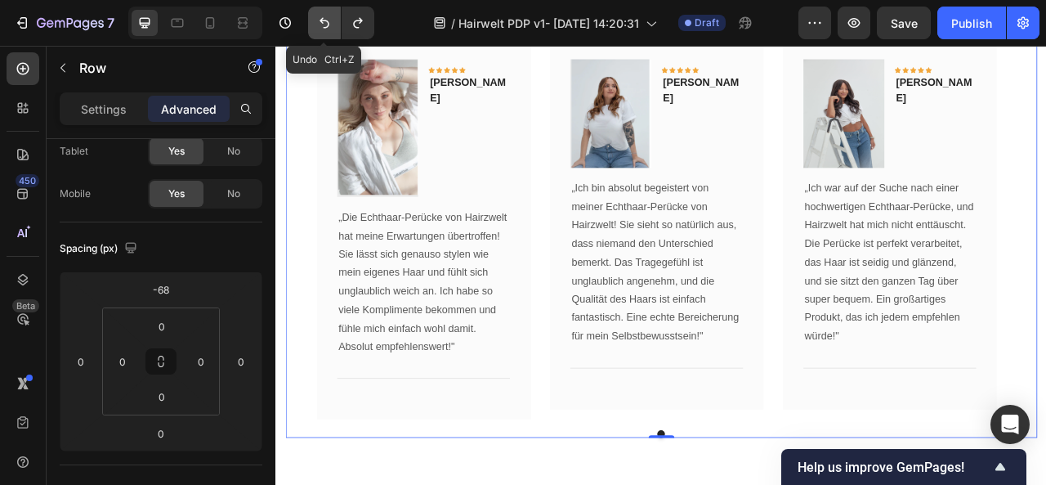
click at [333, 20] on button "Undo/Redo" at bounding box center [324, 23] width 33 height 33
type input "0"
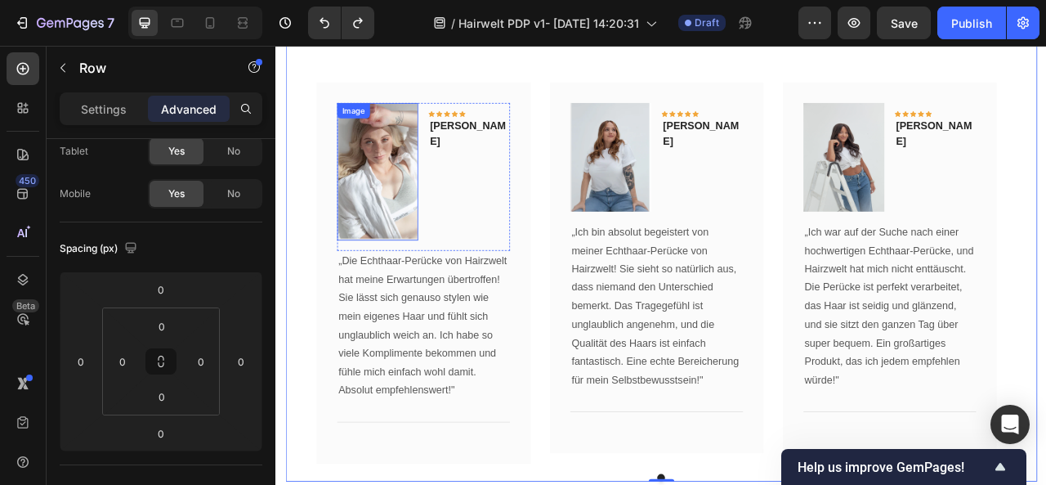
click at [419, 212] on img at bounding box center [404, 205] width 103 height 175
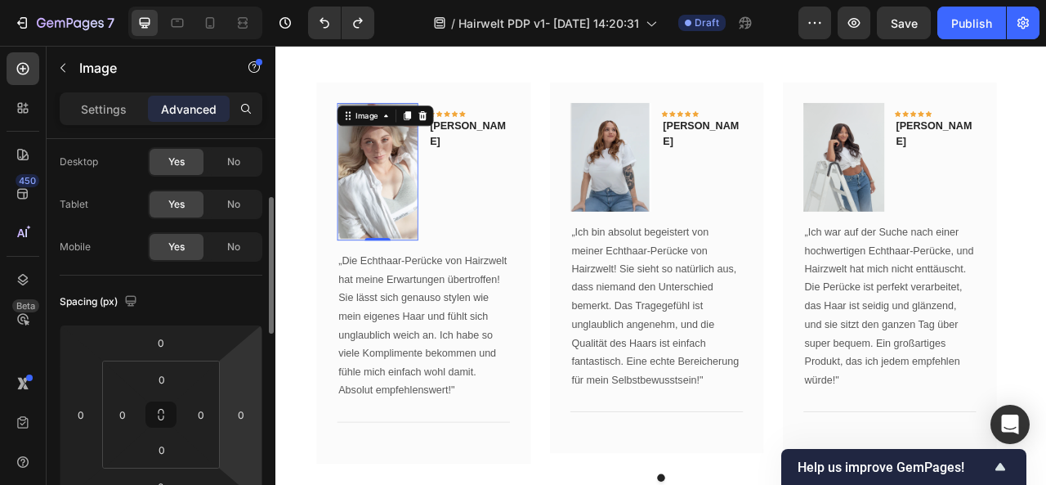
scroll to position [74, 0]
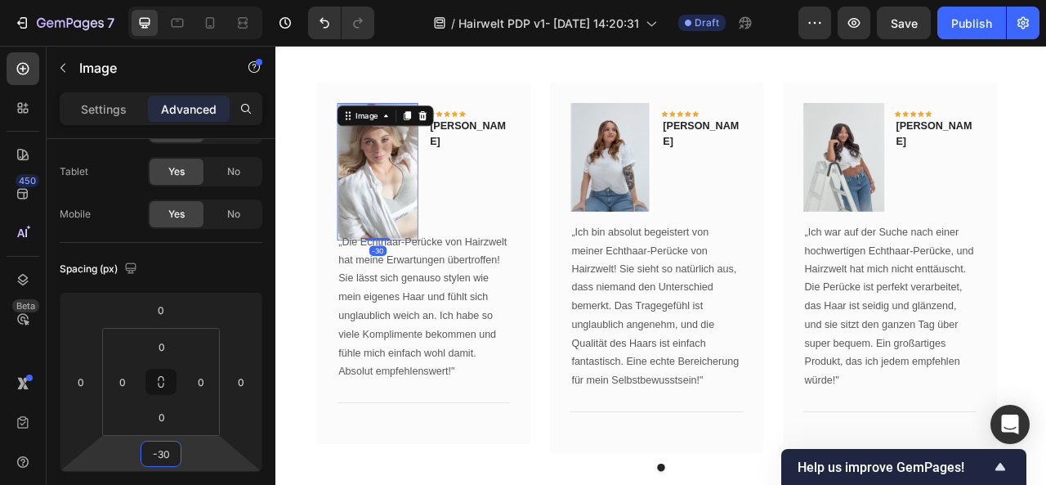
drag, startPoint x: 192, startPoint y: 452, endPoint x: 192, endPoint y: 463, distance: 11.4
click at [192, 0] on html "7 / Hairwelt PDP v1- [DATE] 14:20:31 Draft Preview Save Publish 450 Beta Sectio…" at bounding box center [523, 0] width 1046 height 0
click at [324, 28] on icon "Undo/Redo" at bounding box center [325, 23] width 10 height 11
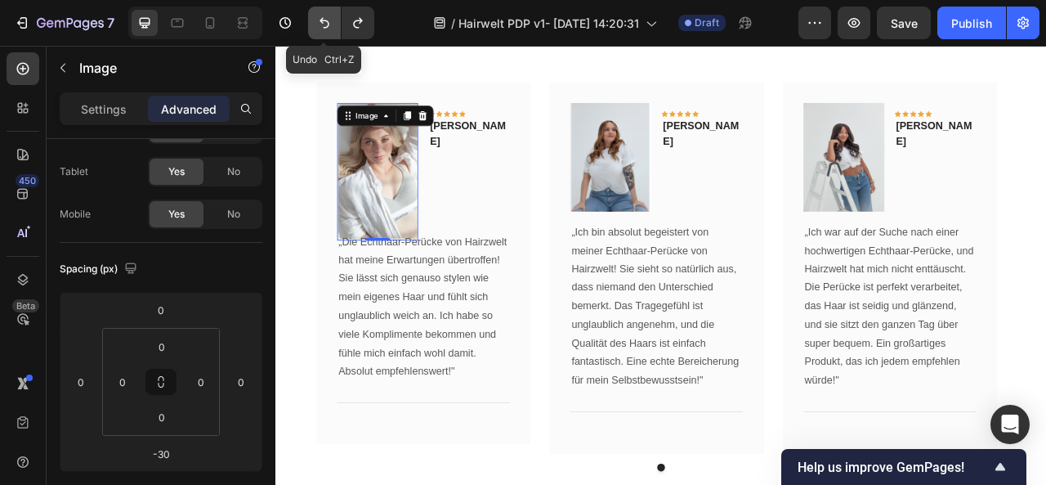
click at [324, 18] on icon "Undo/Redo" at bounding box center [324, 23] width 16 height 16
type input "0"
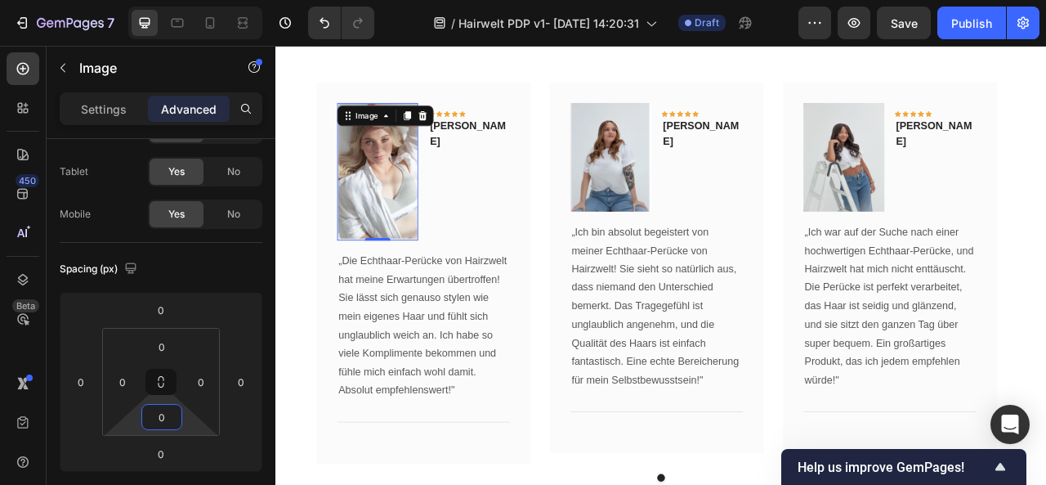
drag, startPoint x: 182, startPoint y: 417, endPoint x: 184, endPoint y: 457, distance: 40.1
click at [184, 0] on html "7 / Hairwelt PDP v1- [DATE] 14:20:31 Draft Preview Save Publish 450 Beta Sectio…" at bounding box center [523, 0] width 1046 height 0
drag, startPoint x: 190, startPoint y: 421, endPoint x: 189, endPoint y: 450, distance: 29.5
click at [189, 0] on html "7 / Hairwelt PDP v1- [DATE] 14:20:31 Draft Preview Save Publish 450 Beta Sectio…" at bounding box center [523, 0] width 1046 height 0
click at [163, 413] on input "0" at bounding box center [161, 417] width 33 height 25
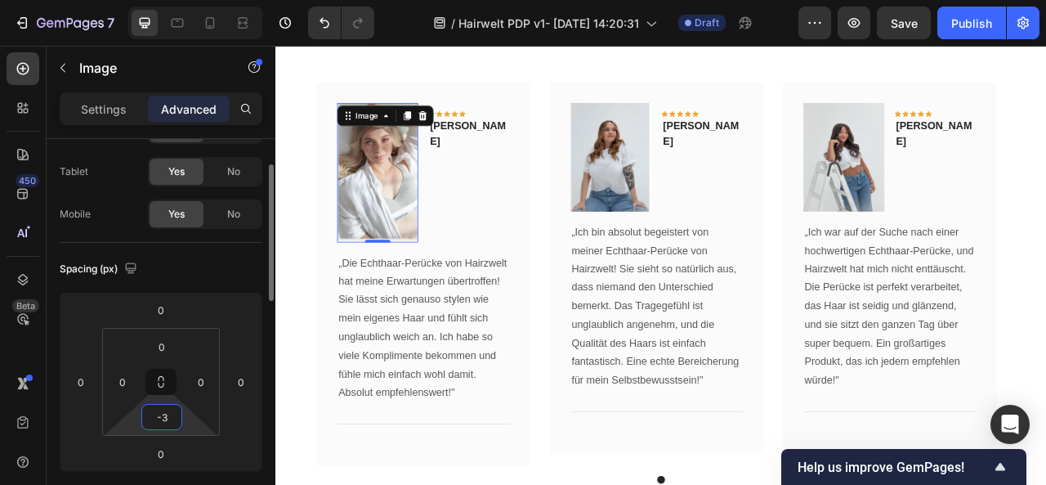
type input "-"
type input "3"
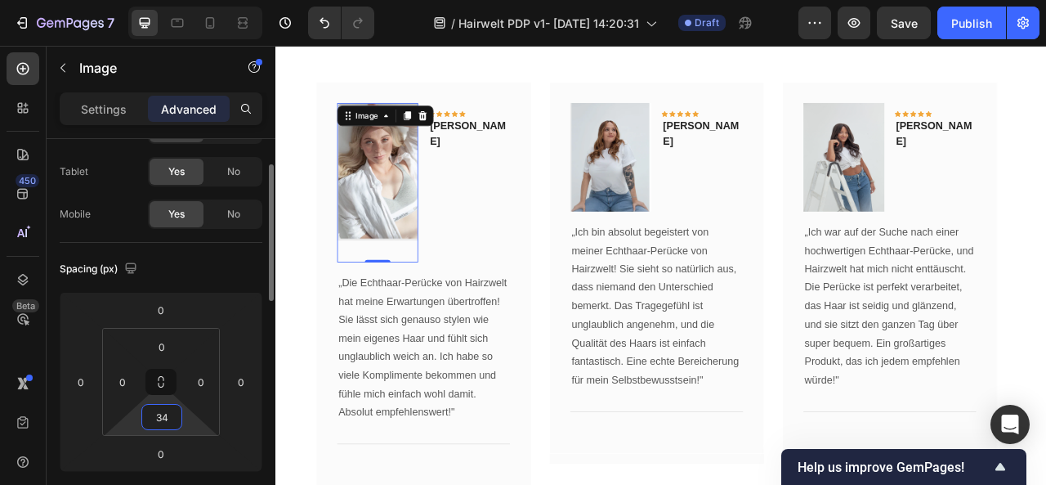
type input "3"
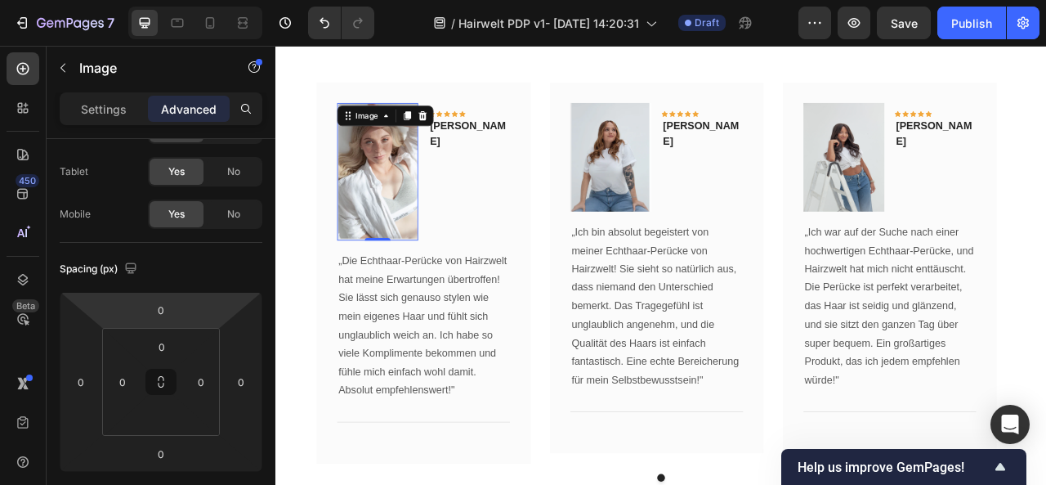
type input "18"
type input "0"
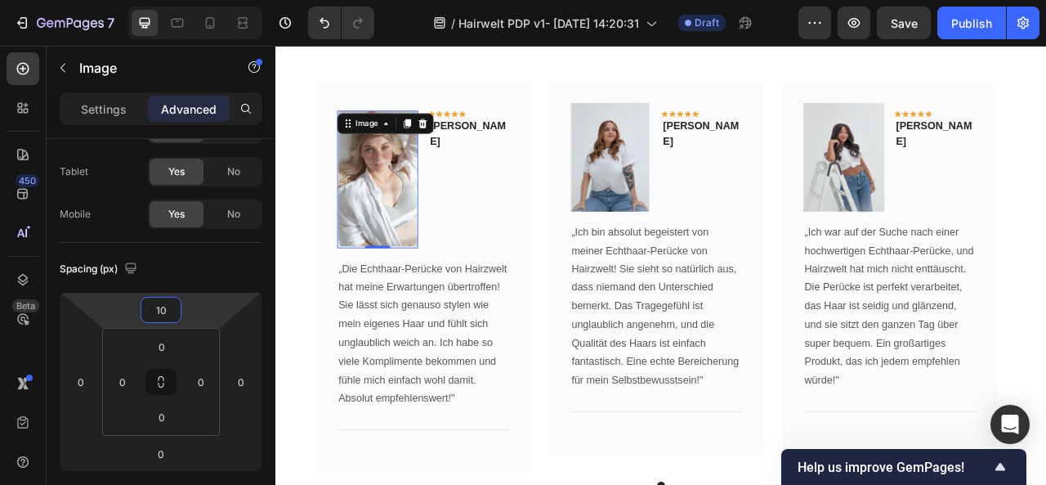
type input "8"
click at [198, 0] on html "7 / Hairwelt PDP v1- [DATE] 14:20:31 Draft Preview Save Publish 450 Beta Sectio…" at bounding box center [523, 0] width 1046 height 0
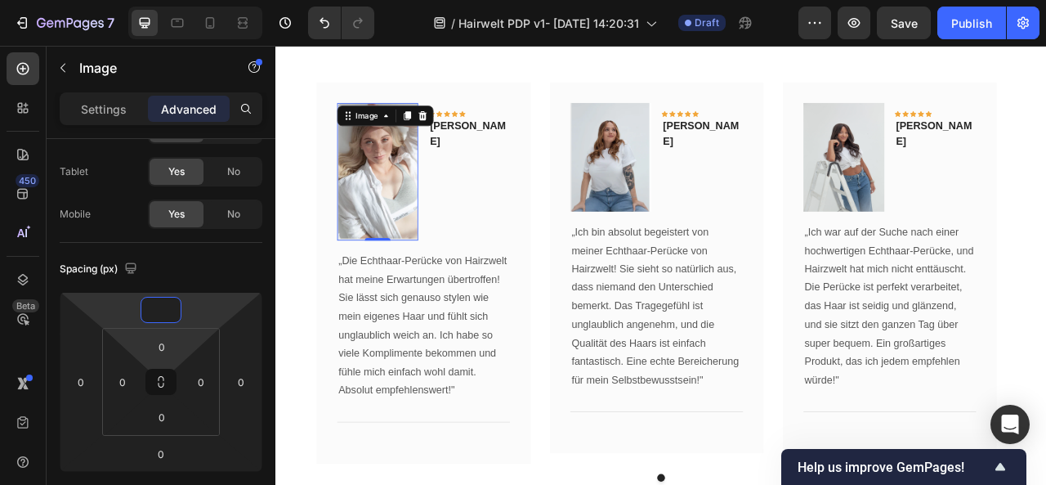
type input "0"
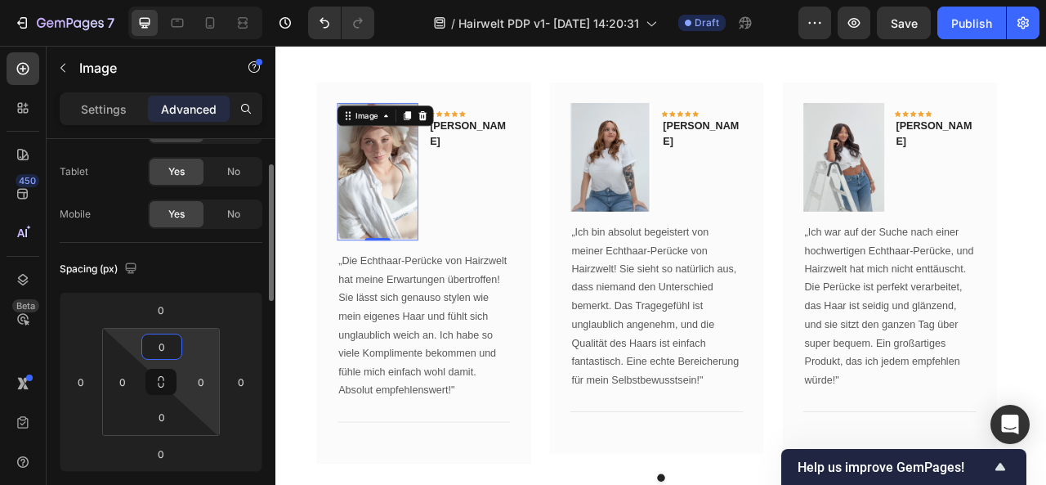
drag, startPoint x: 186, startPoint y: 338, endPoint x: 186, endPoint y: 359, distance: 21.3
click at [186, 0] on html "7 / Hairwelt PDP v1- [DATE] 14:20:31 Draft Preview Save Publish 450 Beta Sectio…" at bounding box center [523, 0] width 1046 height 0
type input "-"
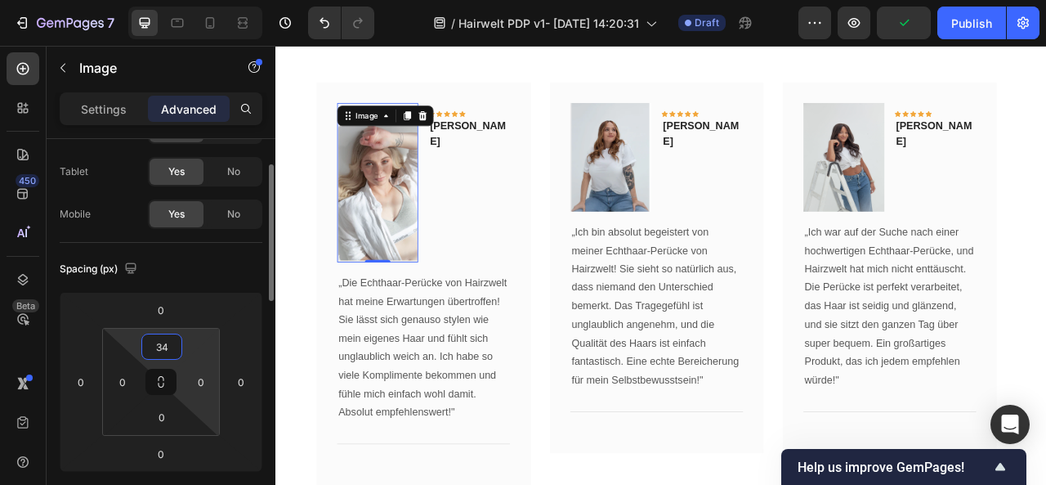
type input "3"
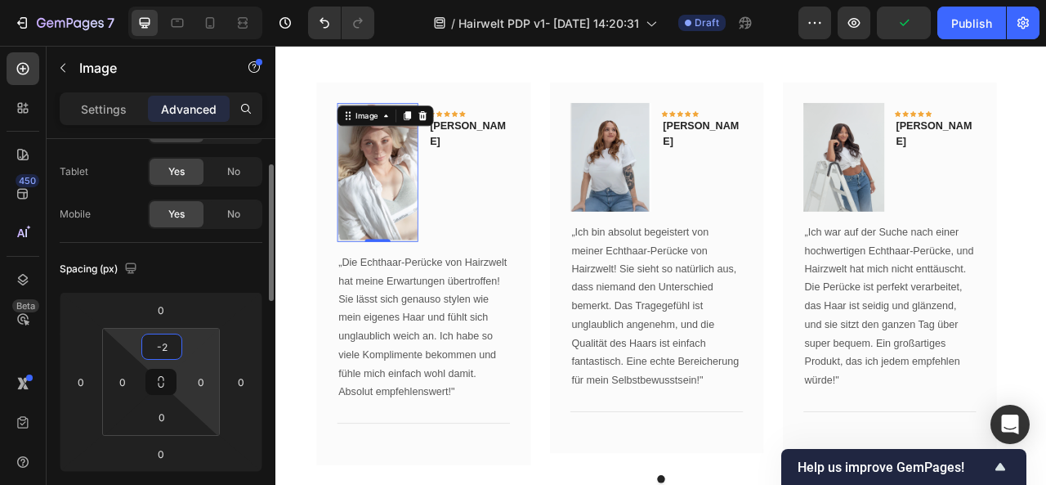
type input "-"
click at [205, 256] on div "Spacing (px)" at bounding box center [161, 269] width 203 height 26
type input "0"
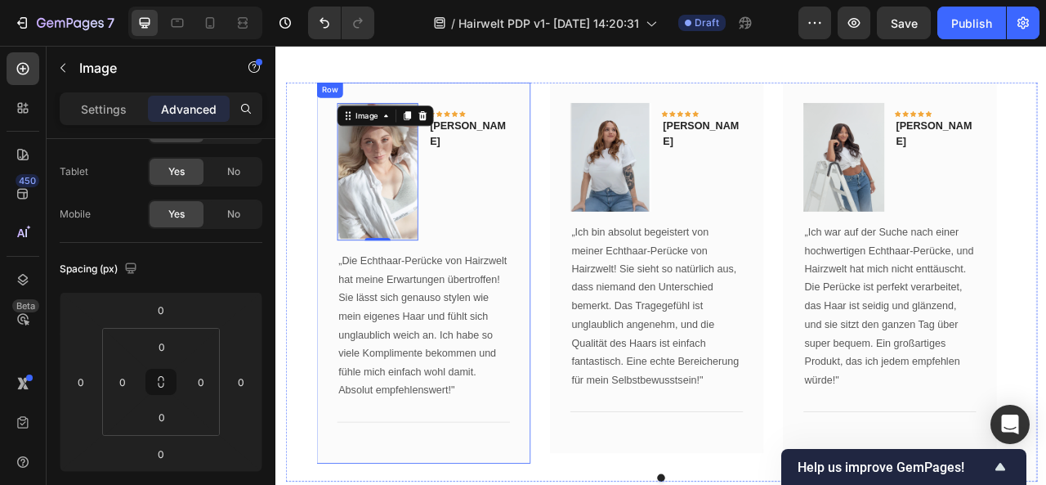
click at [328, 366] on div "Image 0 Icon Icon Icon Icon Icon Row [PERSON_NAME] Text block Row „Die Echthaar…" at bounding box center [463, 334] width 272 height 485
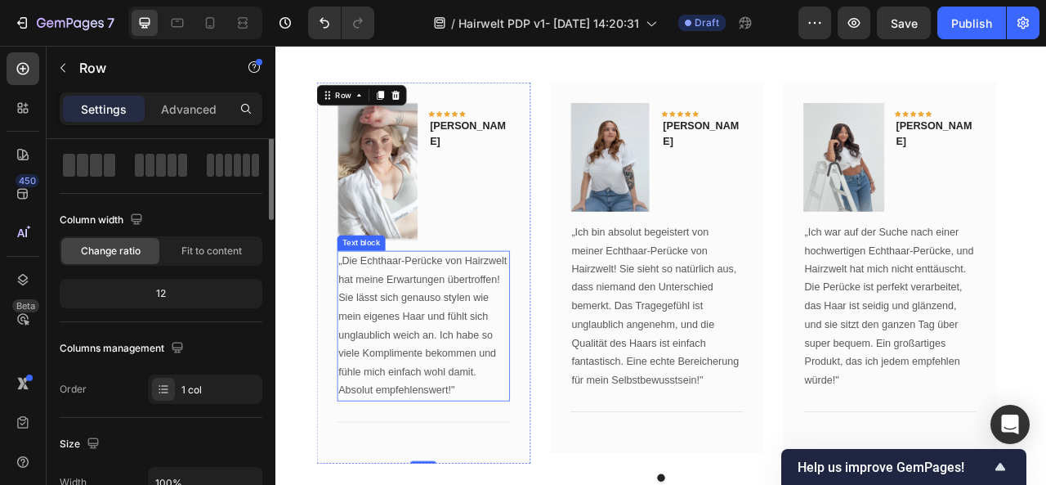
scroll to position [0, 0]
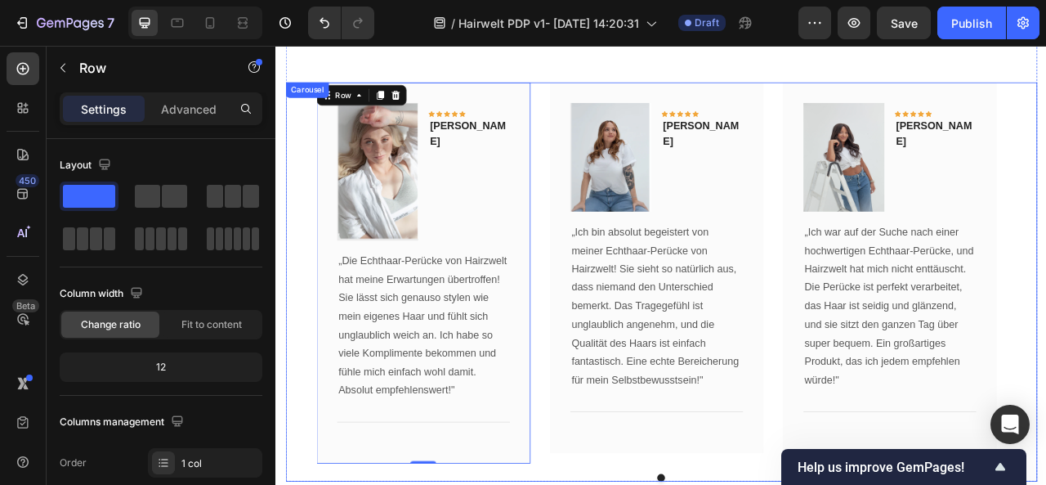
click at [300, 126] on div "Image Icon Icon Icon Icon Icon Row [PERSON_NAME] Text block Row „Die Echthaar-P…" at bounding box center [766, 334] width 956 height 485
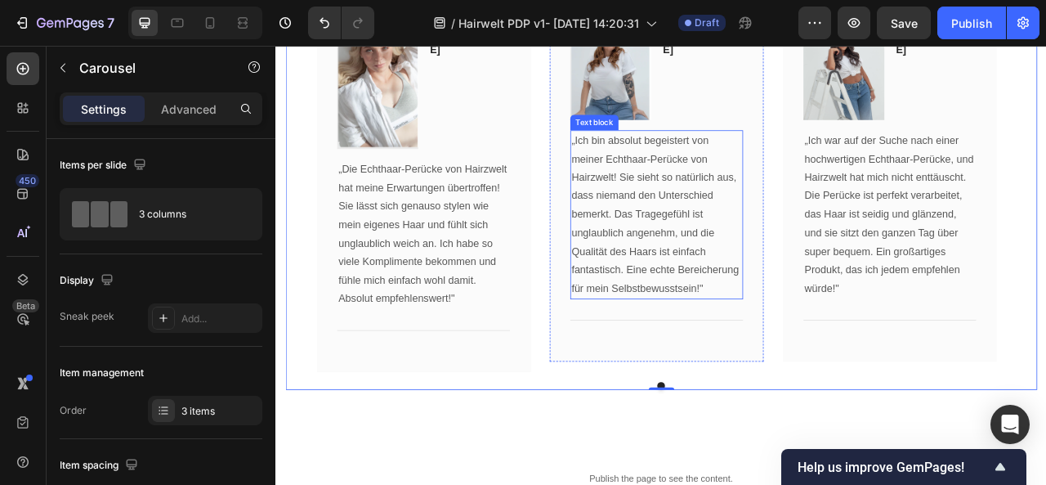
scroll to position [8302, 0]
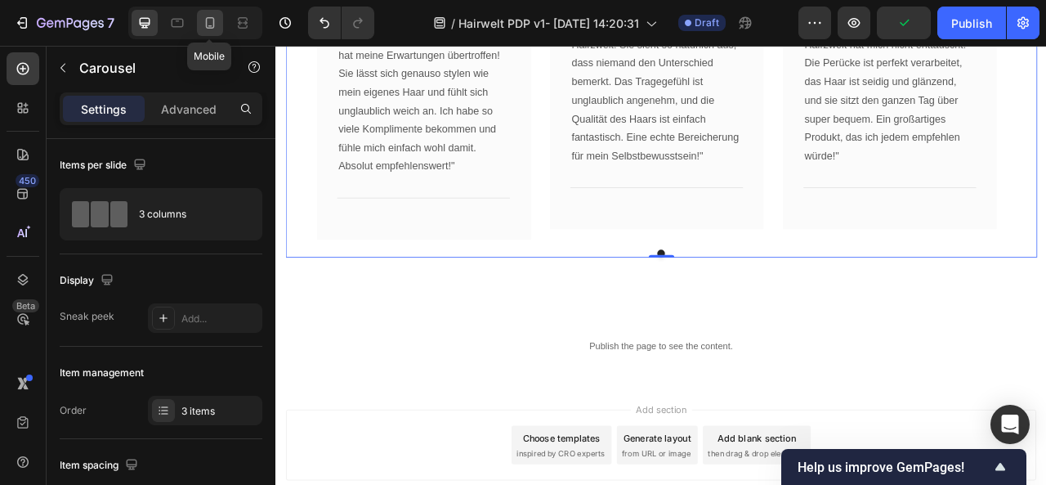
click at [206, 19] on icon at bounding box center [210, 22] width 9 height 11
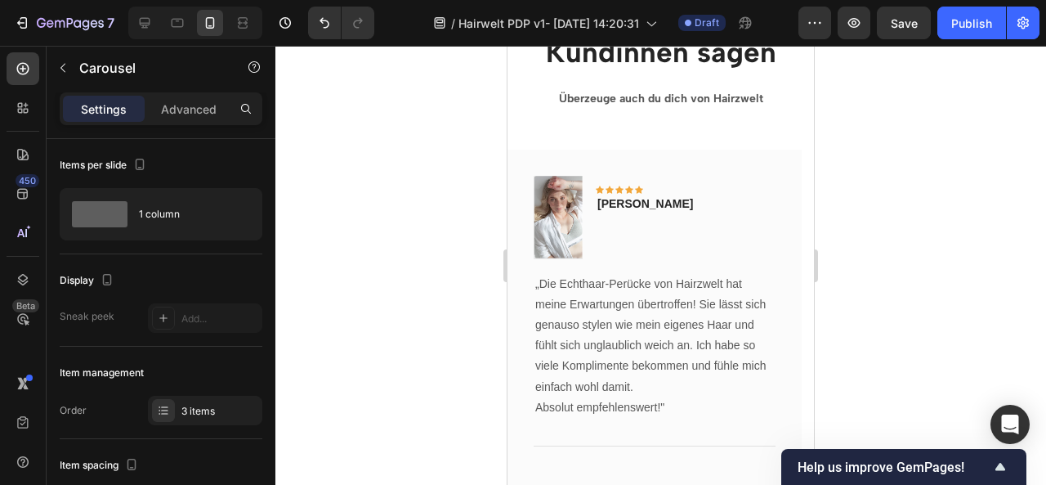
scroll to position [8300, 0]
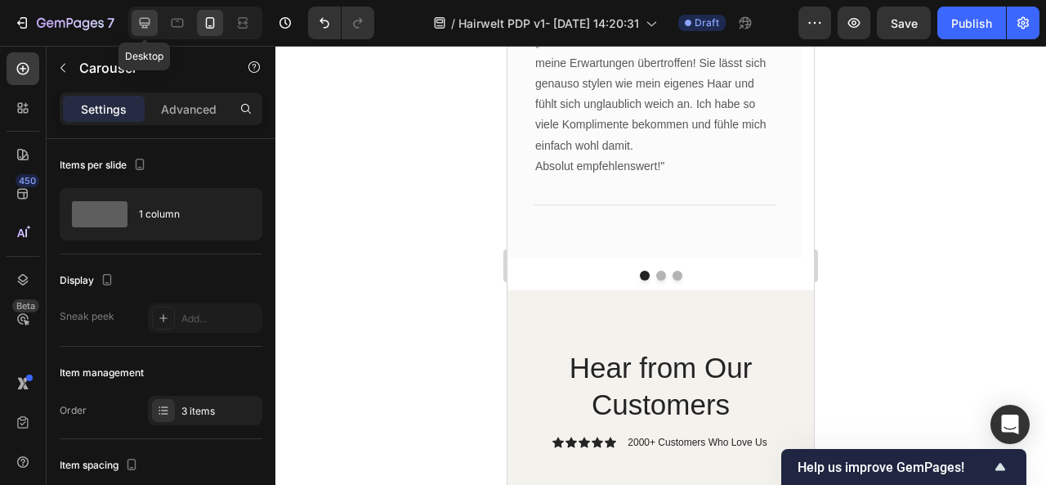
click at [146, 26] on icon at bounding box center [144, 23] width 16 height 16
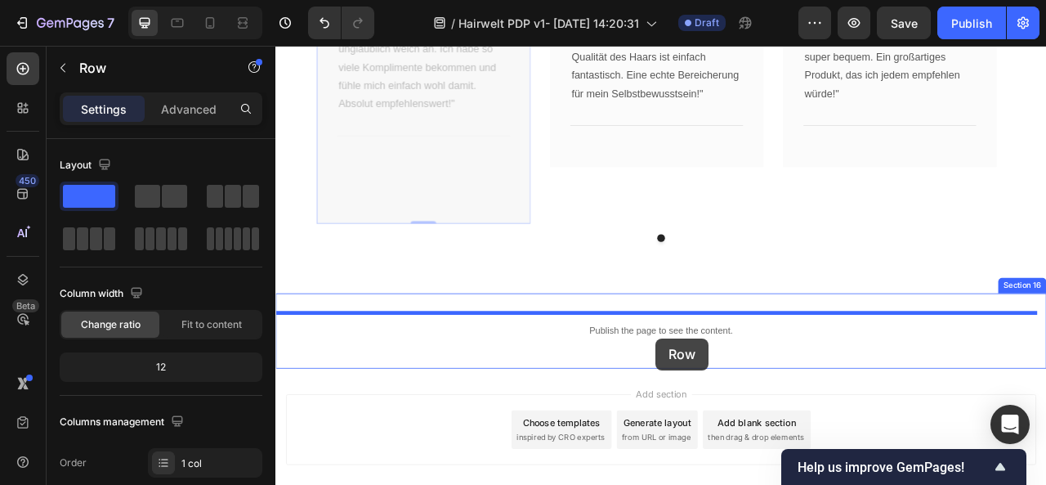
scroll to position [8443, 0]
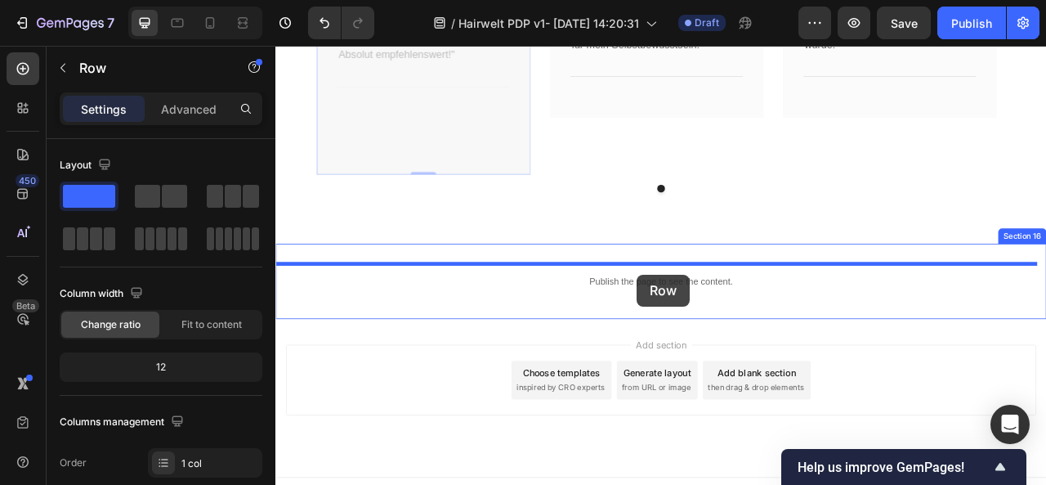
drag, startPoint x: 789, startPoint y: 309, endPoint x: 733, endPoint y: 340, distance: 63.7
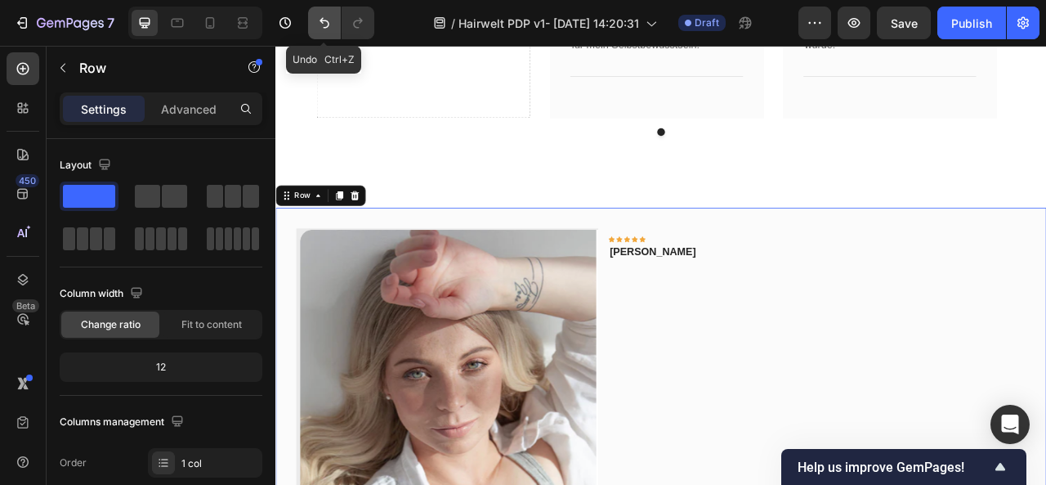
click at [319, 16] on icon "Undo/Redo" at bounding box center [324, 23] width 16 height 16
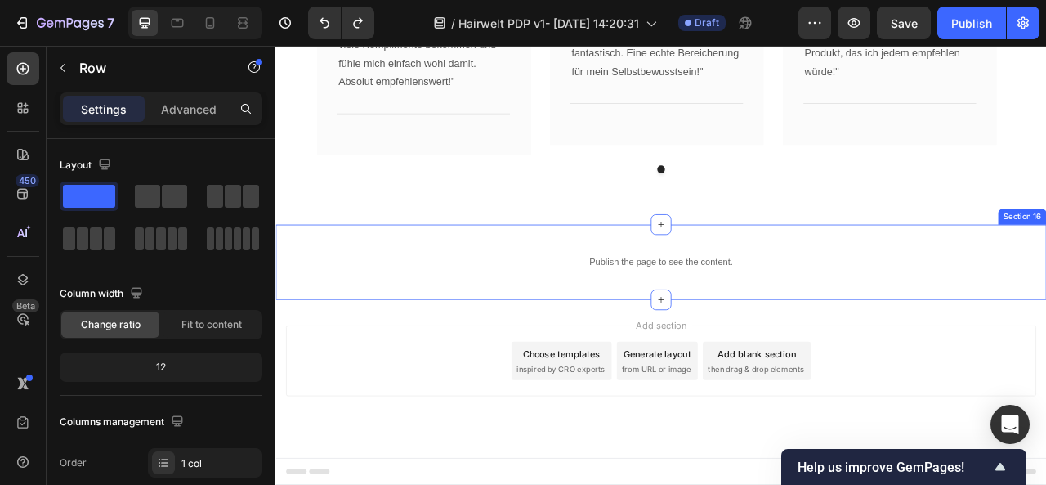
click at [687, 307] on div "Publish the page to see the content. Custom Code Section 16" at bounding box center [765, 321] width 981 height 96
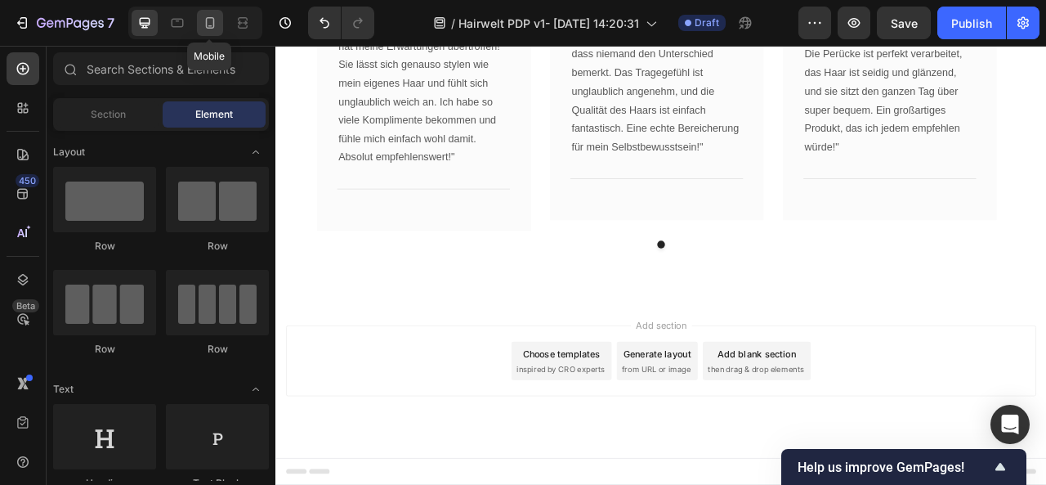
click at [213, 27] on icon at bounding box center [210, 22] width 9 height 11
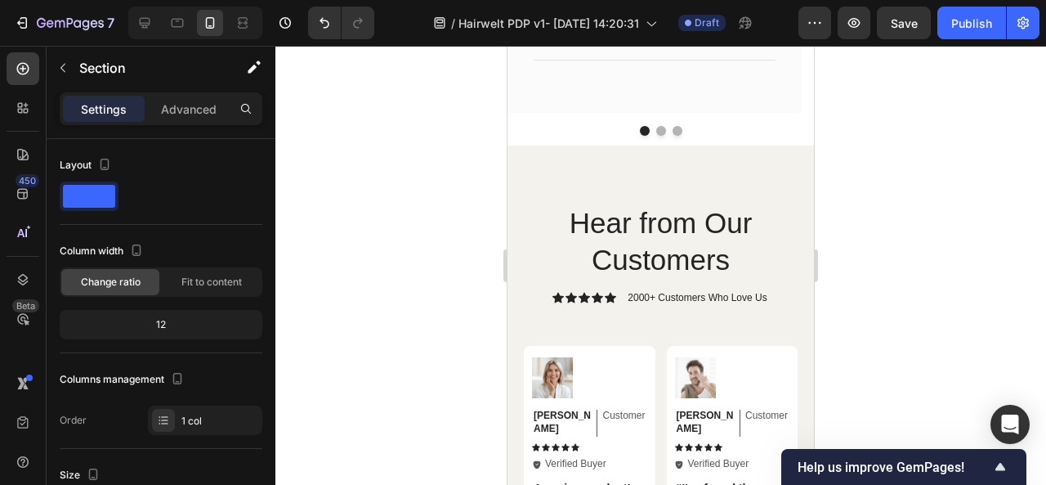
scroll to position [8442, 0]
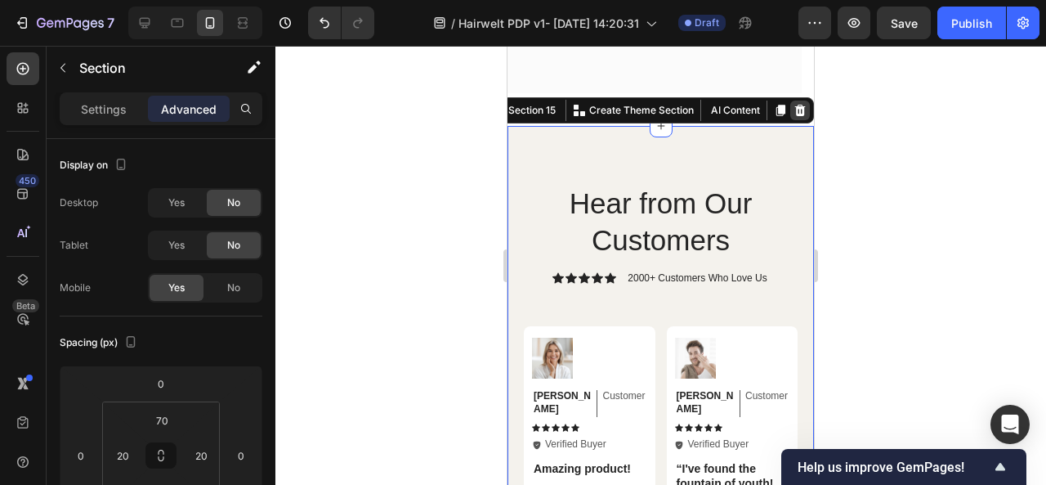
click at [795, 110] on icon at bounding box center [800, 110] width 11 height 11
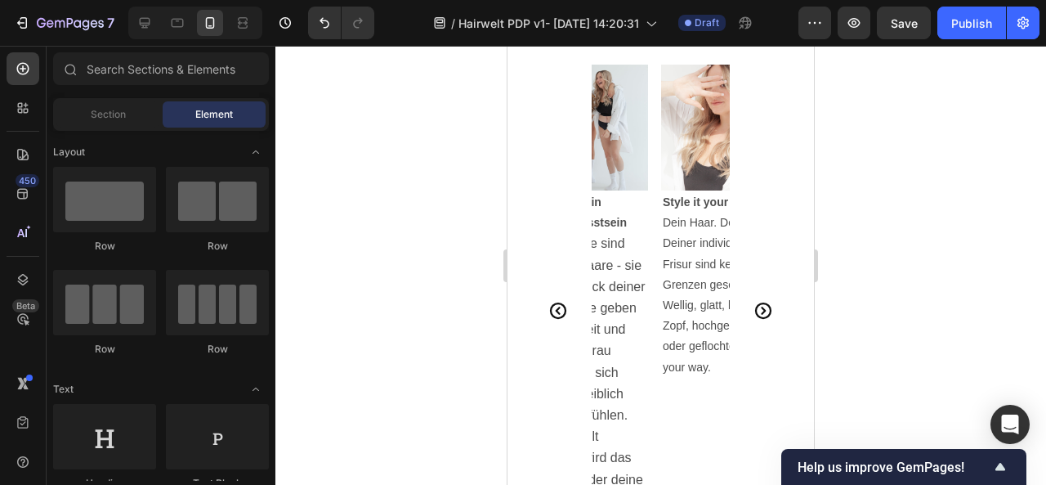
scroll to position [3099, 0]
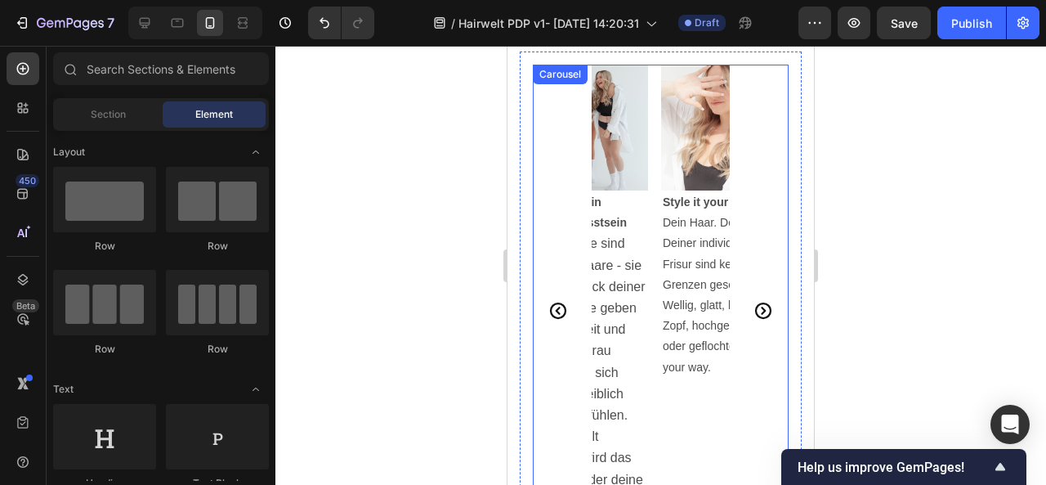
click at [753, 303] on icon "Carousel Next Arrow" at bounding box center [763, 311] width 20 height 20
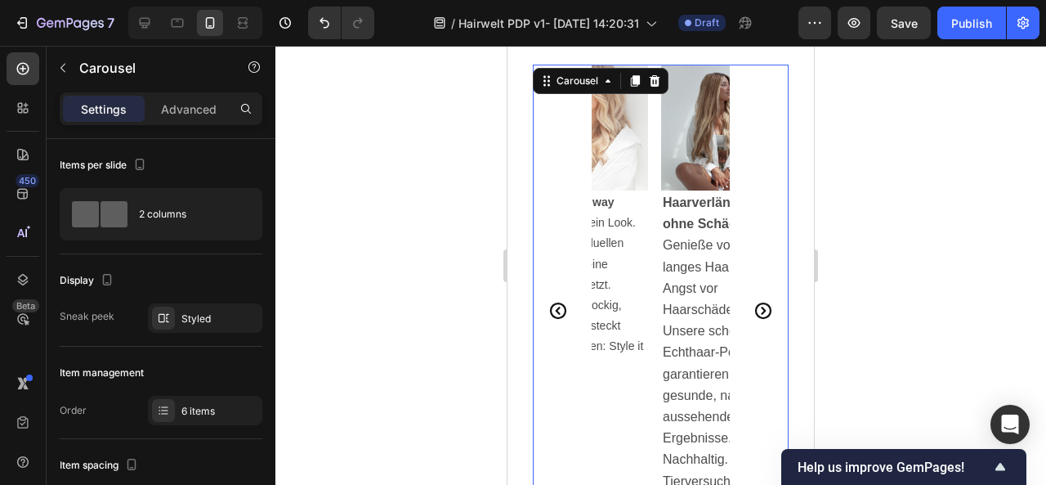
click at [753, 303] on icon "Carousel Next Arrow" at bounding box center [763, 311] width 20 height 20
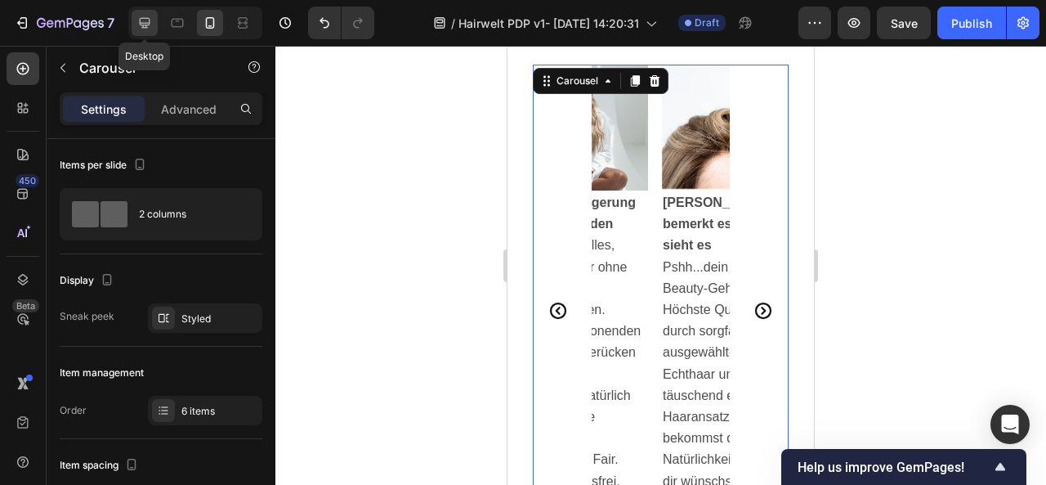
click at [141, 21] on icon at bounding box center [144, 23] width 16 height 16
type input "1200"
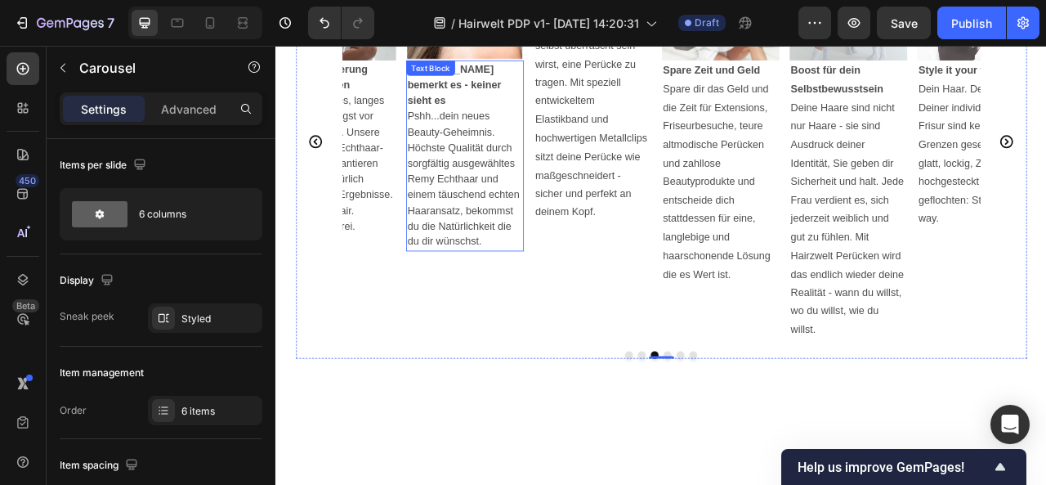
scroll to position [2851, 0]
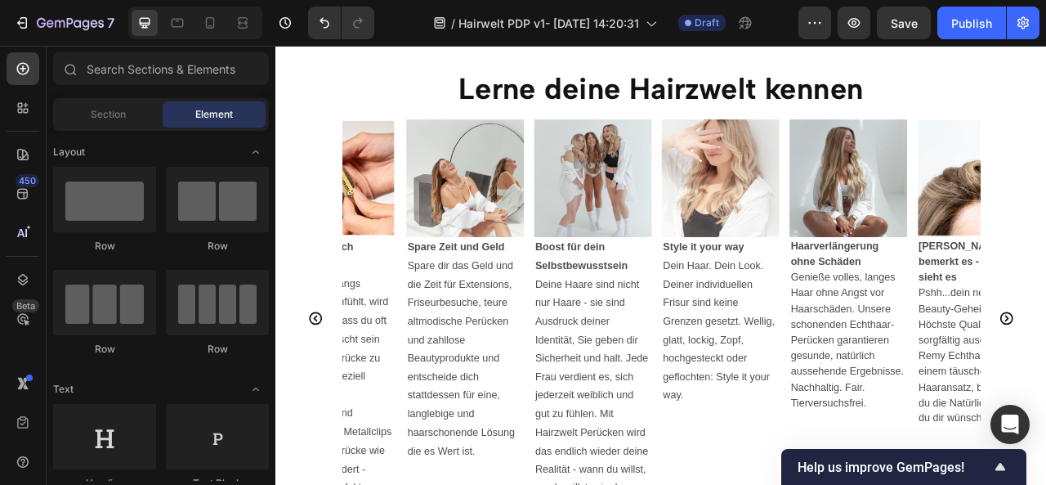
scroll to position [2891, 0]
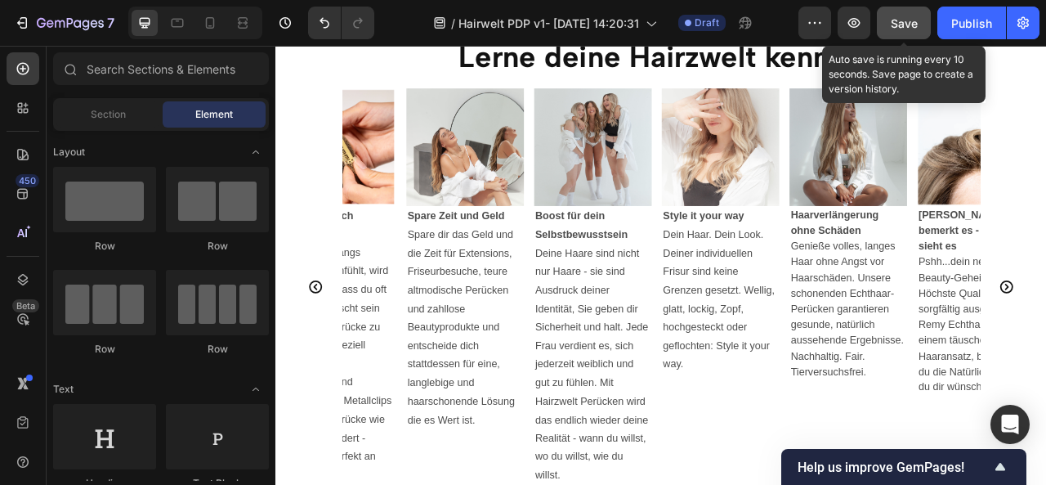
click at [922, 20] on button "Save" at bounding box center [904, 23] width 54 height 33
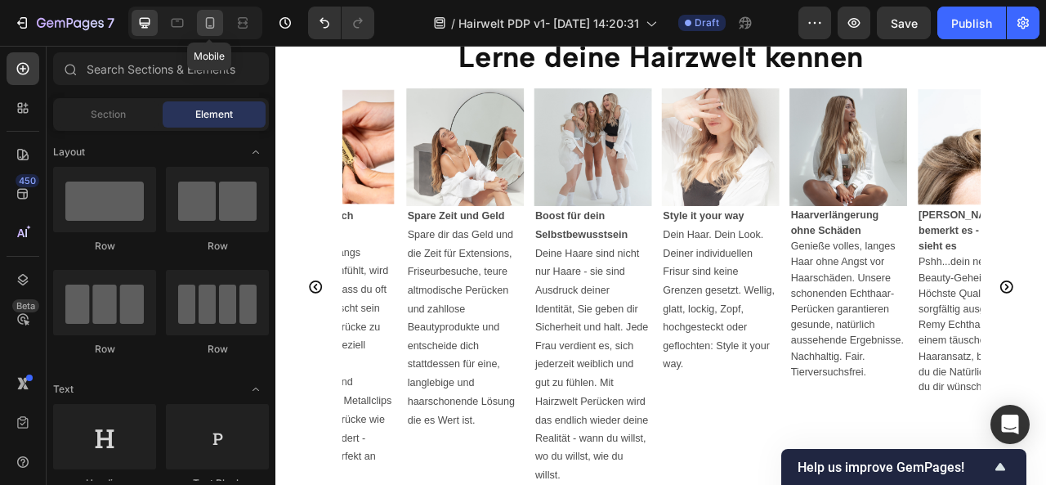
click at [212, 20] on icon at bounding box center [210, 23] width 16 height 16
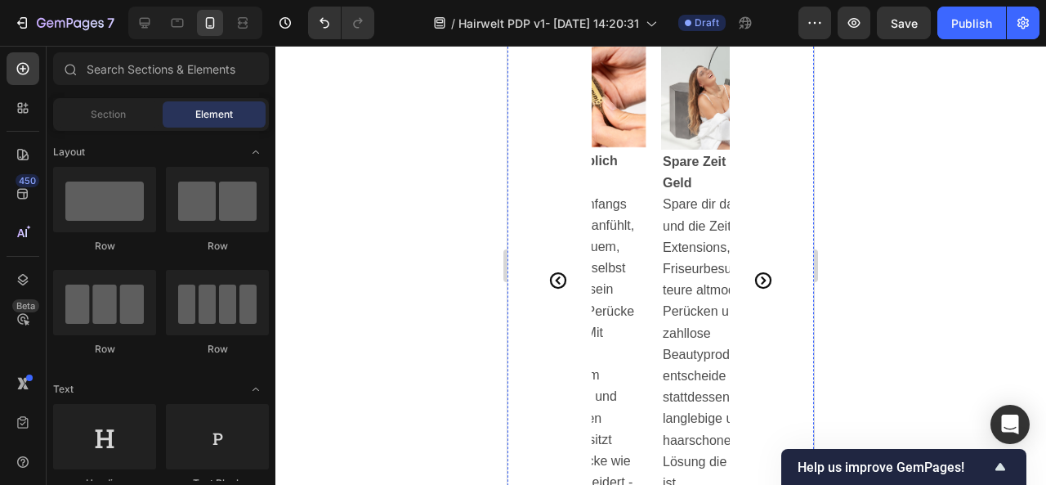
scroll to position [3140, 0]
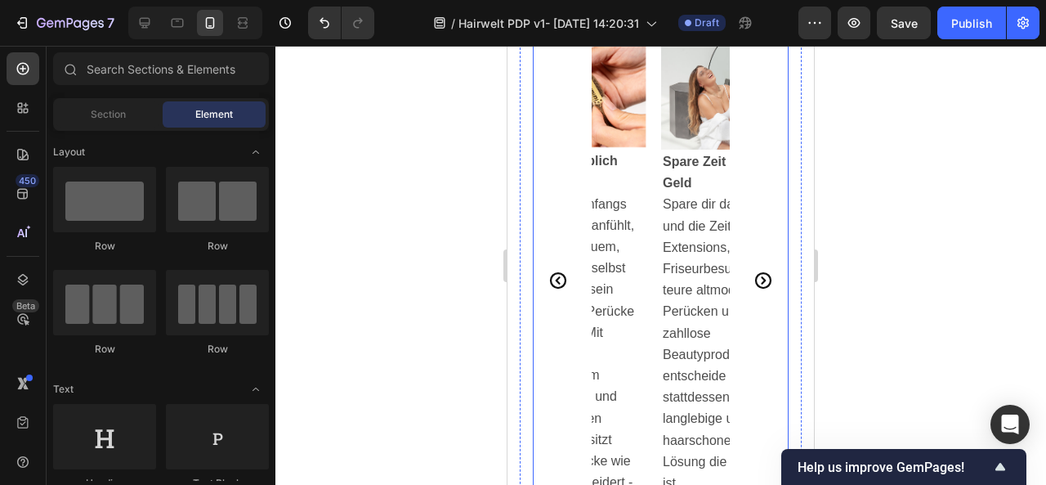
click at [755, 279] on icon "Carousel Next Arrow" at bounding box center [763, 280] width 16 height 16
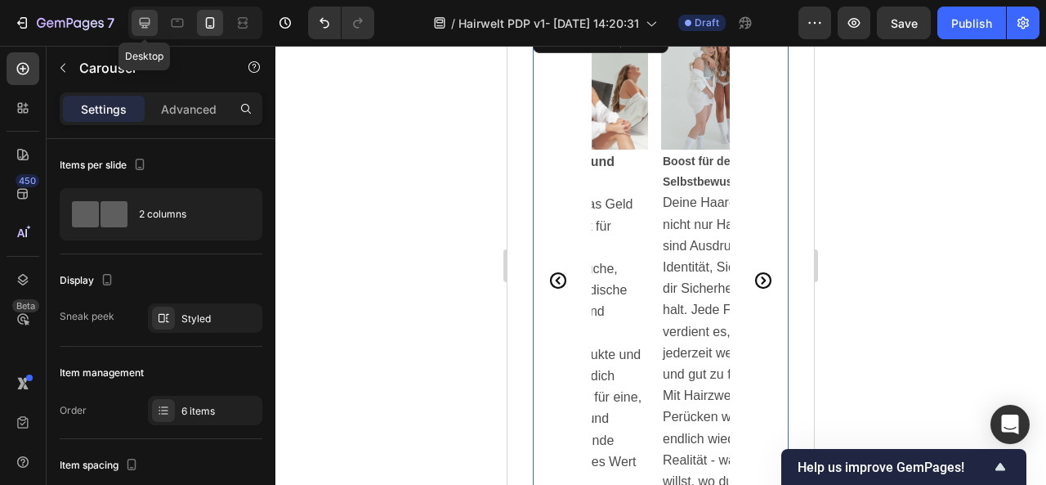
click at [144, 17] on icon at bounding box center [144, 23] width 16 height 16
type input "1200"
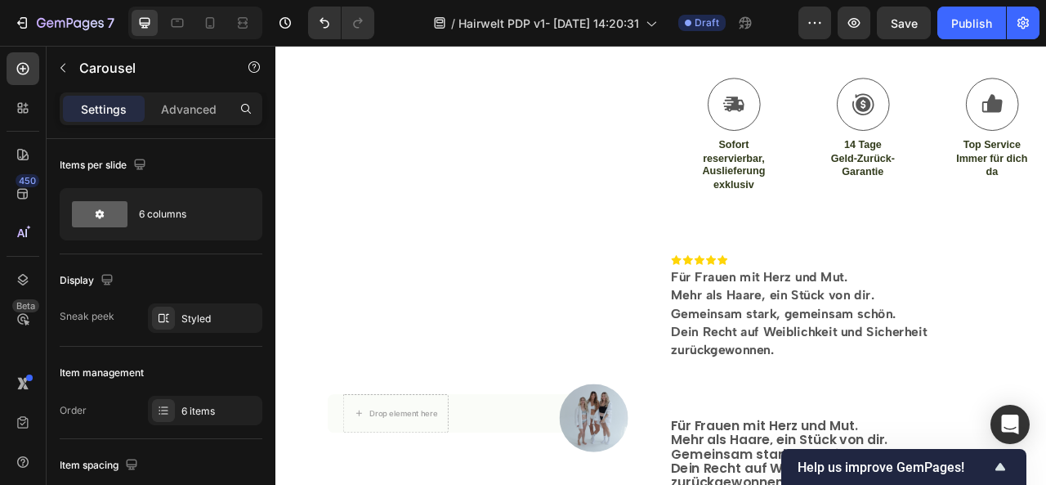
scroll to position [1051, 0]
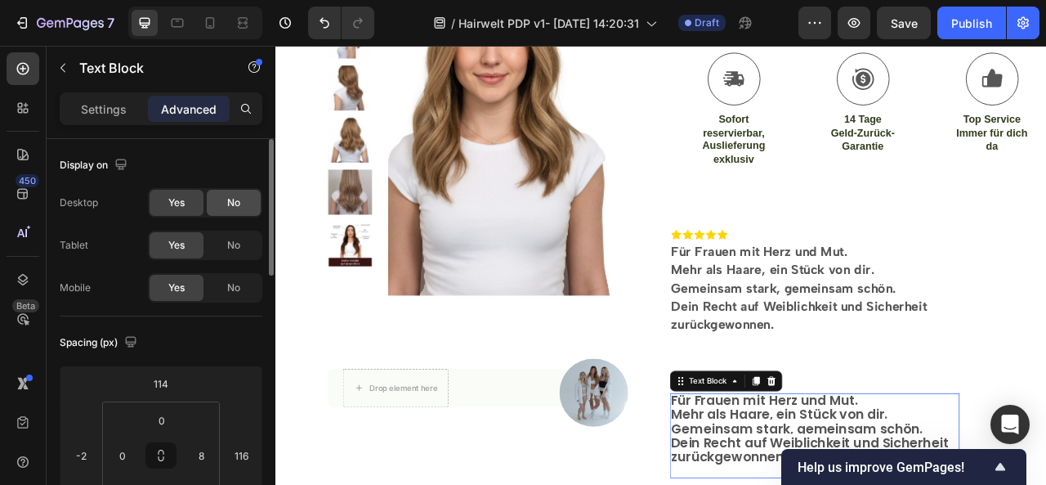
click at [226, 212] on div "No" at bounding box center [234, 203] width 54 height 26
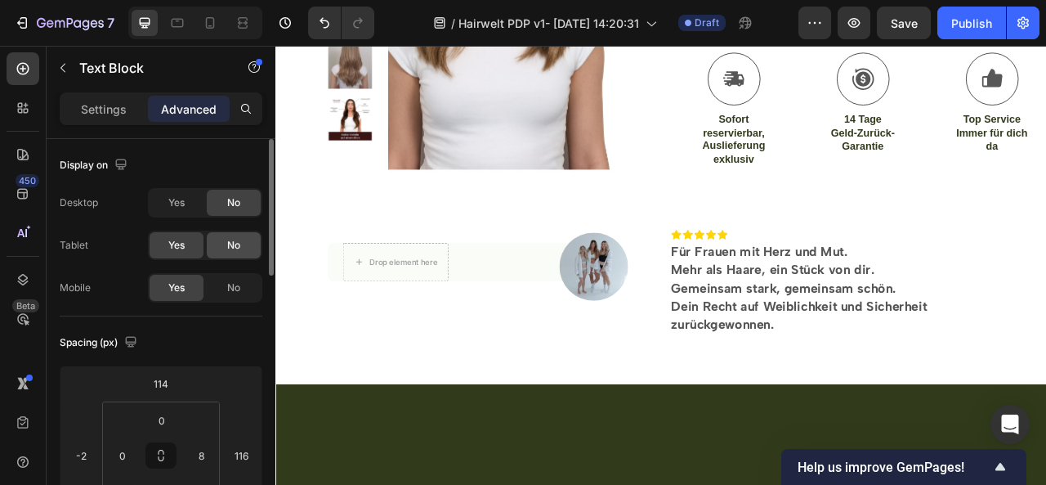
click at [235, 248] on span "No" at bounding box center [233, 245] width 13 height 15
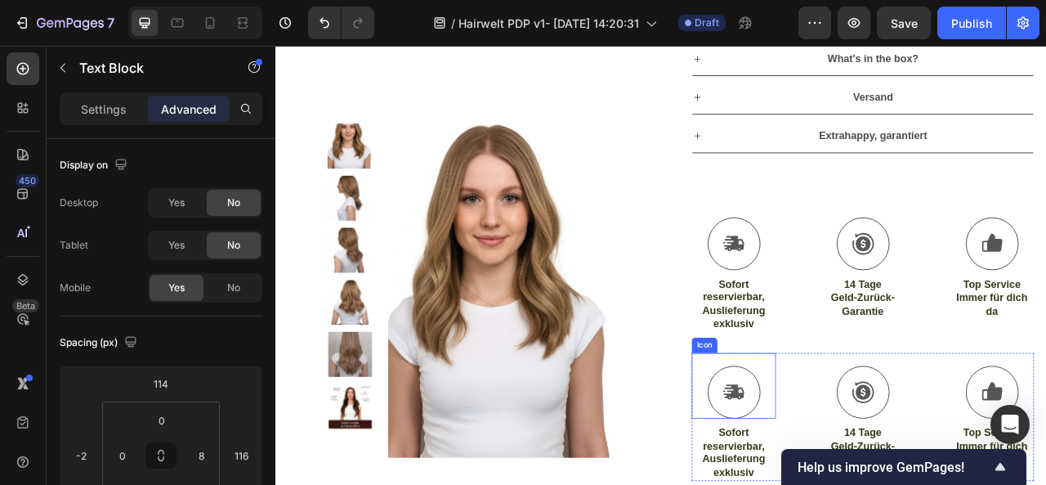
scroll to position [709, 0]
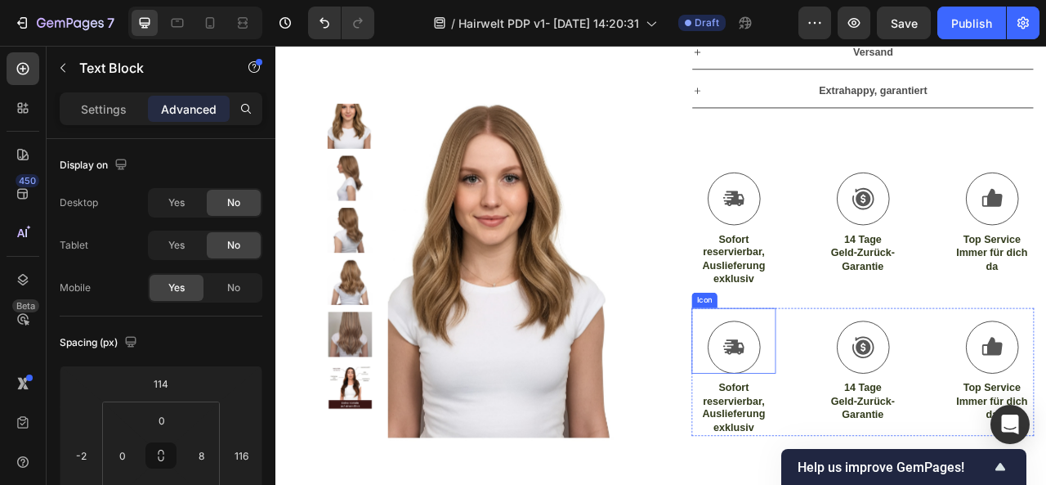
click at [817, 360] on div "Icon" at bounding box center [820, 370] width 33 height 20
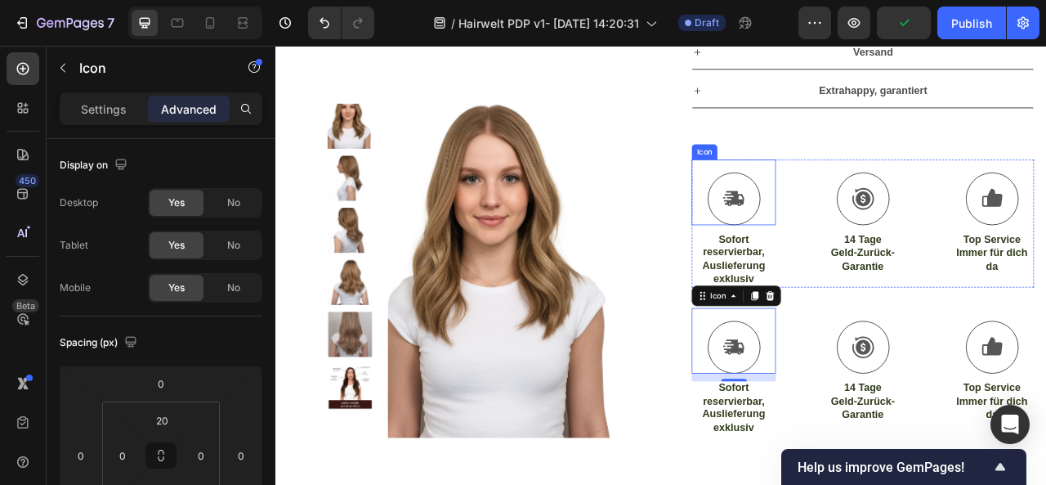
click at [808, 171] on div "Icon" at bounding box center [820, 181] width 33 height 20
click at [808, 181] on div "Icon" at bounding box center [820, 181] width 26 height 0
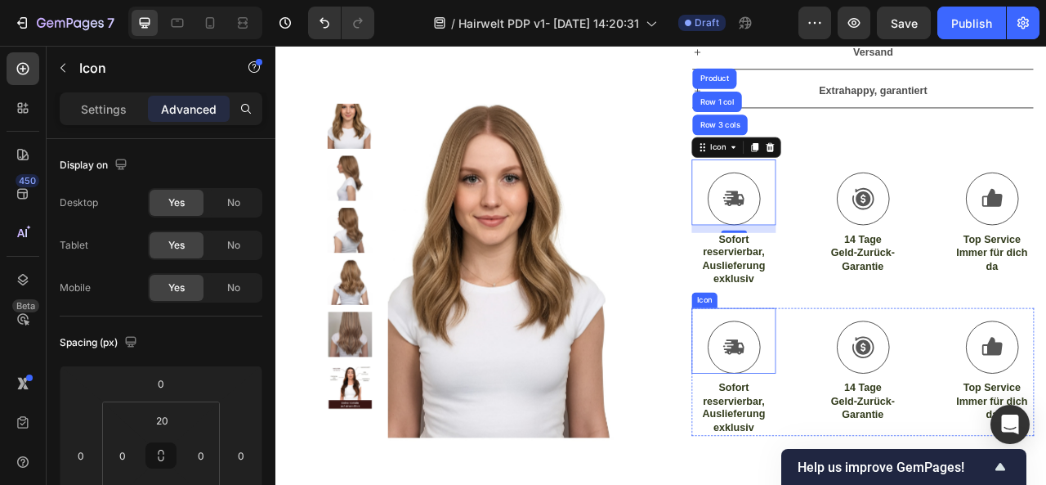
click at [813, 369] on div "Icon" at bounding box center [820, 369] width 26 height 0
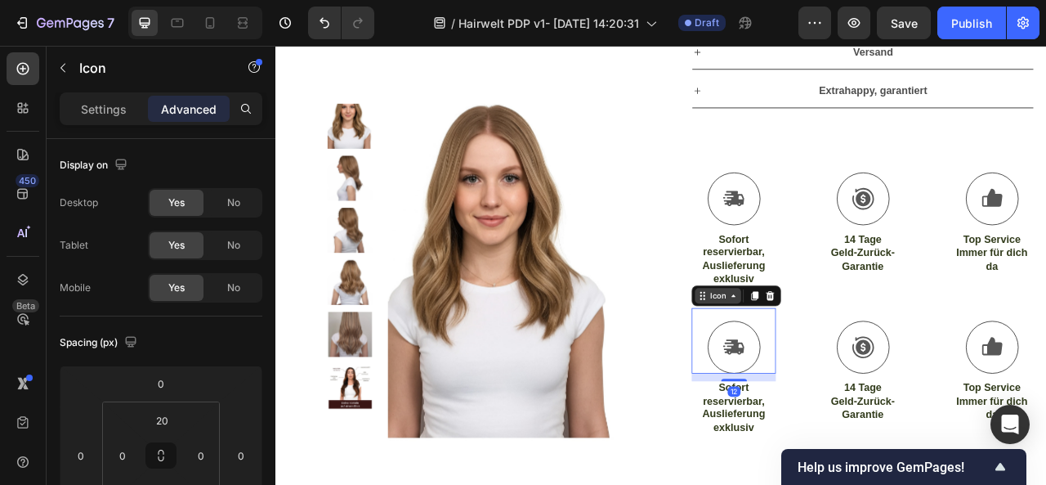
click at [823, 354] on div "Icon" at bounding box center [837, 364] width 59 height 20
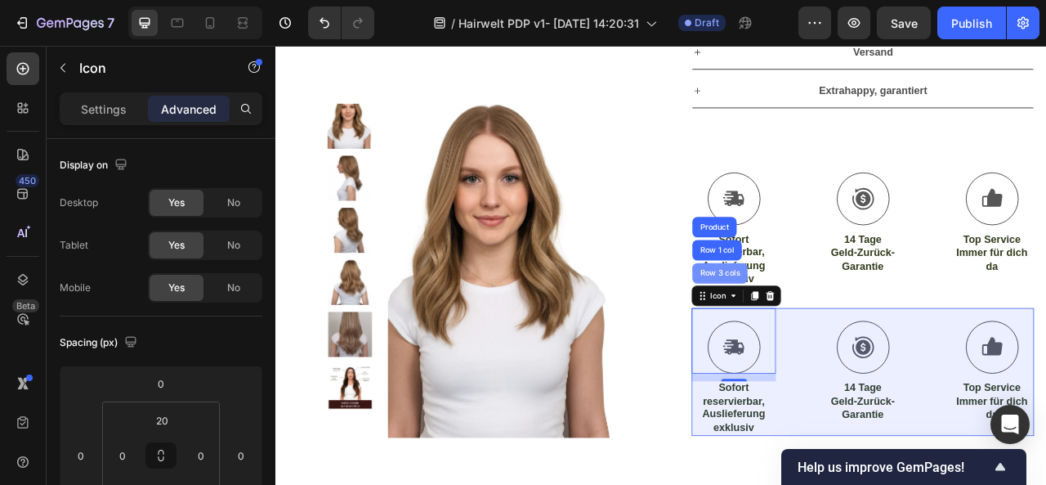
click at [830, 330] on div "Row 3 cols" at bounding box center [839, 335] width 57 height 10
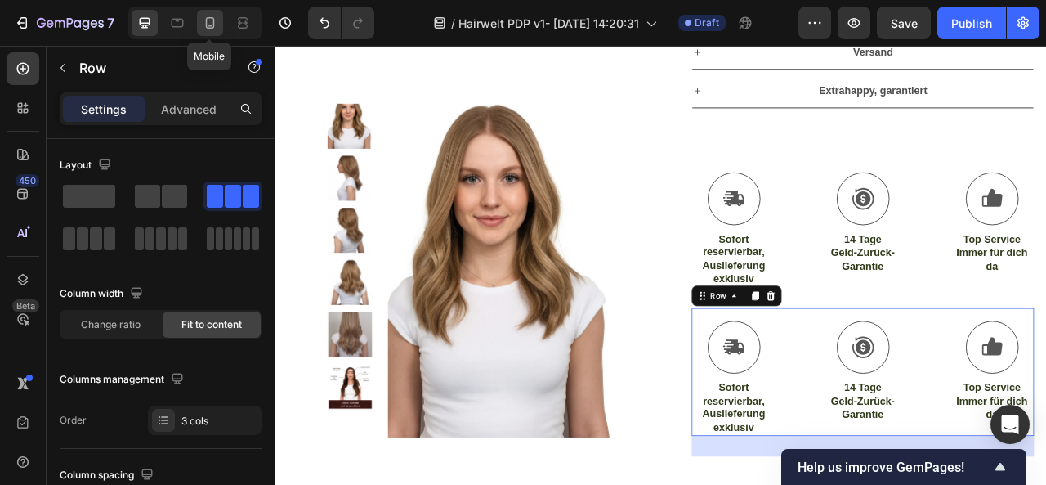
click at [208, 17] on icon at bounding box center [210, 23] width 16 height 16
type input "100%"
type input "21"
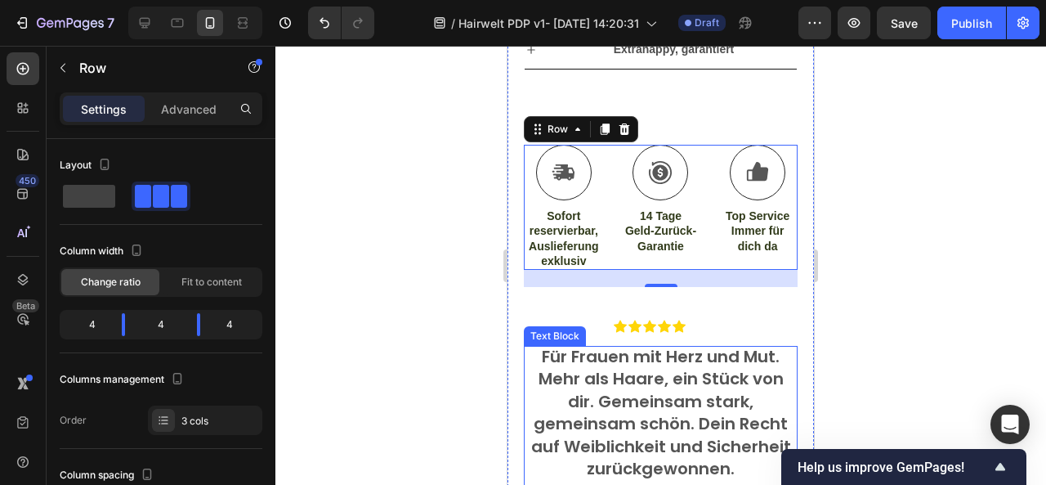
scroll to position [1321, 0]
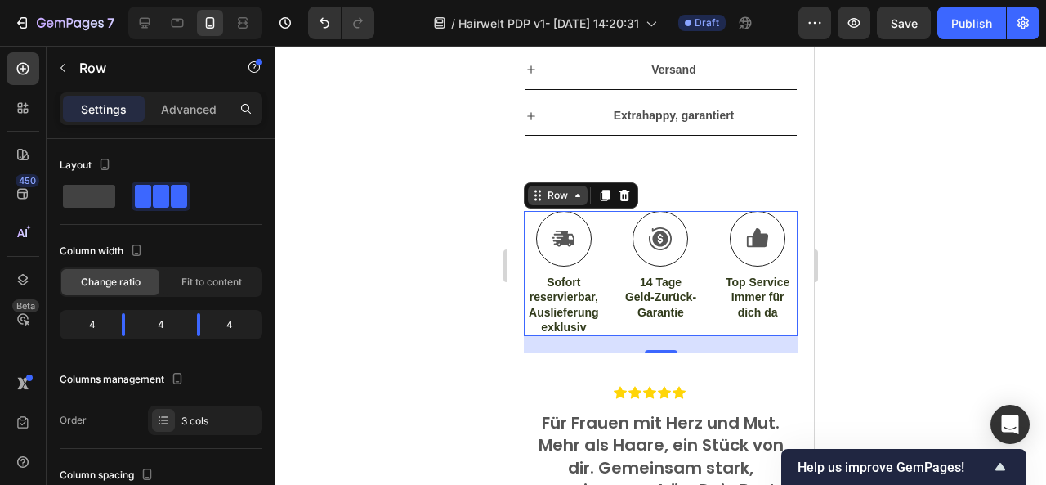
click at [554, 192] on div "Row" at bounding box center [557, 195] width 27 height 15
click at [567, 197] on div "Row" at bounding box center [557, 195] width 27 height 15
click at [183, 91] on div "Row" at bounding box center [140, 69] width 186 height 47
click at [204, 105] on p "Advanced" at bounding box center [189, 109] width 56 height 17
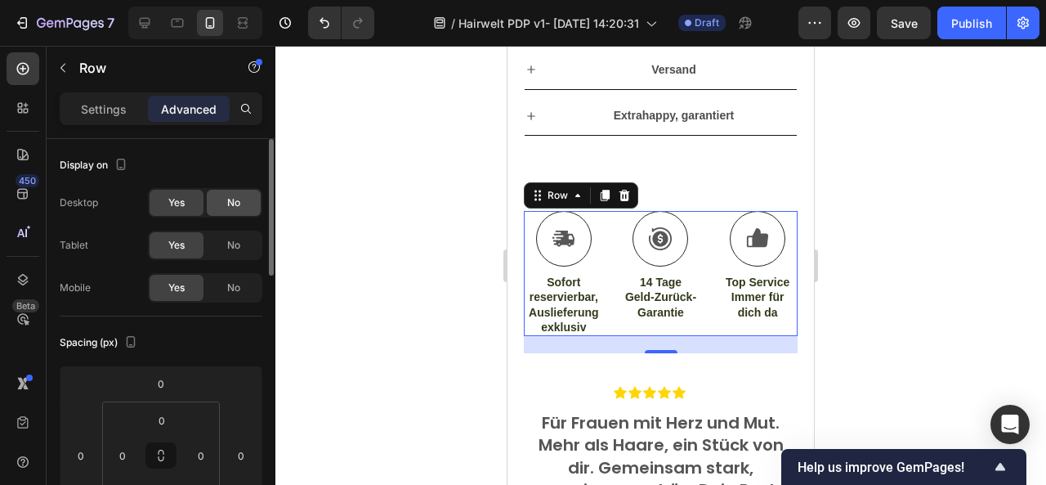
click at [235, 194] on div "No" at bounding box center [234, 203] width 54 height 26
click at [239, 243] on span "No" at bounding box center [233, 245] width 13 height 15
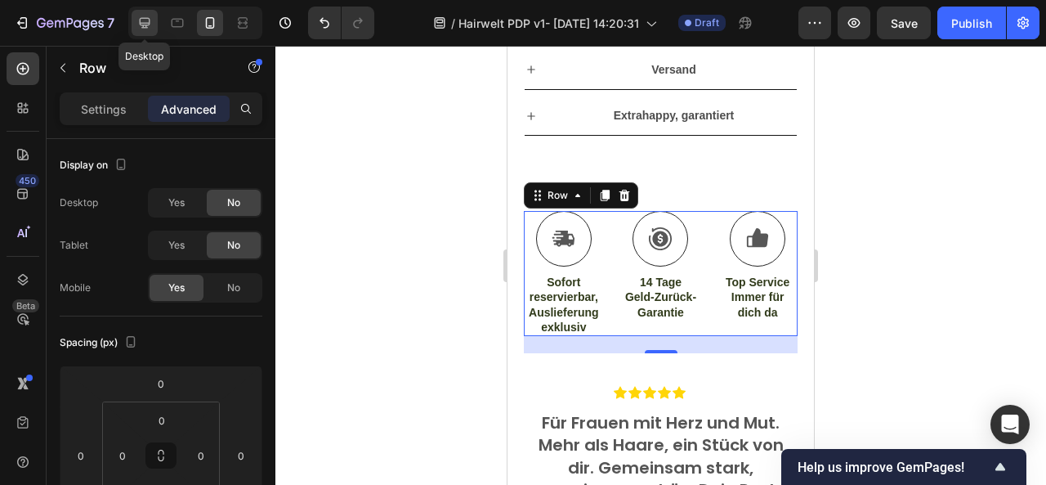
click at [143, 19] on icon at bounding box center [145, 23] width 11 height 11
type input "32"
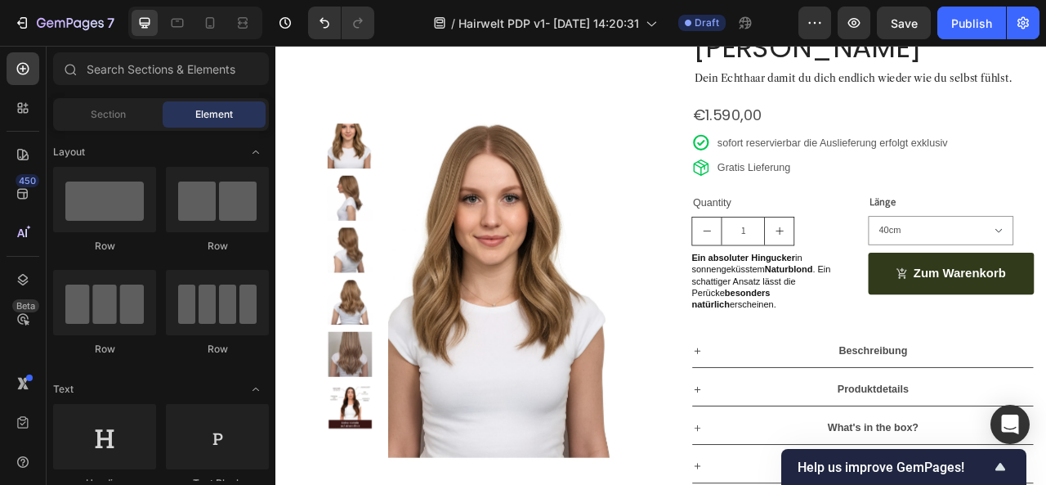
scroll to position [54, 0]
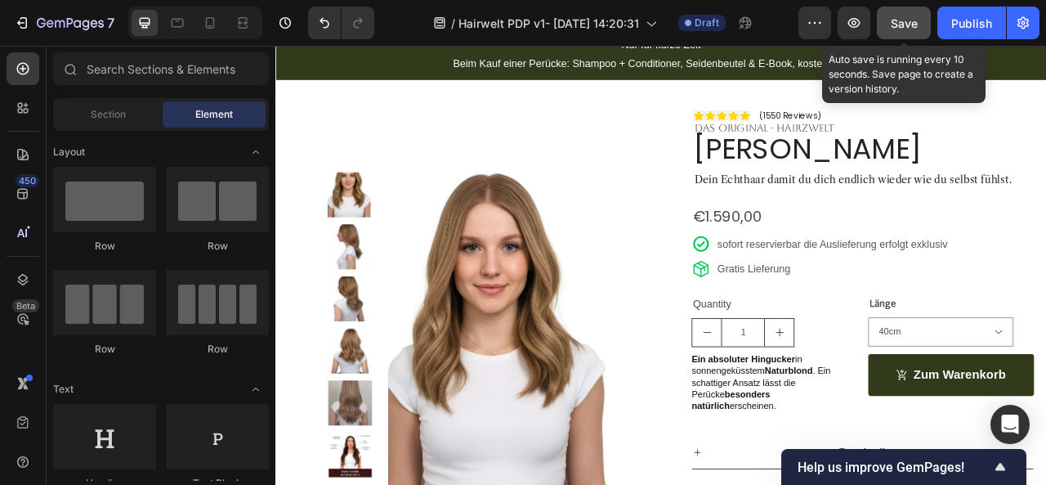
click at [908, 23] on span "Save" at bounding box center [904, 23] width 27 height 14
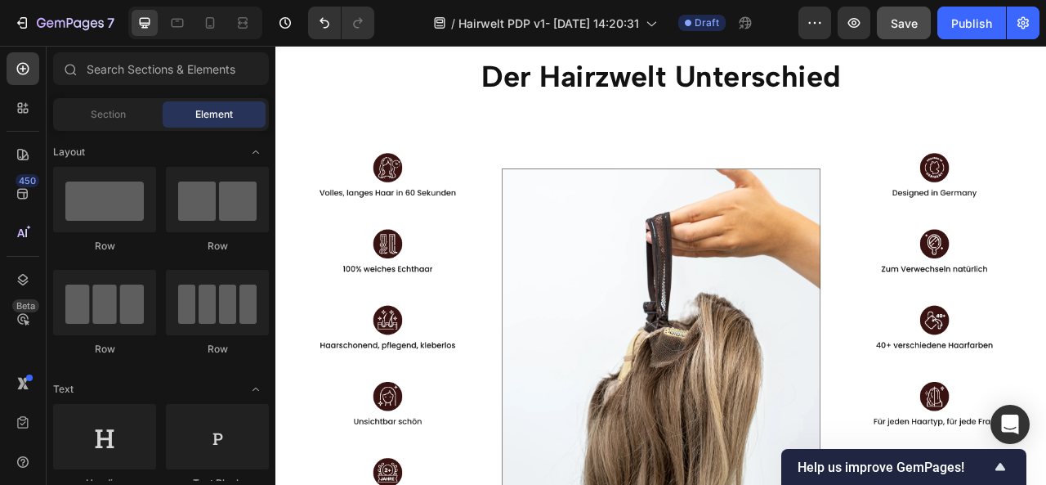
scroll to position [2863, 0]
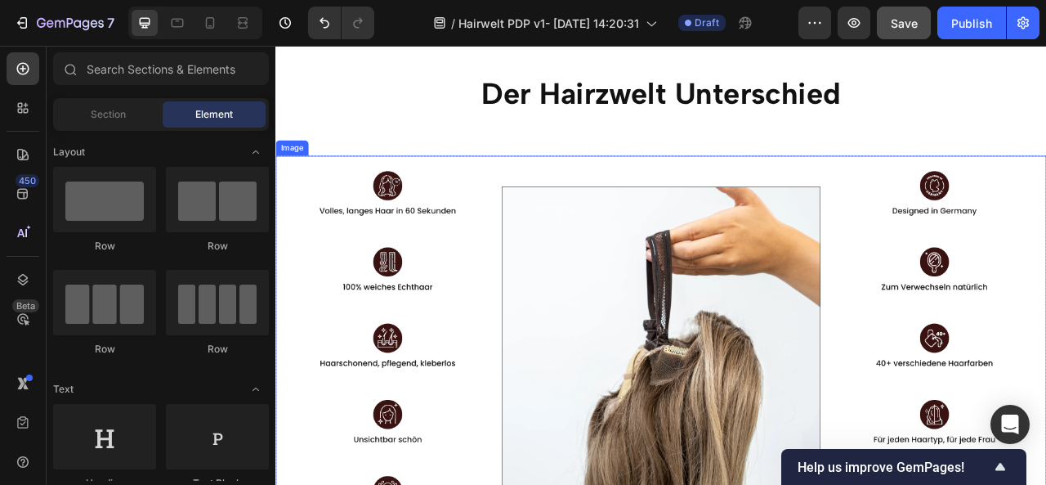
click at [812, 393] on img at bounding box center [765, 421] width 981 height 470
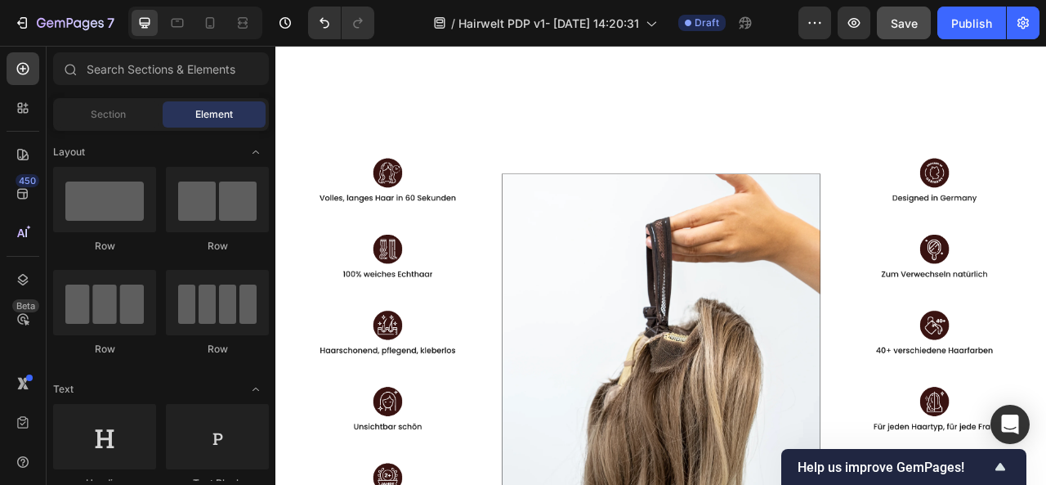
scroll to position [2969, 0]
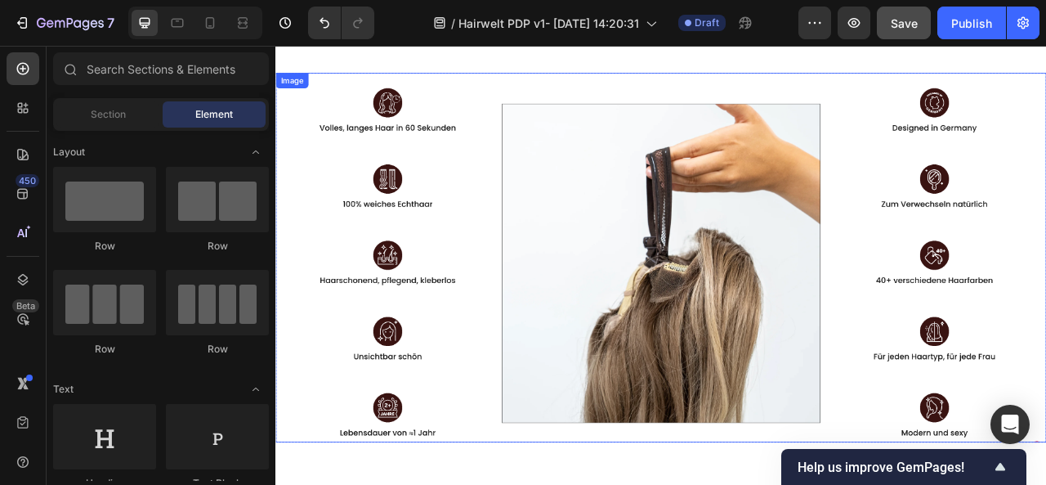
click at [861, 273] on img at bounding box center [765, 315] width 981 height 470
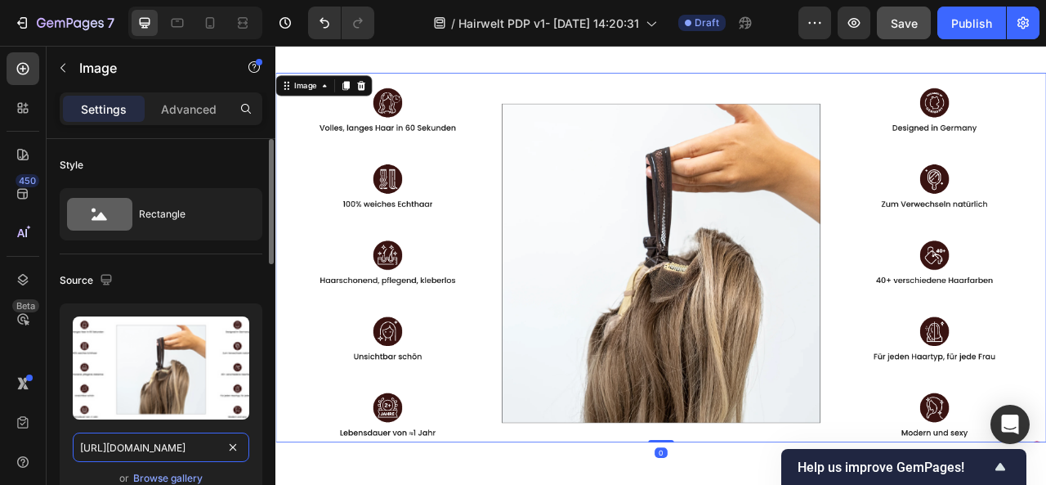
click at [173, 441] on input "[URL][DOMAIN_NAME]" at bounding box center [161, 446] width 177 height 29
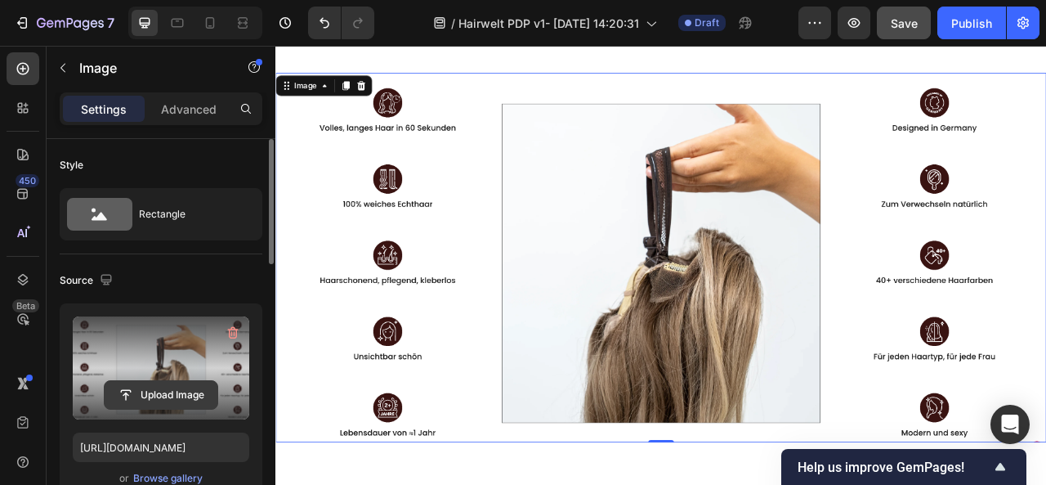
click at [162, 392] on input "file" at bounding box center [161, 395] width 113 height 28
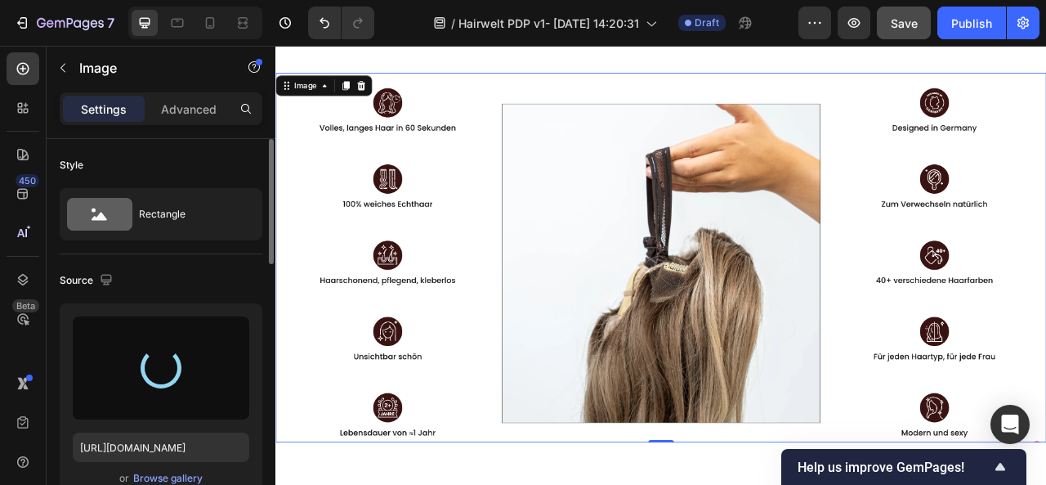
click at [234, 65] on div "Image" at bounding box center [161, 69] width 229 height 47
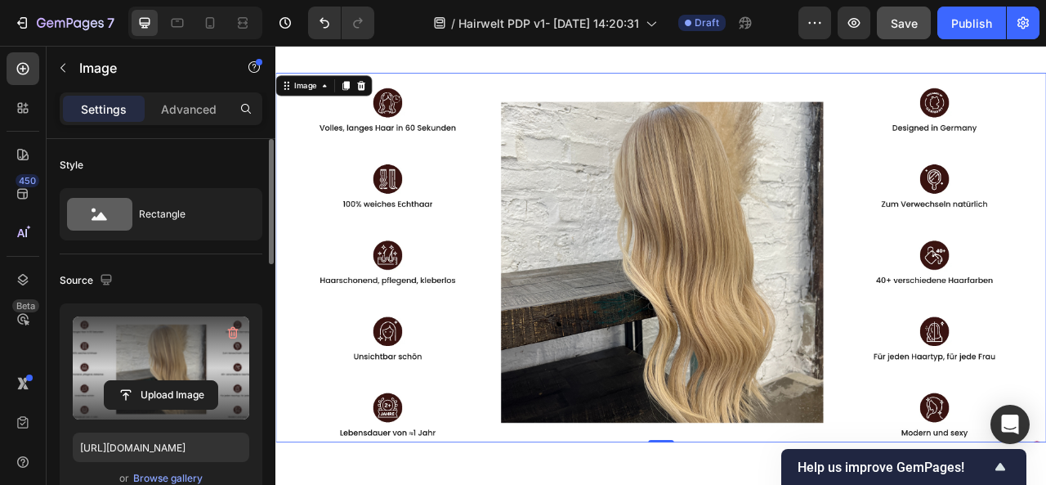
click at [234, 65] on div "Image" at bounding box center [161, 69] width 229 height 47
click at [320, 24] on icon "Undo/Redo" at bounding box center [324, 23] width 16 height 16
click at [325, 21] on icon "Undo/Redo" at bounding box center [324, 23] width 16 height 16
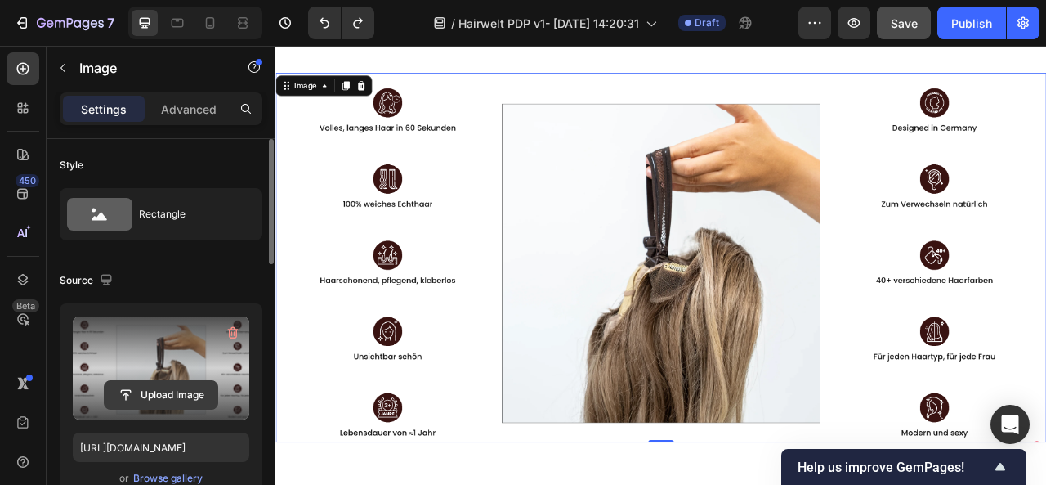
click at [155, 401] on input "file" at bounding box center [161, 395] width 113 height 28
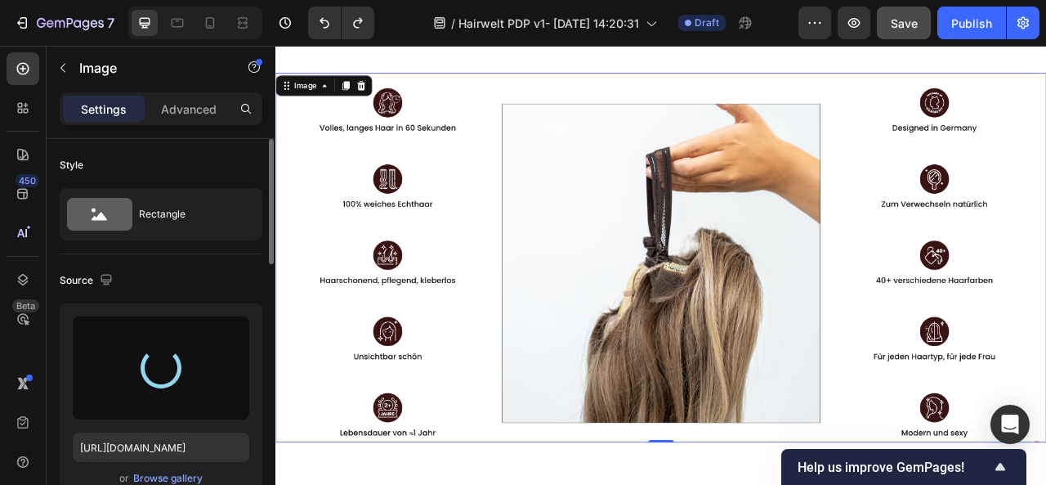
type input "[URL][DOMAIN_NAME]"
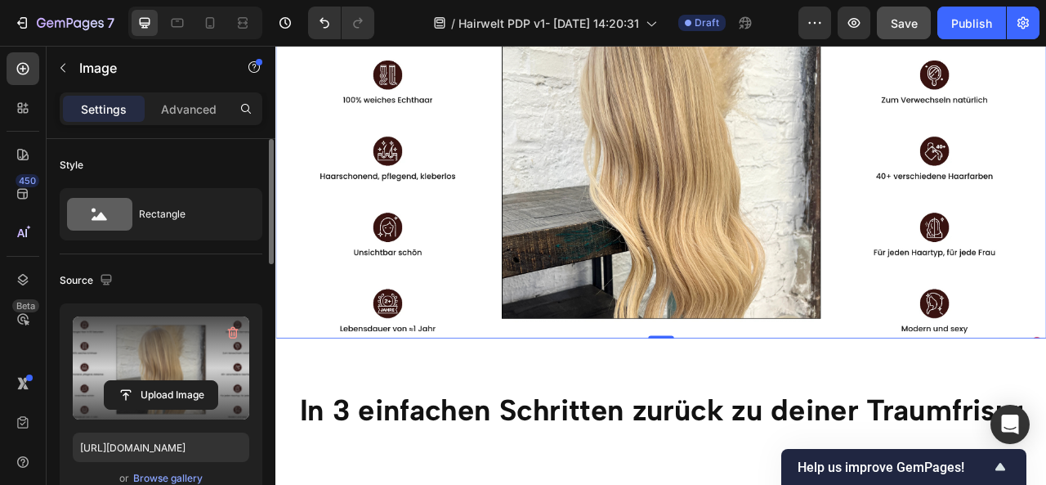
scroll to position [3131, 0]
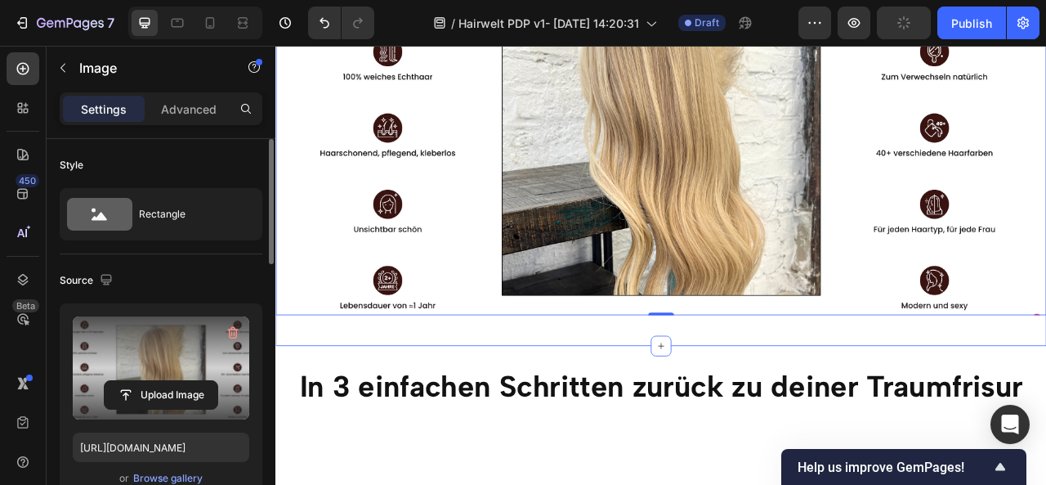
click at [699, 405] on div "Image 0 Row Section 7" at bounding box center [765, 159] width 981 height 535
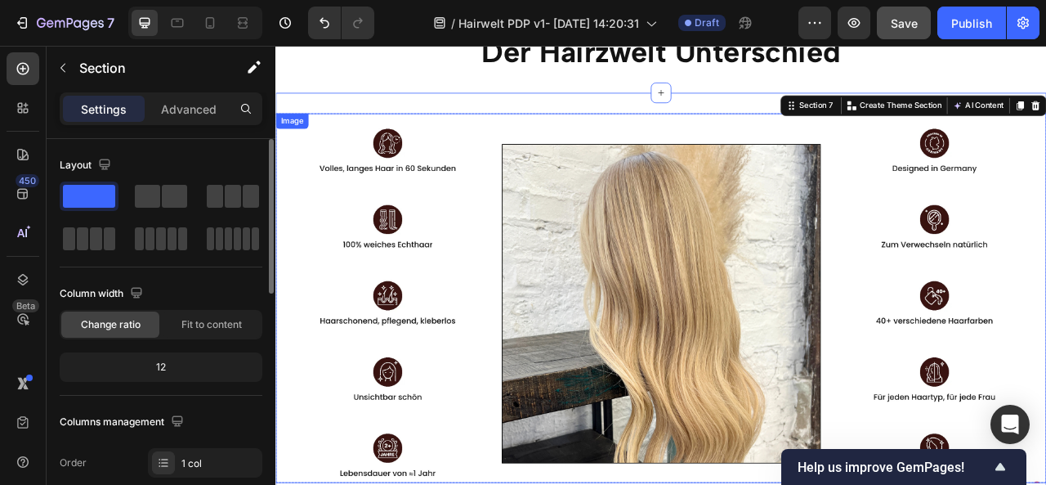
scroll to position [2916, 0]
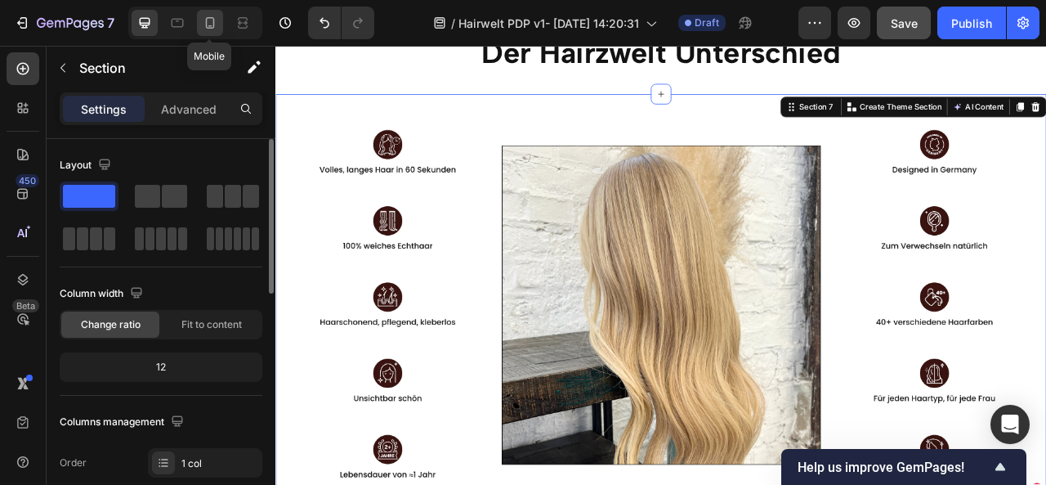
click at [208, 30] on icon at bounding box center [210, 23] width 16 height 16
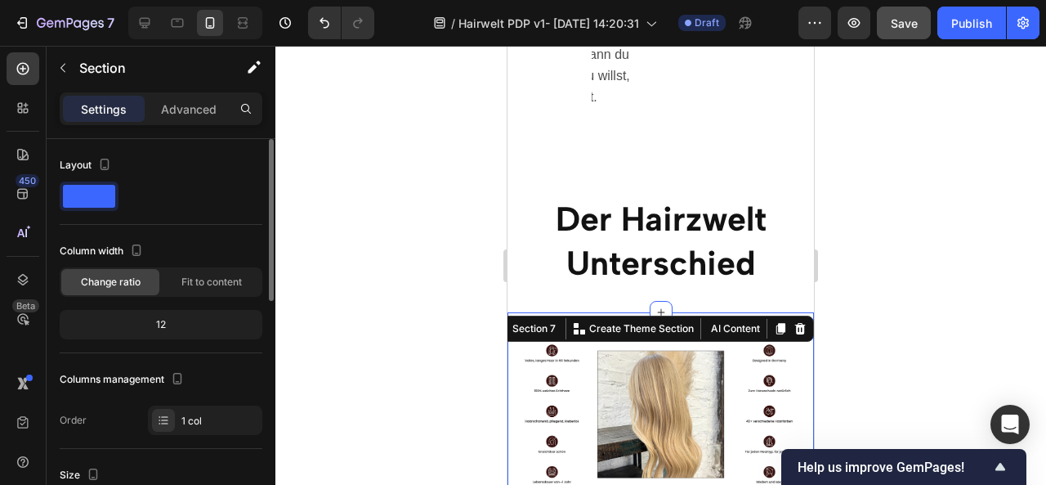
scroll to position [2920, 0]
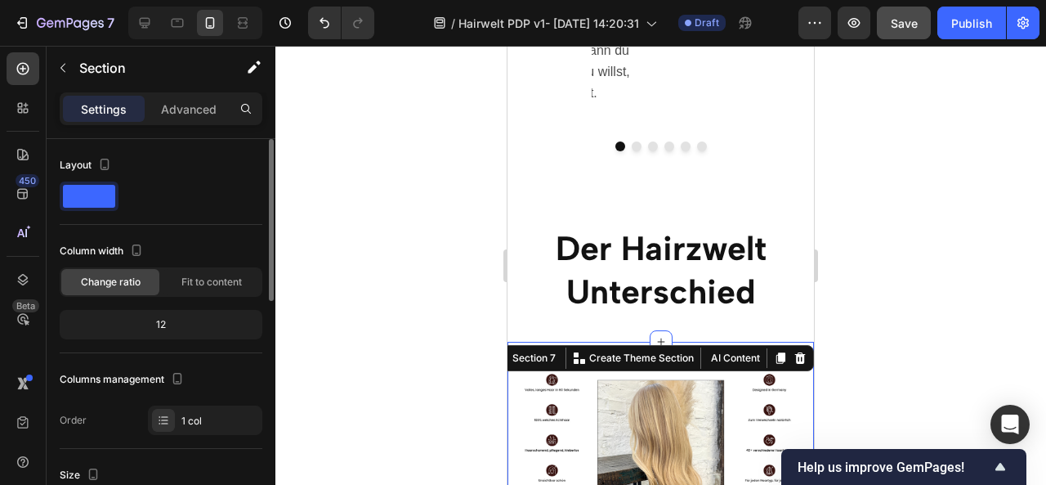
click at [860, 290] on div at bounding box center [660, 265] width 771 height 439
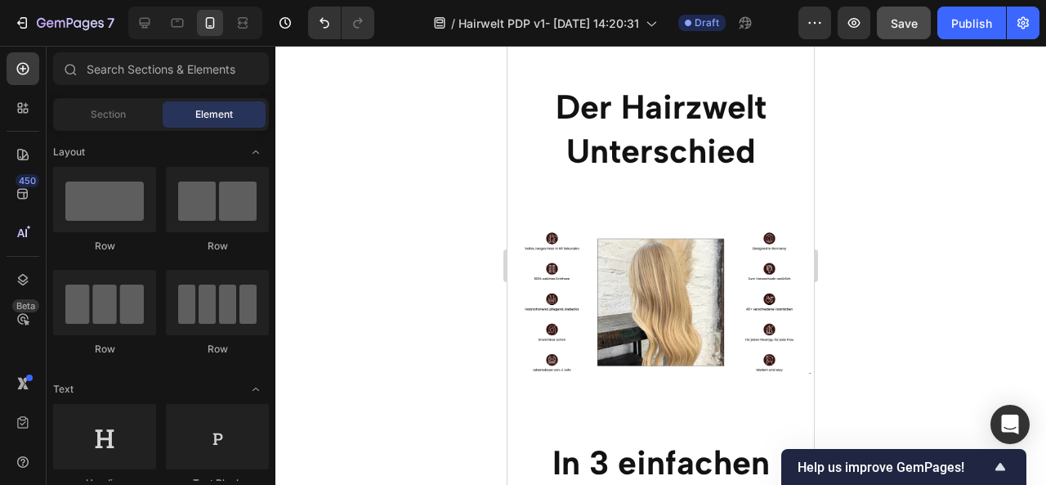
scroll to position [3073, 0]
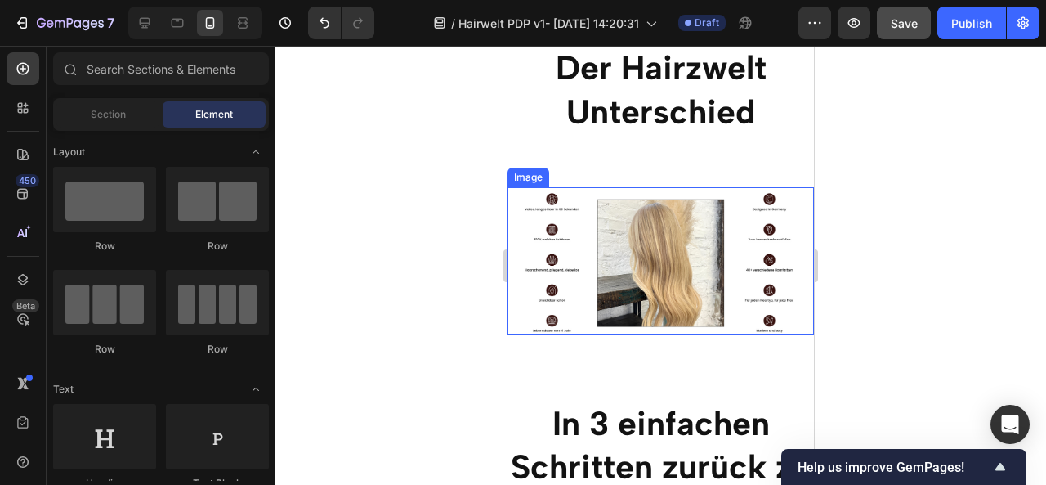
click at [737, 233] on img at bounding box center [660, 260] width 306 height 147
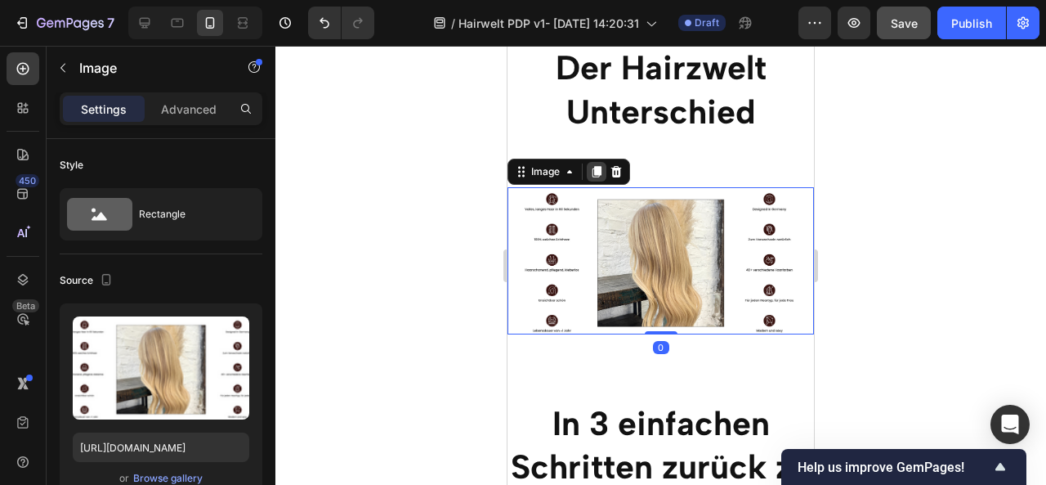
click at [592, 169] on icon at bounding box center [596, 171] width 9 height 11
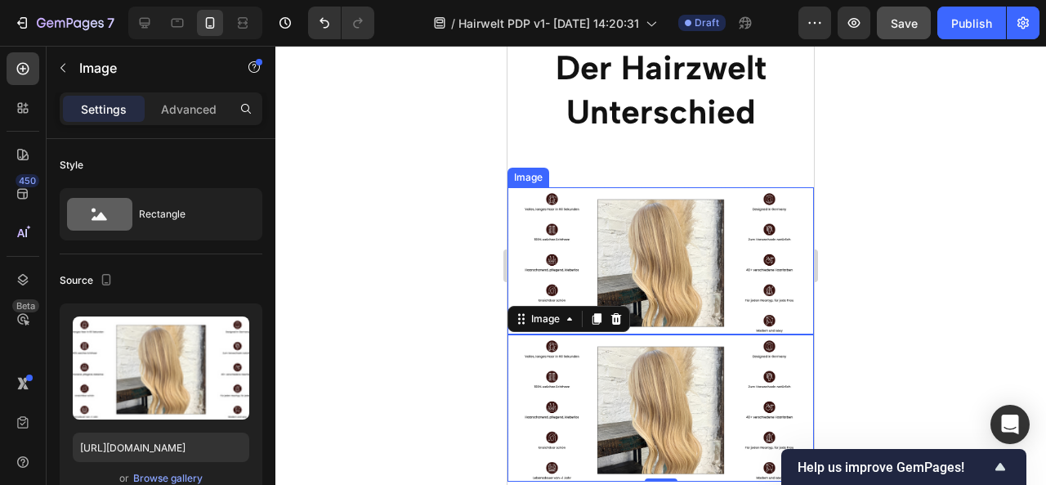
click at [596, 261] on img at bounding box center [660, 260] width 306 height 147
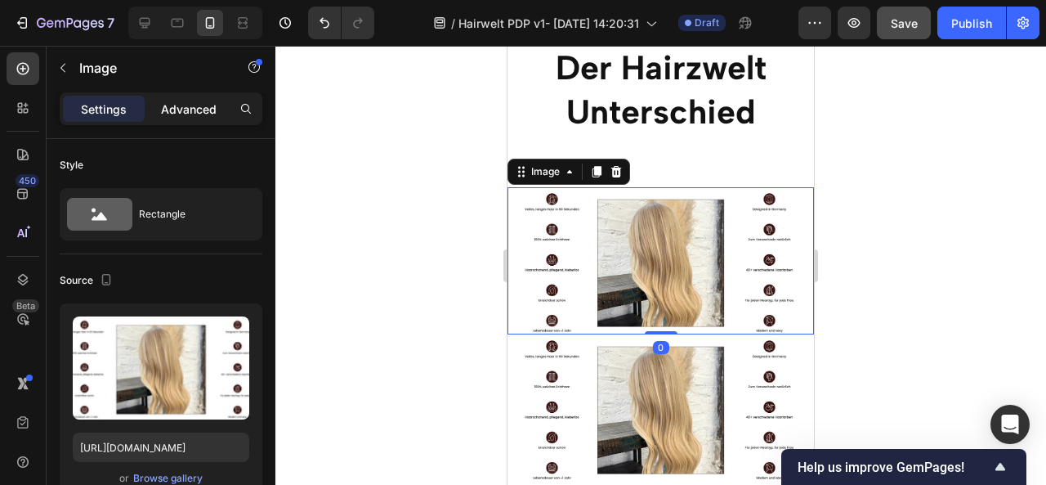
click at [190, 114] on p "Advanced" at bounding box center [189, 109] width 56 height 17
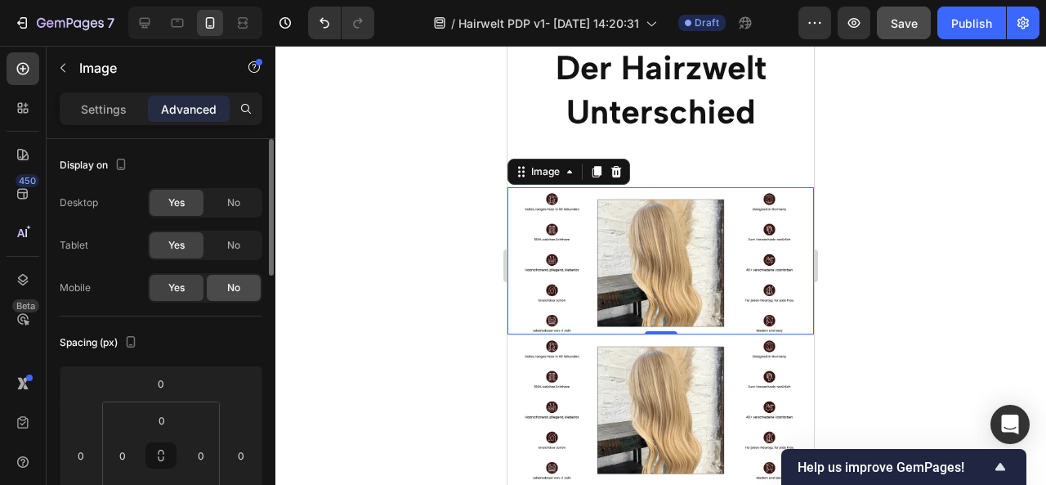
click at [240, 290] on div "No" at bounding box center [234, 288] width 54 height 26
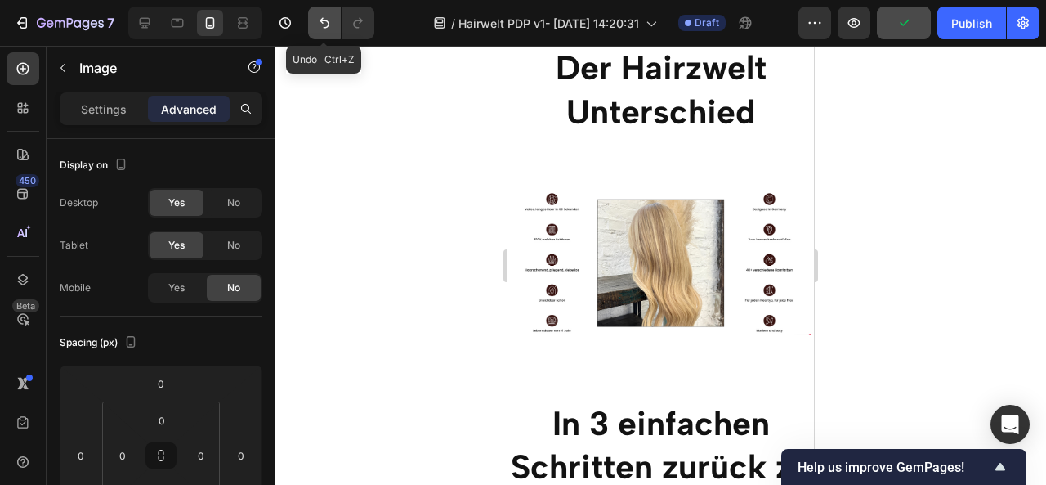
click at [326, 24] on icon "Undo/Redo" at bounding box center [324, 23] width 16 height 16
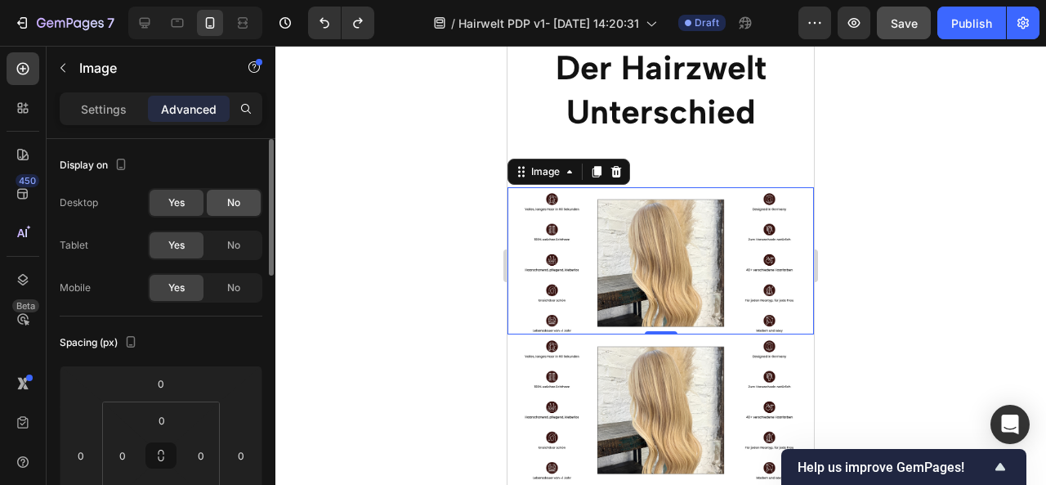
click at [227, 195] on span "No" at bounding box center [233, 202] width 13 height 15
click at [232, 250] on span "No" at bounding box center [233, 245] width 13 height 15
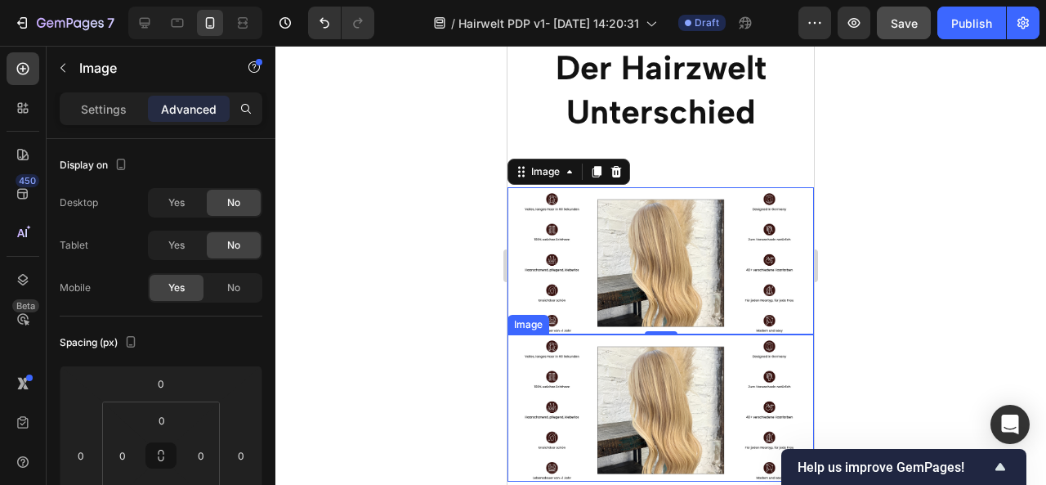
click at [570, 374] on img at bounding box center [660, 407] width 306 height 147
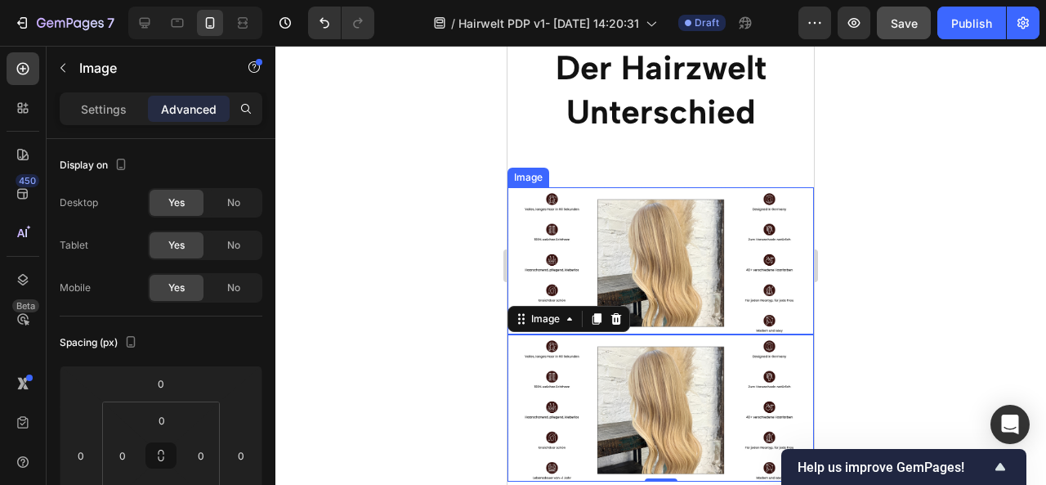
click at [541, 260] on img at bounding box center [660, 260] width 306 height 147
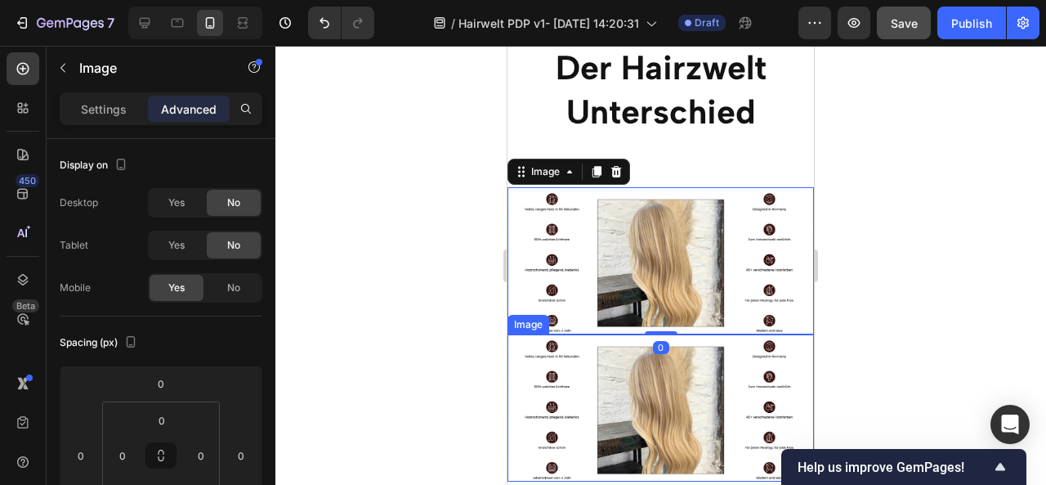
click at [570, 393] on img at bounding box center [660, 407] width 306 height 147
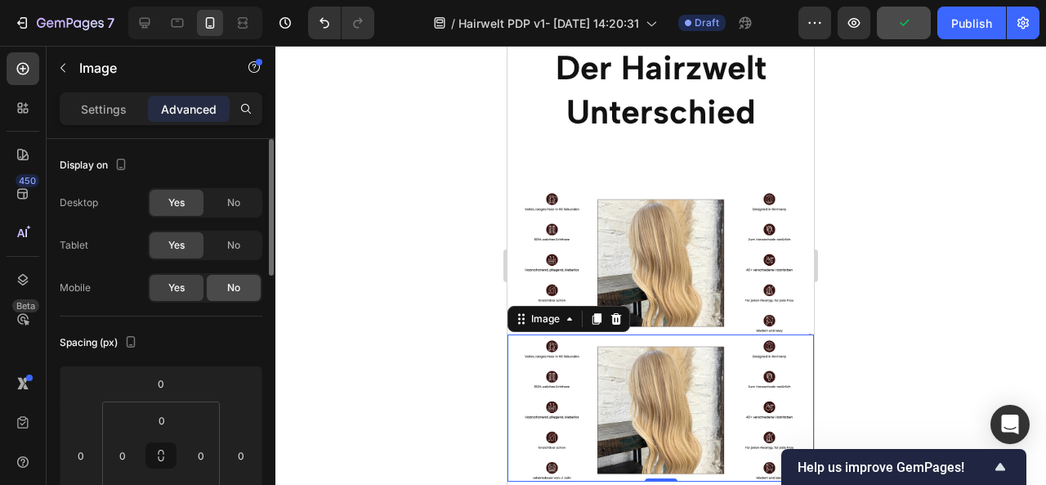
click at [239, 288] on span "No" at bounding box center [233, 287] width 13 height 15
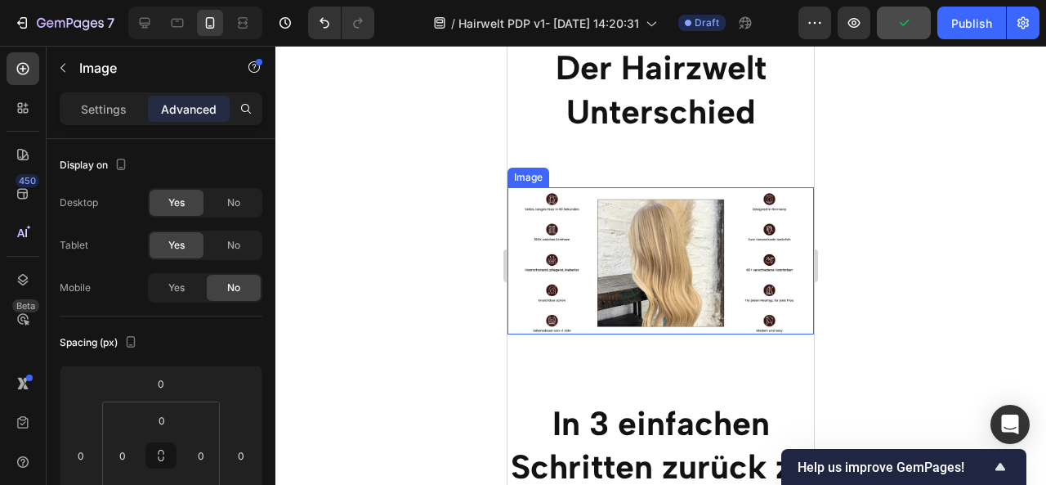
click at [573, 285] on img at bounding box center [660, 260] width 306 height 147
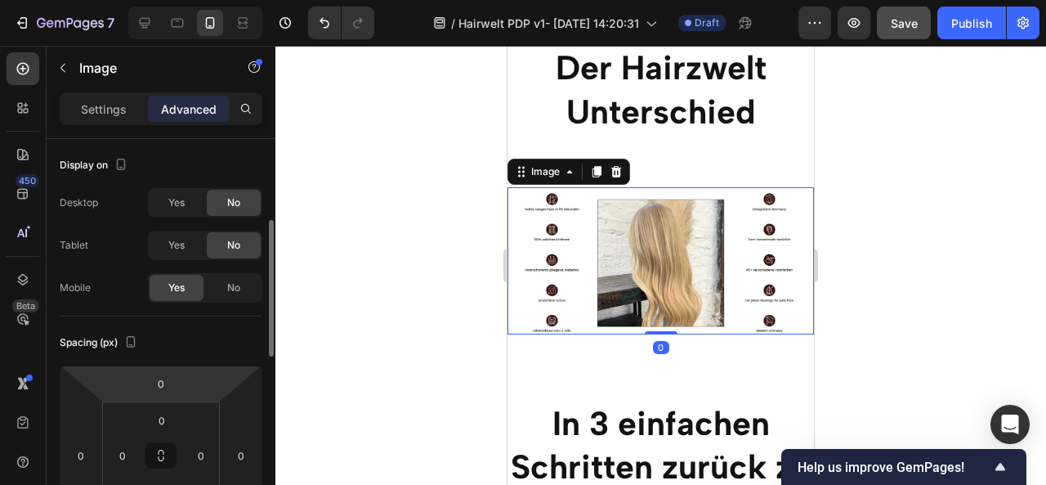
scroll to position [62, 0]
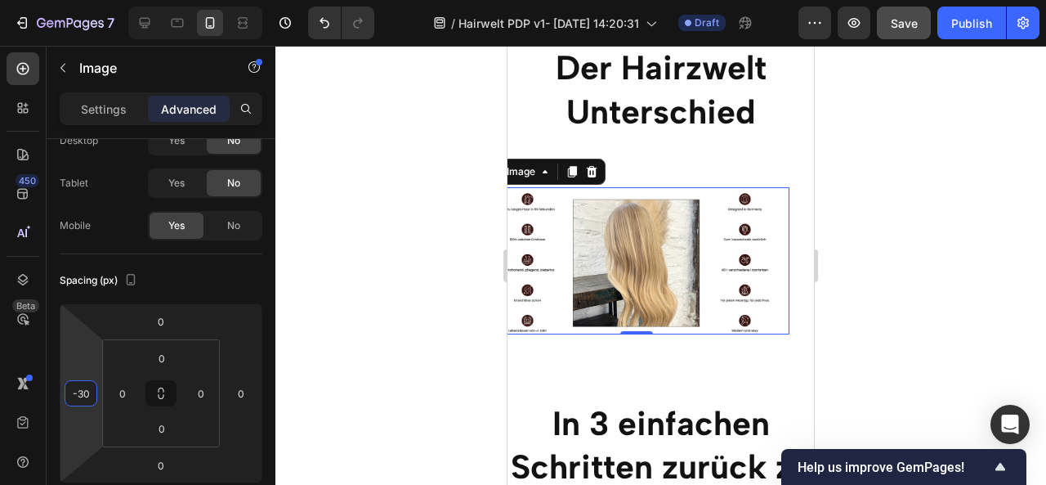
drag, startPoint x: 83, startPoint y: 364, endPoint x: 81, endPoint y: 376, distance: 12.5
click at [81, 0] on html "7 / Hairwelt PDP v1- [DATE] 14:20:31 Draft Preview Save Publish 450 Beta Sectio…" at bounding box center [523, 0] width 1046 height 0
click at [330, 27] on icon "Undo/Redo" at bounding box center [324, 23] width 16 height 16
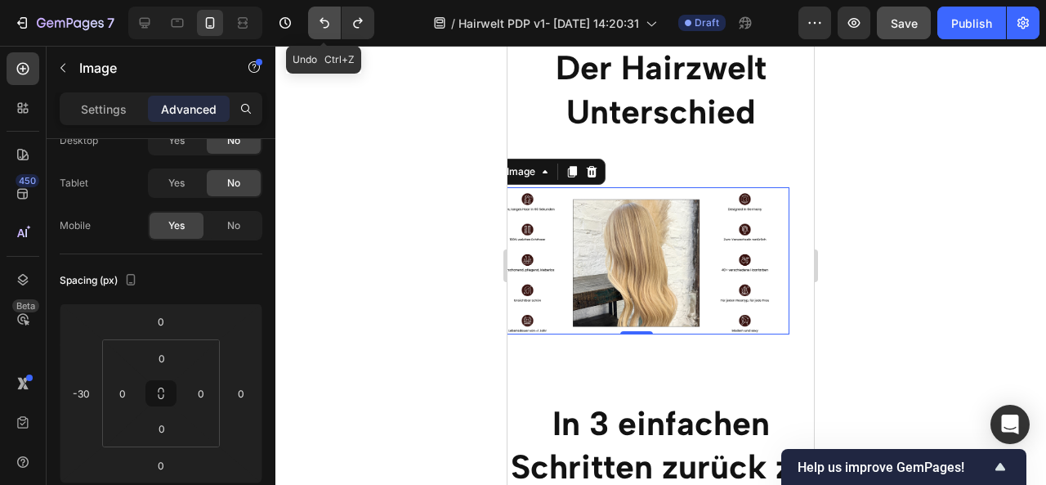
click at [330, 27] on icon "Undo/Redo" at bounding box center [324, 23] width 16 height 16
type input "0"
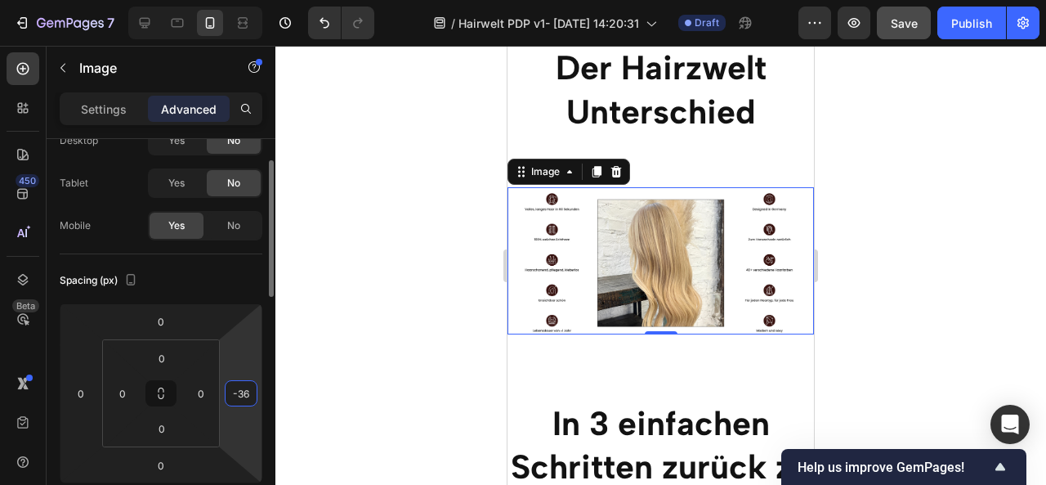
drag, startPoint x: 244, startPoint y: 358, endPoint x: 247, endPoint y: 373, distance: 14.9
click at [247, 0] on html "7 / Hairwelt PDP v1- [DATE] 14:20:31 Draft Preview Save Publish 450 Beta Sectio…" at bounding box center [523, 0] width 1046 height 0
click at [313, 29] on button "Undo/Redo" at bounding box center [324, 23] width 33 height 33
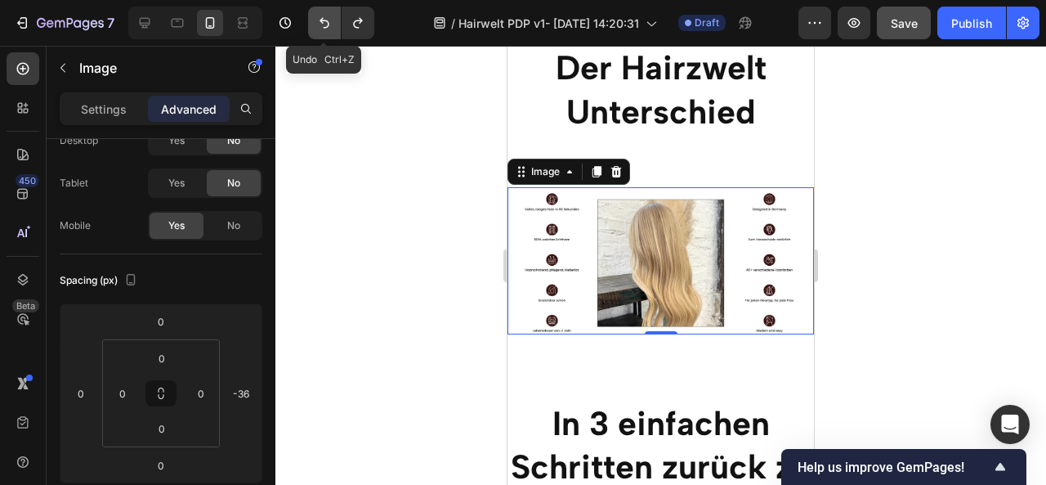
click at [313, 29] on button "Undo/Redo" at bounding box center [324, 23] width 33 height 33
type input "0"
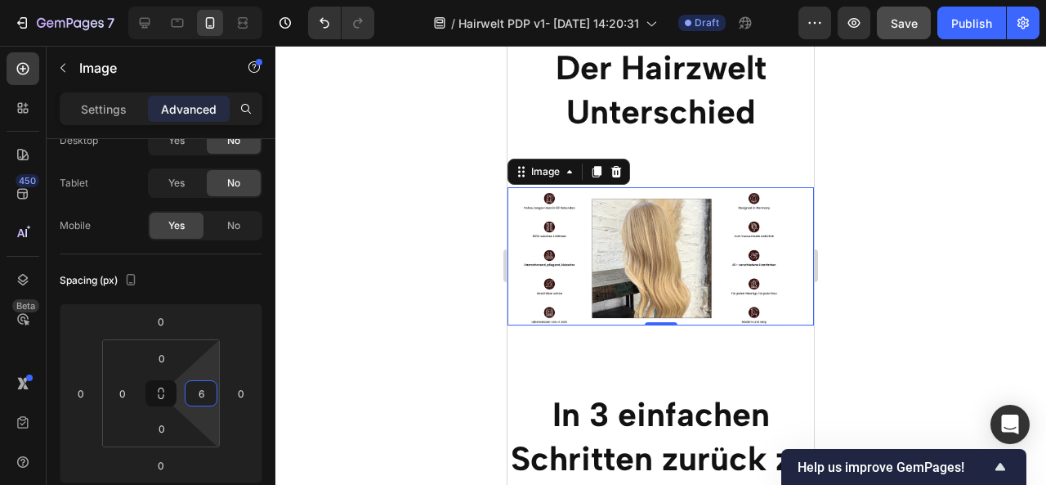
type input "0"
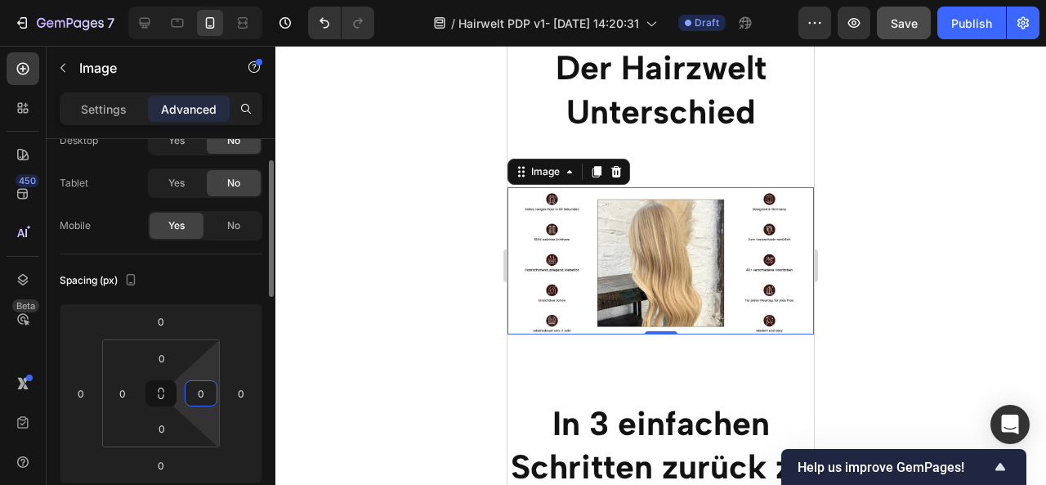
drag, startPoint x: 207, startPoint y: 373, endPoint x: 213, endPoint y: 398, distance: 26.2
click at [213, 0] on html "7 / Hairwelt PDP v1- [DATE] 14:20:31 Draft Preview Save Publish 450 Beta Sectio…" at bounding box center [523, 0] width 1046 height 0
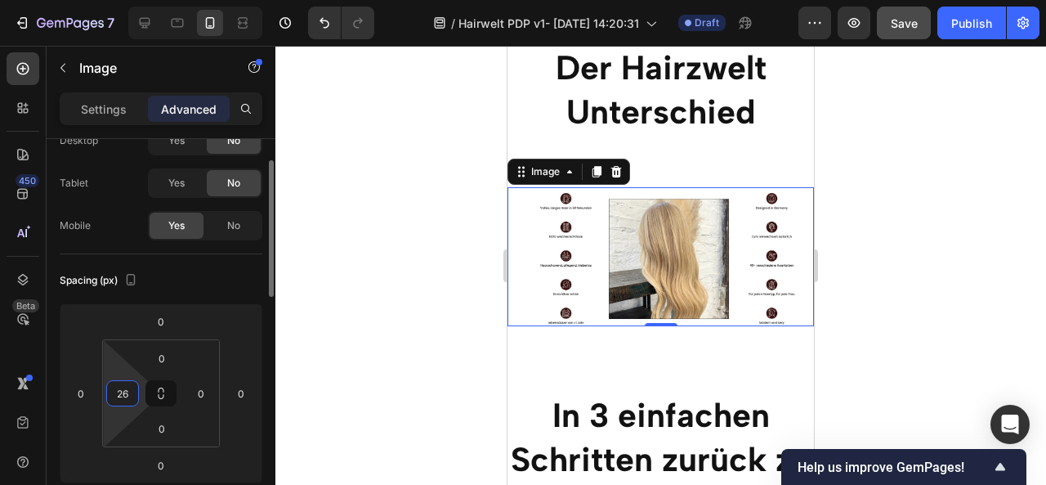
drag, startPoint x: 113, startPoint y: 373, endPoint x: 124, endPoint y: 361, distance: 16.2
click at [124, 0] on html "7 / Hairwelt PDP v1- [DATE] 14:20:31 Draft Preview Save Publish 450 Beta Sectio…" at bounding box center [523, 0] width 1046 height 0
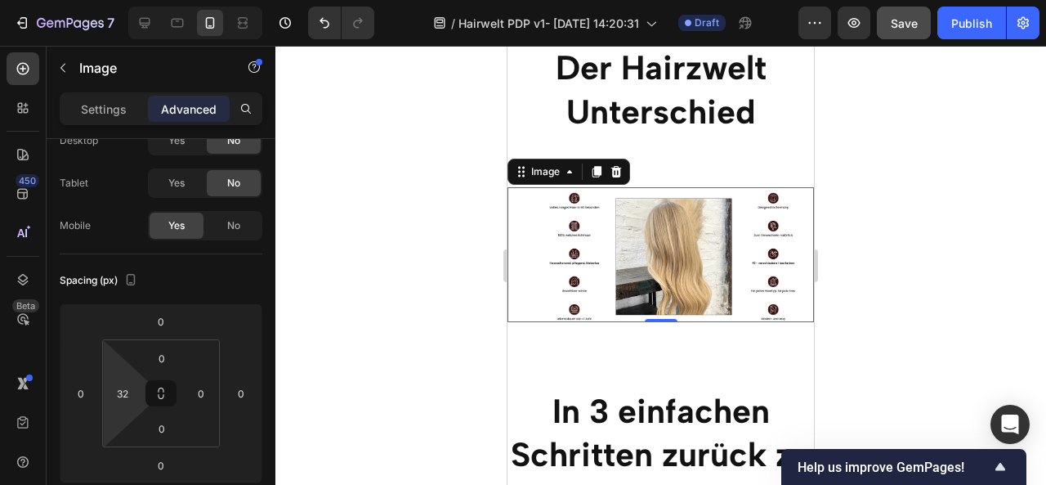
type input "0"
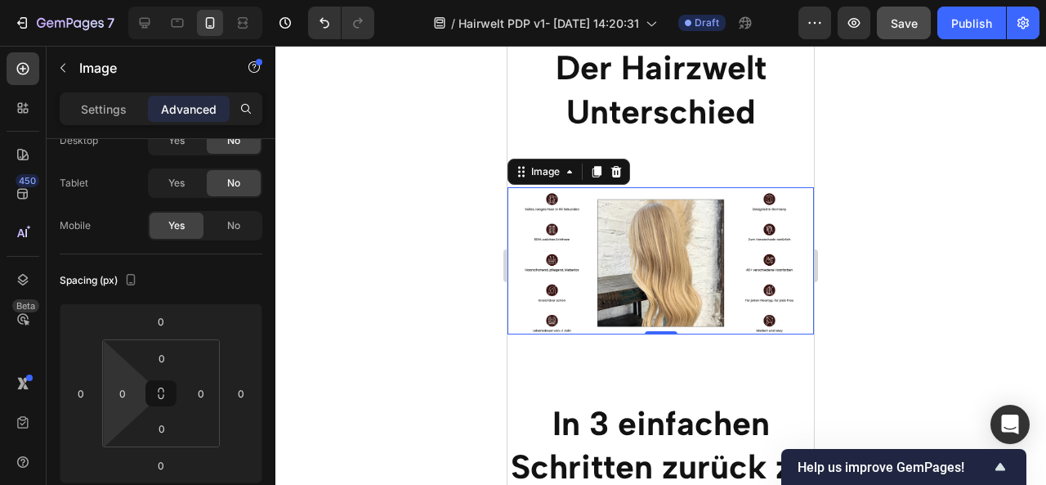
drag, startPoint x: 123, startPoint y: 372, endPoint x: 122, endPoint y: 409, distance: 37.6
click at [122, 0] on html "7 / Hairwelt PDP v1- [DATE] 14:20:31 Draft Preview Save Publish 450 Beta Sectio…" at bounding box center [523, 0] width 1046 height 0
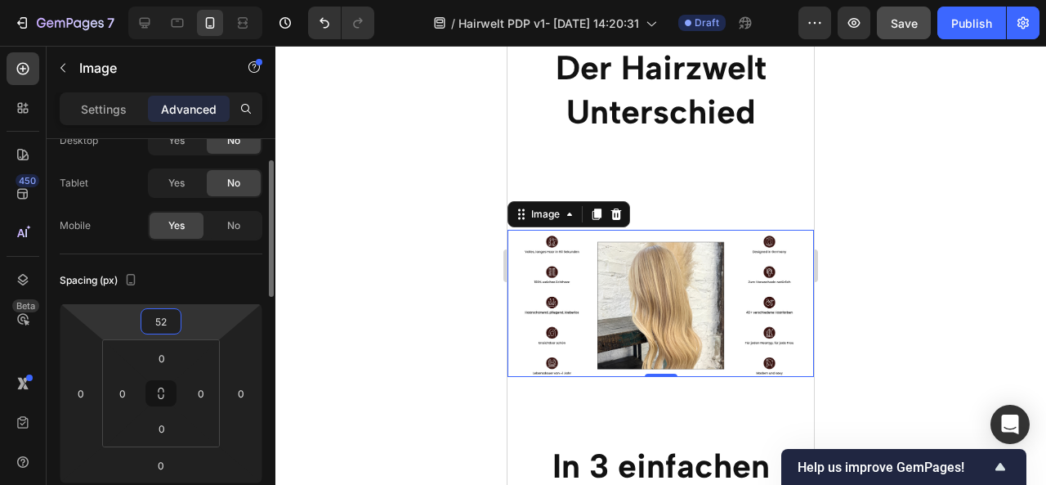
drag, startPoint x: 197, startPoint y: 312, endPoint x: 202, endPoint y: 292, distance: 21.0
click at [202, 0] on html "7 / Hairwelt PDP v1- [DATE] 14:20:31 Draft Preview Save Publish 450 Beta Sectio…" at bounding box center [523, 0] width 1046 height 0
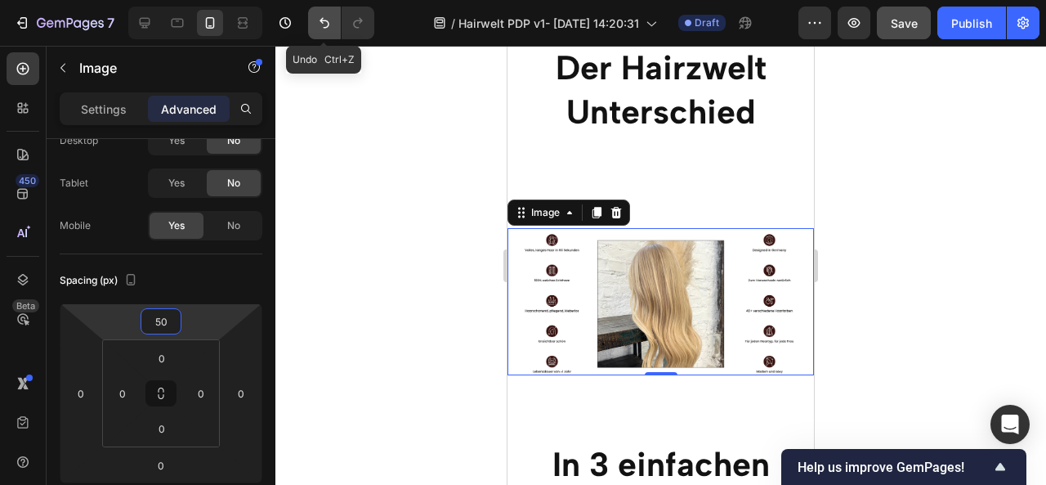
click at [312, 34] on button "Undo/Redo" at bounding box center [324, 23] width 33 height 33
click at [325, 21] on icon "Undo/Redo" at bounding box center [324, 23] width 16 height 16
type input "0"
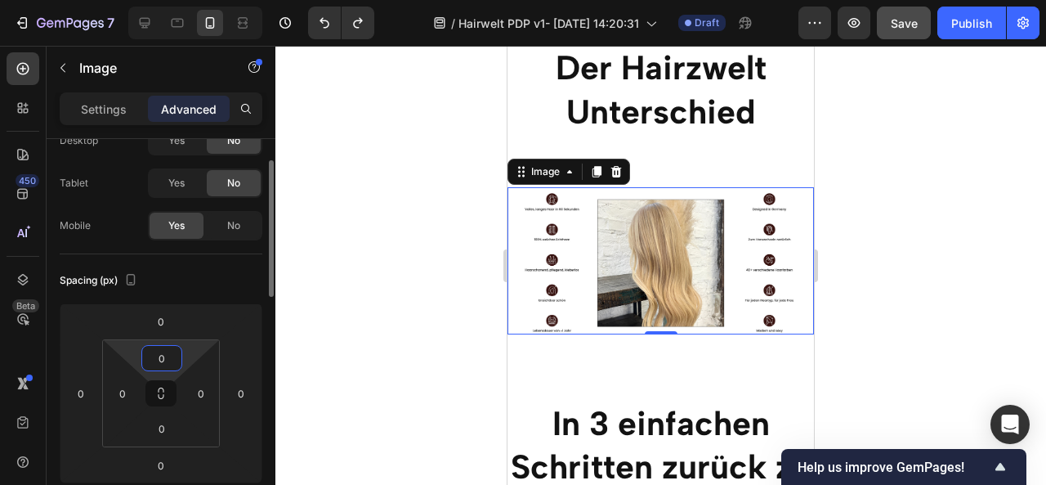
click at [177, 355] on input "0" at bounding box center [161, 358] width 33 height 25
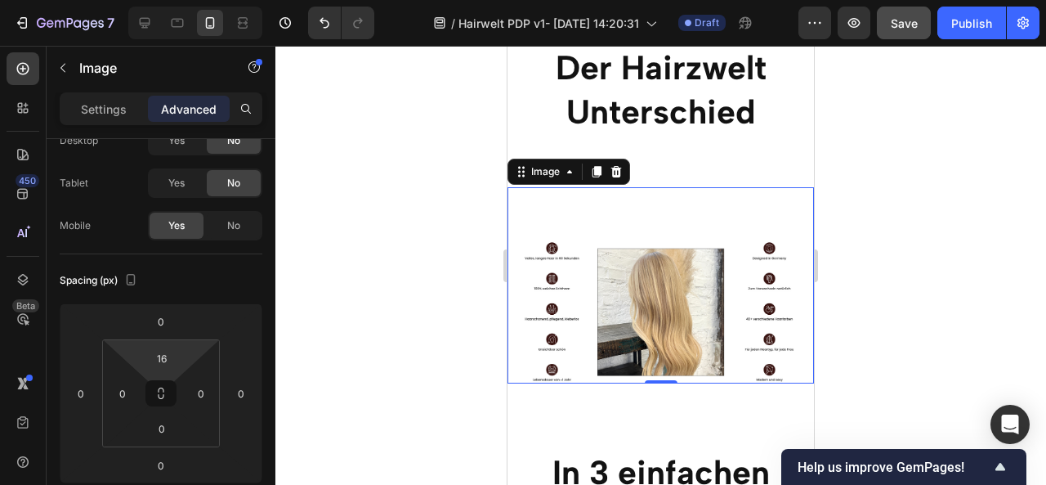
type input "0"
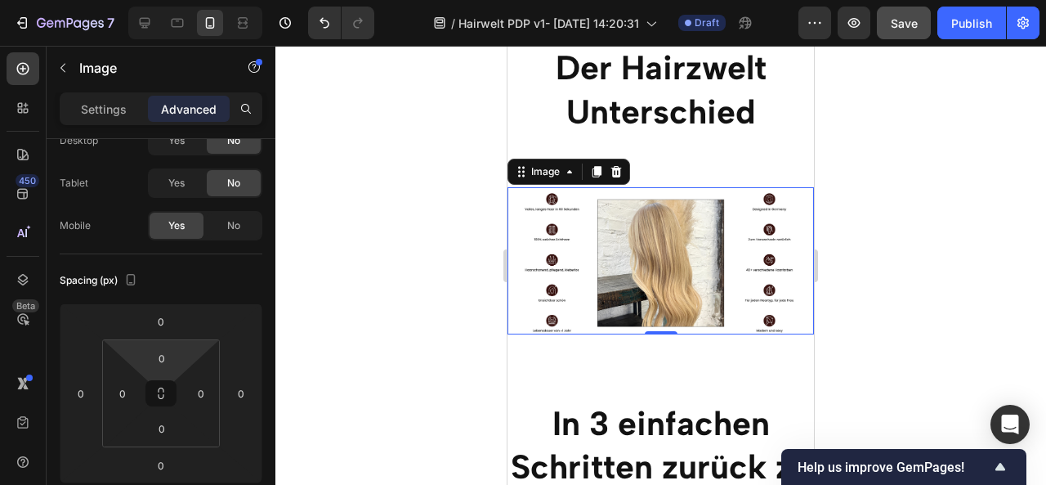
drag, startPoint x: 191, startPoint y: 346, endPoint x: 186, endPoint y: 355, distance: 11.0
click at [186, 0] on html "7 / Hairwelt PDP v1- [DATE] 14:20:31 Draft Preview Save Publish 450 Beta Sectio…" at bounding box center [523, 0] width 1046 height 0
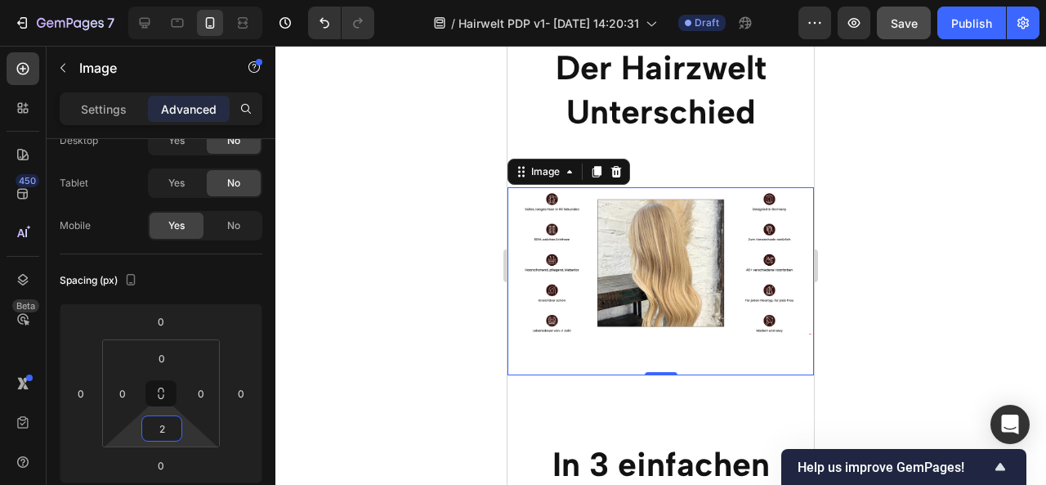
type input "0"
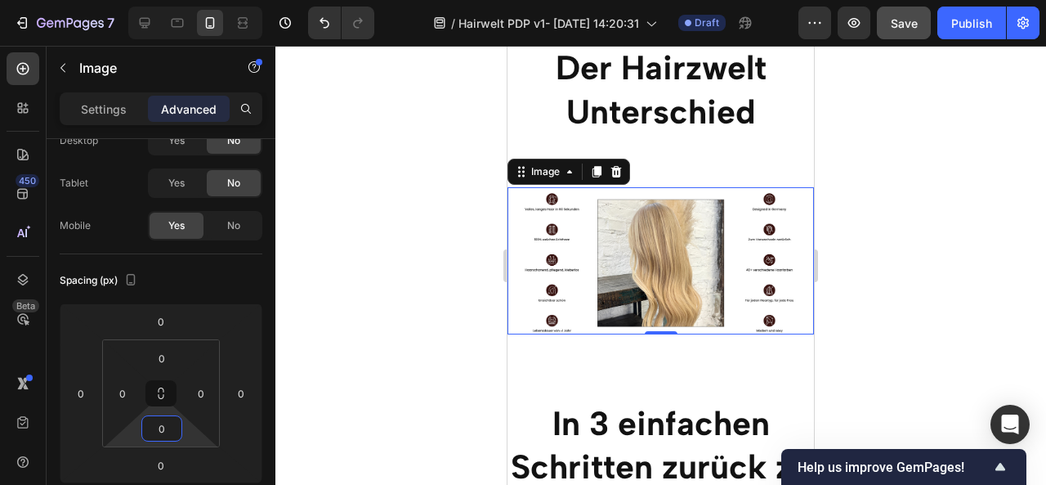
click at [184, 0] on html "7 / Hairwelt PDP v1- [DATE] 14:20:31 Draft Preview Save Publish 450 Beta Sectio…" at bounding box center [523, 0] width 1046 height 0
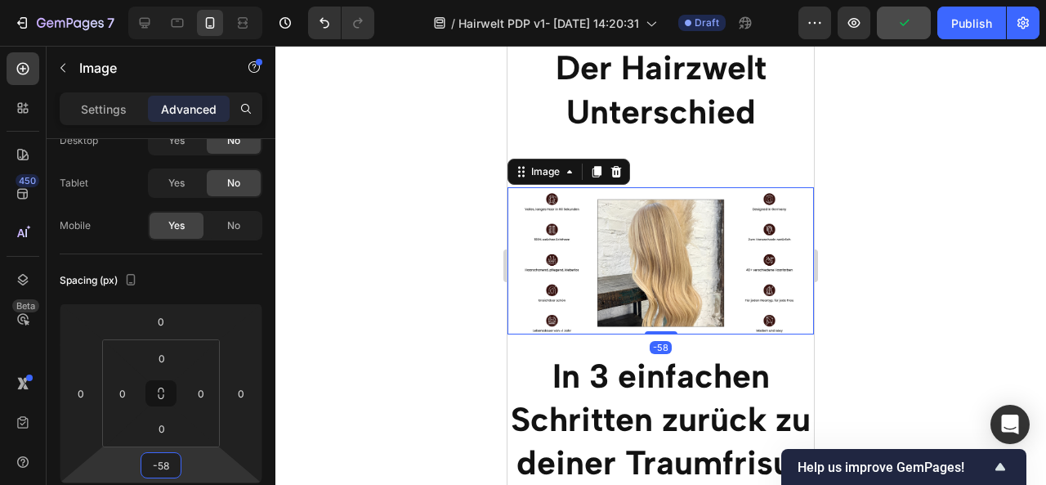
drag, startPoint x: 191, startPoint y: 455, endPoint x: 190, endPoint y: 479, distance: 23.7
click at [190, 0] on html "7 / Hairwelt PDP v1- [DATE] 14:20:31 Draft Preview Publish 450 Beta Sections(18…" at bounding box center [523, 0] width 1046 height 0
click at [327, 25] on icon "Undo/Redo" at bounding box center [324, 23] width 16 height 16
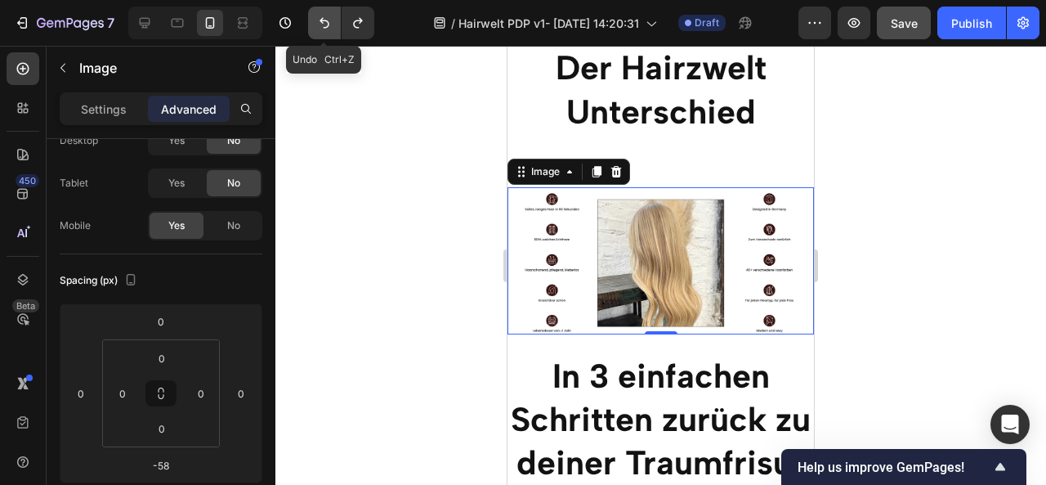
click at [327, 25] on icon "Undo/Redo" at bounding box center [324, 23] width 16 height 16
type input "0"
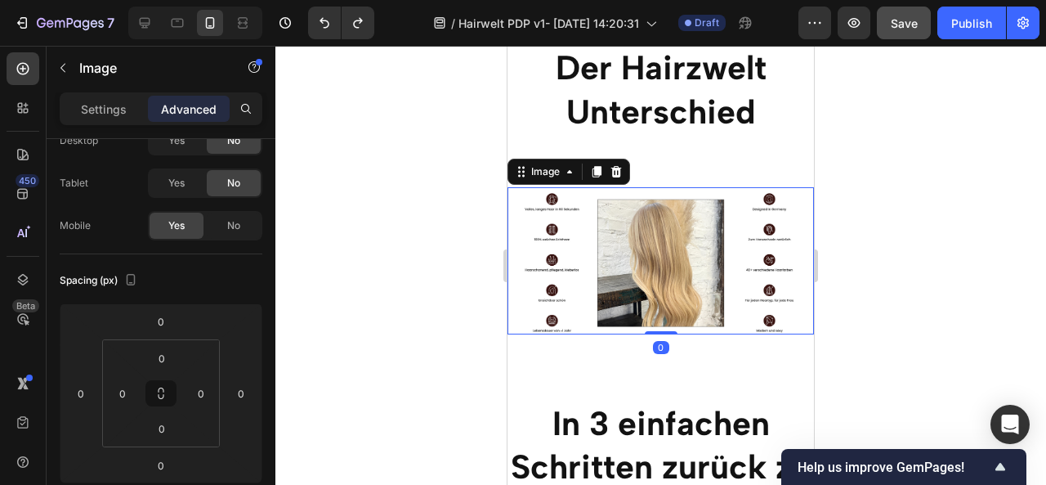
click at [928, 236] on div at bounding box center [660, 265] width 771 height 439
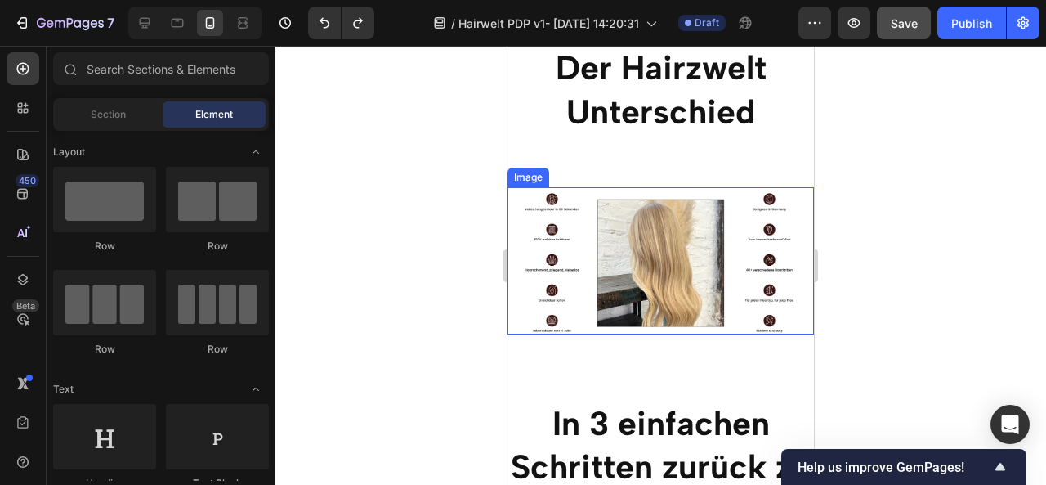
click at [745, 257] on img at bounding box center [660, 260] width 306 height 147
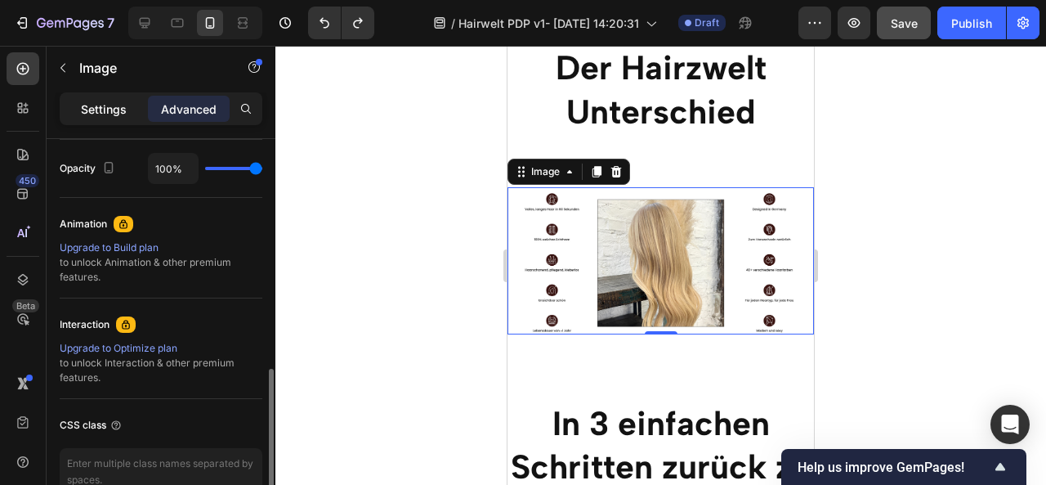
scroll to position [655, 0]
click at [114, 99] on div "Settings" at bounding box center [104, 109] width 82 height 26
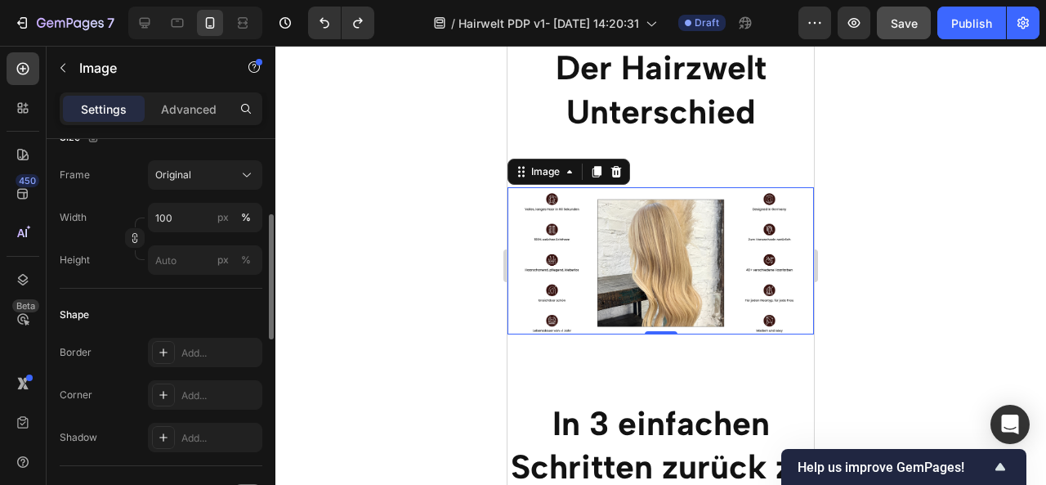
scroll to position [373, 0]
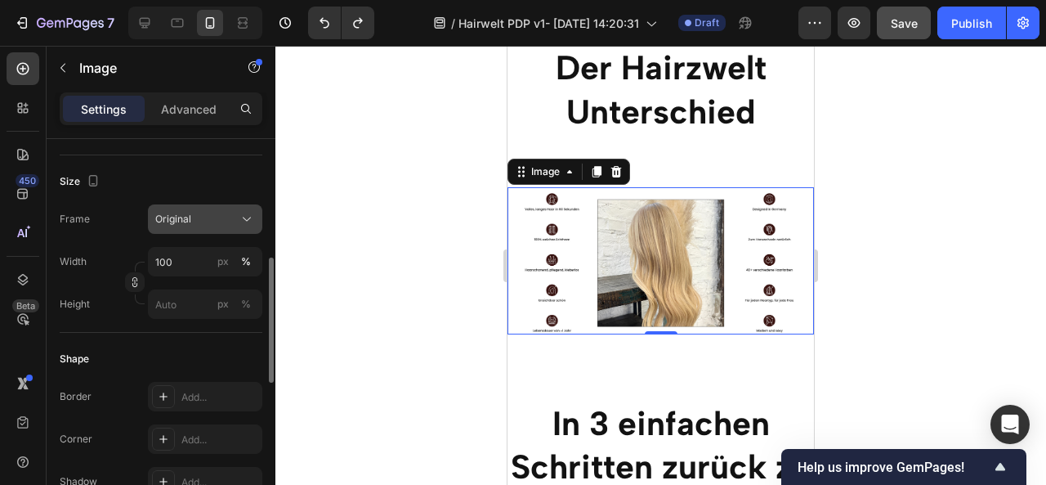
click at [212, 212] on div "Original" at bounding box center [195, 219] width 80 height 15
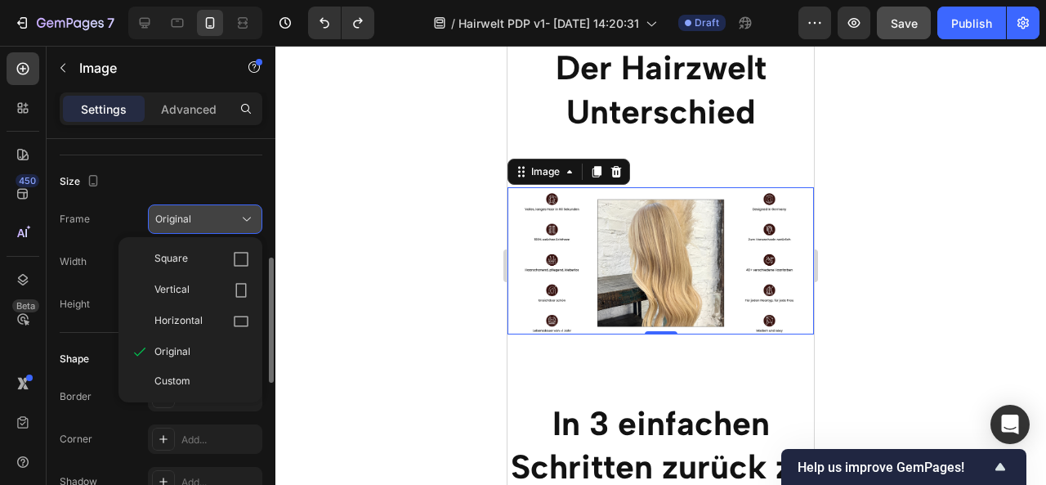
click at [212, 212] on div "Original" at bounding box center [195, 219] width 80 height 15
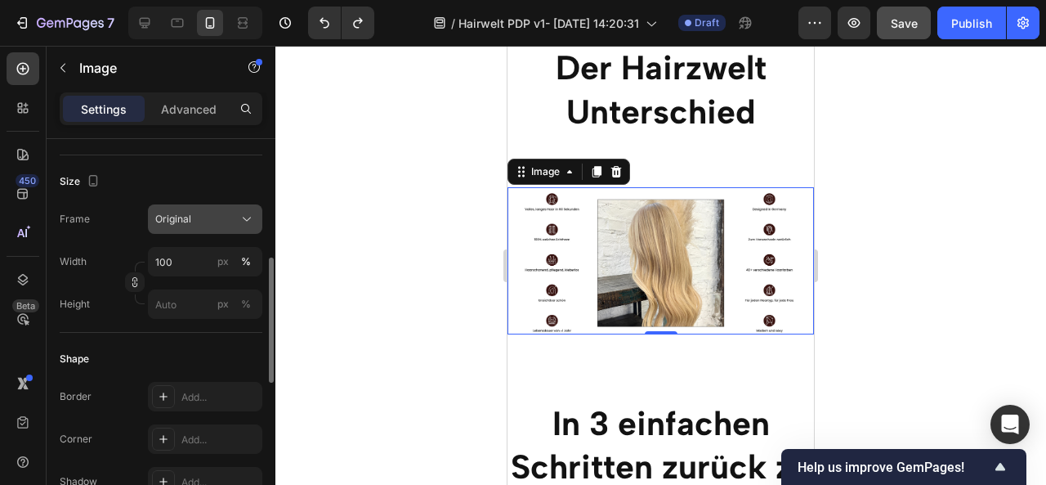
click at [211, 218] on div "Original" at bounding box center [195, 219] width 80 height 15
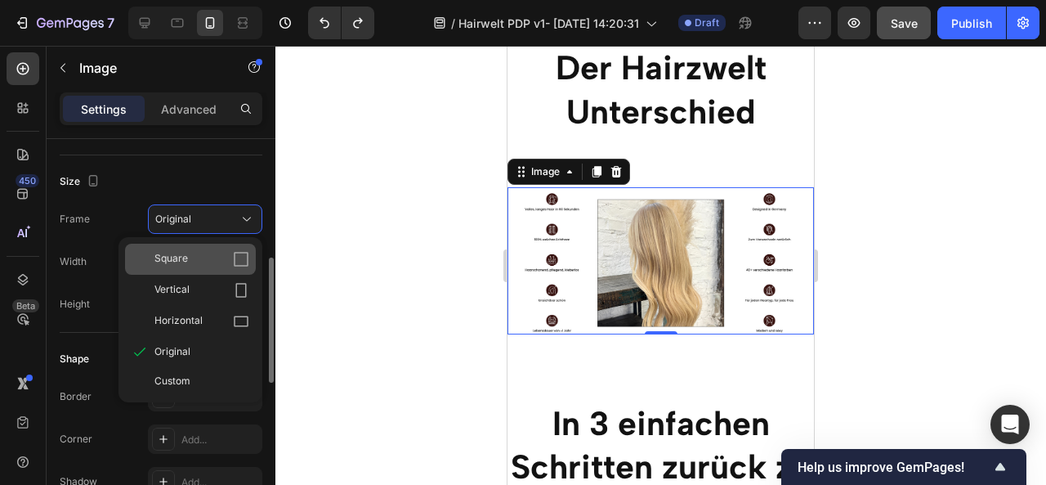
click at [207, 256] on div "Square" at bounding box center [201, 259] width 95 height 16
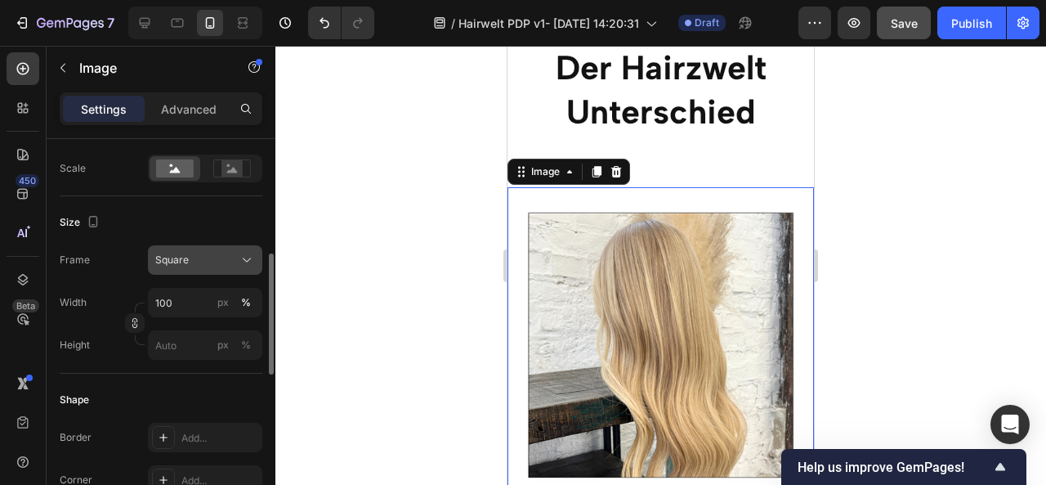
click at [190, 257] on div "Square" at bounding box center [195, 260] width 80 height 15
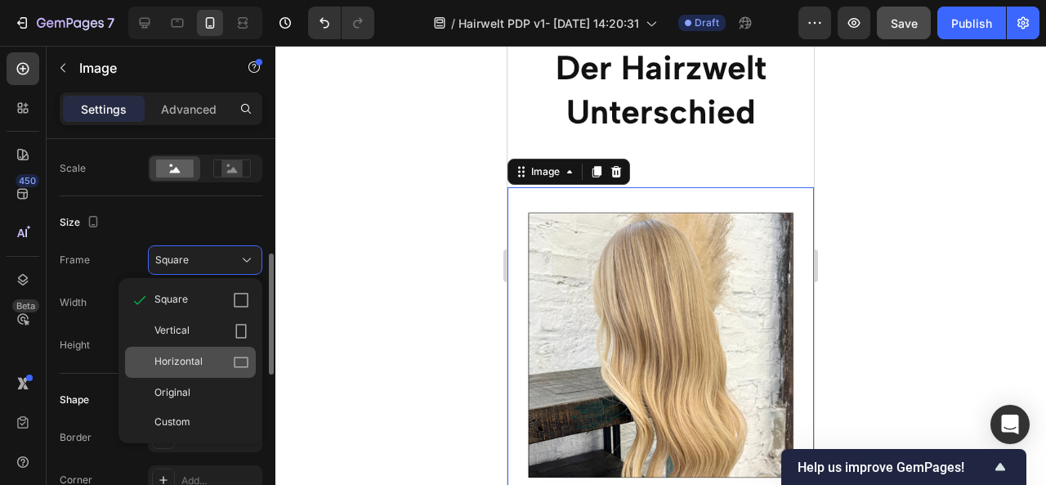
click at [177, 360] on span "Horizontal" at bounding box center [178, 362] width 48 height 16
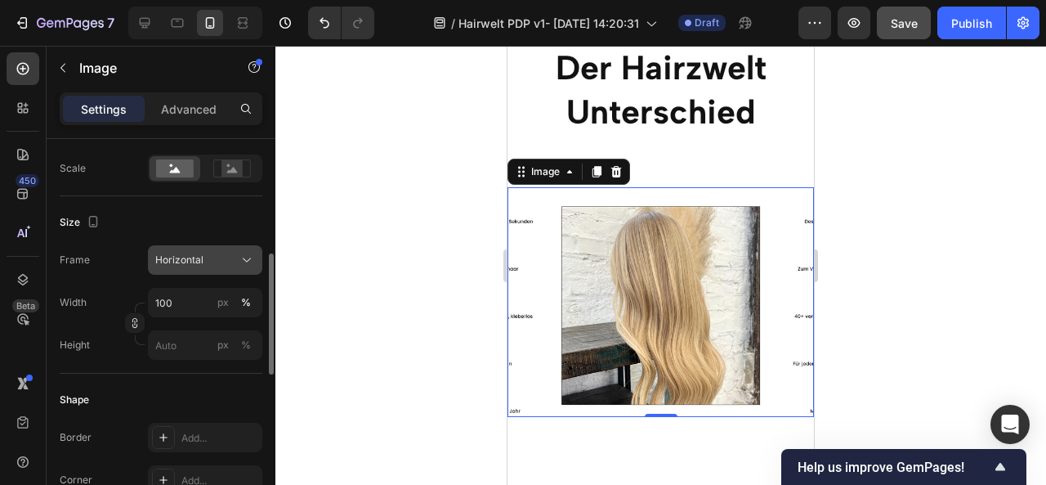
click at [217, 253] on div "Horizontal" at bounding box center [195, 260] width 80 height 15
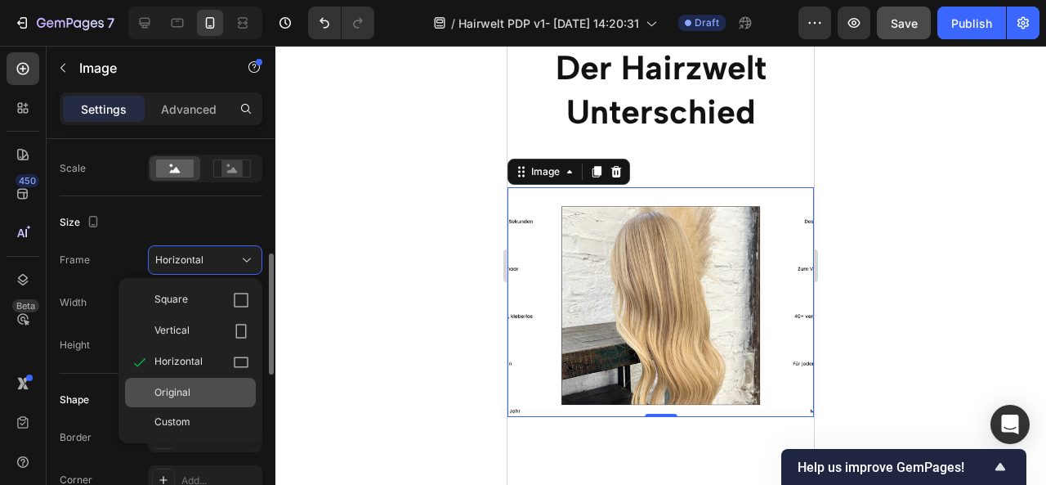
click at [211, 394] on div "Original" at bounding box center [201, 392] width 95 height 15
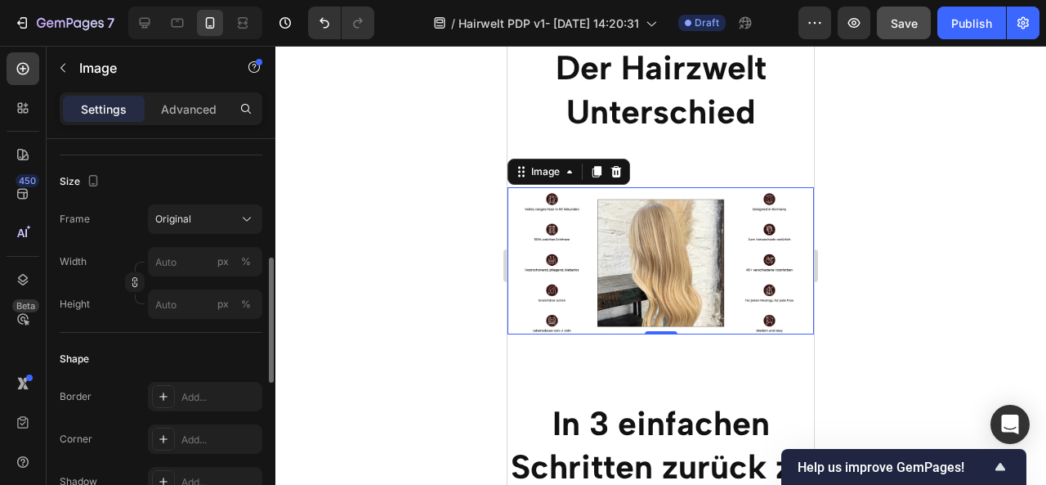
click at [431, 354] on div at bounding box center [660, 265] width 771 height 439
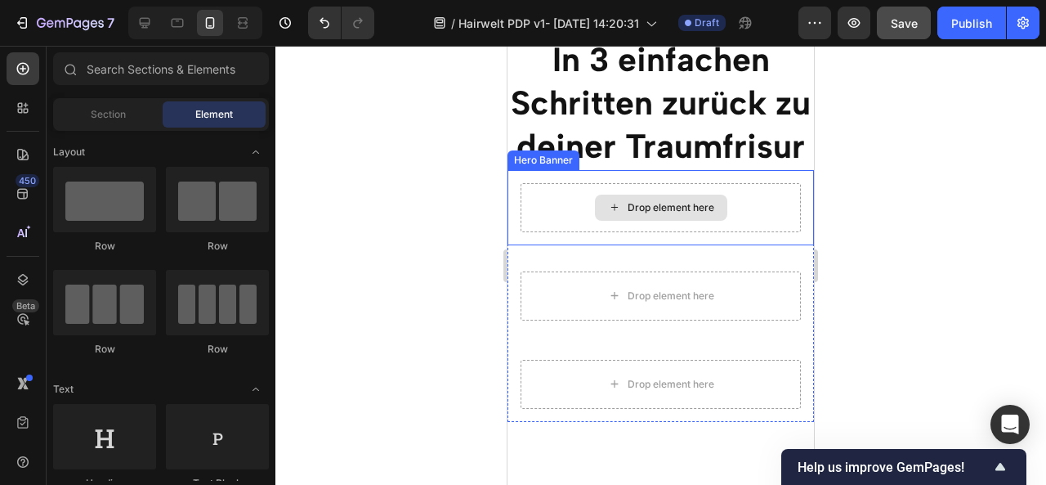
scroll to position [3432, 0]
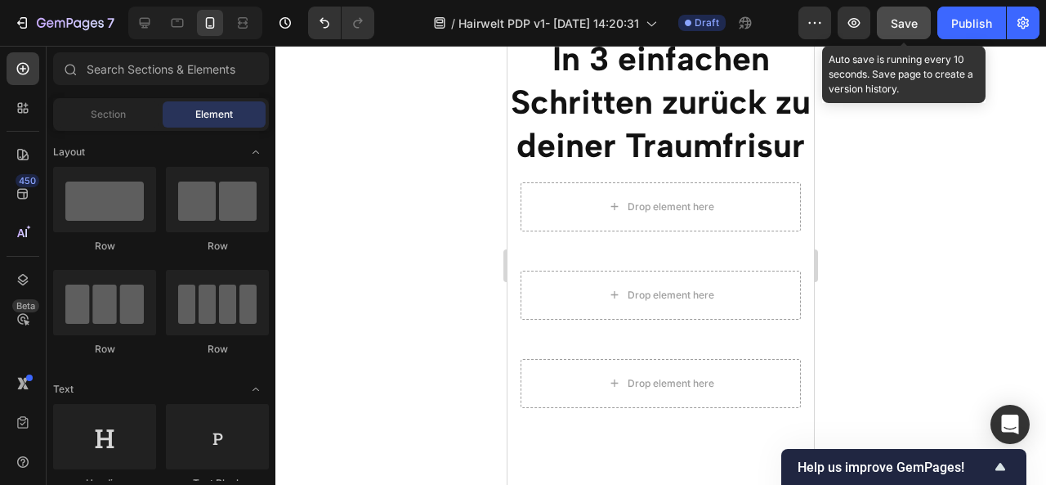
click at [904, 16] on span "Save" at bounding box center [904, 23] width 27 height 14
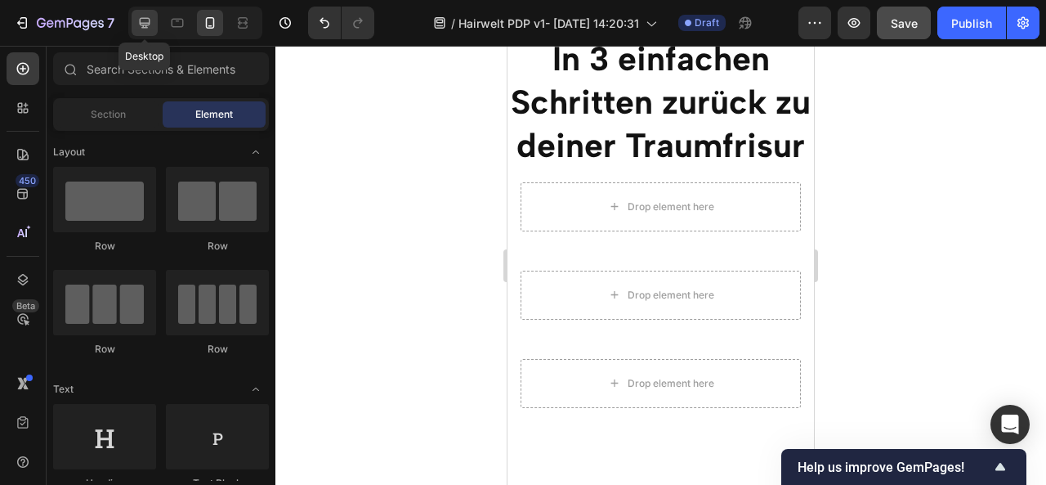
click at [140, 20] on icon at bounding box center [145, 23] width 11 height 11
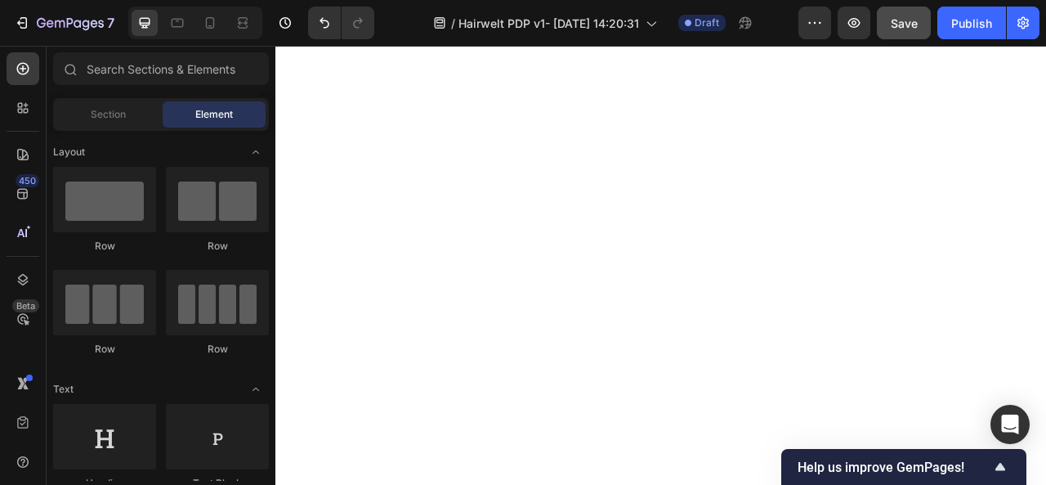
scroll to position [2217, 0]
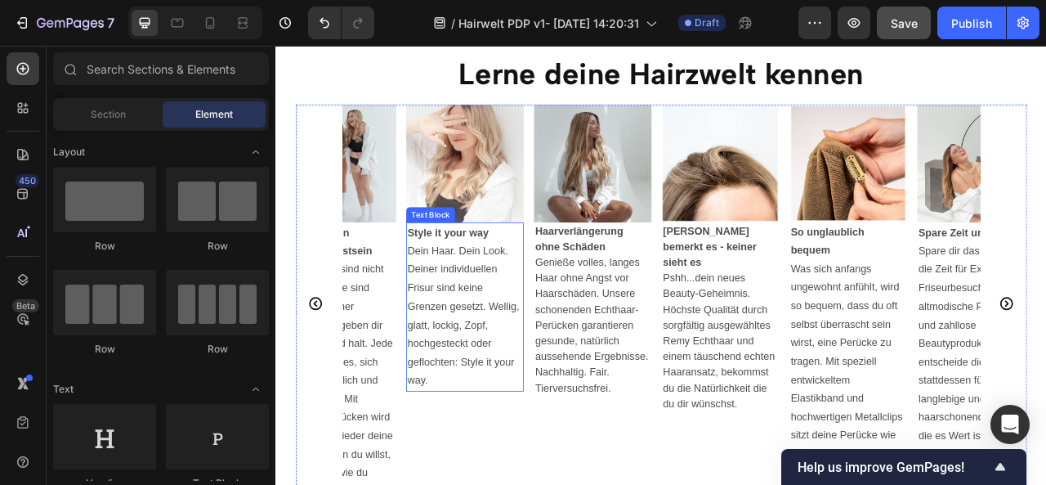
click at [521, 308] on p "Dein Haar. Dein Look. Deiner individuellen Frisur sind keine Grenzen gesetzt. W…" at bounding box center [515, 389] width 146 height 188
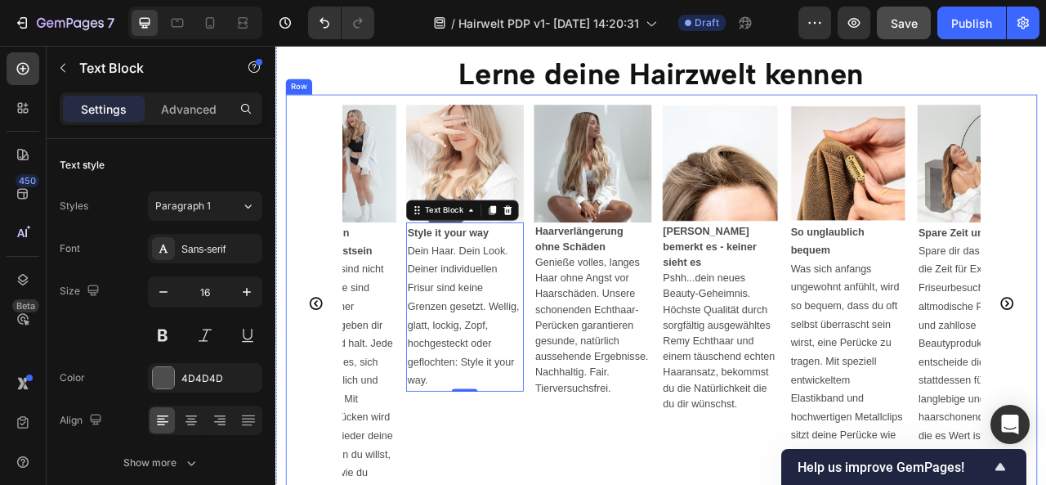
click at [302, 98] on div "Row" at bounding box center [304, 98] width 27 height 15
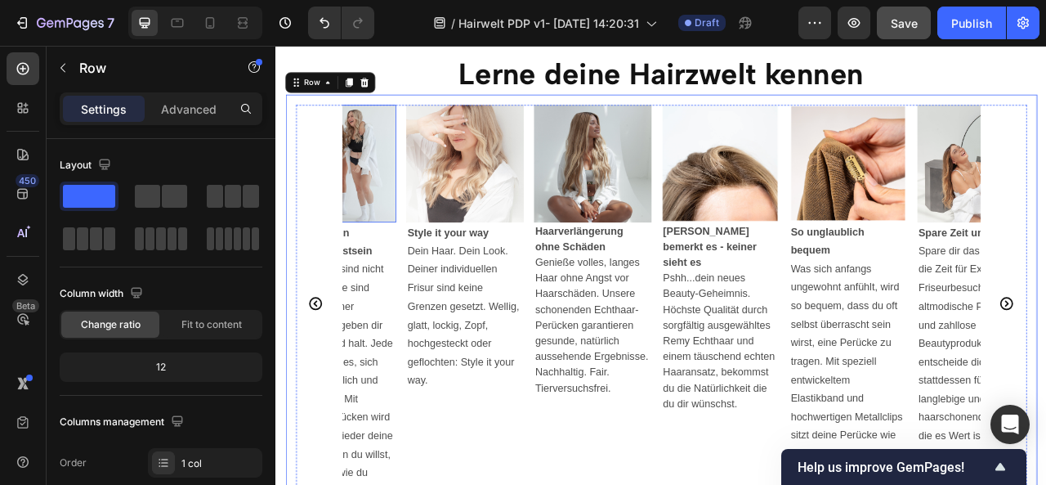
click at [391, 199] on img at bounding box center [353, 196] width 150 height 150
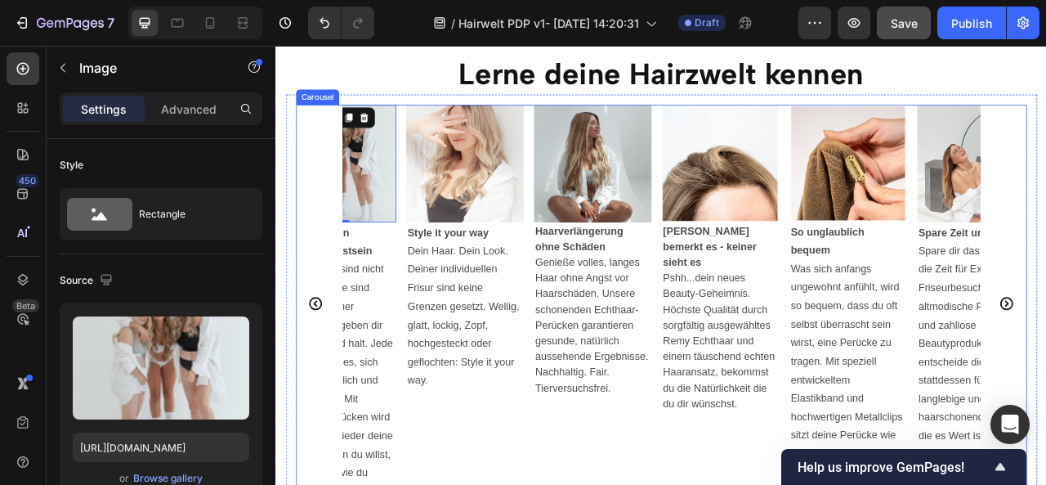
click at [322, 116] on div "Carousel" at bounding box center [328, 111] width 55 height 20
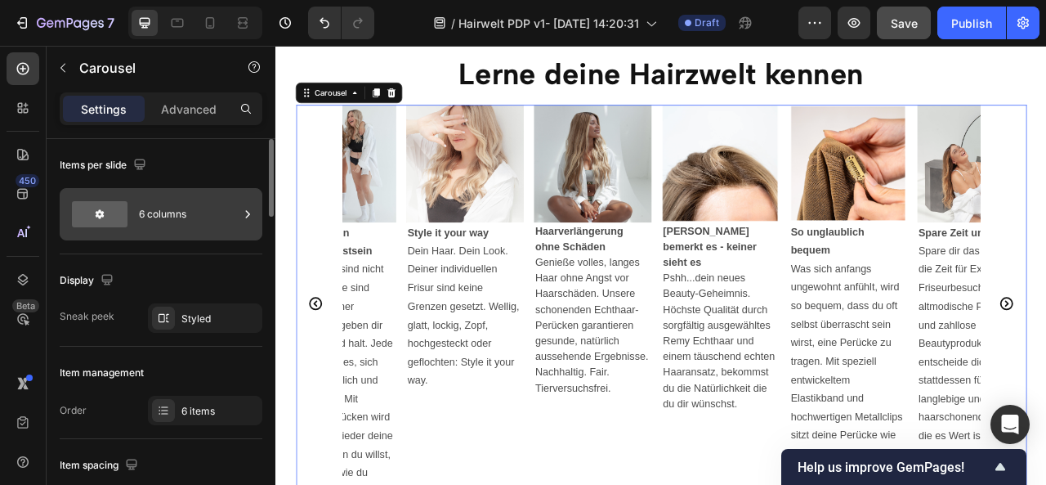
click at [204, 217] on div "6 columns" at bounding box center [189, 214] width 100 height 38
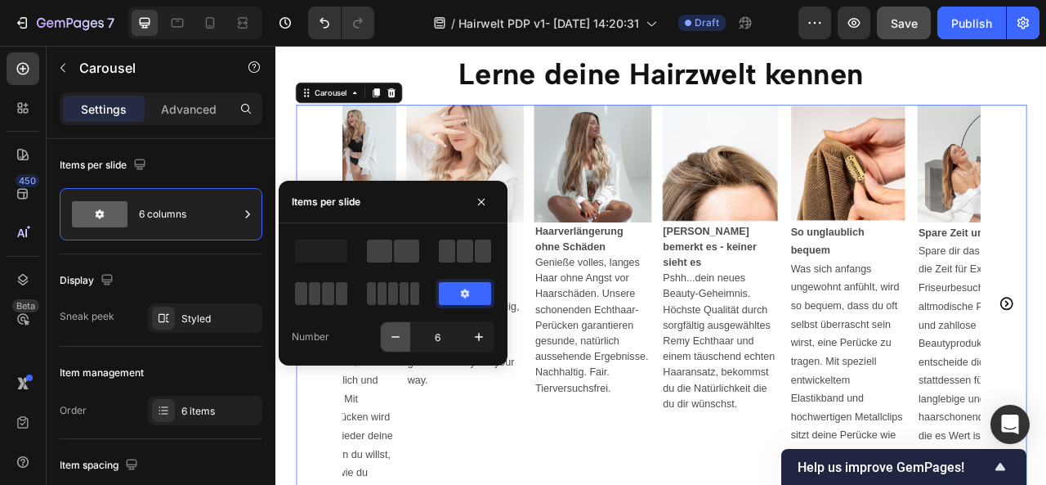
click at [388, 328] on button "button" at bounding box center [395, 336] width 29 height 29
type input "5"
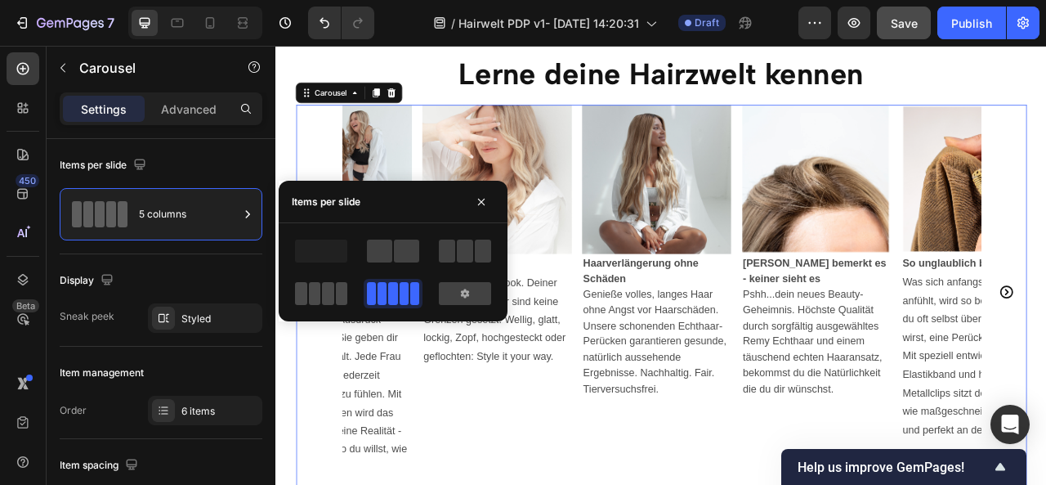
click at [332, 290] on span at bounding box center [328, 293] width 12 height 23
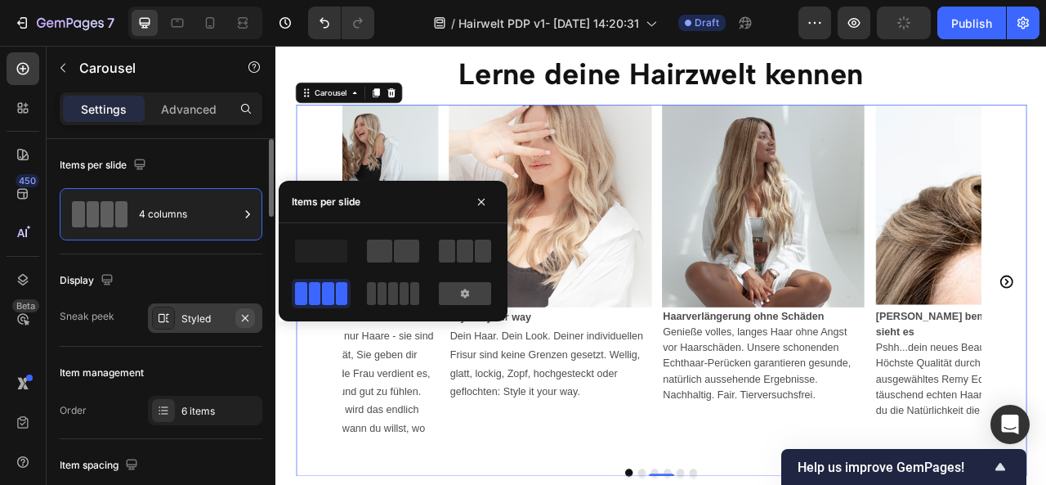
click at [247, 311] on icon "button" at bounding box center [245, 317] width 13 height 13
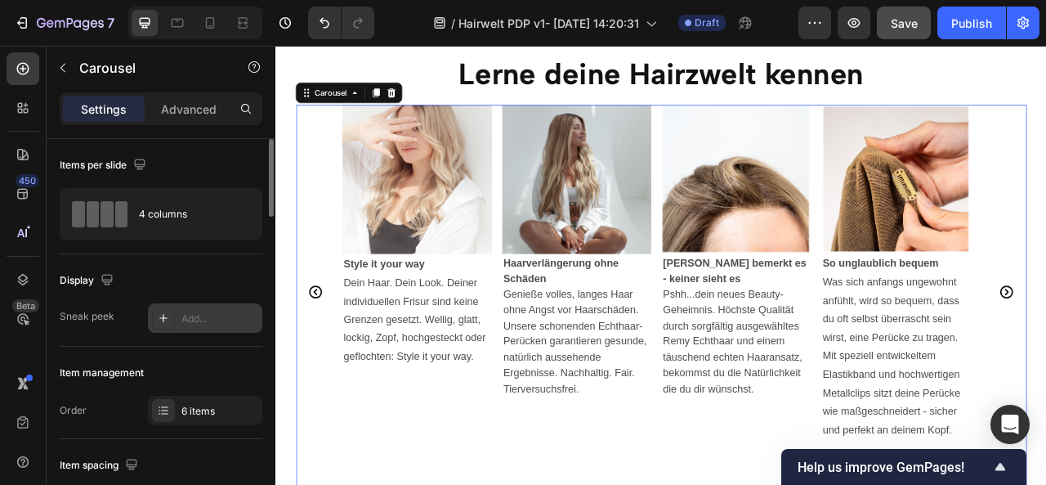
click at [247, 311] on div "Add..." at bounding box center [219, 318] width 77 height 15
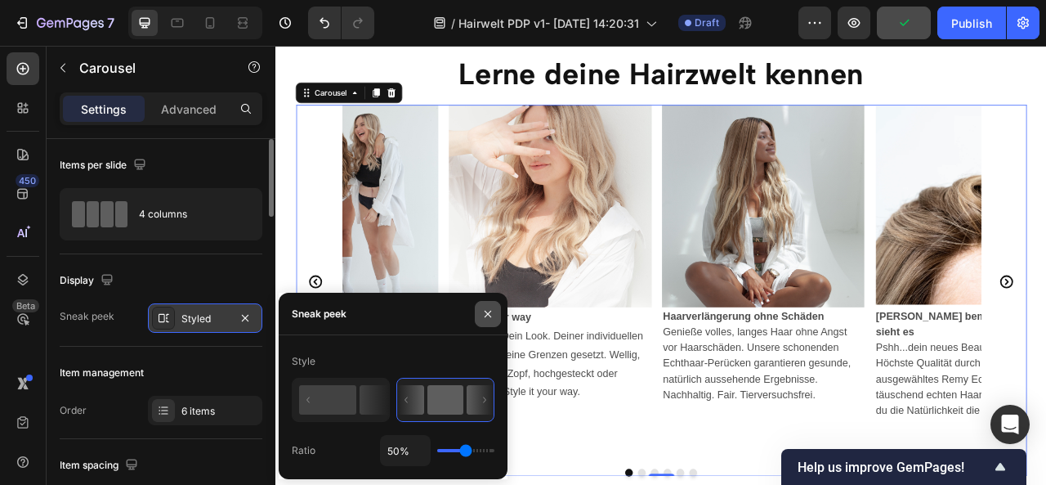
click at [484, 318] on icon "button" at bounding box center [487, 313] width 13 height 13
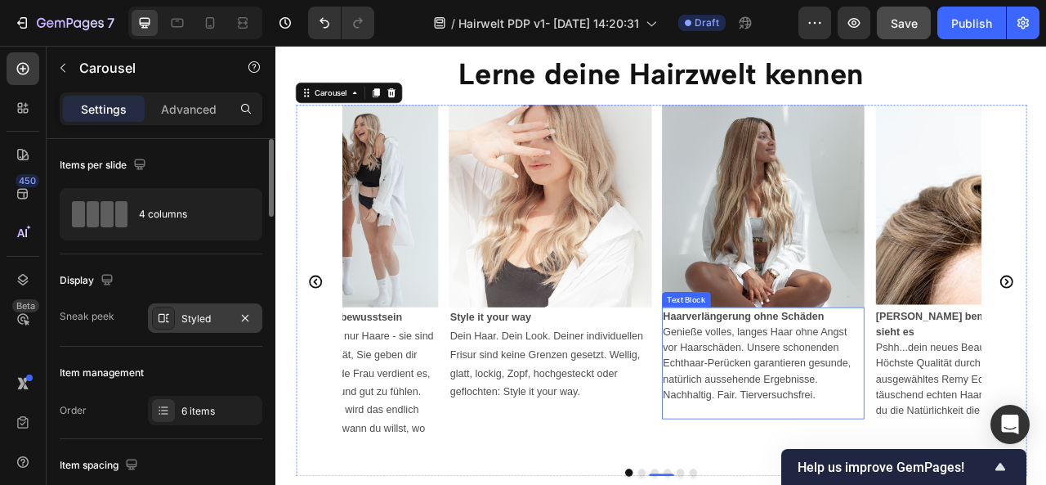
click at [908, 388] on strong "Haarverlängerung ohne Schäden" at bounding box center [869, 389] width 205 height 14
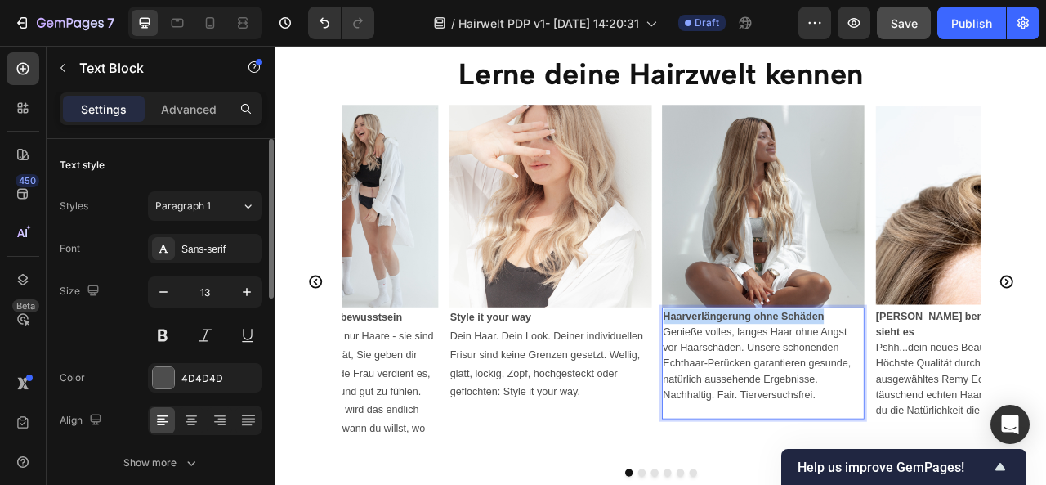
drag, startPoint x: 975, startPoint y: 386, endPoint x: 771, endPoint y: 387, distance: 204.3
click at [771, 387] on p "Haarverlängerung ohne Schäden" at bounding box center [894, 390] width 255 height 20
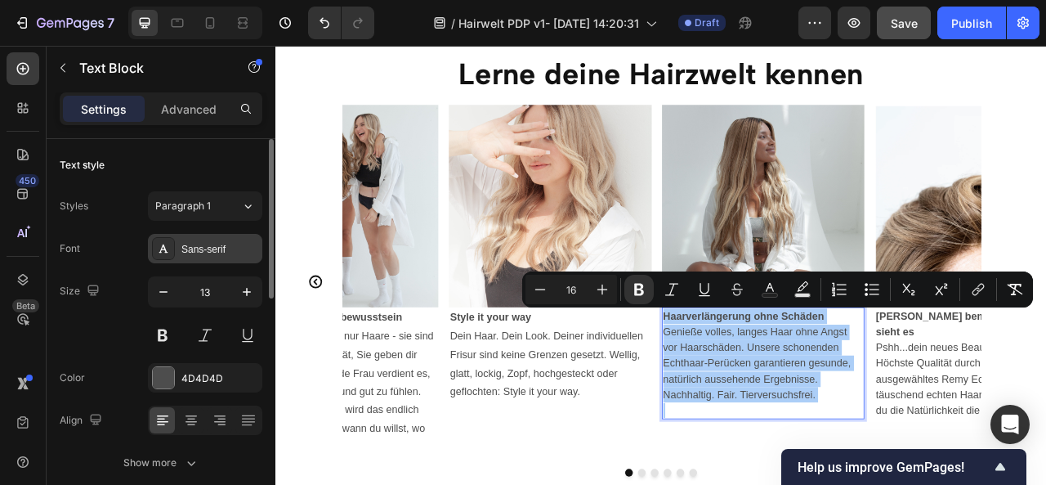
click at [223, 250] on div "Sans-serif" at bounding box center [219, 249] width 77 height 15
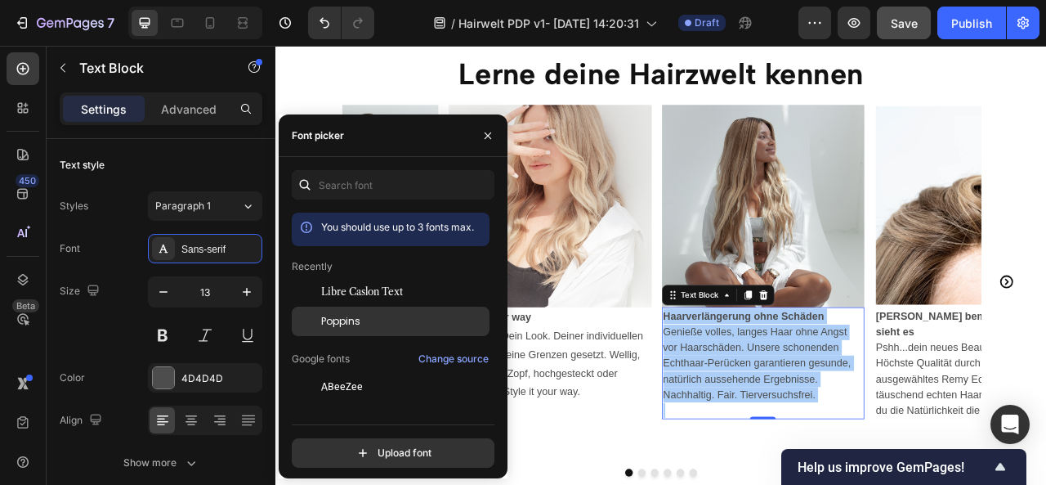
click at [356, 329] on div "Poppins" at bounding box center [391, 320] width 198 height 29
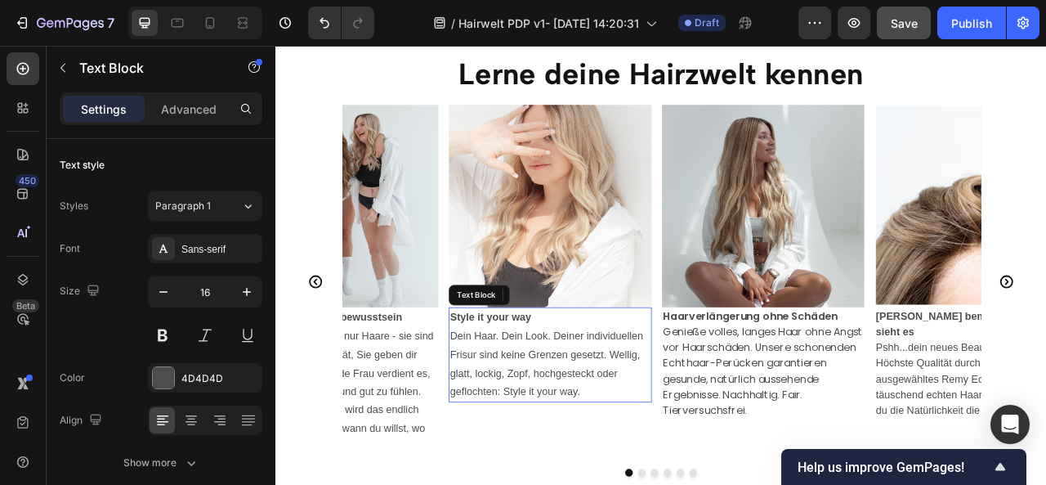
click at [641, 472] on p "Dein Haar. Dein Look. Deiner individuellen Frisur sind keine Grenzen gesetzt. W…" at bounding box center [624, 451] width 255 height 94
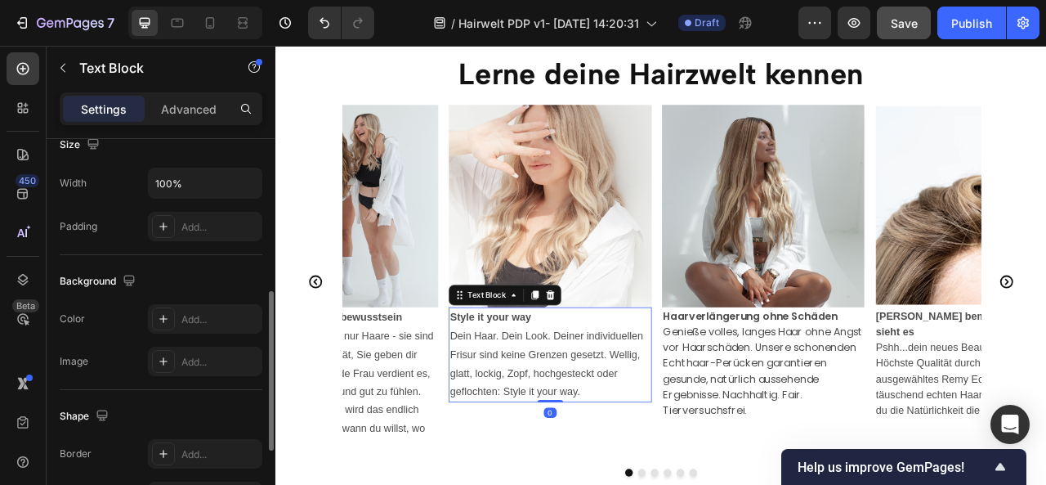
click at [641, 472] on p "Dein Haar. Dein Look. Deiner individuellen Frisur sind keine Grenzen gesetzt. W…" at bounding box center [624, 451] width 255 height 94
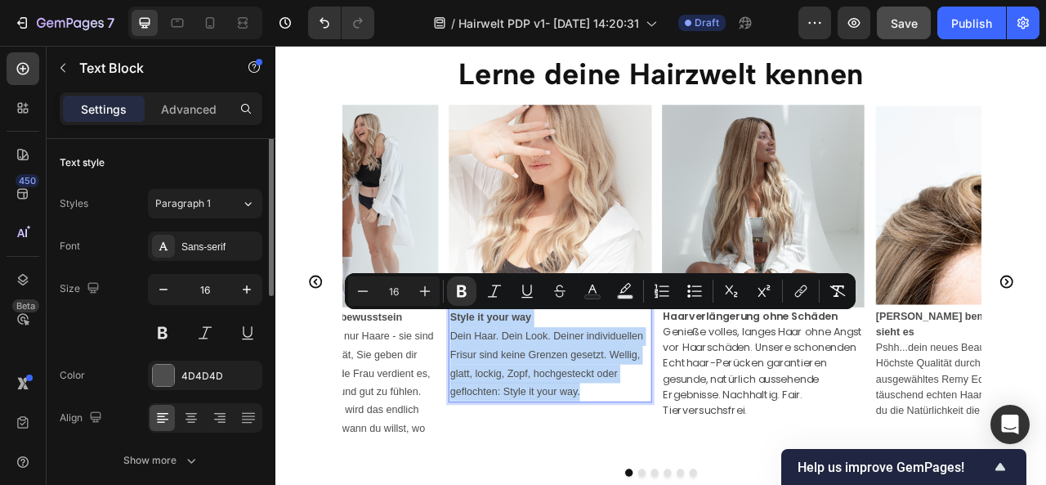
scroll to position [0, 0]
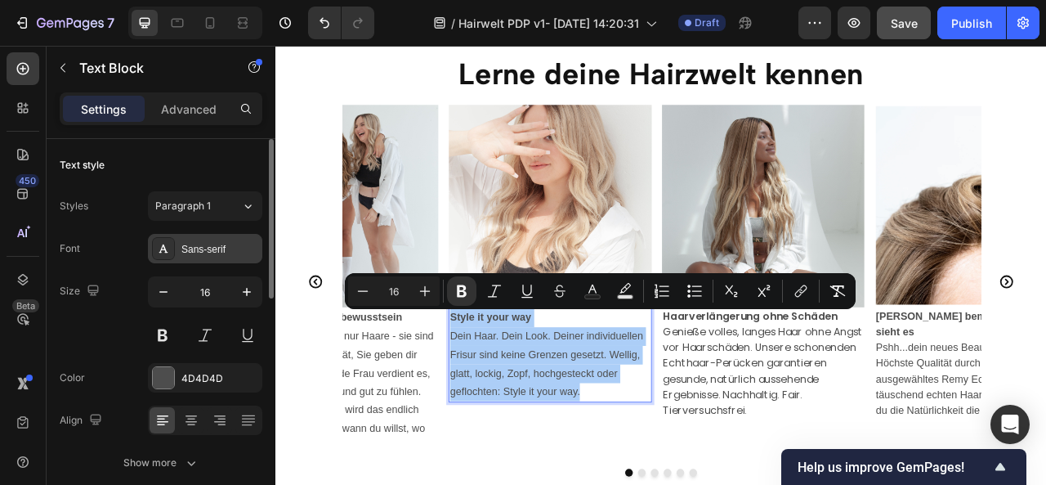
click at [191, 253] on div "Sans-serif" at bounding box center [219, 249] width 77 height 15
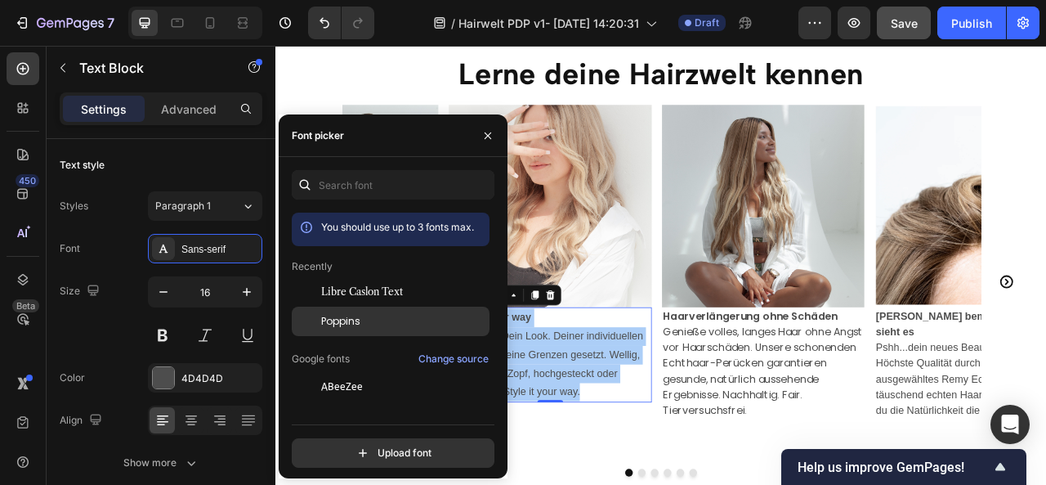
click at [346, 326] on span "Poppins" at bounding box center [340, 321] width 39 height 15
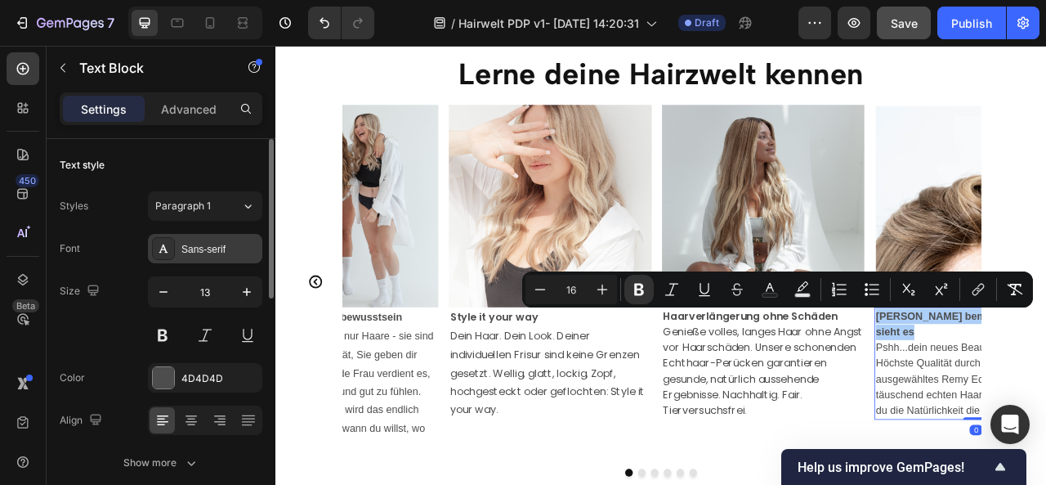
click at [216, 251] on div "Sans-serif" at bounding box center [219, 249] width 77 height 15
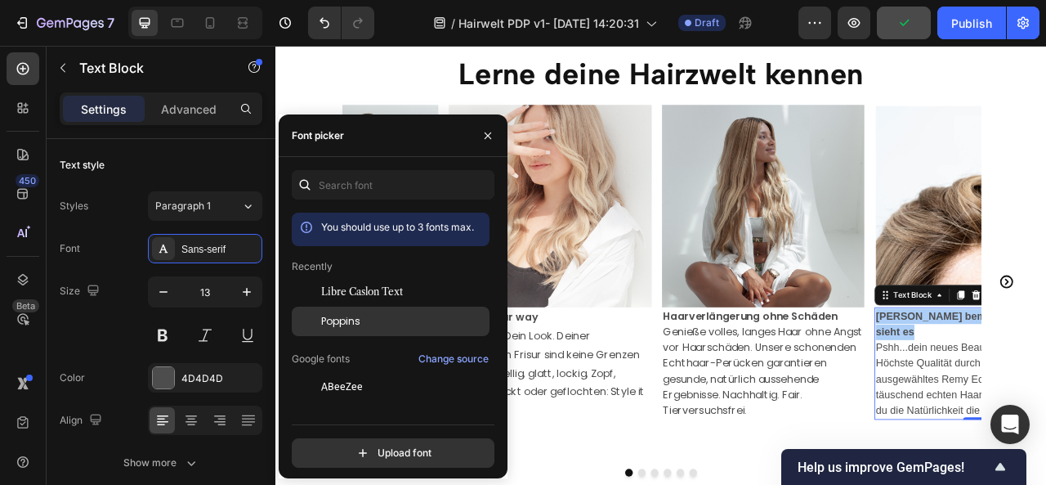
click at [353, 319] on span "Poppins" at bounding box center [340, 321] width 39 height 15
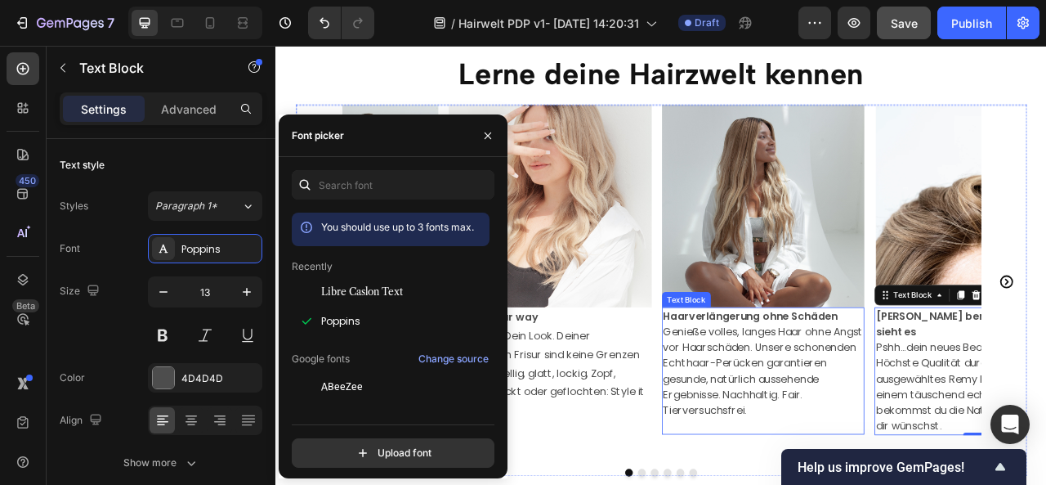
click at [796, 441] on span "Genieße volles, langes Haar ohne Angst vor Haarschäden. Unsere schonenden Echth…" at bounding box center [894, 459] width 254 height 118
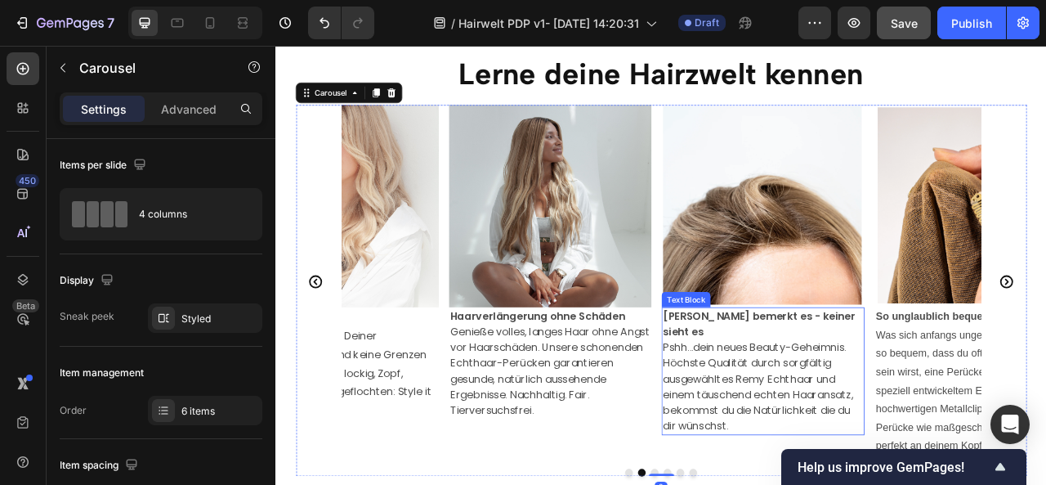
click at [892, 431] on span "Pshh...dein neues Beauty-Geheimnis. Höchste Qualität durch sorgfältig ausgewähl…" at bounding box center [888, 479] width 242 height 118
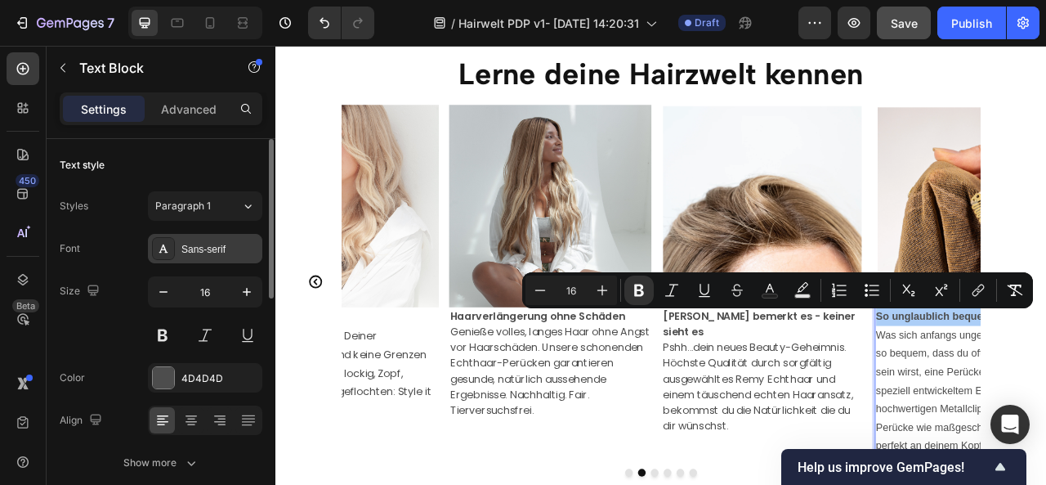
click at [203, 242] on div "Sans-serif" at bounding box center [219, 249] width 77 height 15
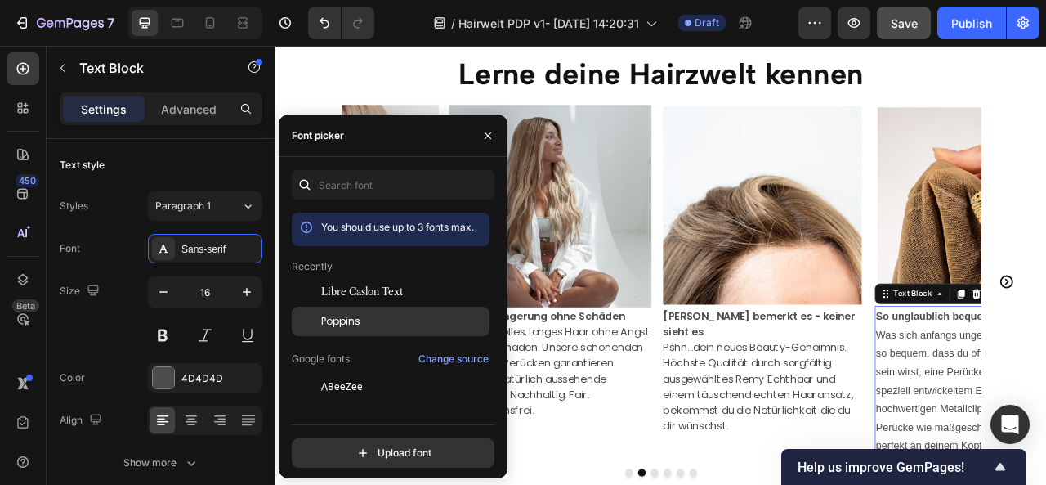
click at [376, 315] on div "Poppins" at bounding box center [403, 321] width 165 height 15
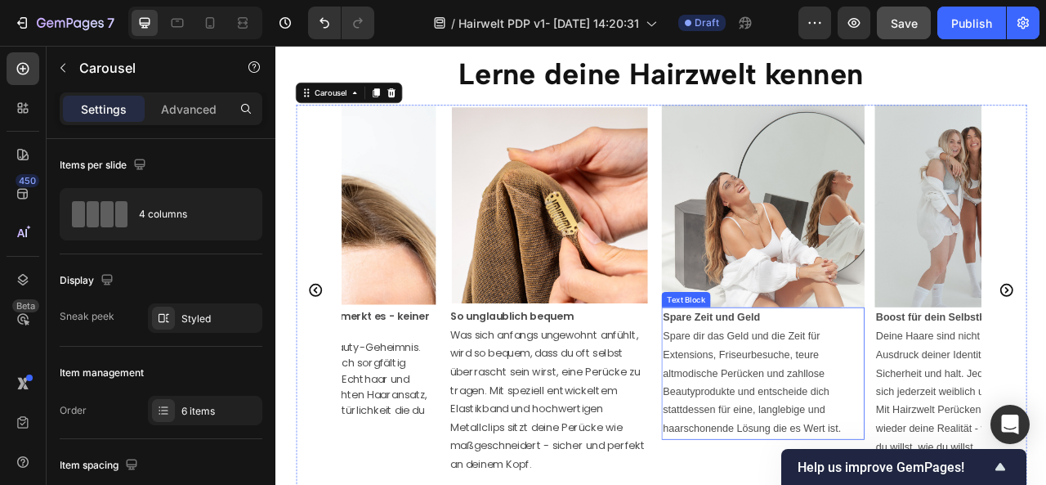
click at [844, 450] on p "Spare dir das Geld und die Zeit für Extensions, Friseurbesuche, teure altmodisc…" at bounding box center [894, 474] width 255 height 141
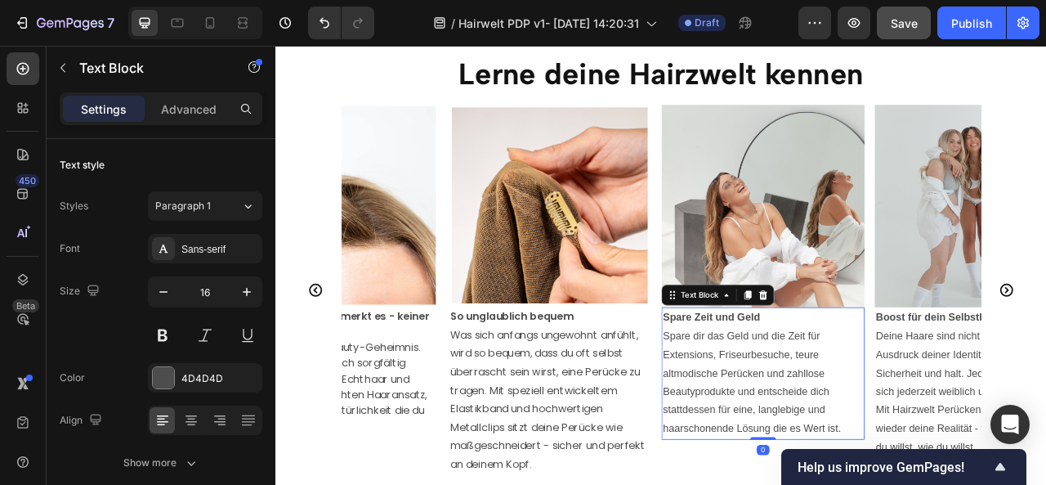
click at [844, 450] on p "Spare dir das Geld und die Zeit für Extensions, Friseurbesuche, teure altmodisc…" at bounding box center [894, 474] width 255 height 141
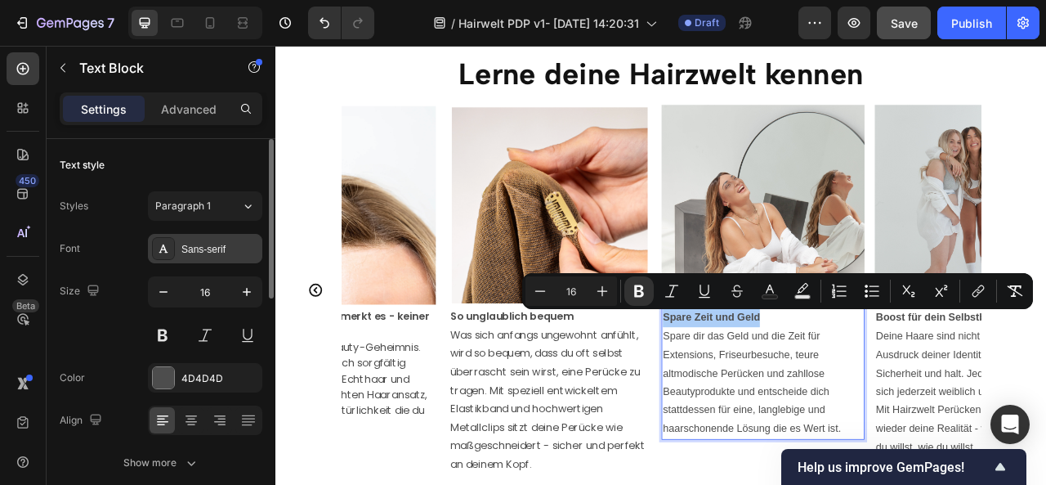
click at [219, 253] on div "Sans-serif" at bounding box center [219, 249] width 77 height 15
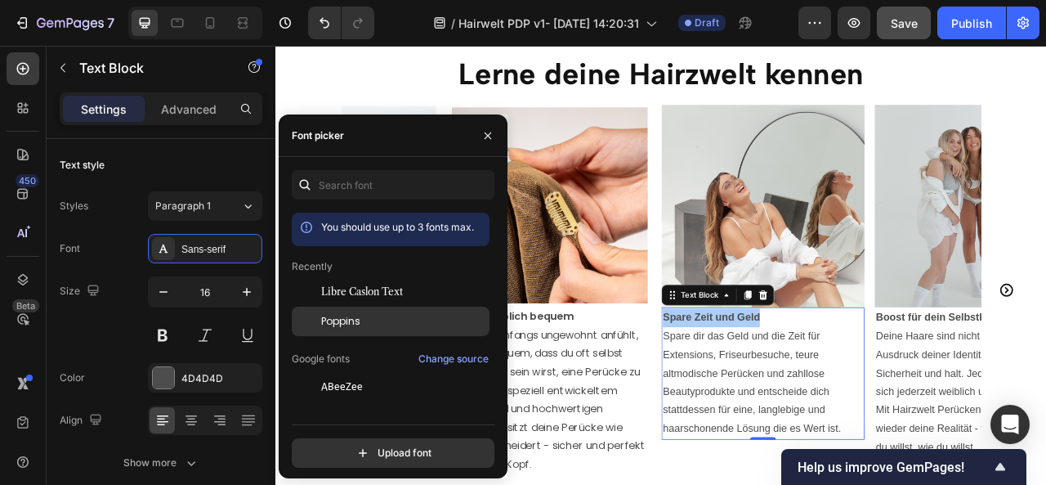
click at [360, 323] on div "Poppins" at bounding box center [403, 321] width 165 height 15
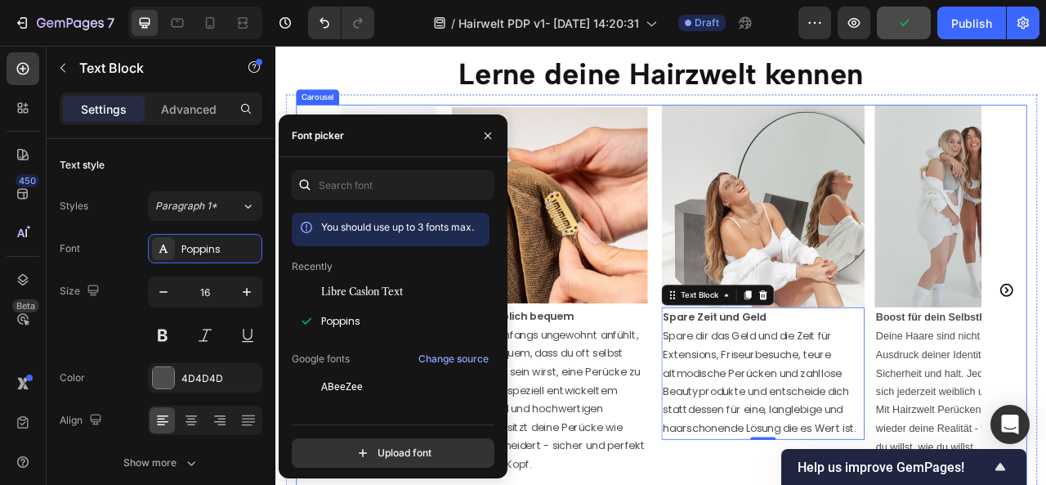
click at [1045, 447] on div "Image Style it your way Dein Haar. Dein Look. Deiner individuellen Frisur sind …" at bounding box center [766, 357] width 930 height 472
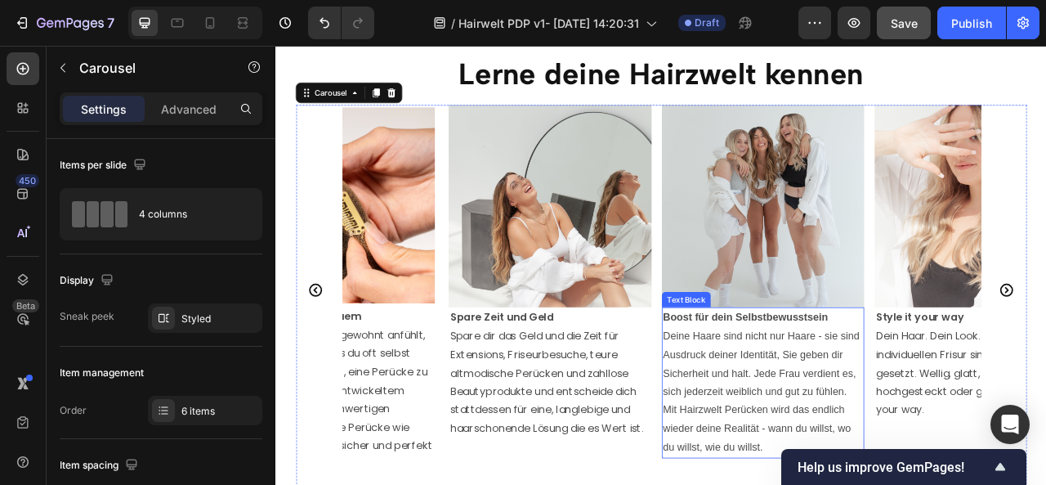
click at [895, 430] on p "Deine Haare sind nicht nur Haare - sie sind Ausdruck deiner Identität, Sie gebe…" at bounding box center [894, 486] width 255 height 165
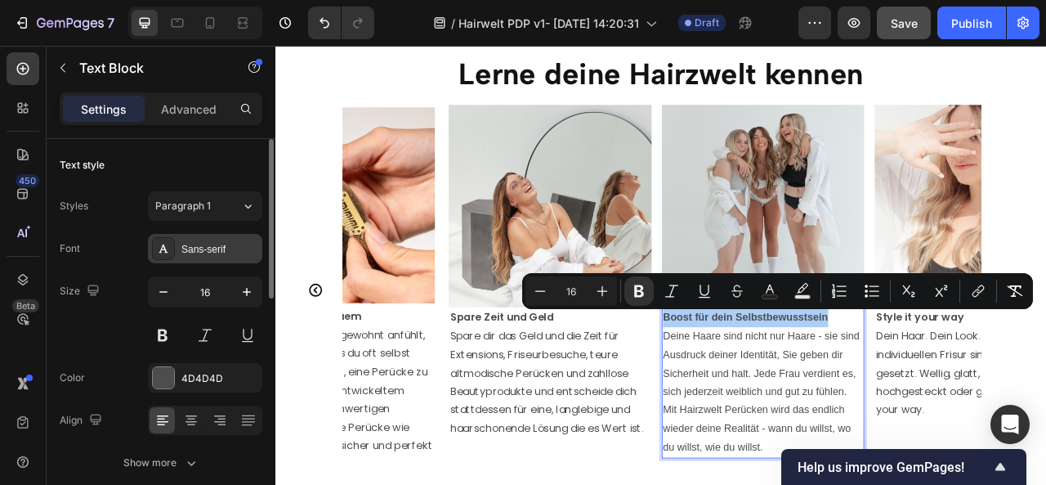
click at [198, 253] on div "Sans-serif" at bounding box center [219, 249] width 77 height 15
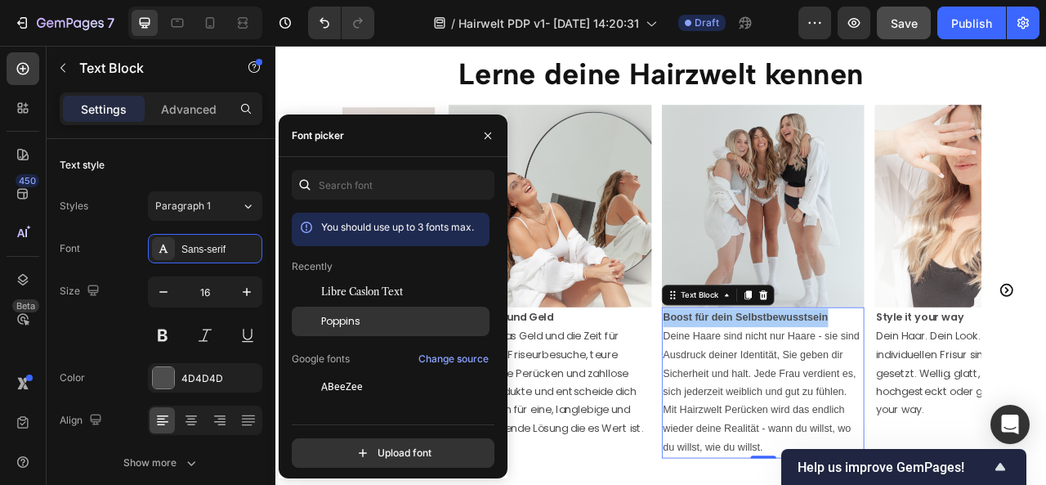
click at [378, 317] on div "Poppins" at bounding box center [403, 321] width 165 height 15
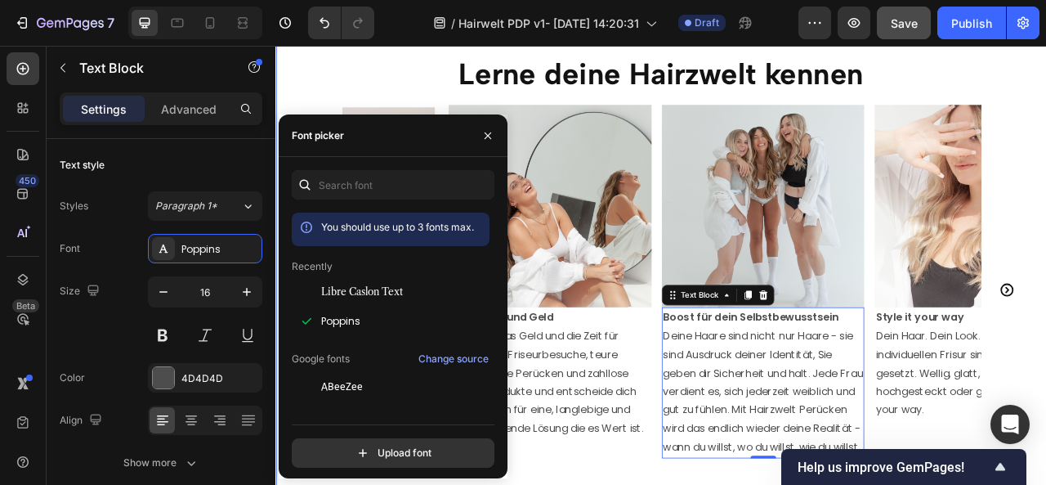
click at [1045, 363] on div "Lerne deine Hairzwelt kennen Heading Image Style it your way [PERSON_NAME]. Dei…" at bounding box center [765, 328] width 981 height 677
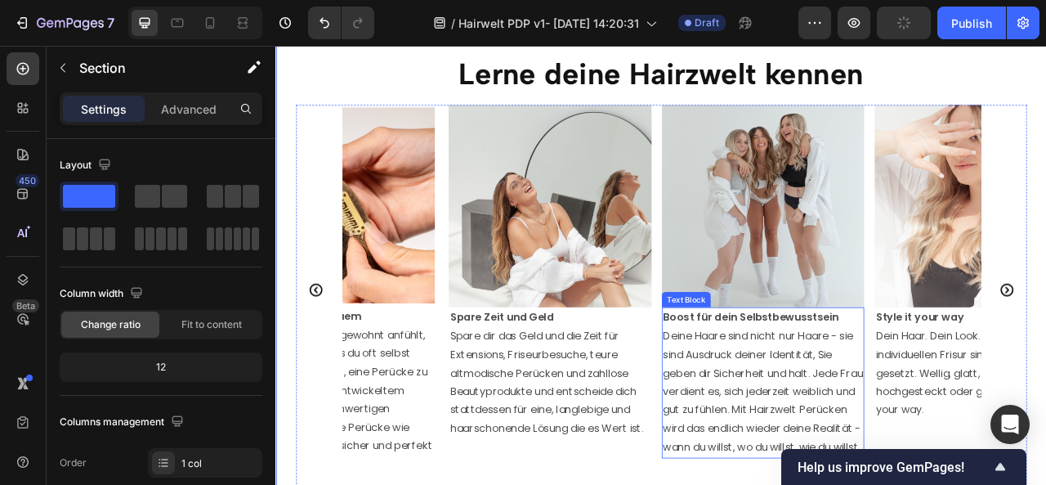
scroll to position [2243, 0]
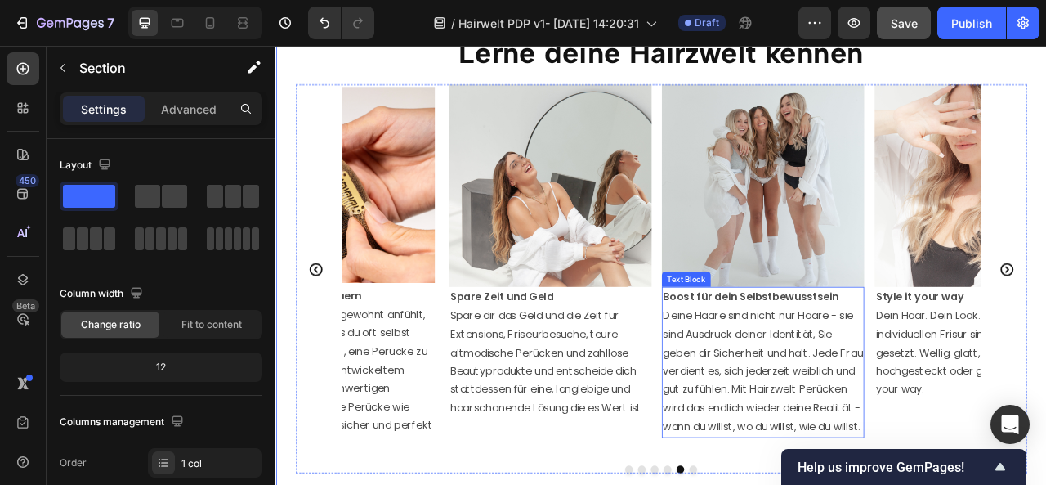
click at [992, 389] on span "Deine Haare sind nicht nur Haare - sie sind Ausdruck deiner Identität, Sie gebe…" at bounding box center [894, 459] width 254 height 160
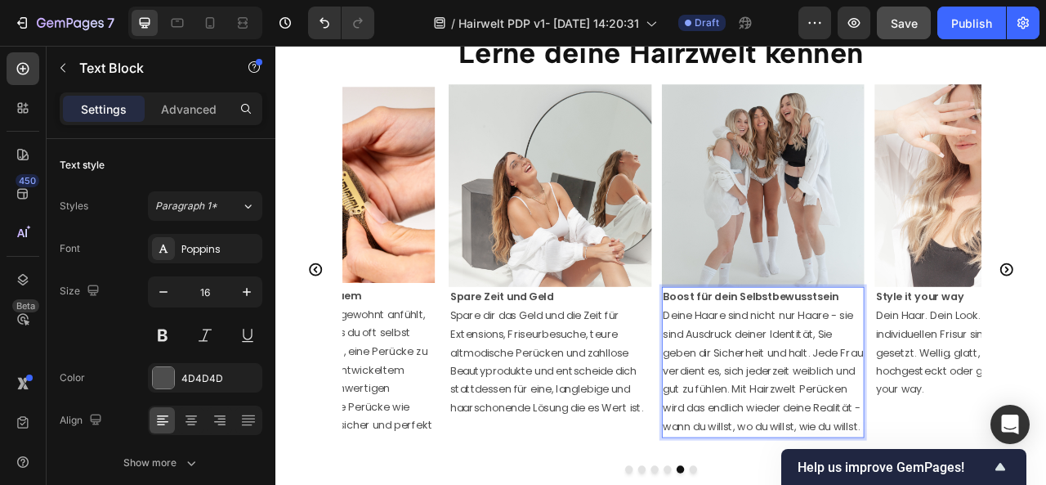
click at [992, 389] on span "Deine Haare sind nicht nur Haare - sie sind Ausdruck deiner Identität, Sie gebe…" at bounding box center [894, 459] width 254 height 160
click at [965, 415] on span "Deine Haare sind nicht nur Haare, sie sind Ausdruck deiner Identität, Sie geben…" at bounding box center [894, 459] width 254 height 160
drag, startPoint x: 966, startPoint y: 415, endPoint x: 905, endPoint y: 388, distance: 67.0
drag, startPoint x: 905, startPoint y: 388, endPoint x: 963, endPoint y: 427, distance: 70.0
click at [963, 427] on p "Deine Haare sind nicht nur Haare, sie sind Ausdruck deiner Identität. Sie geben…" at bounding box center [894, 460] width 255 height 165
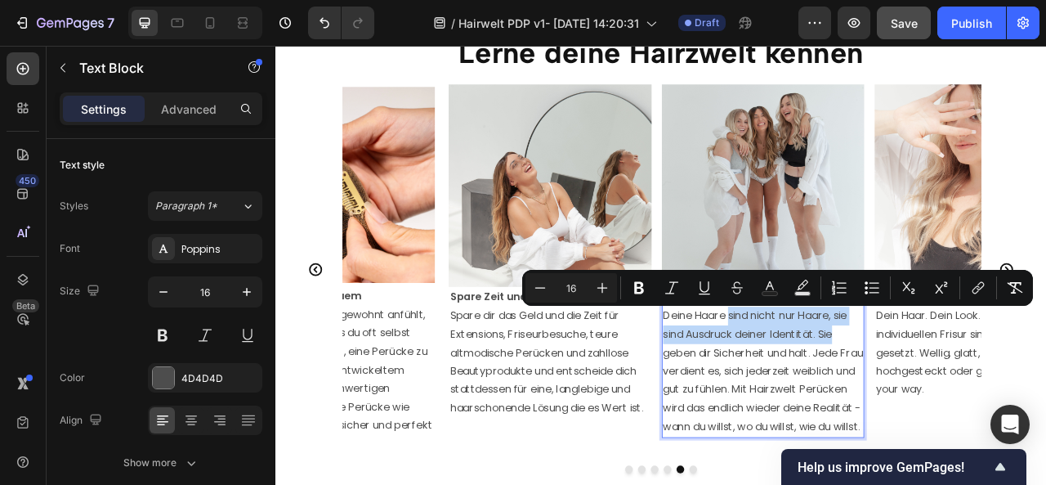
drag, startPoint x: 995, startPoint y: 415, endPoint x: 852, endPoint y: 388, distance: 146.3
click at [852, 388] on p "Deine Haare sind nicht nur Haare, sie sind Ausdruck deiner Identität. Sie geben…" at bounding box center [894, 460] width 255 height 165
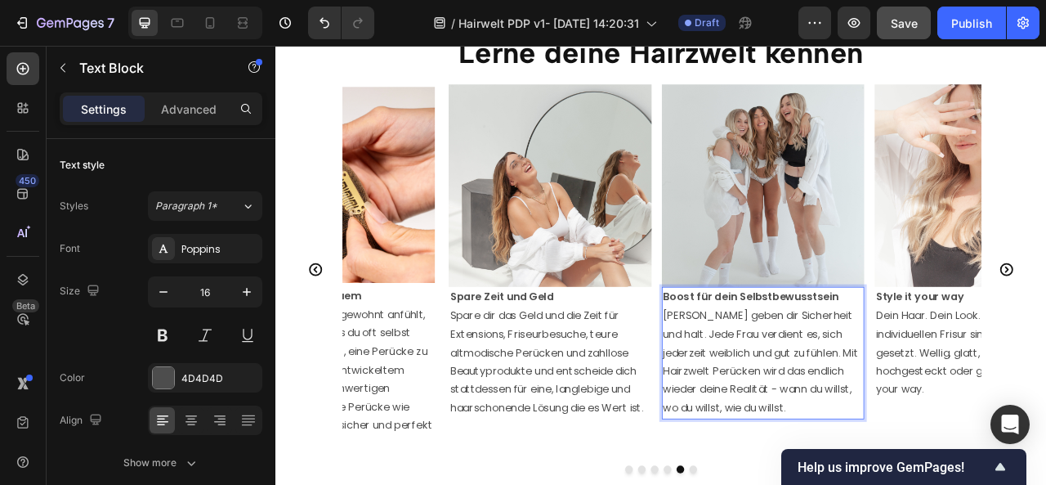
drag, startPoint x: 999, startPoint y: 434, endPoint x: 853, endPoint y: 416, distance: 147.4
click at [853, 416] on span "[PERSON_NAME] geben dir Sicherheit und halt. Jede Frau verdient es, sich jederz…" at bounding box center [891, 447] width 248 height 136
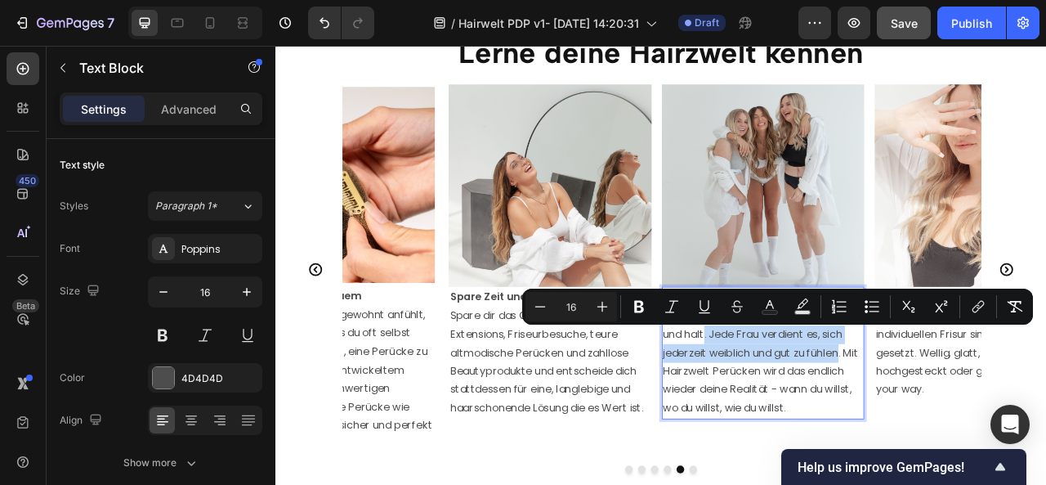
drag, startPoint x: 1004, startPoint y: 433, endPoint x: 798, endPoint y: 412, distance: 206.2
click at [798, 412] on span "[PERSON_NAME] geben dir Sicherheit und halt. Jede Frau verdient es, sich jederz…" at bounding box center [891, 447] width 248 height 136
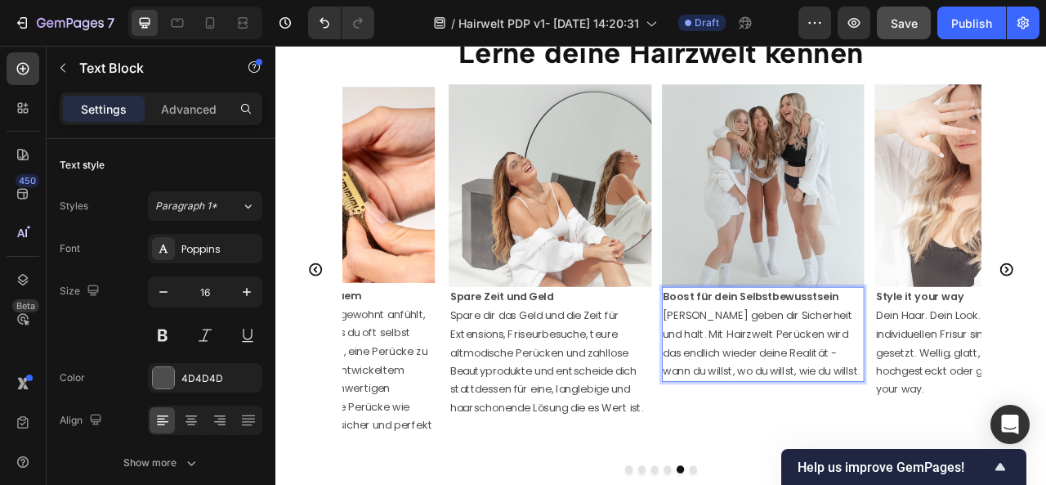
click at [954, 436] on span "[PERSON_NAME] geben dir Sicherheit und halt. Mit Hairzwelt Perücken wird das en…" at bounding box center [892, 423] width 251 height 89
click at [970, 437] on span "[PERSON_NAME] geben dir Sicherheit und halt. Mit Hairzwelt Perücken wird das en…" at bounding box center [892, 423] width 251 height 89
click at [716, 429] on span "Spare dir das Geld und die Zeit für Extensions, Friseurbesuche, teure altmodisc…" at bounding box center [620, 447] width 246 height 136
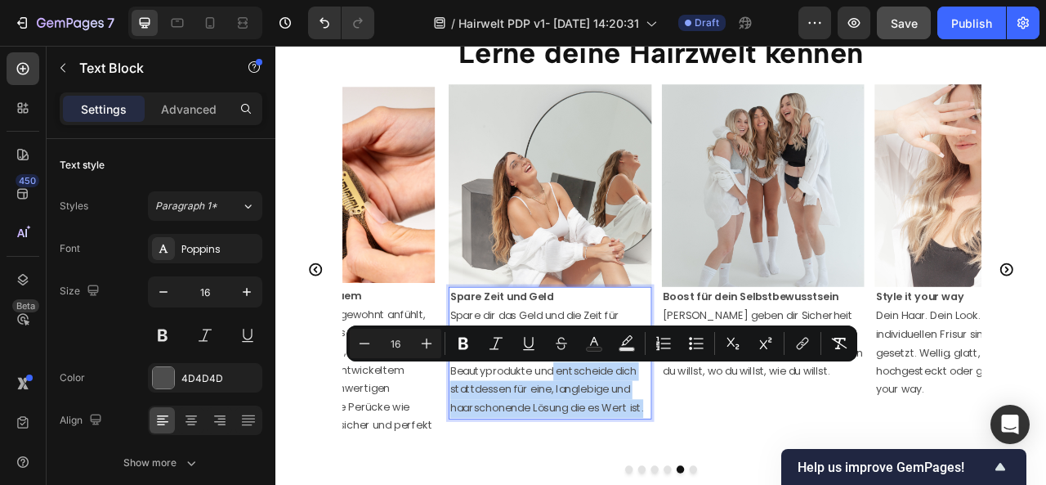
drag, startPoint x: 630, startPoint y: 460, endPoint x: 747, endPoint y: 516, distance: 129.8
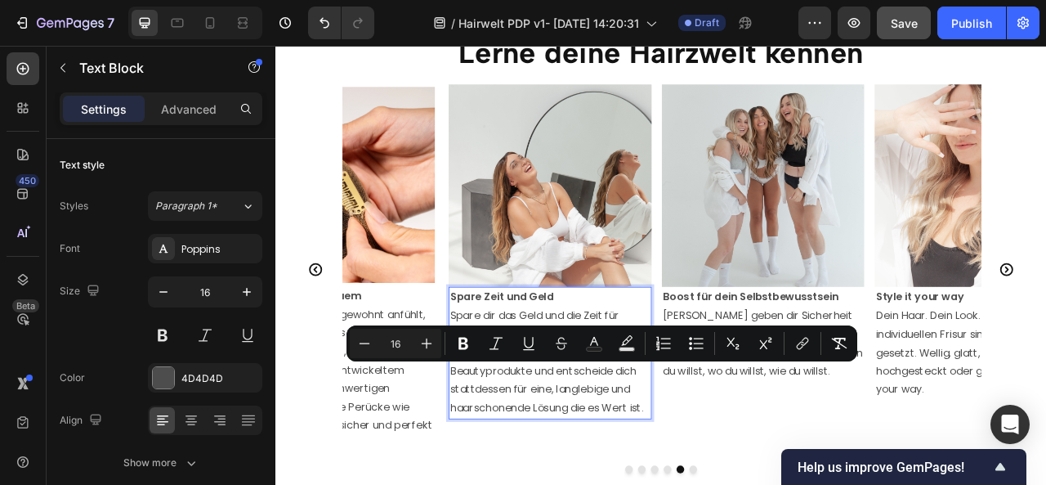
click at [652, 369] on p "Spare Zeit und Geld" at bounding box center [624, 366] width 255 height 24
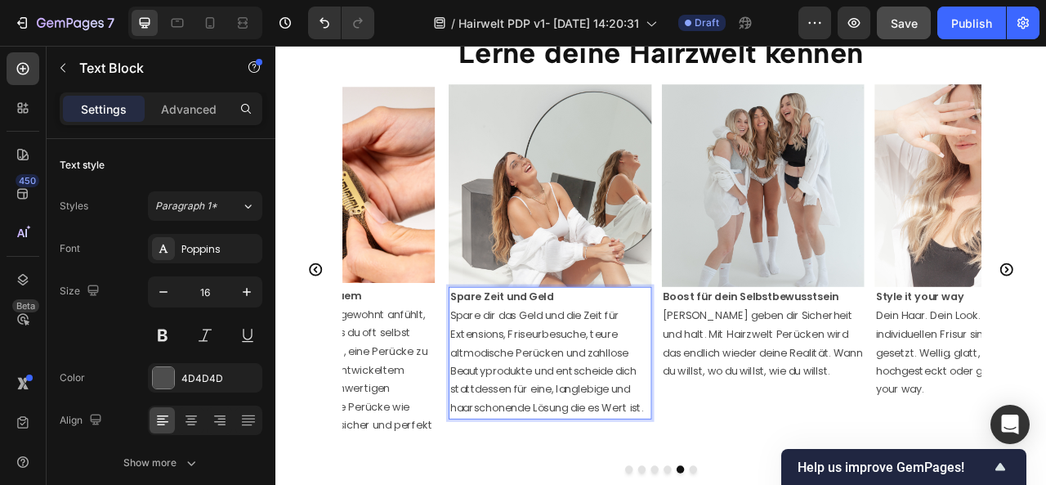
click at [652, 369] on p "Spare Zeit und Geld" at bounding box center [624, 366] width 255 height 24
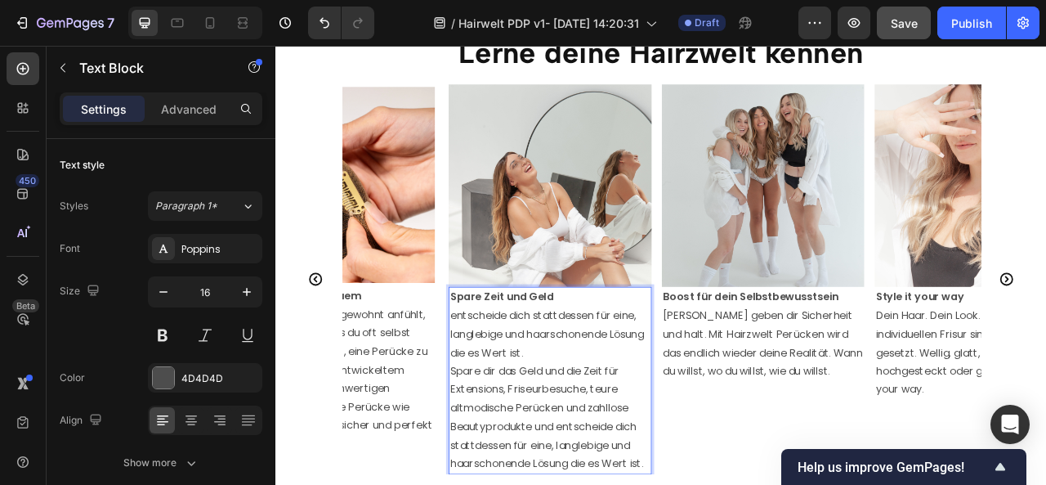
click at [505, 384] on span "entscheide dich stattdessen für eine, langlebige und haarschonende Lösung die e…" at bounding box center [620, 412] width 247 height 66
click at [676, 392] on span "Entscheide dich stattdessen für eine, langlebige und haarschonende Lösung die e…" at bounding box center [620, 412] width 247 height 66
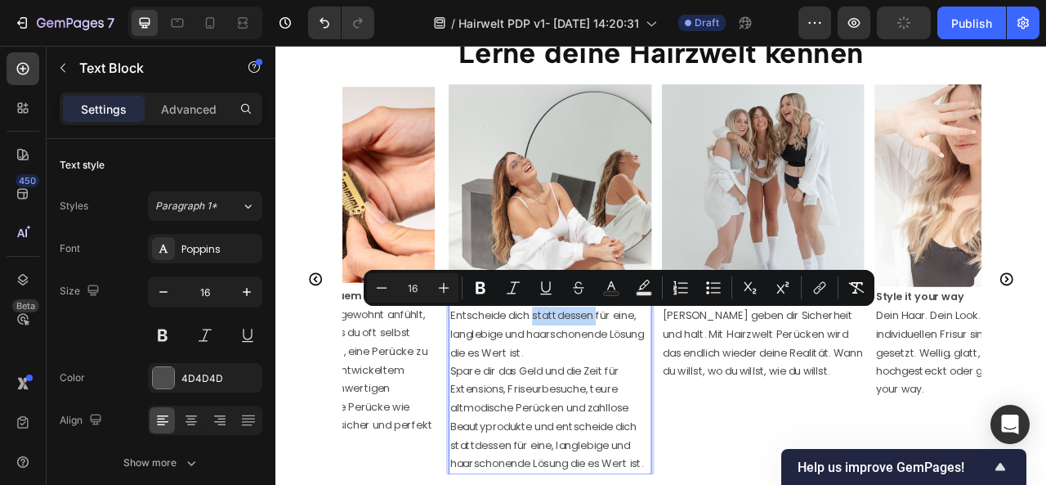
drag, startPoint x: 683, startPoint y: 391, endPoint x: 603, endPoint y: 391, distance: 80.1
click at [603, 391] on span "Entscheide dich stattdessen für eine, langlebige und haarschonende Lösung die e…" at bounding box center [620, 412] width 247 height 66
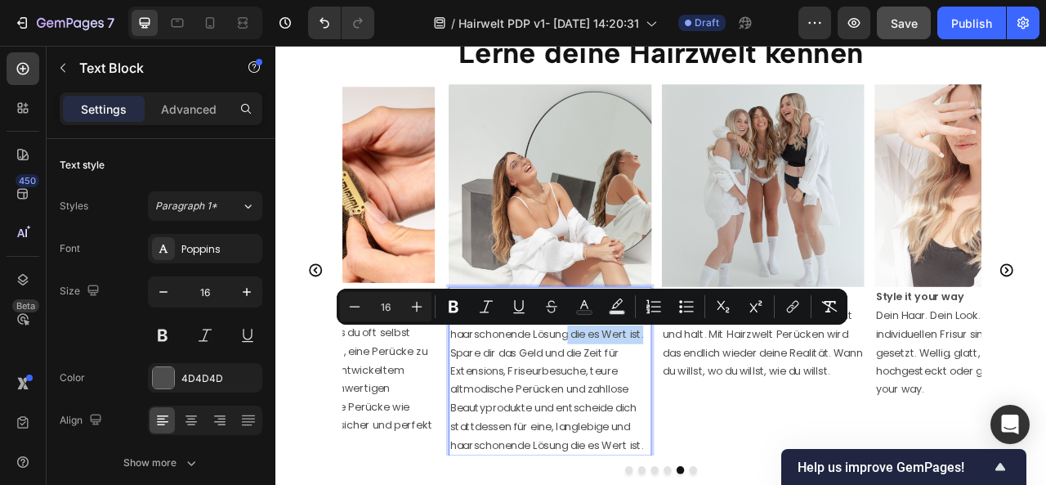
drag, startPoint x: 615, startPoint y: 433, endPoint x: 677, endPoint y: 409, distance: 66.0
click at [677, 409] on p "Entscheide dich für eine, langlebige und haarschonende Lösung die es Wert ist." at bounding box center [624, 401] width 255 height 47
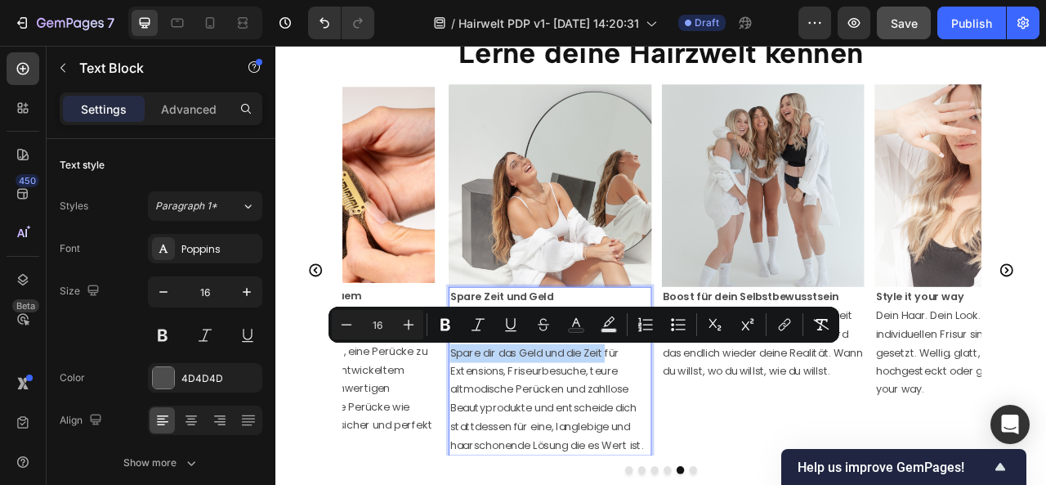
drag, startPoint x: 699, startPoint y: 436, endPoint x: 498, endPoint y: 440, distance: 200.3
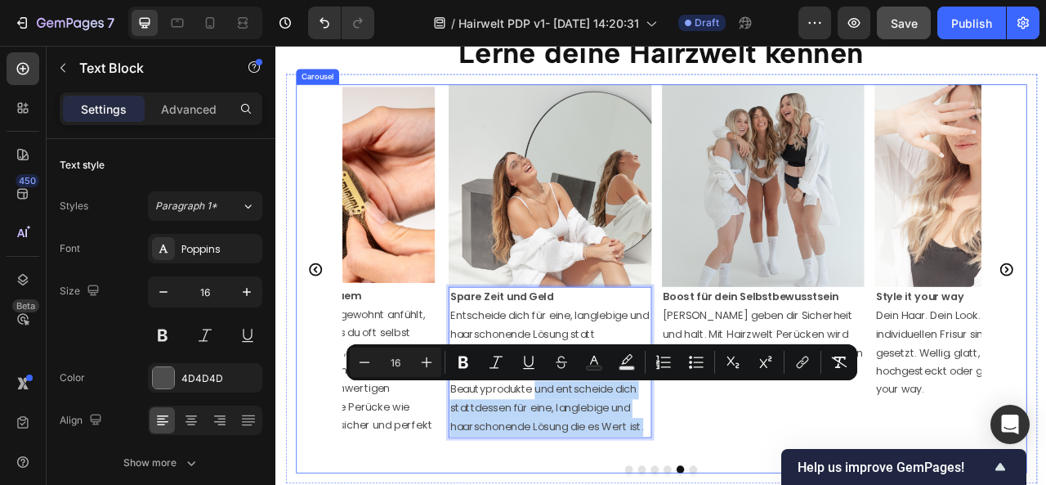
drag, startPoint x: 603, startPoint y: 483, endPoint x: 749, endPoint y: 546, distance: 158.5
click at [749, 484] on div "Image Spare Zeit und Geld Entscheide dich für eine, langlebige und haarschonend…" at bounding box center [624, 331] width 258 height 472
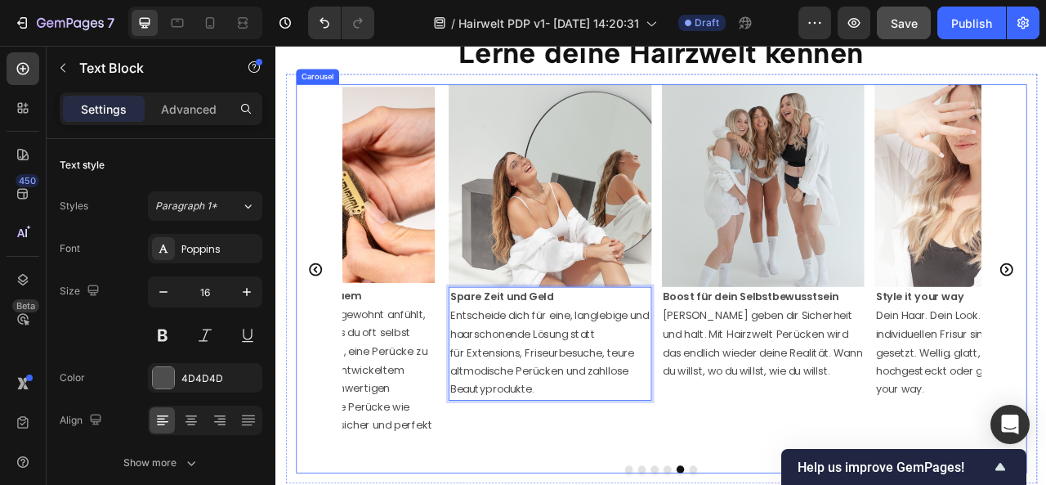
click at [849, 484] on div "Image Boost für dein Selbstbewusstsein Deine Haare geben dir Sicherheit und hal…" at bounding box center [895, 331] width 258 height 472
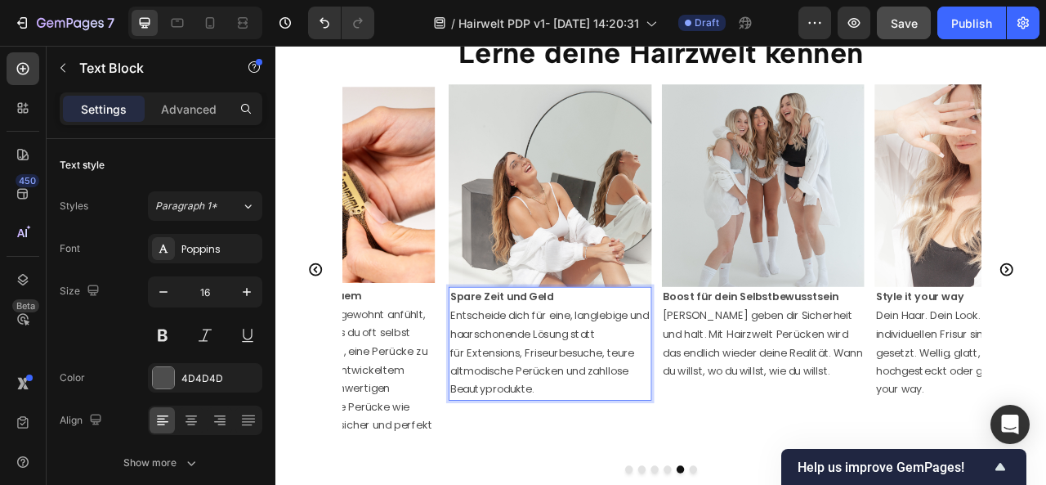
click at [514, 436] on span "für Extensions, Friseurbesuche, teure altmodische Perücken und zahllose Beautyp…" at bounding box center [614, 460] width 235 height 66
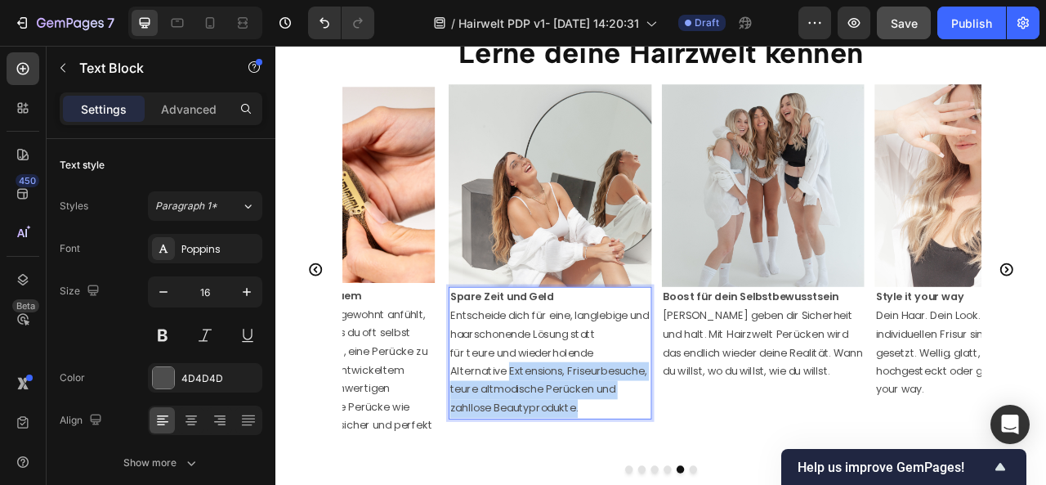
drag, startPoint x: 700, startPoint y: 503, endPoint x: 574, endPoint y: 459, distance: 133.1
click at [574, 459] on p "für teure und wiederholende Alternative Extensions, Friseurbesuche, teure altmo…" at bounding box center [624, 472] width 255 height 94
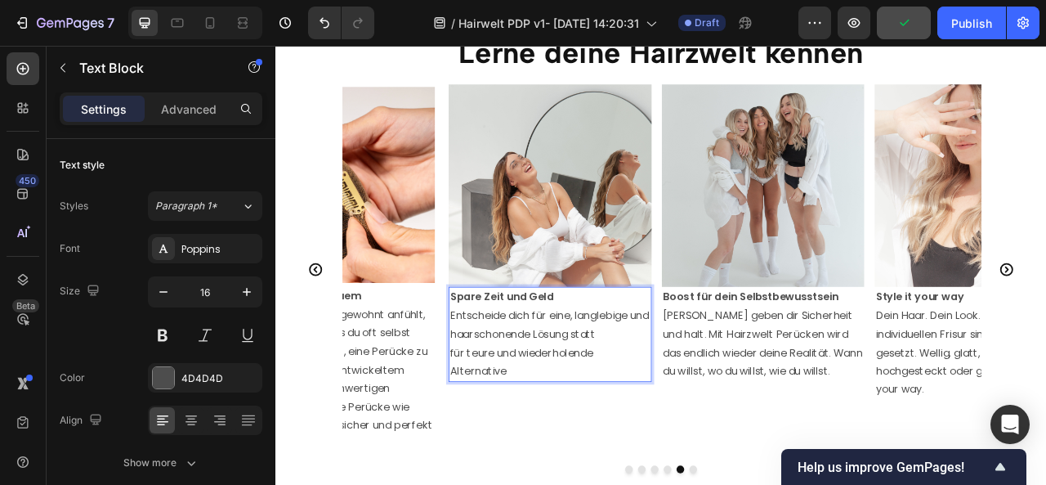
click at [583, 435] on span "für teure und wiederholende Alternative" at bounding box center [588, 448] width 182 height 42
click at [571, 457] on p "für teure und sich wiederholende Alternative" at bounding box center [624, 448] width 255 height 47
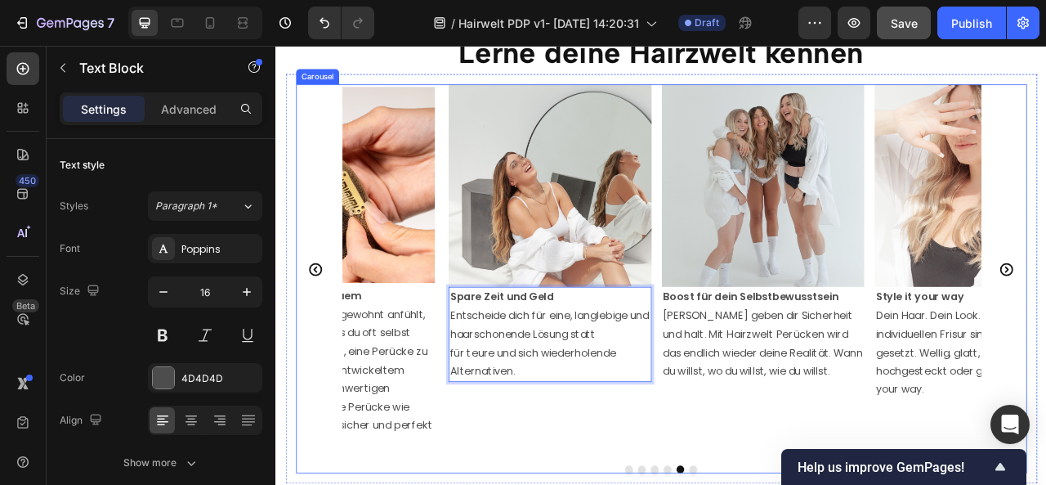
click at [648, 484] on div "Image Spare Zeit und Geld Entscheide dich für eine, langlebige und haarschonend…" at bounding box center [624, 331] width 258 height 472
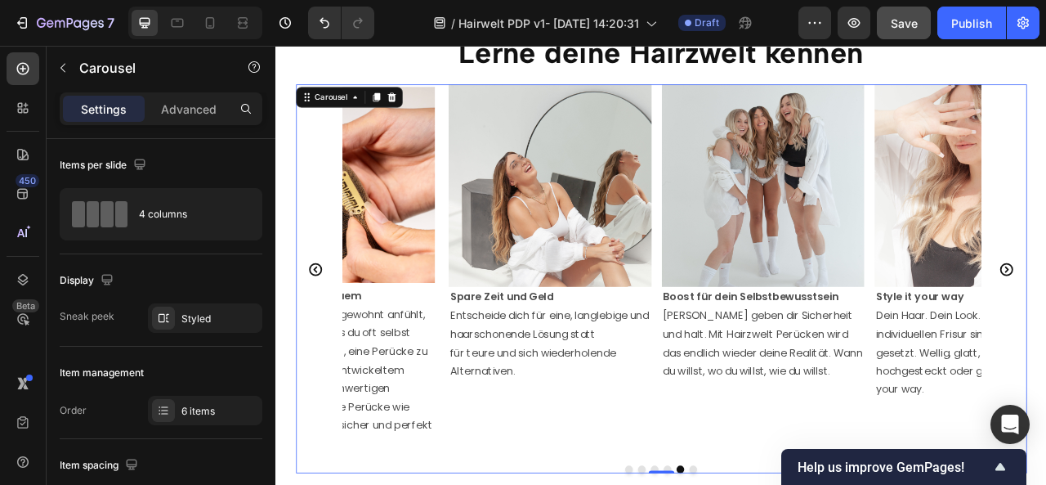
click at [331, 331] on icon "Carousel Back Arrow" at bounding box center [326, 330] width 20 height 20
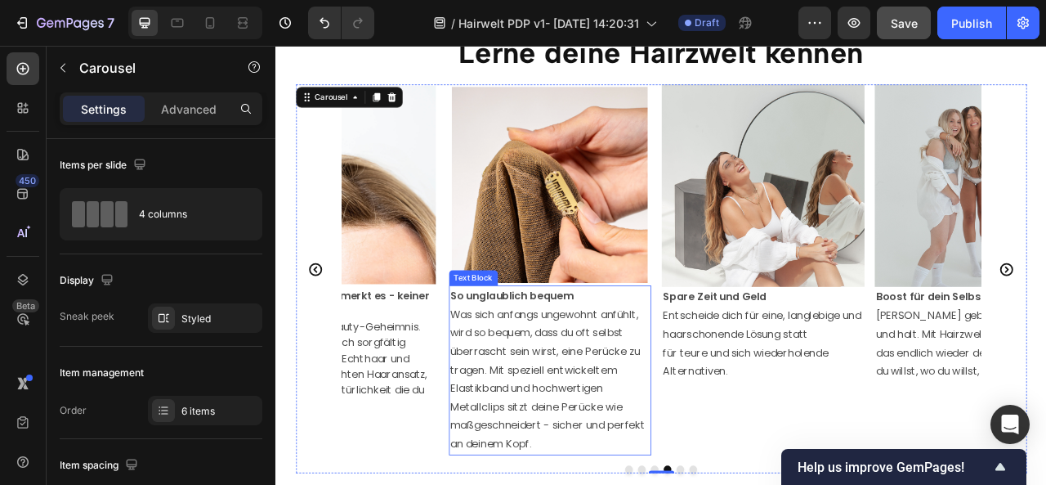
click at [527, 368] on strong "So unglaublich bequem" at bounding box center [575, 363] width 157 height 19
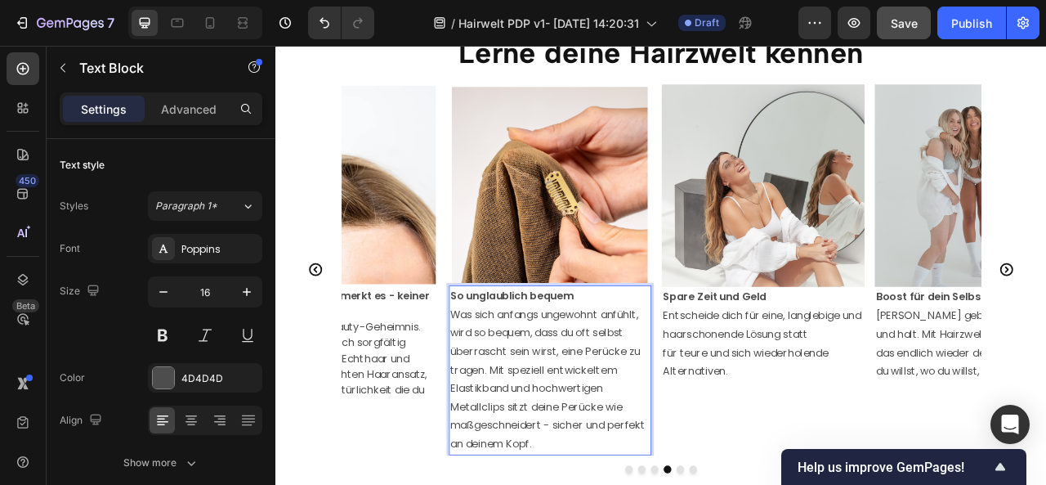
click at [525, 365] on strong "So unglaublich bequem" at bounding box center [575, 363] width 157 height 19
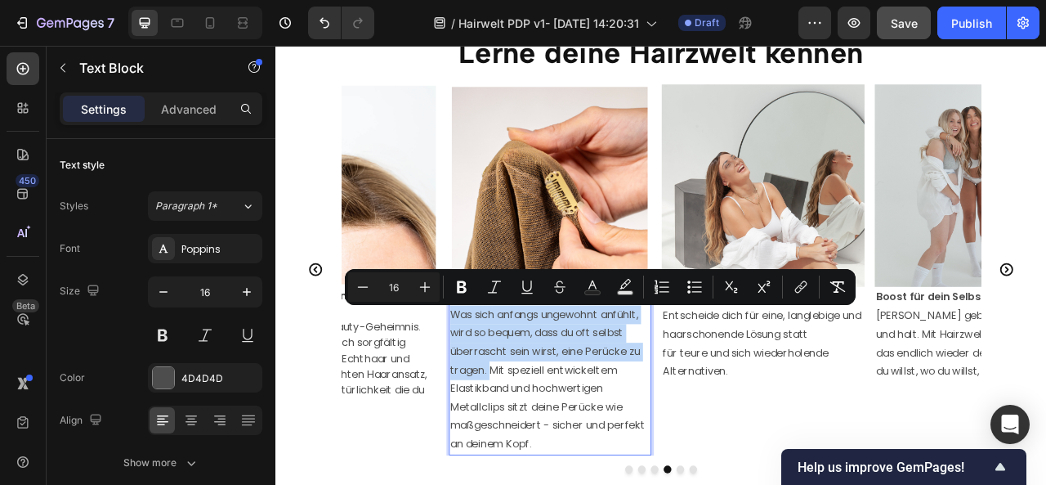
drag, startPoint x: 546, startPoint y: 460, endPoint x: 494, endPoint y: 387, distance: 89.8
click at [495, 387] on div "Unglaublich bequem Was sich anfangs ungewohnt anfühlt, wird so bequem, dass du …" at bounding box center [624, 458] width 258 height 215
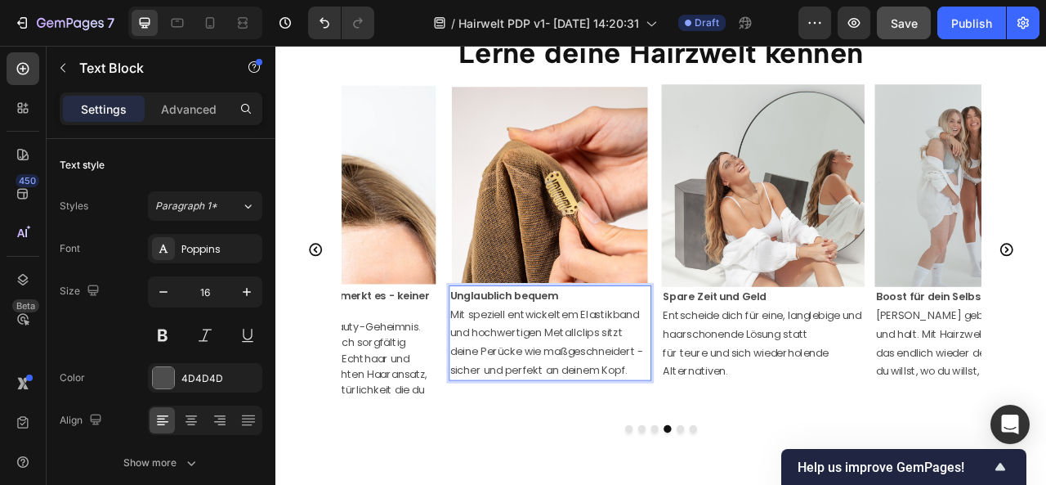
click at [747, 433] on p "Mit speziell entwickeltem Elastikband und hochwertigen Metallclips sitzt deine …" at bounding box center [624, 423] width 255 height 94
click at [499, 459] on span "Mit speziell entwickeltem Elastikband und hochwertigen Metallclips sitzt deine …" at bounding box center [617, 422] width 240 height 89
click at [634, 458] on span "Mit speziell entwickeltem Elastikband und hochwertigen Metallclips sitzt deine …" at bounding box center [617, 422] width 240 height 89
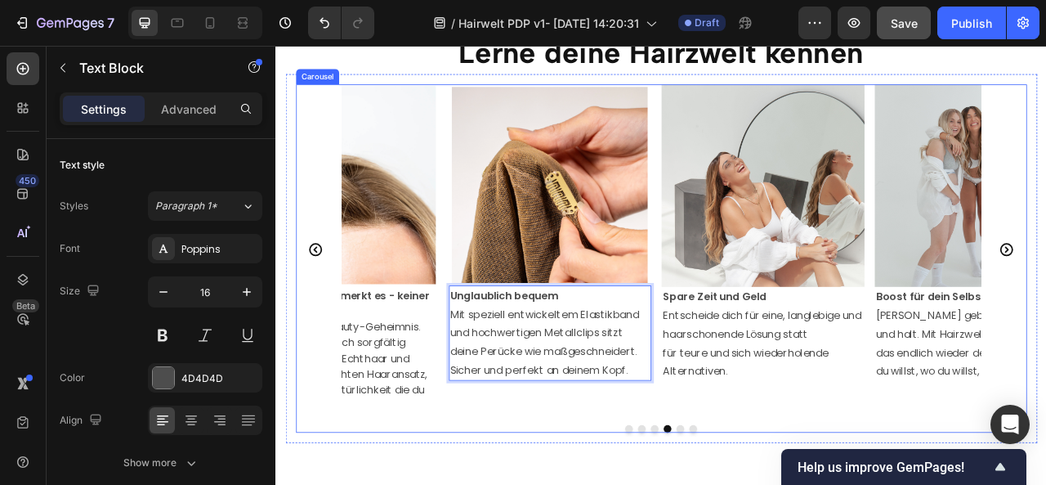
click at [327, 304] on icon "Carousel Back Arrow" at bounding box center [326, 305] width 20 height 20
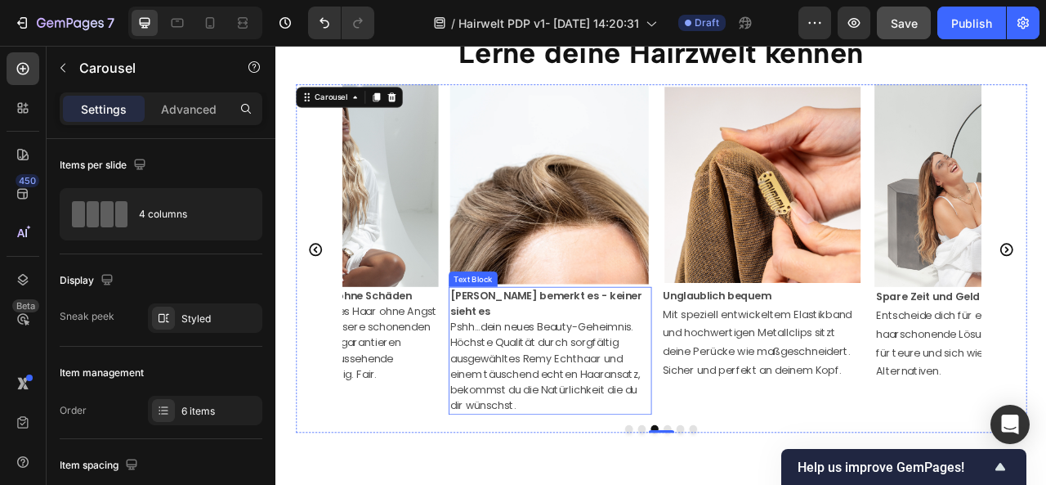
click at [620, 363] on strong "[PERSON_NAME] bemerkt es - keiner sieht es" at bounding box center [619, 373] width 244 height 38
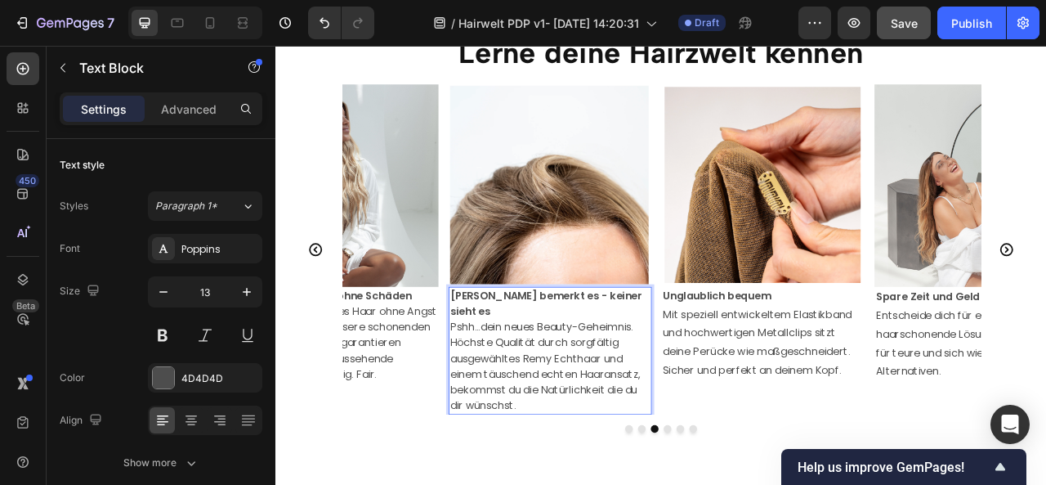
click at [625, 359] on strong "[PERSON_NAME] bemerkt es - keiner sieht es" at bounding box center [619, 373] width 244 height 38
click at [718, 364] on p "[PERSON_NAME] bemerkt es, keiner sieht es" at bounding box center [624, 374] width 255 height 40
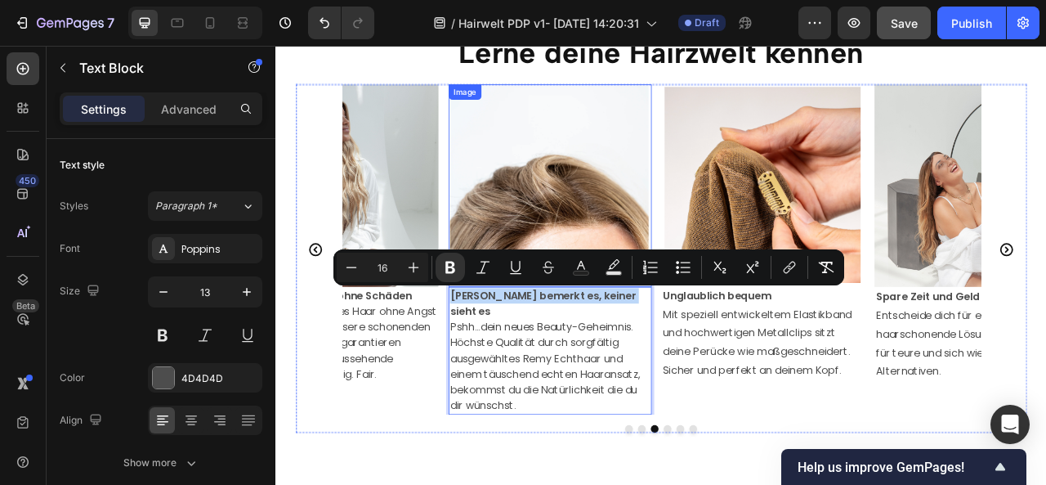
drag, startPoint x: 717, startPoint y: 364, endPoint x: 495, endPoint y: 349, distance: 221.9
click at [495, 349] on div "Image [PERSON_NAME] bemerkt es, keiner sieht es Pshh...dein neues Beauty-Geheim…" at bounding box center [624, 305] width 258 height 421
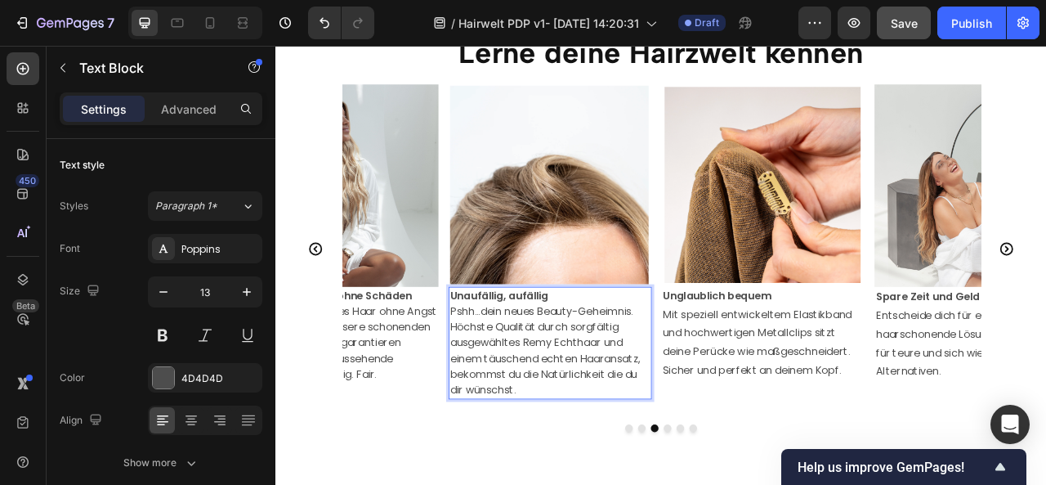
click at [537, 362] on strong "Unaufällig, aufällig" at bounding box center [559, 363] width 125 height 19
click at [599, 364] on strong "Unauffällig, aufällig" at bounding box center [562, 363] width 131 height 19
click at [856, 484] on div "Lerne deine Hairzwelt kennen Heading Image Style it your way [PERSON_NAME]. Dei…" at bounding box center [765, 277] width 981 height 626
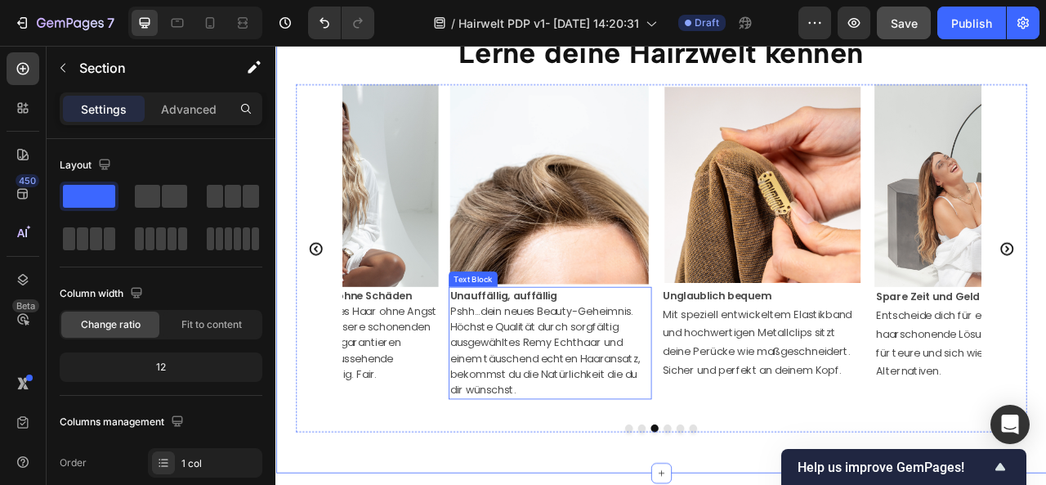
click at [737, 383] on p "Pshh...dein neues Beauty-Geheimnis. Höchste Qualität durch sorgfältig ausgewähl…" at bounding box center [624, 433] width 255 height 119
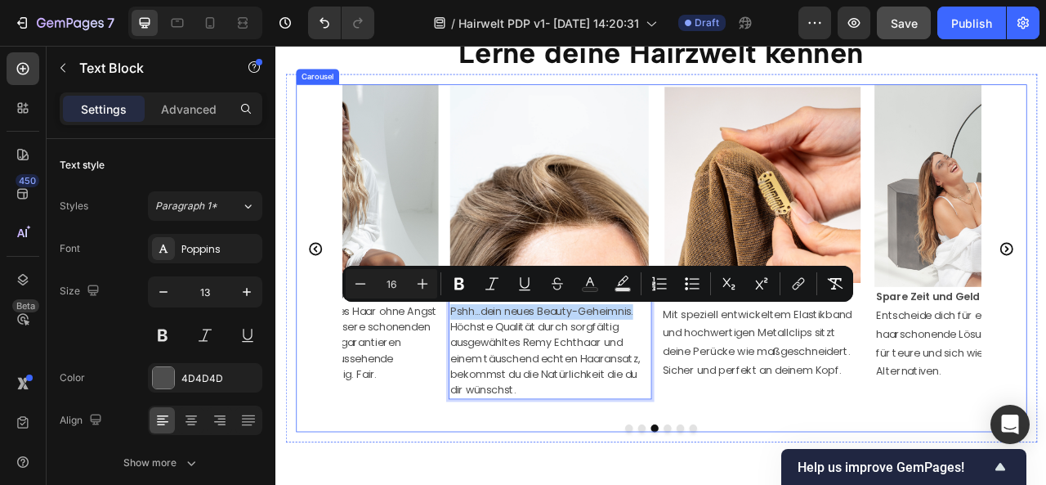
drag, startPoint x: 742, startPoint y: 385, endPoint x: 493, endPoint y: 387, distance: 249.3
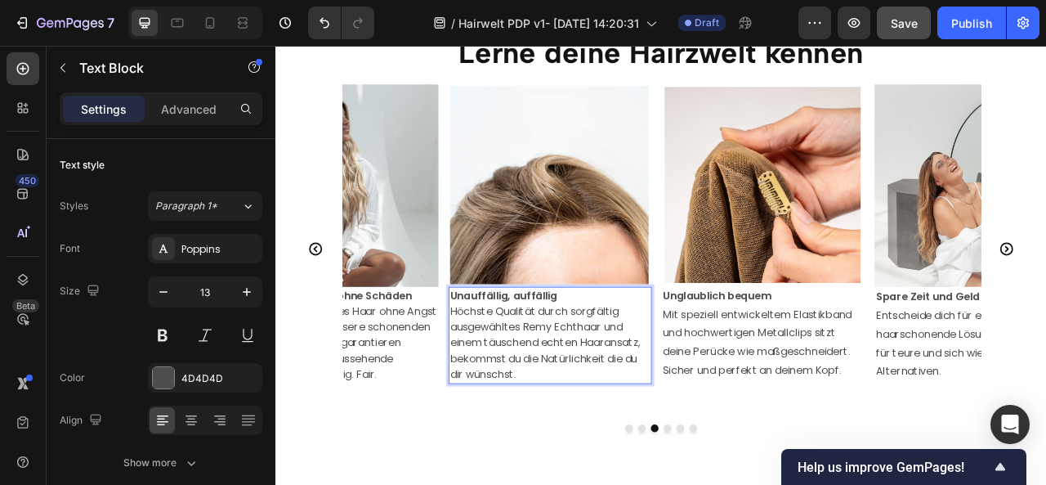
click at [713, 383] on span "Höchste Qualität durch sorgfältig ausgewähltes Remy Echthaar und einem täuschen…" at bounding box center [618, 423] width 242 height 99
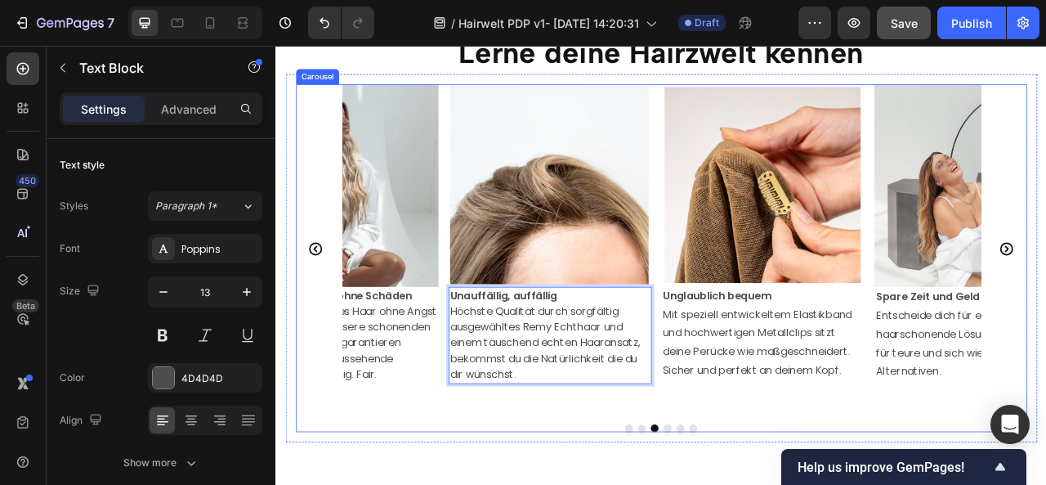
click at [918, 484] on div "Image Style it your way Dein Haar. Dein Look. Deiner individuellen Frisur sind …" at bounding box center [766, 316] width 930 height 443
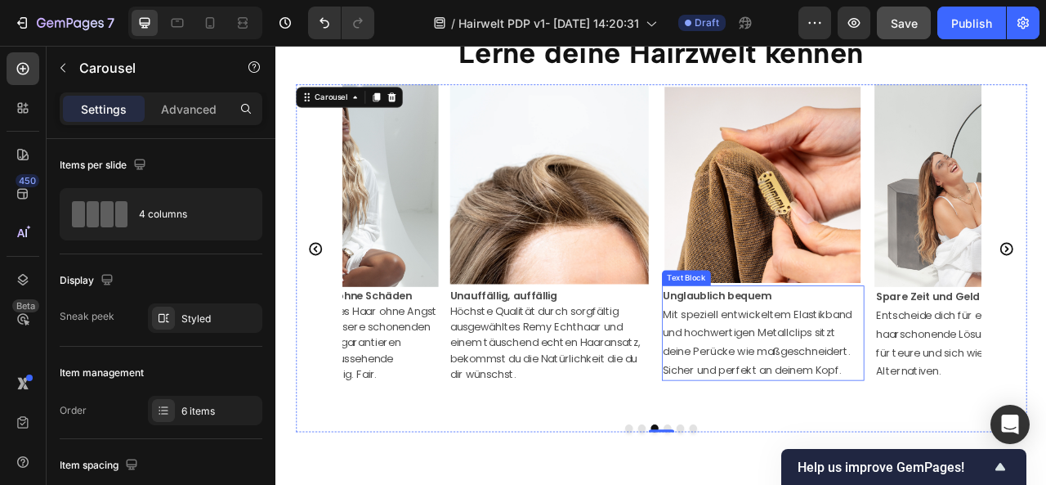
click at [918, 357] on p "Unglaublich bequem" at bounding box center [894, 364] width 255 height 24
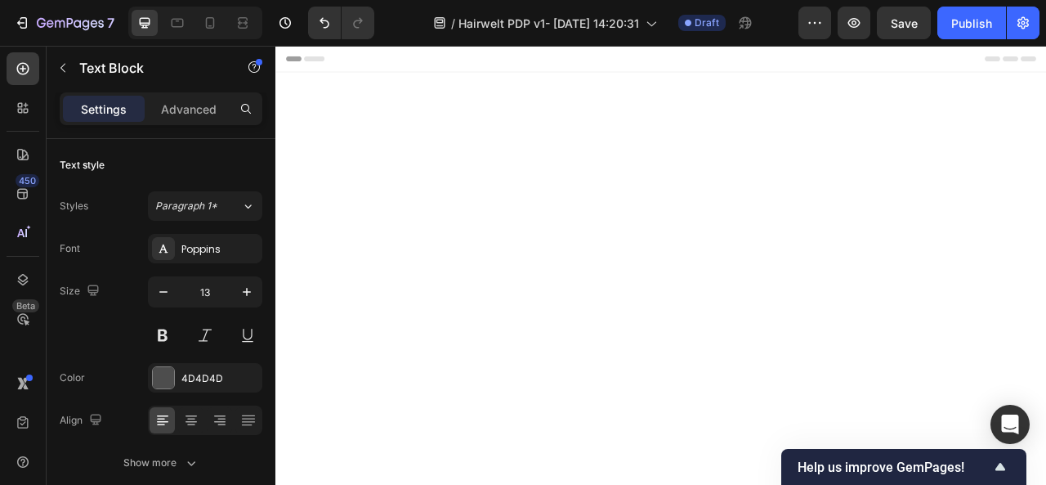
scroll to position [2243, 0]
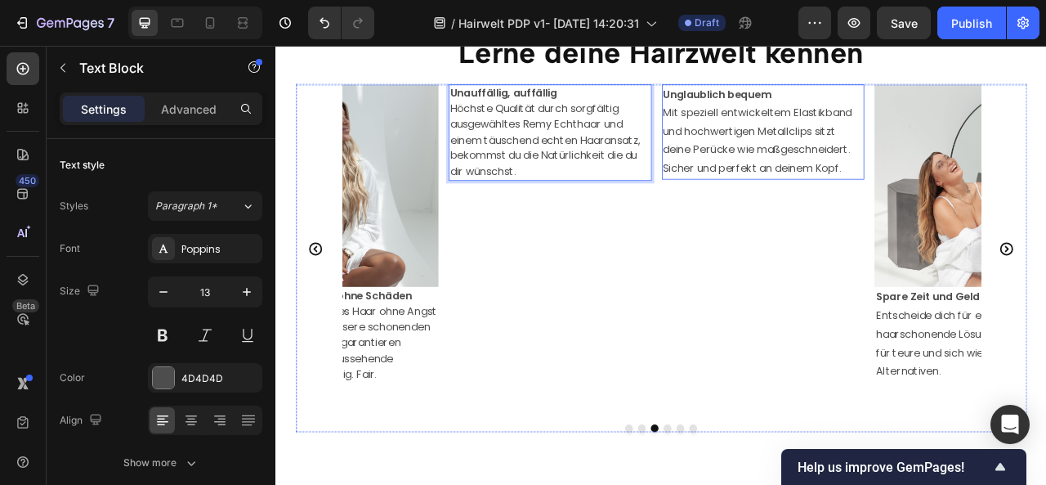
click at [829, 210] on span "Mit speziell entwickeltem Elastikband und hochwertigen Metallclips sitzt deine …" at bounding box center [887, 165] width 240 height 89
click at [659, 116] on p "Unauffällig, auffällig" at bounding box center [624, 106] width 255 height 20
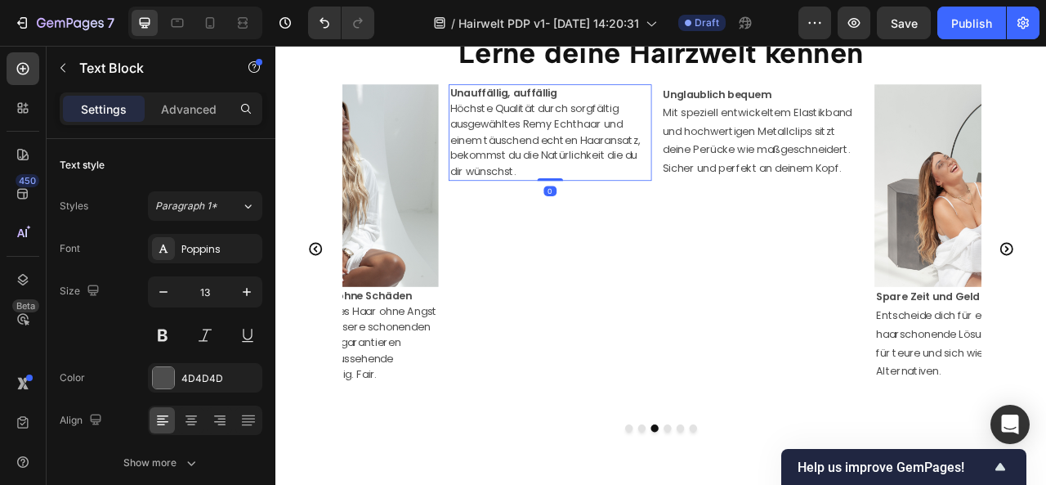
click at [659, 116] on p "Unauffällig, auffällig" at bounding box center [624, 106] width 255 height 20
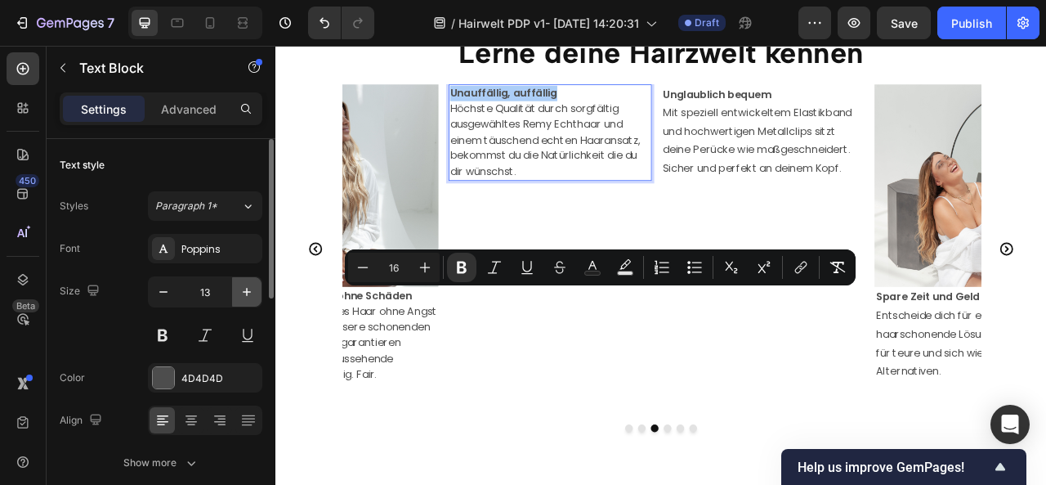
click at [253, 295] on icon "button" at bounding box center [247, 292] width 16 height 16
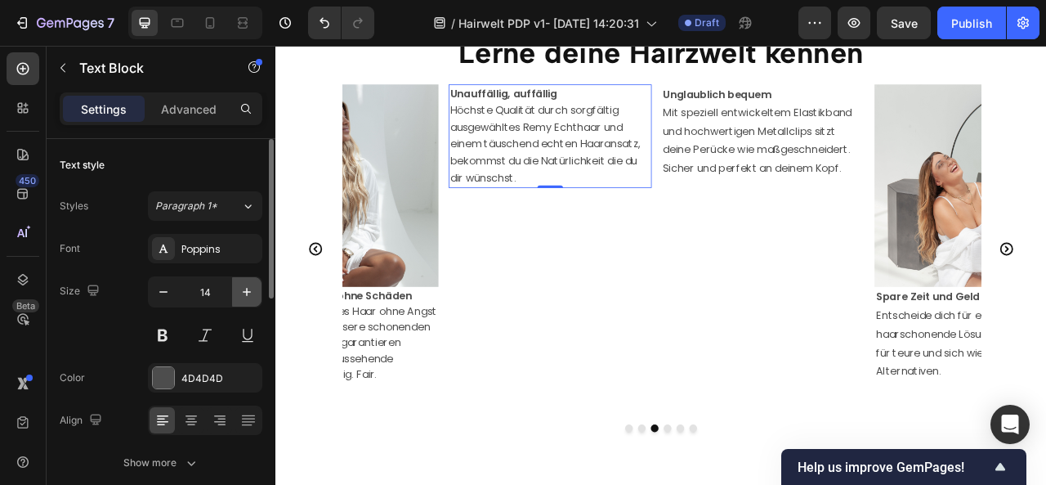
click at [253, 295] on icon "button" at bounding box center [247, 292] width 16 height 16
type input "16"
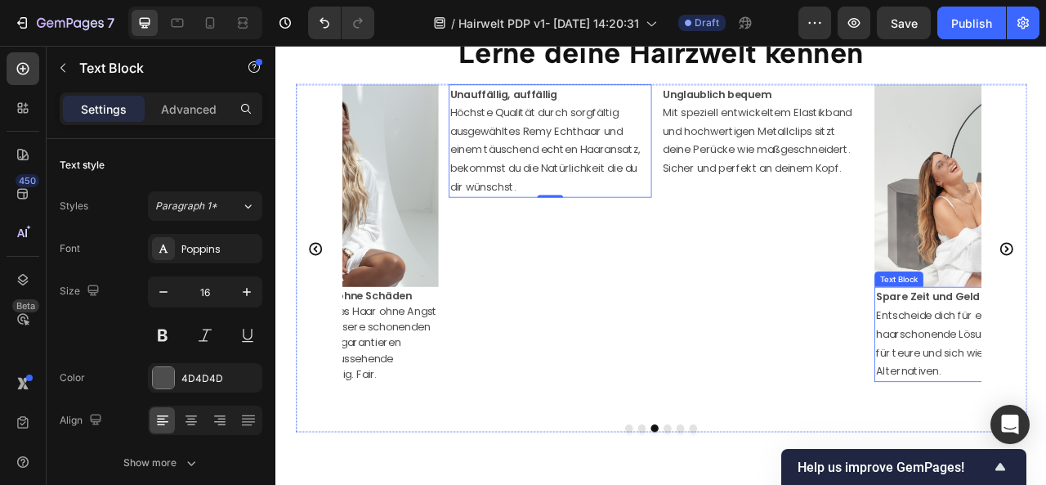
click at [684, 234] on span "Höchste Qualität durch sorgfältig ausgewähltes Remy Echthaar und einem täuschen…" at bounding box center [618, 177] width 242 height 113
click at [634, 237] on p "Höchste Qualität durch sorgfältig ausgewähltes Remy Echthaar und einem täuschen…" at bounding box center [624, 178] width 255 height 118
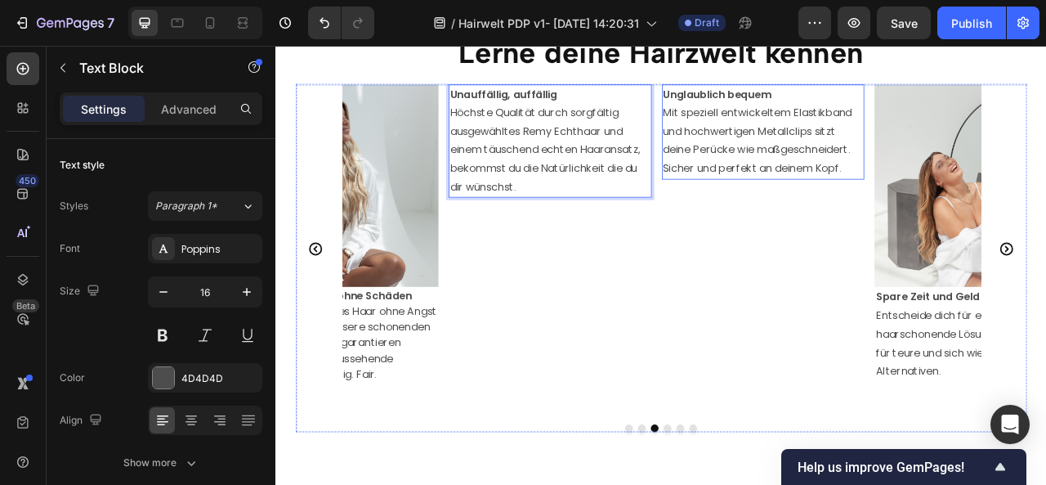
click at [875, 117] on strong "Unglaublich bequem" at bounding box center [835, 107] width 137 height 19
click at [704, 234] on span "Höchste Qualität durch sorgfältig ausgewähltes Remy Echthaar und einem täuschen…" at bounding box center [618, 177] width 242 height 113
click at [712, 237] on p "Höchste Qualität durch sorgfältig ausgewähltes Remy Echthaar und einem täuschen…" at bounding box center [624, 178] width 255 height 118
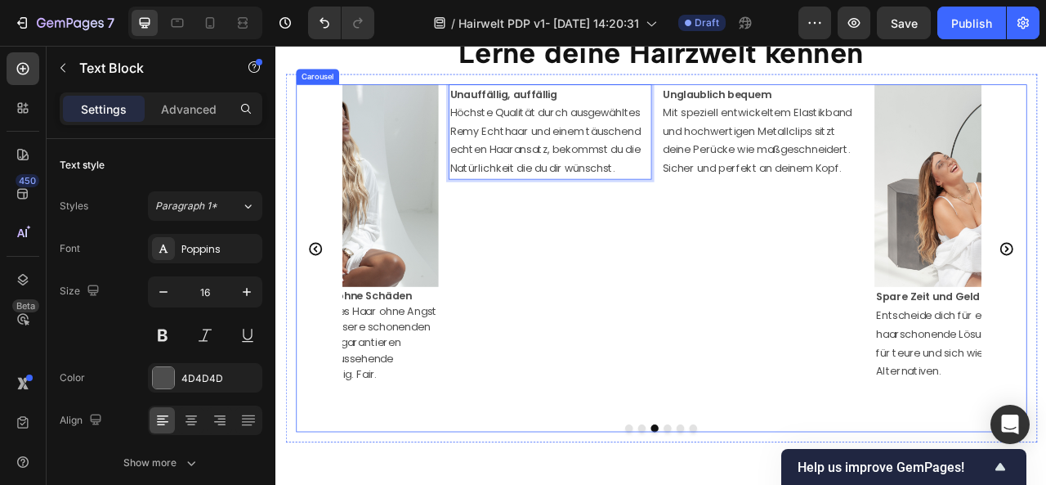
click at [843, 484] on div "Image Style it your way Dein Haar. Dein Look. Deiner individuellen Frisur sind …" at bounding box center [766, 316] width 930 height 443
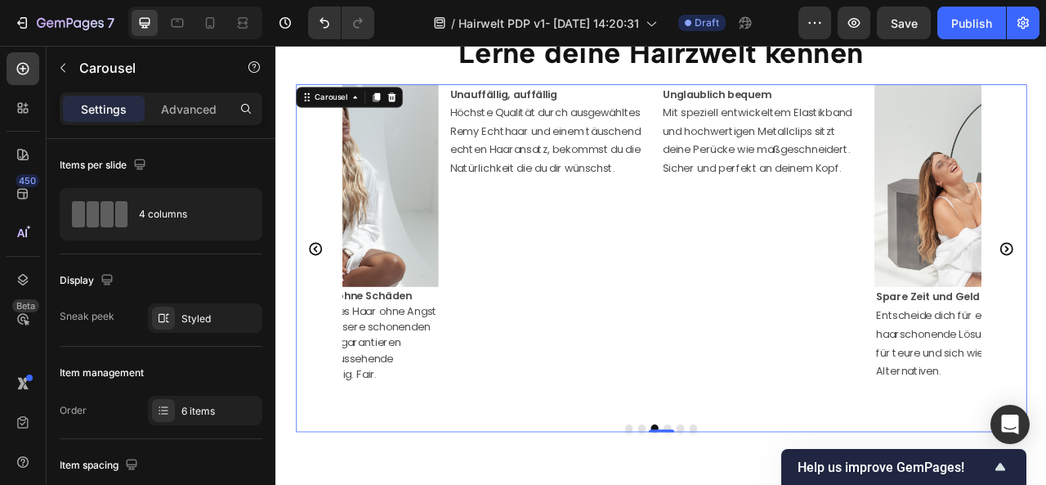
click at [331, 301] on icon "Carousel Back Arrow" at bounding box center [326, 304] width 20 height 20
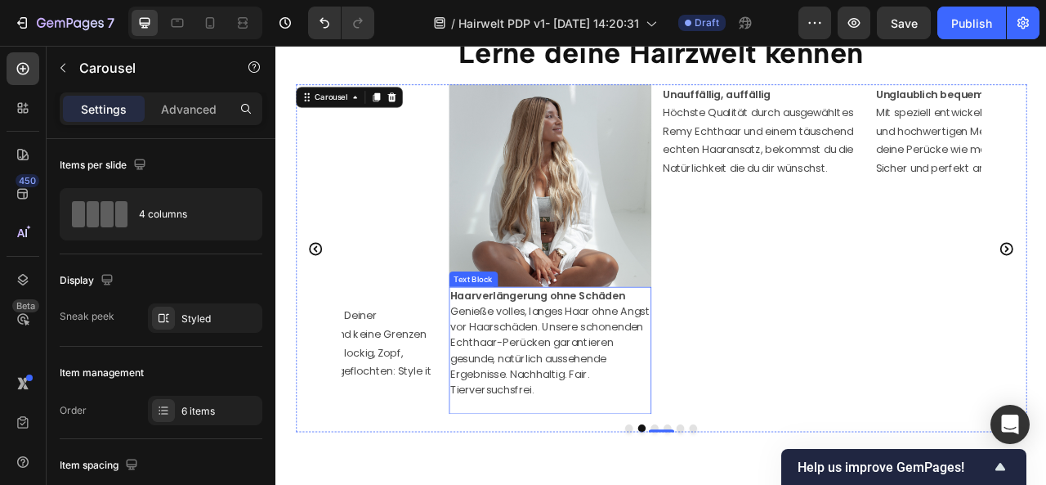
click at [649, 395] on span "Genieße volles, langes Haar ohne Angst vor Haarschäden. Unsere schonenden Echth…" at bounding box center [624, 433] width 254 height 118
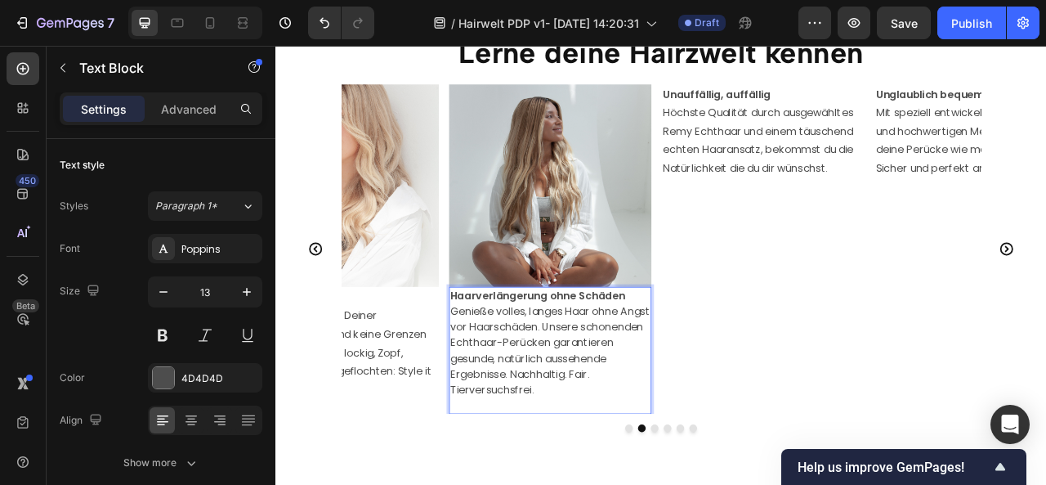
click at [657, 465] on span "Genieße volles, langes Haar ohne Angst vor Haarschäden. Unsere schonenden Echth…" at bounding box center [624, 433] width 254 height 118
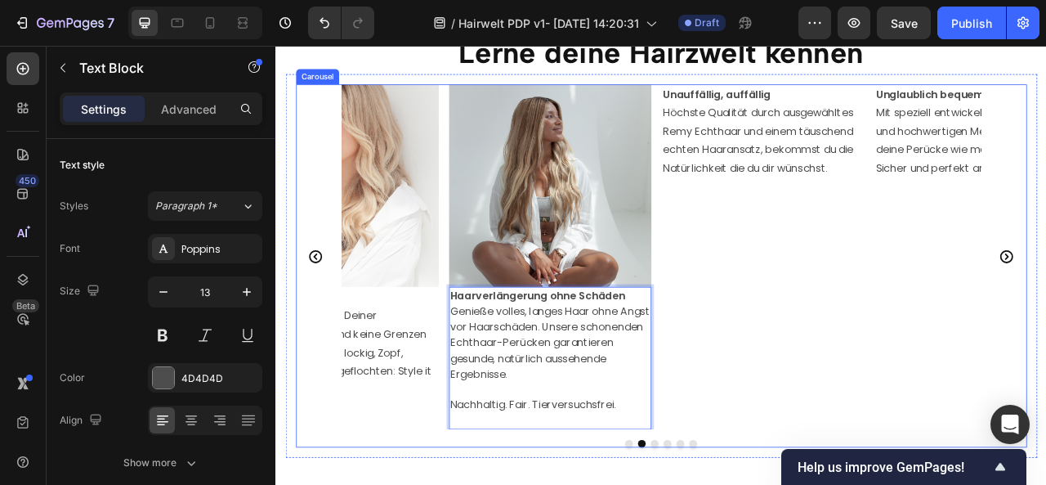
click at [896, 484] on div "Image Unauffällig, auffällig Höchste Qualität durch ausgewähltes Remy Echthaar …" at bounding box center [895, 314] width 258 height 439
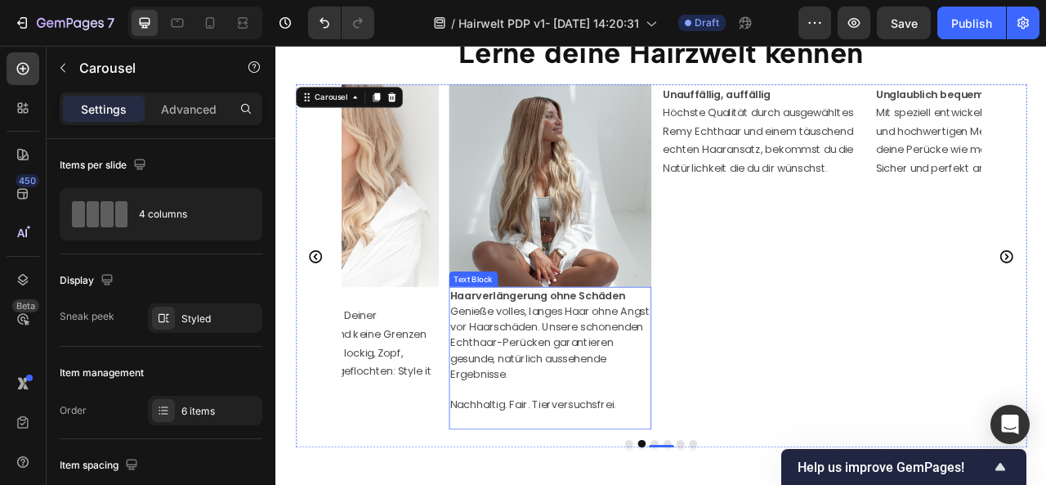
click at [570, 410] on span "Genieße volles, langes Haar ohne Angst vor Haarschäden. Unsere schonenden Echth…" at bounding box center [624, 423] width 254 height 99
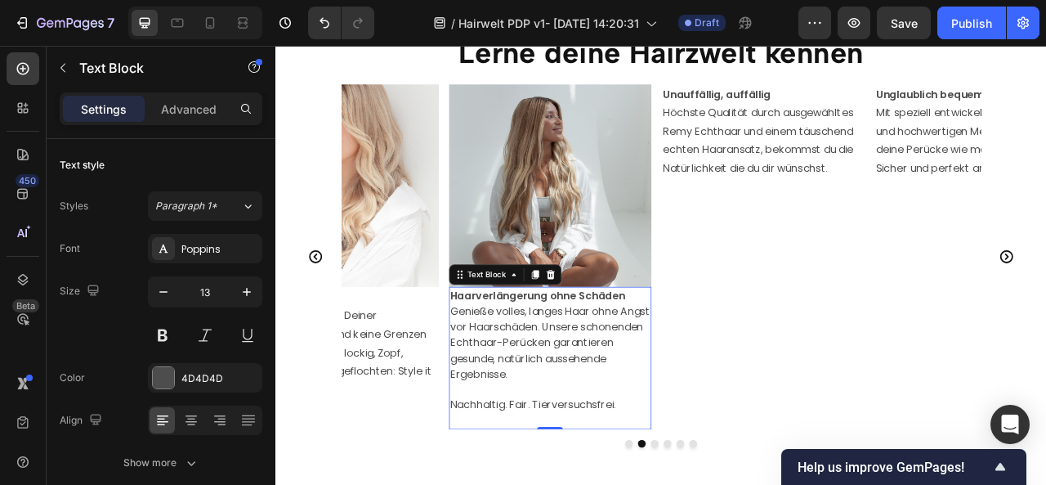
click at [570, 410] on span "Genieße volles, langes Haar ohne Angst vor Haarschäden. Unsere schonenden Echth…" at bounding box center [624, 423] width 254 height 99
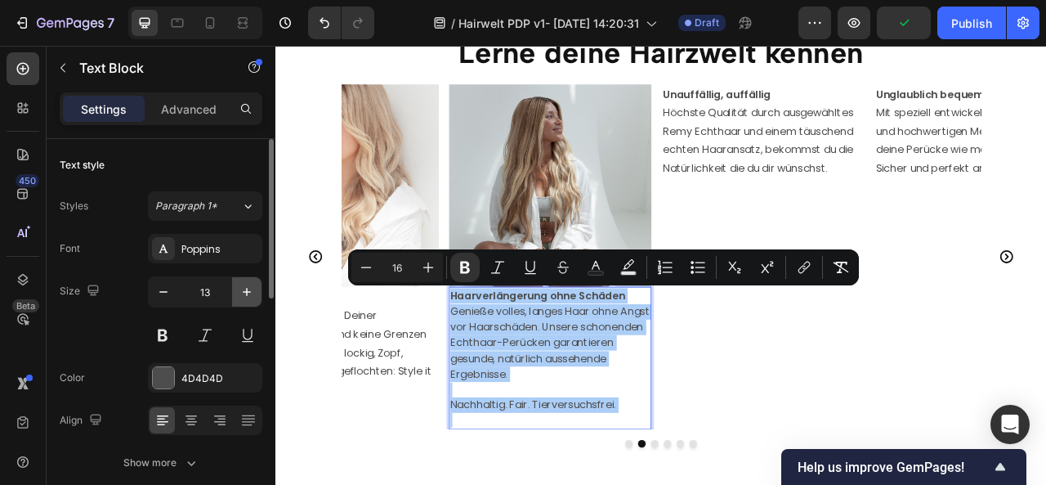
click at [250, 288] on icon "button" at bounding box center [247, 292] width 16 height 16
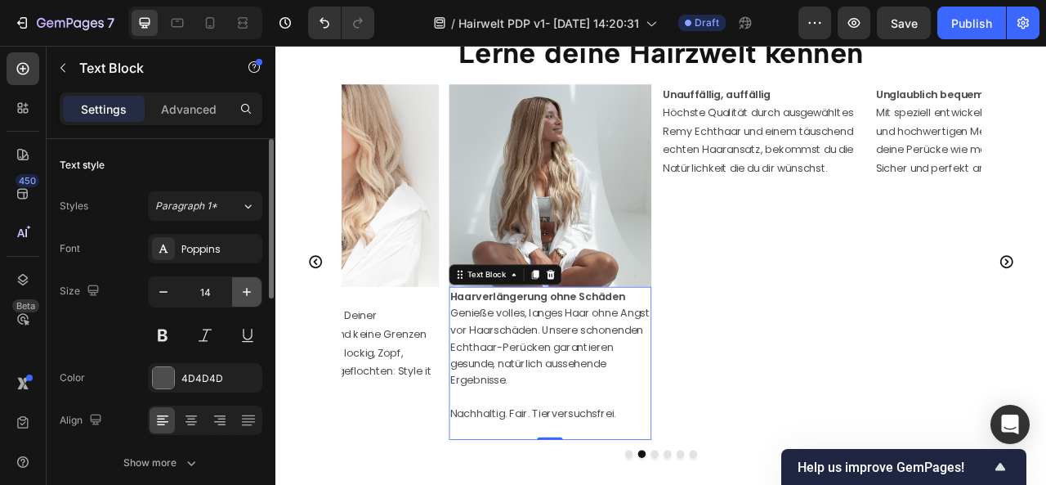
click at [250, 288] on icon "button" at bounding box center [247, 292] width 16 height 16
type input "16"
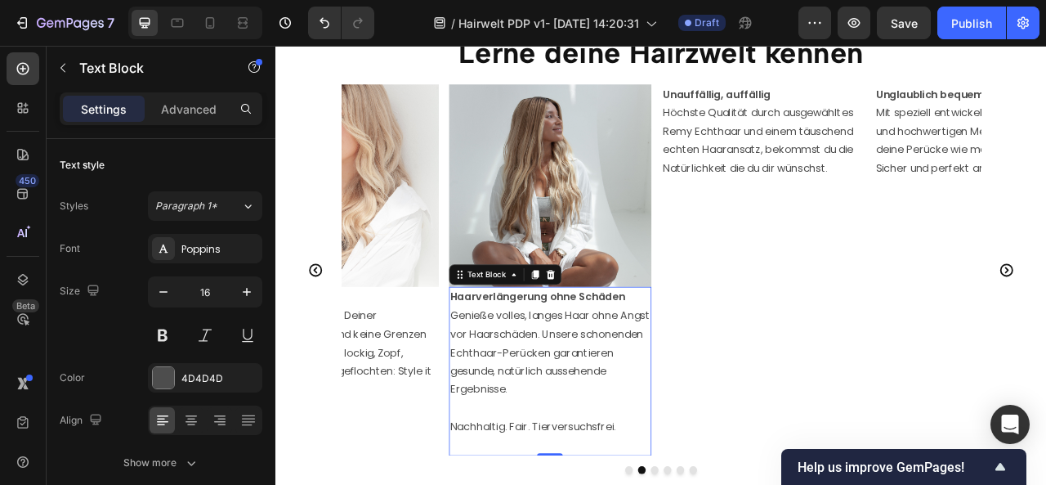
click at [638, 456] on span "Genieße volles, langes Haar ohne Angst vor Haarschäden. Unsere schonenden Echth…" at bounding box center [624, 435] width 254 height 113
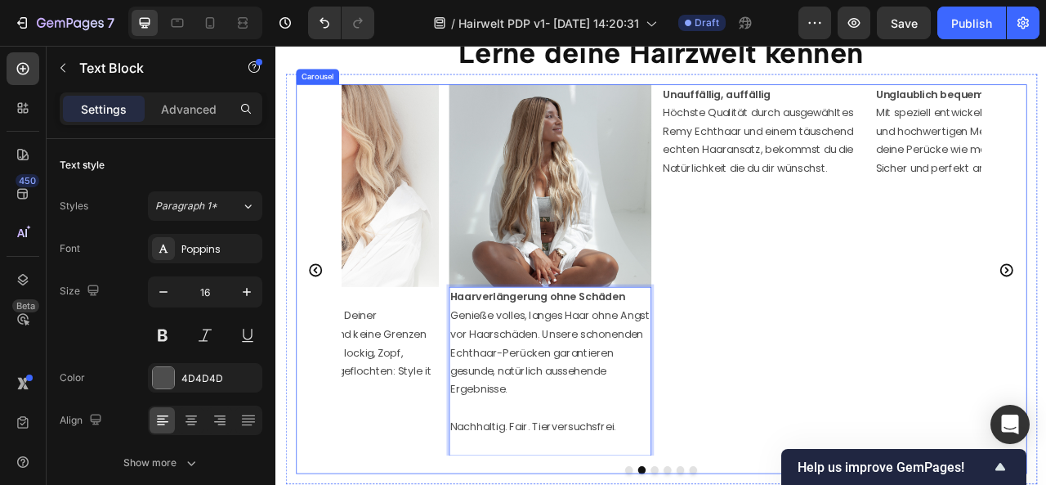
click at [820, 484] on div "Image Unauffällig, auffällig Höchste Qualität durch ausgewähltes Remy Echthaar …" at bounding box center [895, 331] width 258 height 473
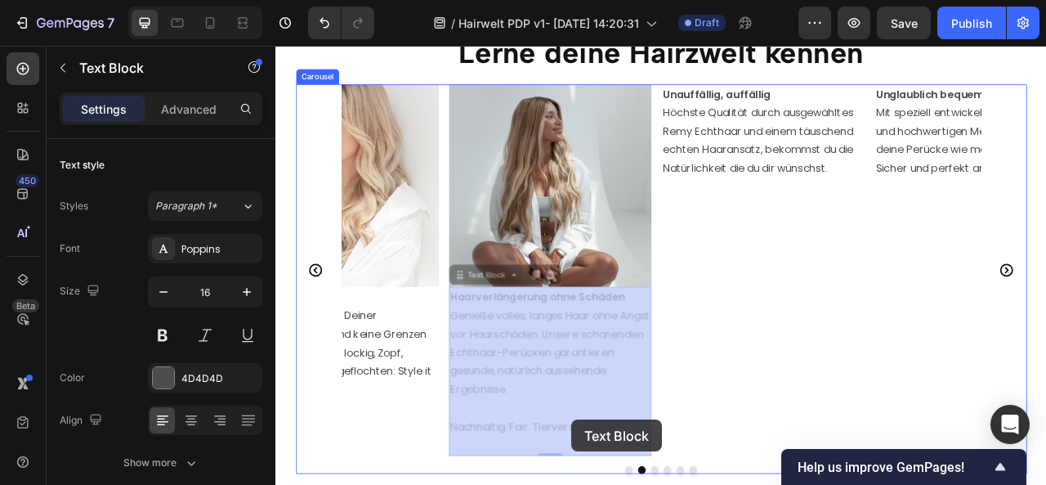
scroll to position [2268, 0]
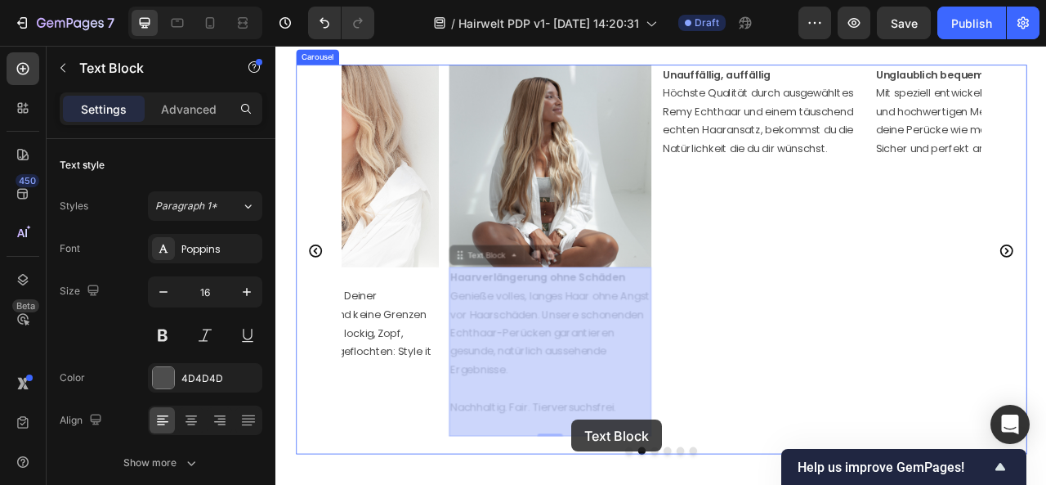
drag, startPoint x: 723, startPoint y: 532, endPoint x: 650, endPoint y: 521, distance: 74.3
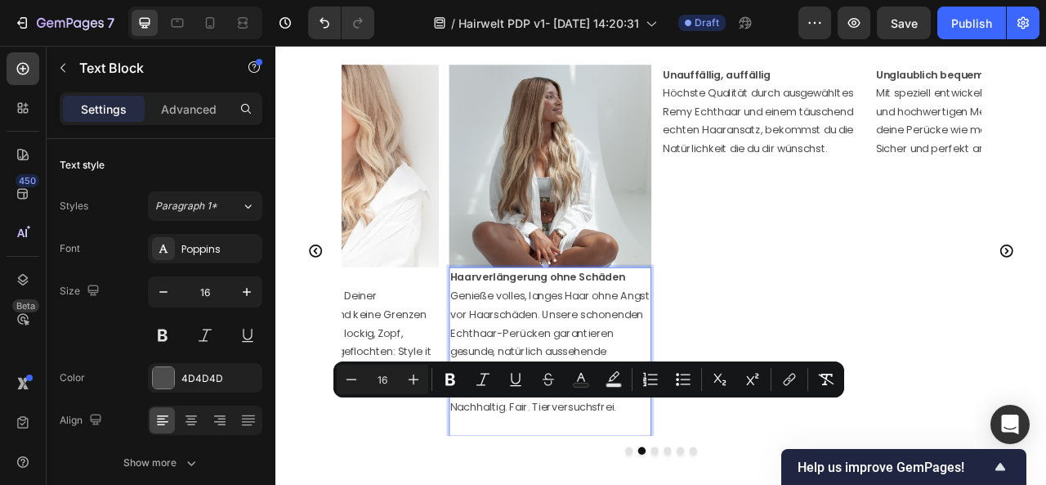
drag, startPoint x: 713, startPoint y: 509, endPoint x: 495, endPoint y: 505, distance: 217.4
click at [495, 484] on div "Haarverlängerung ohne Schäden Genieße volles, langes Haar ohne Angst vor Haarsc…" at bounding box center [624, 435] width 258 height 215
copy span "Nachhaltig. Fair. Tierversuchsfrei."
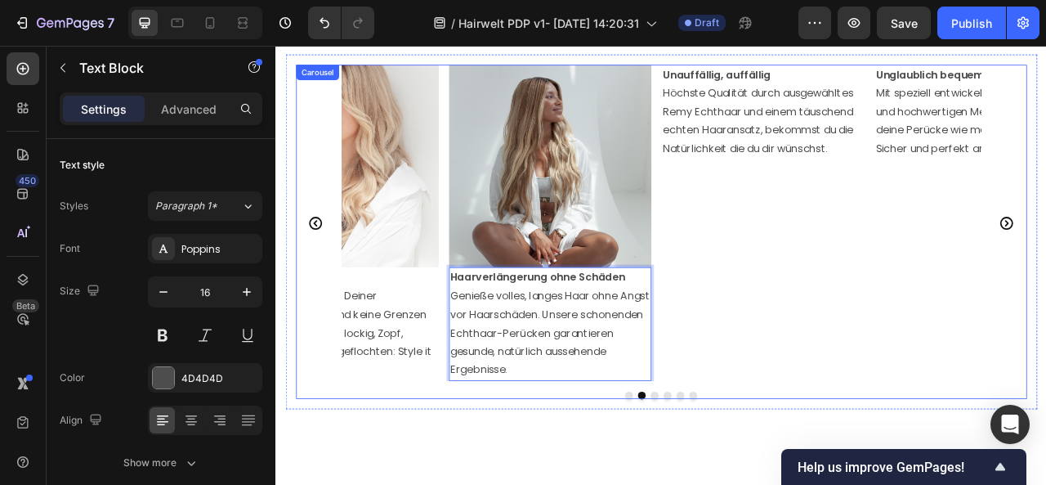
click at [325, 273] on icon "Carousel Back Arrow" at bounding box center [326, 271] width 16 height 16
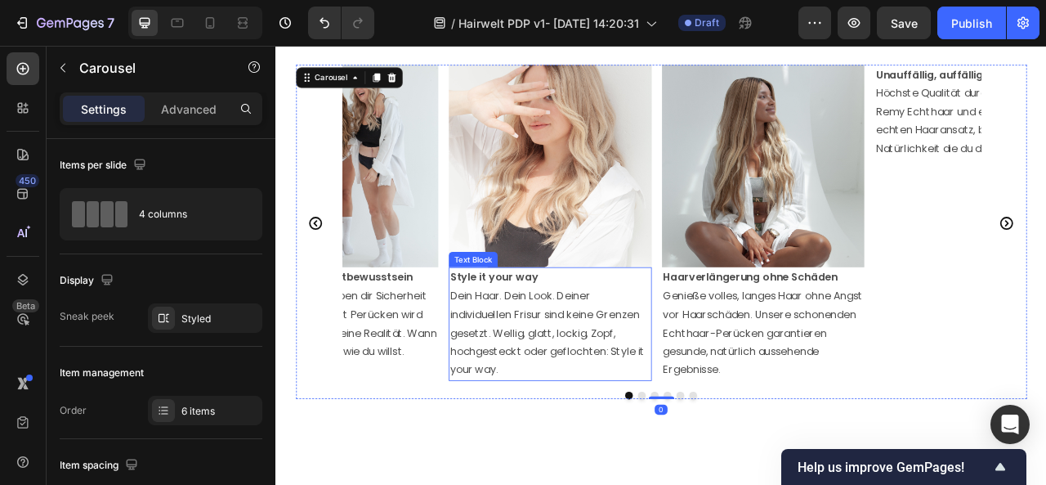
click at [583, 336] on strong "Style it your way" at bounding box center [553, 340] width 112 height 19
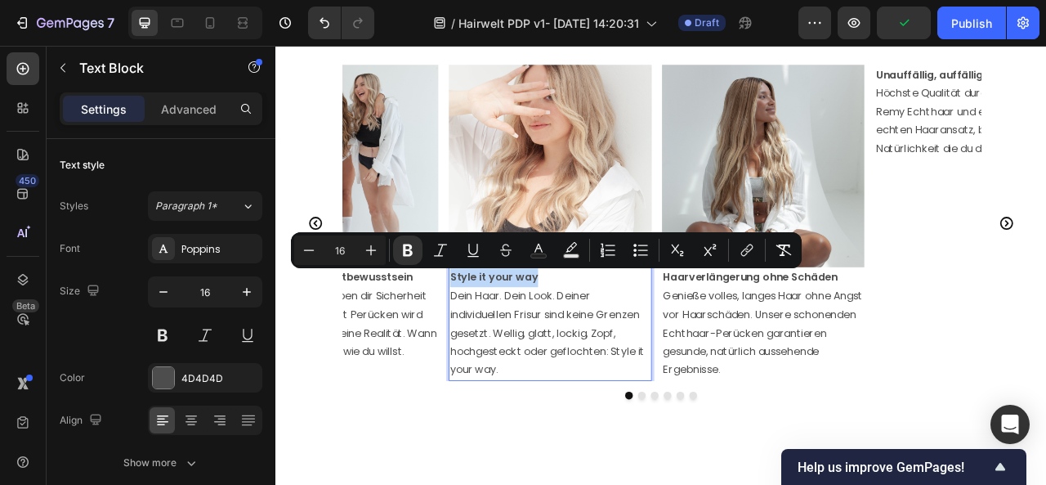
drag, startPoint x: 624, startPoint y: 341, endPoint x: 500, endPoint y: 338, distance: 124.3
click at [500, 338] on p "Style it your way" at bounding box center [624, 341] width 255 height 24
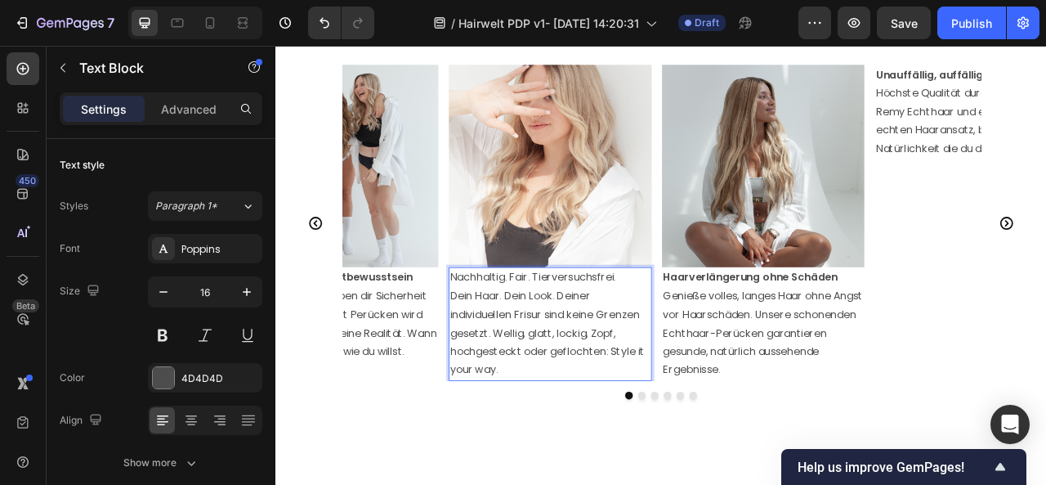
drag, startPoint x: 722, startPoint y: 340, endPoint x: 497, endPoint y: 342, distance: 224.7
click at [497, 342] on p "Nachhaltig. Fair. Tierversuchsfrei." at bounding box center [624, 341] width 255 height 24
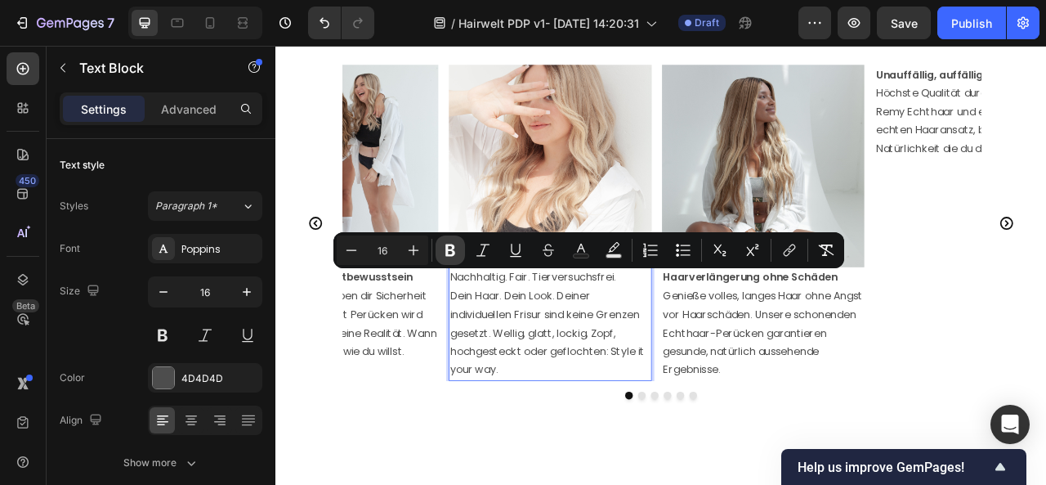
click at [445, 247] on icon "Editor contextual toolbar" at bounding box center [450, 250] width 16 height 16
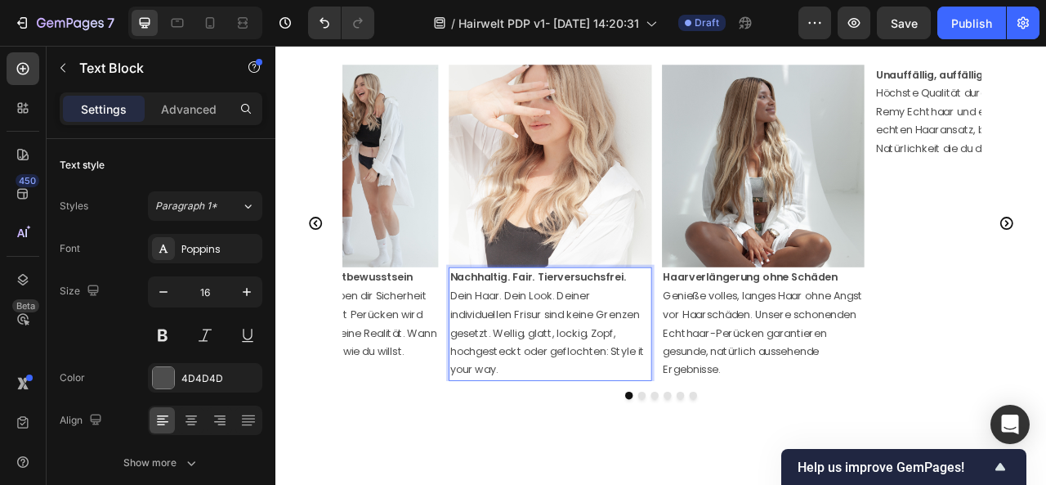
click at [642, 434] on p "Dein Haar. Dein Look. Deiner individuellen Frisur sind keine Grenzen gesetzt. W…" at bounding box center [624, 412] width 255 height 118
click at [579, 430] on p "Dein Haar. Dein Look. Deiner individuellen Frisur sind keine Grenzen gesetzt. W…" at bounding box center [624, 412] width 255 height 118
click at [629, 484] on div "Lerne deine Hairzwelt kennen Heading Image Nachhaltig. Fair. Tierversuchsfrei. …" at bounding box center [765, 244] width 981 height 608
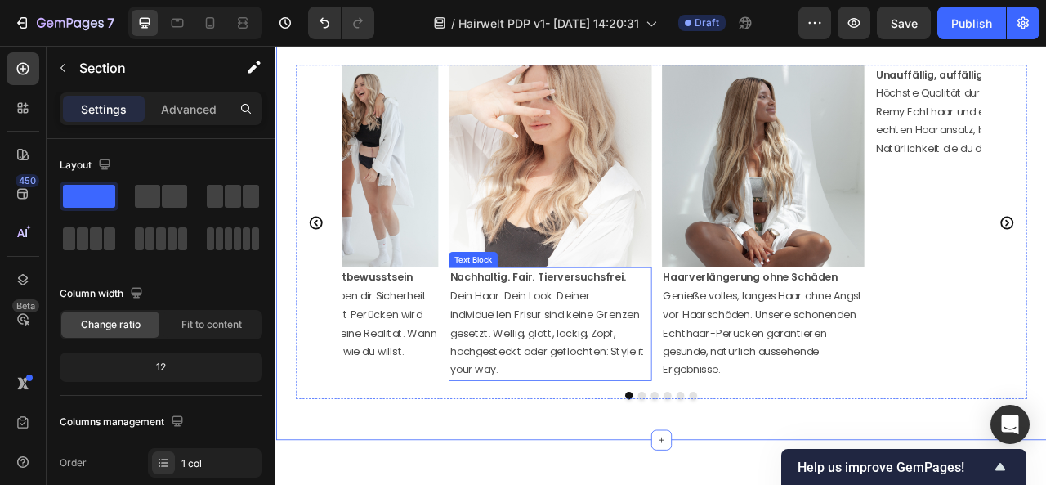
click at [585, 414] on p "Dein Haar. Dein Look. Deiner individuellen Frisur sind keine Grenzen gesetzt. W…" at bounding box center [624, 412] width 255 height 118
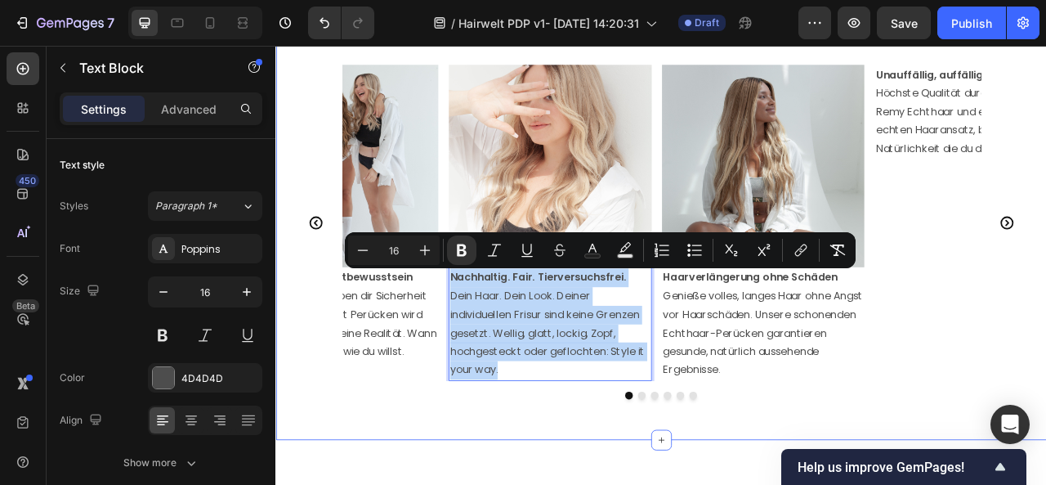
click at [674, 484] on div "Lerne deine Hairzwelt kennen Heading Image Nachhaltig. Fair. Tierversuchsfrei. …" at bounding box center [765, 244] width 981 height 608
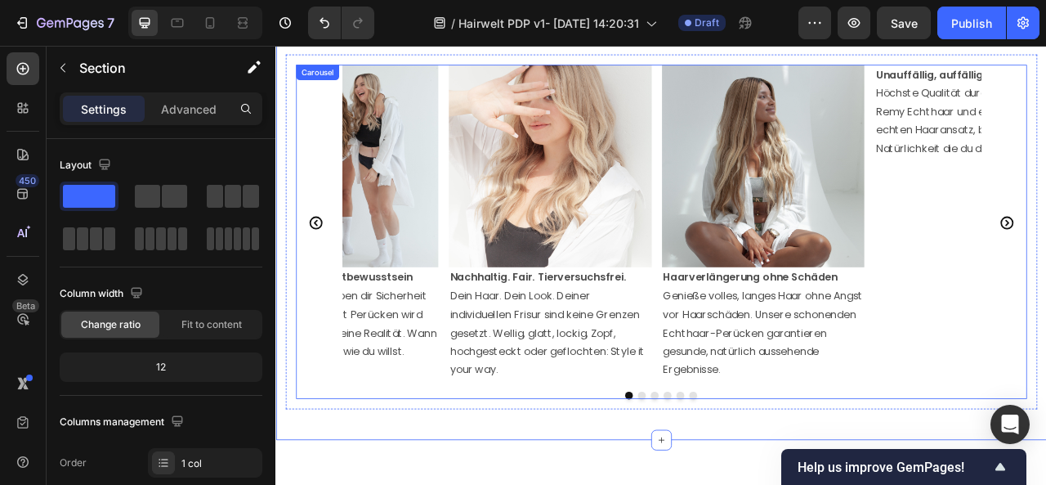
click at [323, 267] on icon "Carousel Back Arrow" at bounding box center [326, 272] width 20 height 20
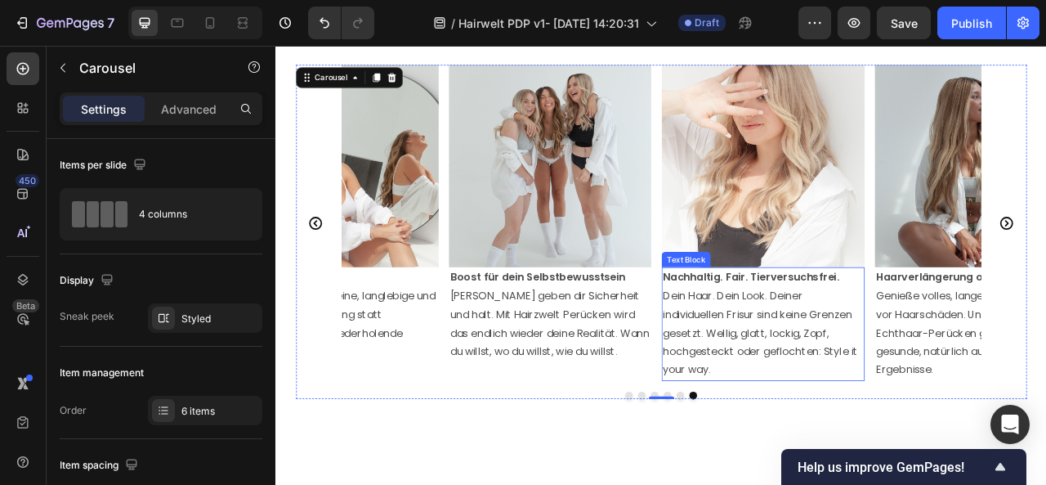
click at [969, 431] on p "Dein Haar. Dein Look. Deiner individuellen Frisur sind keine Grenzen gesetzt. W…" at bounding box center [894, 412] width 255 height 118
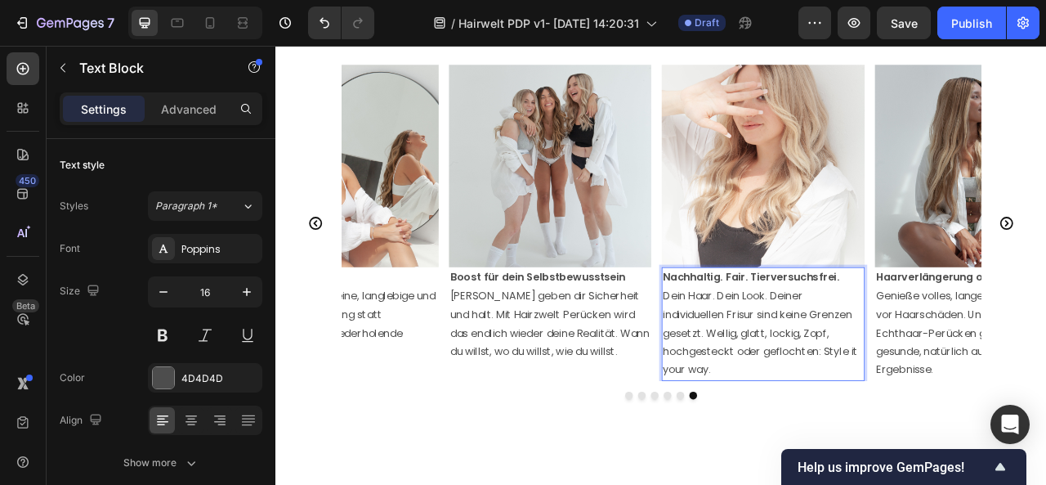
click at [971, 434] on p "Dein Haar. Dein Look. Deiner individuellen Frisur sind keine Grenzen gesetzt. W…" at bounding box center [894, 412] width 255 height 118
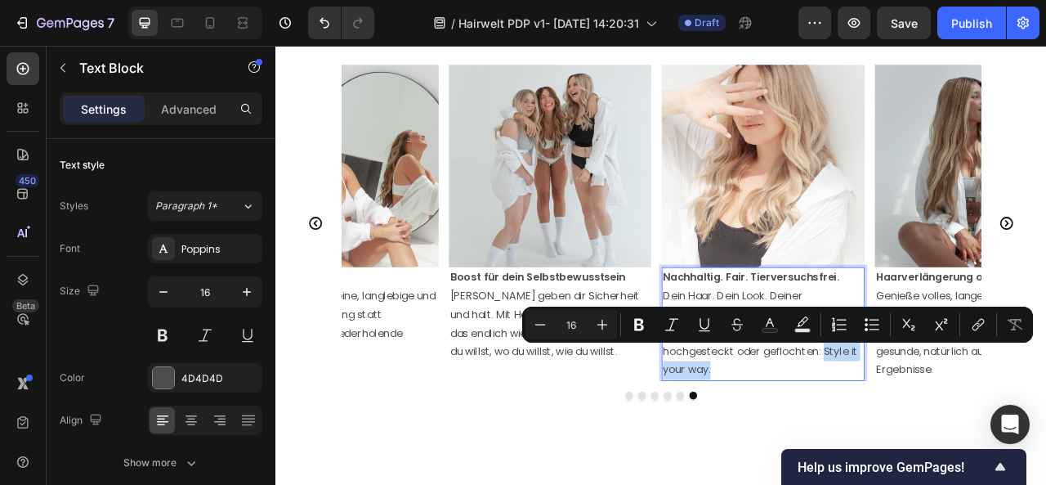
drag, startPoint x: 944, startPoint y: 462, endPoint x: 969, endPoint y: 436, distance: 35.8
click at [969, 436] on p "Dein Haar. Dein Look. Deiner individuellen Frisur sind keine Grenzen gesetzt. W…" at bounding box center [894, 412] width 255 height 118
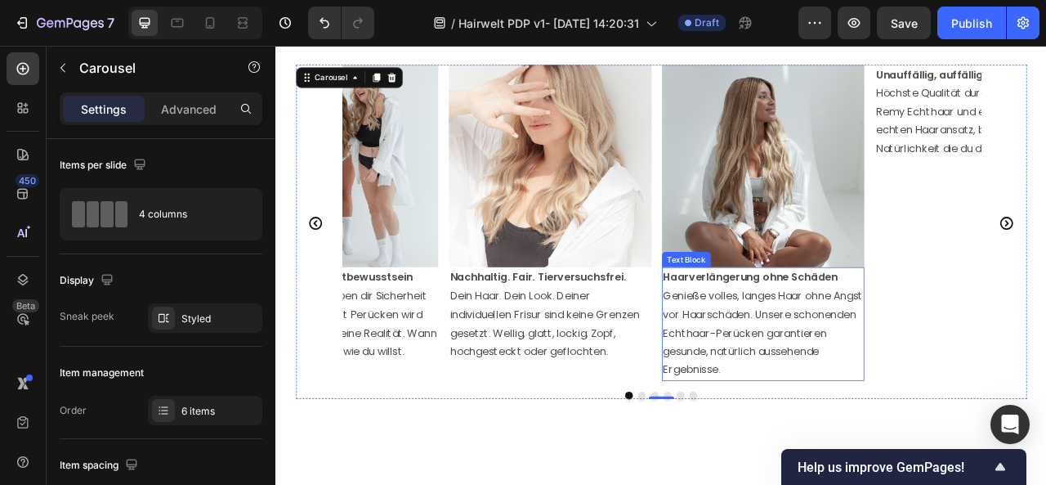
click at [830, 364] on span "Genieße volles, langes Haar ohne Angst vor Haarschäden. Unsere schonenden Echth…" at bounding box center [894, 411] width 254 height 113
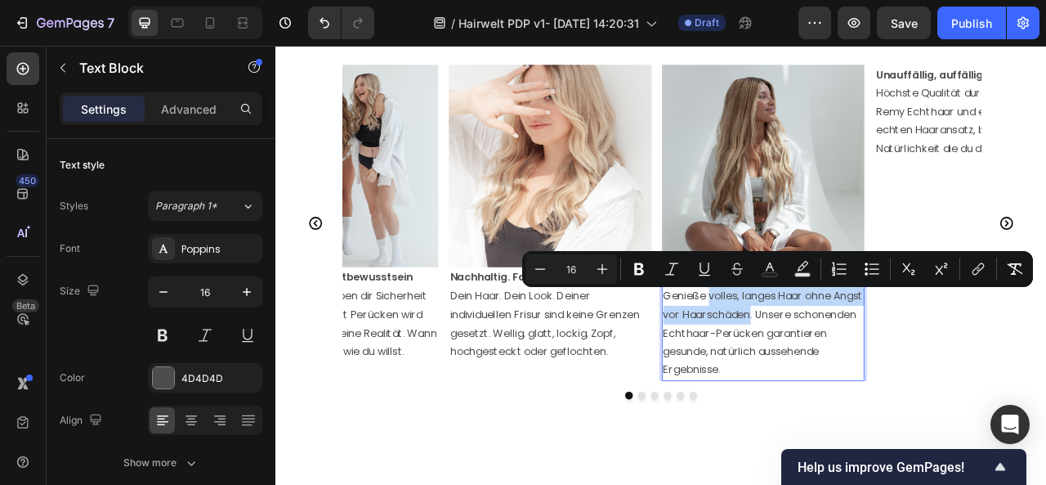
drag, startPoint x: 828, startPoint y: 364, endPoint x: 921, endPoint y: 392, distance: 97.2
click at [946, 414] on span "Genieße volles, langes Haar ohne Angst vor Haarschäden. Unsere schonenden Echth…" at bounding box center [894, 411] width 254 height 113
drag, startPoint x: 829, startPoint y: 362, endPoint x: 925, endPoint y: 394, distance: 101.6
click at [925, 394] on span "Genieße volles, langes Haar ohne Angst vor Haarschäden. Unsere schonenden Echth…" at bounding box center [894, 411] width 254 height 113
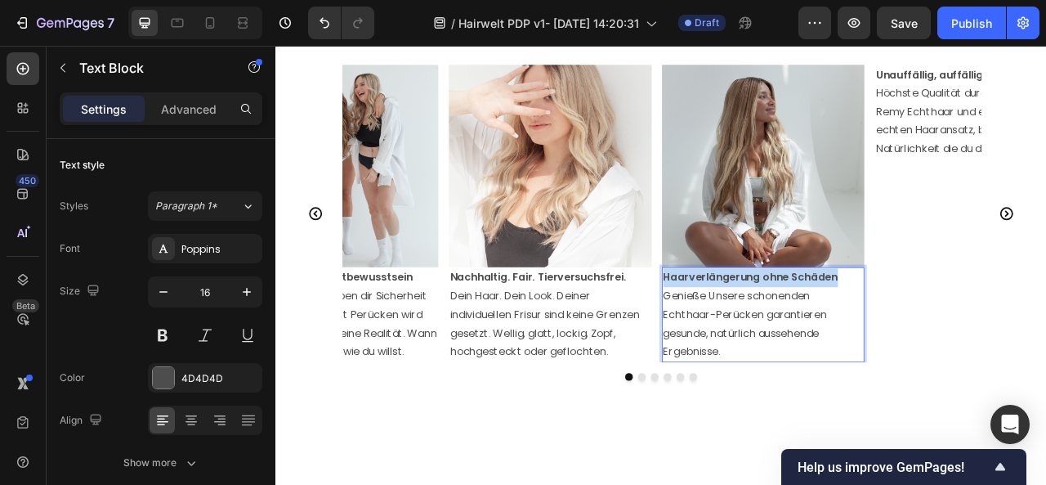
drag, startPoint x: 999, startPoint y: 340, endPoint x: 767, endPoint y: 340, distance: 232.9
click at [767, 340] on p "Haarverlängerung ohne Schäden" at bounding box center [894, 341] width 255 height 24
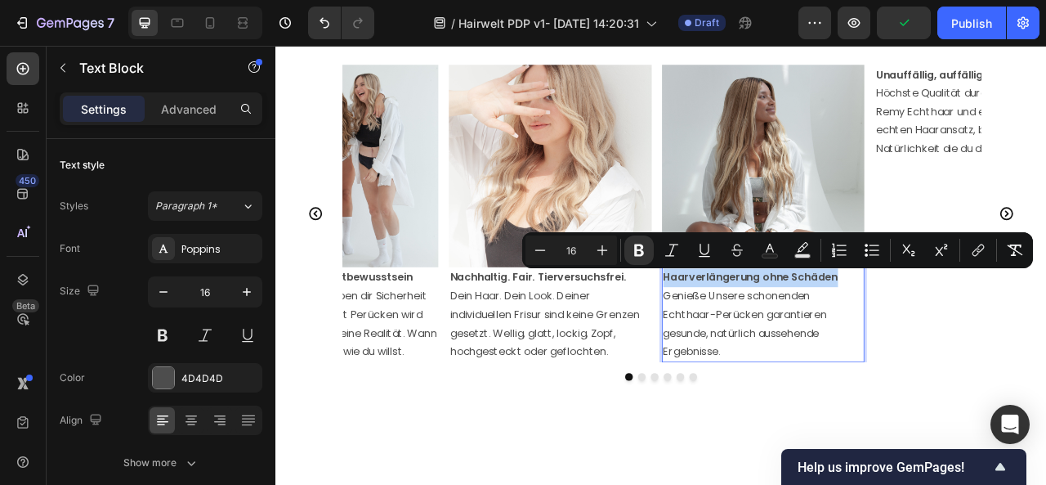
copy strong "Haarverlängerung ohne Schäden"
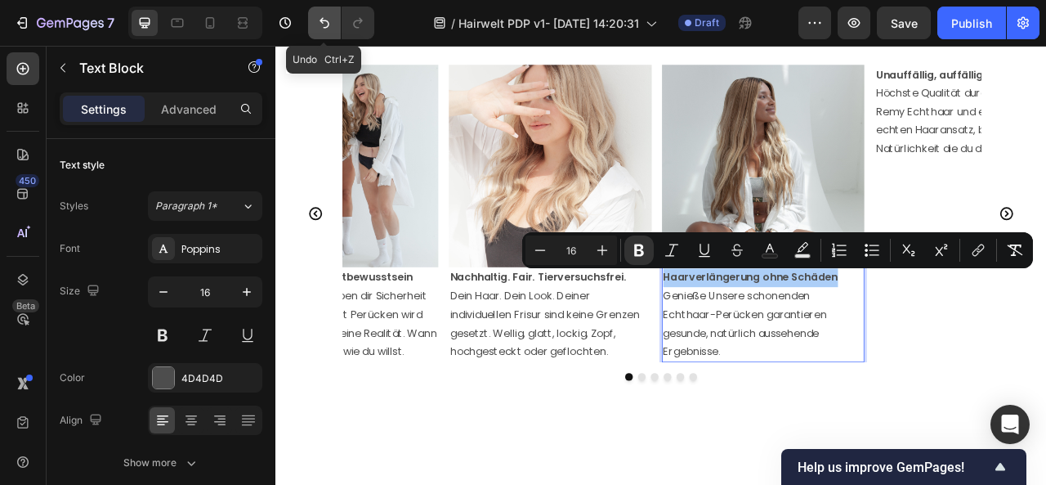
click at [324, 30] on icon "Undo/Redo" at bounding box center [324, 23] width 16 height 16
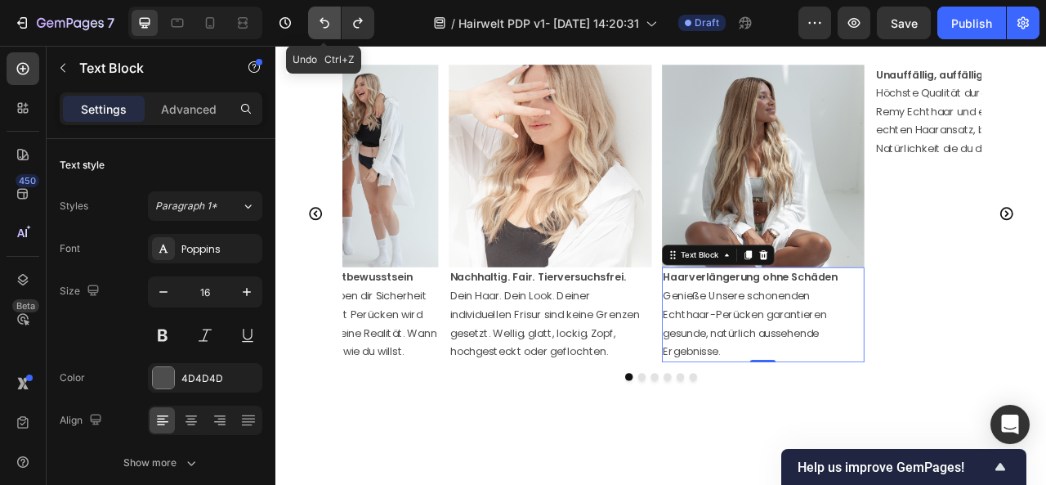
click at [324, 30] on icon "Undo/Redo" at bounding box center [324, 23] width 16 height 16
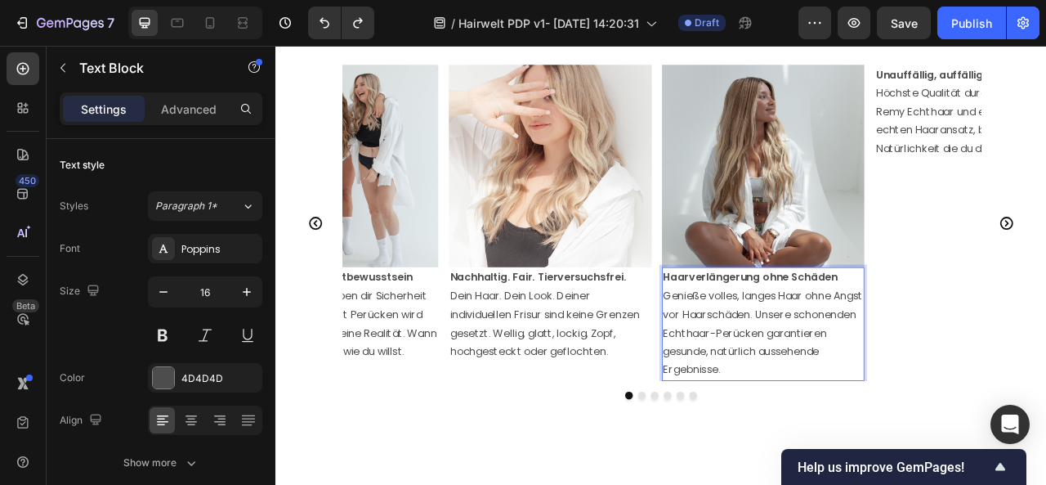
drag, startPoint x: 827, startPoint y: 367, endPoint x: 912, endPoint y: 392, distance: 88.7
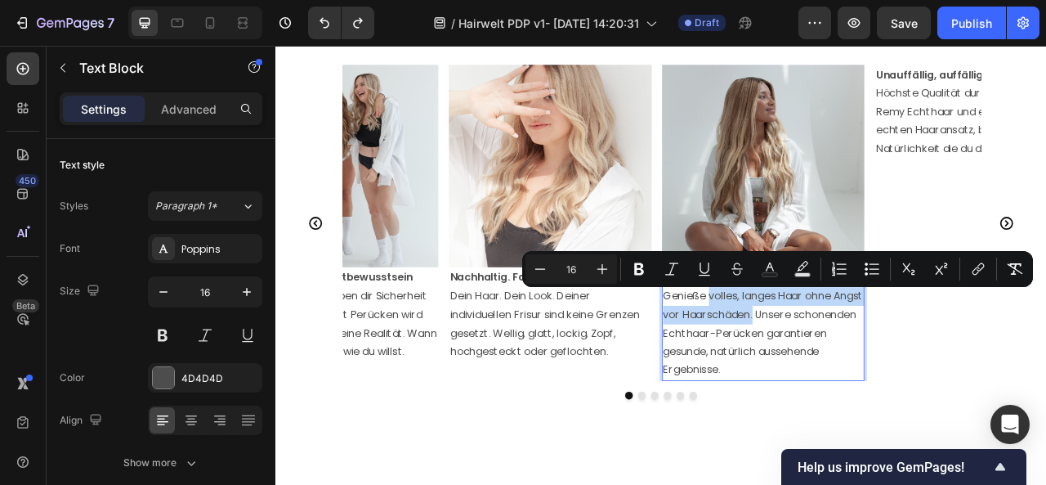
drag, startPoint x: 923, startPoint y: 388, endPoint x: 825, endPoint y: 364, distance: 101.1
click at [825, 364] on span "Genieße volles, langes Haar ohne Angst vor Haarschäden. Unsere schonenden Echth…" at bounding box center [894, 411] width 254 height 113
copy span "volles, langes Haar ohne Angst vor Haarschäden."
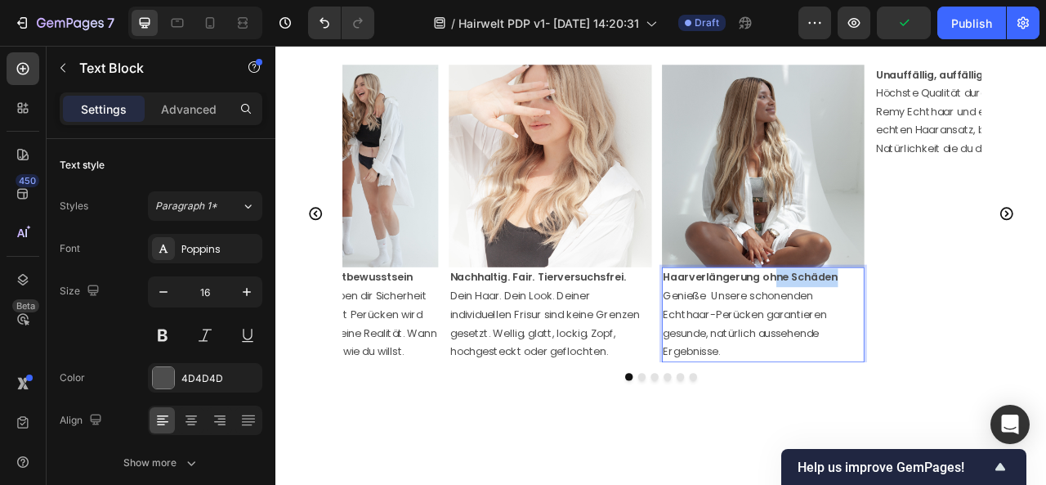
drag, startPoint x: 994, startPoint y: 340, endPoint x: 765, endPoint y: 340, distance: 228.8
click at [765, 340] on div "Image Nachhaltig. Fair. Tierversuchsfrei. Dein Haar. Dein Look. Deiner individu…" at bounding box center [766, 259] width 812 height 379
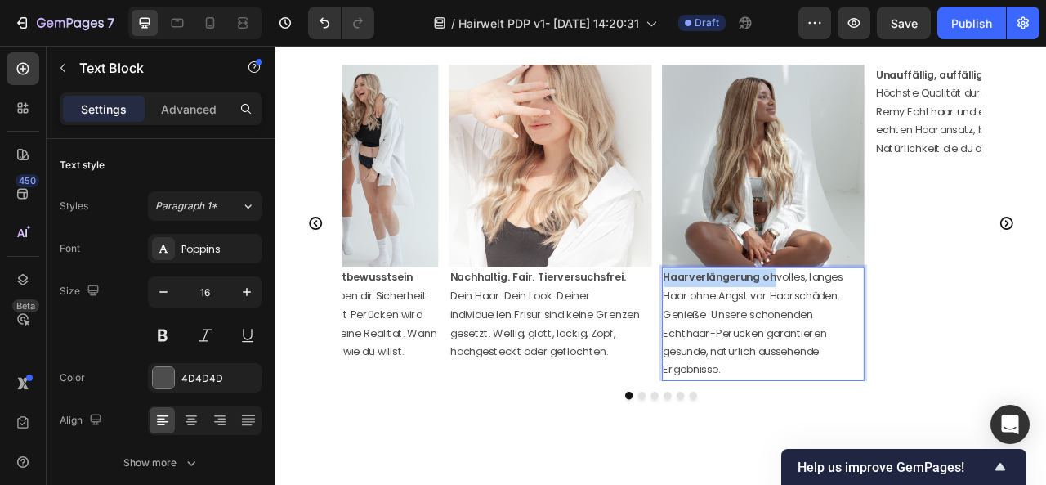
drag, startPoint x: 908, startPoint y: 342, endPoint x: 767, endPoint y: 345, distance: 141.4
click at [767, 345] on div "Haarverlängerung oh volles, langes Haar ohne Angst vor Haarschäden. Genieße Uns…" at bounding box center [895, 400] width 258 height 145
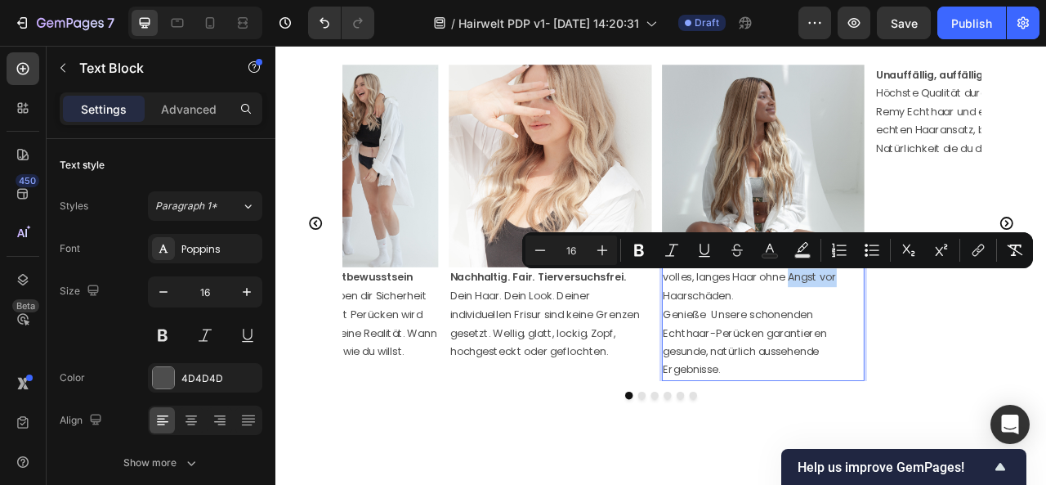
drag, startPoint x: 995, startPoint y: 339, endPoint x: 931, endPoint y: 348, distance: 65.2
click at [931, 348] on p "volles, langes Haar ohne Angst vor Haarschäden." at bounding box center [894, 352] width 255 height 47
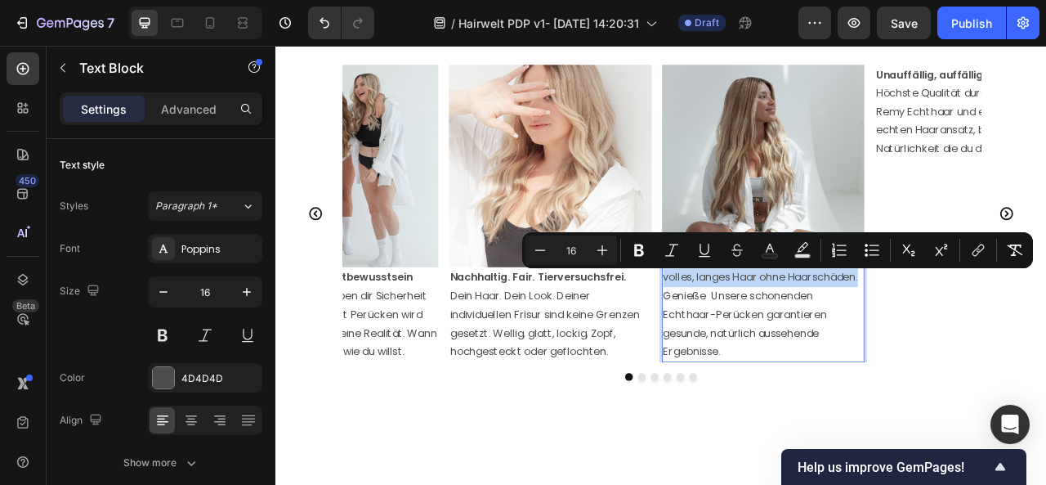
drag, startPoint x: 766, startPoint y: 341, endPoint x: 1022, endPoint y: 341, distance: 256.6
click at [1022, 341] on div "volles, langes Haar ohne Haarschäden. Genieße Unsere schonenden Echthaar-Perück…" at bounding box center [895, 388] width 258 height 121
click at [641, 246] on icon "Editor contextual toolbar" at bounding box center [639, 250] width 10 height 12
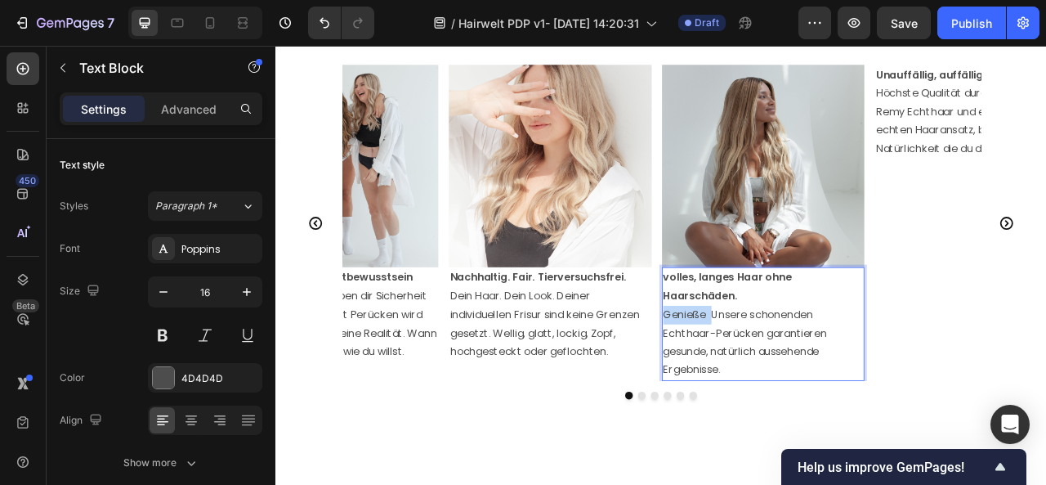
drag, startPoint x: 830, startPoint y: 385, endPoint x: 766, endPoint y: 393, distance: 65.1
click at [766, 393] on div "volles, langes Haar ohne Haarschäden. Genieße Unsere schonenden Echthaar-Perück…" at bounding box center [895, 400] width 258 height 145
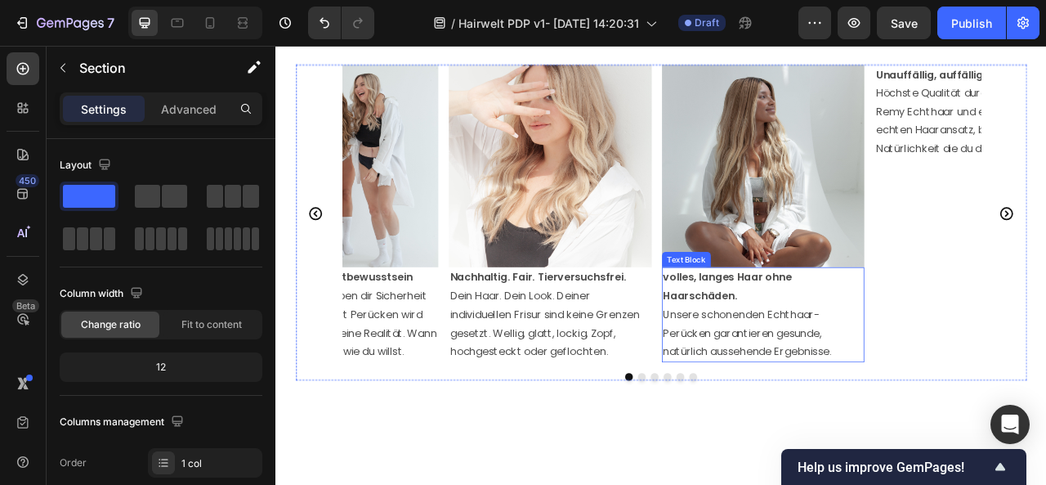
click at [860, 358] on strong "volles, langes Haar ohne Haarschäden." at bounding box center [848, 352] width 163 height 42
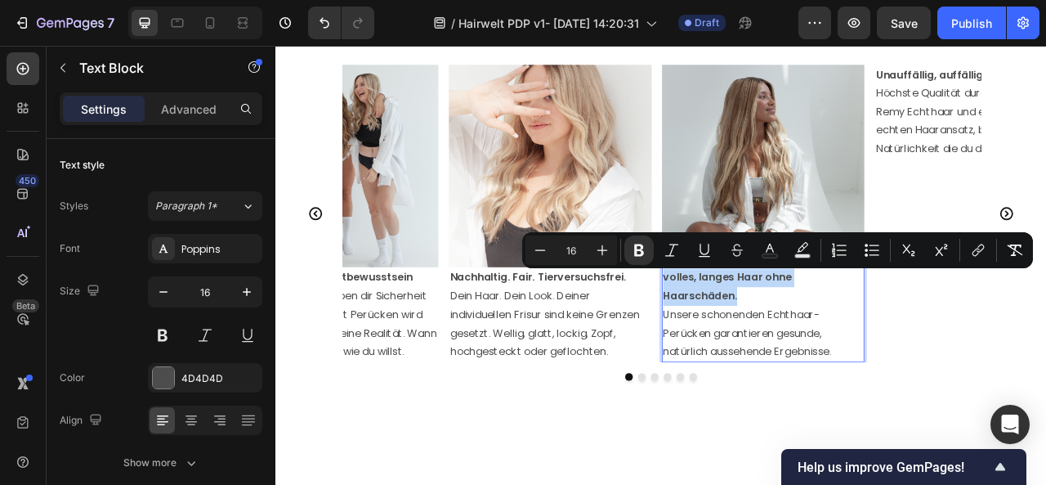
drag, startPoint x: 869, startPoint y: 362, endPoint x: 767, endPoint y: 340, distance: 104.5
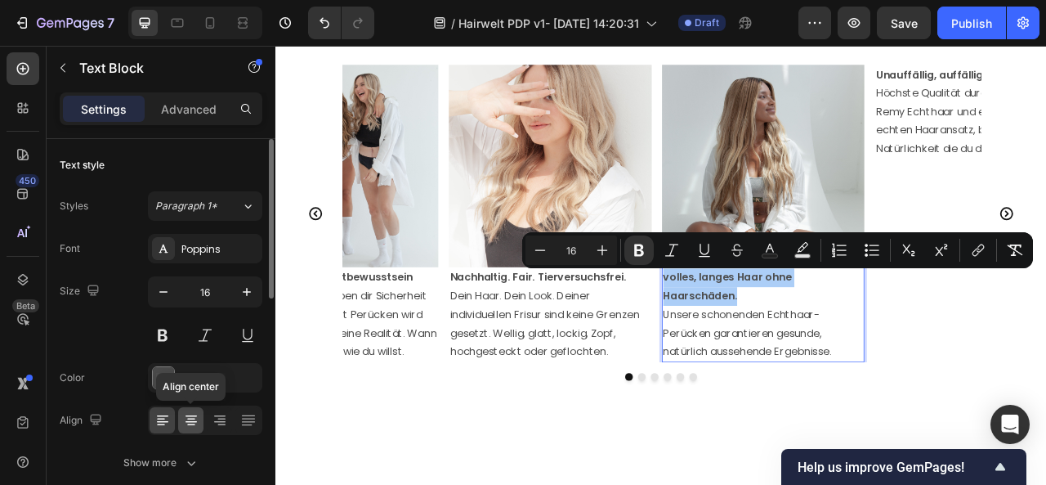
click at [191, 421] on icon at bounding box center [191, 422] width 11 height 2
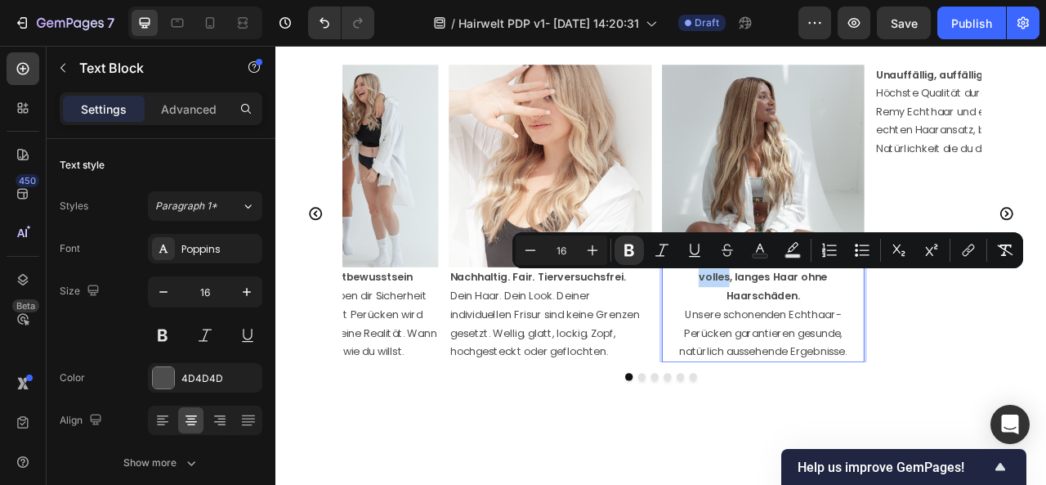
click at [821, 336] on strong "volles, langes Haar ohne Haarschäden." at bounding box center [894, 352] width 163 height 42
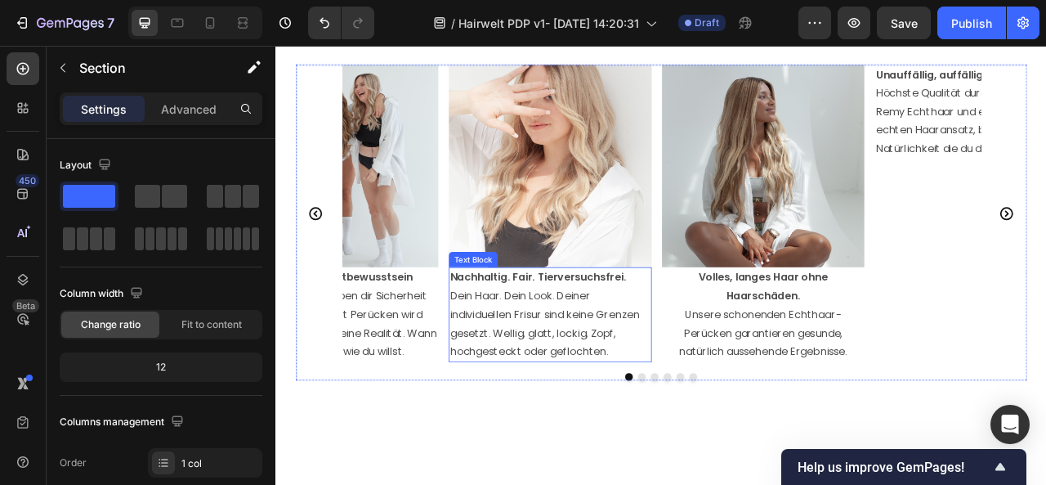
click at [619, 391] on p "Dein Haar. Dein Look. Deiner individuellen Frisur sind keine Grenzen gesetzt. W…" at bounding box center [624, 400] width 255 height 94
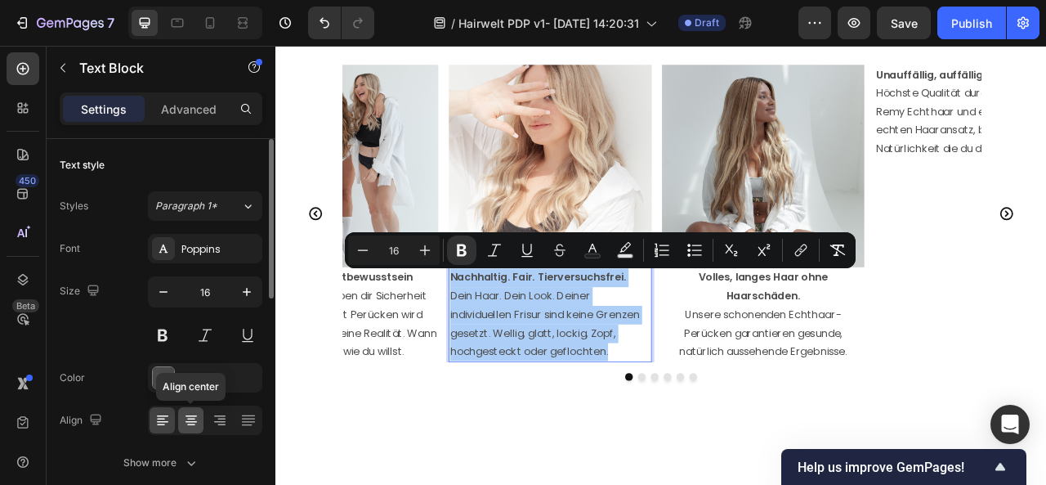
click at [190, 421] on icon at bounding box center [191, 420] width 16 height 16
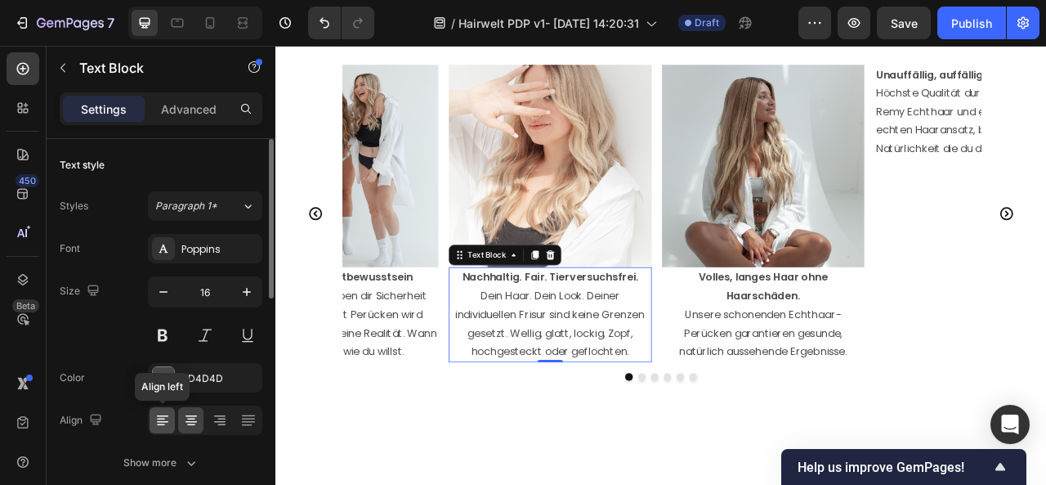
click at [163, 418] on icon at bounding box center [161, 419] width 8 height 2
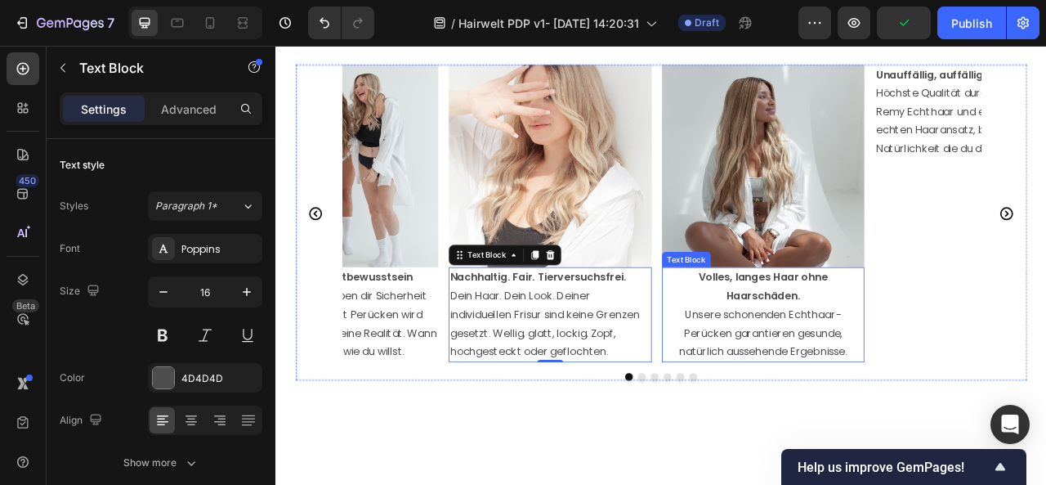
click at [924, 391] on span "Unsere schonenden Echthaar-Perücken garantieren gesunde, natürlich aussehende E…" at bounding box center [895, 411] width 214 height 66
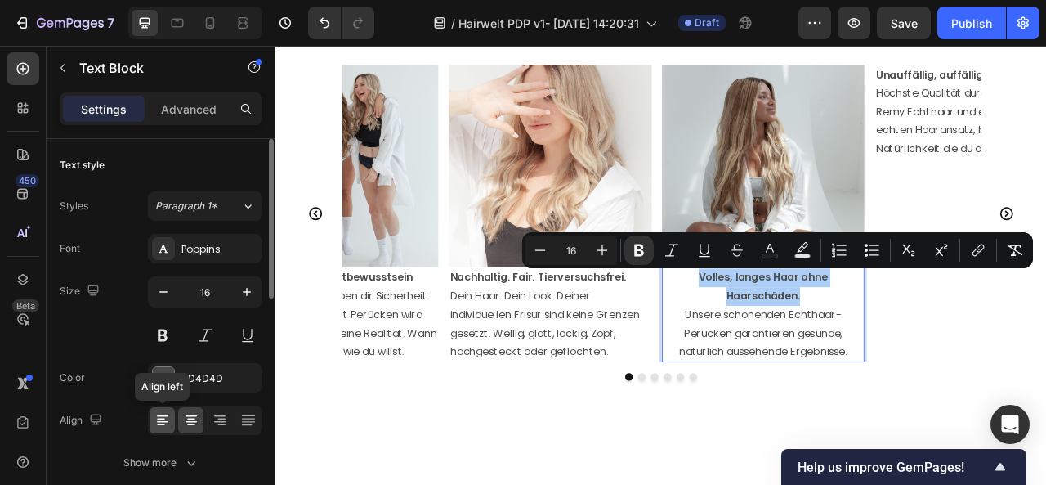
click at [159, 421] on icon at bounding box center [162, 420] width 16 height 16
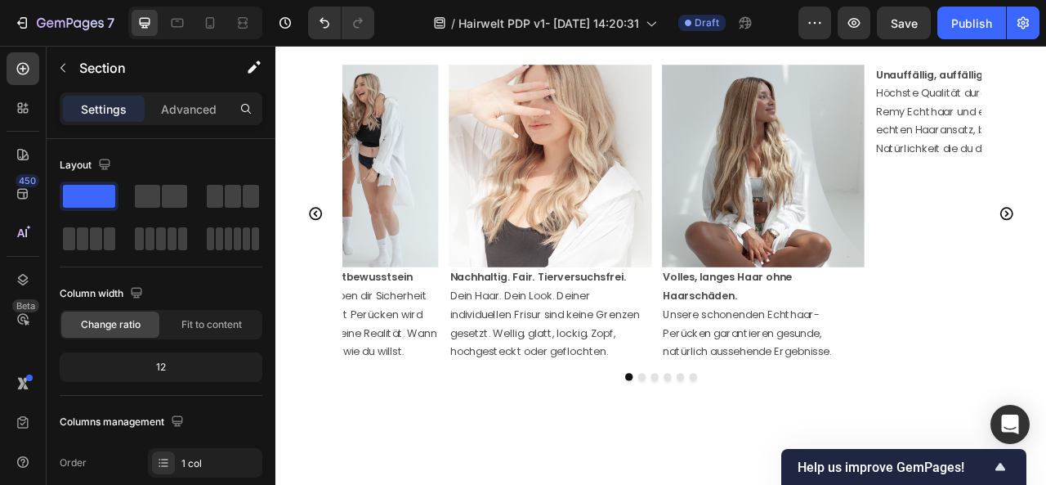
click at [872, 363] on p "Volles, langes Haar ohne Haarschäden." at bounding box center [894, 352] width 255 height 47
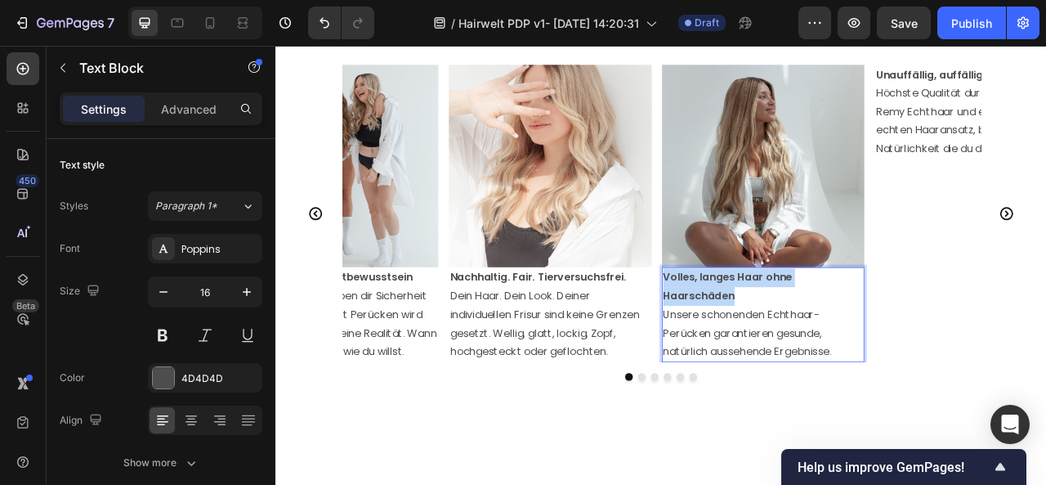
drag, startPoint x: 872, startPoint y: 363, endPoint x: 764, endPoint y: 336, distance: 111.2
click at [764, 336] on div "Image Nachhaltig. Fair. Tierversuchsfrei. Dein Haar. Dein Look. Deiner individu…" at bounding box center [766, 259] width 812 height 379
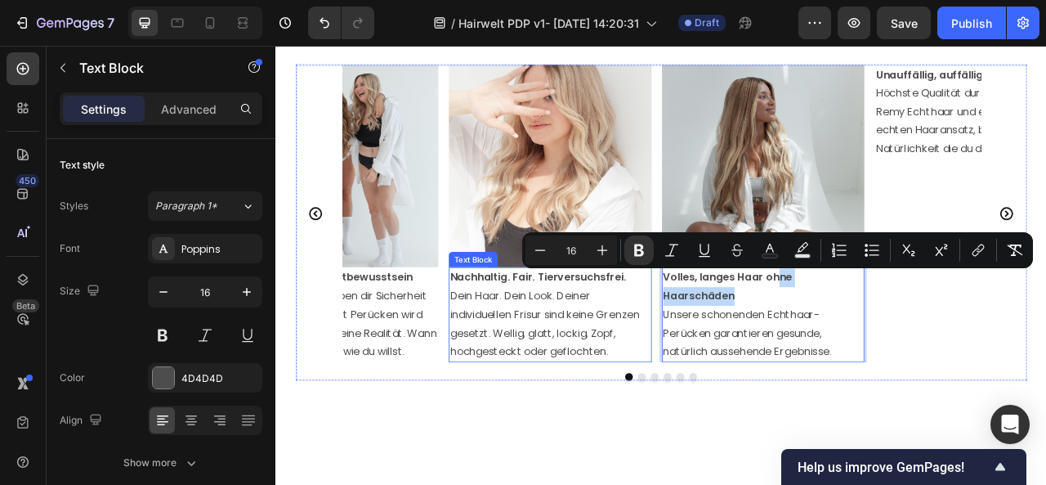
click at [677, 344] on strong "Nachhaltig. Fair. Tierversuchsfrei." at bounding box center [609, 340] width 224 height 19
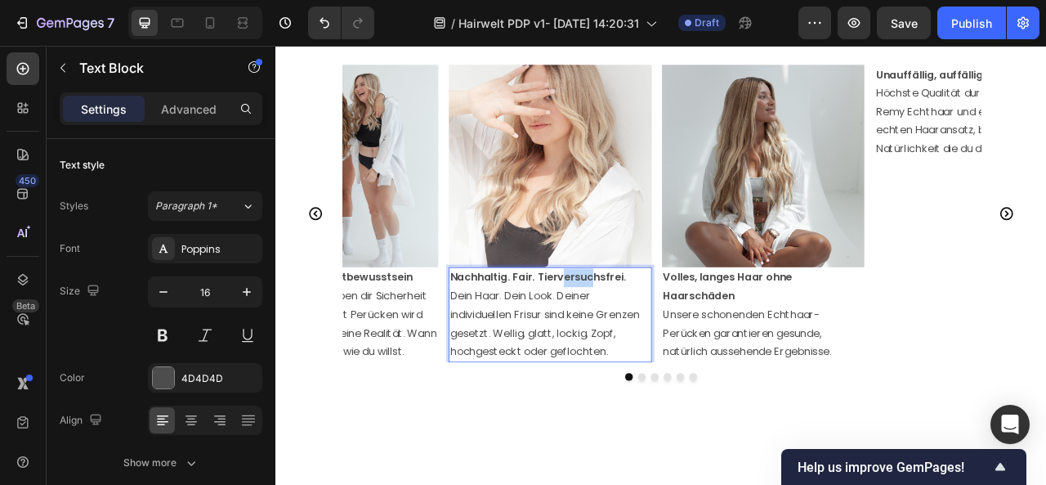
drag, startPoint x: 684, startPoint y: 343, endPoint x: 642, endPoint y: 341, distance: 41.7
click at [642, 341] on strong "Nachhaltig. Fair. Tierversuchsfrei." at bounding box center [609, 340] width 224 height 19
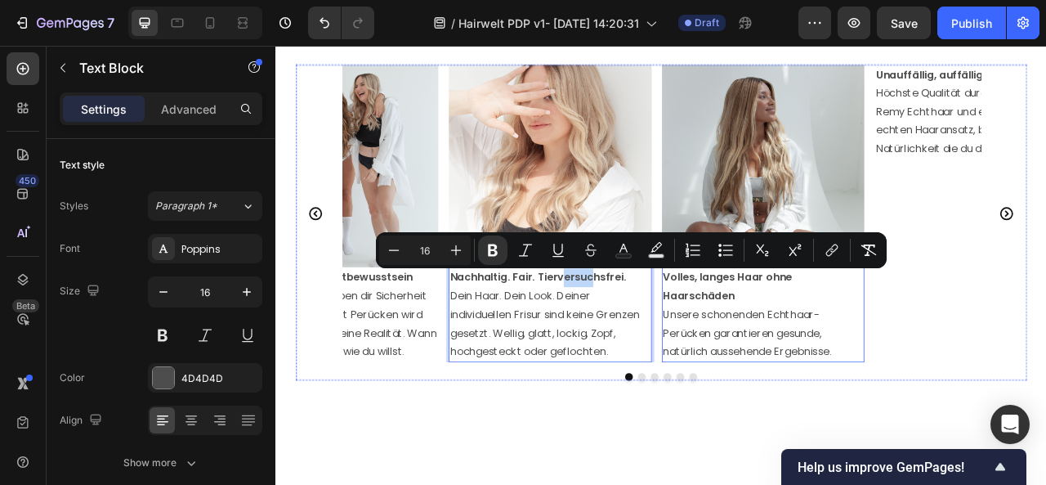
click at [843, 363] on strong "Volles, langes Haar ohne Haarschäden" at bounding box center [849, 352] width 164 height 42
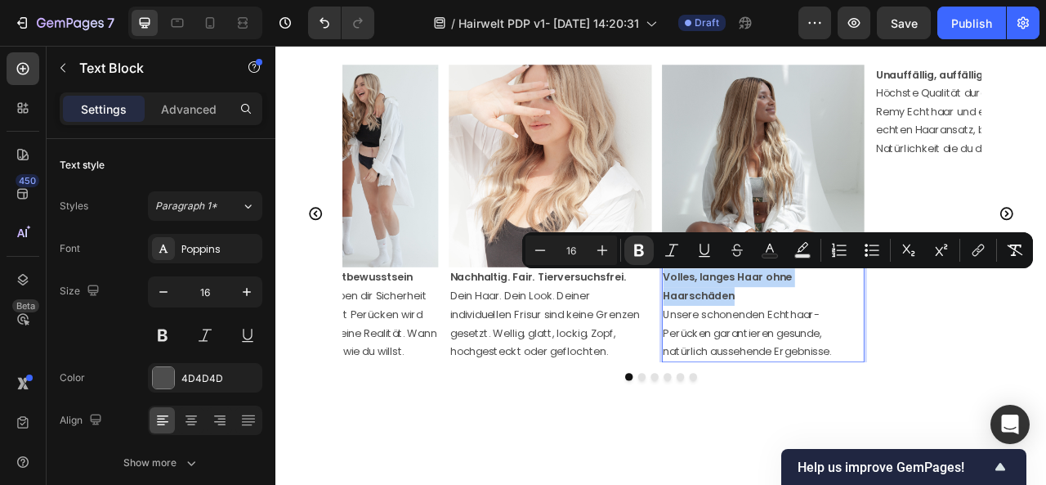
drag, startPoint x: 874, startPoint y: 364, endPoint x: 771, endPoint y: 343, distance: 105.1
click at [538, 256] on icon "Editor contextual toolbar" at bounding box center [540, 250] width 16 height 16
type input "15"
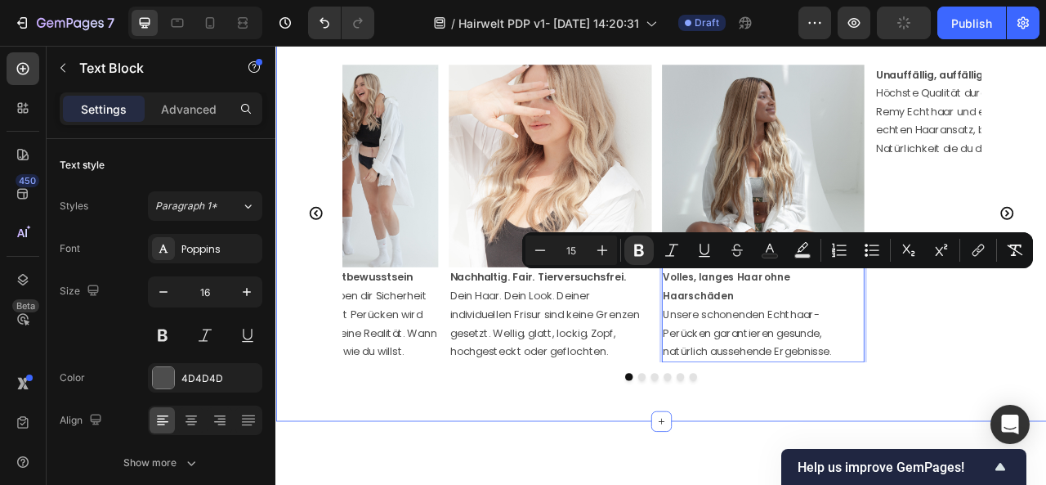
click at [882, 484] on div "Lerne deine Hairzwelt kennen Heading Image Nachhaltig. Fair. Tierversuchsfrei. …" at bounding box center [765, 232] width 981 height 584
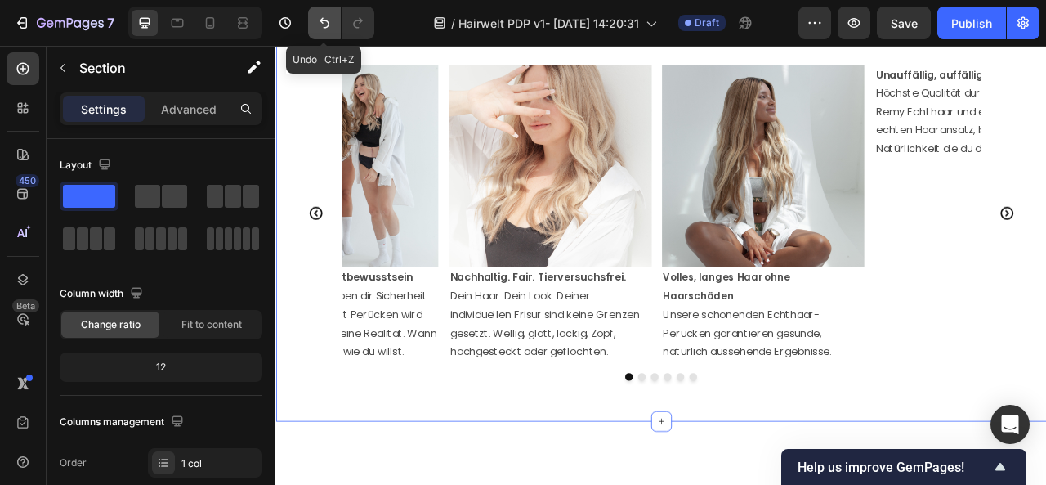
click at [325, 27] on icon "Undo/Redo" at bounding box center [325, 23] width 10 height 11
click at [212, 20] on icon at bounding box center [210, 23] width 16 height 16
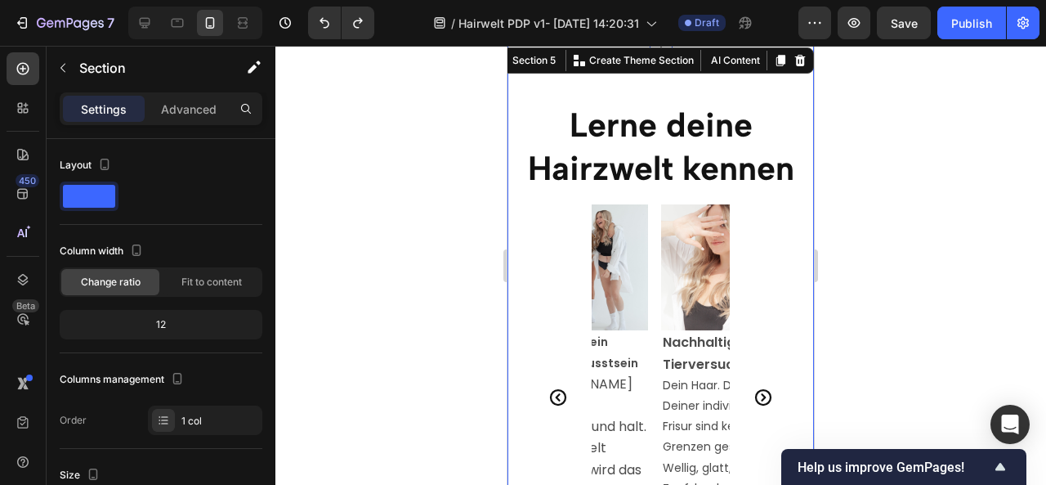
scroll to position [2285, 0]
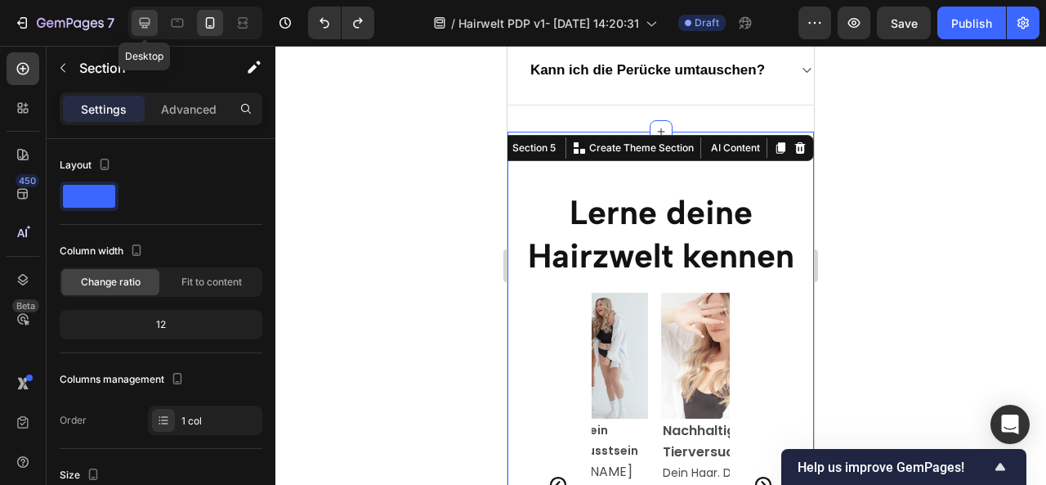
click at [146, 19] on icon at bounding box center [144, 23] width 16 height 16
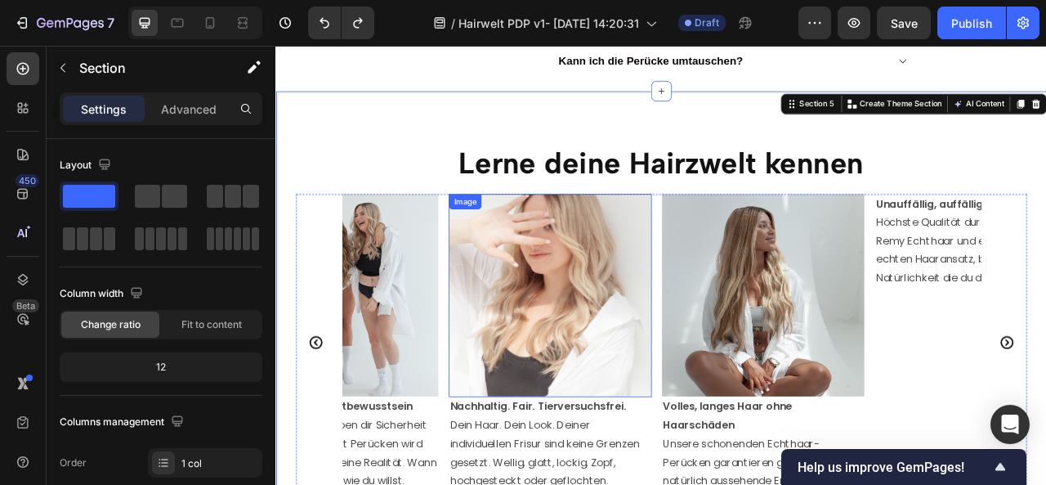
scroll to position [2118, 0]
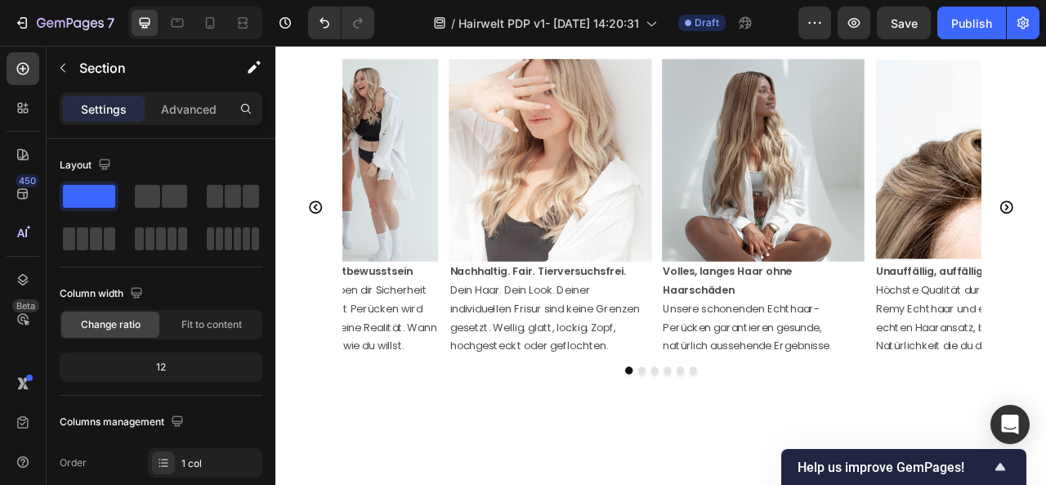
scroll to position [2094, 0]
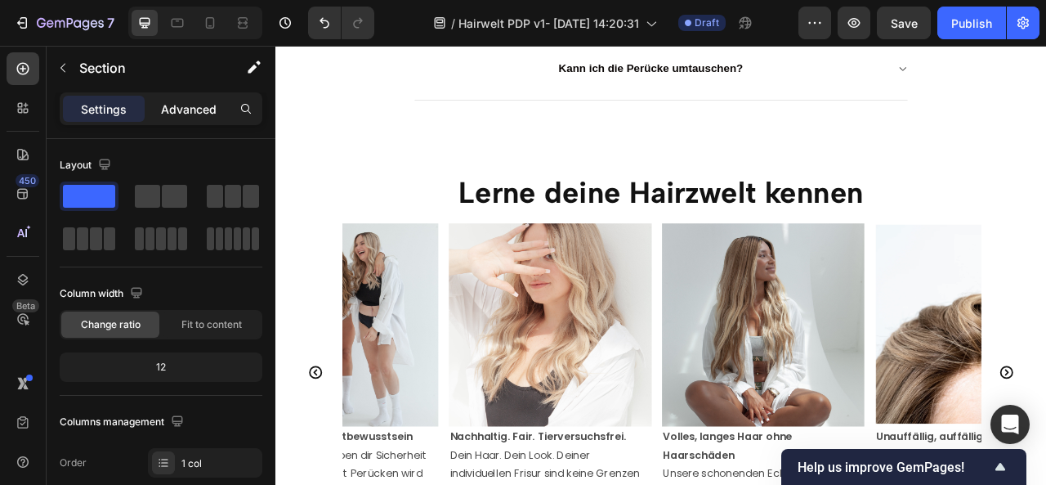
click at [200, 113] on p "Advanced" at bounding box center [189, 109] width 56 height 17
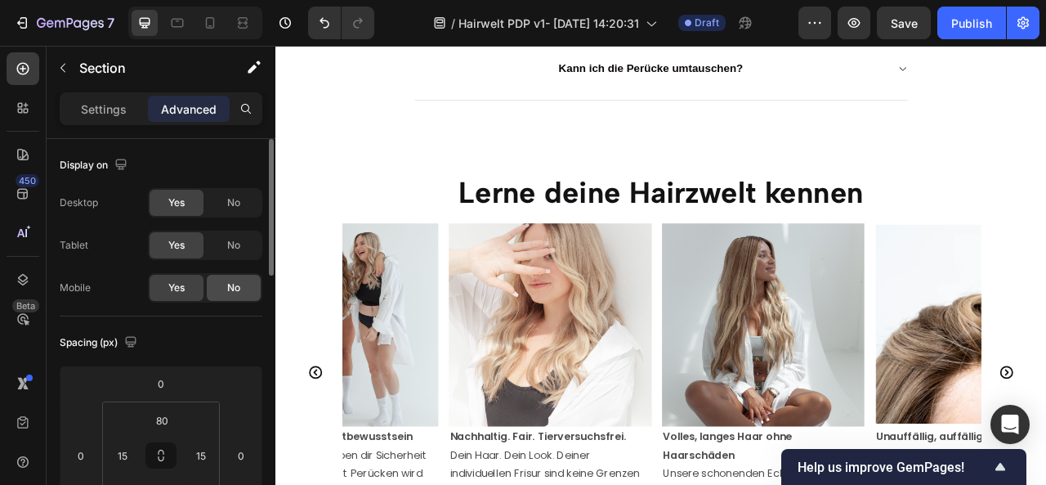
click at [234, 285] on span "No" at bounding box center [233, 287] width 13 height 15
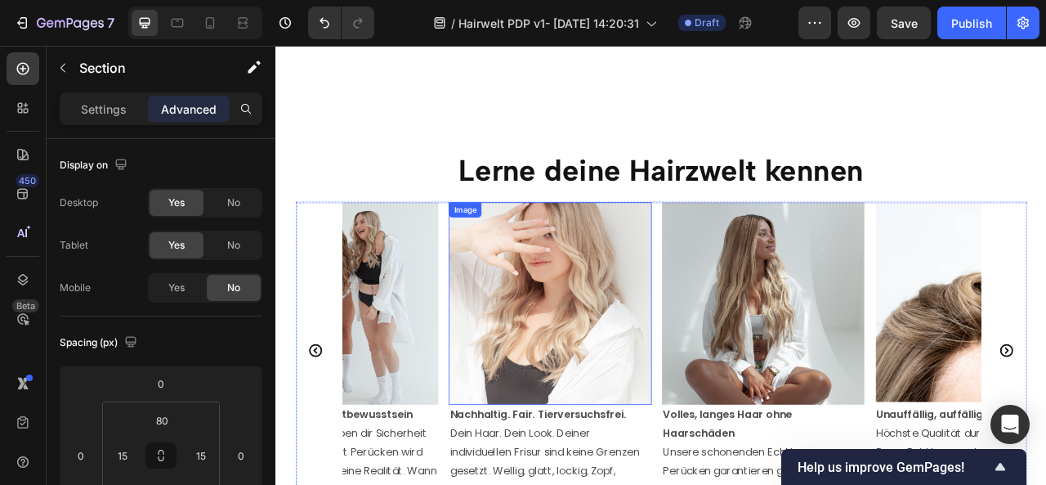
scroll to position [2659, 0]
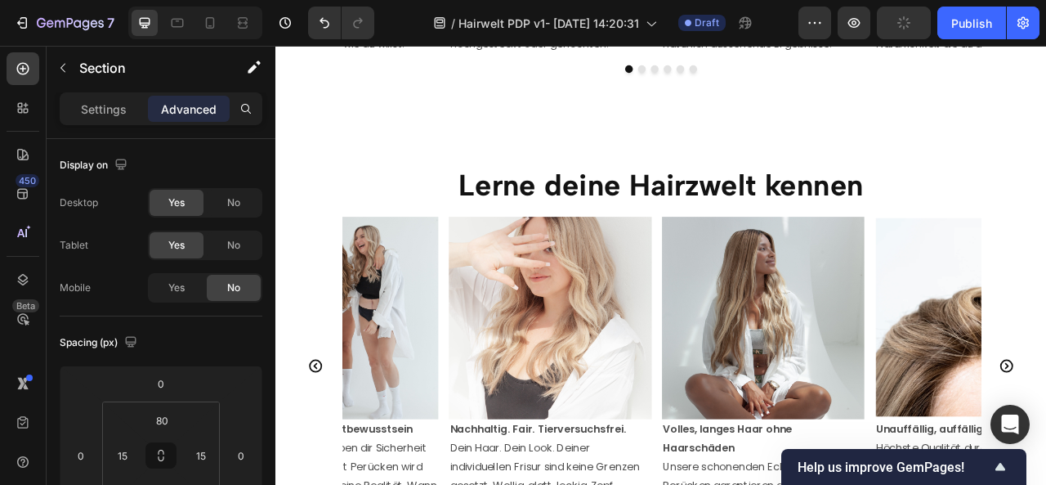
click at [414, 180] on div "Lerne deine Hairzwelt kennen Heading Image Nachhaltig. Fair. Tierversuchsfrei. …" at bounding box center [765, 424] width 981 height 584
click at [506, 144] on div "Lerne deine Hairzwelt kennen Heading Image Nachhaltig. Fair. Tierversuchsfrei. …" at bounding box center [765, 424] width 981 height 584
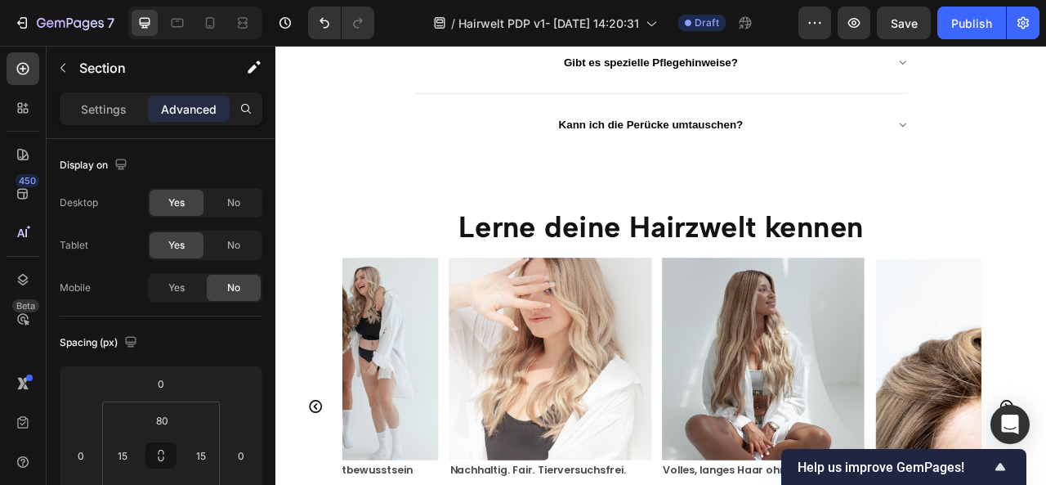
scroll to position [2020, 0]
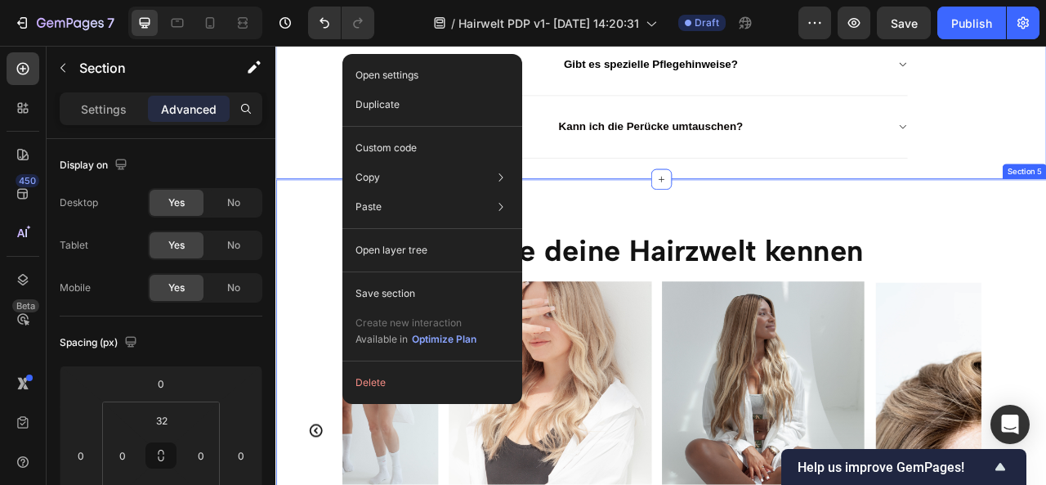
click at [852, 280] on h2 "Lerne deine Hairzwelt kennen" at bounding box center [766, 306] width 956 height 52
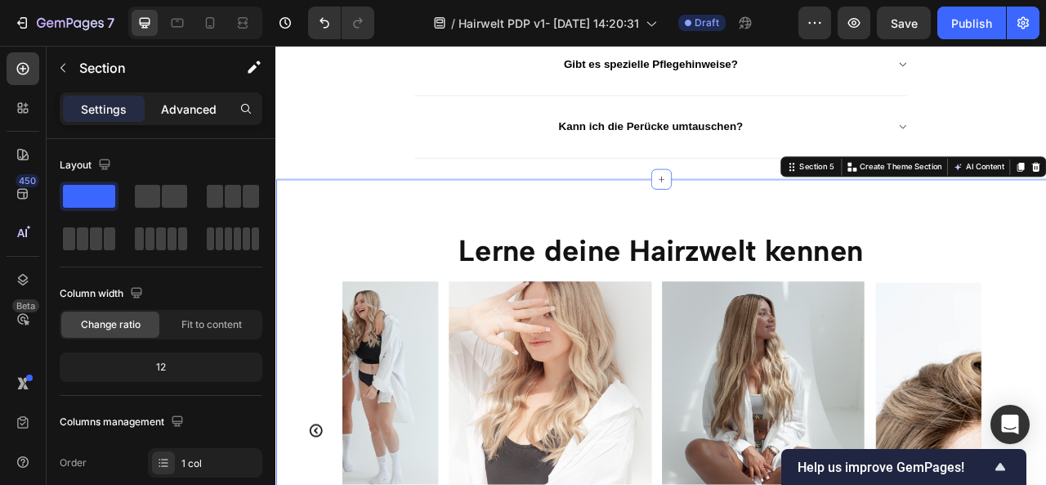
click at [195, 105] on p "Advanced" at bounding box center [189, 109] width 56 height 17
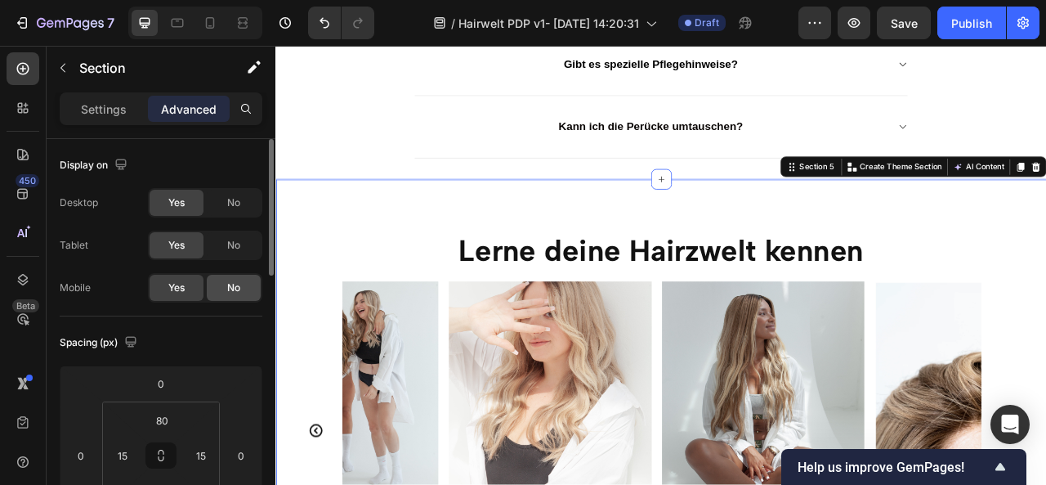
click at [229, 284] on span "No" at bounding box center [233, 287] width 13 height 15
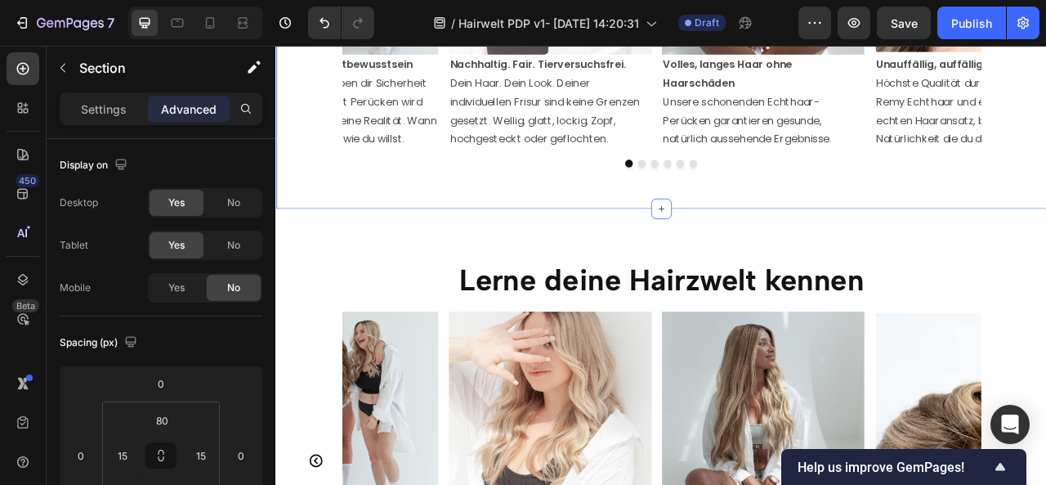
scroll to position [2575, 0]
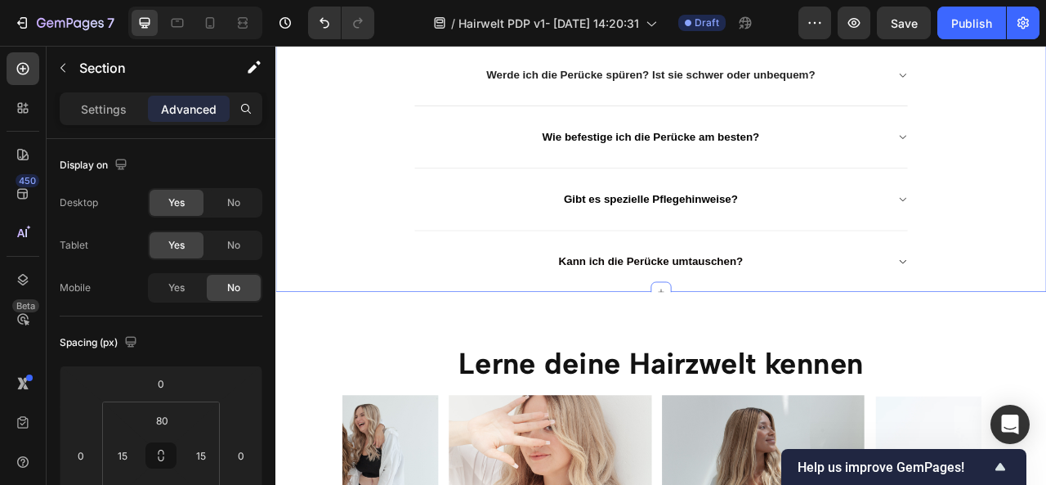
scroll to position [1848, 0]
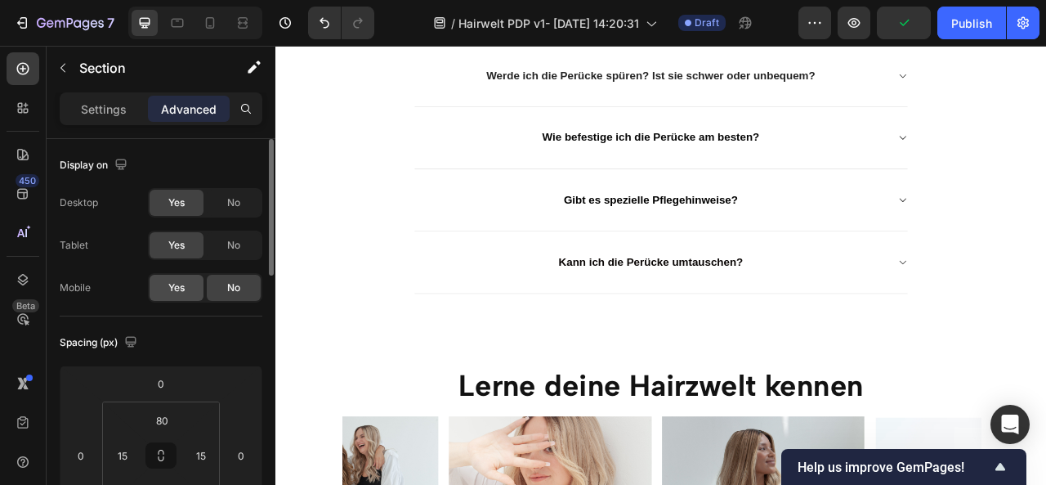
click at [178, 284] on span "Yes" at bounding box center [176, 287] width 16 height 15
click at [230, 208] on span "No" at bounding box center [233, 202] width 13 height 15
click at [235, 249] on span "No" at bounding box center [233, 245] width 13 height 15
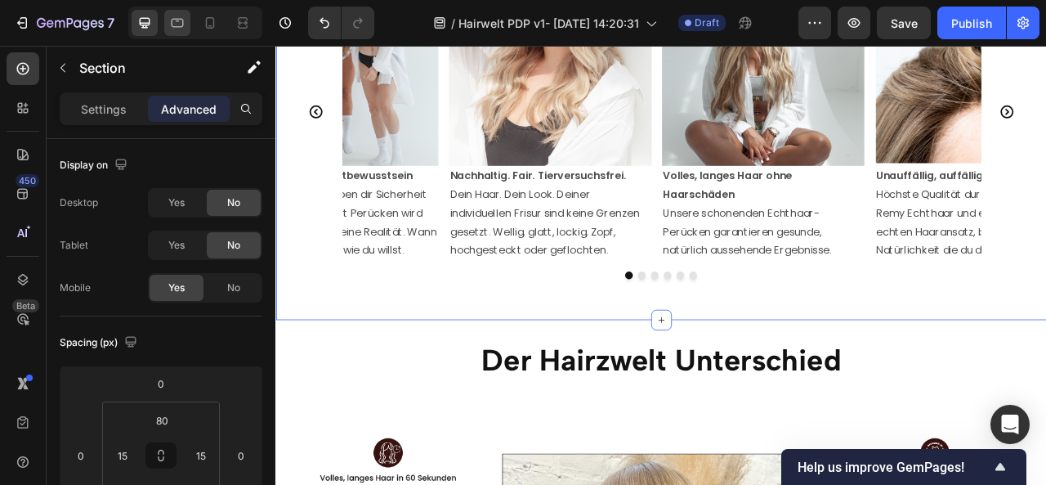
scroll to position [2382, 0]
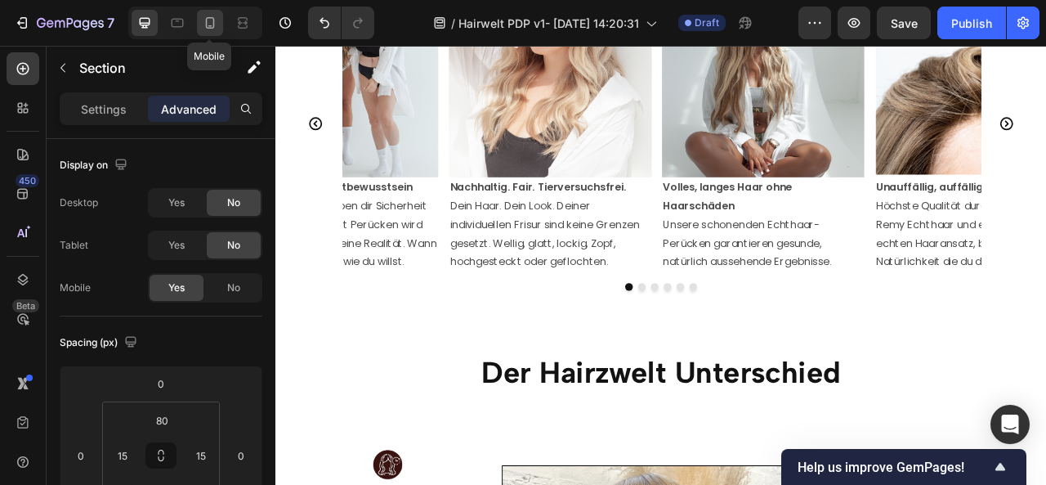
click at [210, 16] on icon at bounding box center [210, 23] width 16 height 16
type input "70"
type input "42"
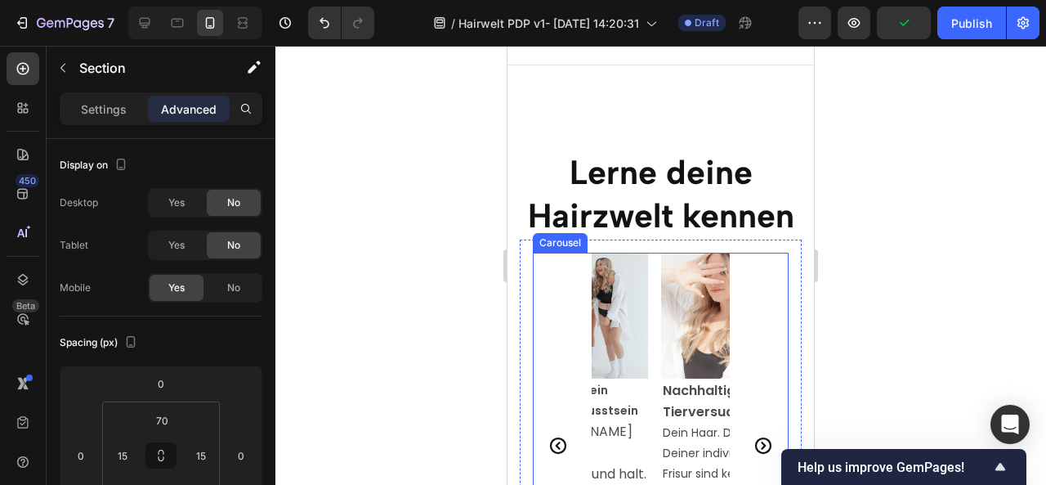
scroll to position [2373, 0]
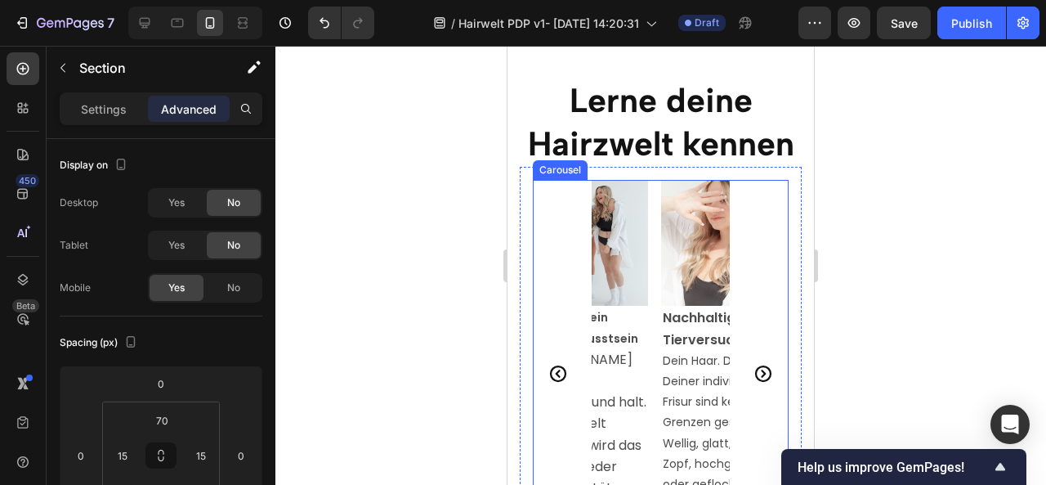
click at [557, 171] on div "Carousel" at bounding box center [560, 170] width 48 height 15
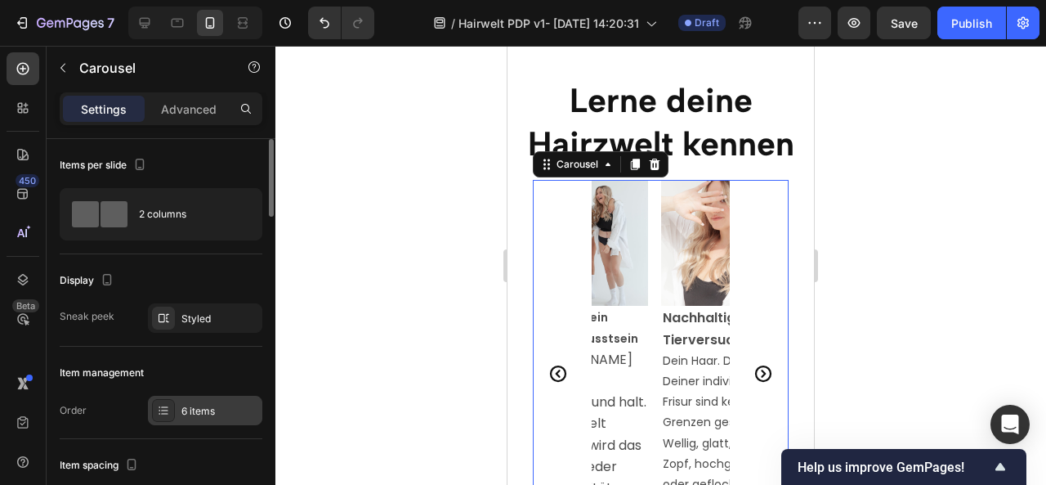
click at [195, 406] on div "6 items" at bounding box center [219, 411] width 77 height 15
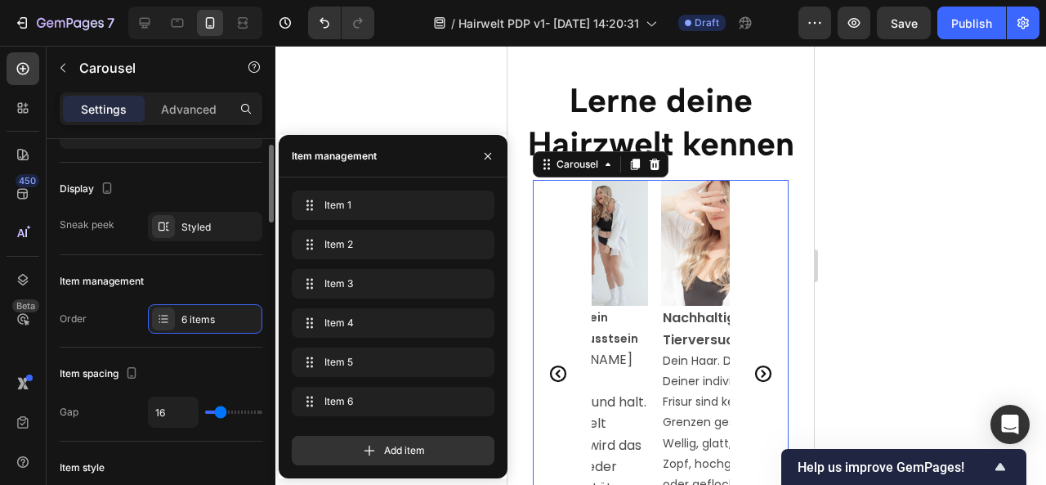
scroll to position [0, 0]
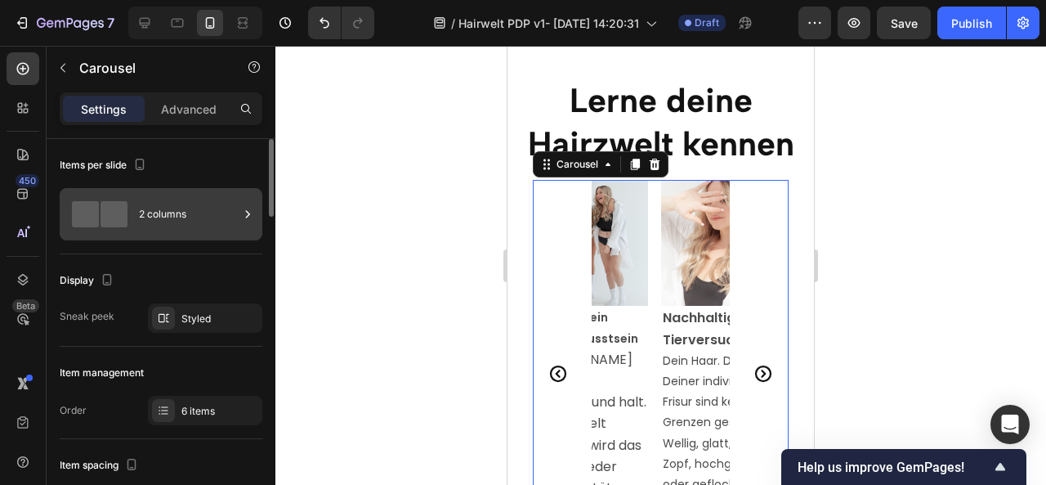
drag, startPoint x: 198, startPoint y: 355, endPoint x: 117, endPoint y: 211, distance: 165.7
click at [117, 211] on span at bounding box center [114, 214] width 27 height 26
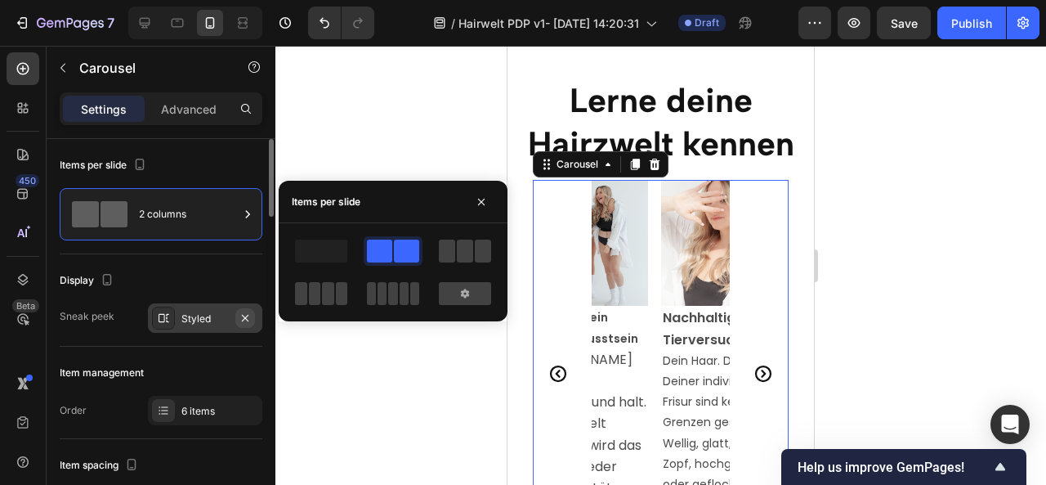
click at [253, 316] on button "button" at bounding box center [245, 318] width 20 height 20
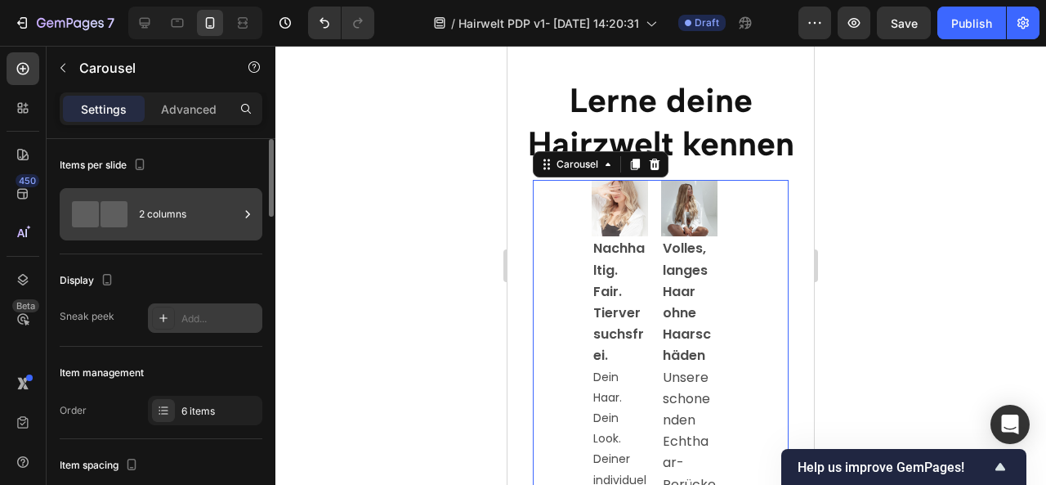
click at [227, 211] on div "2 columns" at bounding box center [189, 214] width 100 height 38
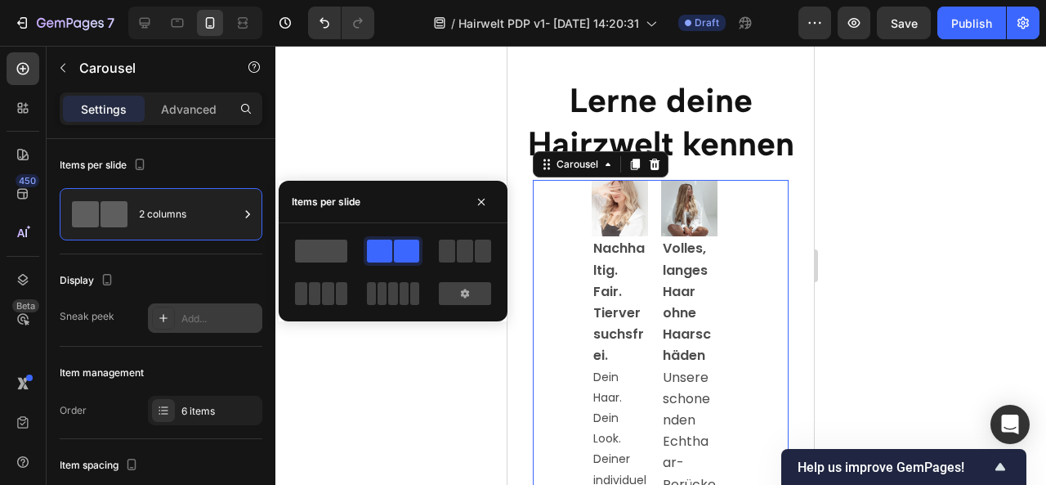
click at [307, 248] on span at bounding box center [321, 250] width 52 height 23
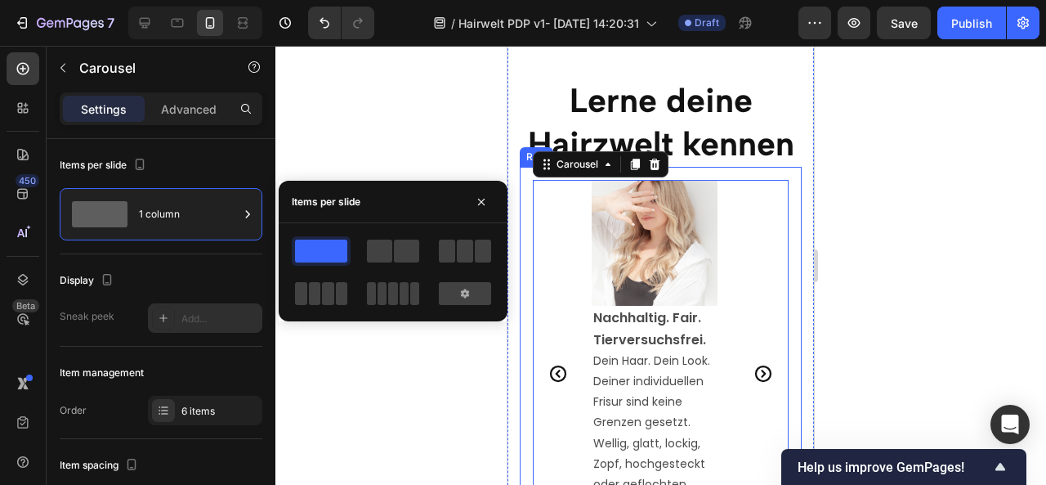
click at [888, 312] on div at bounding box center [660, 265] width 771 height 439
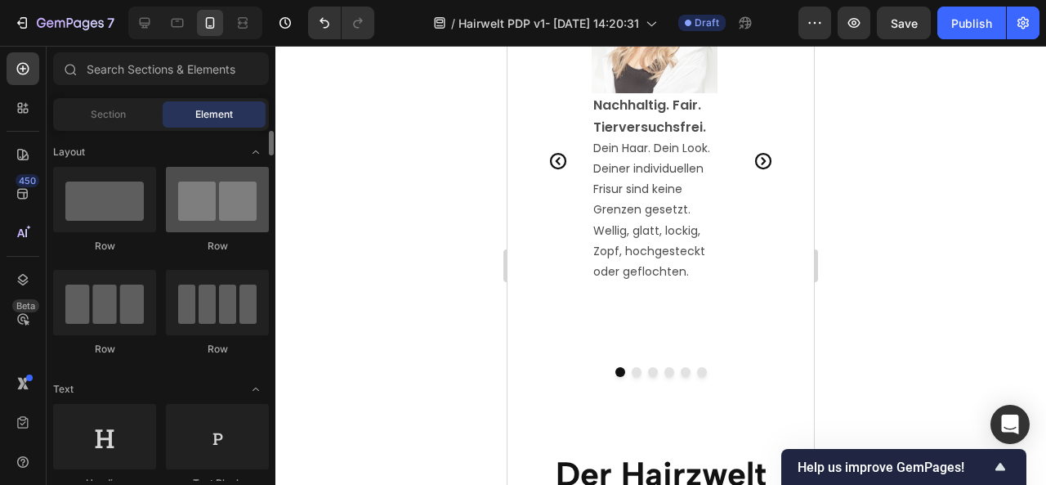
click at [167, 174] on div at bounding box center [217, 199] width 103 height 65
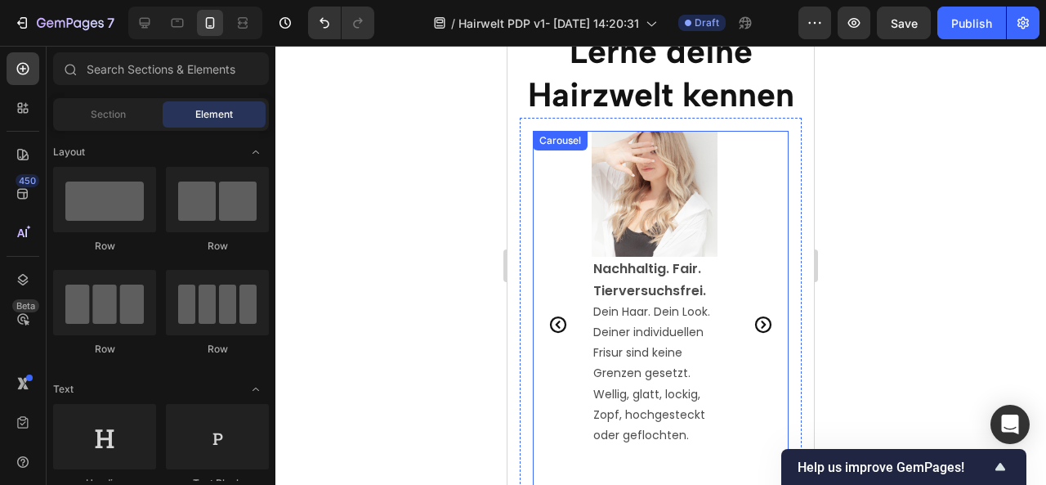
scroll to position [2407, 0]
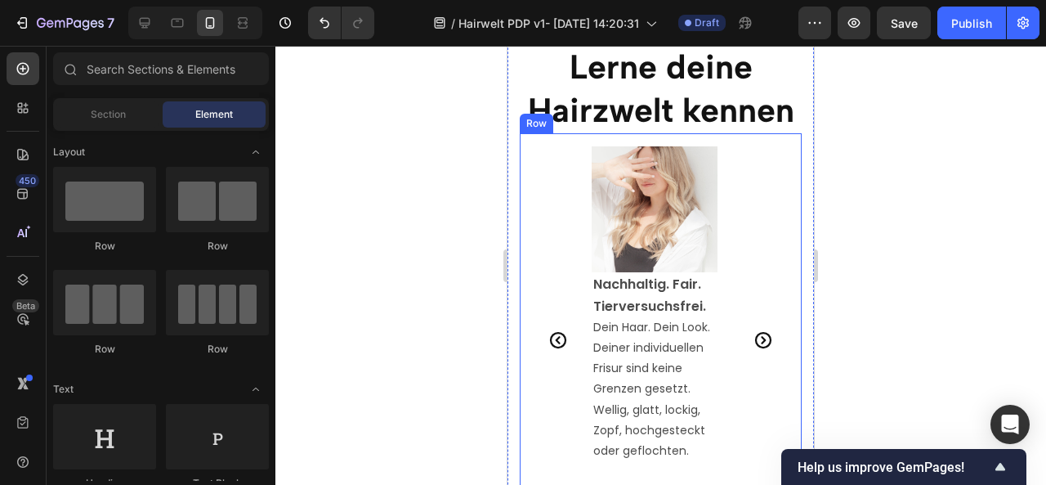
click at [540, 139] on div "Image Nachhaltig. Fair. Tierversuchsfrei. Dein Haar. Dein Look. Deiner individu…" at bounding box center [661, 350] width 282 height 435
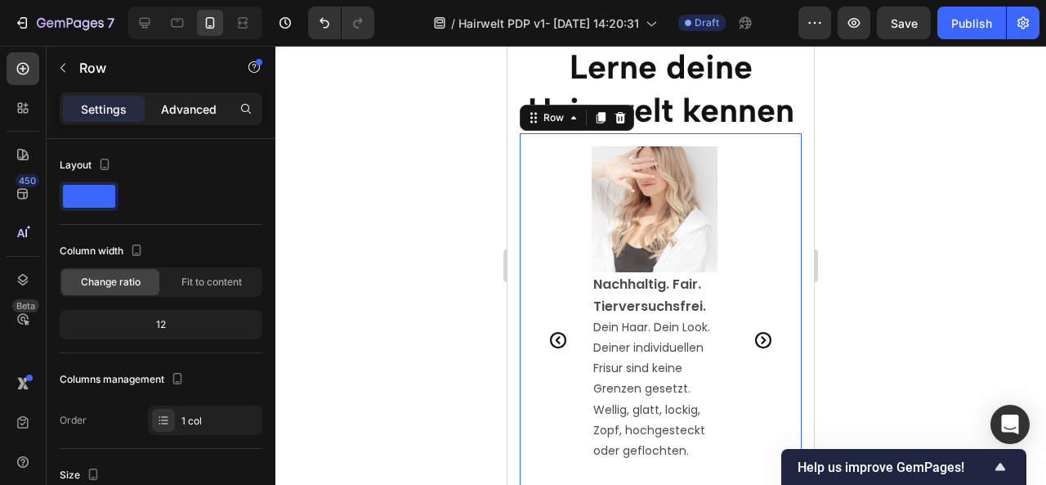
click at [181, 102] on p "Advanced" at bounding box center [189, 109] width 56 height 17
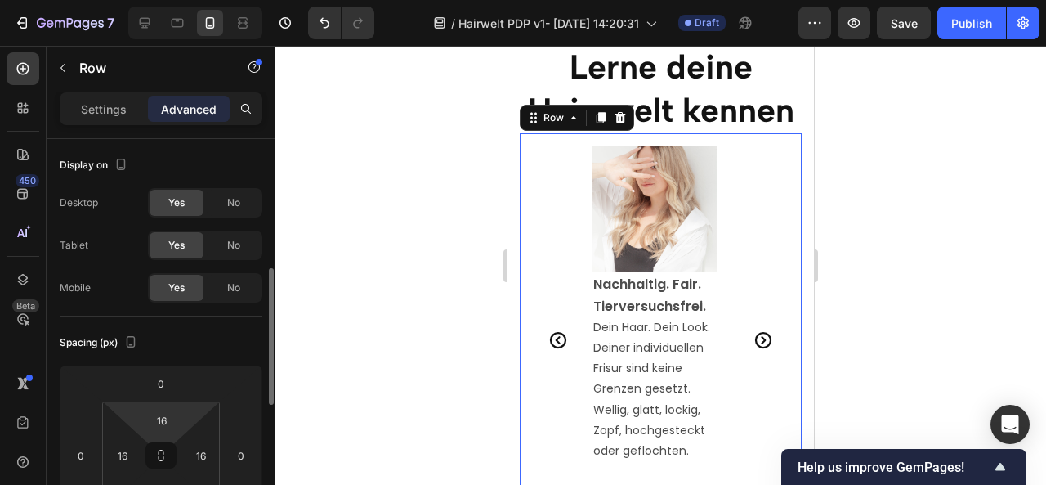
scroll to position [98, 0]
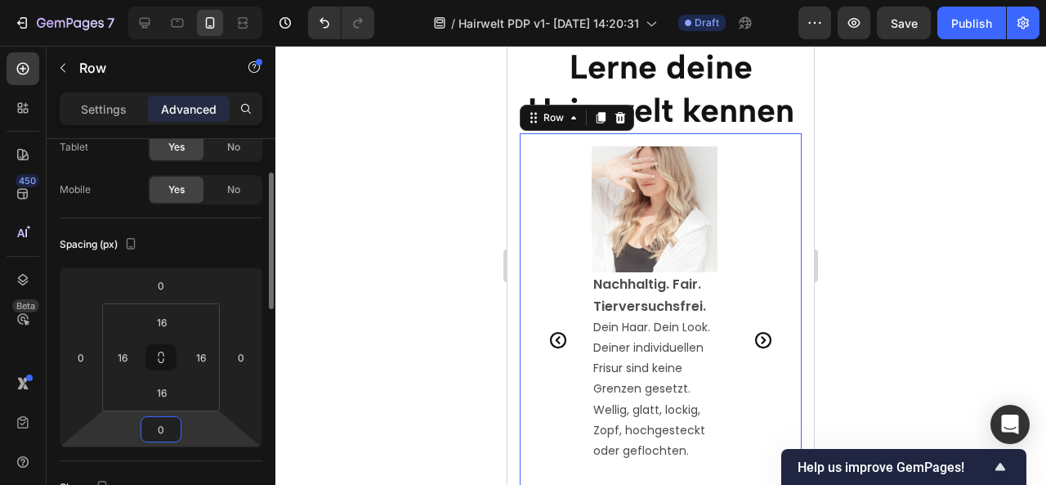
click at [186, 0] on html "7 / Hairwelt PDP v1- [DATE] 14:20:31 Draft Preview Save Publish 450 Beta Sectio…" at bounding box center [523, 0] width 1046 height 0
drag, startPoint x: 213, startPoint y: 424, endPoint x: 216, endPoint y: 383, distance: 40.9
click at [216, 0] on html "7 / Hairwelt PDP v1- [DATE] 14:20:31 Draft Preview Save Publish 450 Beta Sectio…" at bounding box center [523, 0] width 1046 height 0
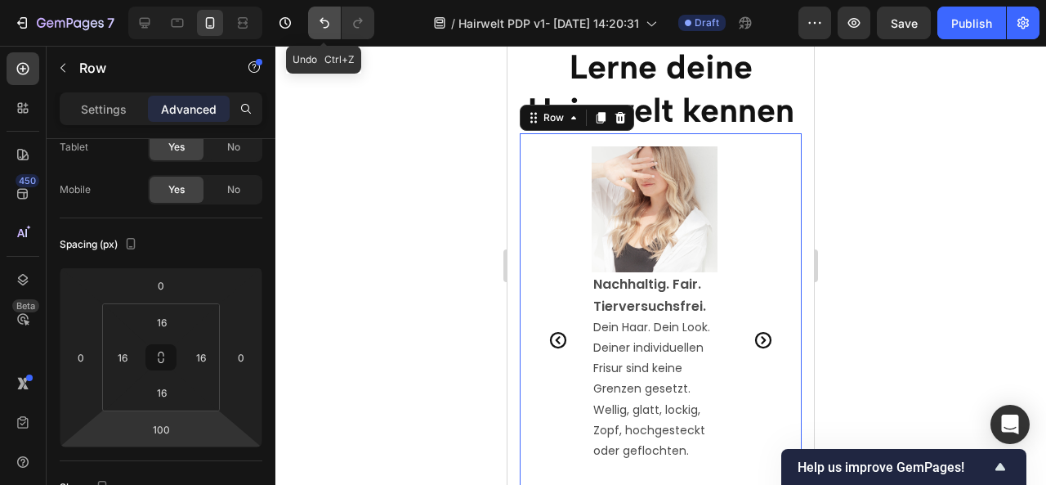
click at [324, 22] on icon "Undo/Redo" at bounding box center [324, 23] width 16 height 16
type input "0"
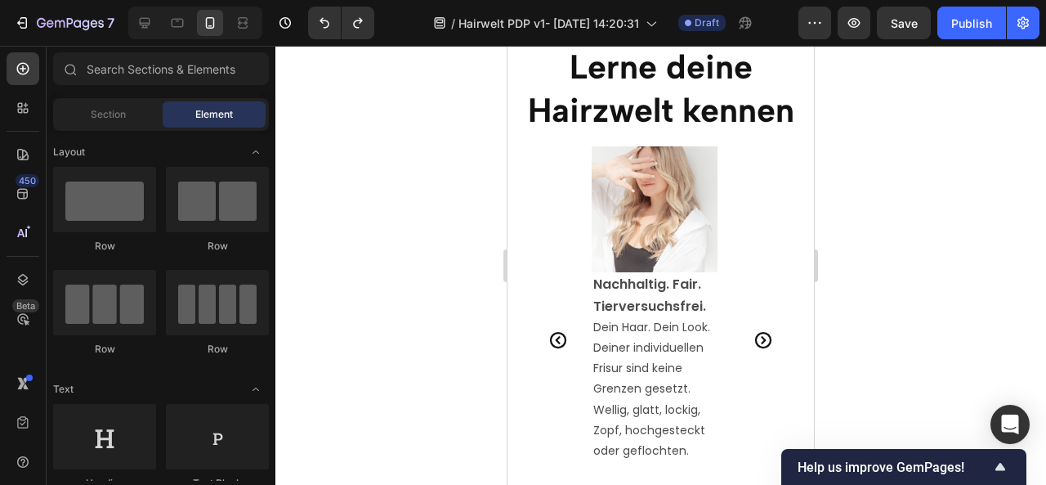
scroll to position [2599, 0]
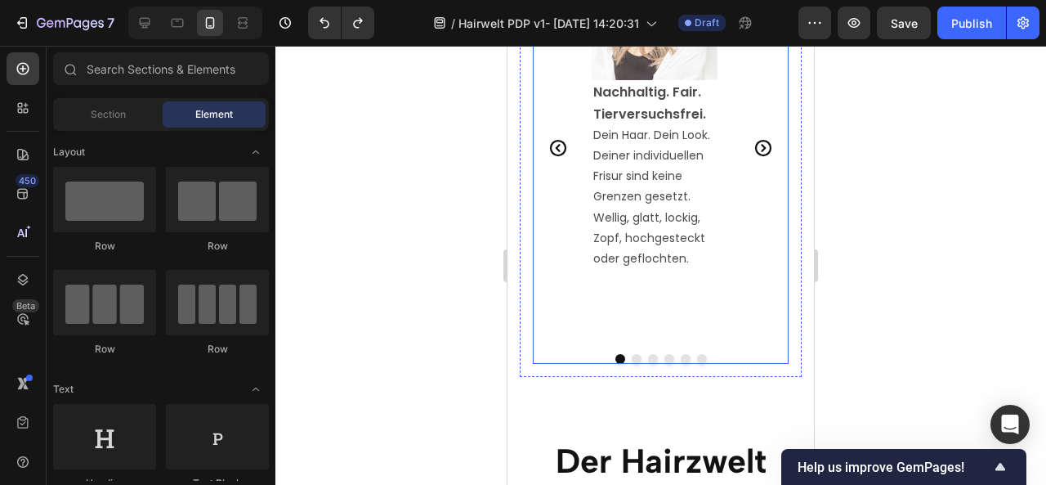
click at [638, 281] on div "Image Nachhaltig. Fair. Tierversuchsfrei. Dein Haar. Dein Look. Deiner individu…" at bounding box center [655, 147] width 126 height 386
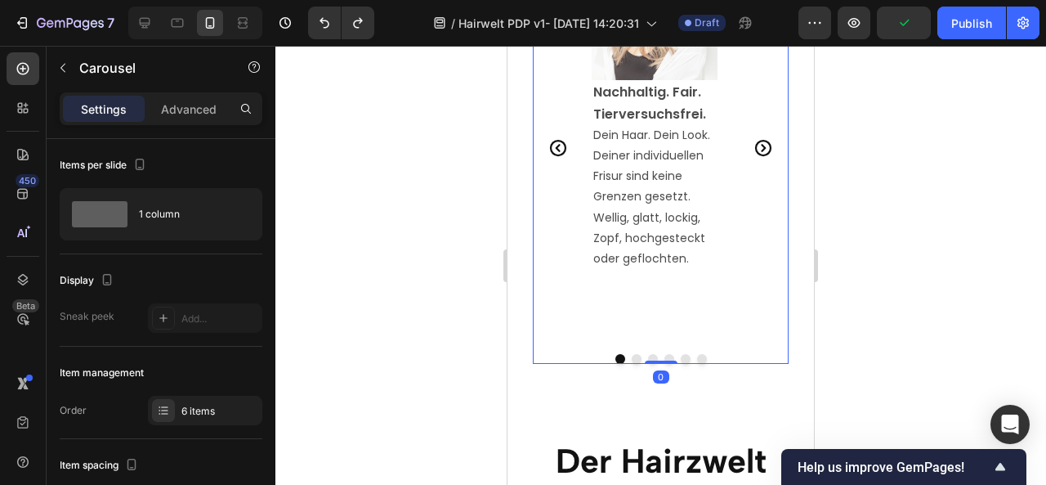
drag, startPoint x: 650, startPoint y: 359, endPoint x: 735, endPoint y: 147, distance: 227.8
click at [651, 326] on div "Image Nachhaltig. Fair. Tierversuchsfrei. Dein Haar. Dein Look. Deiner individu…" at bounding box center [661, 158] width 256 height 409
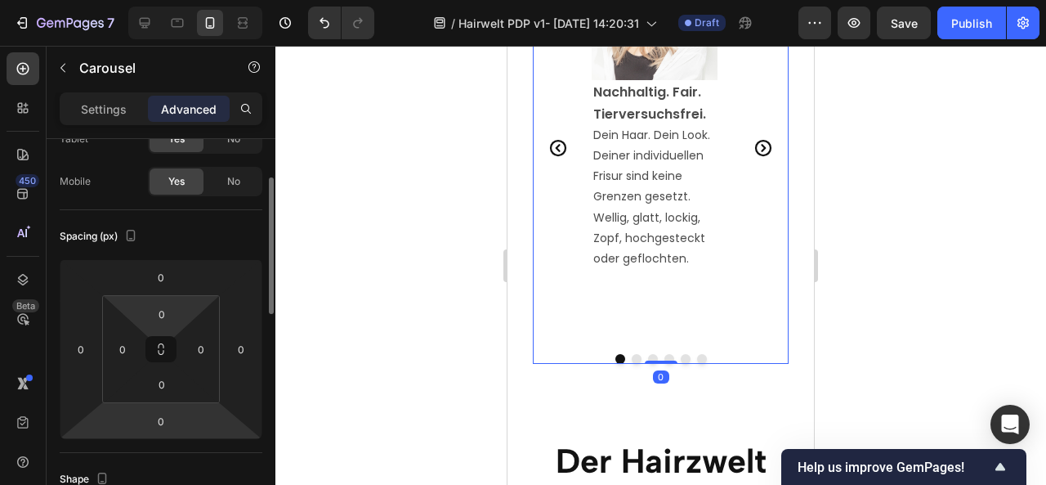
scroll to position [108, 0]
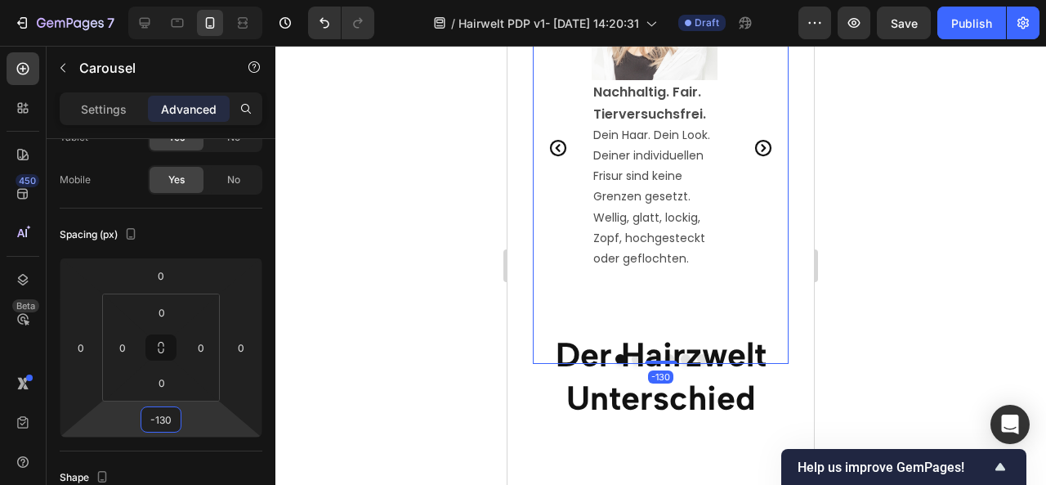
drag, startPoint x: 203, startPoint y: 382, endPoint x: 208, endPoint y: 476, distance: 94.1
click at [208, 0] on html "7 / Hairwelt PDP v1- [DATE] 14:20:31 Draft Preview Save Publish 450 Beta Sectio…" at bounding box center [523, 0] width 1046 height 0
click at [325, 22] on icon "Undo/Redo" at bounding box center [324, 23] width 16 height 16
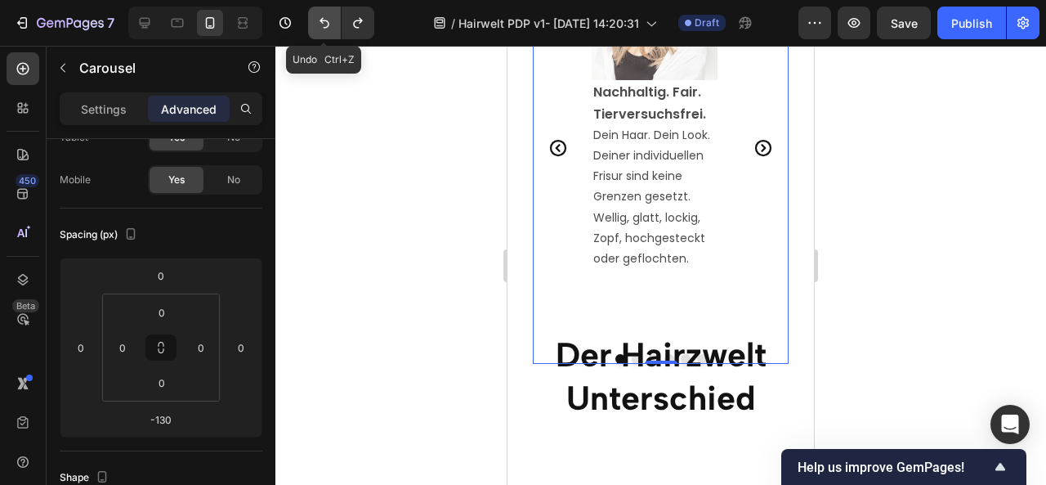
click at [325, 22] on icon "Undo/Redo" at bounding box center [324, 23] width 16 height 16
type input "0"
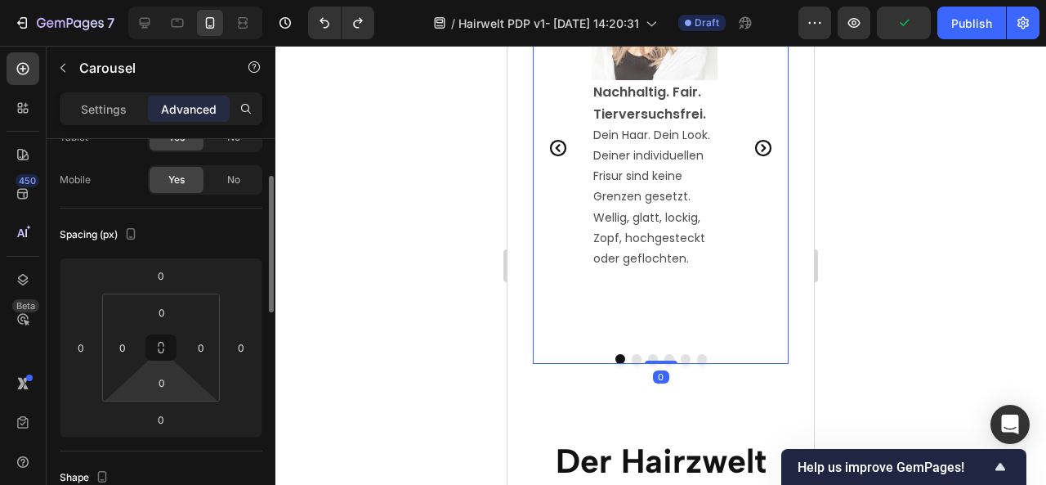
drag, startPoint x: 179, startPoint y: 380, endPoint x: 186, endPoint y: 387, distance: 9.2
click at [186, 387] on div "0 0 0 0" at bounding box center [161, 347] width 118 height 108
type input "0"
drag, startPoint x: 186, startPoint y: 387, endPoint x: 200, endPoint y: 470, distance: 83.7
click at [200, 0] on html "7 / Hairwelt PDP v1- [DATE] 14:20:31 Draft Preview Save Publish 450 Beta Sectio…" at bounding box center [523, 0] width 1046 height 0
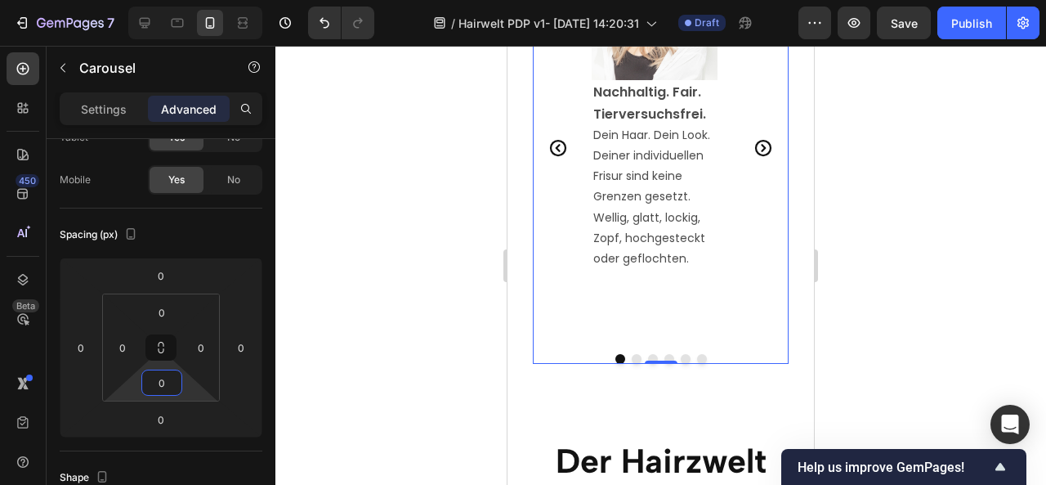
click at [937, 322] on div at bounding box center [660, 265] width 771 height 439
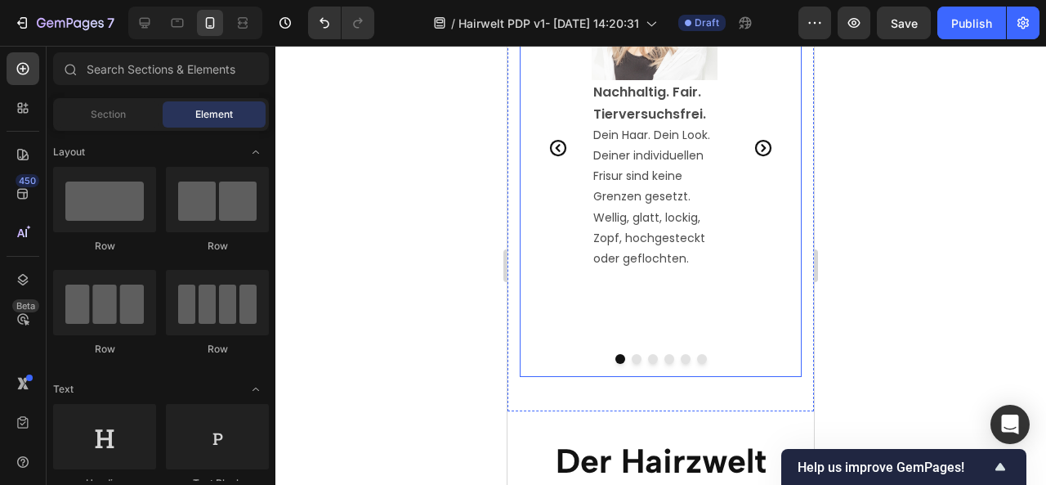
click at [637, 369] on div "Image Nachhaltig. Fair. Tierversuchsfrei. Dein Haar. Dein Look. Deiner individu…" at bounding box center [661, 158] width 282 height 435
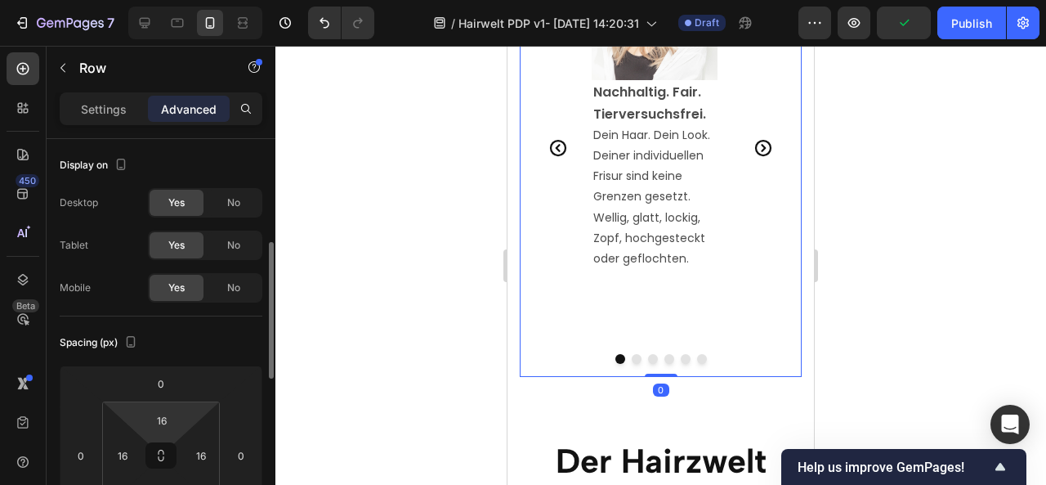
scroll to position [78, 0]
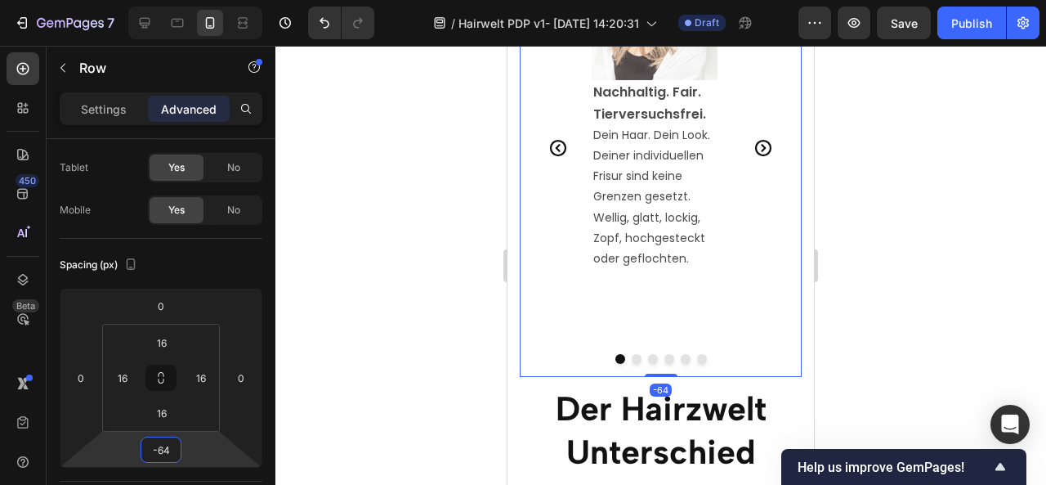
drag, startPoint x: 190, startPoint y: 452, endPoint x: 197, endPoint y: 478, distance: 27.0
click at [197, 0] on html "7 / Hairwelt PDP v1- [DATE] 14:20:31 Draft Preview Save Publish 450 Beta Sectio…" at bounding box center [523, 0] width 1046 height 0
click at [322, 25] on icon "Undo/Redo" at bounding box center [324, 23] width 16 height 16
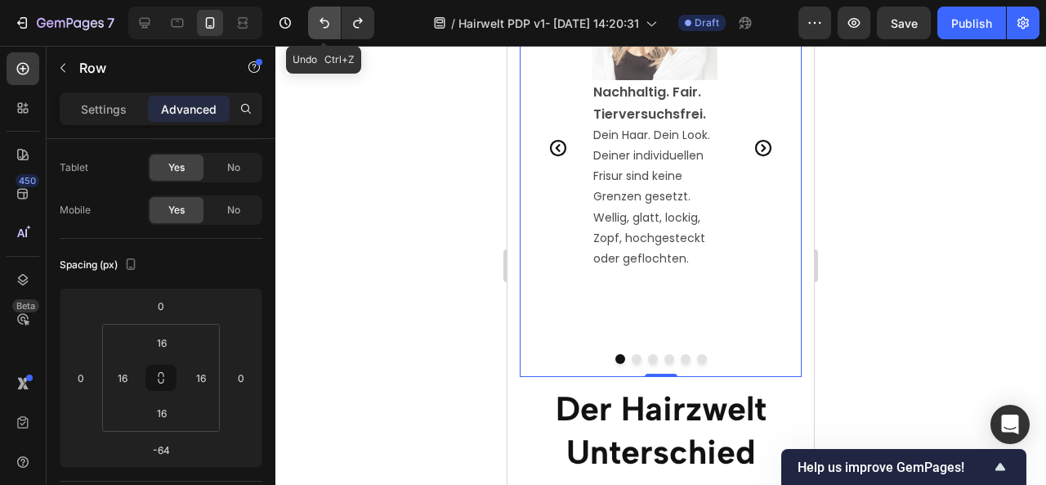
click at [322, 25] on icon "Undo/Redo" at bounding box center [324, 23] width 16 height 16
type input "0"
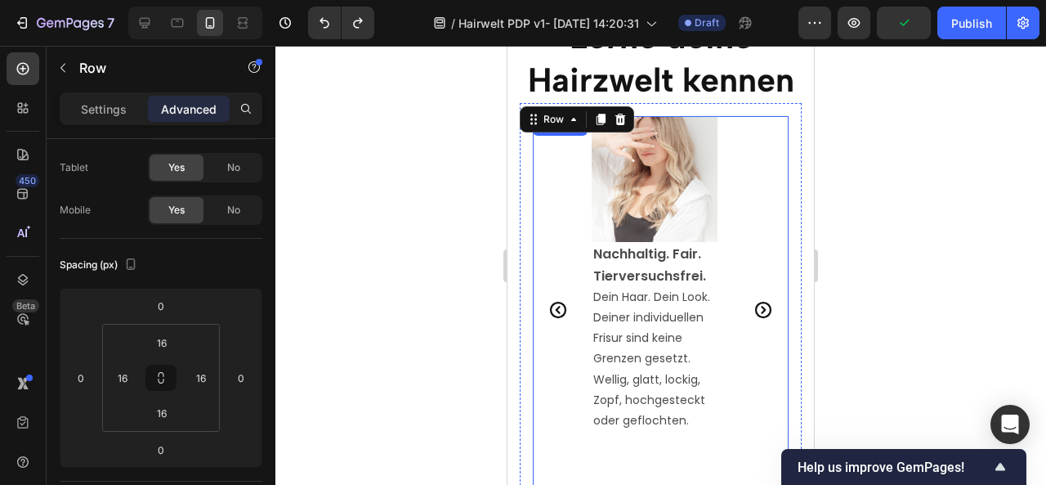
scroll to position [2572, 0]
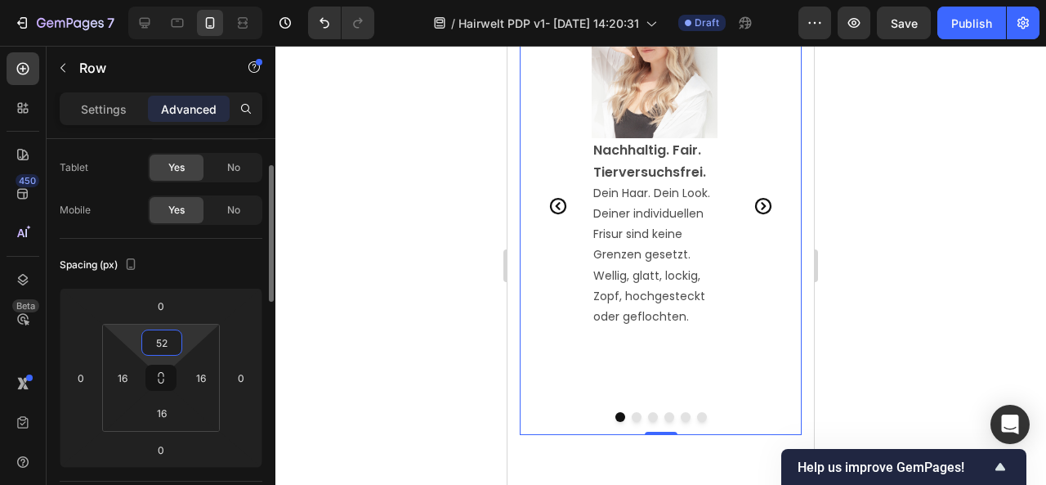
drag, startPoint x: 199, startPoint y: 339, endPoint x: 202, endPoint y: 324, distance: 15.1
click at [202, 0] on html "7 / Hairwelt PDP v1- [DATE] 14:20:31 Draft Preview Save Publish 450 Beta Sectio…" at bounding box center [523, 0] width 1046 height 0
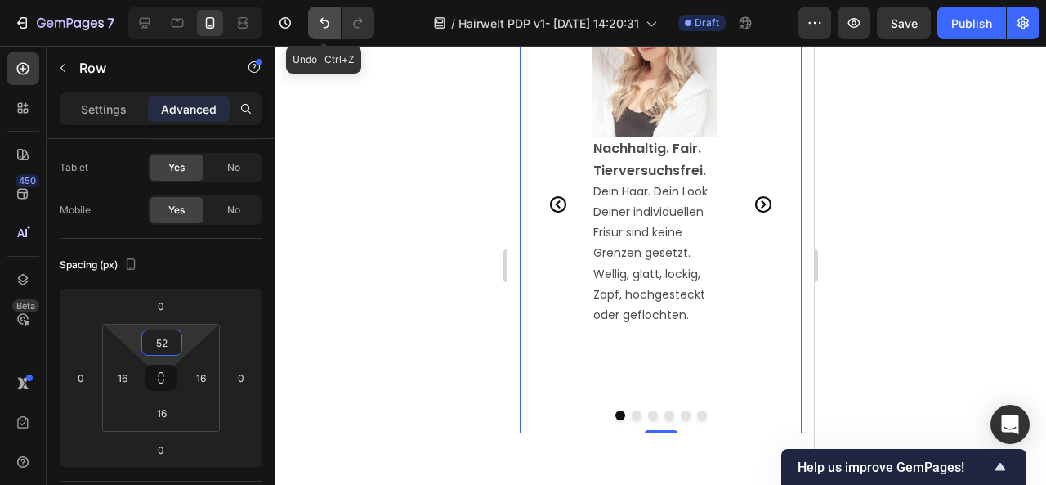
click at [327, 28] on icon "Undo/Redo" at bounding box center [324, 23] width 16 height 16
type input "16"
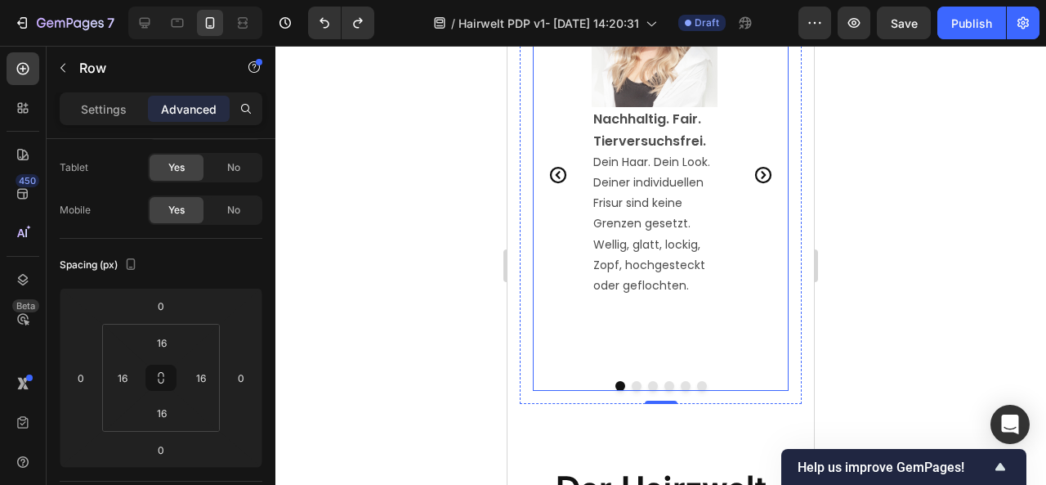
click at [648, 381] on button "Dot" at bounding box center [653, 386] width 10 height 10
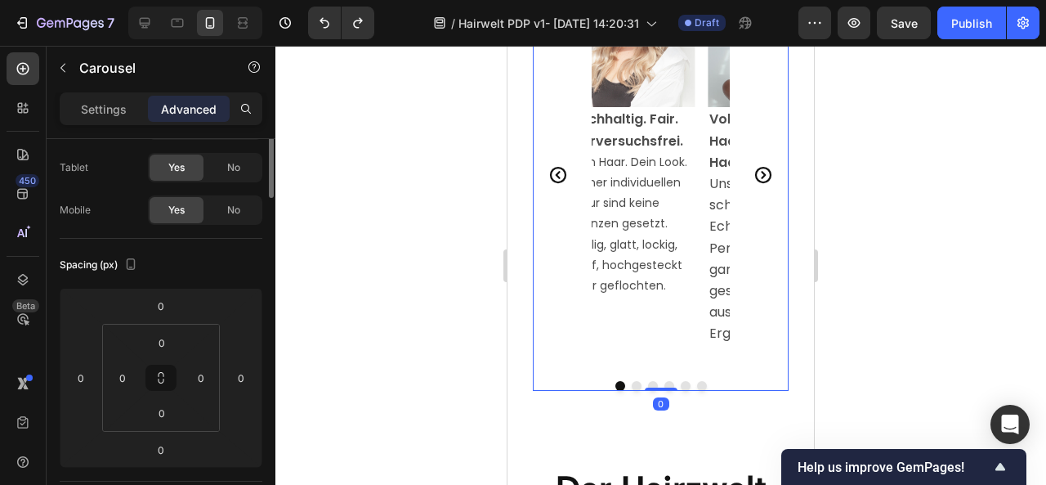
scroll to position [0, 0]
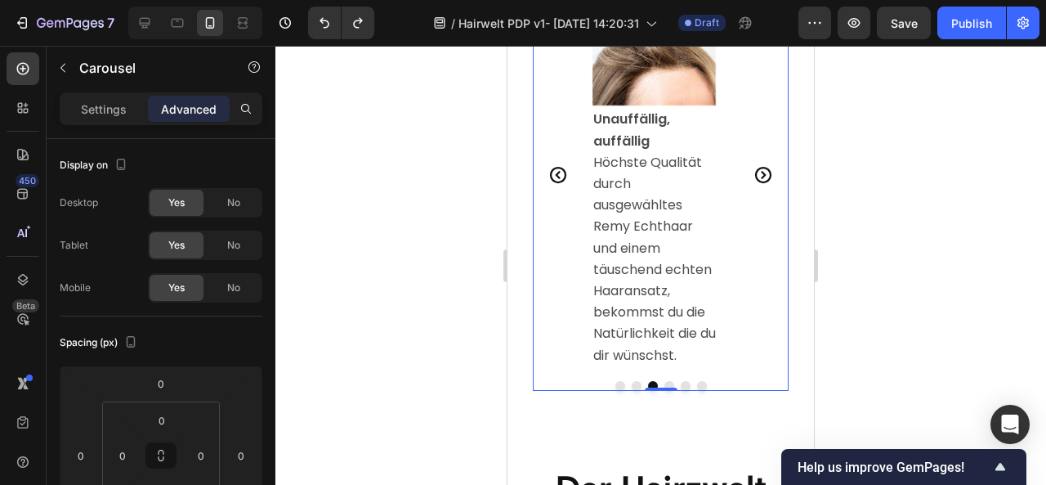
click at [619, 382] on div at bounding box center [661, 386] width 256 height 10
click at [615, 382] on button "Dot" at bounding box center [620, 386] width 10 height 10
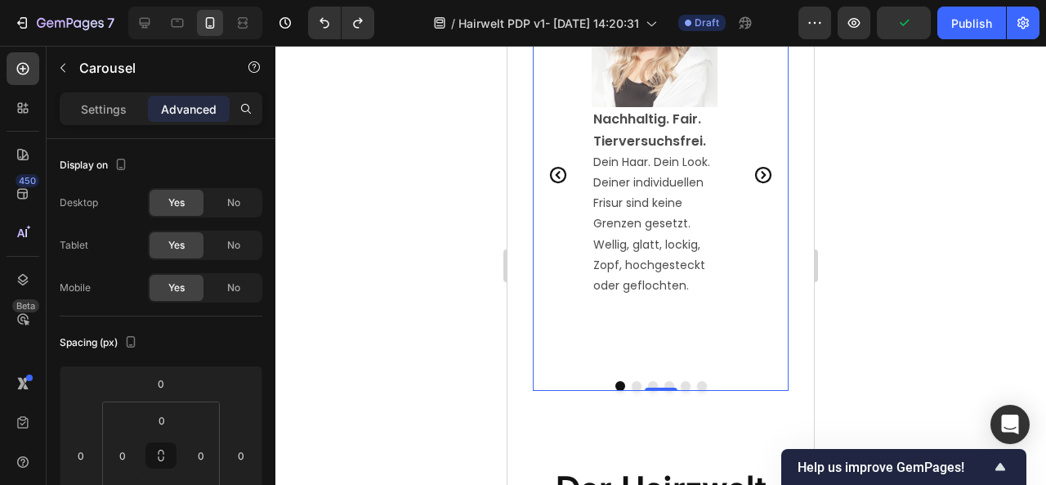
click at [632, 381] on button "Dot" at bounding box center [637, 386] width 10 height 10
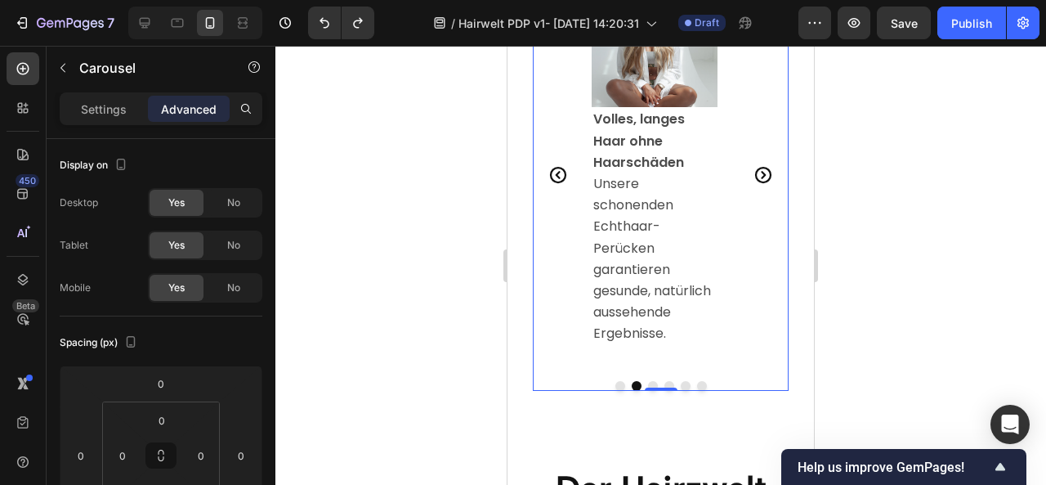
click at [648, 382] on button "Dot" at bounding box center [653, 386] width 10 height 10
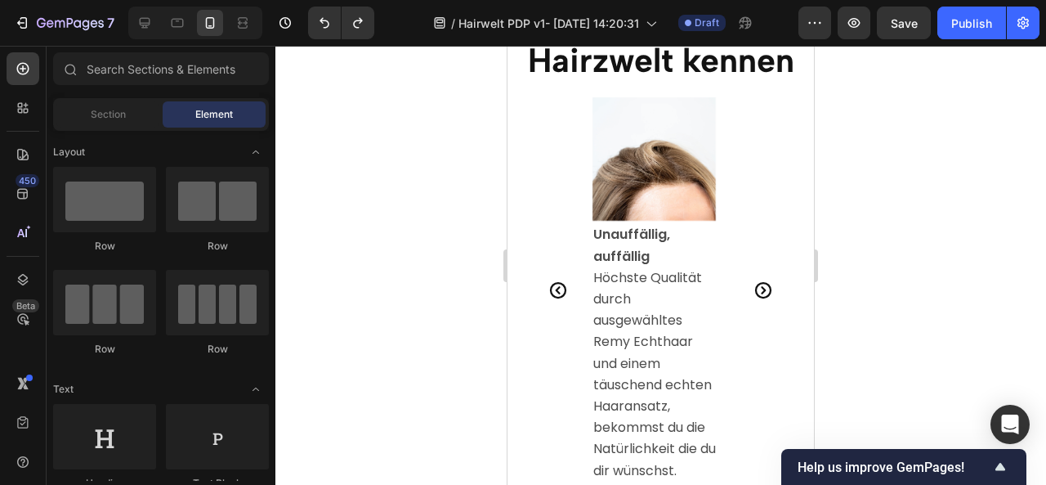
scroll to position [2561, 0]
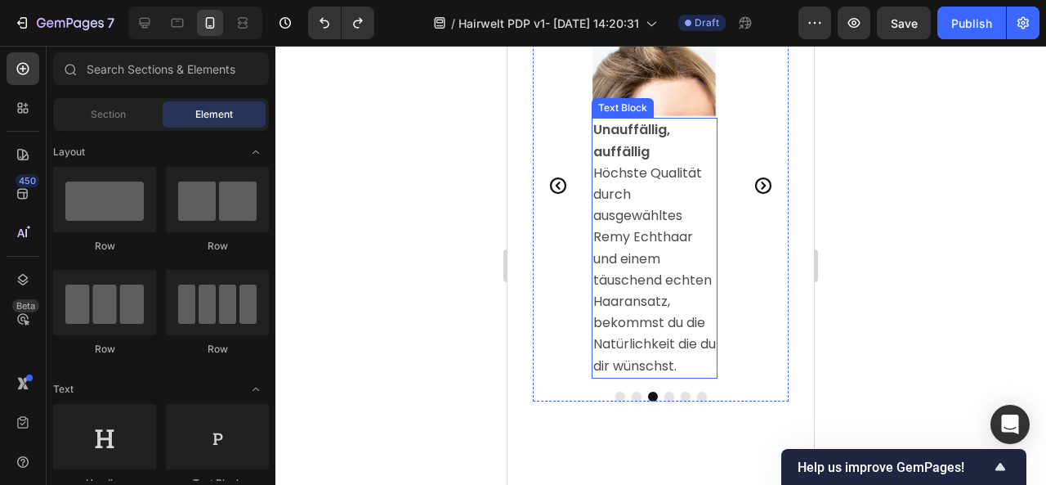
click at [672, 236] on span "Höchste Qualität durch ausgewähltes Remy Echthaar und einem täuschend echten Ha…" at bounding box center [654, 269] width 123 height 212
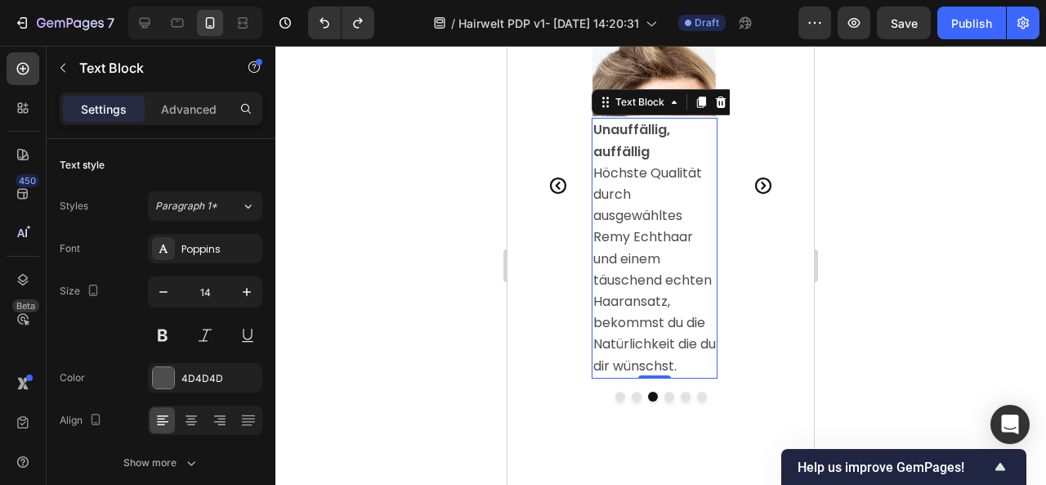
click at [672, 236] on span "Höchste Qualität durch ausgewähltes Remy Echthaar und einem täuschend echten Ha…" at bounding box center [654, 269] width 123 height 212
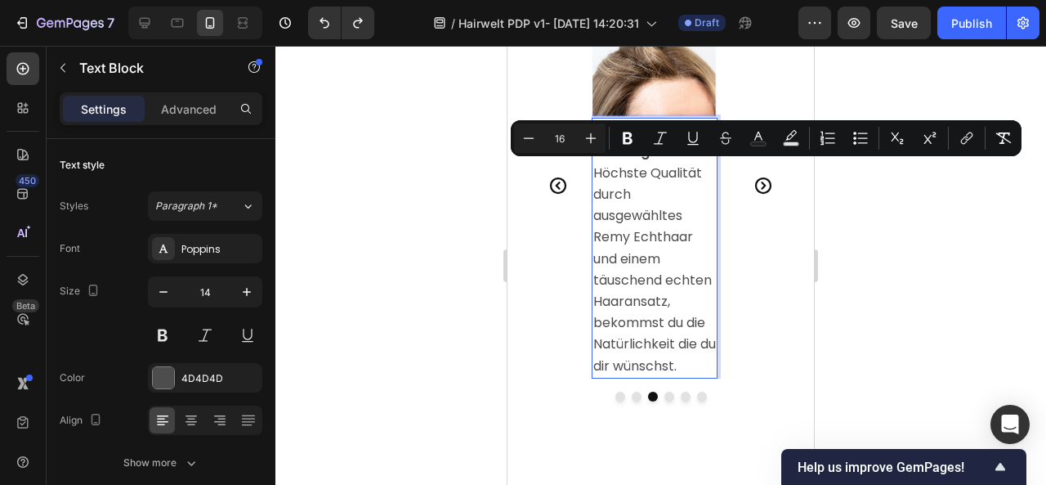
drag, startPoint x: 704, startPoint y: 364, endPoint x: 596, endPoint y: 171, distance: 221.4
click at [596, 171] on p "Höchste Qualität durch ausgewähltes Remy Echthaar und einem täuschend echten Ha…" at bounding box center [654, 270] width 123 height 214
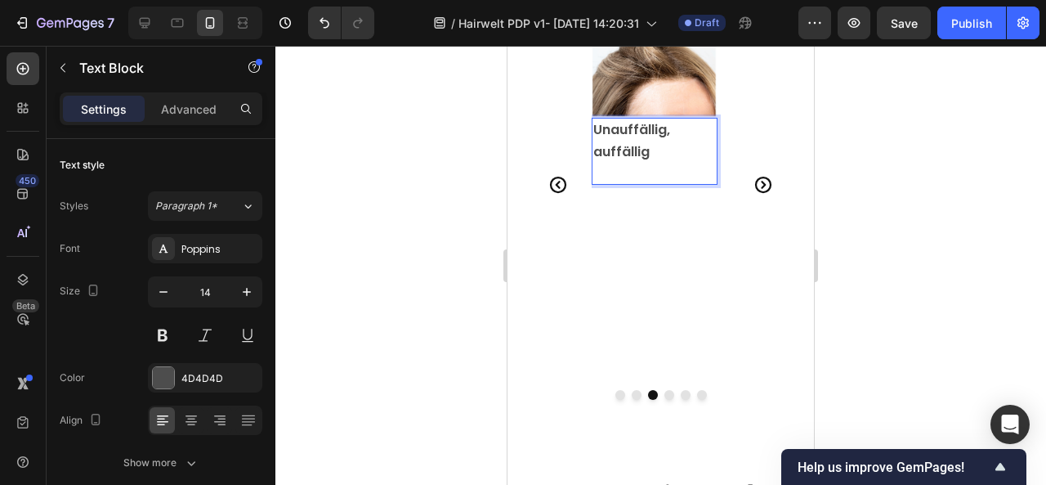
click at [884, 262] on div at bounding box center [660, 265] width 771 height 439
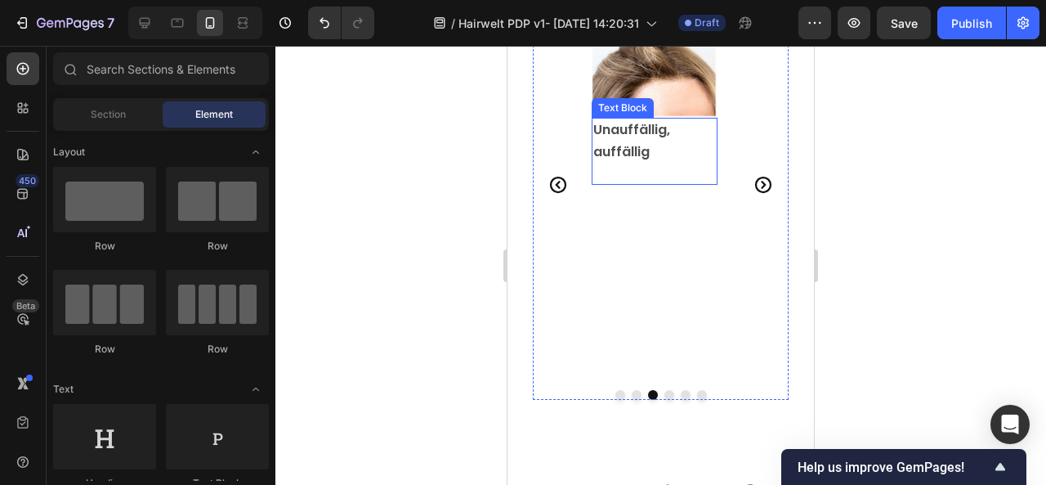
click at [651, 169] on p "Rich Text Editor. Editing area: main" at bounding box center [654, 173] width 123 height 20
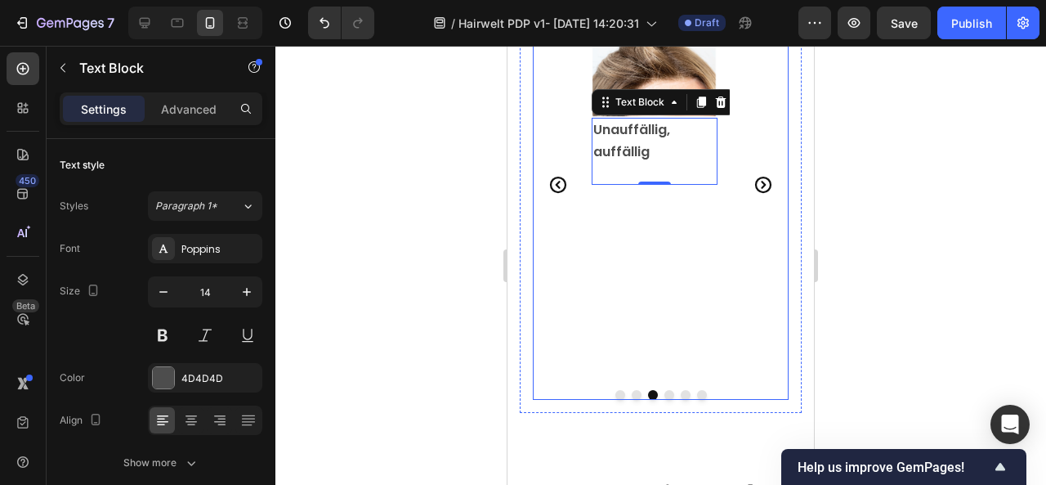
click at [753, 184] on icon "Carousel Next Arrow" at bounding box center [763, 185] width 20 height 20
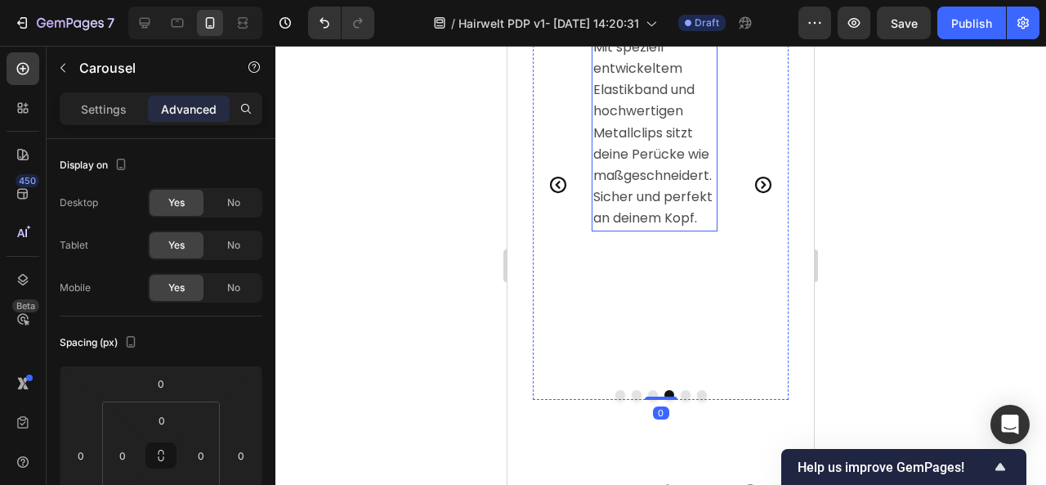
click at [661, 228] on span "Mit speziell entwickeltem Elastikband und hochwertigen Metallclips sitzt deine …" at bounding box center [652, 133] width 119 height 190
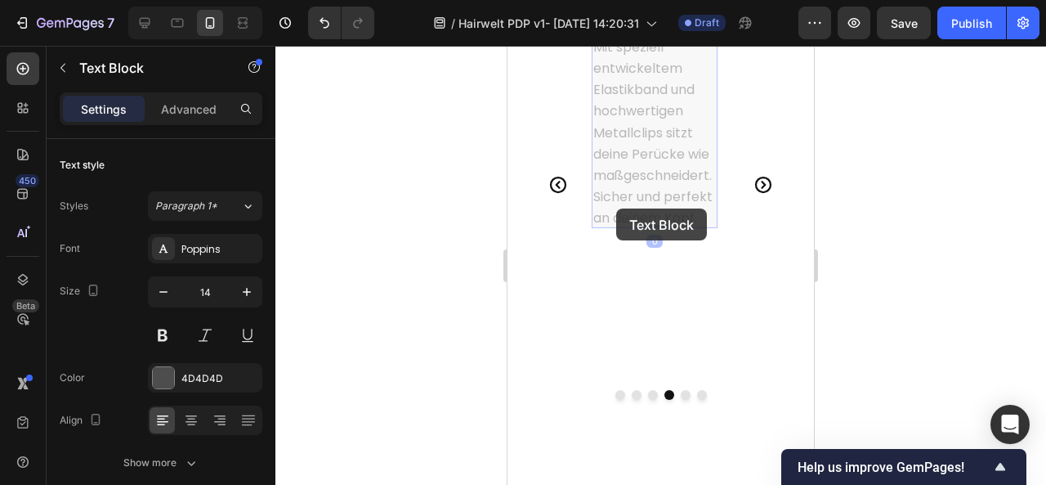
scroll to position [2453, 0]
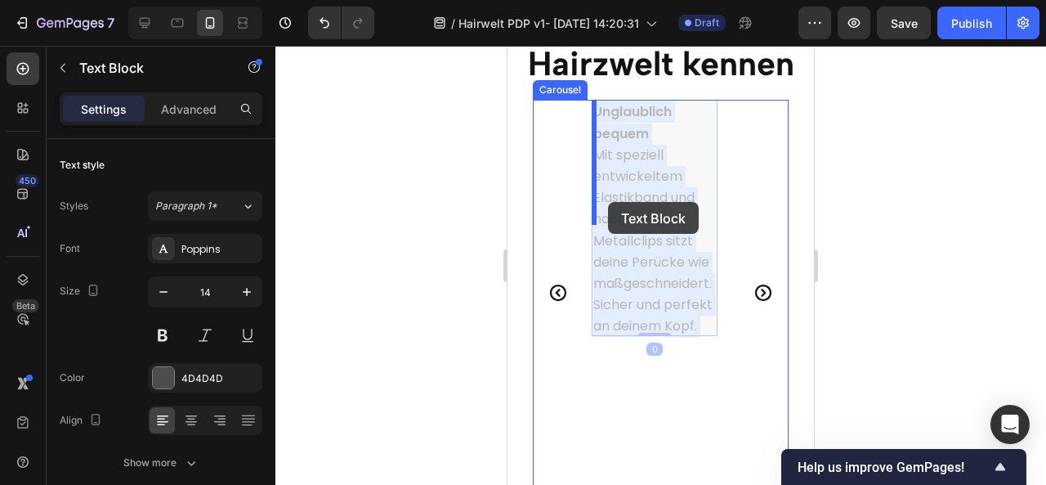
drag, startPoint x: 707, startPoint y: 347, endPoint x: 608, endPoint y: 202, distance: 175.9
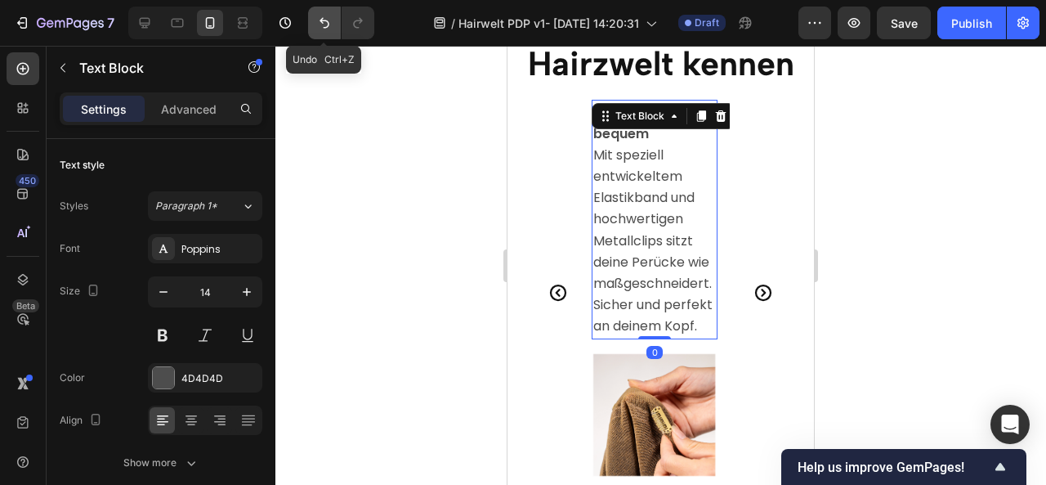
click at [324, 20] on icon "Undo/Redo" at bounding box center [325, 23] width 10 height 11
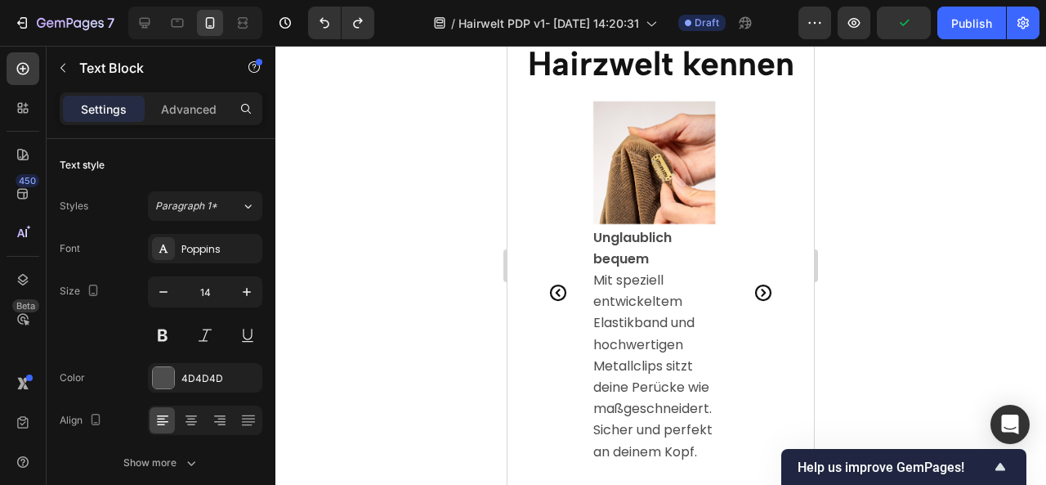
click at [622, 285] on span "Mit speziell entwickeltem Elastikband und hochwertigen Metallclips sitzt deine …" at bounding box center [652, 365] width 119 height 190
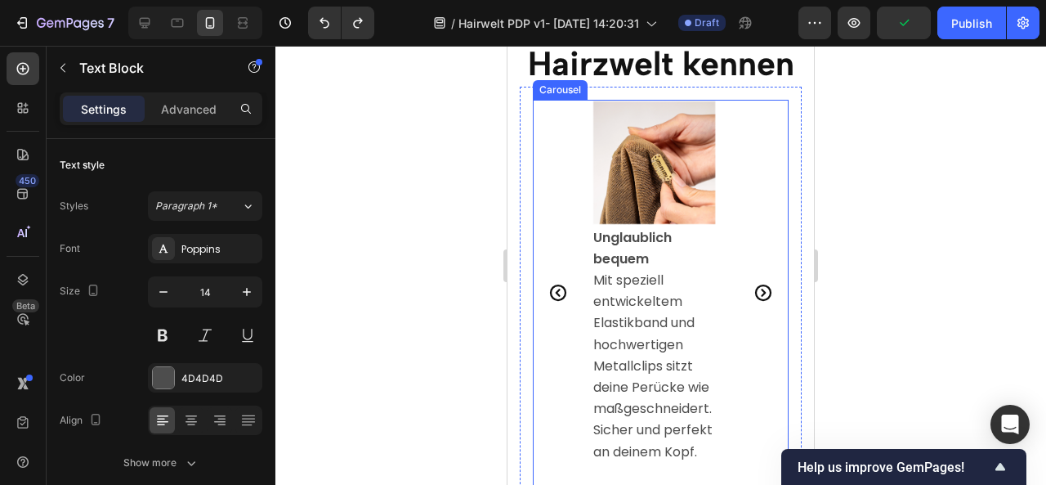
click at [591, 278] on div "Image Nachhaltig. Fair. Tierversuchsfrei. Dein Haar. Dein Look. Deiner individu…" at bounding box center [661, 292] width 256 height 384
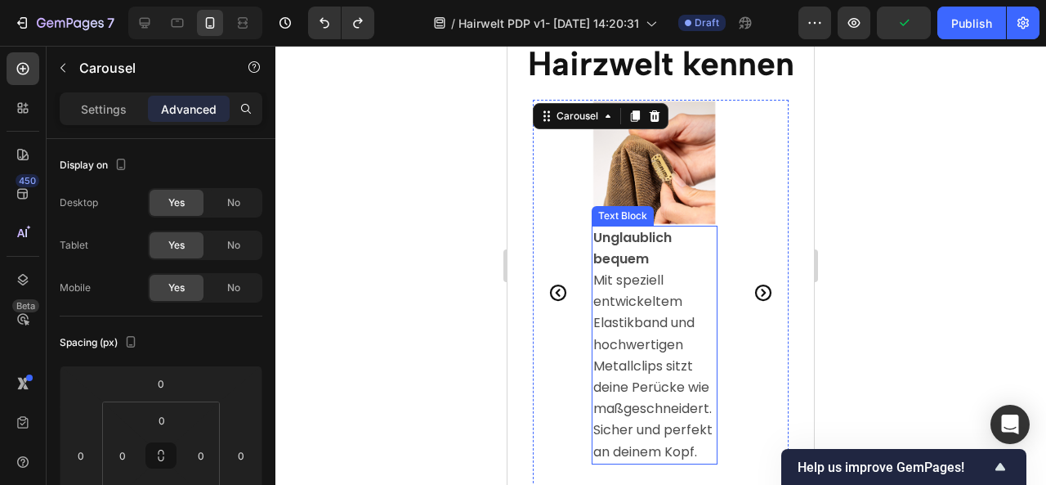
click at [606, 278] on span "Mit speziell entwickeltem Elastikband und hochwertigen Metallclips sitzt deine …" at bounding box center [652, 365] width 119 height 190
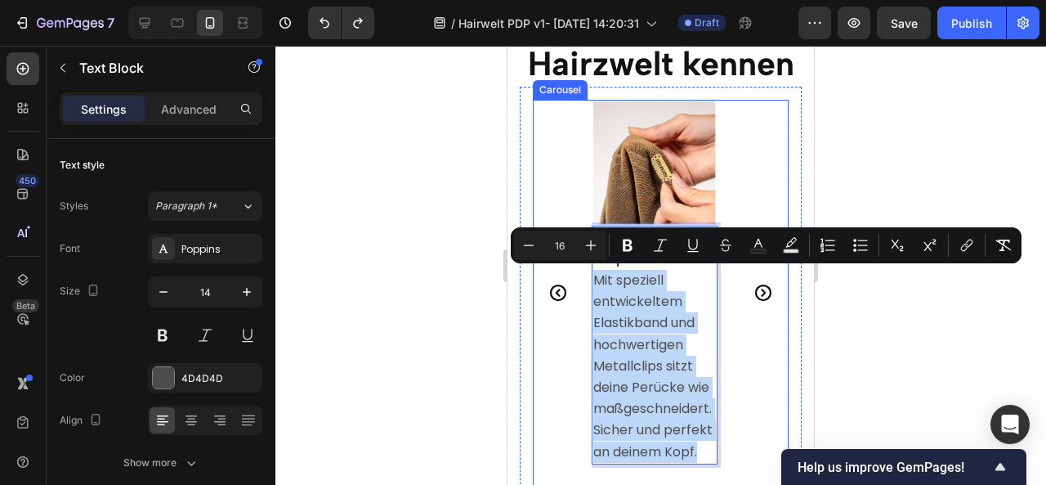
drag, startPoint x: 595, startPoint y: 277, endPoint x: 711, endPoint y: 464, distance: 220.2
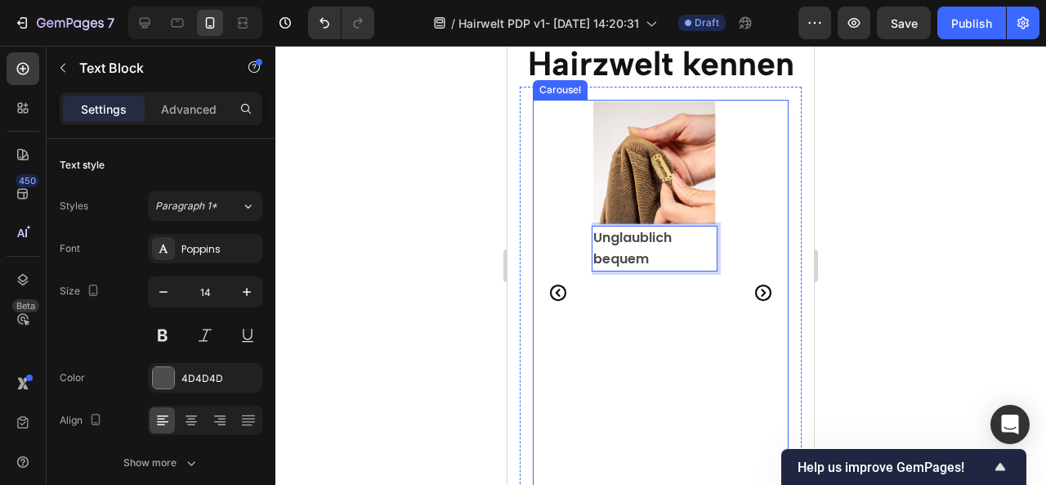
click at [762, 292] on button "Carousel Next Arrow" at bounding box center [763, 293] width 46 height 46
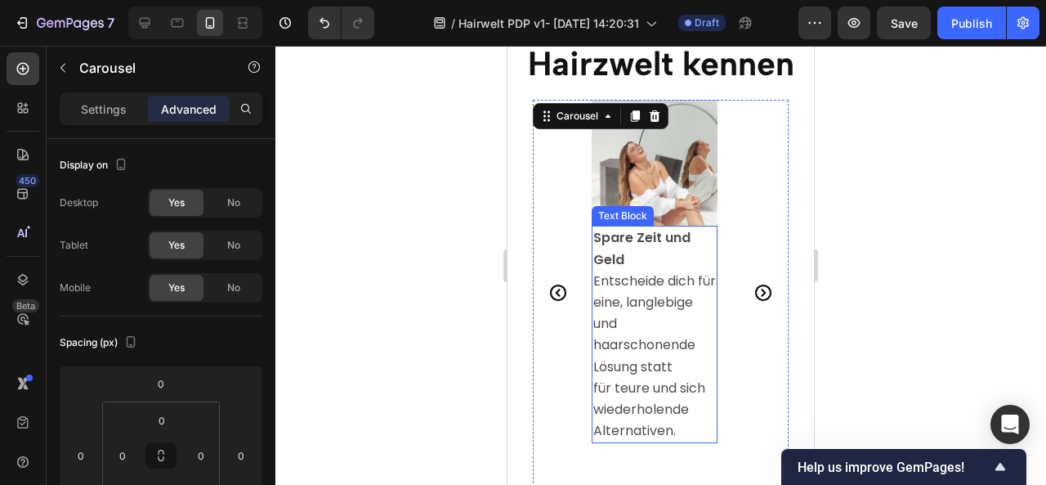
click at [663, 364] on span "Entscheide dich für eine, langlebige und haarschonende Lösung statt" at bounding box center [654, 323] width 123 height 105
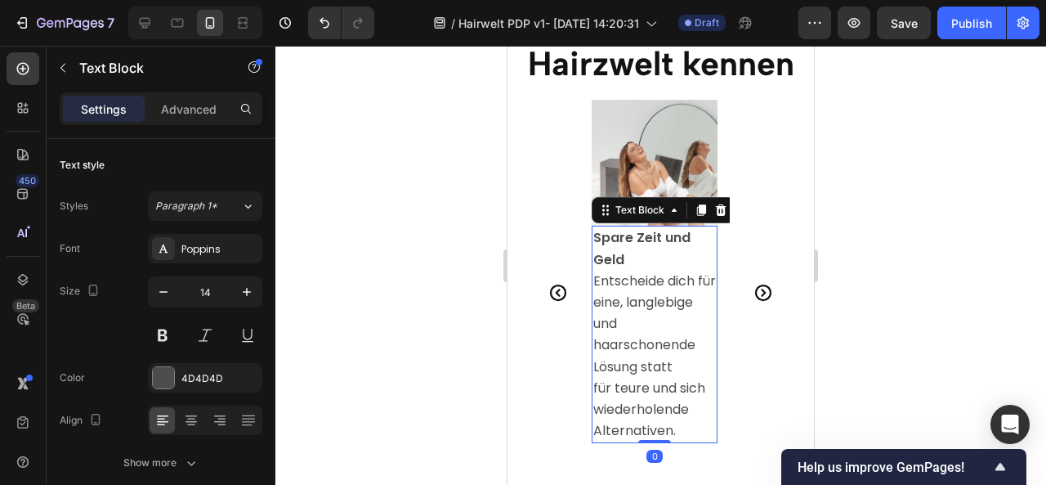
click at [680, 431] on p "für teure und sich wiederholende Alternativen." at bounding box center [654, 410] width 123 height 65
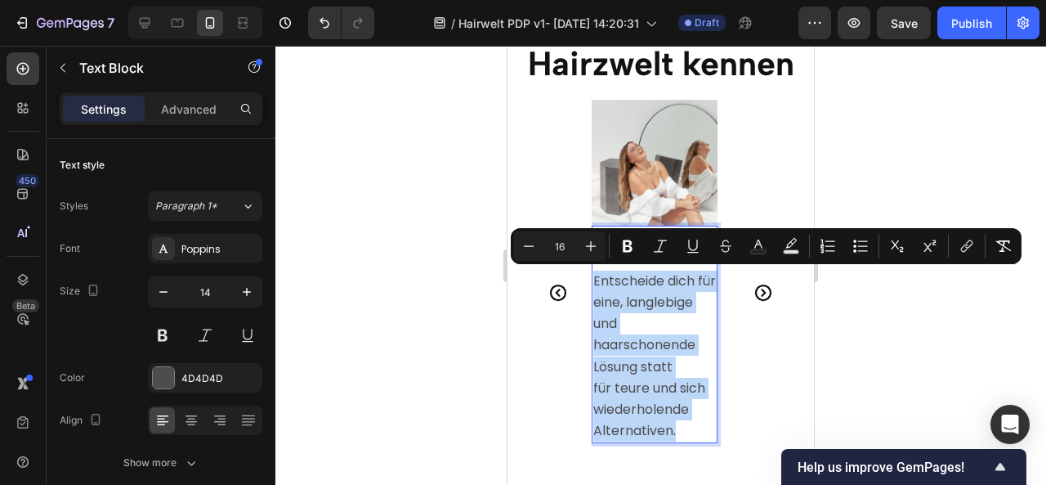
drag, startPoint x: 680, startPoint y: 431, endPoint x: 593, endPoint y: 285, distance: 170.0
click at [593, 285] on div "Spare Zeit und Geld Entscheide dich für eine, langlebige und haarschonende Lösu…" at bounding box center [655, 334] width 126 height 217
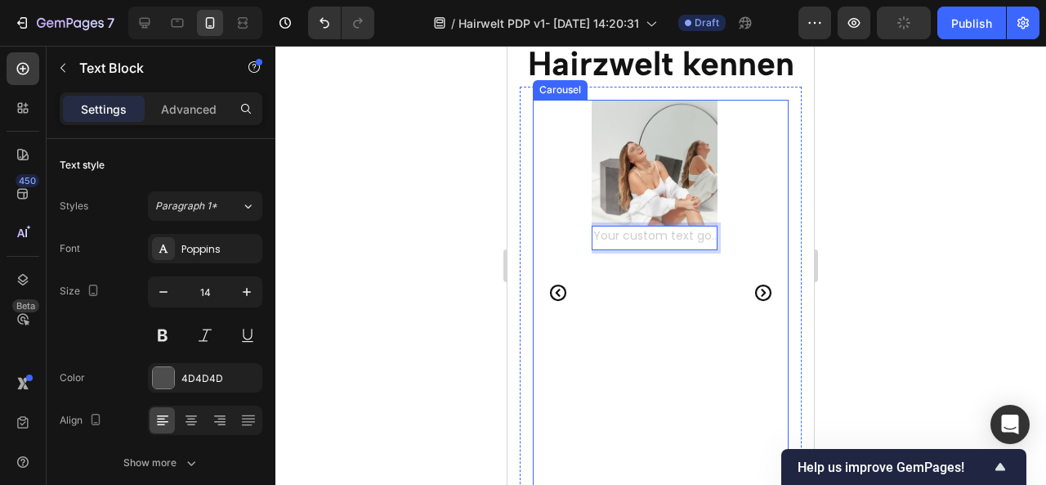
click at [755, 297] on icon "Carousel Next Arrow" at bounding box center [763, 292] width 16 height 16
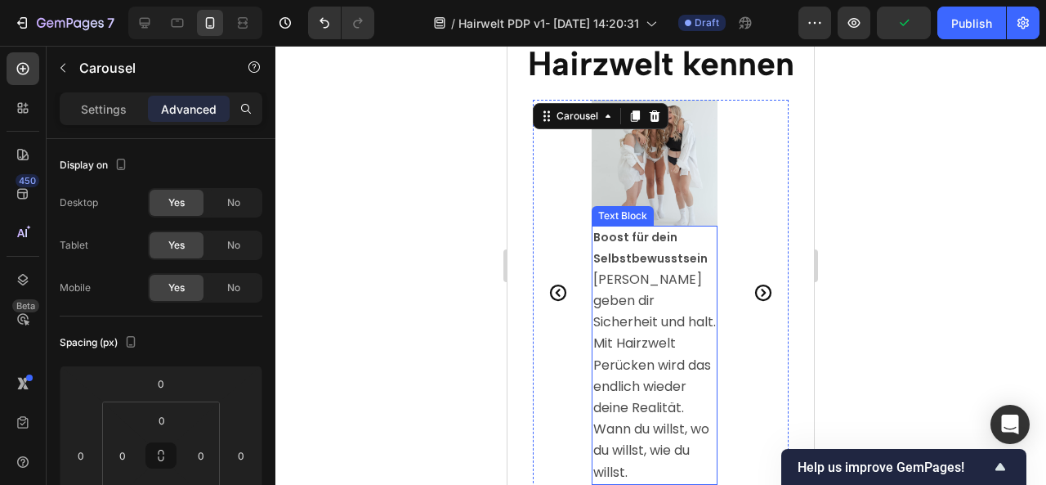
click at [616, 303] on span "[PERSON_NAME] geben dir Sicherheit und halt. Mit Hairzwelt Perücken wird das en…" at bounding box center [654, 376] width 123 height 212
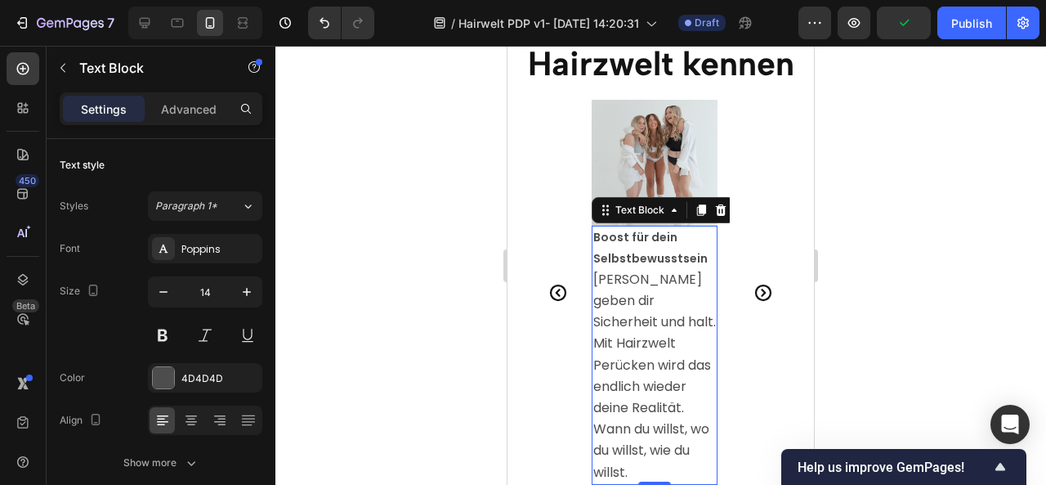
click at [616, 303] on span "[PERSON_NAME] geben dir Sicherheit und halt. Mit Hairzwelt Perücken wird das en…" at bounding box center [654, 376] width 123 height 212
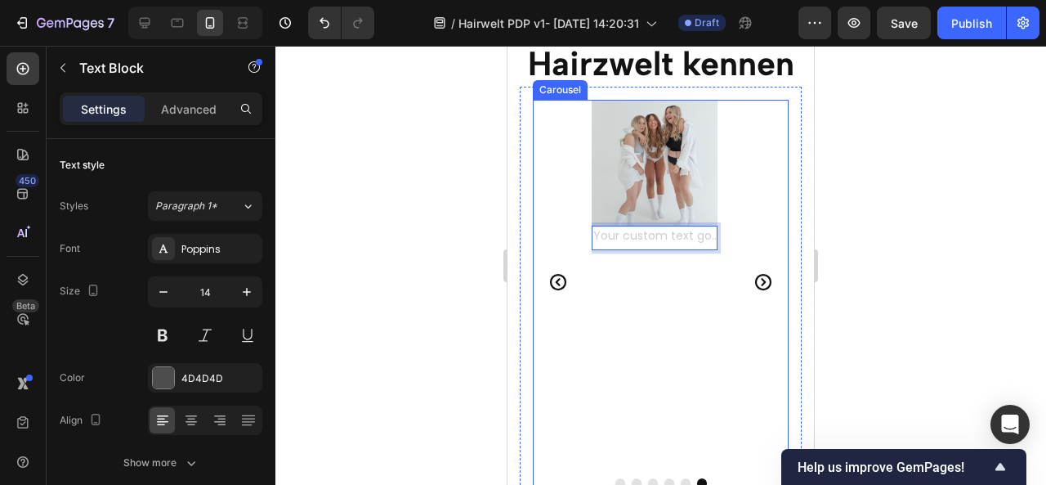
click at [754, 282] on icon "Carousel Next Arrow" at bounding box center [763, 282] width 20 height 20
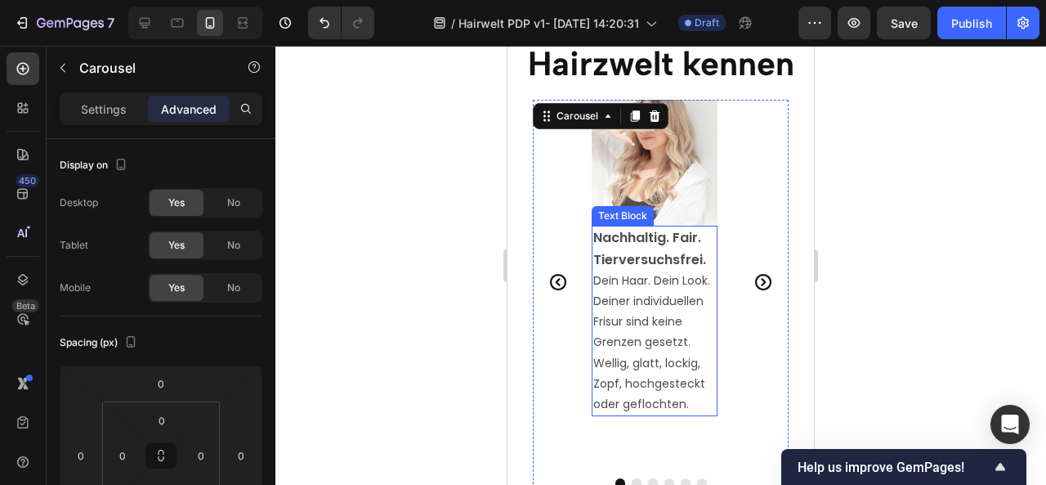
click at [650, 326] on p "Dein Haar. Dein Look. Deiner individuellen Frisur sind keine Grenzen gesetzt. W…" at bounding box center [654, 342] width 123 height 144
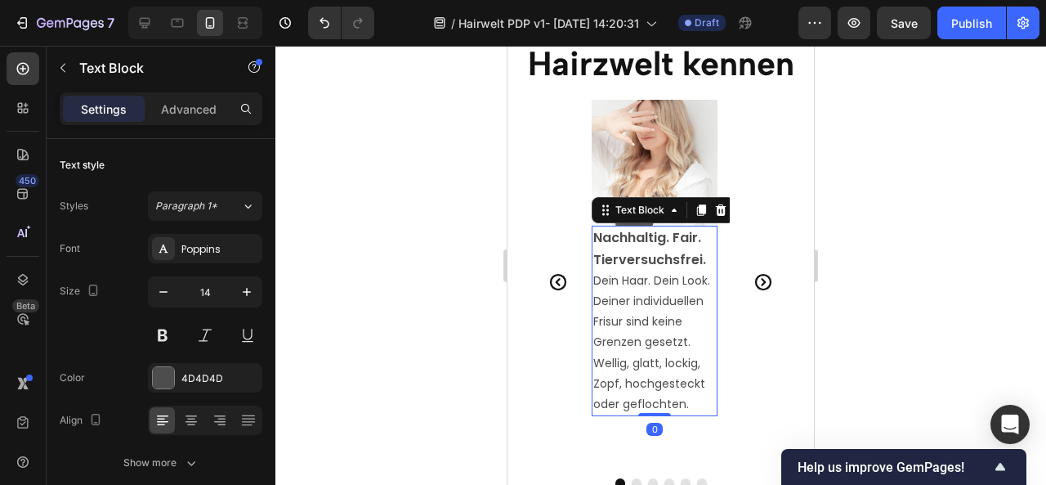
click at [650, 326] on p "Dein Haar. Dein Look. Deiner individuellen Frisur sind keine Grenzen gesetzt. W…" at bounding box center [654, 342] width 123 height 144
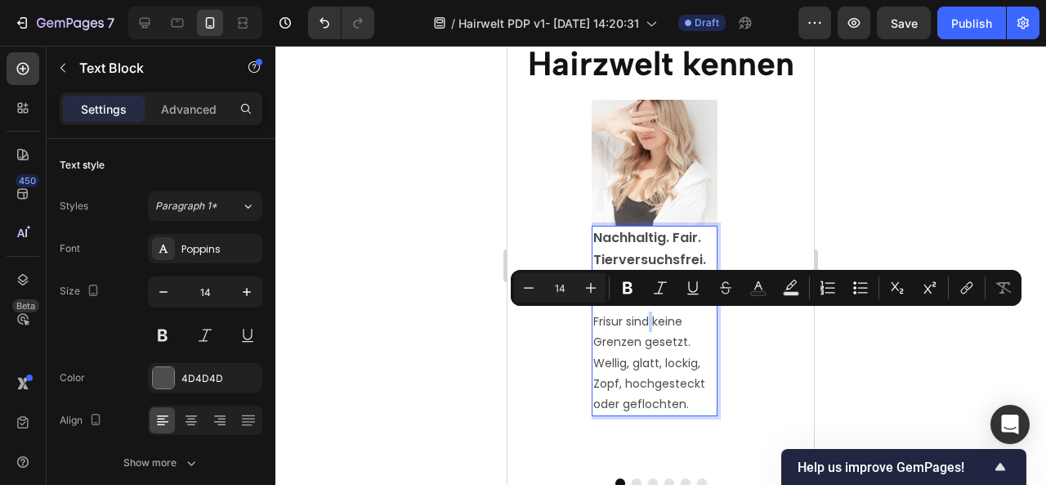
type input "16"
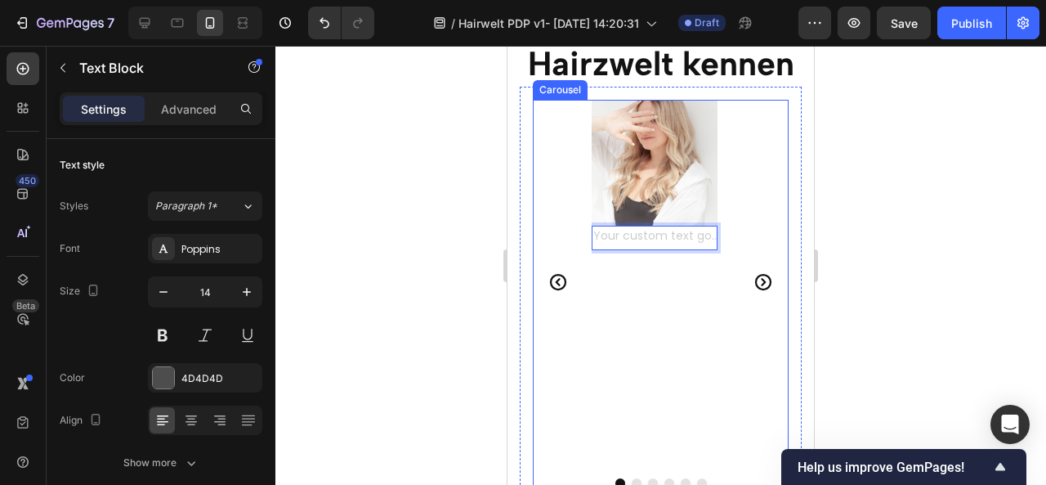
click at [755, 274] on icon "Carousel Next Arrow" at bounding box center [763, 282] width 16 height 16
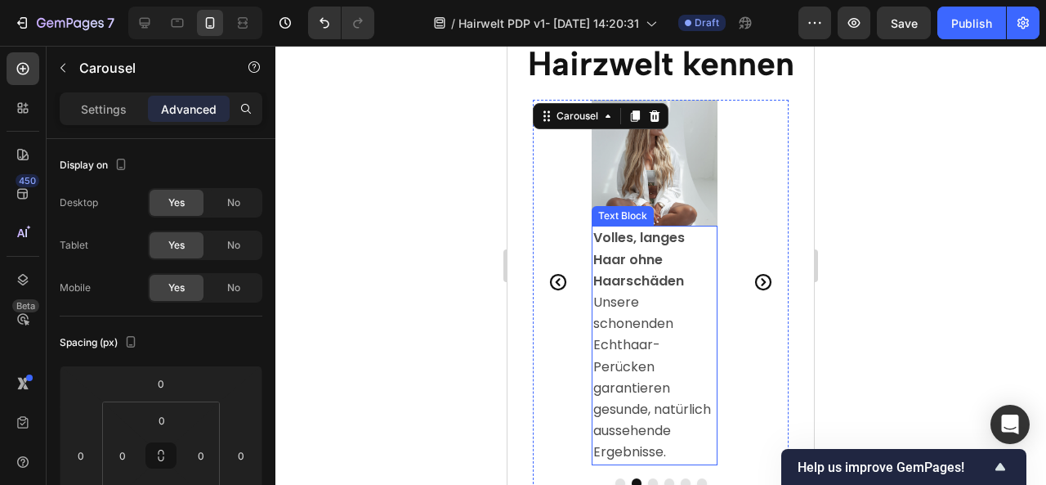
click at [657, 327] on span "Unsere schonenden Echthaar-Perücken garantieren gesunde, natürlich aussehende E…" at bounding box center [652, 377] width 118 height 168
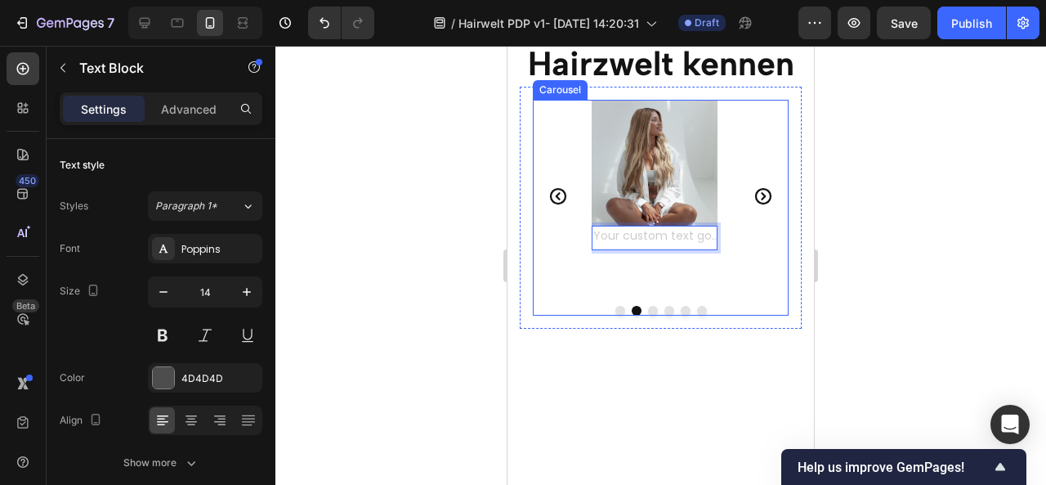
click at [753, 197] on icon "Carousel Next Arrow" at bounding box center [763, 196] width 20 height 20
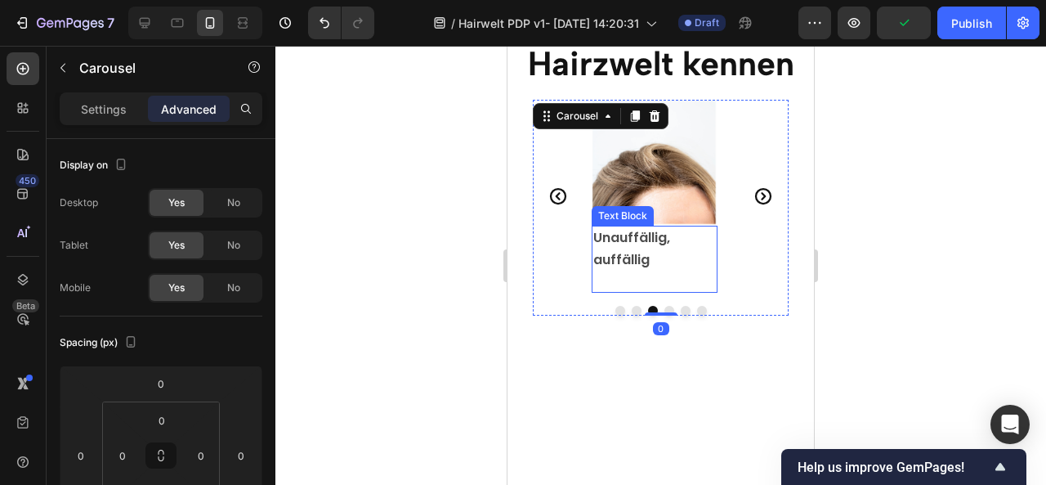
click at [623, 275] on p "Rich Text Editor. Editing area: main" at bounding box center [654, 280] width 123 height 20
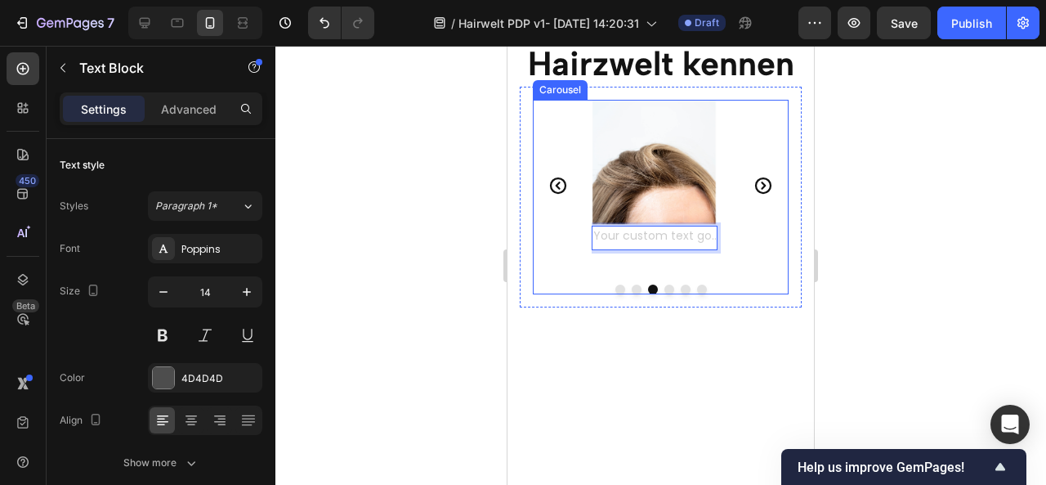
click at [753, 181] on icon "Carousel Next Arrow" at bounding box center [763, 186] width 20 height 20
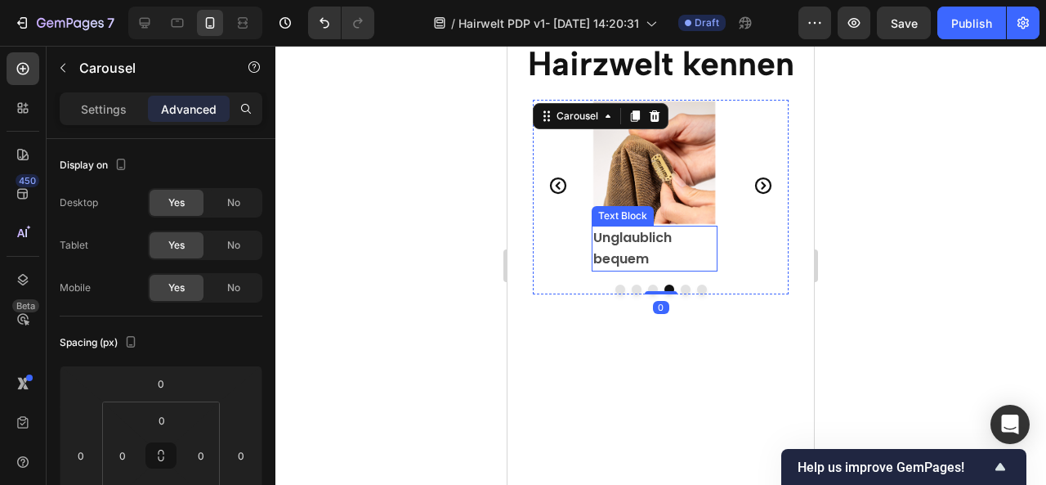
click at [642, 244] on strong "Unglaublich bequem" at bounding box center [632, 248] width 78 height 40
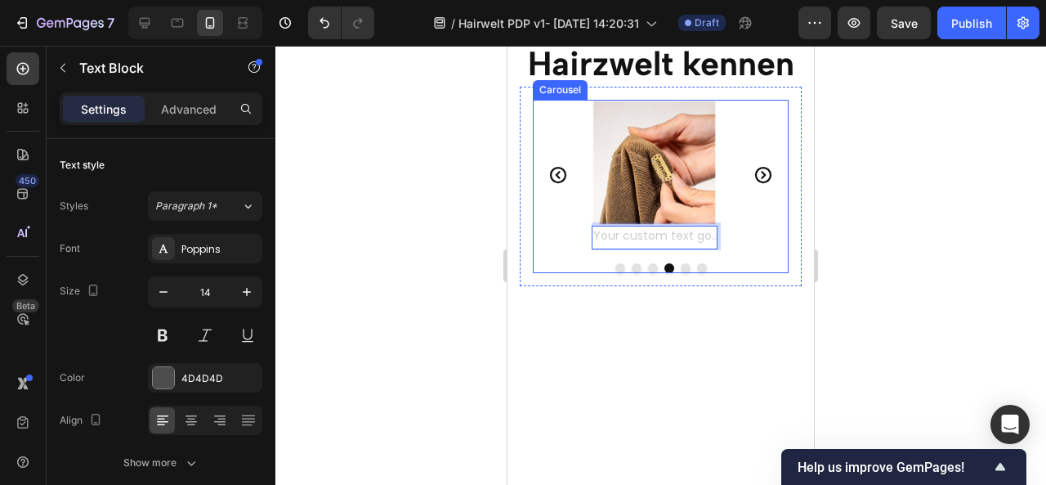
click at [760, 171] on icon "Carousel Next Arrow" at bounding box center [763, 175] width 20 height 20
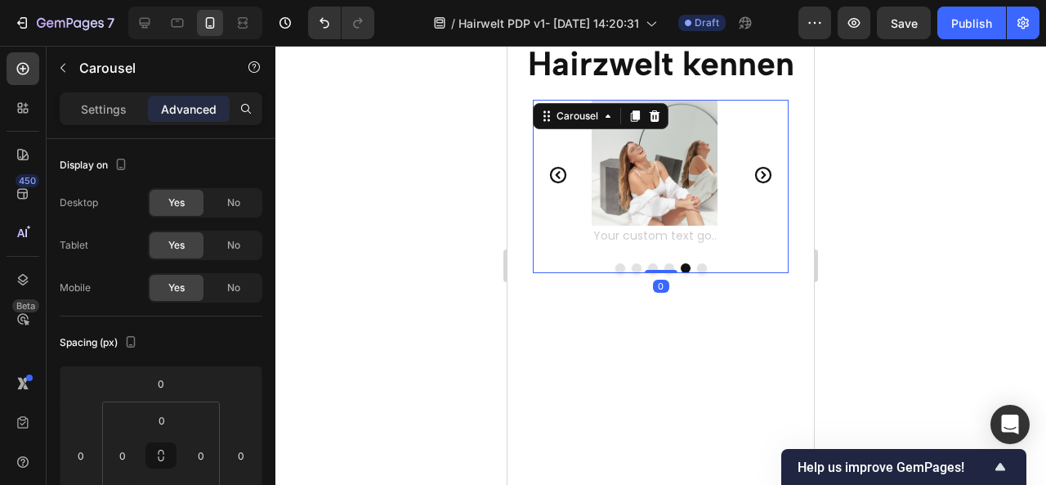
click at [760, 171] on icon "Carousel Next Arrow" at bounding box center [763, 175] width 20 height 20
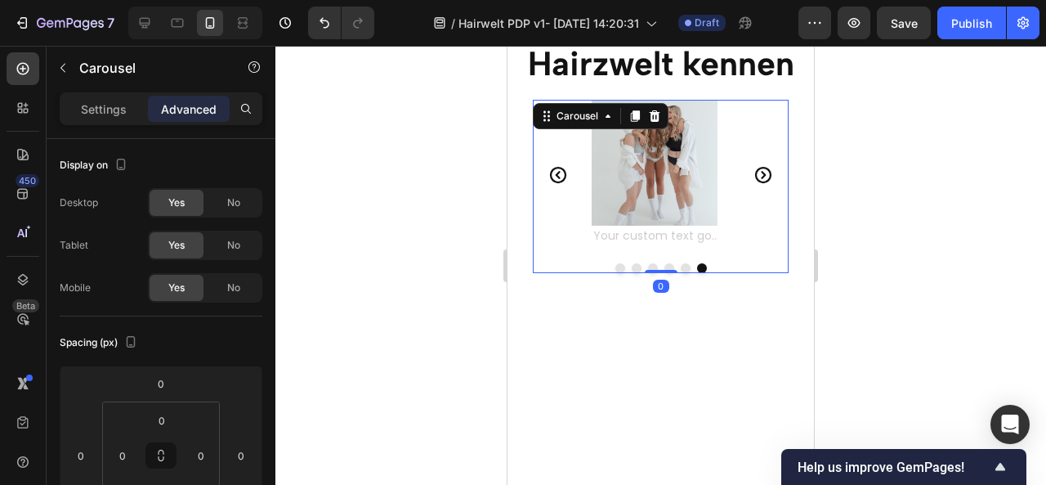
click at [760, 171] on icon "Carousel Next Arrow" at bounding box center [763, 175] width 20 height 20
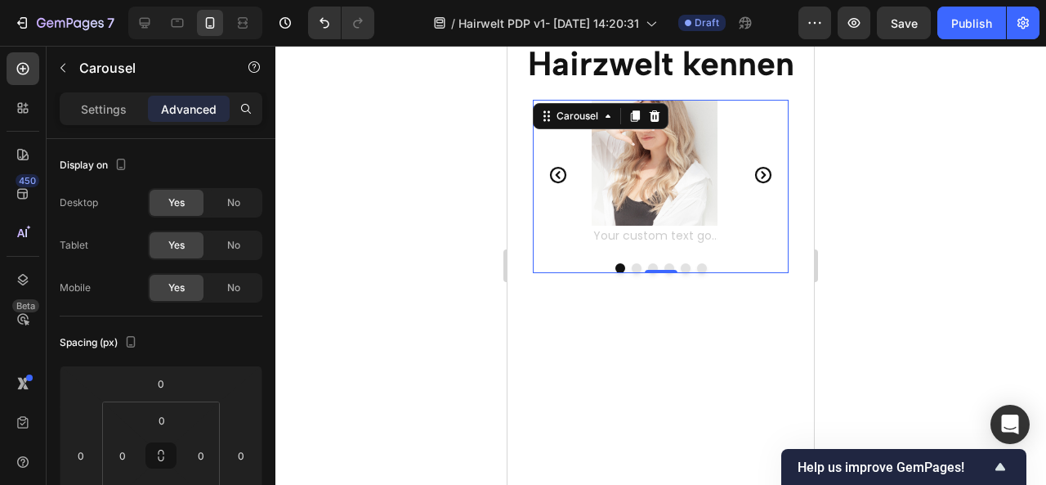
click at [928, 247] on div at bounding box center [660, 265] width 771 height 439
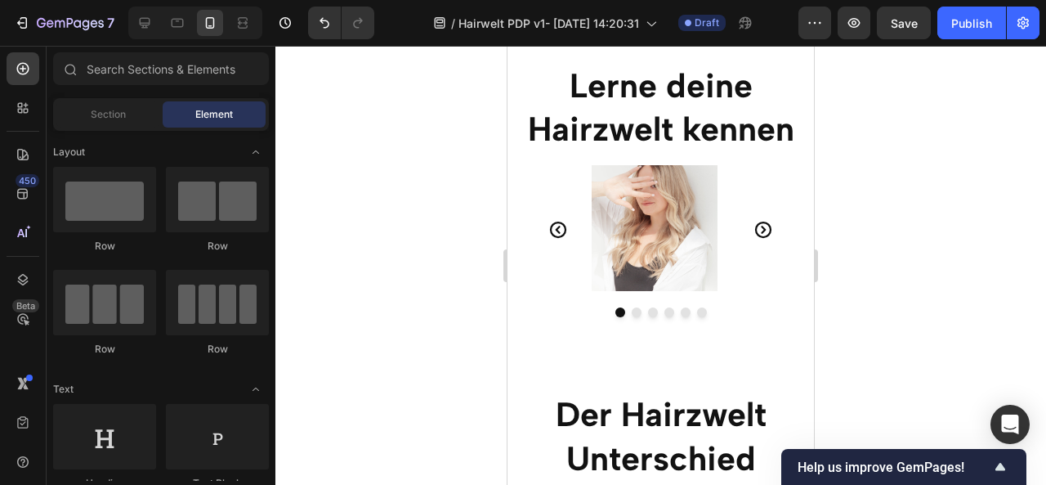
scroll to position [2386, 0]
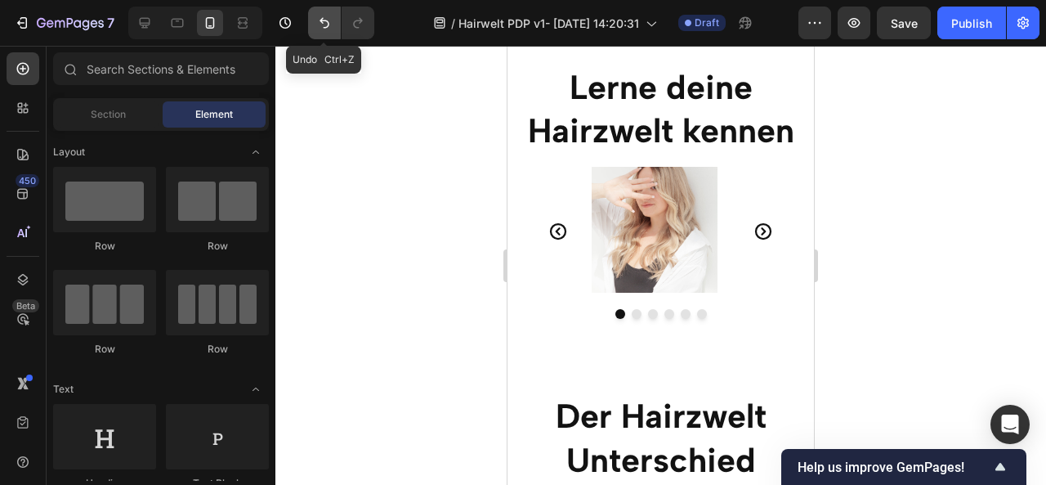
click at [330, 23] on icon "Undo/Redo" at bounding box center [324, 23] width 16 height 16
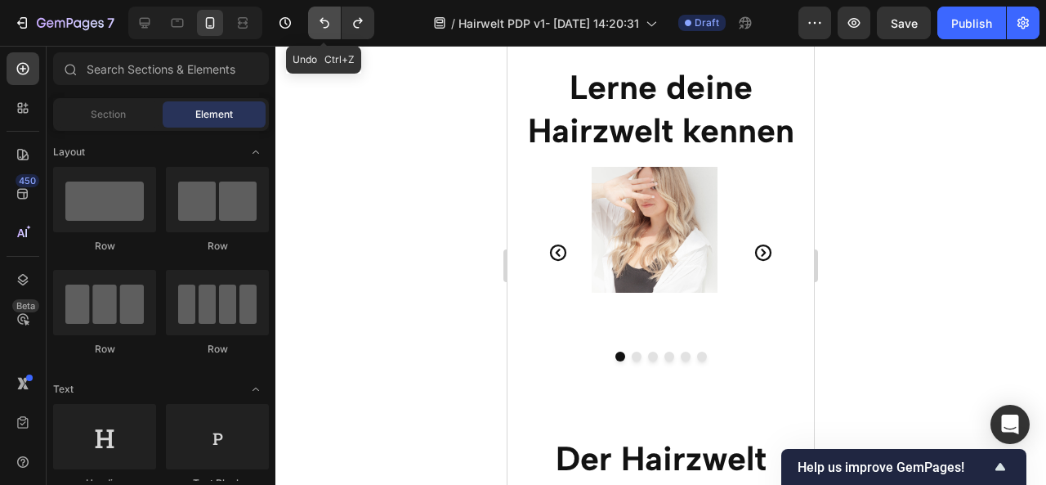
click at [330, 23] on icon "Undo/Redo" at bounding box center [324, 23] width 16 height 16
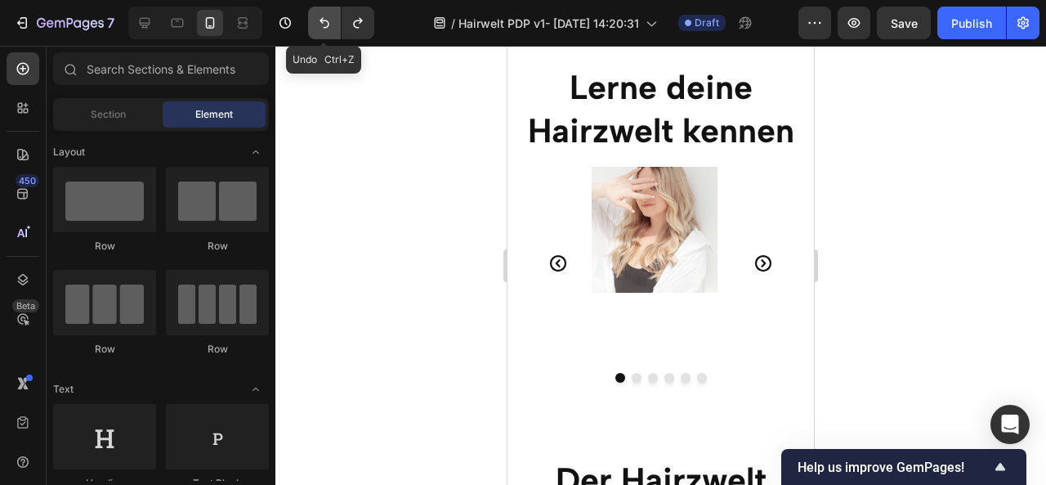
click at [330, 23] on icon "Undo/Redo" at bounding box center [324, 23] width 16 height 16
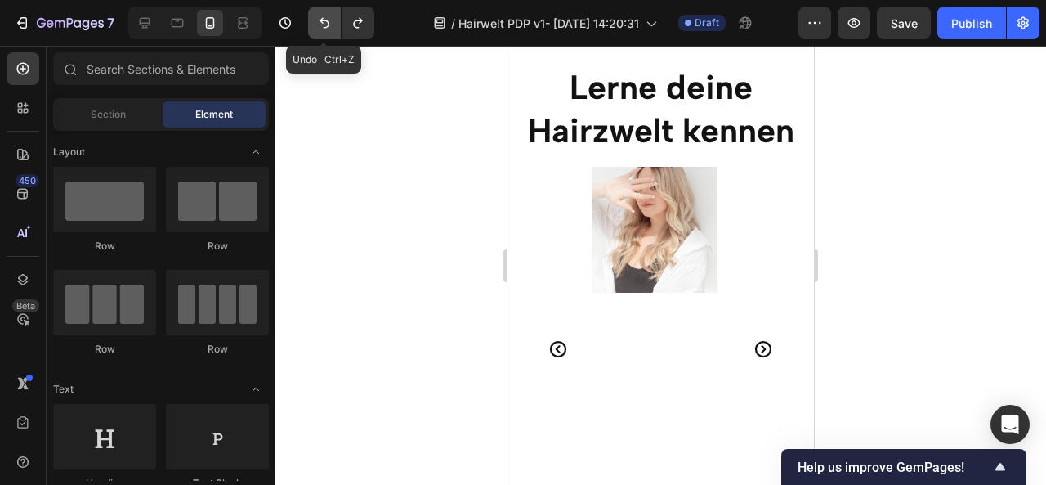
click at [330, 23] on icon "Undo/Redo" at bounding box center [324, 23] width 16 height 16
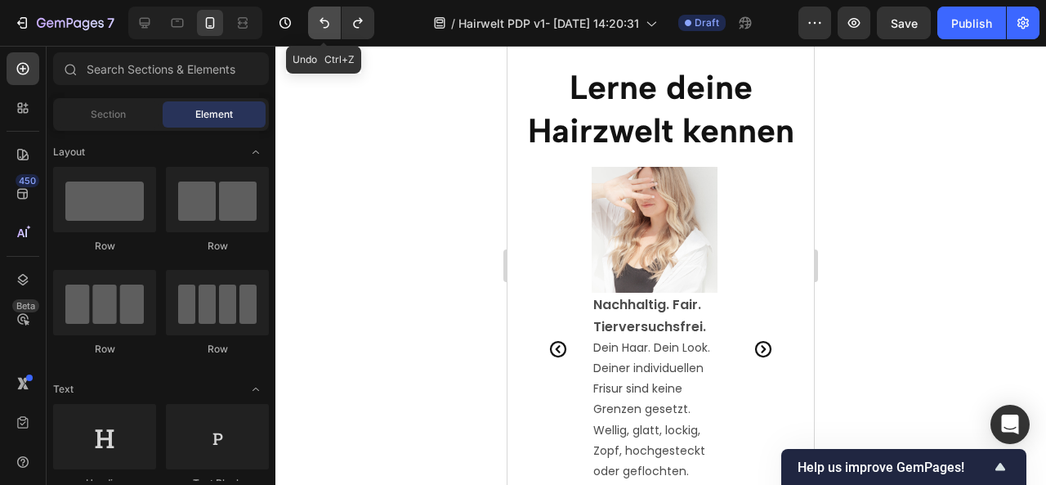
click at [330, 23] on icon "Undo/Redo" at bounding box center [324, 23] width 16 height 16
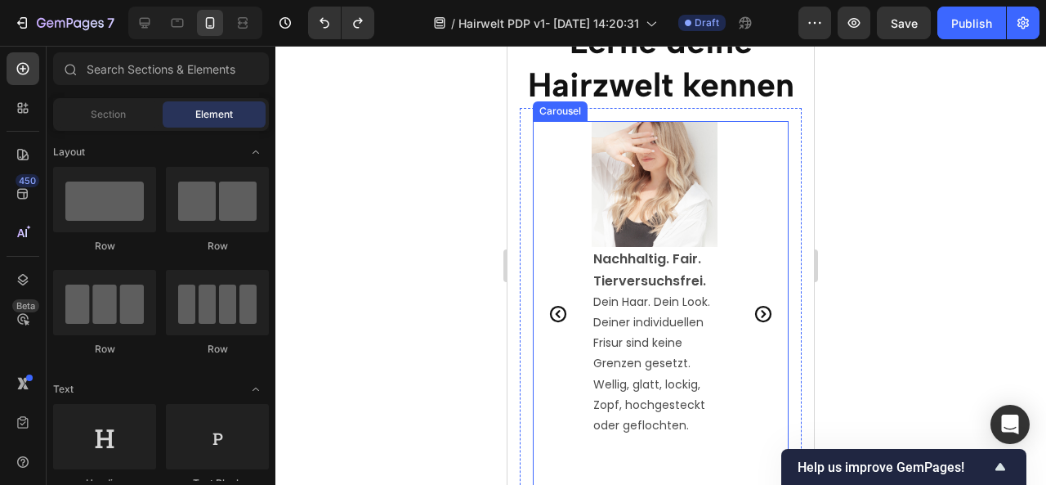
scroll to position [2541, 0]
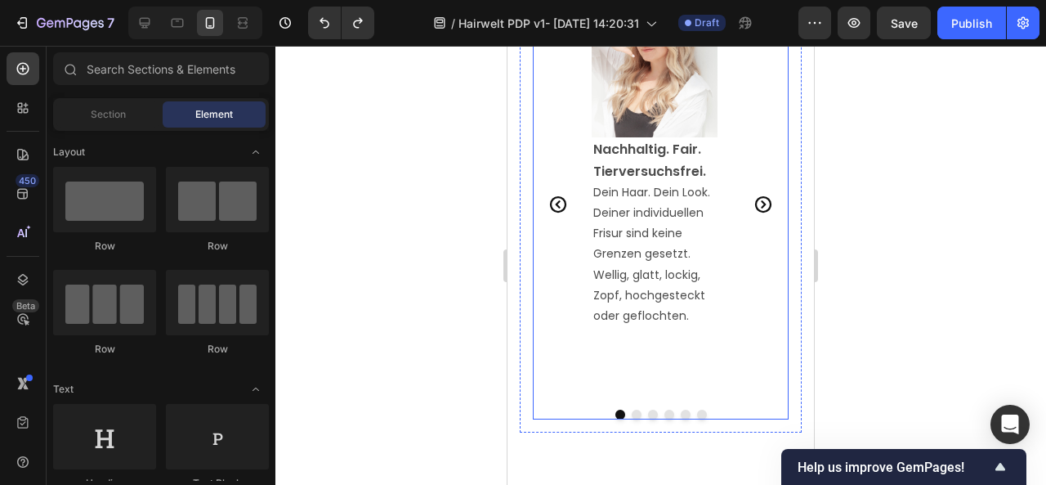
click at [753, 204] on icon "Carousel Next Arrow" at bounding box center [763, 204] width 20 height 20
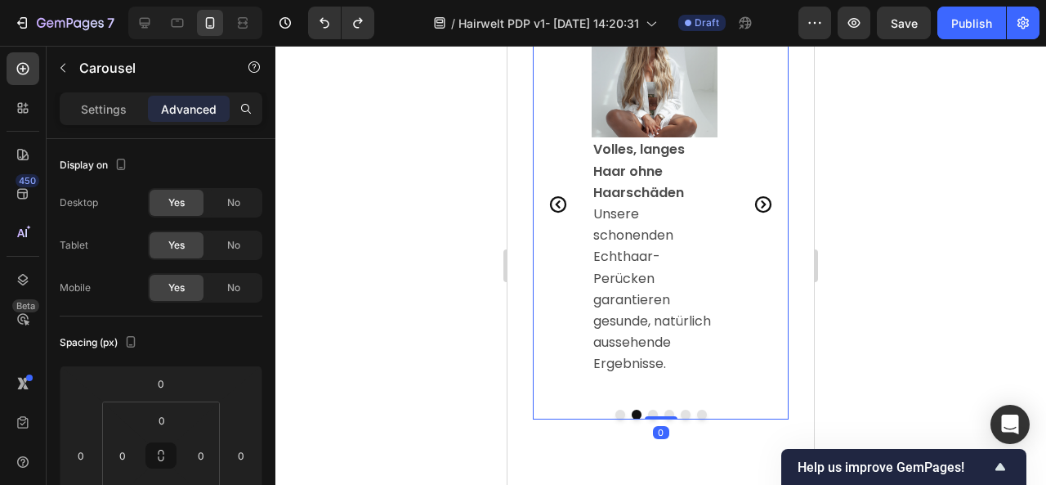
click at [753, 204] on icon "Carousel Next Arrow" at bounding box center [763, 204] width 20 height 20
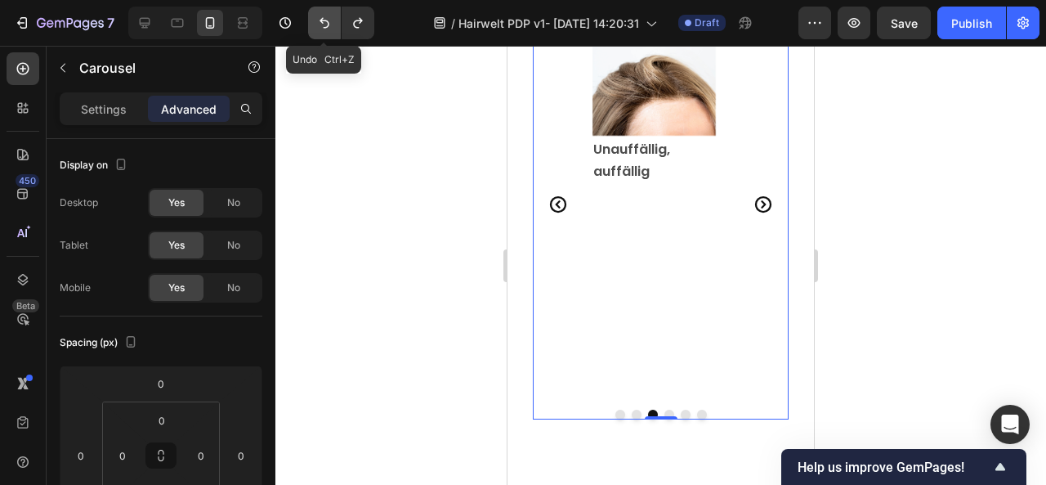
click at [332, 19] on icon "Undo/Redo" at bounding box center [324, 23] width 16 height 16
click at [319, 24] on icon "Undo/Redo" at bounding box center [324, 23] width 16 height 16
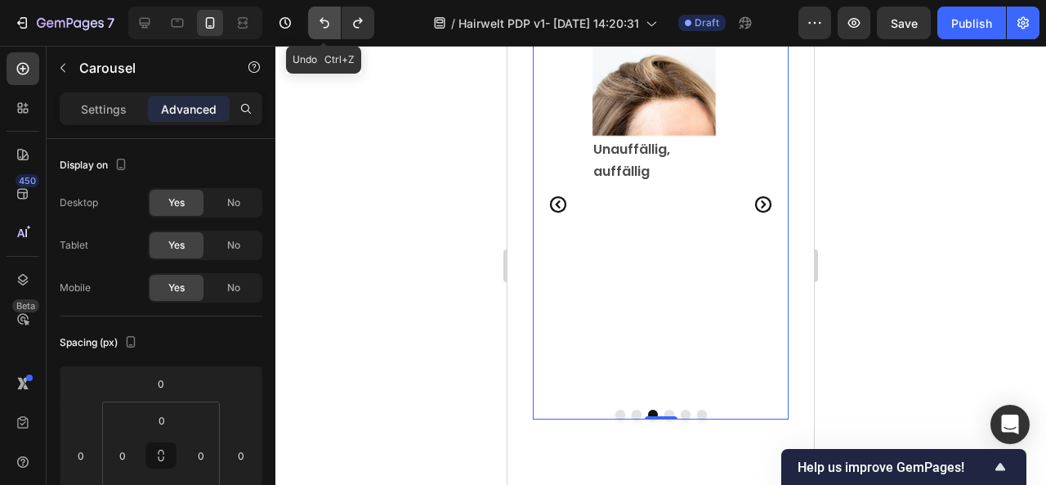
click at [326, 20] on icon "Undo/Redo" at bounding box center [325, 23] width 10 height 11
click at [329, 25] on icon "Undo/Redo" at bounding box center [324, 23] width 16 height 16
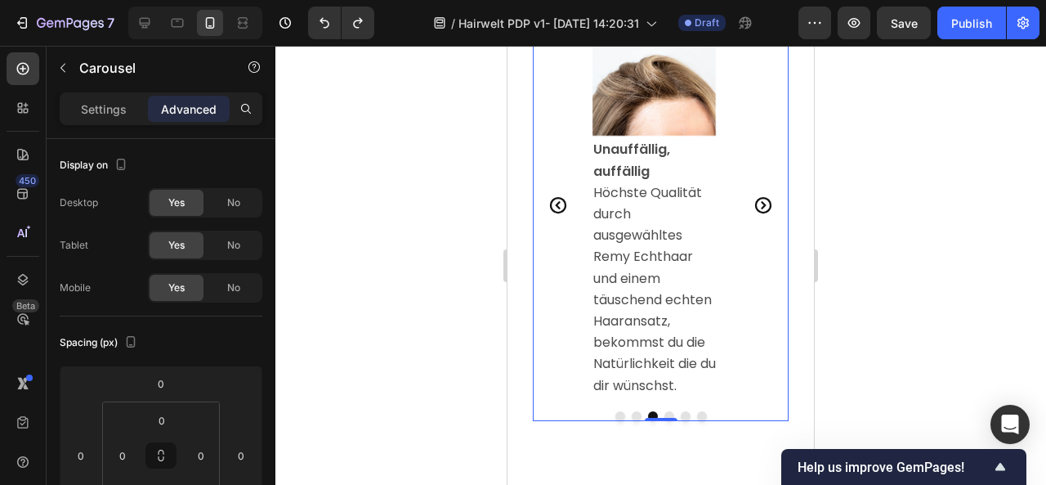
click at [753, 200] on icon "Carousel Next Arrow" at bounding box center [763, 205] width 20 height 20
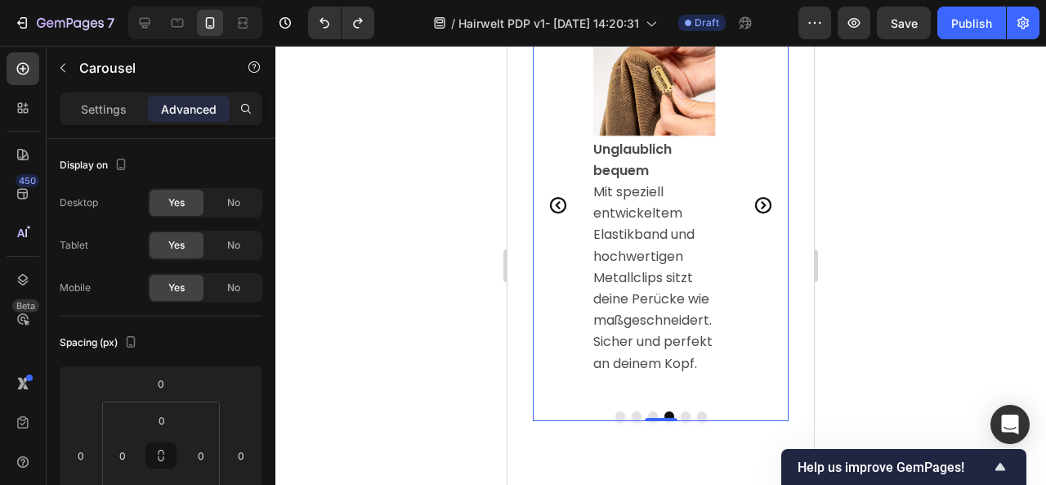
click at [753, 200] on icon "Carousel Next Arrow" at bounding box center [763, 205] width 20 height 20
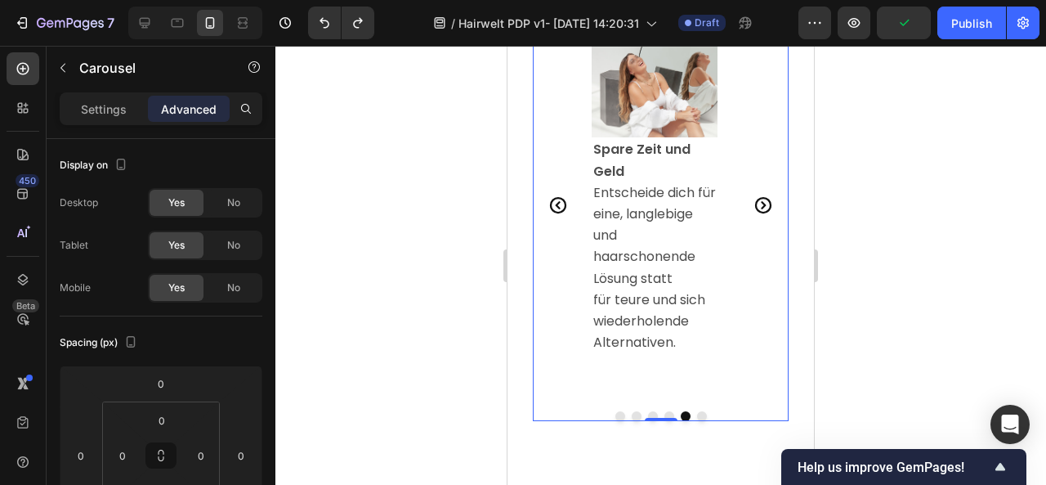
click at [753, 200] on icon "Carousel Next Arrow" at bounding box center [763, 205] width 20 height 20
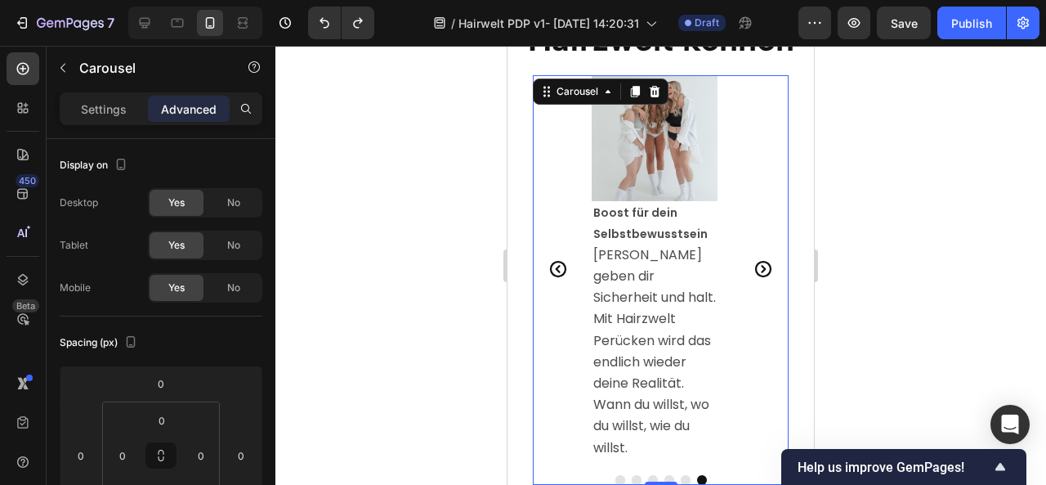
scroll to position [2490, 0]
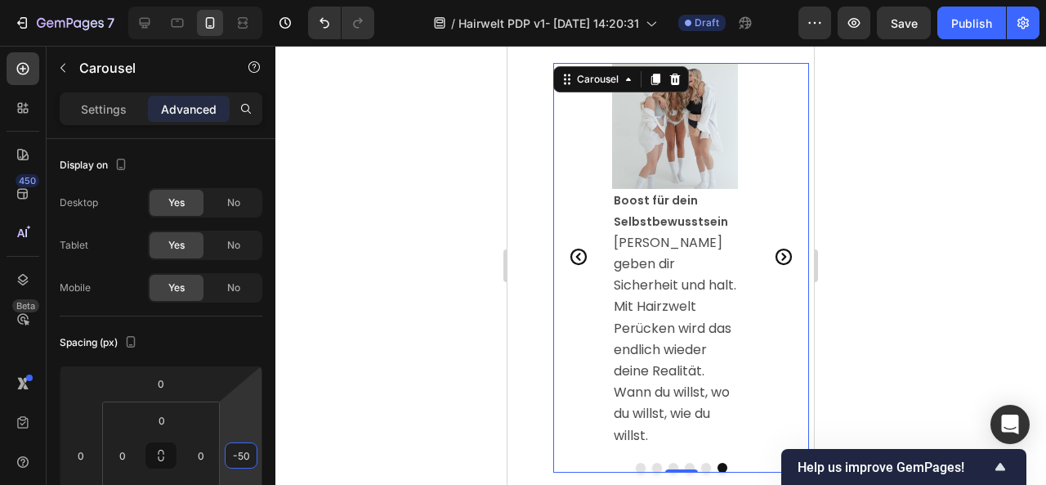
drag, startPoint x: 237, startPoint y: 422, endPoint x: 243, endPoint y: 443, distance: 21.2
click at [243, 0] on html "7 / Hairwelt PDP v1- [DATE] 14:20:31 Draft Preview Save Publish 450 Beta Sectio…" at bounding box center [523, 0] width 1046 height 0
click at [325, 29] on icon "Undo/Redo" at bounding box center [324, 23] width 16 height 16
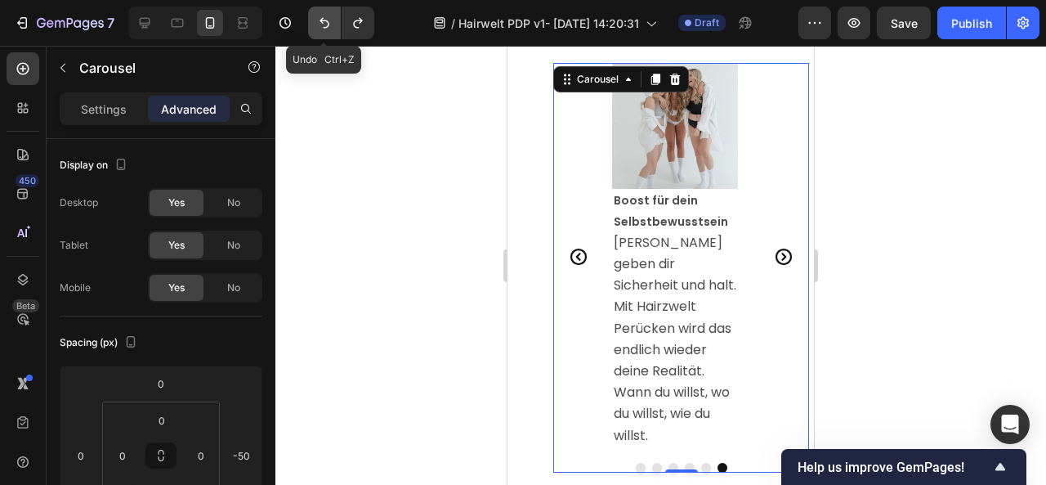
click at [325, 29] on icon "Undo/Redo" at bounding box center [324, 23] width 16 height 16
type input "0"
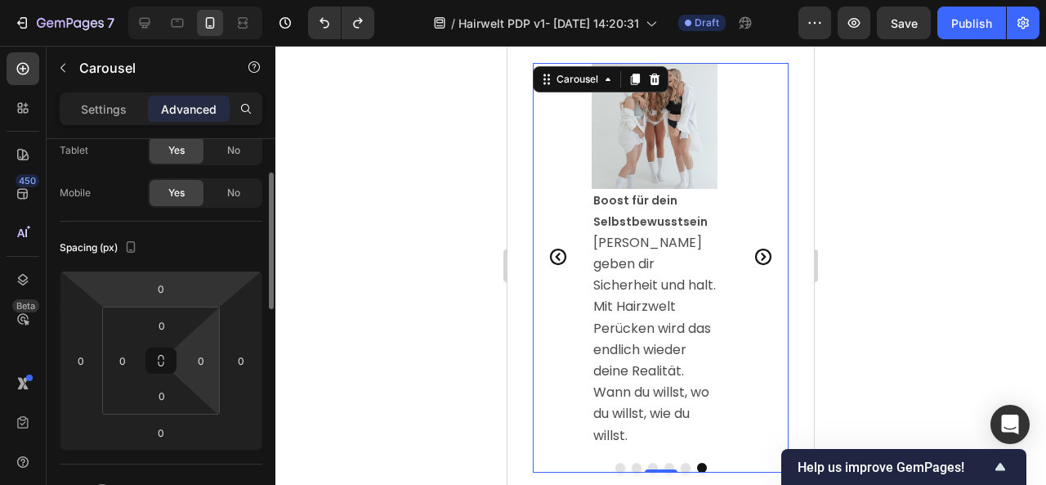
scroll to position [96, 0]
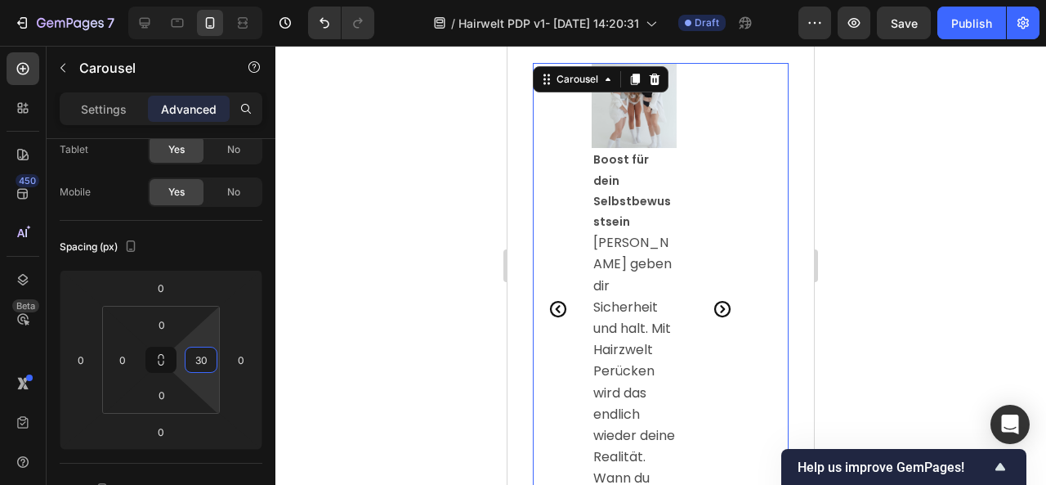
type input "0"
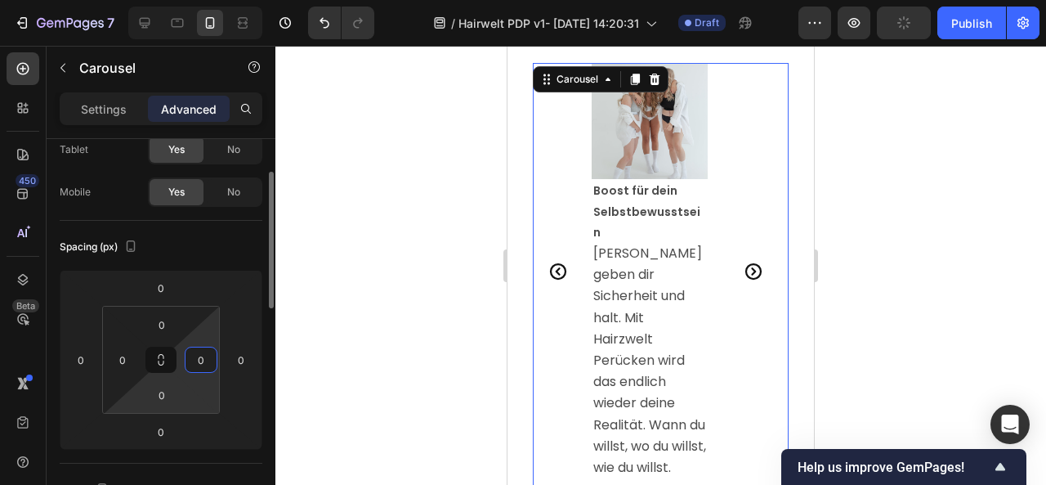
drag, startPoint x: 212, startPoint y: 332, endPoint x: 188, endPoint y: 390, distance: 62.7
click at [214, 0] on html "7 / Hairwelt PDP v1- [DATE] 14:20:31 Draft Preview Publish 450 Beta Sections(18…" at bounding box center [523, 0] width 1046 height 0
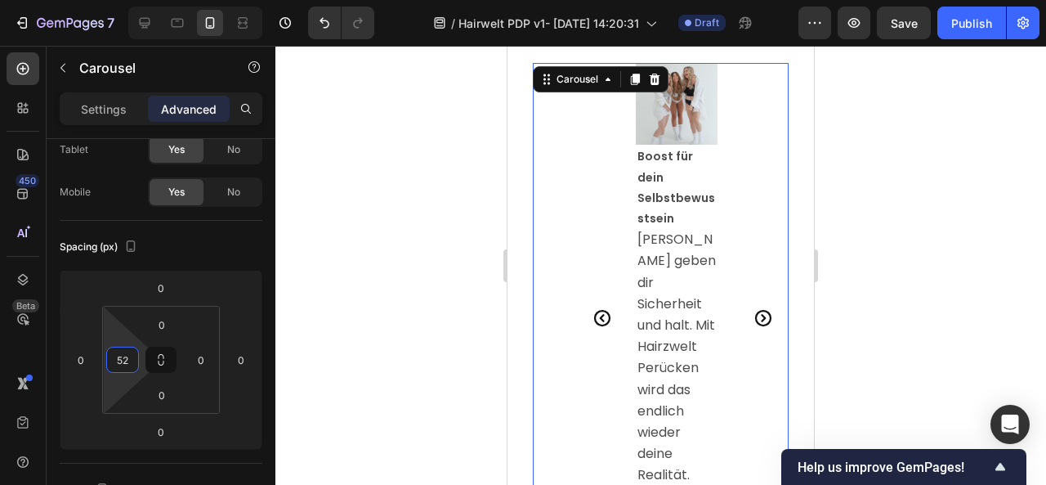
type input "0"
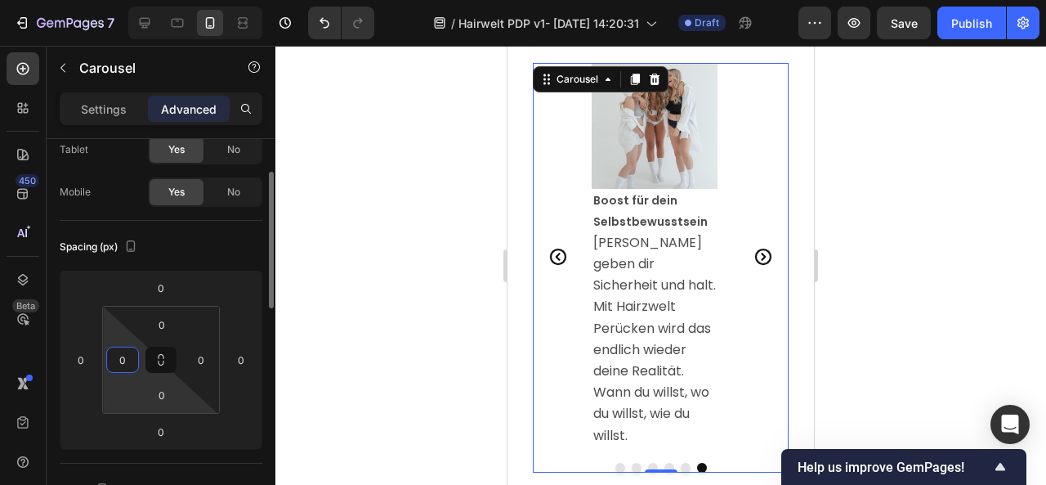
drag, startPoint x: 114, startPoint y: 341, endPoint x: 116, endPoint y: 405, distance: 63.8
click at [116, 0] on html "7 / Hairwelt PDP v1- [DATE] 14:20:31 Draft Preview Save Publish 450 Beta Sectio…" at bounding box center [523, 0] width 1046 height 0
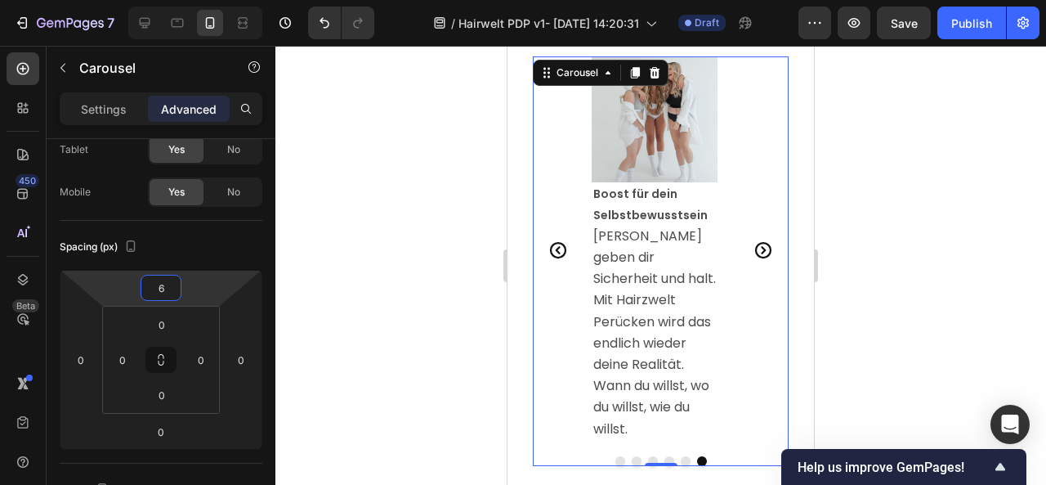
click at [199, 0] on html "7 / Hairwelt PDP v1- [DATE] 14:20:31 Draft Preview Save Publish 450 Beta Sectio…" at bounding box center [523, 0] width 1046 height 0
click at [316, 35] on button "Undo/Redo" at bounding box center [324, 23] width 33 height 33
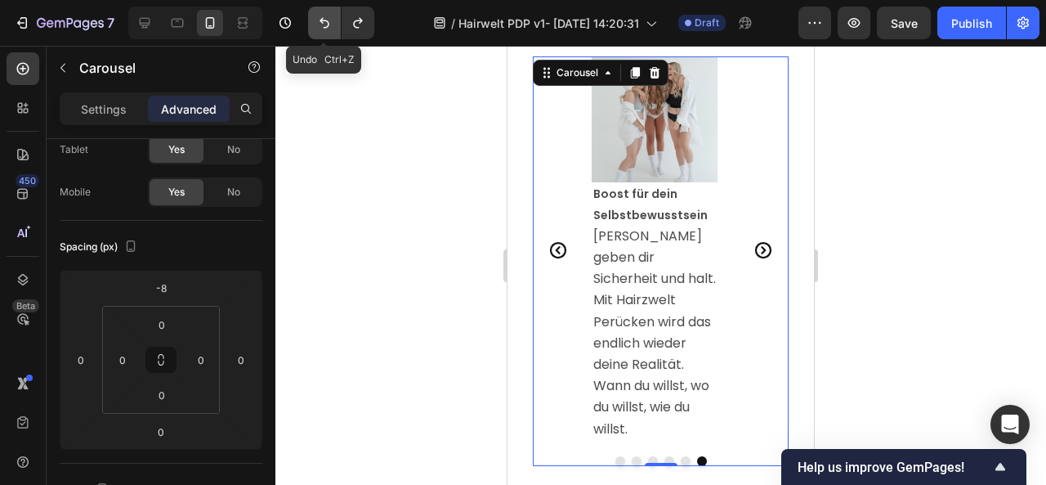
click at [316, 35] on button "Undo/Redo" at bounding box center [324, 23] width 33 height 33
type input "0"
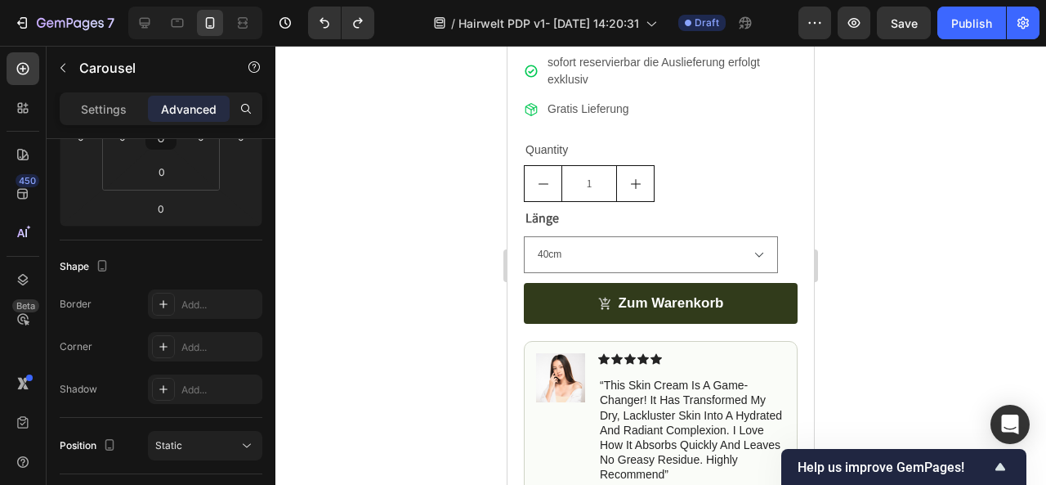
scroll to position [807, 0]
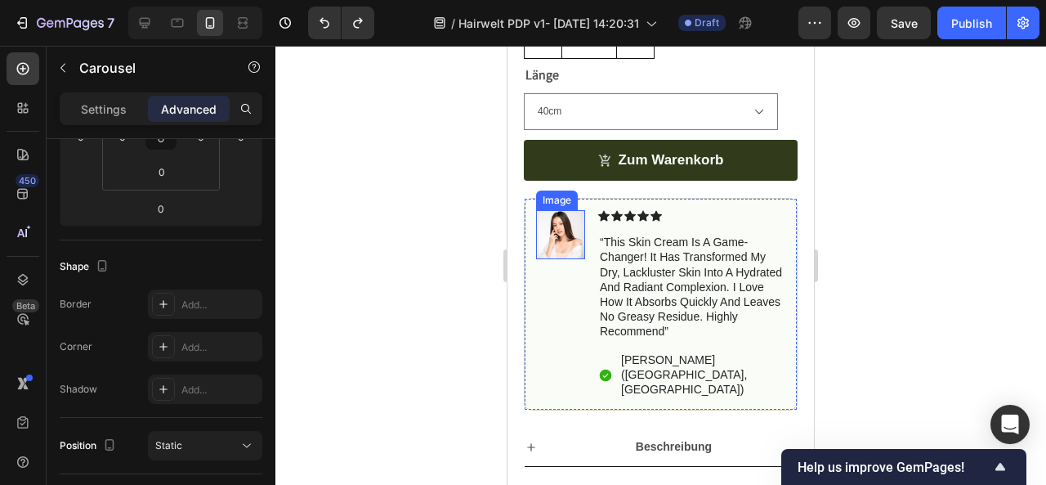
click at [556, 252] on img at bounding box center [560, 234] width 49 height 49
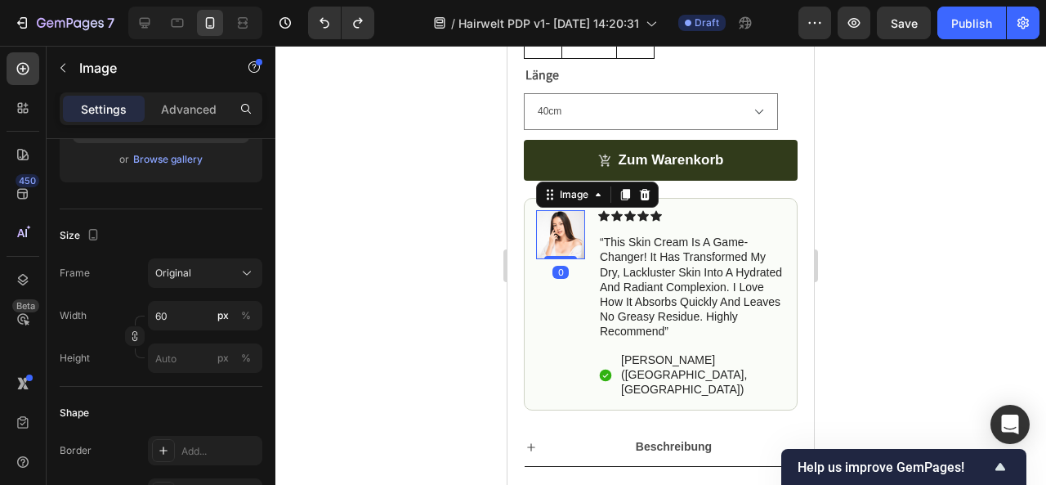
scroll to position [0, 0]
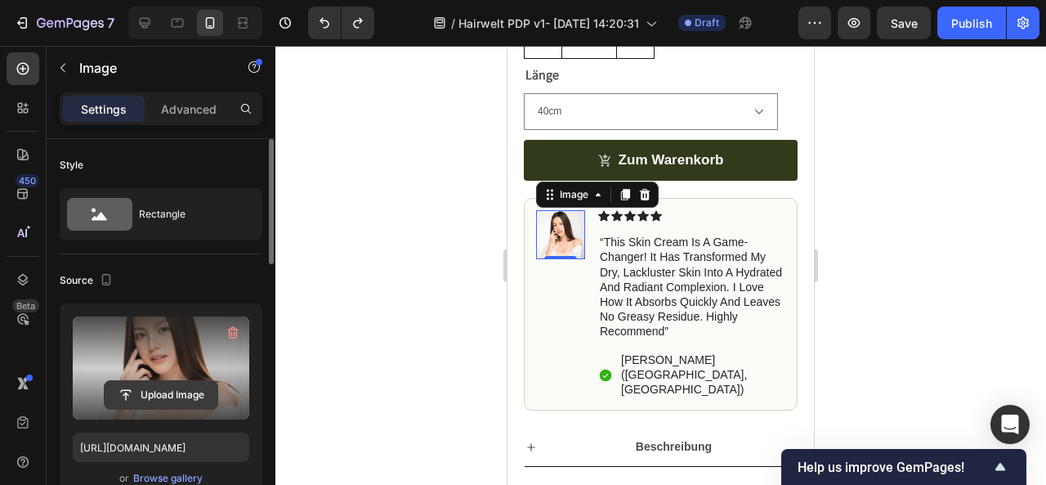
click at [161, 396] on input "file" at bounding box center [161, 395] width 113 height 28
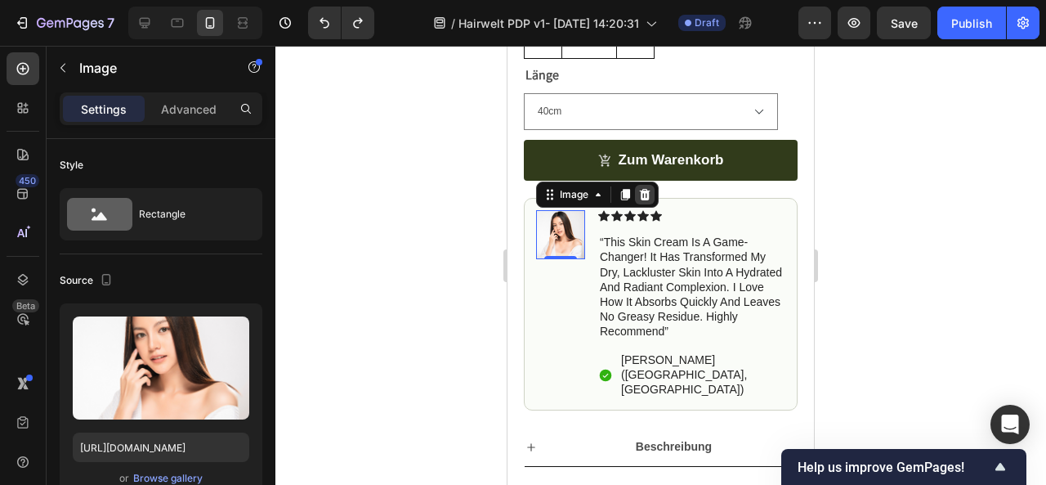
click at [649, 201] on icon at bounding box center [644, 194] width 13 height 13
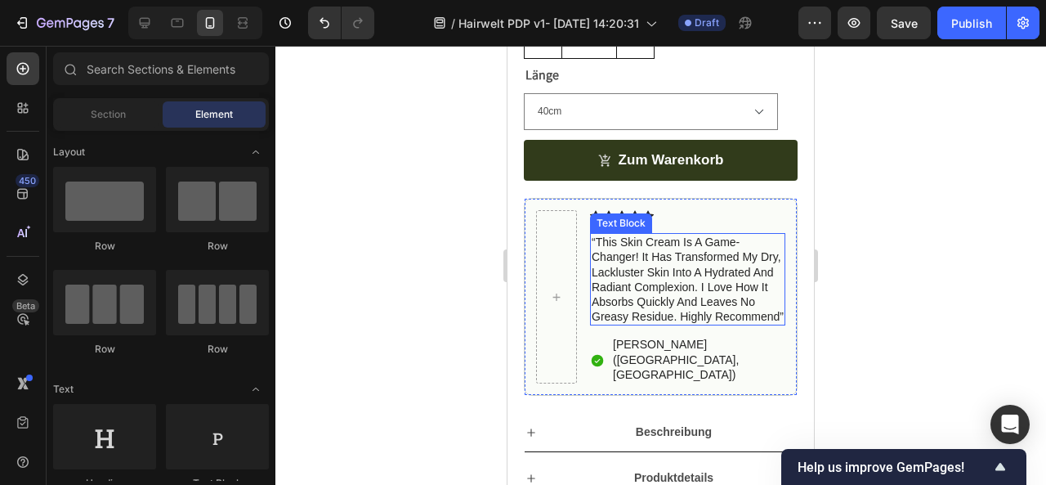
click at [619, 266] on p "“this skin cream is a game-changer! it has transformed my dry, lackluster skin …" at bounding box center [688, 279] width 192 height 89
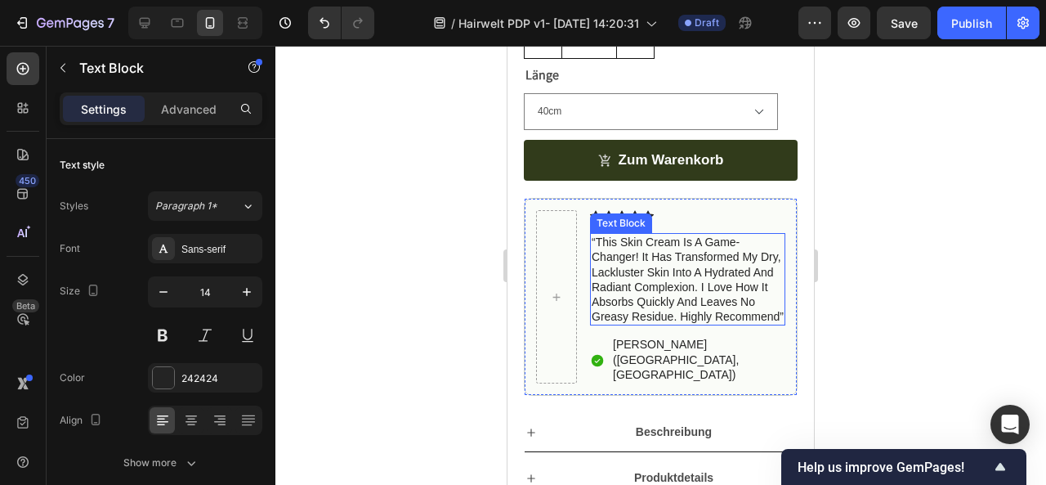
click at [619, 266] on p "“this skin cream is a game-changer! it has transformed my dry, lackluster skin …" at bounding box center [688, 279] width 192 height 89
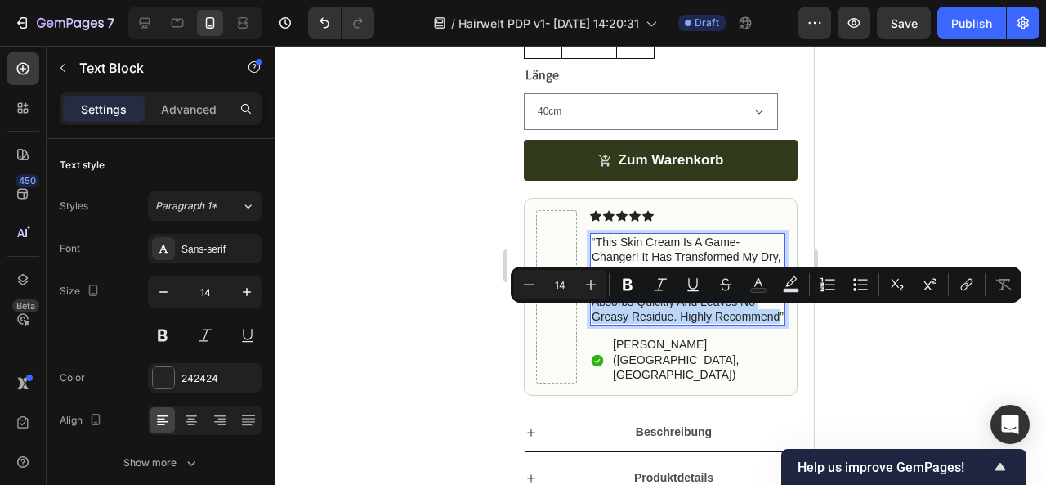
drag, startPoint x: 654, startPoint y: 346, endPoint x: 633, endPoint y: 311, distance: 40.4
click at [633, 311] on p "“this skin cream is a game-changer! it has transformed my dry, lackluster skin …" at bounding box center [688, 279] width 192 height 89
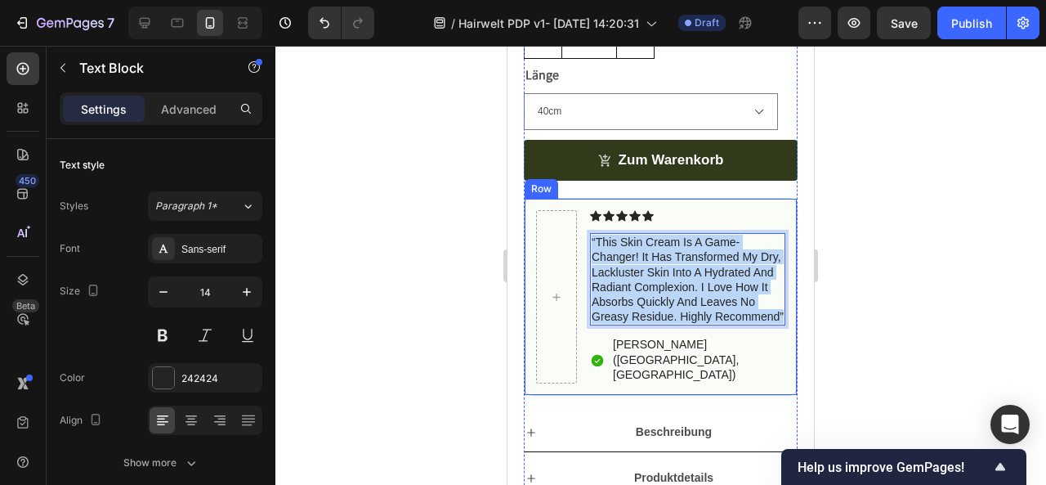
drag, startPoint x: 682, startPoint y: 342, endPoint x: 585, endPoint y: 253, distance: 131.3
click at [585, 253] on div "Icon Icon Icon Icon Icon Icon List “this skin cream is a game-changer! it has t…" at bounding box center [661, 297] width 274 height 198
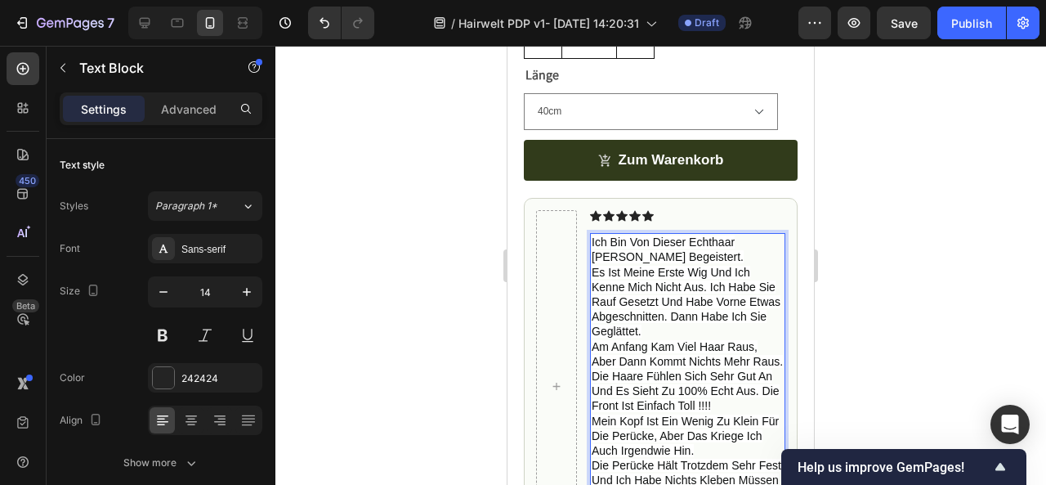
scroll to position [869, 0]
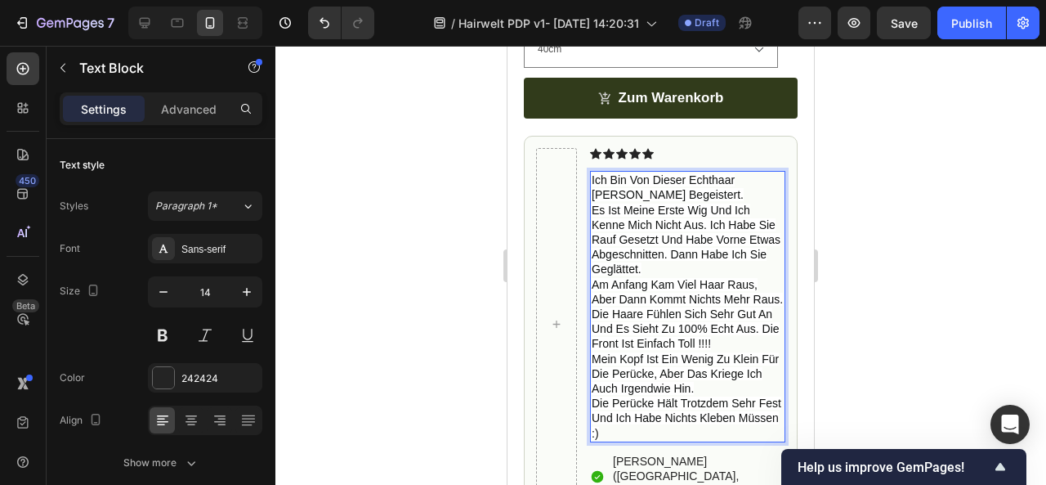
click at [613, 194] on span "Ich bin von dieser Echthaar [PERSON_NAME] begeistert." at bounding box center [668, 187] width 152 height 28
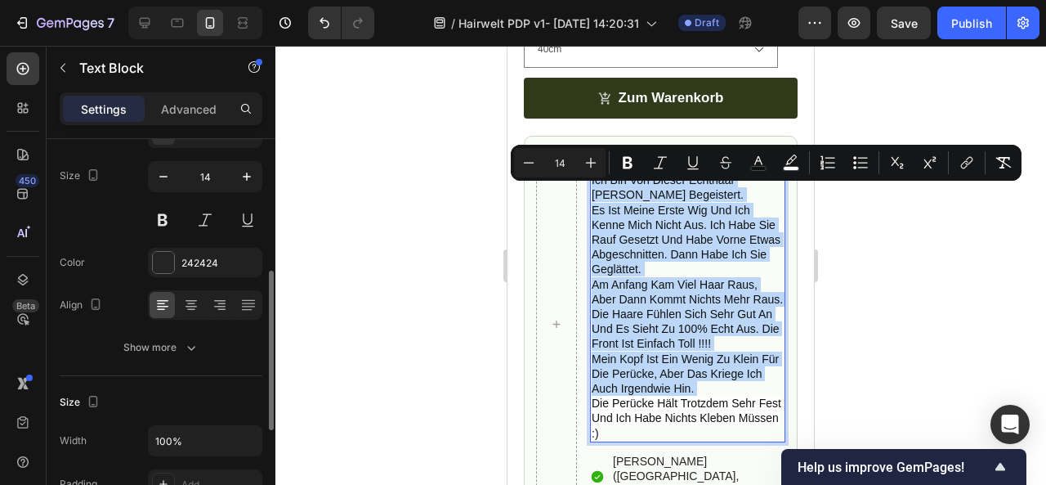
scroll to position [176, 0]
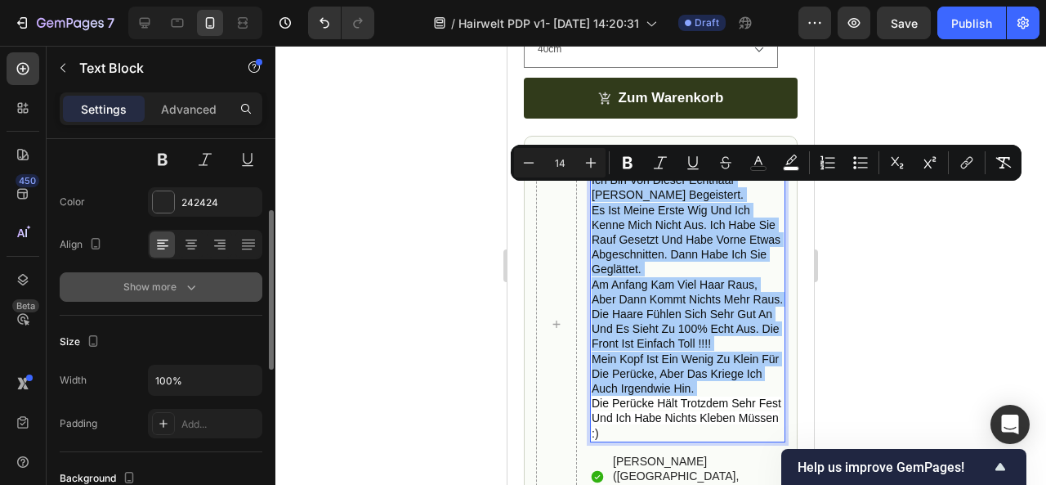
click at [165, 285] on div "Show more" at bounding box center [161, 287] width 76 height 16
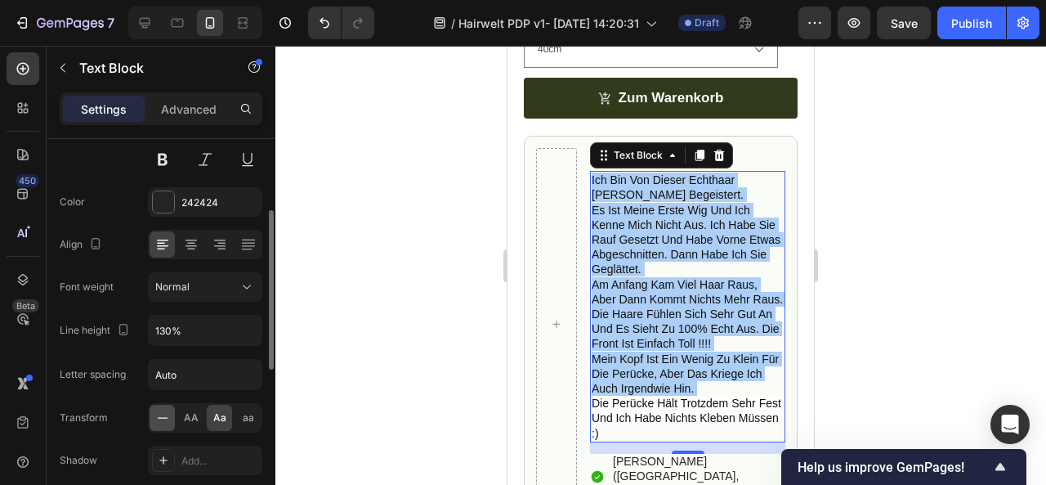
click at [165, 416] on icon at bounding box center [162, 417] width 16 height 16
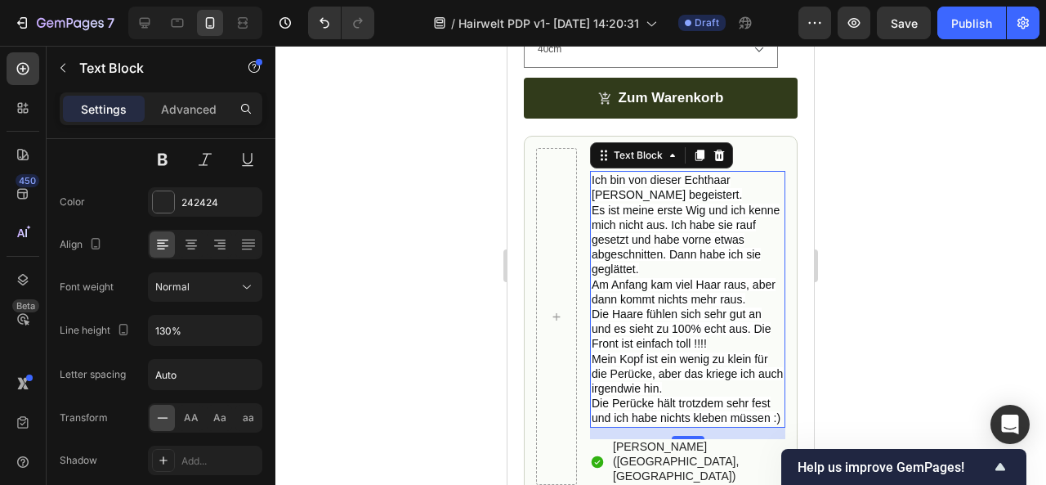
click at [625, 190] on span "Ich bin von dieser Echthaar [PERSON_NAME] begeistert." at bounding box center [667, 187] width 150 height 28
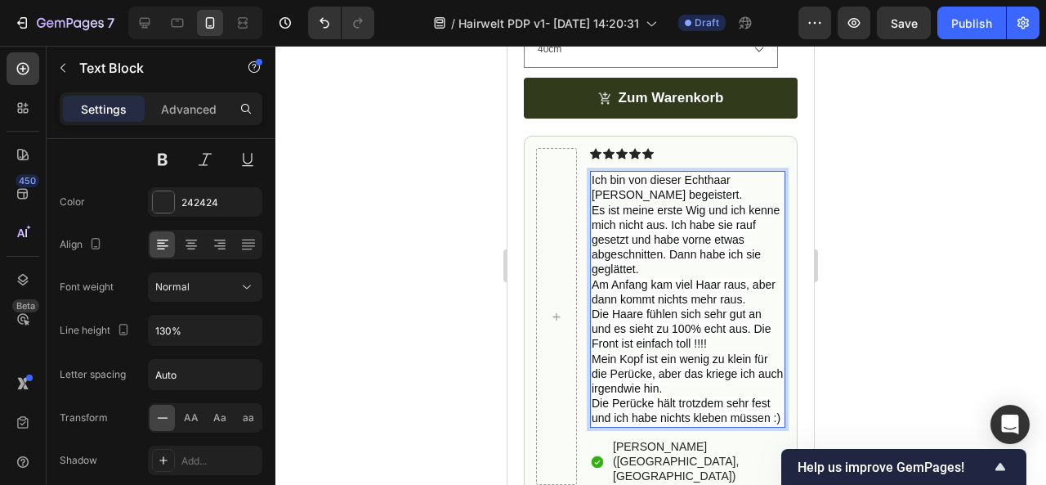
click at [704, 226] on span "Es ist meine erste Wig und ich kenne mich nicht aus. Ich habe sie rauf gesetzt …" at bounding box center [686, 239] width 188 height 73
click at [678, 243] on span "Es ist meine erste Perücke und ich kenne mich nicht aus. Ich habe sie rauf gese…" at bounding box center [680, 239] width 177 height 73
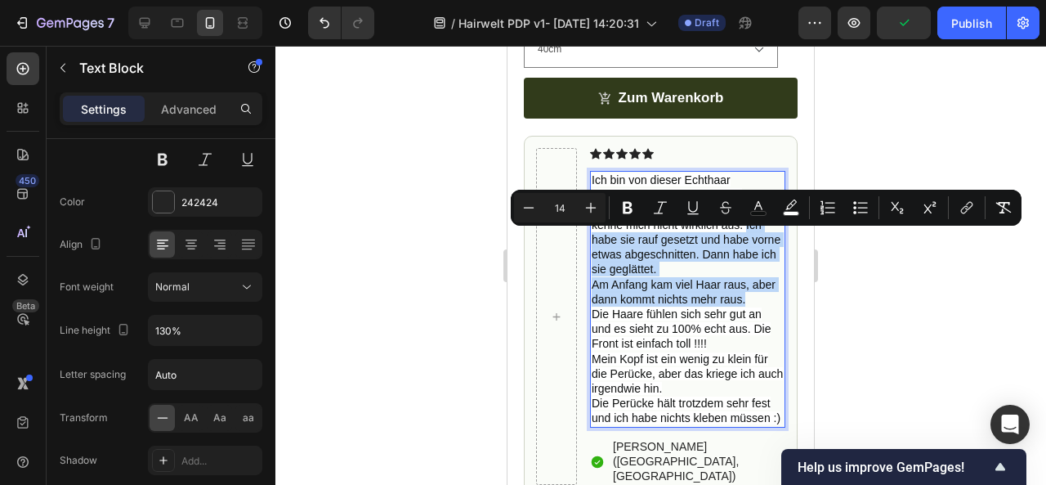
drag, startPoint x: 771, startPoint y: 315, endPoint x: 745, endPoint y: 245, distance: 75.0
click at [745, 245] on div "Ich bin von dieser Echthaar [PERSON_NAME] begeistert. Es ist meine erste Perück…" at bounding box center [687, 299] width 195 height 256
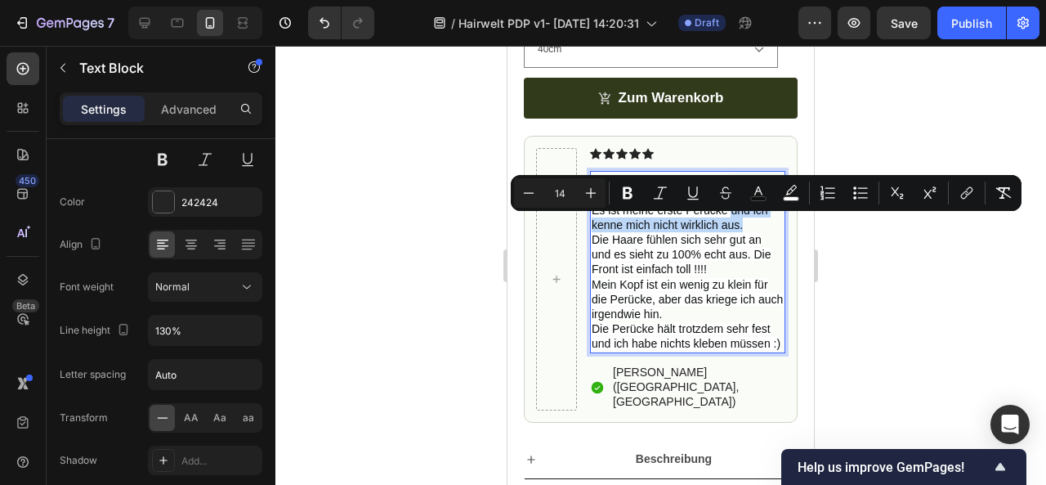
drag, startPoint x: 745, startPoint y: 245, endPoint x: 730, endPoint y: 229, distance: 22.5
click at [730, 229] on p "Ich bin von dieser Echthaar [PERSON_NAME] begeistert. Es ist meine erste Perück…" at bounding box center [688, 261] width 192 height 178
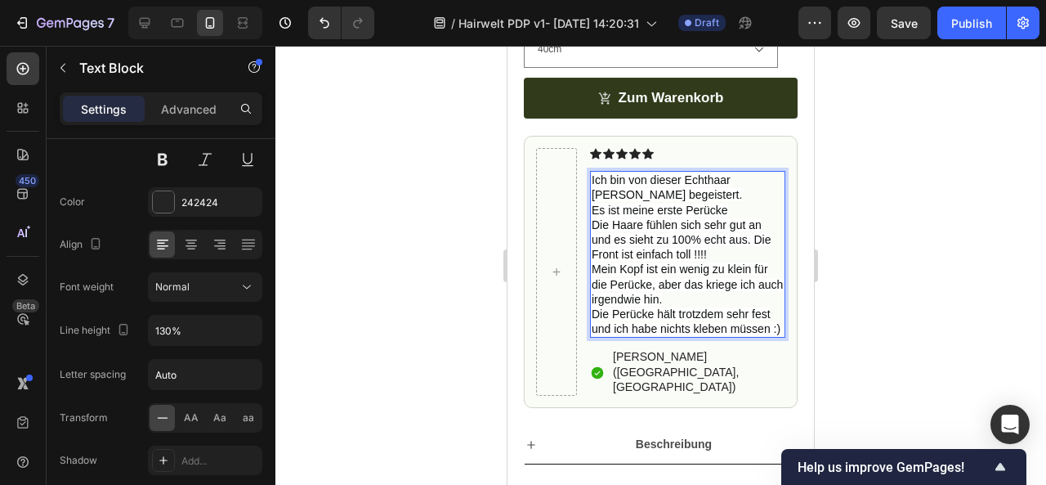
click at [620, 217] on span "Es ist meine erste Perücke" at bounding box center [660, 209] width 136 height 13
click at [762, 225] on p "Ich bin von dieser Echthaar [PERSON_NAME] begeistert. Es ist nichtcmeine erste …" at bounding box center [688, 253] width 192 height 163
click at [652, 217] on span "Es ist nichtcmeine erste Perücke" at bounding box center [675, 209] width 166 height 13
click at [755, 217] on span "Es ist nicht meine erste Perücke" at bounding box center [673, 209] width 163 height 13
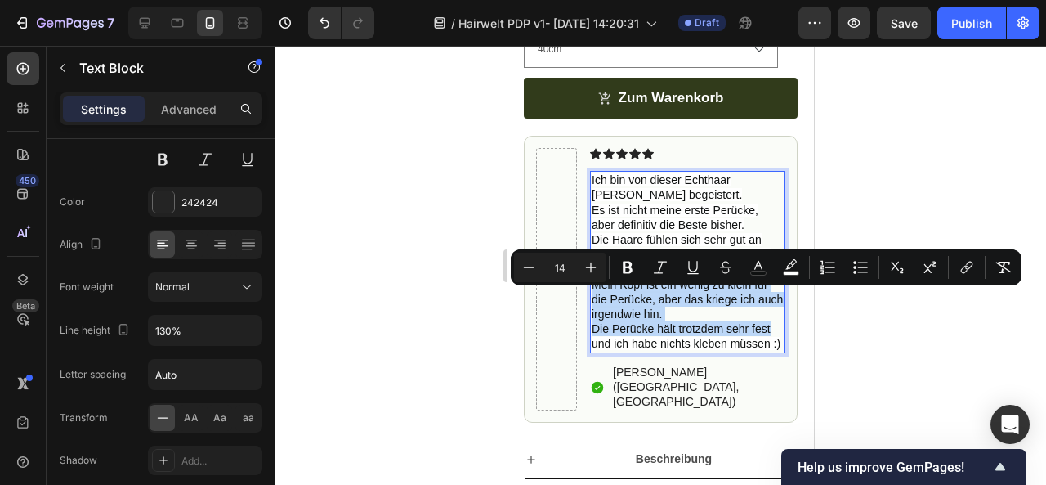
drag, startPoint x: 771, startPoint y: 343, endPoint x: 592, endPoint y: 302, distance: 183.0
click at [592, 302] on p "Ich bin von dieser Echthaar [PERSON_NAME] begeistert. Es ist nicht meine erste …" at bounding box center [688, 261] width 192 height 178
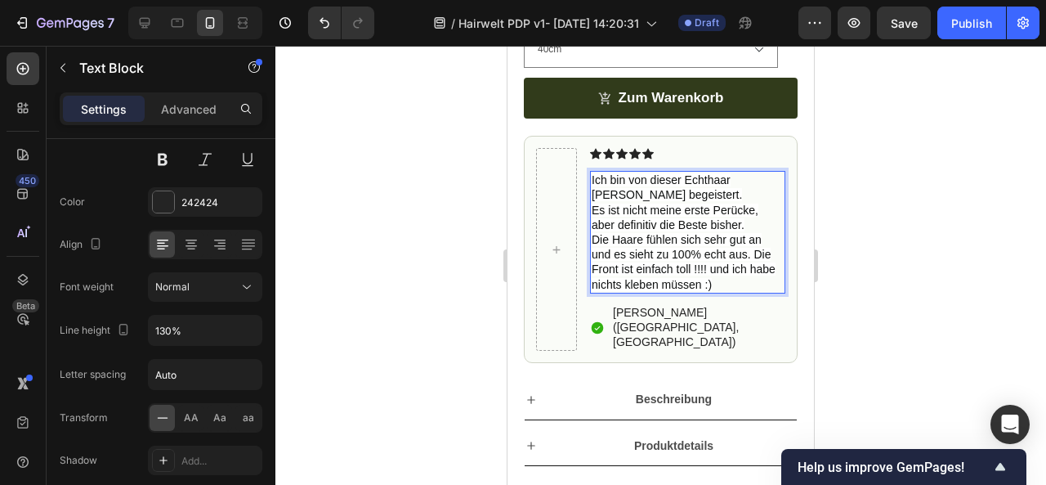
click at [850, 321] on div at bounding box center [660, 265] width 771 height 439
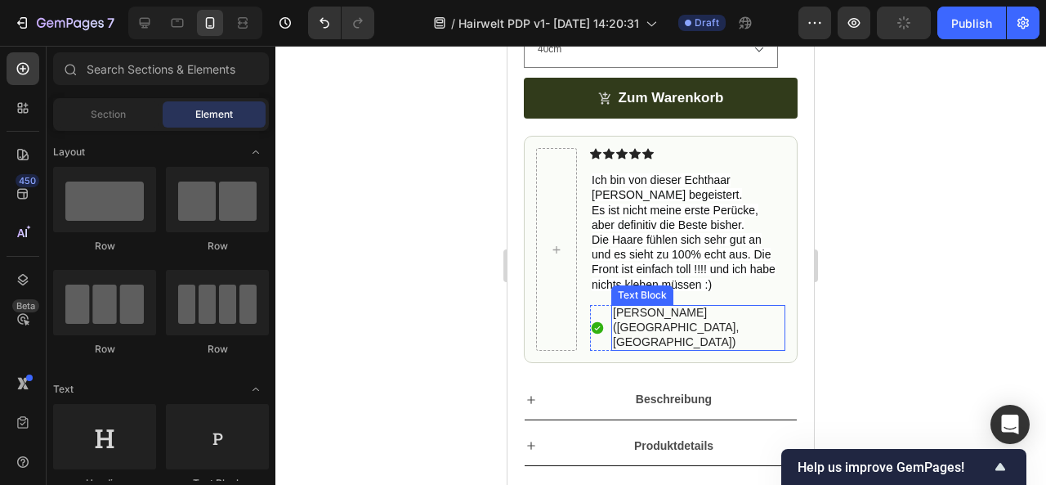
click at [650, 324] on p "[PERSON_NAME] ([GEOGRAPHIC_DATA], [GEOGRAPHIC_DATA])" at bounding box center [698, 327] width 171 height 45
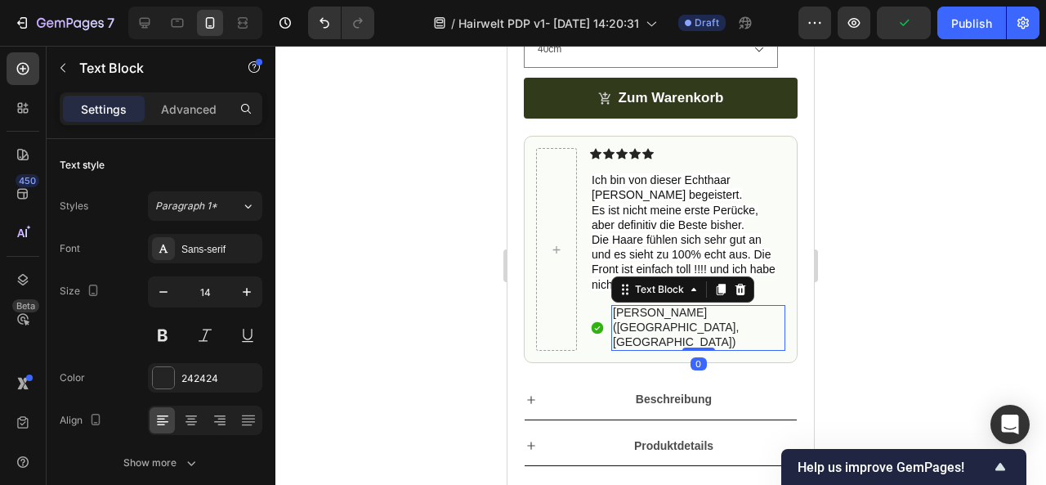
click at [650, 324] on p "[PERSON_NAME] ([GEOGRAPHIC_DATA], [GEOGRAPHIC_DATA])" at bounding box center [698, 327] width 171 height 45
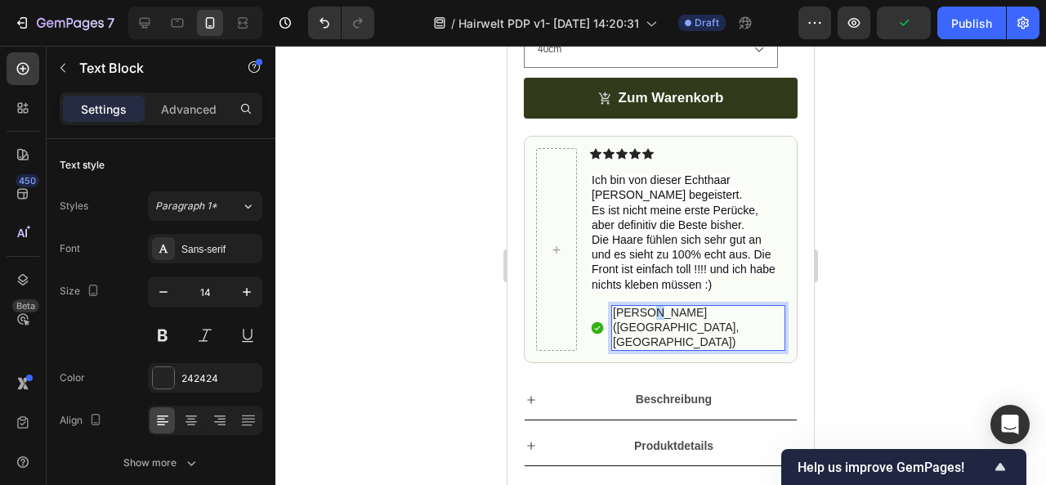
click at [678, 326] on p "[PERSON_NAME] ([GEOGRAPHIC_DATA], [GEOGRAPHIC_DATA])" at bounding box center [698, 327] width 171 height 45
click at [722, 329] on p "[PERSON_NAME] ([GEOGRAPHIC_DATA], [GEOGRAPHIC_DATA])" at bounding box center [698, 327] width 171 height 45
click at [691, 324] on p "[PERSON_NAME] ([GEOGRAPHIC_DATA], [GEOGRAPHIC_DATA])" at bounding box center [698, 327] width 171 height 45
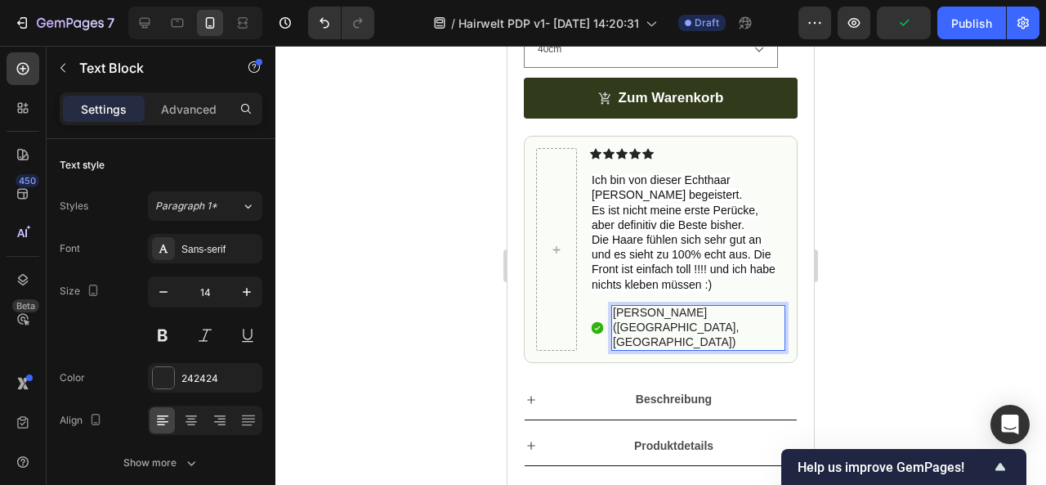
click at [691, 324] on p "[PERSON_NAME] ([GEOGRAPHIC_DATA], [GEOGRAPHIC_DATA])" at bounding box center [698, 327] width 171 height 45
click at [826, 352] on div at bounding box center [660, 265] width 771 height 439
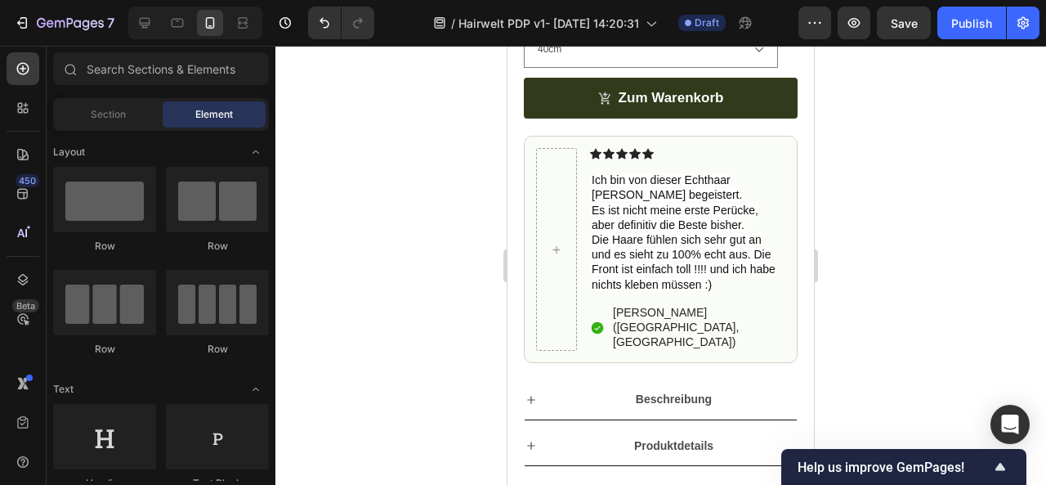
click at [860, 352] on div at bounding box center [660, 265] width 771 height 439
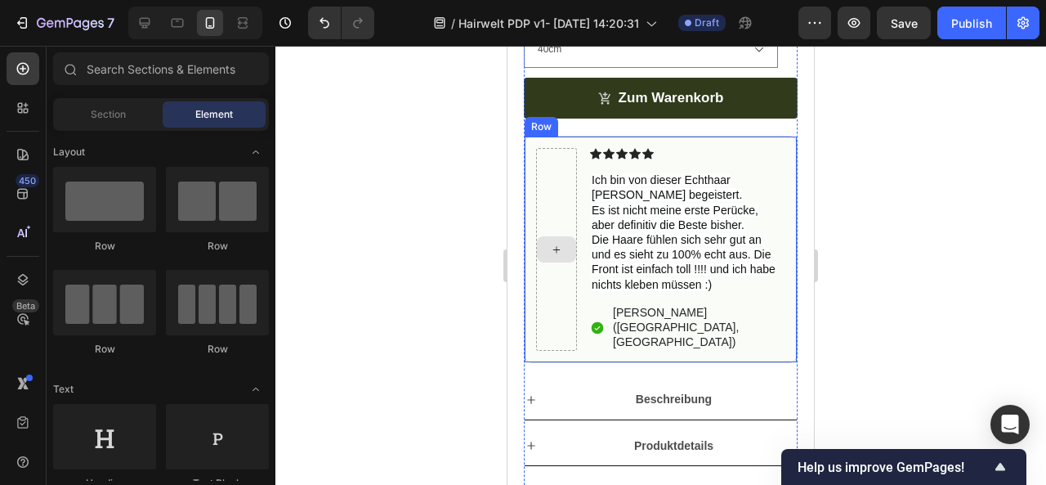
click at [558, 189] on div at bounding box center [556, 249] width 41 height 203
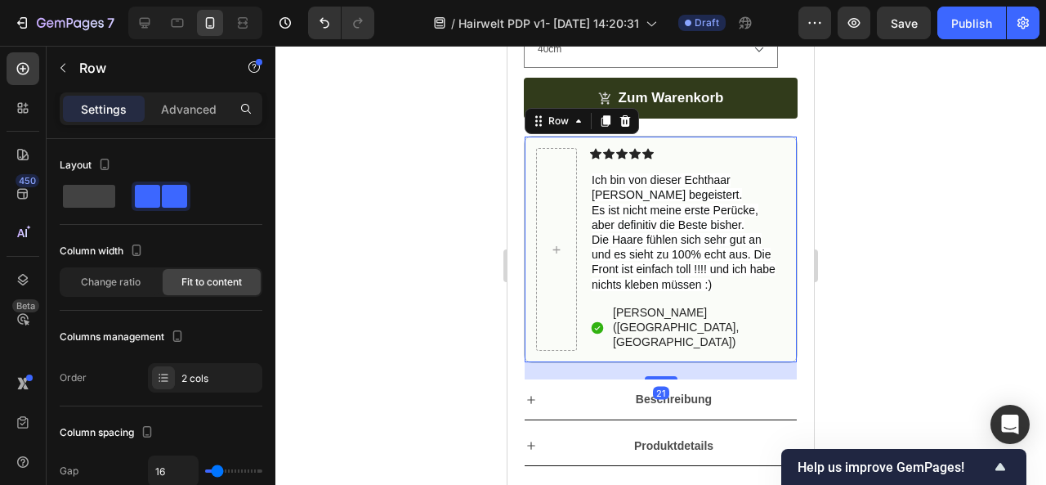
click at [863, 253] on div at bounding box center [660, 265] width 771 height 439
